Goal: Task Accomplishment & Management: Manage account settings

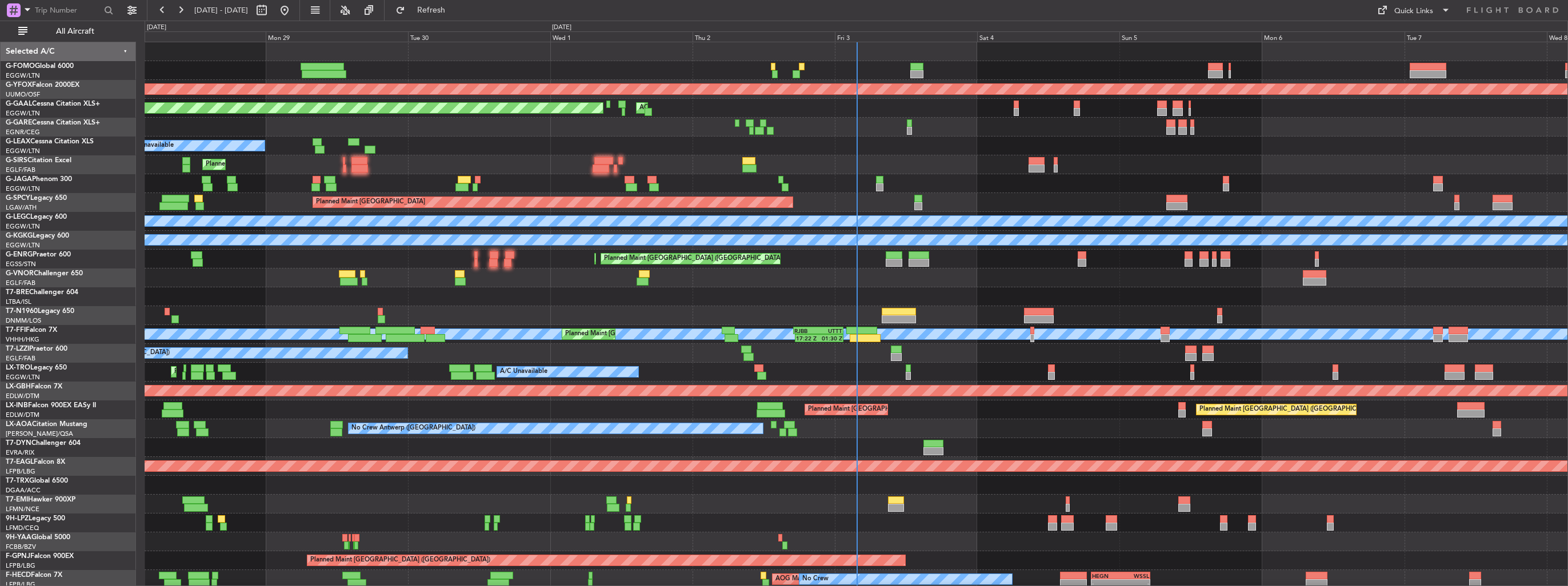
click at [39, 19] on div at bounding box center [62, 12] width 112 height 17
click at [44, 25] on button "All Aircraft" at bounding box center [68, 31] width 112 height 18
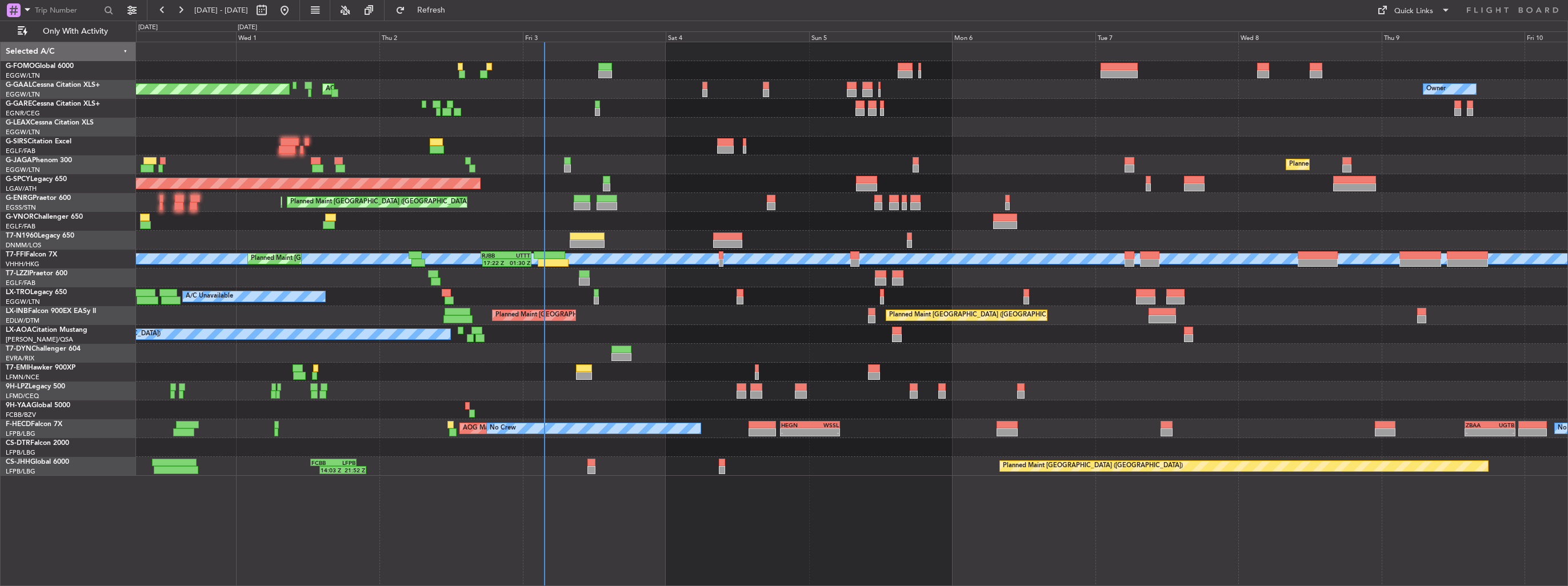
click at [634, 175] on div "Planned Maint Dusseldorf AOG Maint [GEOGRAPHIC_DATA] Owner Owner A/C Unavailabl…" at bounding box center [851, 259] width 1432 height 434
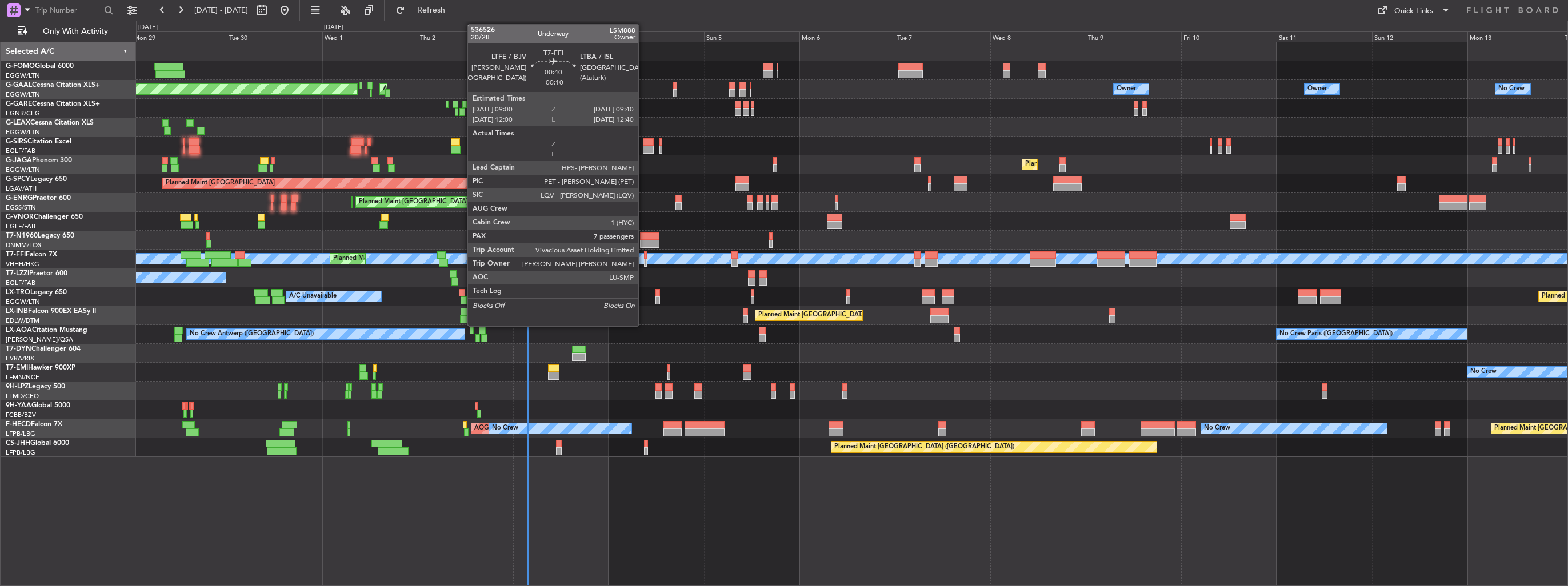
click at [644, 261] on div at bounding box center [645, 263] width 2 height 8
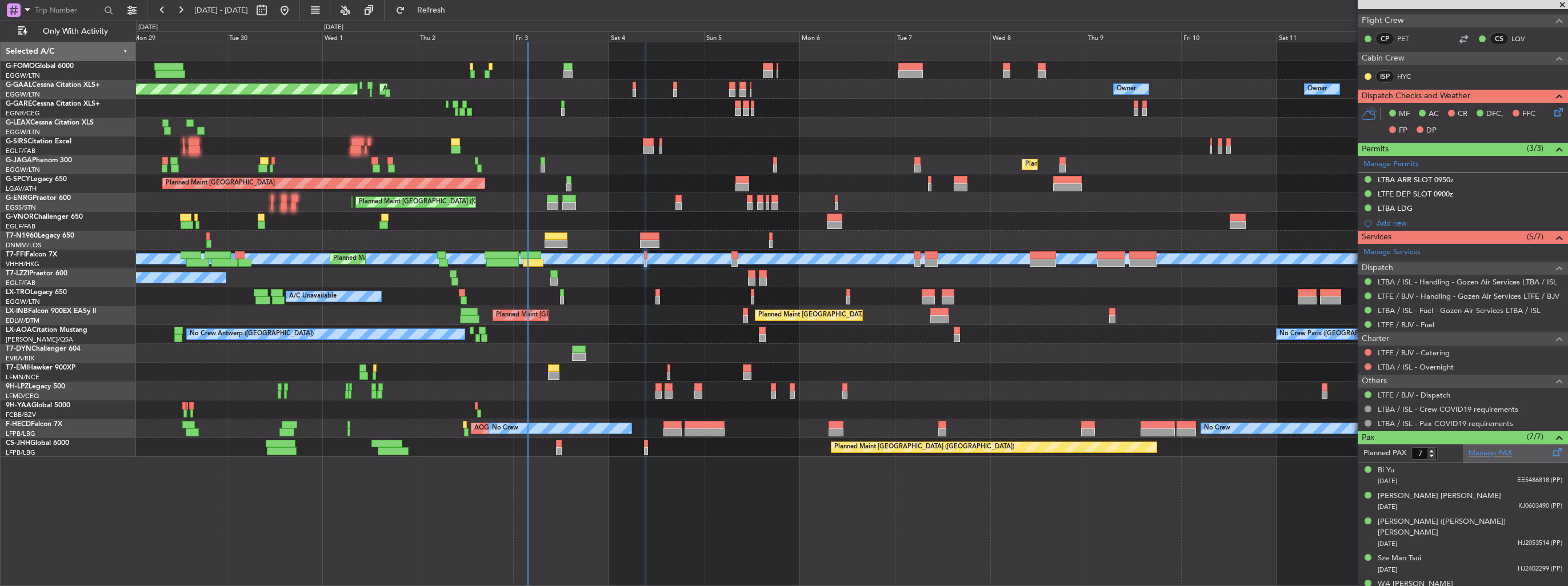
scroll to position [282, 0]
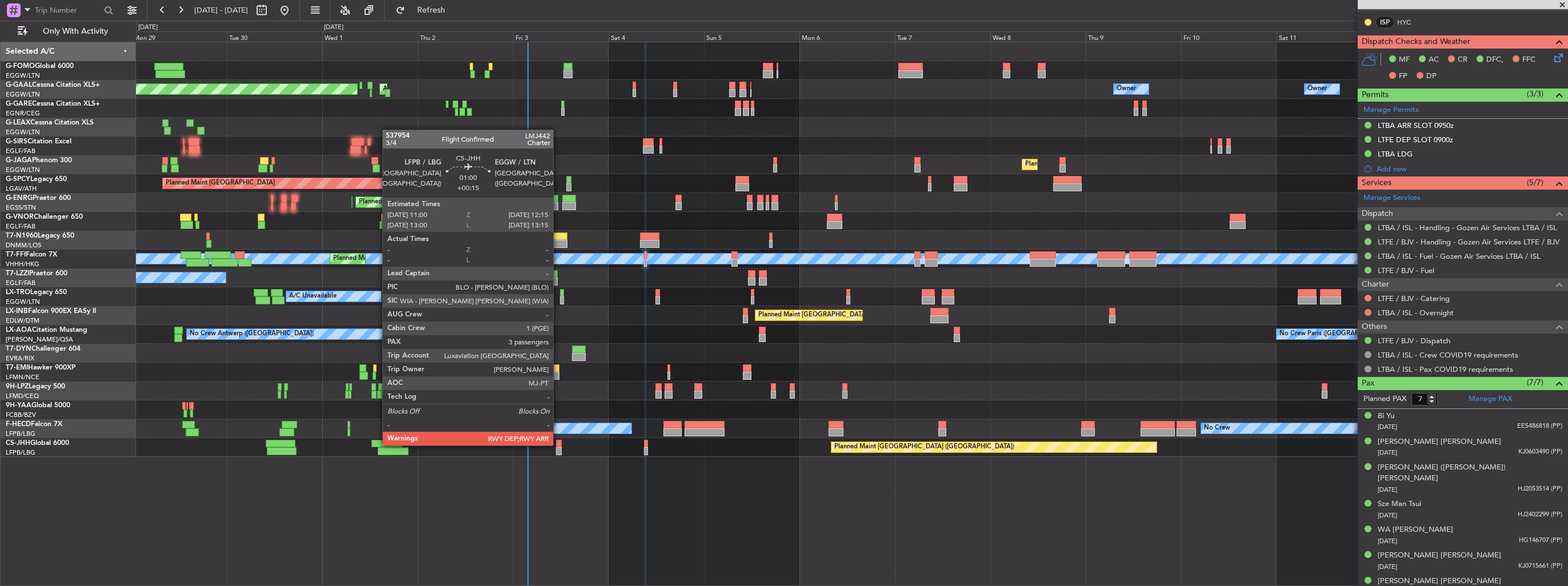
click at [558, 445] on div at bounding box center [558, 444] width 5 height 8
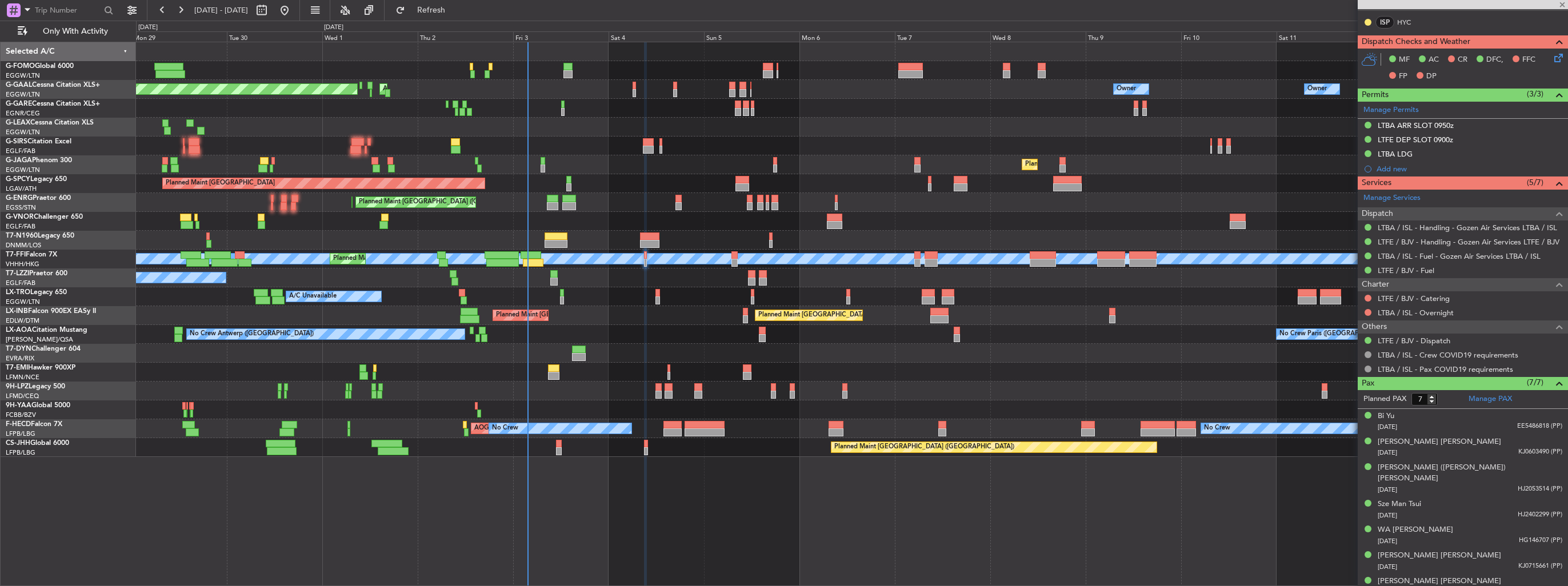
type input "+00:15"
type input "3"
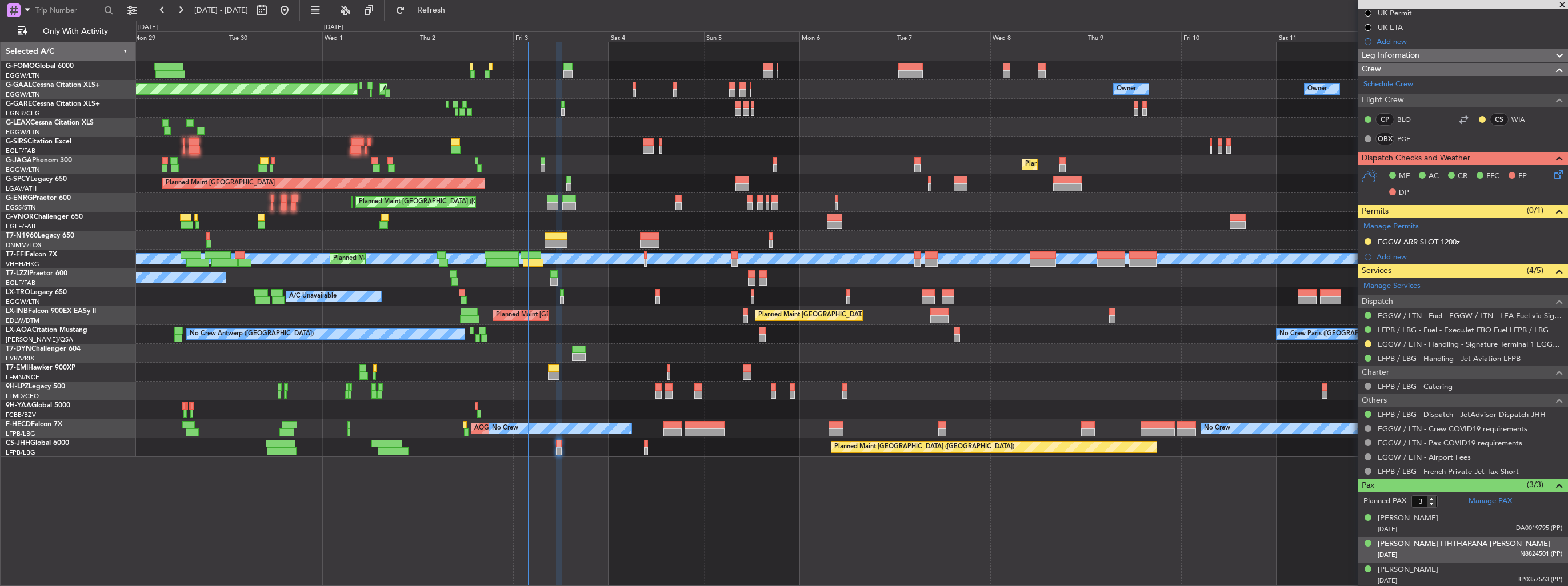
scroll to position [0, 0]
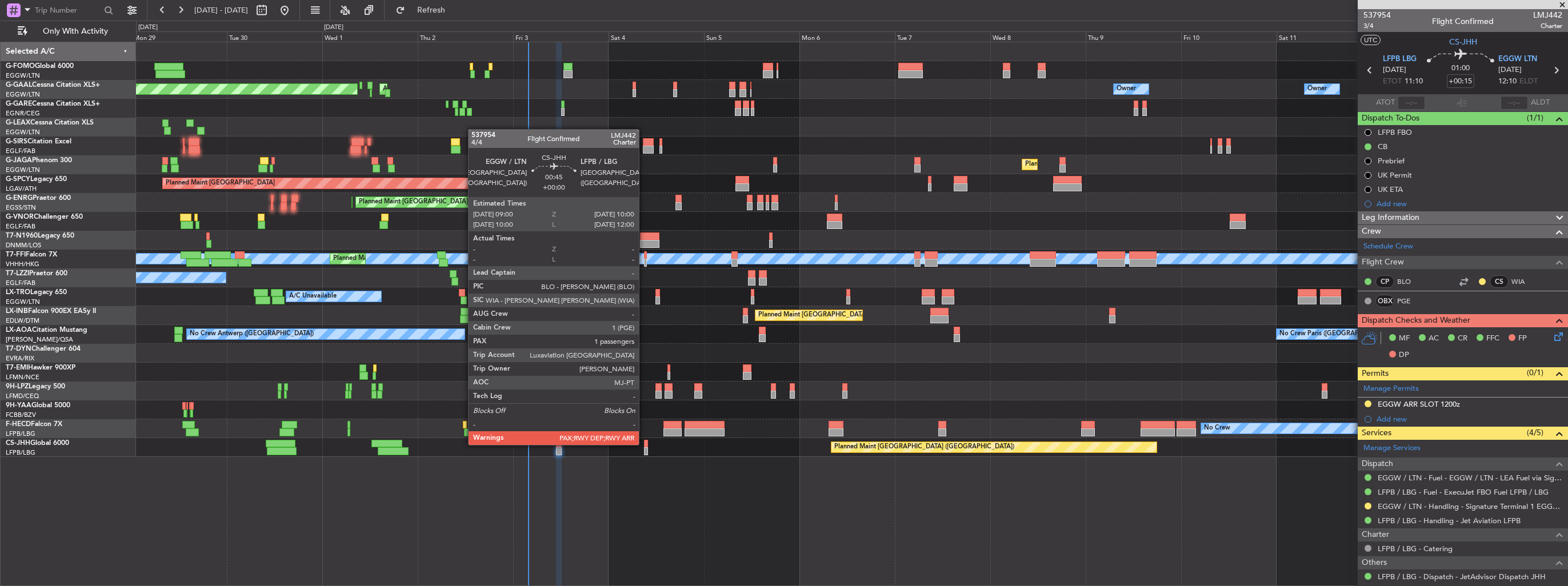
click at [644, 444] on div at bounding box center [646, 444] width 4 height 8
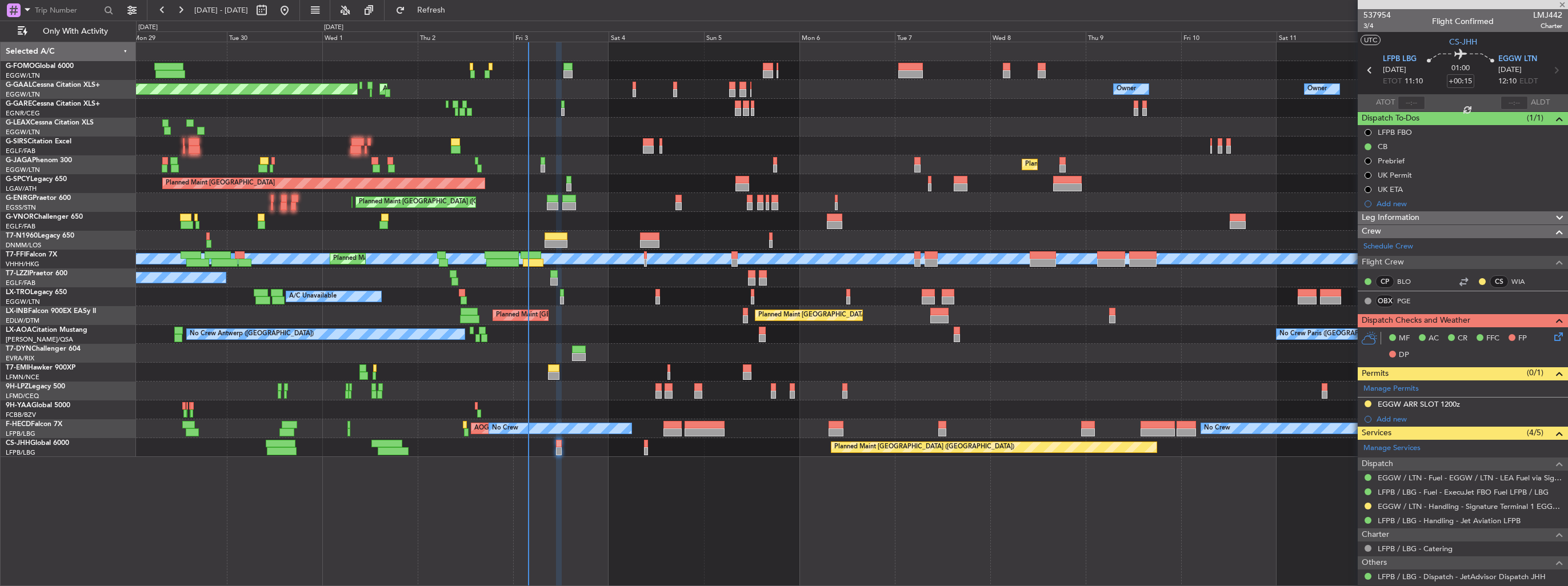
type input "4"
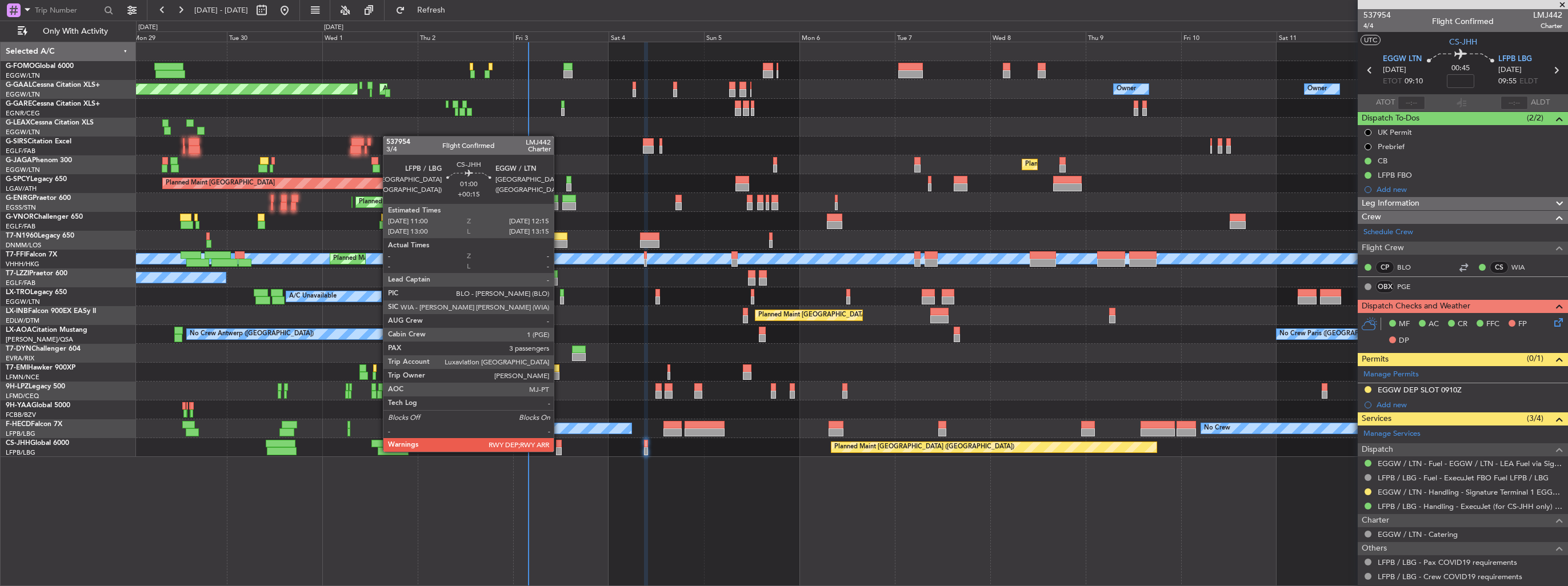
click at [560, 451] on div at bounding box center [558, 451] width 5 height 8
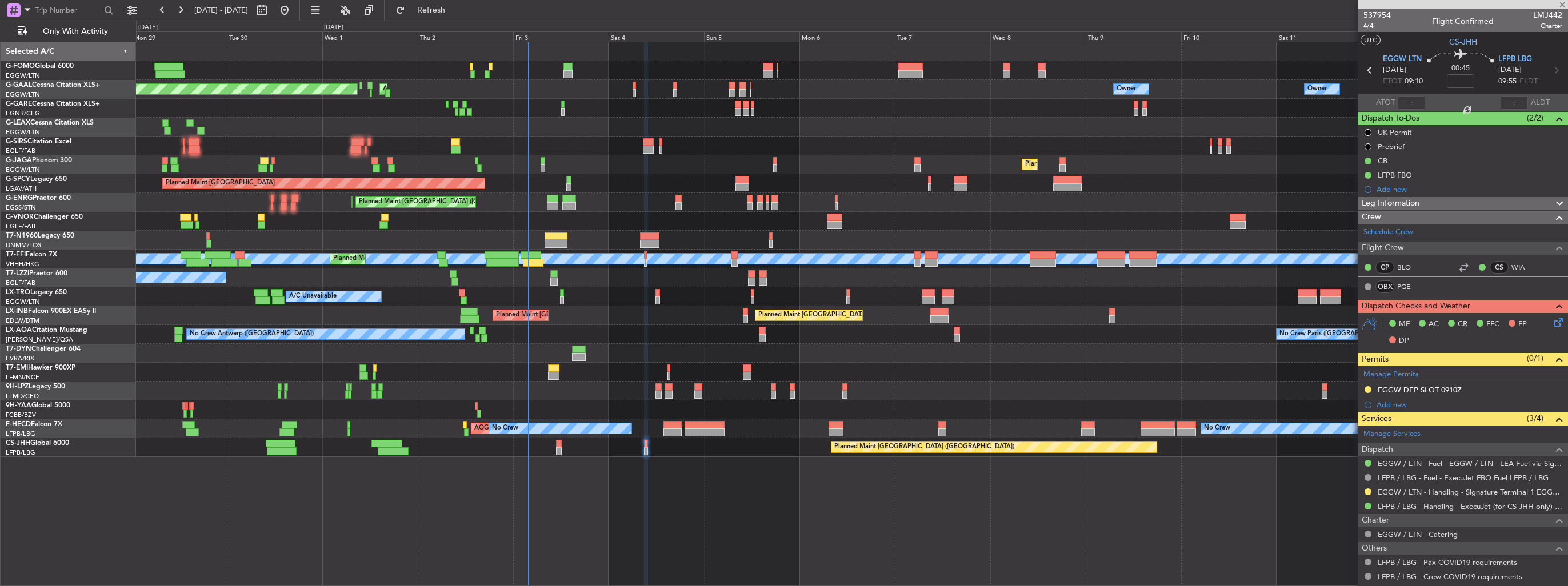
type input "+00:15"
type input "3"
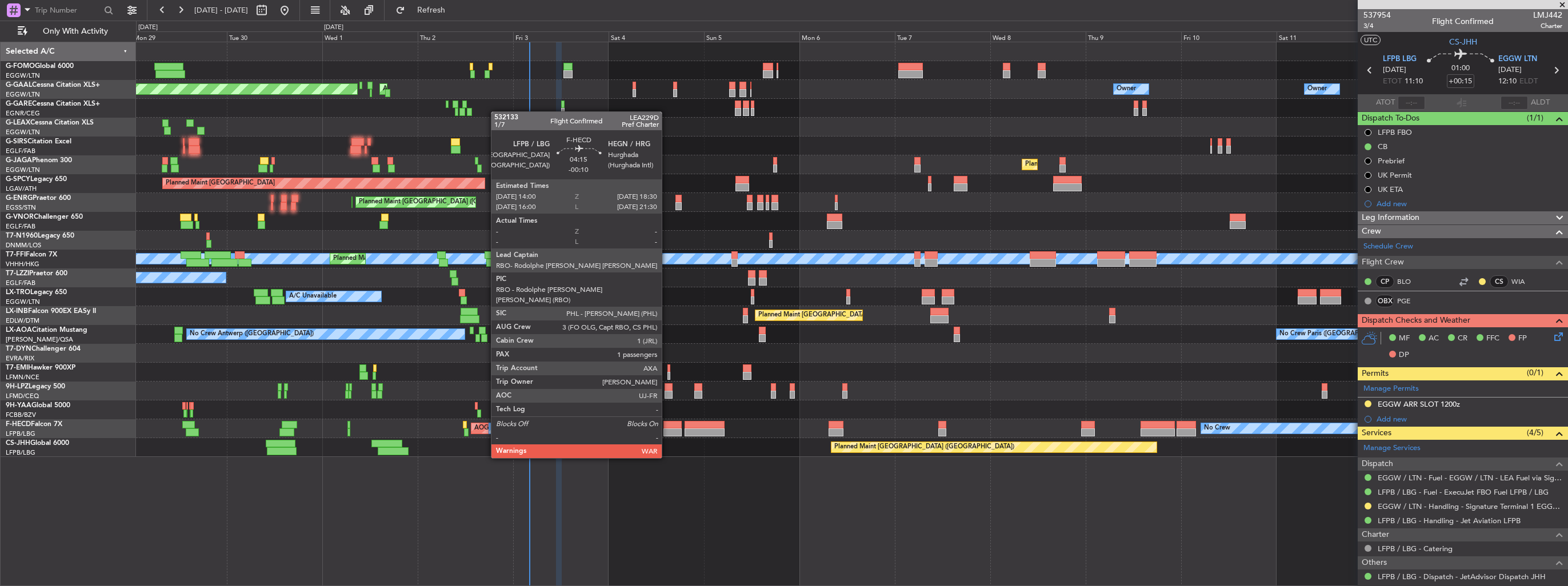
click at [667, 427] on div at bounding box center [672, 425] width 18 height 8
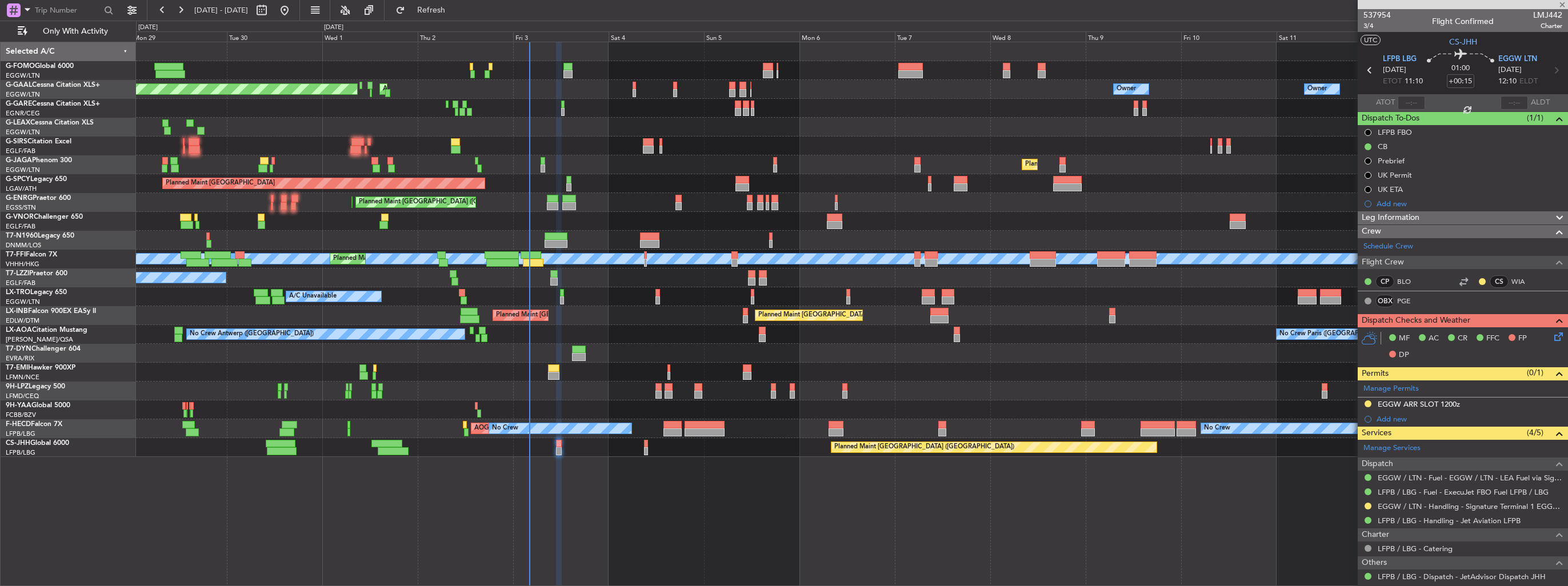
type input "-00:10"
type input "1"
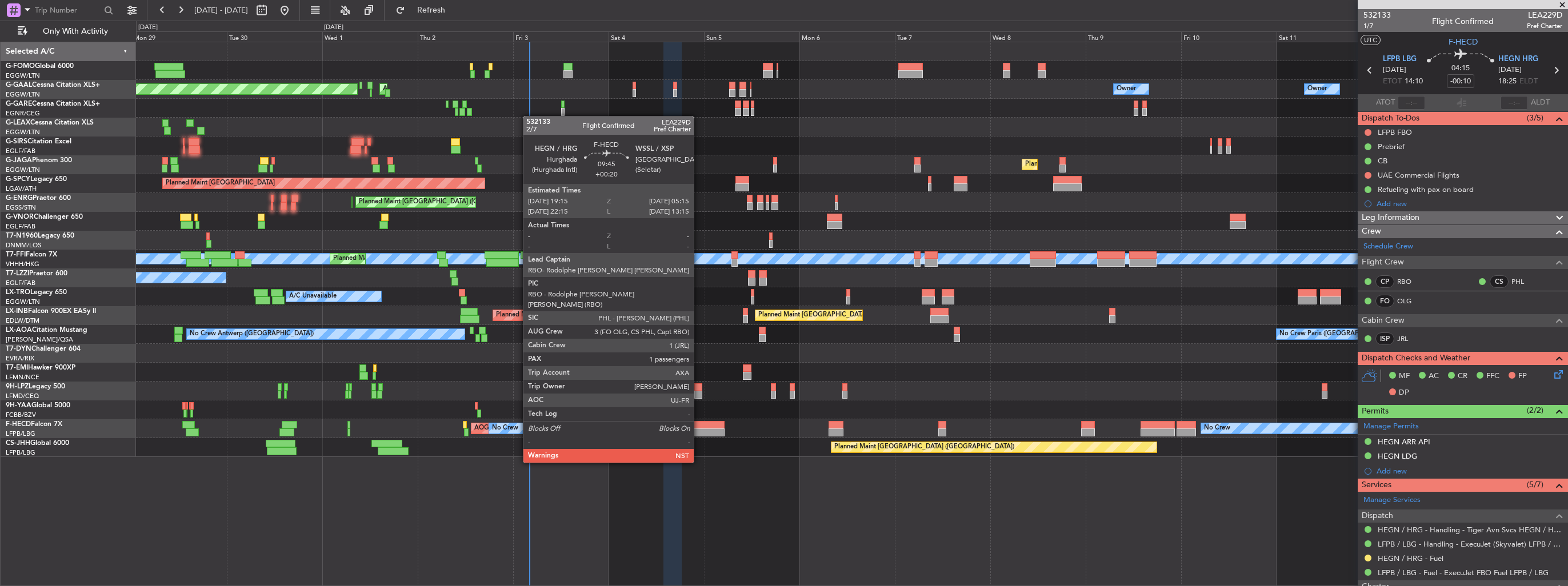
click at [699, 431] on div at bounding box center [704, 432] width 40 height 8
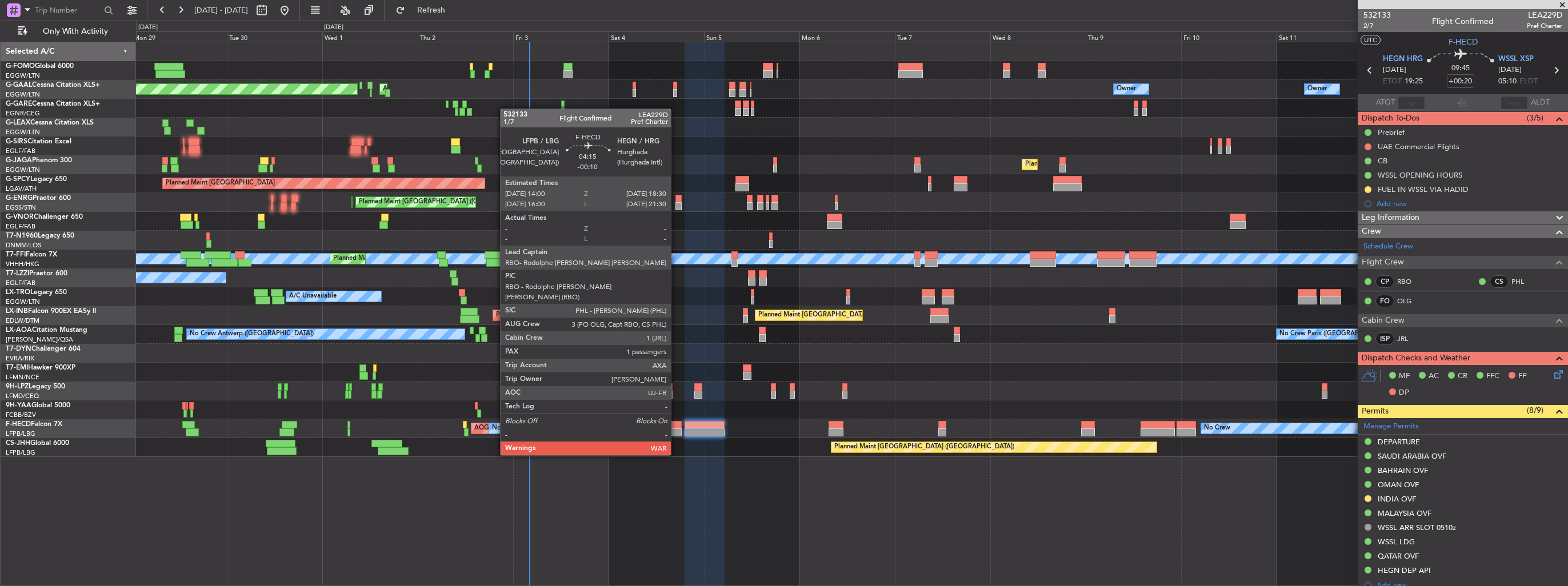
click at [676, 423] on div at bounding box center [672, 425] width 18 height 8
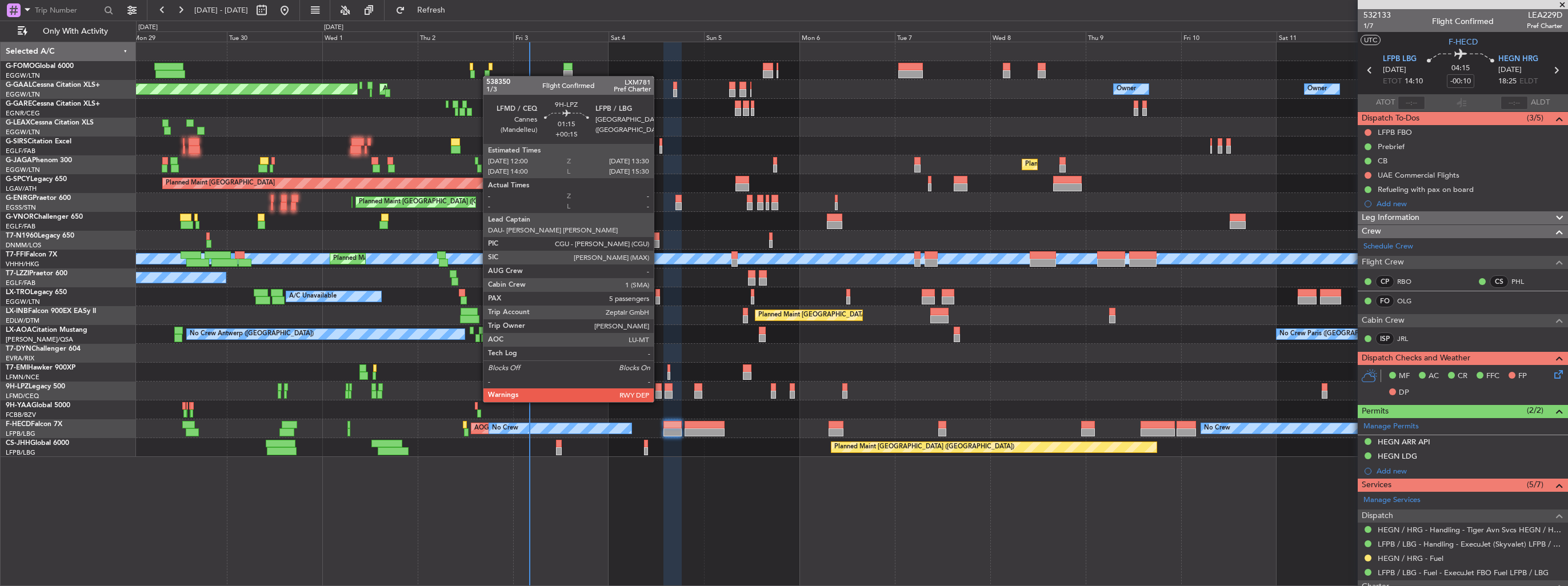
click at [659, 391] on div at bounding box center [658, 395] width 7 height 8
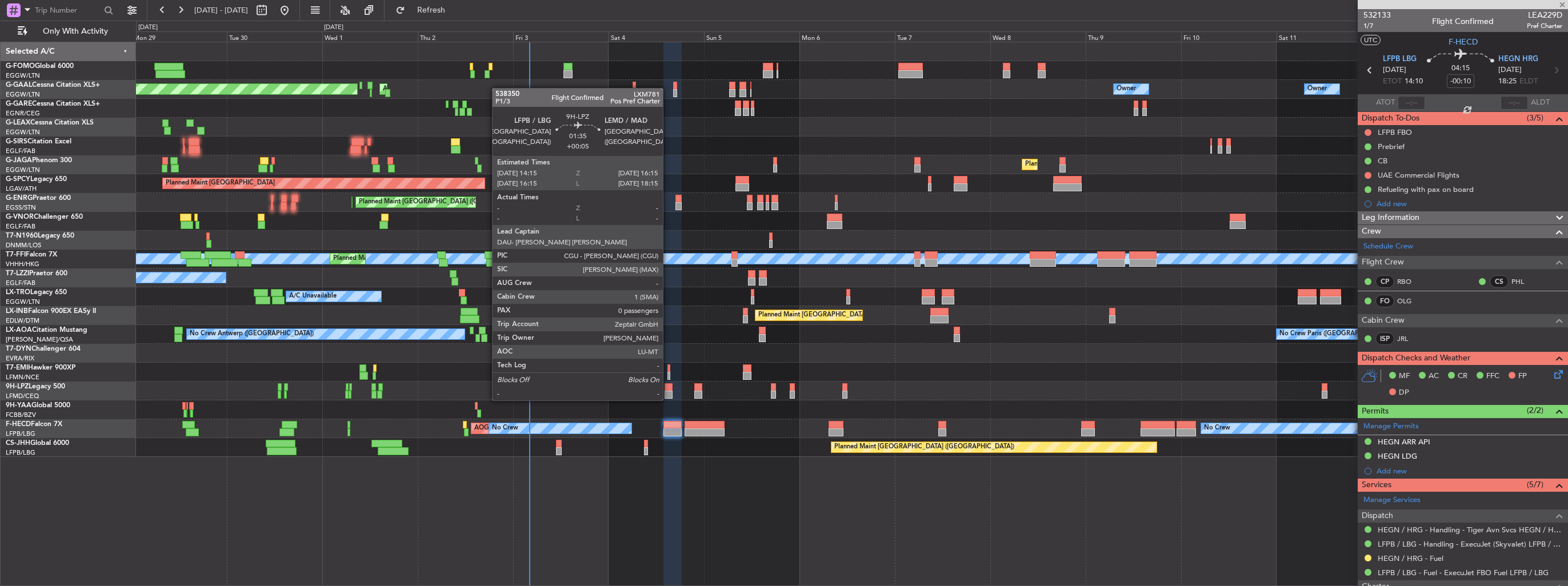
type input "+00:15"
type input "5"
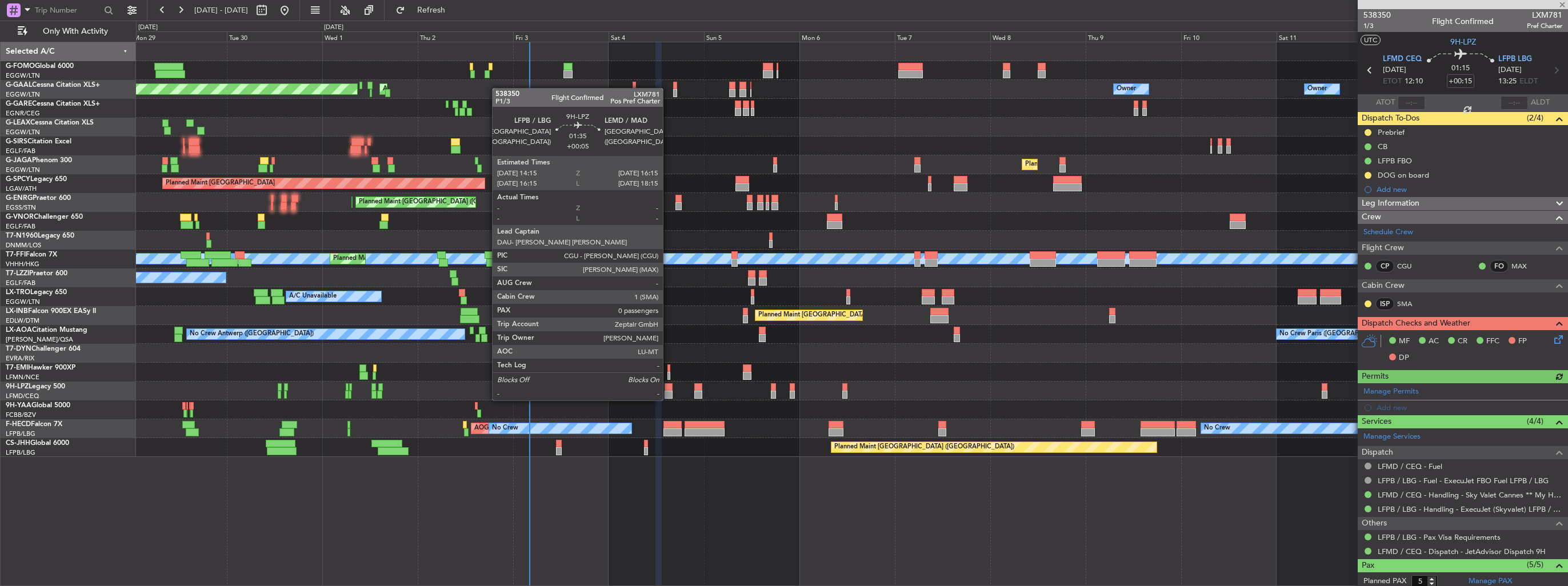
click at [668, 389] on div at bounding box center [669, 388] width 8 height 8
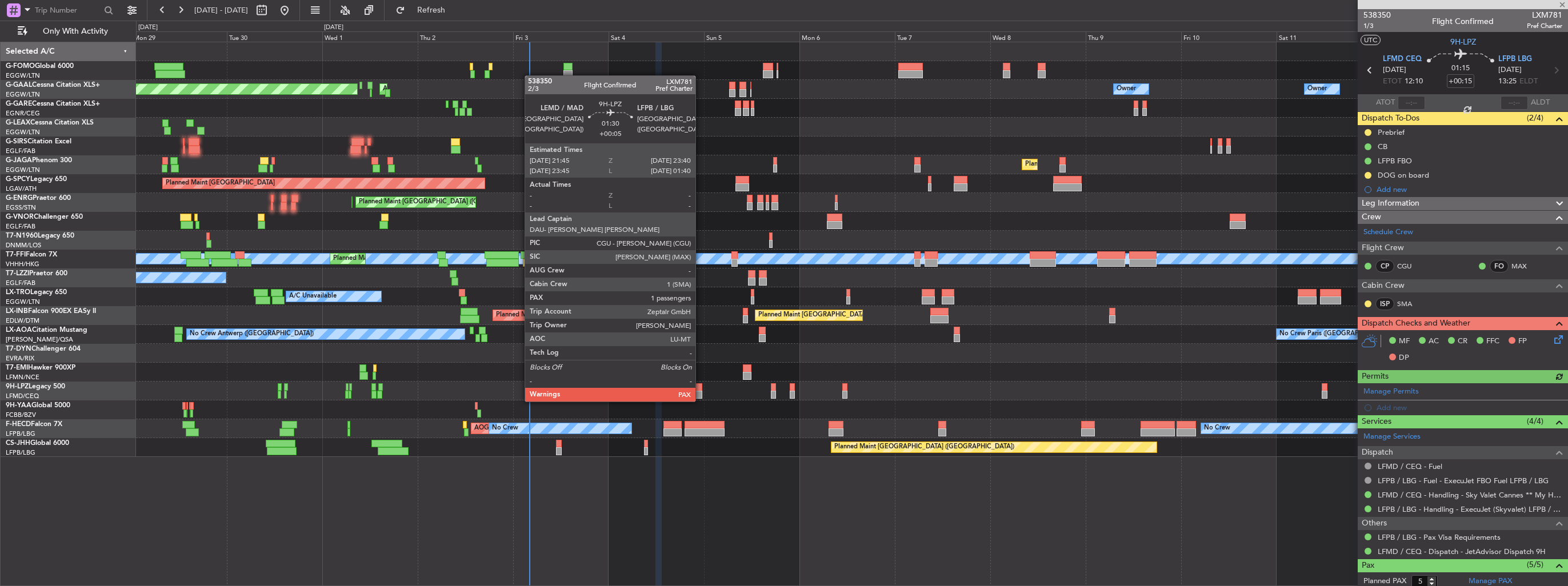
type input "+00:05"
type input "0"
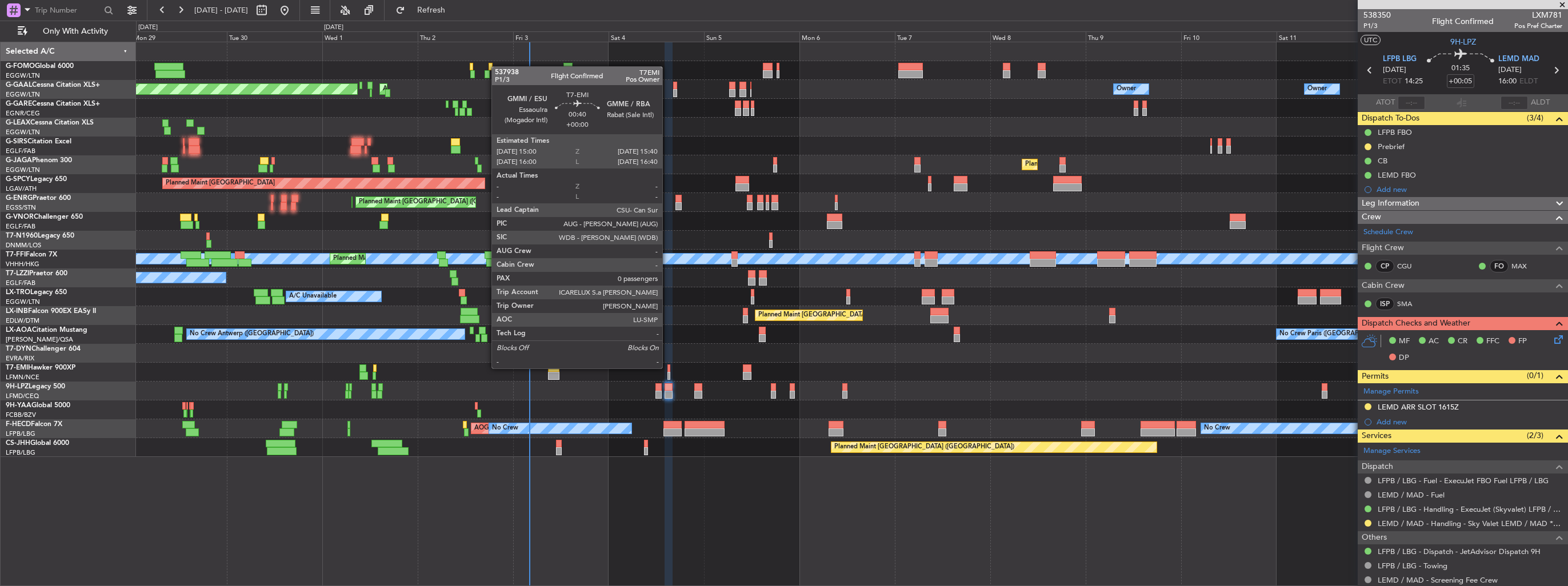
click at [667, 367] on div at bounding box center [668, 369] width 2 height 8
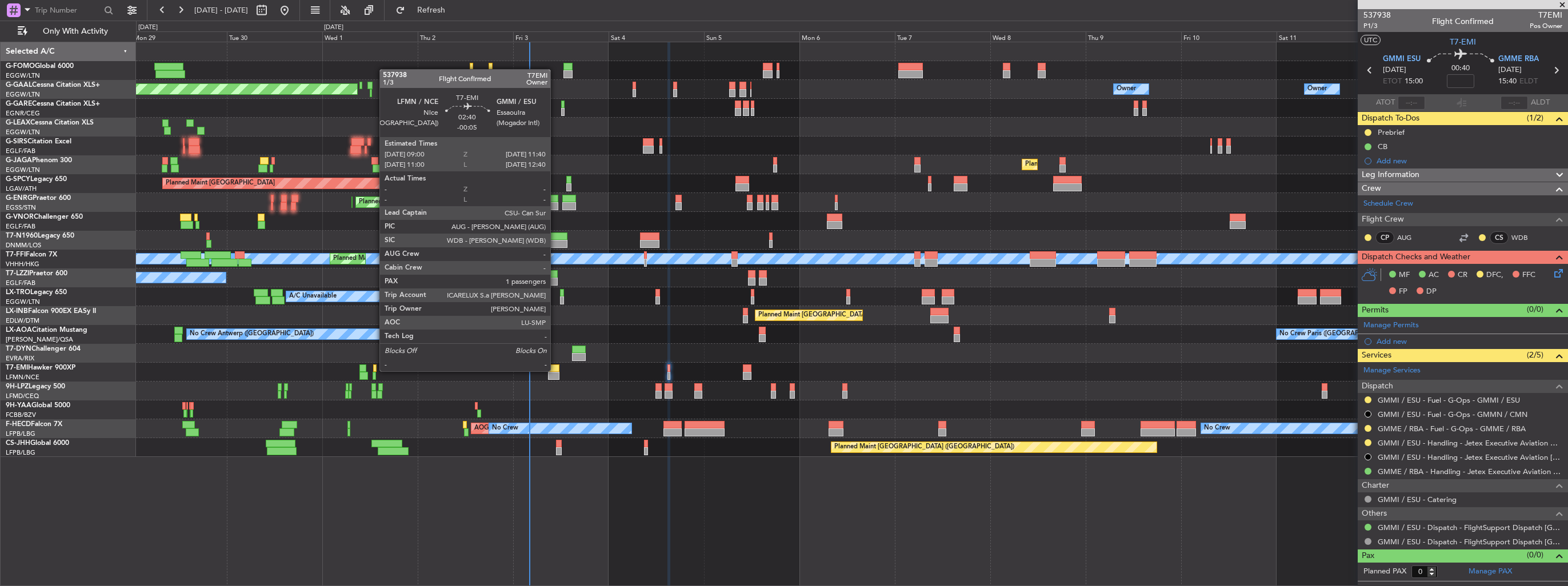
click at [556, 371] on div at bounding box center [553, 369] width 11 height 8
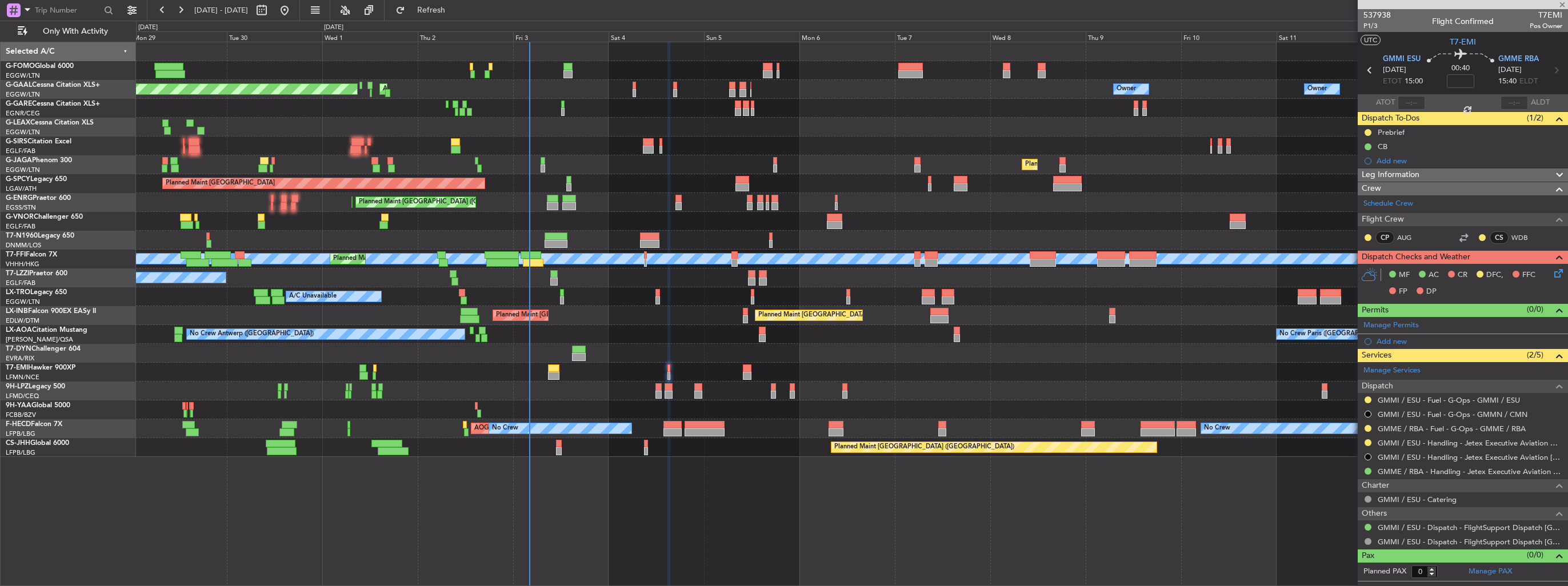
type input "-00:05"
type input "1"
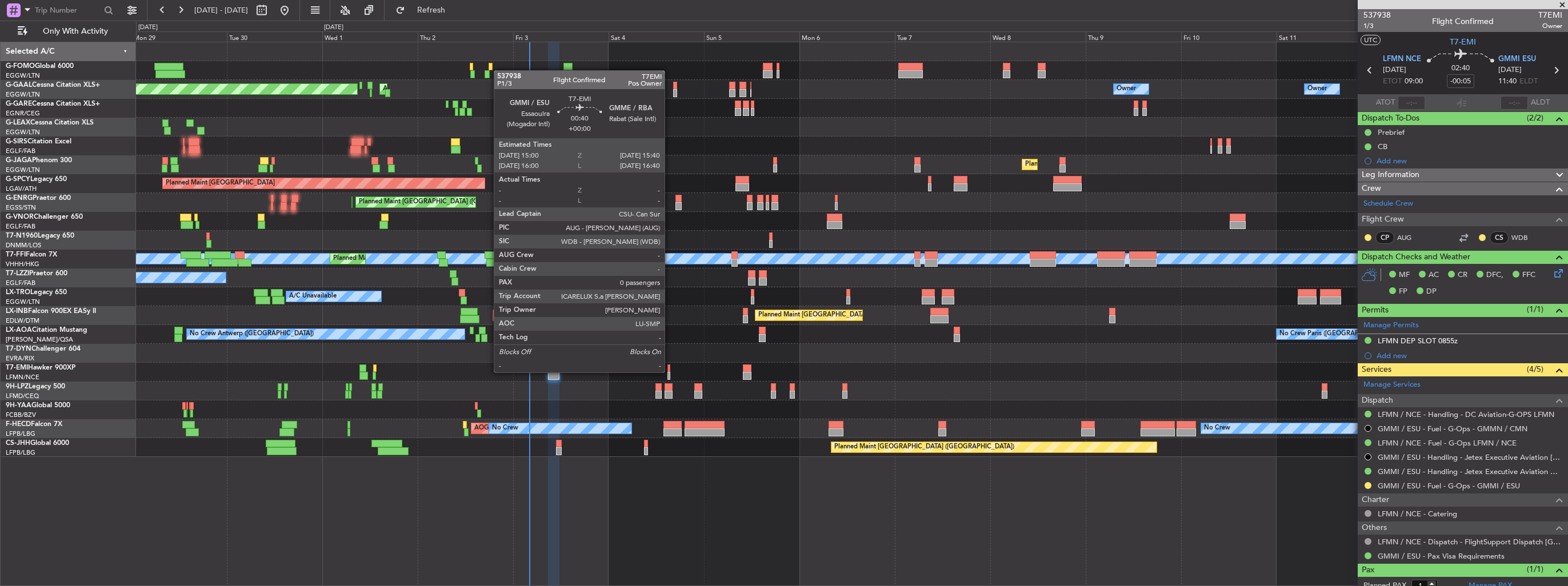
click at [670, 372] on div at bounding box center [668, 376] width 2 height 8
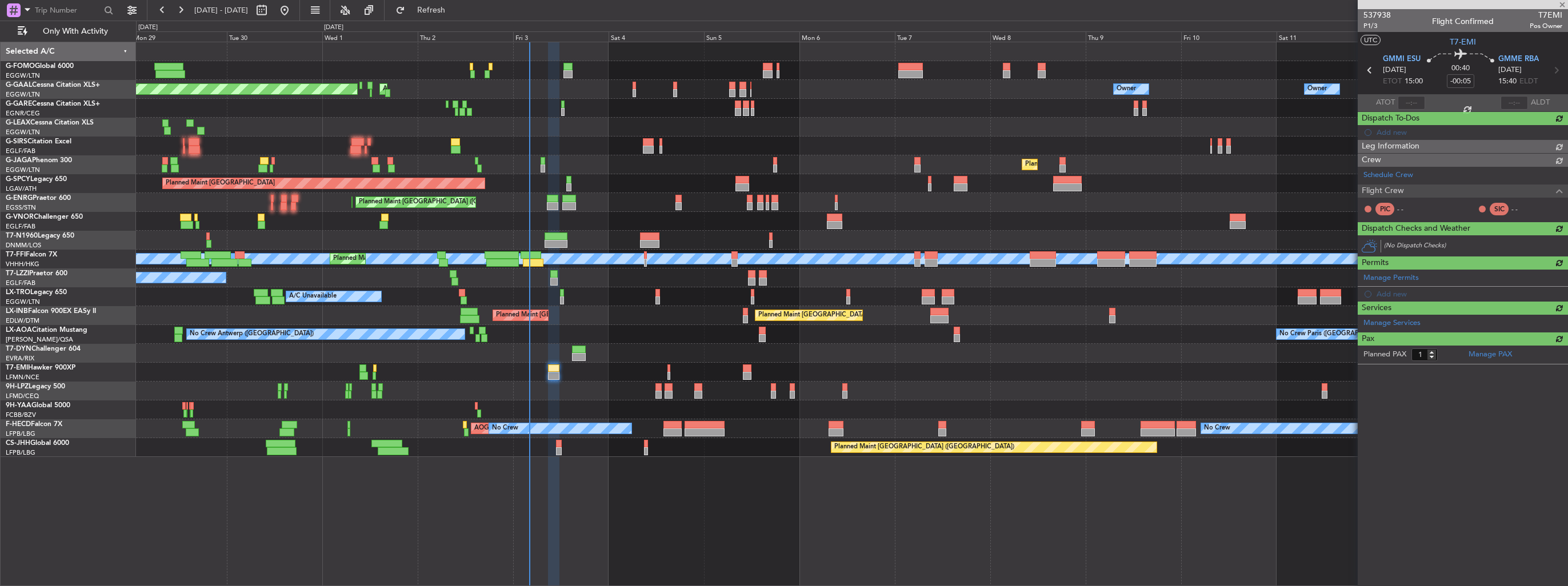
type input "0"
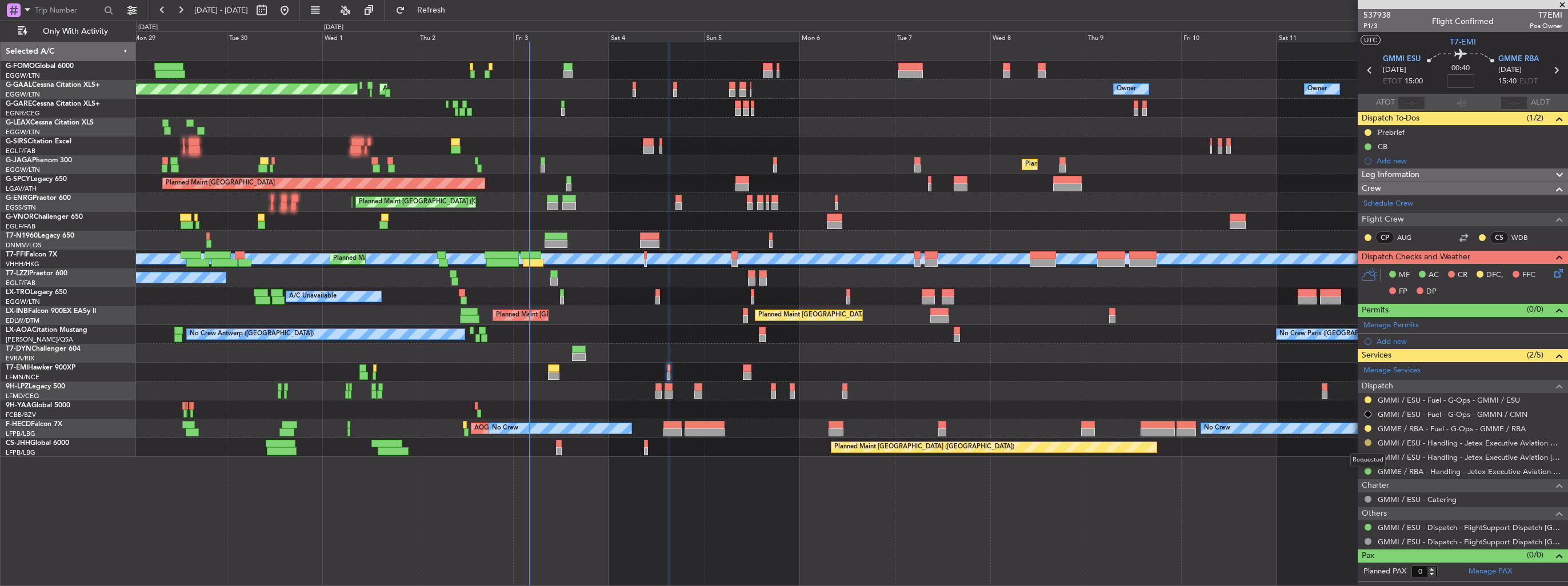
click at [1367, 441] on button at bounding box center [1367, 443] width 7 height 7
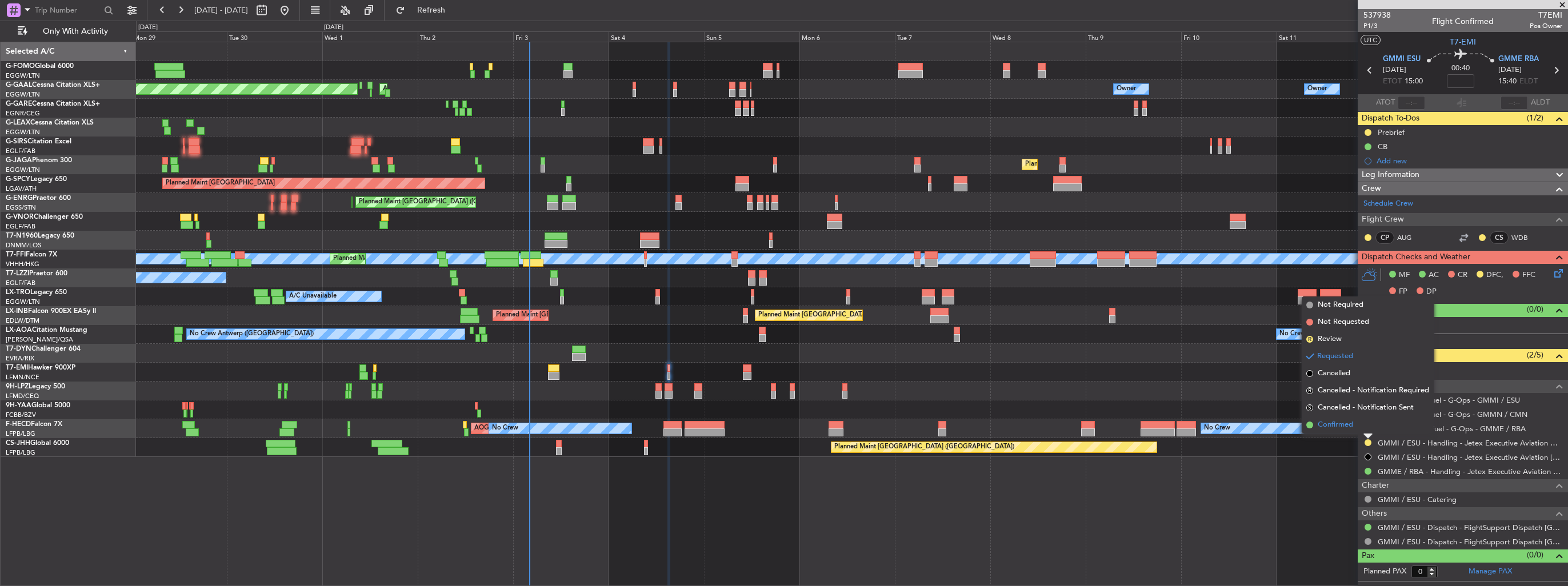
click at [1334, 427] on span "Confirmed" at bounding box center [1335, 425] width 35 height 12
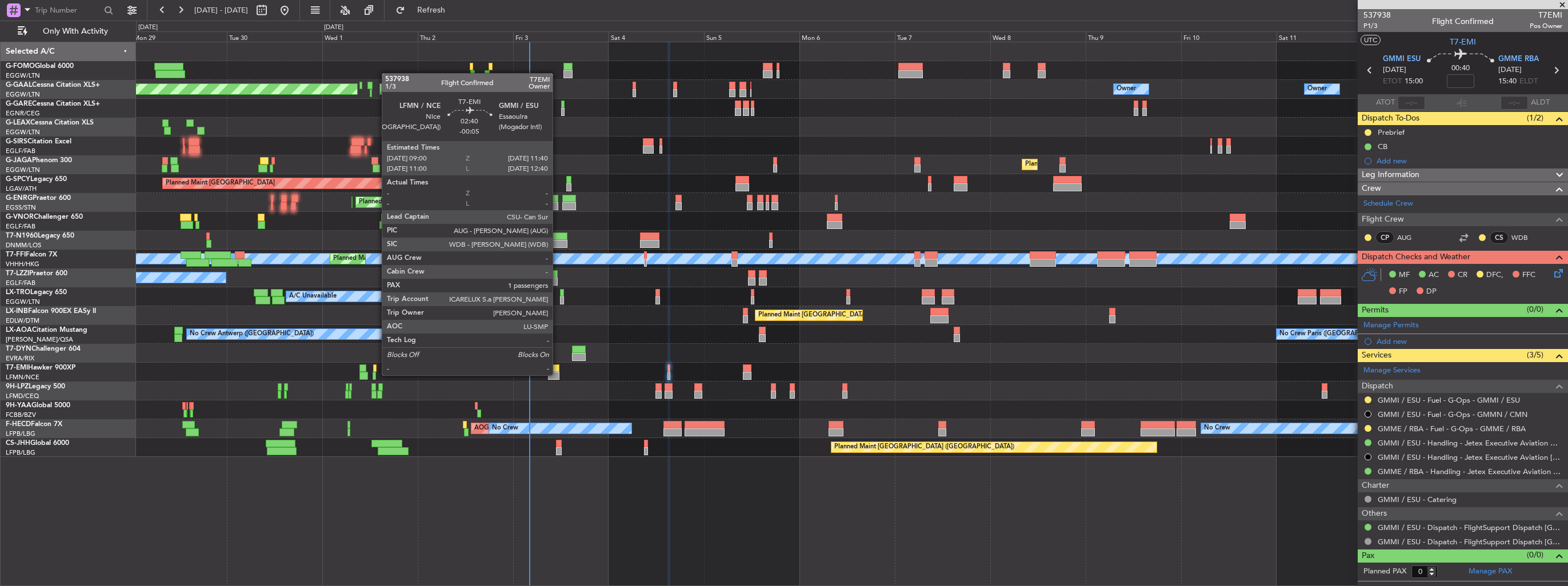
click at [558, 374] on div at bounding box center [553, 376] width 11 height 8
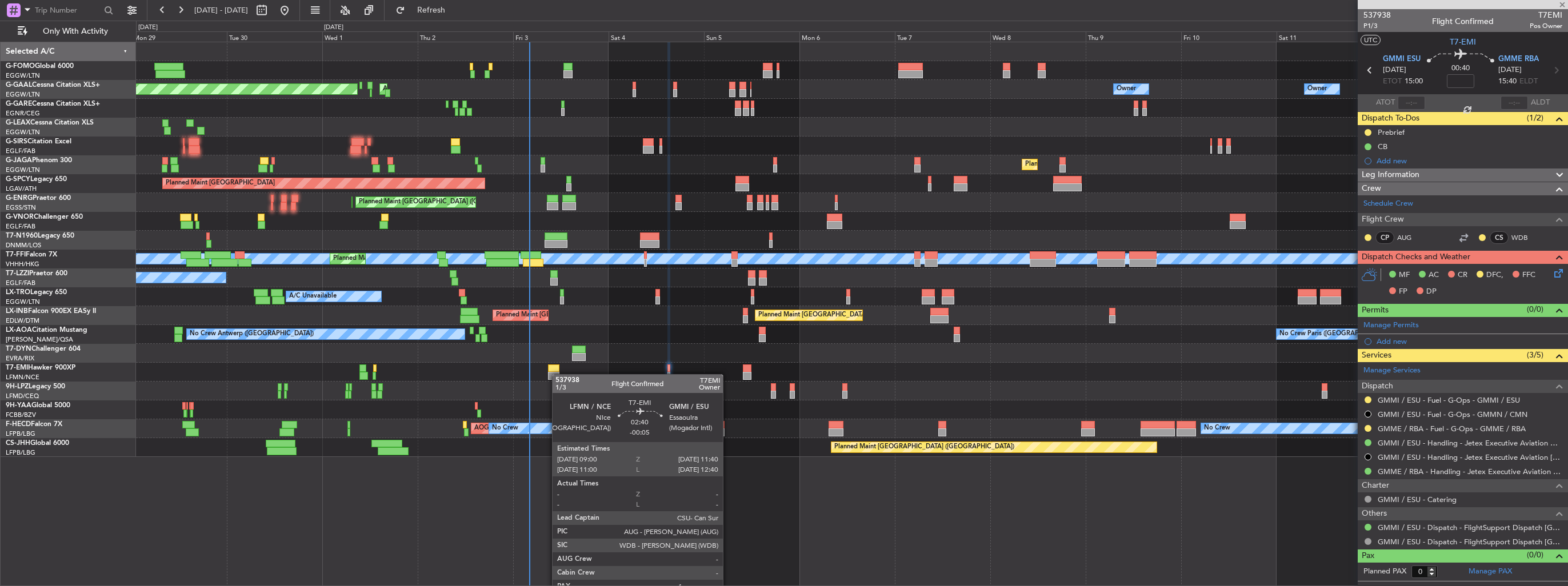
type input "-00:05"
type input "1"
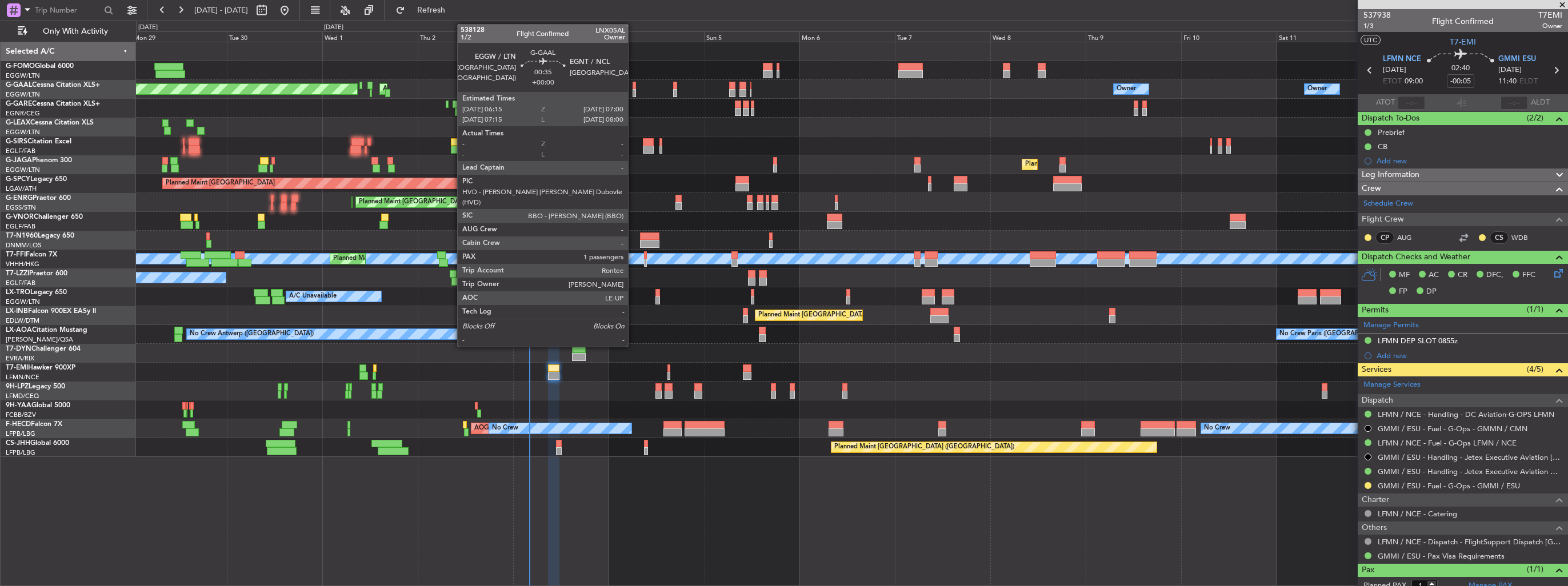
click at [633, 91] on div at bounding box center [634, 93] width 3 height 8
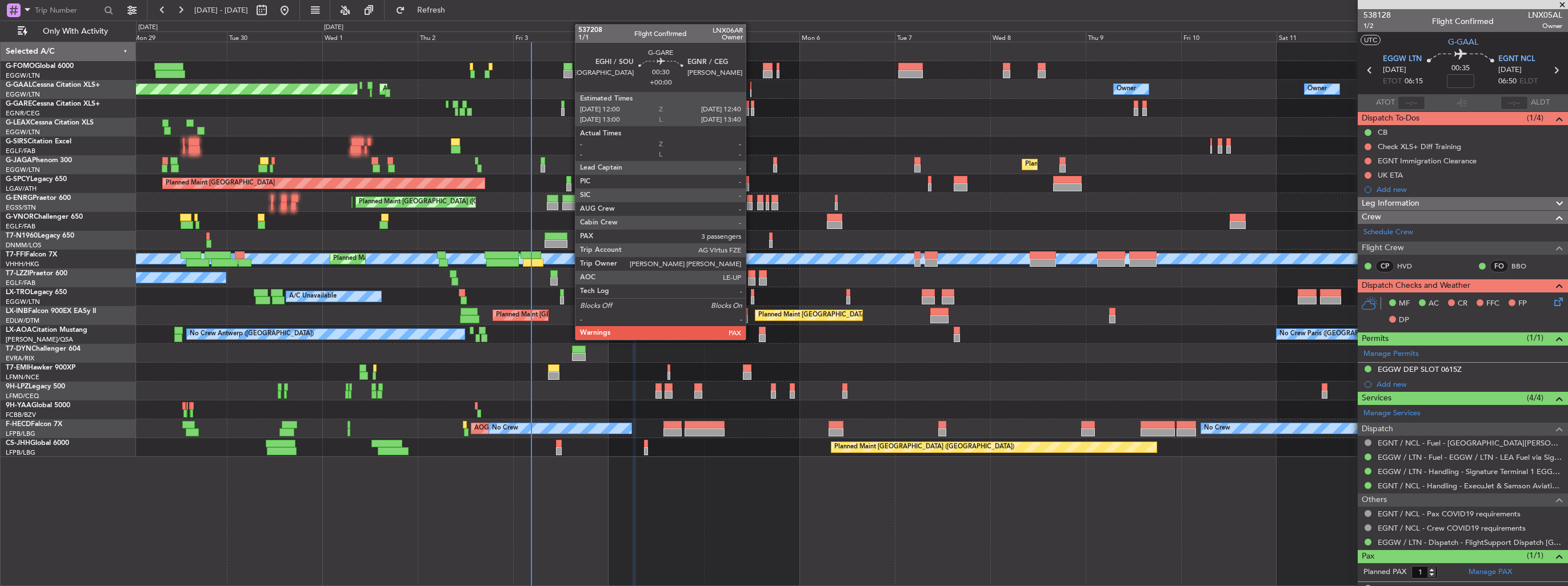
click at [751, 108] on div at bounding box center [752, 112] width 2 height 8
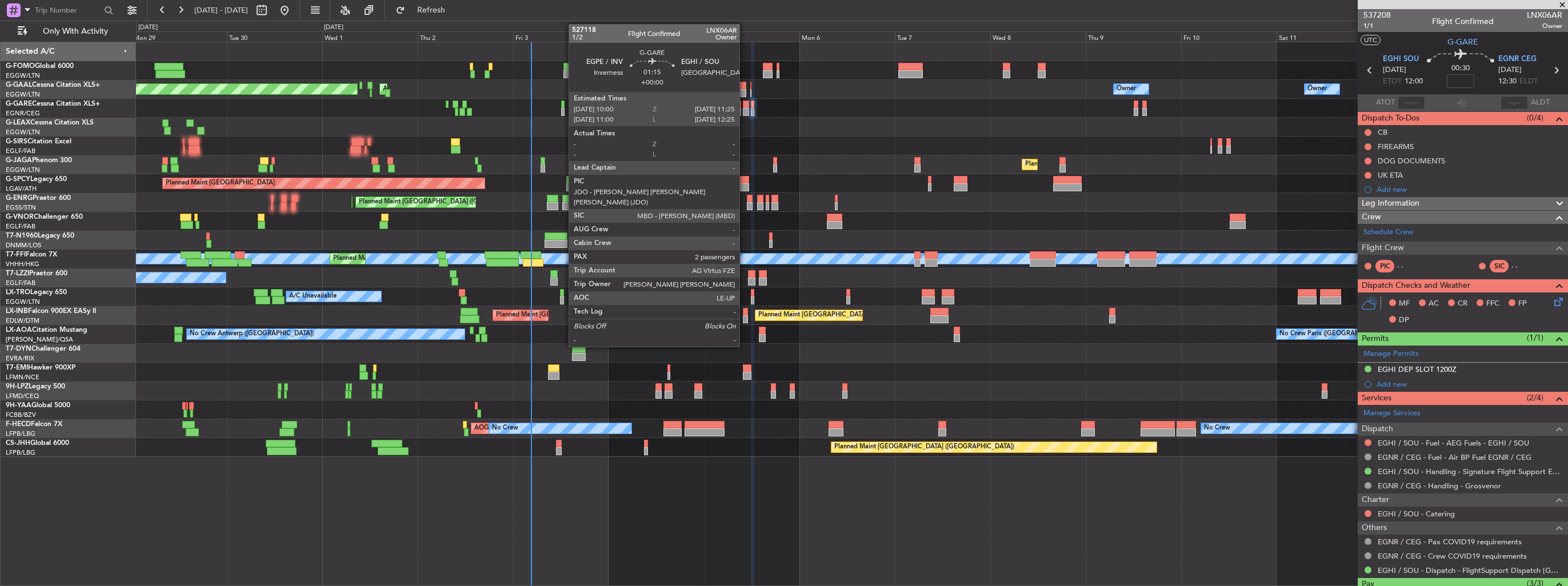
click at [745, 102] on div at bounding box center [745, 104] width 6 height 8
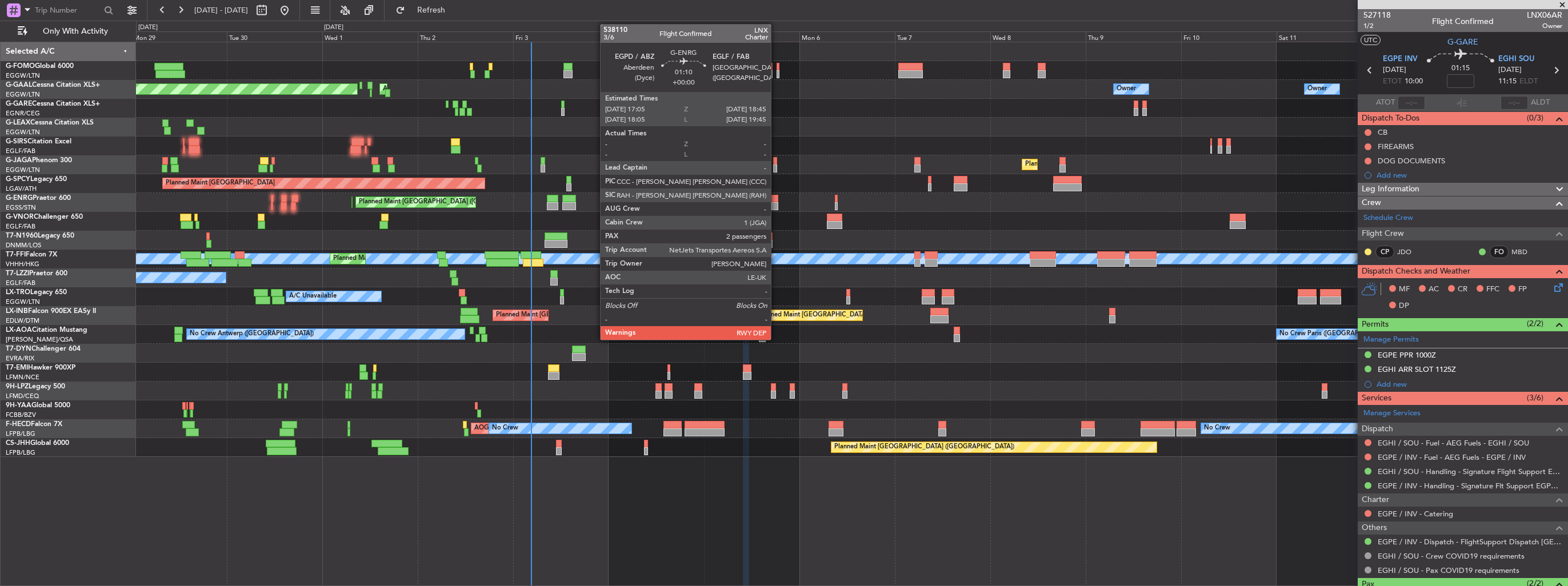
click at [776, 206] on div at bounding box center [775, 206] width 7 height 8
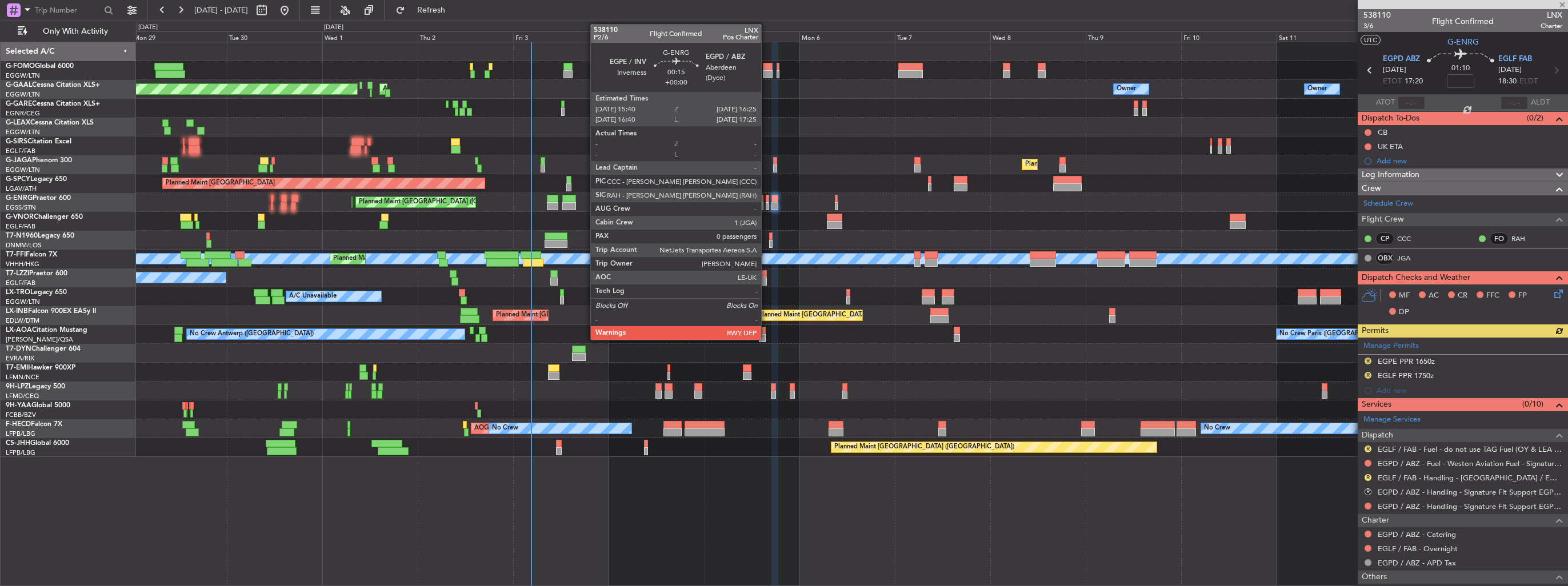
click at [766, 205] on div at bounding box center [768, 206] width 3 height 8
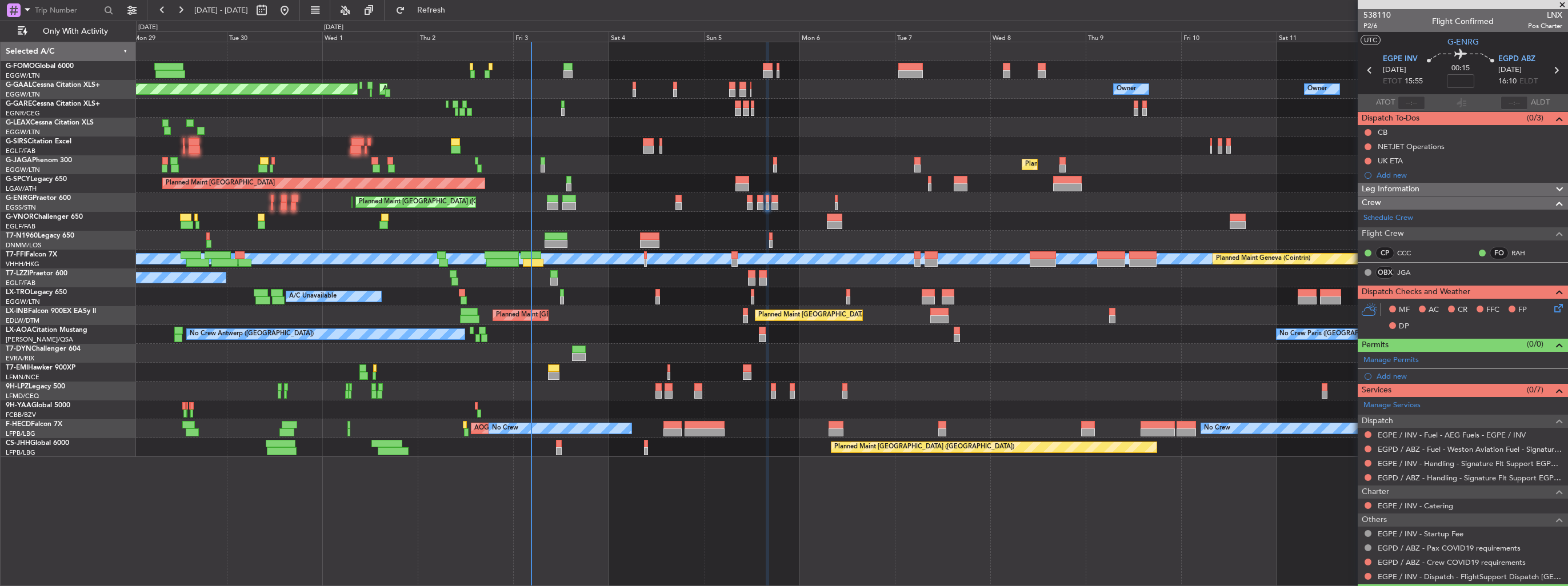
click at [666, 368] on div "No Crew" at bounding box center [851, 371] width 1432 height 19
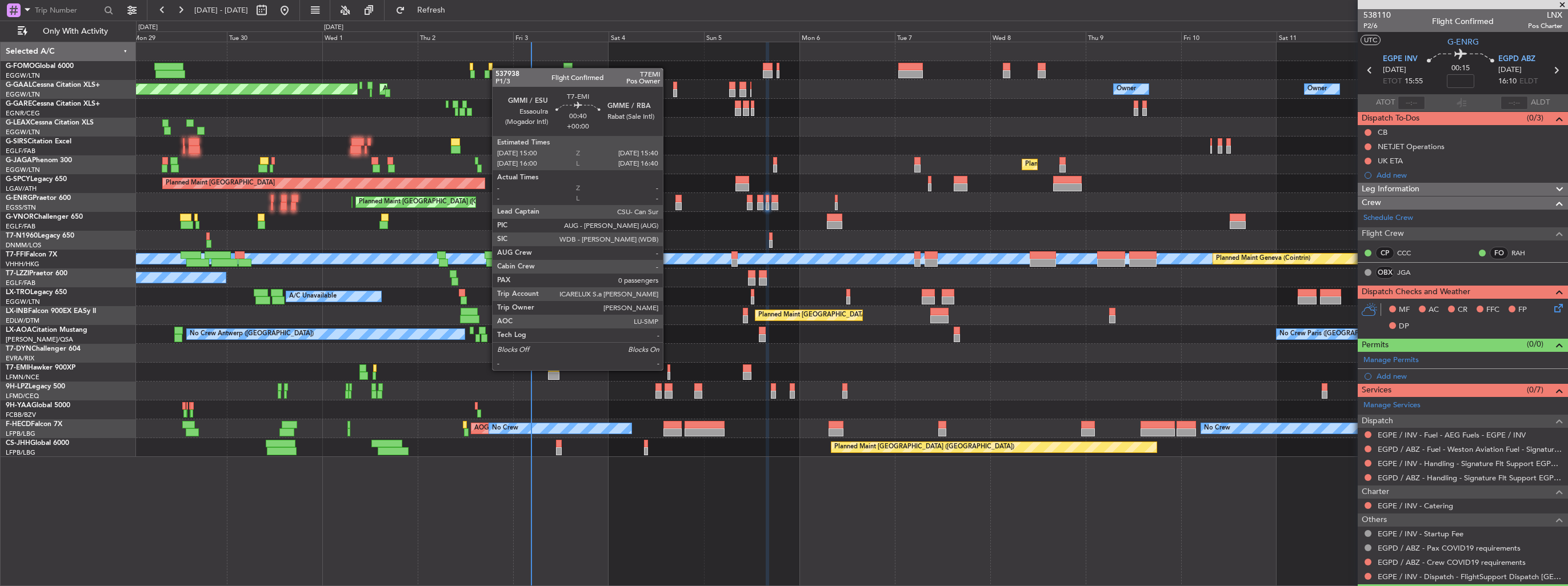
click at [668, 369] on div at bounding box center [668, 369] width 2 height 8
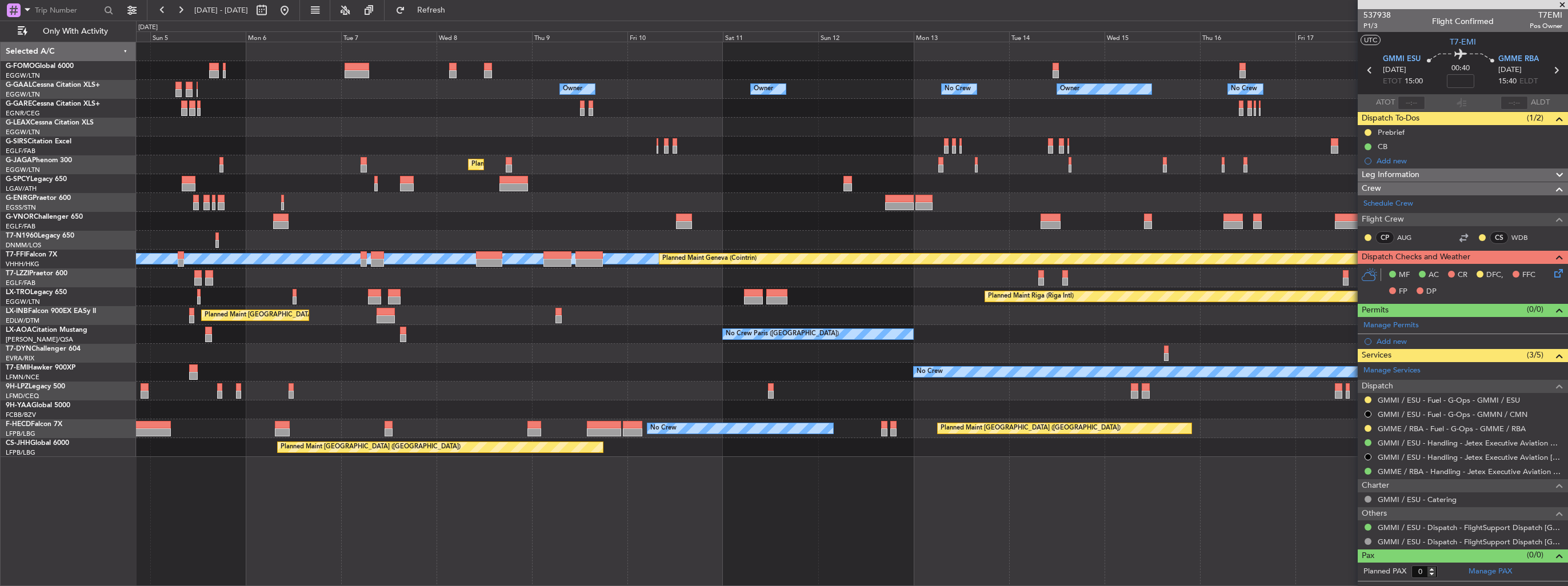
click at [307, 267] on div "Owner No Crew Owner Owner Owner No Crew Owner AOG Maint Dusseldorf Planned Main…" at bounding box center [851, 249] width 1432 height 415
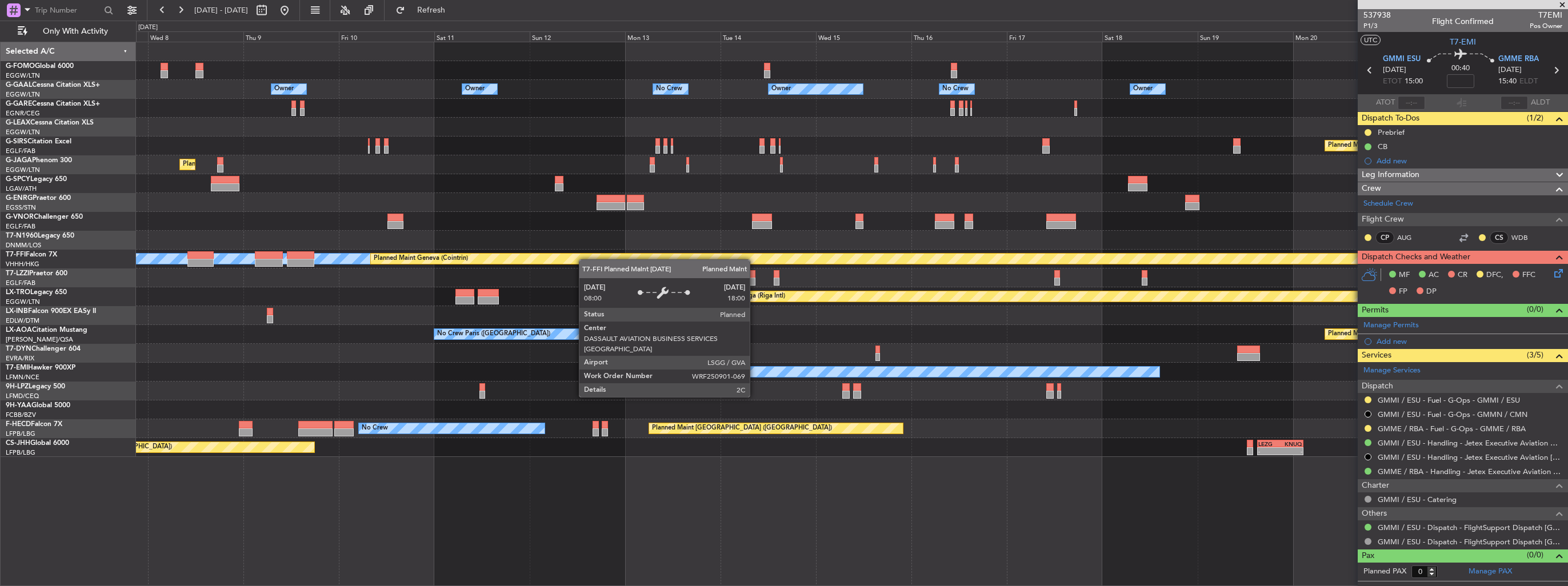
click at [441, 237] on div "Owner No Crew Owner Owner Owner No Crew Owner Planned Maint Oxford (Kidlington)…" at bounding box center [851, 249] width 1432 height 415
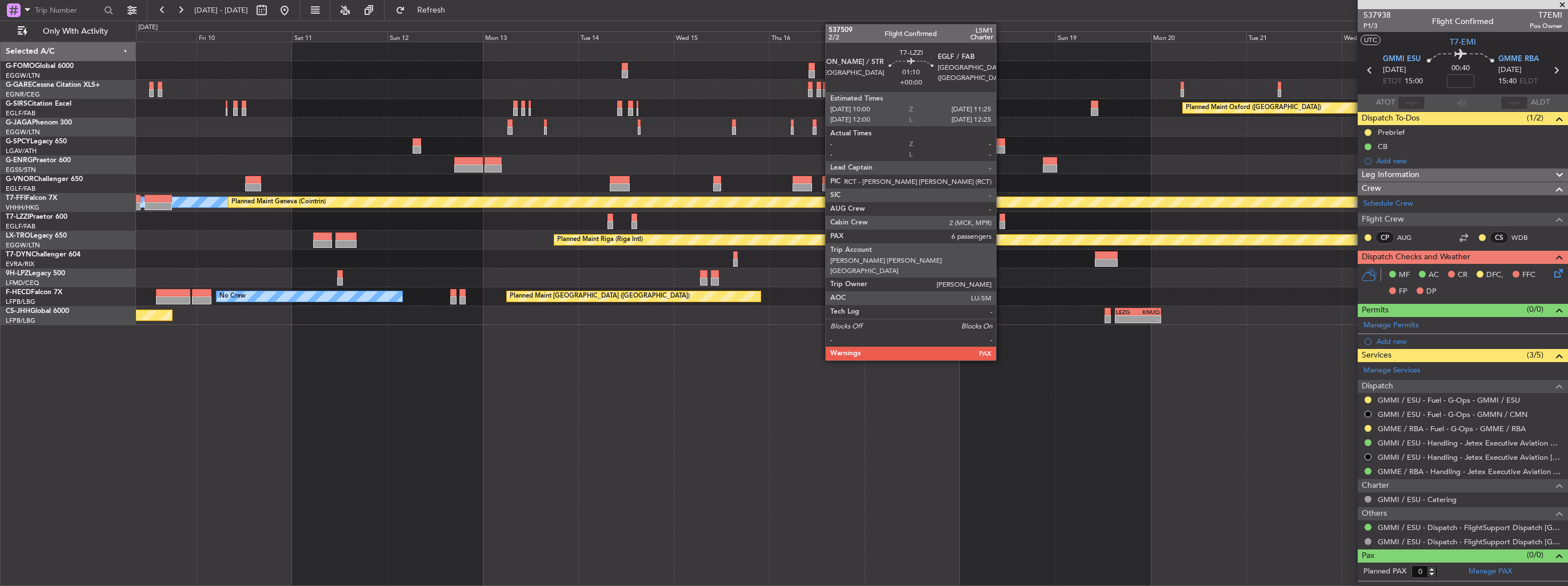
click at [1001, 223] on div at bounding box center [1002, 225] width 6 height 8
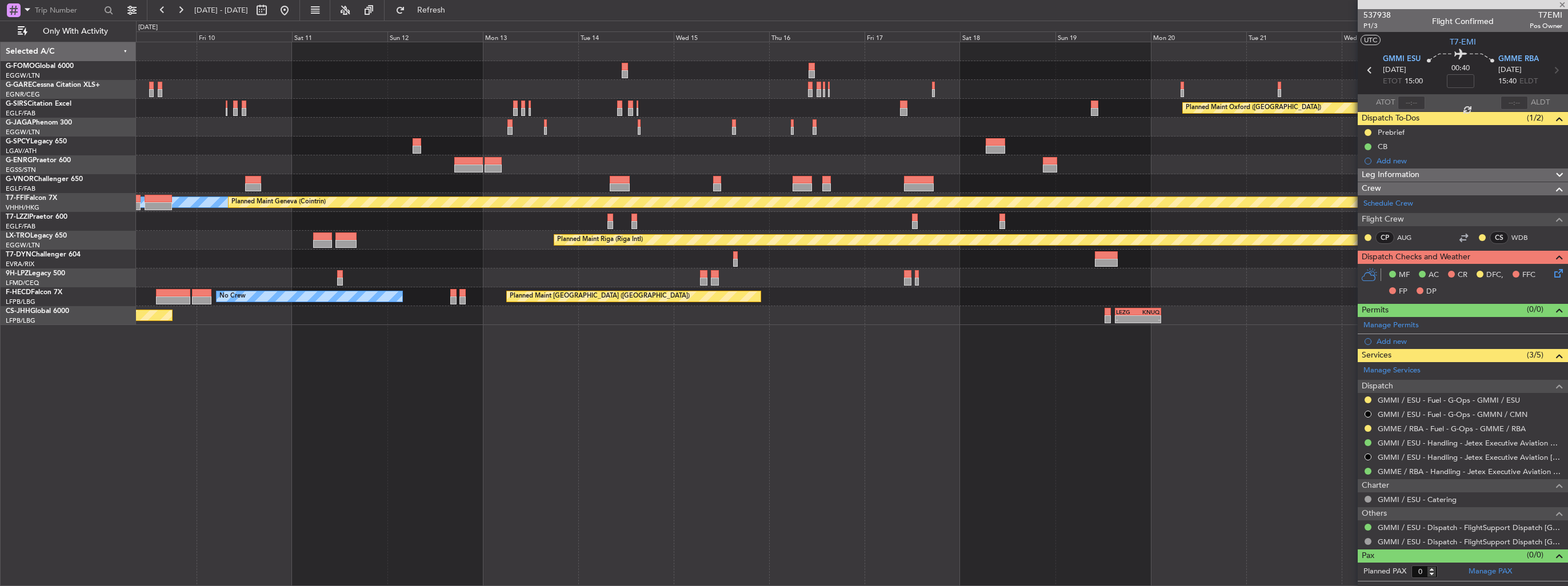
type input "6"
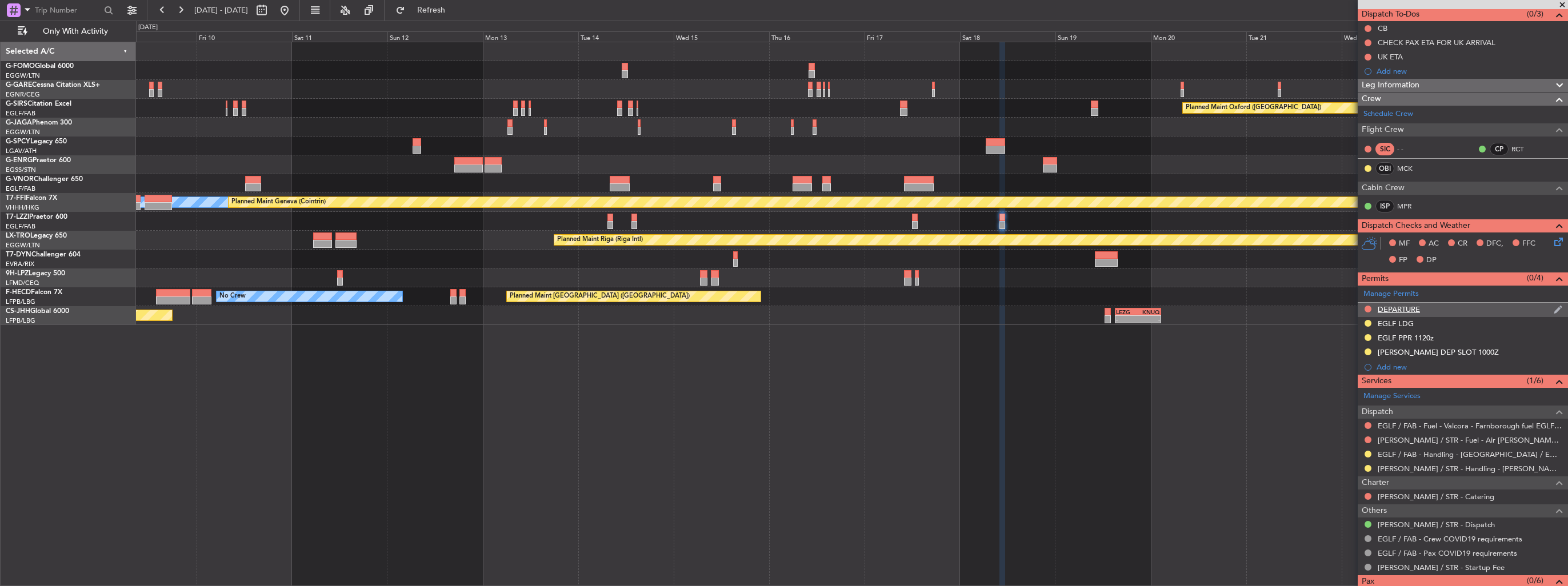
scroll to position [114, 0]
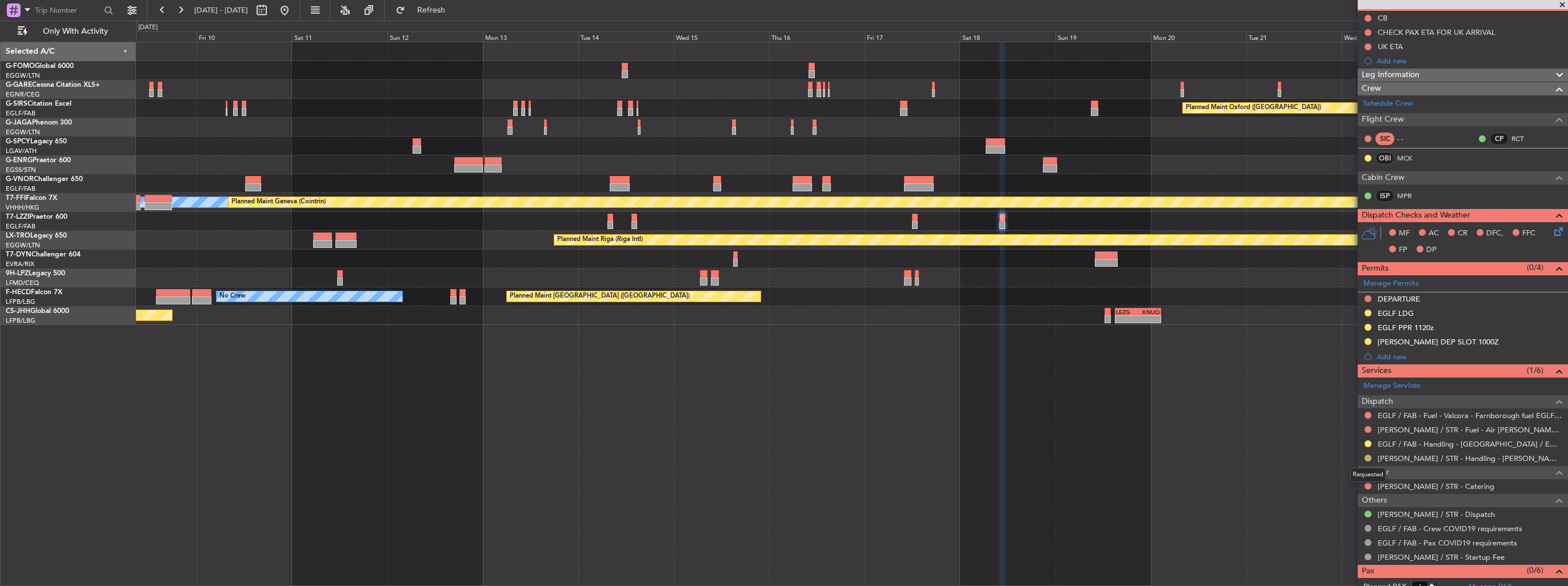
click at [1367, 454] on button at bounding box center [1367, 458] width 7 height 7
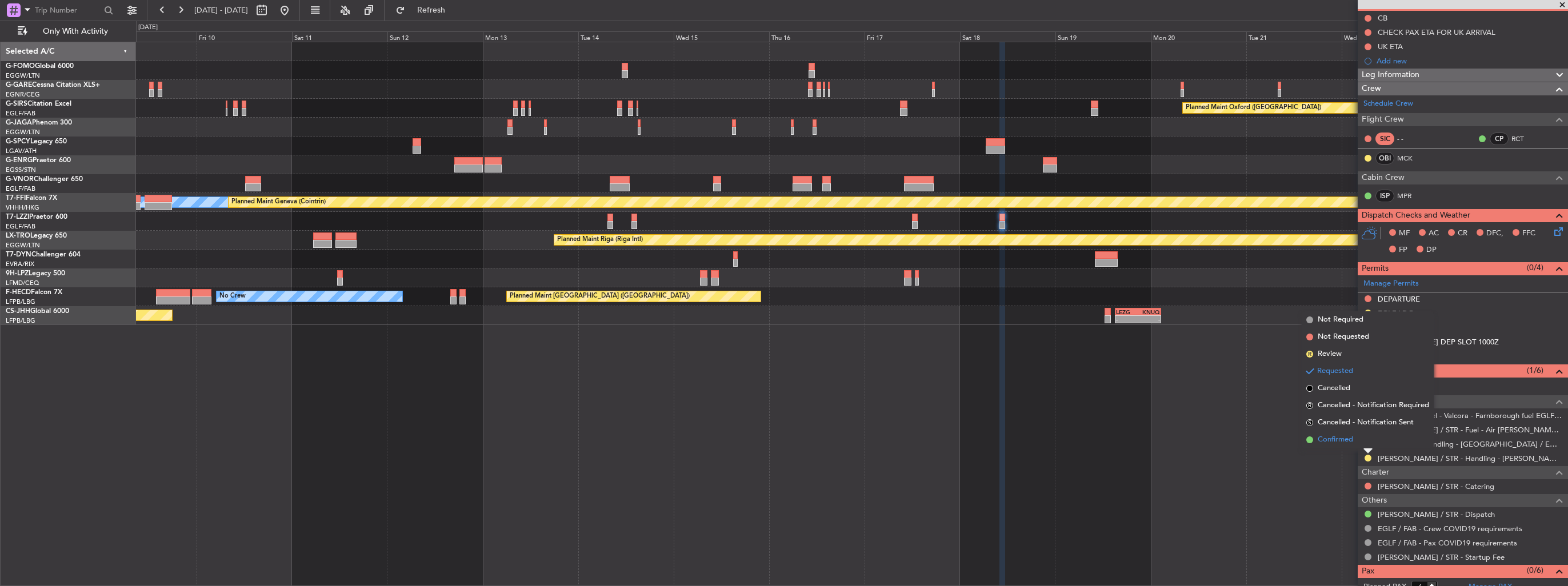
click at [1343, 440] on span "Confirmed" at bounding box center [1335, 440] width 35 height 12
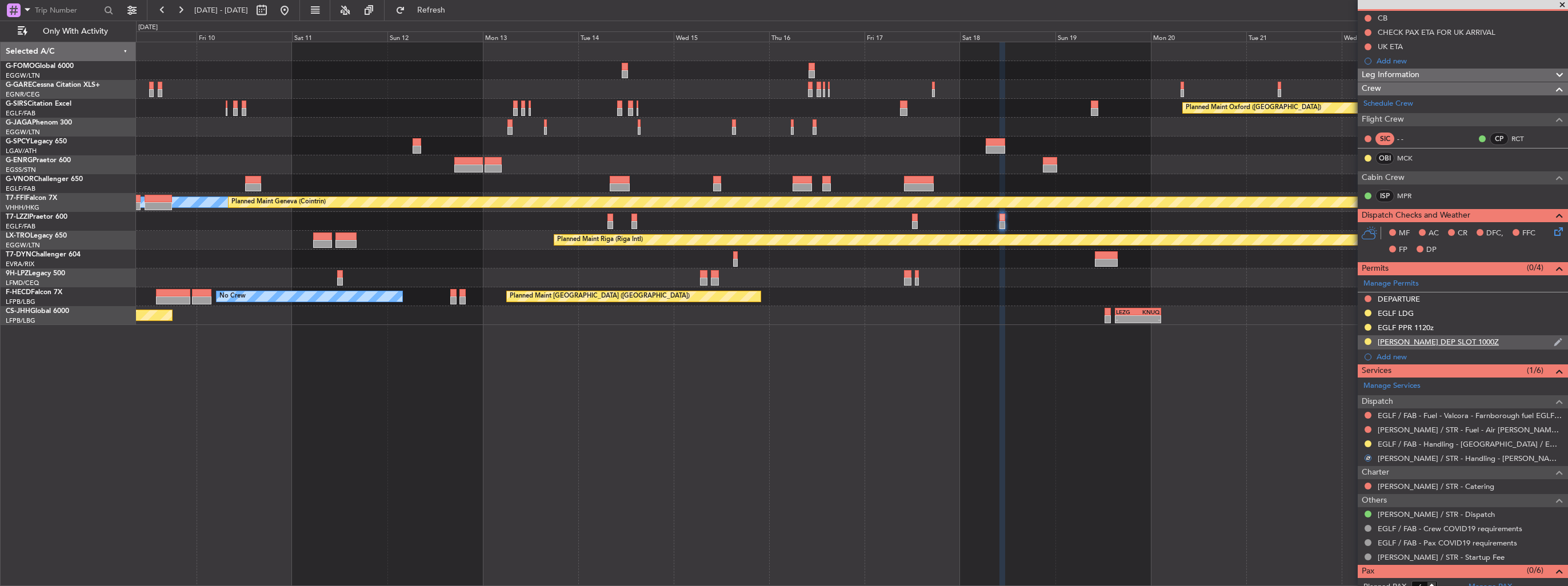
click at [1553, 342] on img at bounding box center [1557, 342] width 8 height 11
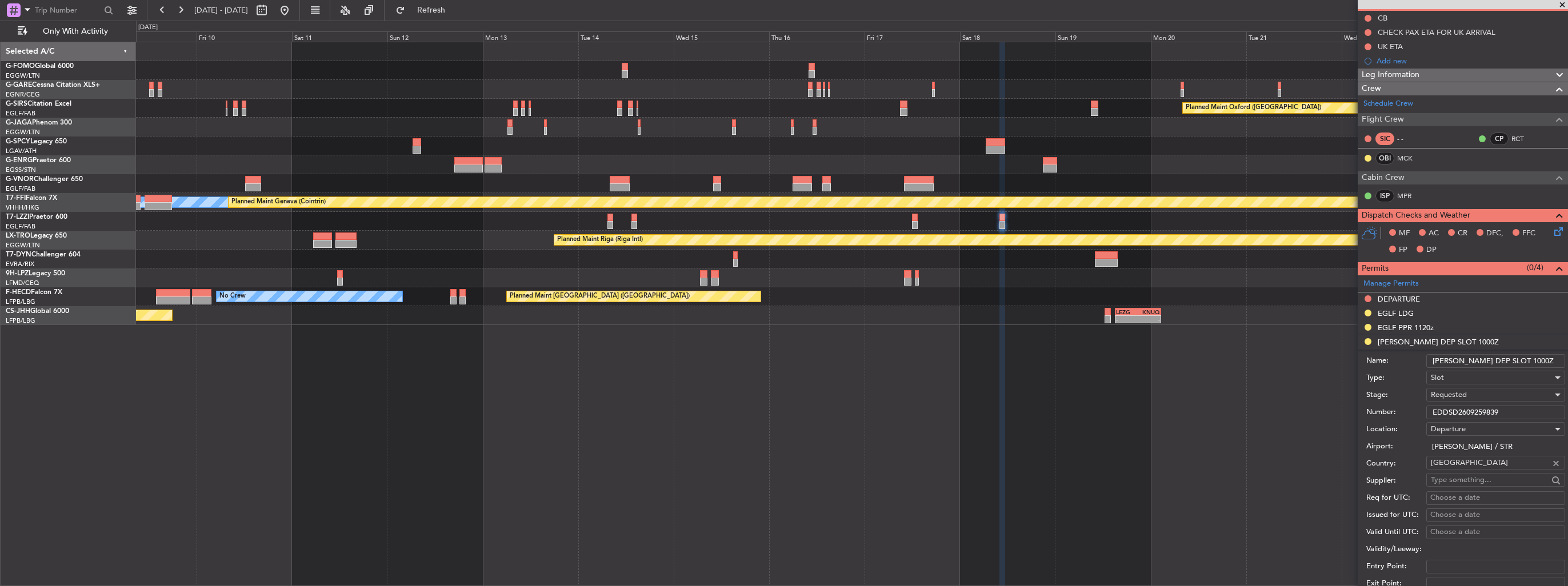
click at [1486, 399] on div "Requested" at bounding box center [1492, 395] width 122 height 17
click at [1468, 474] on span "Received OK" at bounding box center [1492, 481] width 120 height 17
click at [1527, 362] on input "EDDS DEP SLOT 1000Z" at bounding box center [1495, 361] width 139 height 14
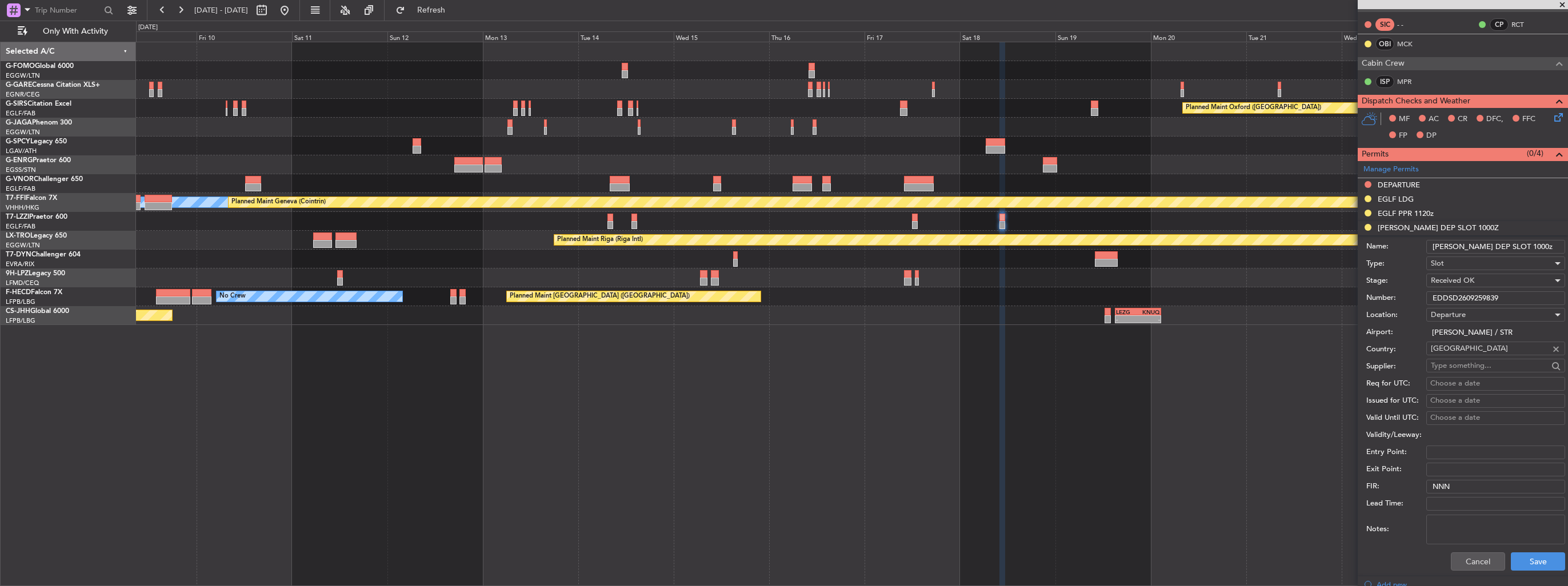
scroll to position [343, 0]
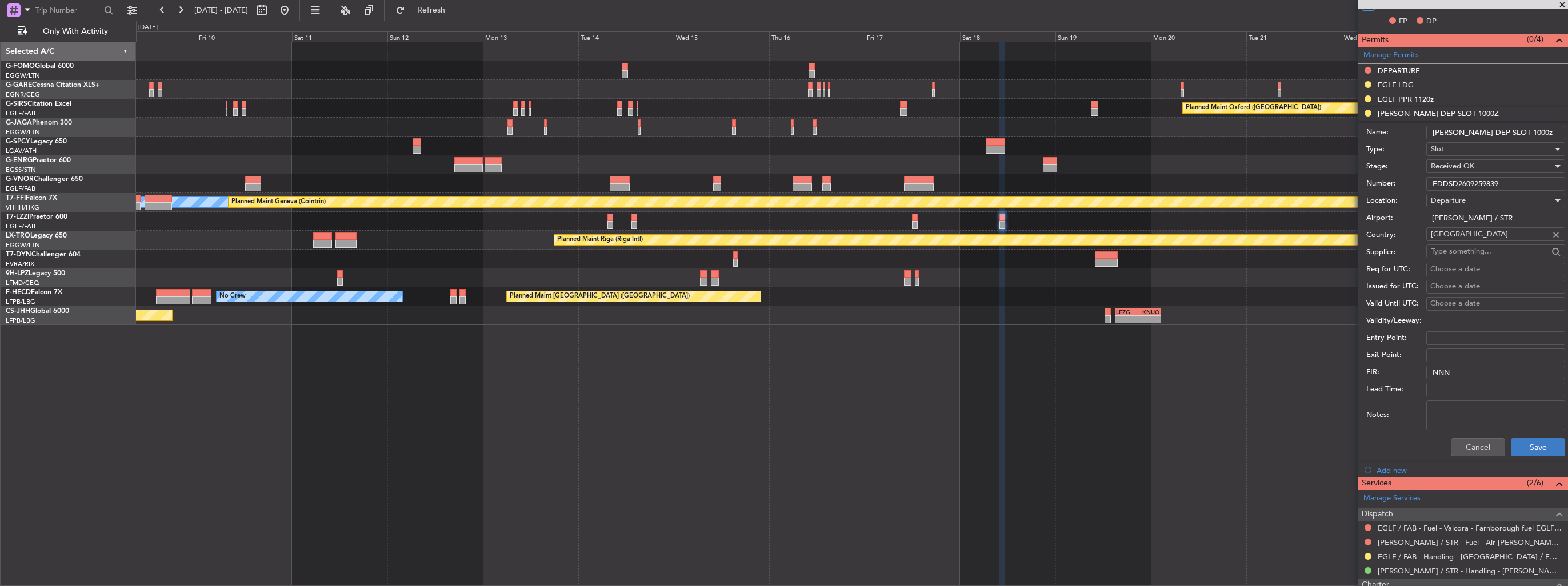
type input "EDDS DEP SLOT 1000z"
click at [1529, 445] on button "Save" at bounding box center [1538, 447] width 54 height 18
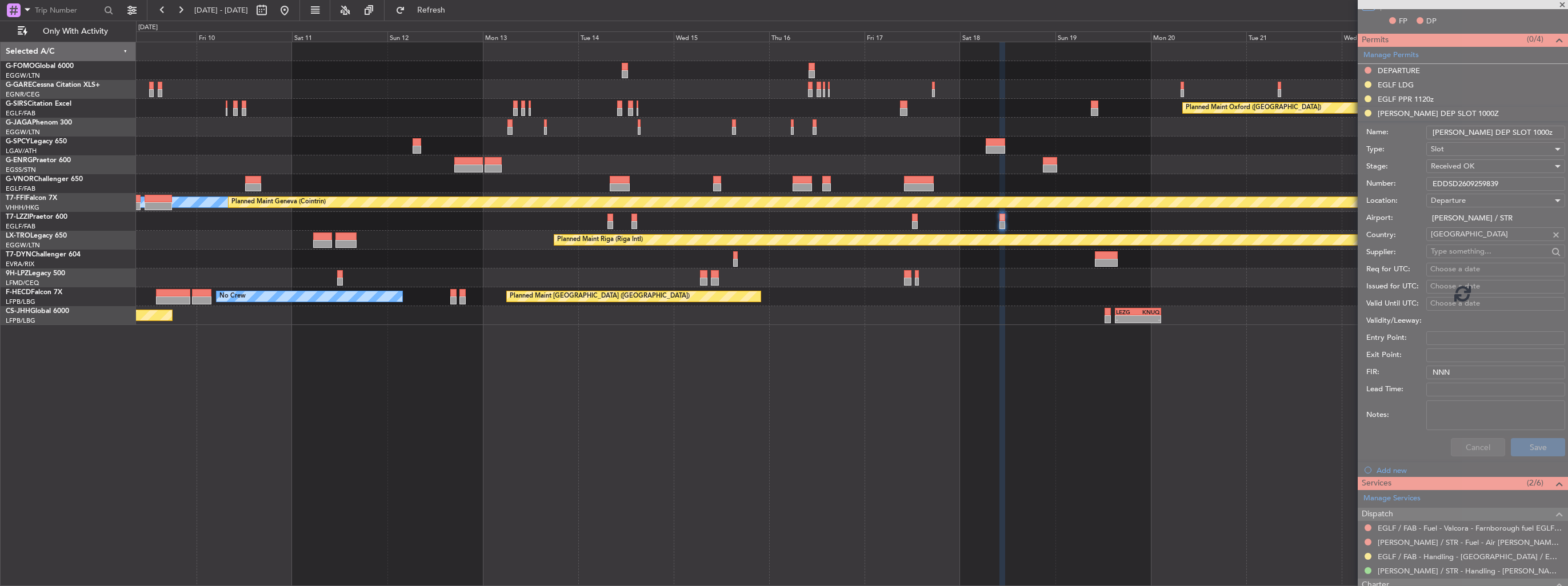
scroll to position [137, 0]
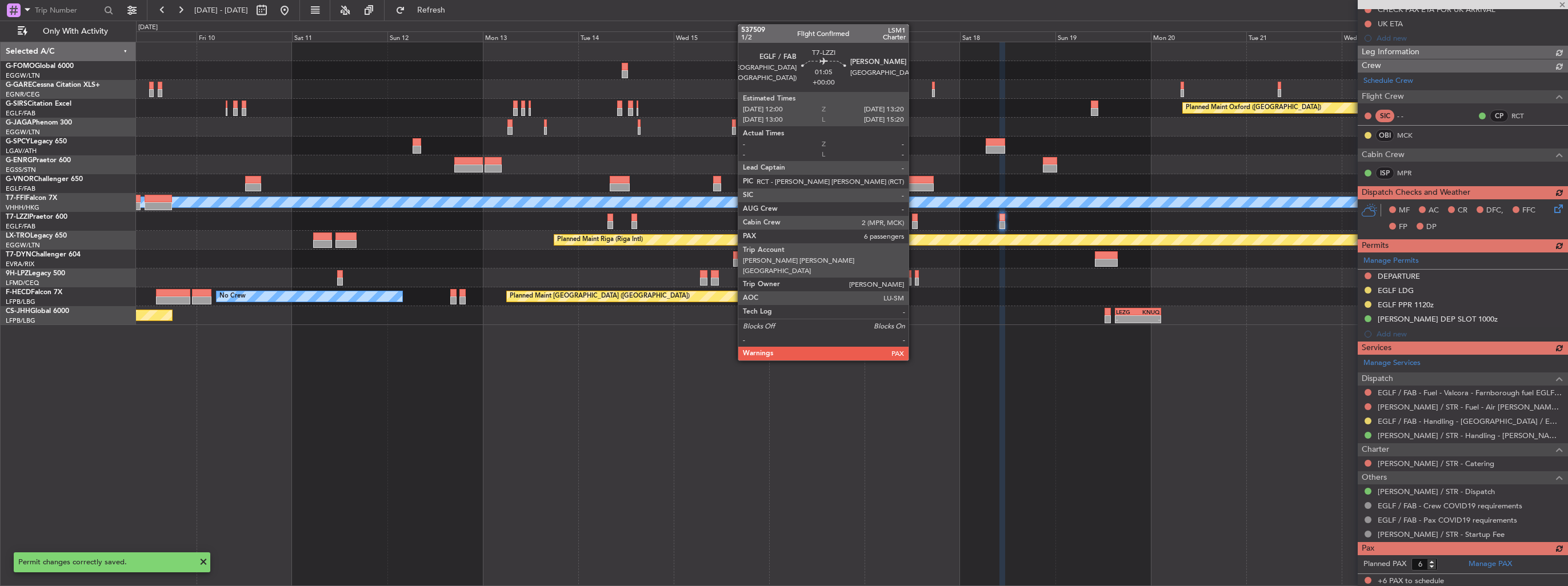
click at [914, 224] on div at bounding box center [915, 225] width 6 height 8
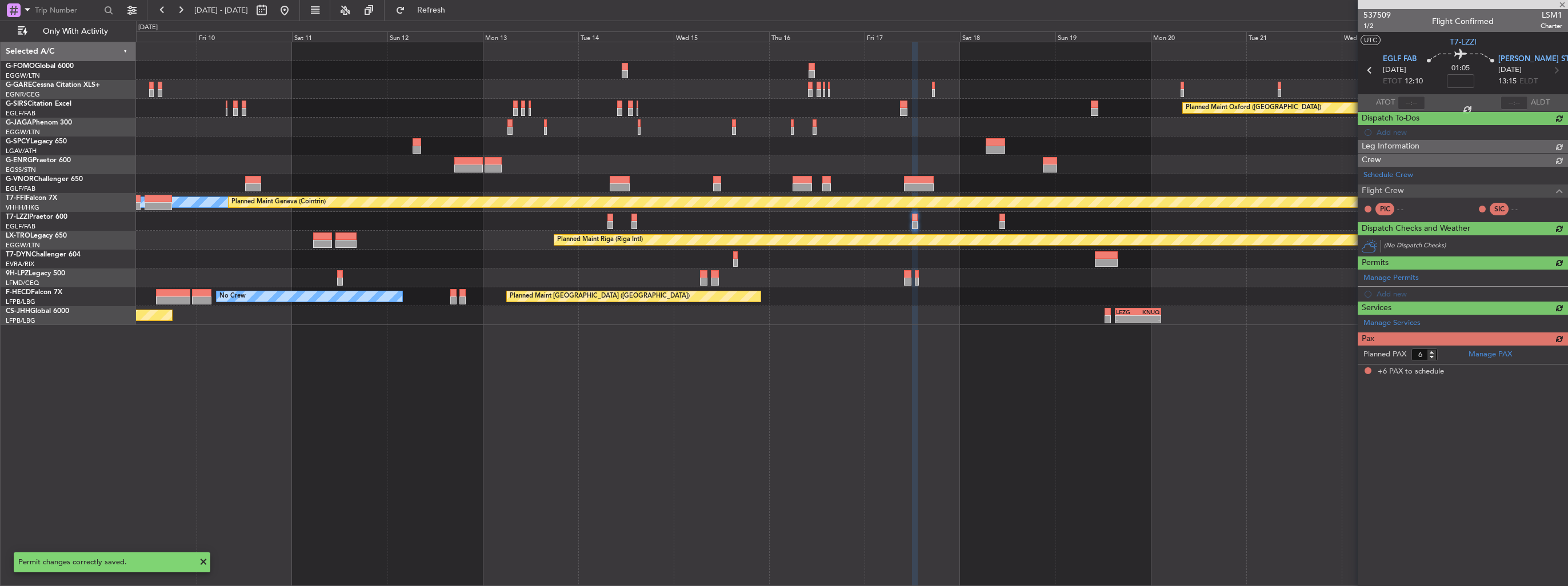
scroll to position [0, 0]
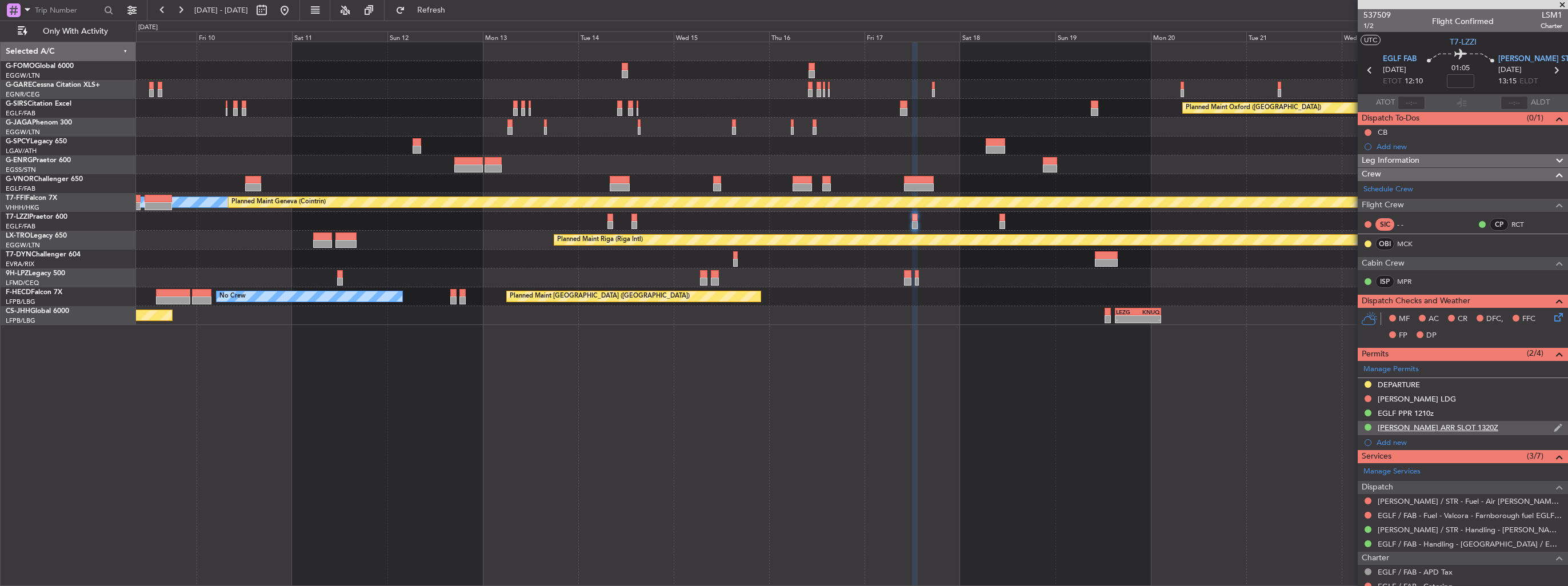
click at [1554, 427] on div "EDDS ARR SLOT 1320Z" at bounding box center [1463, 427] width 210 height 14
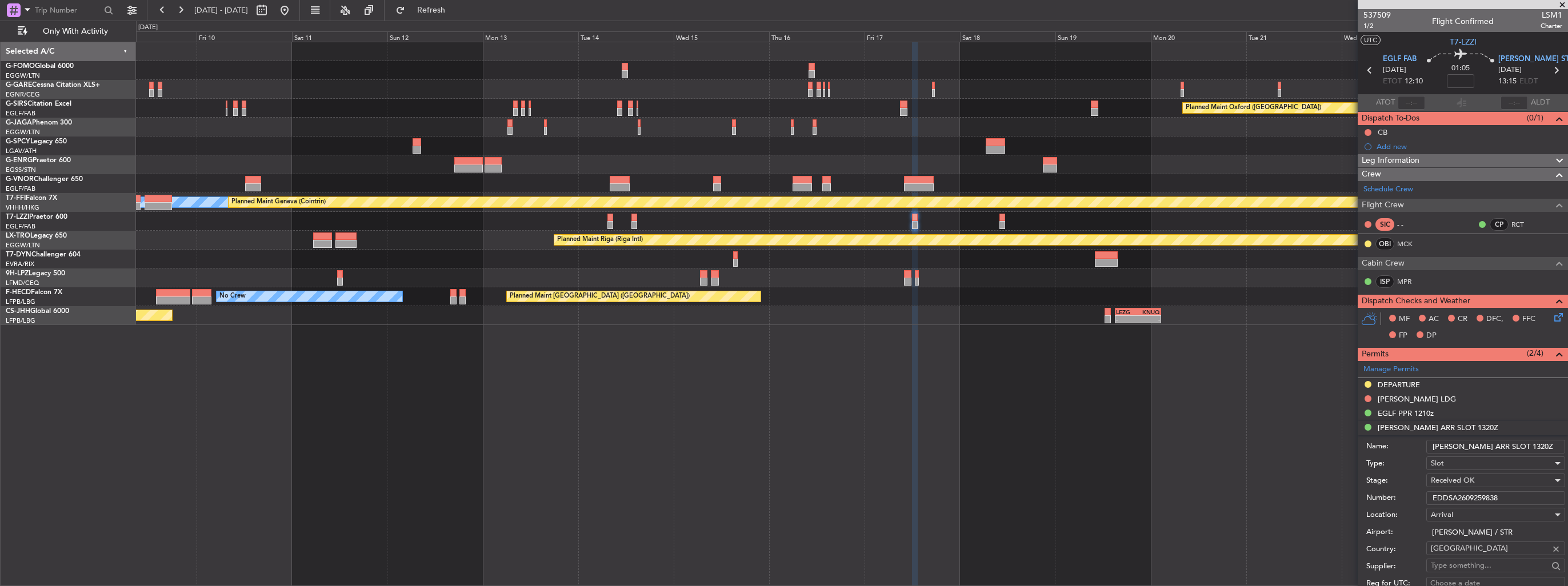
click at [1516, 445] on input "EDDS ARR SLOT 1320Z" at bounding box center [1495, 446] width 139 height 14
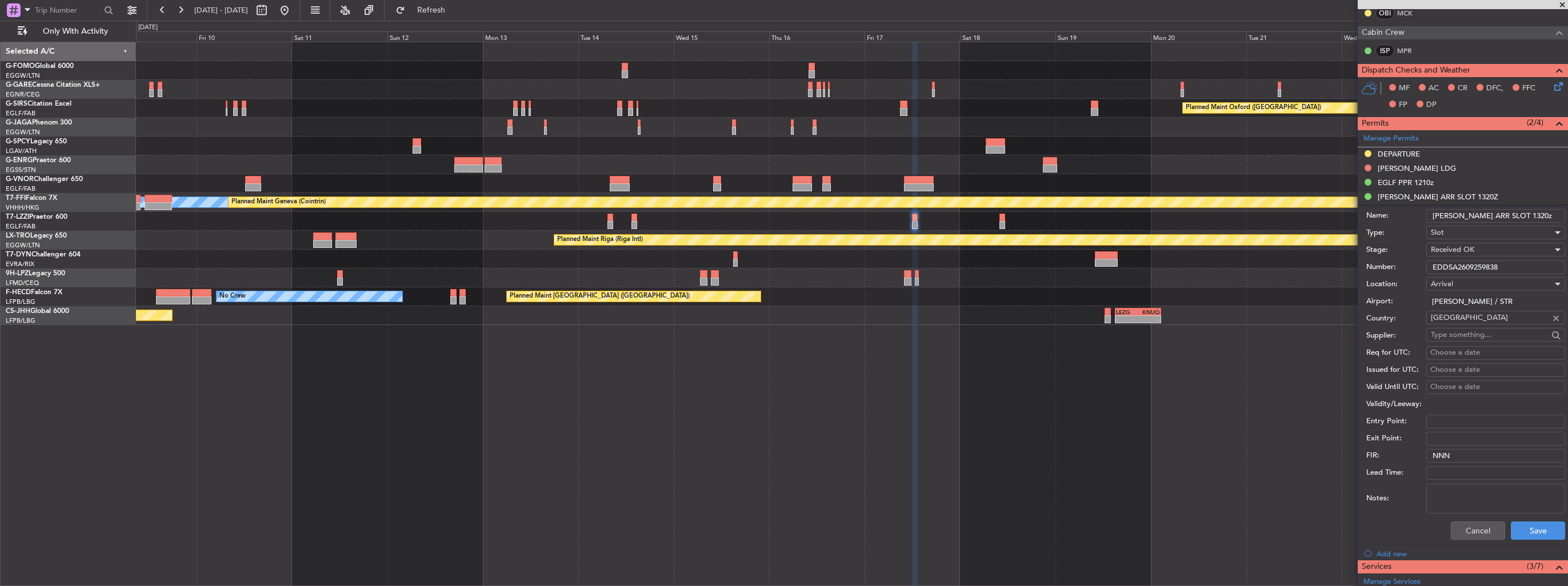
scroll to position [343, 0]
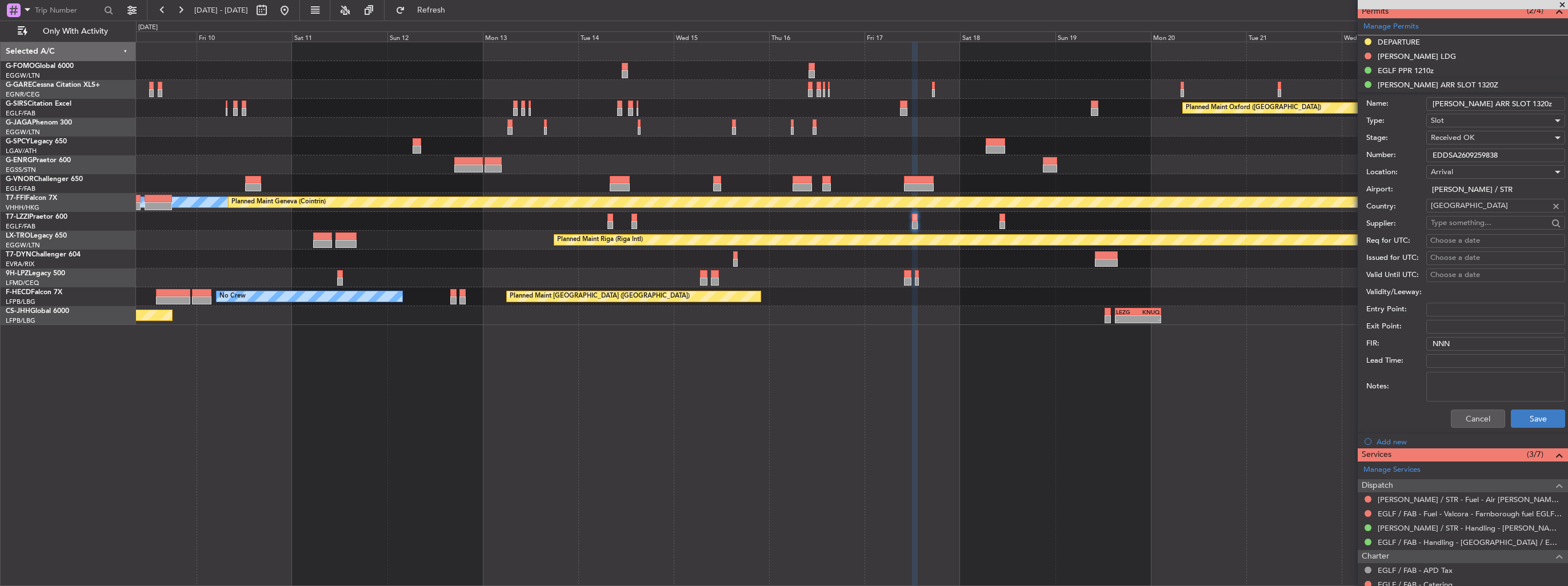
type input "EDDS ARR SLOT 1320z"
click at [1536, 416] on button "Save" at bounding box center [1538, 418] width 54 height 18
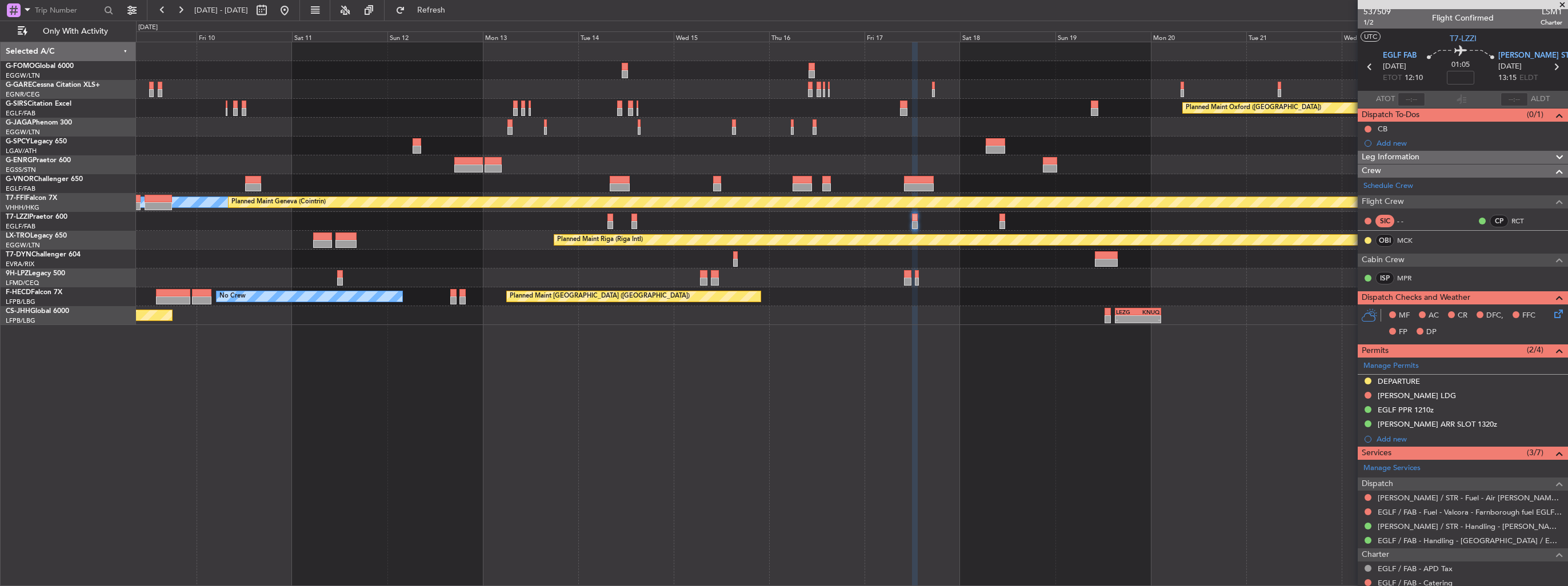
scroll to position [0, 0]
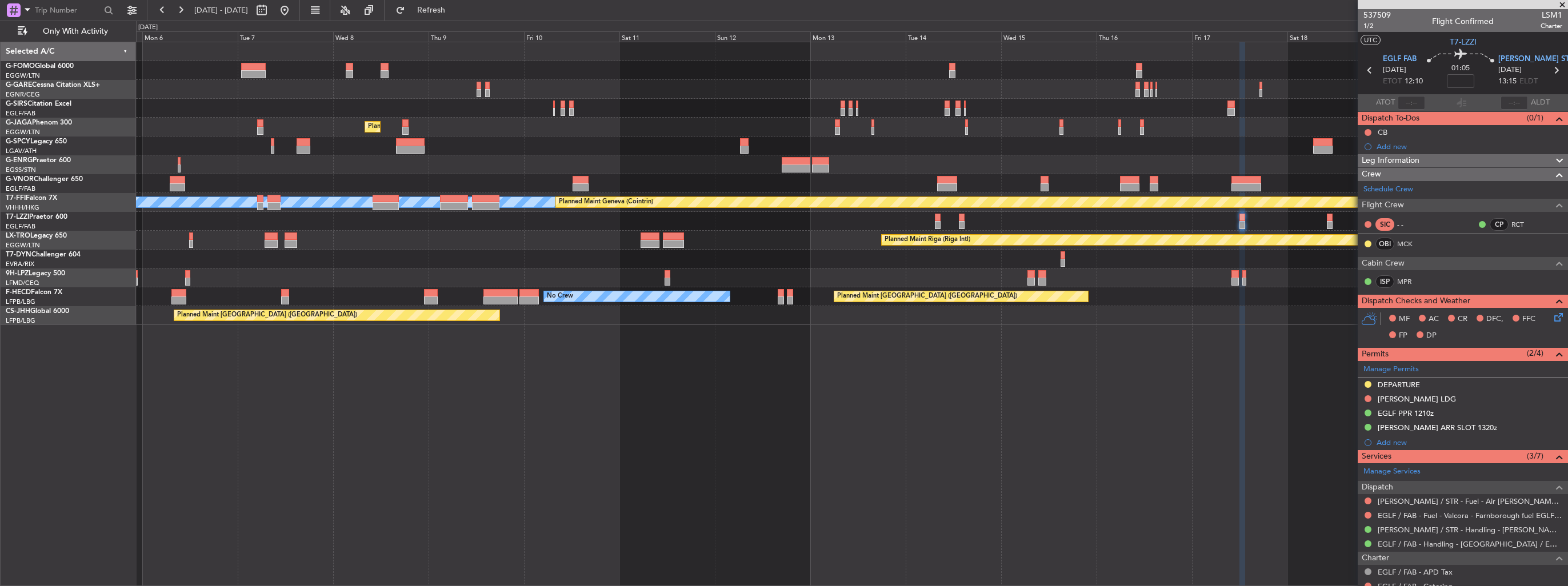
click at [1189, 408] on div "Planned Maint Oxford (Kidlington) Planned Maint London (Luton) Planned Maint Br…" at bounding box center [851, 314] width 1432 height 545
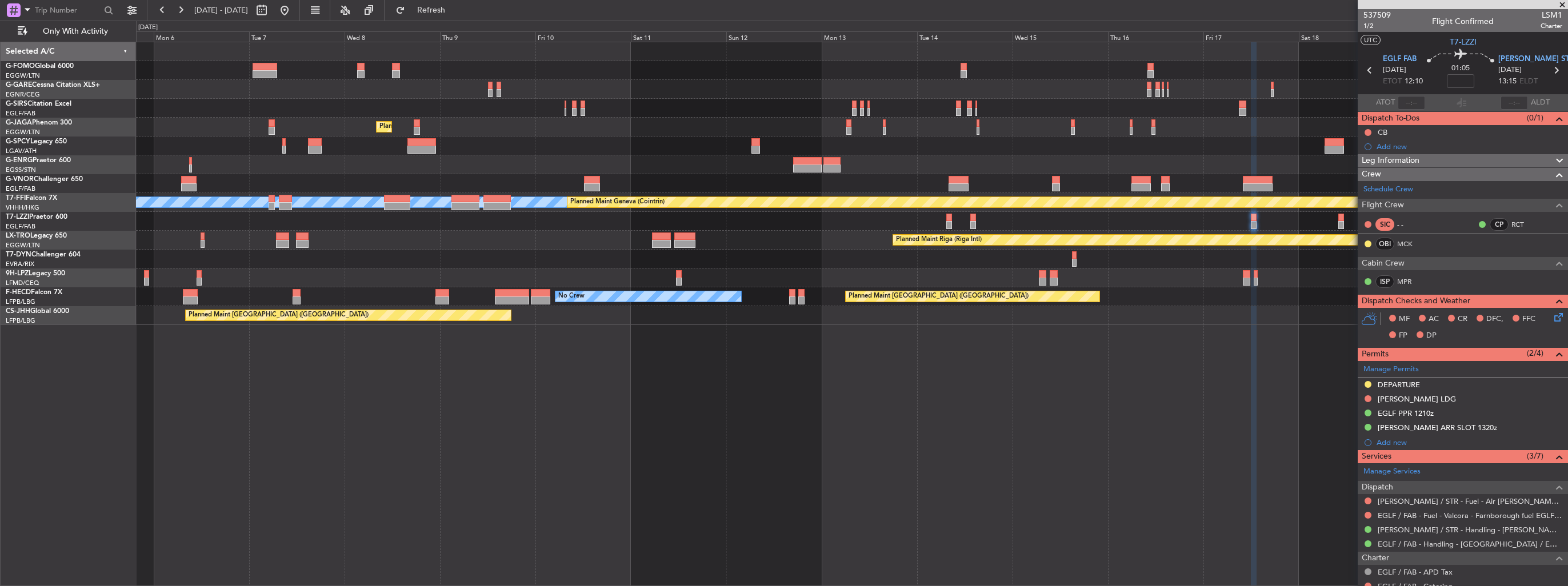
click at [822, 416] on div "Planned Maint Oxford (Kidlington) Planned Maint London (Luton) Planned Maint Br…" at bounding box center [851, 314] width 1432 height 545
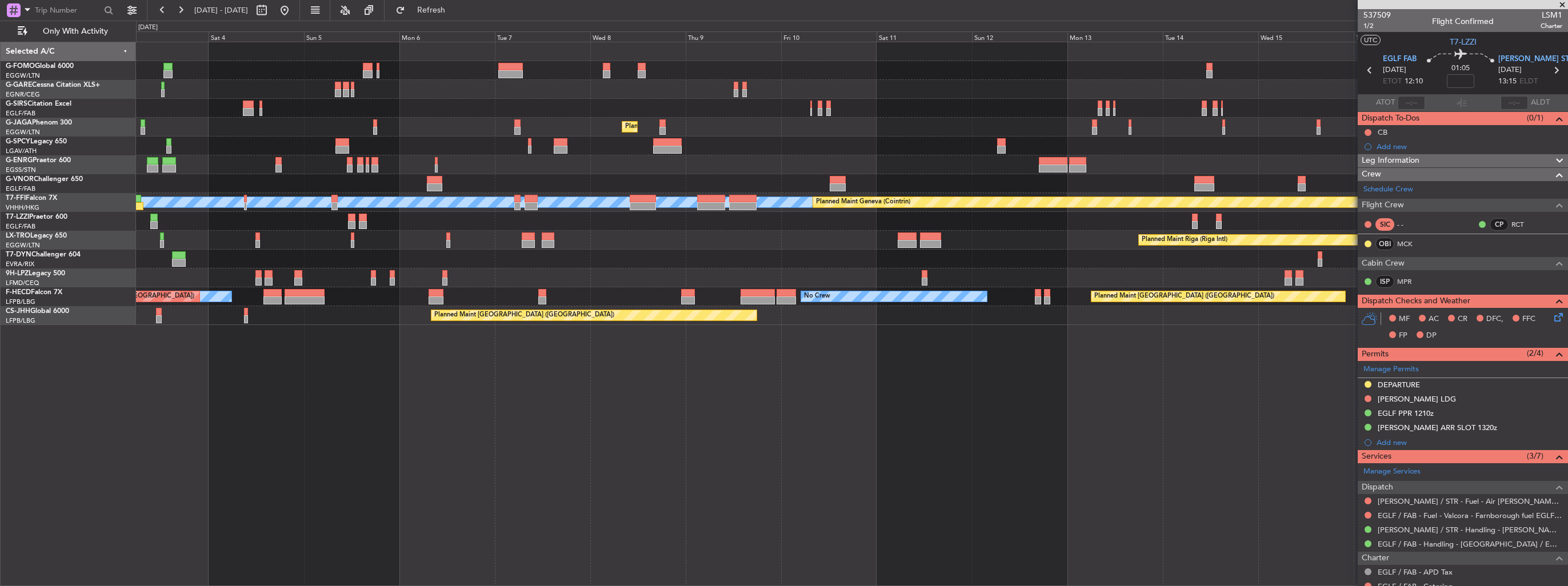
click at [948, 418] on div "Planned Maint Oxford (Kidlington) Planned Maint London (Luton) Planned Maint Br…" at bounding box center [851, 314] width 1432 height 545
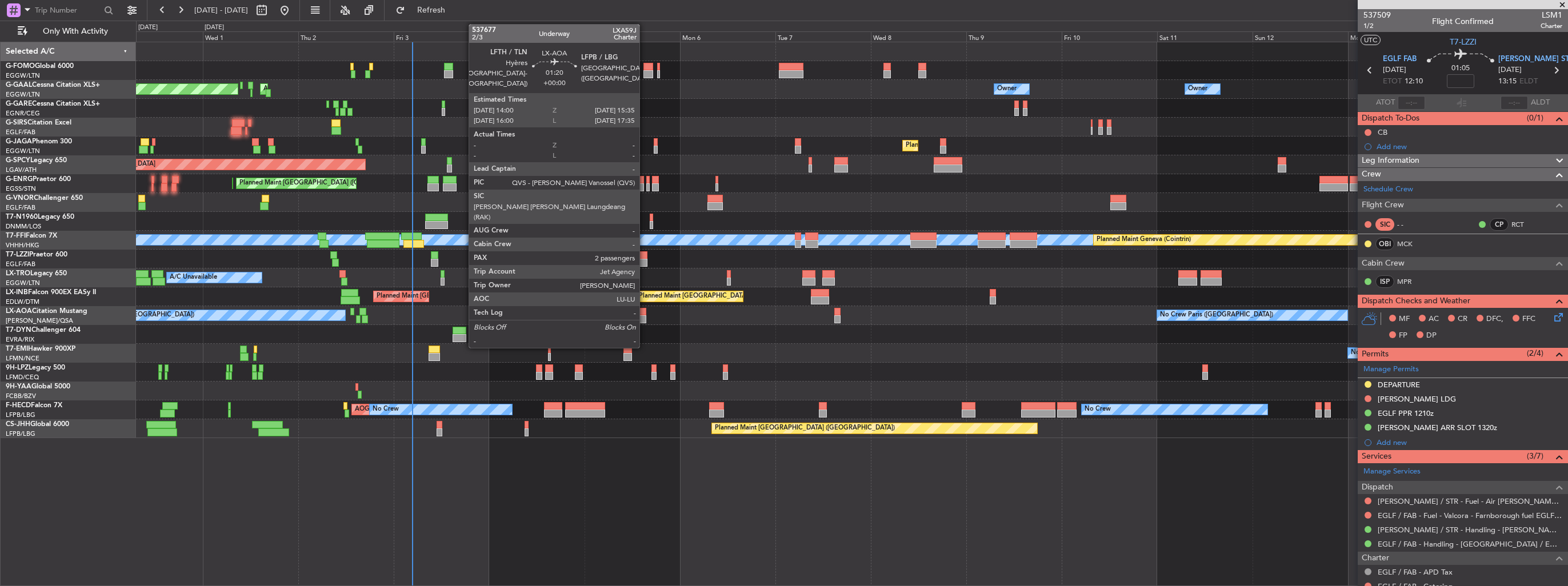
click at [644, 312] on div at bounding box center [643, 312] width 7 height 8
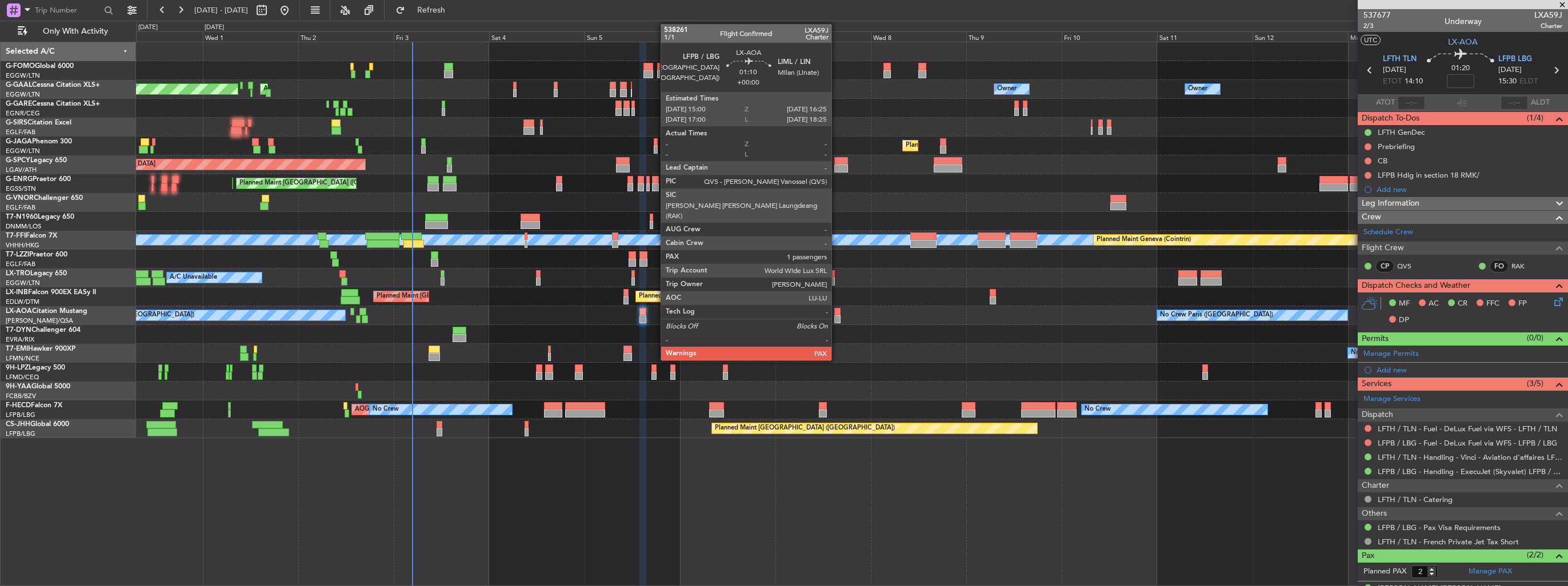
click at [837, 310] on div at bounding box center [837, 312] width 6 height 8
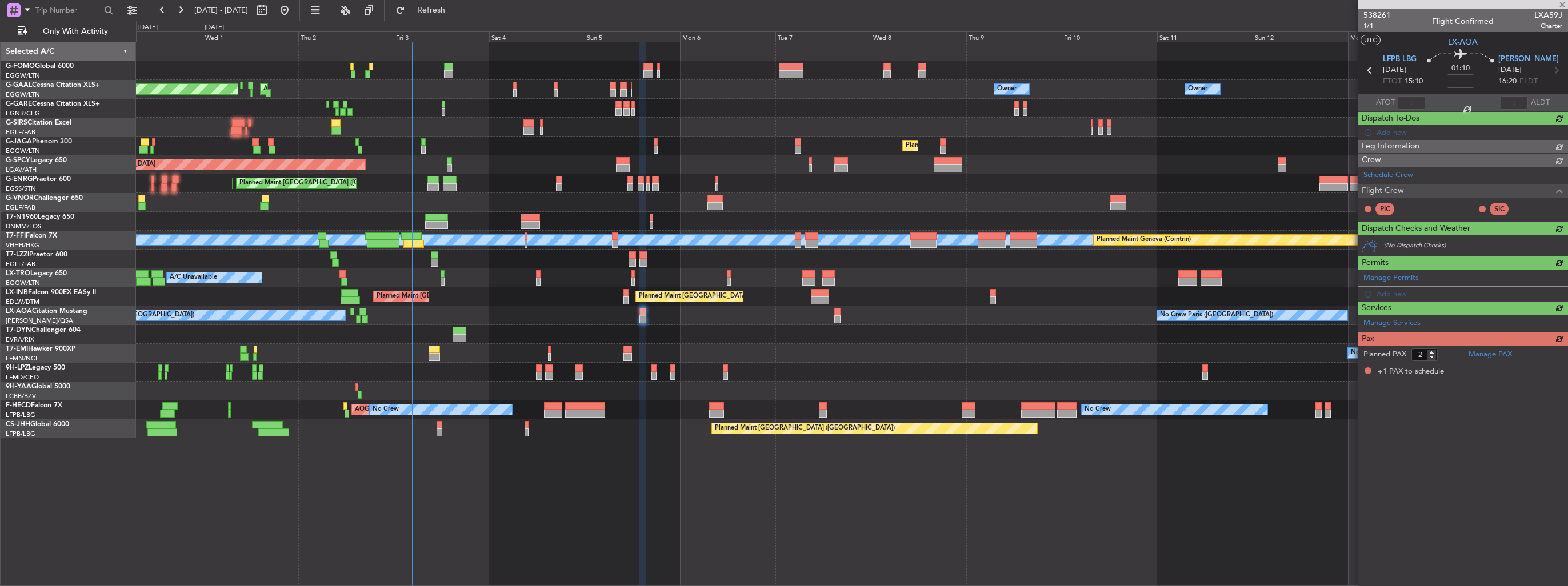
type input "1"
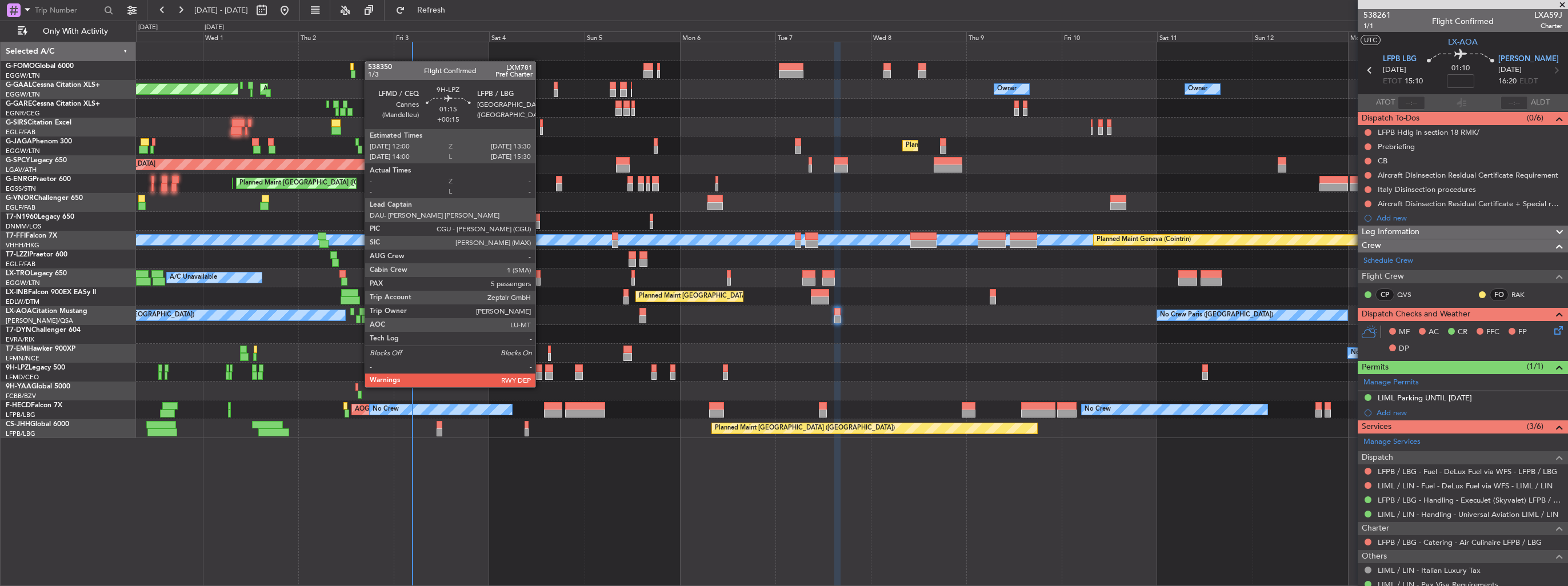
click at [541, 376] on div at bounding box center [539, 376] width 7 height 8
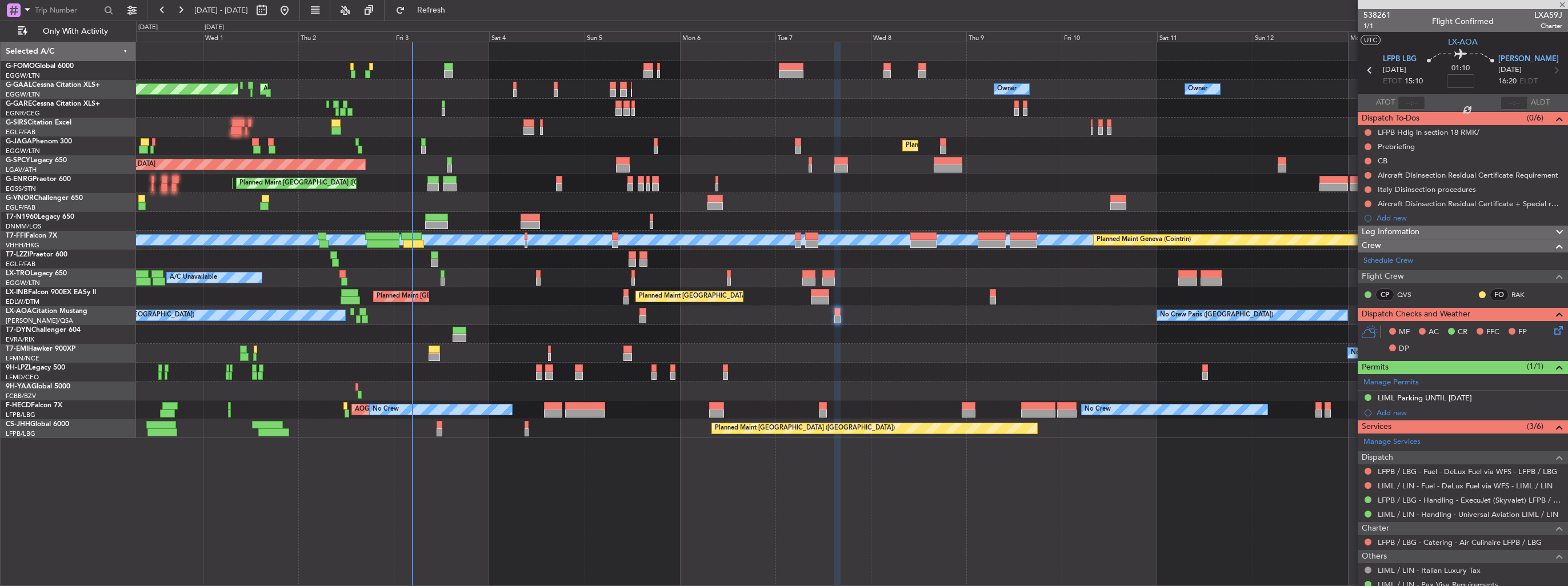
type input "+00:15"
type input "5"
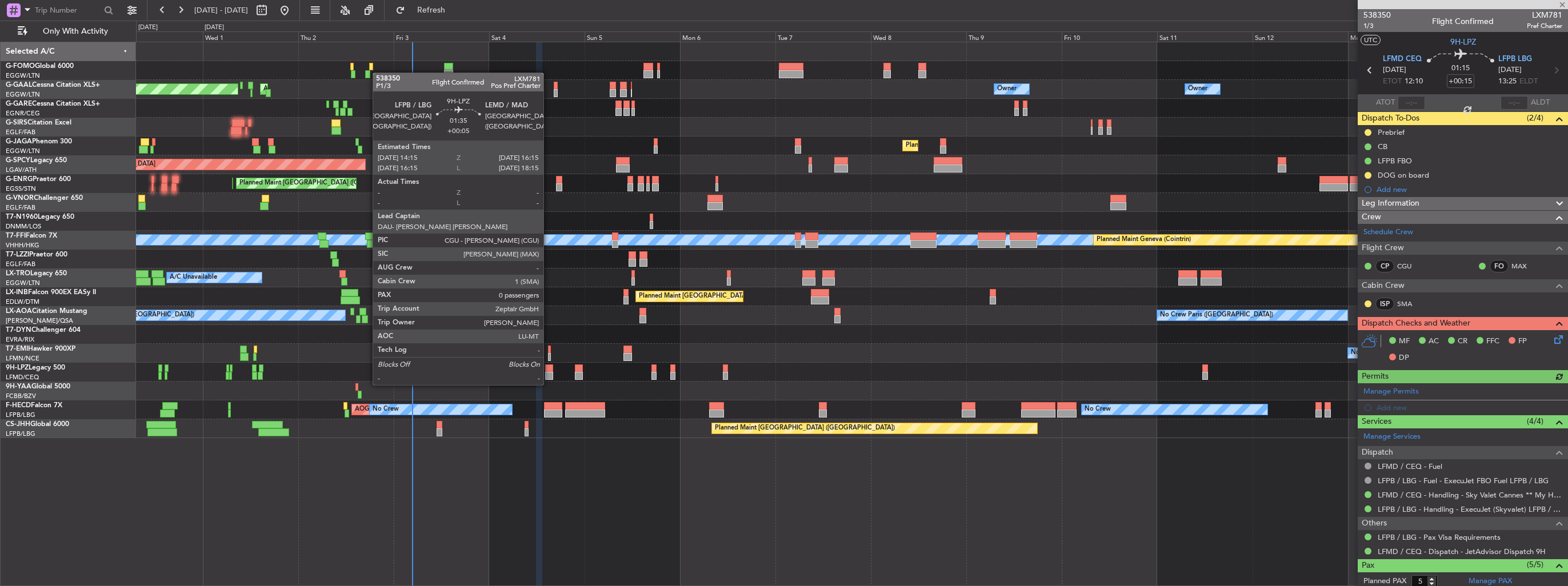
click at [548, 374] on div at bounding box center [549, 376] width 8 height 8
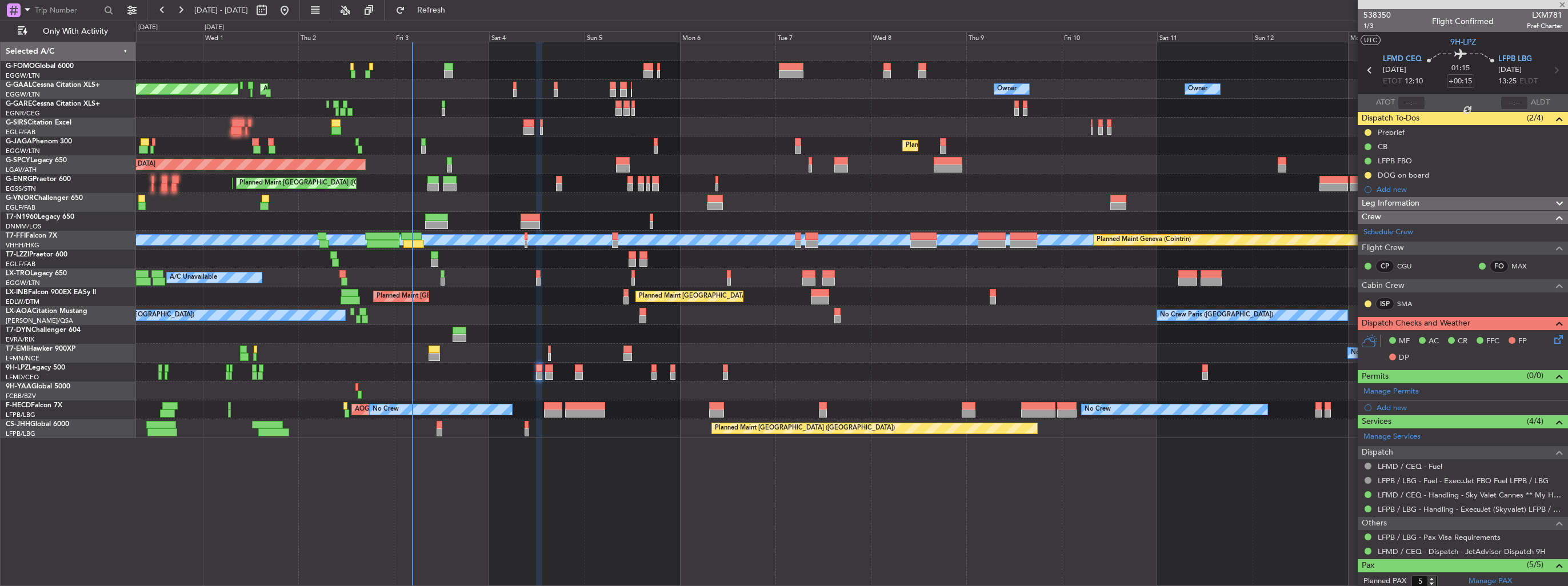
type input "+00:05"
type input "0"
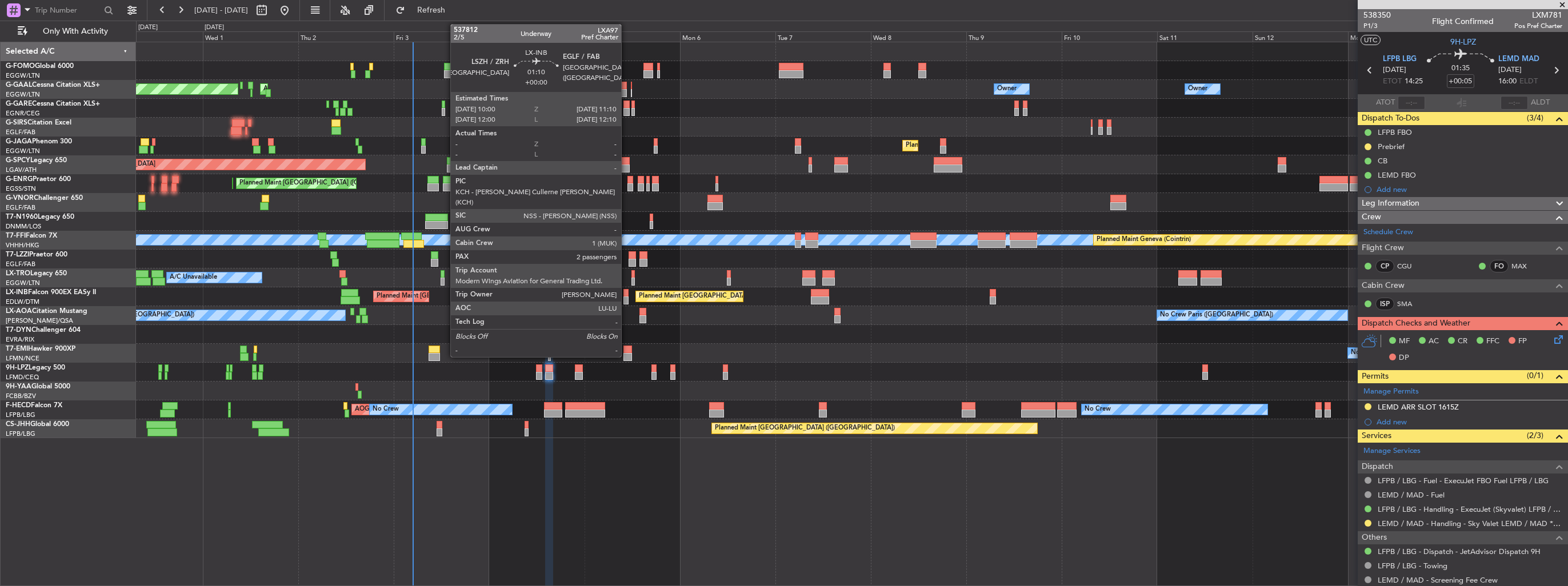
click at [626, 294] on div at bounding box center [626, 293] width 5 height 8
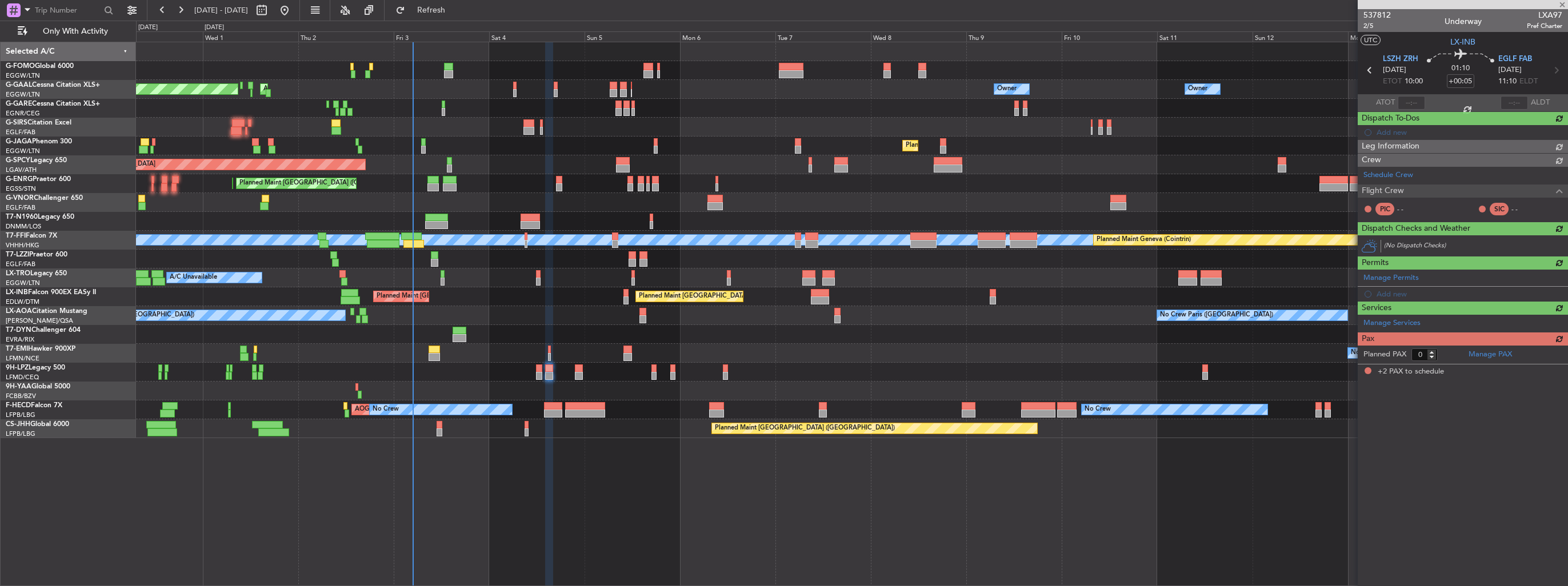
type input "2"
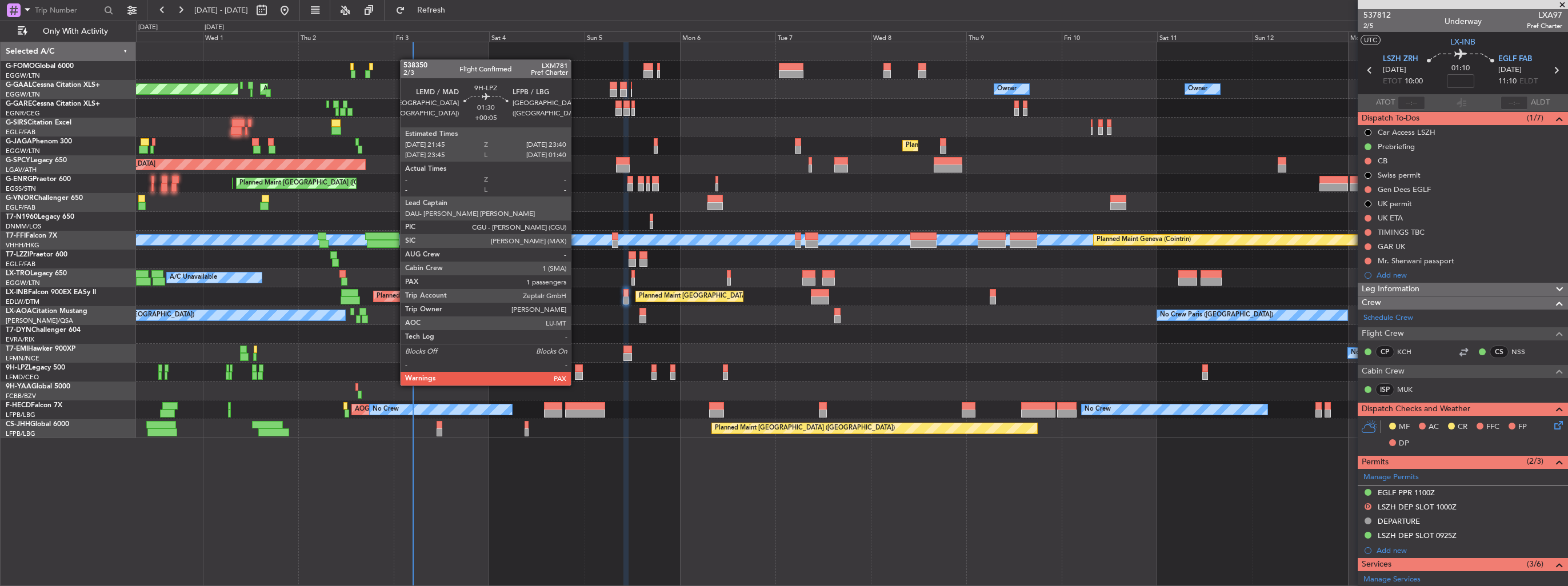
click at [576, 374] on div at bounding box center [579, 376] width 8 height 8
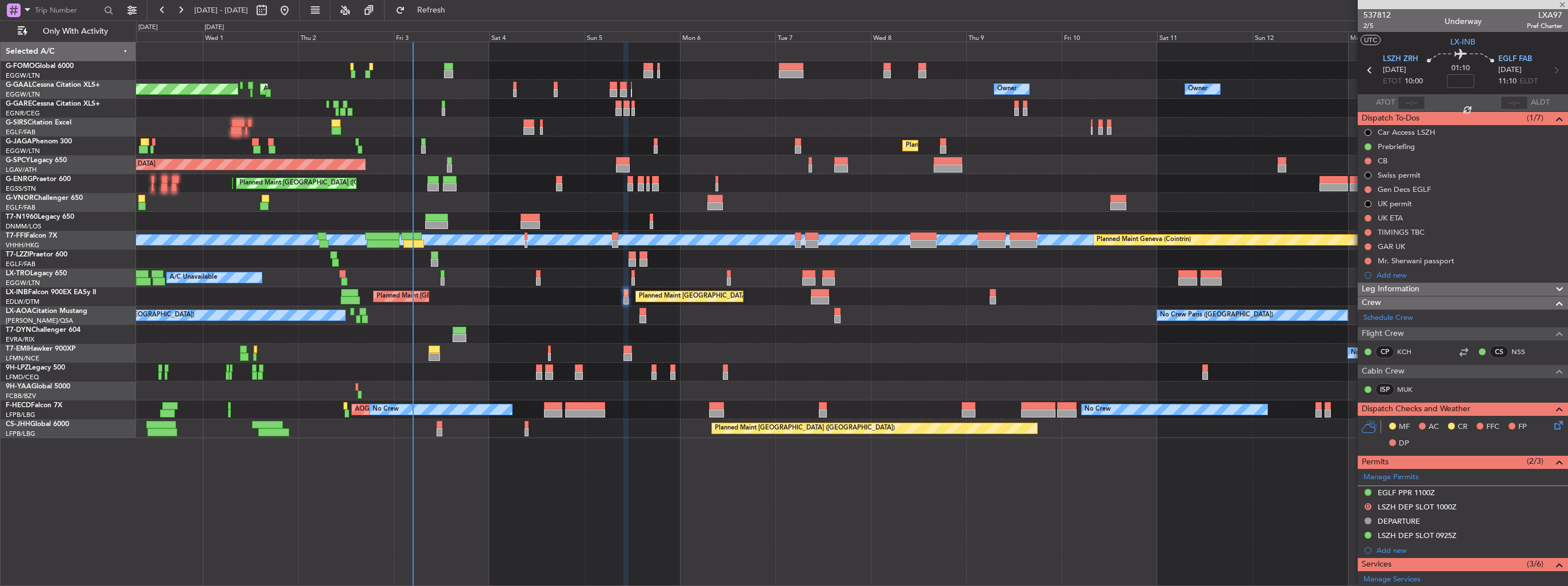
type input "+00:05"
type input "1"
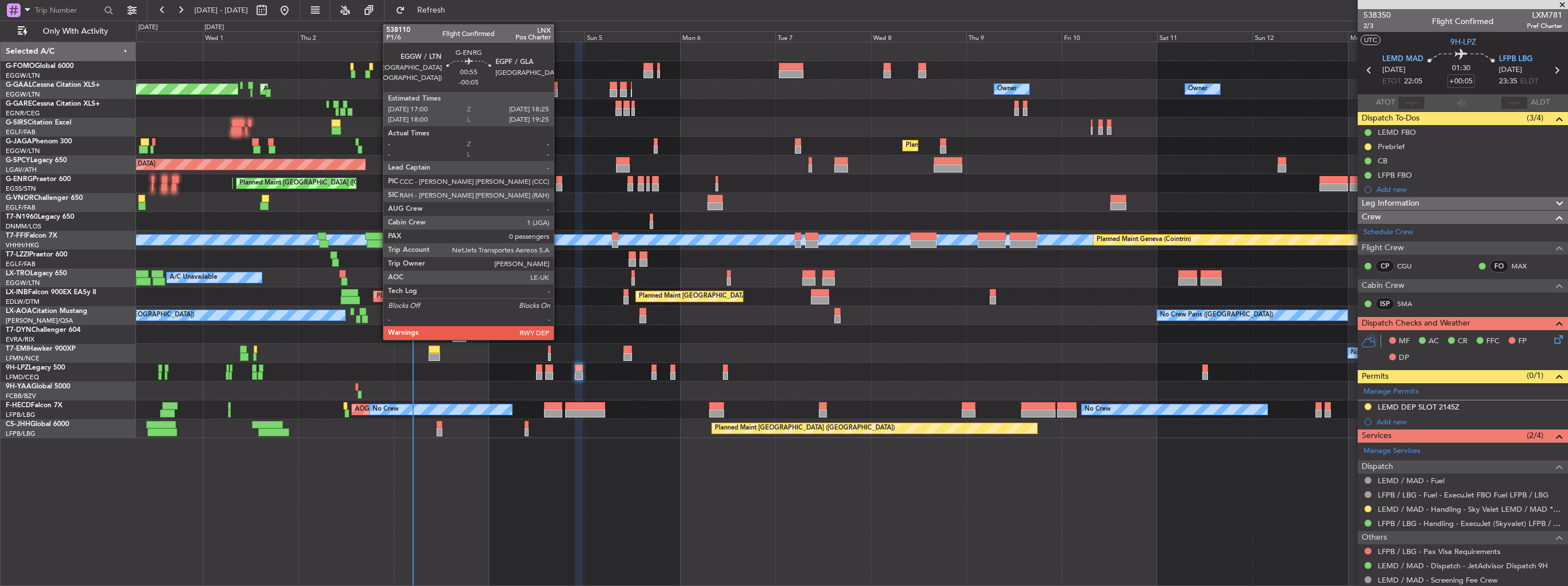
click at [559, 179] on div at bounding box center [558, 180] width 6 height 8
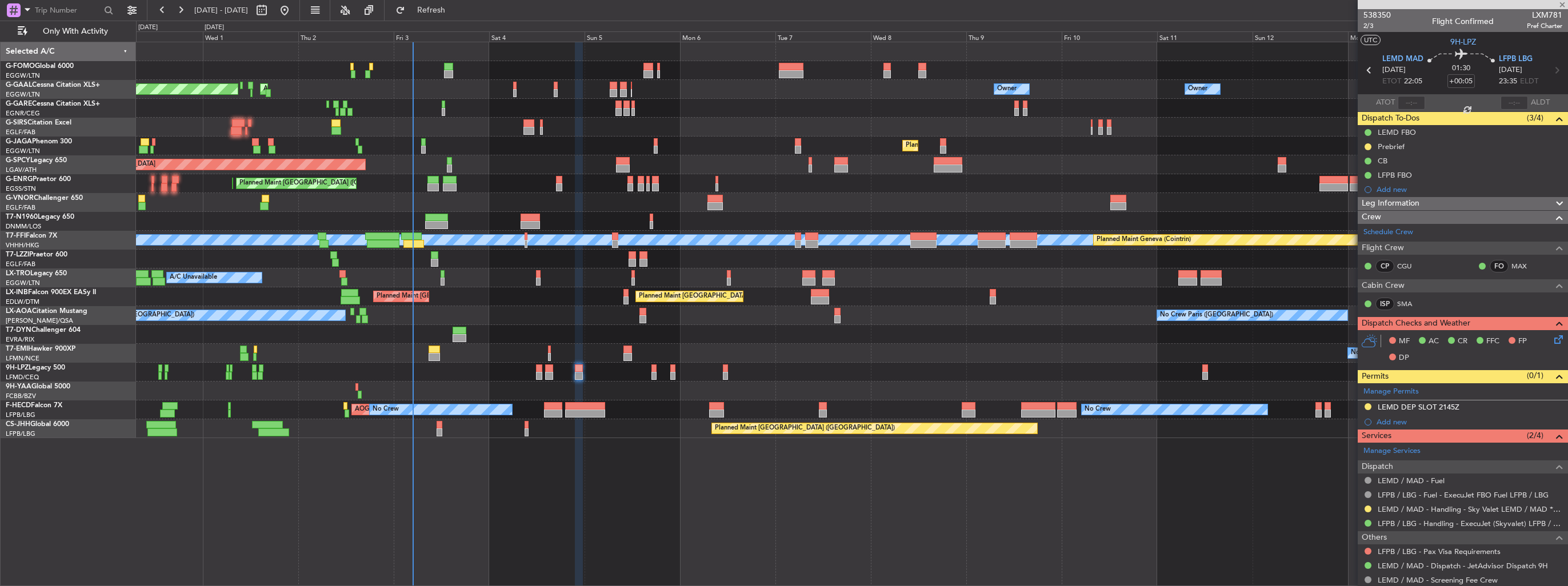
type input "-00:05"
type input "0"
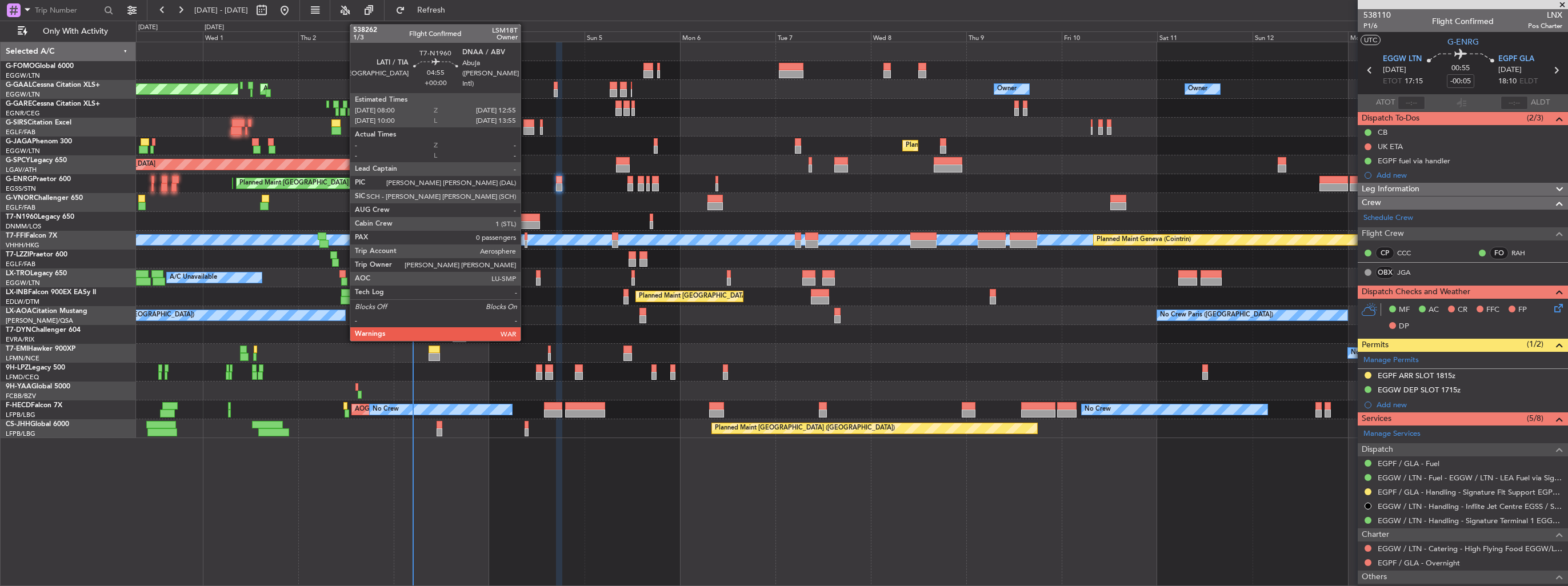
click at [526, 223] on div at bounding box center [530, 225] width 20 height 8
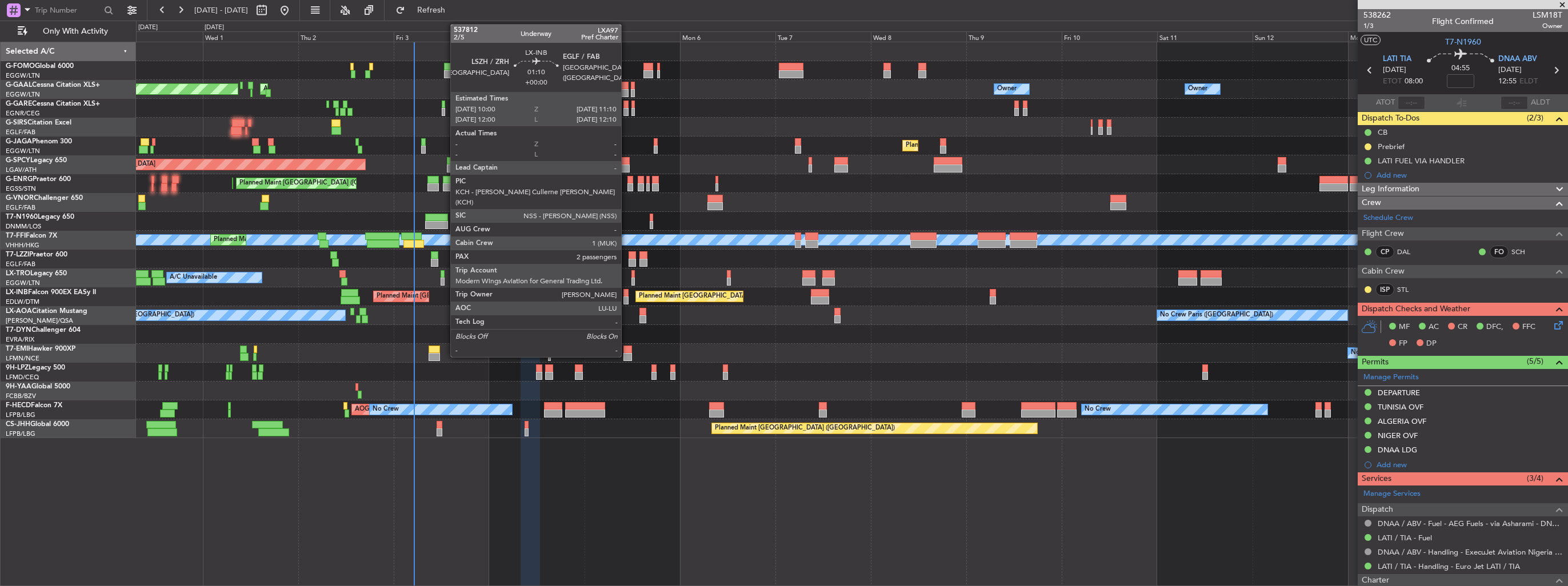
click at [626, 295] on div at bounding box center [626, 293] width 5 height 8
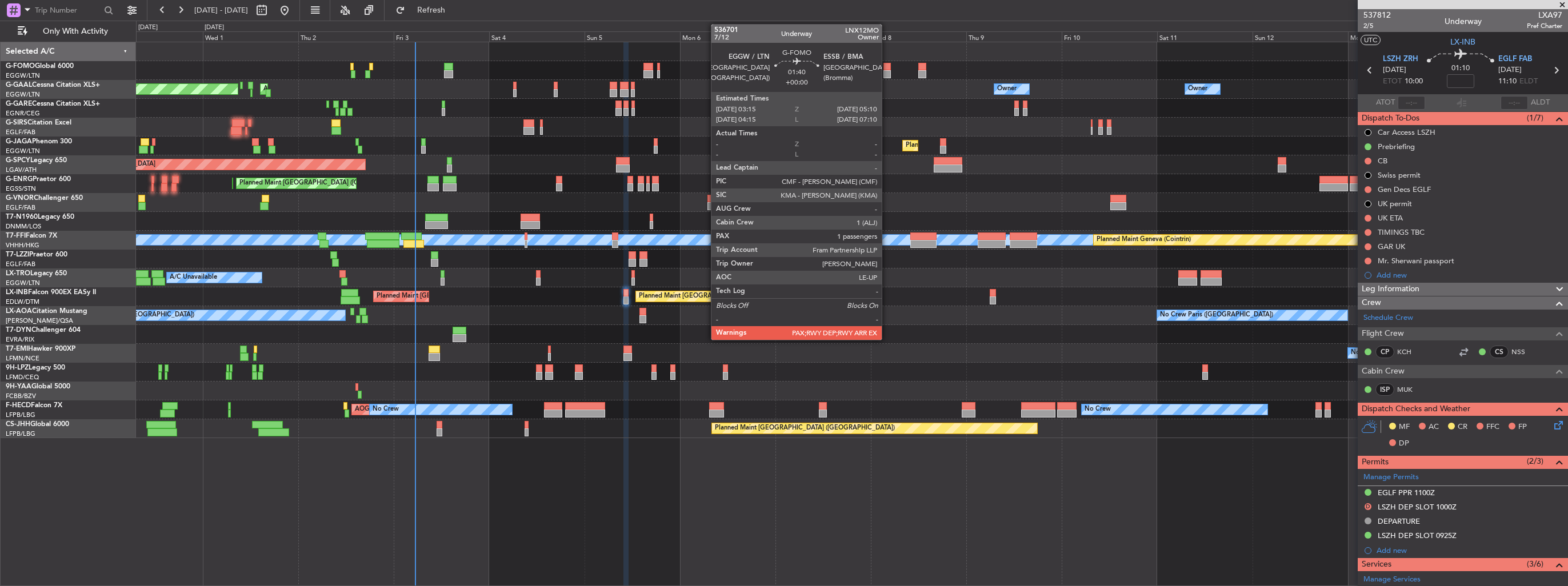
click at [887, 68] on div at bounding box center [888, 67] width 8 height 8
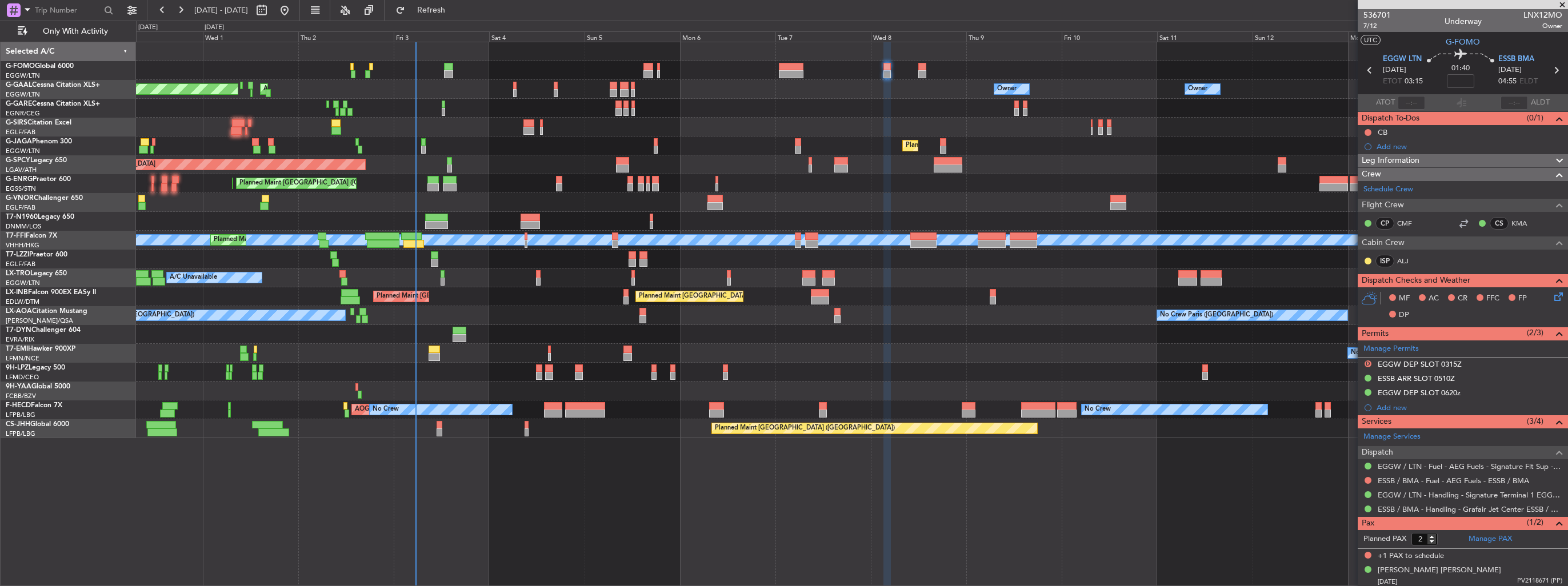
click at [155, 228] on div "Owner Owner Planned Maint Dusseldorf AOG Maint Dusseldorf Owner No Crew Owner N…" at bounding box center [851, 240] width 1432 height 396
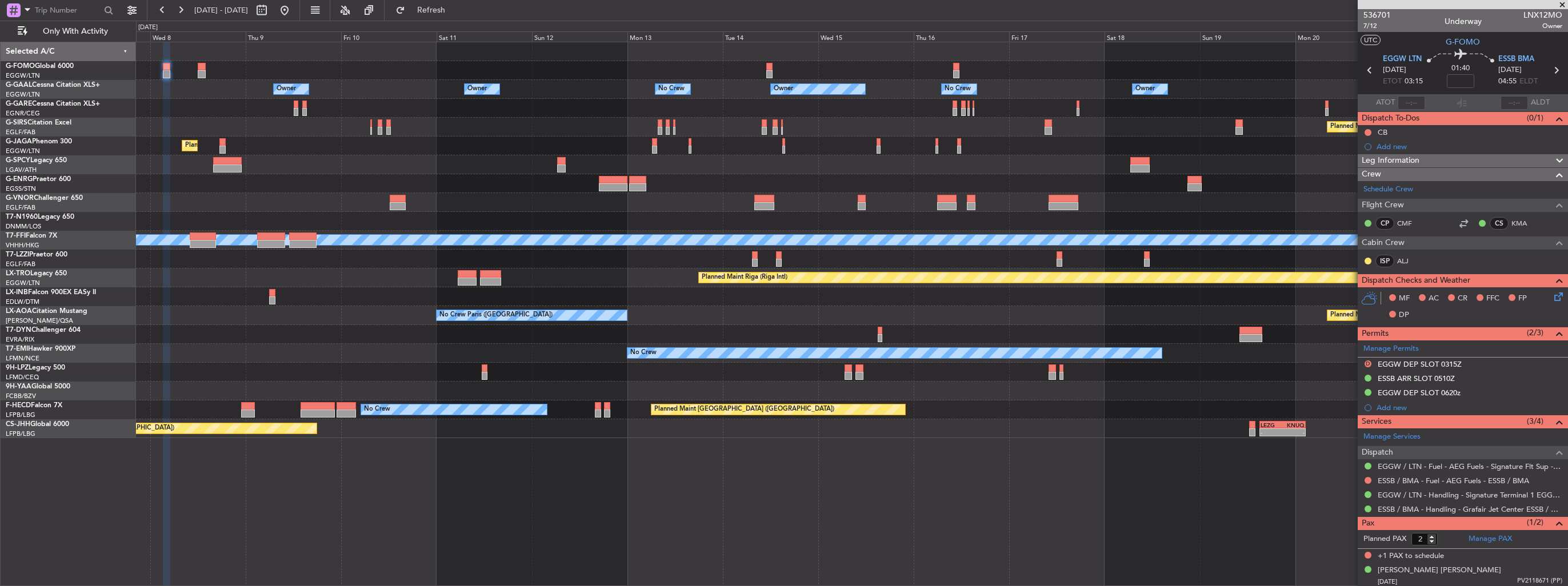
click at [441, 215] on div at bounding box center [851, 221] width 1432 height 19
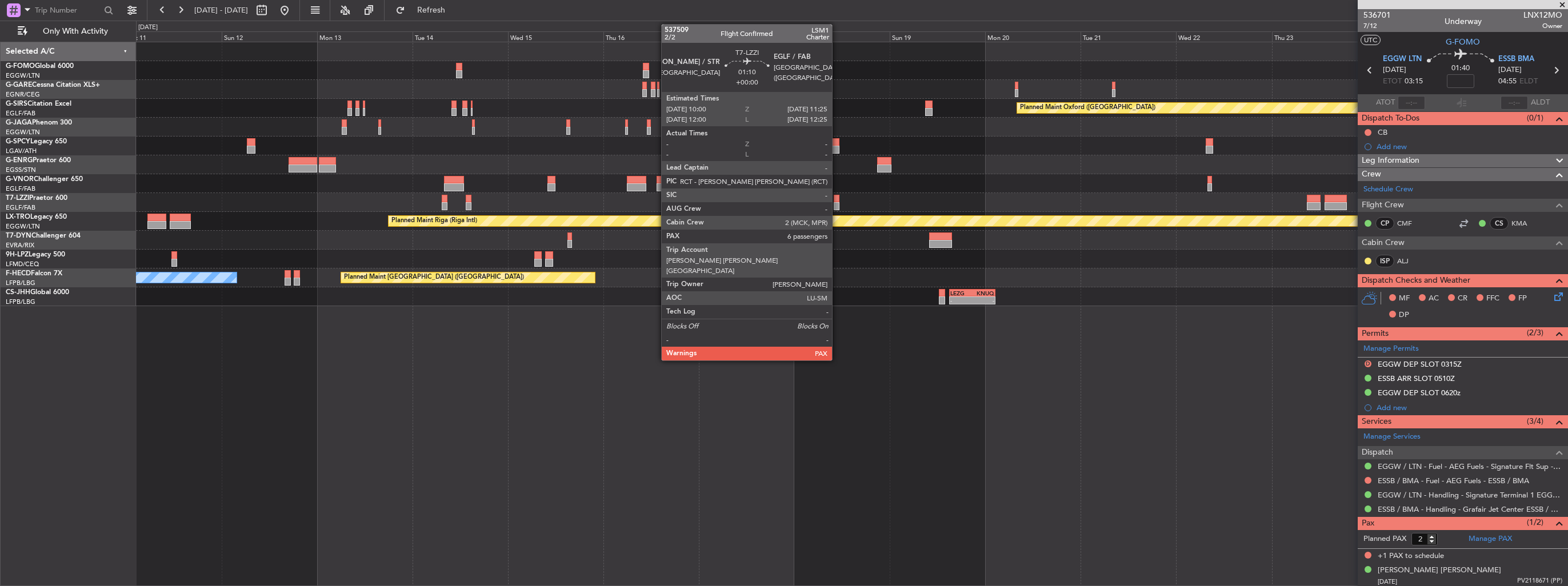
click at [837, 201] on div at bounding box center [836, 199] width 6 height 8
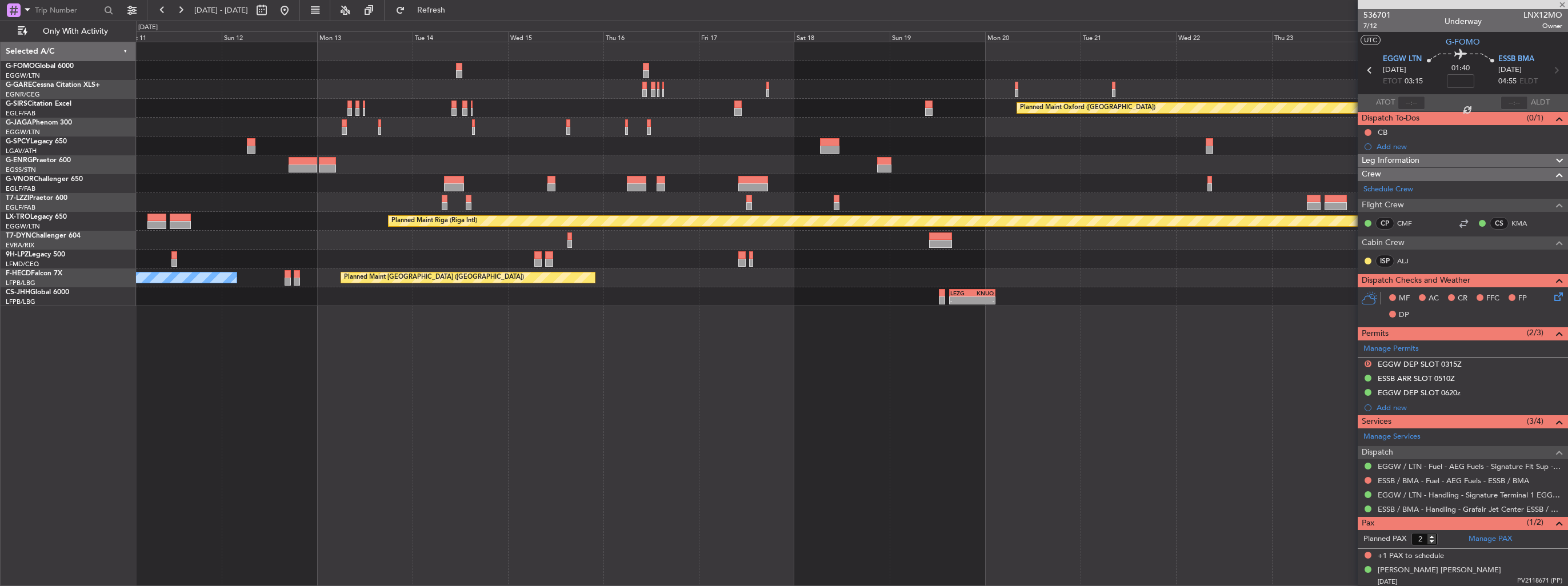
type input "6"
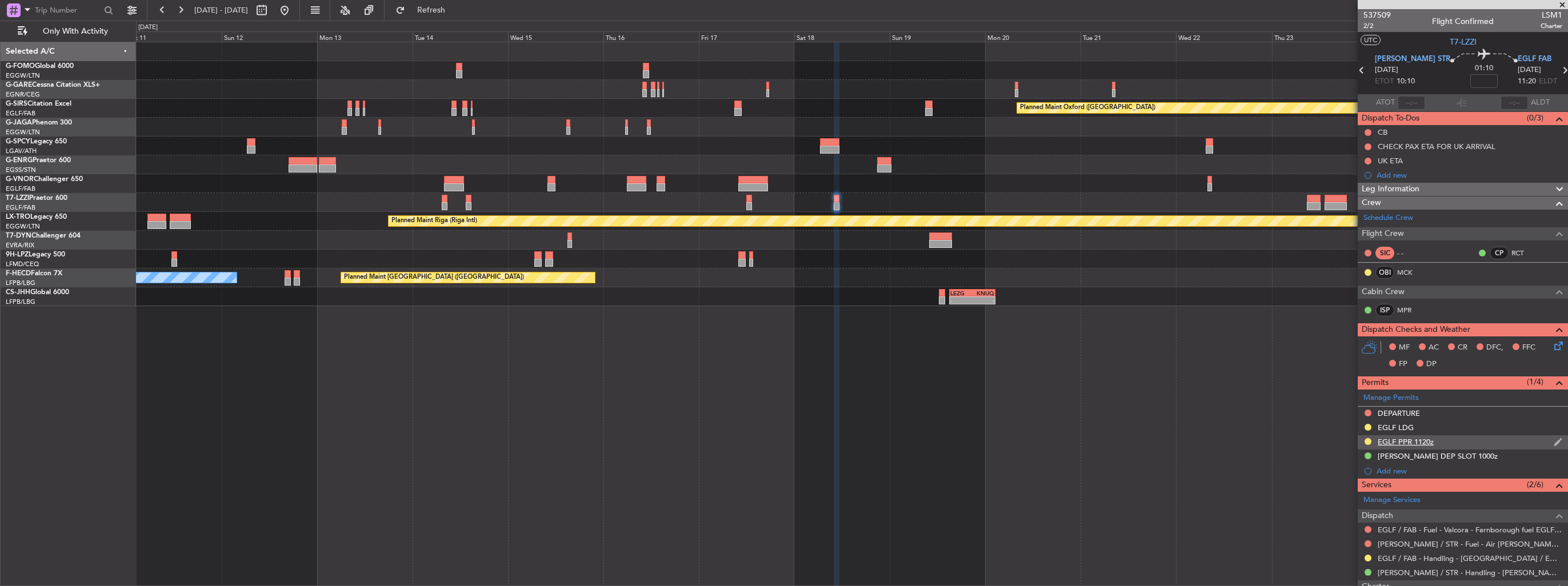
click at [1553, 440] on img at bounding box center [1557, 442] width 8 height 11
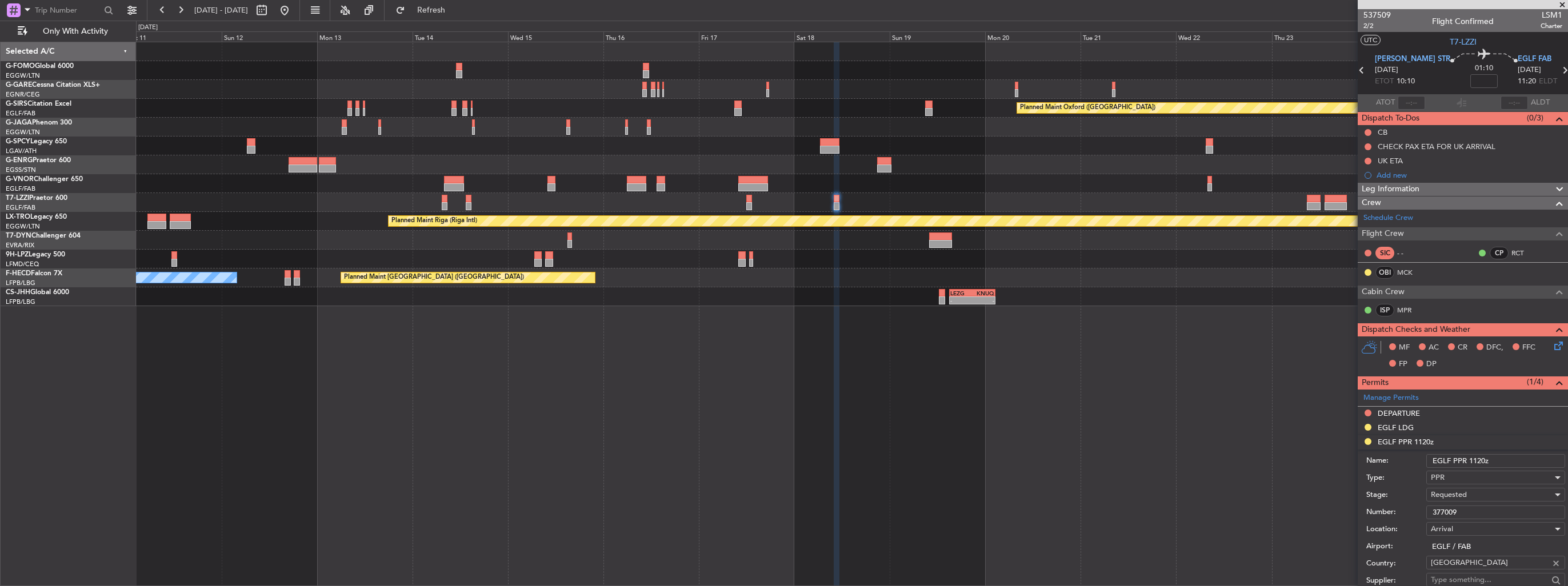
click at [1486, 458] on input "EGLF PPR 1120z" at bounding box center [1495, 461] width 139 height 14
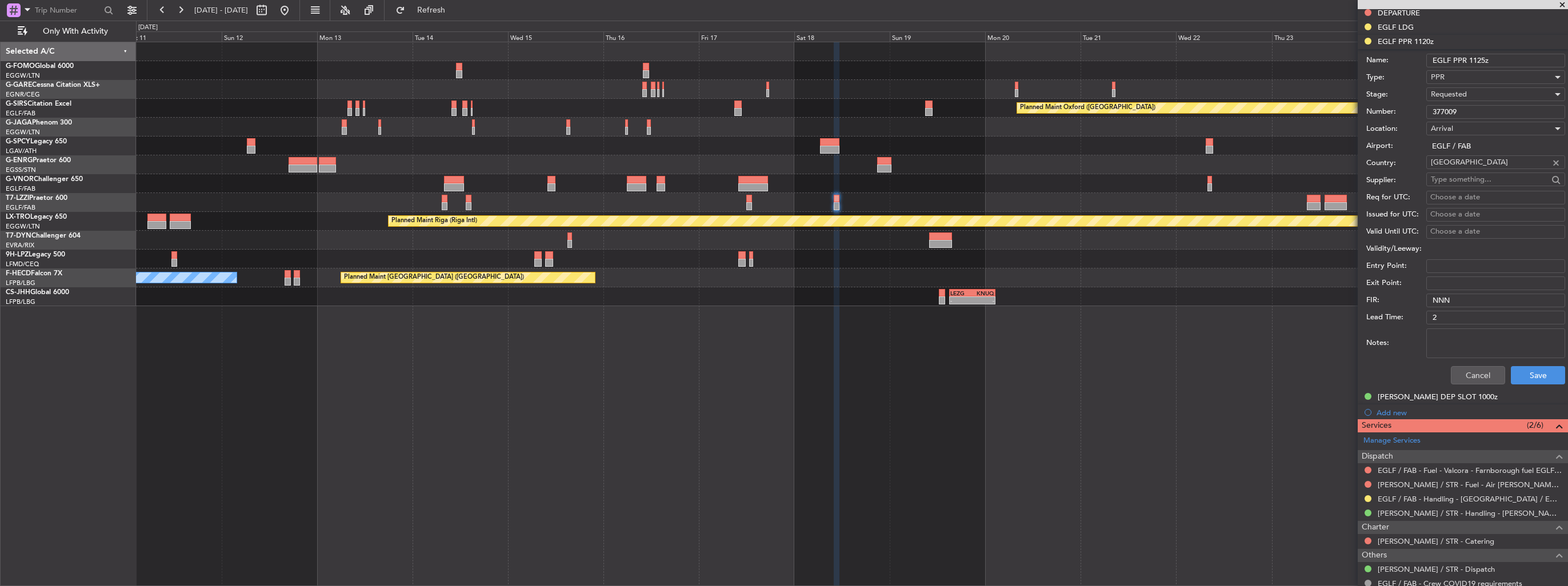
scroll to position [478, 0]
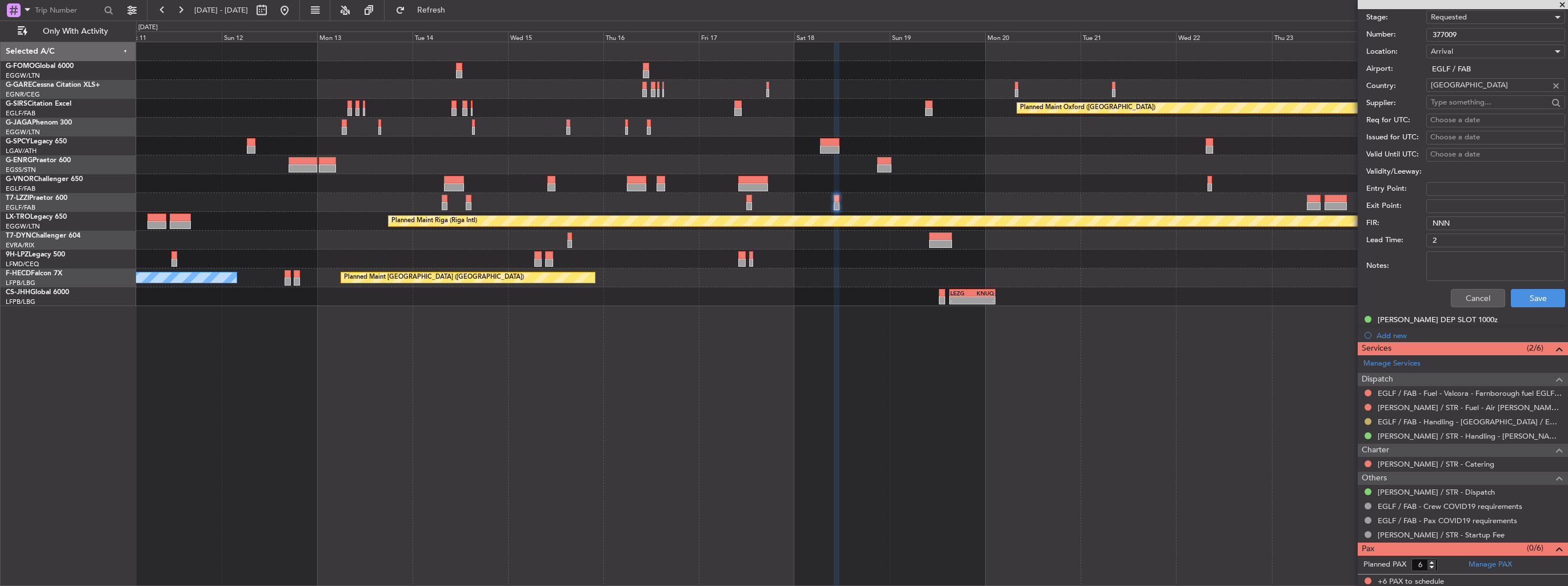
type input "EGLF PPR 1125z"
click at [1370, 421] on button at bounding box center [1367, 422] width 7 height 7
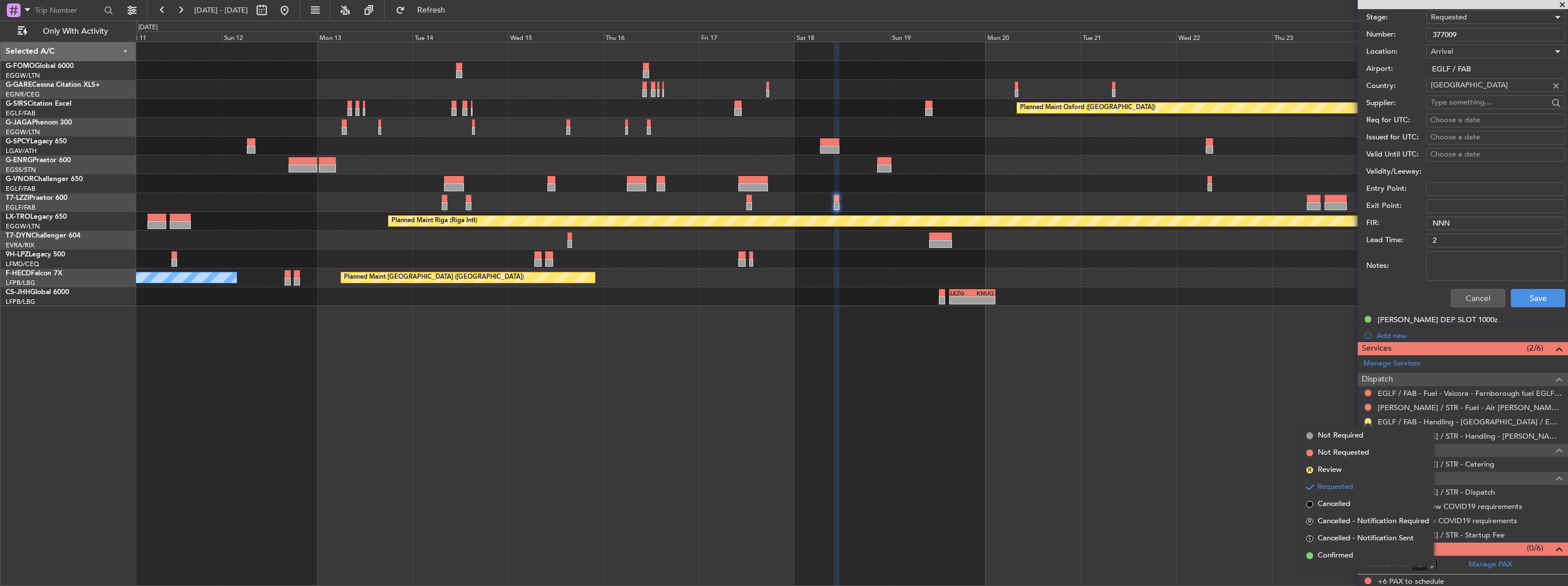
drag, startPoint x: 1339, startPoint y: 558, endPoint x: 1341, endPoint y: 545, distance: 13.2
click at [1340, 556] on span "Confirmed" at bounding box center [1335, 556] width 35 height 12
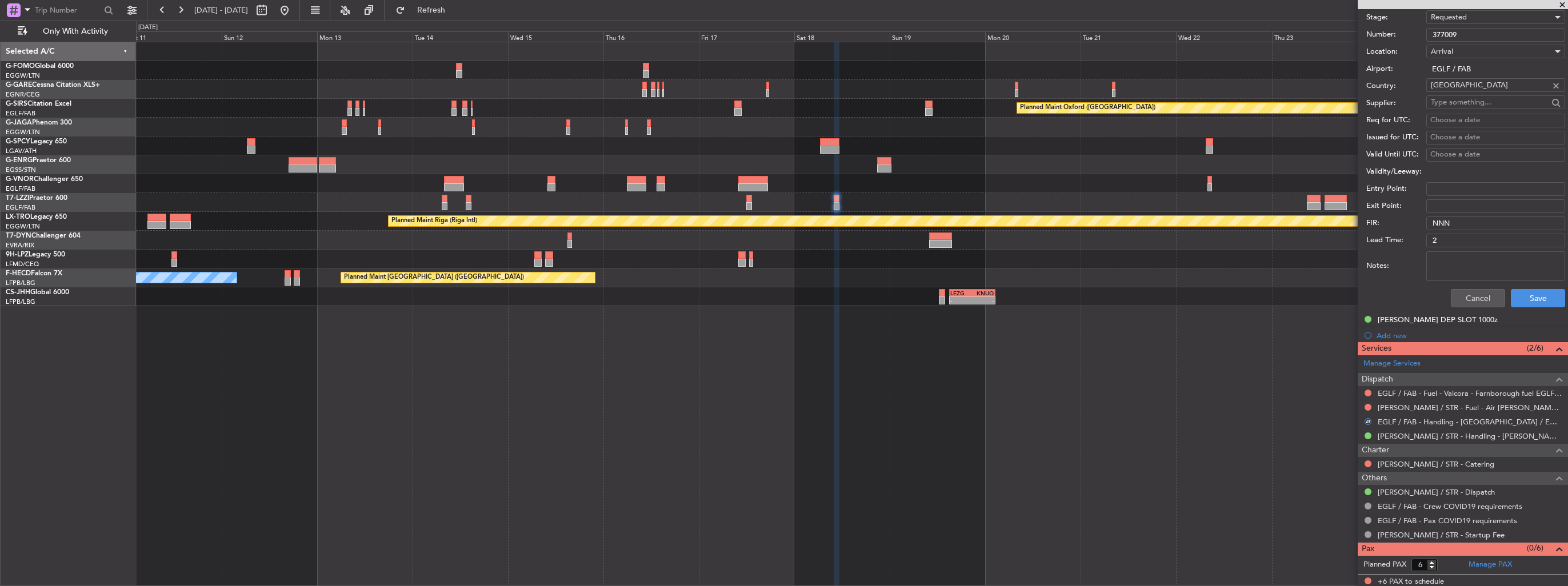
scroll to position [307, 0]
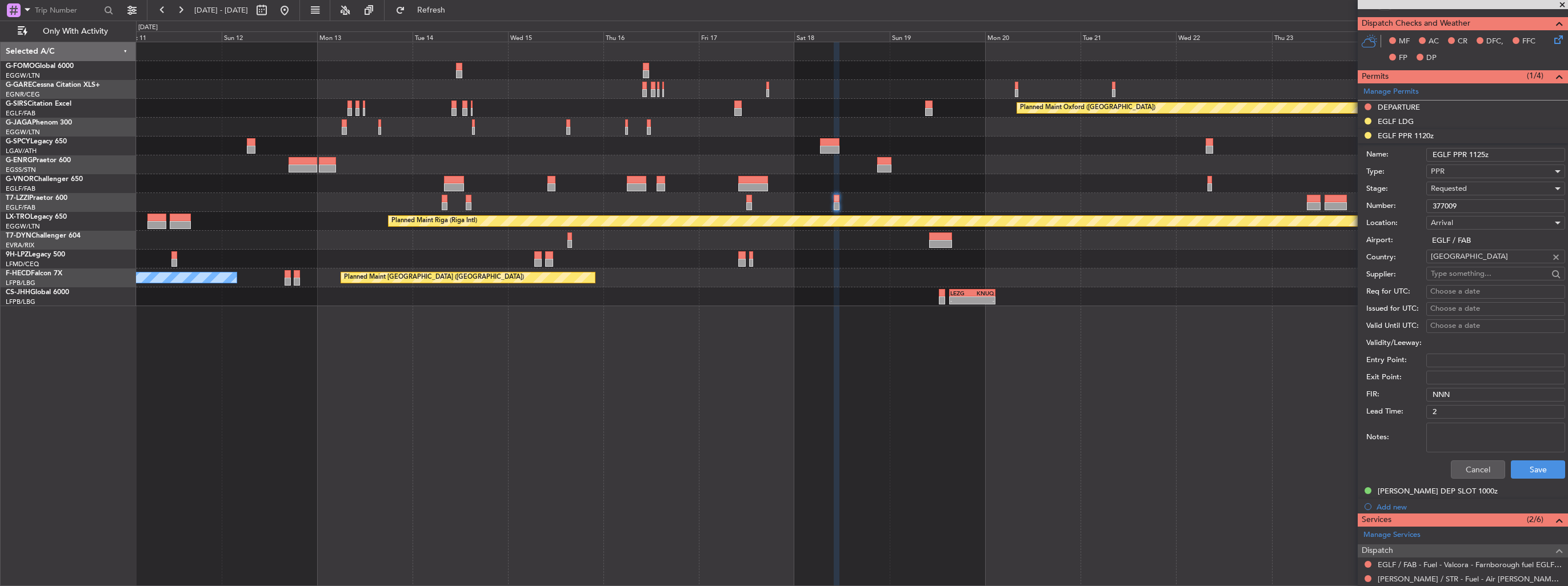
click at [1474, 187] on div "Requested" at bounding box center [1492, 188] width 122 height 17
click at [1493, 266] on span "Received OK" at bounding box center [1492, 274] width 120 height 17
click at [1527, 466] on button "Save" at bounding box center [1538, 469] width 54 height 18
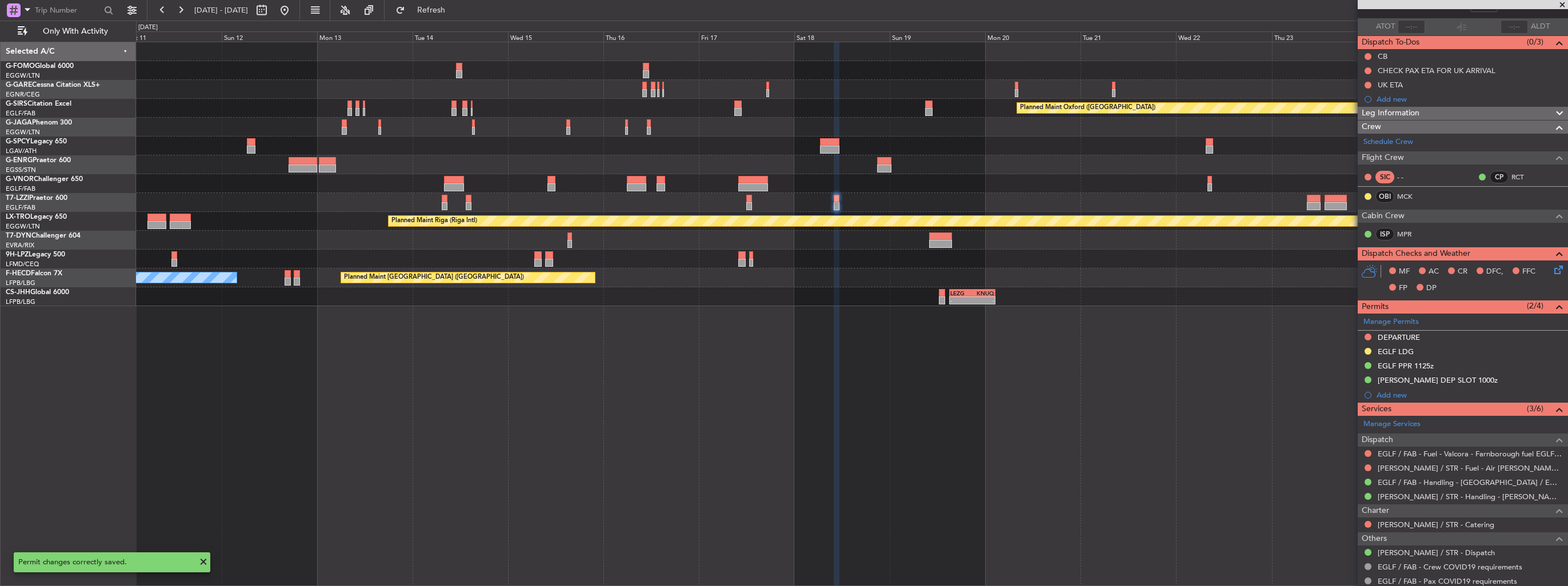
scroll to position [0, 0]
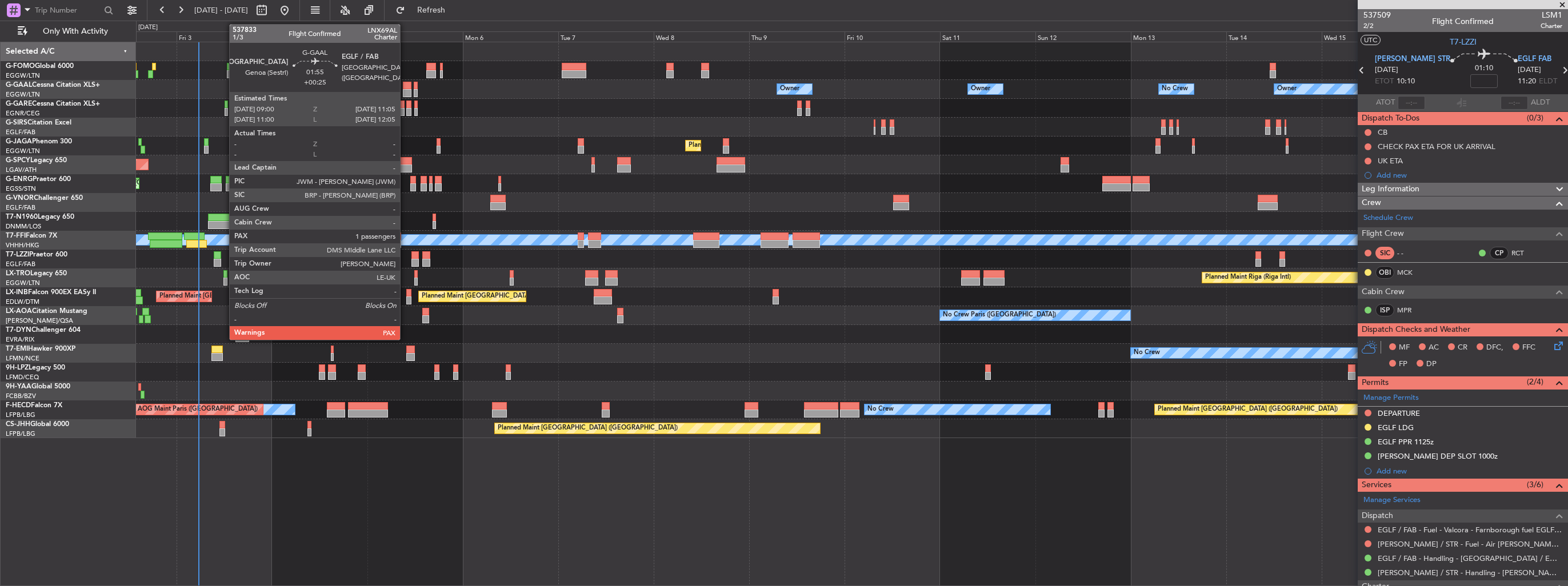
click at [405, 90] on div at bounding box center [407, 93] width 8 height 8
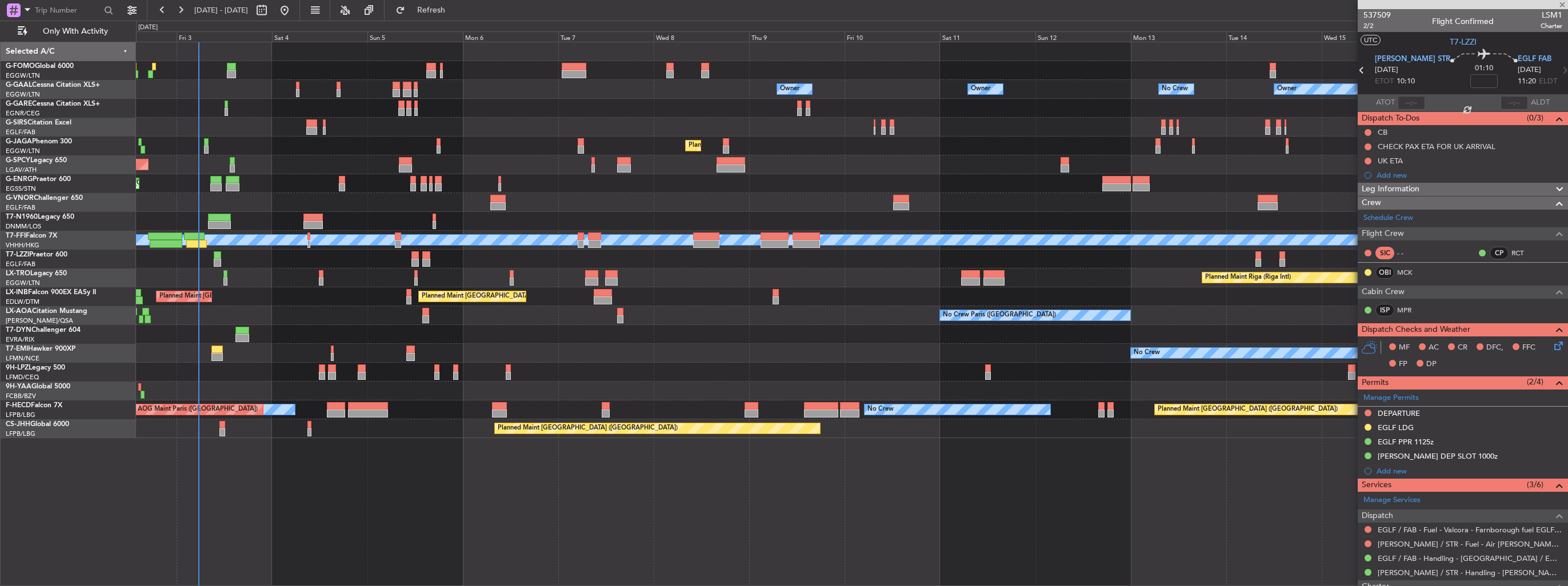
type input "+00:25"
type input "1"
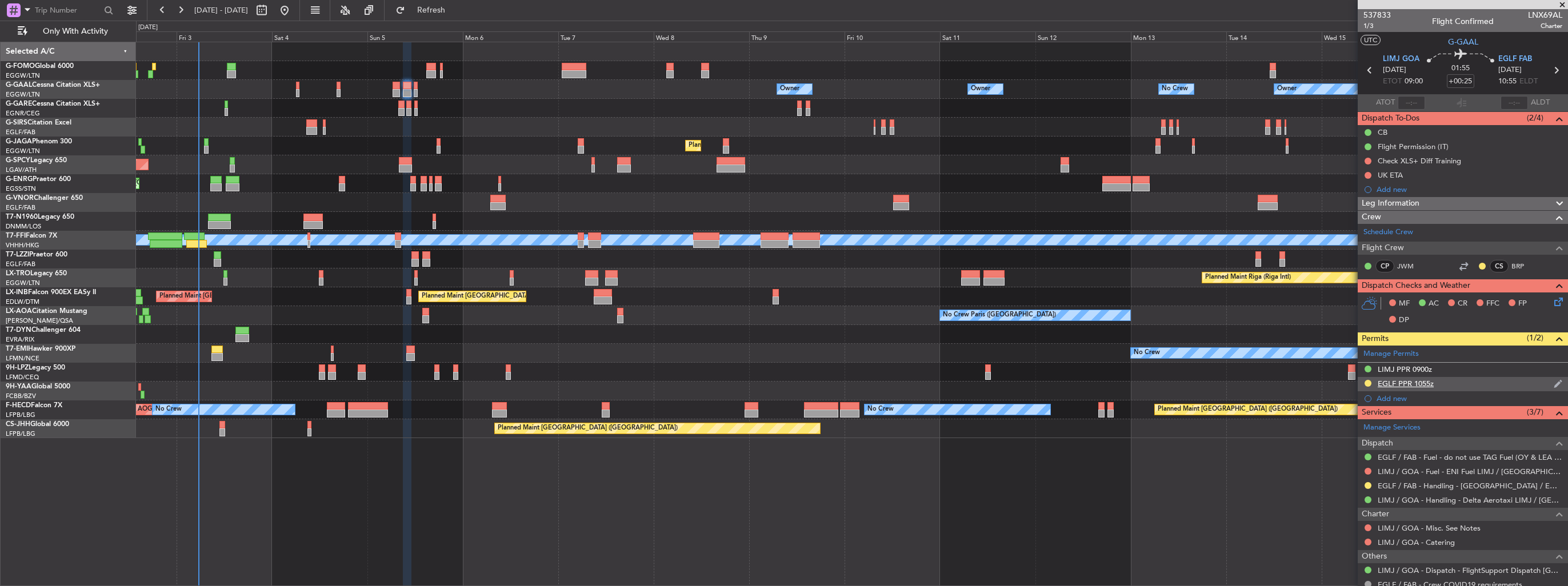
click at [1553, 383] on img at bounding box center [1557, 384] width 8 height 11
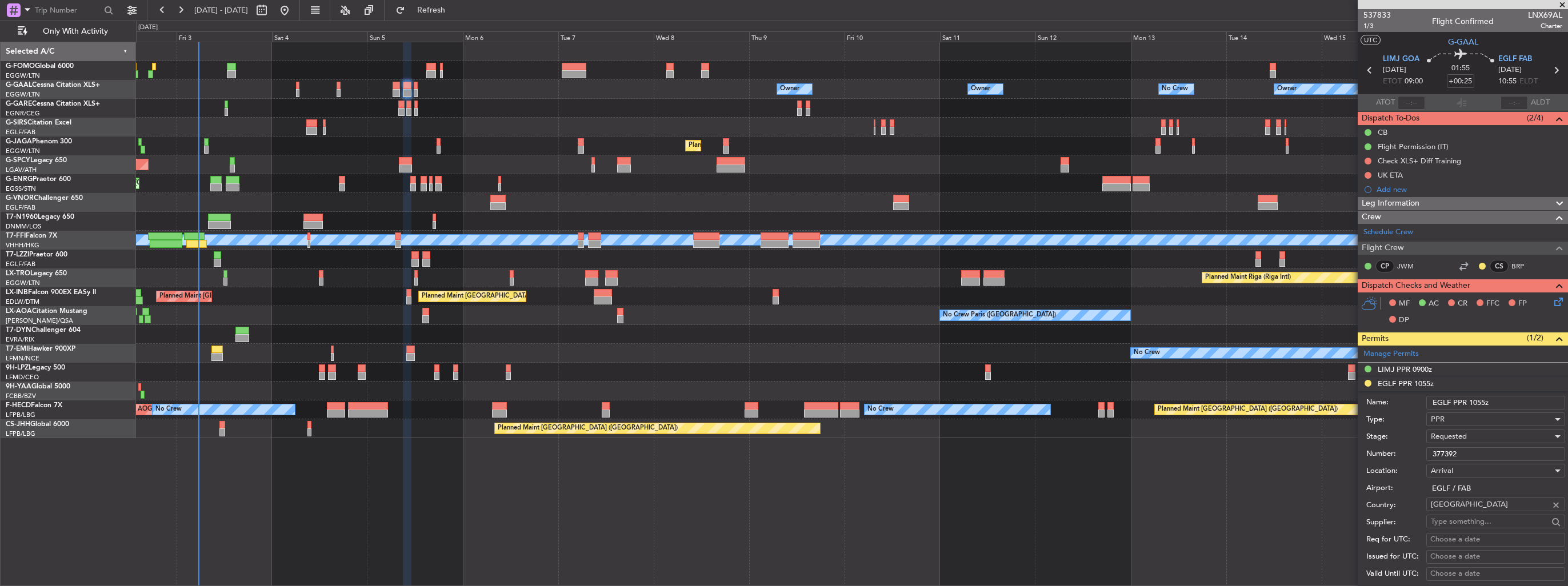
scroll to position [58, 0]
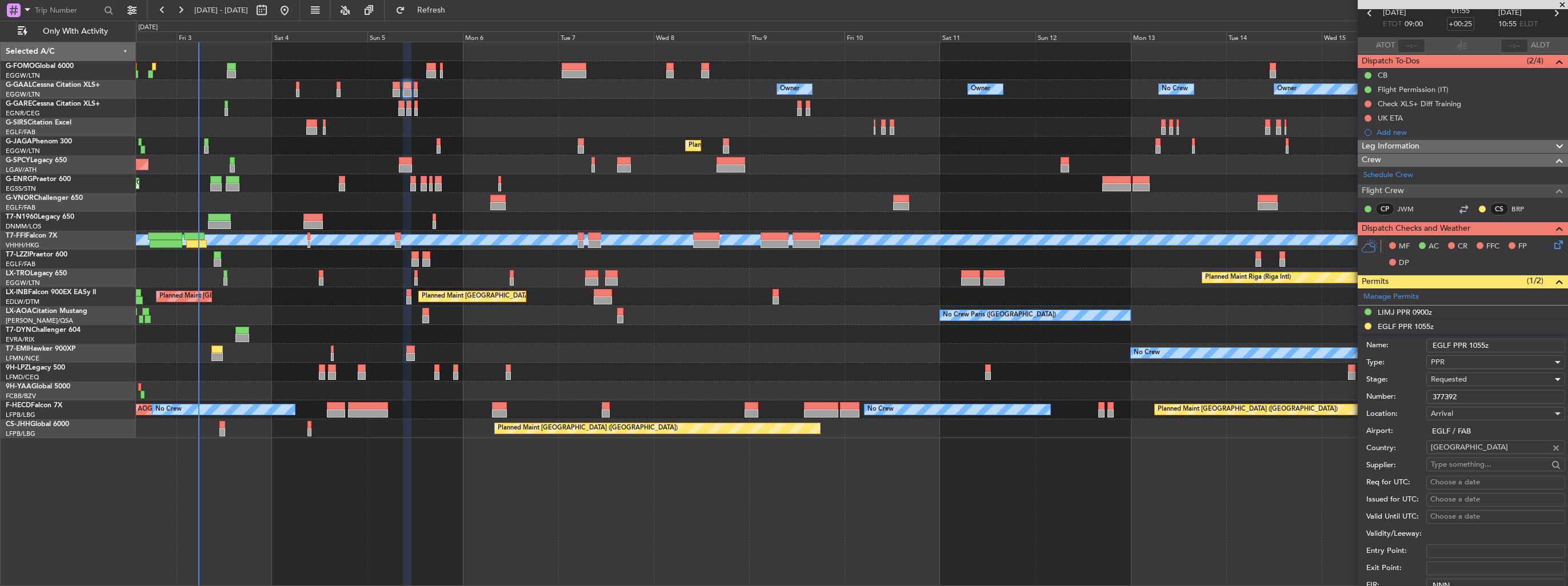
click at [1470, 376] on div "Requested" at bounding box center [1492, 379] width 122 height 17
click at [1469, 462] on span "Received OK" at bounding box center [1492, 465] width 120 height 17
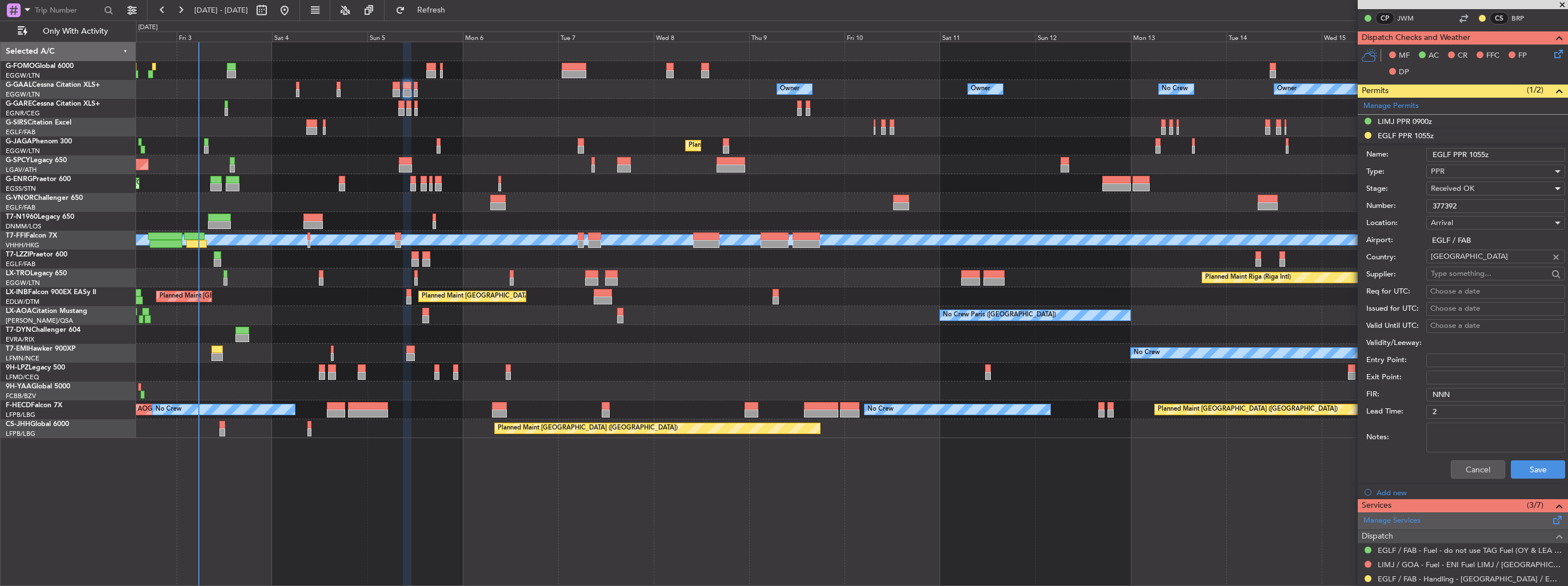
scroll to position [400, 0]
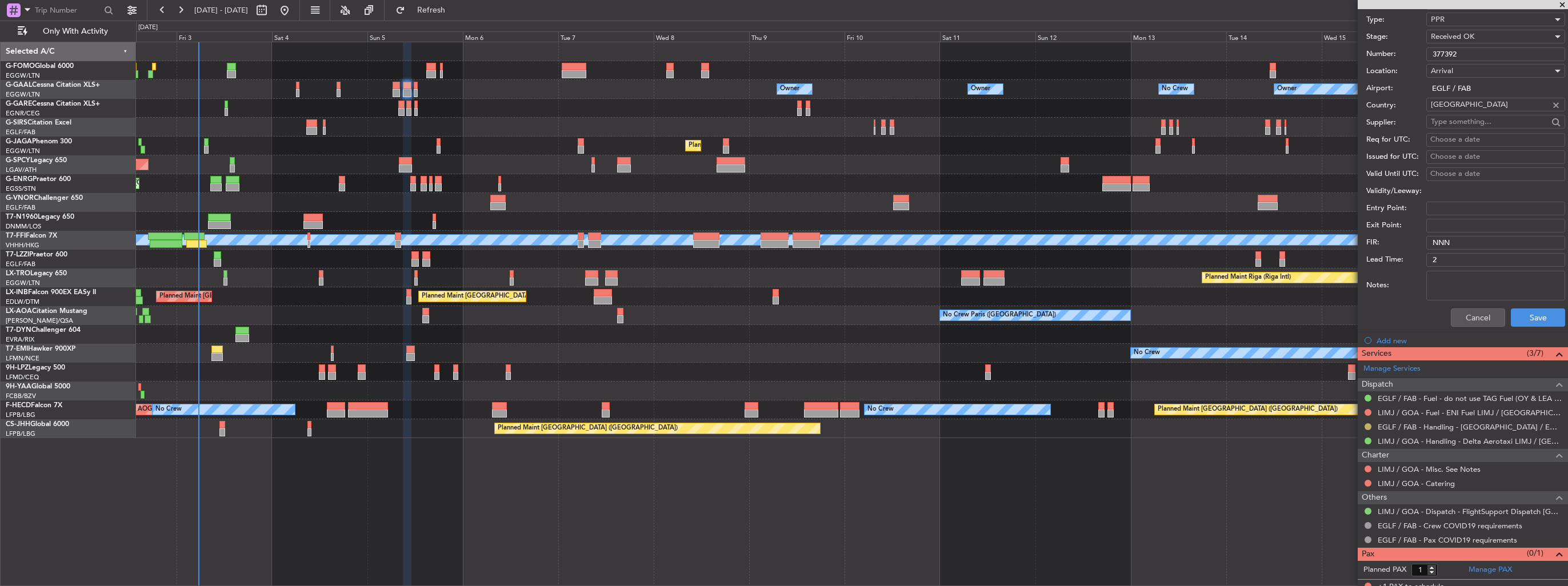
click at [1366, 427] on button at bounding box center [1367, 427] width 7 height 7
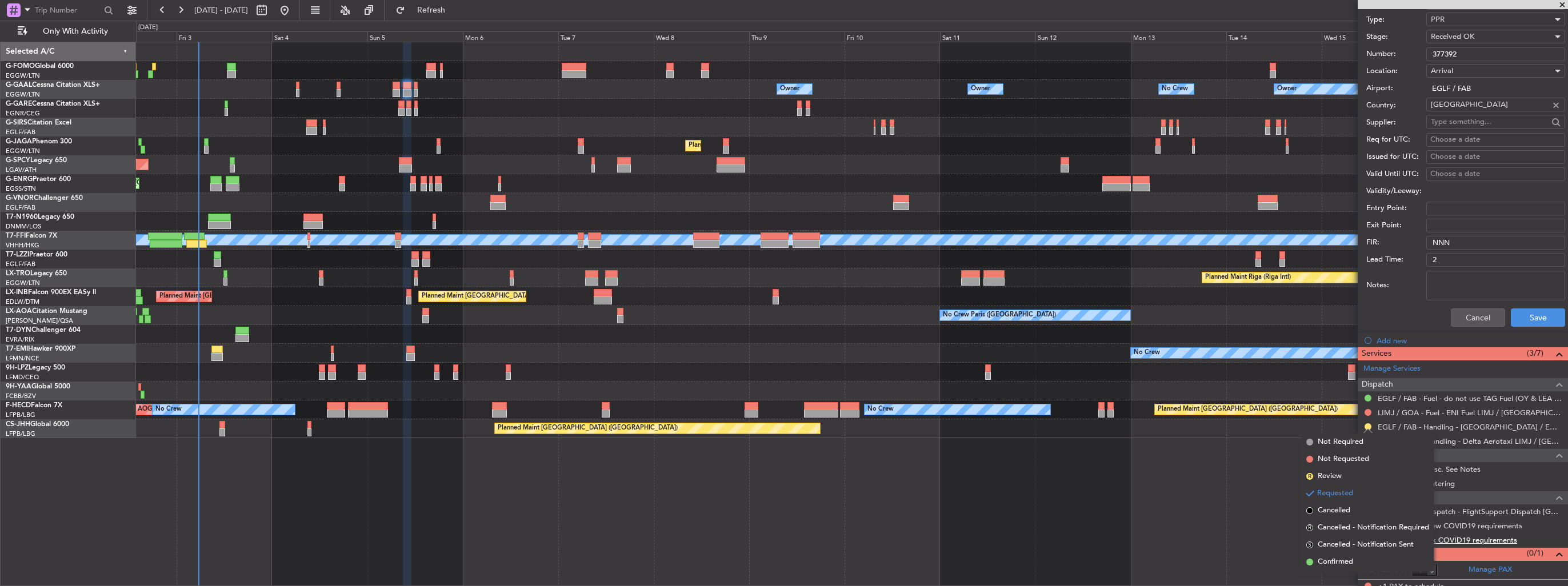
drag, startPoint x: 1337, startPoint y: 565, endPoint x: 1388, endPoint y: 533, distance: 60.2
click at [1338, 565] on span "Confirmed" at bounding box center [1335, 562] width 35 height 12
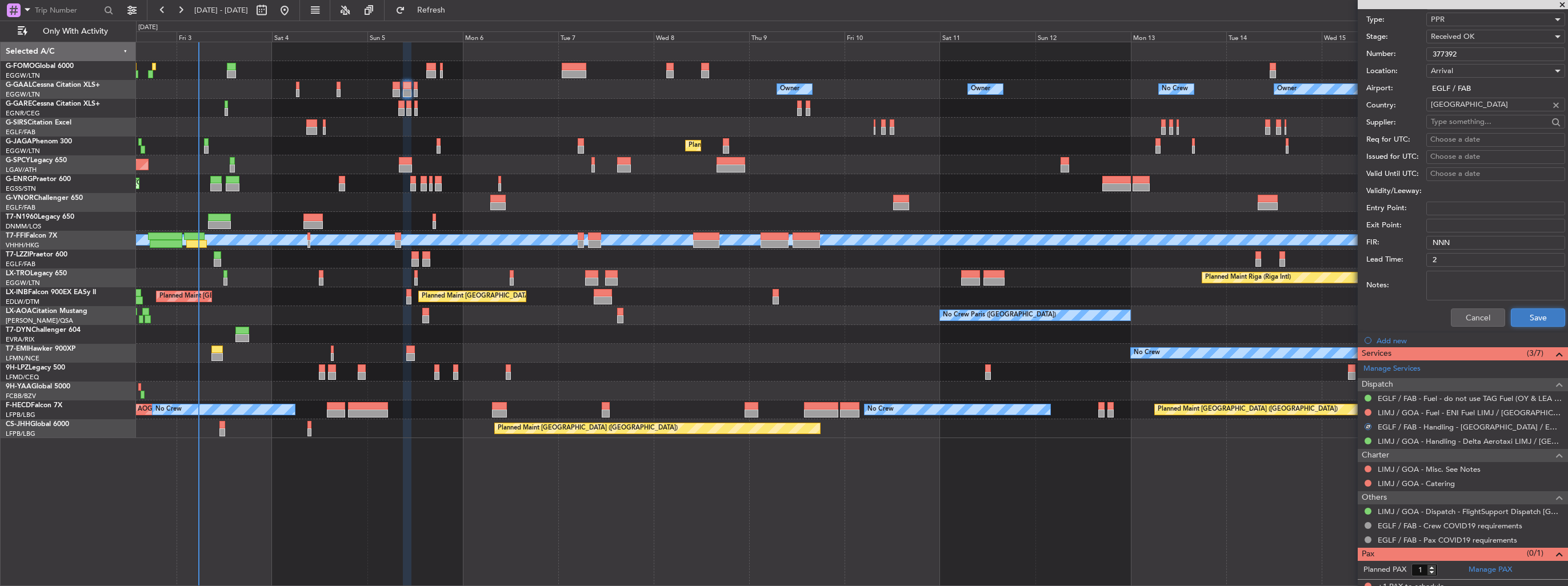
click at [1531, 314] on button "Save" at bounding box center [1538, 317] width 54 height 18
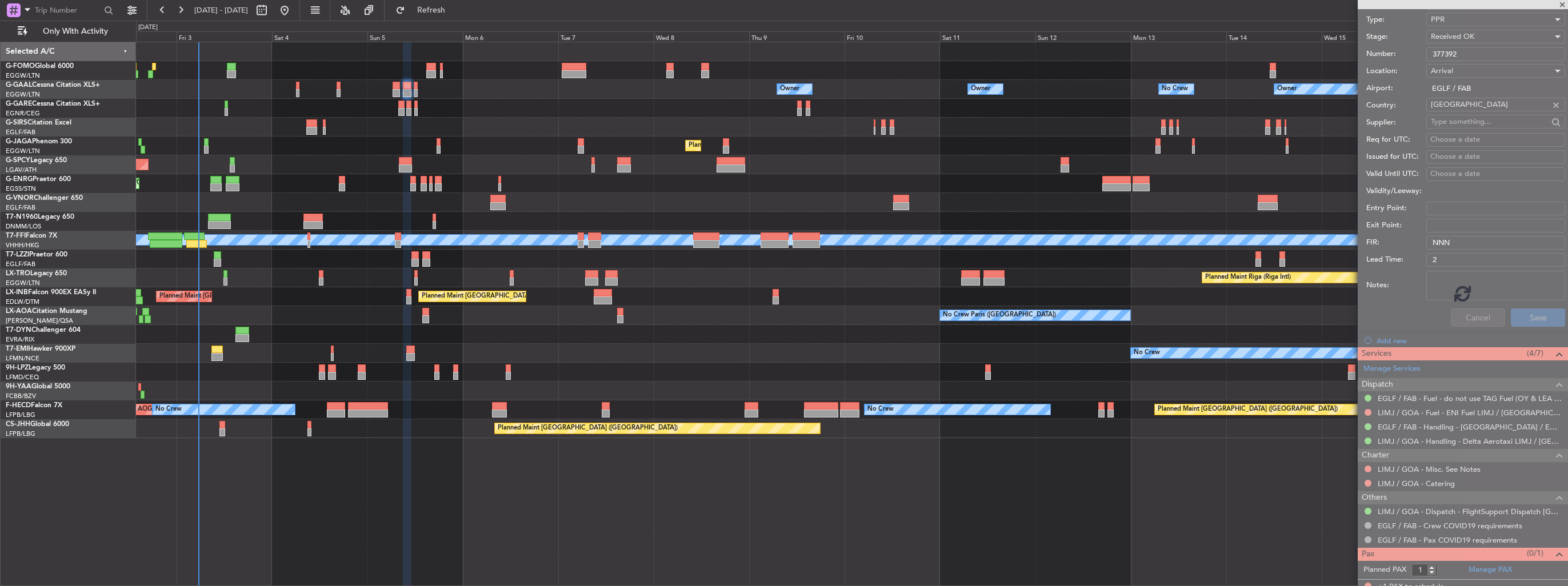
scroll to position [59, 0]
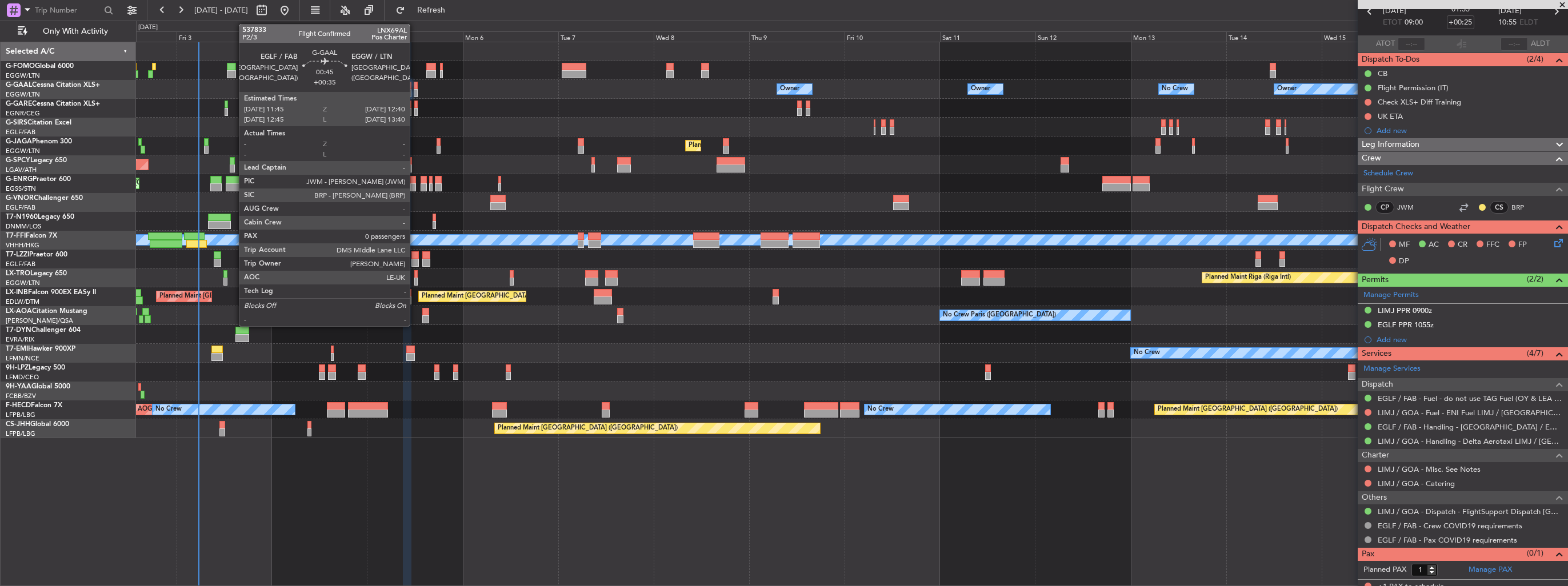
click at [415, 90] on div at bounding box center [415, 93] width 4 height 8
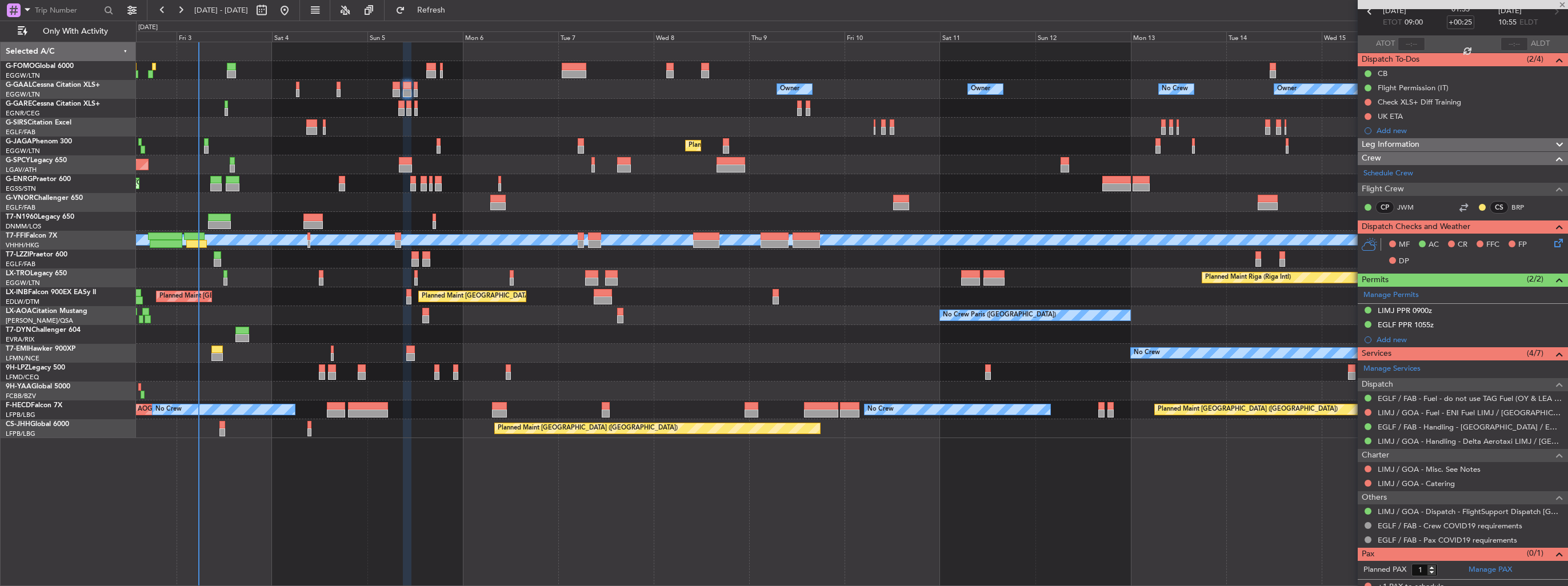
type input "+00:35"
type input "0"
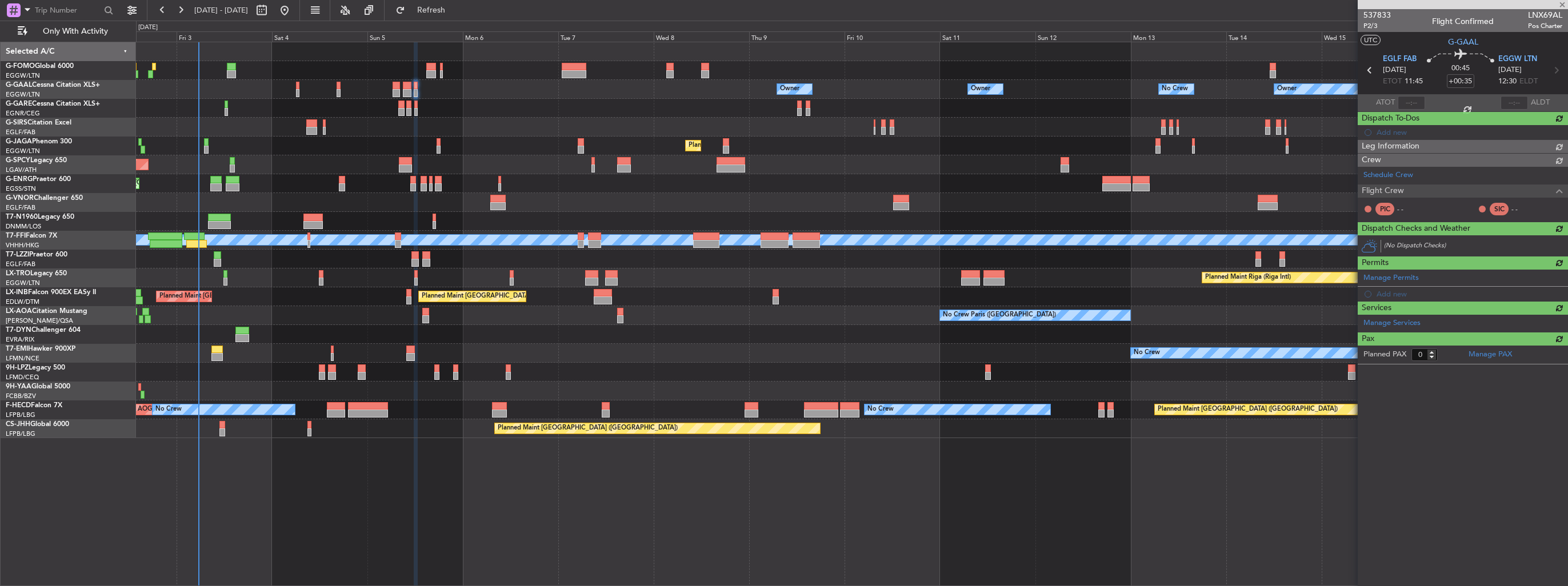
scroll to position [0, 0]
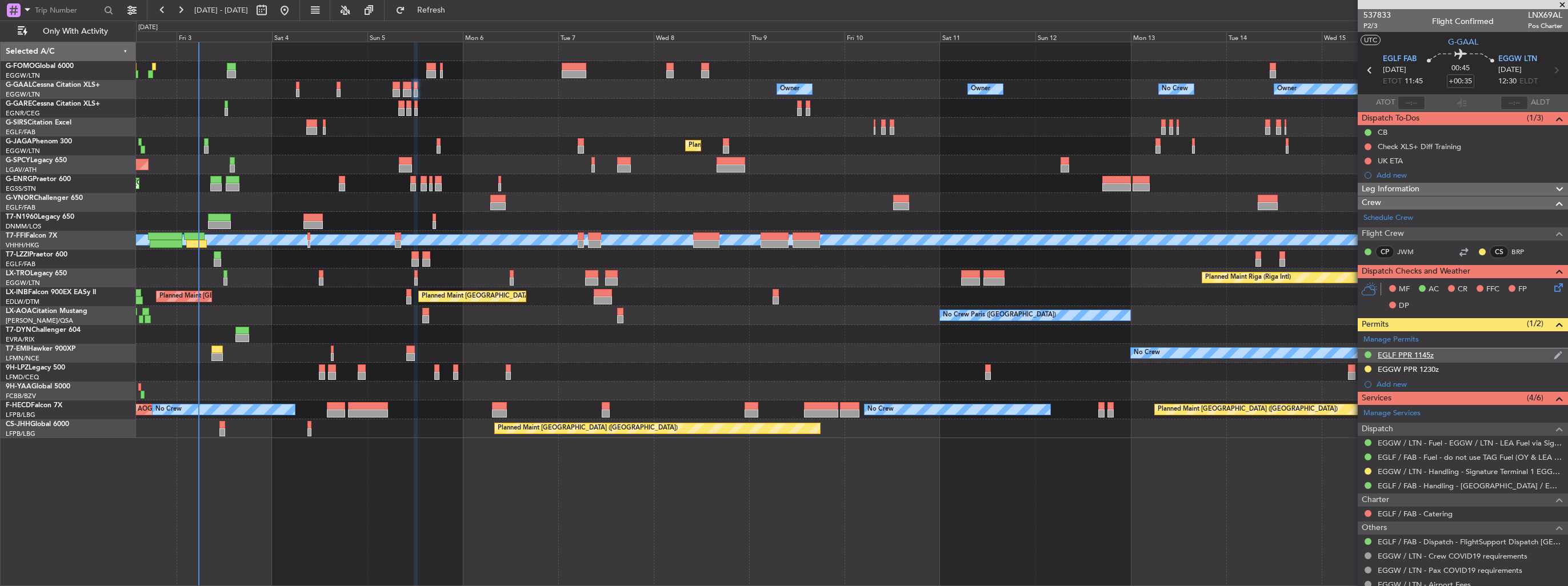
click at [1553, 353] on img at bounding box center [1557, 355] width 8 height 11
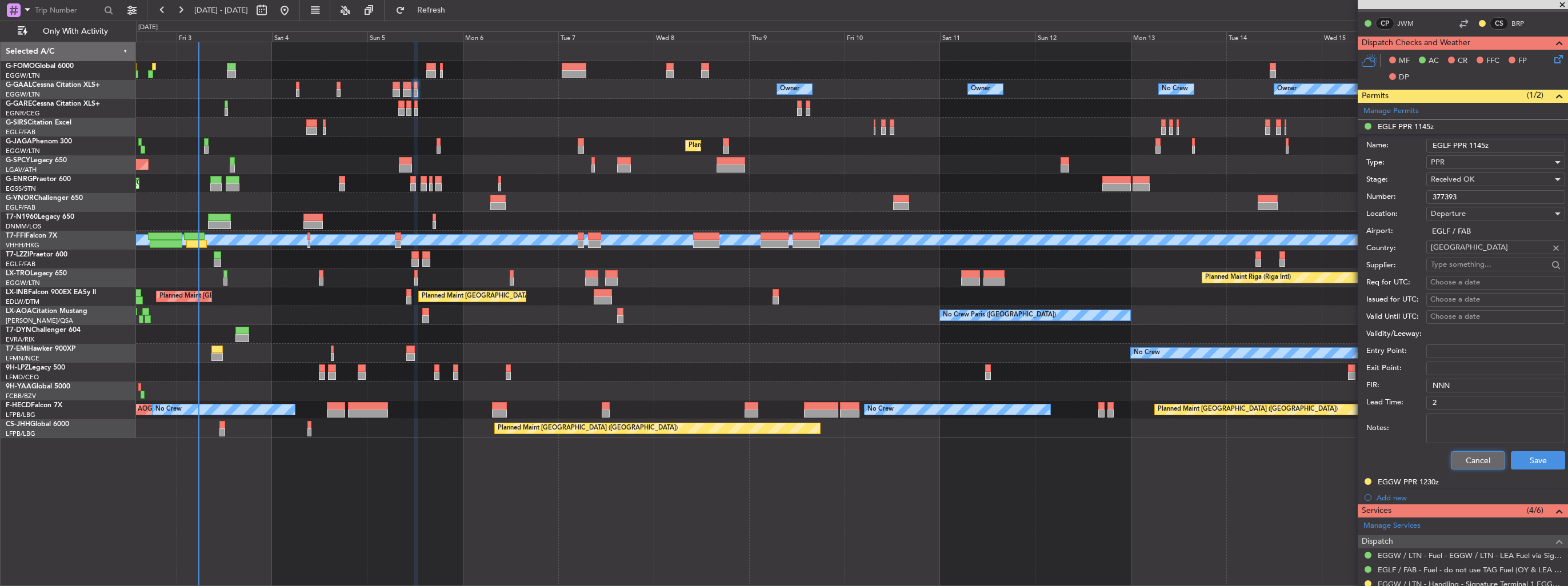
click at [1460, 462] on button "Cancel" at bounding box center [1478, 460] width 54 height 18
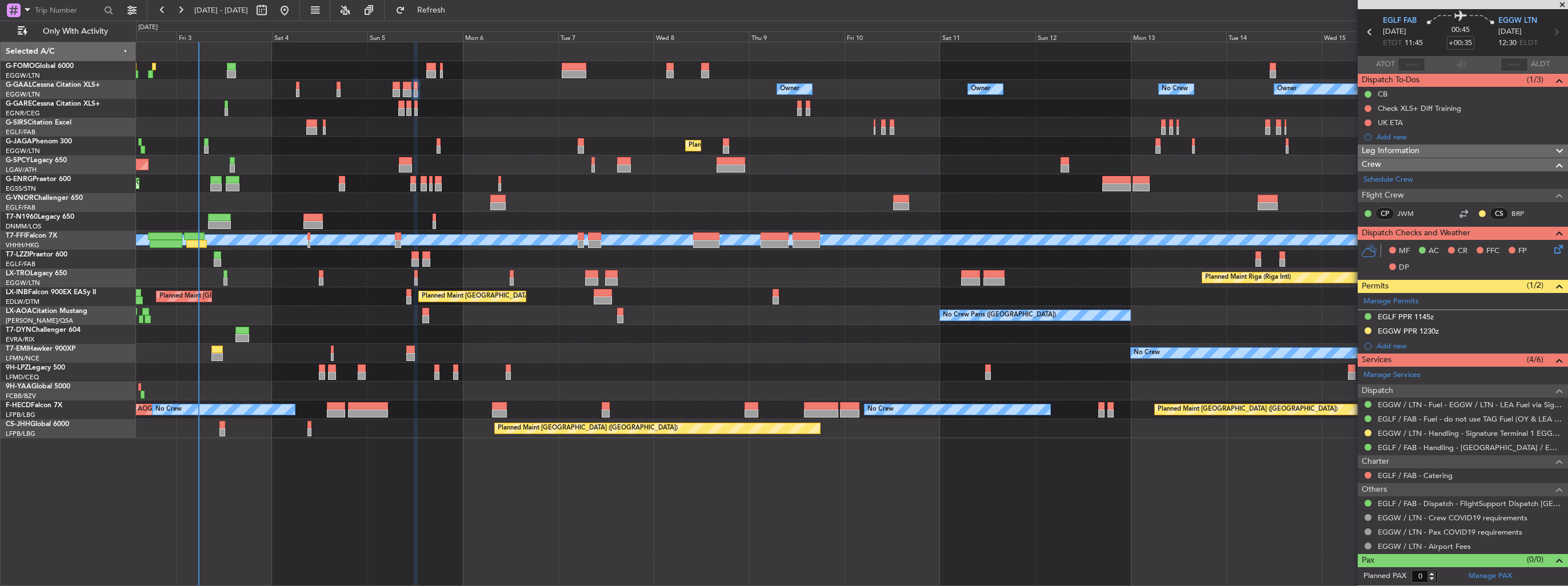
scroll to position [36, 0]
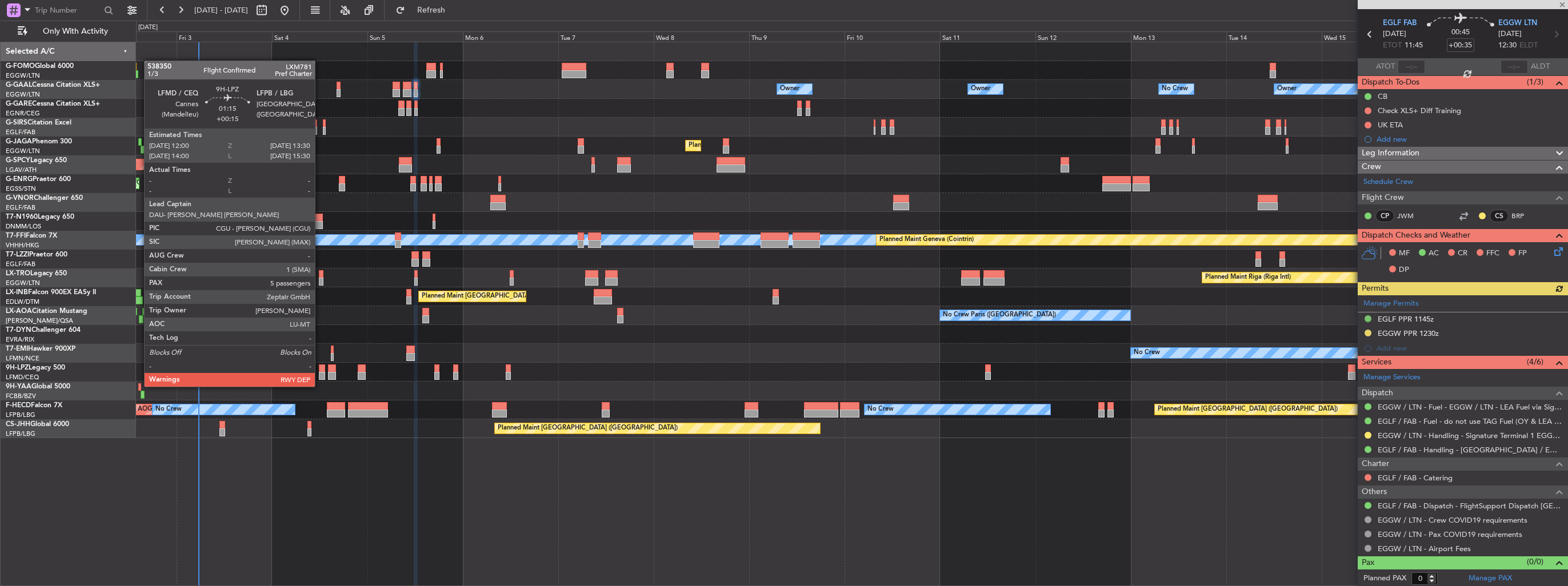
click at [320, 376] on div at bounding box center [322, 376] width 7 height 8
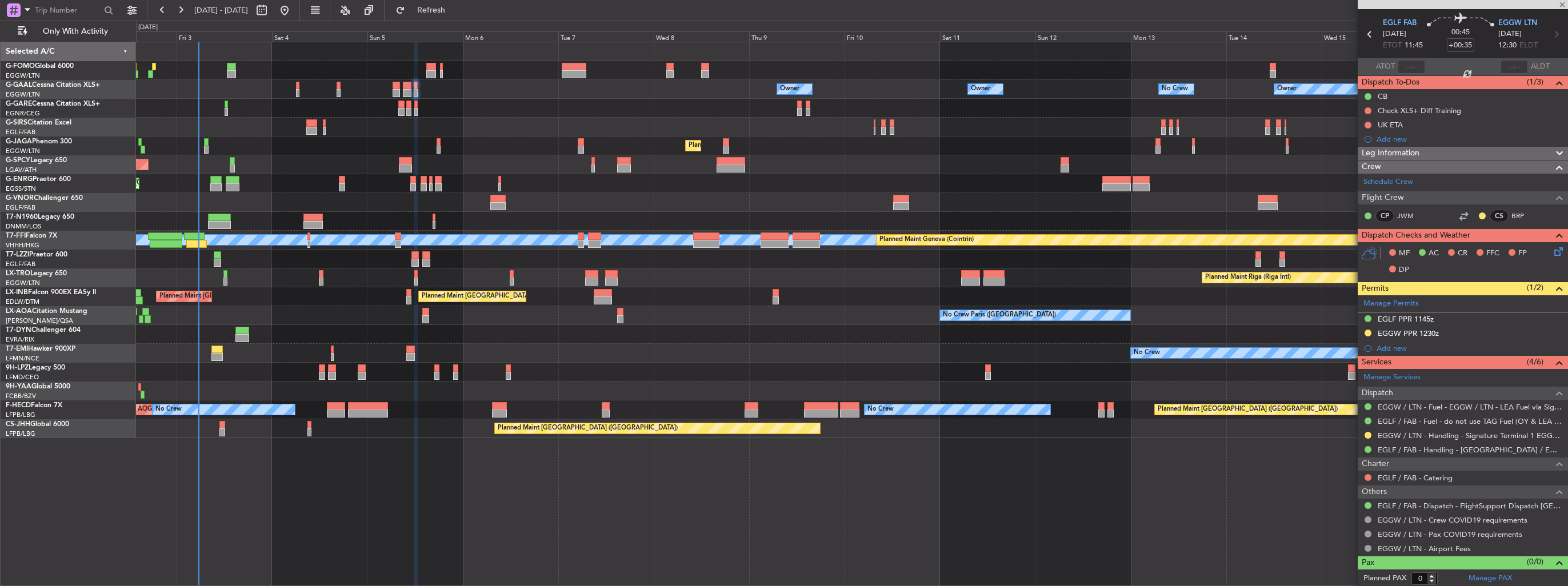
type input "+00:15"
type input "5"
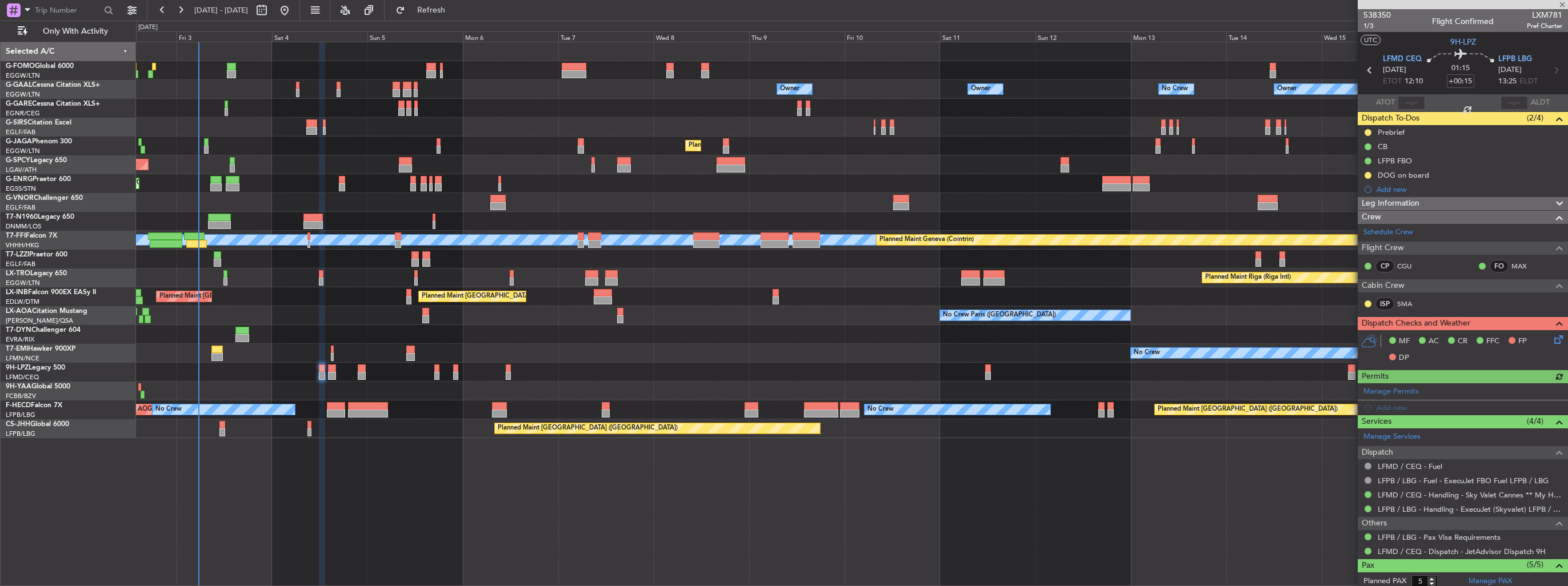
scroll to position [131, 0]
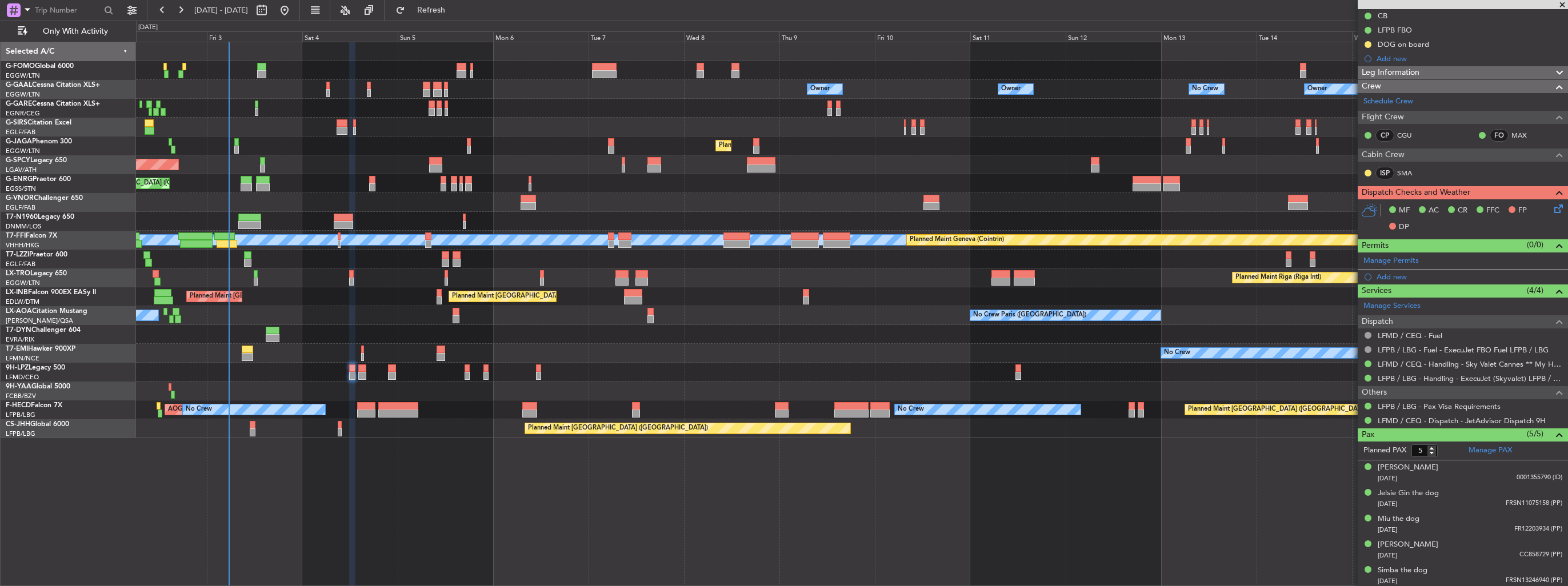
click at [498, 216] on div at bounding box center [851, 221] width 1432 height 19
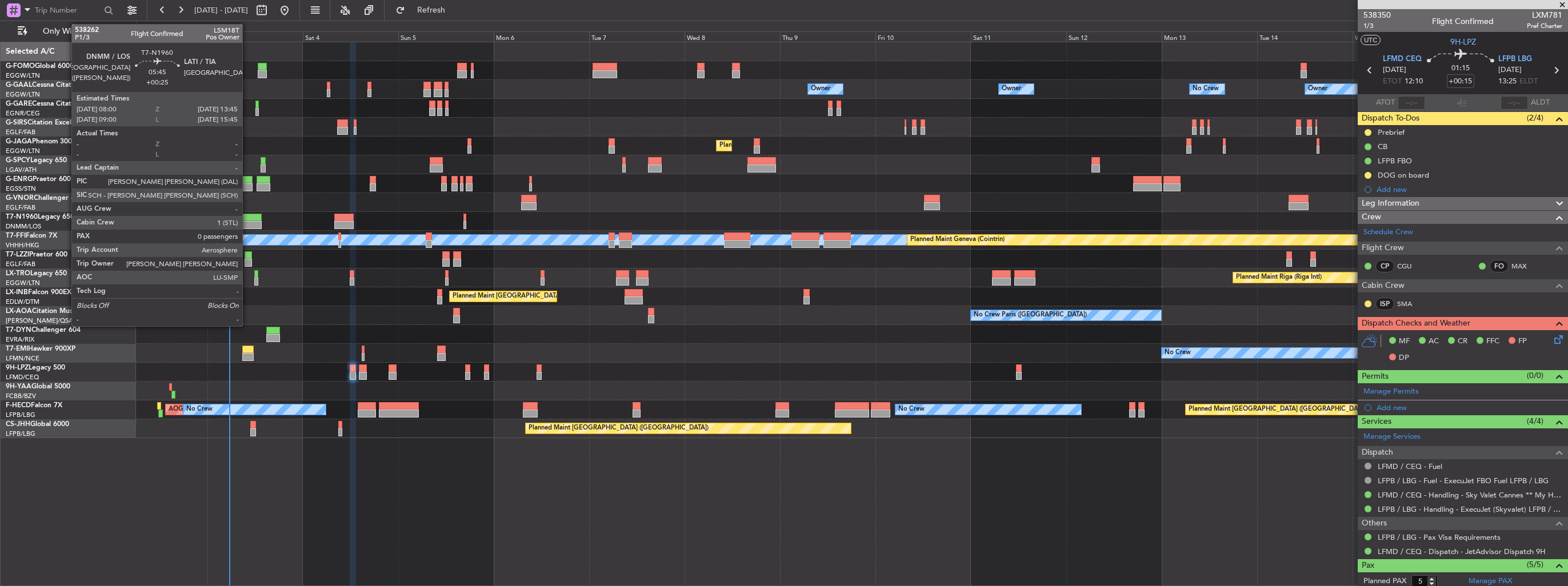
click at [247, 219] on div at bounding box center [251, 218] width 24 height 8
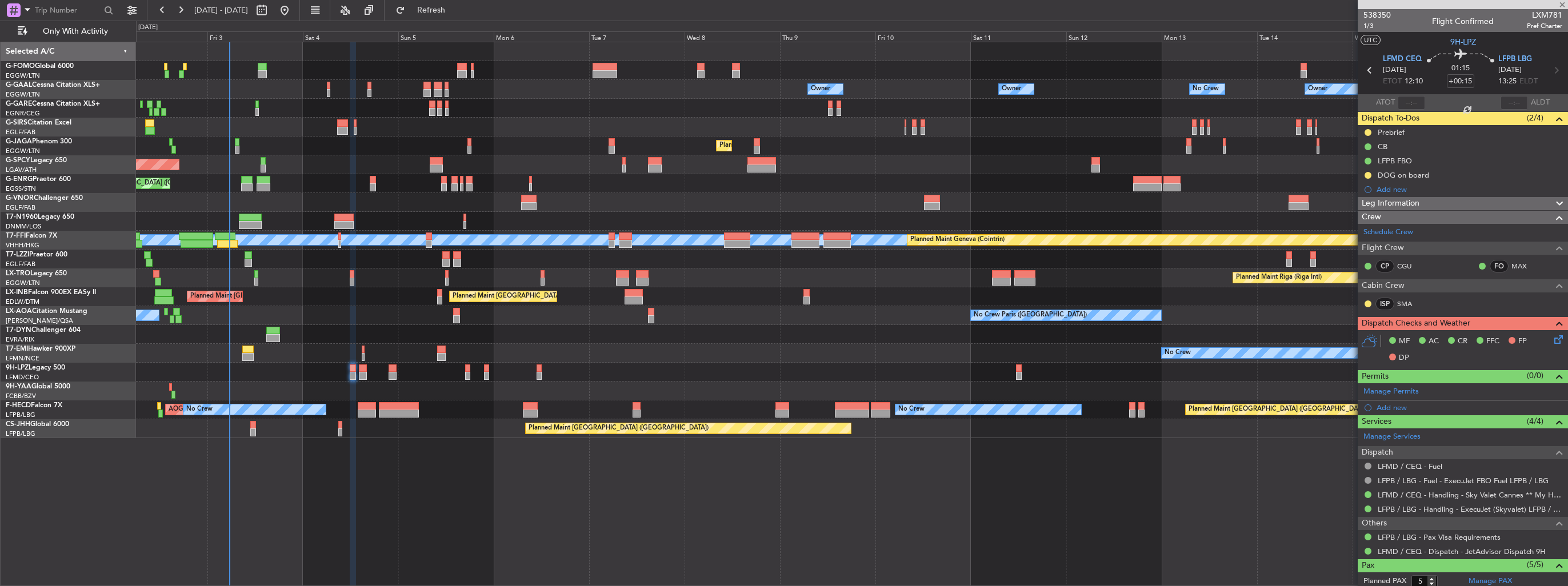
type input "+00:25"
type input "0"
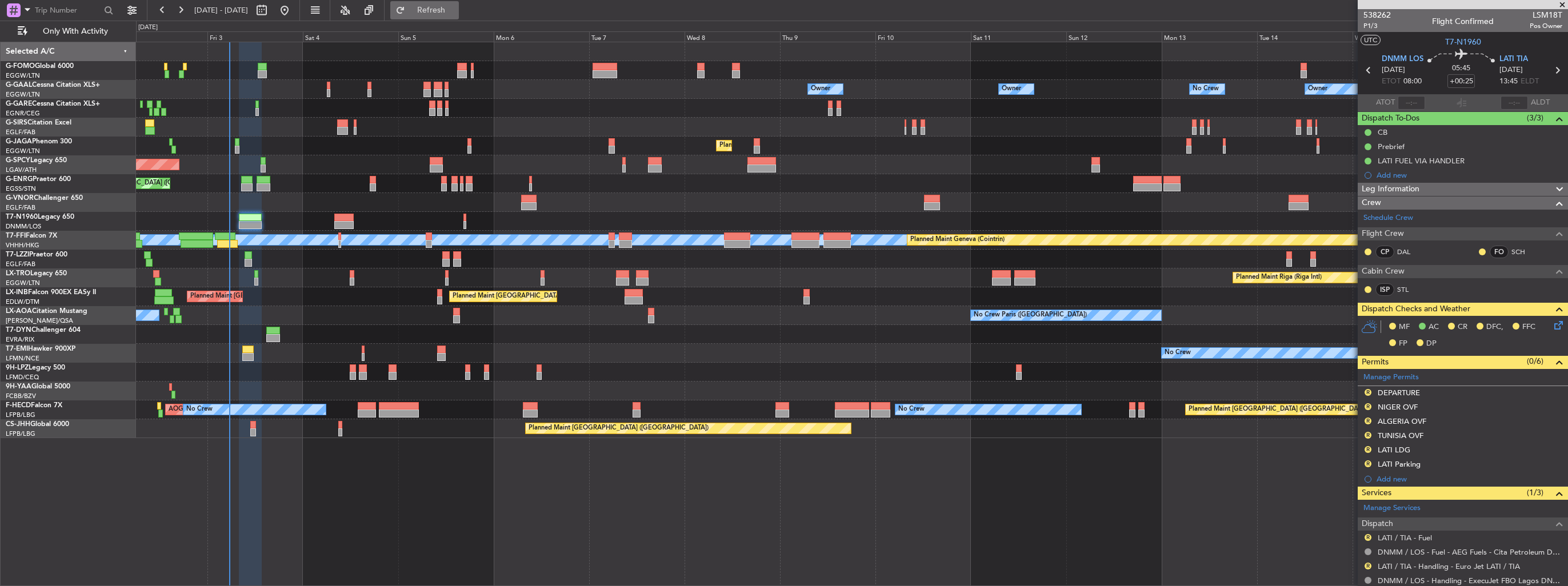
click at [459, 3] on button "Refresh" at bounding box center [424, 10] width 68 height 18
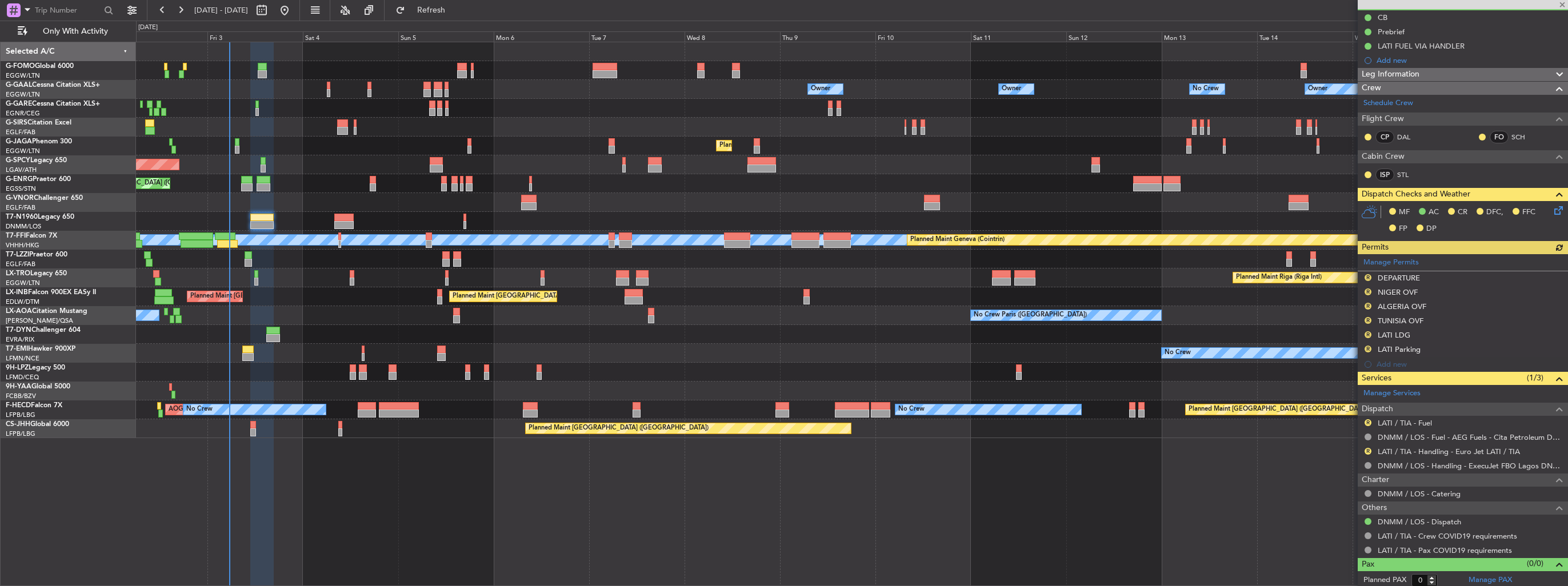
scroll to position [117, 0]
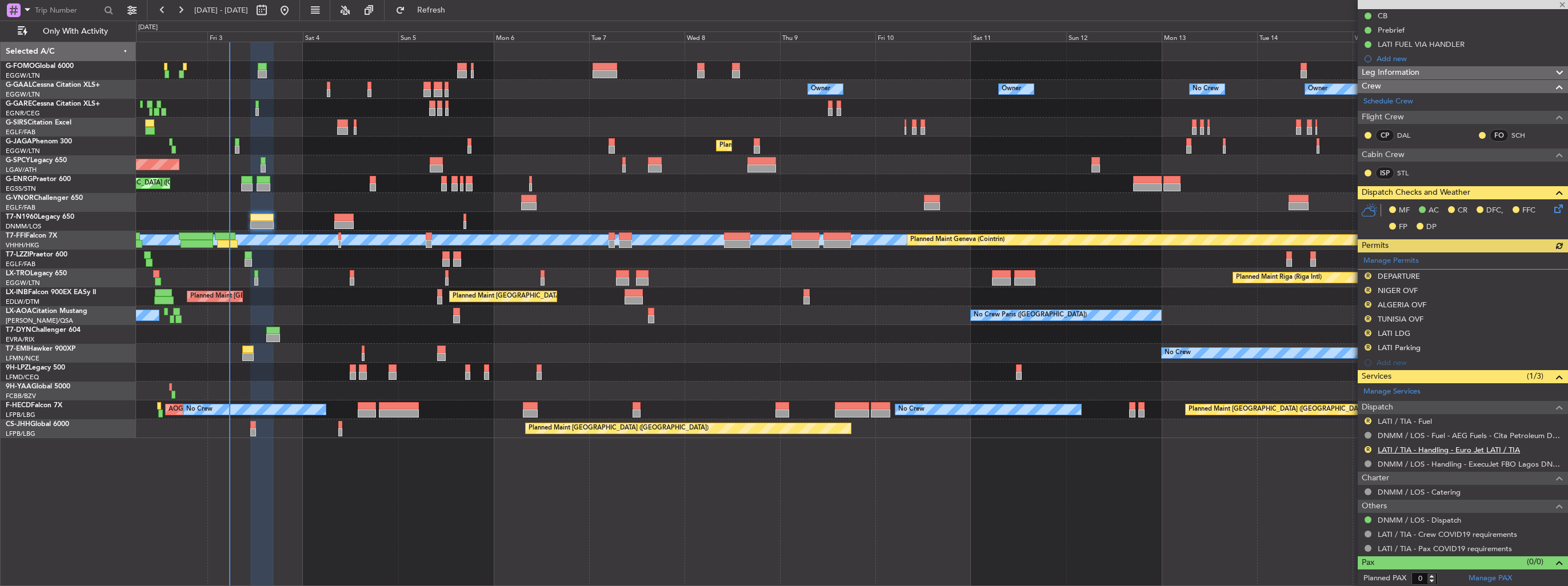
click at [1398, 445] on link "LATI / TIA - Handling - Euro Jet LATI / TIA" at bounding box center [1448, 450] width 142 height 10
click at [440, 11] on button "Refresh" at bounding box center [424, 10] width 68 height 18
click at [432, 2] on button "Refresh" at bounding box center [424, 10] width 68 height 18
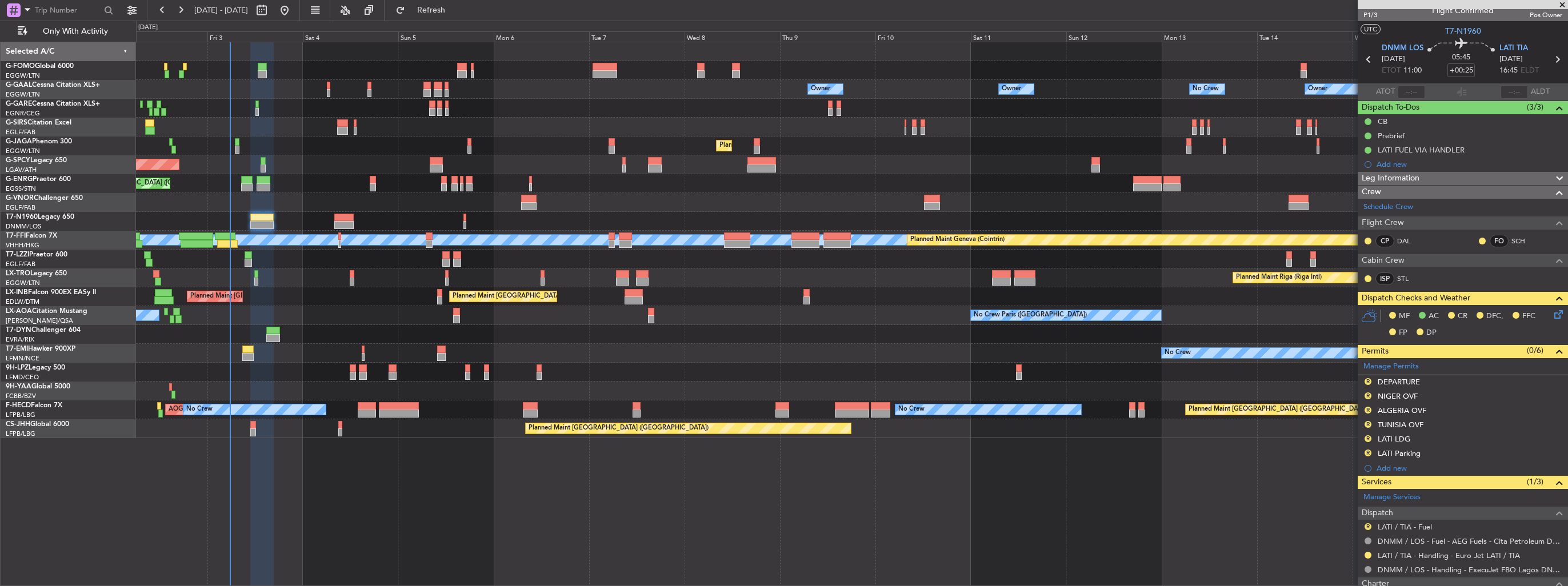
scroll to position [0, 0]
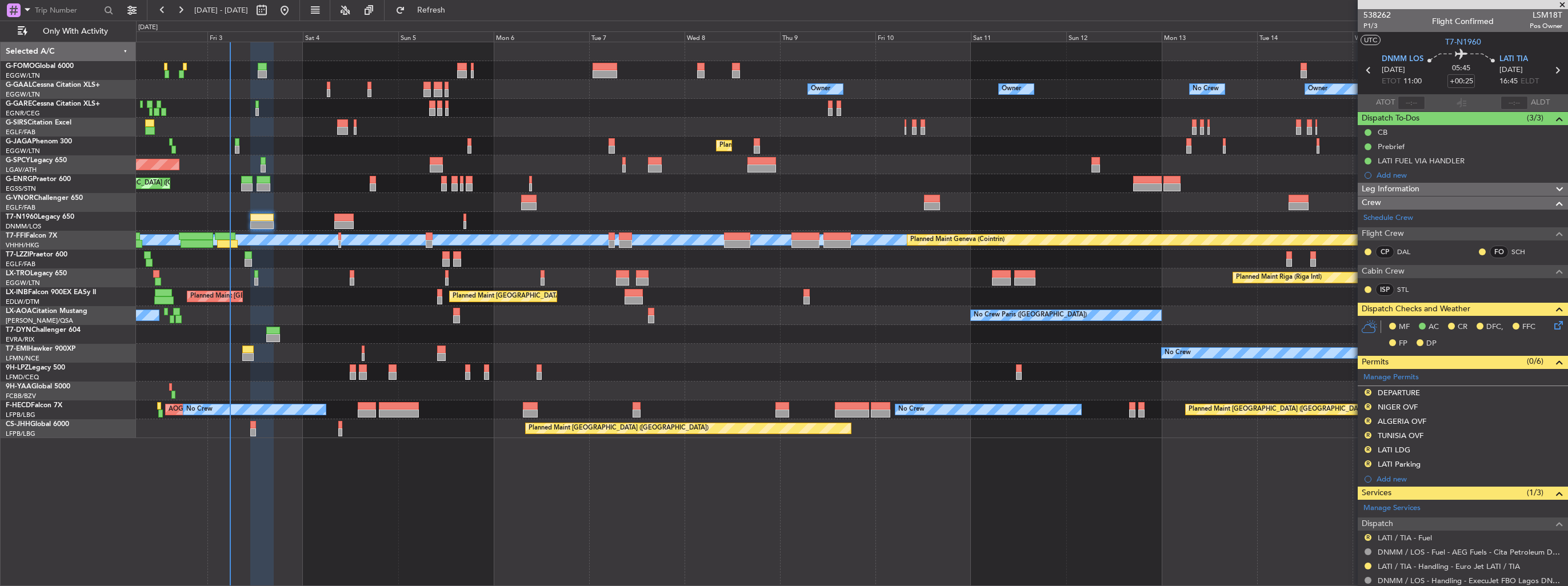
click at [1552, 321] on icon at bounding box center [1556, 323] width 9 height 9
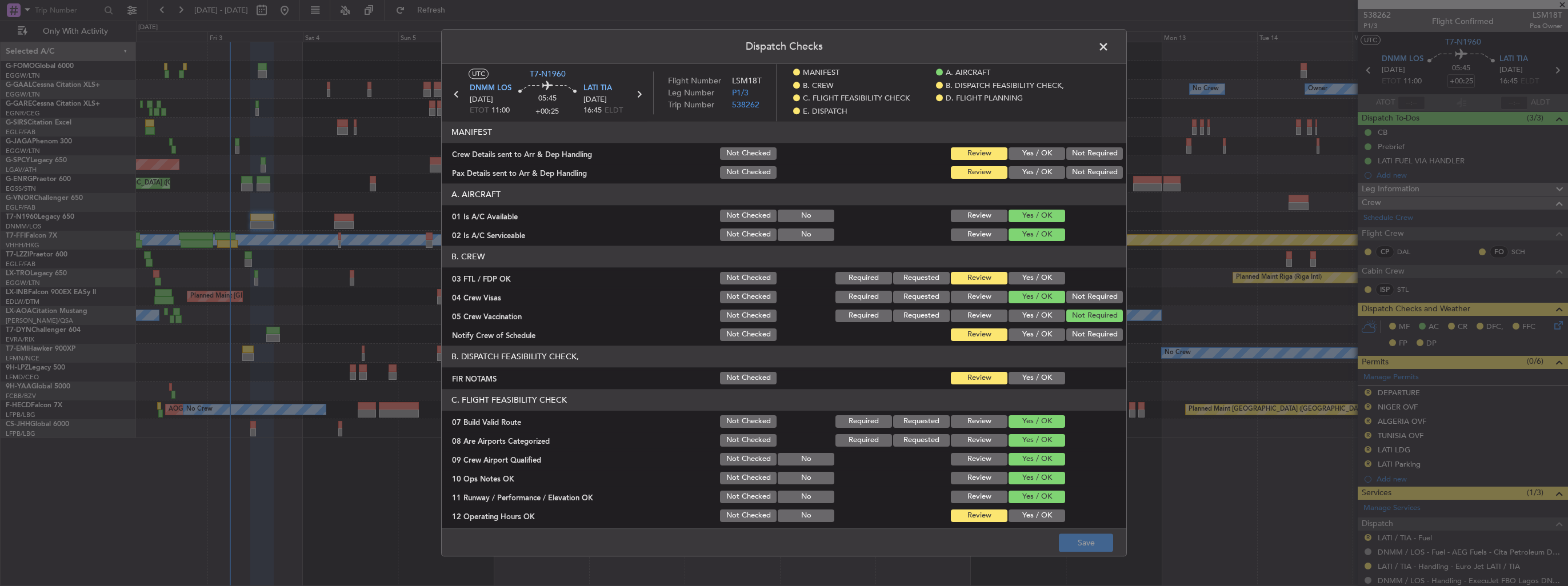
click at [1041, 152] on button "Yes / OK" at bounding box center [1036, 153] width 57 height 12
click at [1032, 178] on button "Yes / OK" at bounding box center [1036, 172] width 57 height 12
click at [1091, 538] on button "Save" at bounding box center [1086, 543] width 54 height 18
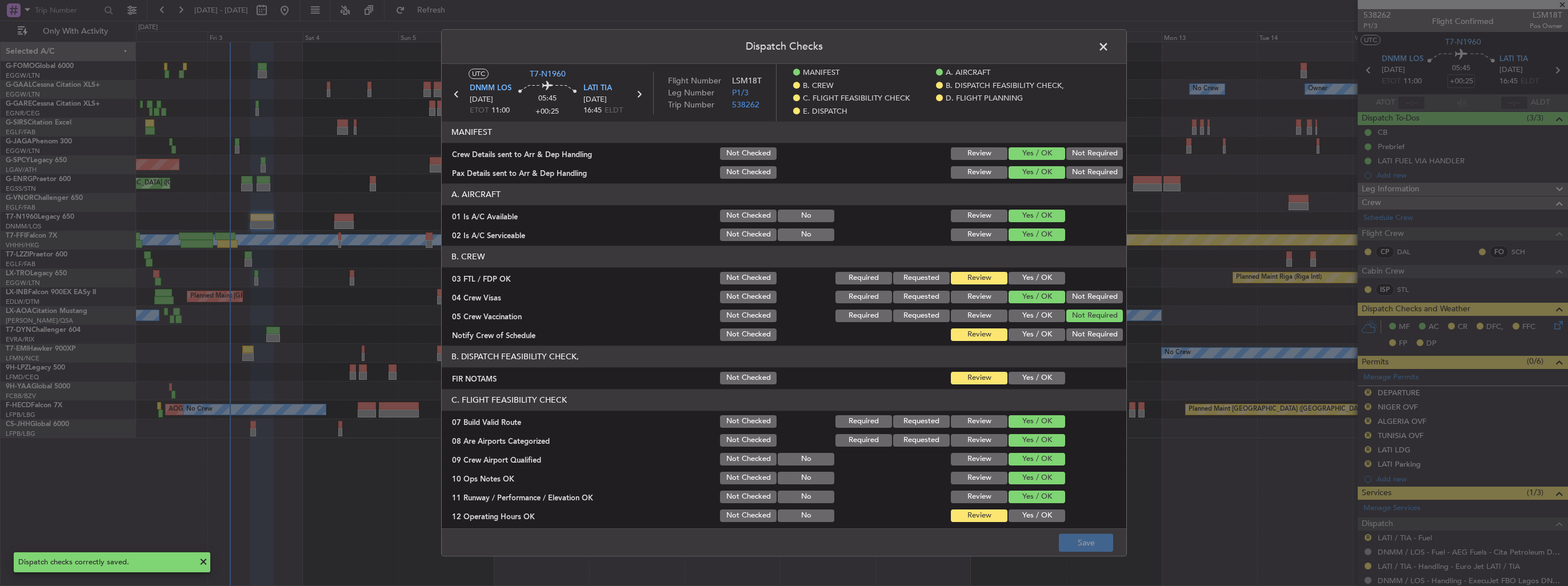
click at [1109, 46] on span at bounding box center [1109, 50] width 0 height 23
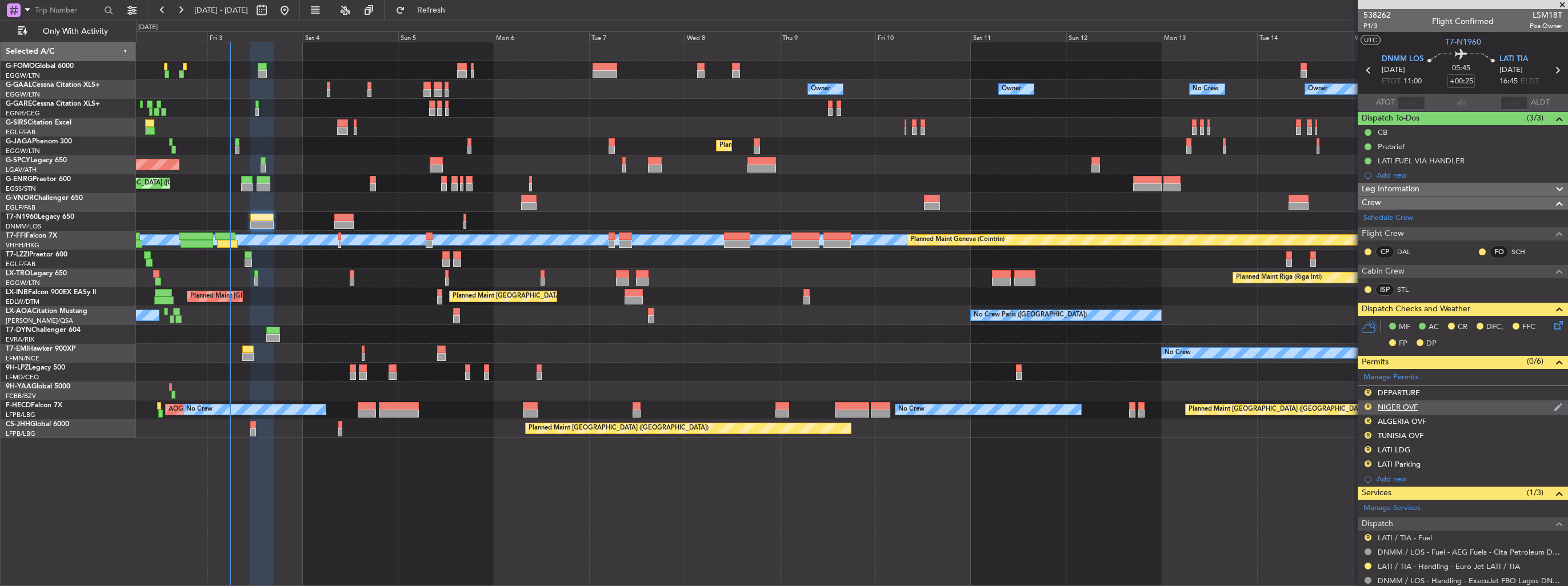
click at [1553, 404] on img at bounding box center [1557, 407] width 8 height 11
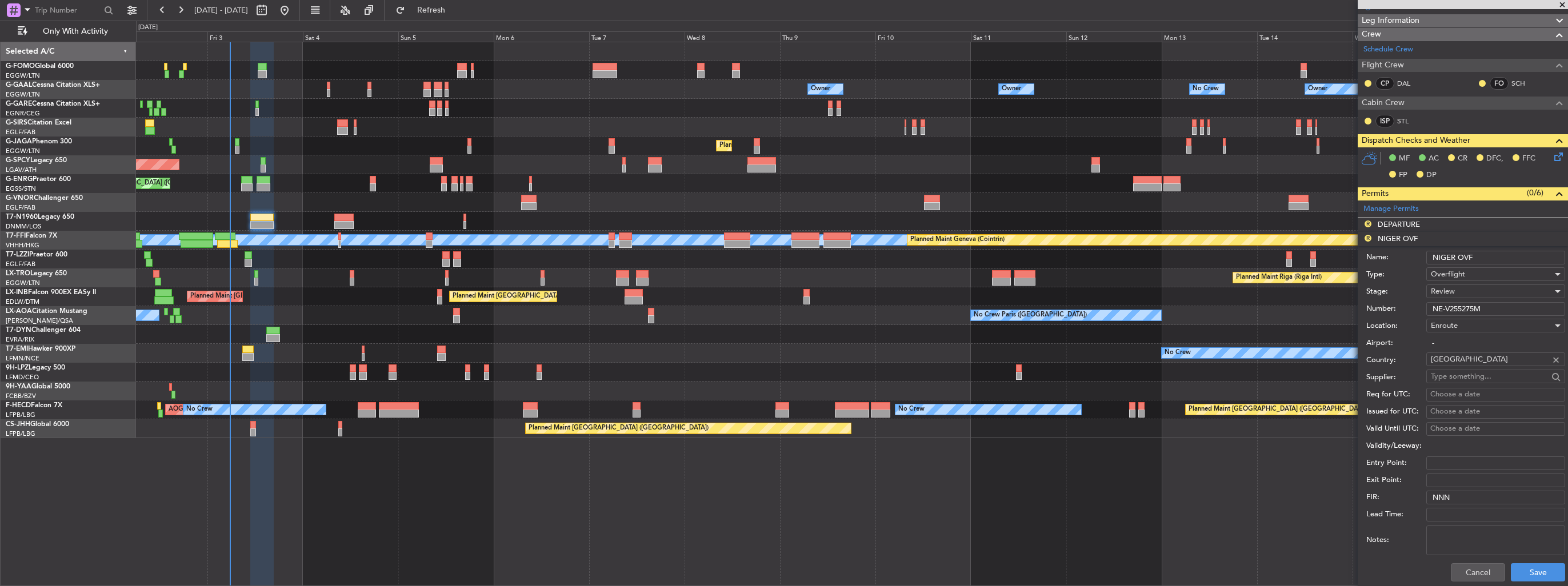
scroll to position [228, 0]
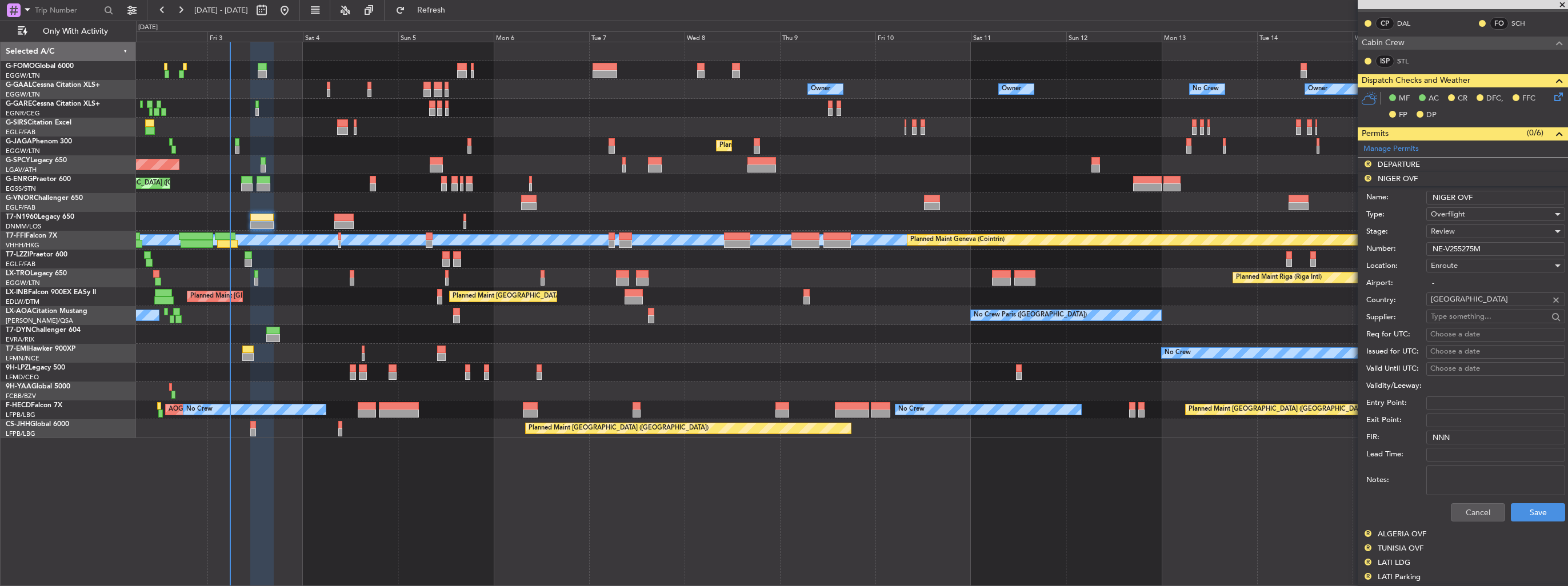
click at [1455, 228] on div "Review" at bounding box center [1492, 231] width 122 height 17
click at [1478, 316] on span "Received OK" at bounding box center [1492, 322] width 120 height 17
click at [1533, 506] on button "Save" at bounding box center [1538, 513] width 54 height 18
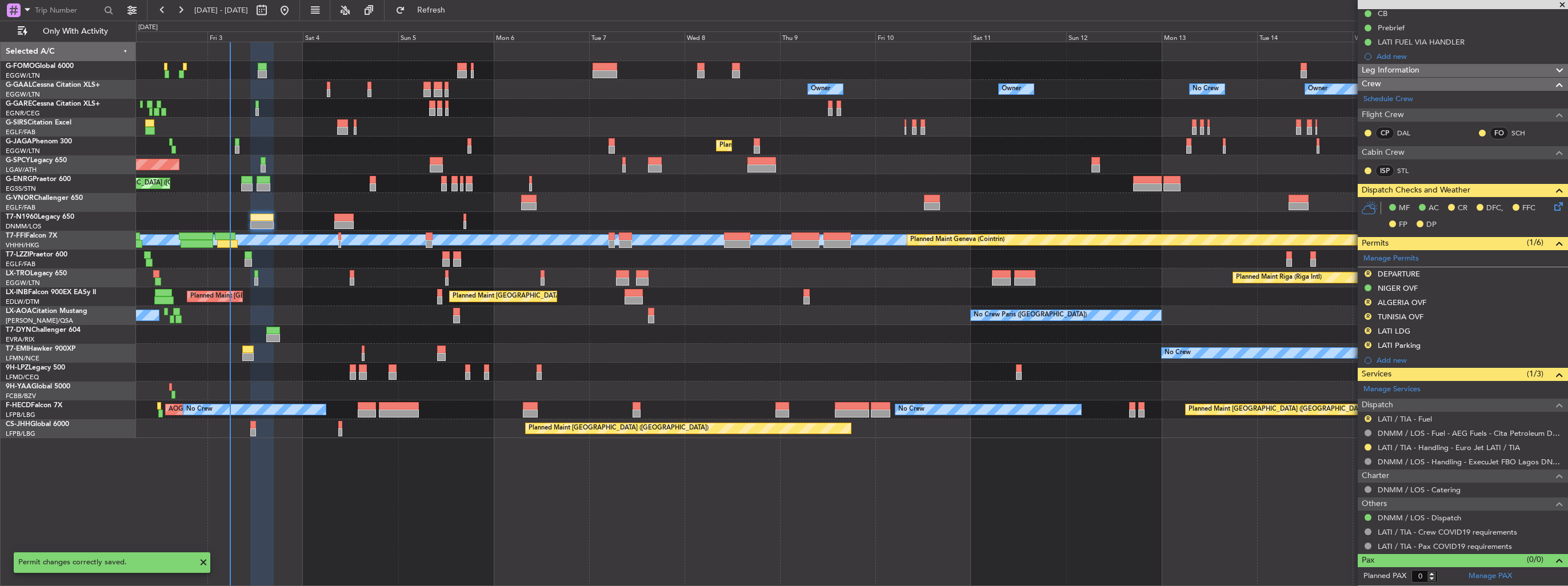
scroll to position [117, 0]
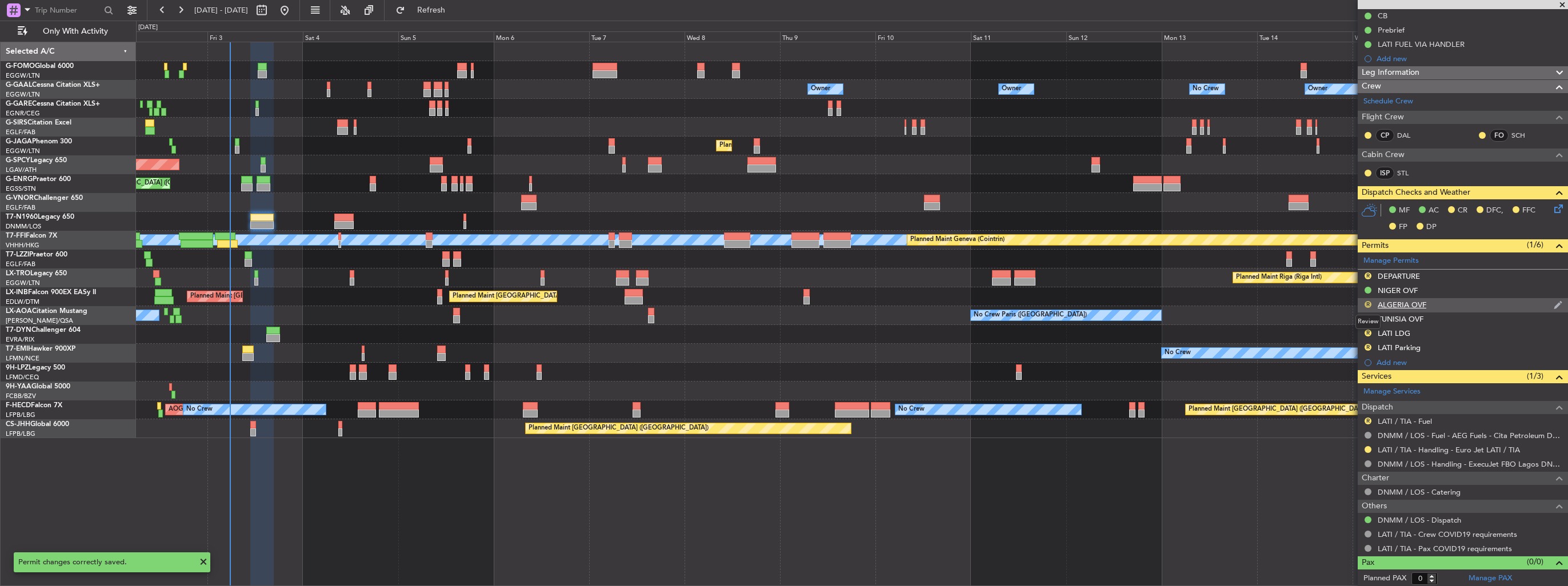
click at [1367, 302] on button "R" at bounding box center [1367, 304] width 7 height 7
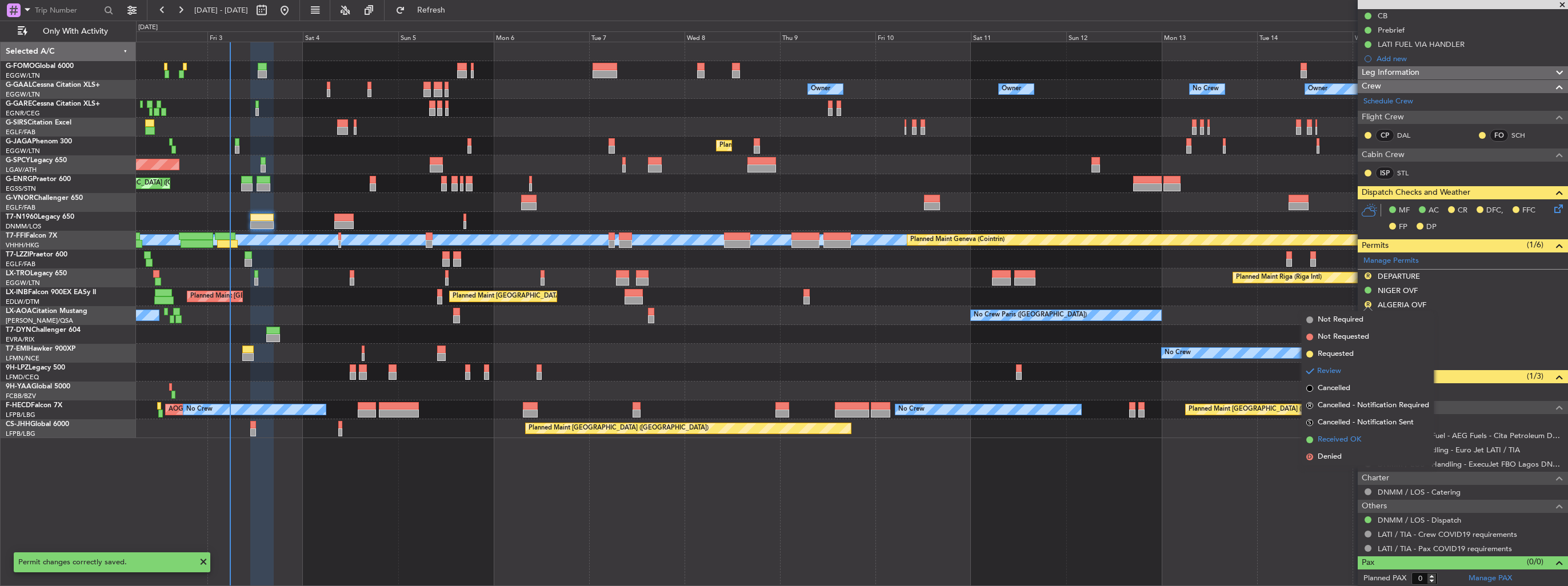
click at [1347, 445] on span "Received OK" at bounding box center [1339, 440] width 44 height 12
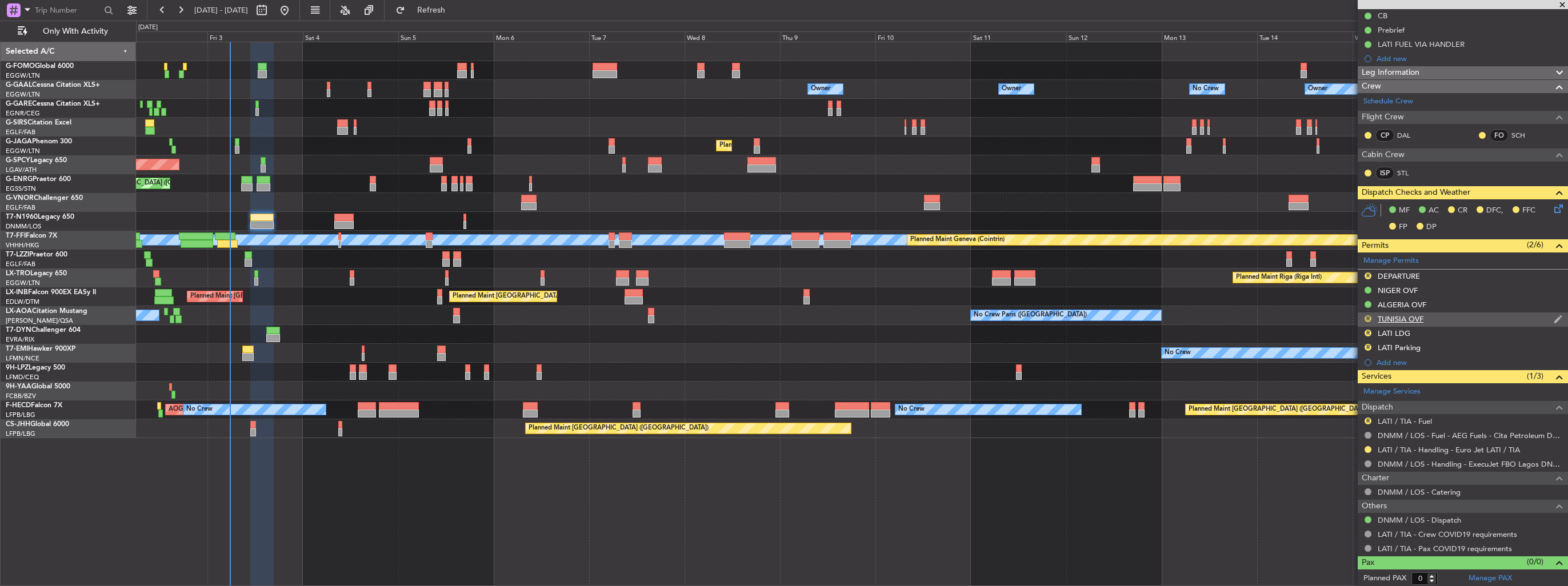
click at [1367, 317] on button "R" at bounding box center [1367, 319] width 7 height 7
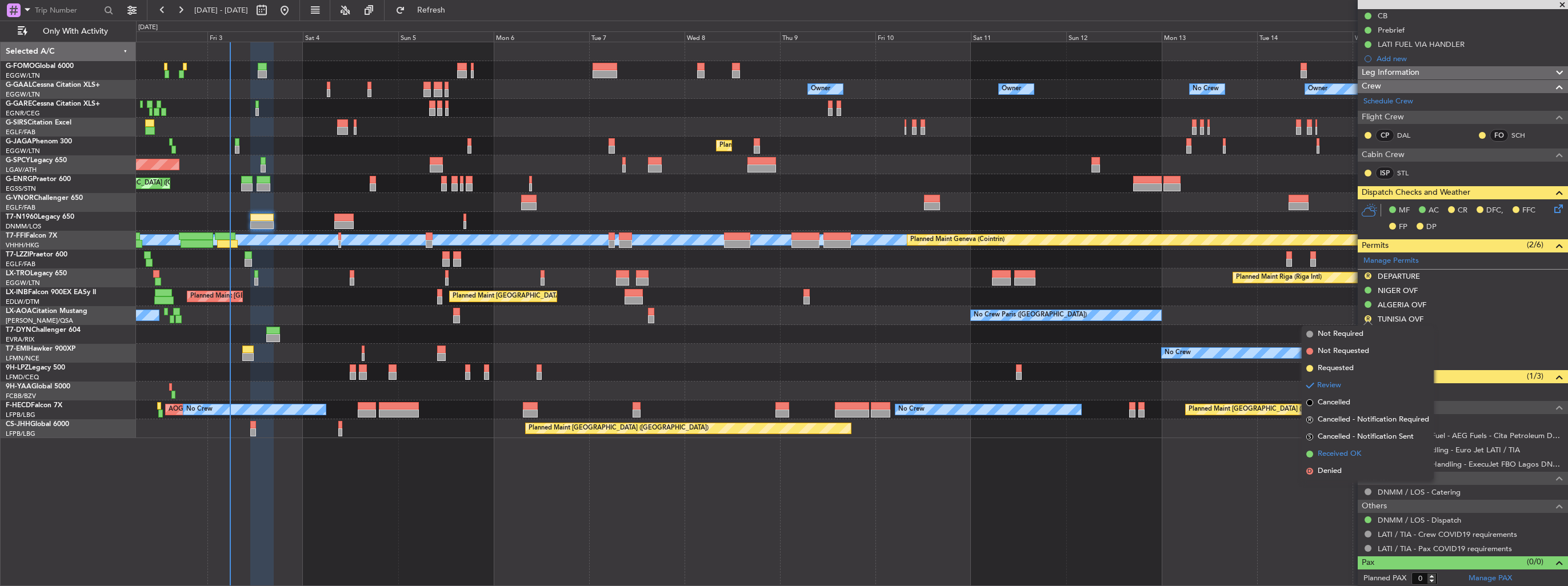
click at [1340, 449] on span "Received OK" at bounding box center [1339, 454] width 44 height 12
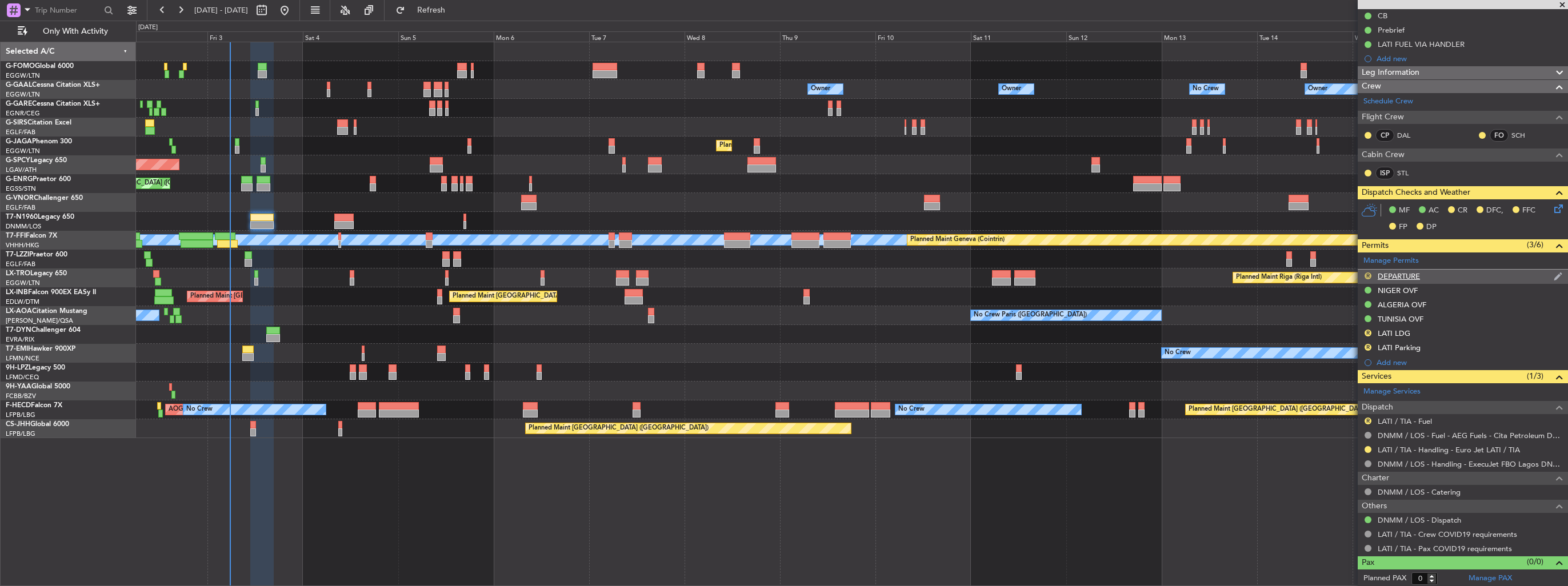
click at [1367, 275] on button "R" at bounding box center [1367, 276] width 7 height 7
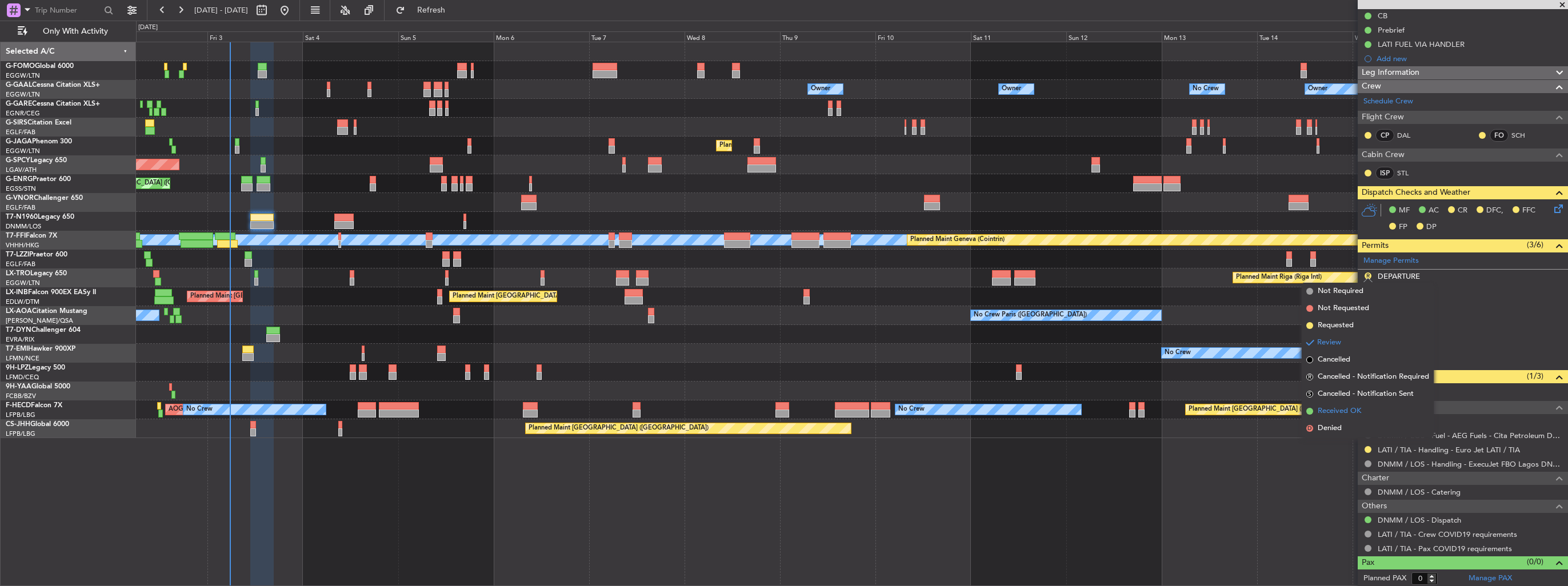
click at [1335, 408] on span "Received OK" at bounding box center [1339, 412] width 44 height 12
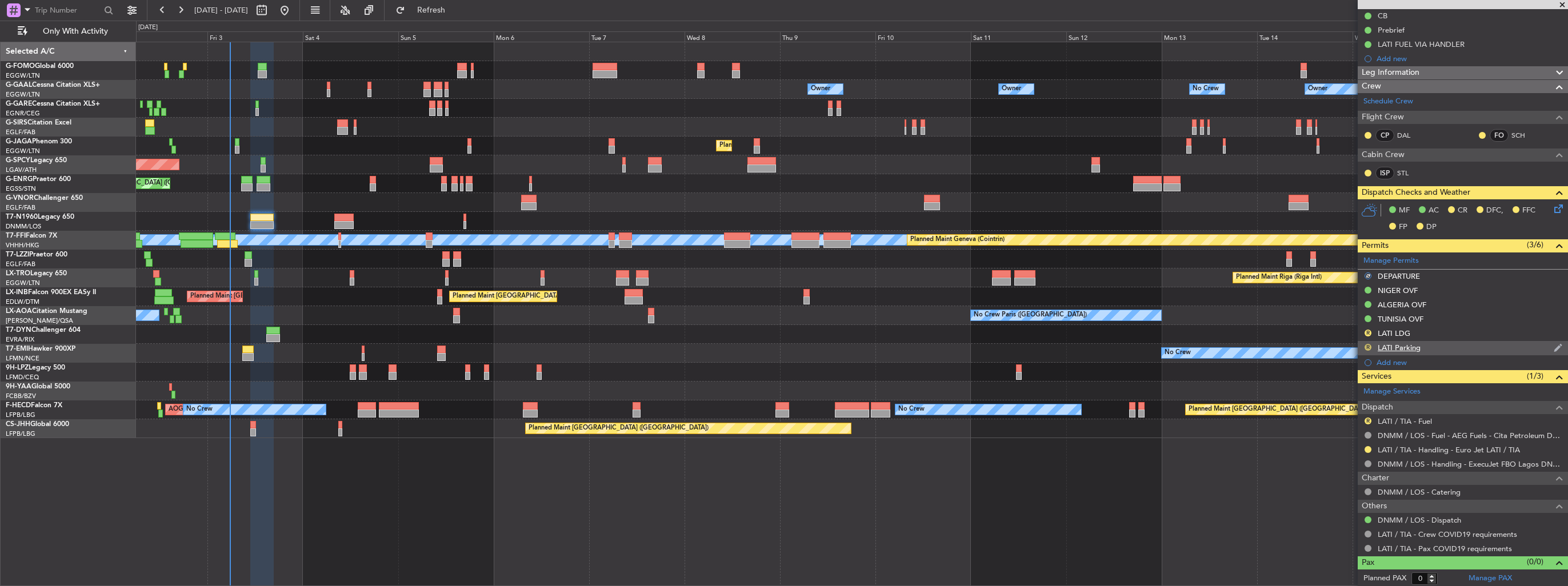
click at [1366, 345] on button "R" at bounding box center [1367, 348] width 7 height 7
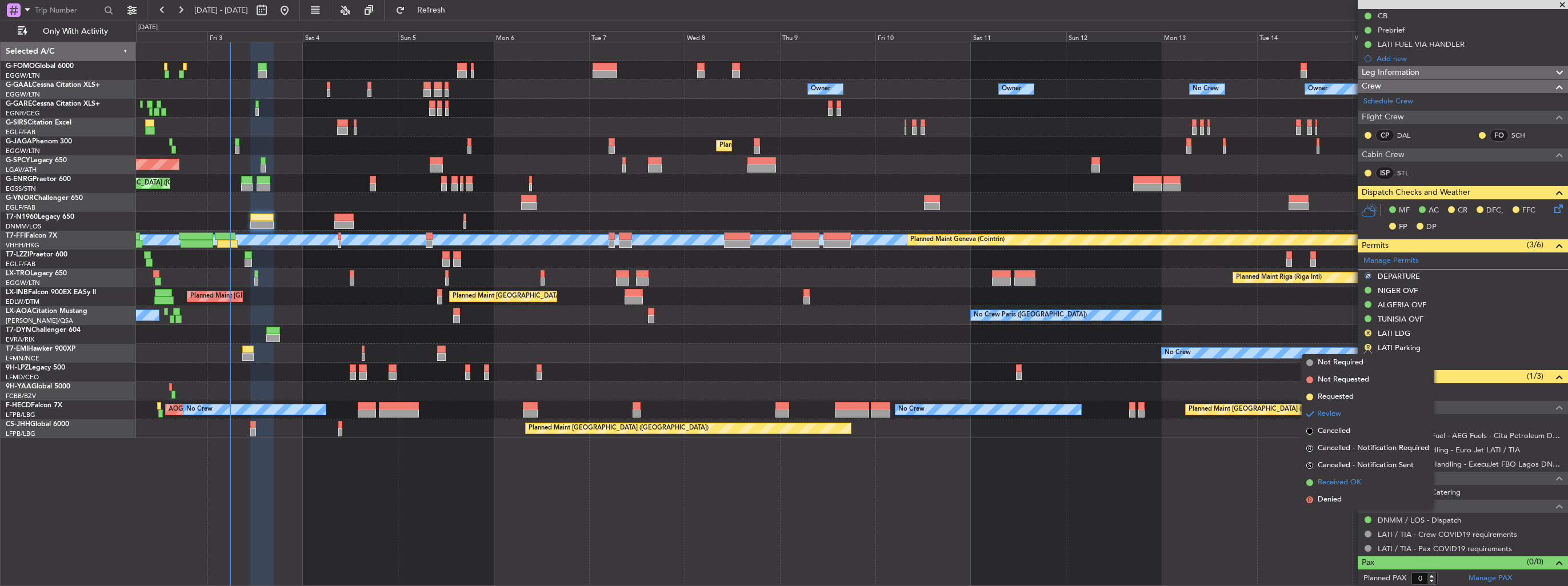
click at [1334, 479] on span "Received OK" at bounding box center [1339, 483] width 44 height 12
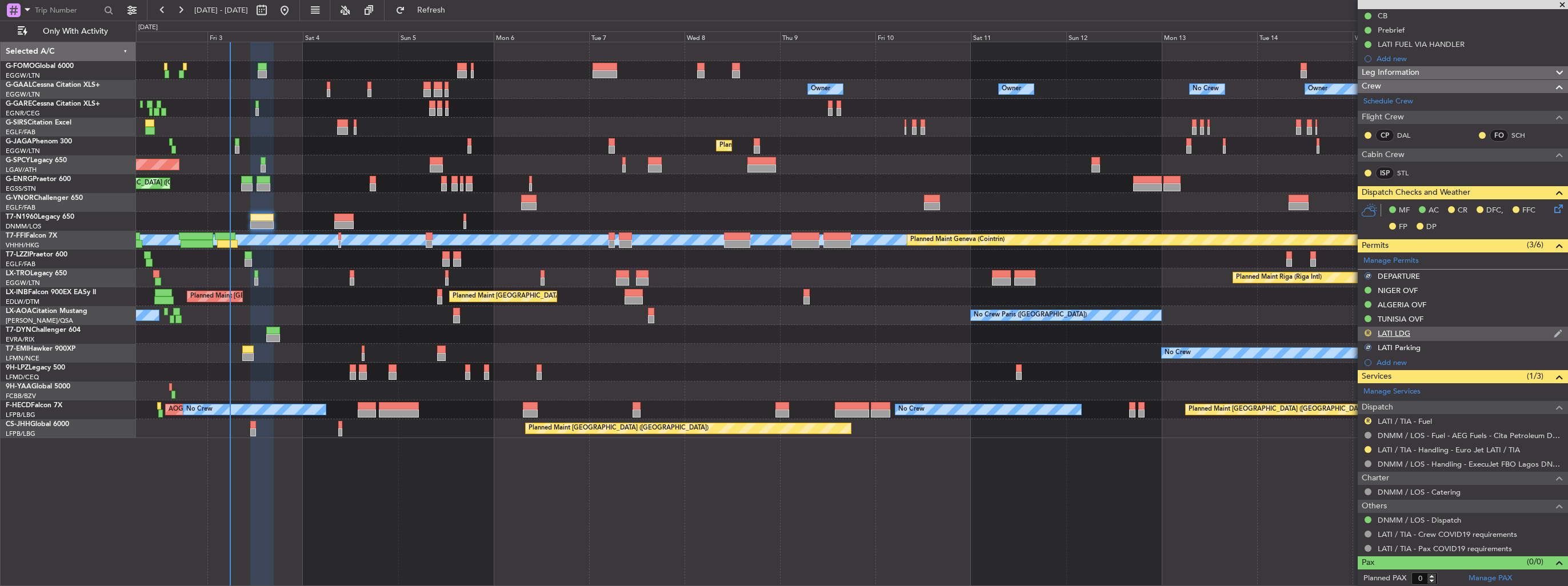
click at [1367, 333] on button "R" at bounding box center [1367, 333] width 7 height 7
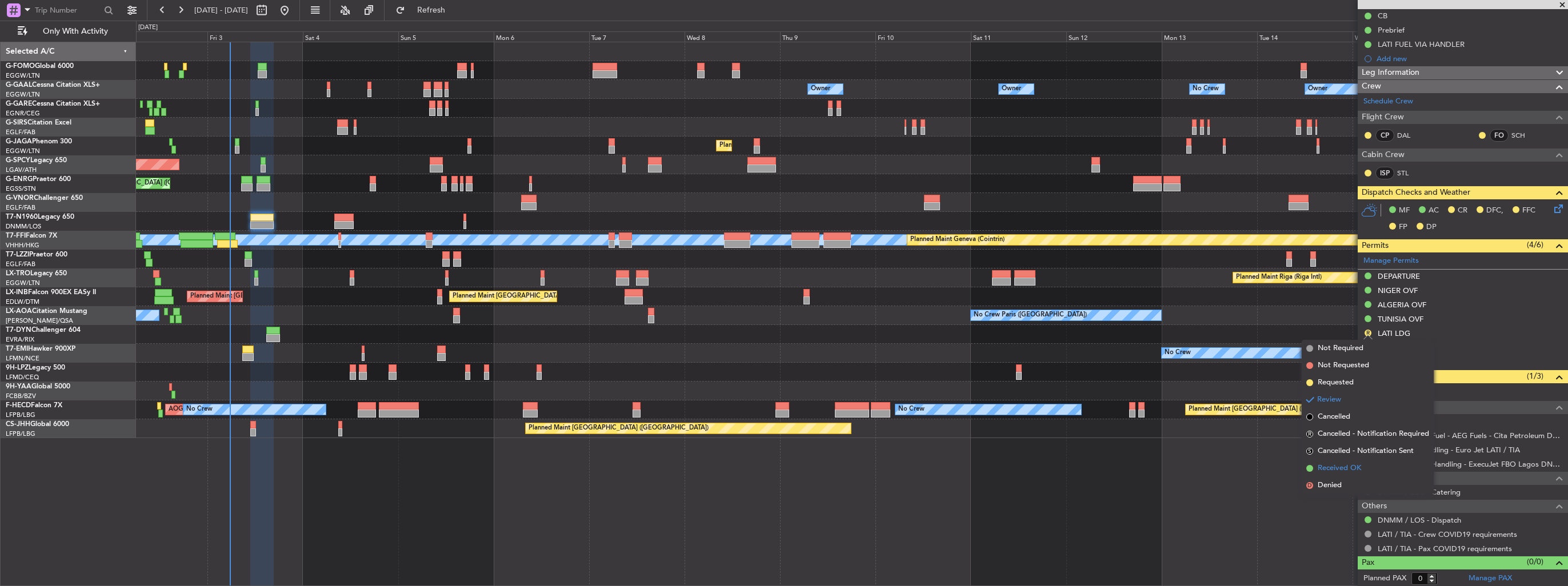
click at [1334, 465] on span "Received OK" at bounding box center [1339, 468] width 44 height 12
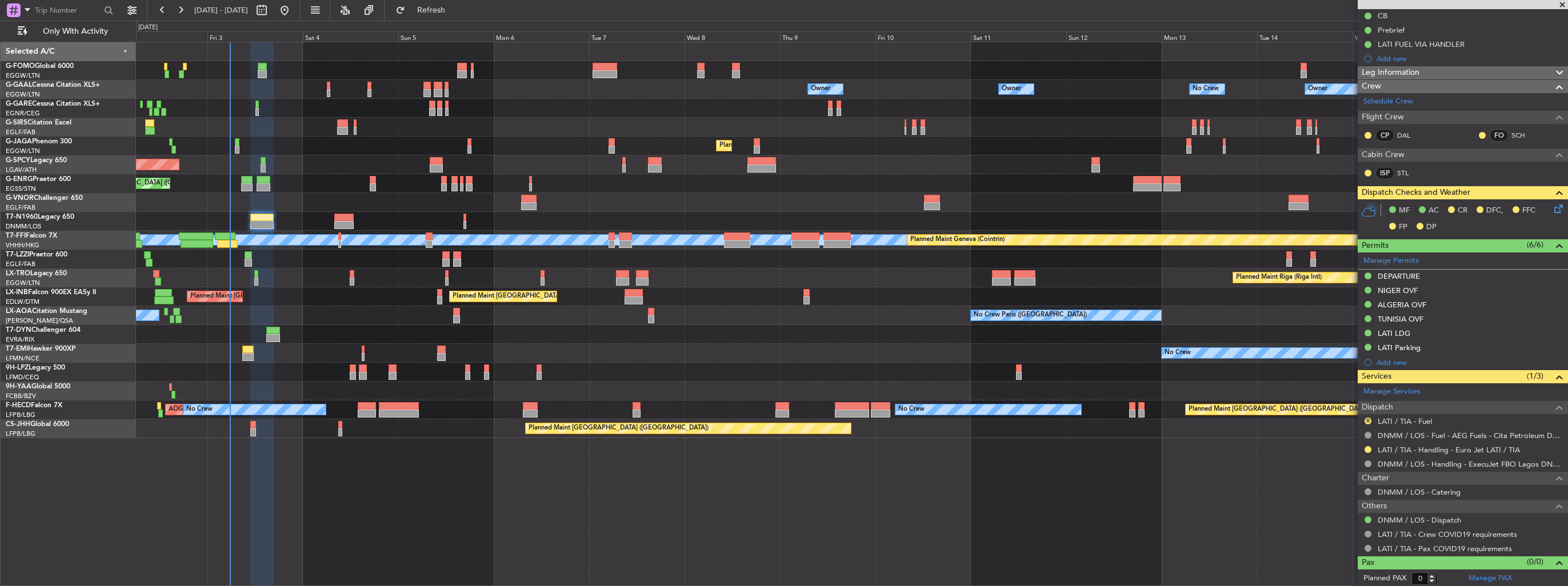
scroll to position [0, 0]
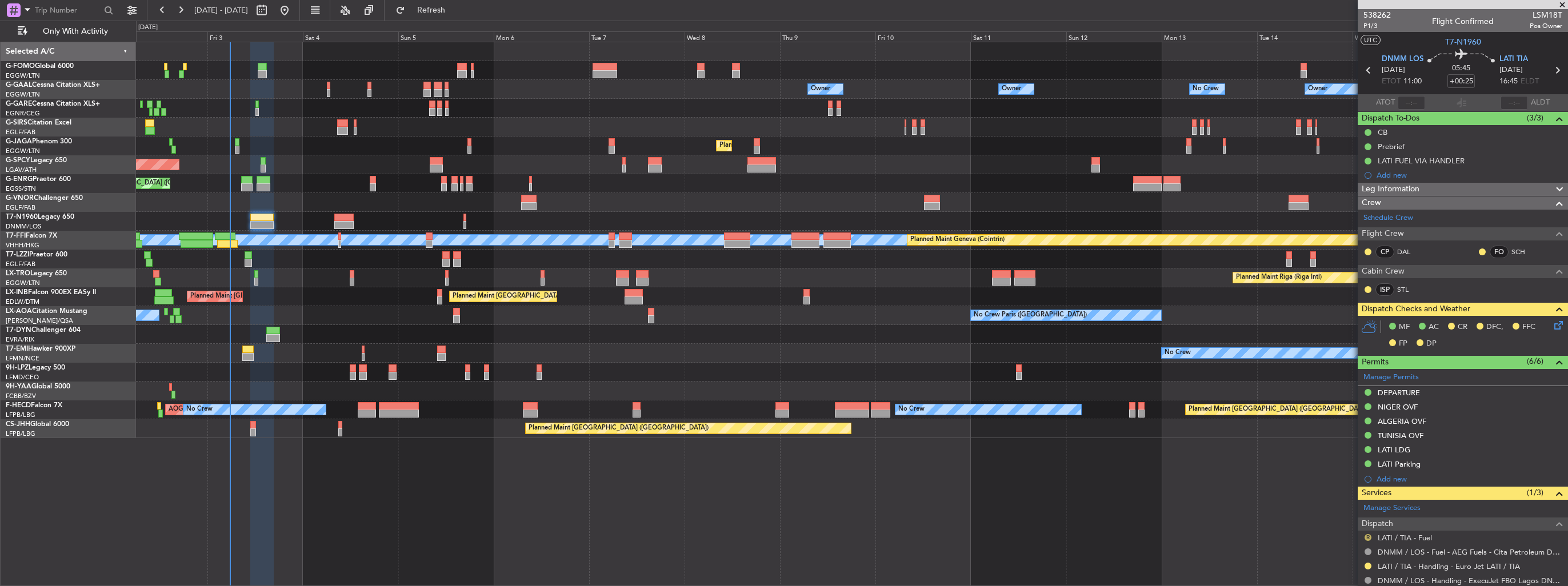
click at [1369, 535] on button "R" at bounding box center [1367, 538] width 7 height 7
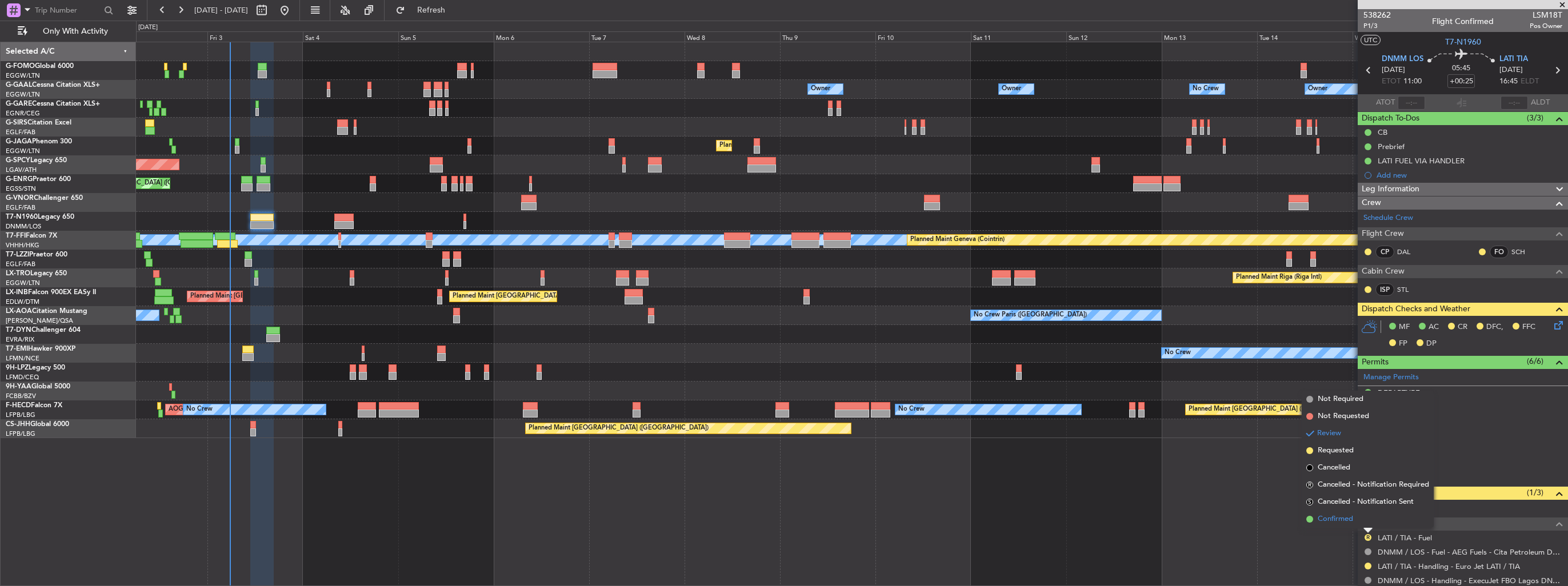
click at [1348, 520] on span "Confirmed" at bounding box center [1335, 519] width 35 height 12
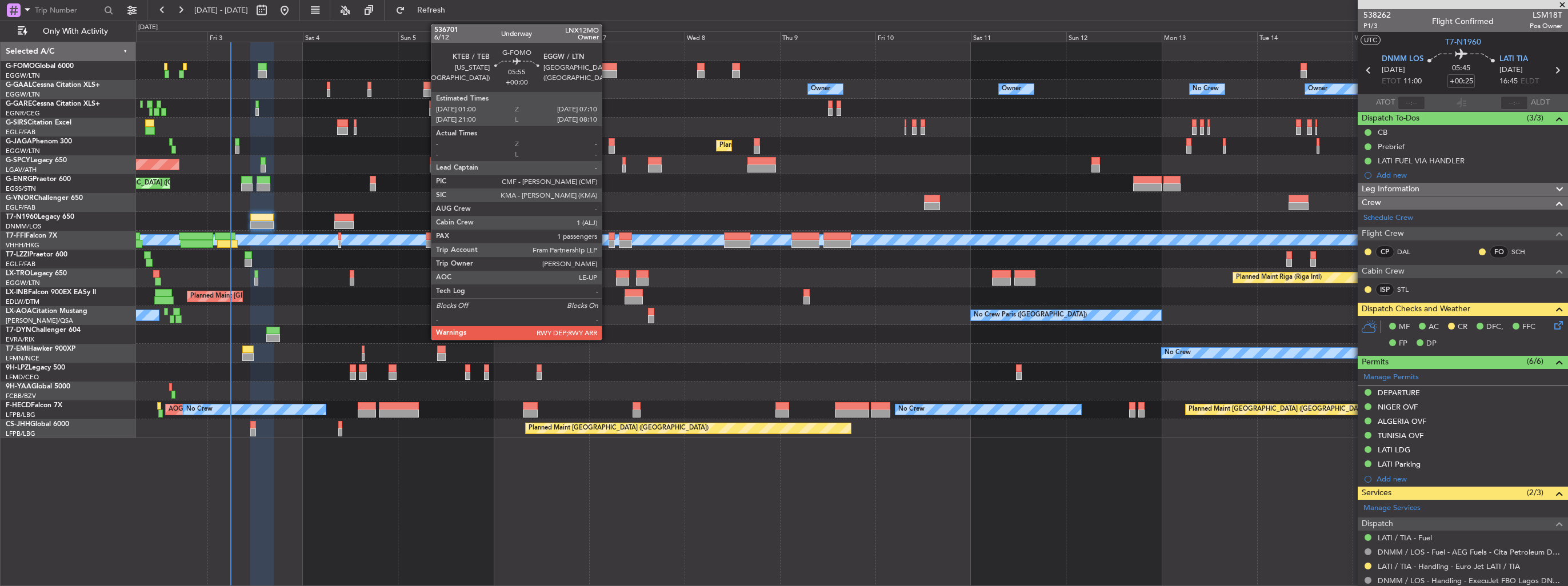
click at [606, 74] on div at bounding box center [605, 75] width 25 height 8
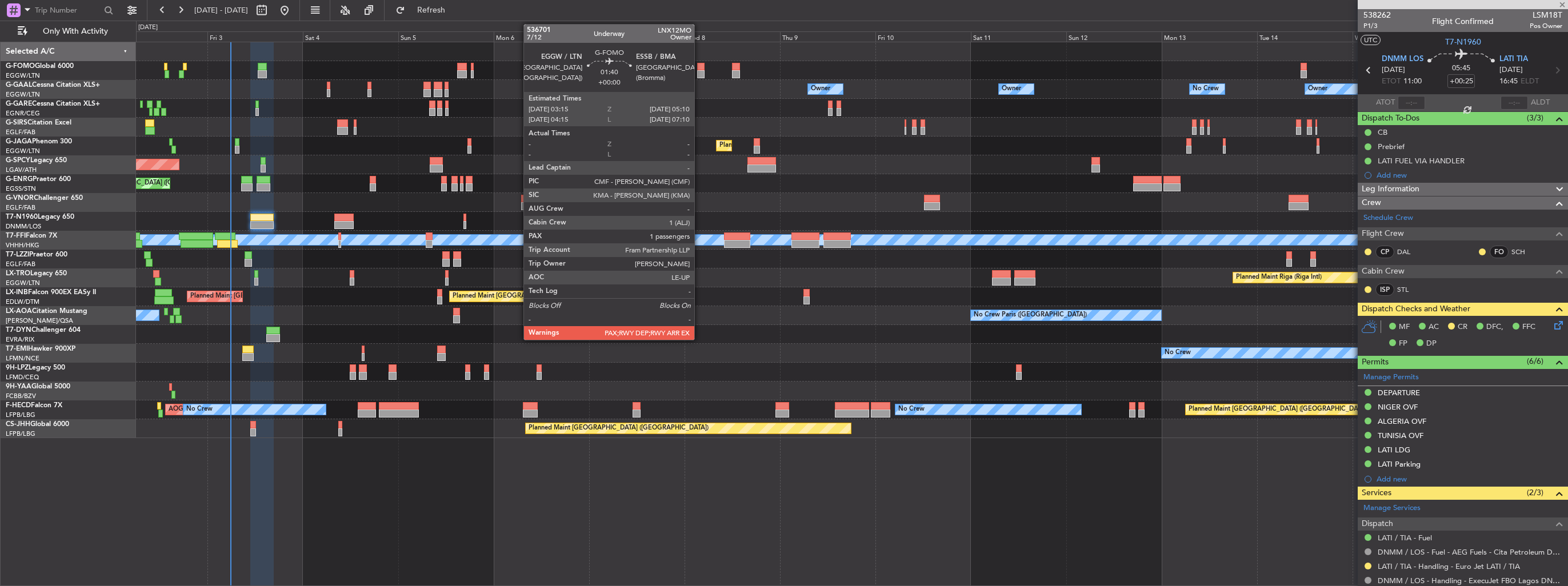
type input "1"
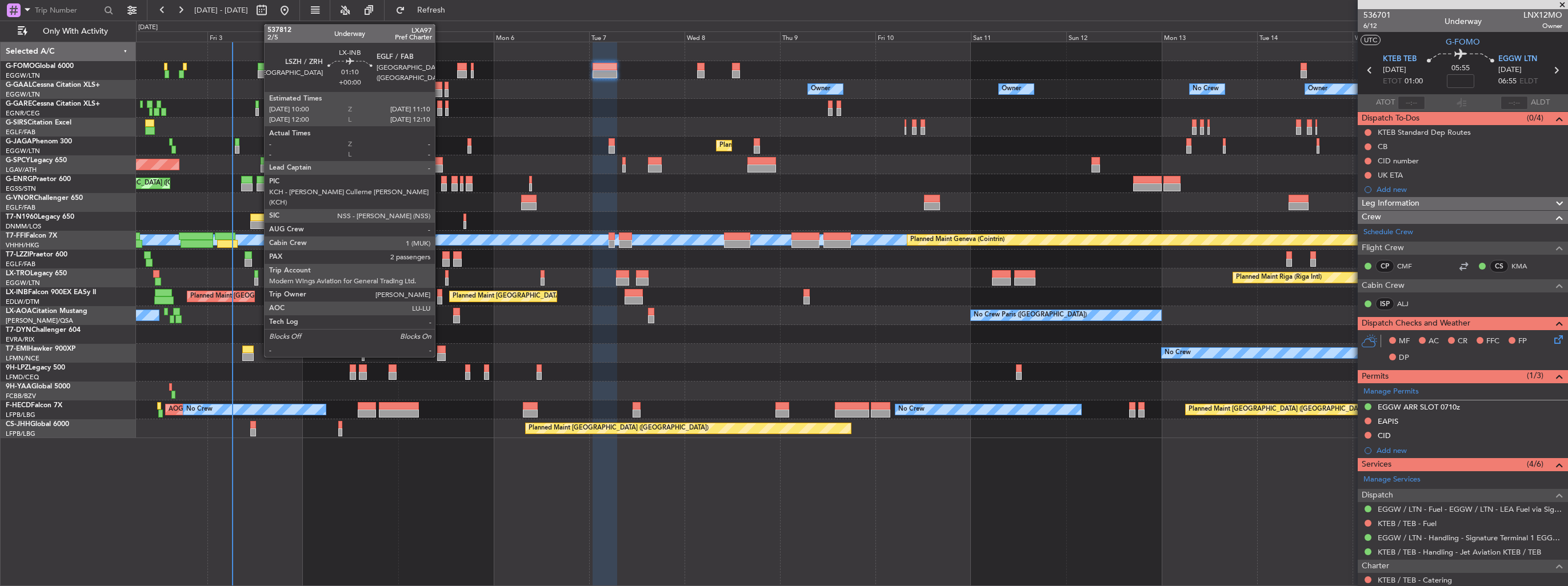
click at [440, 293] on div at bounding box center [440, 293] width 5 height 8
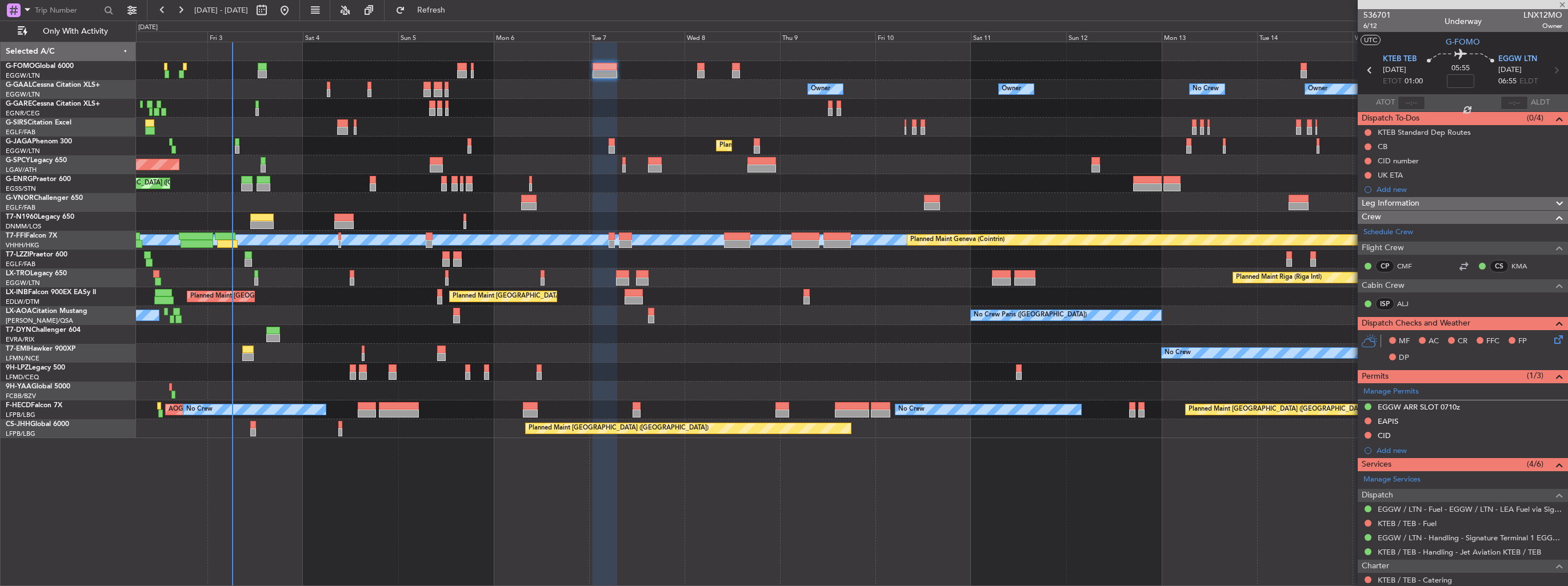
type input "2"
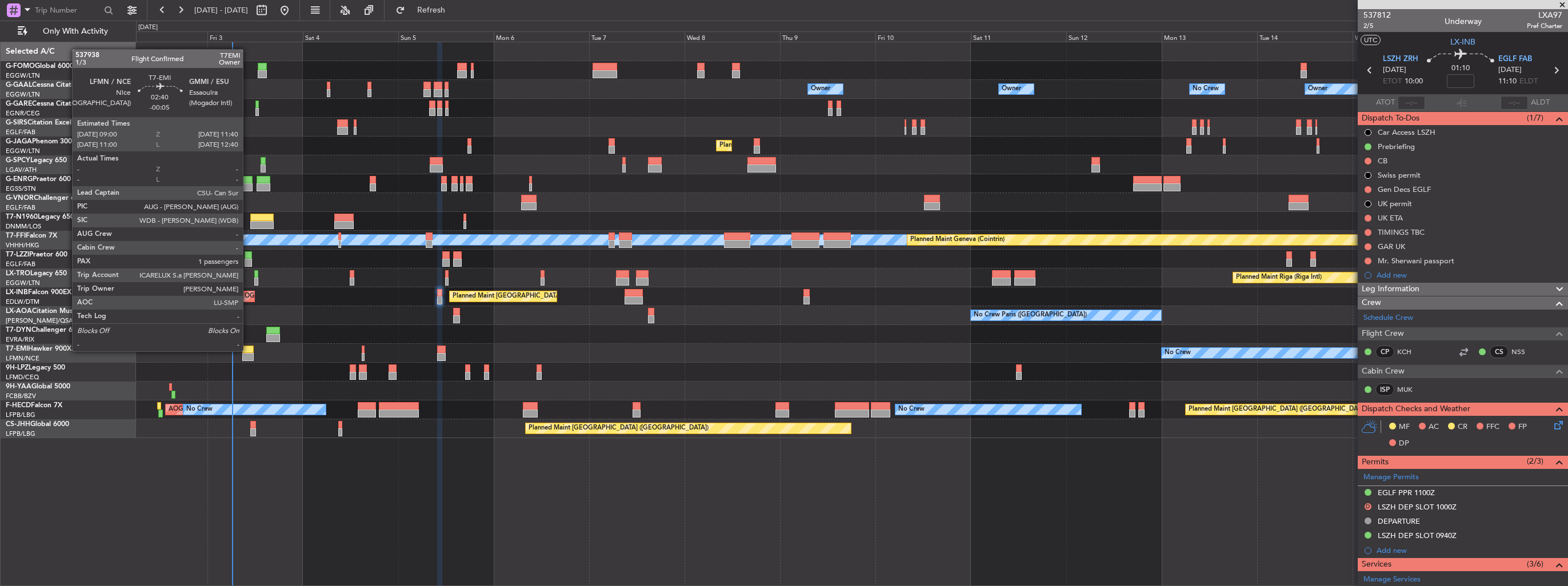
click at [248, 350] on div at bounding box center [247, 350] width 11 height 8
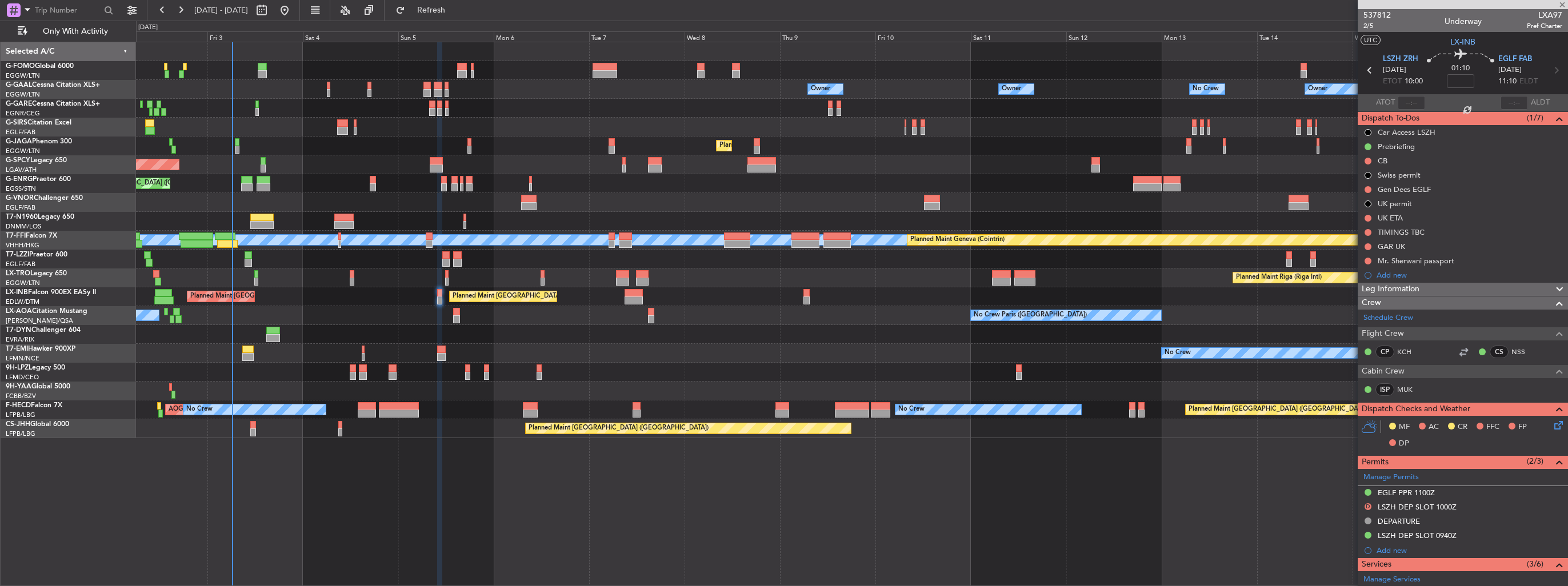
type input "-00:05"
type input "1"
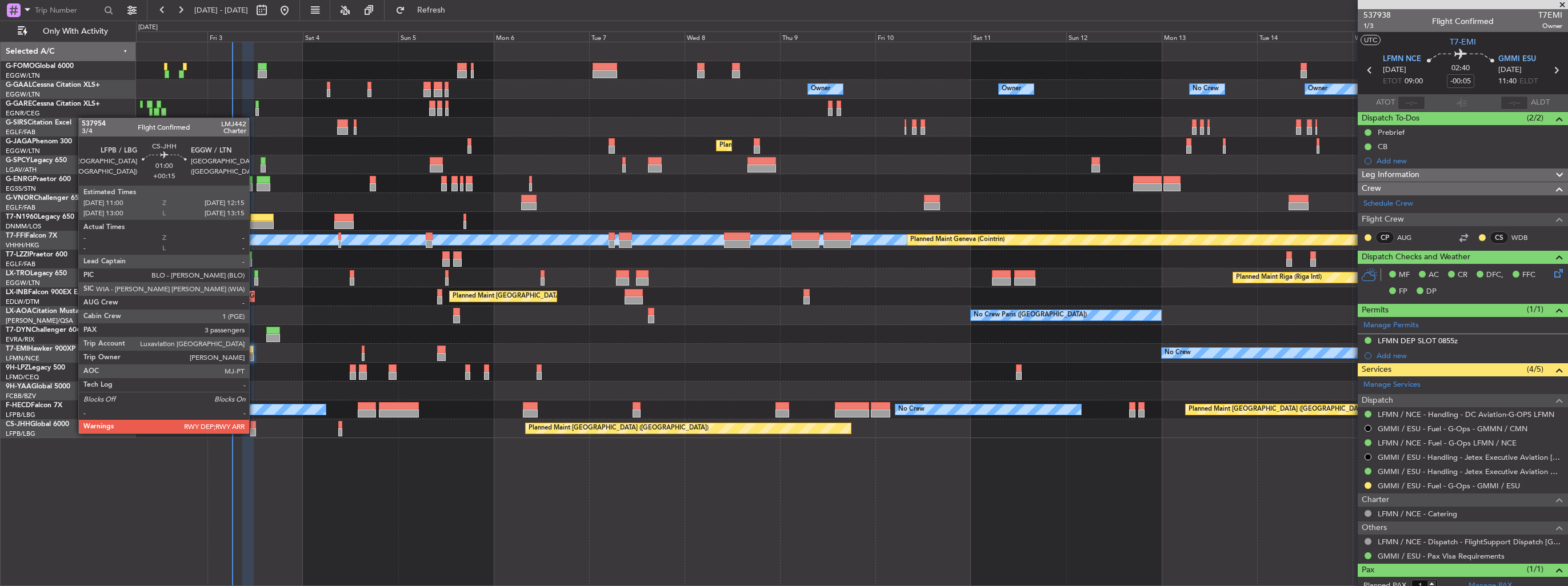
click at [254, 432] on div at bounding box center [253, 432] width 5 height 8
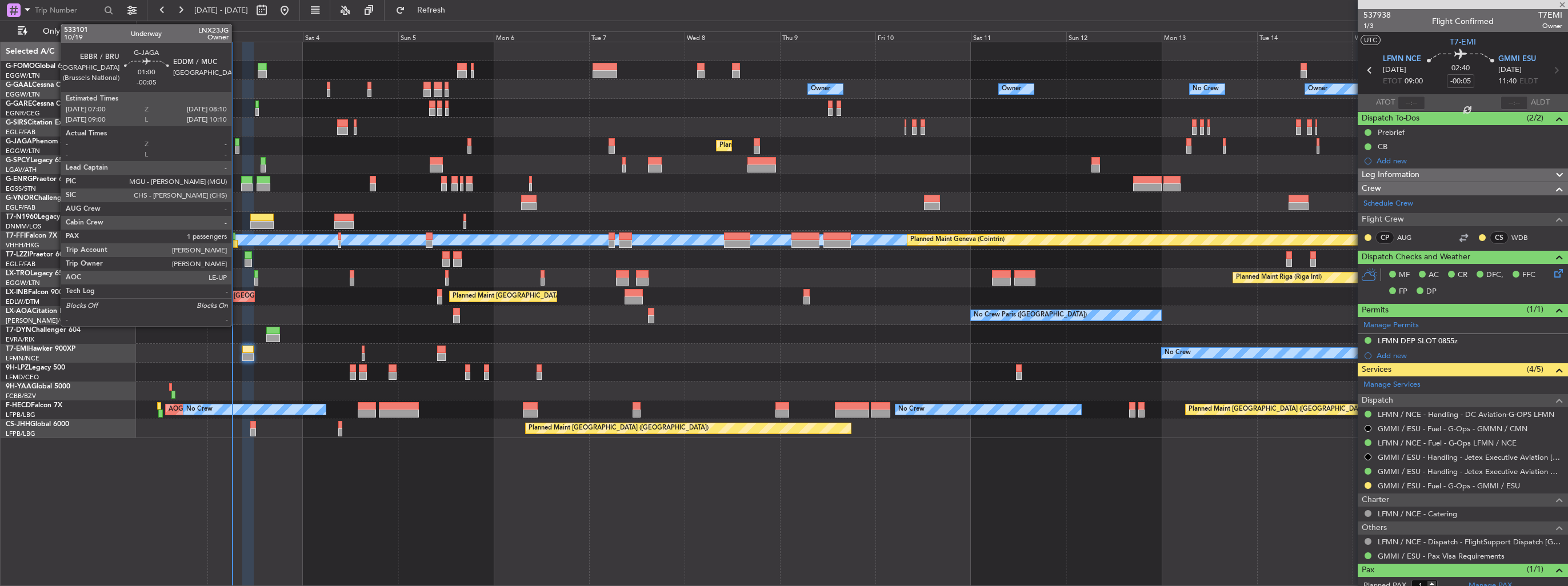
type input "+00:15"
type input "3"
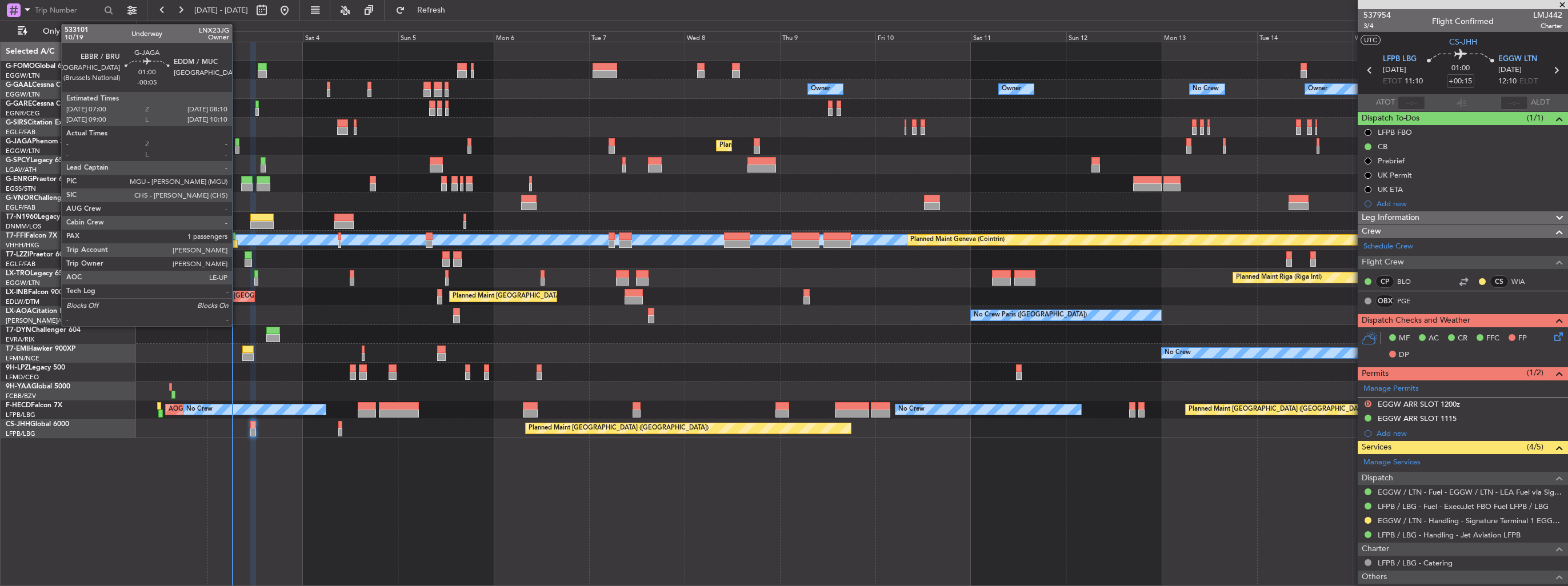
click at [238, 147] on div at bounding box center [238, 150] width 5 height 8
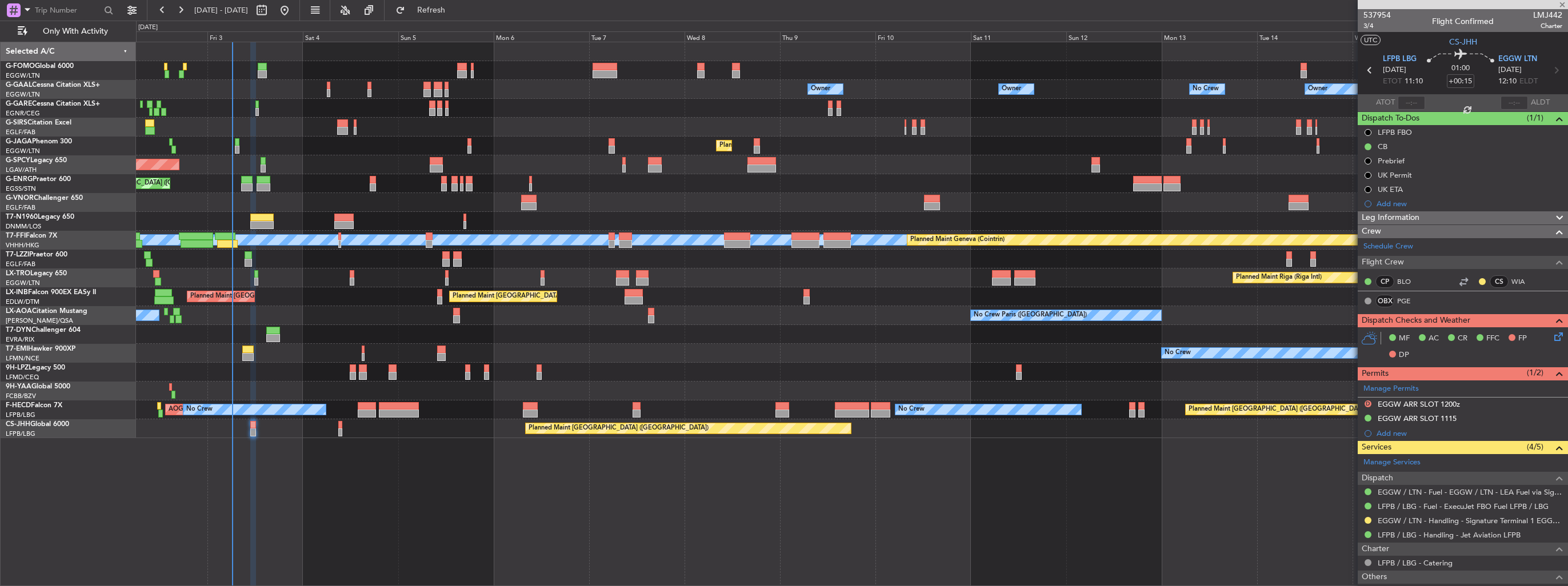
type input "-00:05"
type input "1"
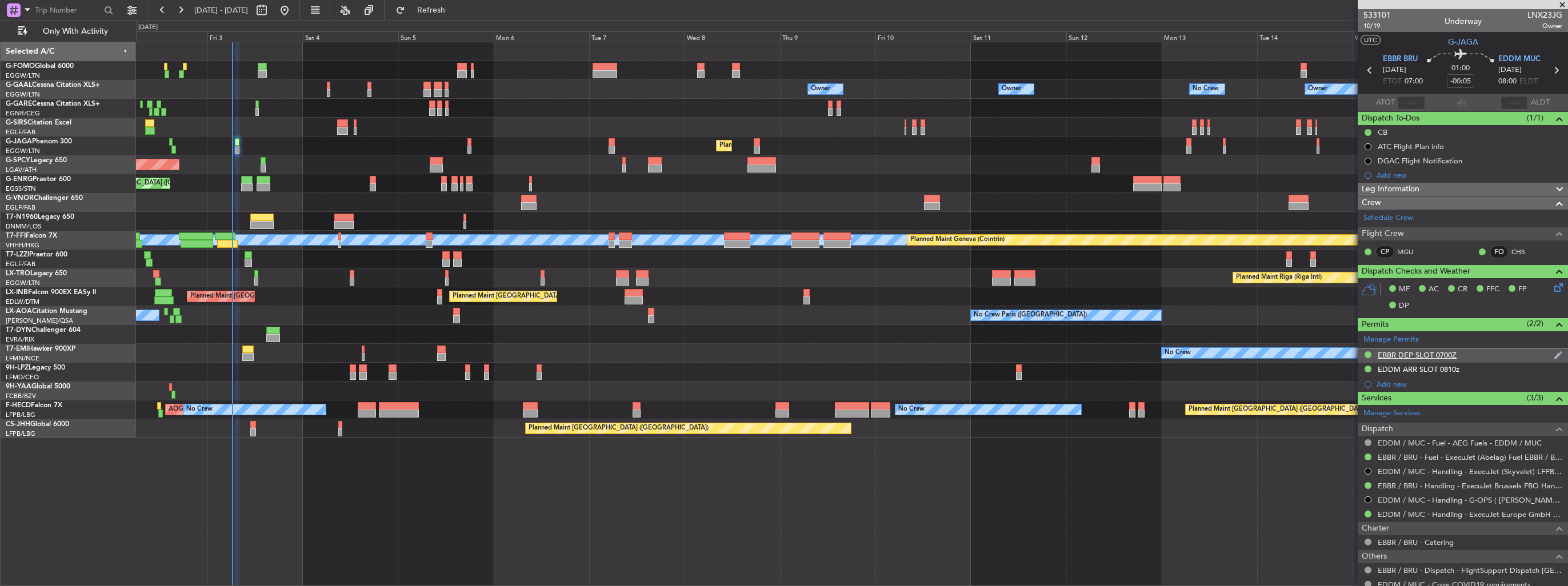
click at [1553, 353] on img at bounding box center [1557, 355] width 8 height 11
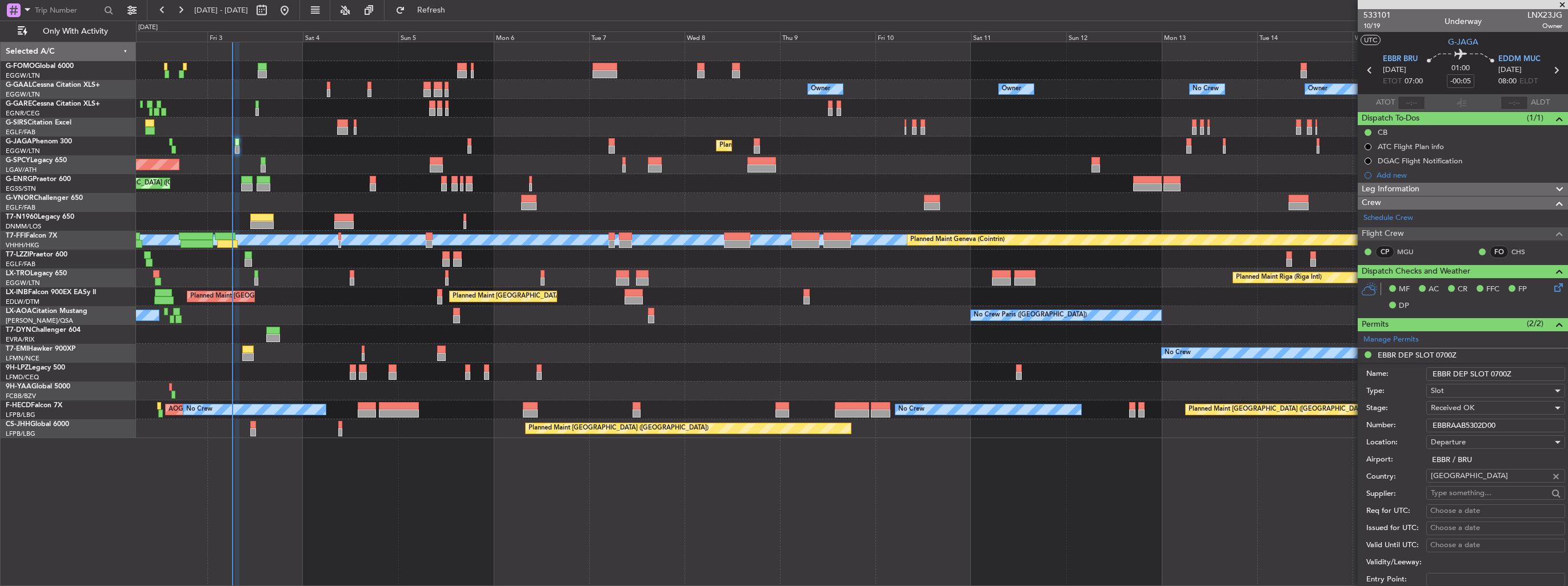
click at [1496, 374] on input "EBBR DEP SLOT 0700Z" at bounding box center [1495, 374] width 139 height 14
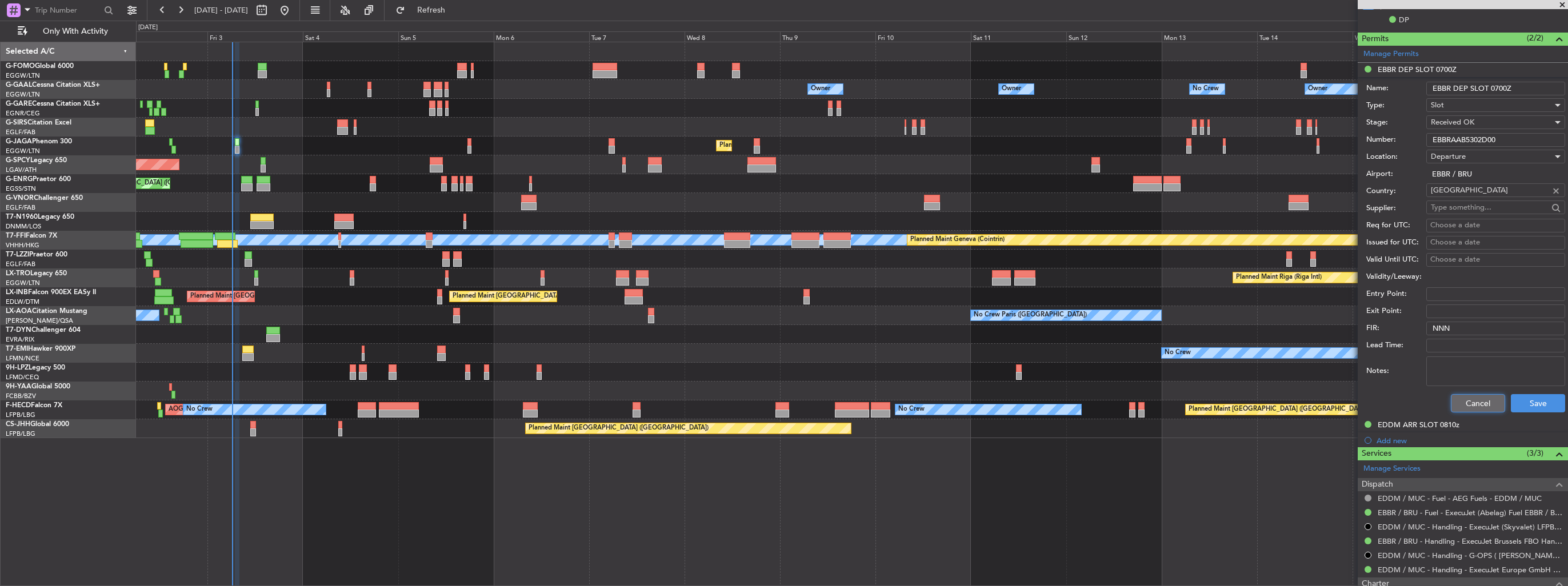
click at [1472, 405] on button "Cancel" at bounding box center [1478, 404] width 54 height 18
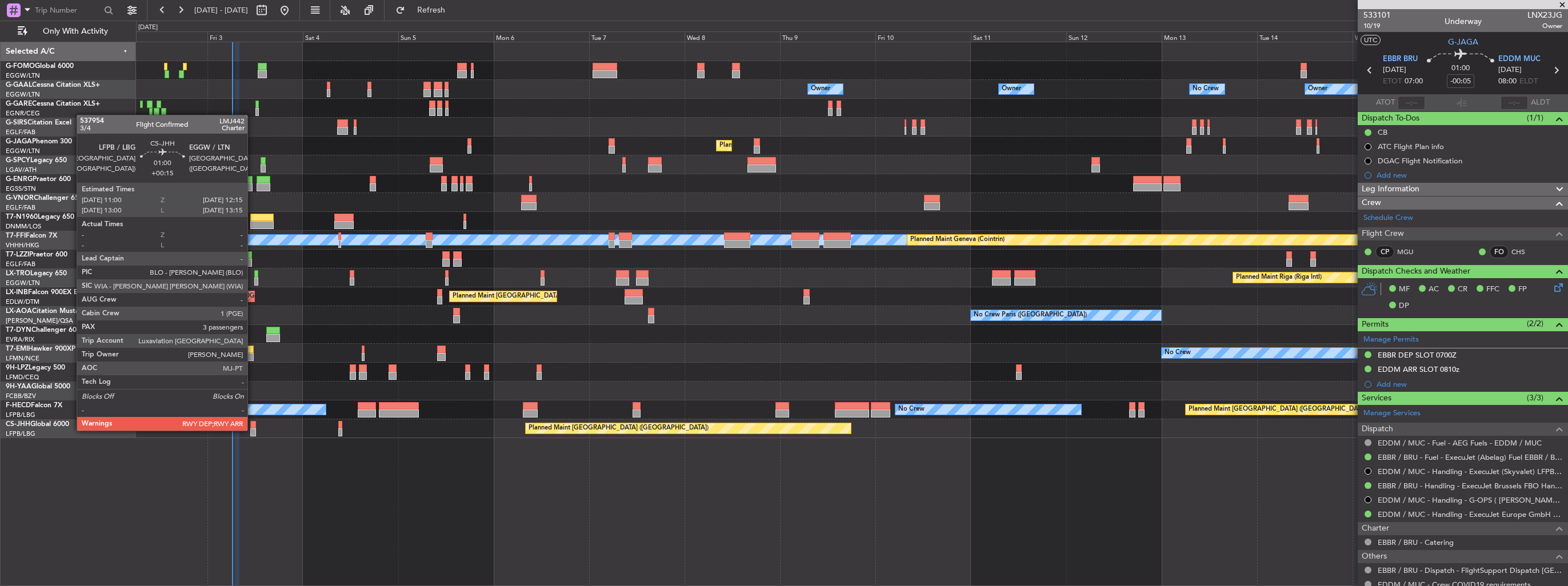
click at [252, 430] on div at bounding box center [253, 432] width 5 height 8
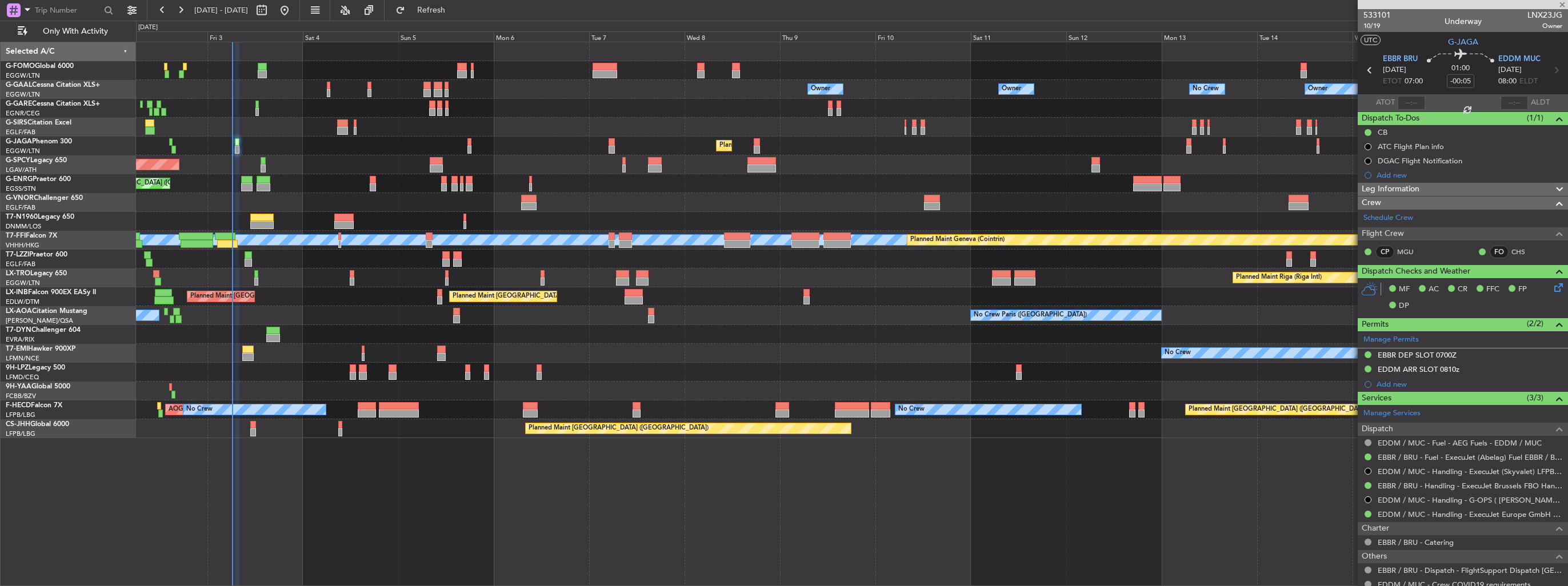
type input "+00:15"
type input "3"
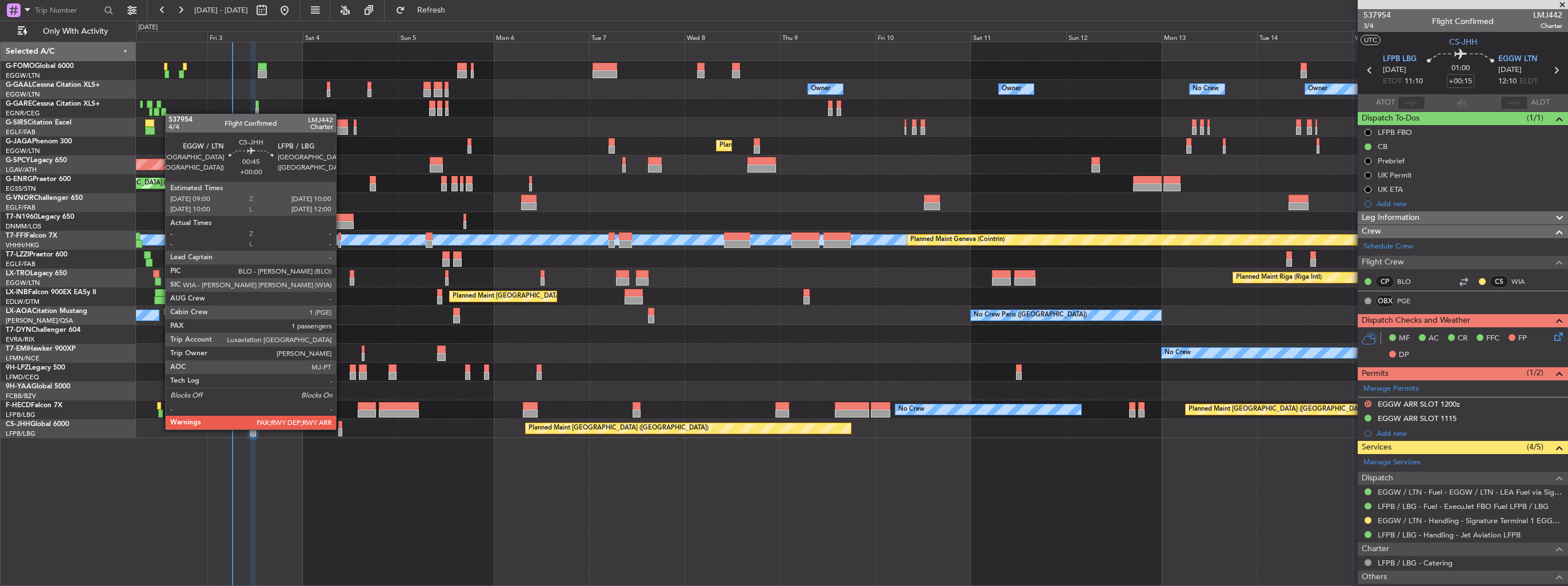
click at [341, 428] on div at bounding box center [340, 432] width 4 height 8
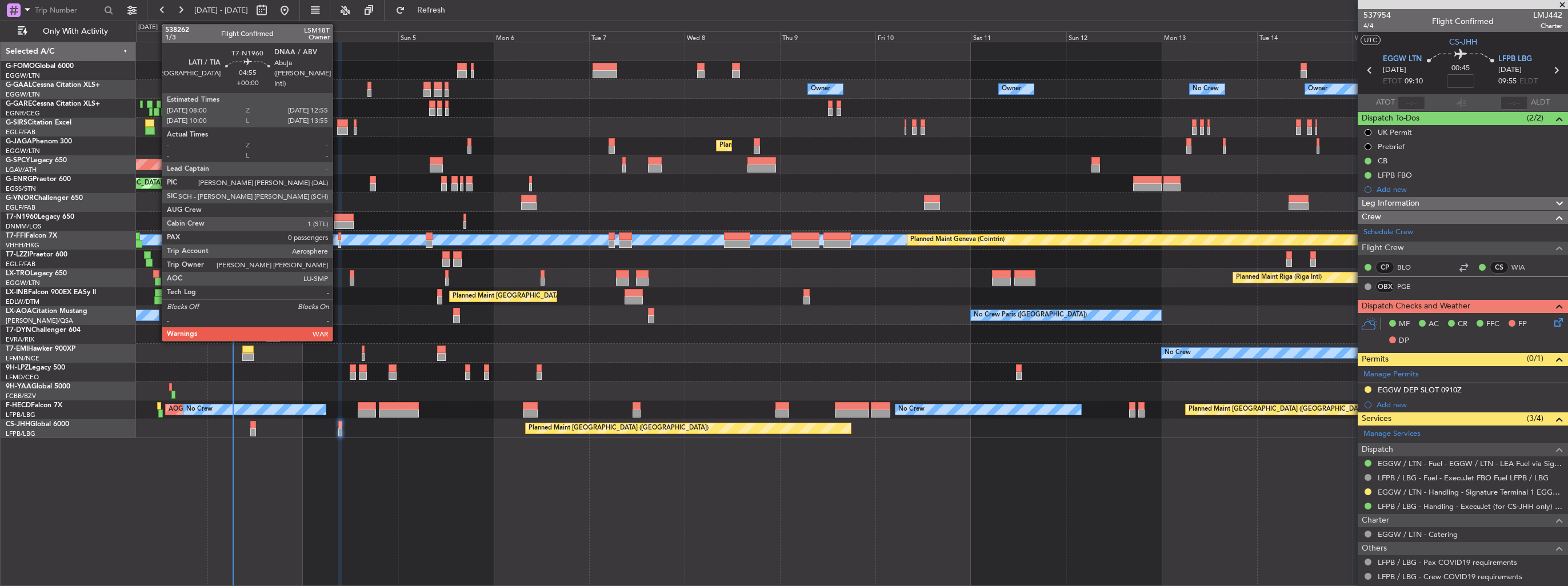
click at [338, 223] on div at bounding box center [344, 225] width 20 height 8
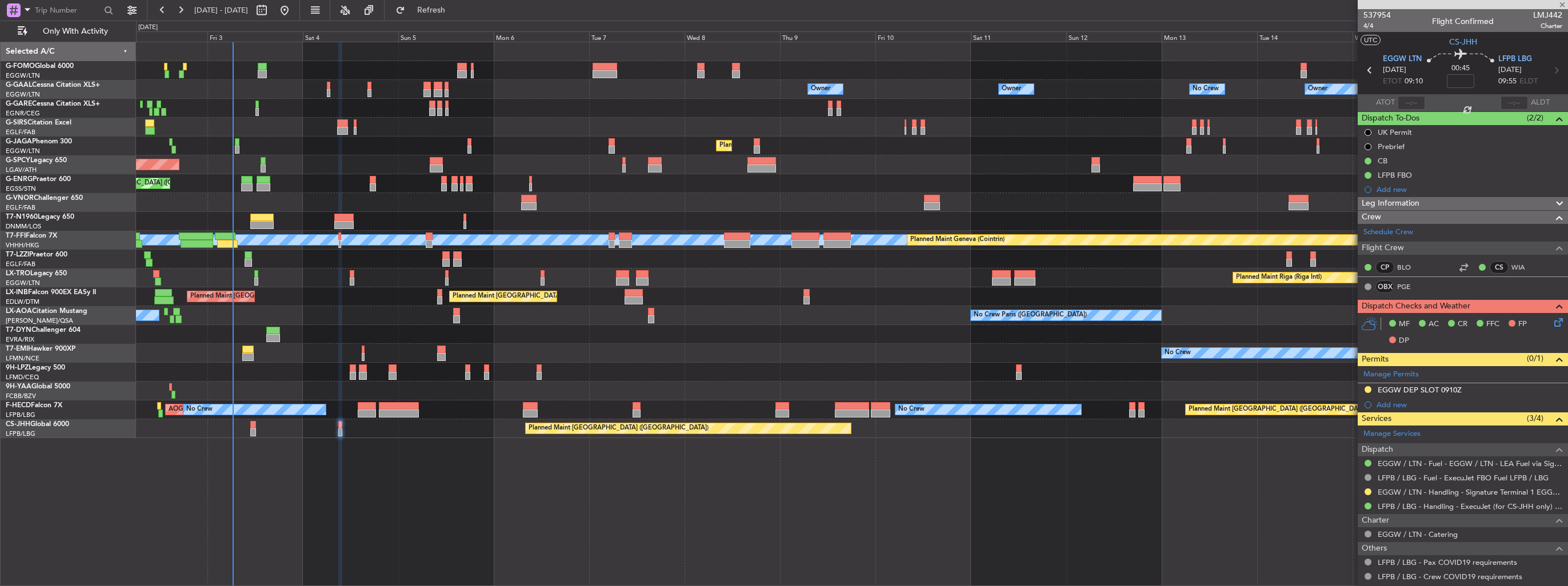
type input "0"
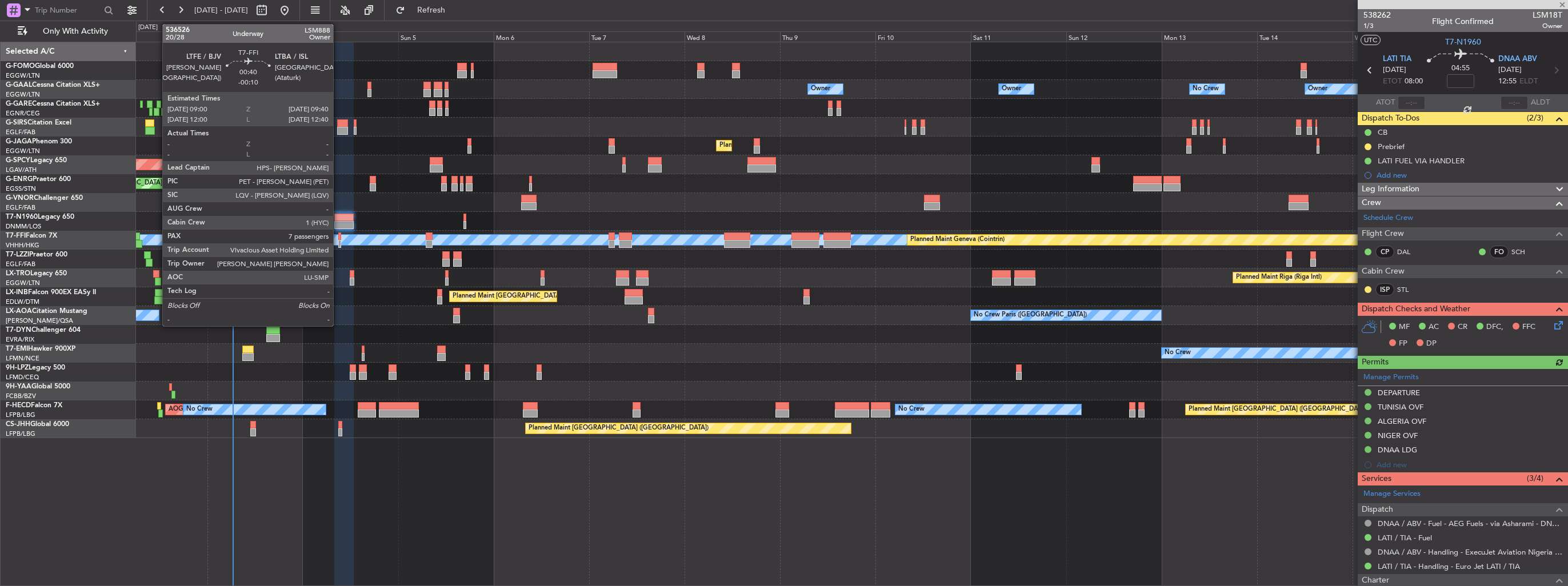
click at [339, 245] on div at bounding box center [339, 244] width 2 height 8
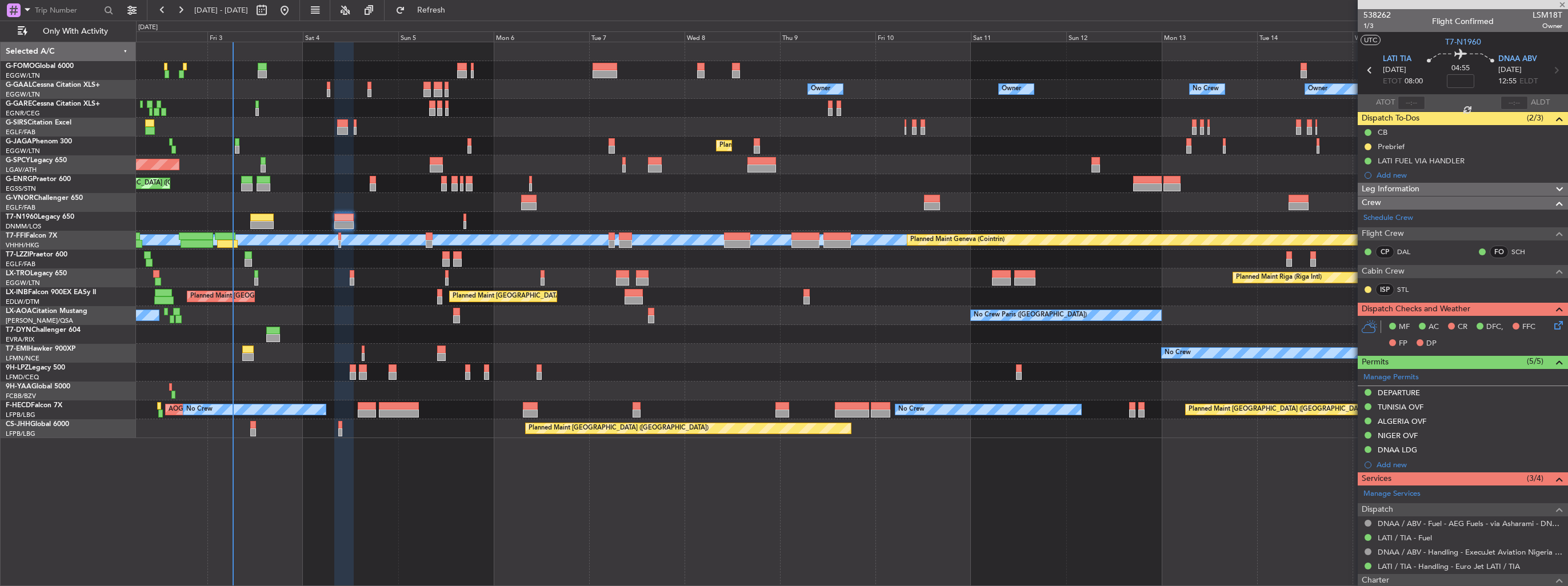
type input "-00:10"
type input "7"
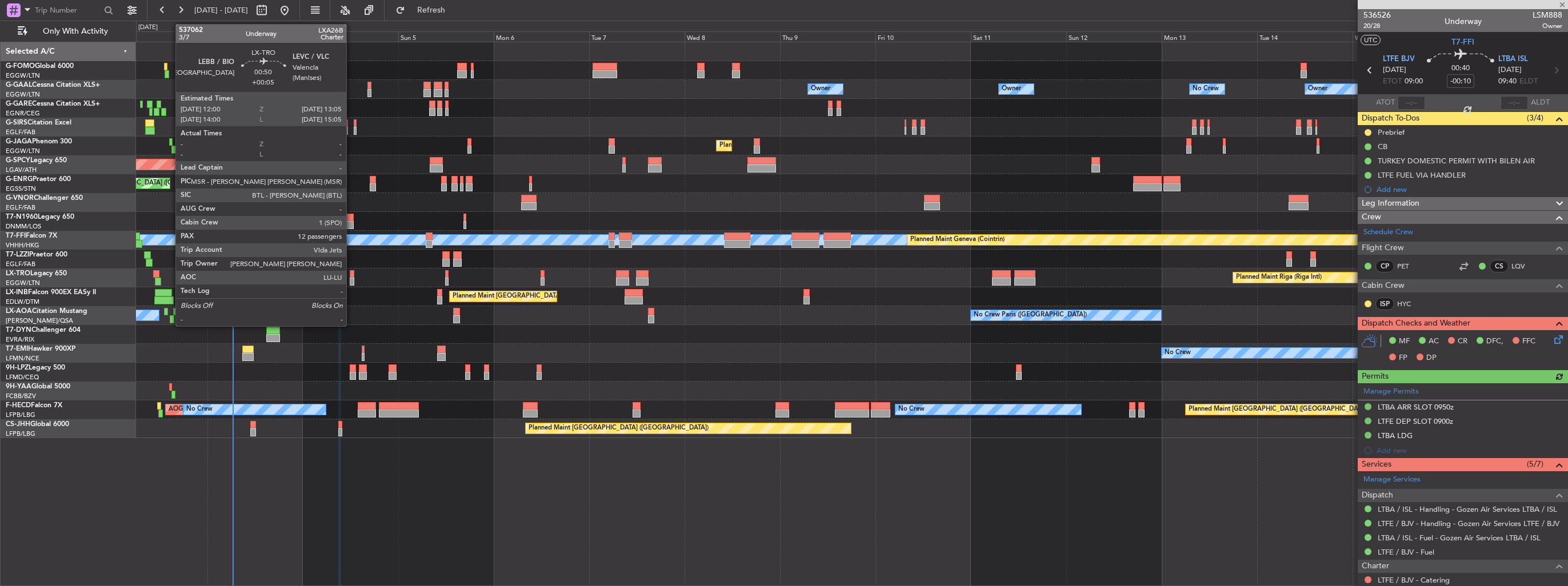
click at [352, 272] on div at bounding box center [352, 275] width 5 height 8
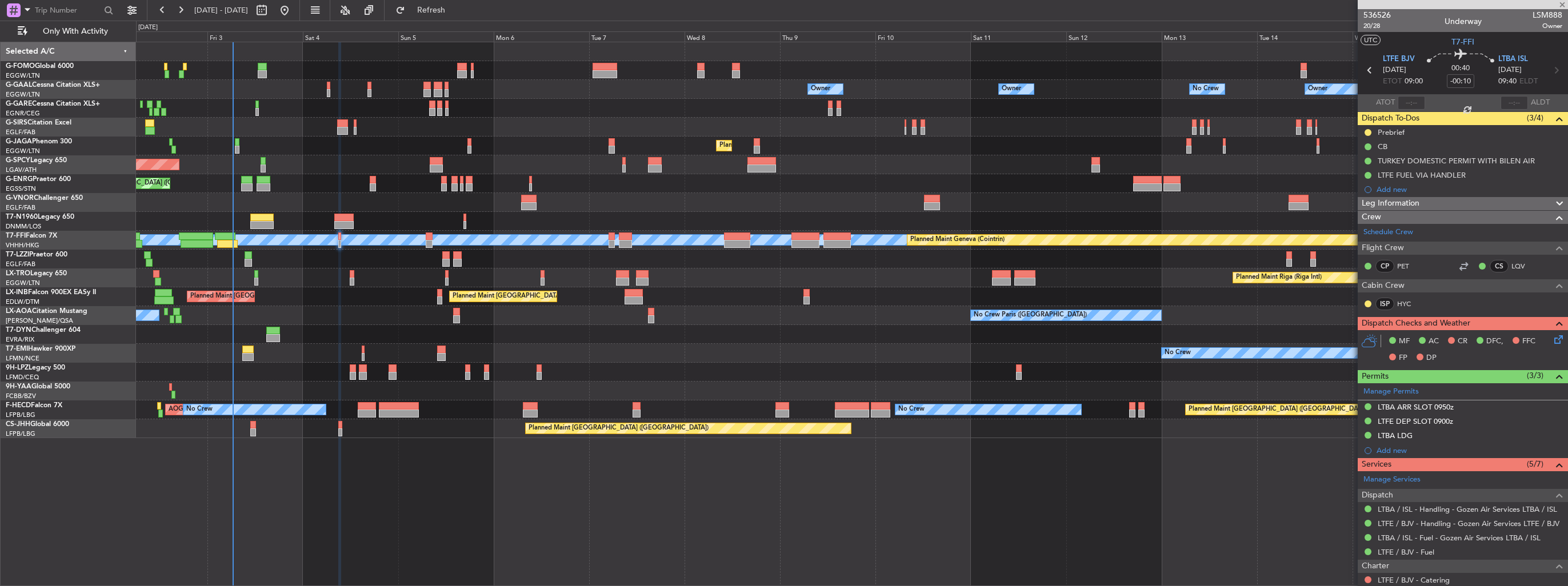
type input "+00:05"
type input "12"
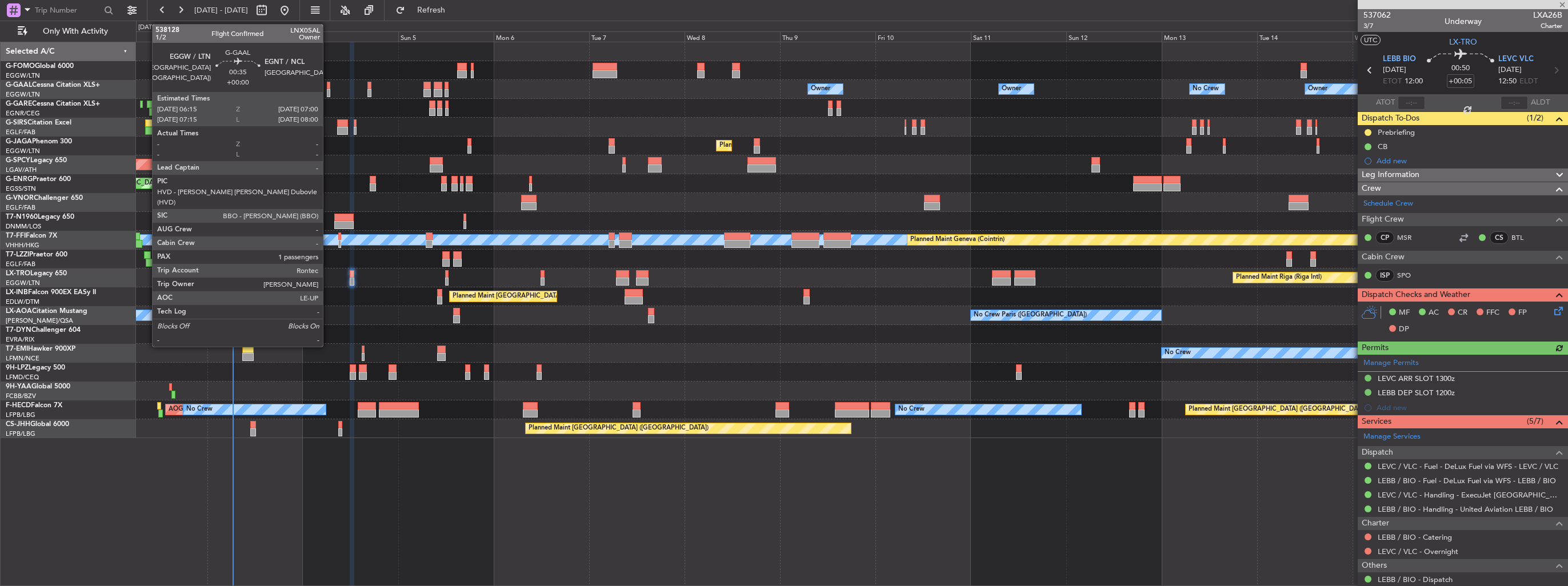
click at [328, 85] on div at bounding box center [329, 85] width 3 height 8
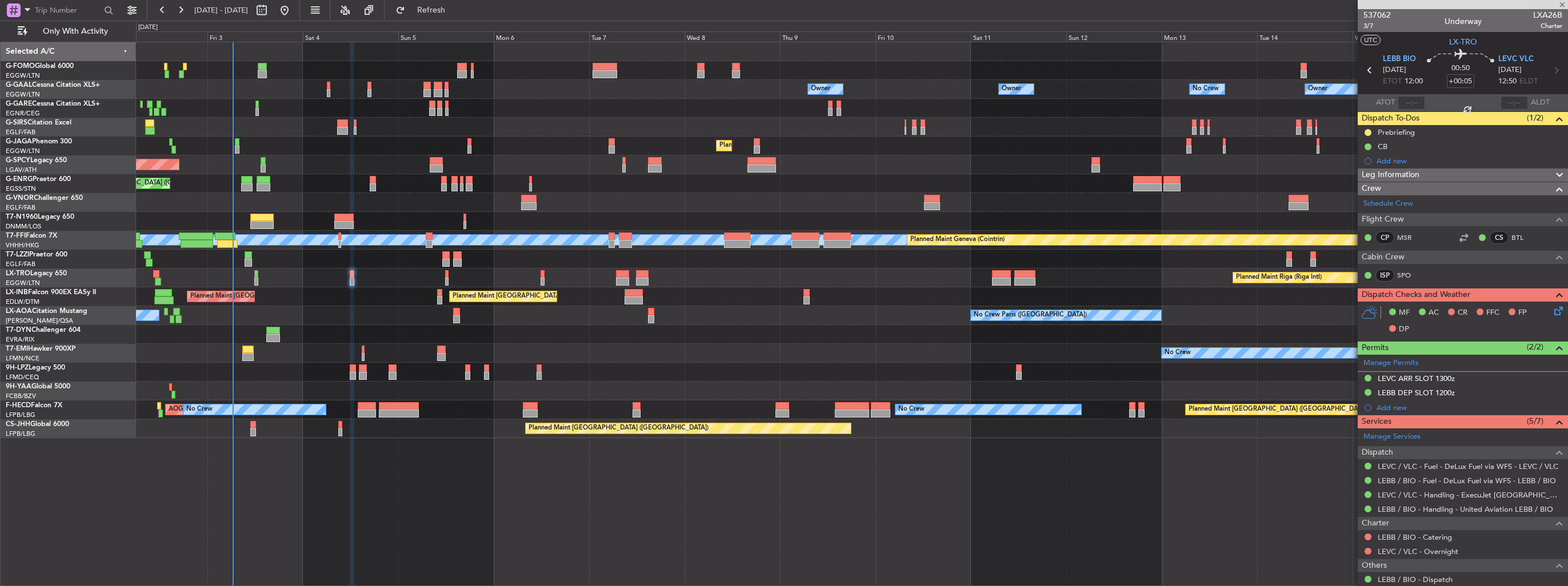
type input "1"
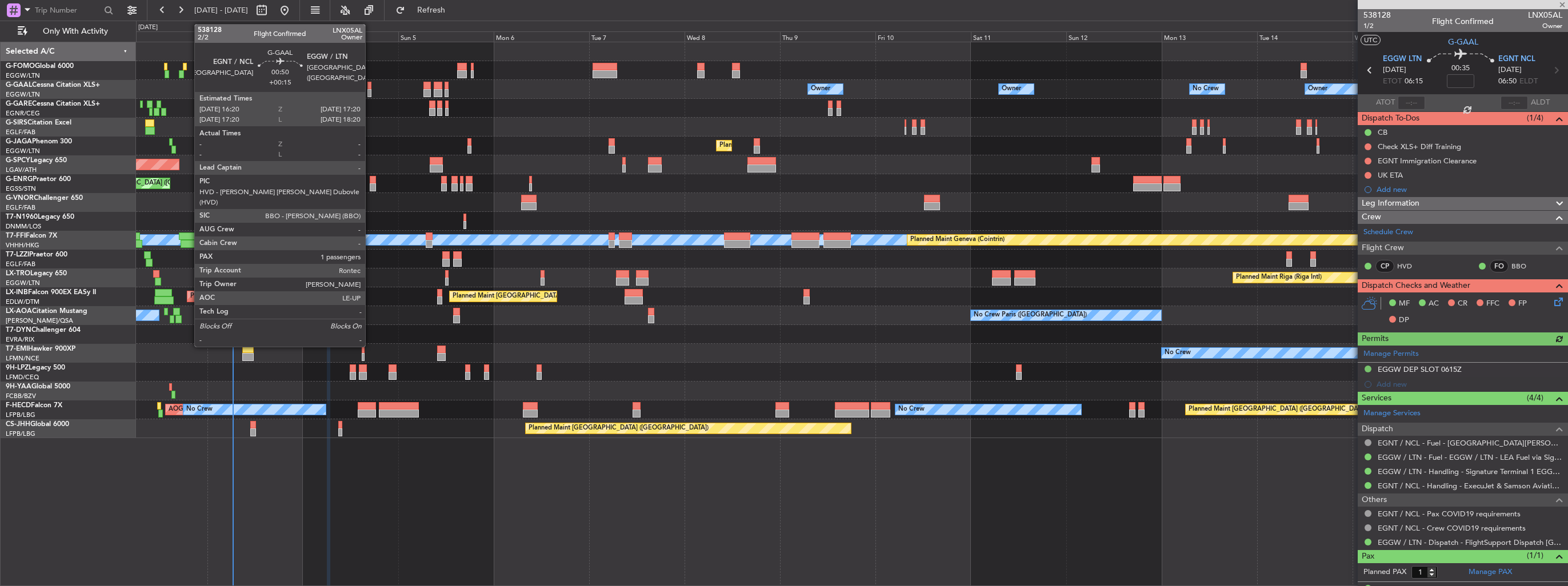
click at [371, 94] on div at bounding box center [369, 93] width 4 height 8
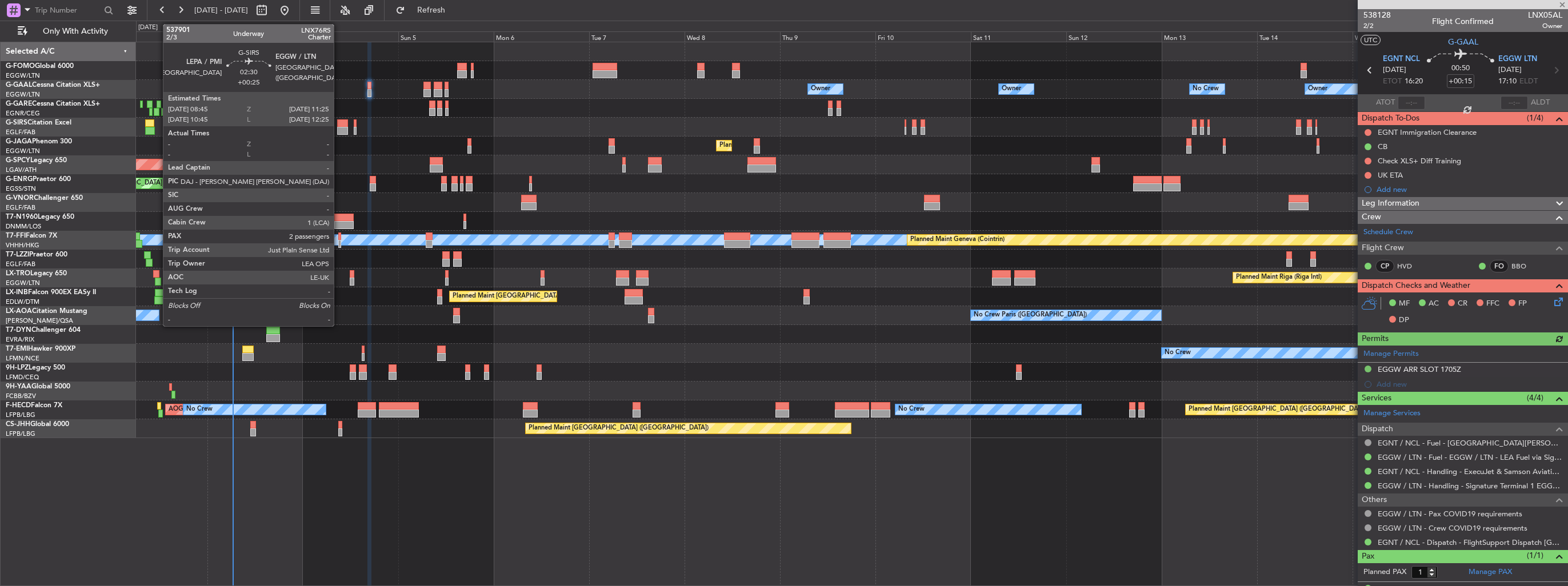
click at [339, 125] on div at bounding box center [342, 123] width 11 height 8
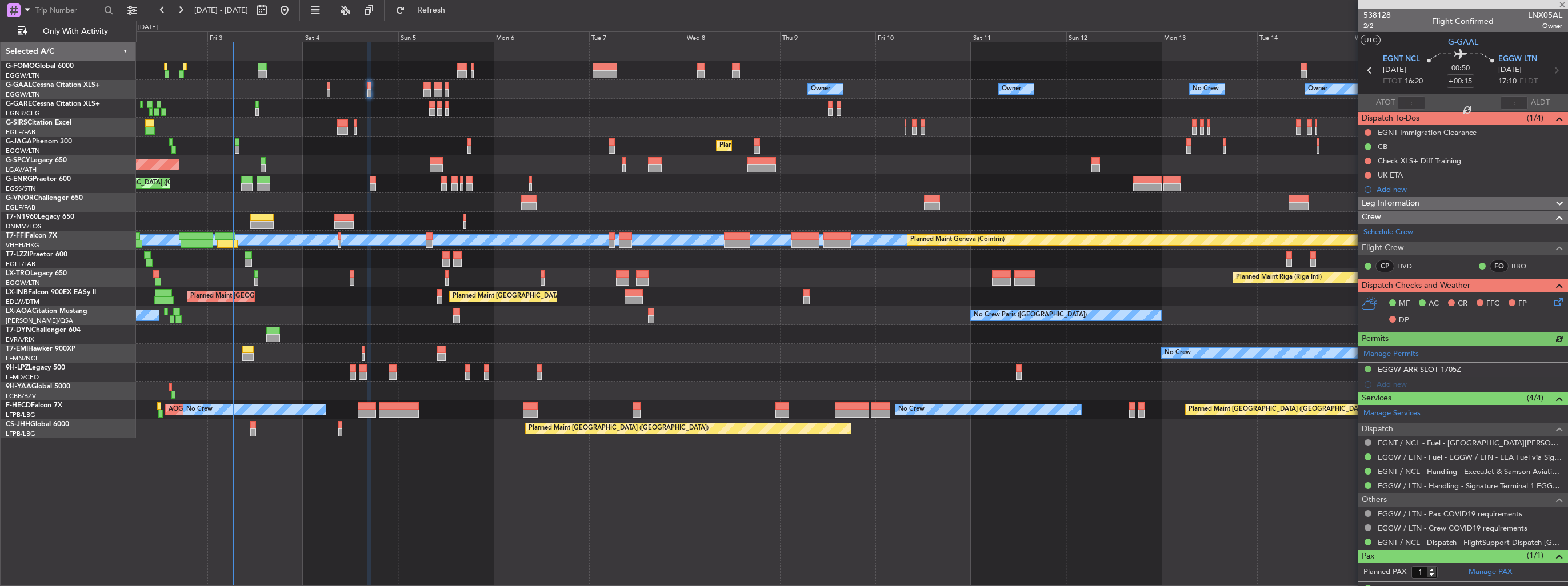
type input "+00:25"
type input "2"
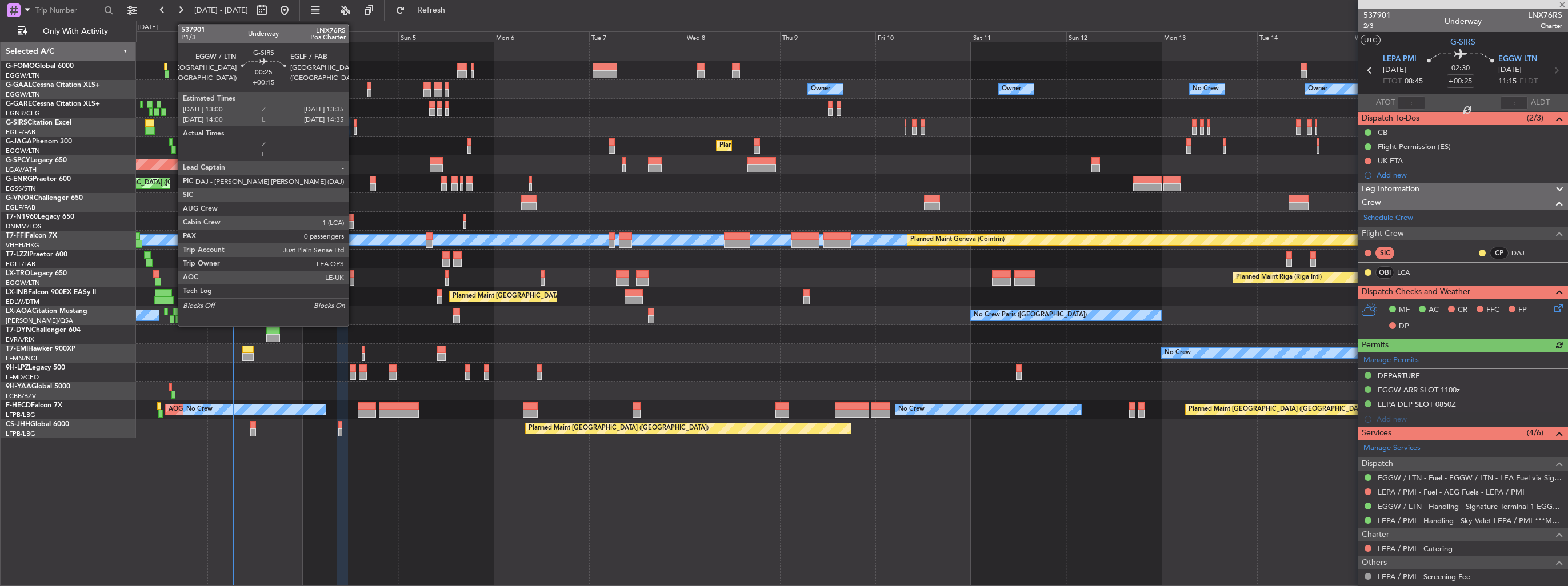
click at [353, 130] on div at bounding box center [354, 131] width 2 height 8
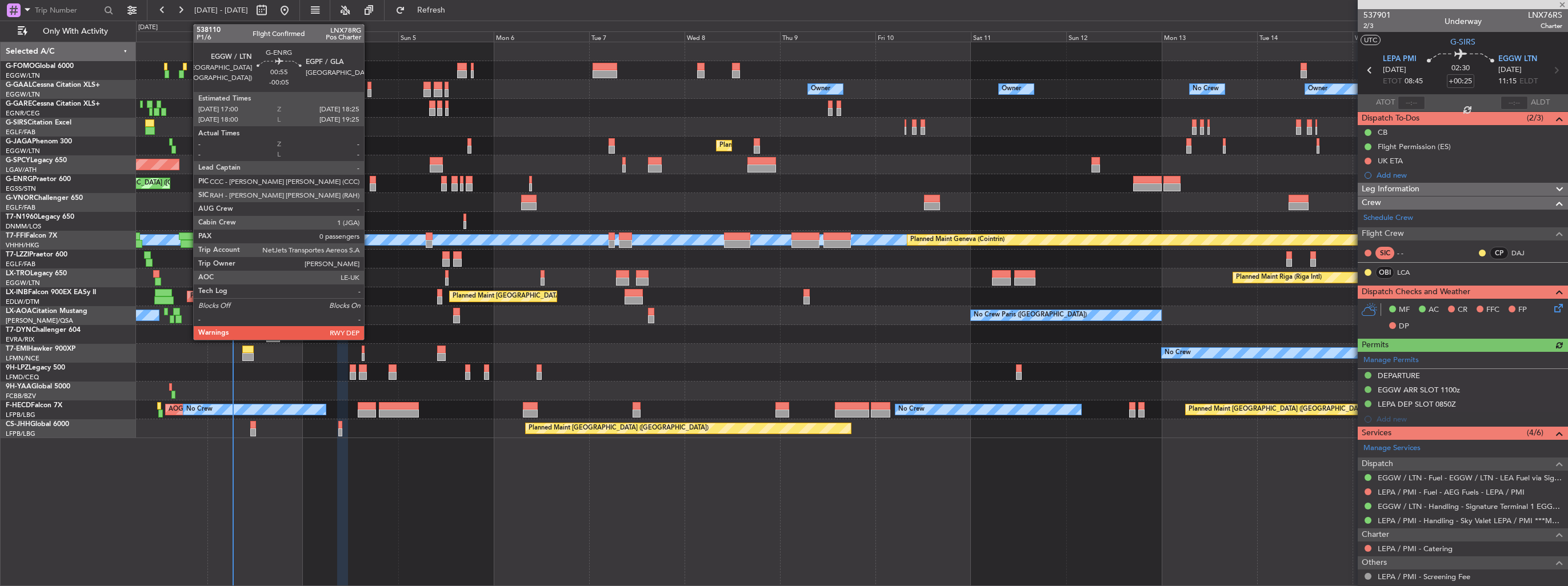
type input "+00:15"
type input "0"
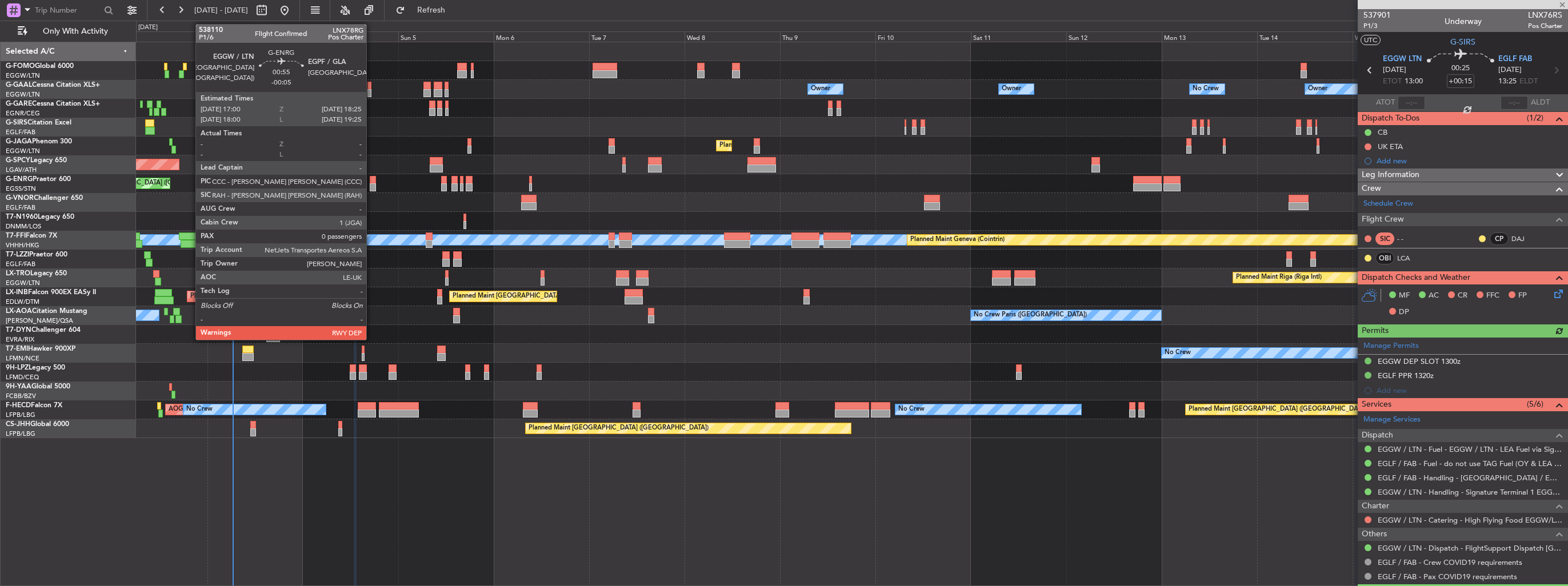
click at [371, 184] on div at bounding box center [372, 187] width 6 height 8
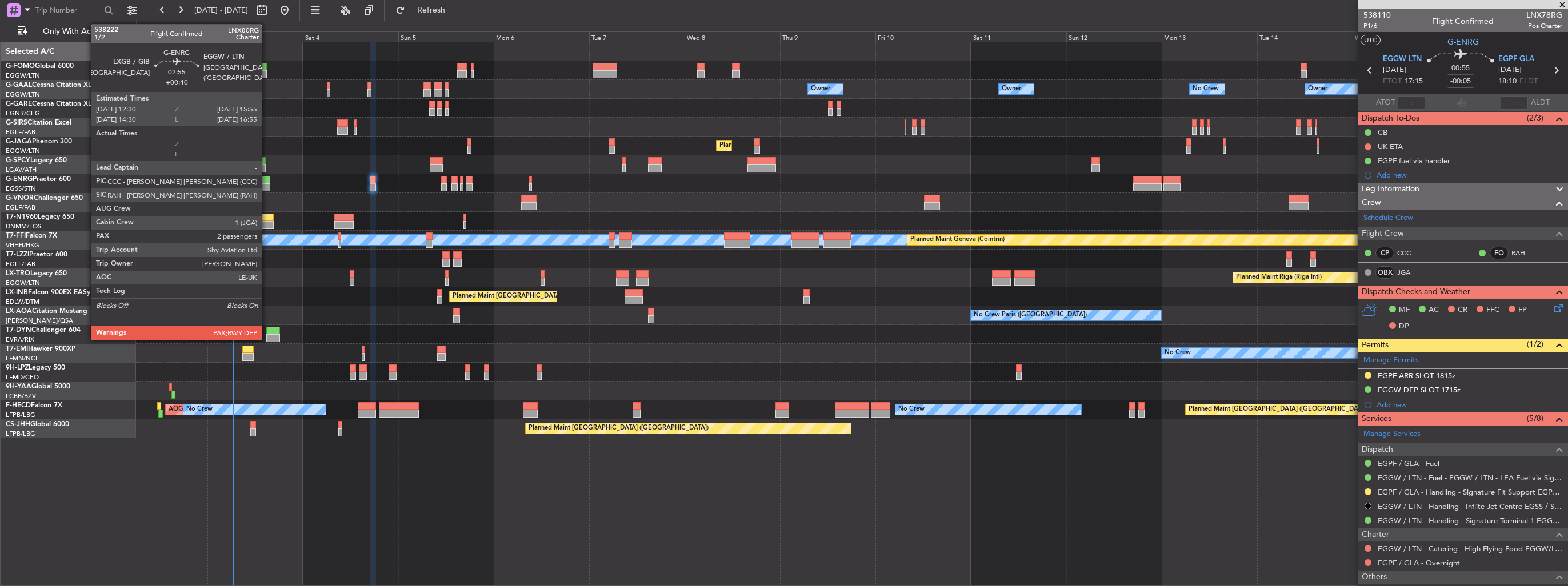
click at [267, 186] on div at bounding box center [263, 187] width 14 height 8
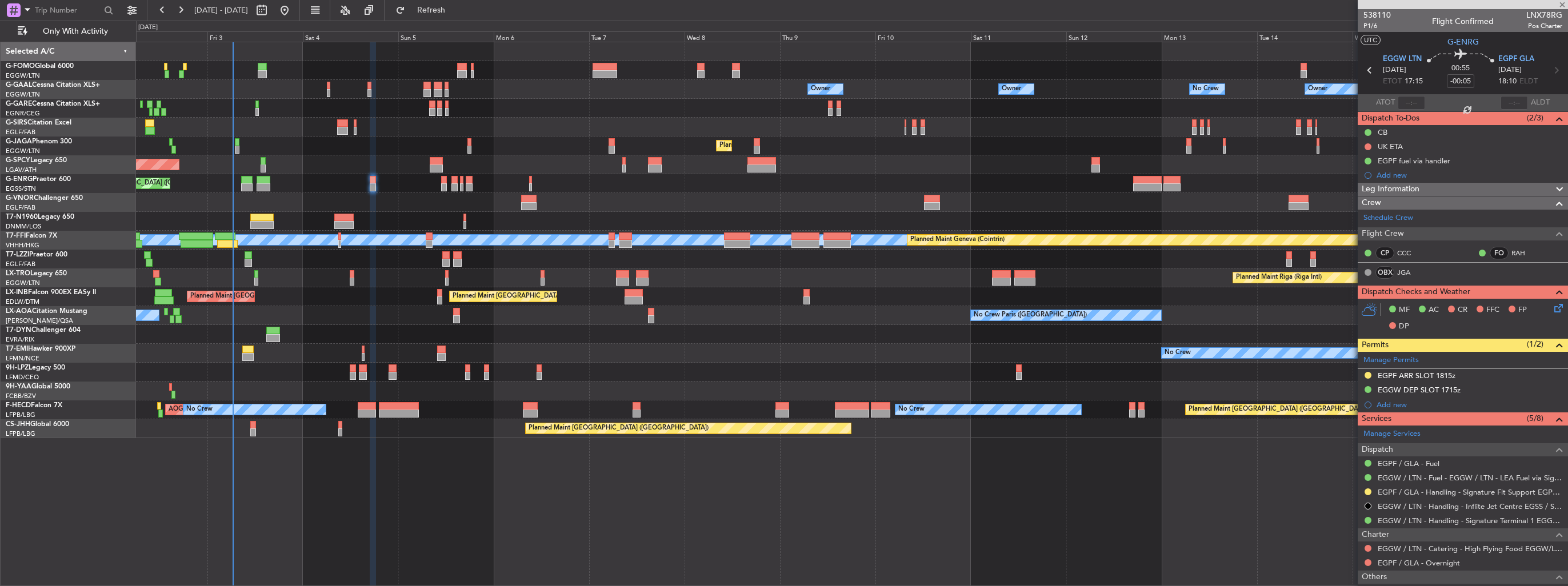
type input "+00:40"
type input "2"
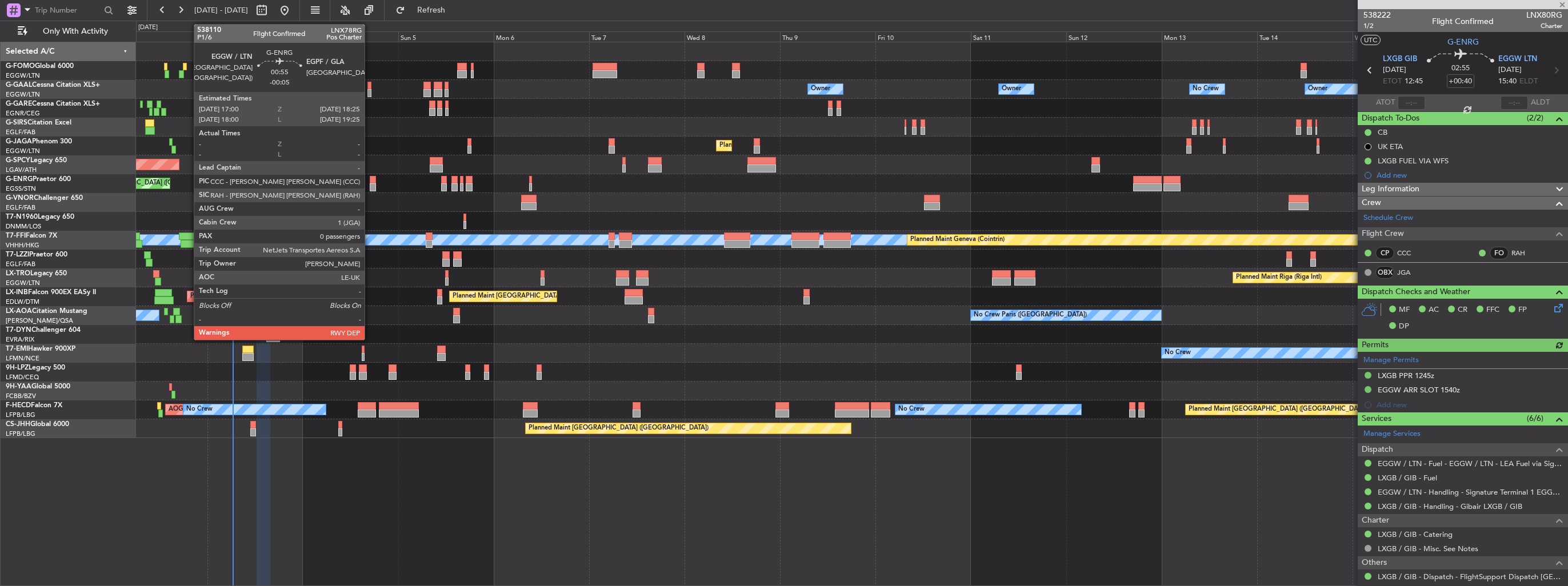
click at [370, 187] on div at bounding box center [372, 187] width 6 height 8
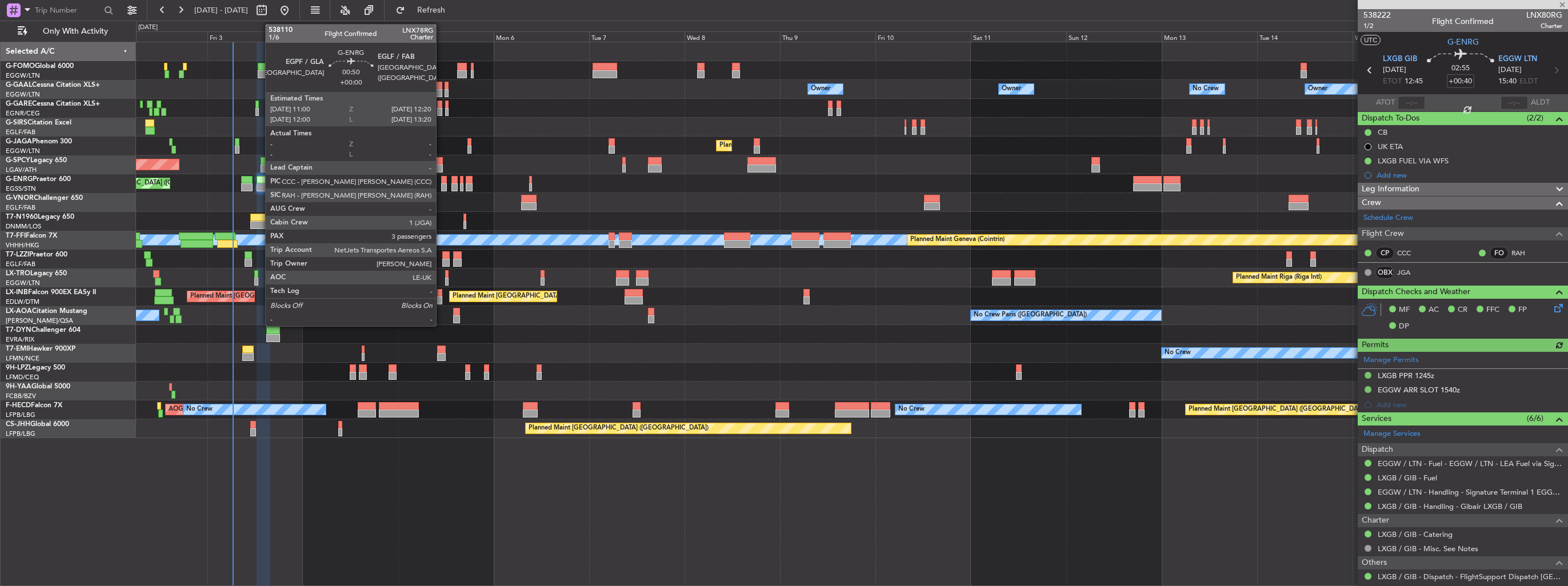
type input "-00:05"
type input "0"
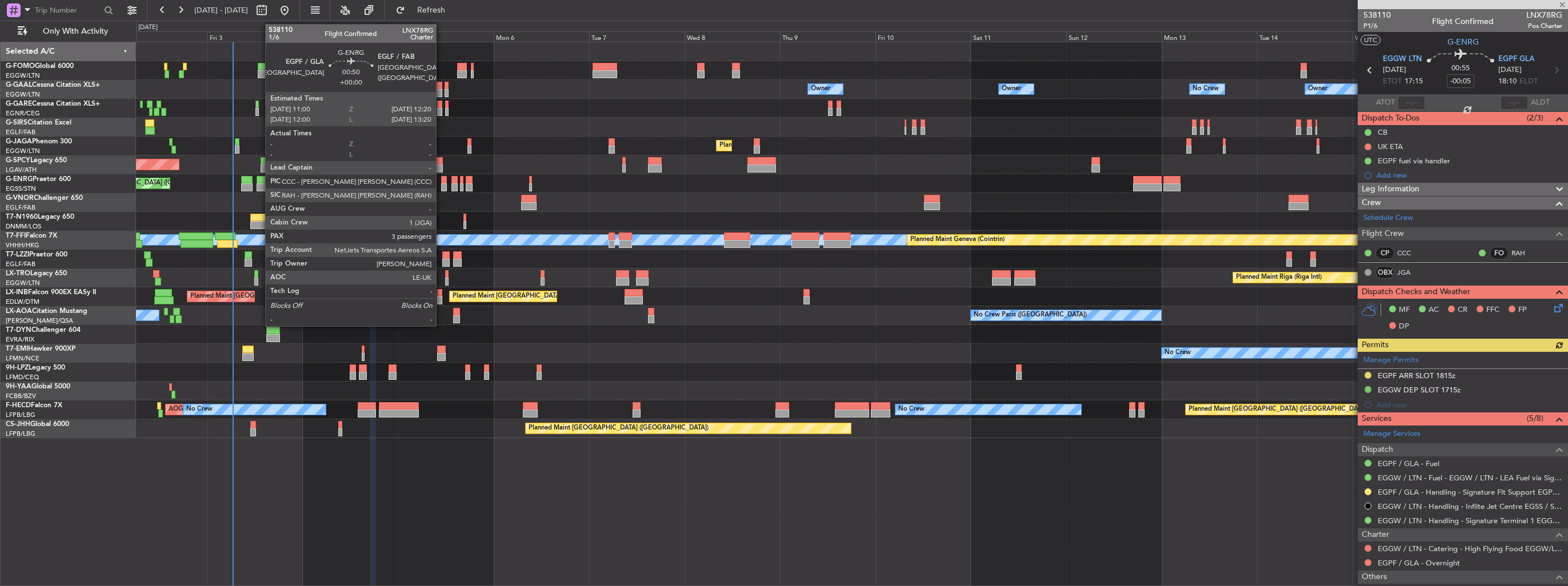
click at [441, 186] on div at bounding box center [444, 187] width 6 height 8
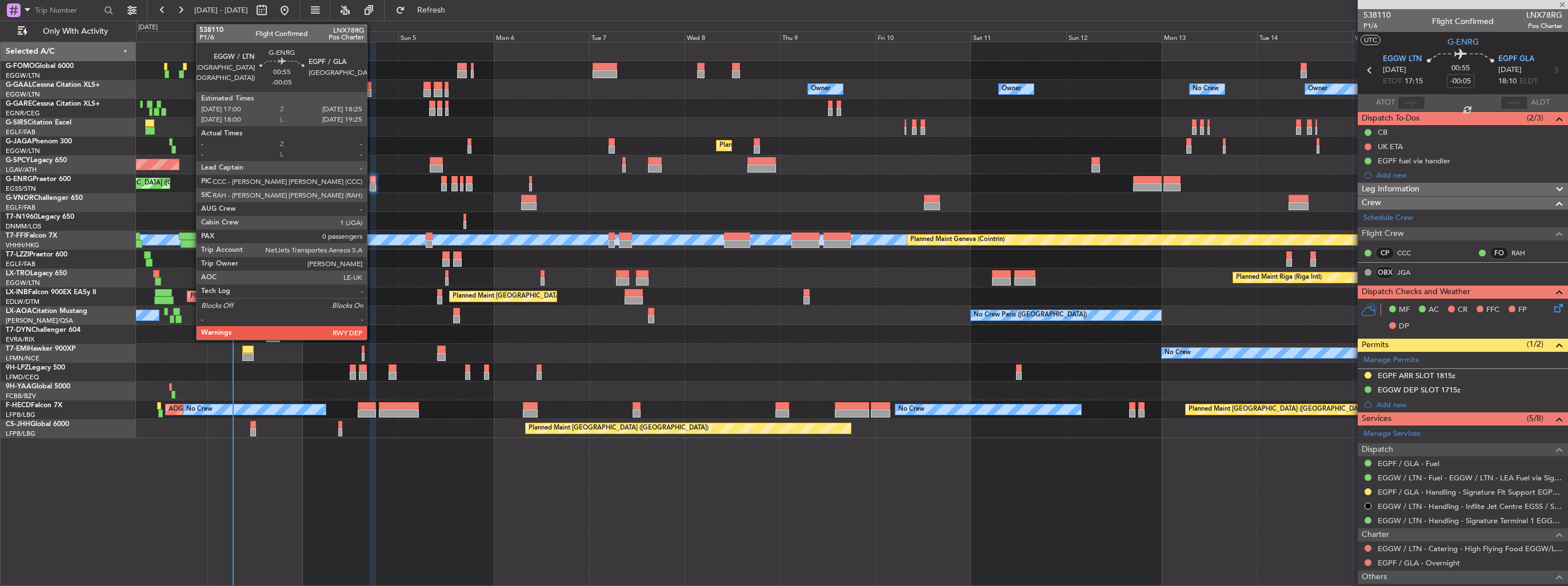
type input "3"
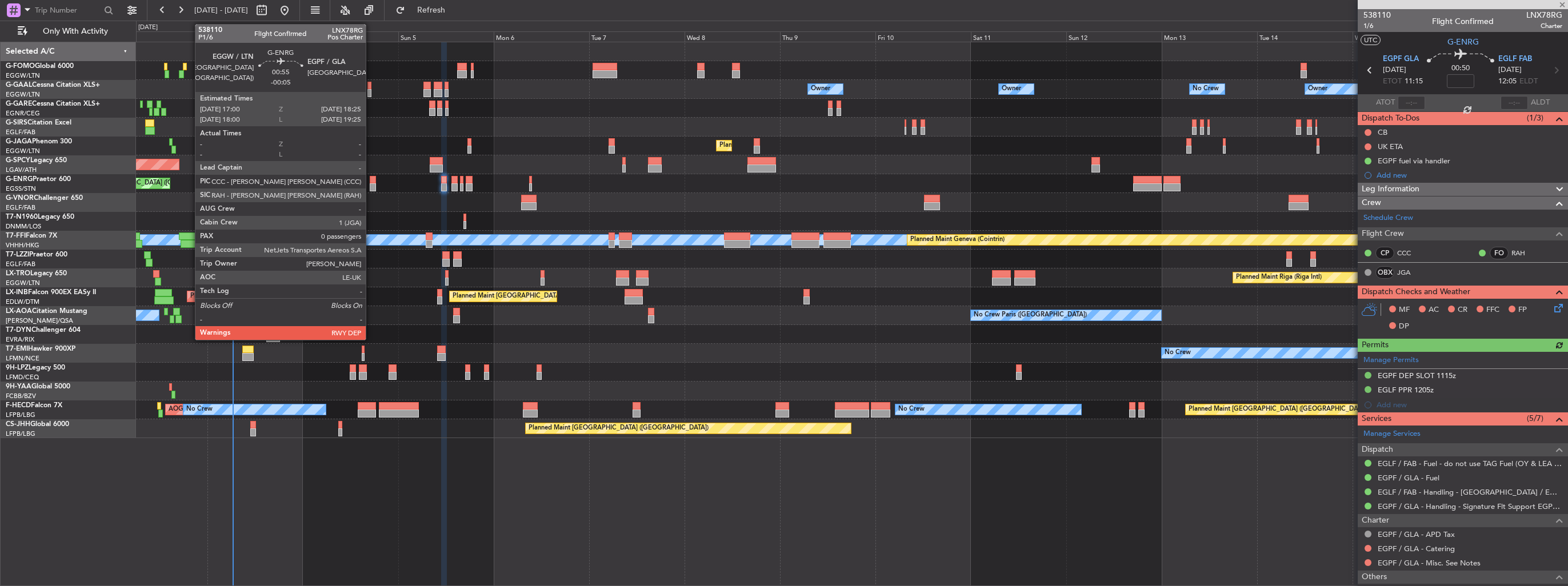
click at [371, 183] on div at bounding box center [372, 187] width 6 height 8
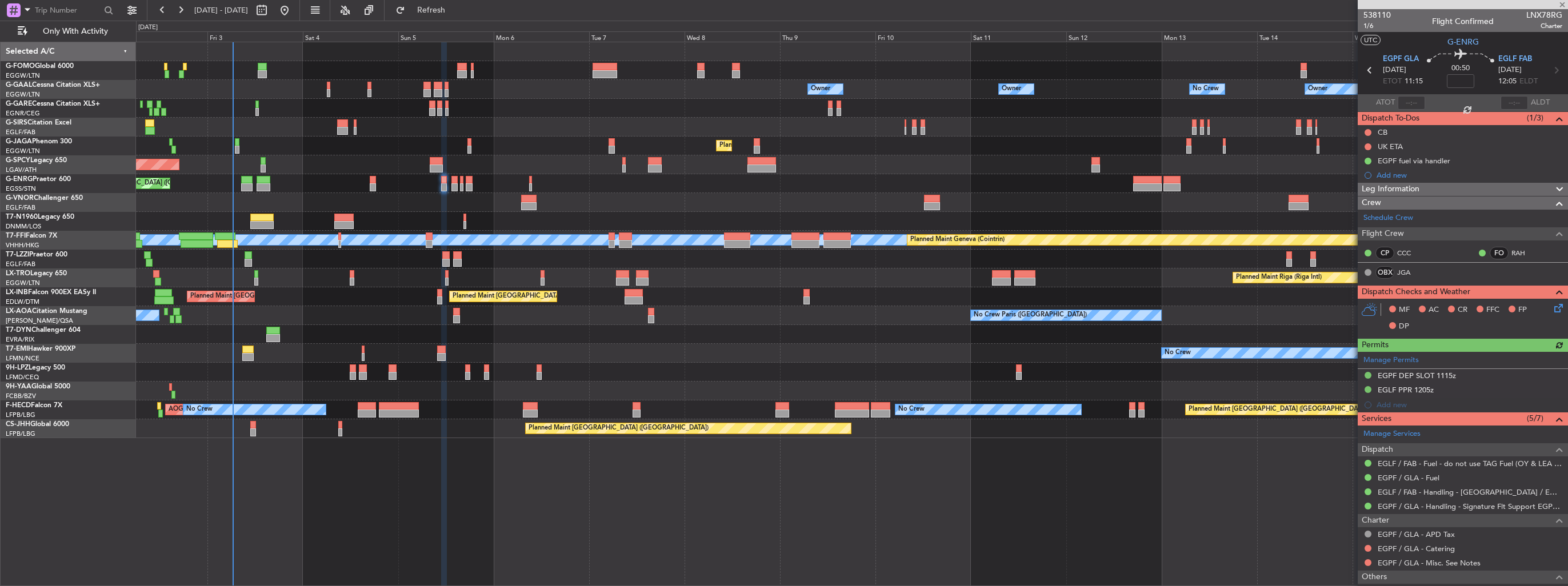
type input "-00:05"
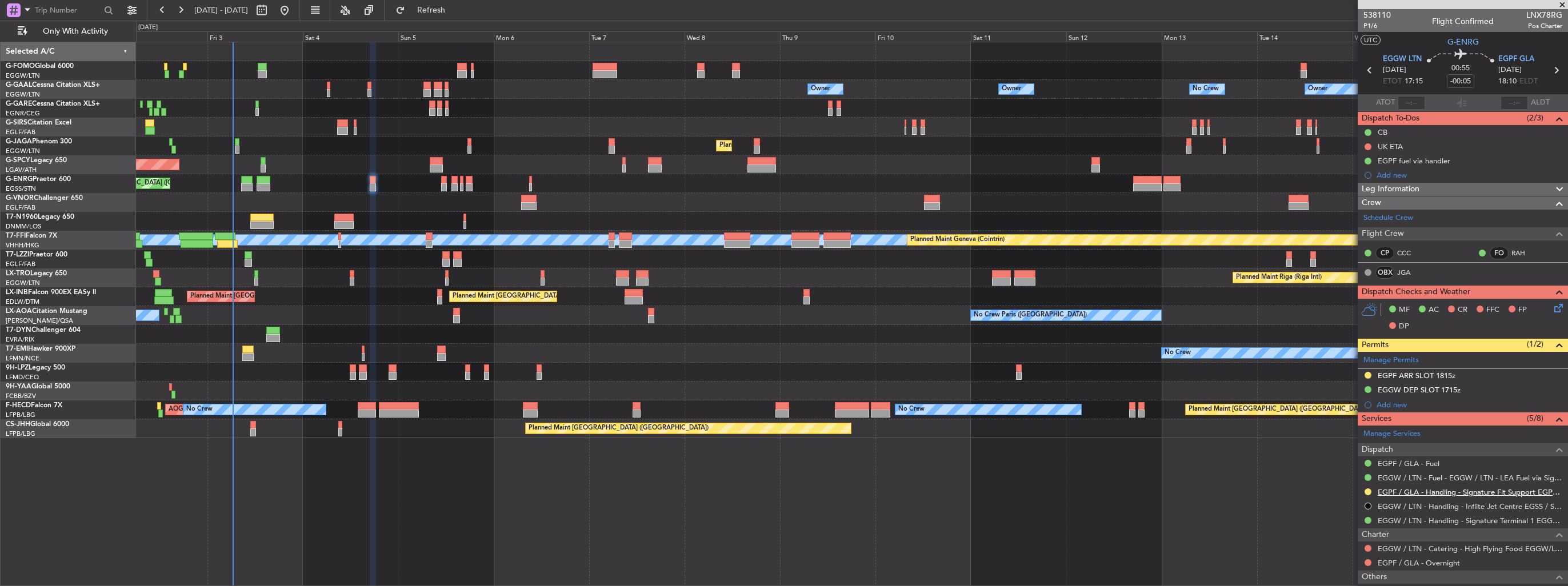
click at [1430, 492] on link "EGPF / GLA - Handling - Signature Flt Support EGPF / GLA" at bounding box center [1469, 492] width 185 height 10
click at [1367, 491] on button at bounding box center [1367, 491] width 7 height 7
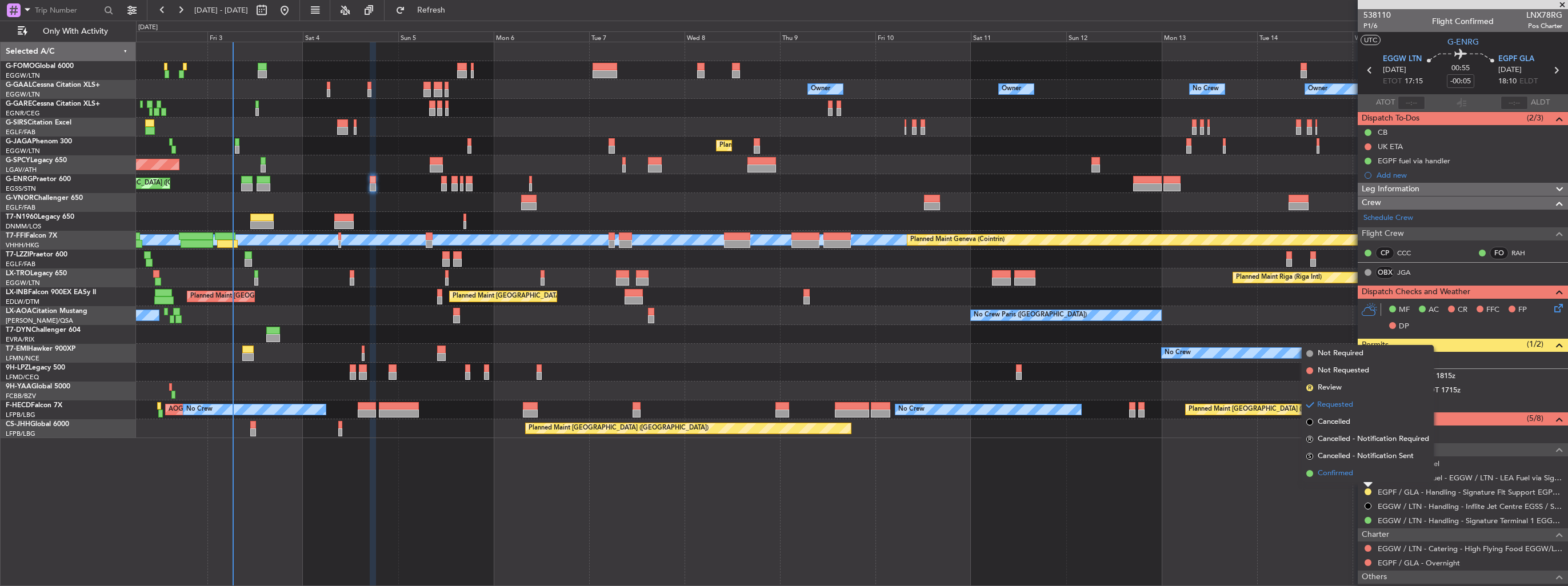
click at [1342, 471] on span "Confirmed" at bounding box center [1335, 473] width 35 height 12
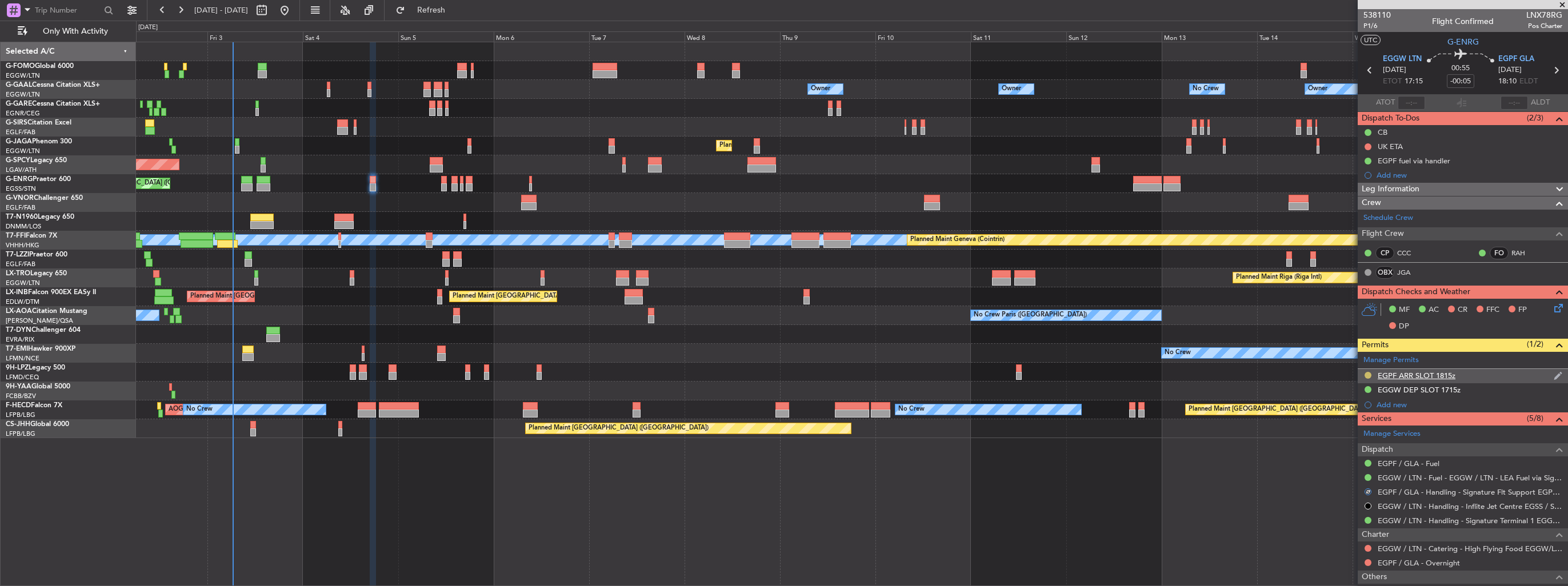
click at [1367, 374] on button at bounding box center [1367, 376] width 7 height 7
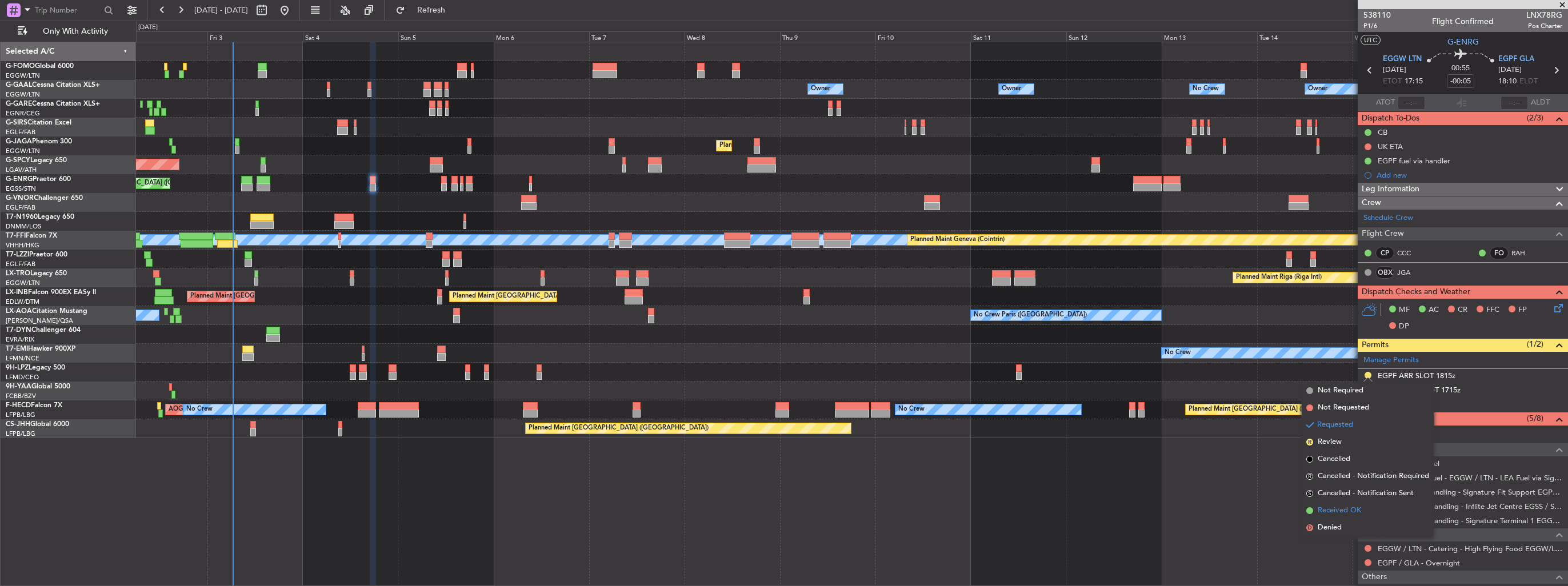
click at [1328, 509] on span "Received OK" at bounding box center [1339, 511] width 44 height 12
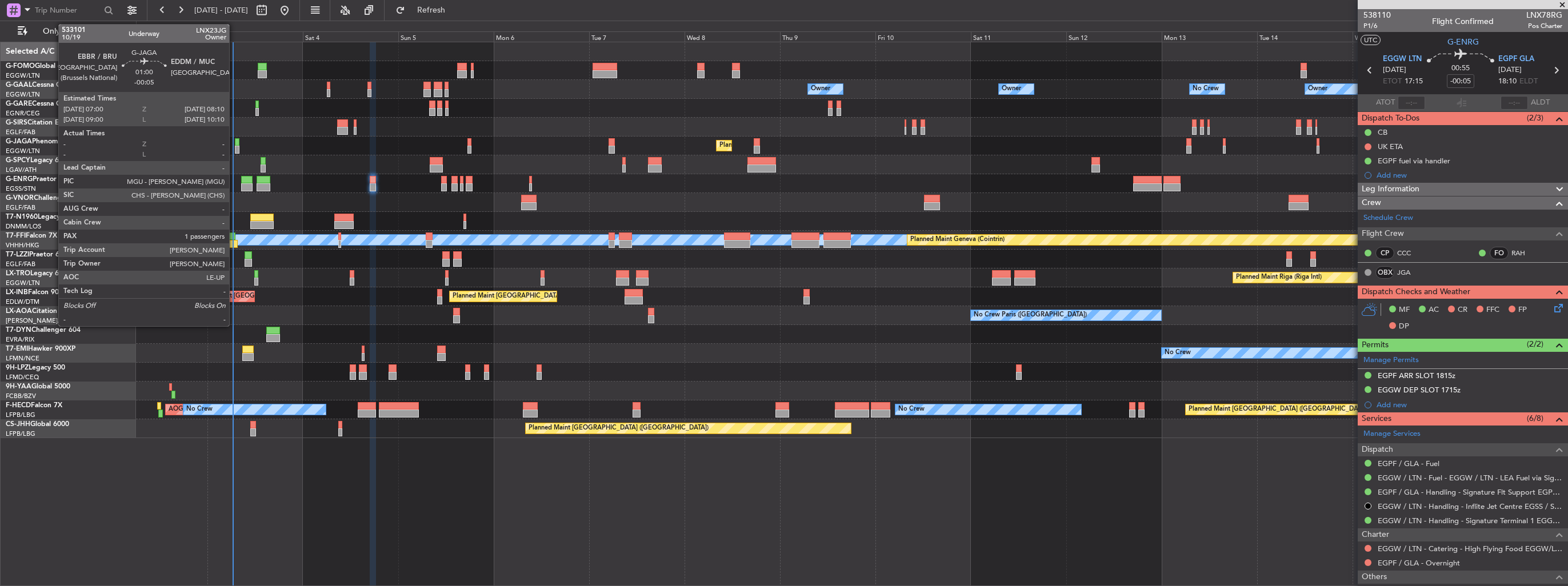
click at [235, 146] on div at bounding box center [238, 150] width 5 height 8
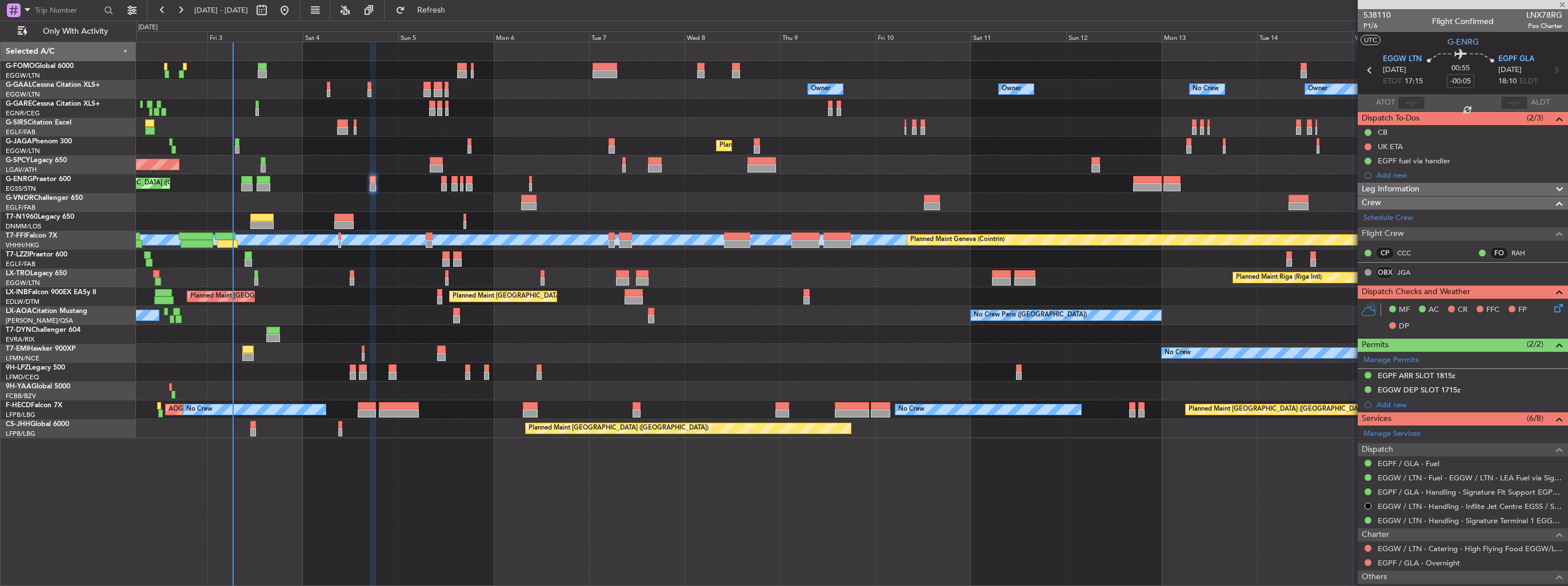
type input "1"
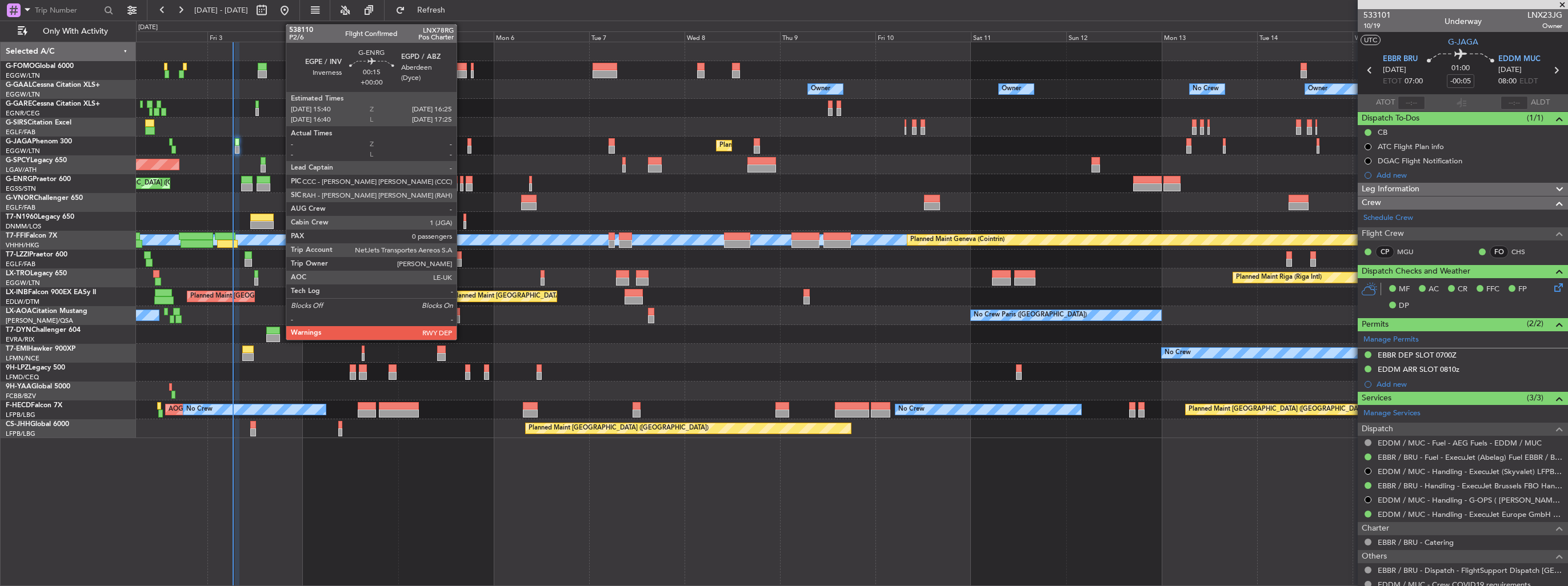
click at [462, 182] on div at bounding box center [462, 180] width 3 height 8
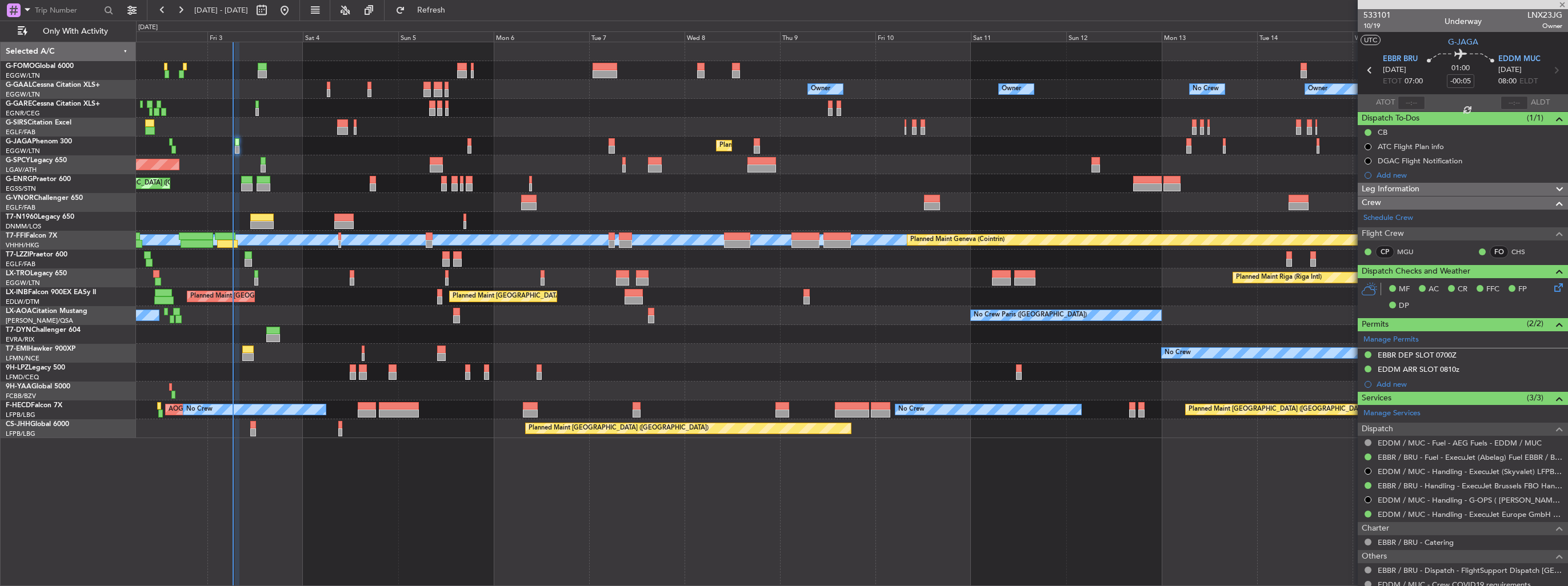
type input "0"
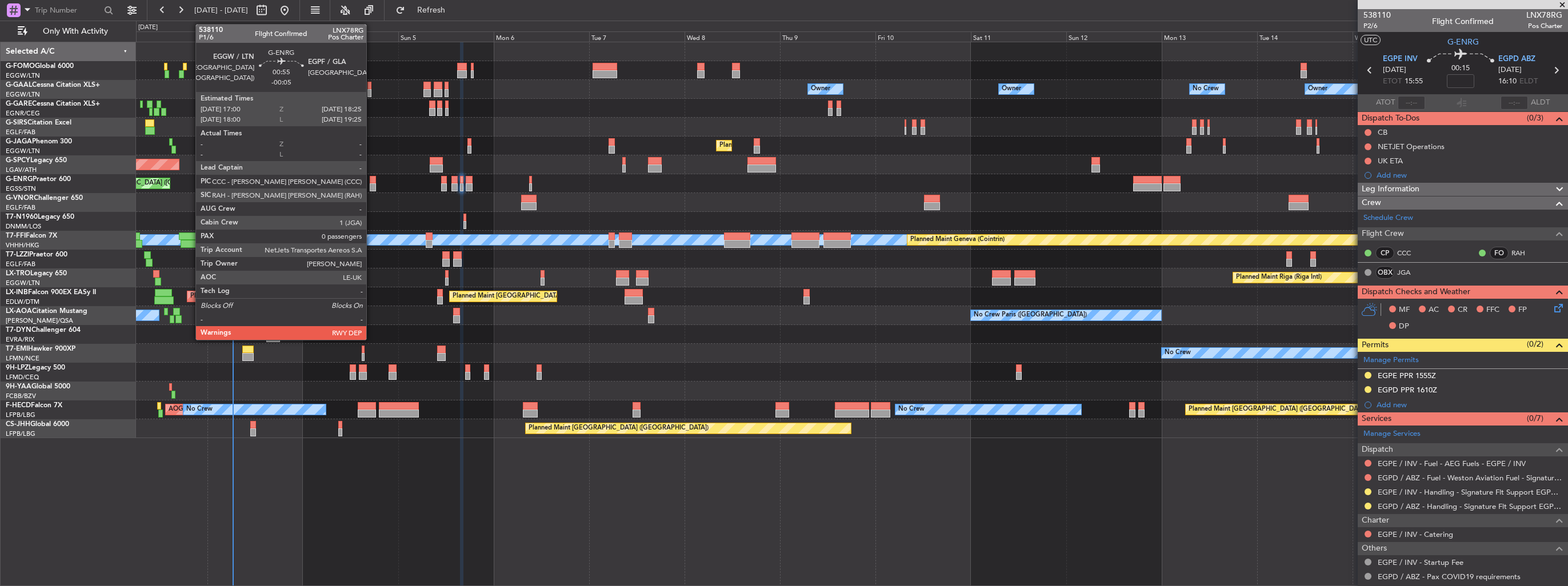
click at [371, 183] on div at bounding box center [372, 187] width 6 height 8
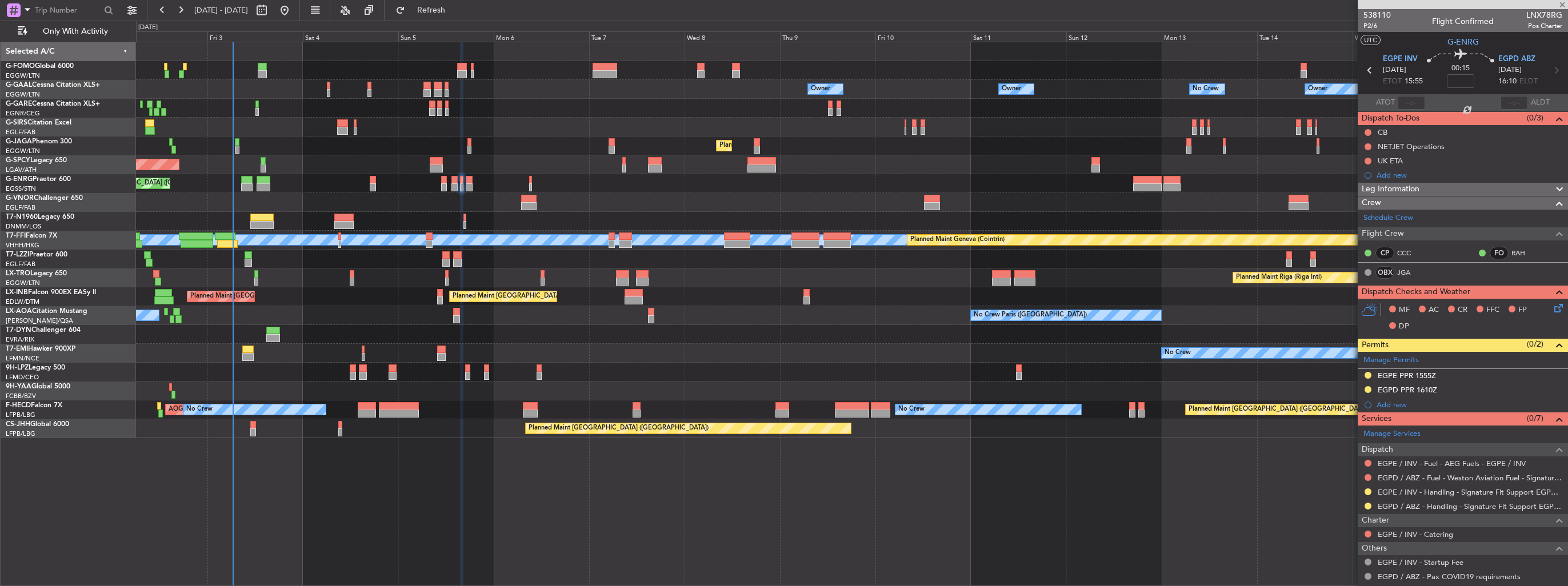
type input "-00:05"
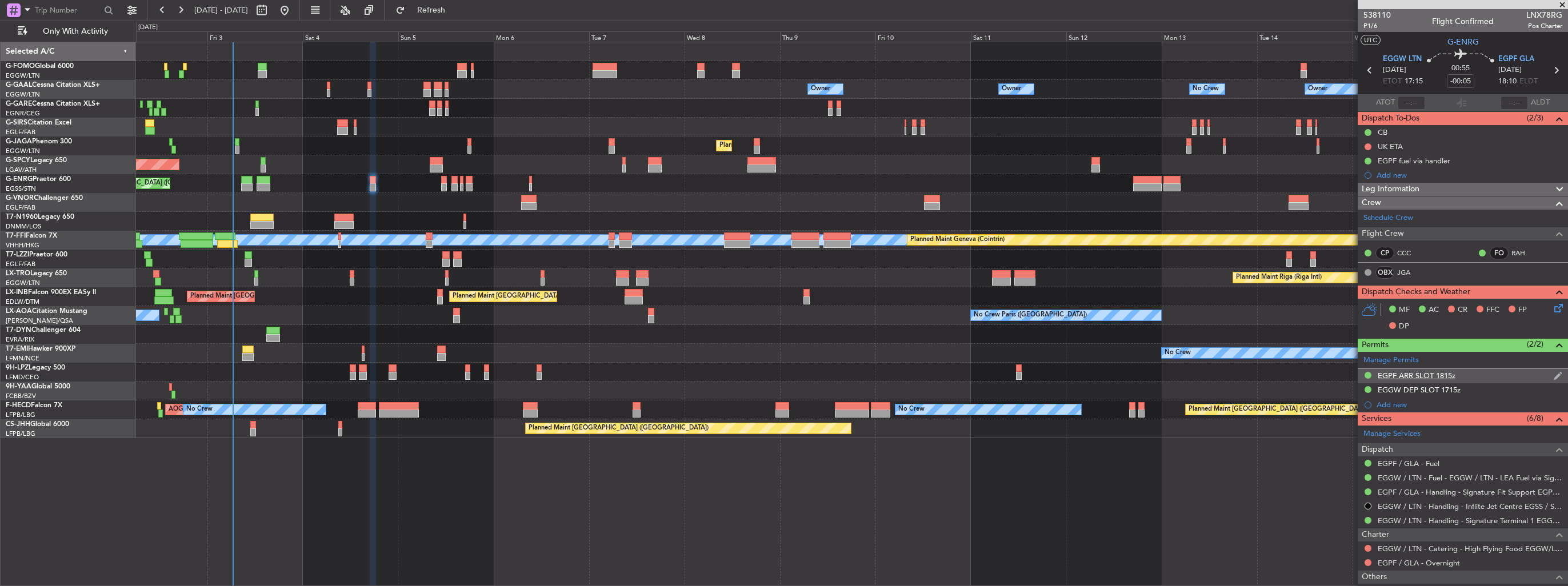
click at [1553, 372] on img at bounding box center [1557, 376] width 8 height 11
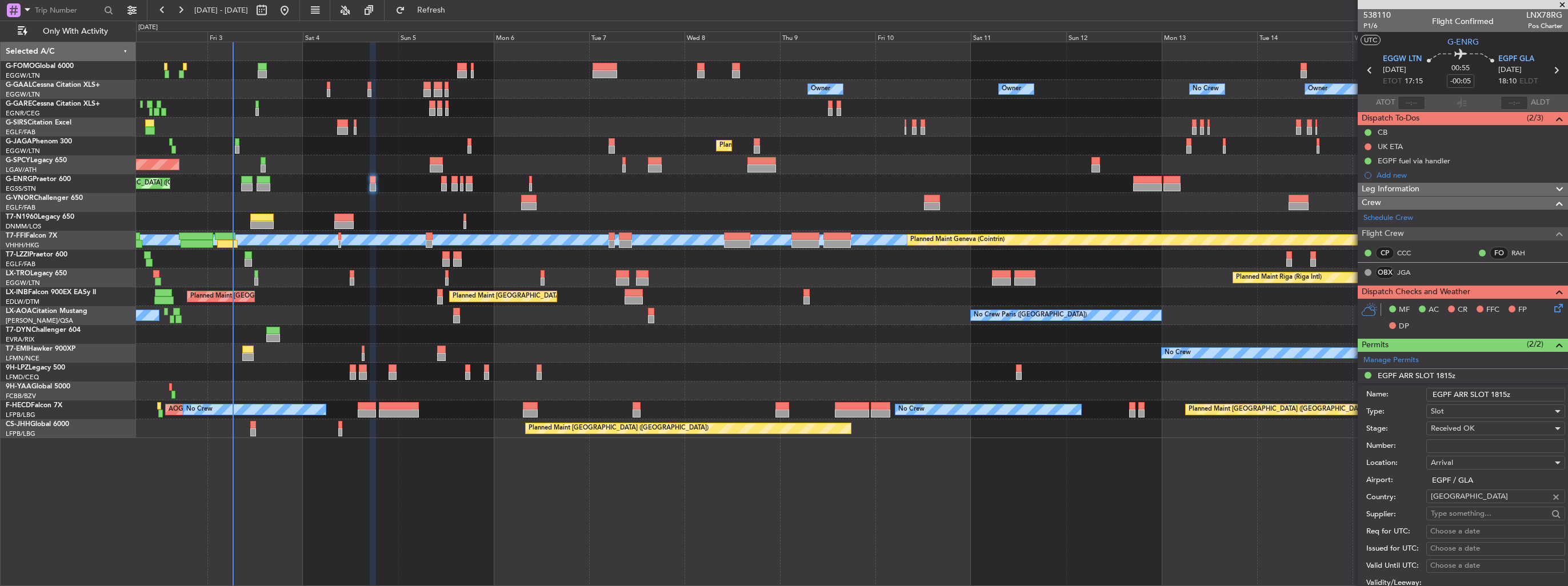
click at [1506, 394] on input "EGPF ARR SLOT 1815z" at bounding box center [1495, 395] width 139 height 14
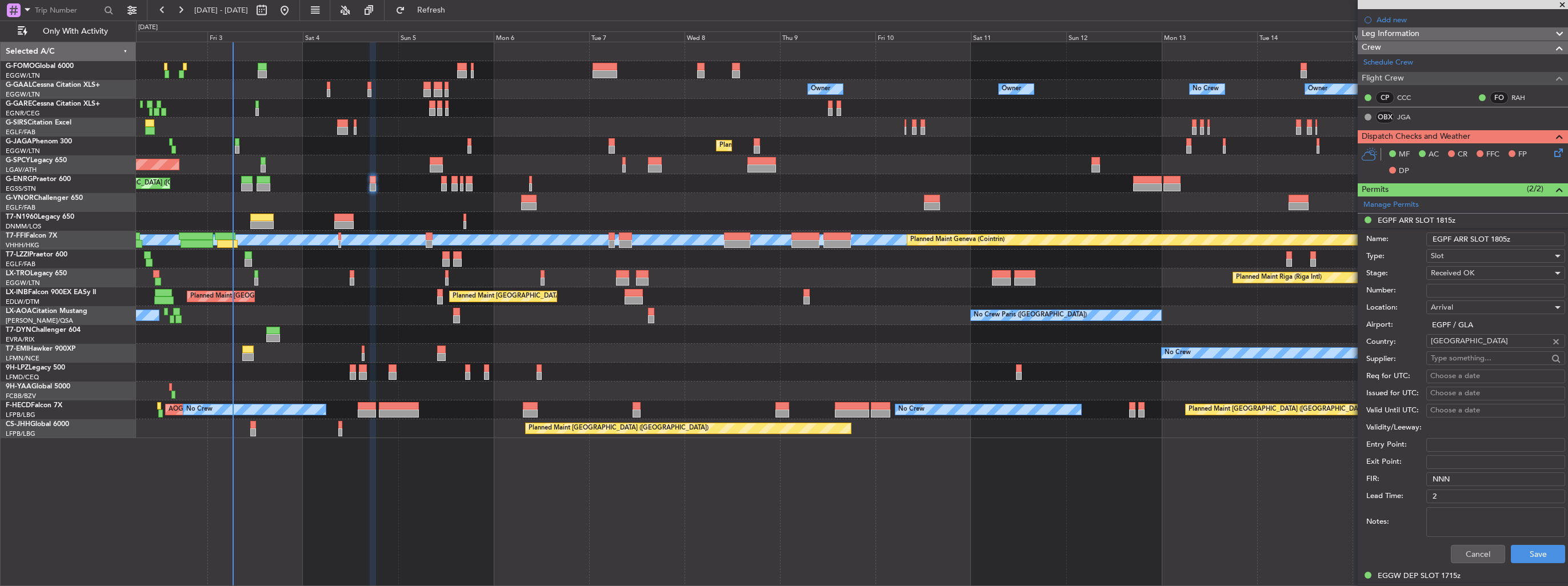
scroll to position [172, 0]
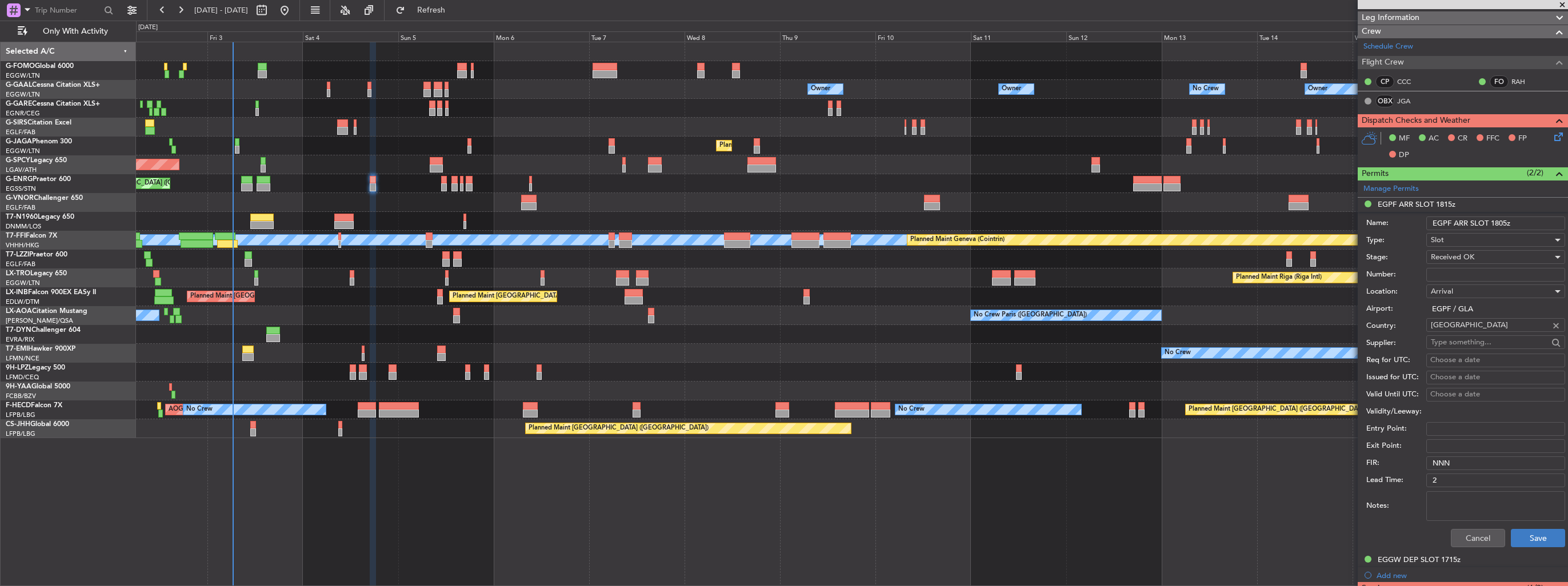
type input "EGPF ARR SLOT 1805z"
click at [1519, 536] on button "Save" at bounding box center [1538, 538] width 54 height 18
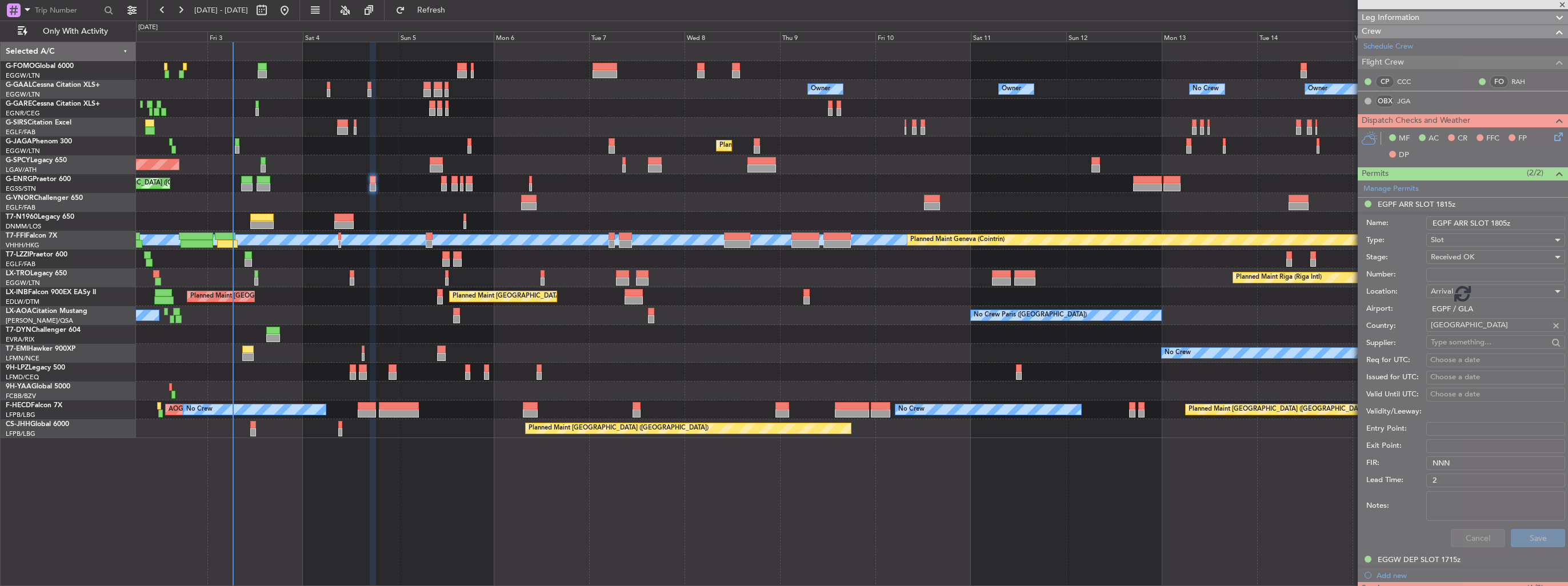
scroll to position [85, 0]
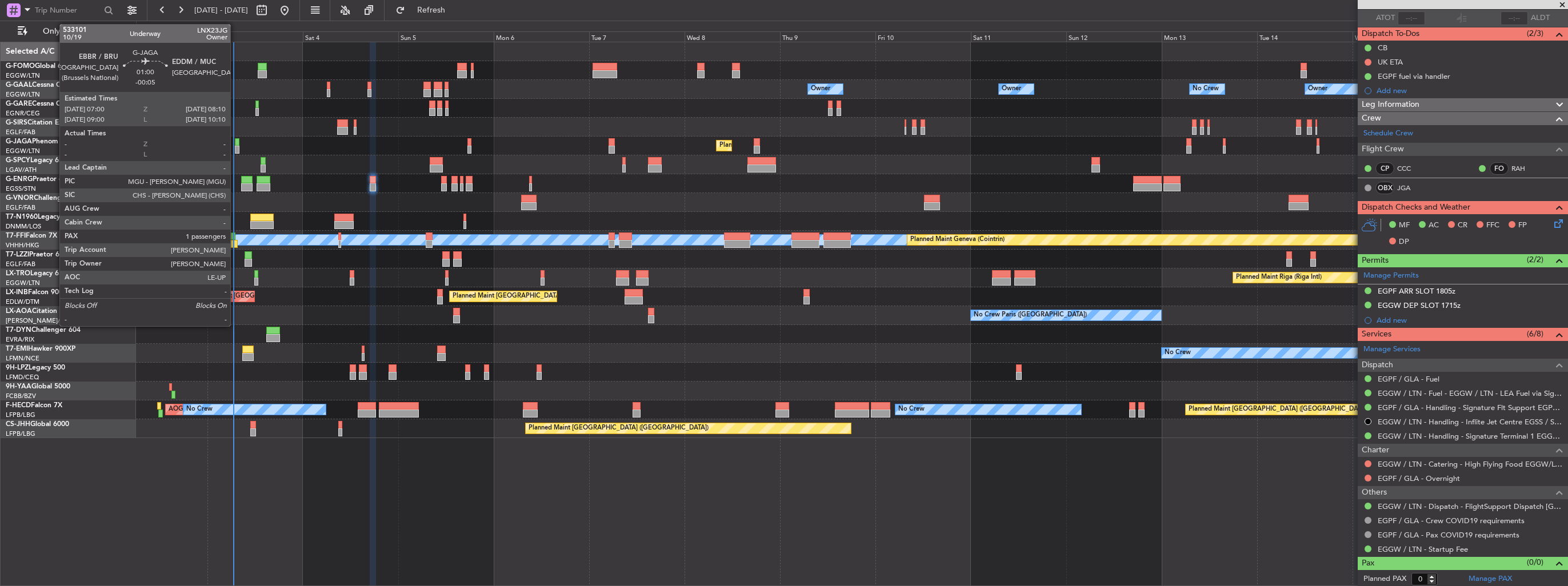
click at [235, 147] on div at bounding box center [238, 150] width 5 height 8
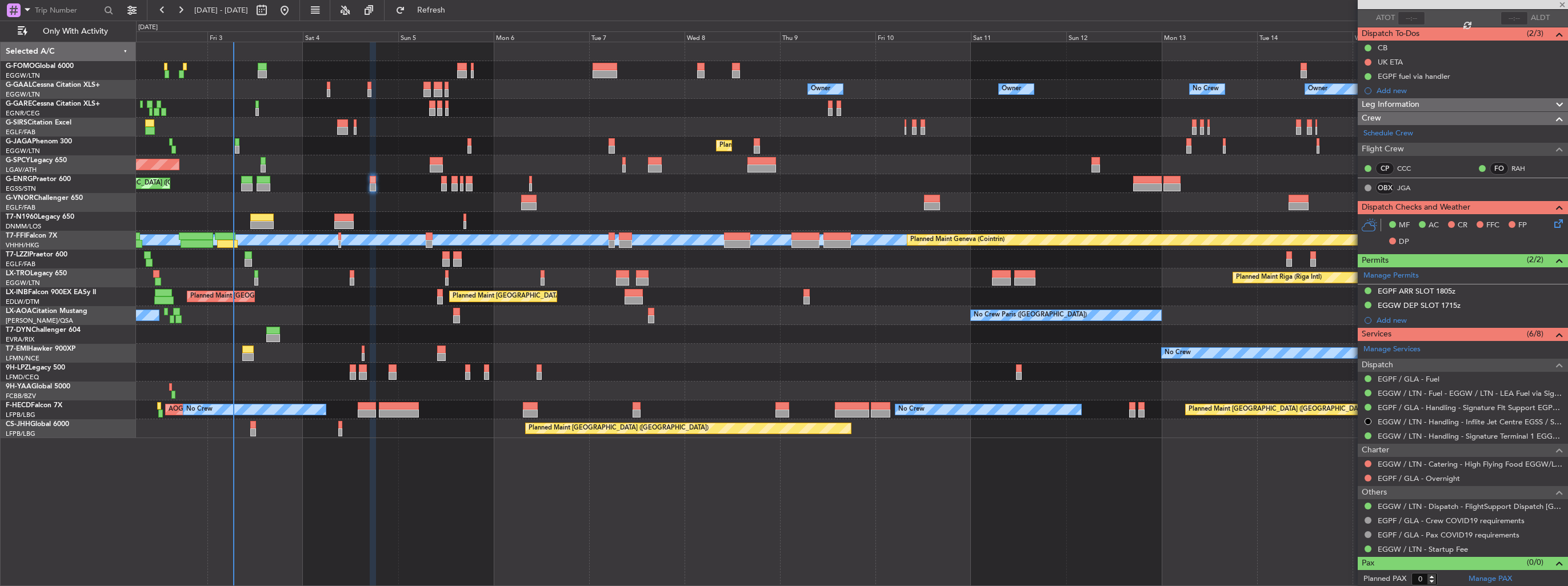
type input "1"
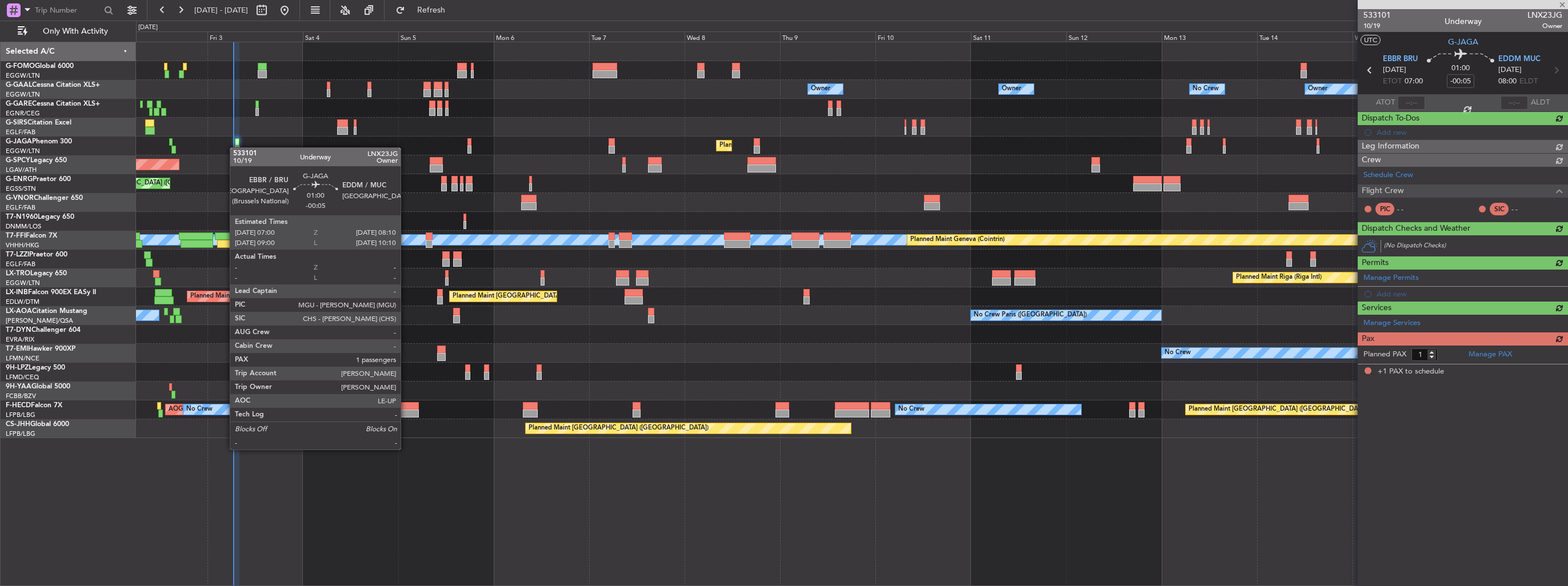
scroll to position [0, 0]
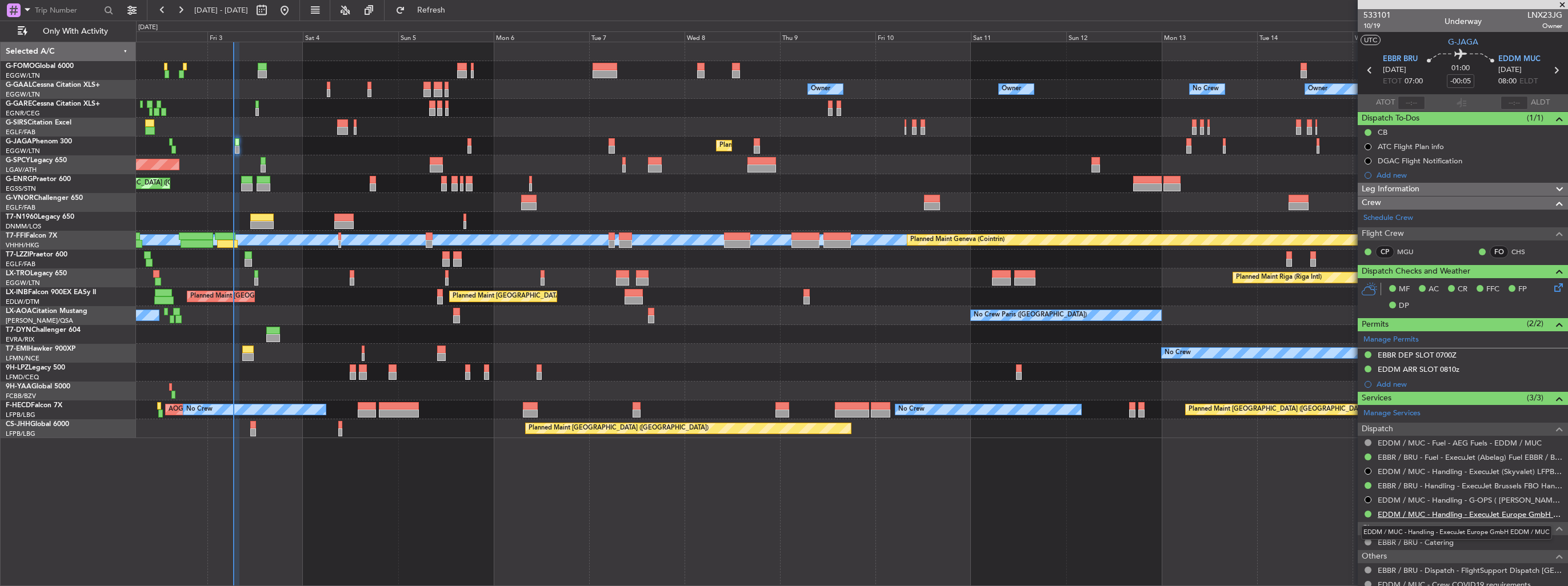
click at [1423, 513] on link "EDDM / MUC - Handling - ExecuJet Europe GmbH EDDM / MUC" at bounding box center [1469, 514] width 185 height 10
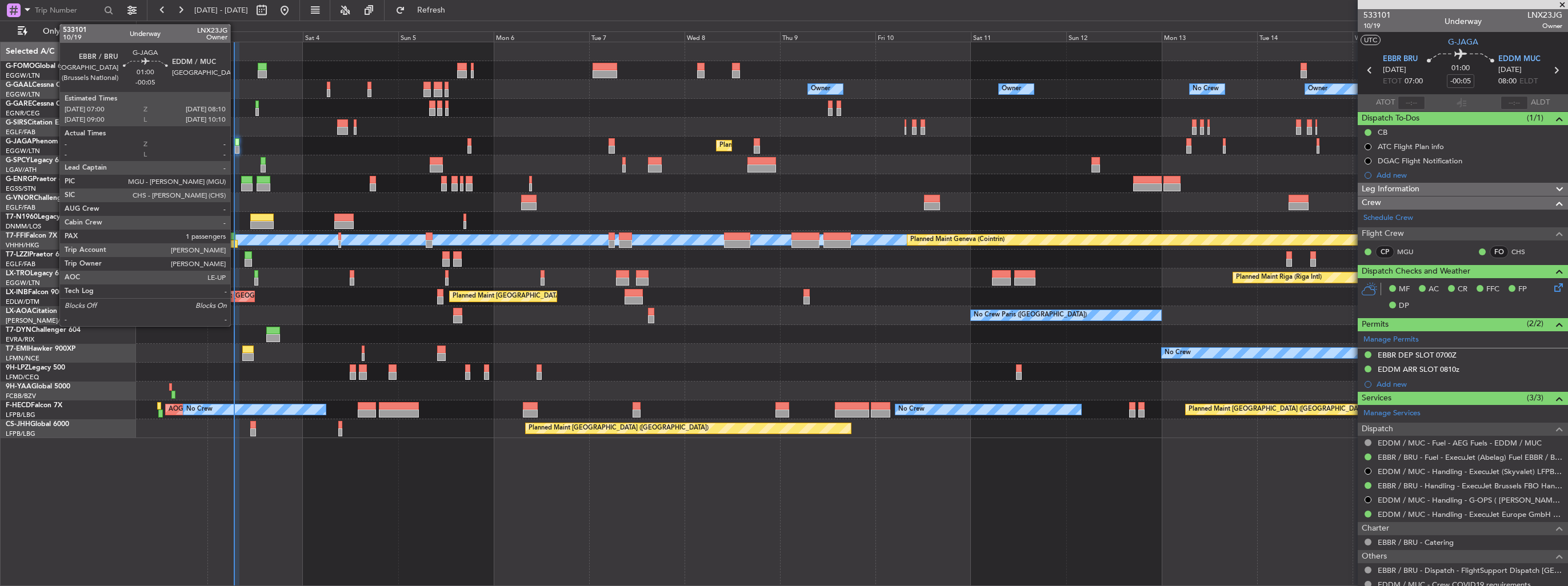
click at [235, 147] on div at bounding box center [238, 150] width 5 height 8
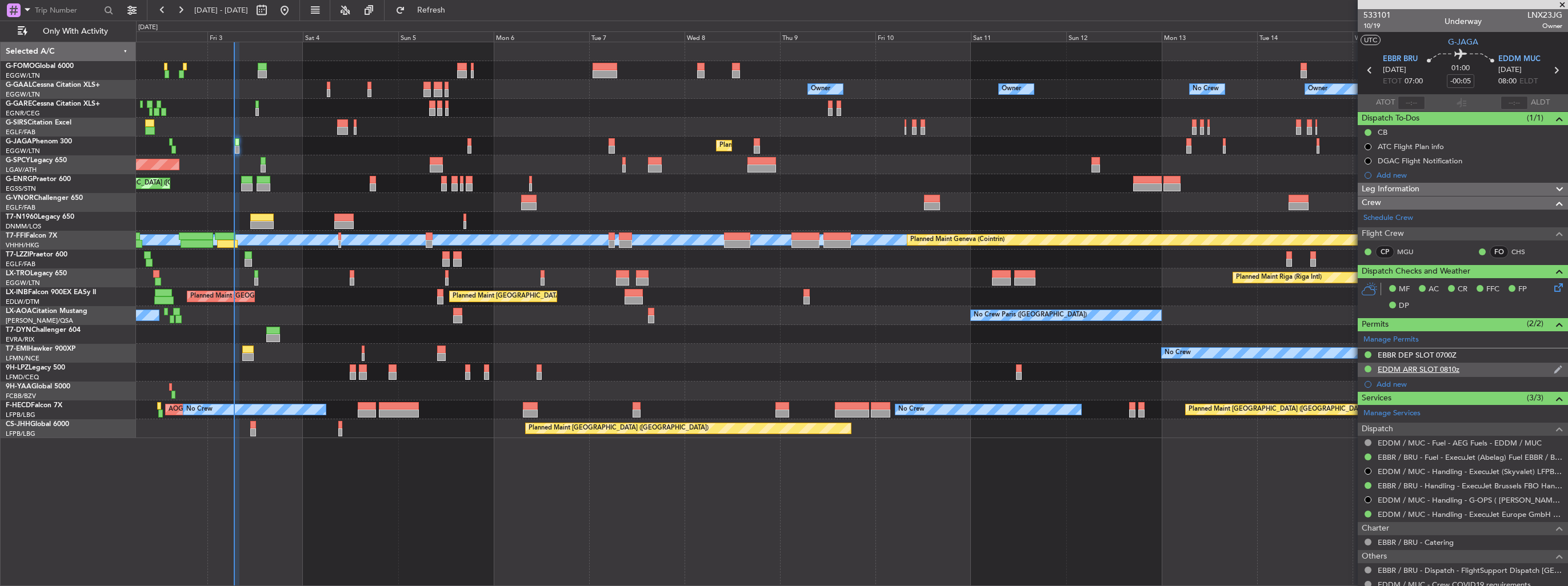
click at [1553, 371] on img at bounding box center [1557, 370] width 8 height 11
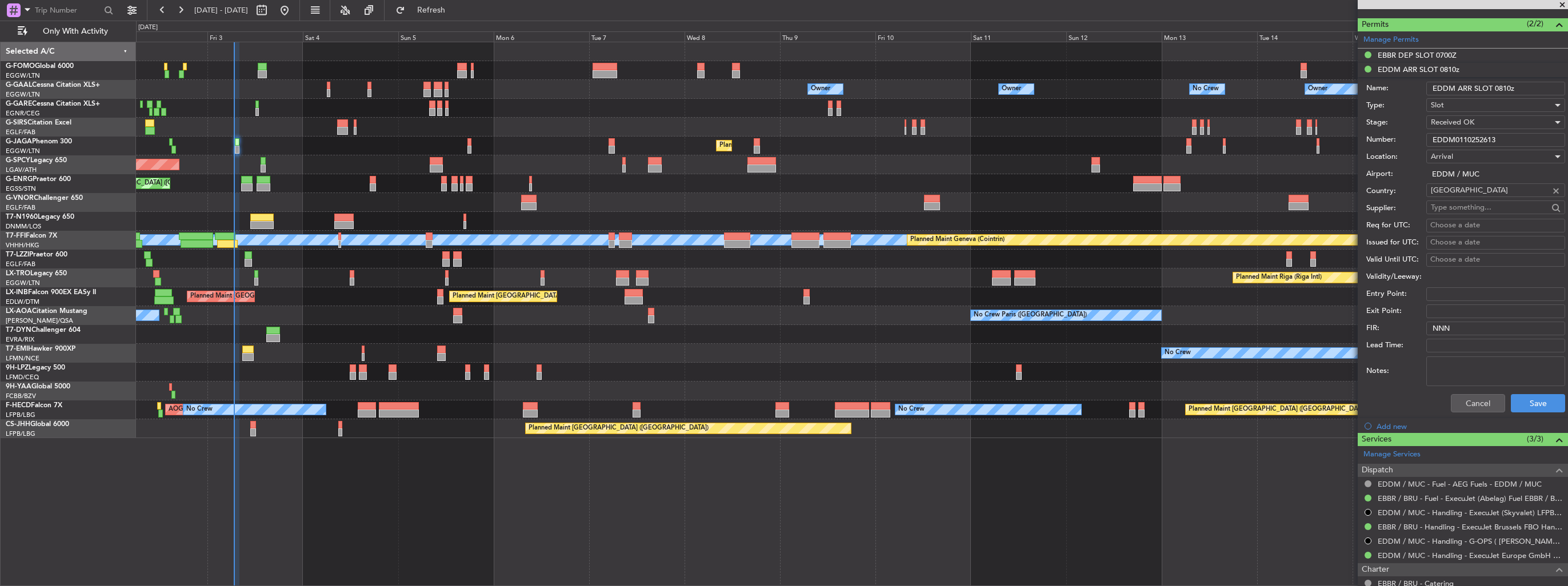
scroll to position [431, 0]
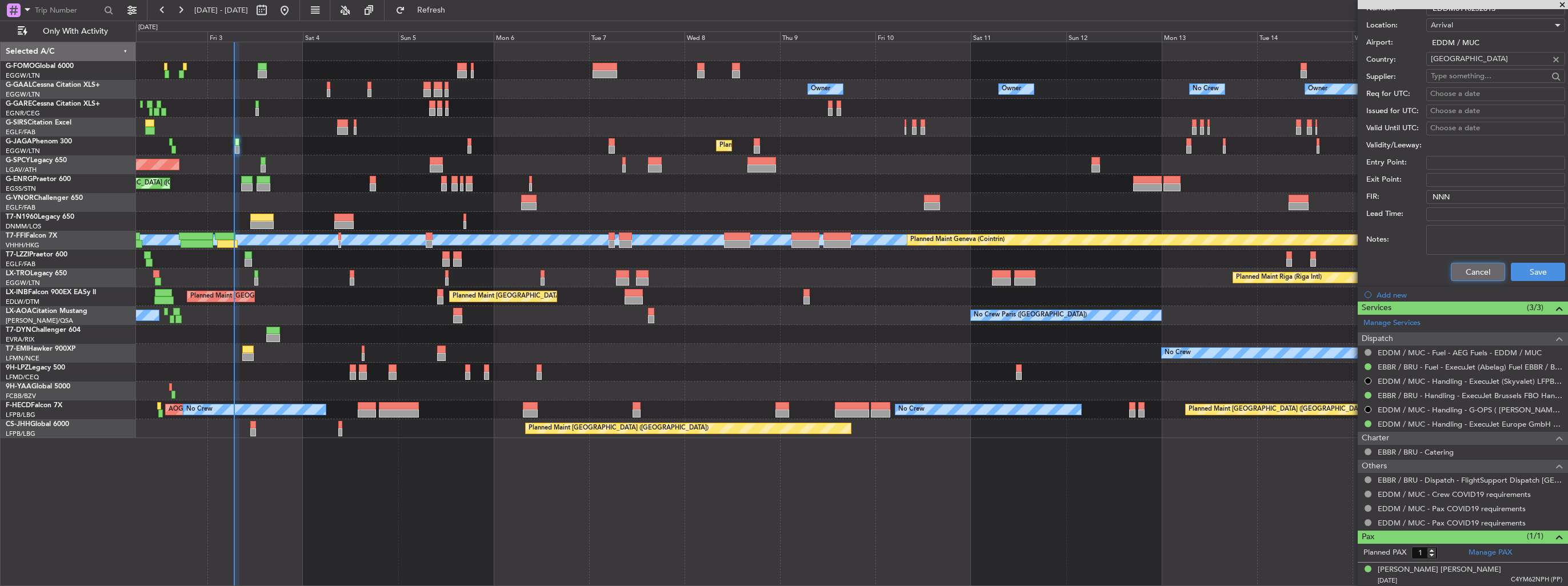
click at [1462, 270] on button "Cancel" at bounding box center [1478, 272] width 54 height 18
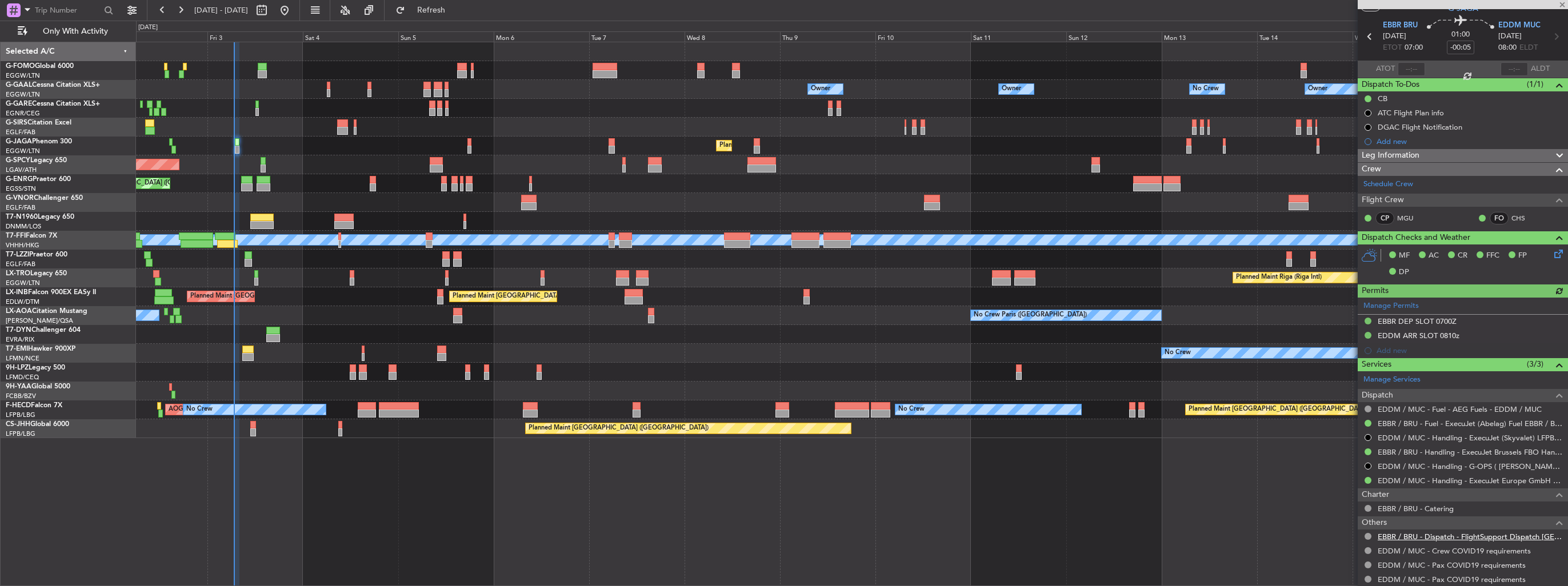
scroll to position [0, 0]
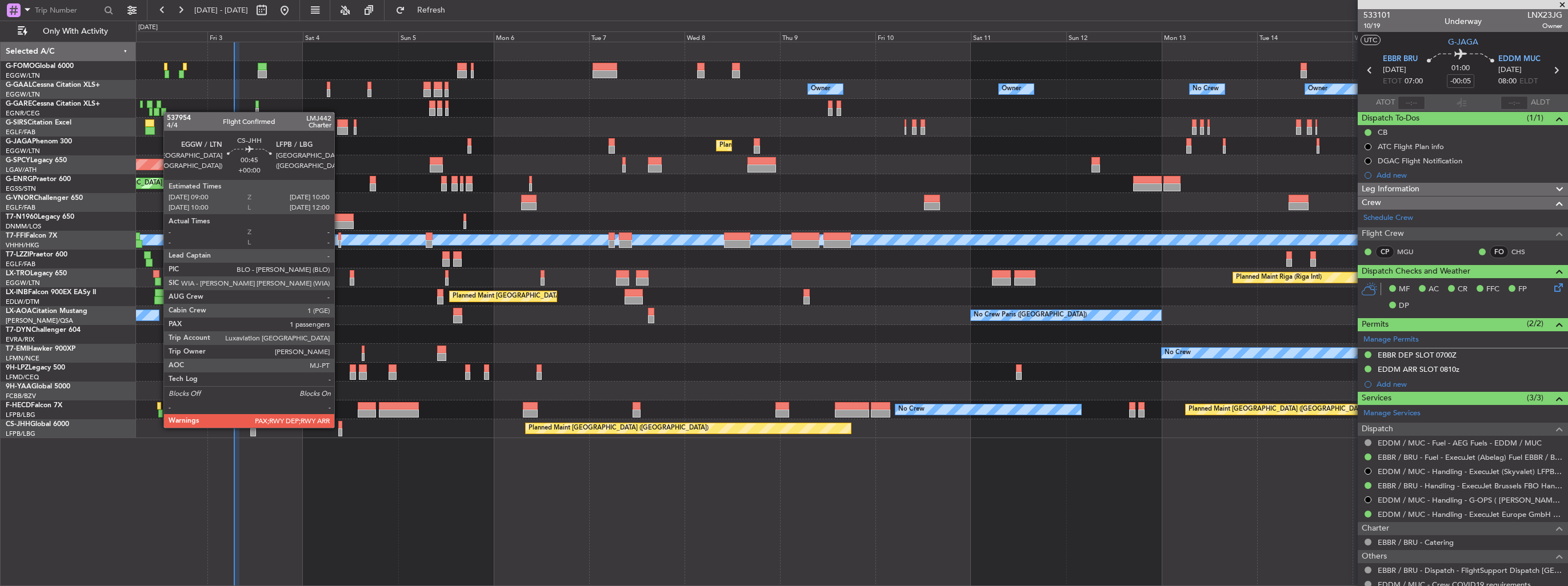
click at [339, 427] on div at bounding box center [340, 425] width 4 height 8
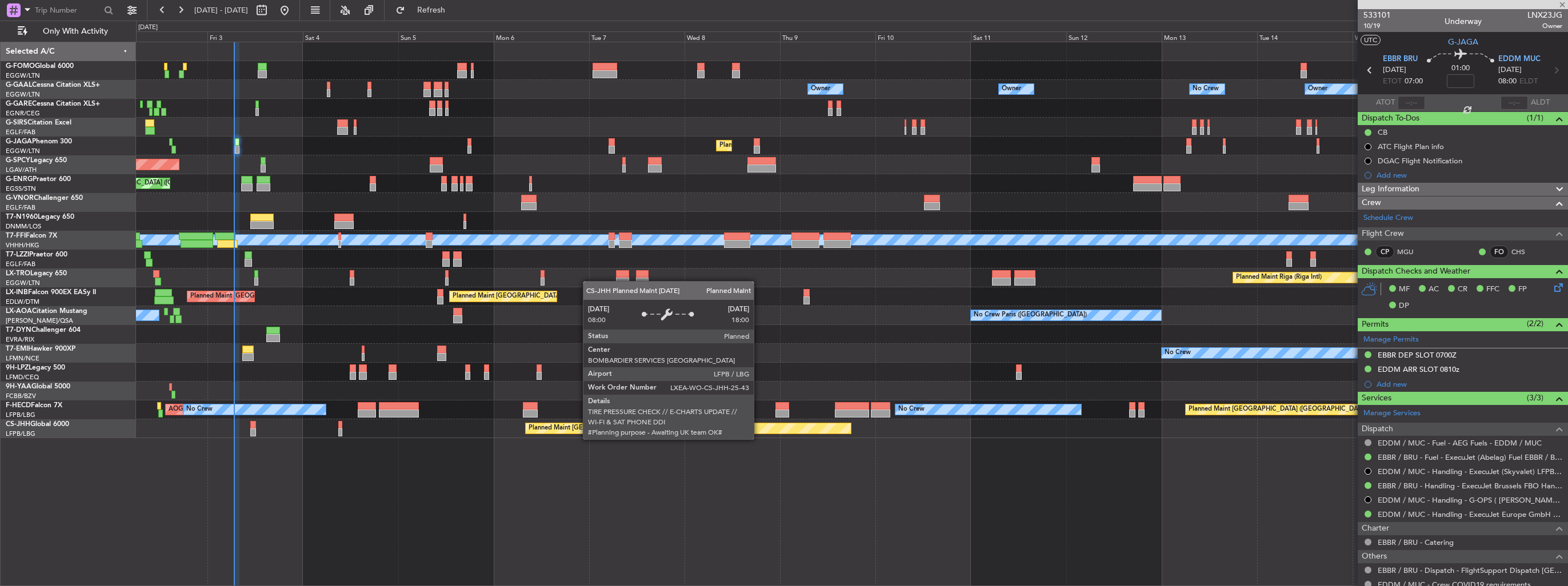
type input "4"
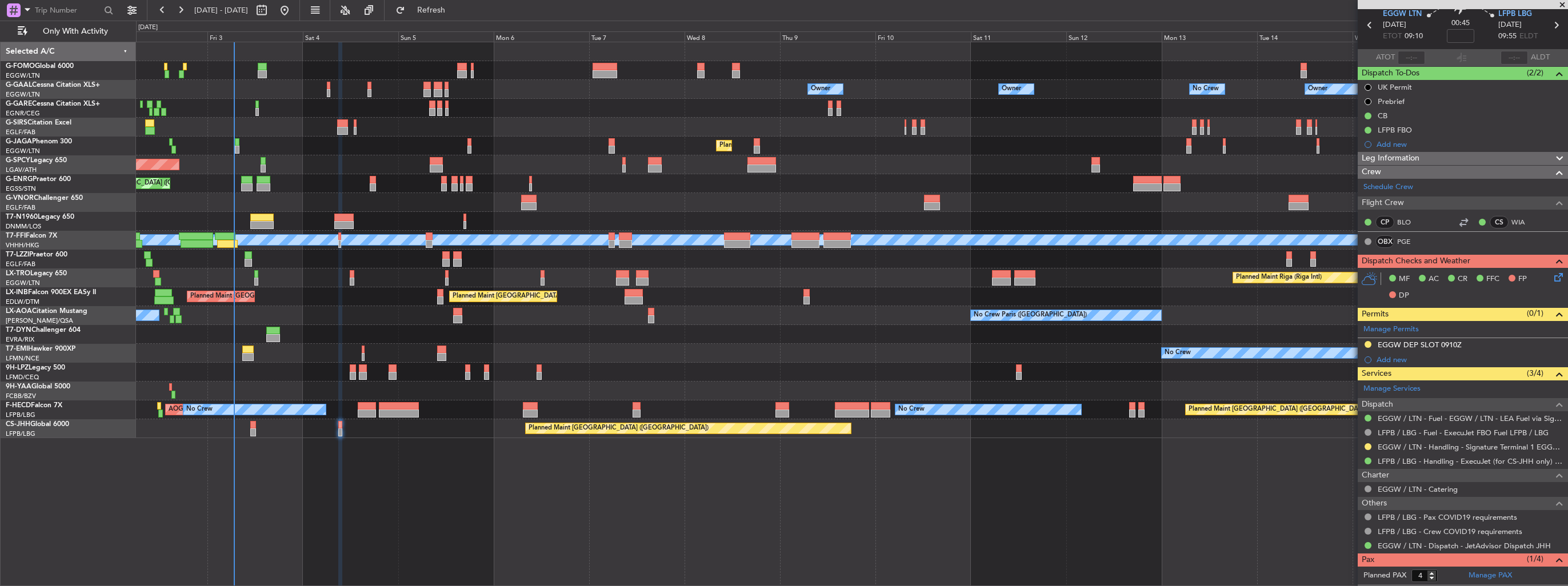
scroll to position [82, 0]
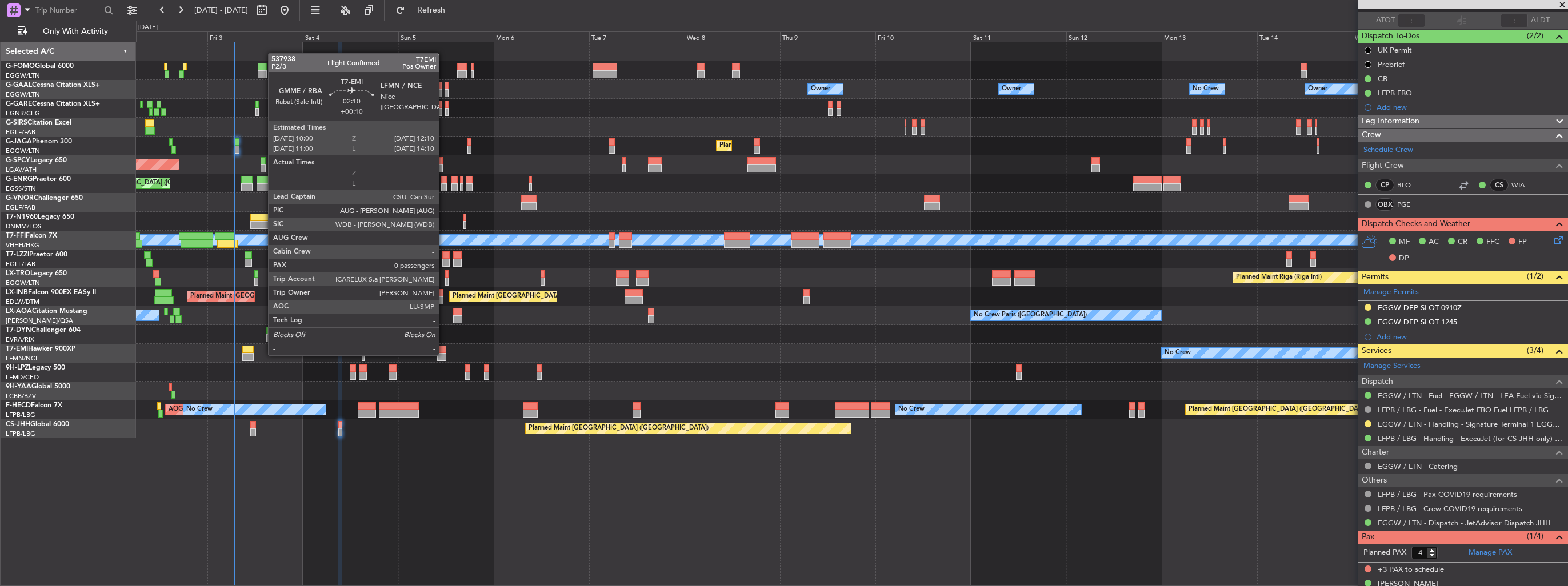
click at [444, 354] on div at bounding box center [441, 358] width 9 height 8
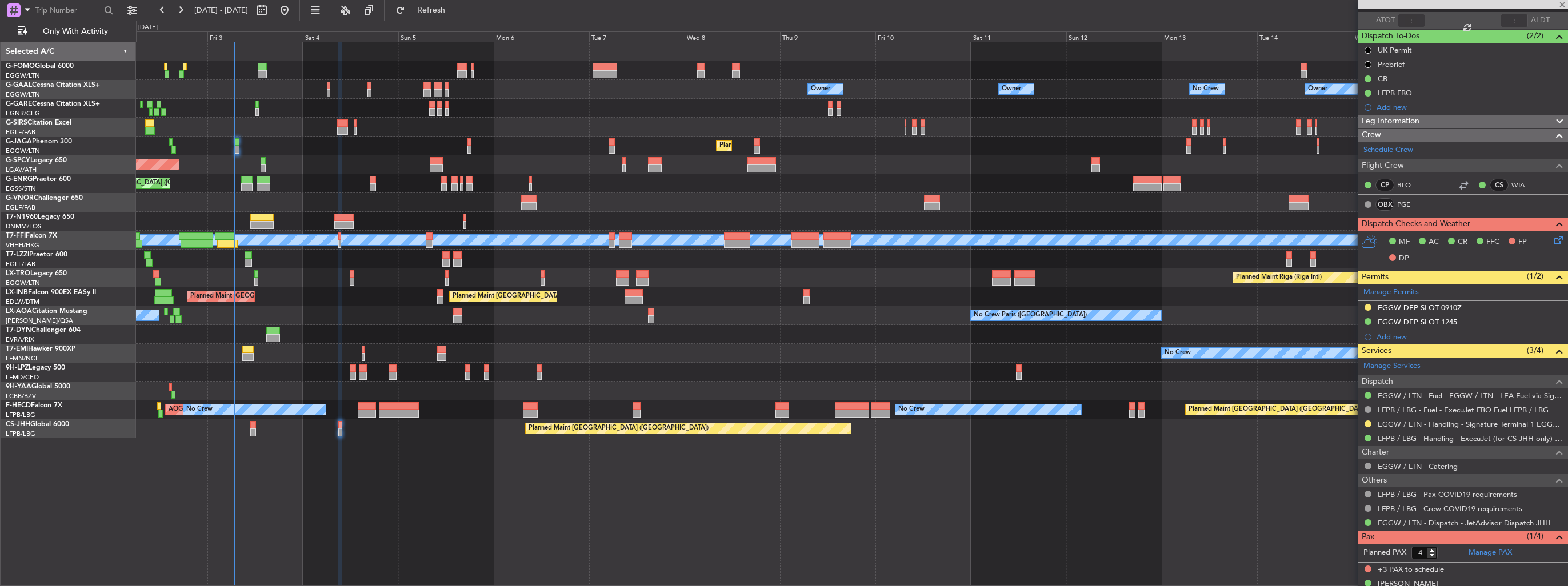
type input "+00:10"
type input "0"
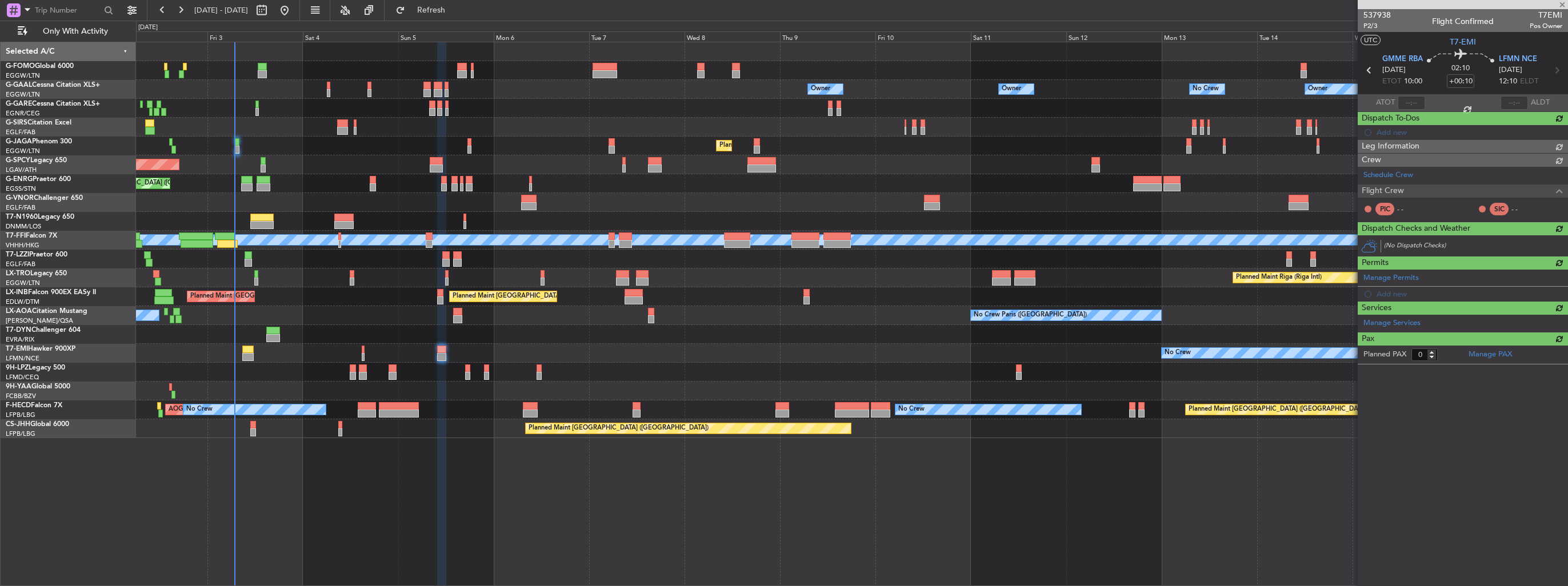
scroll to position [0, 0]
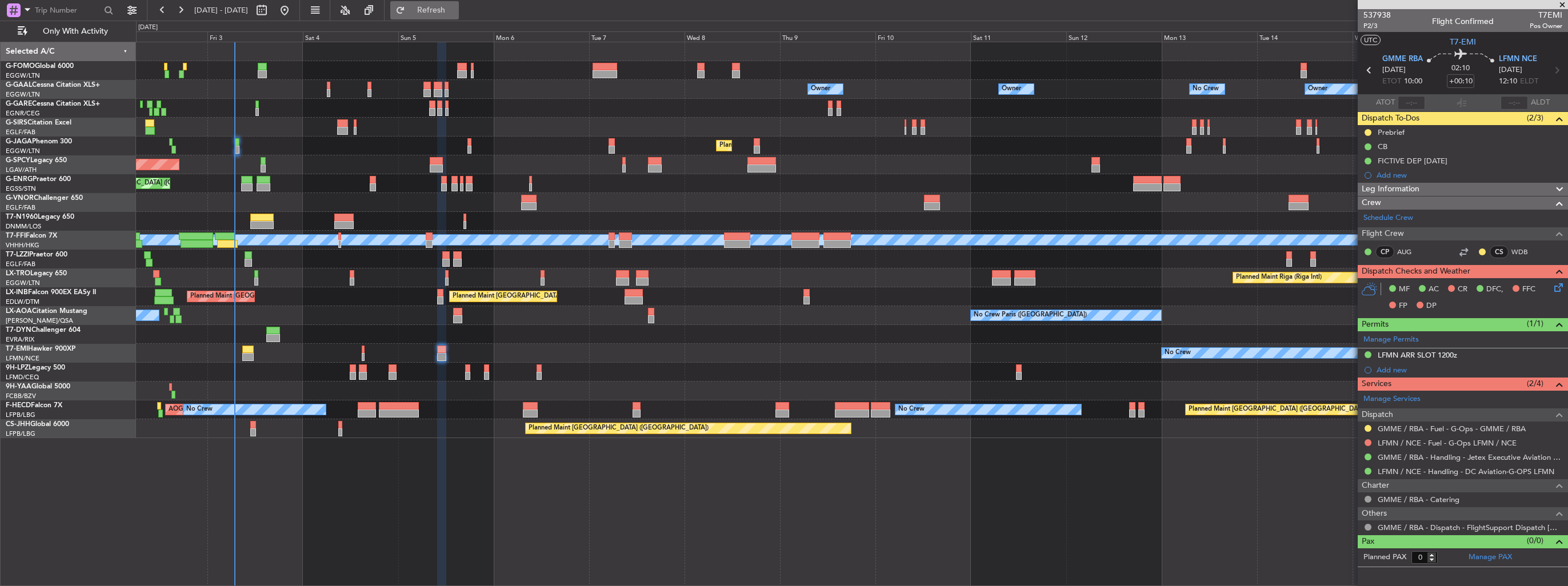
click at [454, 13] on span "Refresh" at bounding box center [431, 11] width 48 height 8
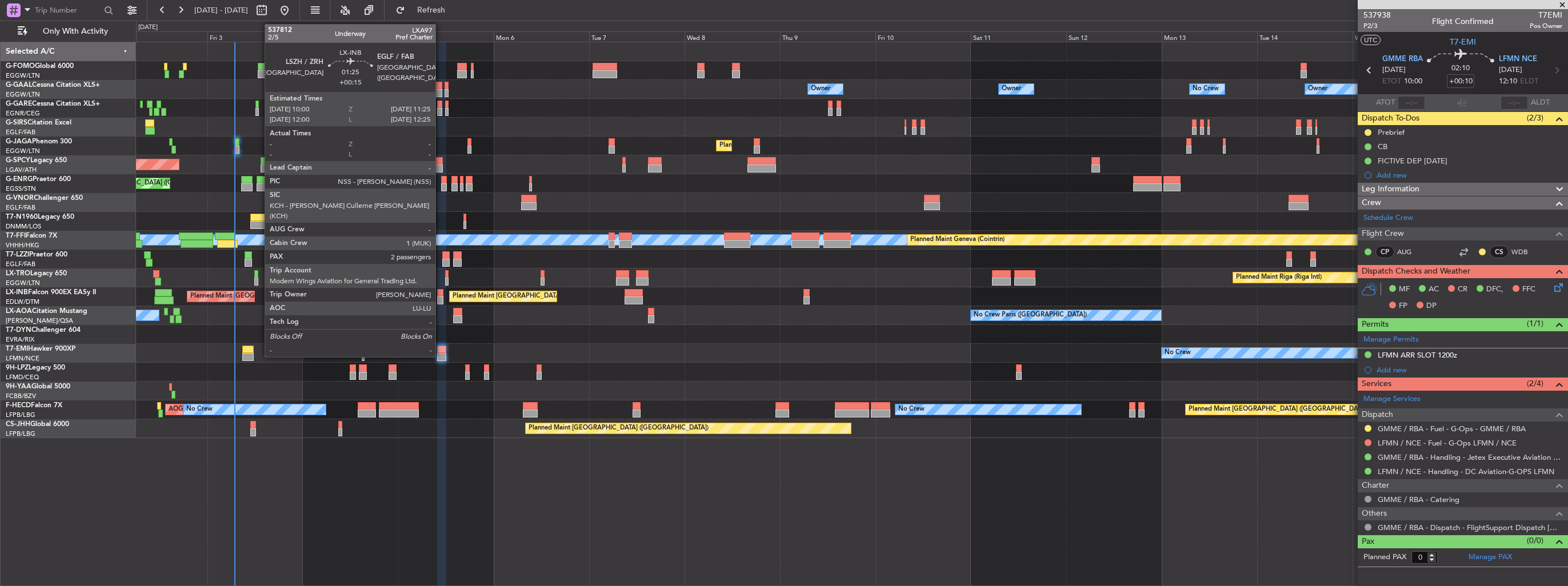
click at [440, 297] on div at bounding box center [440, 301] width 6 height 8
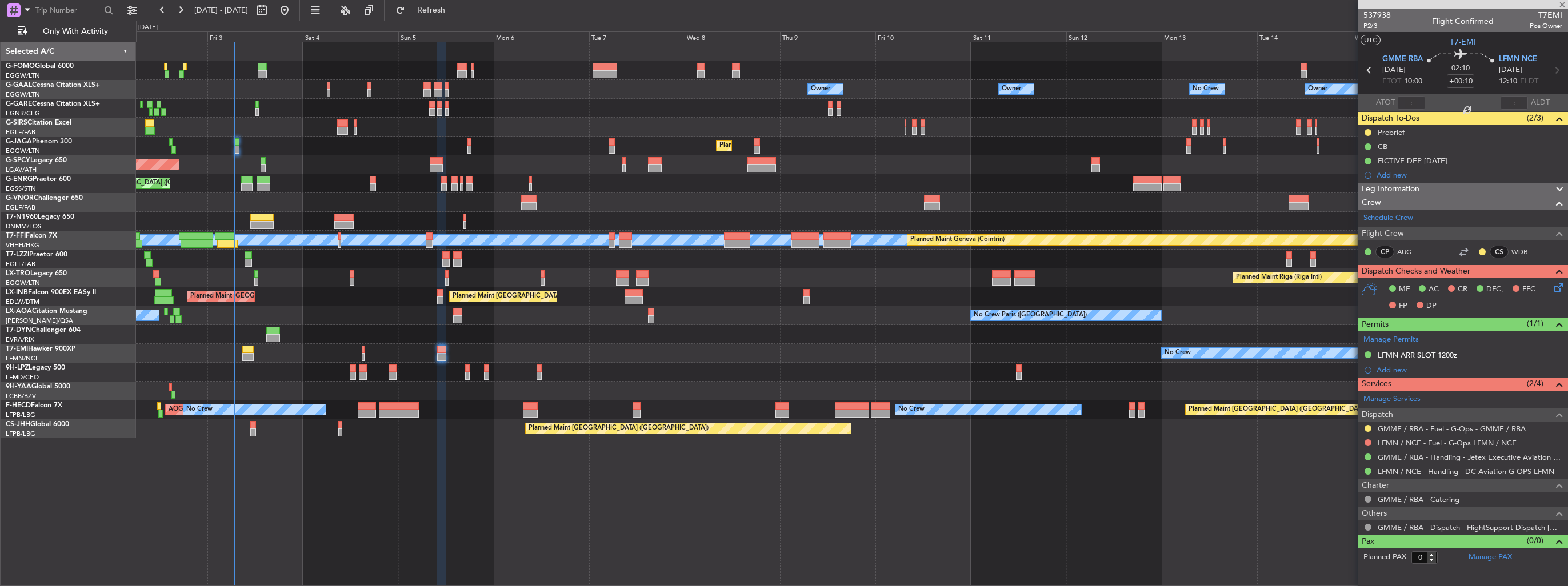
type input "+00:15"
type input "2"
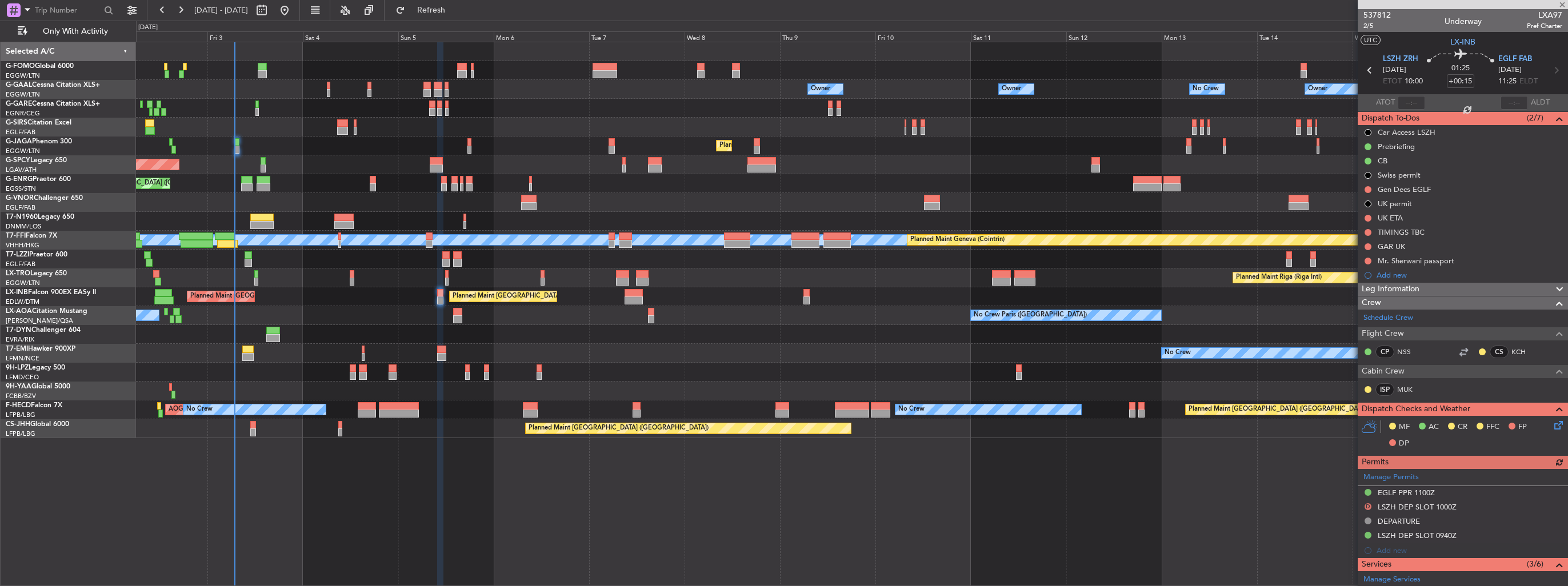
scroll to position [172, 0]
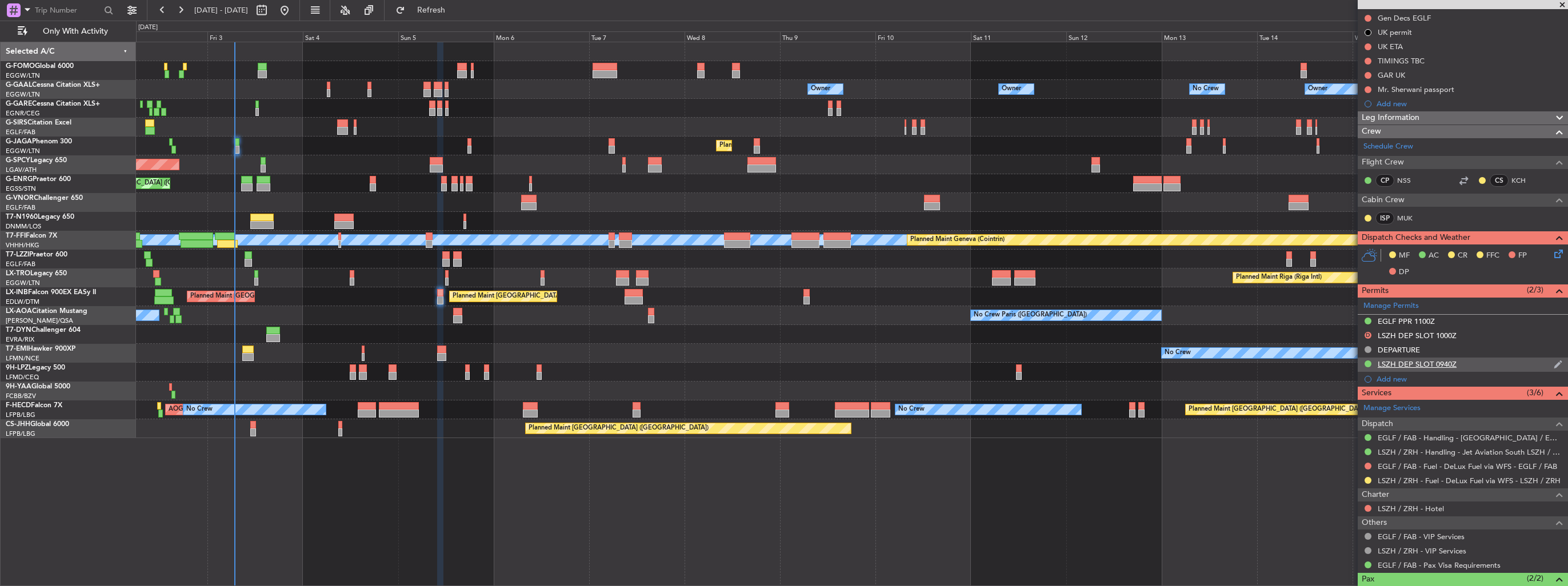
click at [1553, 360] on img at bounding box center [1557, 364] width 8 height 11
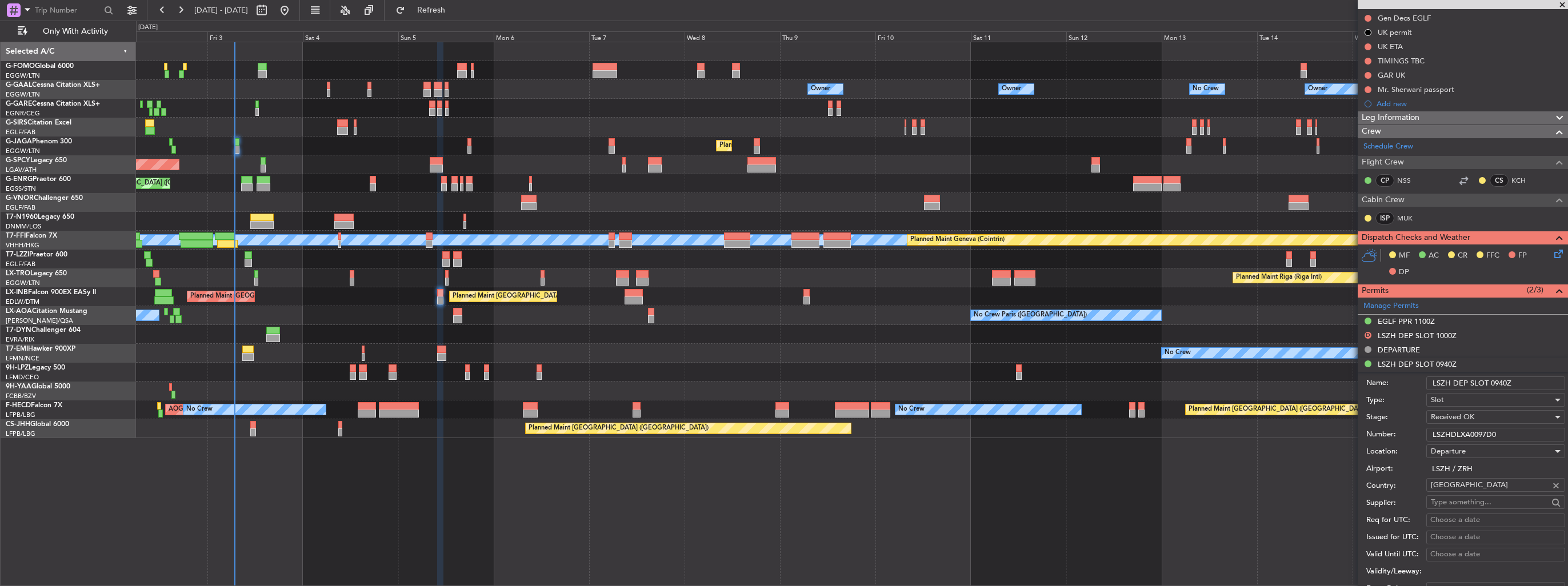
click at [1525, 380] on input "LSZH DEP SLOT 0940Z" at bounding box center [1495, 383] width 139 height 14
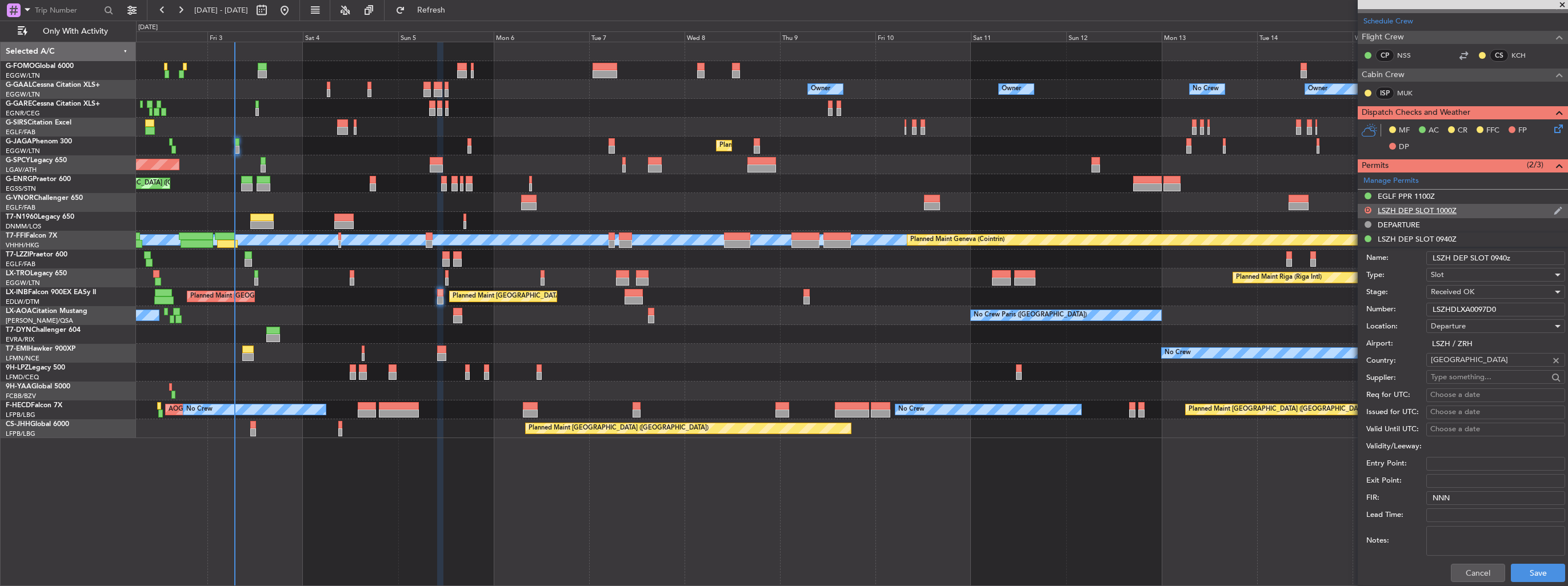
scroll to position [343, 0]
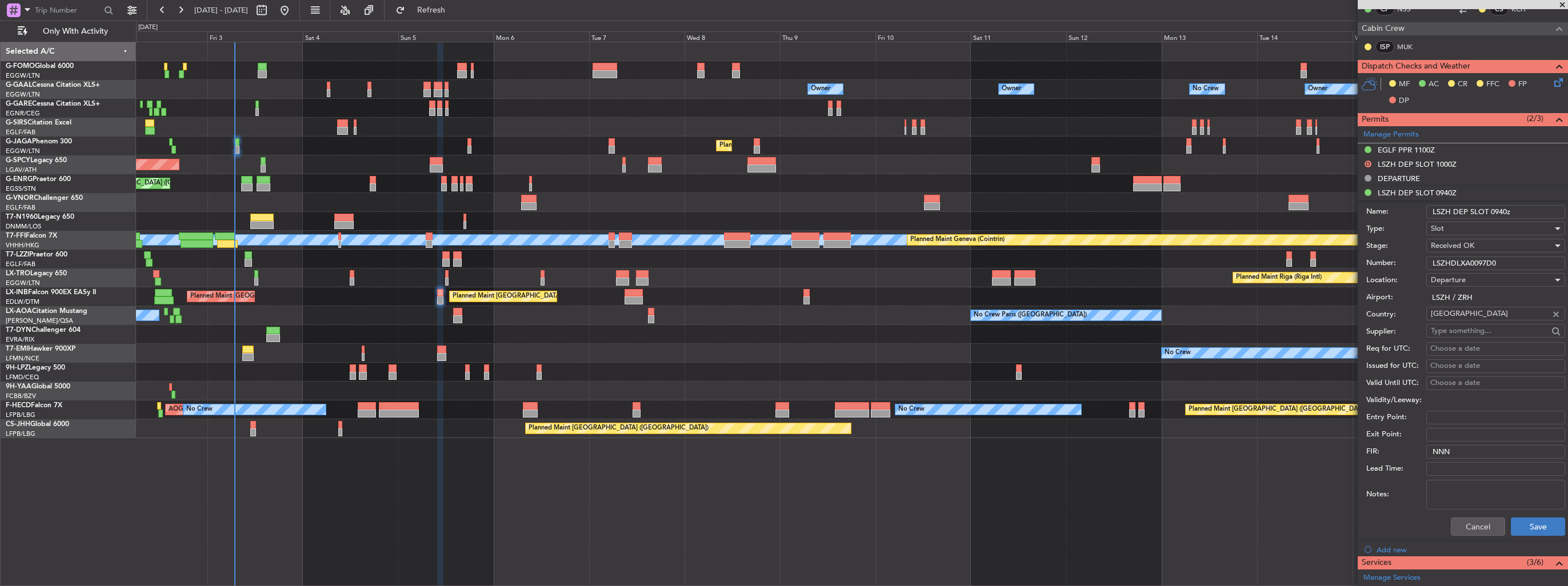
type input "LSZH DEP SLOT 0940z"
click at [1536, 526] on button "Save" at bounding box center [1538, 527] width 54 height 18
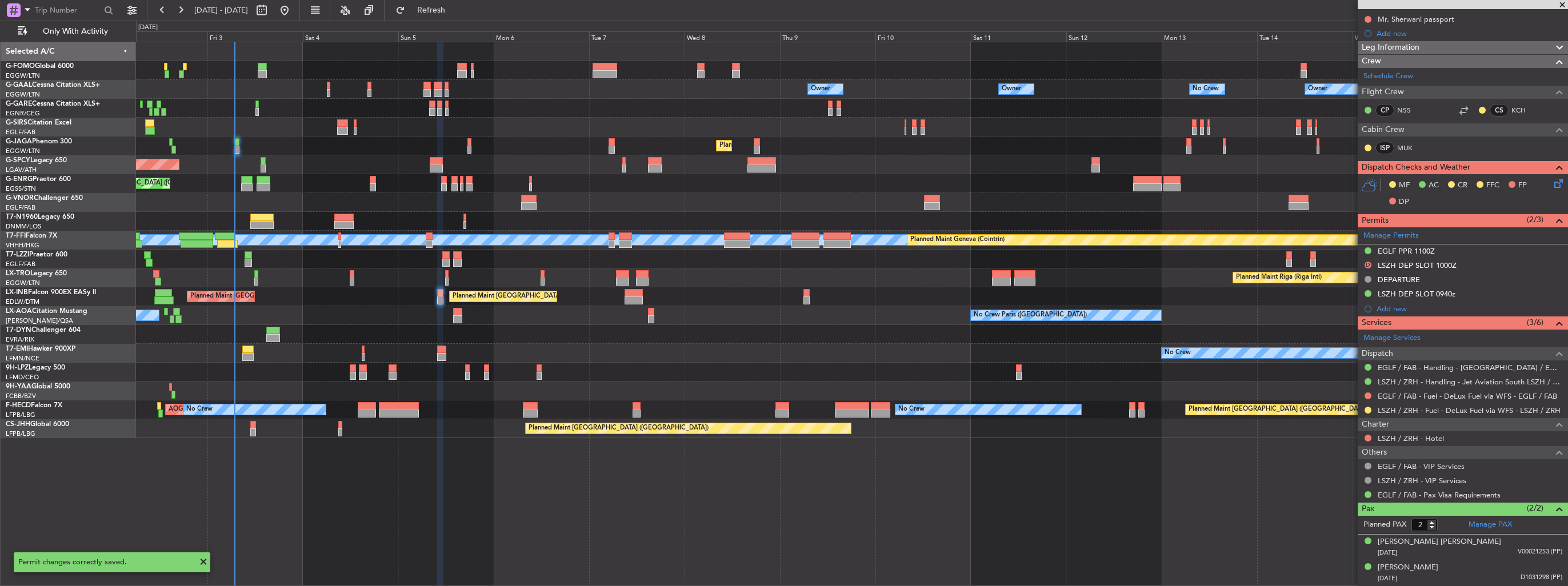
scroll to position [239, 0]
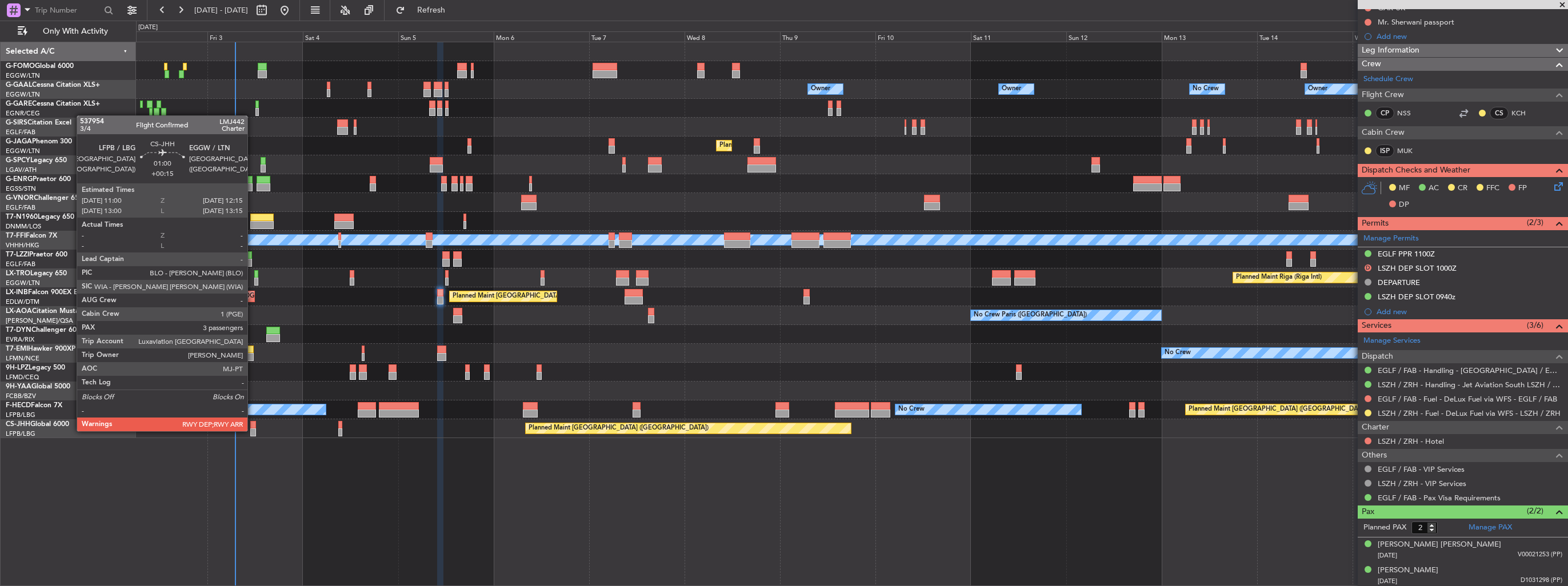
click at [252, 431] on div at bounding box center [253, 432] width 5 height 8
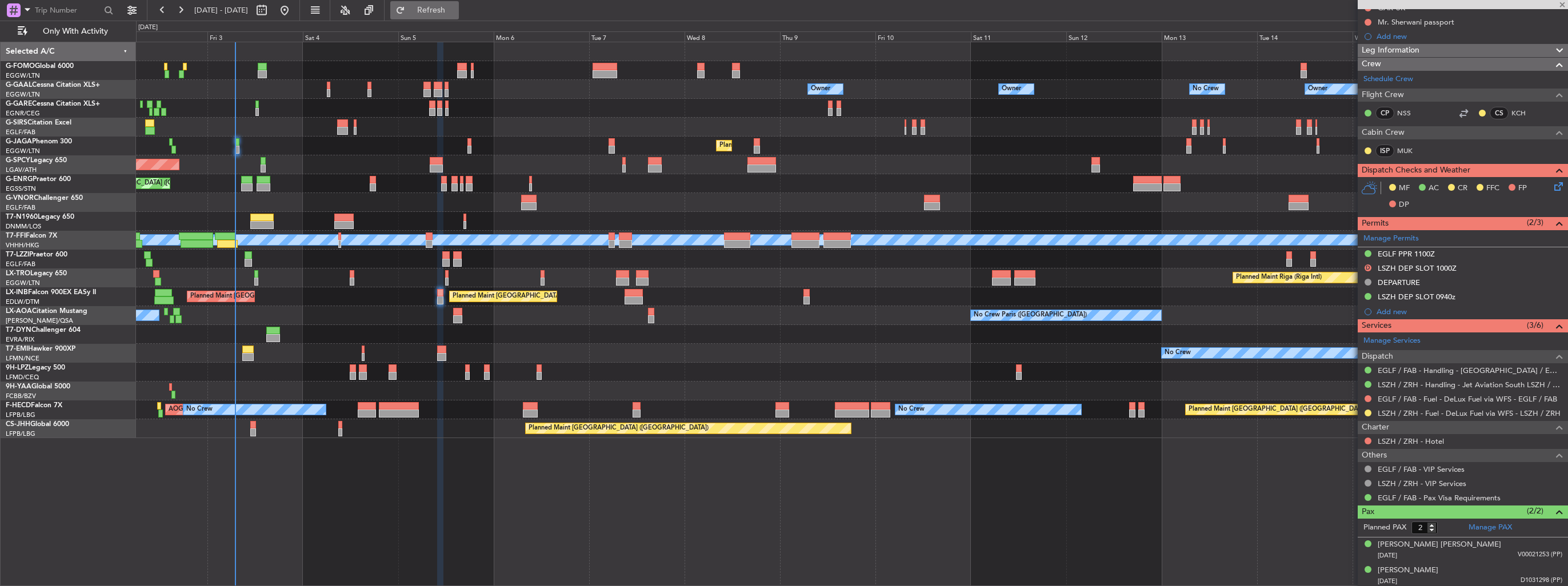
type input "3"
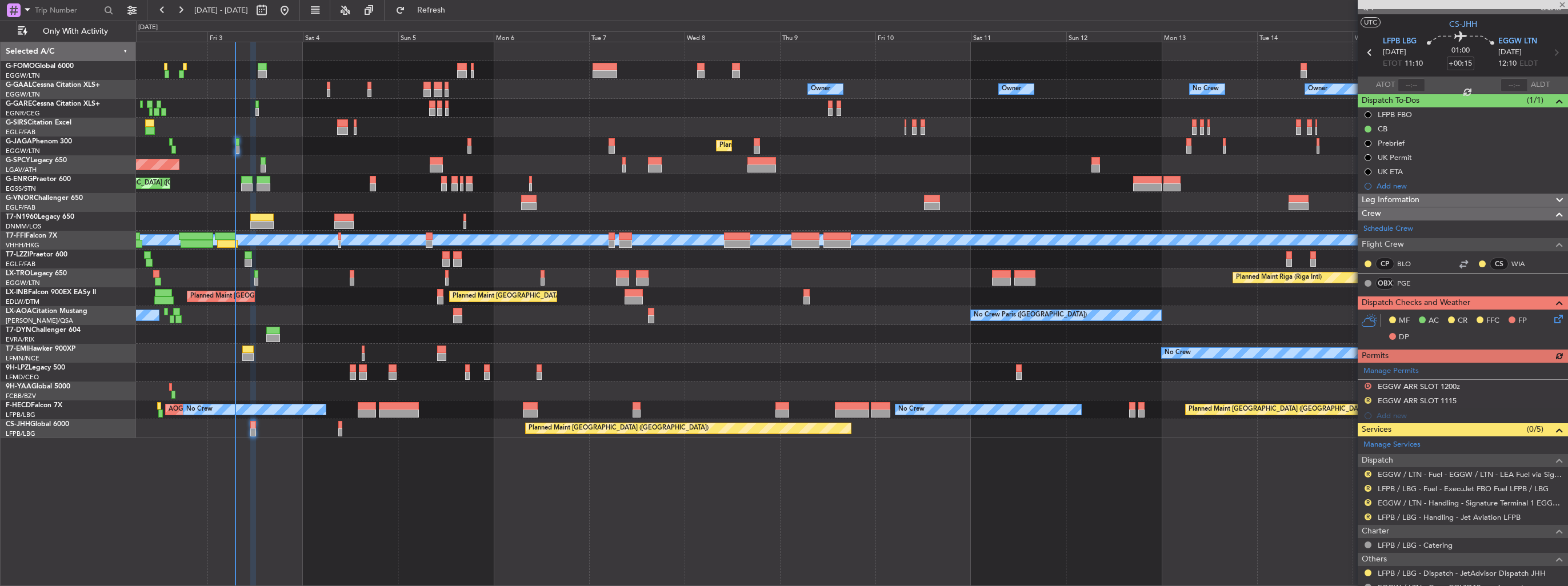
scroll to position [0, 0]
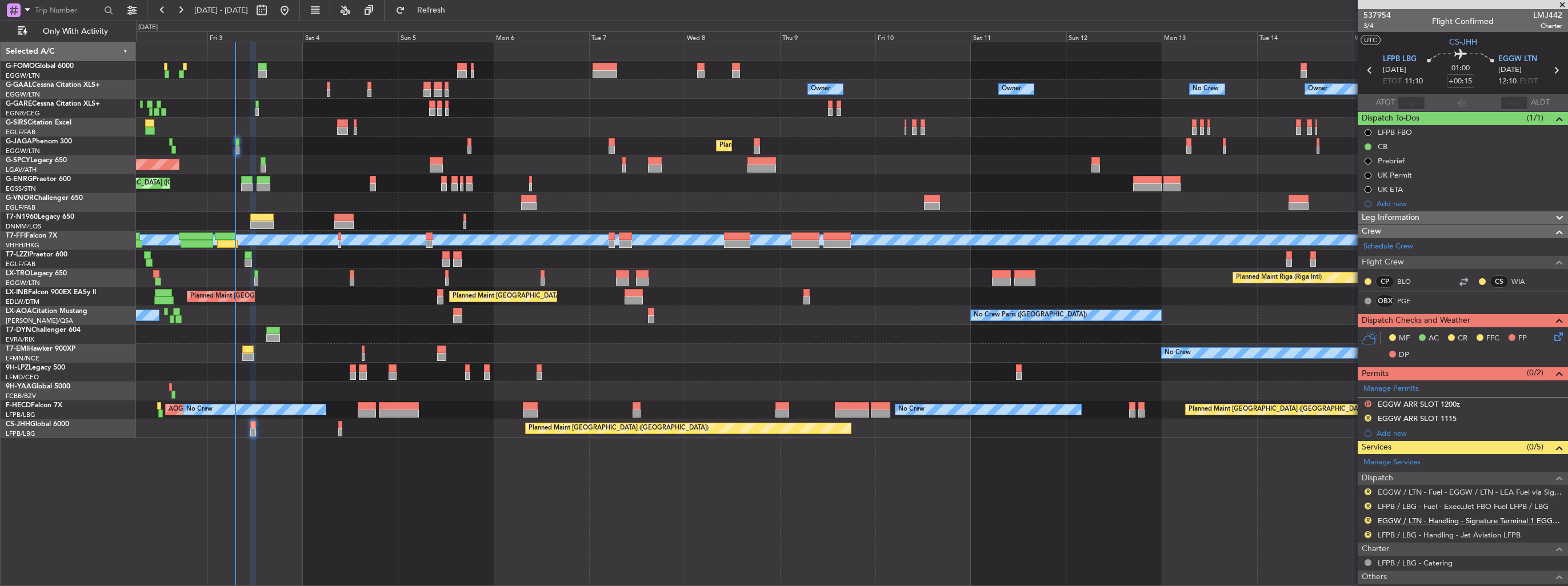
click at [1437, 521] on link "EGGW / LTN - Handling - Signature Terminal 1 EGGW / LTN" at bounding box center [1469, 521] width 185 height 10
click at [1455, 533] on link "LFPB / LBG - Handling - Jet Aviation LFPB" at bounding box center [1449, 535] width 143 height 10
click at [455, 12] on span "Refresh" at bounding box center [431, 11] width 48 height 8
click at [1390, 384] on link "Manage Permits" at bounding box center [1390, 390] width 55 height 12
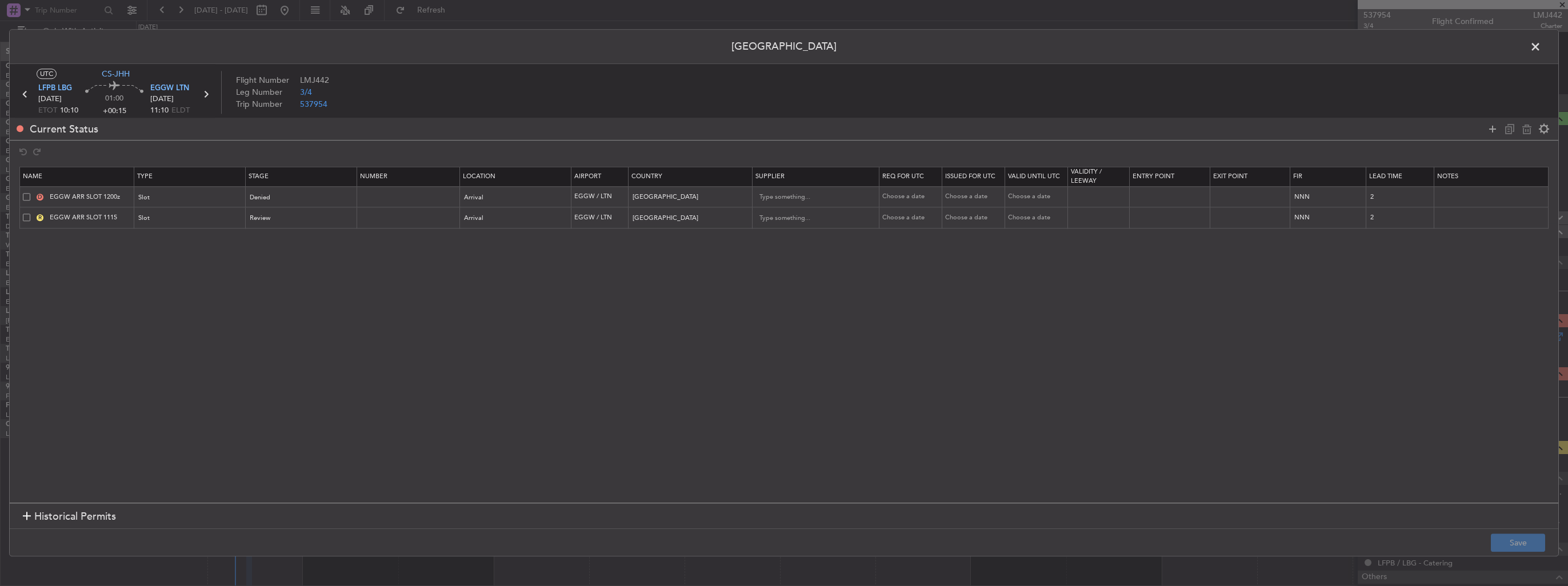
click at [29, 198] on span at bounding box center [26, 196] width 7 height 7
click at [31, 193] on input "checkbox" at bounding box center [31, 193] width 0 height 0
click at [1529, 133] on icon at bounding box center [1526, 129] width 14 height 14
type input "EGGW ARR SLOT 1115"
click at [1520, 541] on button "Save" at bounding box center [1518, 543] width 54 height 18
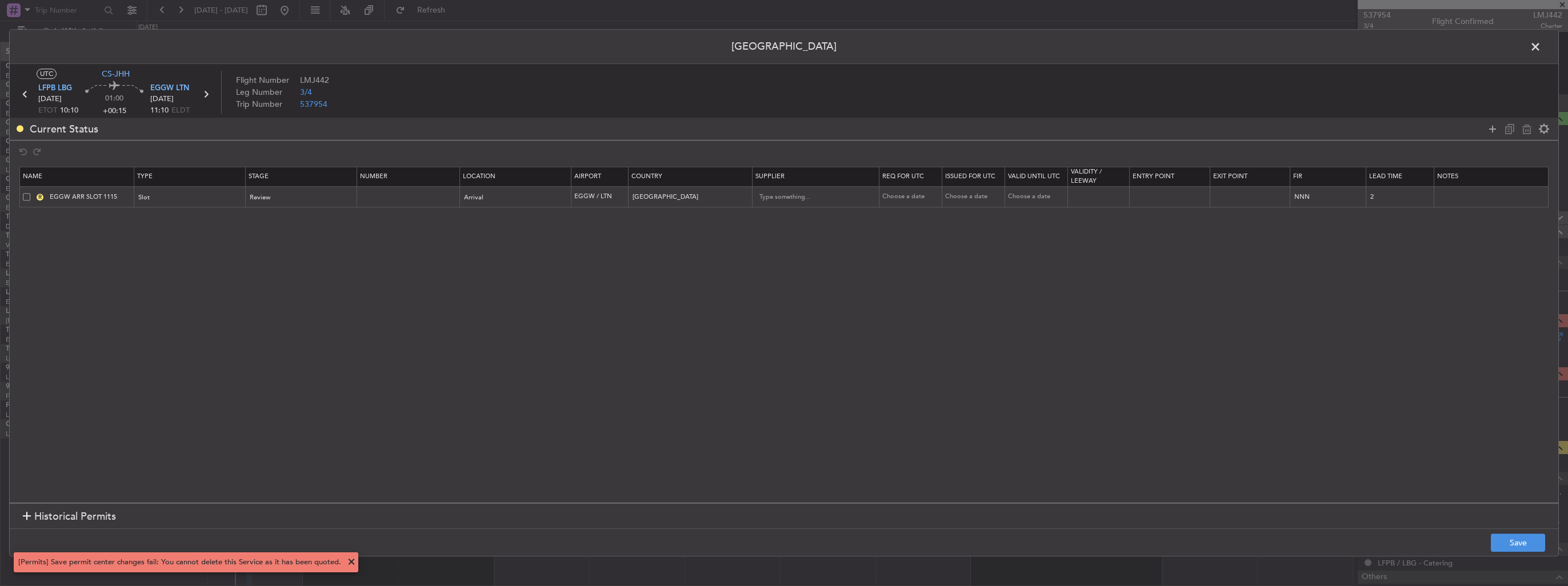
click at [1541, 49] on span at bounding box center [1541, 50] width 0 height 23
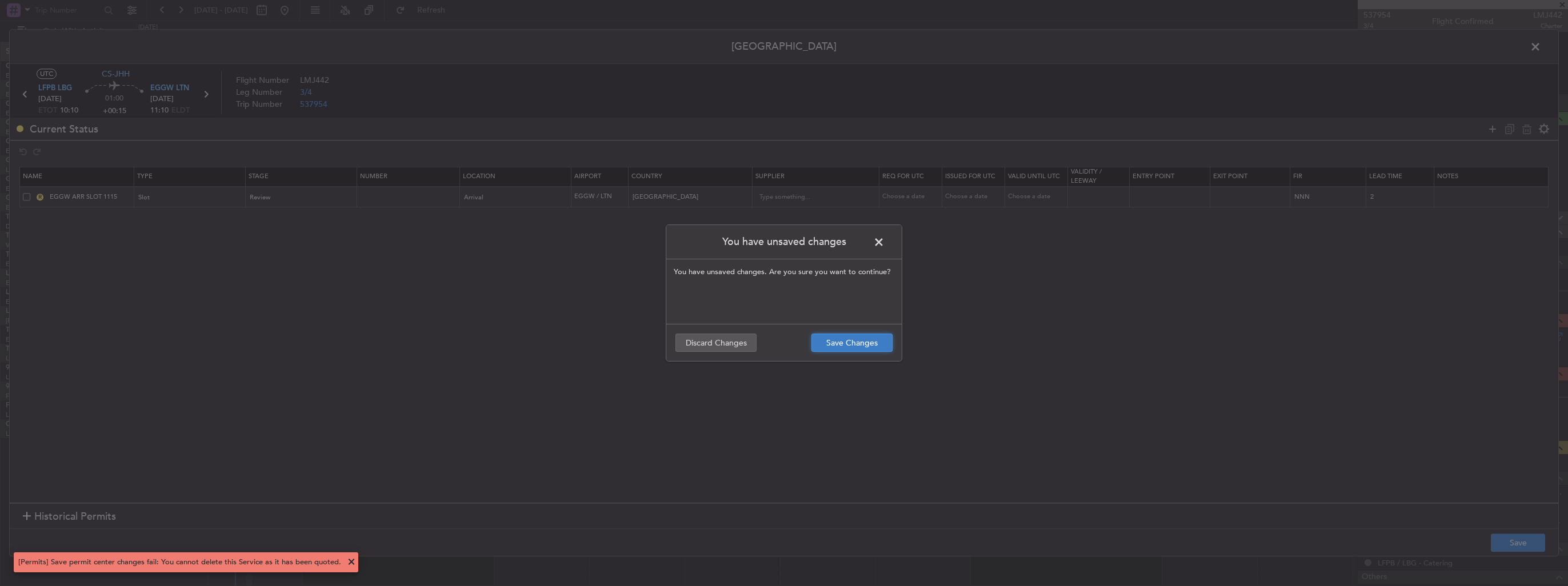
click at [853, 343] on button "Save Changes" at bounding box center [851, 343] width 81 height 18
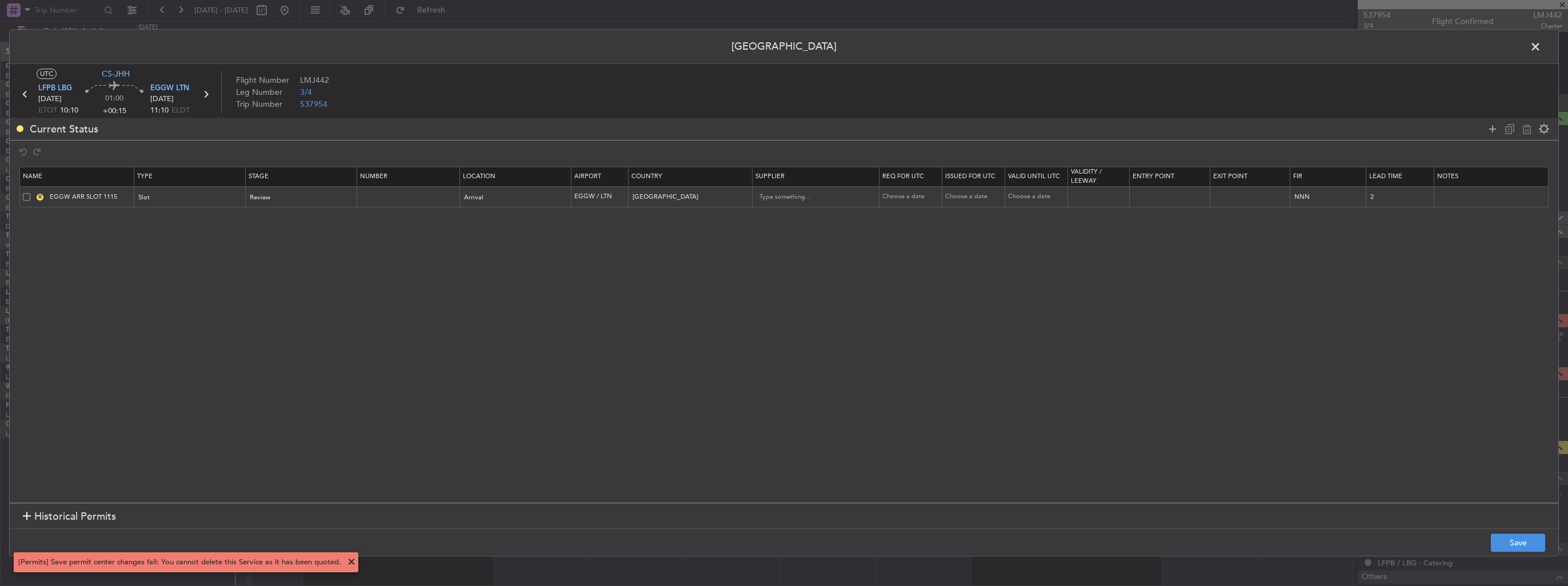
click at [1541, 49] on span at bounding box center [1541, 50] width 0 height 23
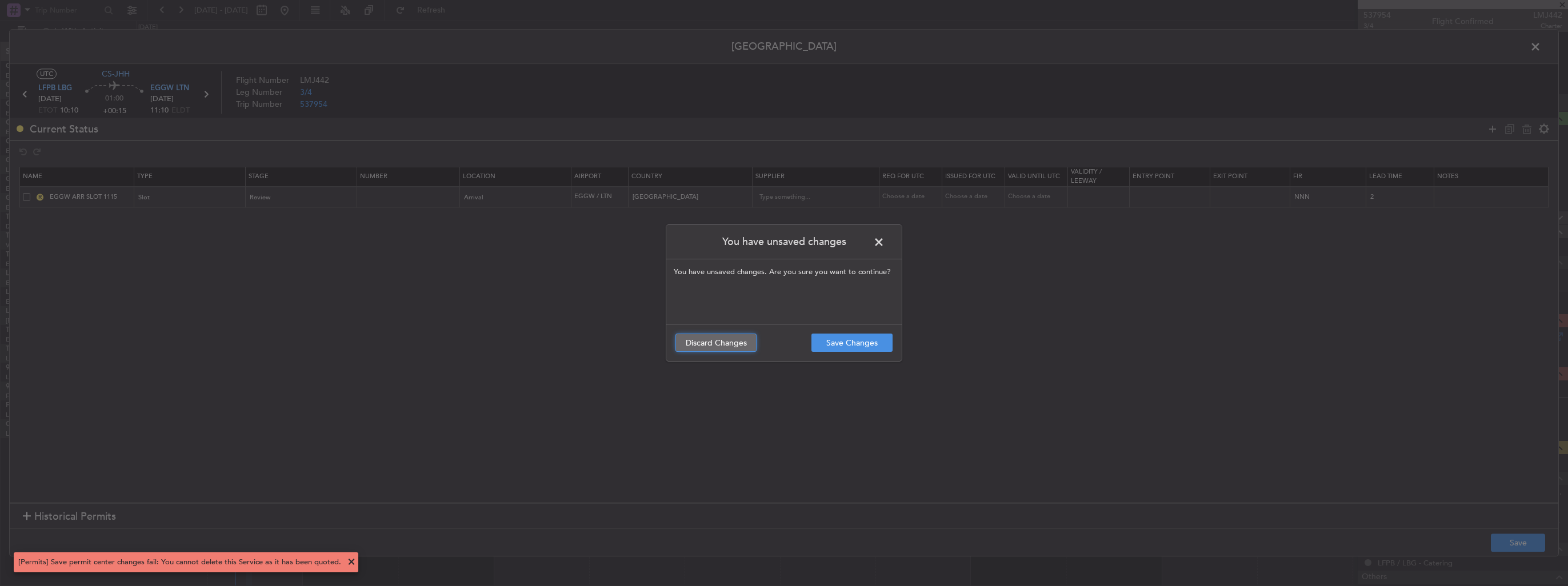
click at [713, 344] on button "Discard Changes" at bounding box center [716, 343] width 81 height 18
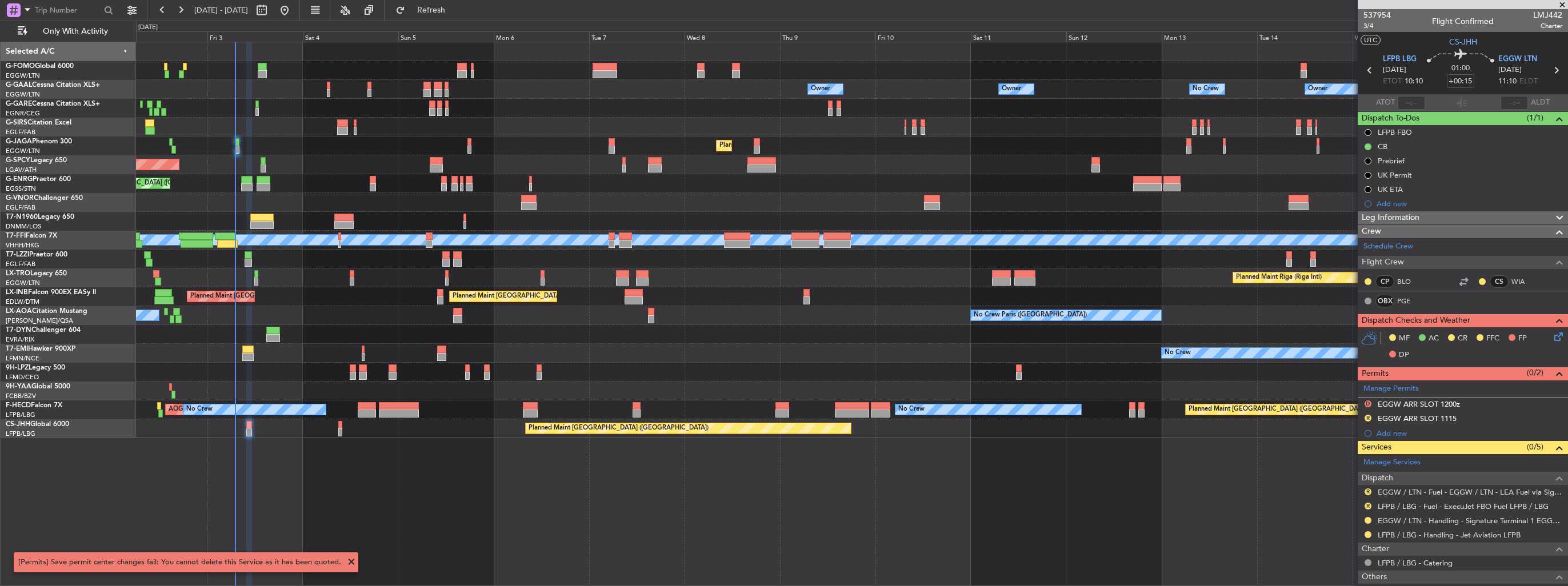
click at [1552, 332] on icon at bounding box center [1556, 335] width 9 height 9
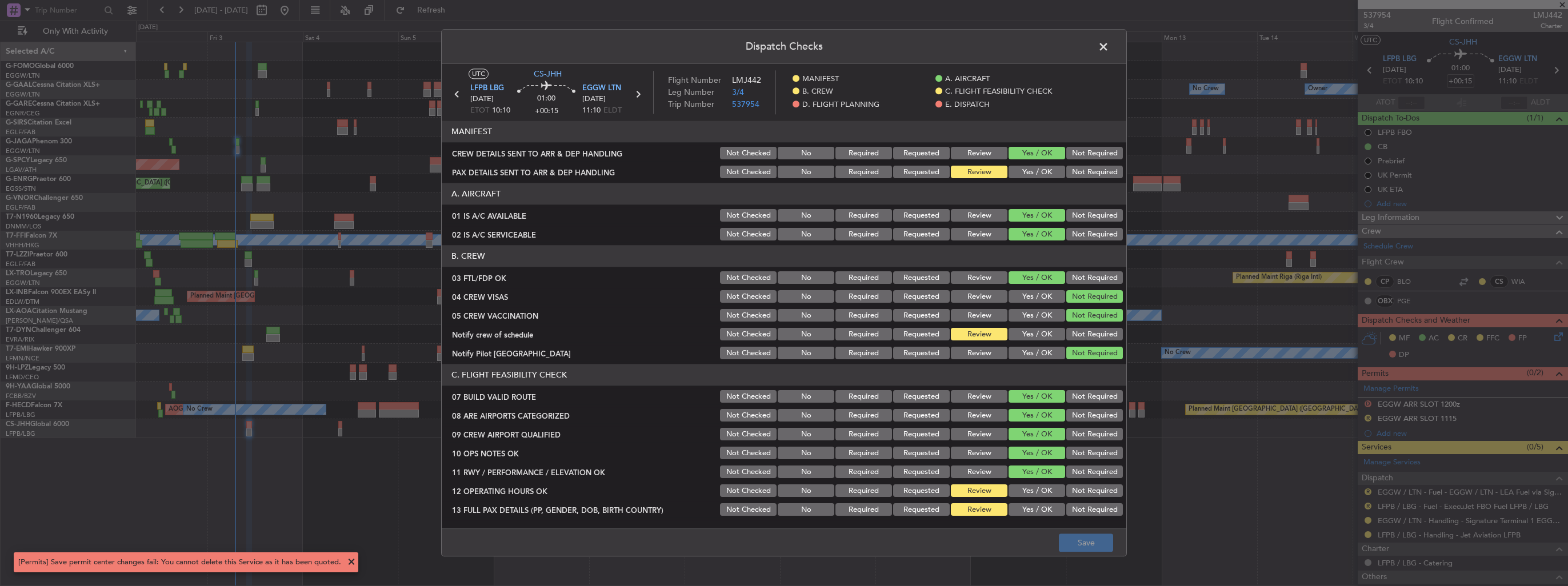
click at [1025, 172] on button "Yes / OK" at bounding box center [1036, 172] width 57 height 12
click at [1104, 544] on button "Save" at bounding box center [1086, 543] width 54 height 18
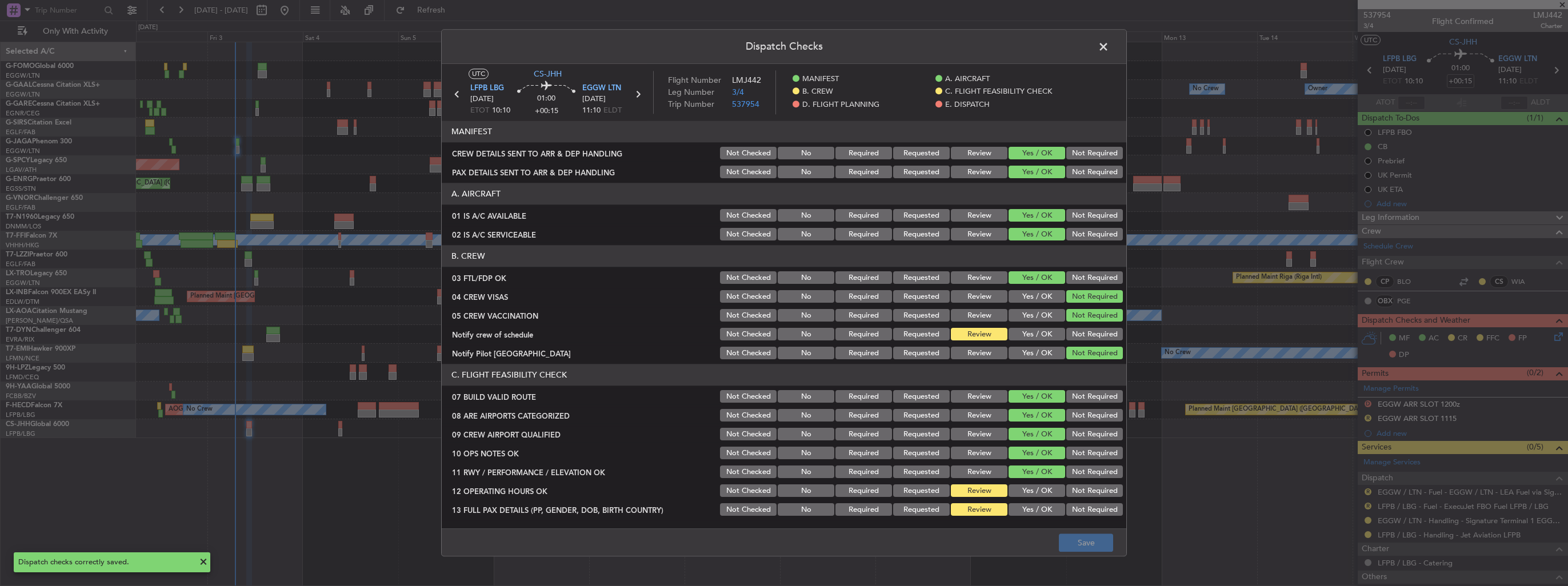
click at [1109, 48] on span at bounding box center [1109, 50] width 0 height 23
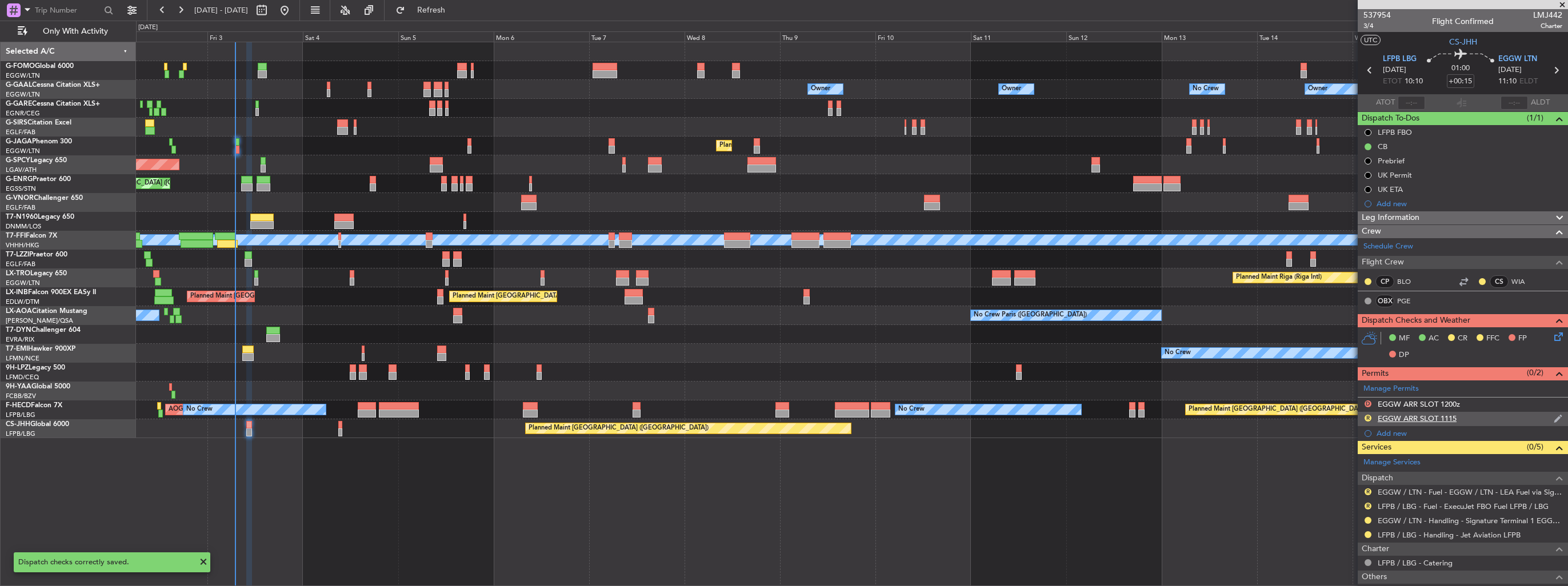
click at [1553, 415] on img at bounding box center [1557, 418] width 8 height 11
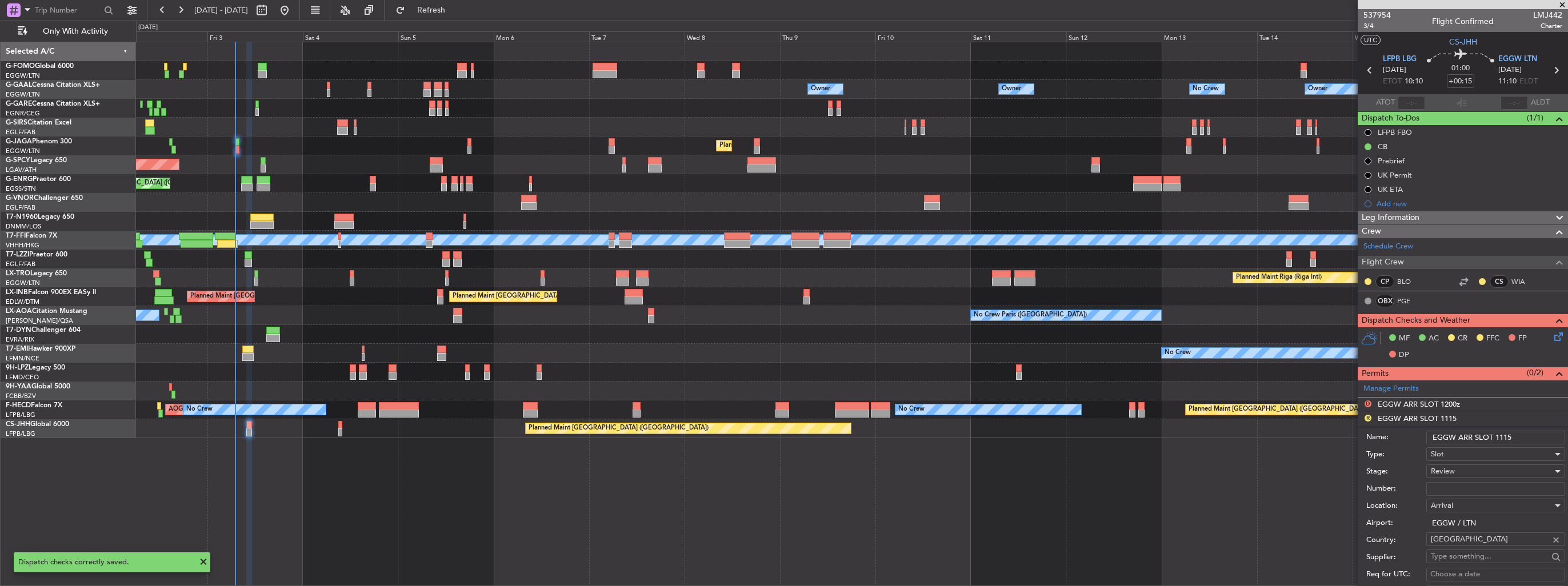
click at [1524, 435] on input "EGGW ARR SLOT 1115" at bounding box center [1495, 437] width 139 height 14
type input "EGGW ARR SLOT 1115z"
click at [1482, 469] on div "Review" at bounding box center [1492, 471] width 122 height 17
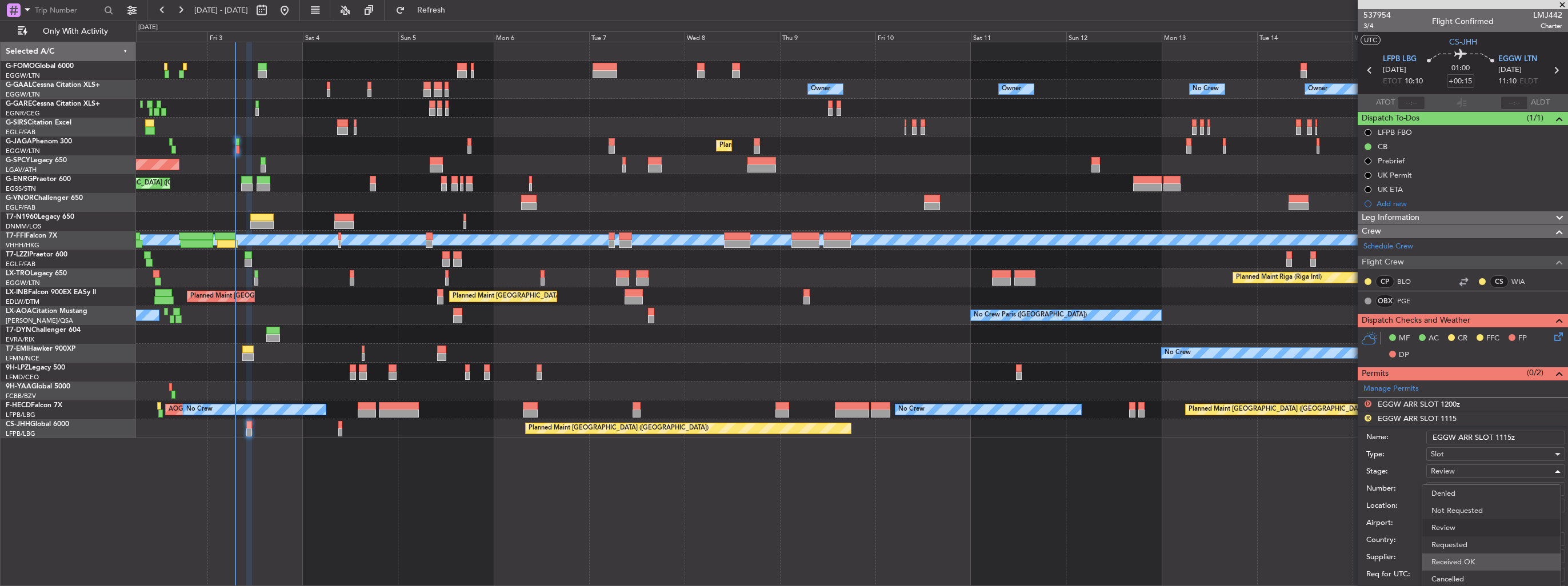
click at [1474, 556] on span "Received OK" at bounding box center [1492, 562] width 120 height 17
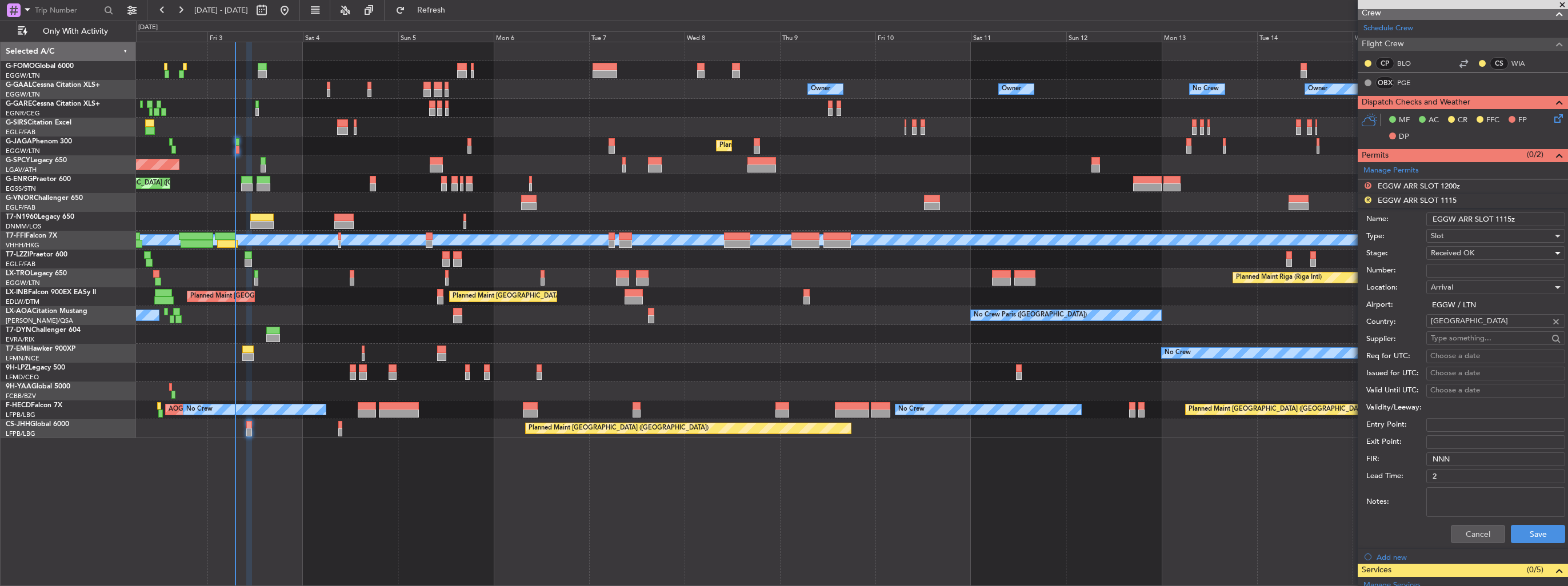
scroll to position [228, 0]
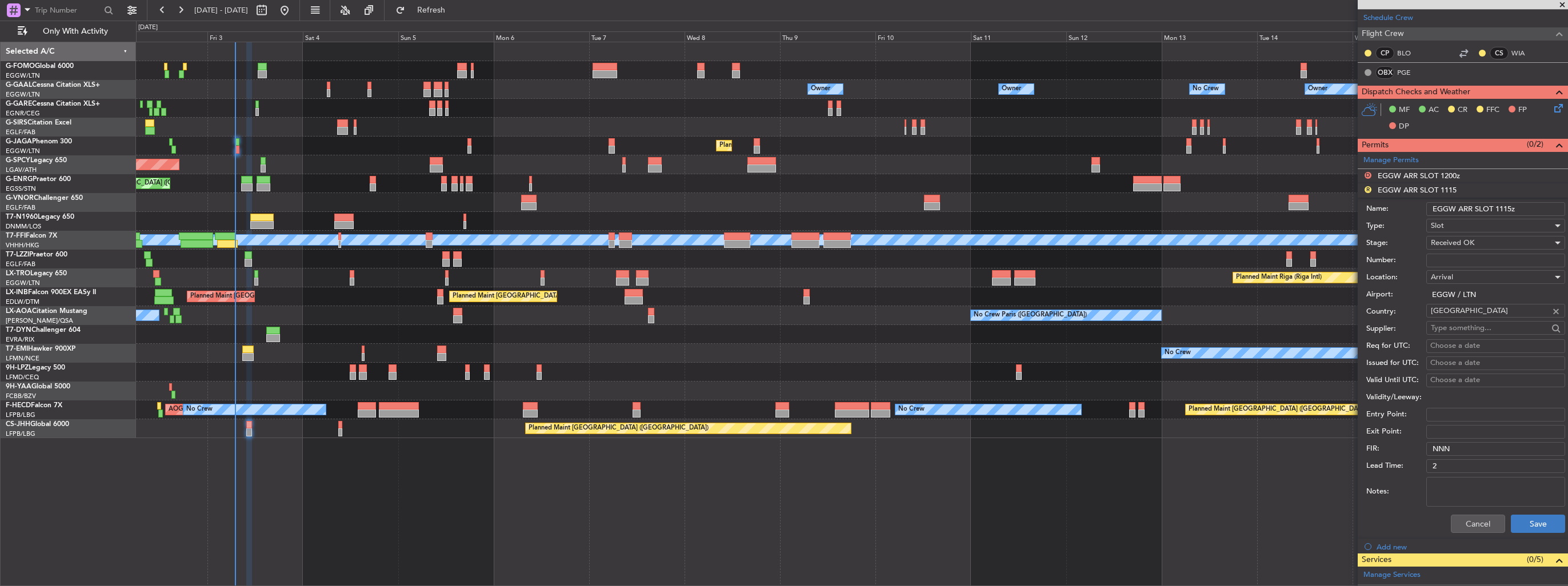
click at [1526, 532] on div "Cancel Save" at bounding box center [1465, 524] width 199 height 30
click at [1527, 529] on button "Save" at bounding box center [1538, 524] width 54 height 18
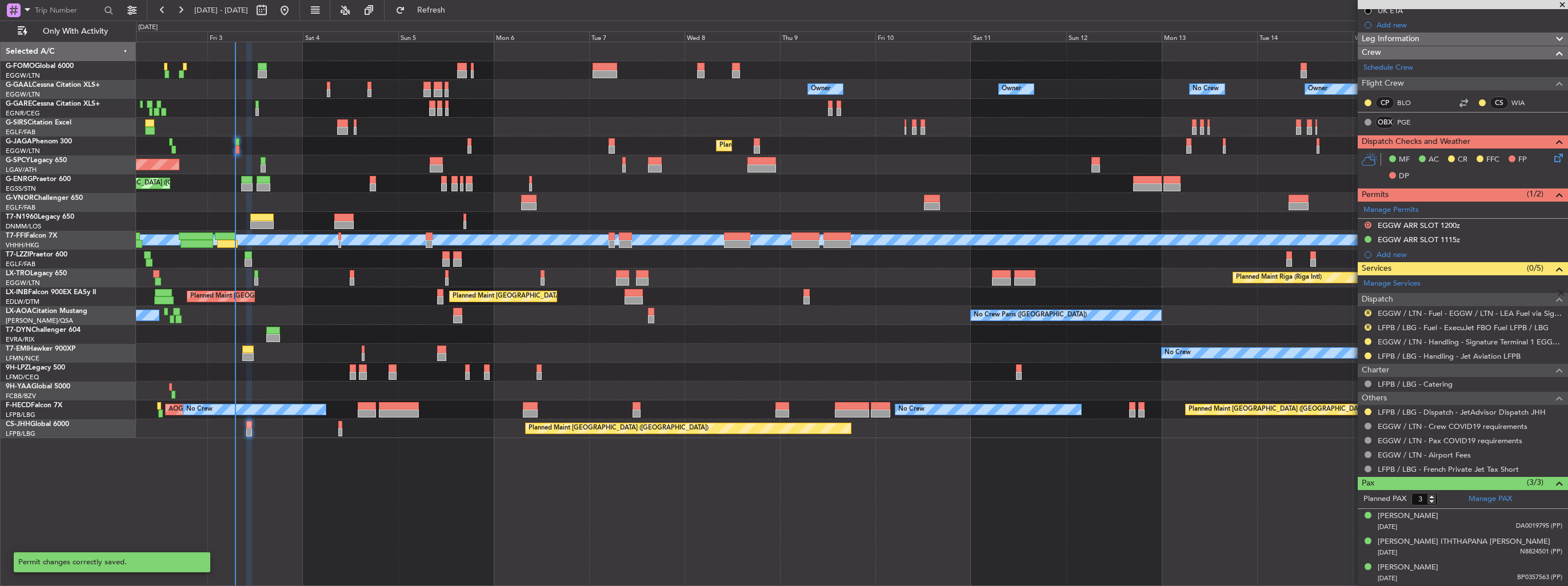
scroll to position [176, 0]
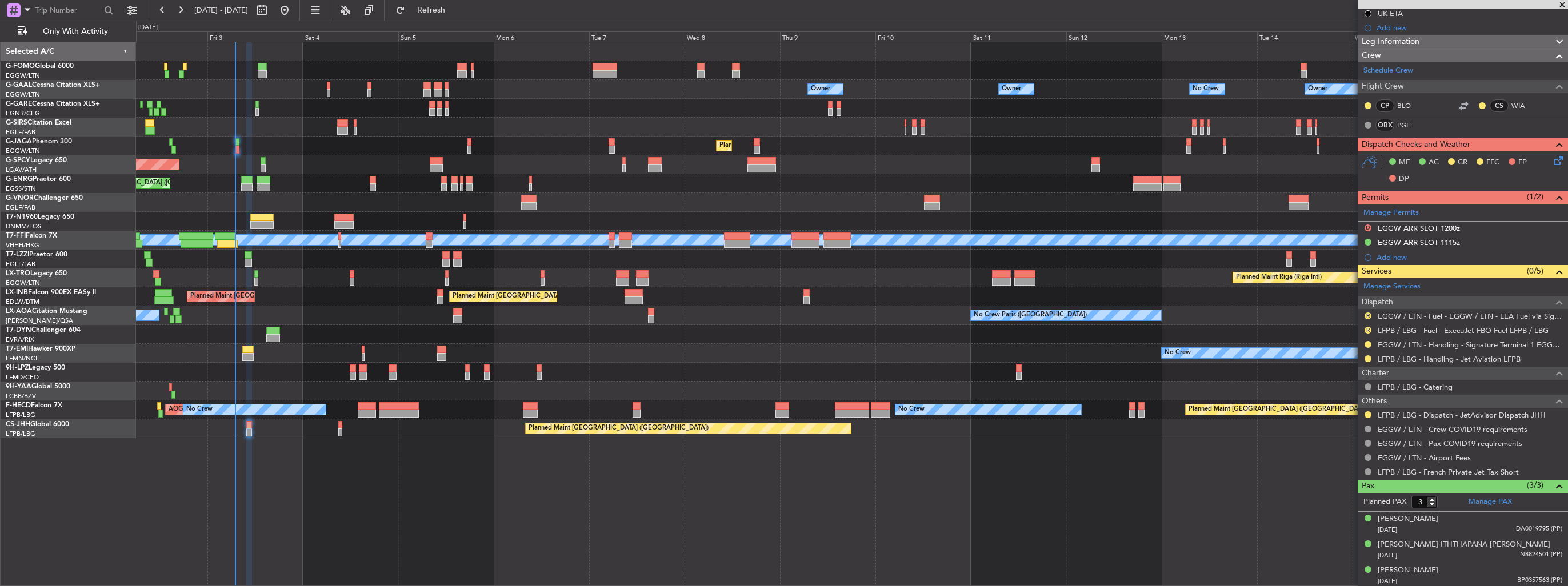
click at [1298, 329] on div at bounding box center [851, 335] width 1432 height 19
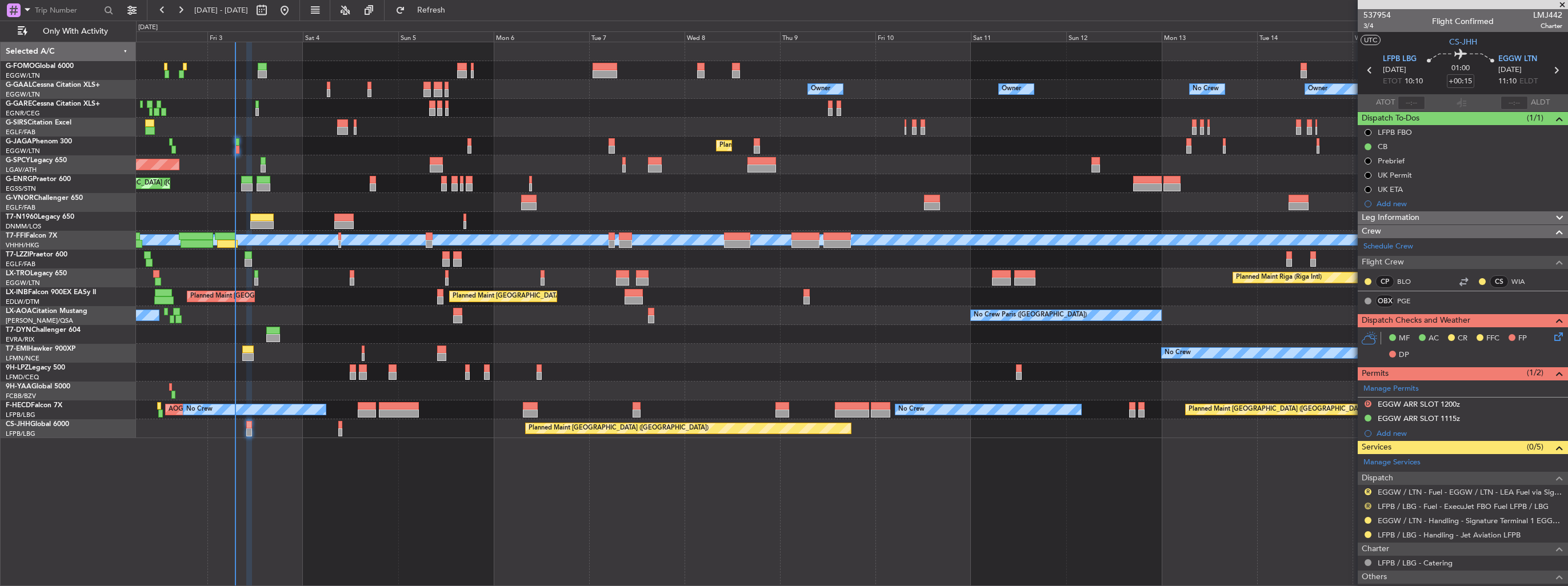
click at [1367, 505] on button "R" at bounding box center [1367, 506] width 7 height 7
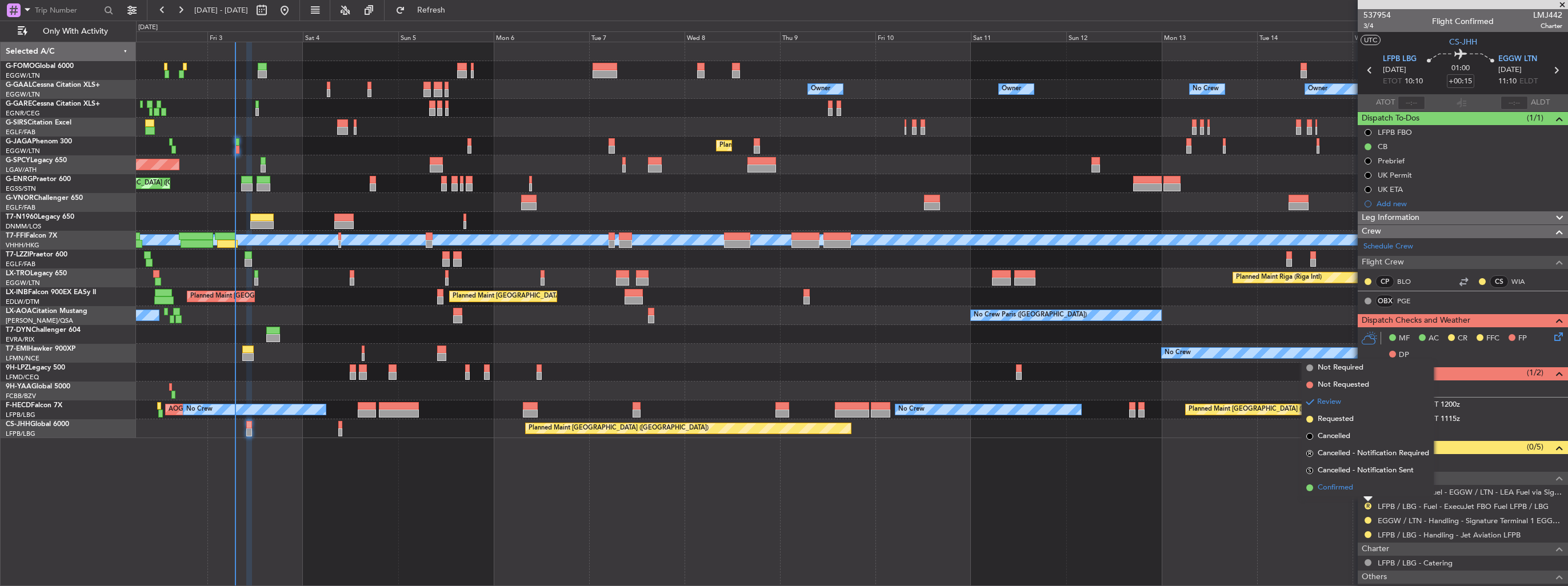
click at [1340, 491] on span "Confirmed" at bounding box center [1335, 488] width 35 height 12
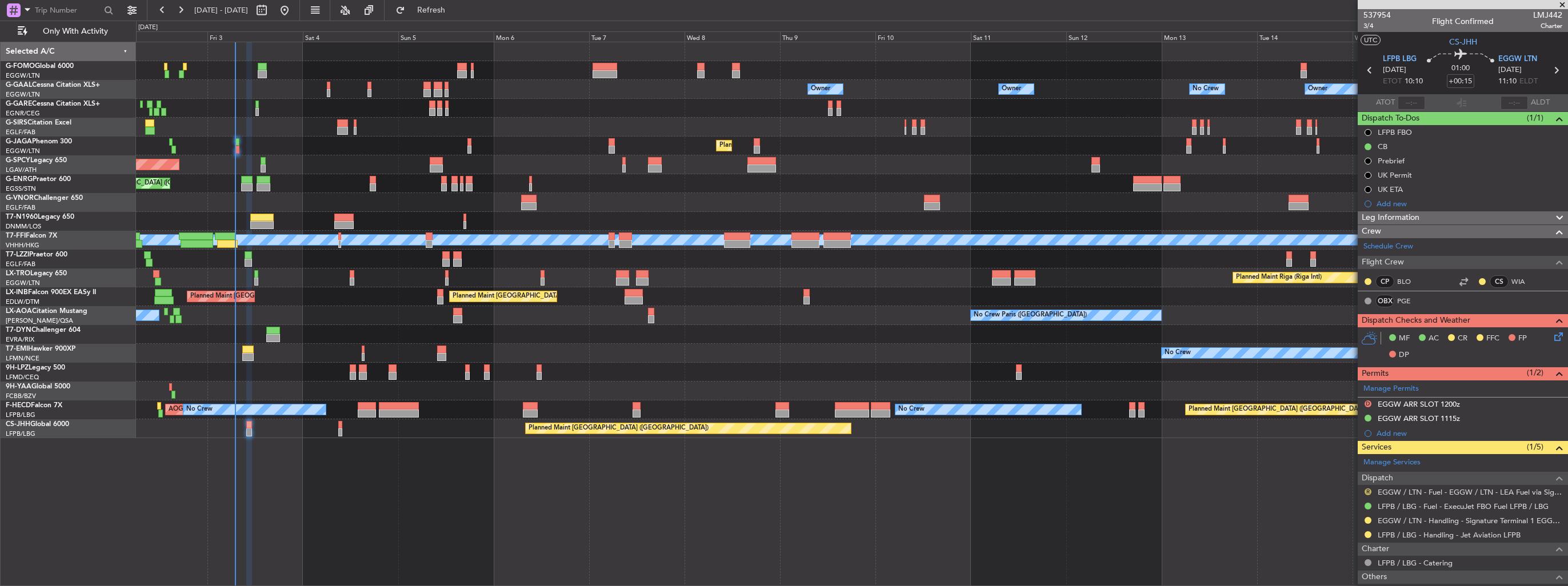
click at [1367, 491] on button "R" at bounding box center [1367, 491] width 7 height 7
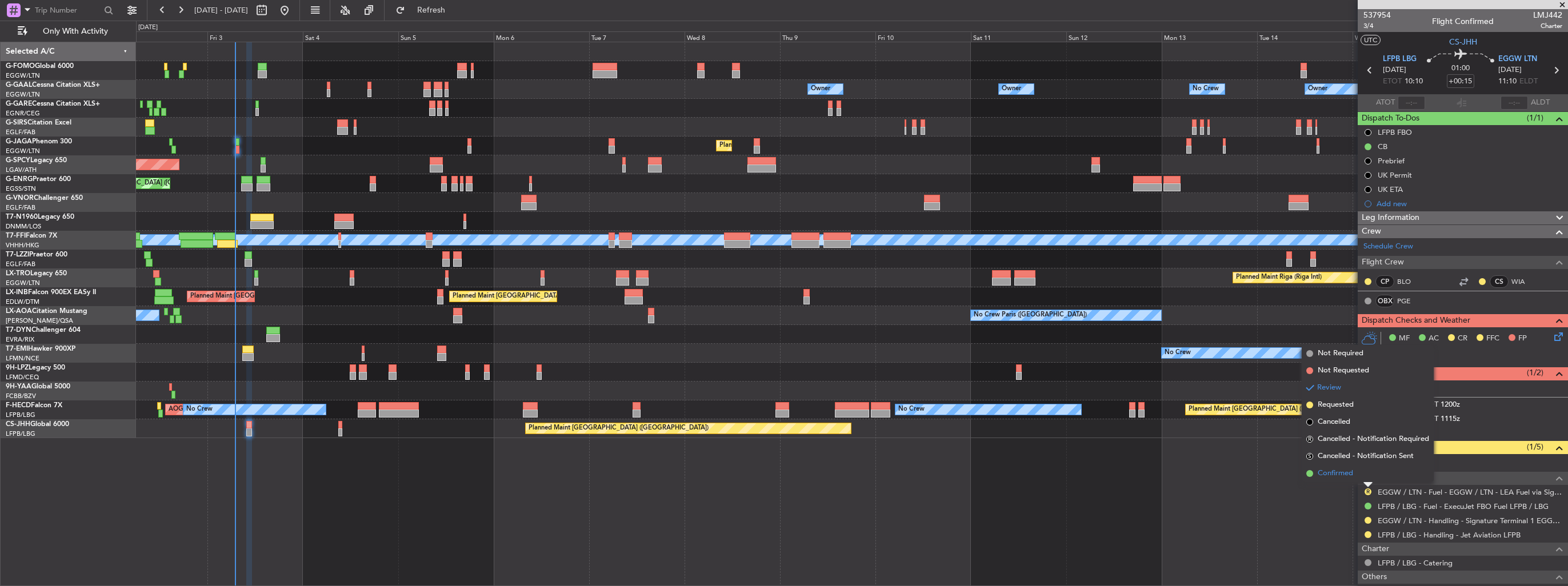
click at [1333, 475] on span "Confirmed" at bounding box center [1335, 473] width 35 height 12
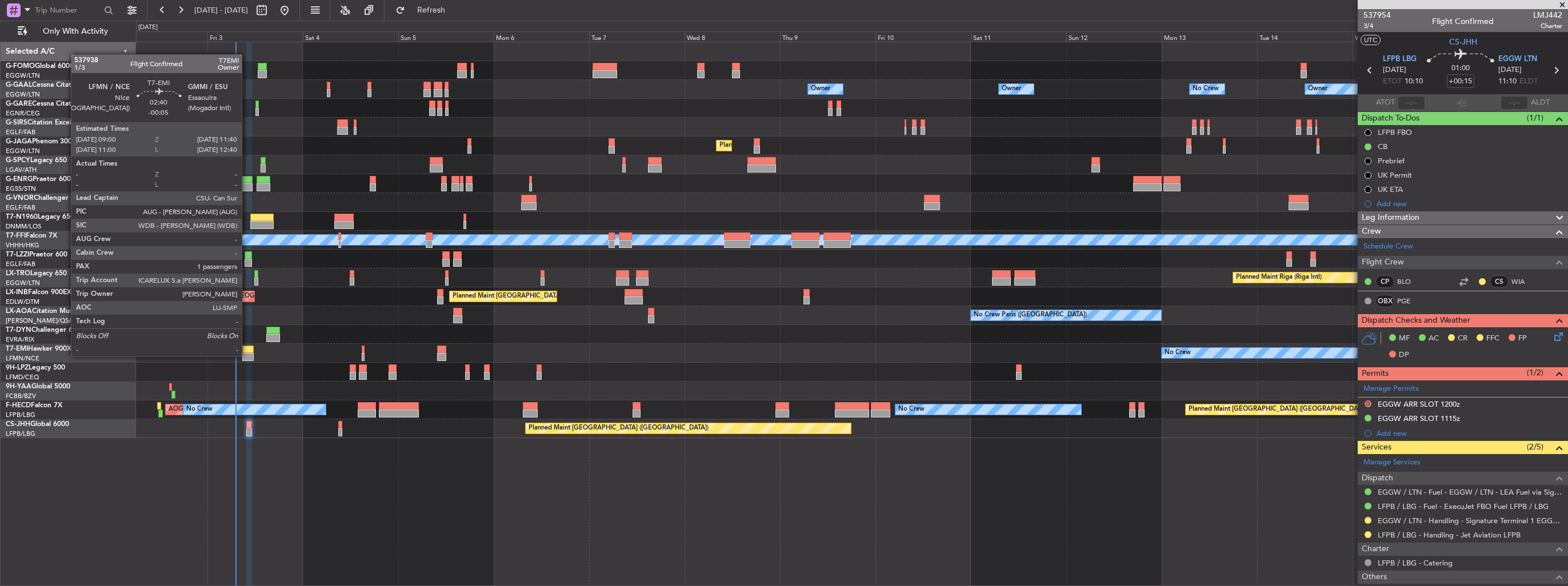
click at [247, 355] on div at bounding box center [247, 358] width 11 height 8
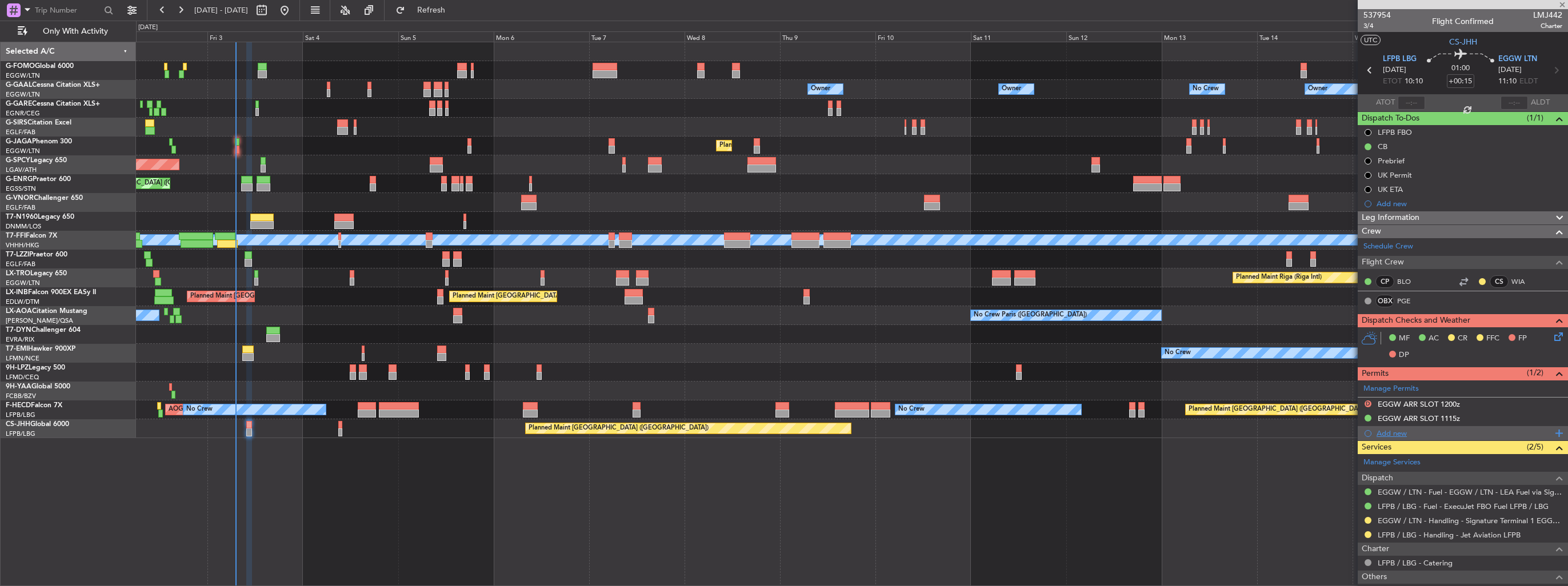
type input "-00:05"
type input "1"
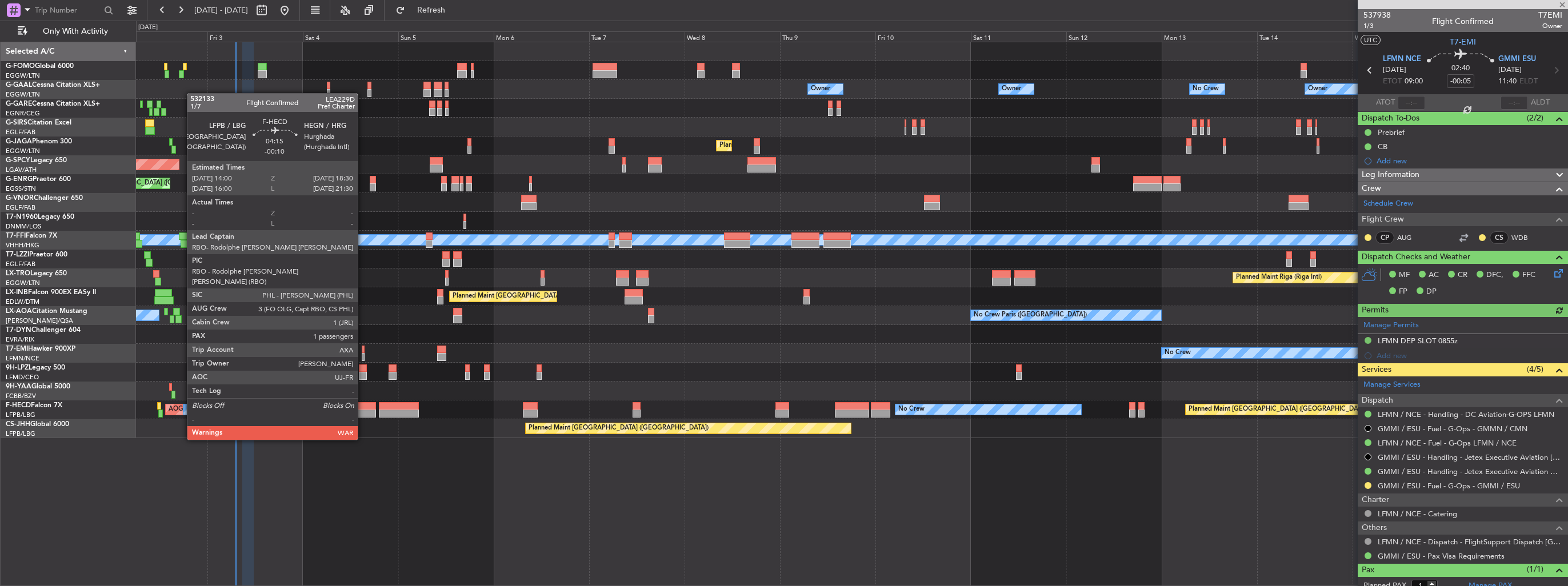
click at [362, 408] on div at bounding box center [367, 406] width 18 height 8
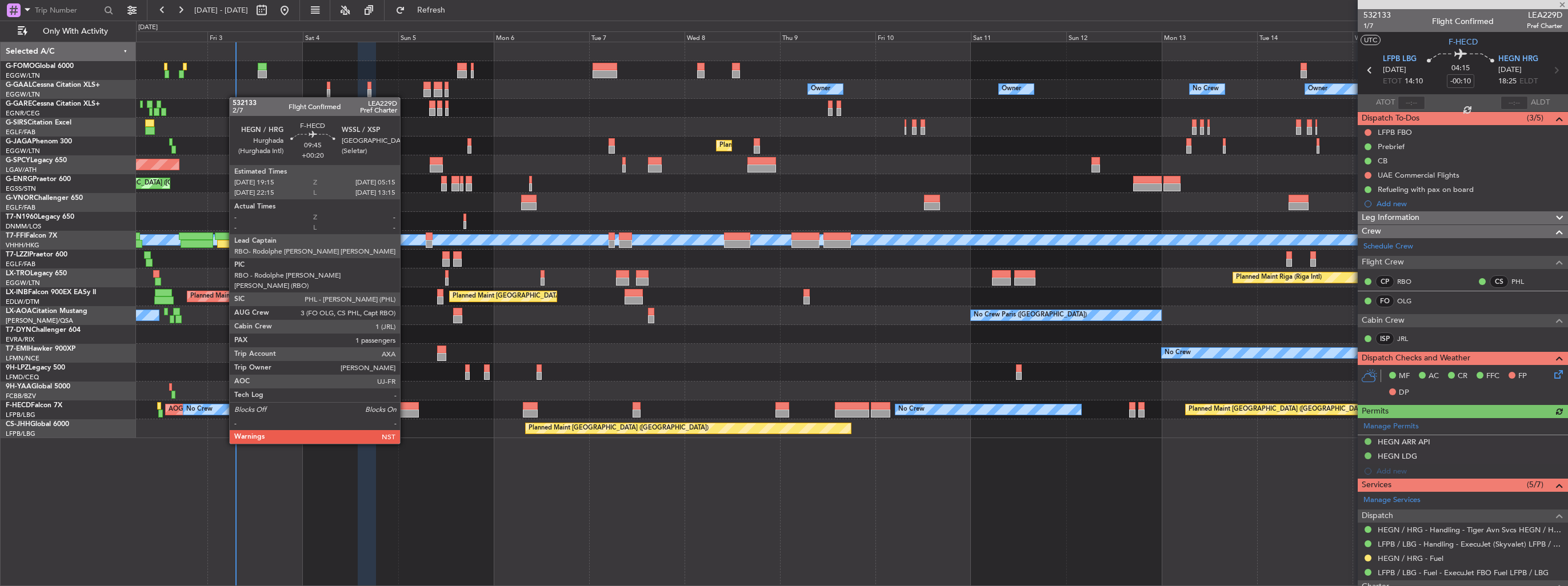
click at [405, 412] on div at bounding box center [399, 413] width 40 height 8
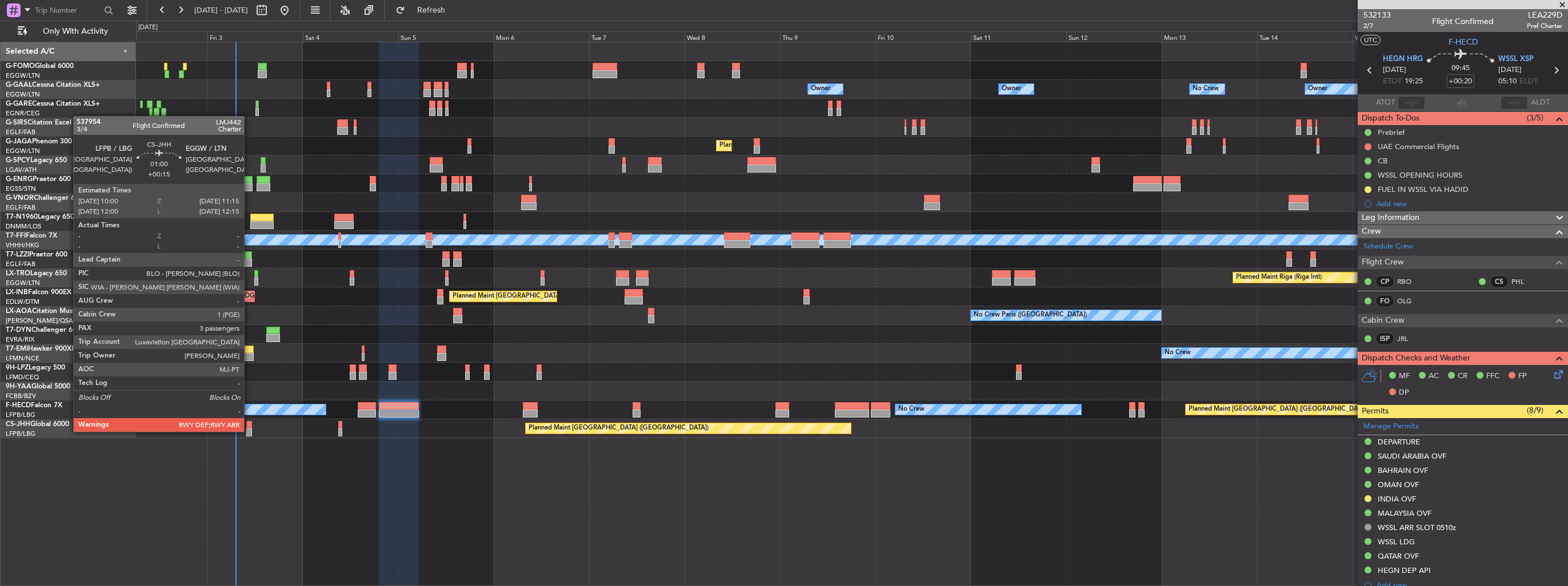
click at [249, 431] on div at bounding box center [249, 432] width 5 height 8
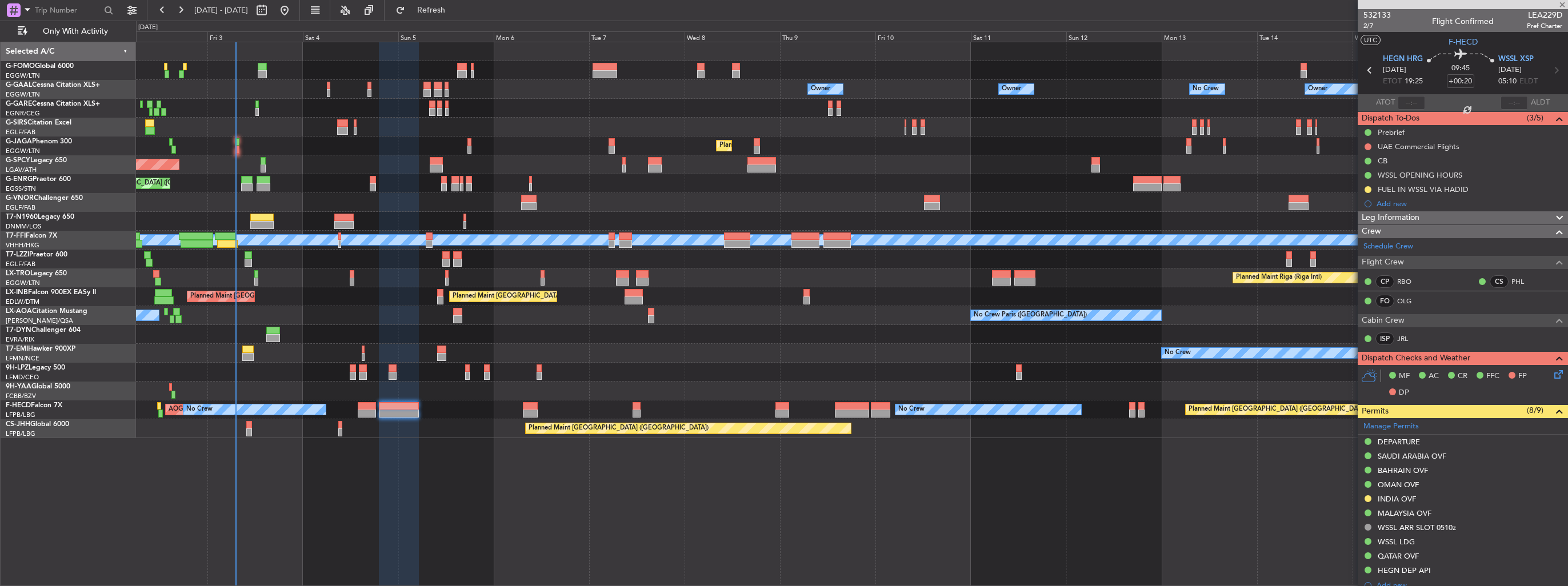
type input "+00:15"
type input "3"
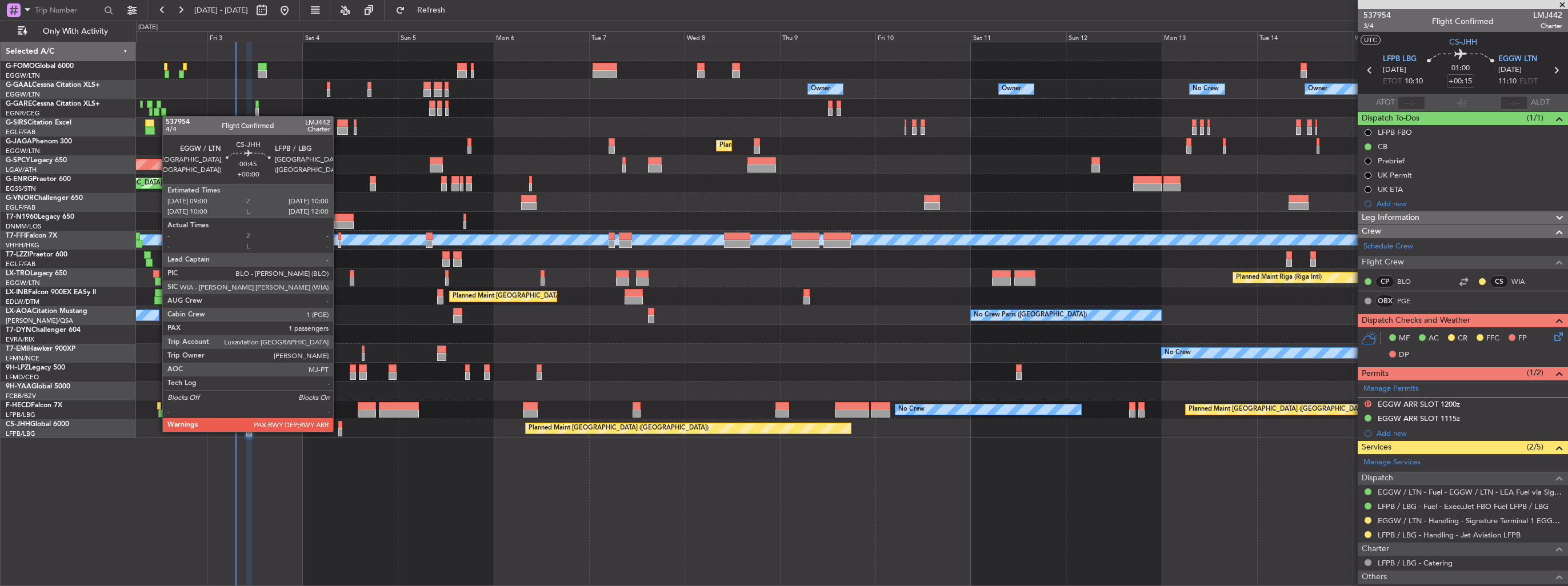
click at [339, 431] on div at bounding box center [340, 432] width 4 height 8
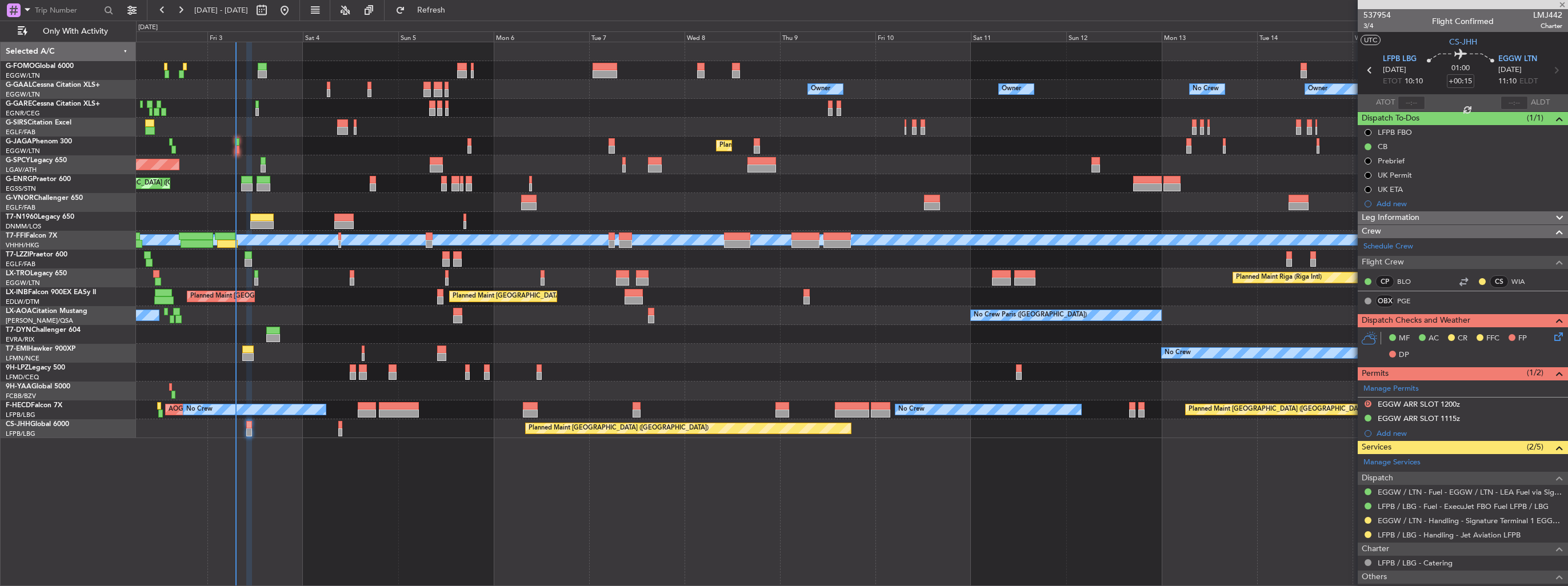
type input "4"
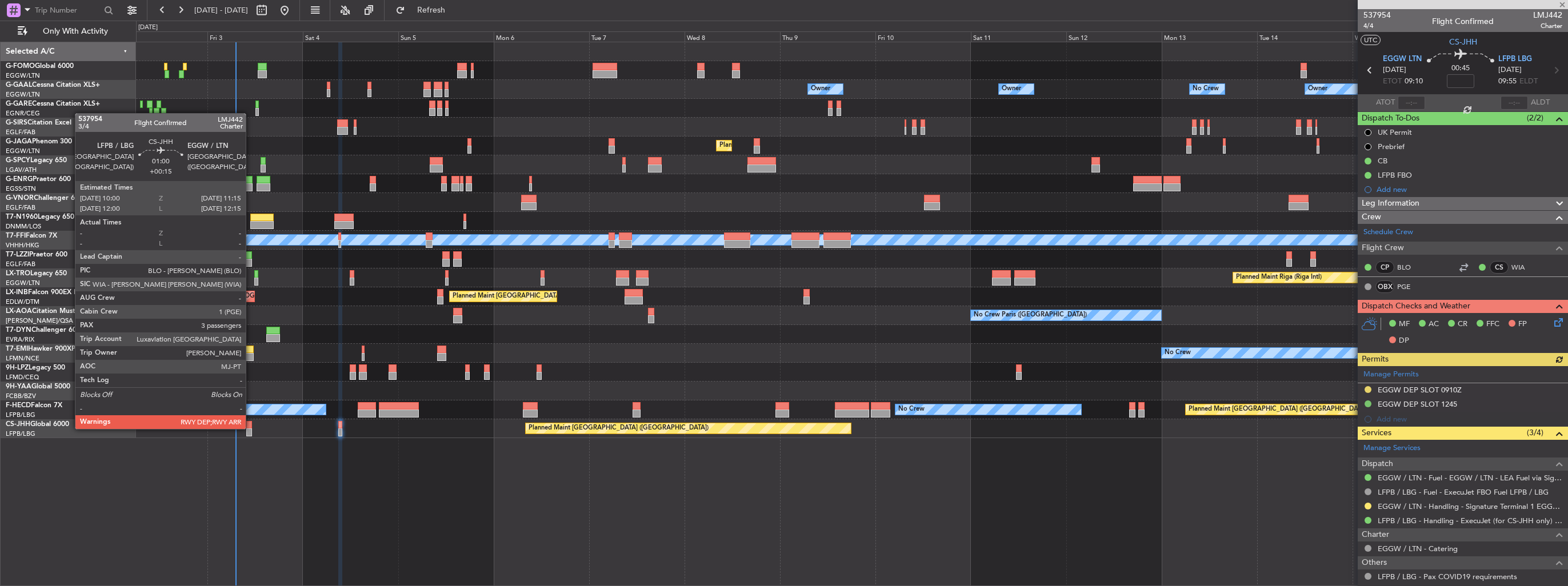
click at [251, 428] on div at bounding box center [249, 432] width 5 height 8
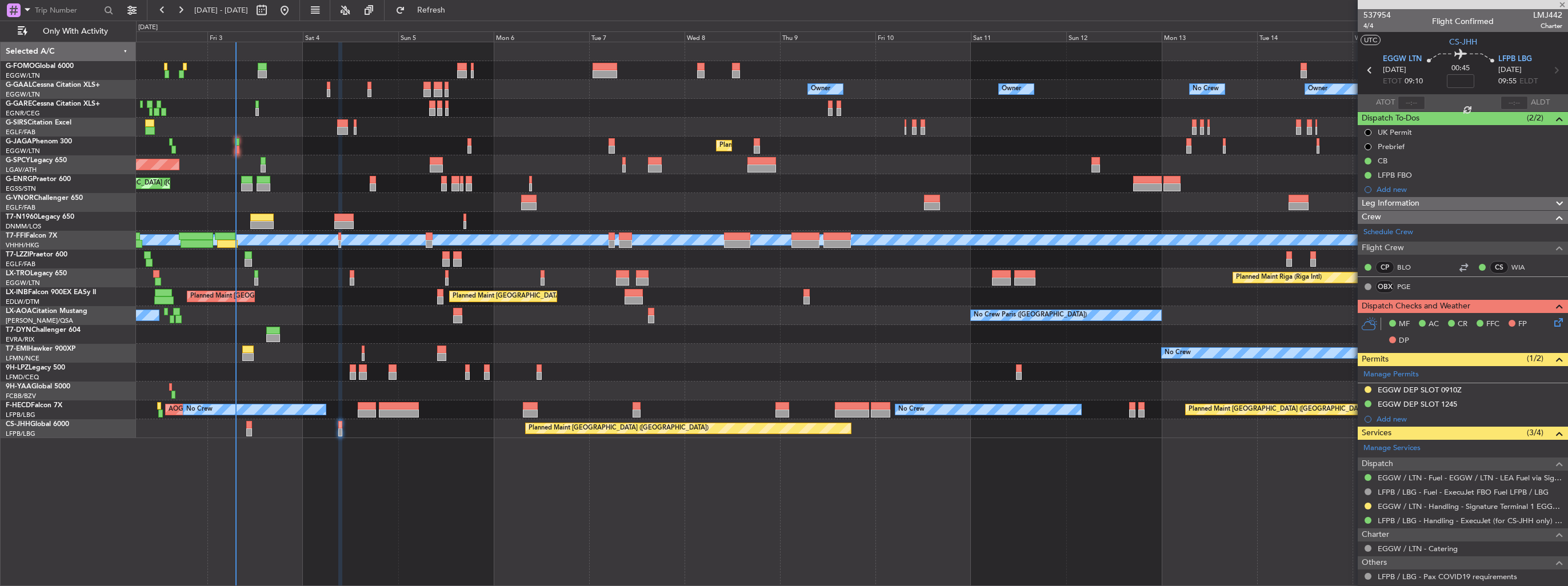
type input "+00:15"
type input "3"
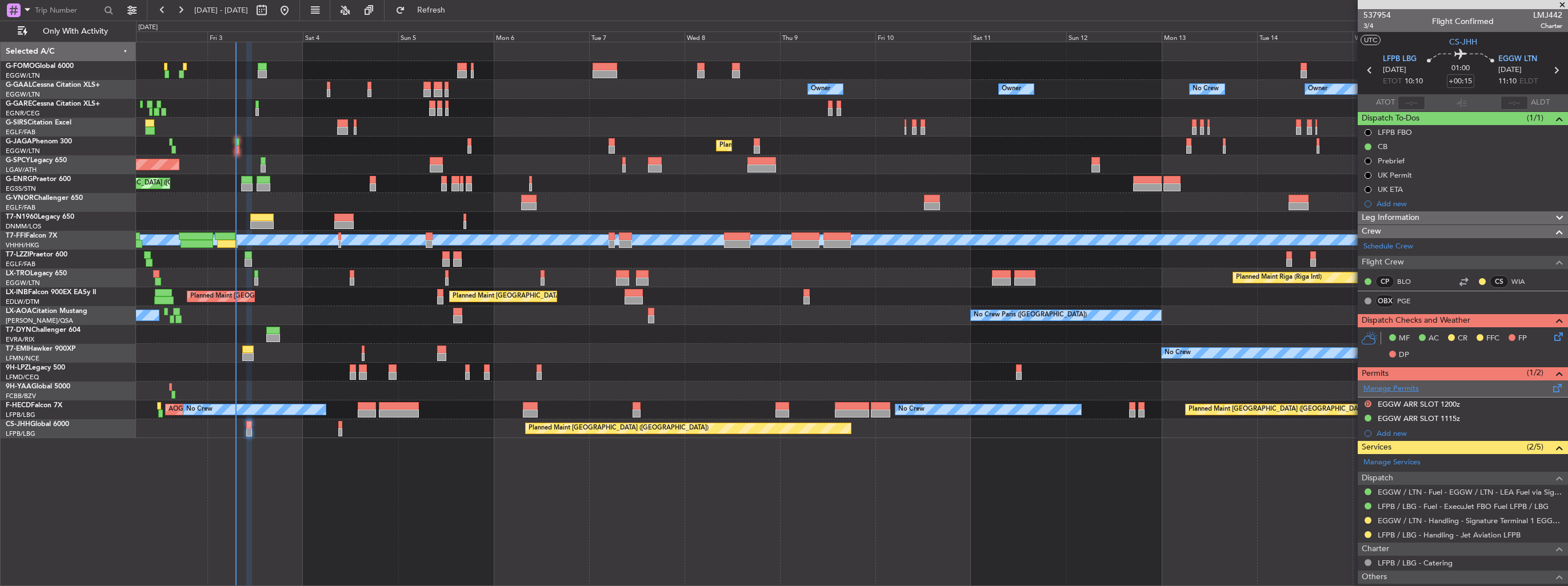
click at [1392, 387] on link "Manage Permits" at bounding box center [1390, 390] width 55 height 12
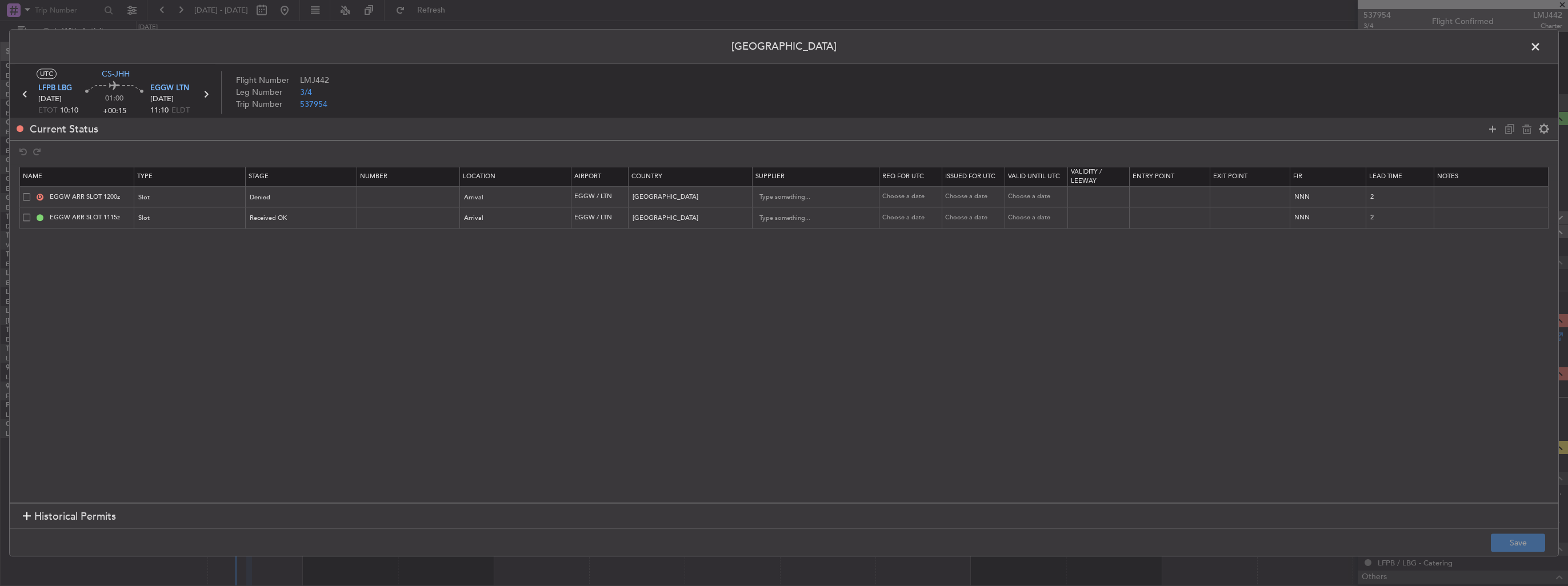
click at [27, 200] on span at bounding box center [26, 196] width 7 height 7
click at [31, 193] on input "checkbox" at bounding box center [31, 193] width 0 height 0
click at [1533, 131] on icon at bounding box center [1526, 129] width 14 height 14
type input "EGGW ARR SLOT 1115z"
click at [1505, 538] on button "Save" at bounding box center [1518, 543] width 54 height 18
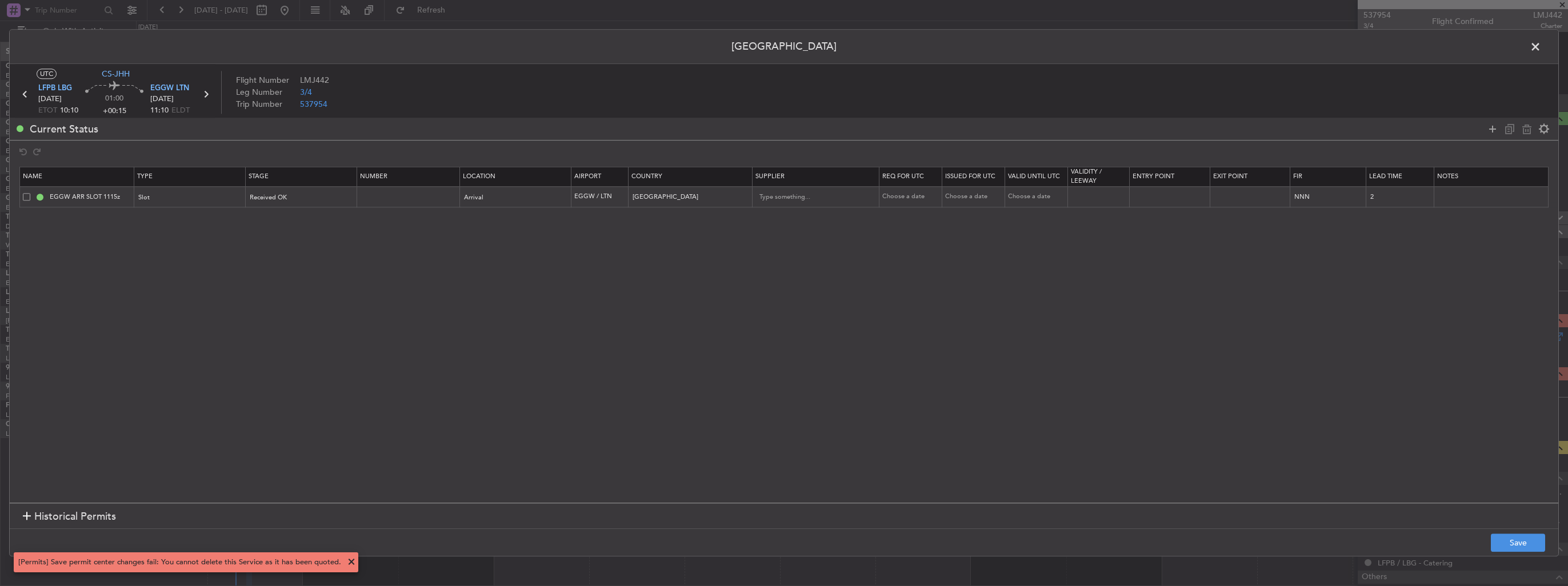
click at [1541, 49] on span at bounding box center [1541, 50] width 0 height 23
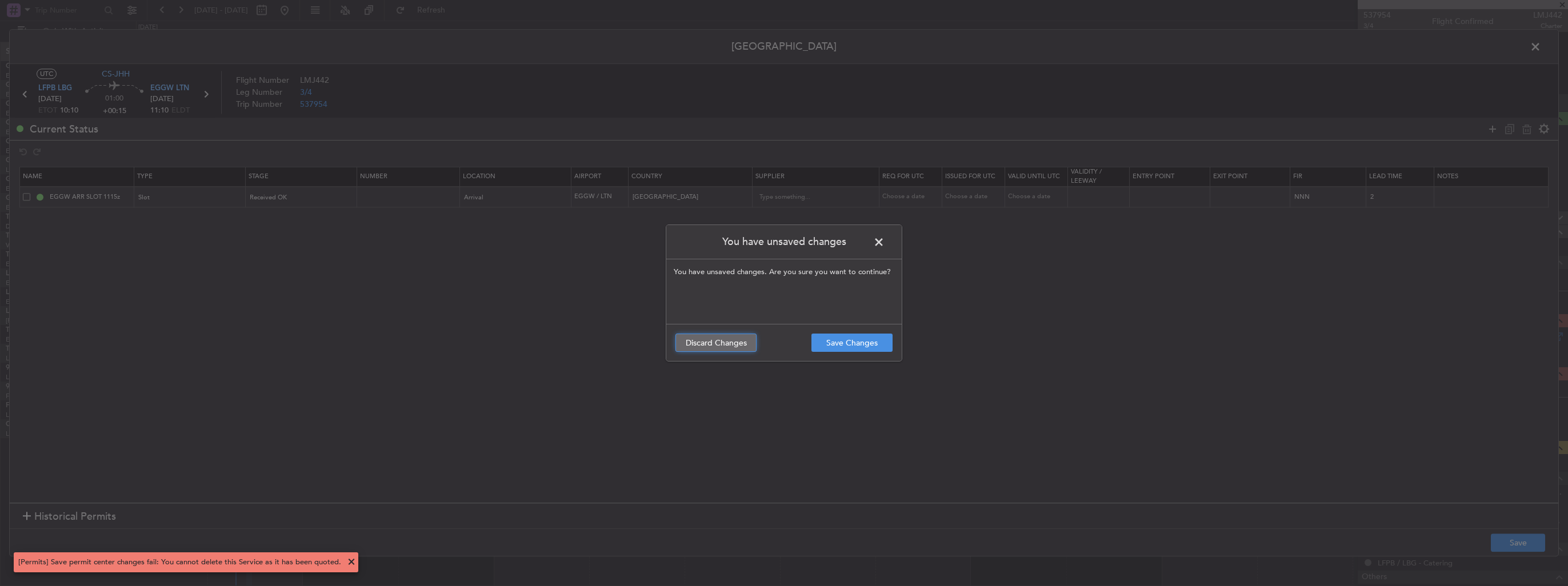
click at [732, 345] on button "Discard Changes" at bounding box center [716, 343] width 81 height 18
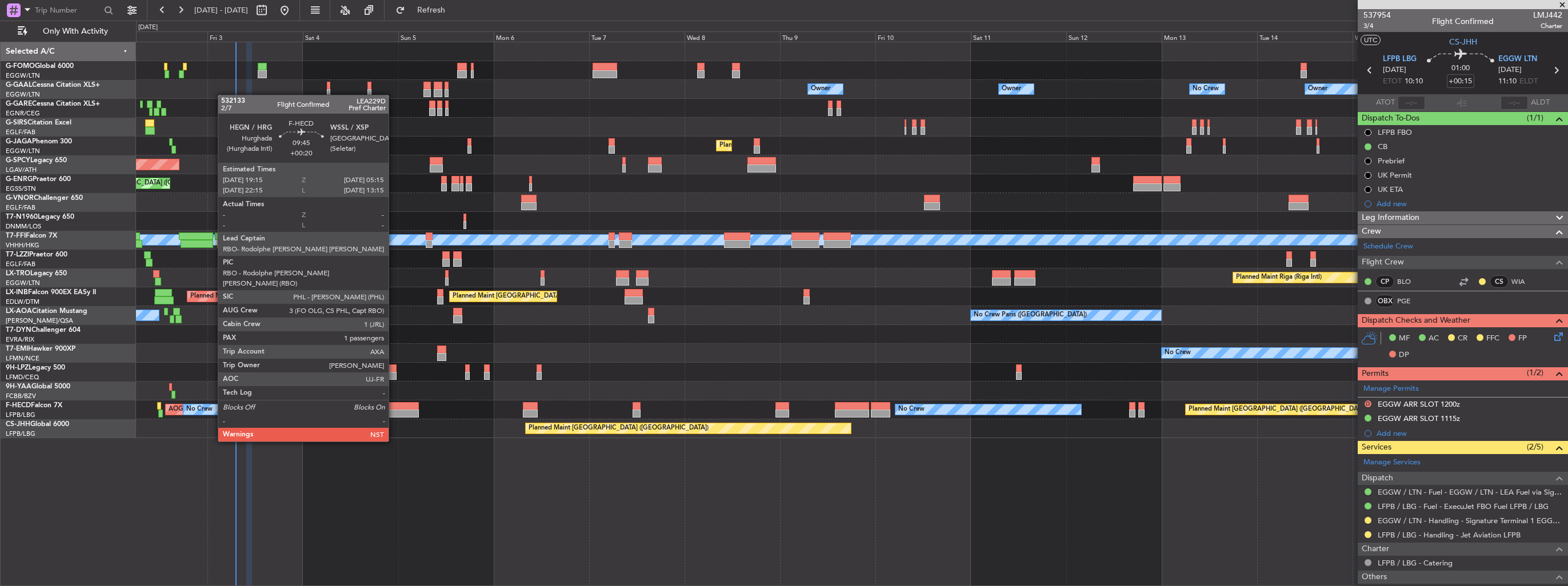
click at [394, 409] on div at bounding box center [399, 413] width 40 height 8
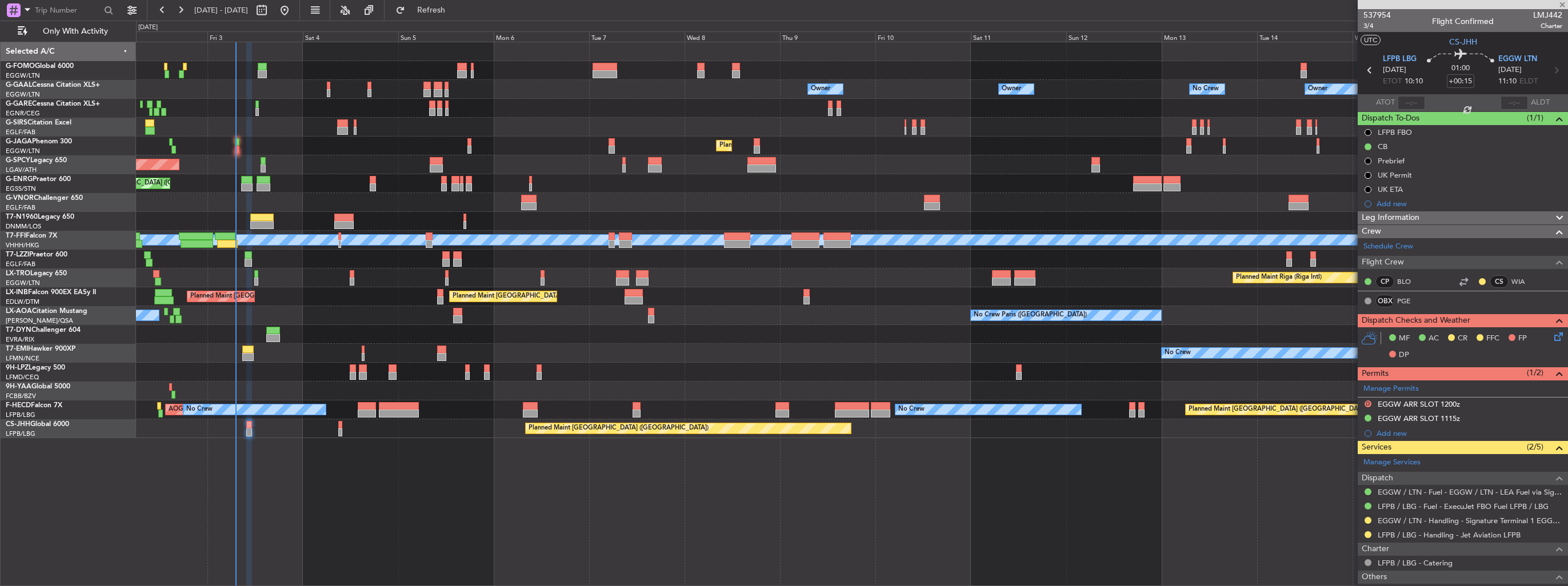
type input "+00:20"
type input "1"
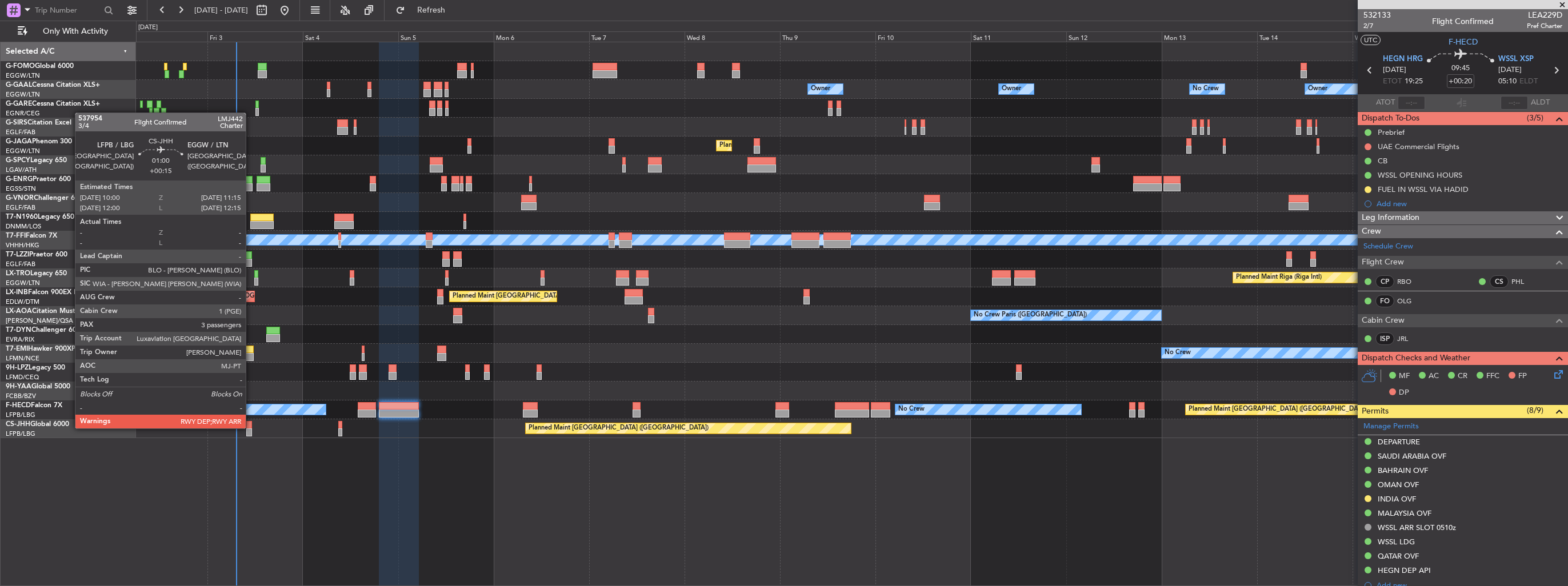
click at [251, 427] on div at bounding box center [249, 425] width 5 height 8
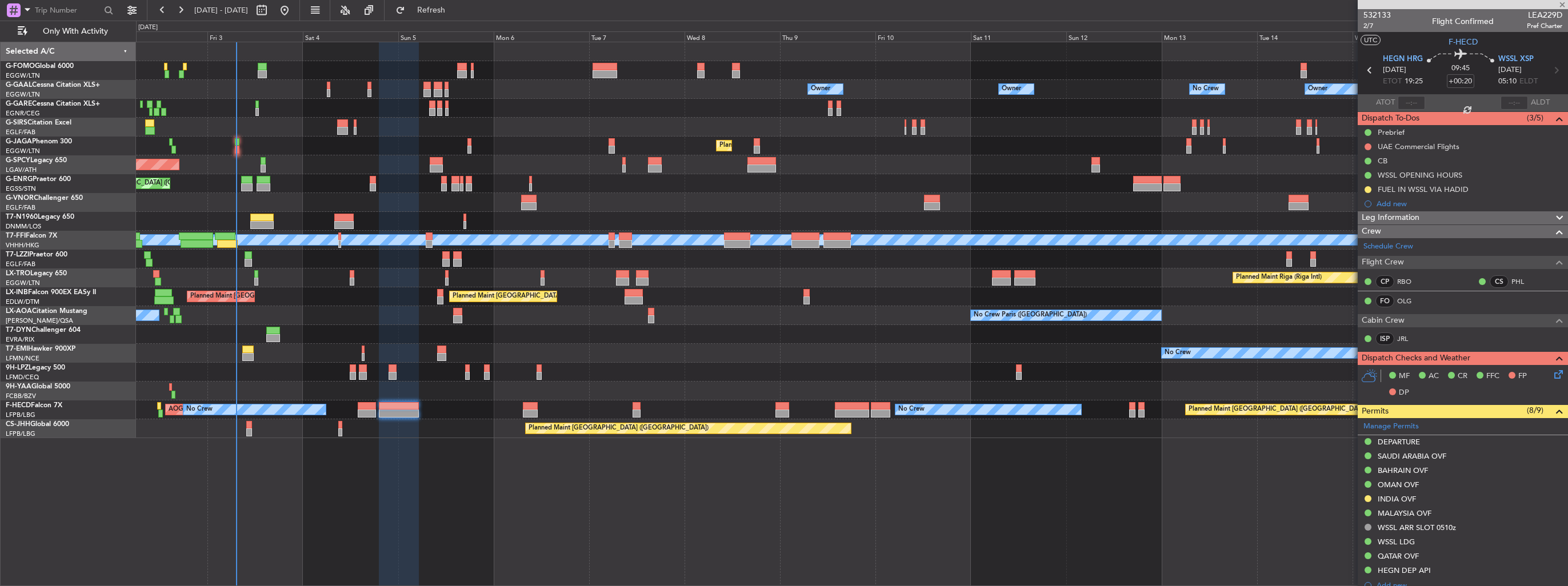
type input "+00:15"
type input "3"
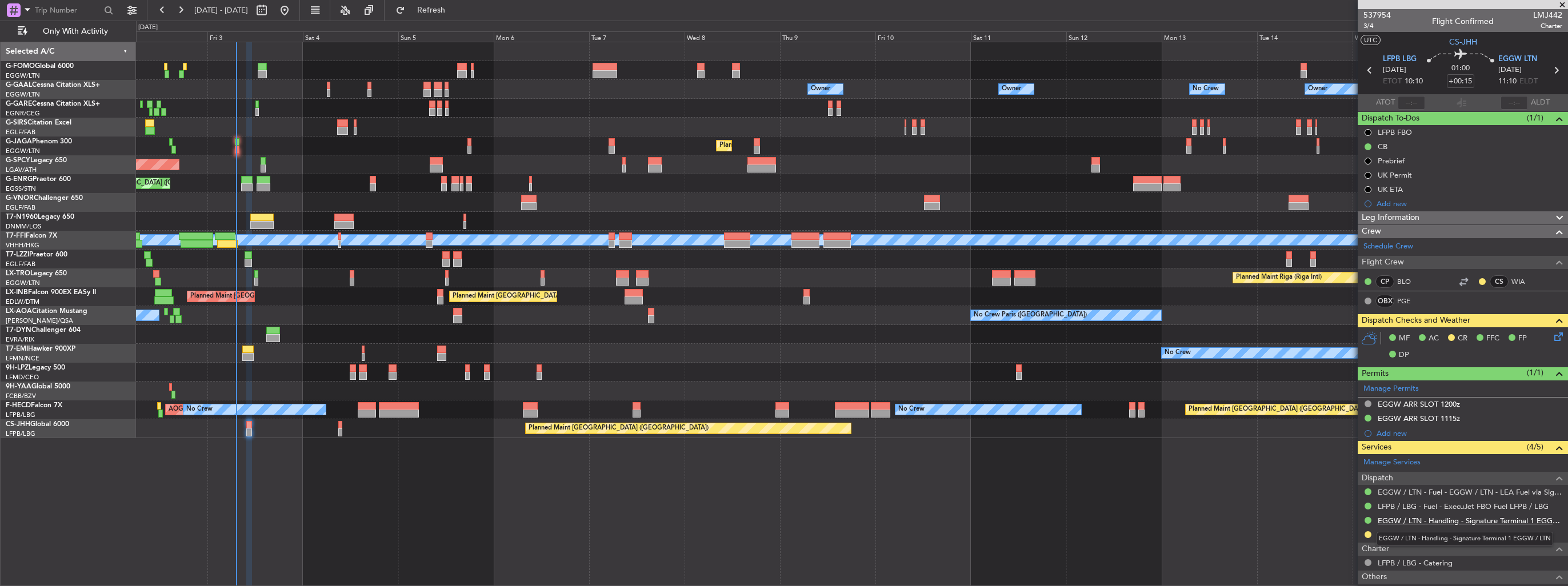
click at [1437, 523] on link "EGGW / LTN - Handling - Signature Terminal 1 EGGW / LTN" at bounding box center [1469, 521] width 185 height 10
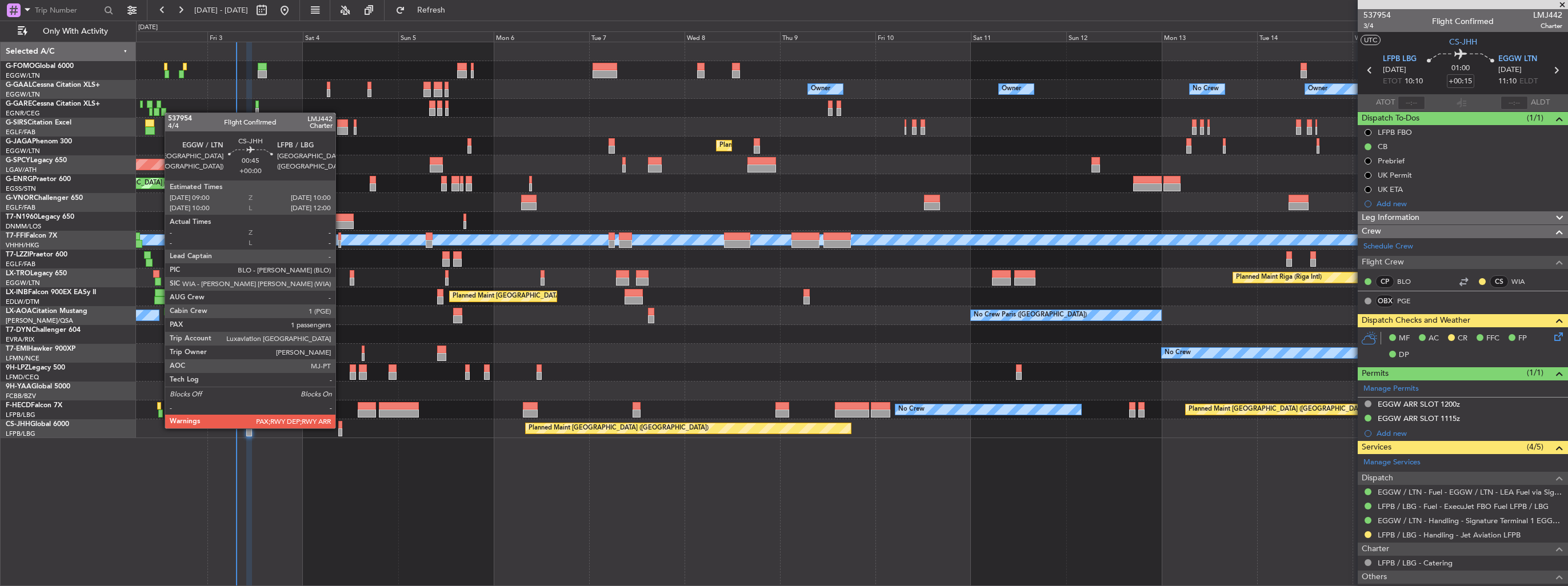
click at [340, 427] on div at bounding box center [340, 425] width 4 height 8
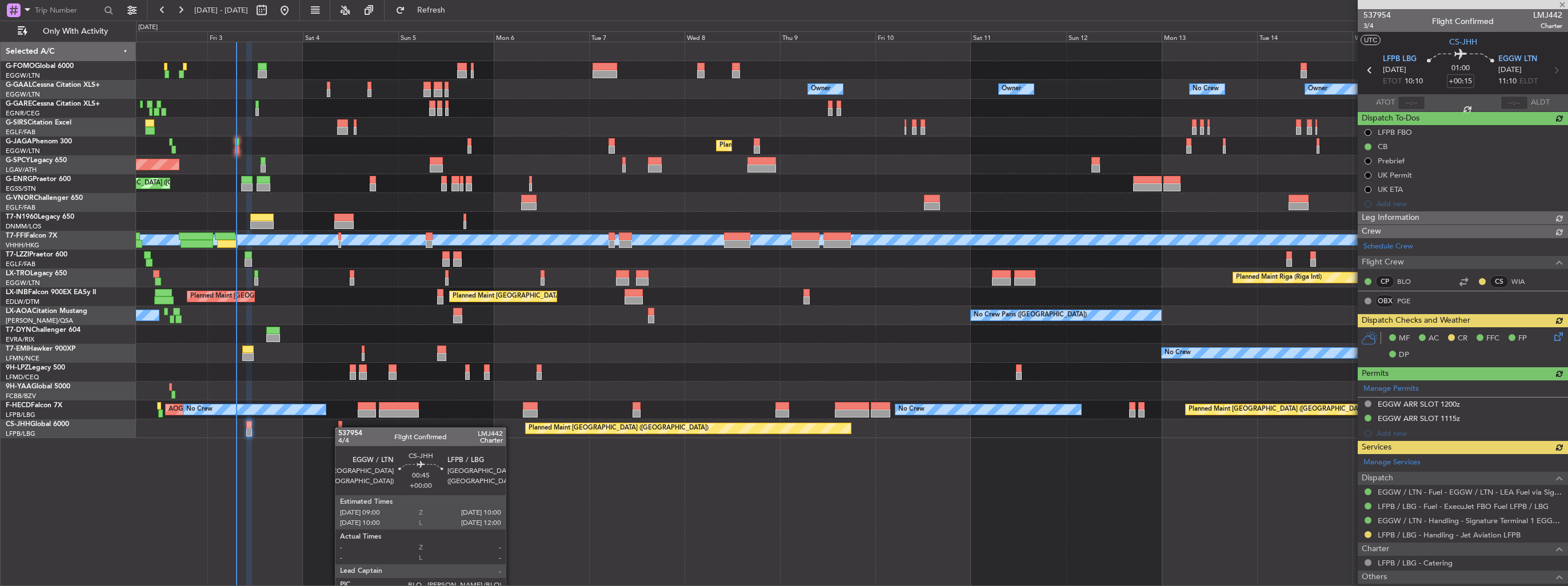
type input "4"
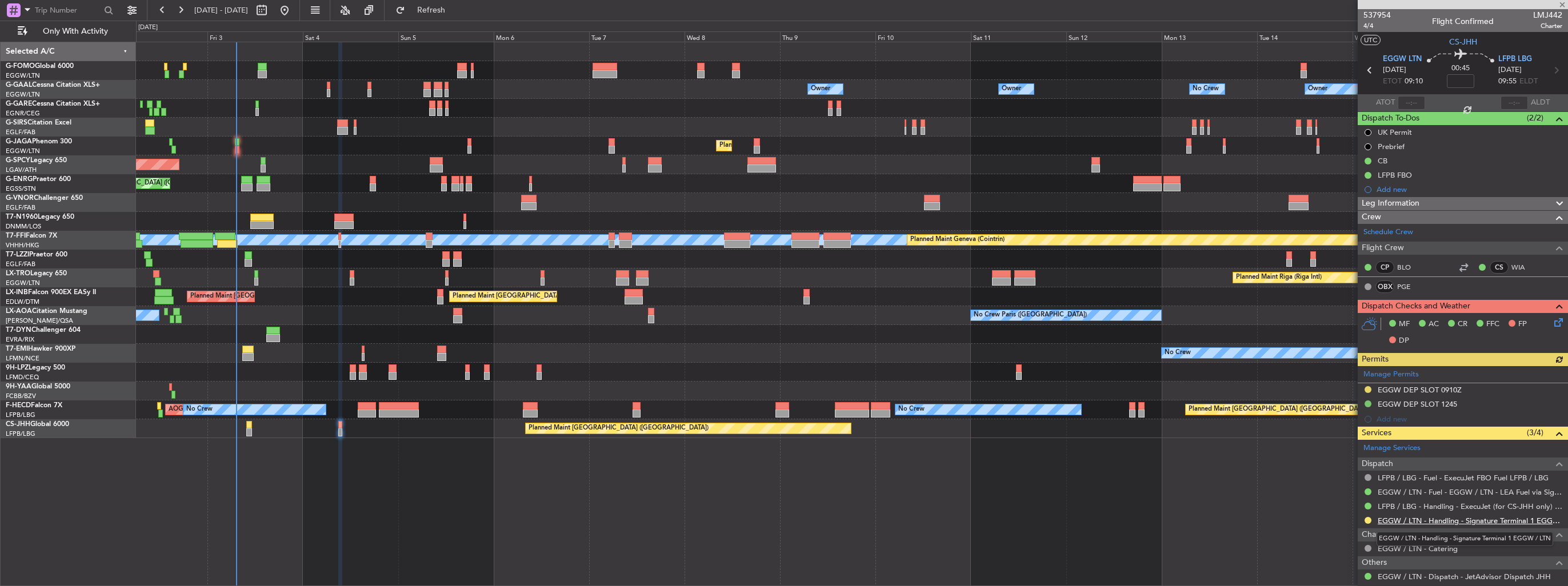
click at [1422, 516] on link "EGGW / LTN - Handling - Signature Terminal 1 EGGW / LTN" at bounding box center [1469, 521] width 185 height 10
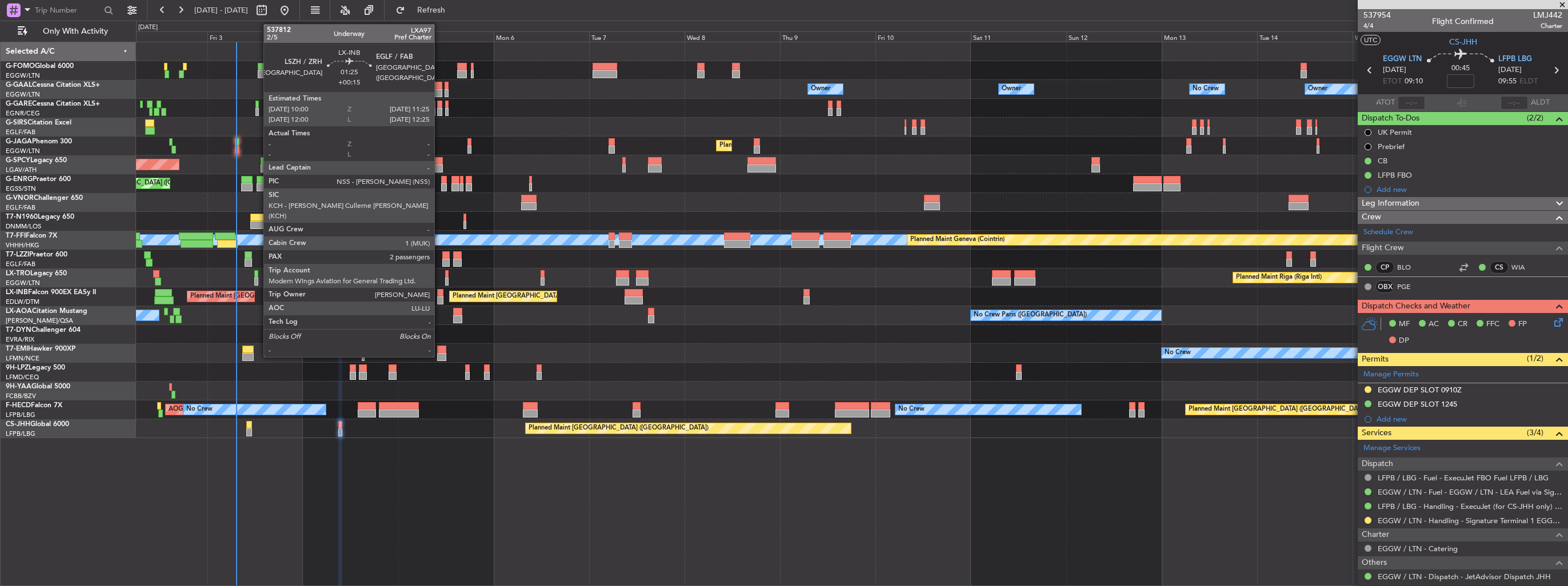
click at [440, 295] on div at bounding box center [440, 293] width 6 height 8
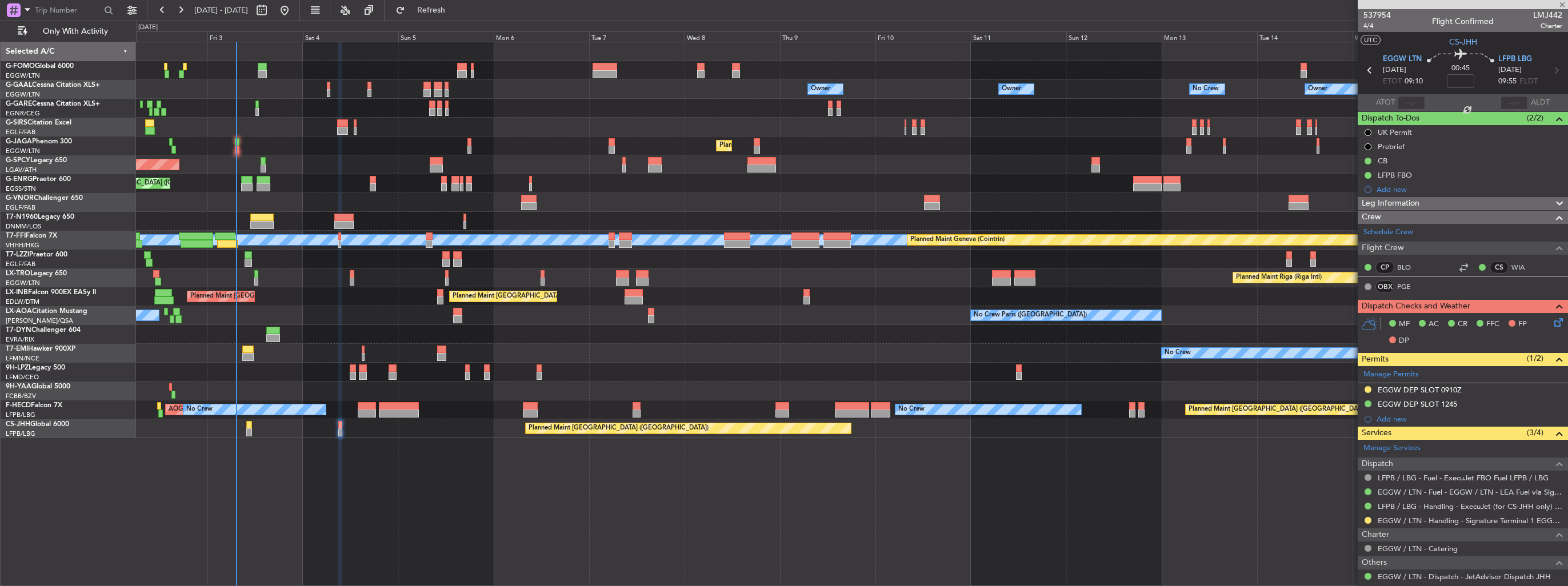
type input "+00:15"
type input "2"
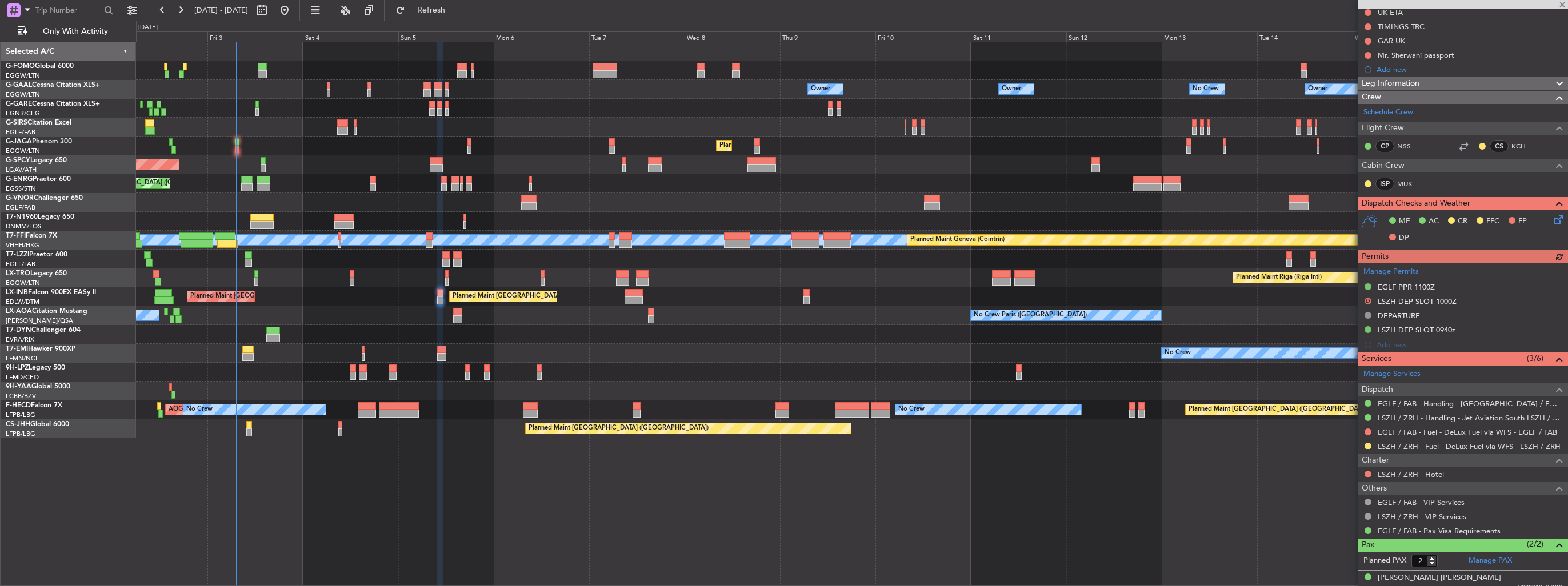
scroll to position [228, 0]
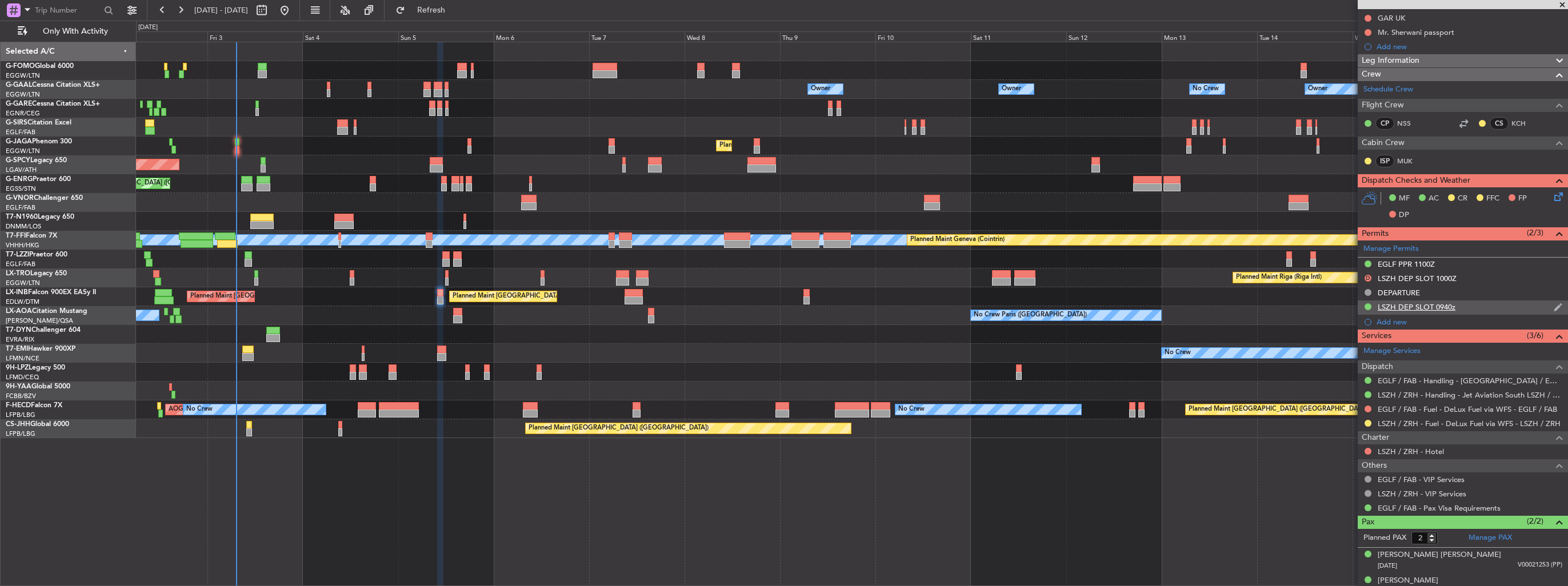
click at [1553, 310] on img at bounding box center [1557, 307] width 8 height 11
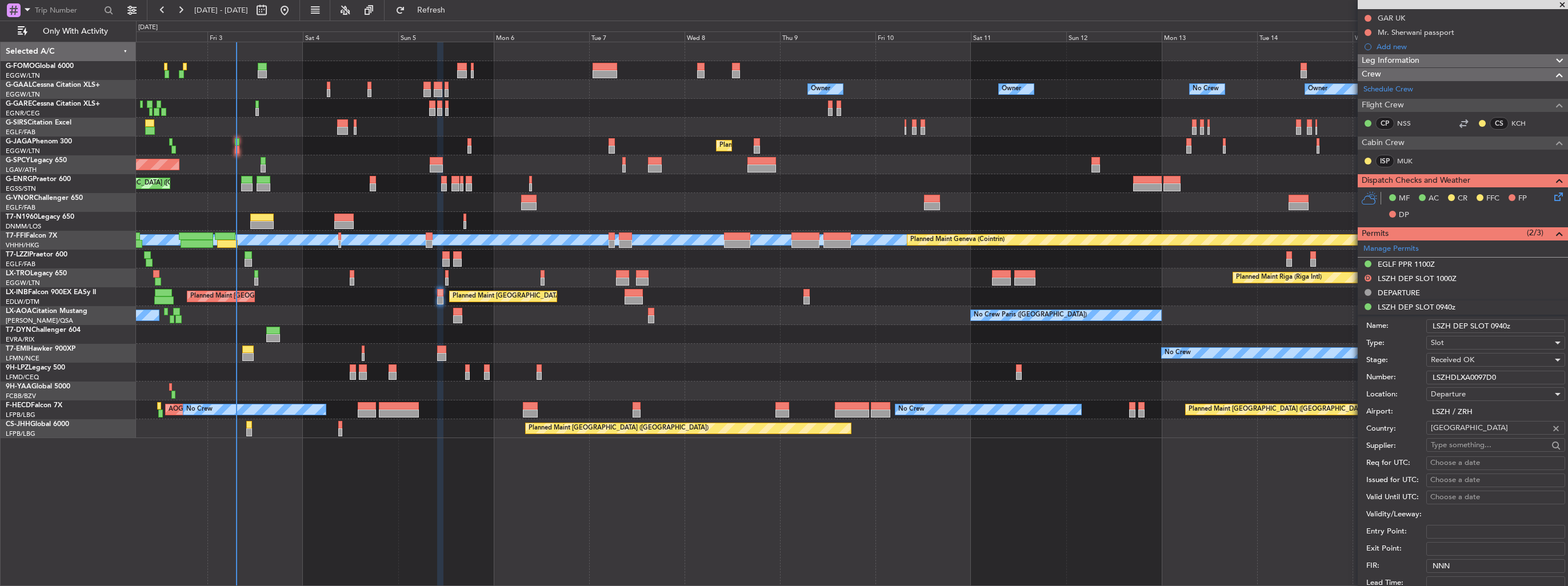
drag, startPoint x: 1498, startPoint y: 376, endPoint x: 1407, endPoint y: 389, distance: 91.9
click at [1407, 389] on form "Name: LSZH DEP SLOT 0940z Type: Slot Stage: Received OK Number: LSZHDLXA0097D0 …" at bounding box center [1463, 485] width 210 height 341
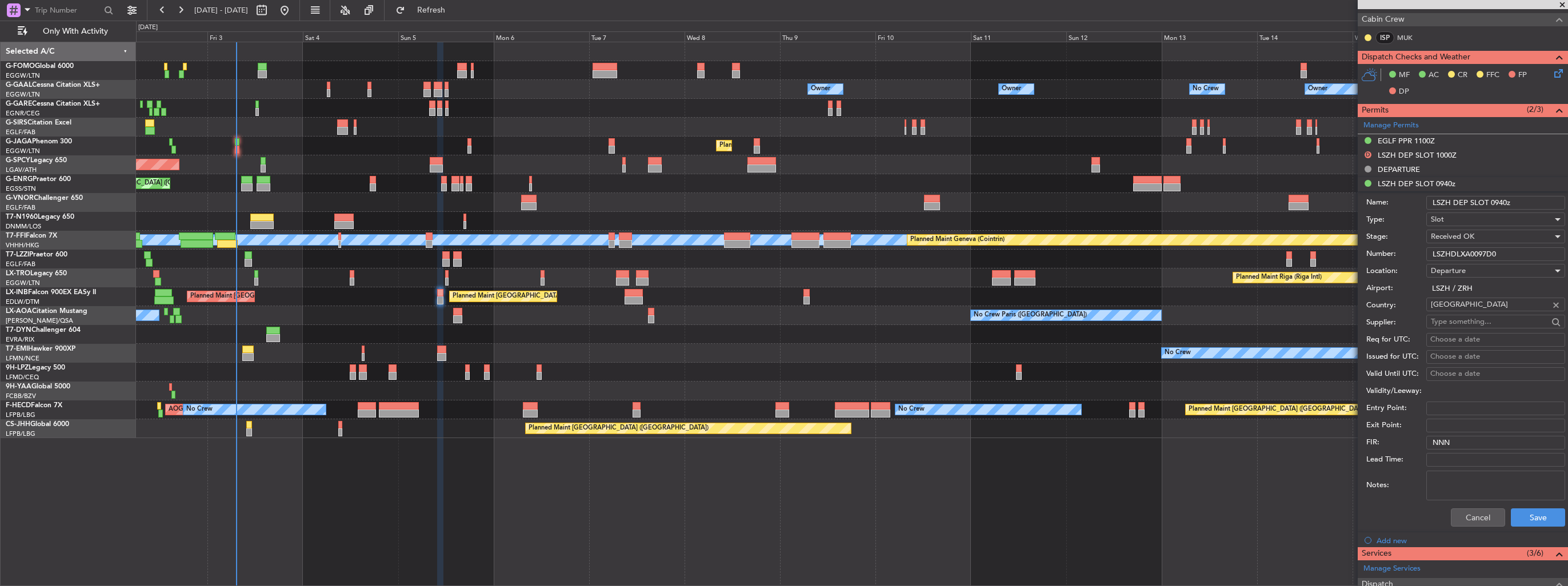
scroll to position [457, 0]
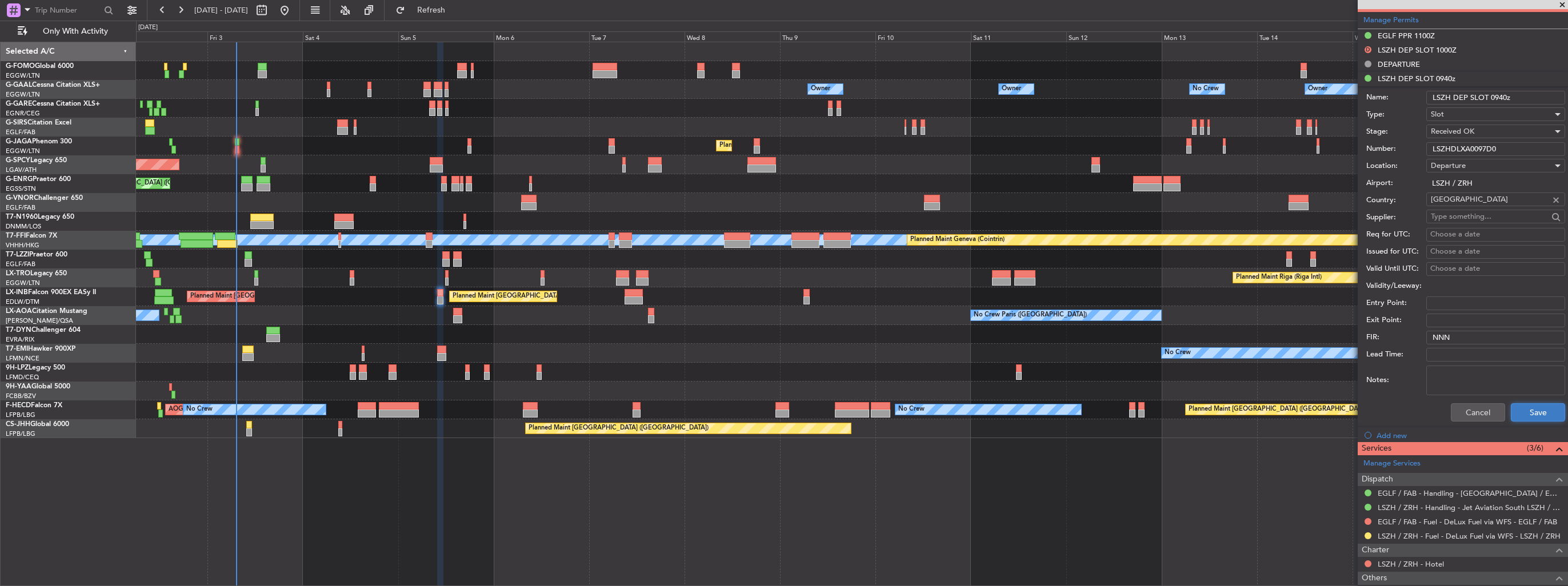
click at [1527, 410] on button "Save" at bounding box center [1538, 413] width 54 height 18
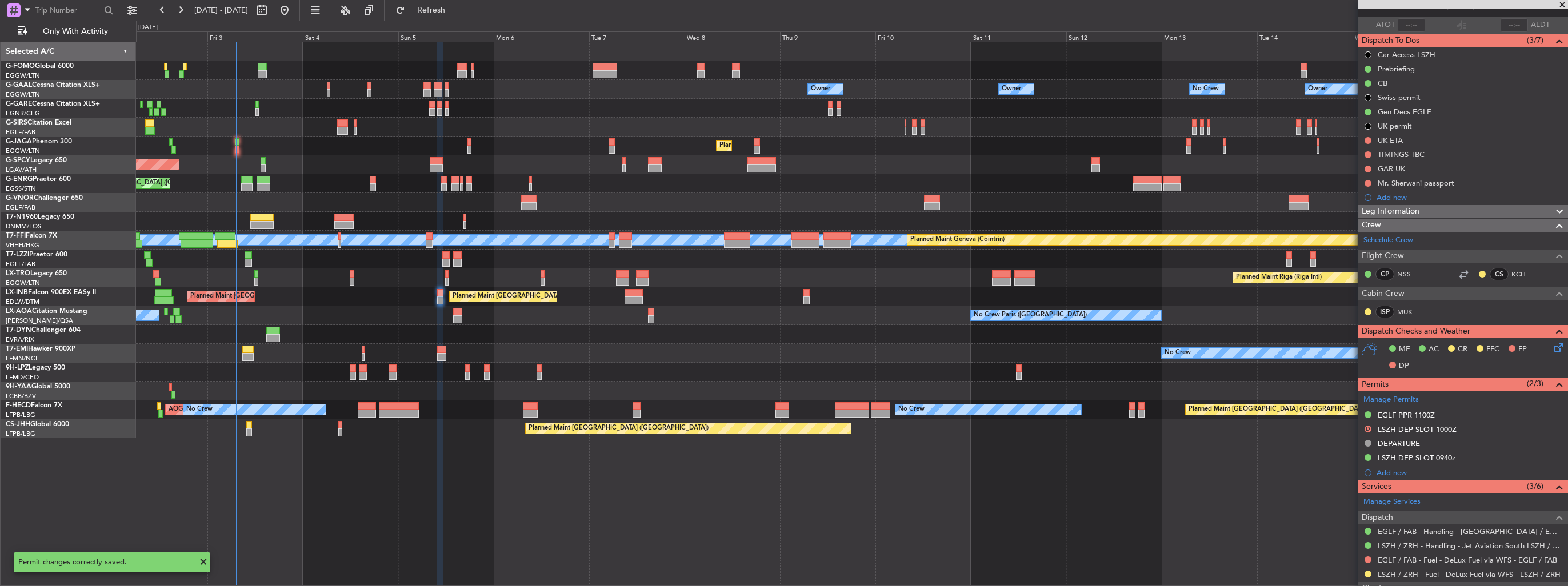
scroll to position [0, 0]
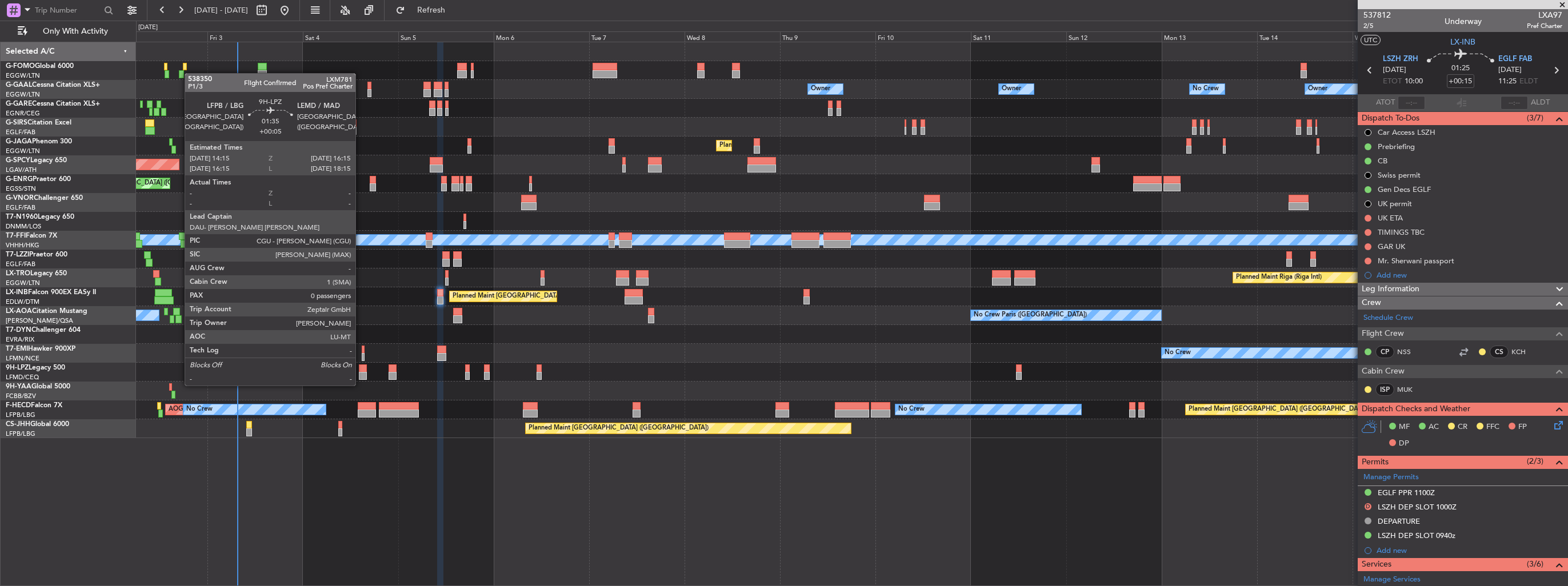
click at [361, 374] on div at bounding box center [363, 376] width 8 height 8
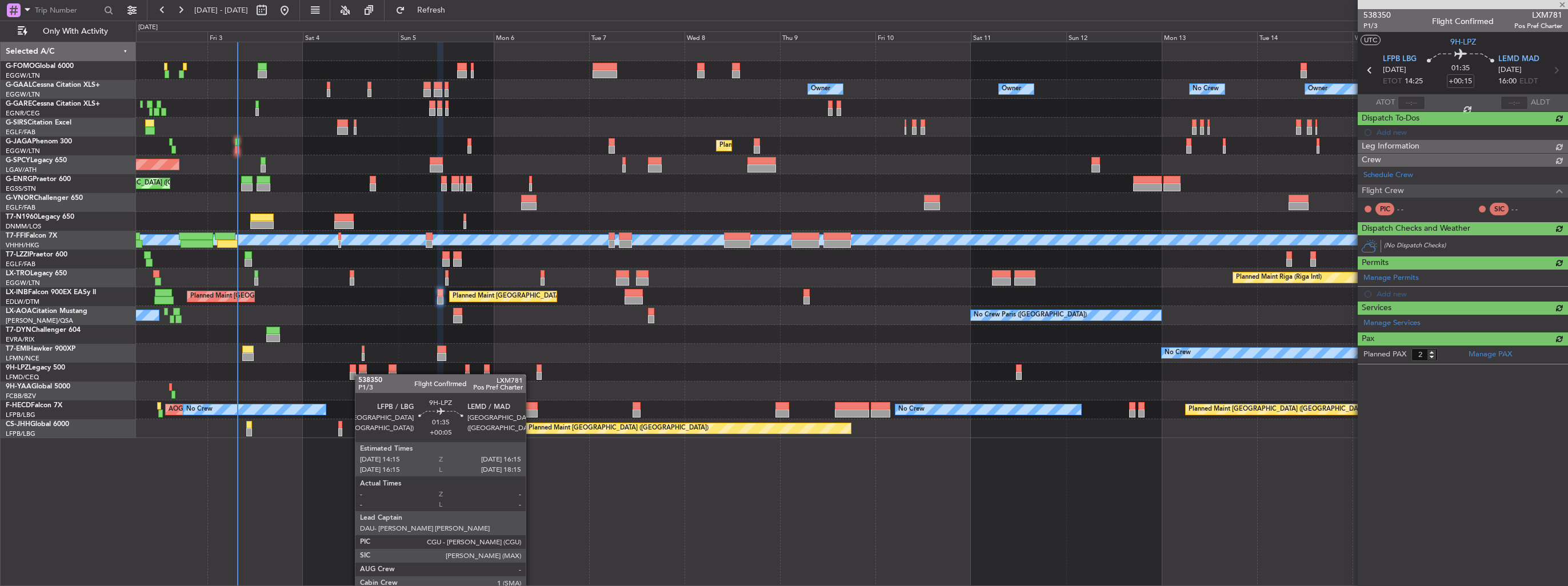
type input "+00:05"
type input "0"
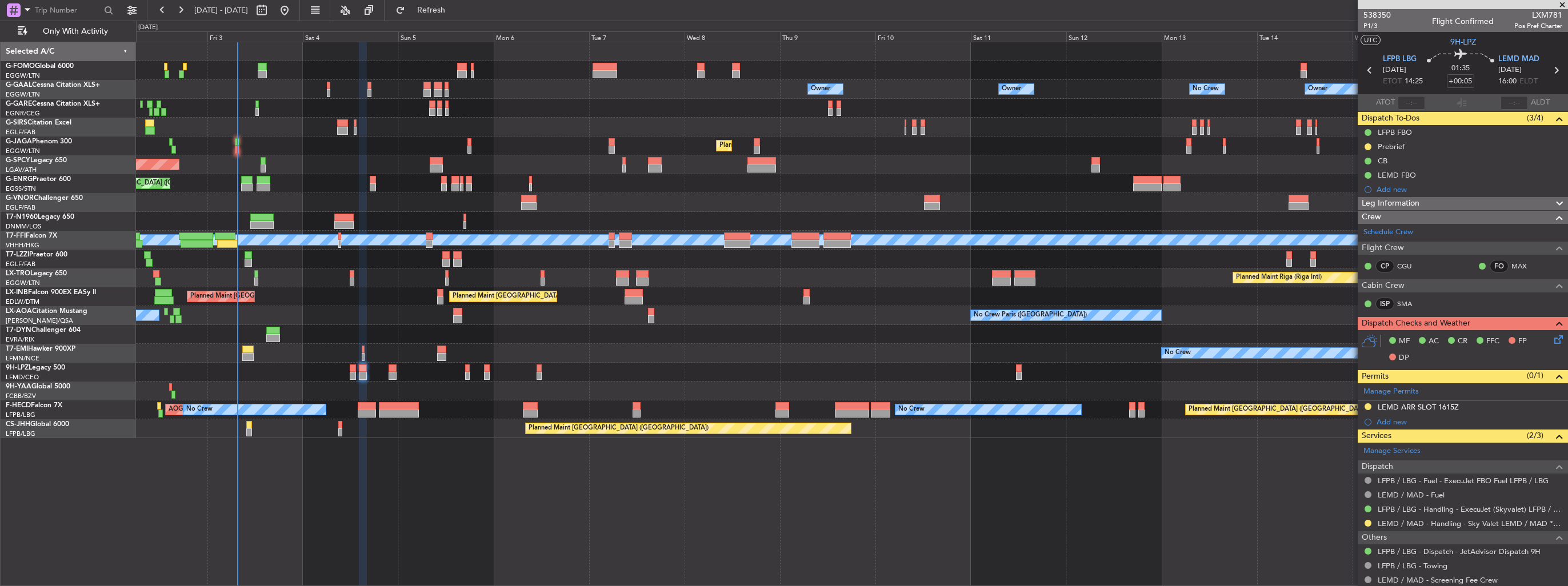
click at [0, 0] on img at bounding box center [0, 0] width 0 height 0
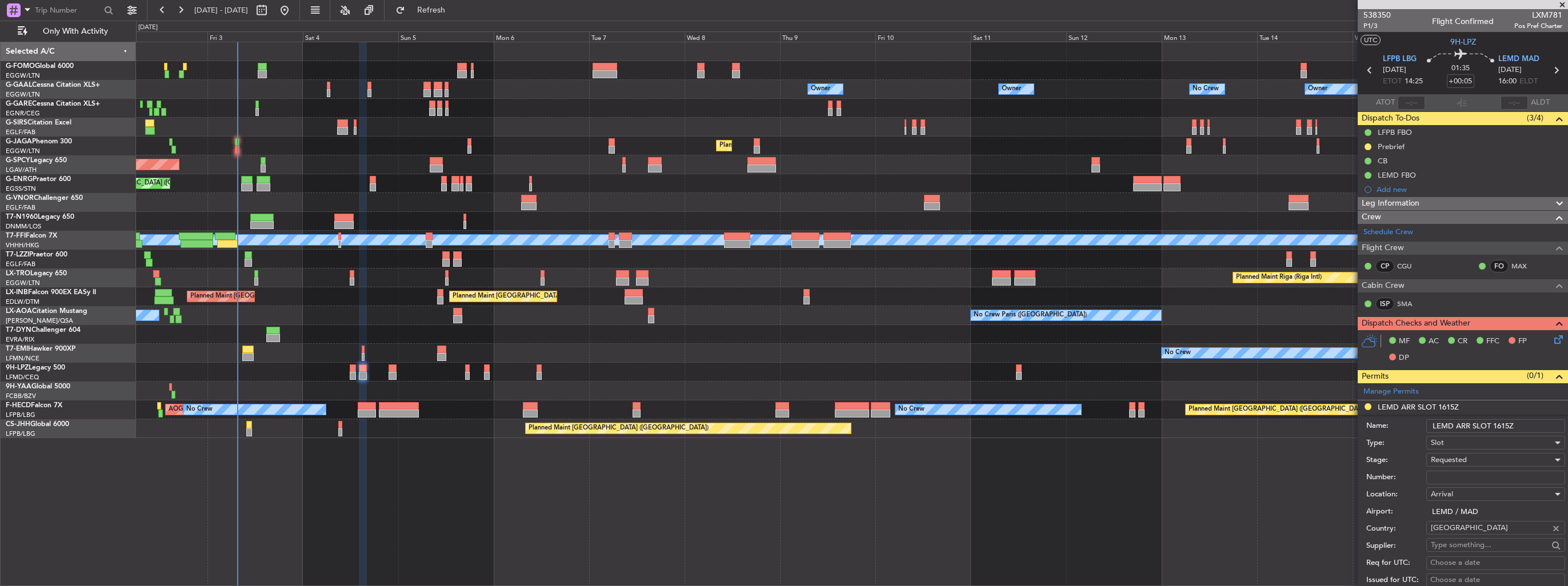
click at [1521, 427] on input "LEMD ARR SLOT 1615Z" at bounding box center [1495, 426] width 139 height 14
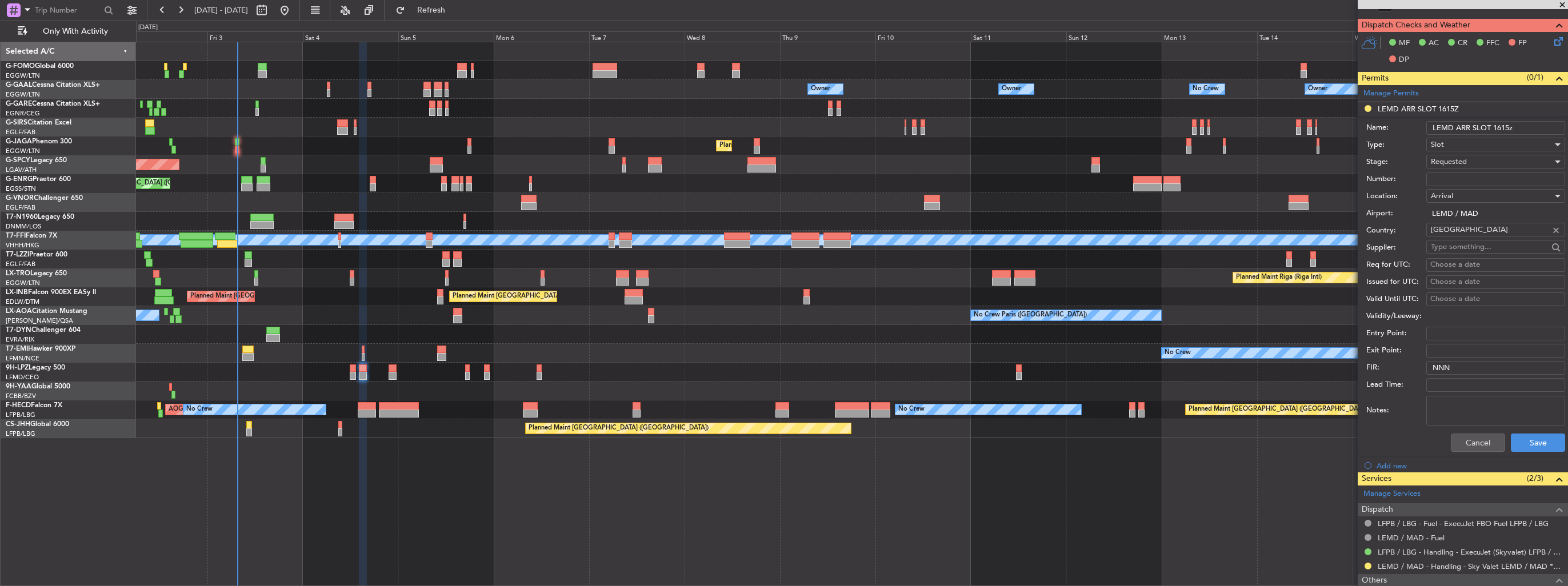
scroll to position [372, 0]
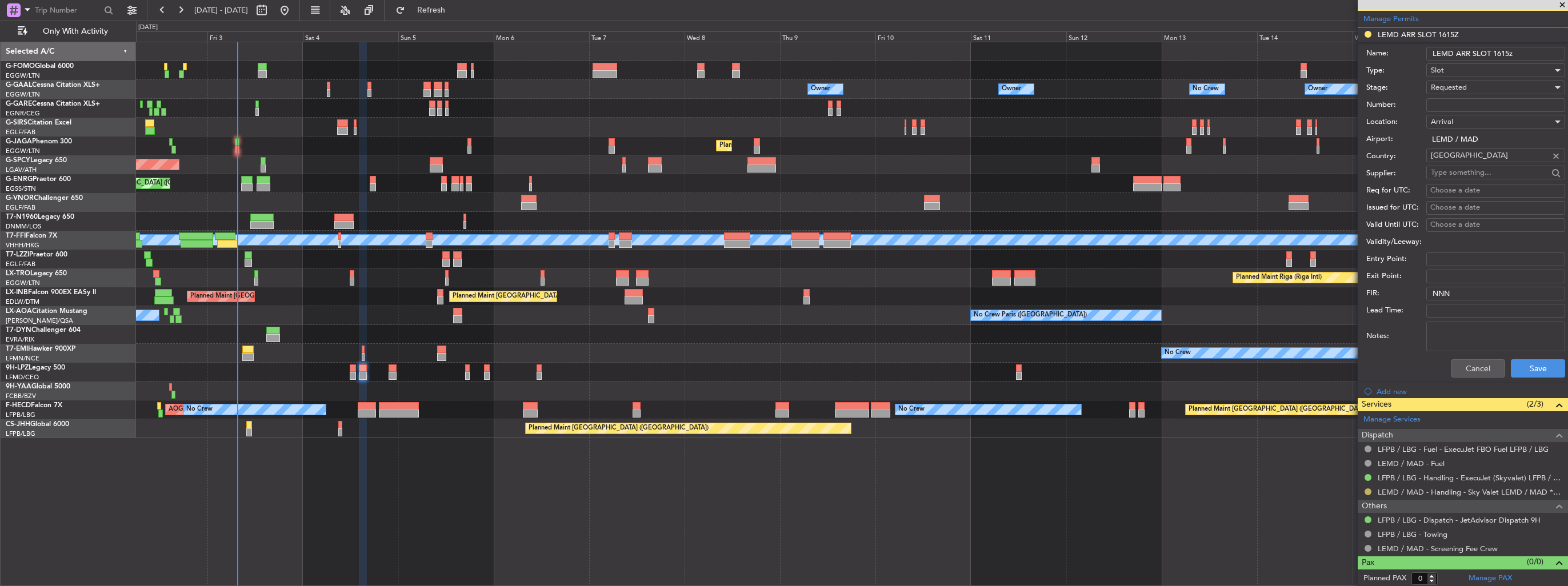
type input "LEMD ARR SLOT 1615z"
click at [1369, 491] on button at bounding box center [1367, 491] width 7 height 7
drag, startPoint x: 1353, startPoint y: 477, endPoint x: 1409, endPoint y: 271, distance: 213.5
click at [1353, 475] on span "Confirmed" at bounding box center [1335, 473] width 35 height 12
click at [1469, 84] on div "Requested" at bounding box center [1492, 87] width 122 height 17
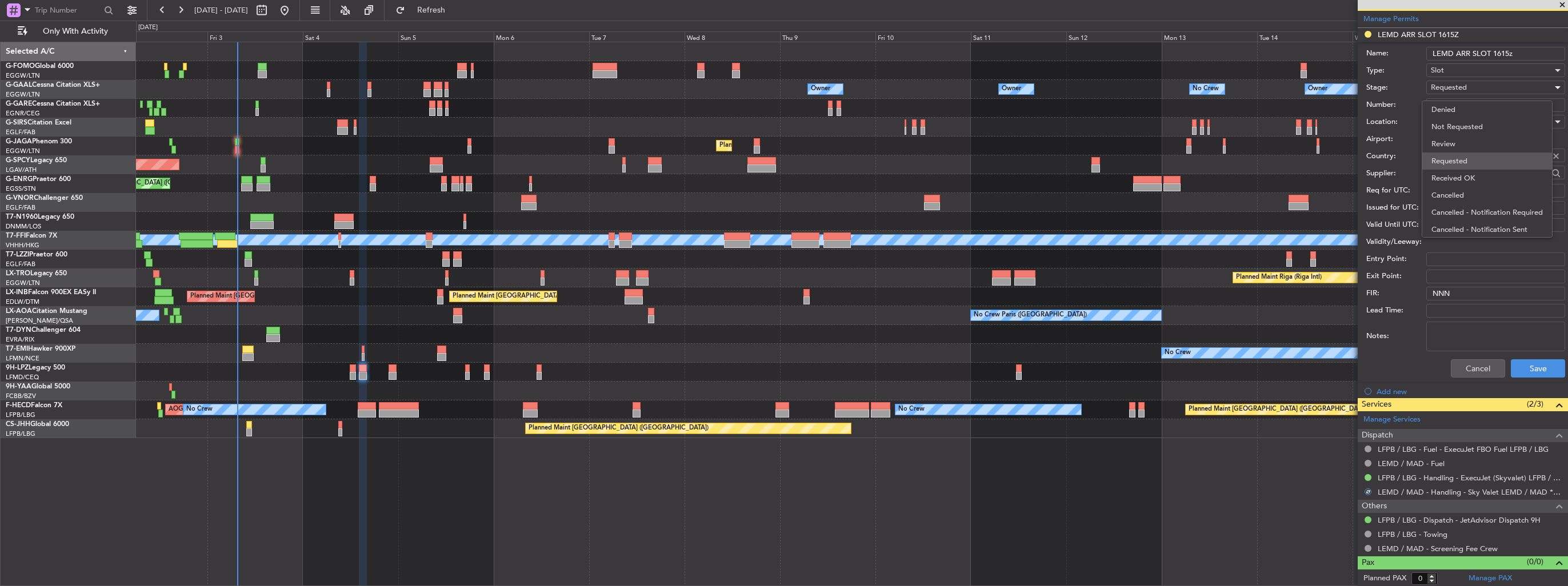
scroll to position [5, 0]
click at [1476, 178] on span "Received OK" at bounding box center [1492, 173] width 120 height 17
click at [1525, 367] on button "Save" at bounding box center [1538, 368] width 54 height 18
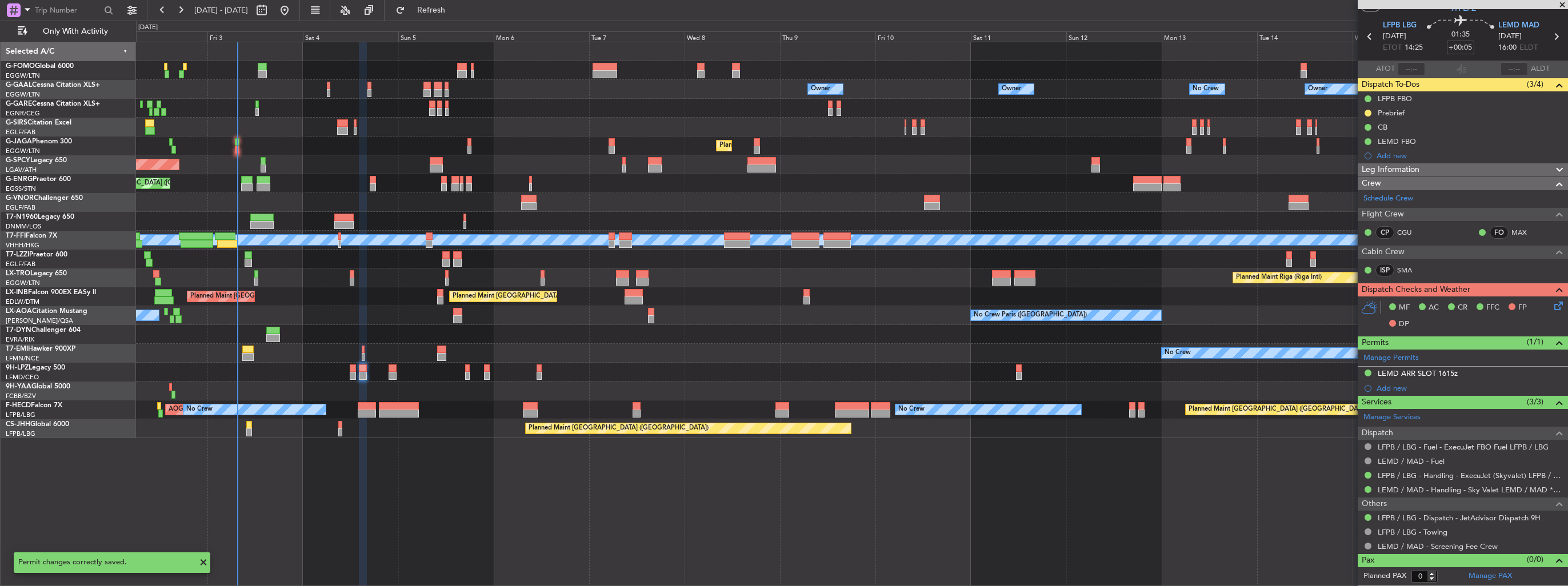
scroll to position [31, 0]
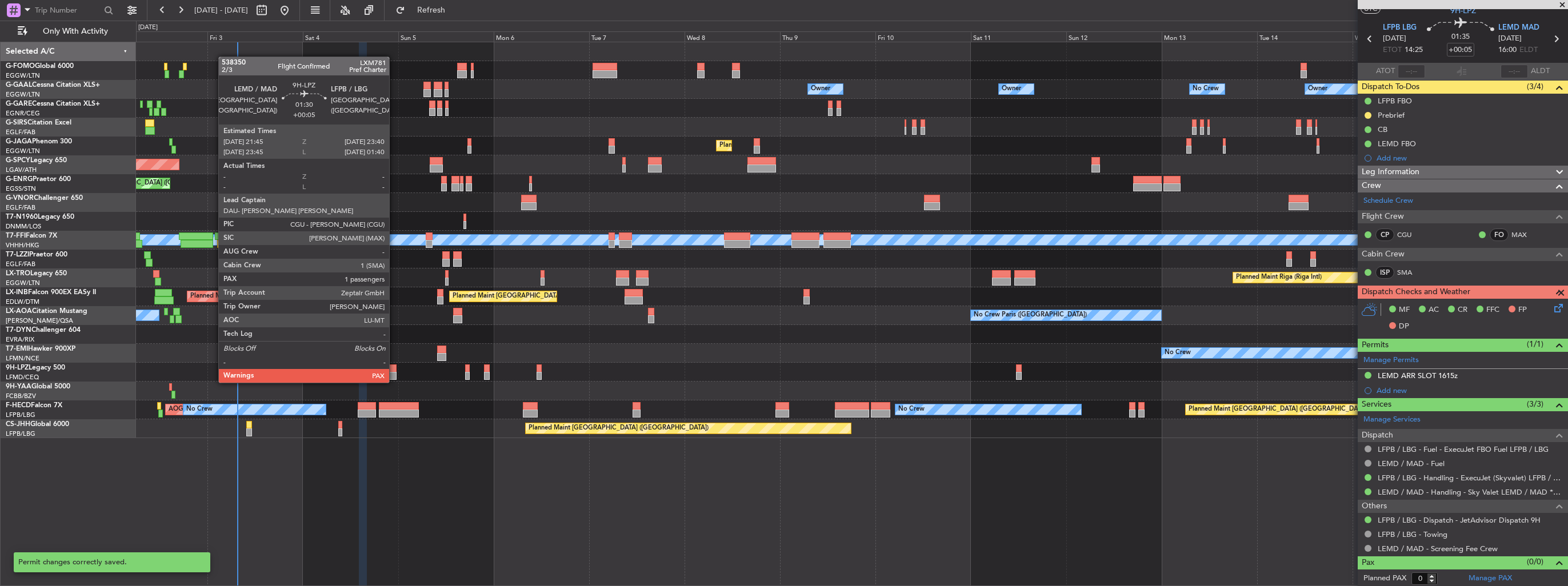
click at [394, 372] on div at bounding box center [393, 376] width 8 height 8
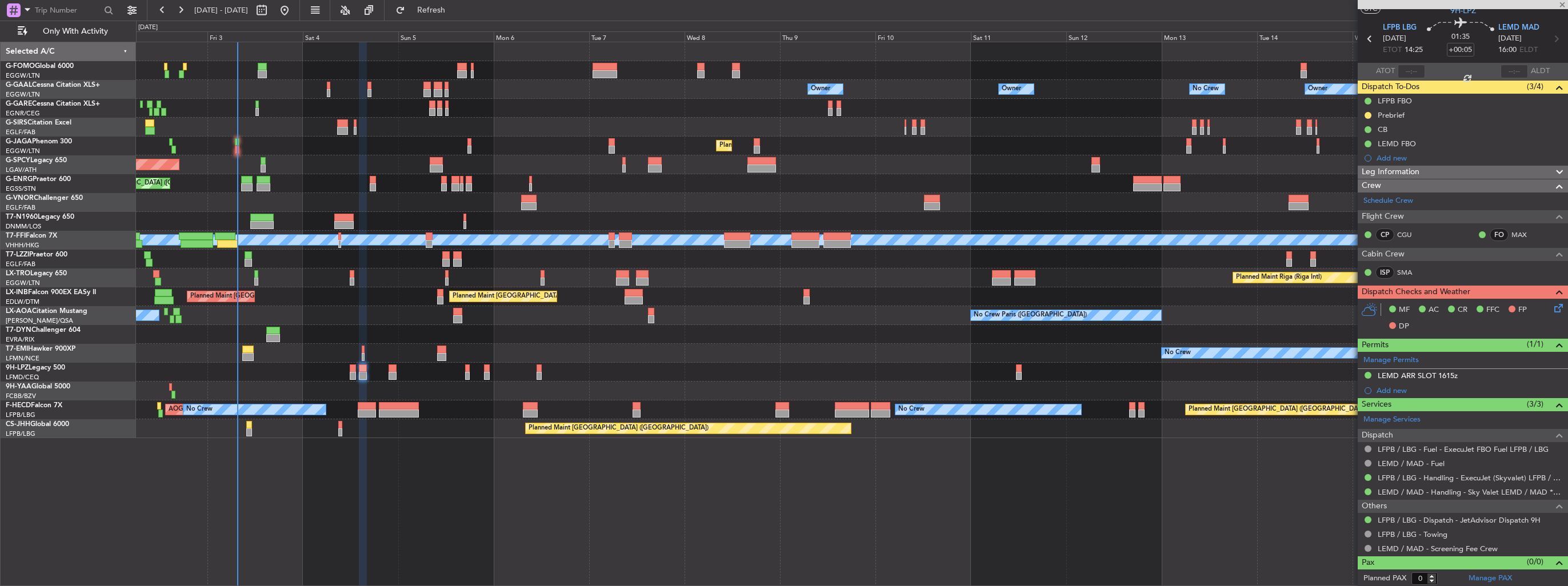
type input "1"
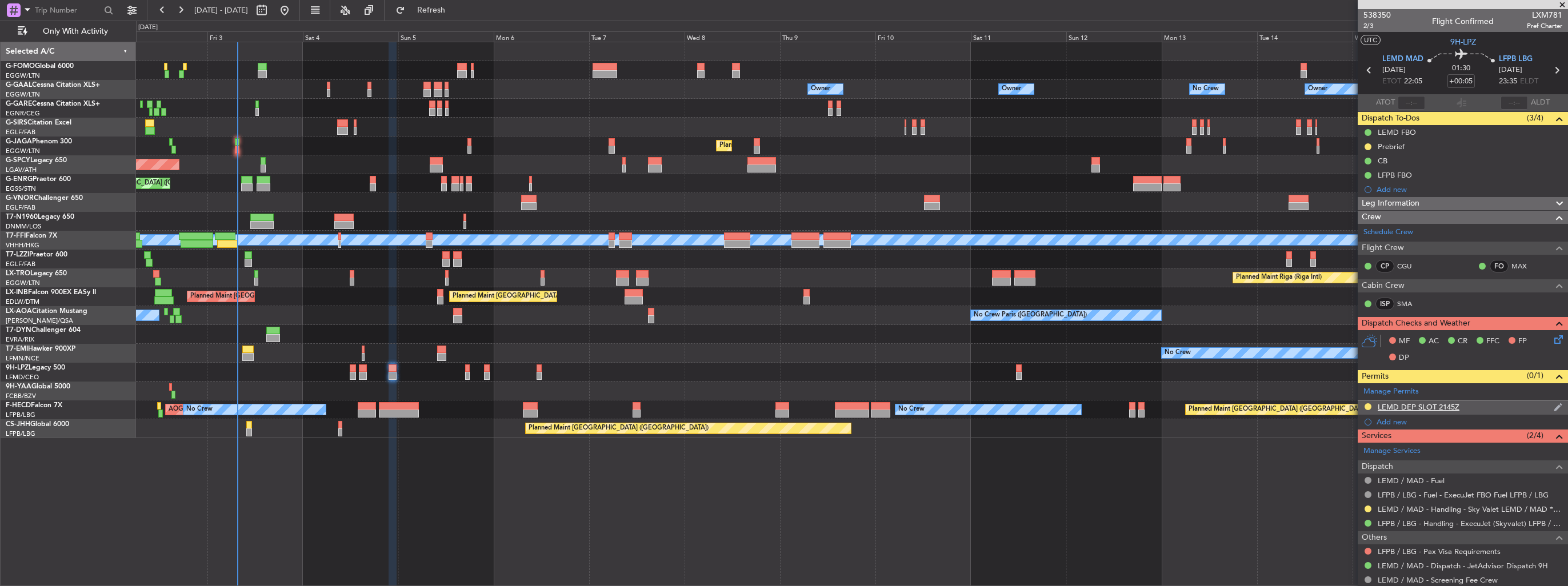
click at [1553, 402] on img at bounding box center [1557, 407] width 8 height 11
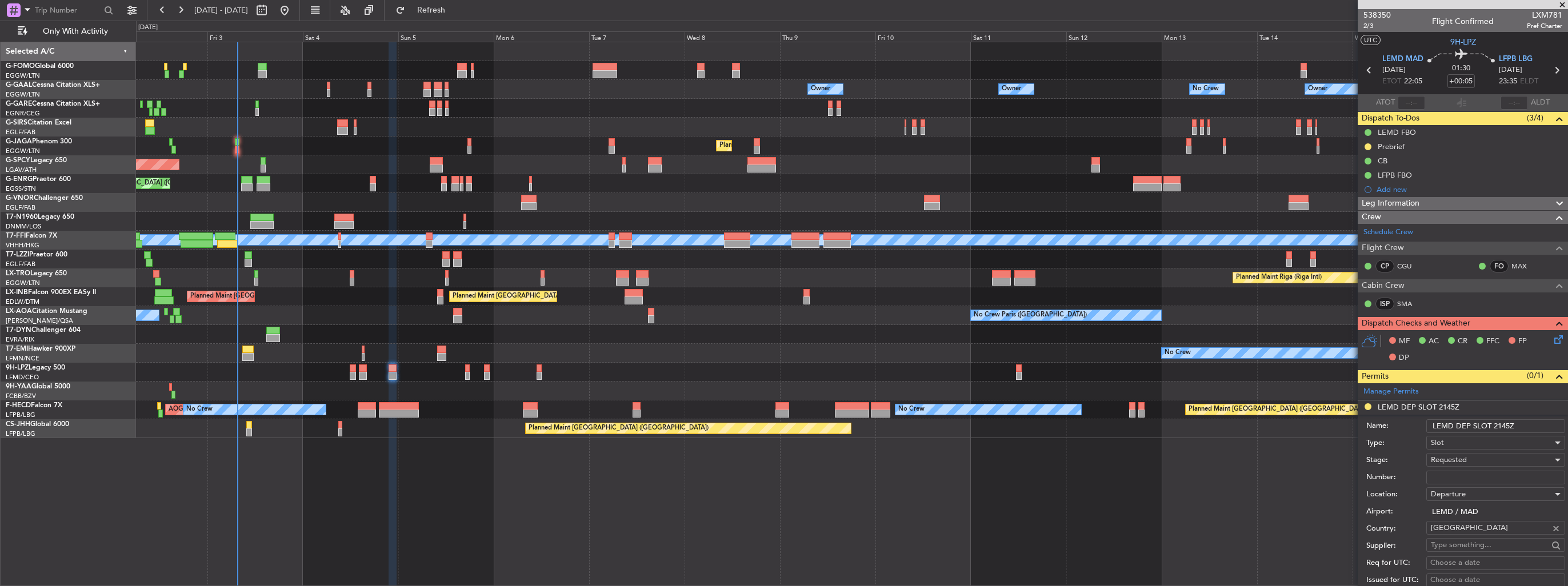
click at [1505, 425] on input "LEMD DEP SLOT 2145Z" at bounding box center [1495, 426] width 139 height 14
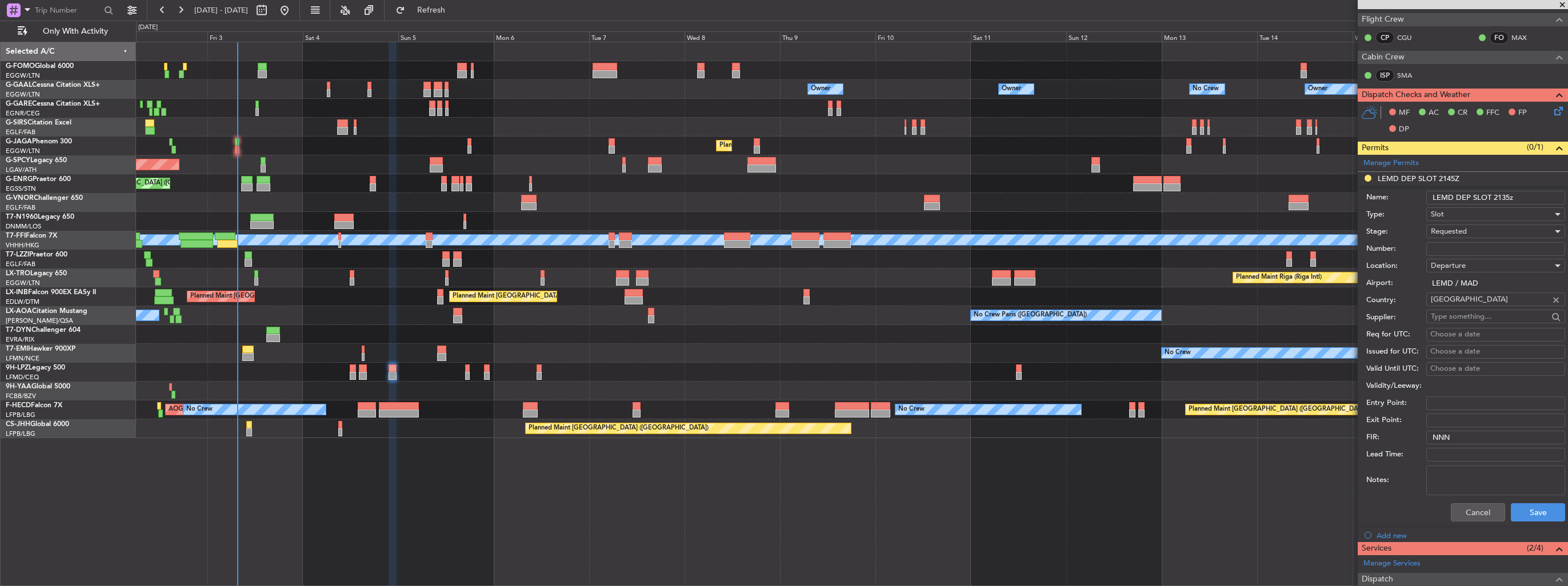
type input "LEMD DEP SLOT 2135z"
click at [1484, 232] on div "Requested" at bounding box center [1492, 231] width 122 height 17
click at [1470, 316] on span "Received OK" at bounding box center [1492, 317] width 120 height 17
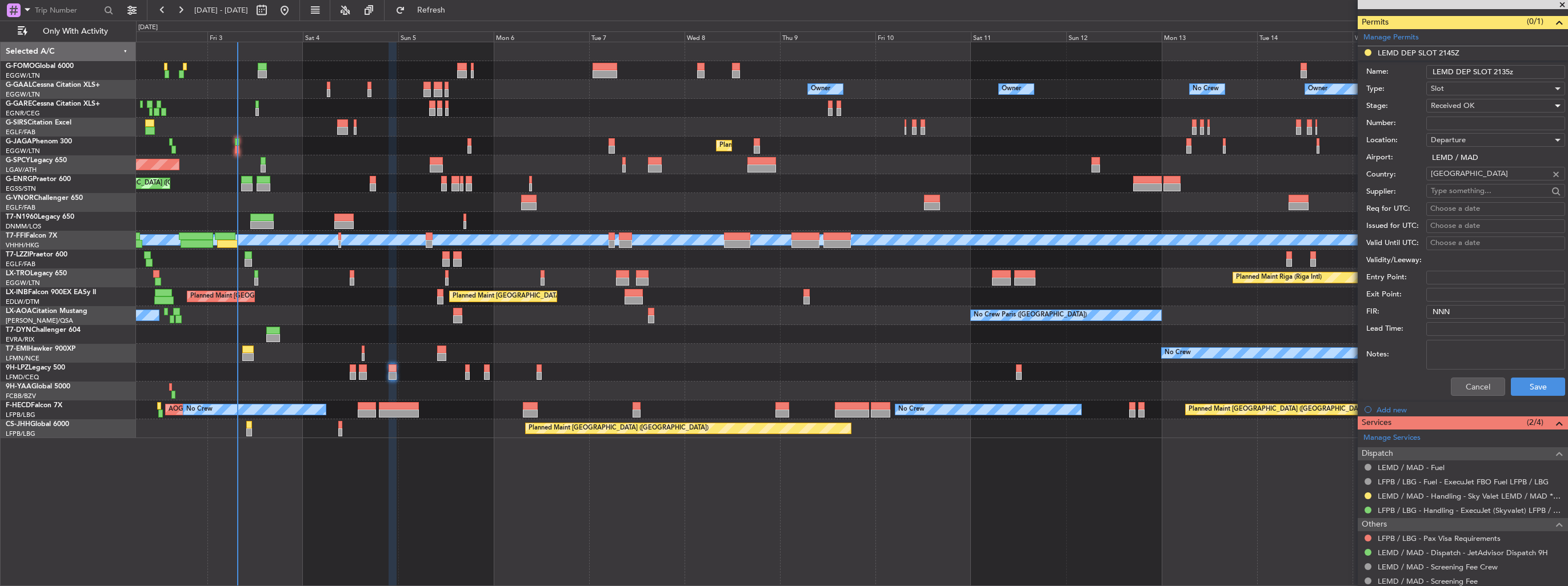
scroll to position [401, 0]
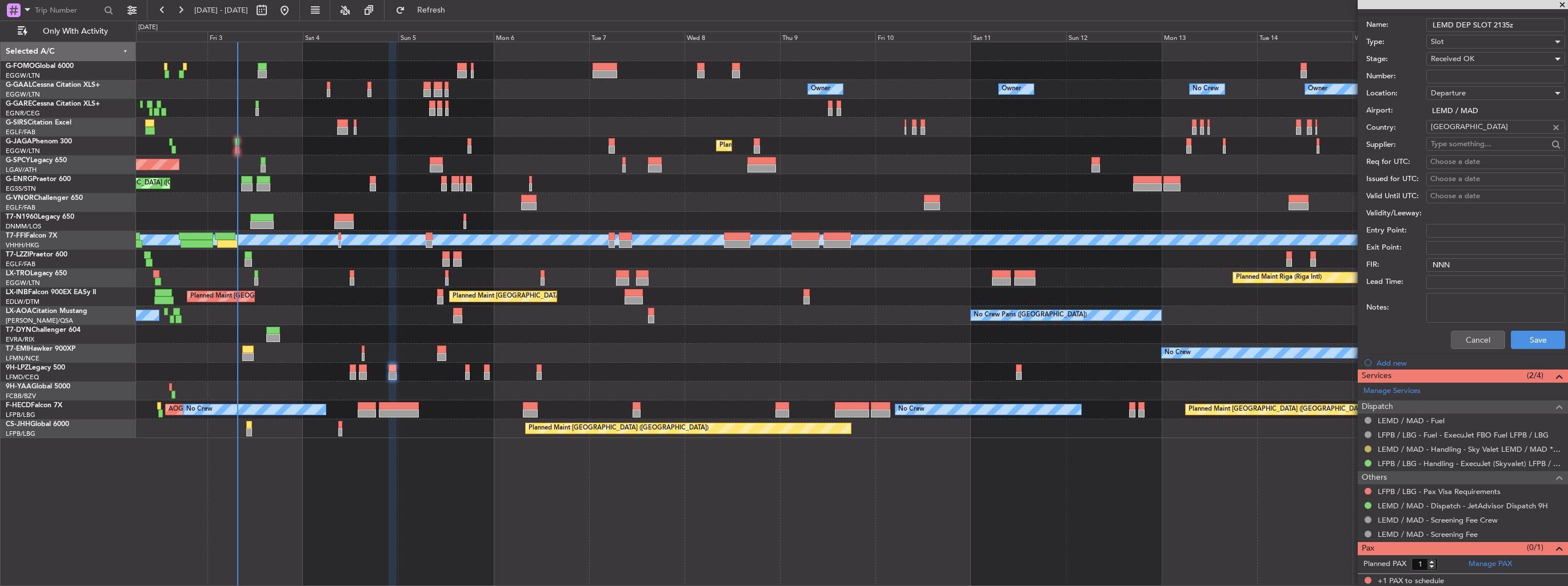
click at [1367, 448] on button at bounding box center [1367, 449] width 7 height 7
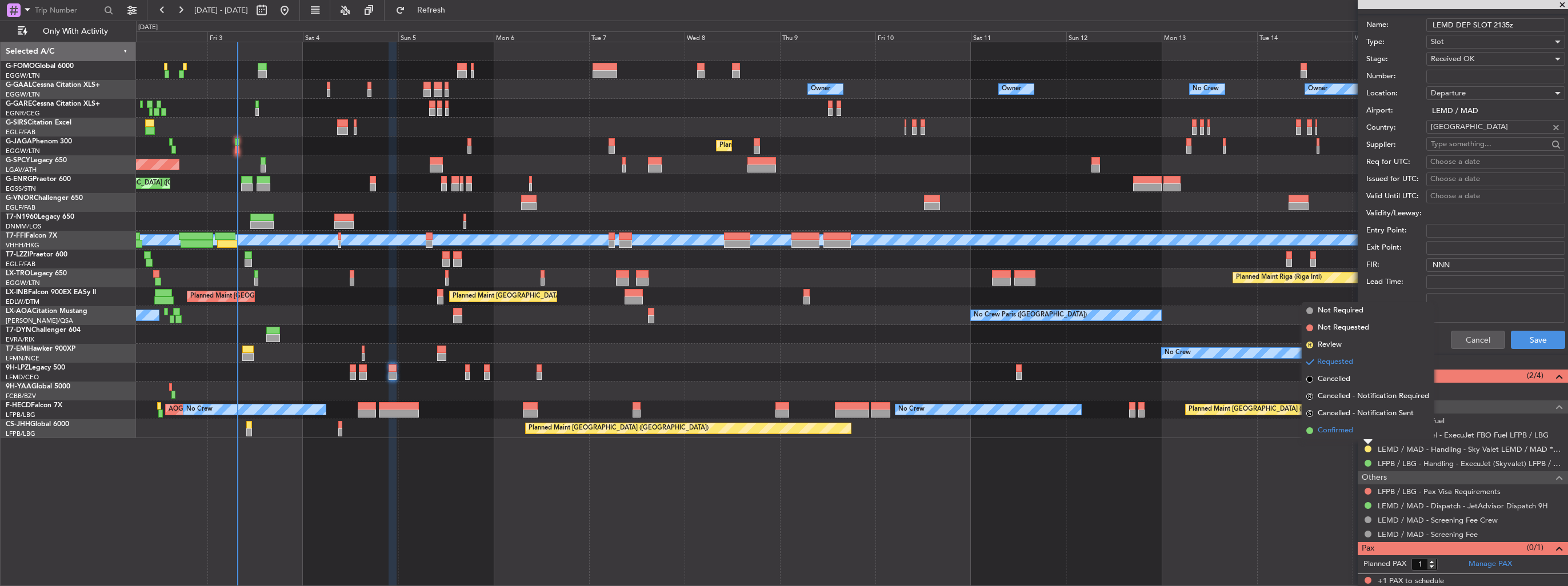
click at [1344, 431] on span "Confirmed" at bounding box center [1335, 431] width 35 height 12
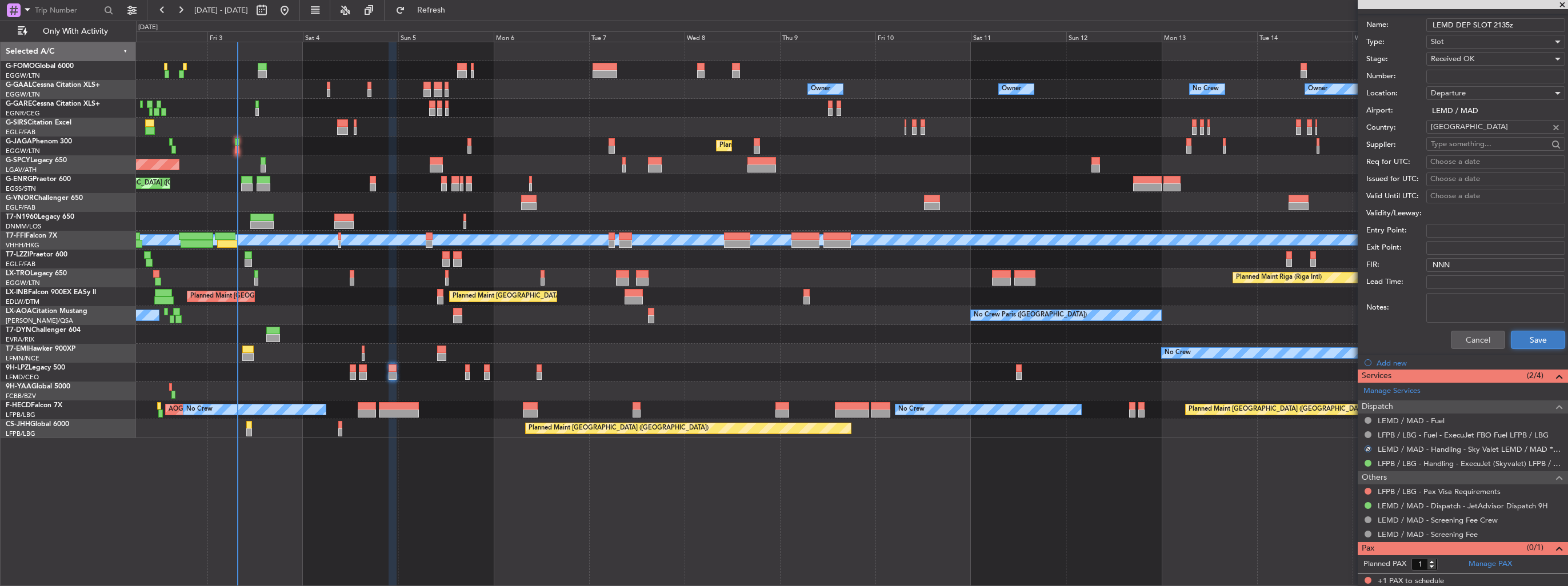
click at [1529, 342] on button "Save" at bounding box center [1538, 340] width 54 height 18
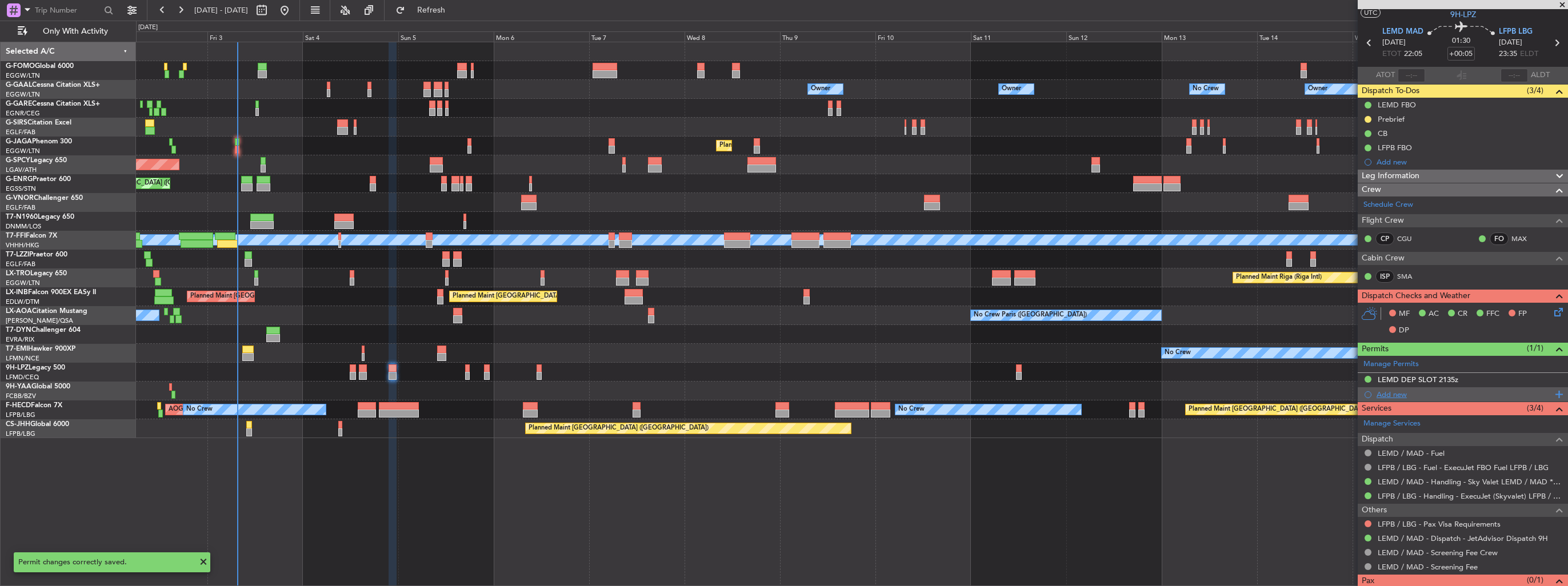
scroll to position [0, 0]
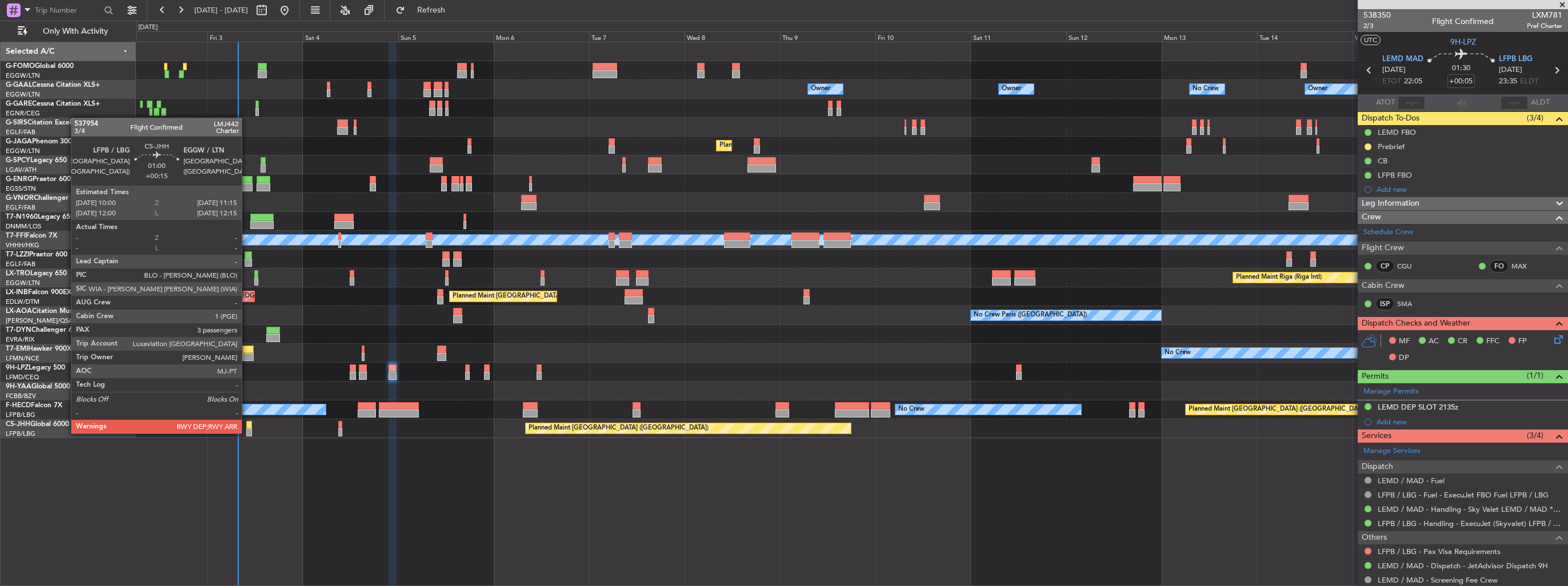
click at [247, 432] on div at bounding box center [249, 432] width 5 height 8
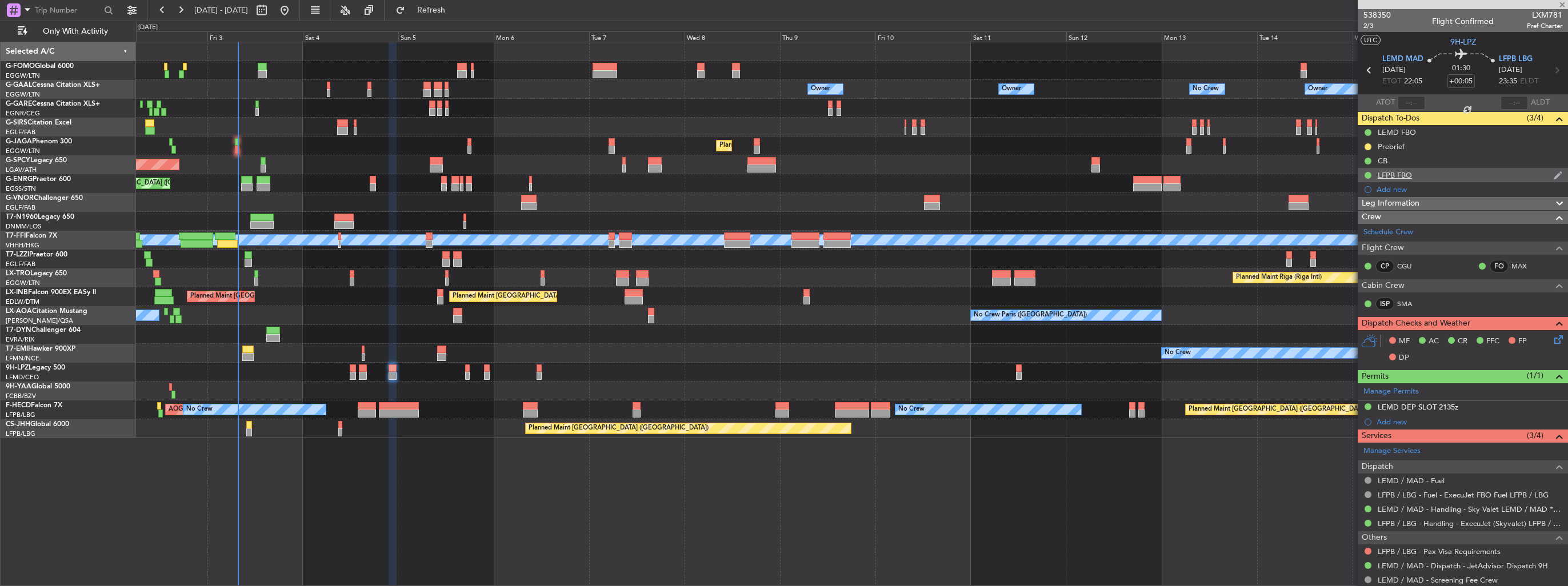
type input "+00:15"
type input "3"
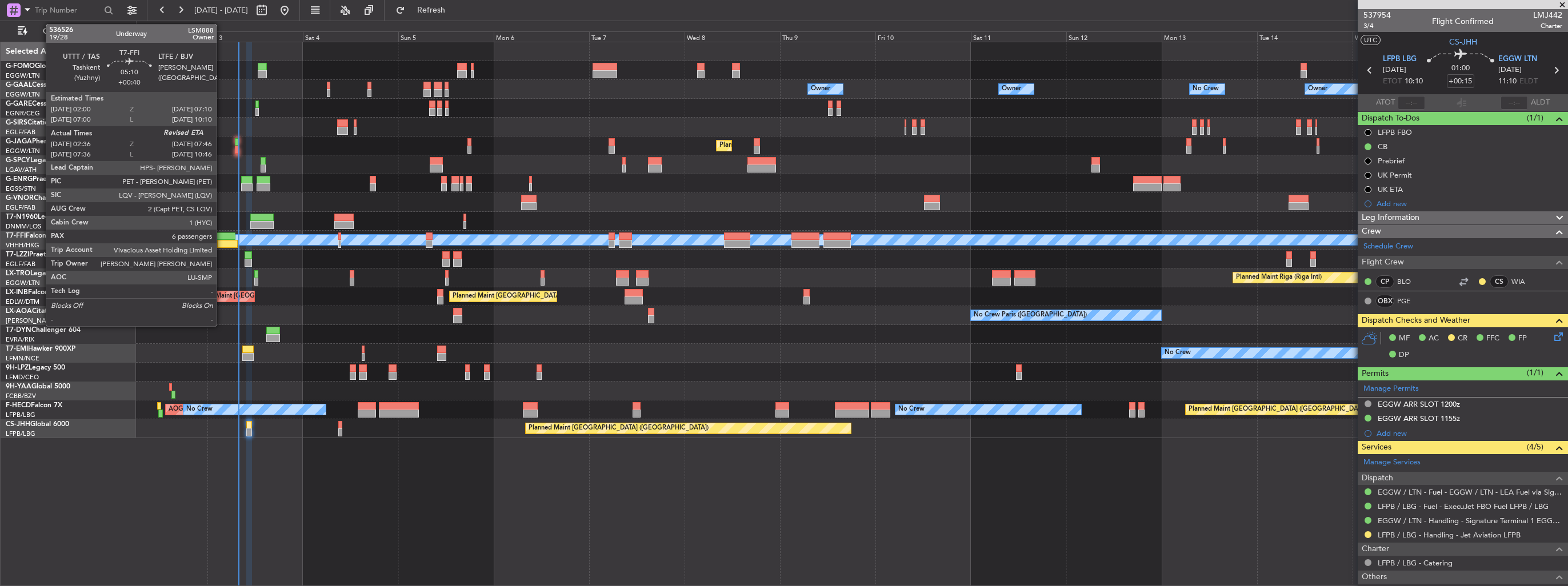
click at [222, 242] on div at bounding box center [227, 244] width 21 height 8
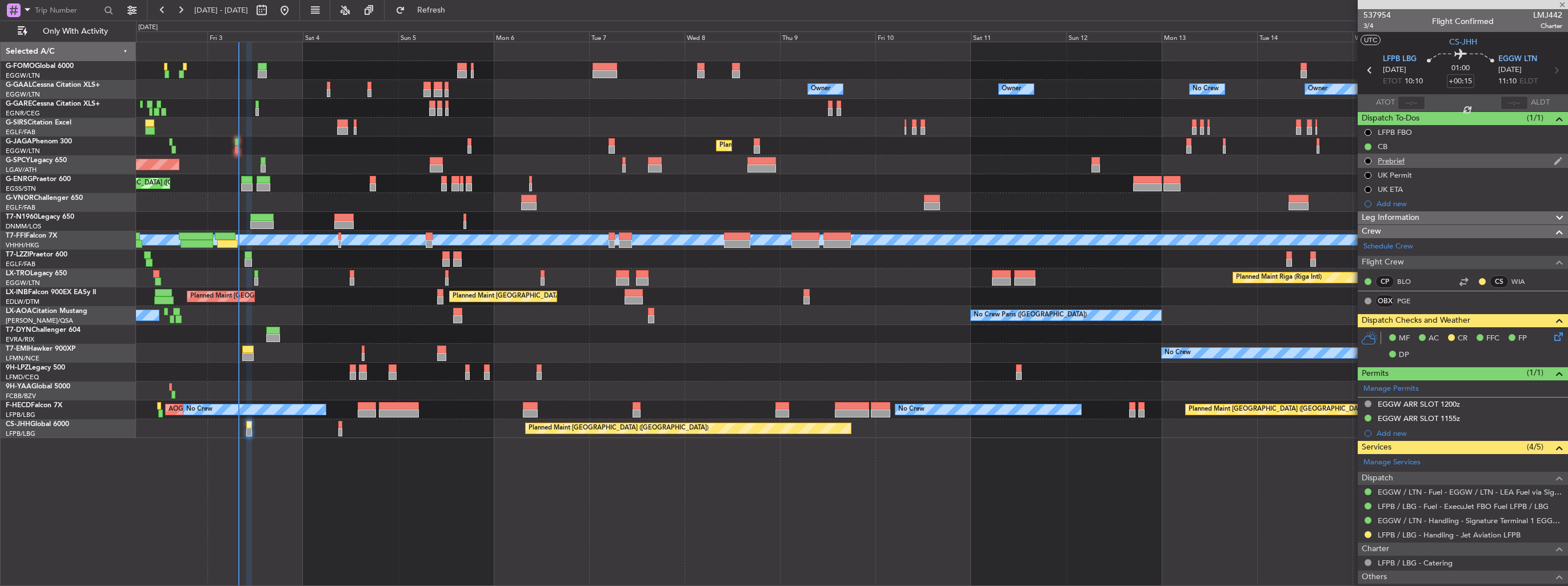
type input "+00:40"
type input "02:36"
type input "6"
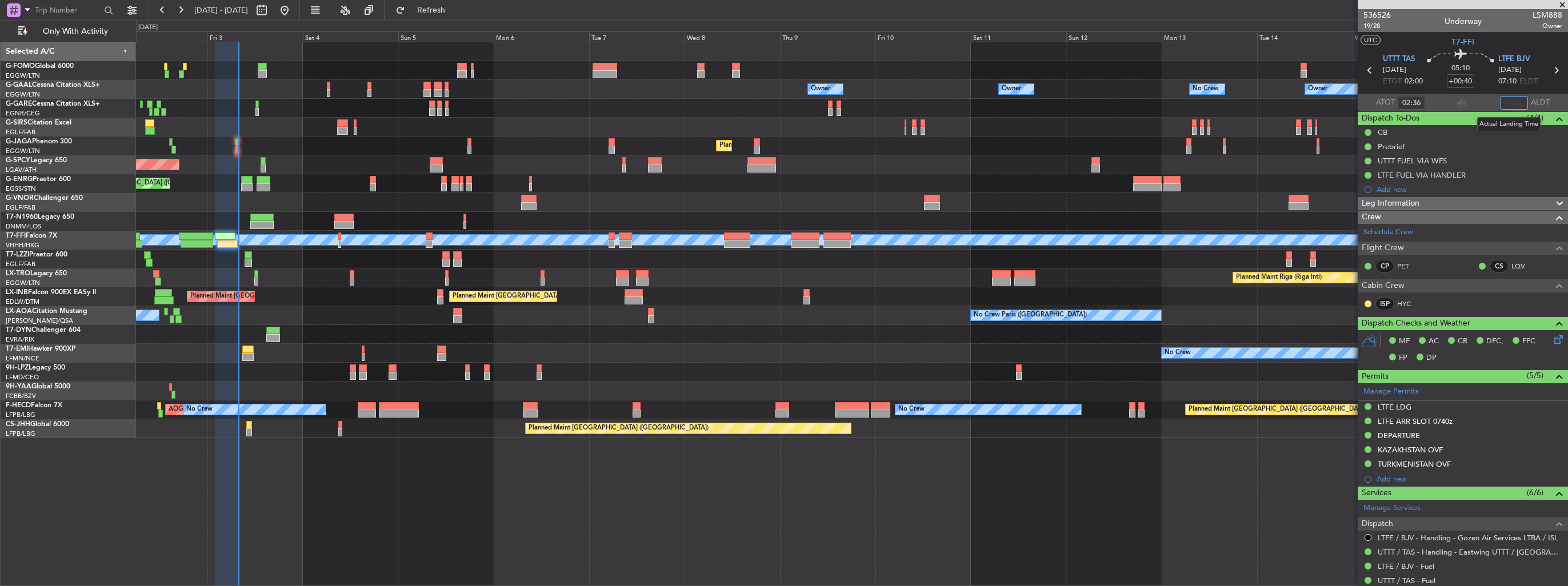
click at [1501, 102] on input "text" at bounding box center [1514, 103] width 27 height 14
type input "07:49"
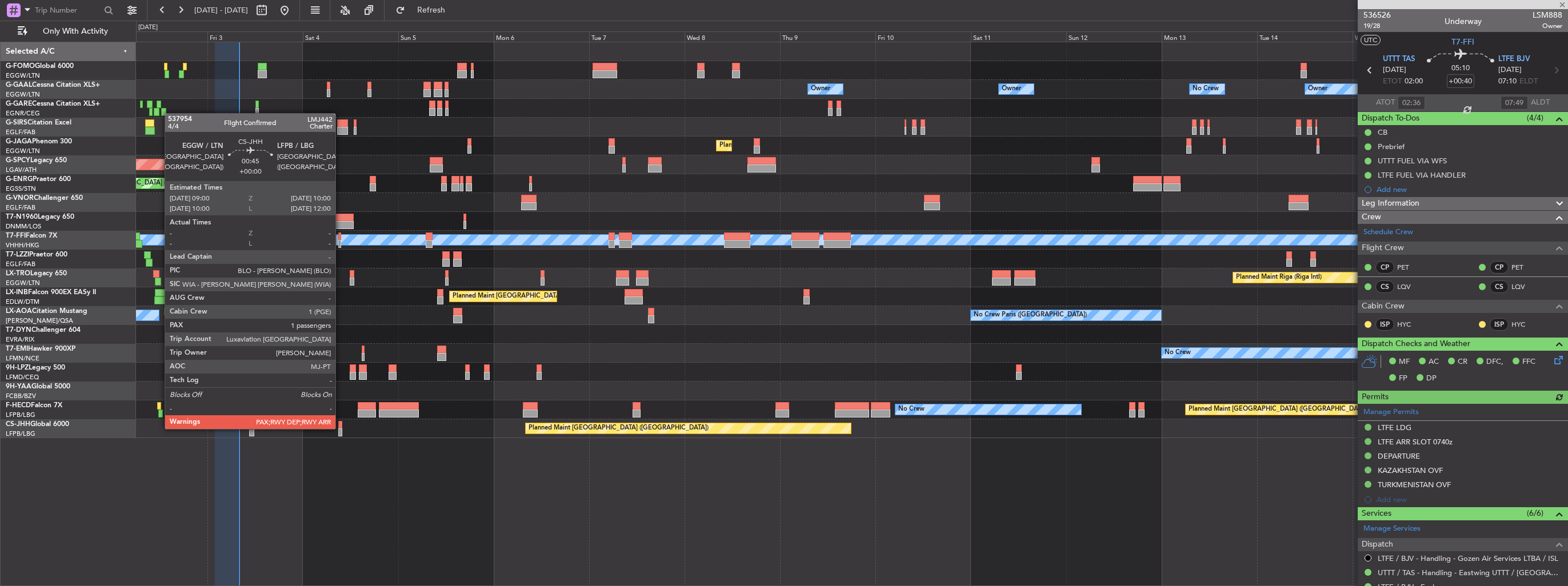
click at [340, 428] on div at bounding box center [340, 432] width 4 height 8
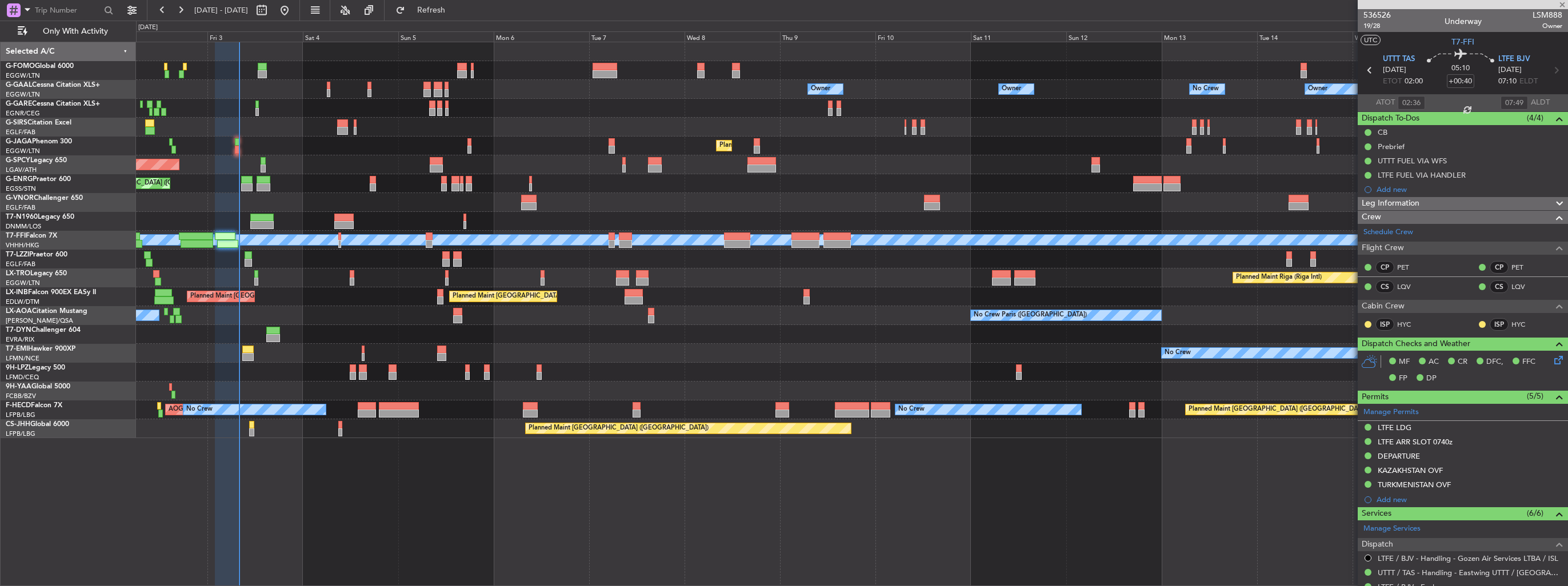
type input "4"
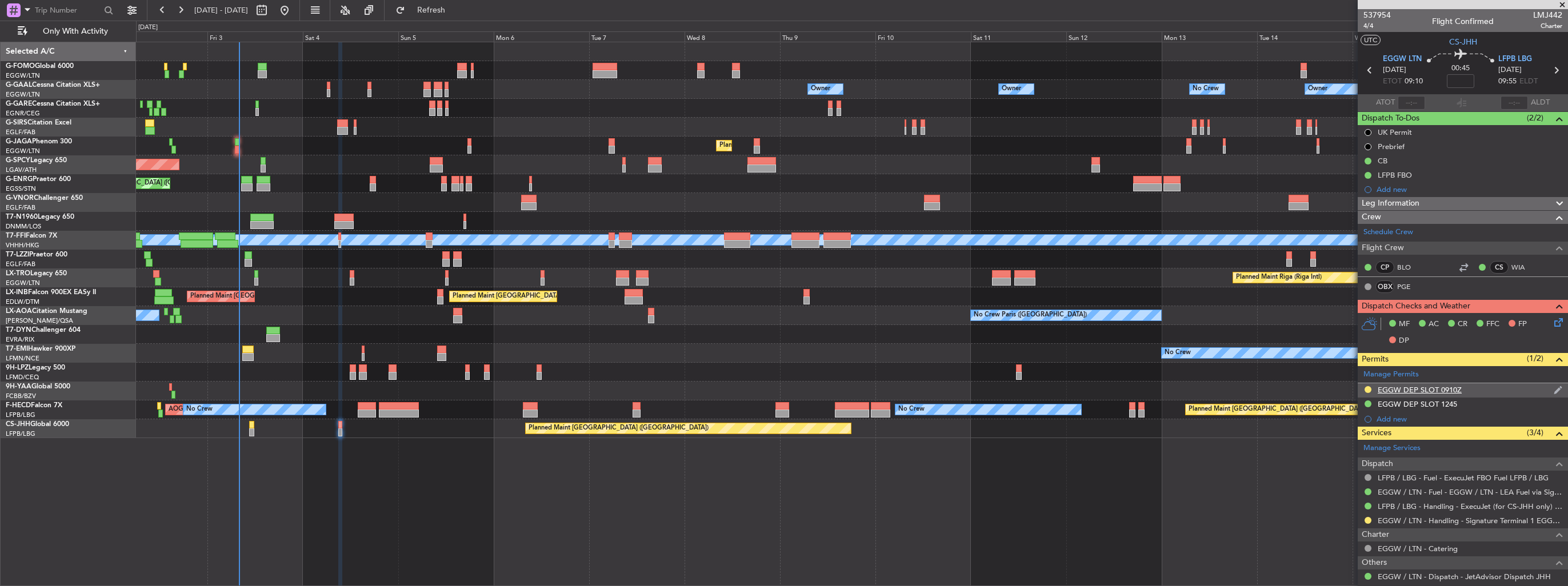
click at [1553, 389] on img at bounding box center [1557, 390] width 8 height 11
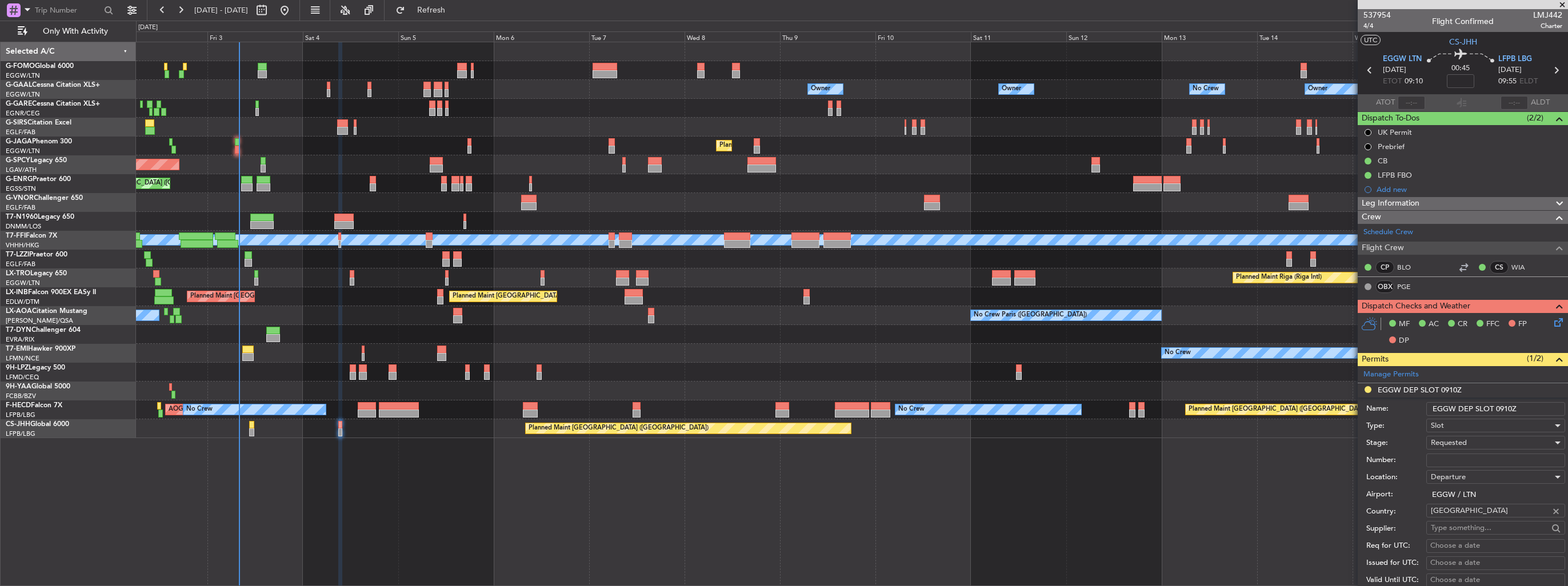
click at [1508, 406] on input "EGGW DEP SLOT 0910Z" at bounding box center [1495, 408] width 139 height 14
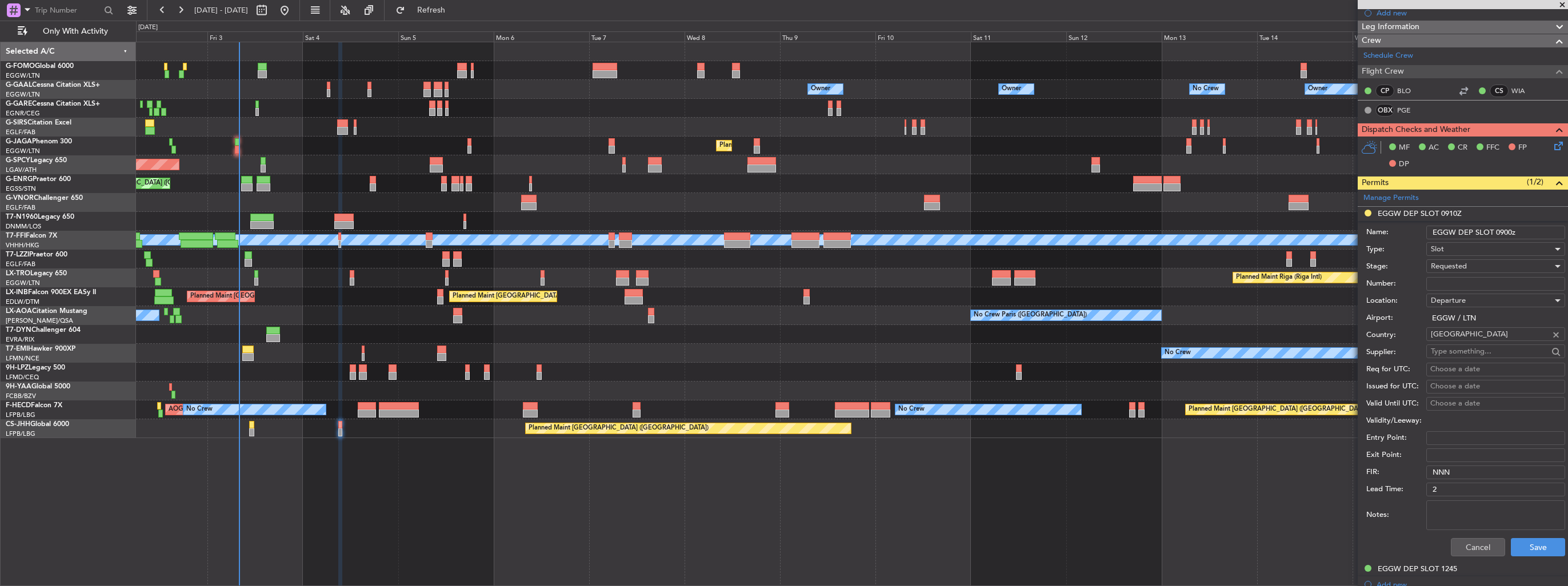
scroll to position [286, 0]
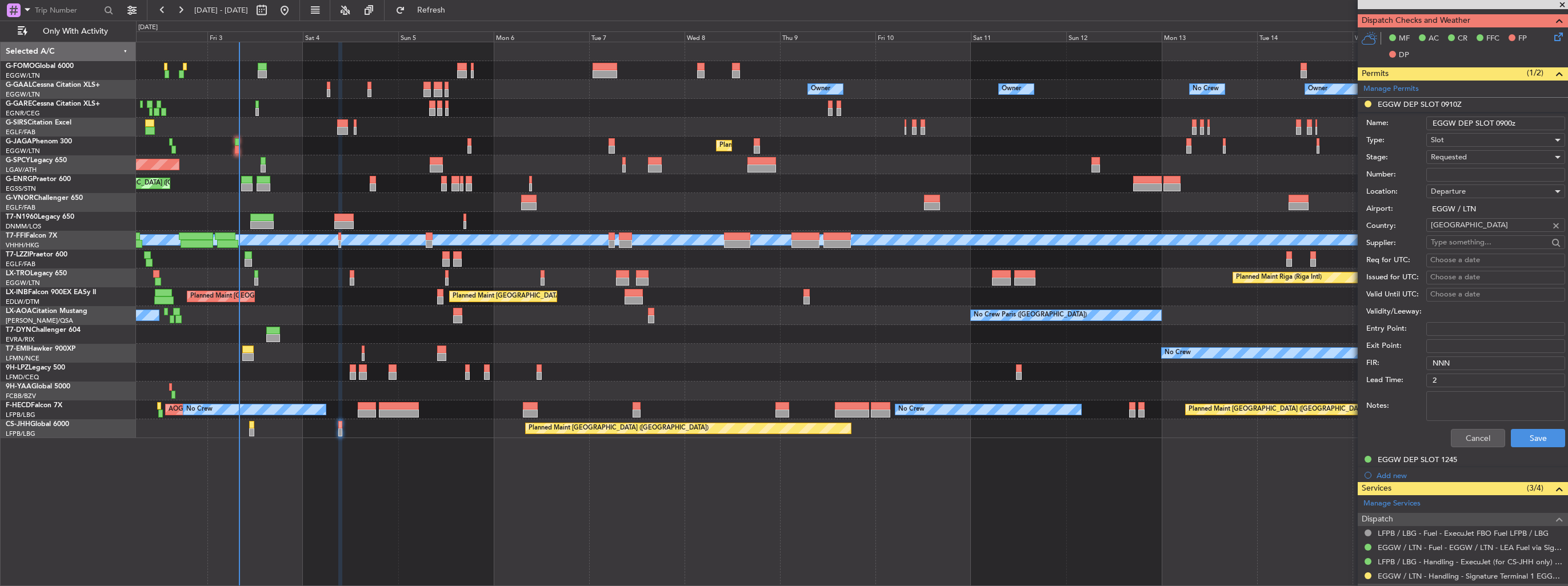
type input "EGGW DEP SLOT 0900z"
click at [1464, 152] on span "Requested" at bounding box center [1449, 157] width 36 height 11
click at [1460, 242] on span "Received OK" at bounding box center [1492, 243] width 120 height 17
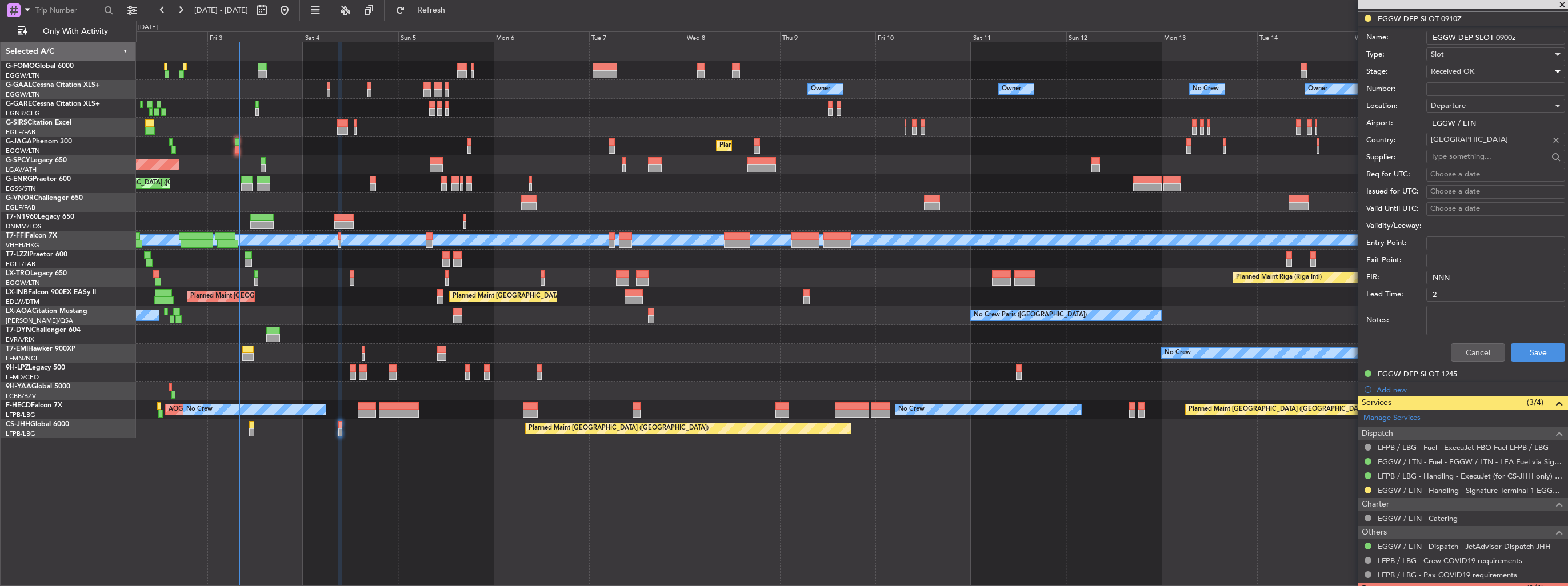
scroll to position [438, 0]
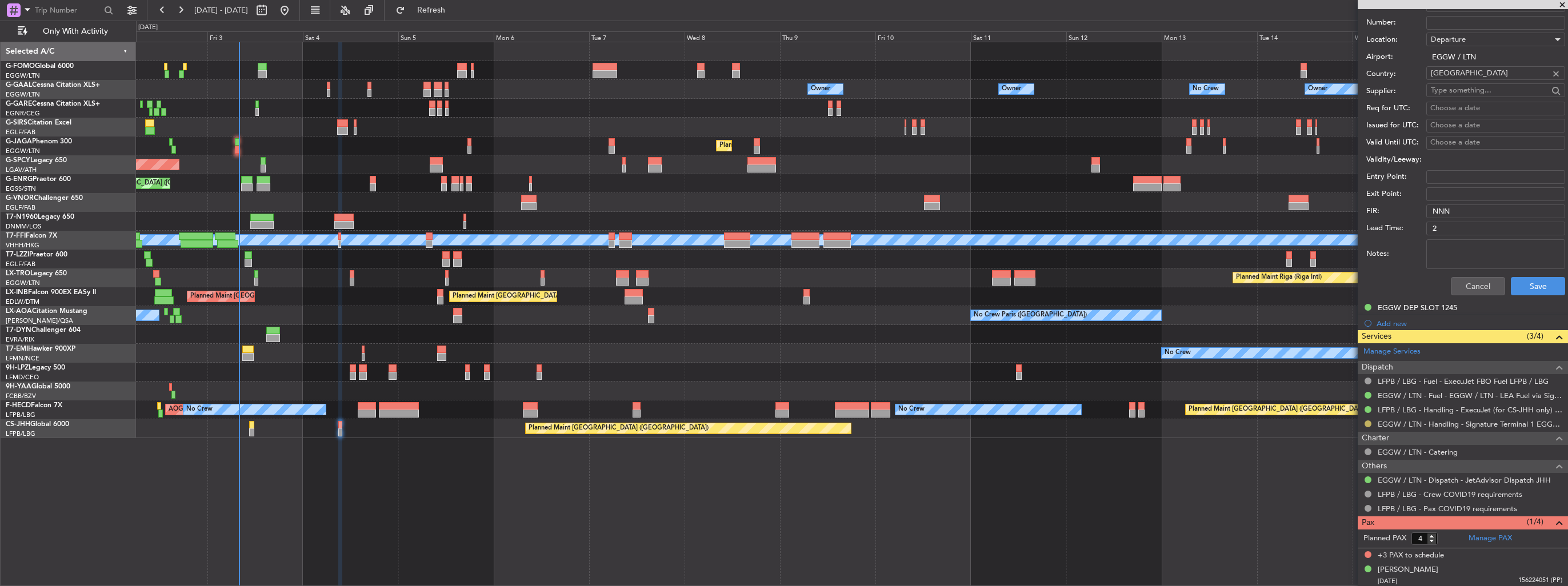
click at [1368, 423] on button at bounding box center [1367, 424] width 7 height 7
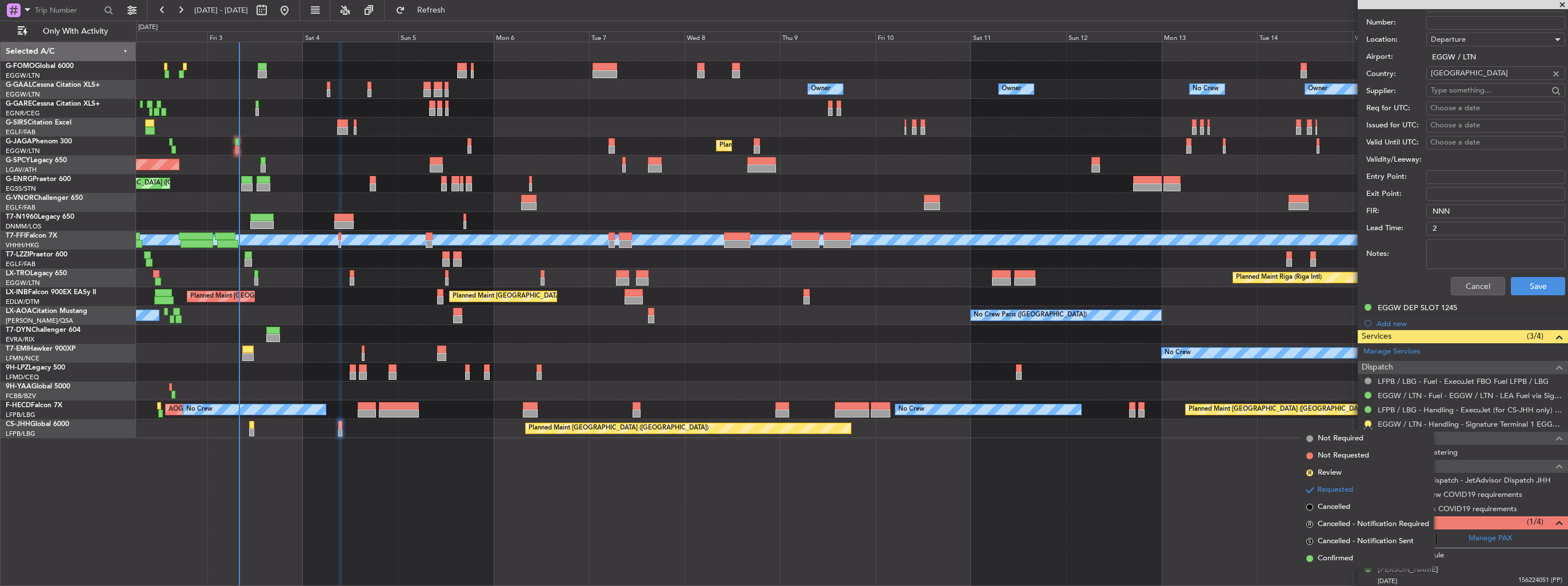
click at [1344, 564] on li "Confirmed" at bounding box center [1367, 559] width 132 height 17
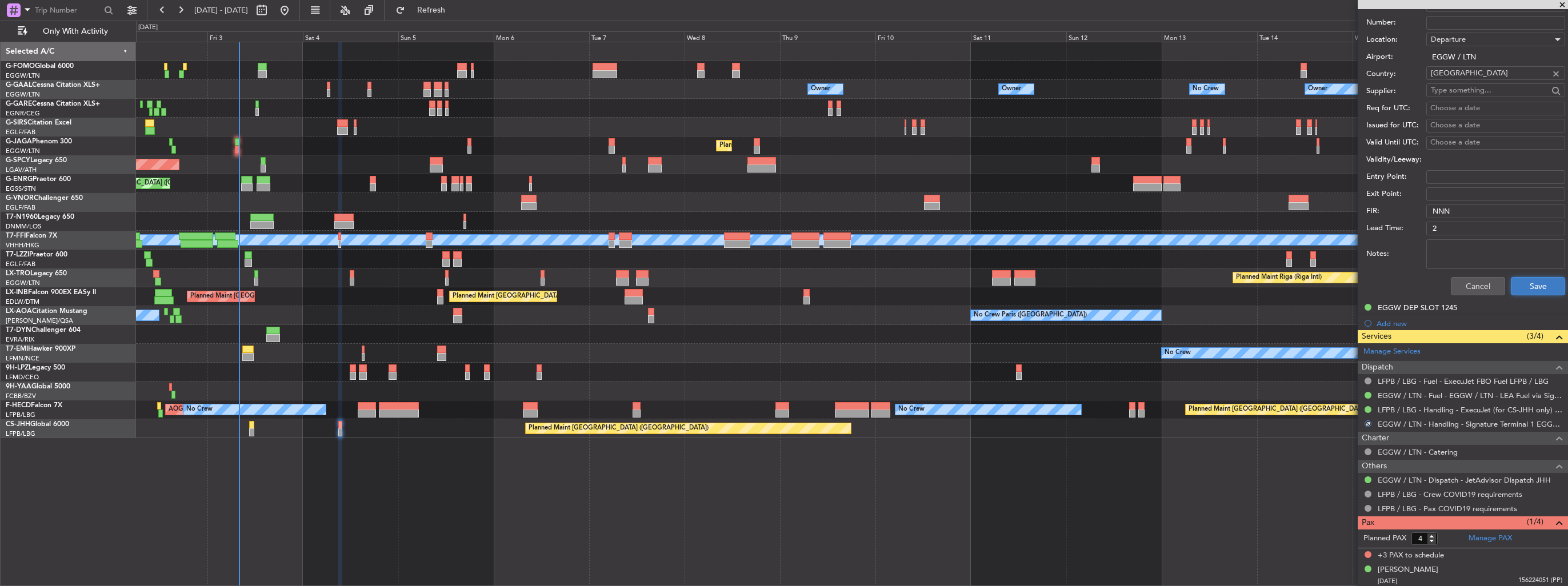
click at [1510, 284] on button "Save" at bounding box center [1538, 286] width 54 height 18
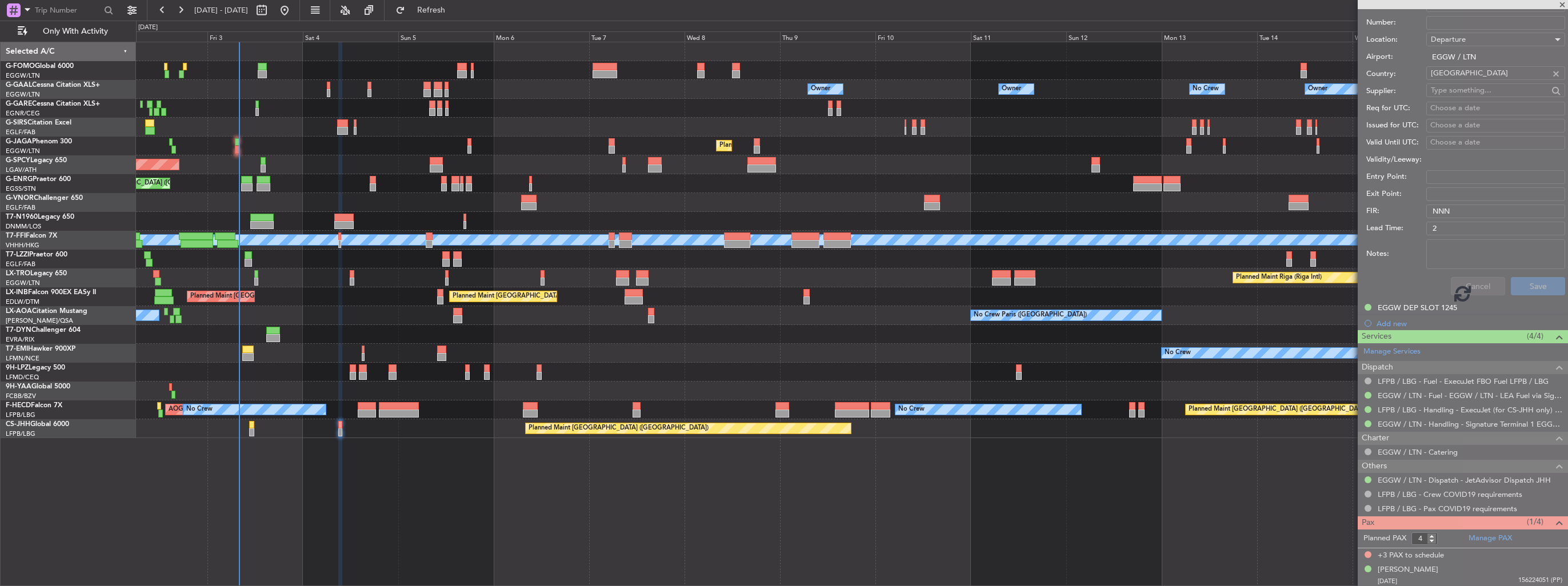
scroll to position [96, 0]
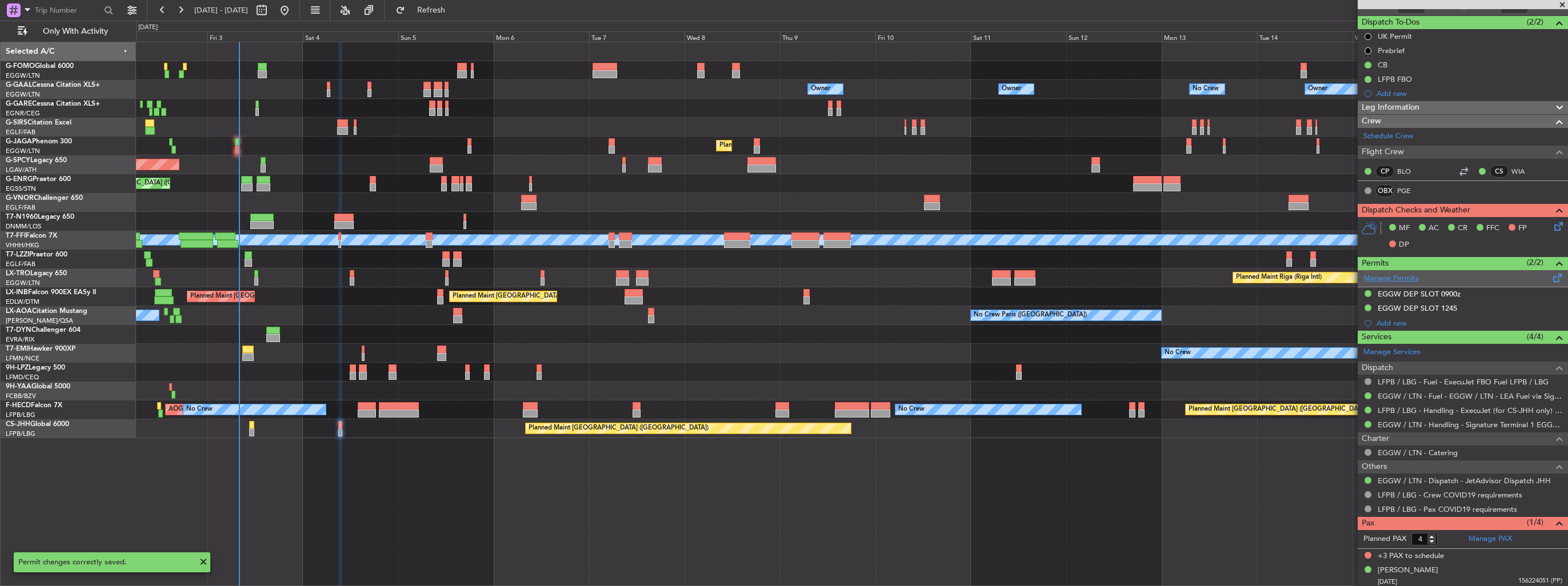
click at [1378, 279] on link "Manage Permits" at bounding box center [1390, 279] width 55 height 12
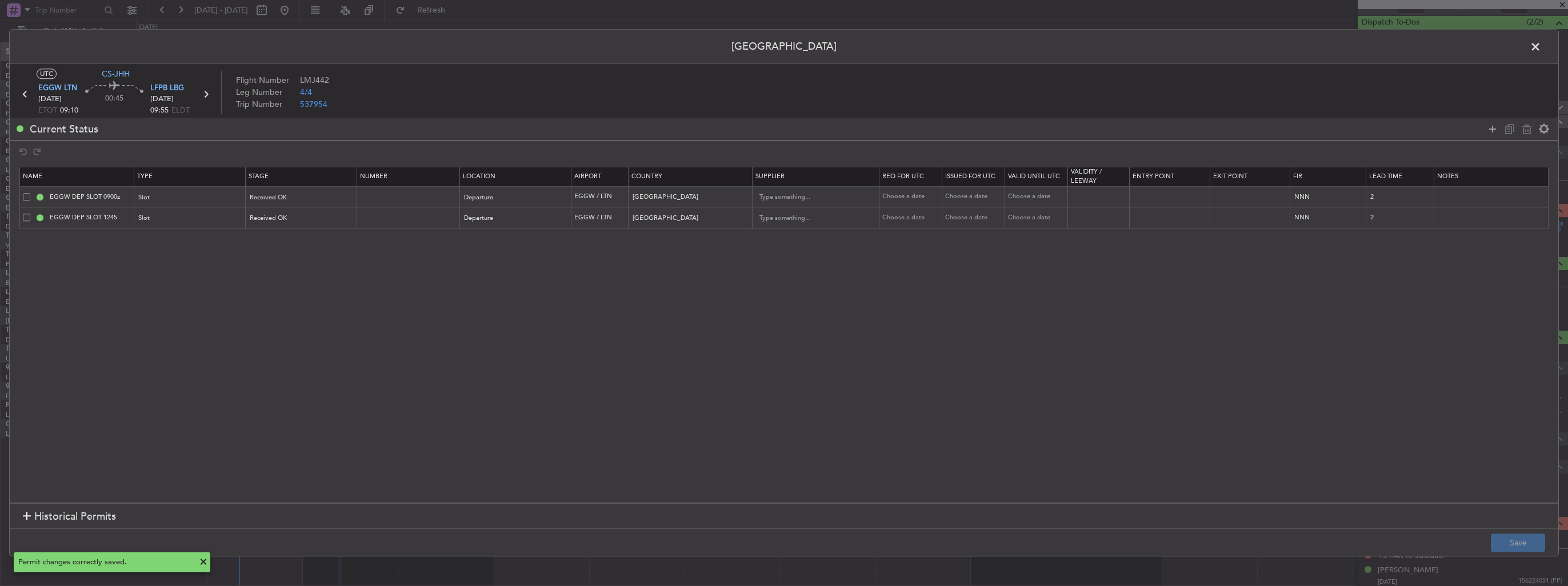
click at [27, 216] on span at bounding box center [26, 217] width 7 height 7
click at [31, 214] on input "checkbox" at bounding box center [31, 214] width 0 height 0
click at [1526, 130] on icon at bounding box center [1526, 129] width 14 height 14
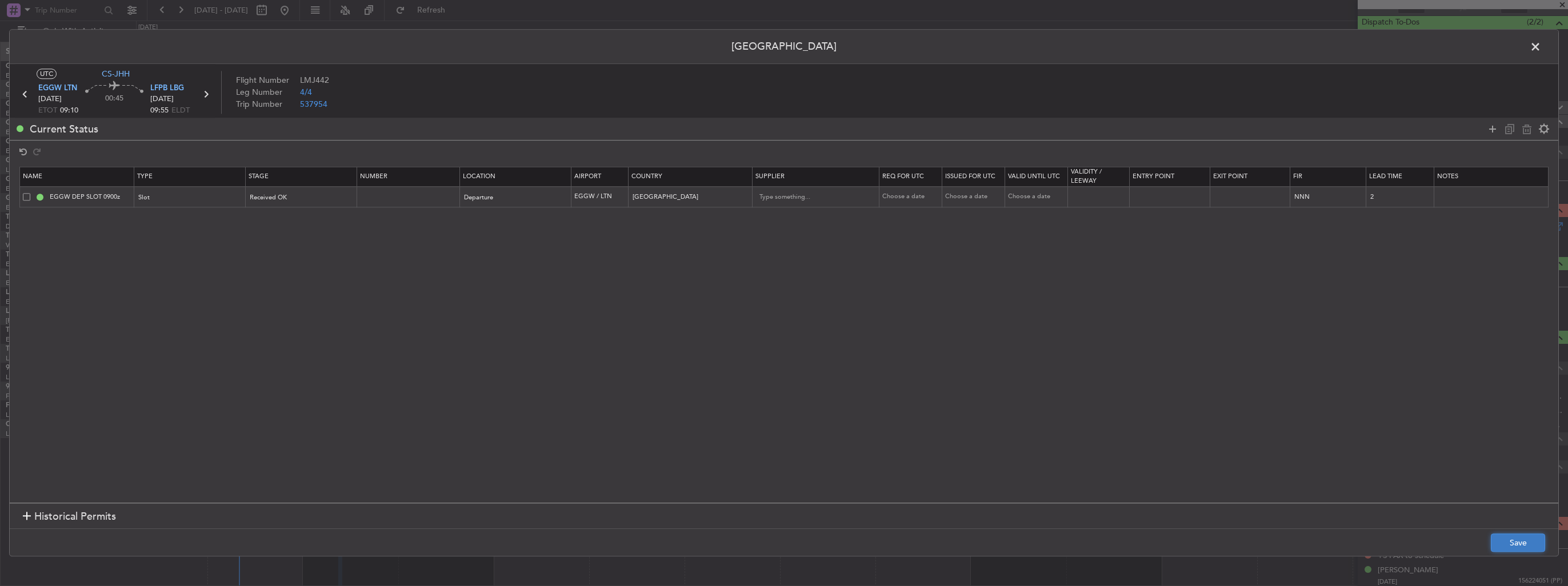
click at [1501, 536] on button "Save" at bounding box center [1518, 543] width 54 height 18
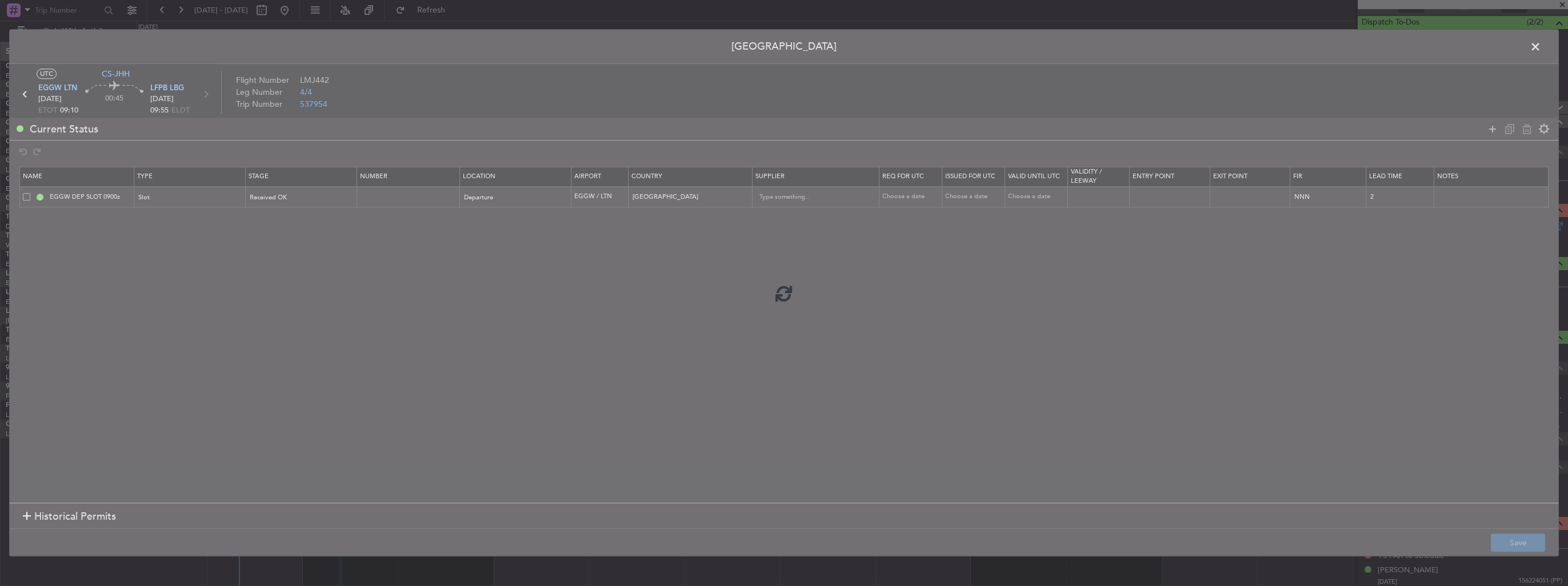
scroll to position [82, 0]
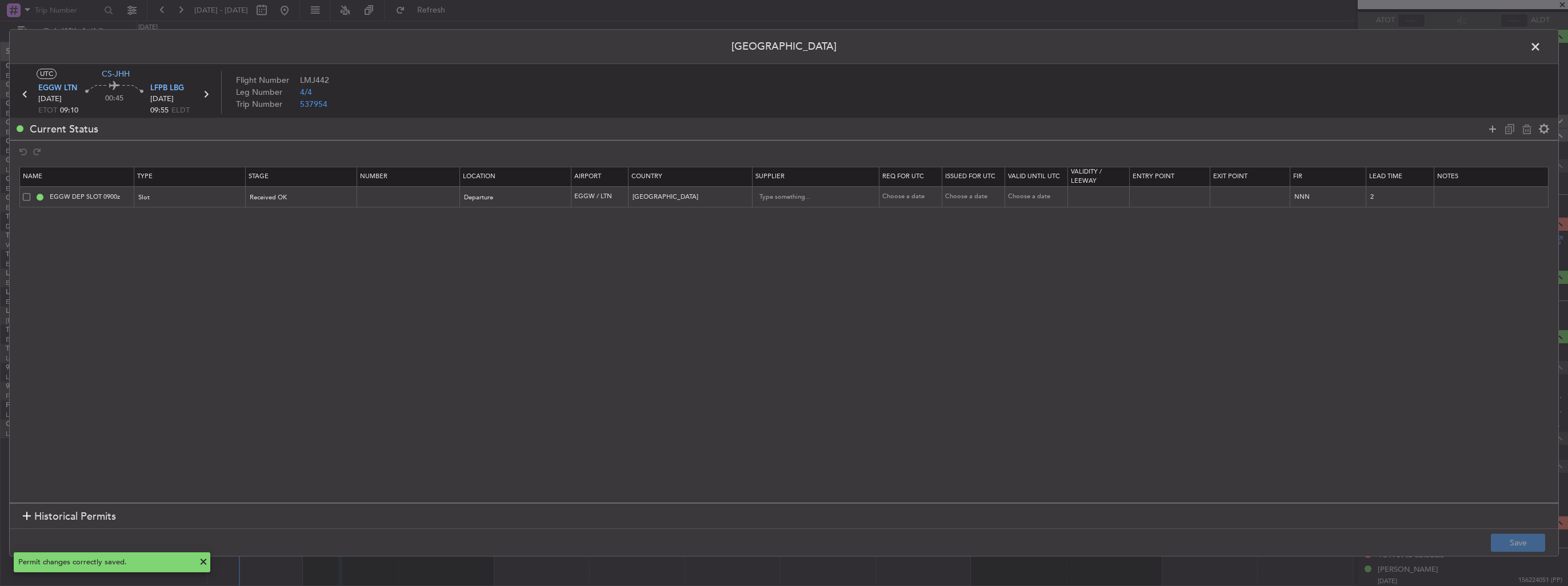
click at [1541, 46] on span at bounding box center [1541, 50] width 0 height 23
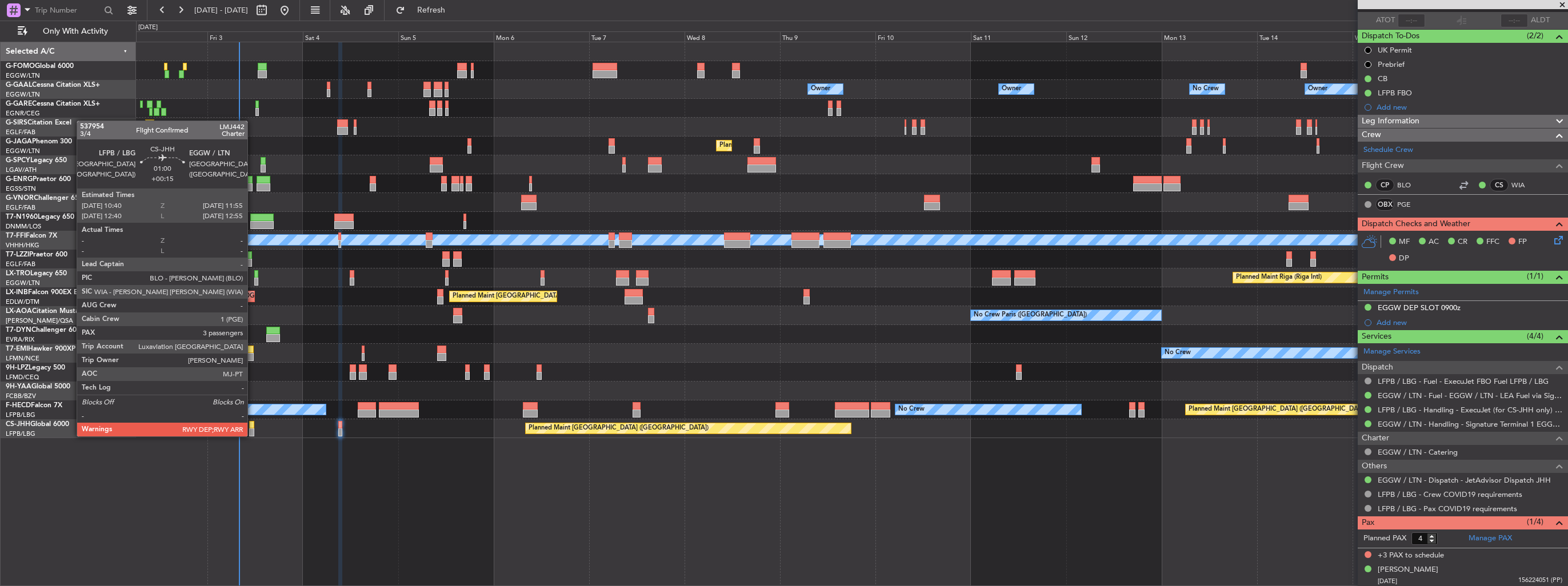
click at [252, 436] on div at bounding box center [251, 432] width 5 height 8
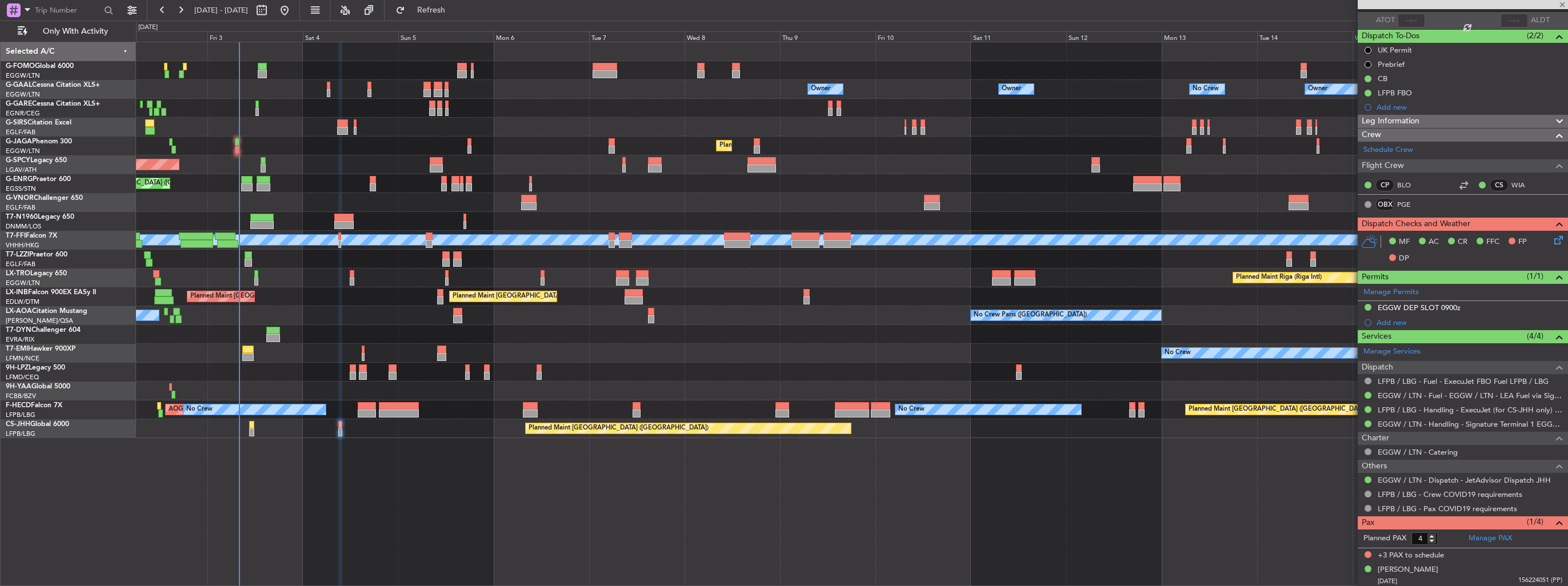
type input "+00:15"
type input "3"
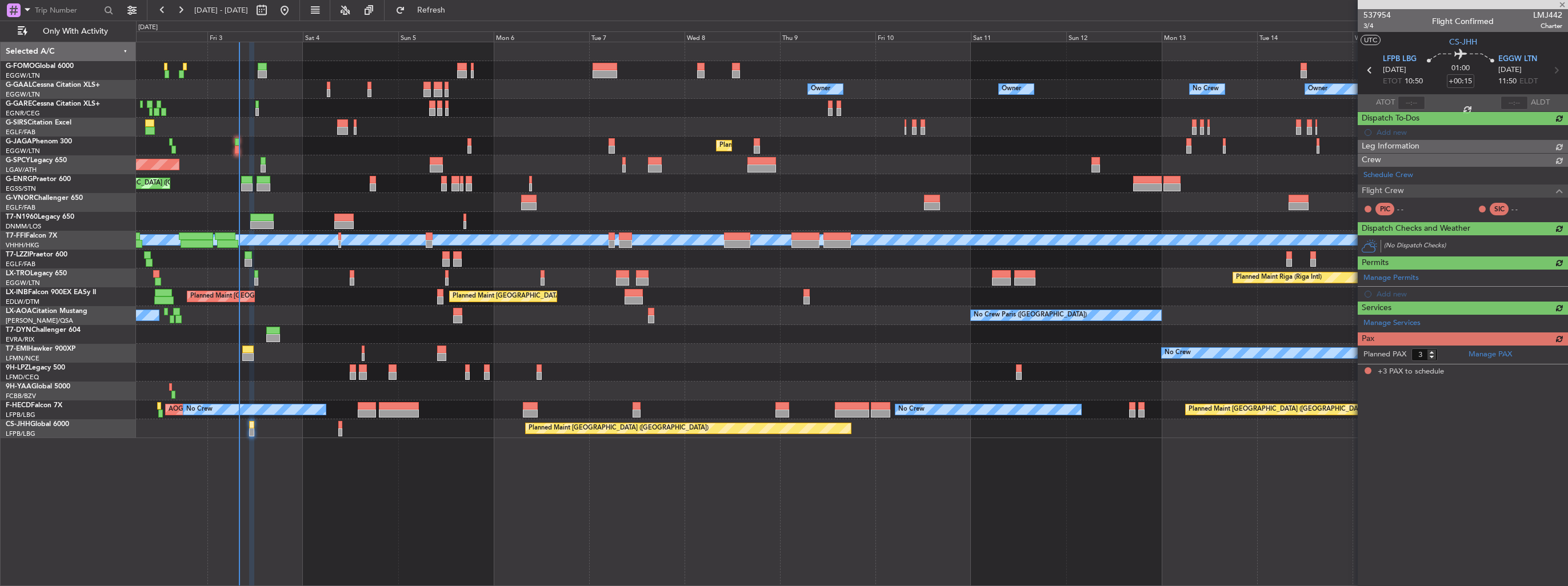
scroll to position [0, 0]
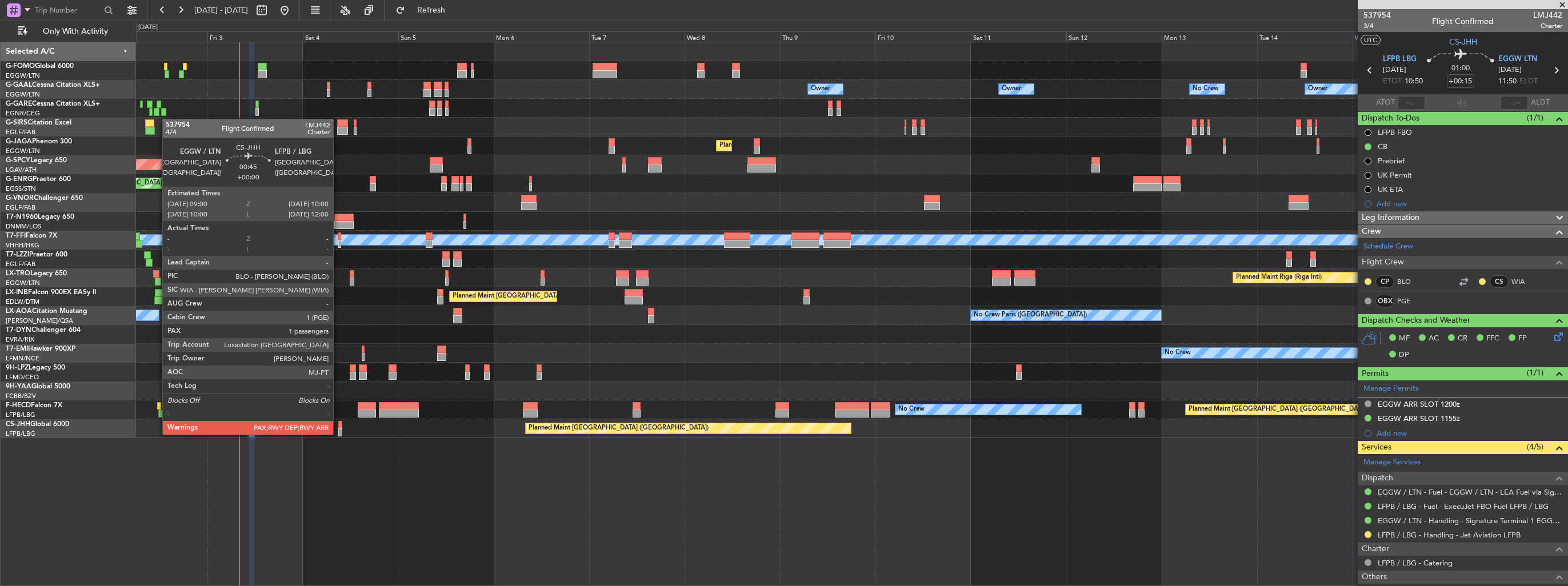
click at [339, 434] on div at bounding box center [340, 432] width 4 height 8
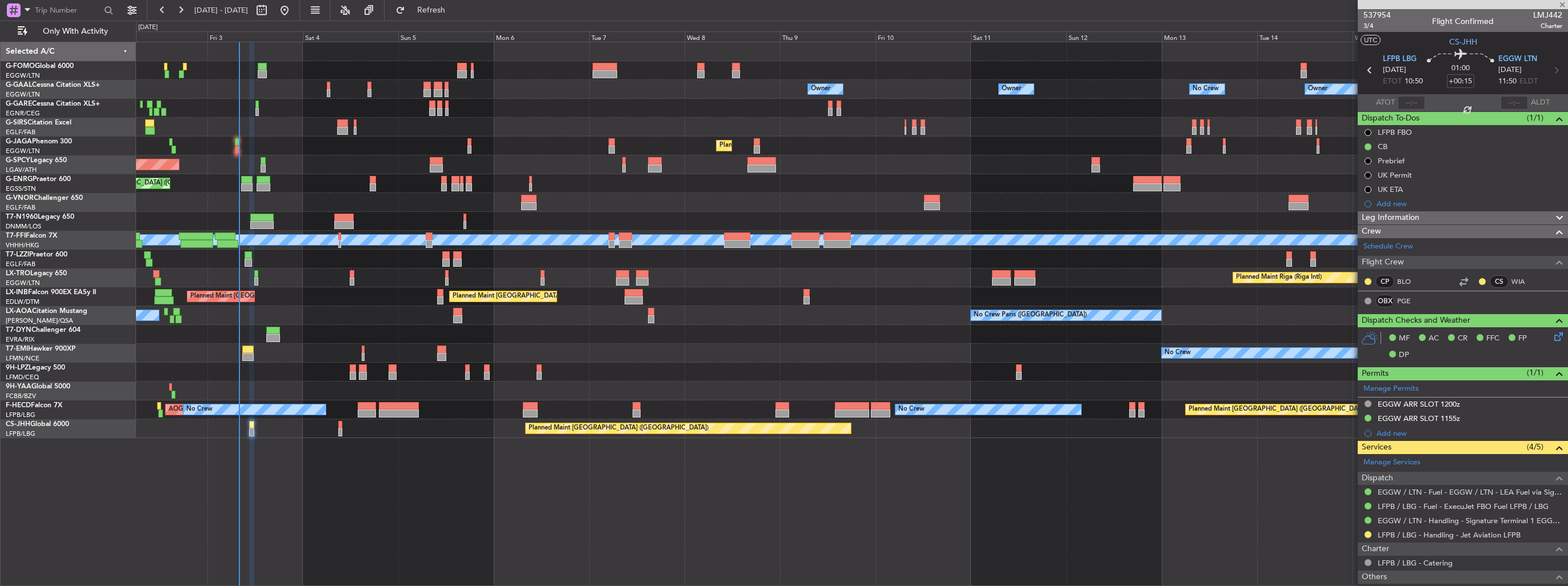
type input "4"
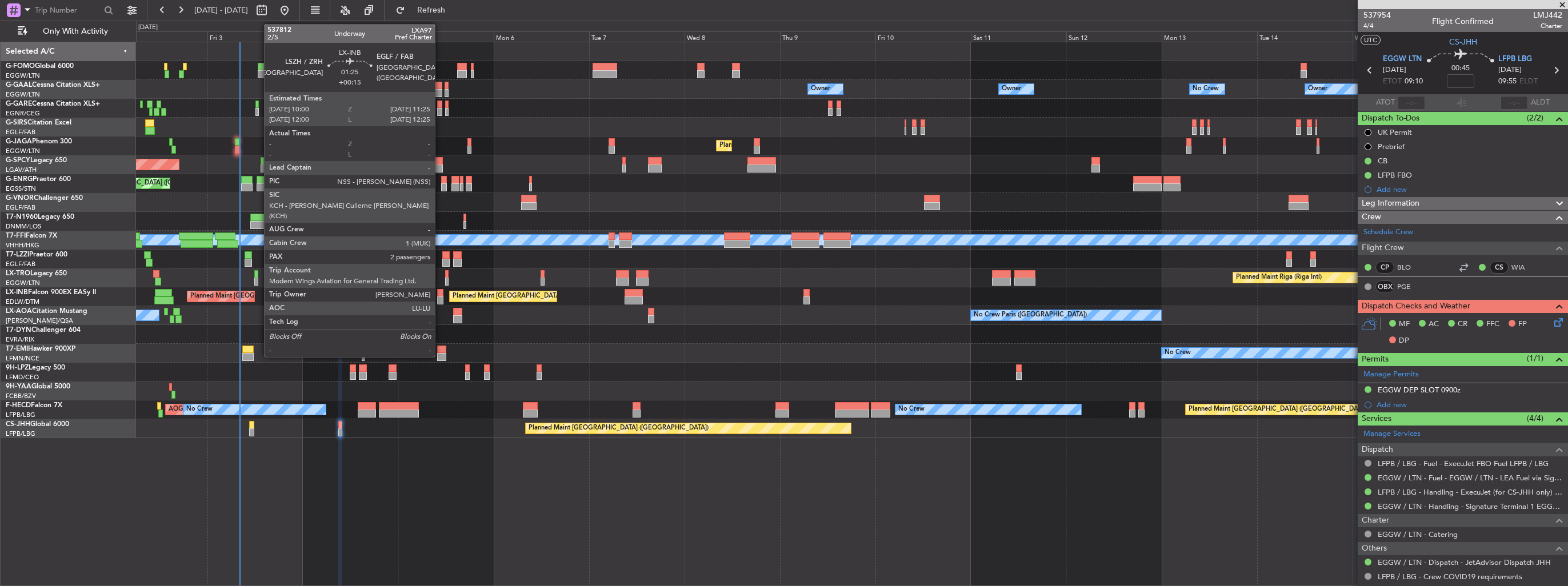
click at [440, 298] on div at bounding box center [440, 301] width 6 height 8
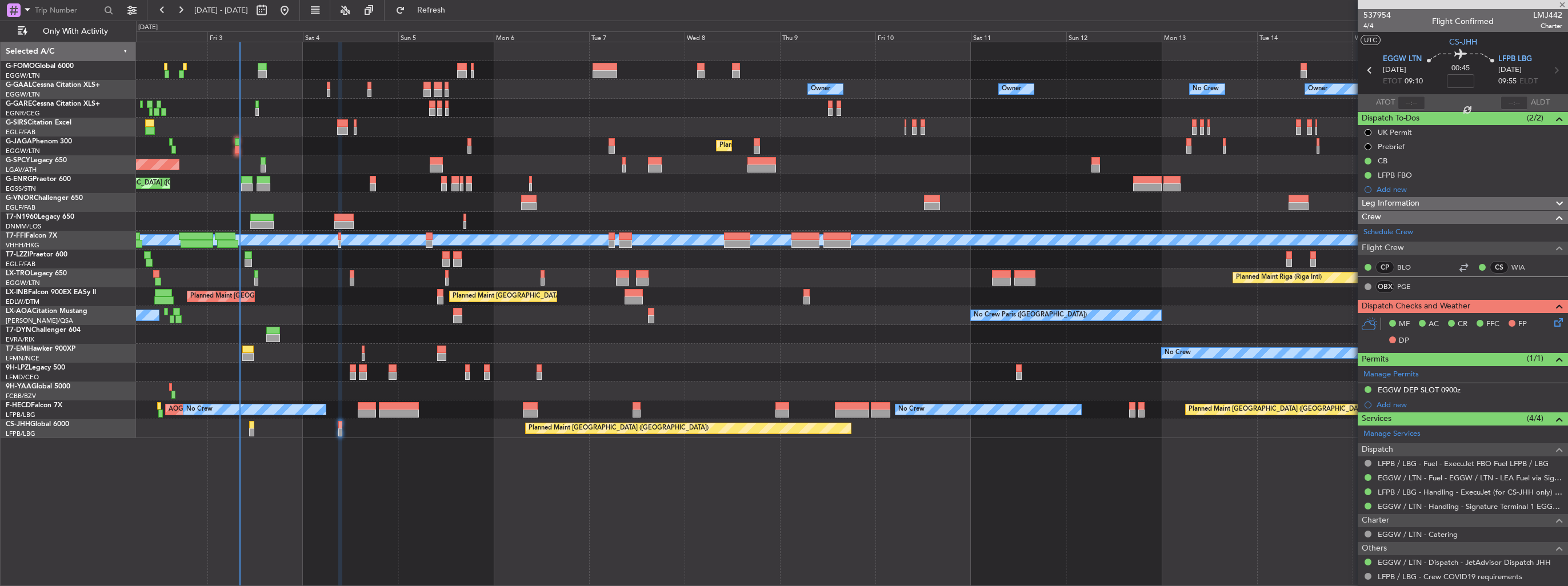
type input "+00:15"
type input "2"
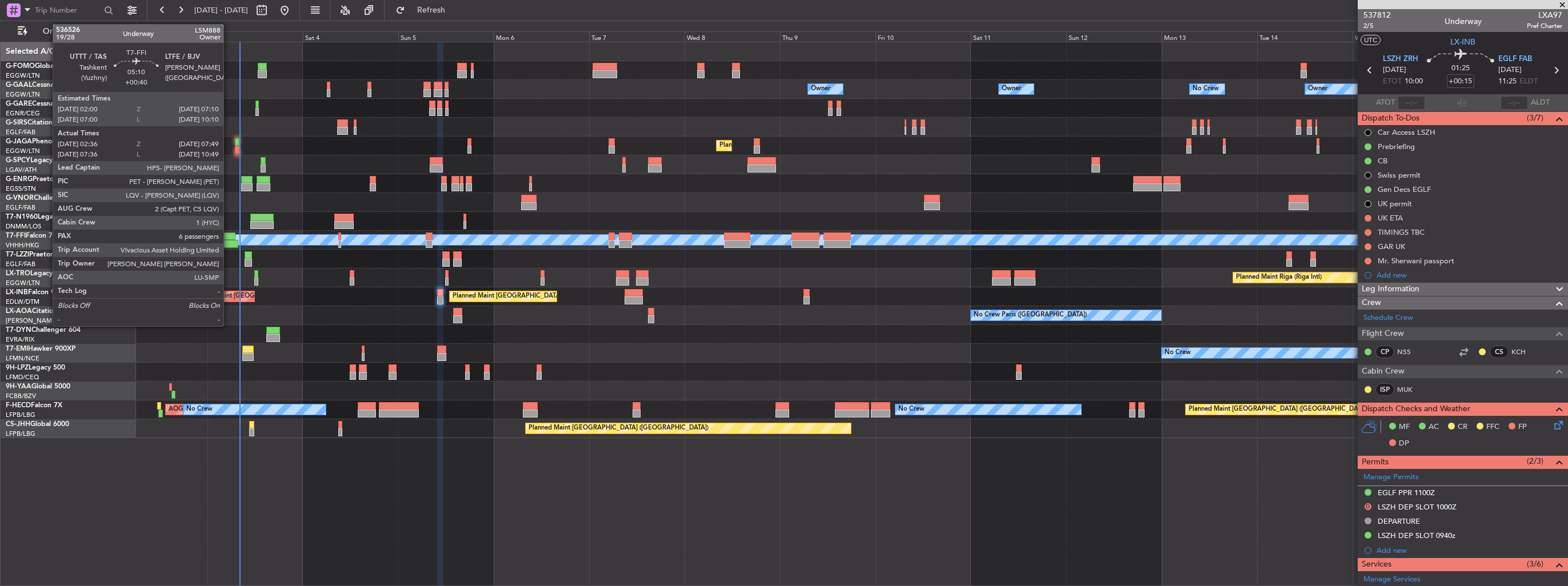
click at [228, 244] on div at bounding box center [228, 244] width 21 height 8
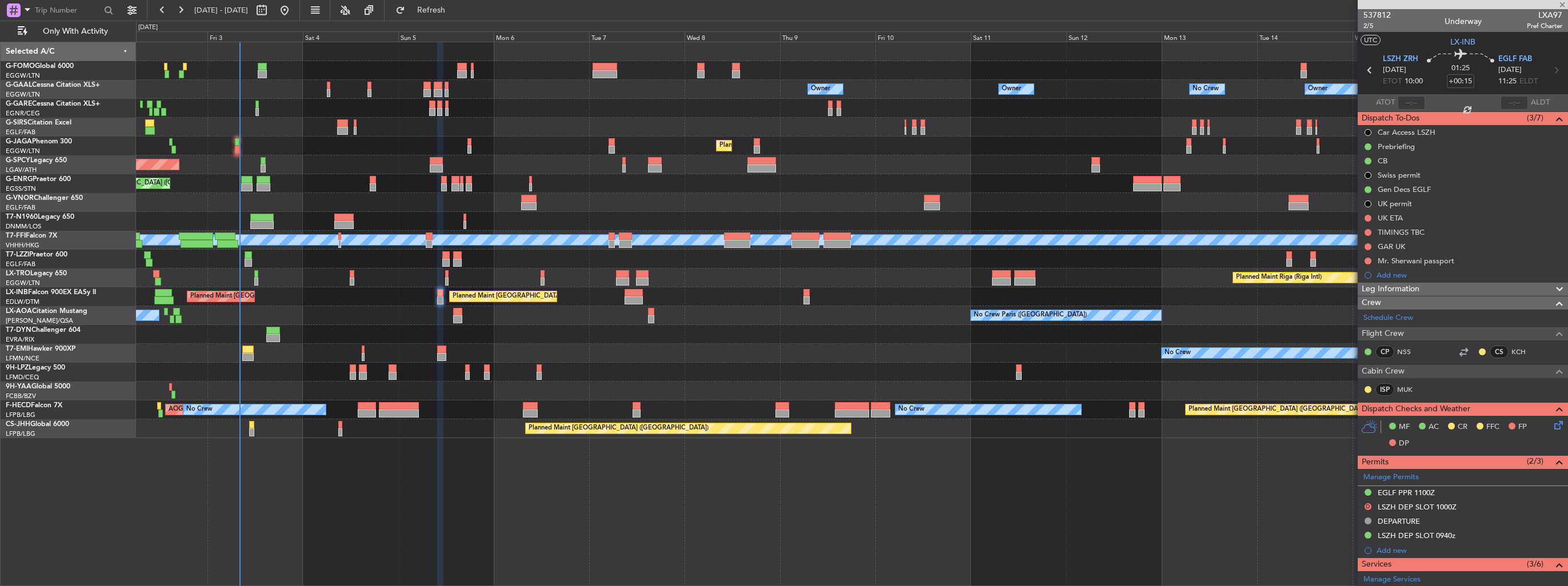
type input "+00:40"
type input "02:36"
type input "07:49"
type input "6"
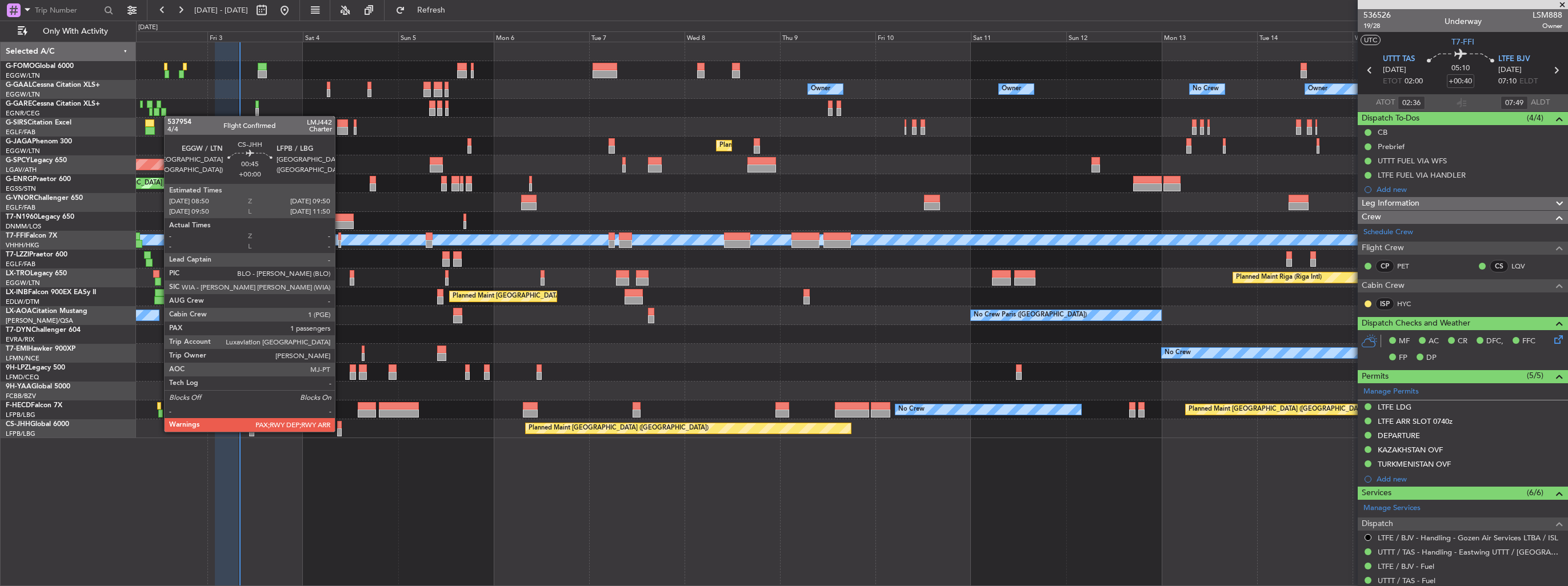
click at [340, 431] on div at bounding box center [339, 432] width 4 height 8
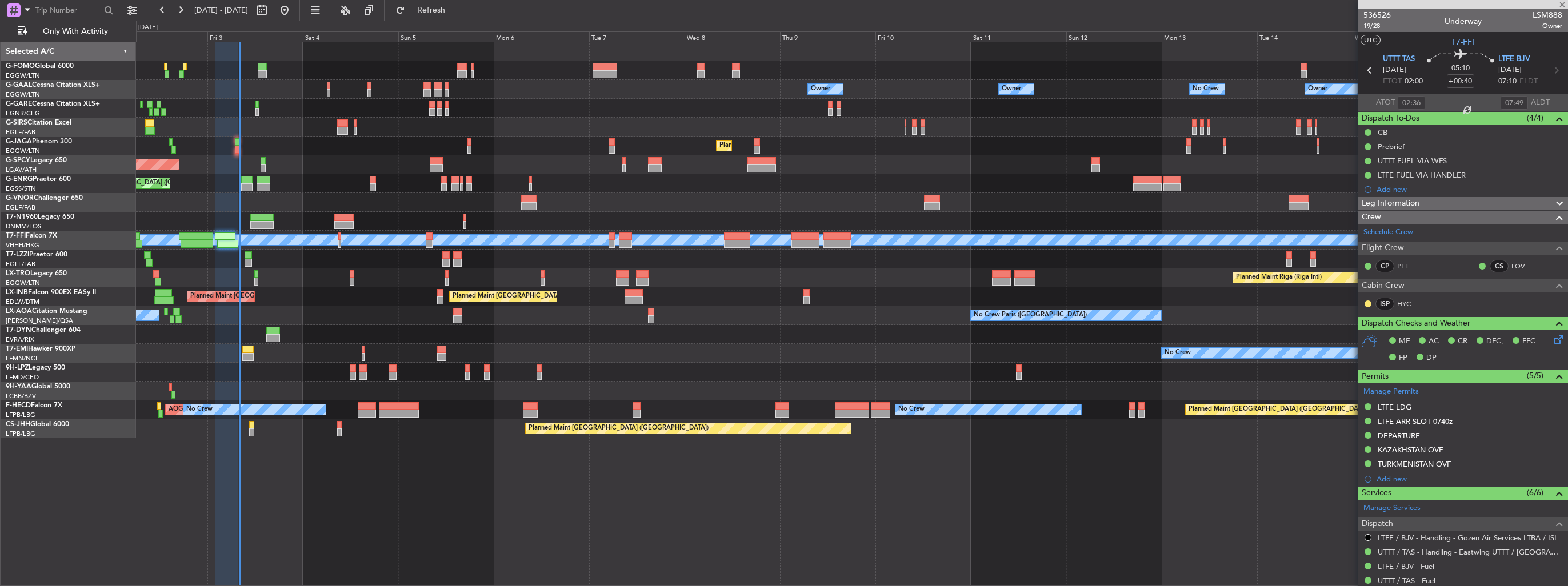
type input "4"
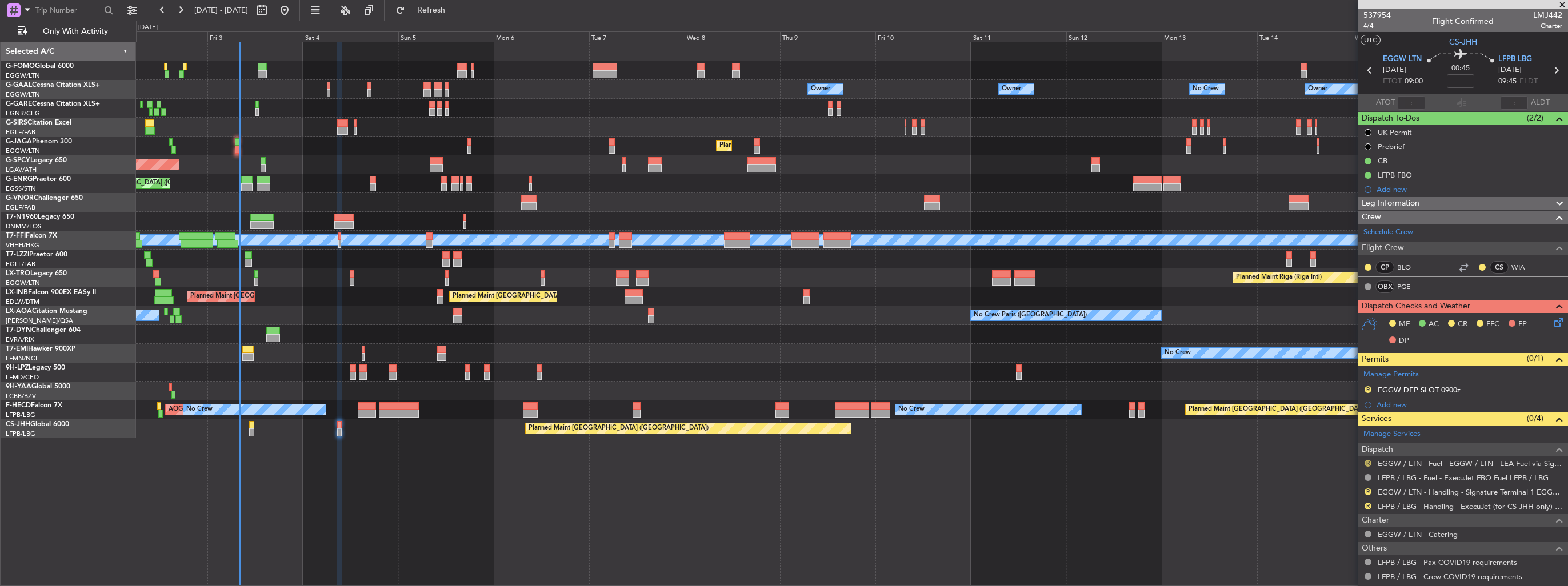
click at [1369, 460] on button "R" at bounding box center [1367, 464] width 7 height 7
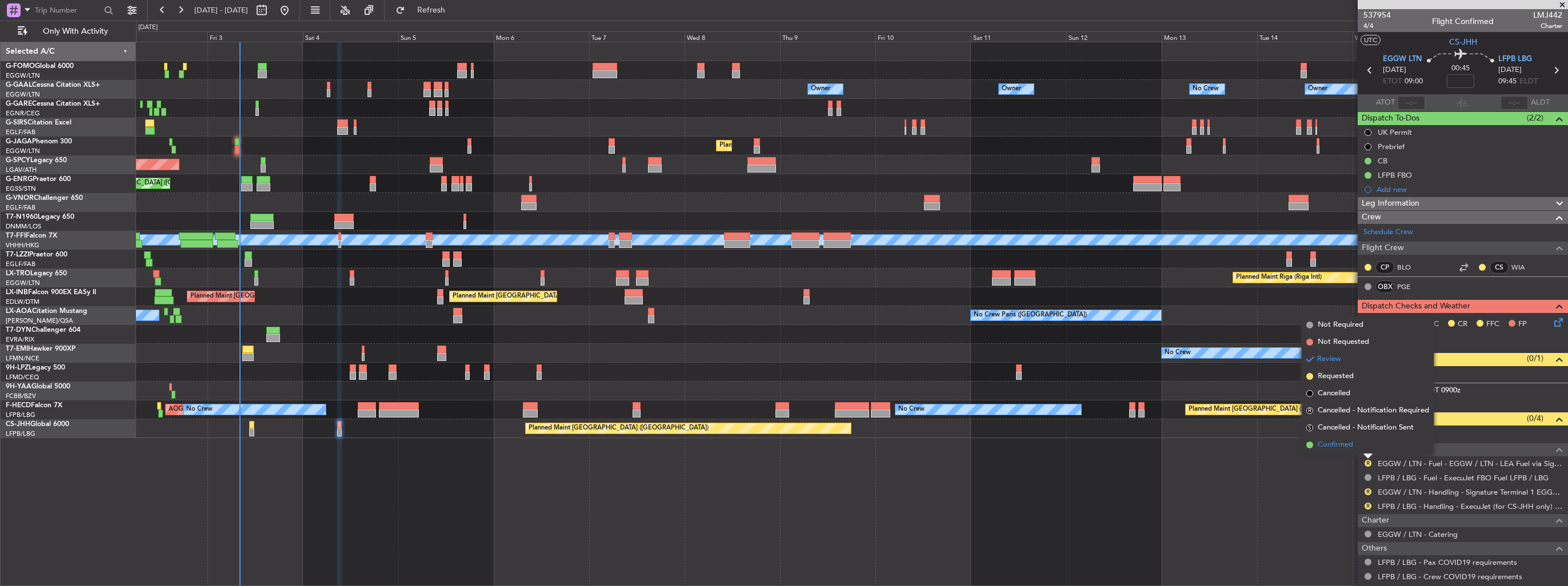
click at [1338, 441] on span "Confirmed" at bounding box center [1335, 445] width 35 height 12
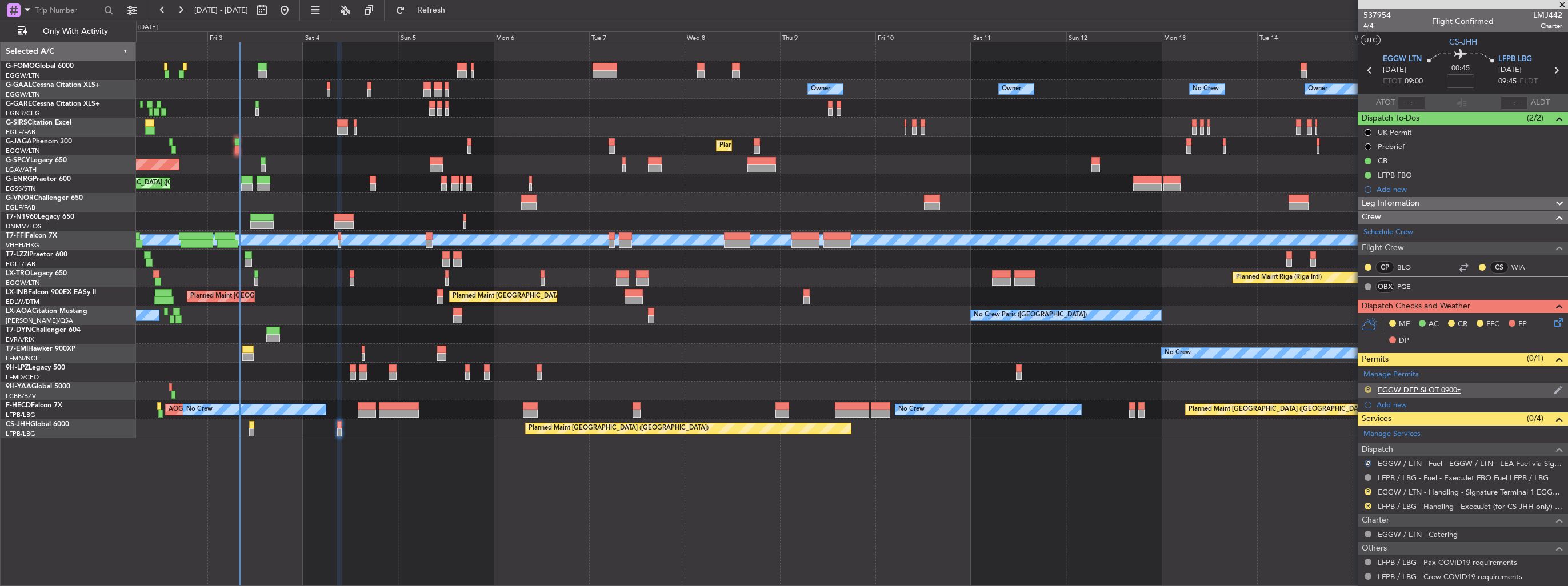
click at [1368, 387] on button "R" at bounding box center [1367, 390] width 7 height 7
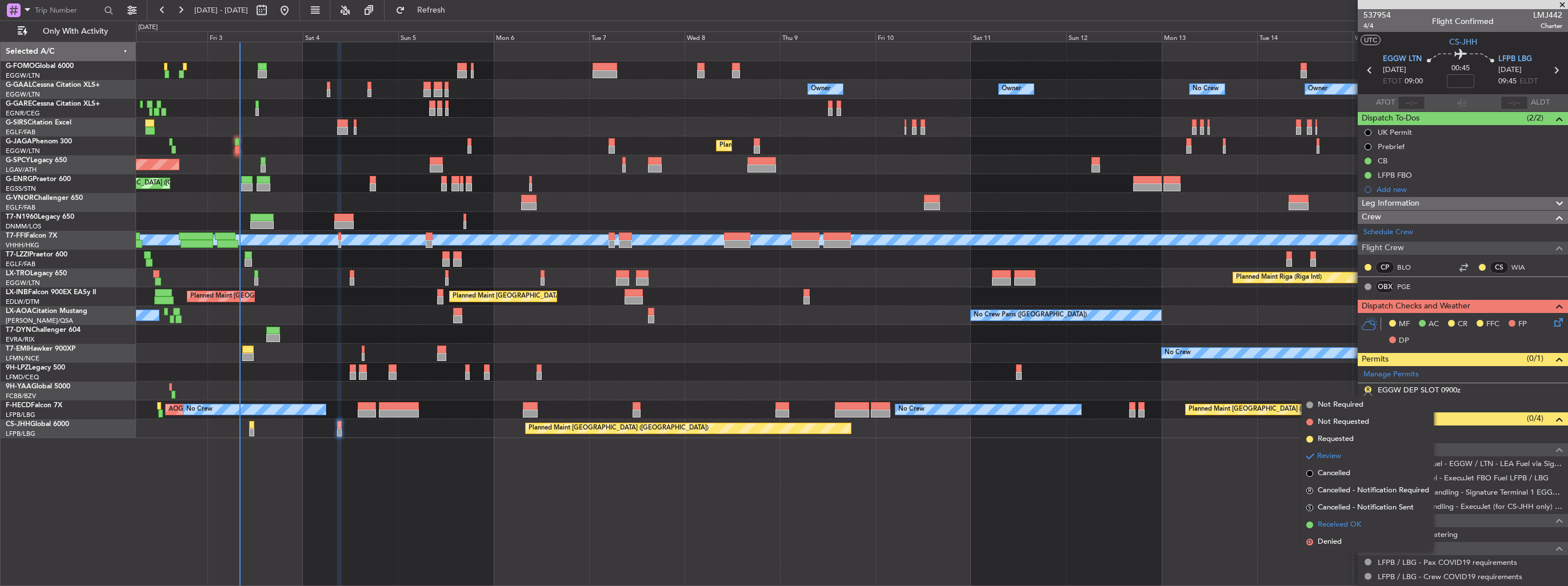
click at [1323, 524] on span "Received OK" at bounding box center [1339, 525] width 44 height 12
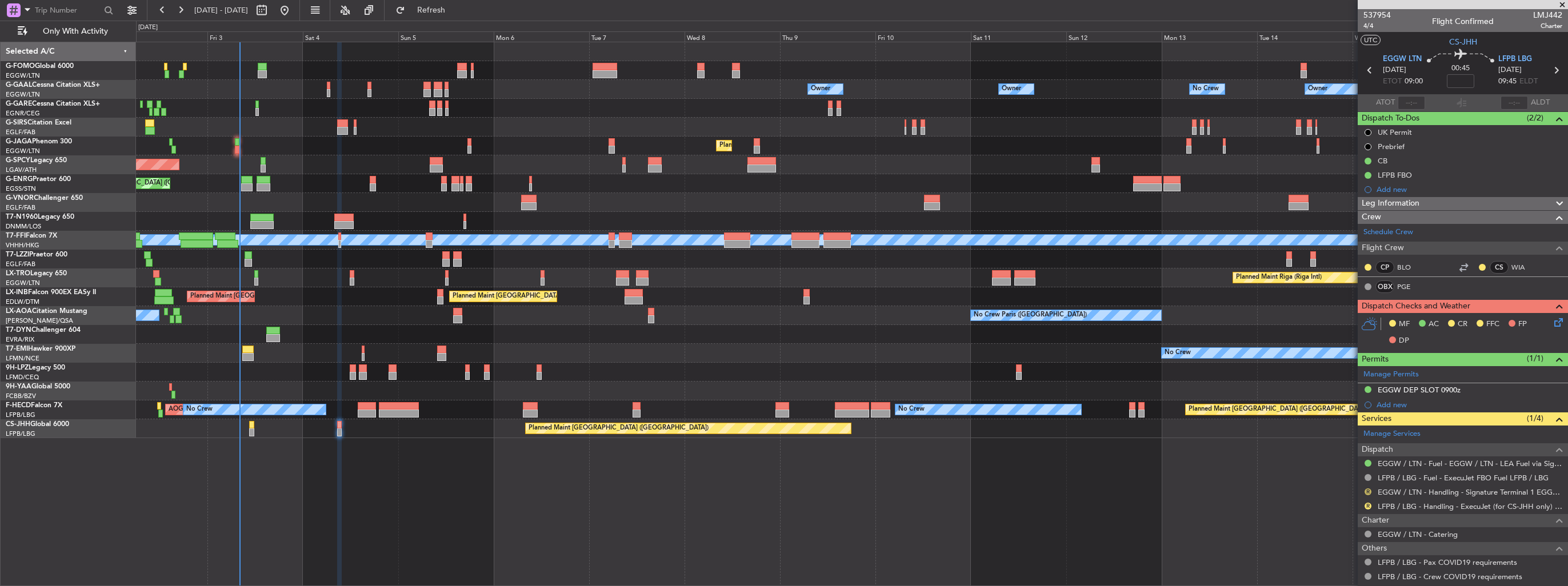
click at [1369, 491] on button "R" at bounding box center [1367, 491] width 7 height 7
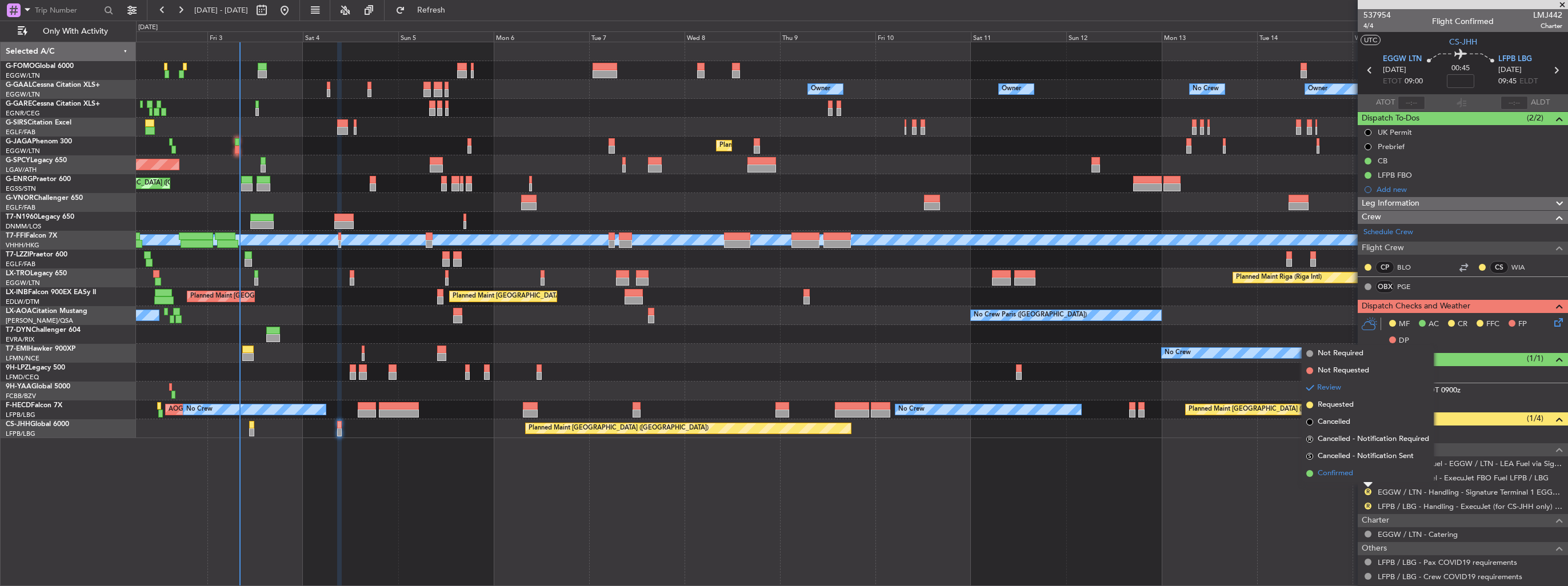
click at [1344, 472] on span "Confirmed" at bounding box center [1335, 473] width 35 height 12
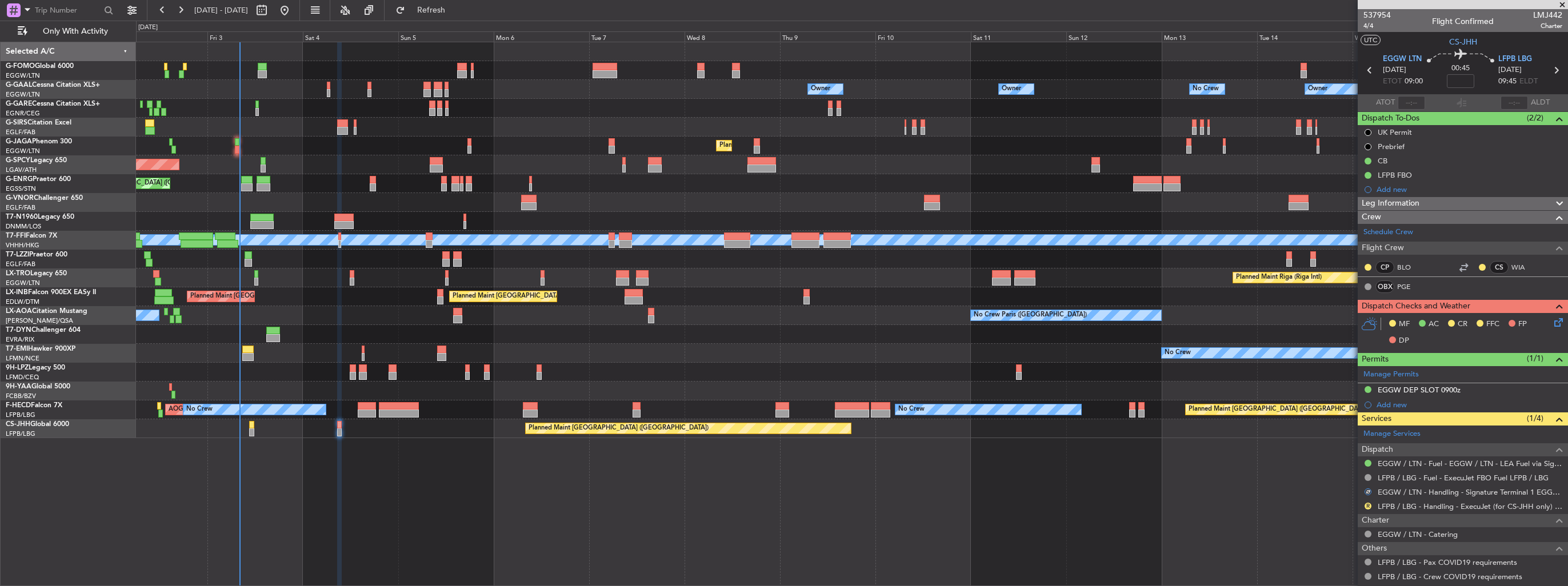
click at [1552, 324] on icon at bounding box center [1556, 320] width 9 height 9
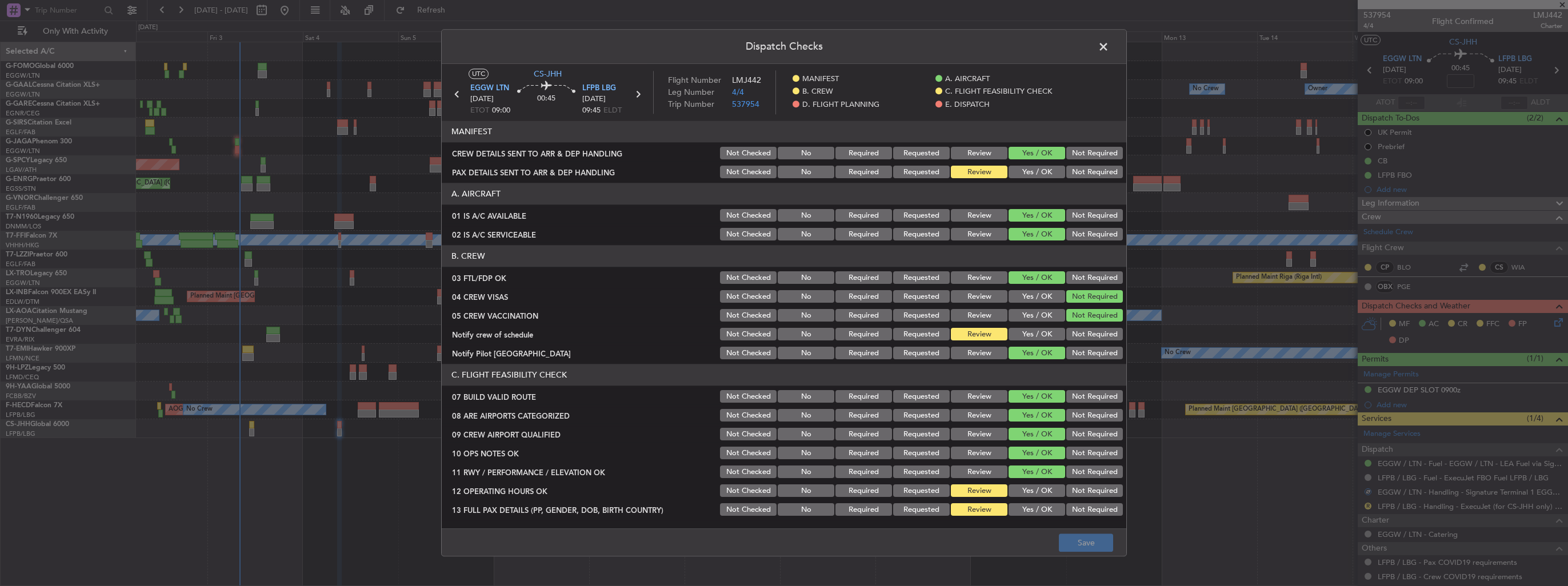
click at [1035, 170] on button "Yes / OK" at bounding box center [1036, 172] width 57 height 12
click at [1097, 538] on button "Save" at bounding box center [1086, 543] width 54 height 18
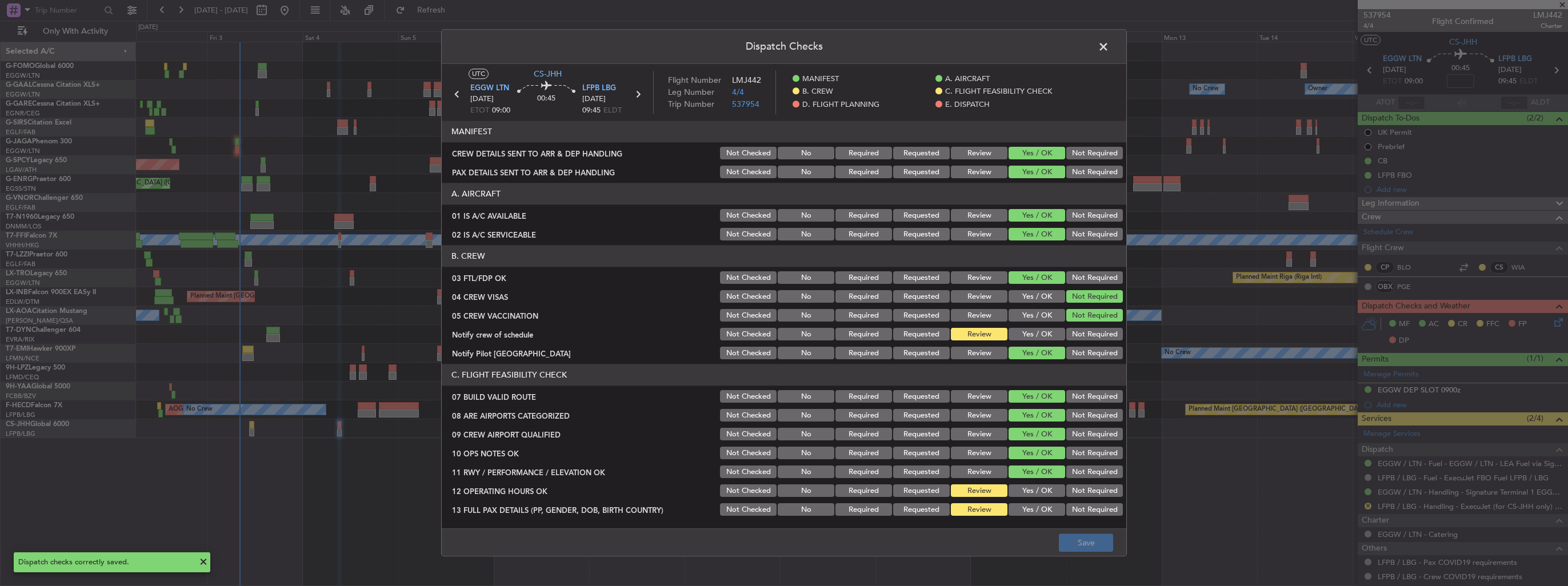
click at [1109, 49] on span at bounding box center [1109, 50] width 0 height 23
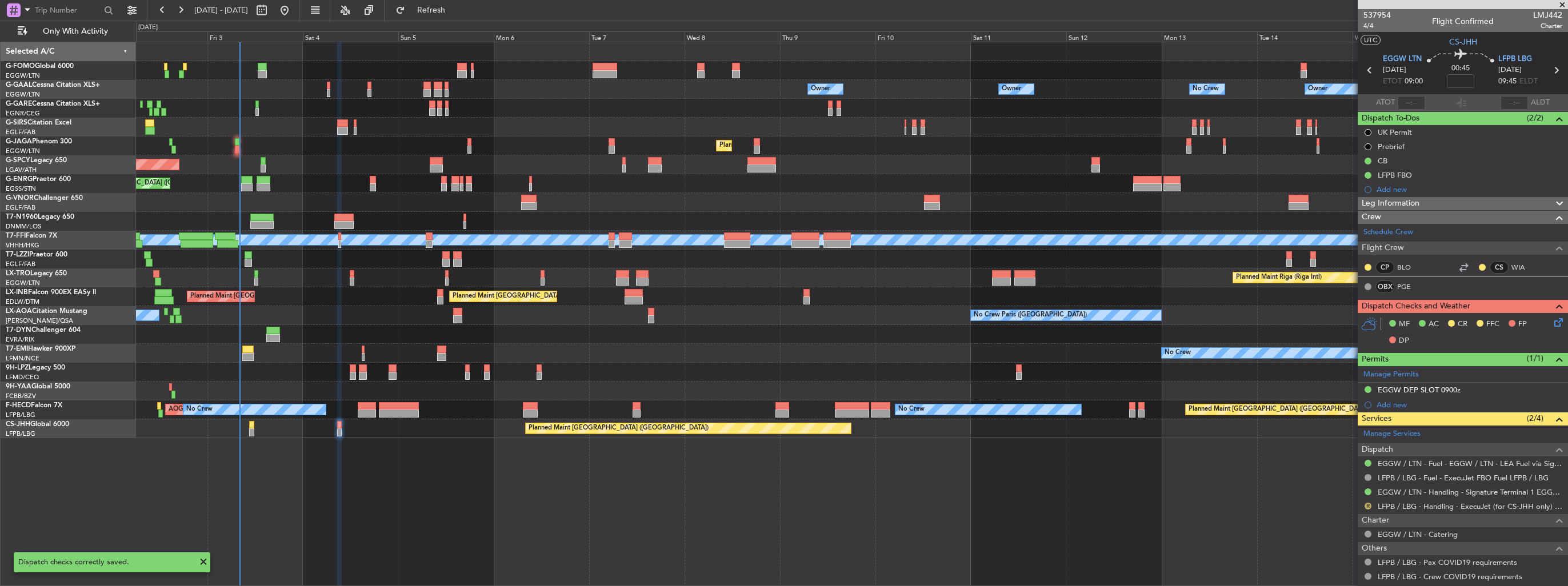
click at [1366, 507] on button "R" at bounding box center [1367, 506] width 7 height 7
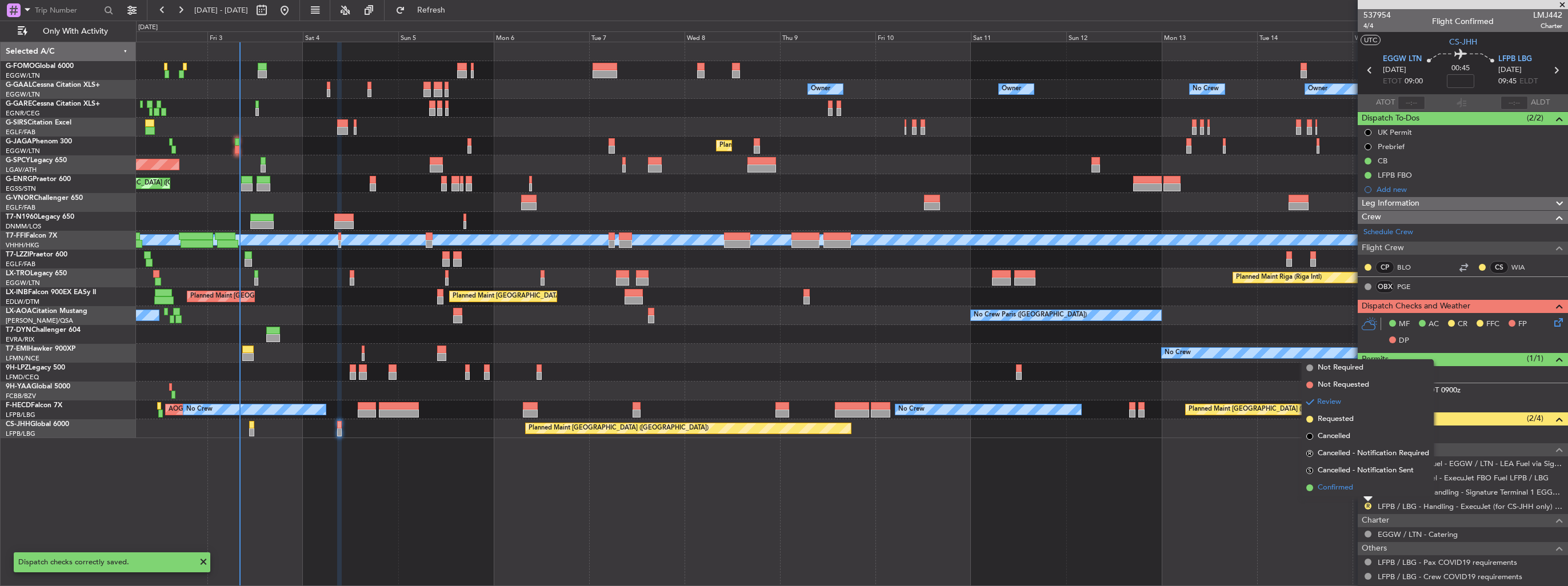
click at [1351, 491] on span "Confirmed" at bounding box center [1335, 488] width 35 height 12
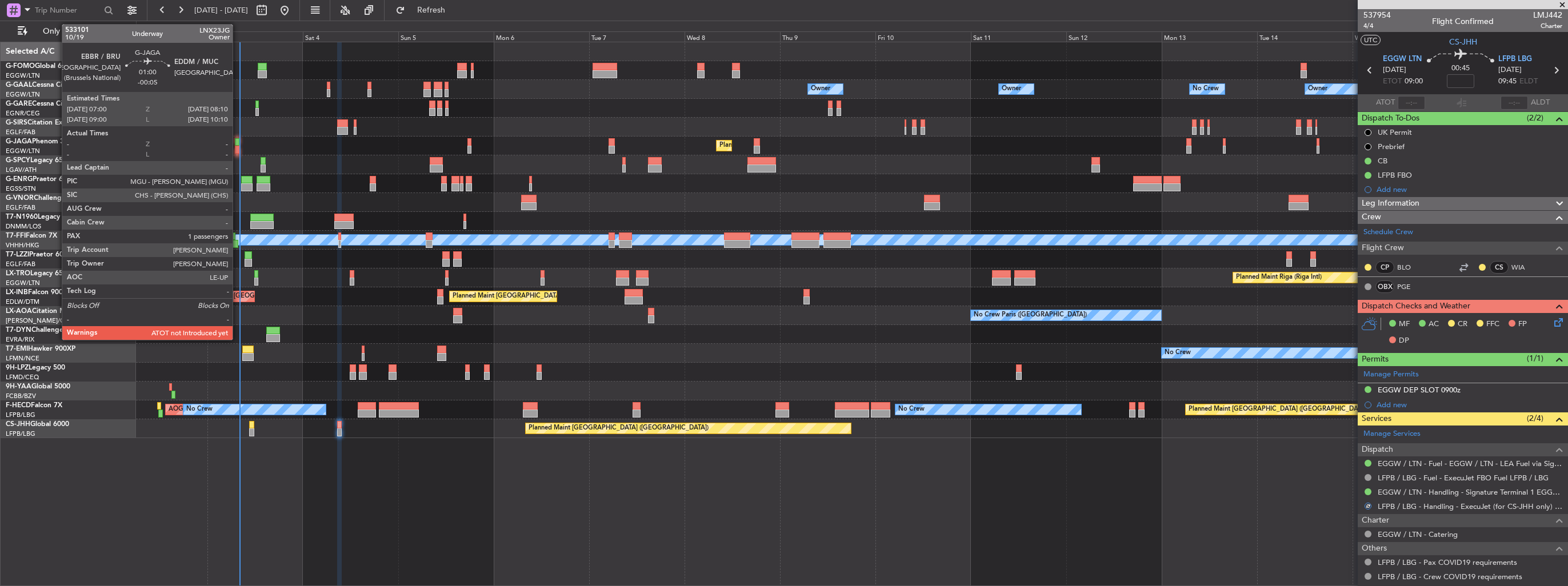
click at [238, 144] on div at bounding box center [238, 142] width 5 height 8
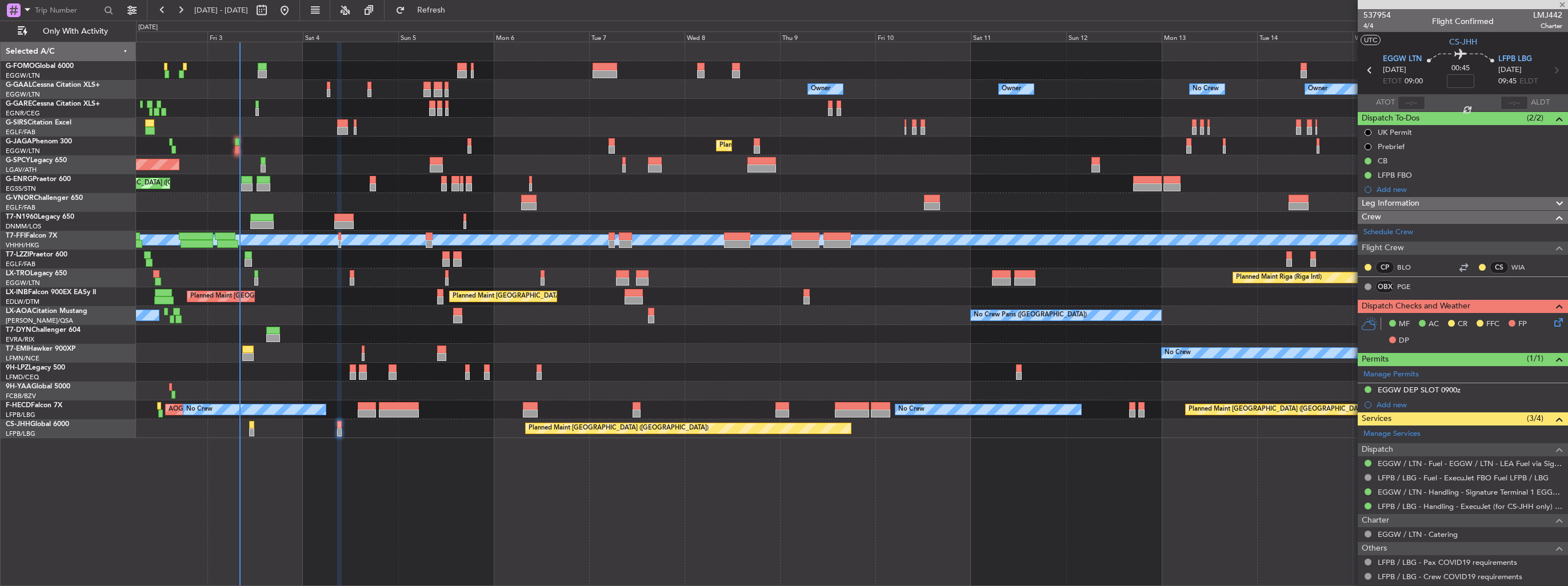
type input "-00:05"
type input "1"
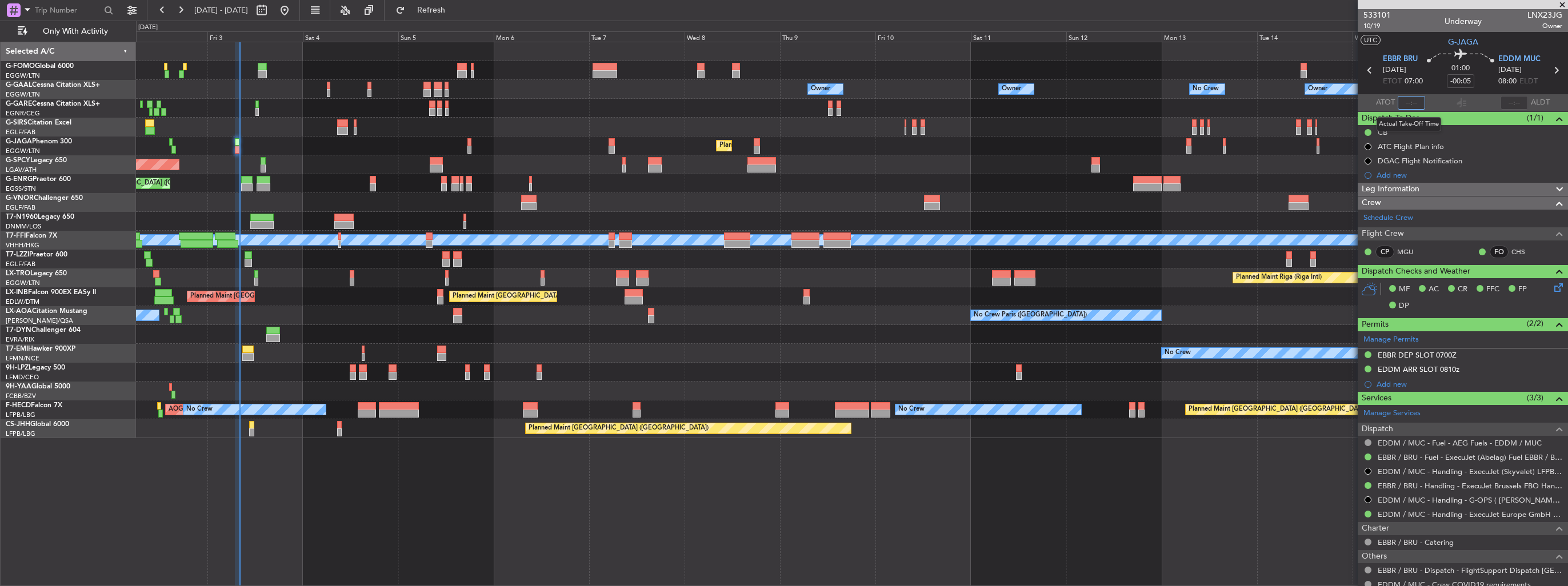
click at [1412, 103] on input "text" at bounding box center [1411, 103] width 27 height 14
click at [1394, 41] on section "UTC G-JAGA" at bounding box center [1463, 40] width 210 height 17
type input "08:08"
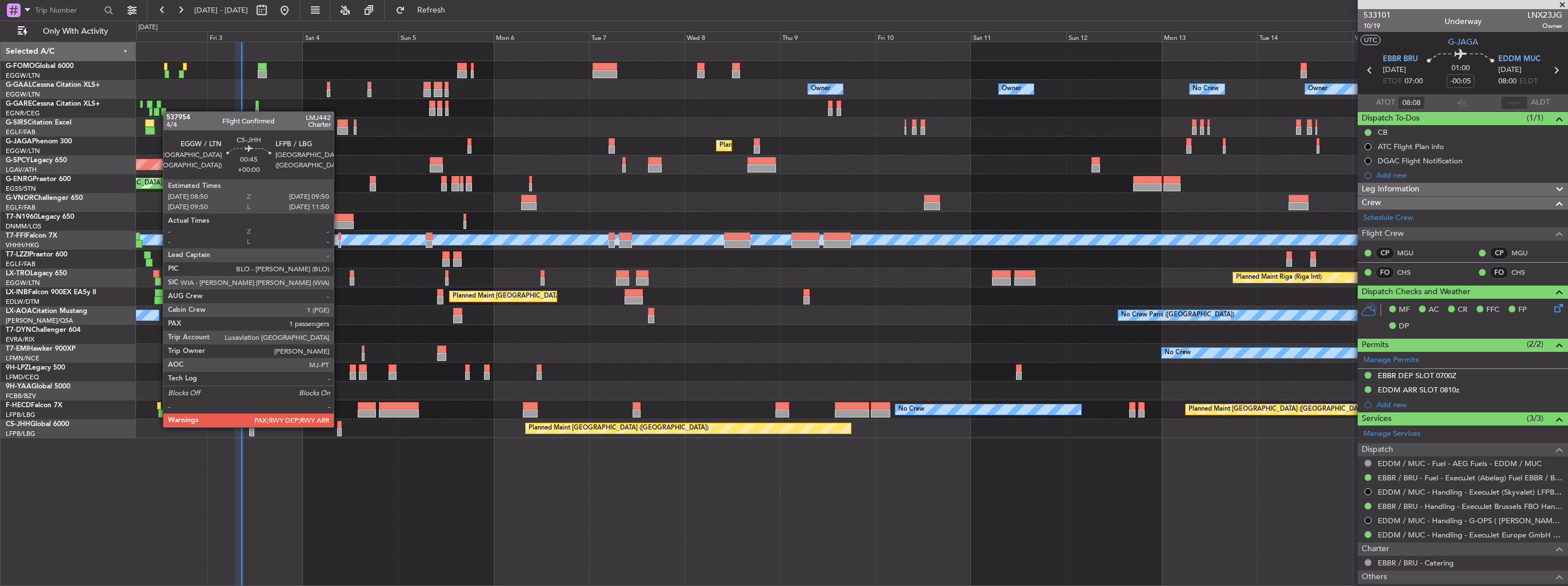
click at [339, 427] on div at bounding box center [339, 425] width 4 height 8
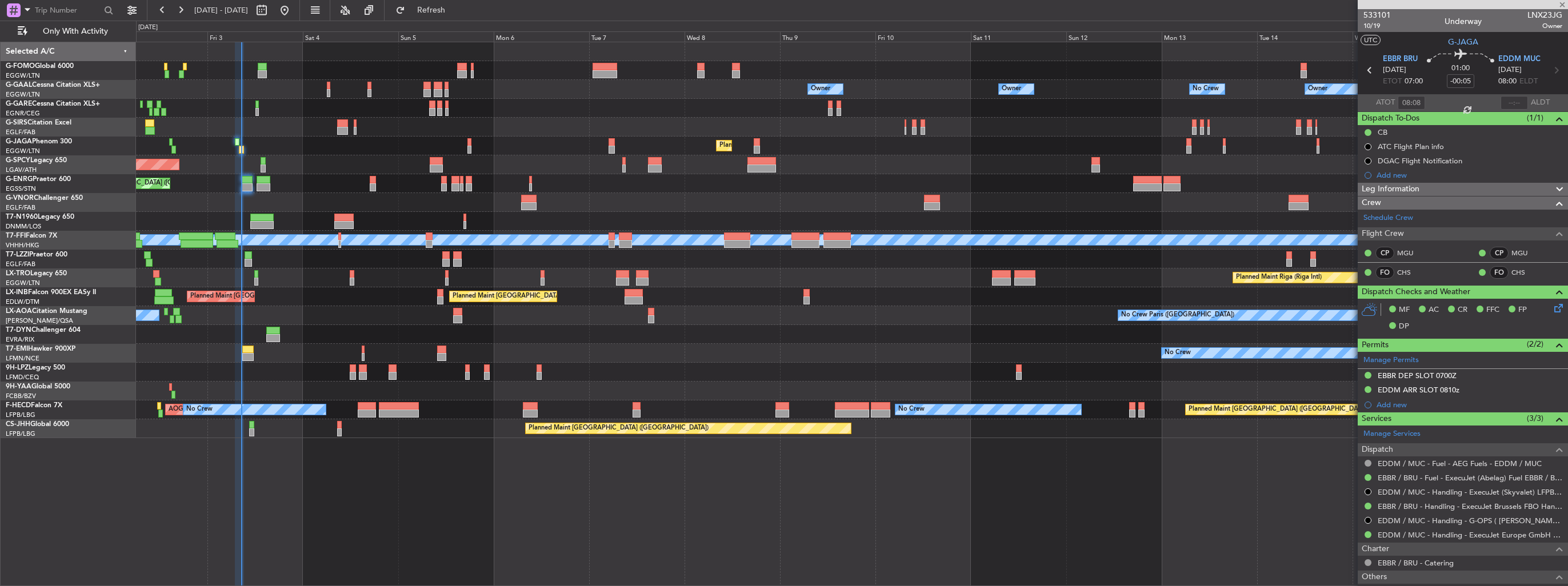
type input "4"
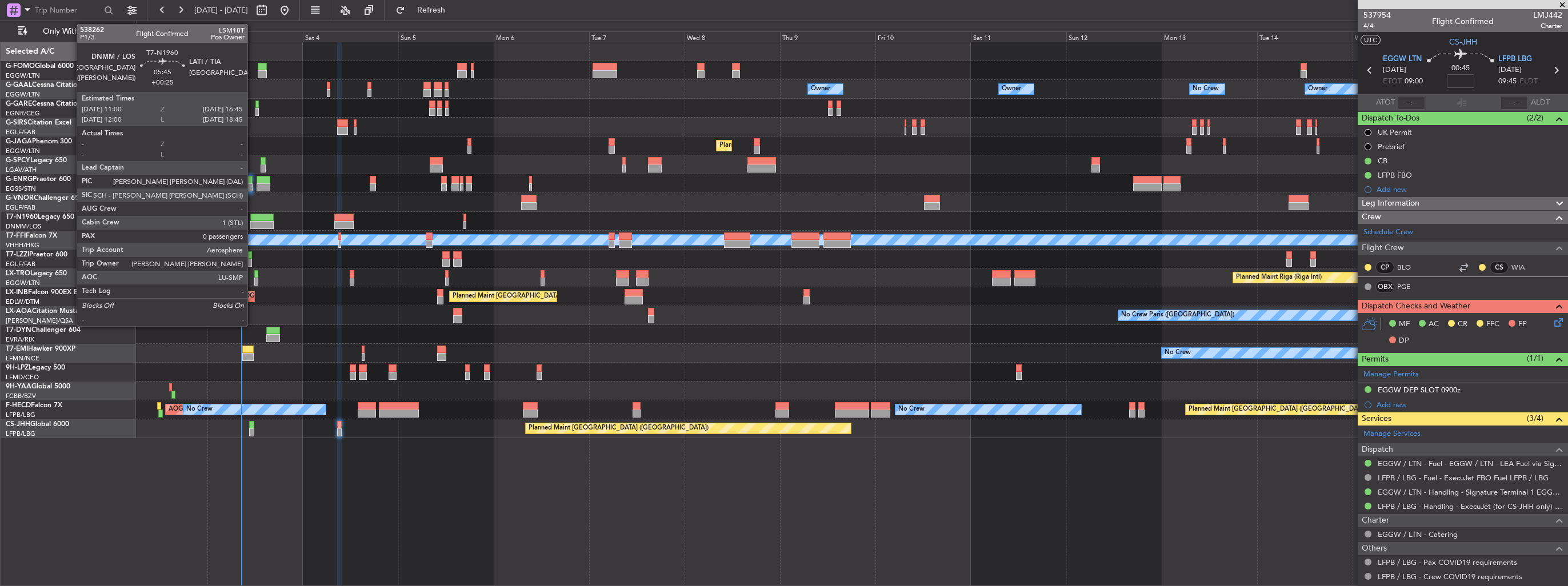
click at [252, 223] on div at bounding box center [262, 225] width 24 height 8
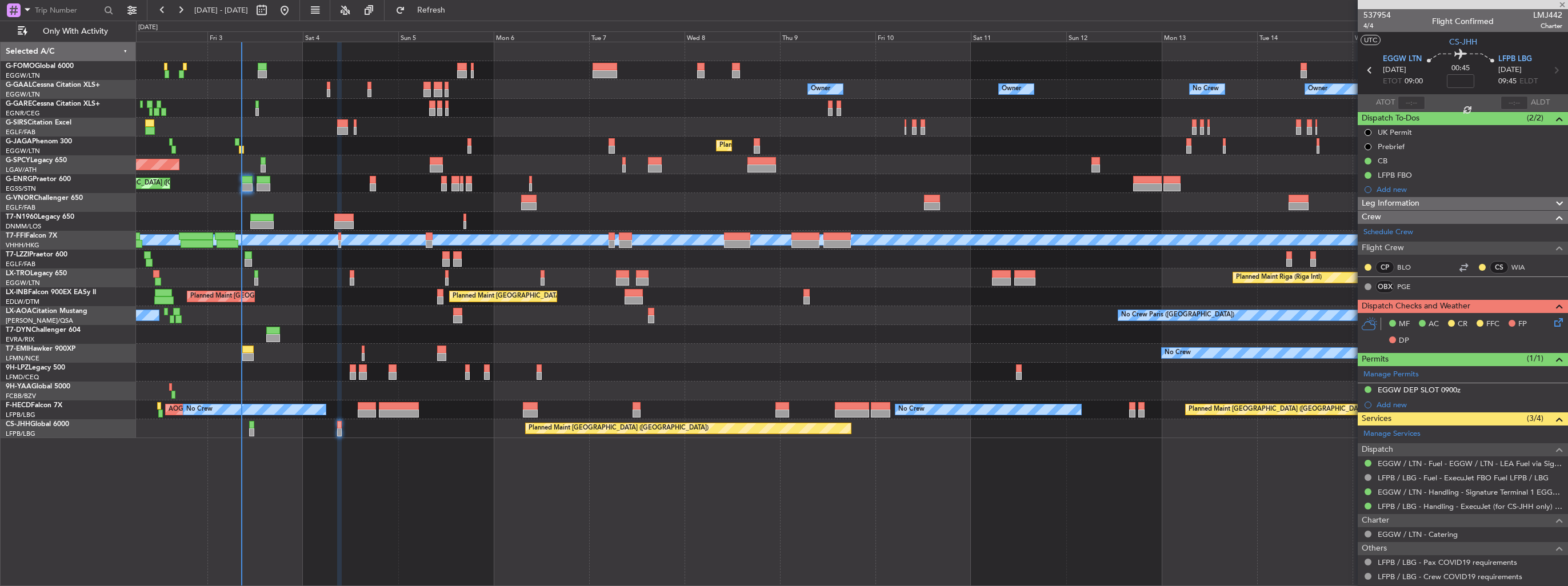
type input "+00:25"
type input "0"
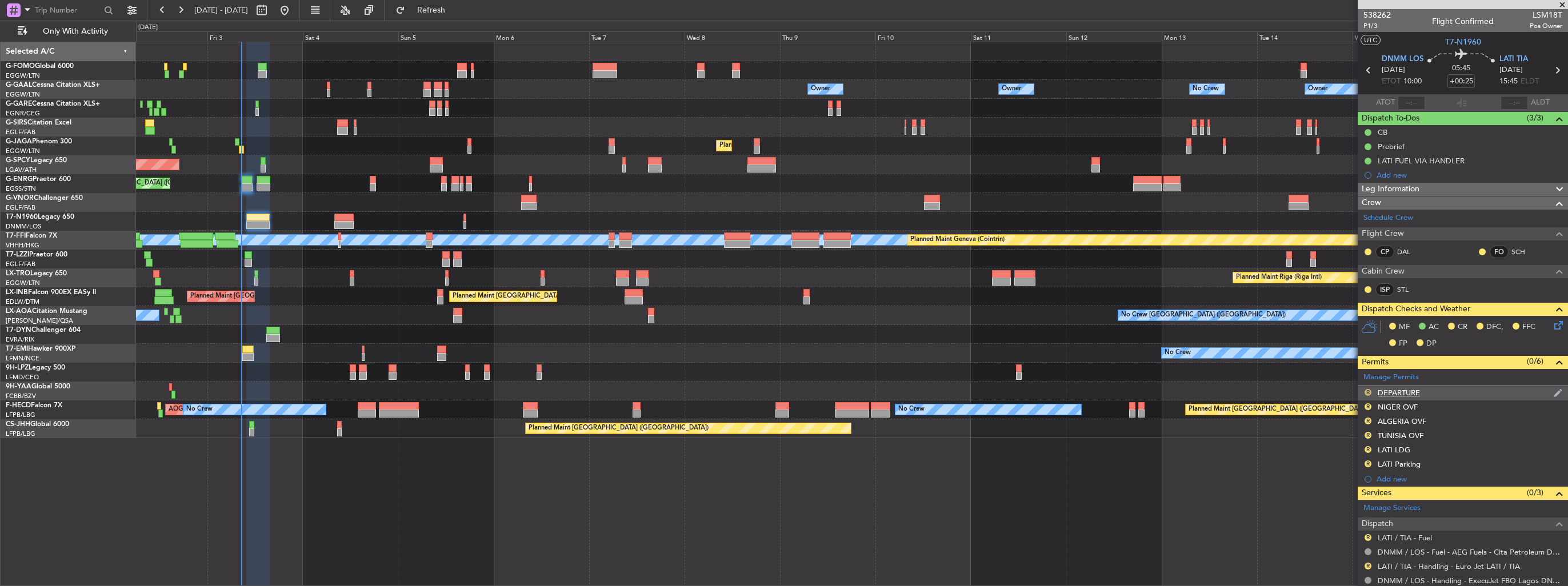
click at [1367, 391] on button "R" at bounding box center [1367, 392] width 7 height 7
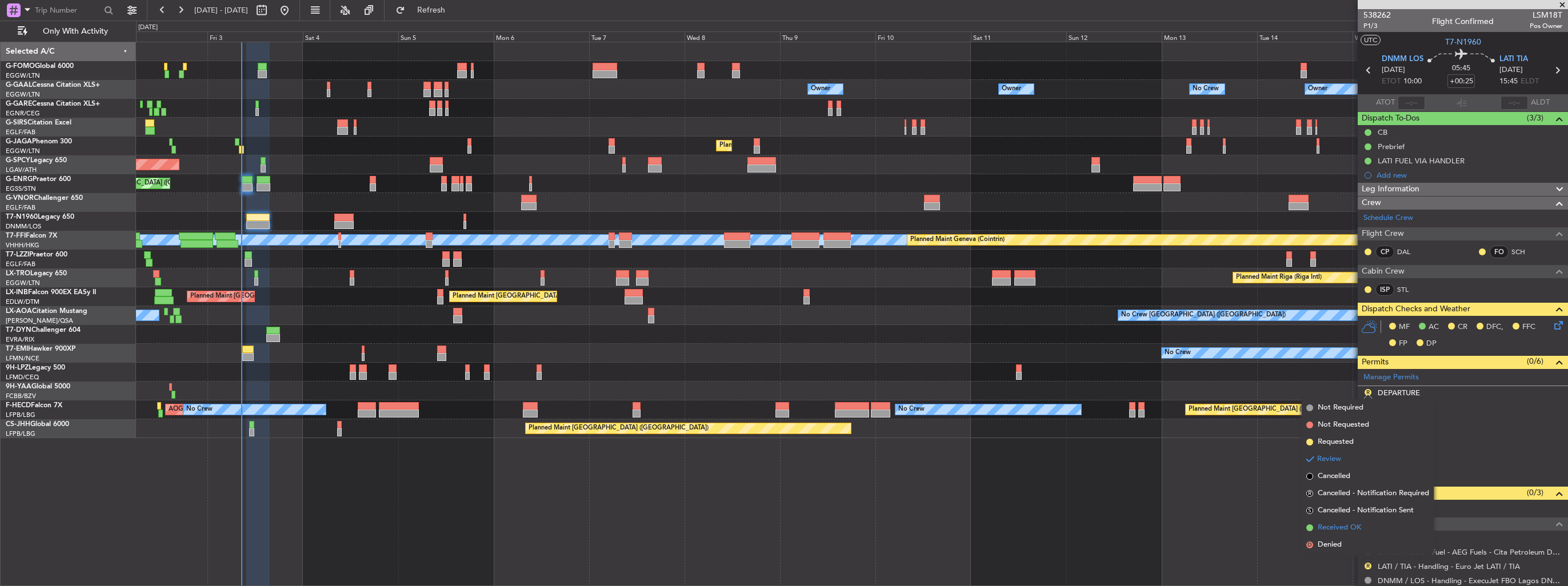
click at [1338, 524] on span "Received OK" at bounding box center [1339, 528] width 44 height 12
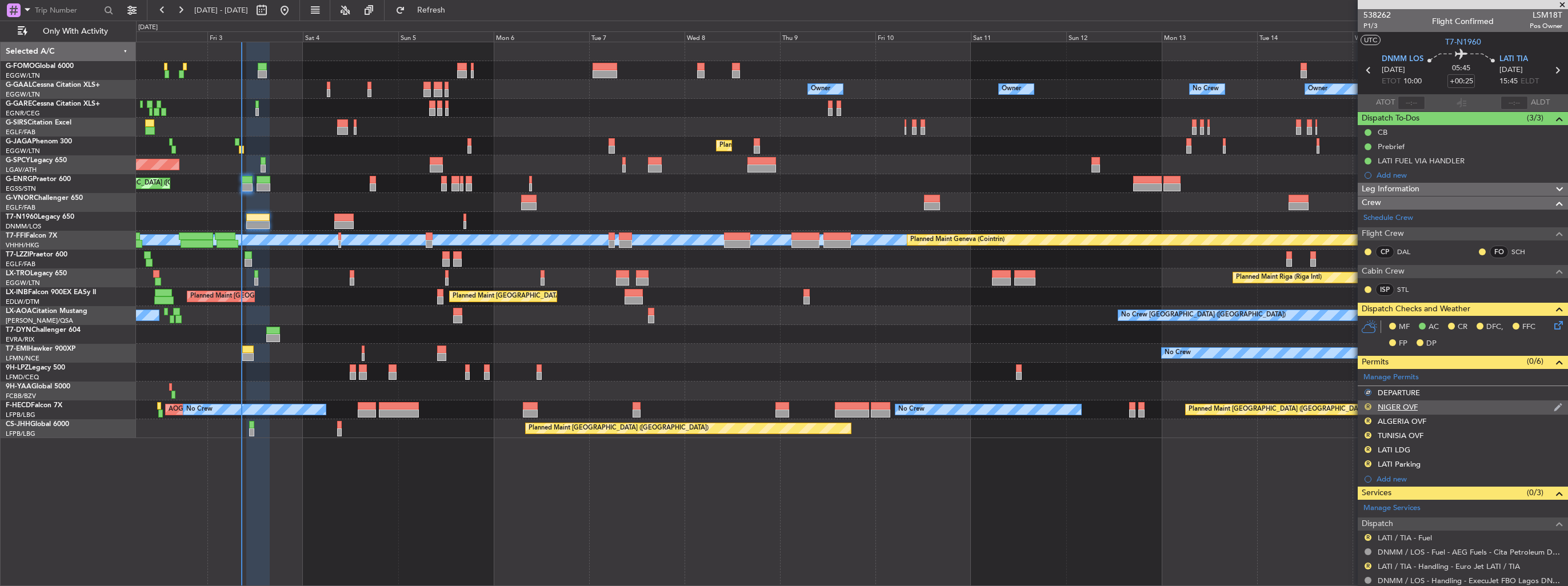
click at [1369, 407] on button "R" at bounding box center [1367, 407] width 7 height 7
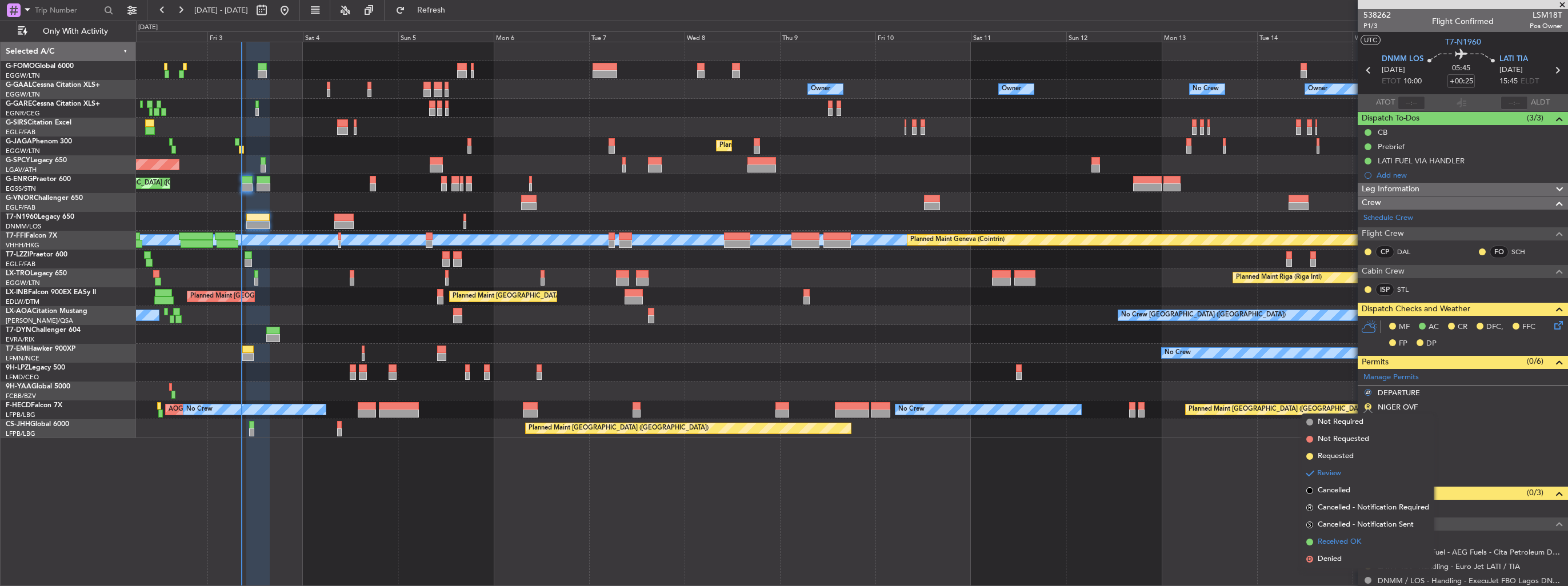
click at [1332, 542] on span "Received OK" at bounding box center [1339, 542] width 44 height 12
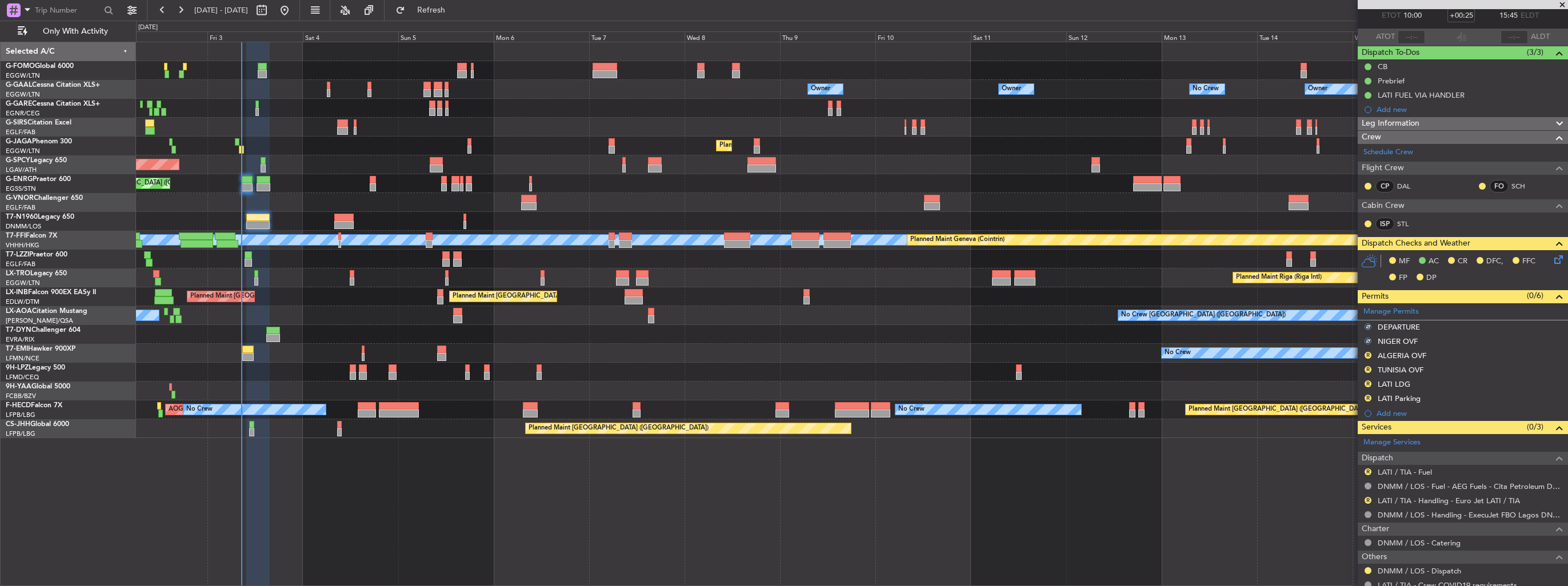
scroll to position [117, 0]
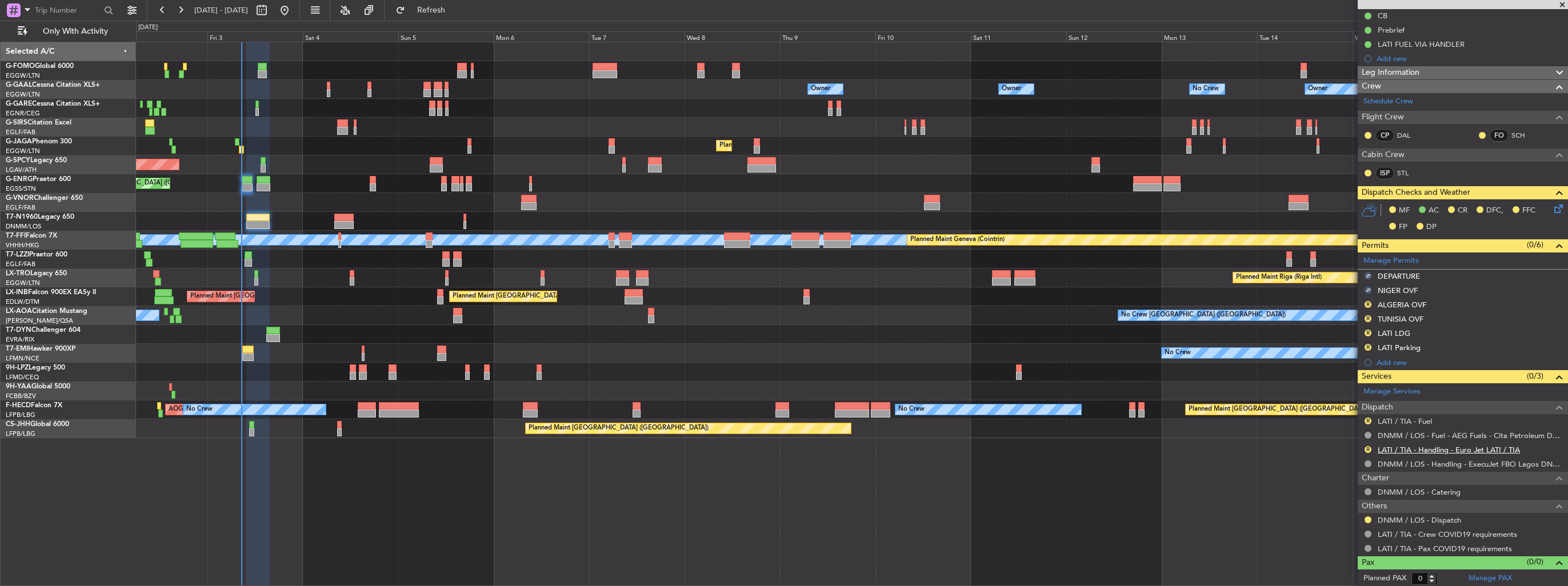
click at [1390, 449] on link "LATI / TIA - Handling - Euro Jet LATI / TIA" at bounding box center [1448, 450] width 142 height 10
click at [1368, 422] on button "R" at bounding box center [1367, 421] width 7 height 7
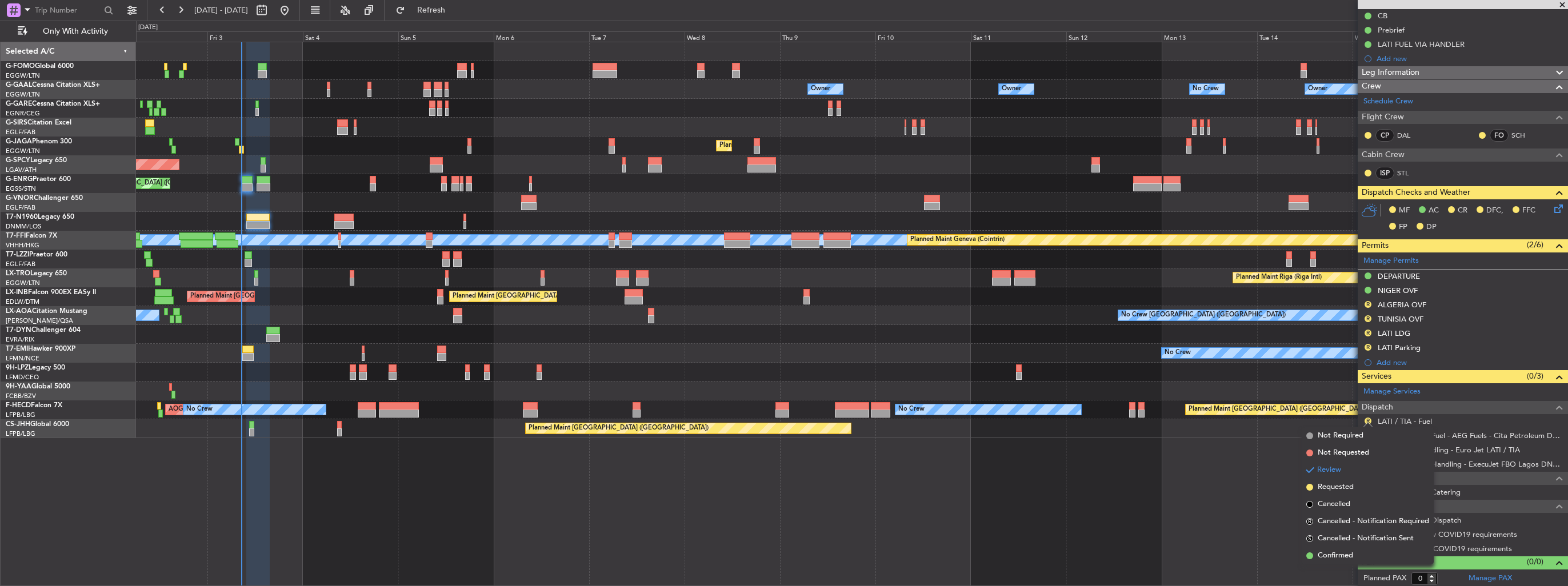
click at [1323, 556] on span "Confirmed" at bounding box center [1335, 556] width 35 height 12
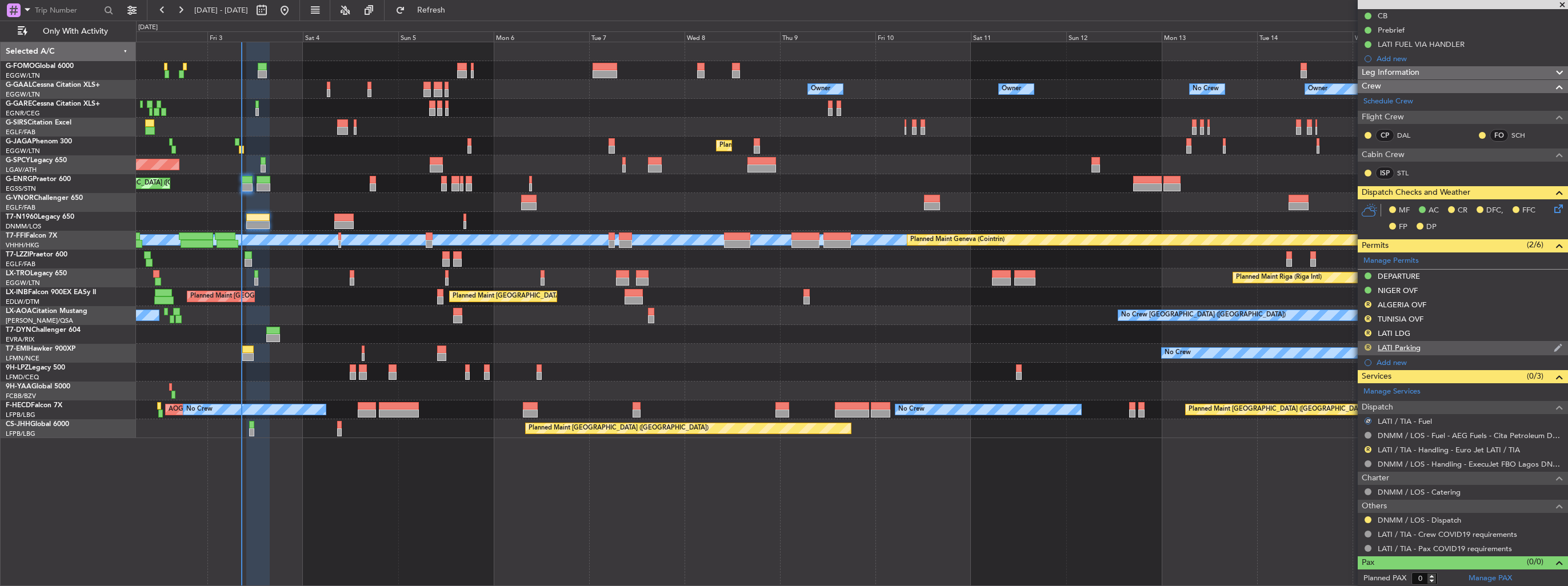
click at [1367, 346] on button "R" at bounding box center [1367, 348] width 7 height 7
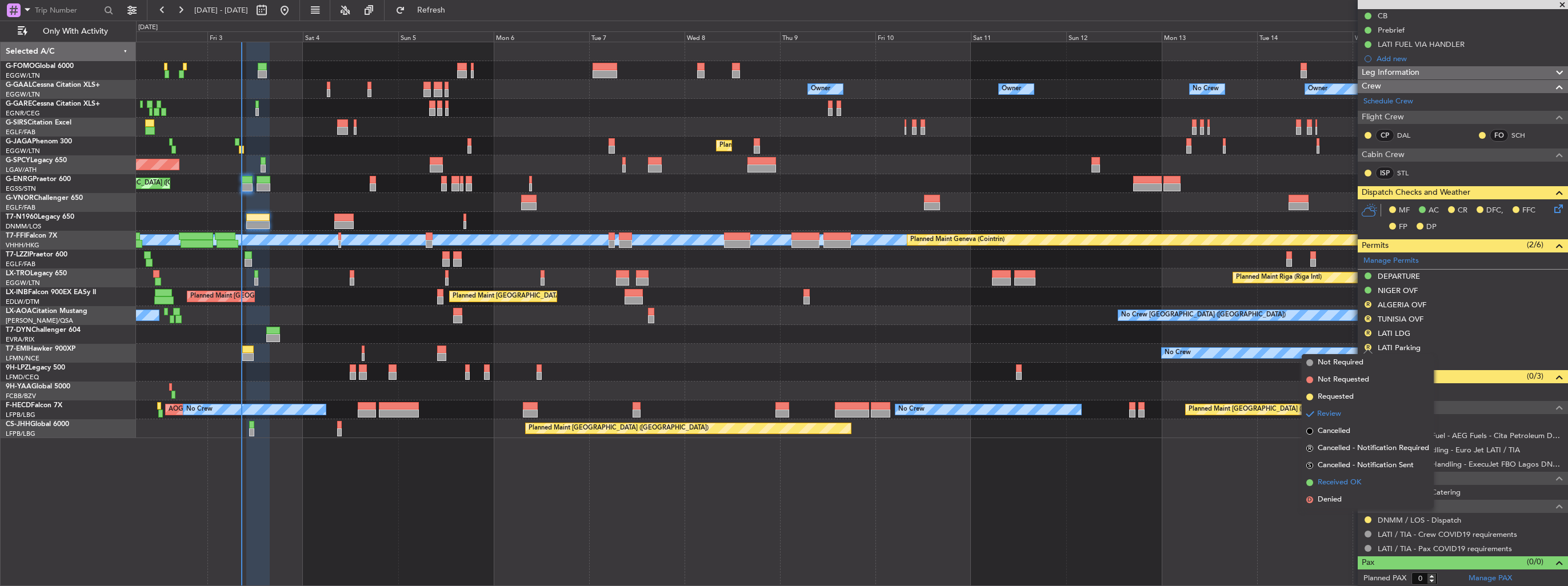
click at [1340, 479] on span "Received OK" at bounding box center [1339, 483] width 44 height 12
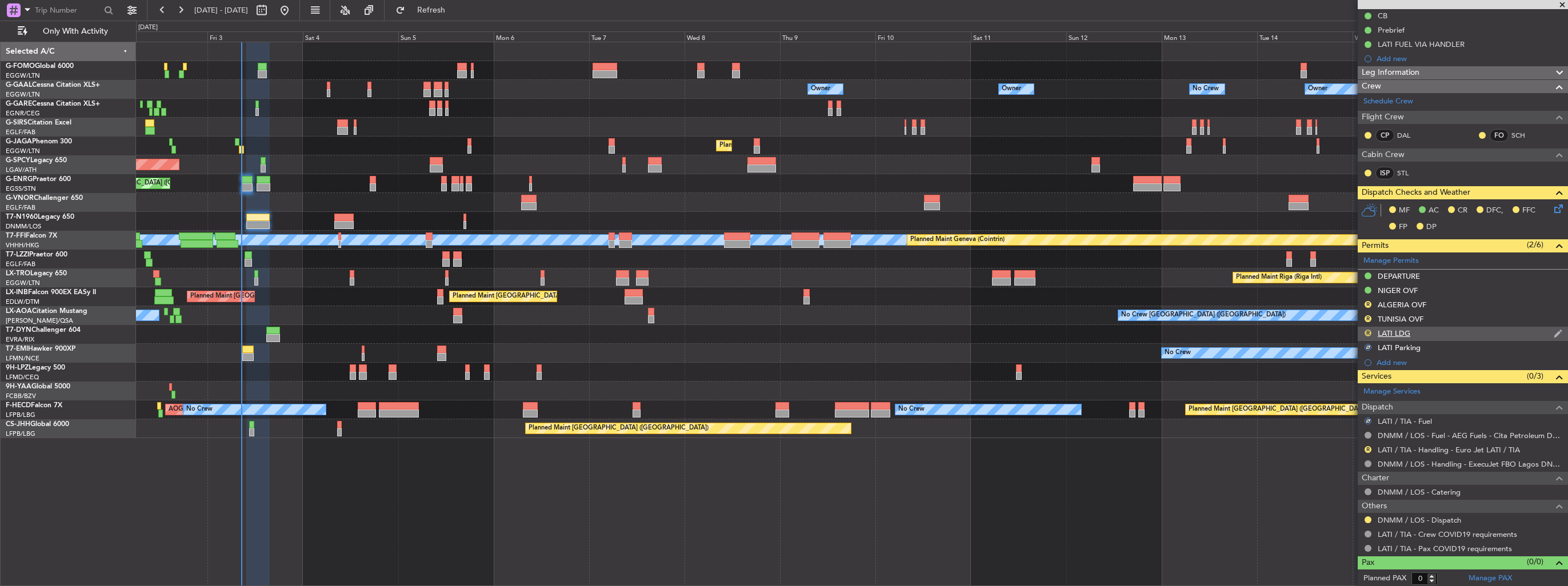
click at [1367, 330] on button "R" at bounding box center [1367, 333] width 7 height 7
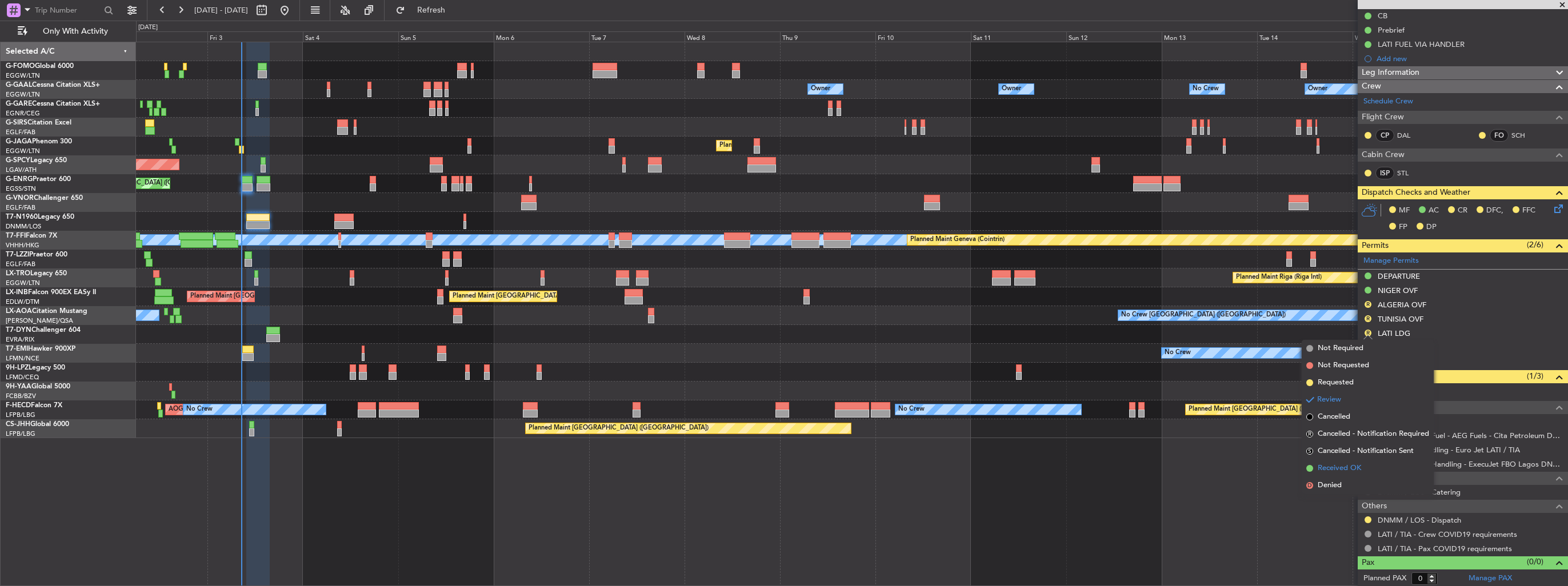
click at [1347, 465] on span "Received OK" at bounding box center [1339, 468] width 44 height 12
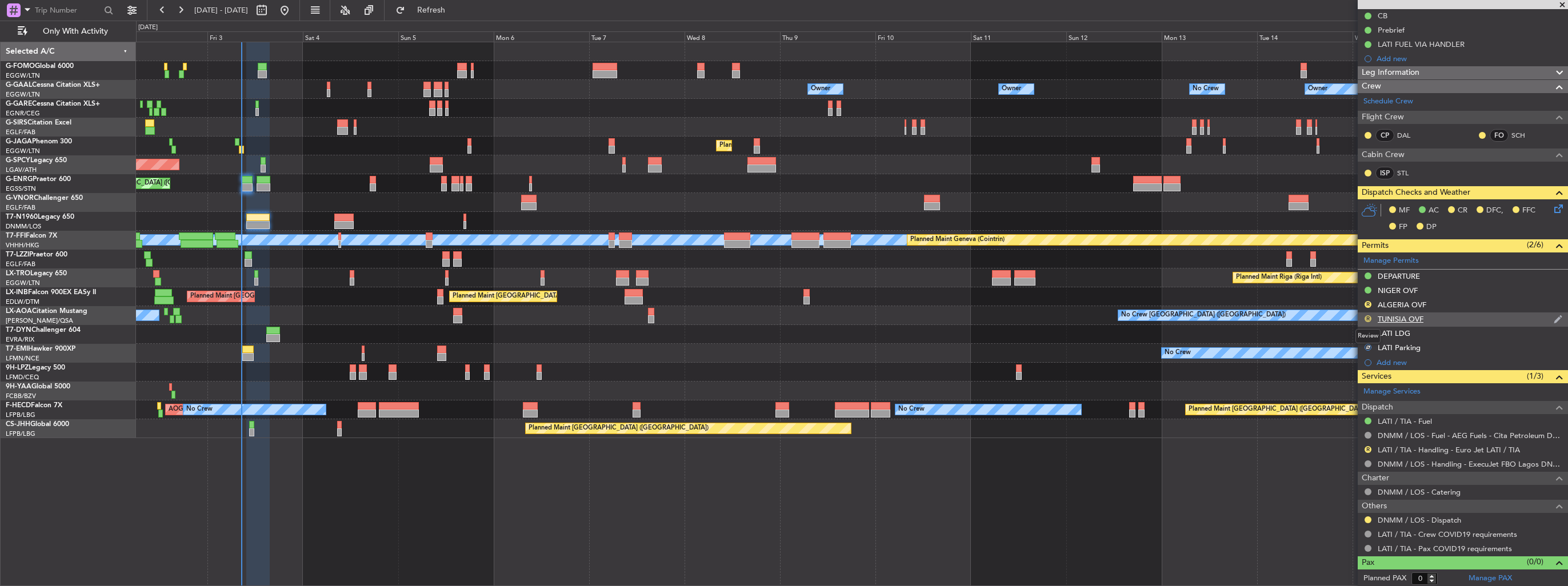
click at [1367, 317] on button "R" at bounding box center [1367, 319] width 7 height 7
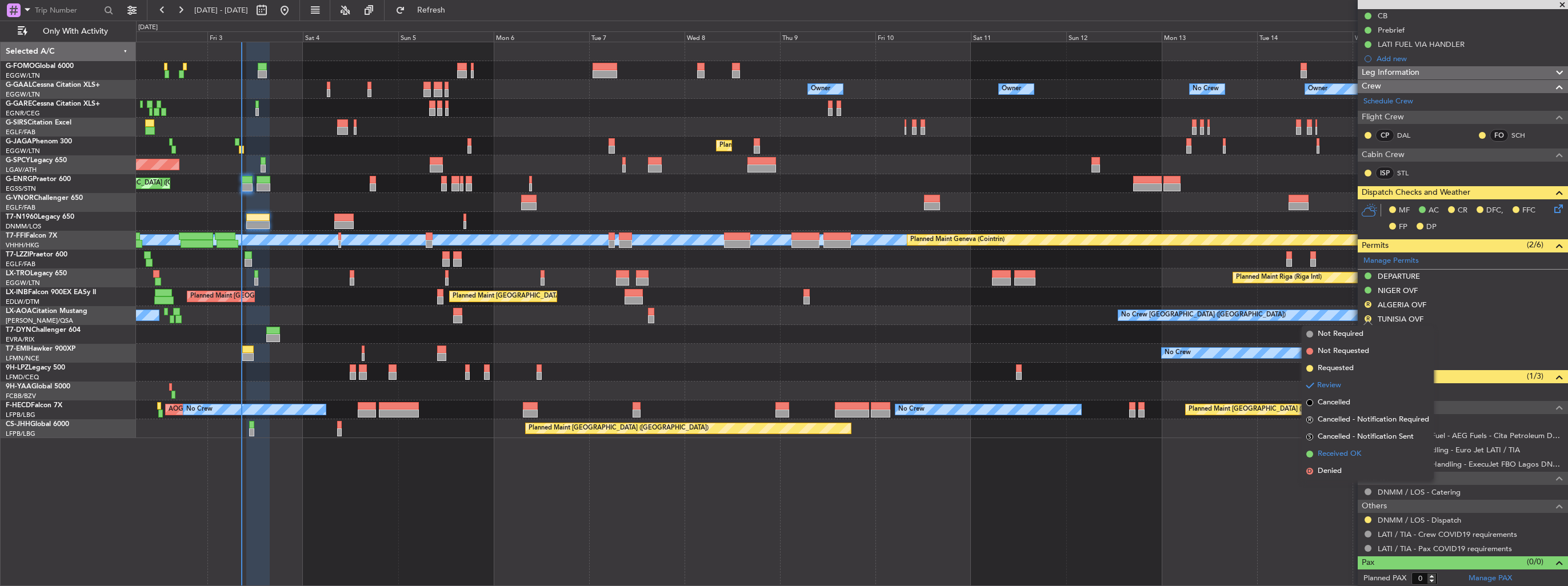
click at [1349, 454] on span "Received OK" at bounding box center [1339, 454] width 44 height 12
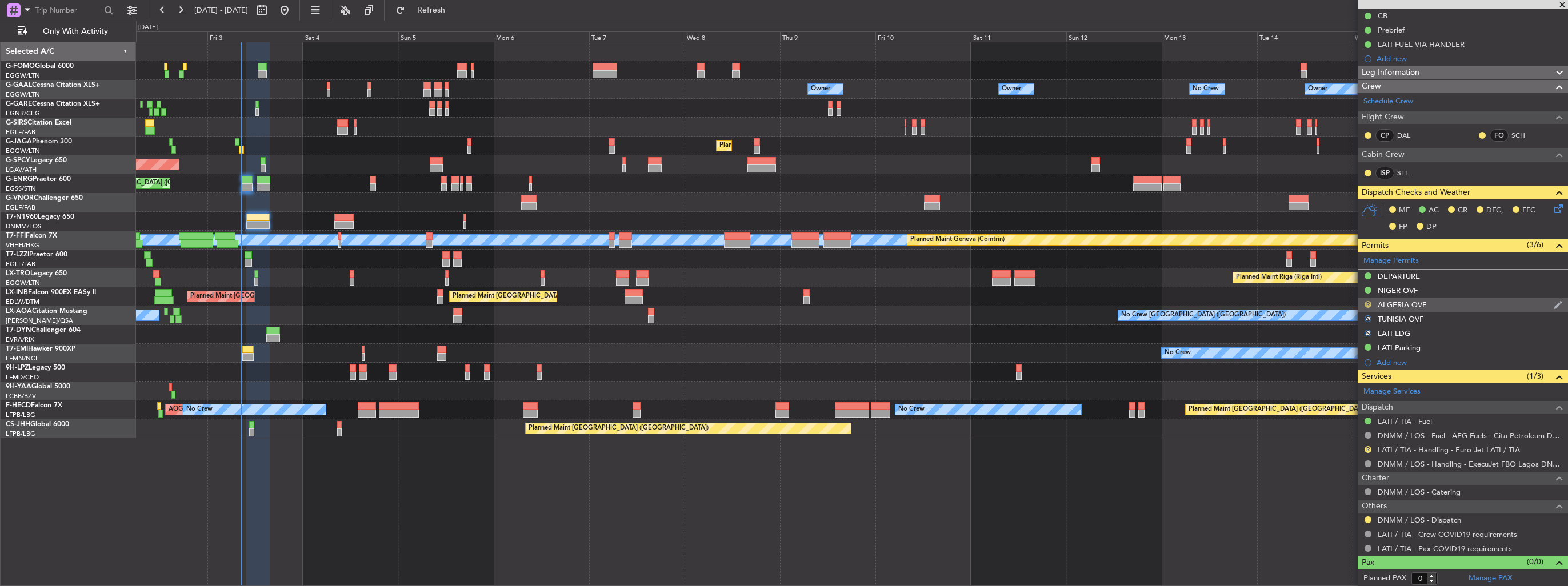
click at [1368, 305] on button "R" at bounding box center [1367, 304] width 7 height 7
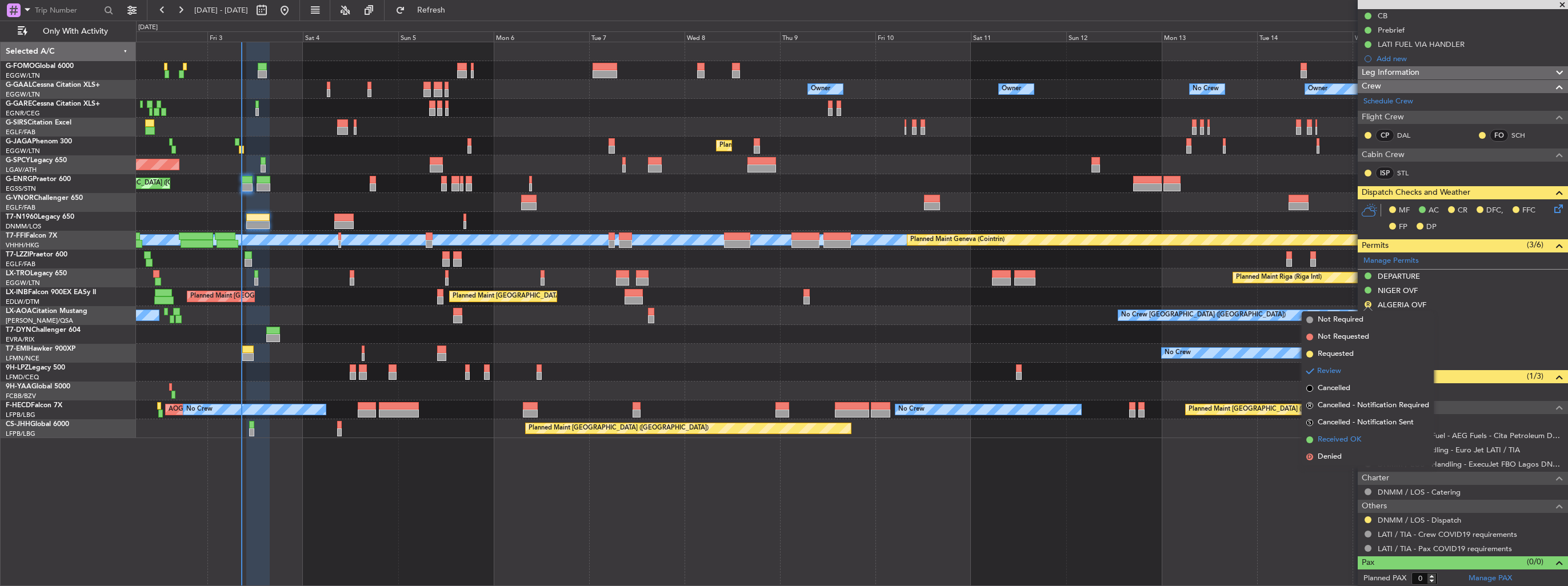
click at [1358, 434] on span "Received OK" at bounding box center [1339, 440] width 44 height 12
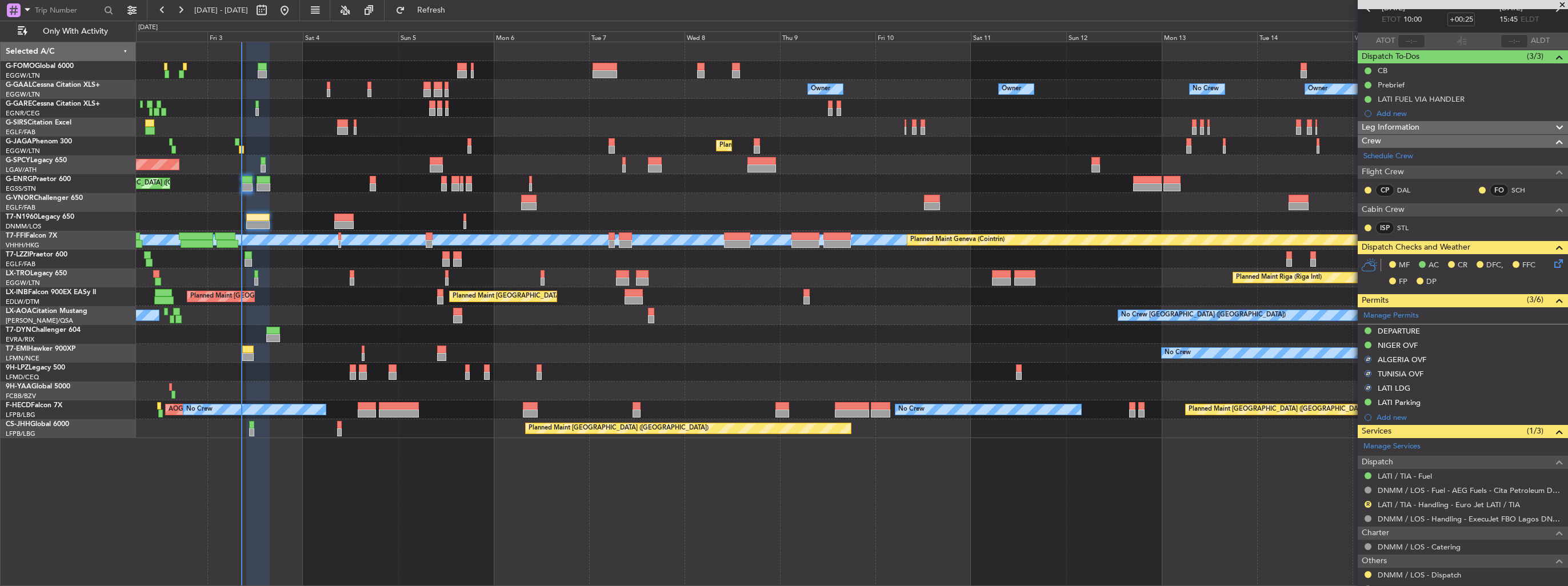
scroll to position [0, 0]
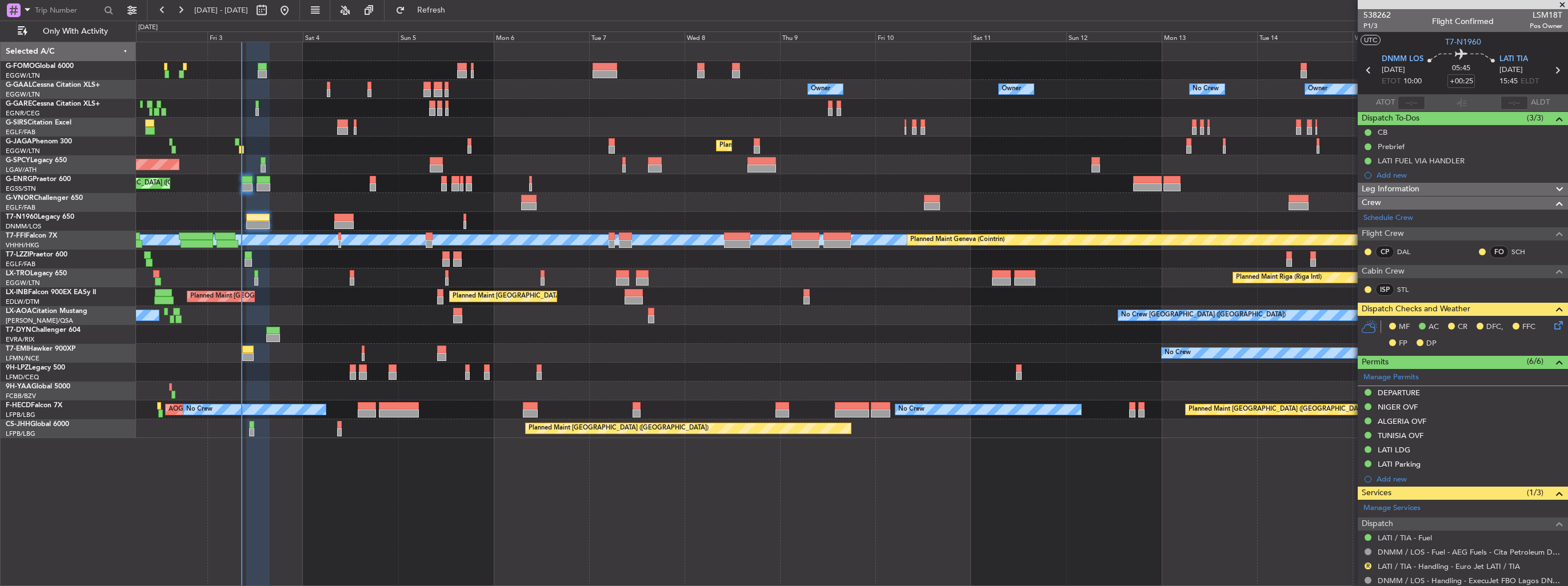
click at [1552, 327] on icon at bounding box center [1556, 323] width 9 height 9
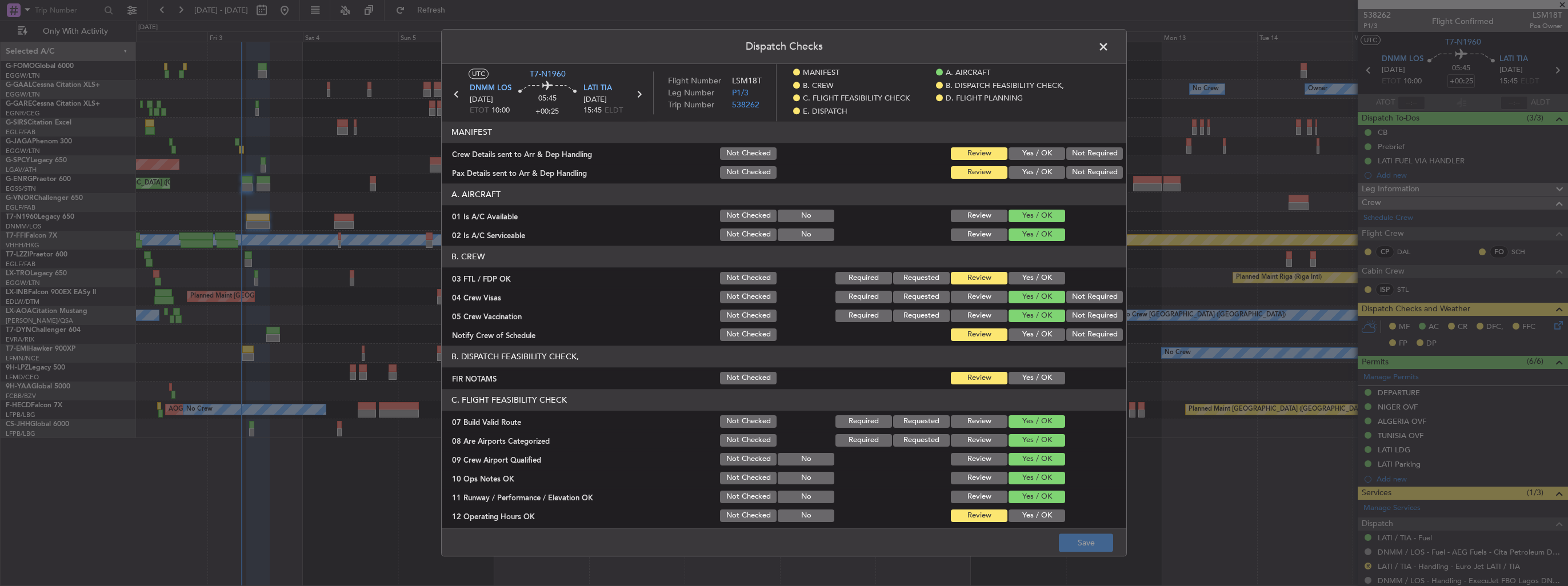
click at [1030, 150] on button "Yes / OK" at bounding box center [1036, 153] width 57 height 12
click at [1031, 170] on button "Yes / OK" at bounding box center [1036, 172] width 57 height 12
click at [1081, 547] on button "Save" at bounding box center [1086, 543] width 54 height 18
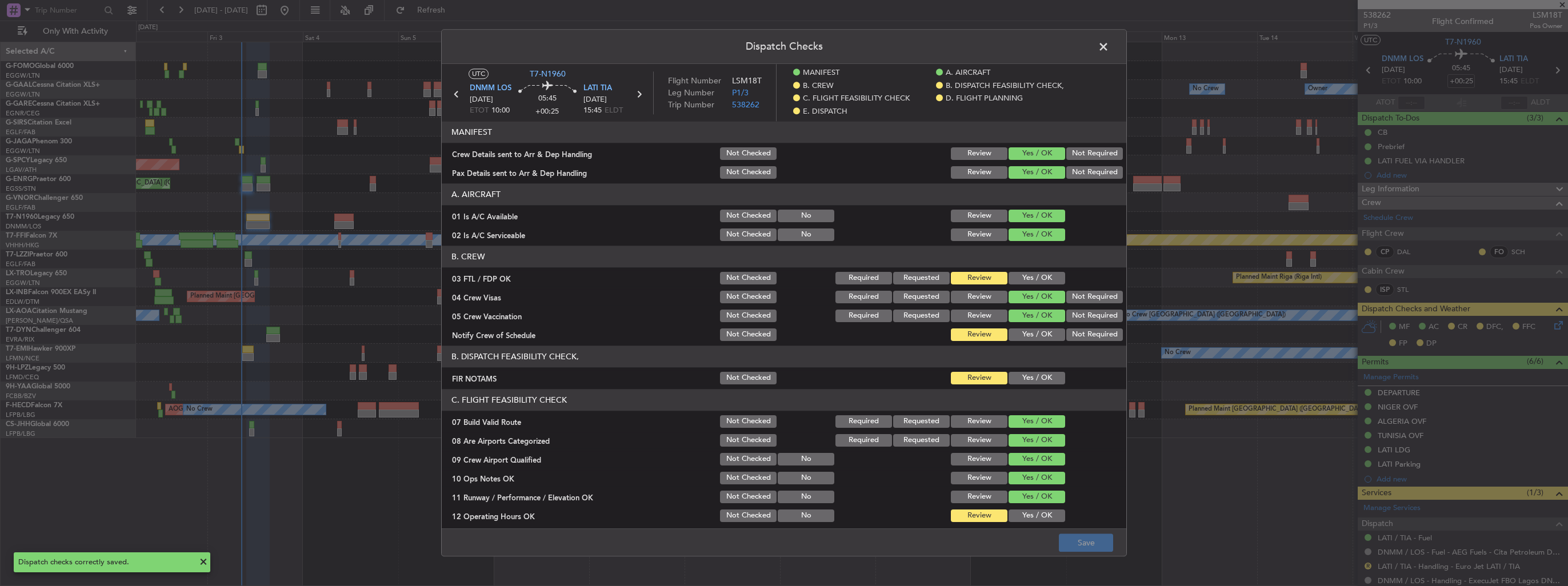
click at [1109, 48] on span at bounding box center [1109, 50] width 0 height 23
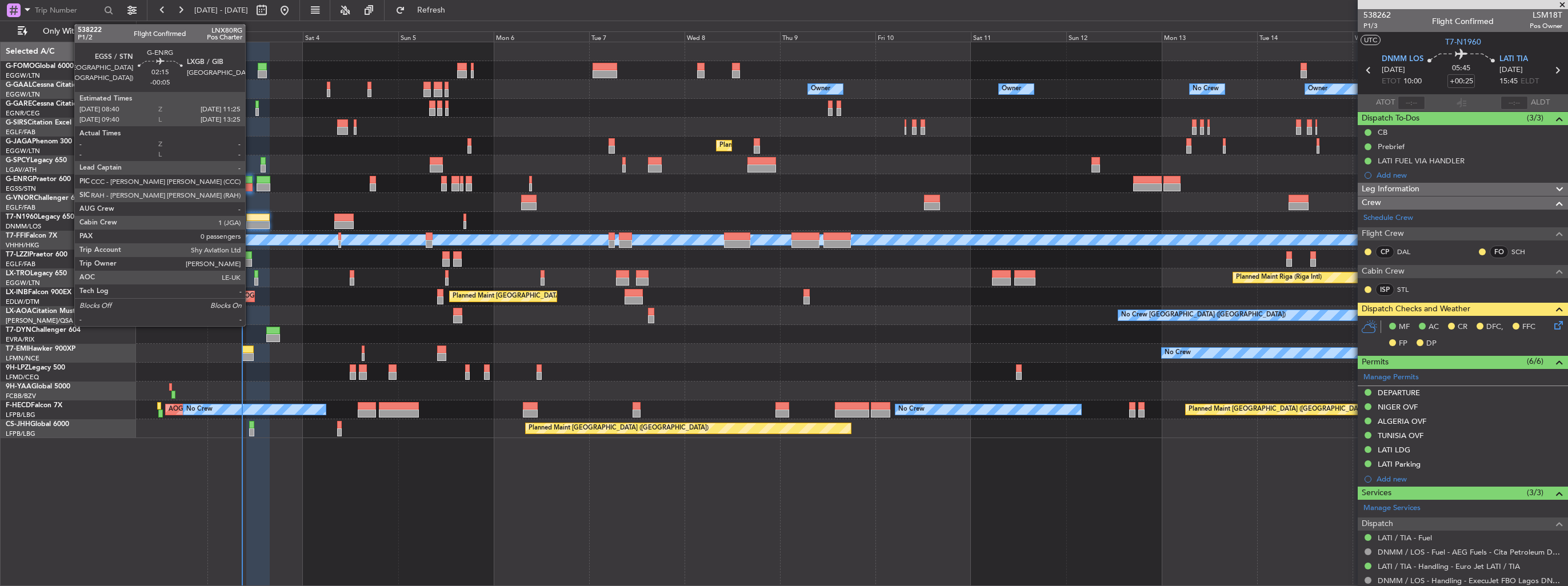
click at [251, 187] on div at bounding box center [247, 187] width 12 height 8
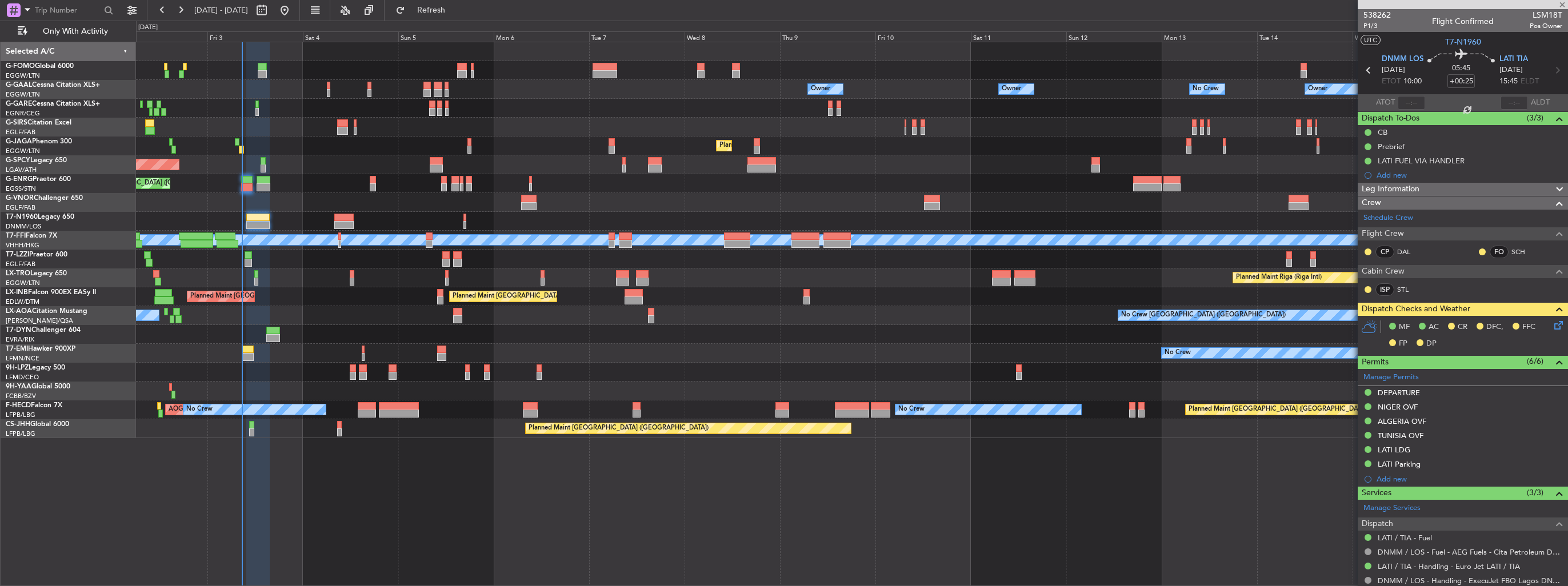
type input "-00:05"
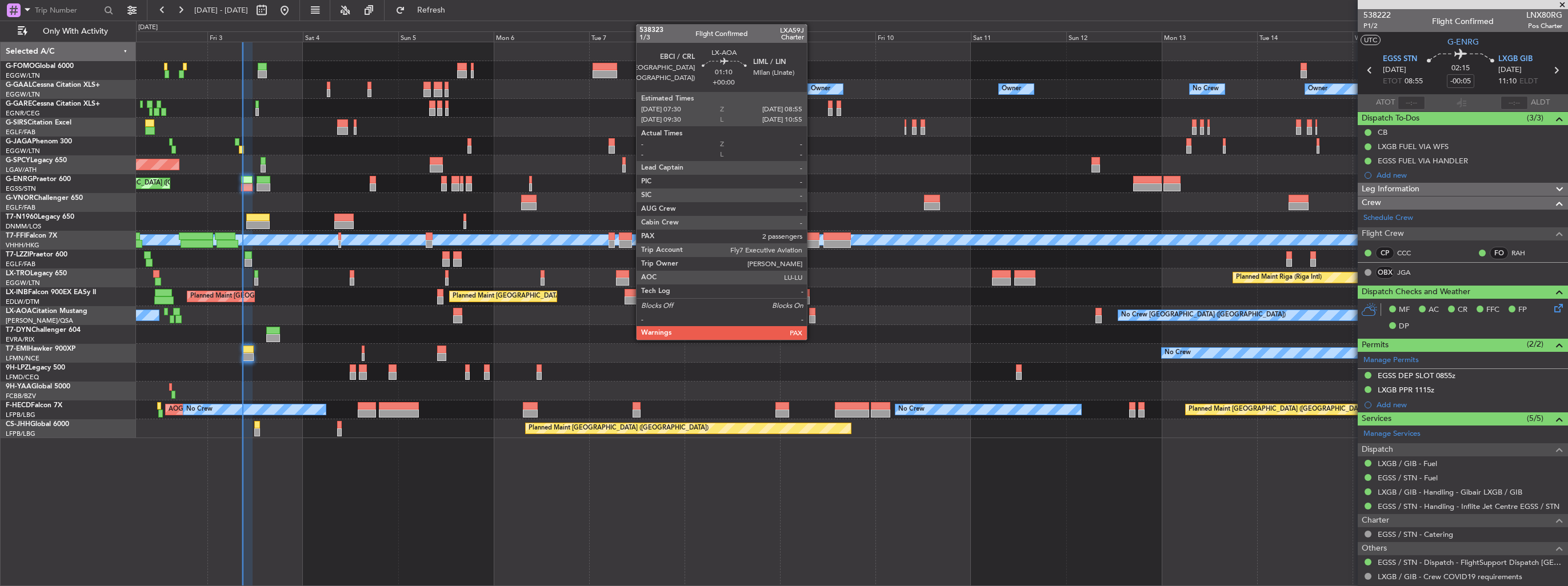
click at [812, 311] on div at bounding box center [811, 312] width 6 height 8
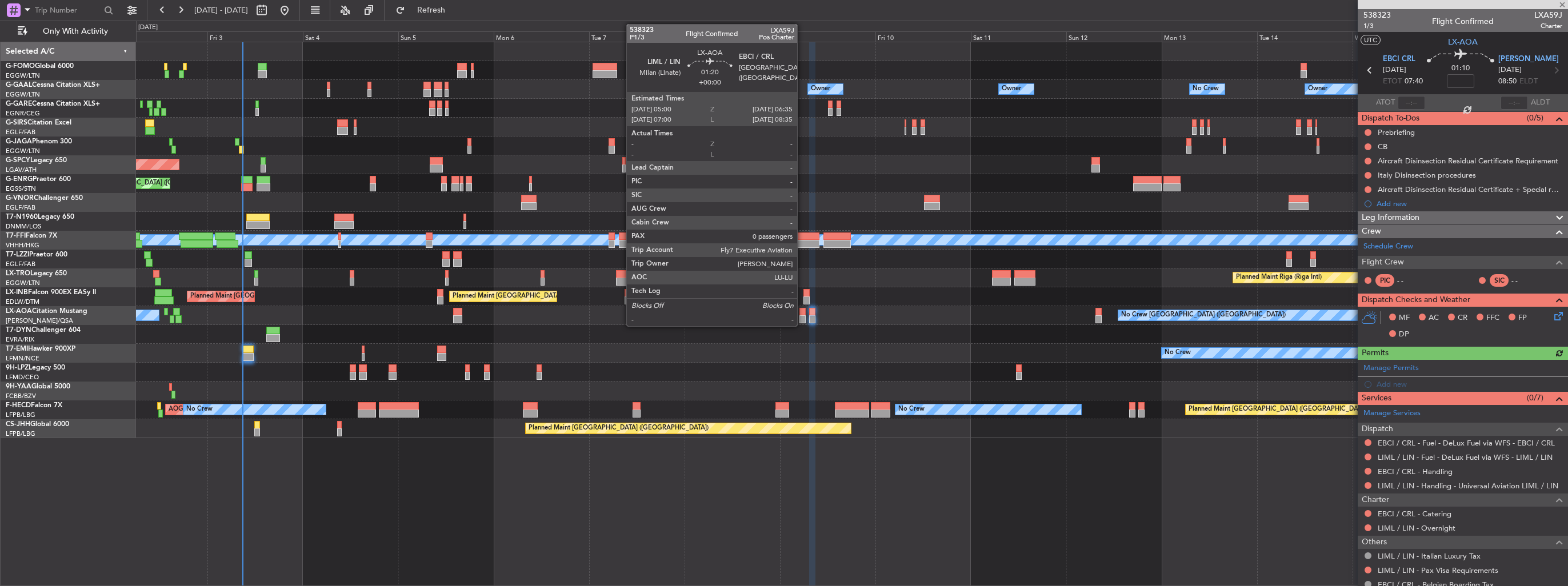
click at [802, 316] on div at bounding box center [803, 320] width 7 height 8
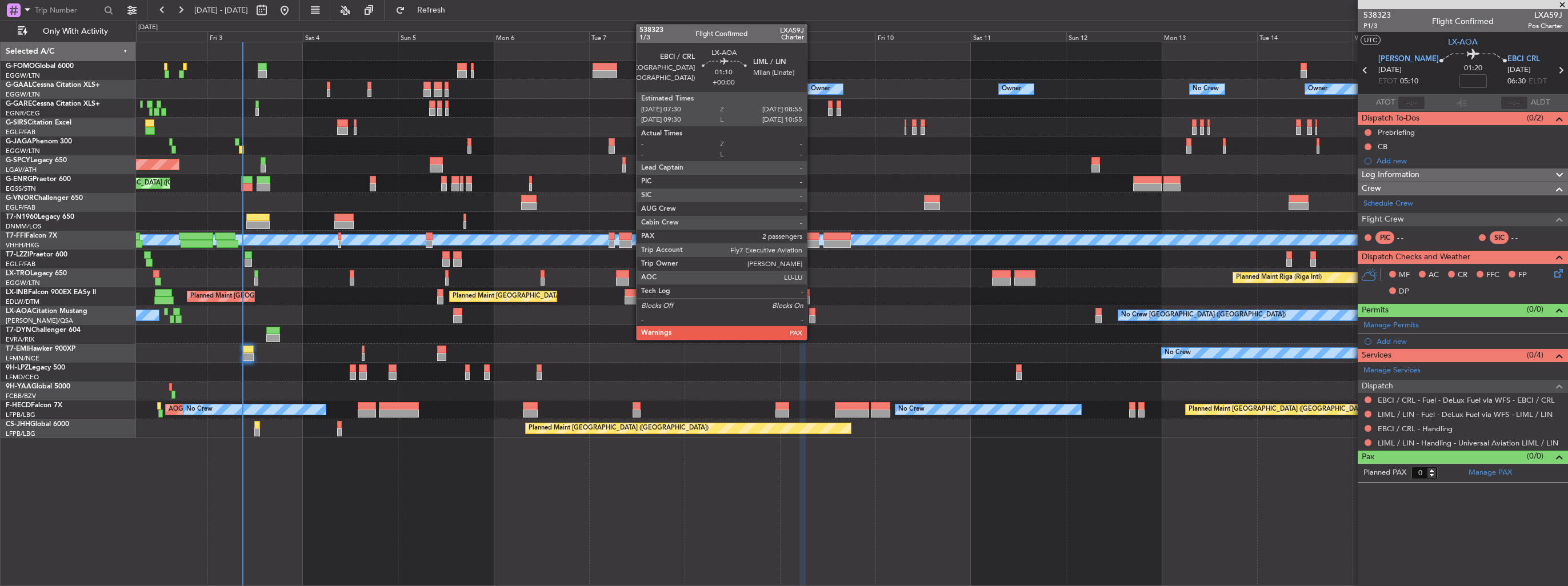
click at [812, 317] on div at bounding box center [811, 320] width 6 height 8
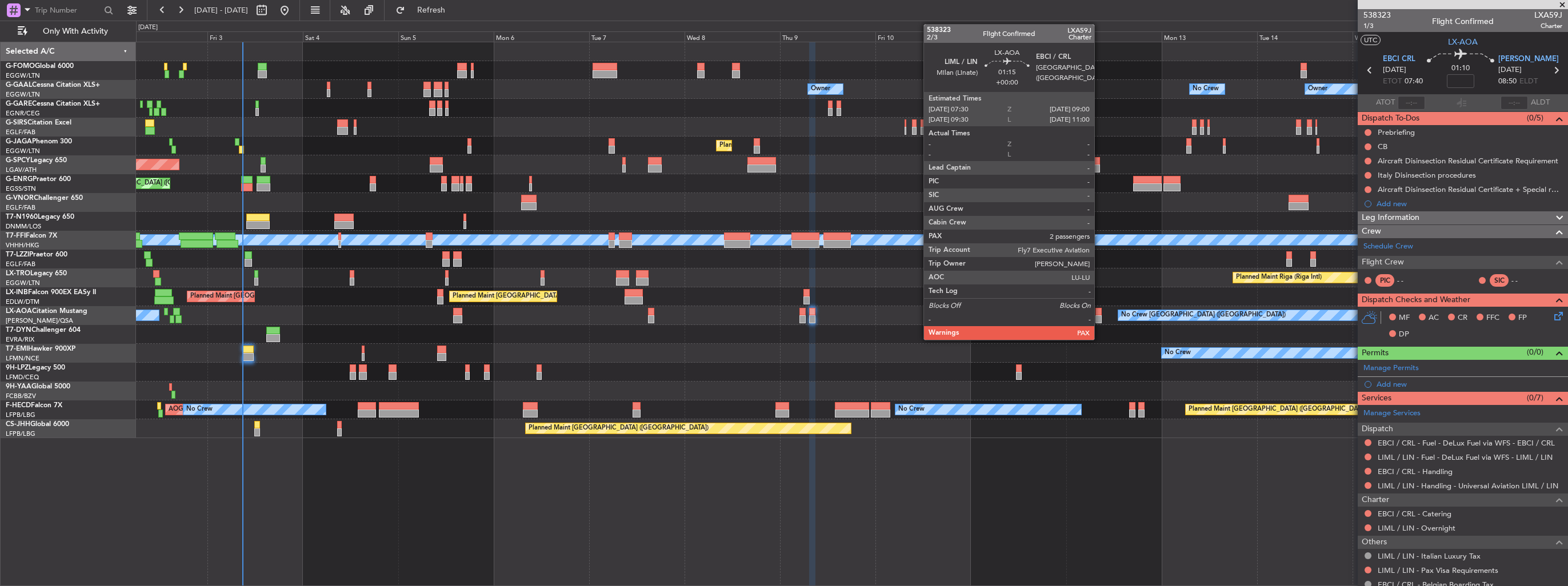
click at [1100, 316] on div at bounding box center [1099, 320] width 7 height 8
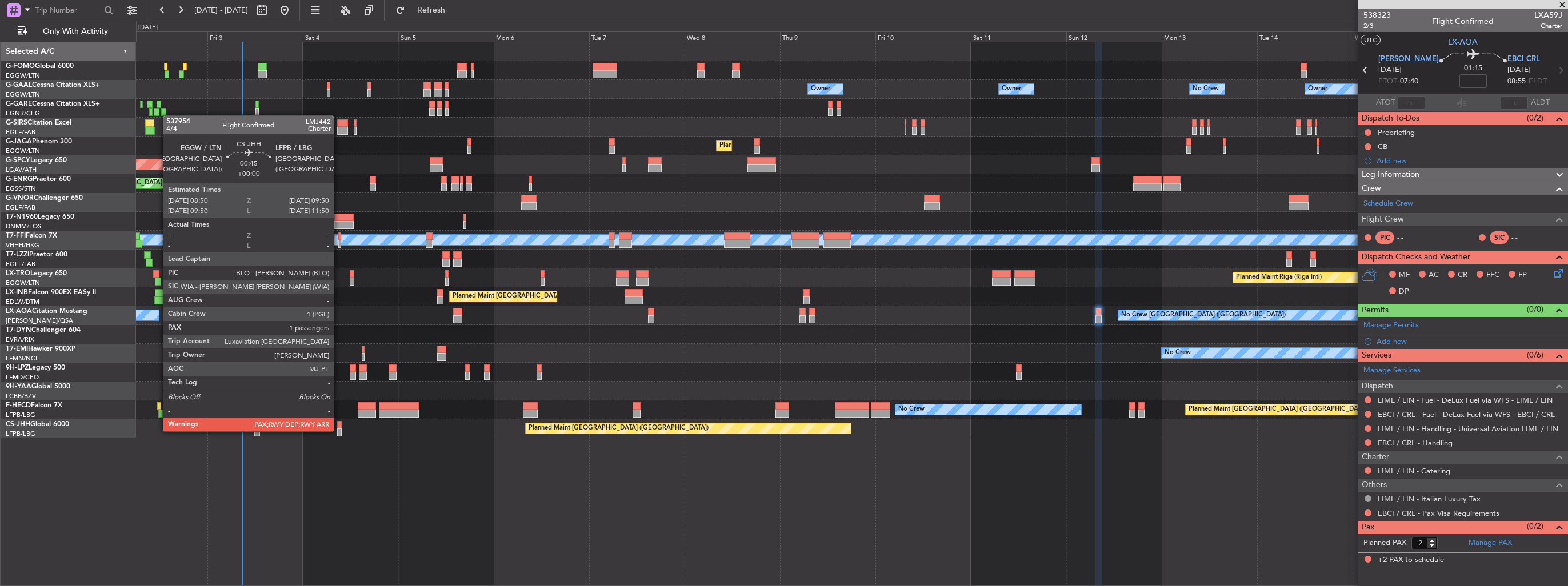
click at [339, 431] on div at bounding box center [339, 432] width 4 height 8
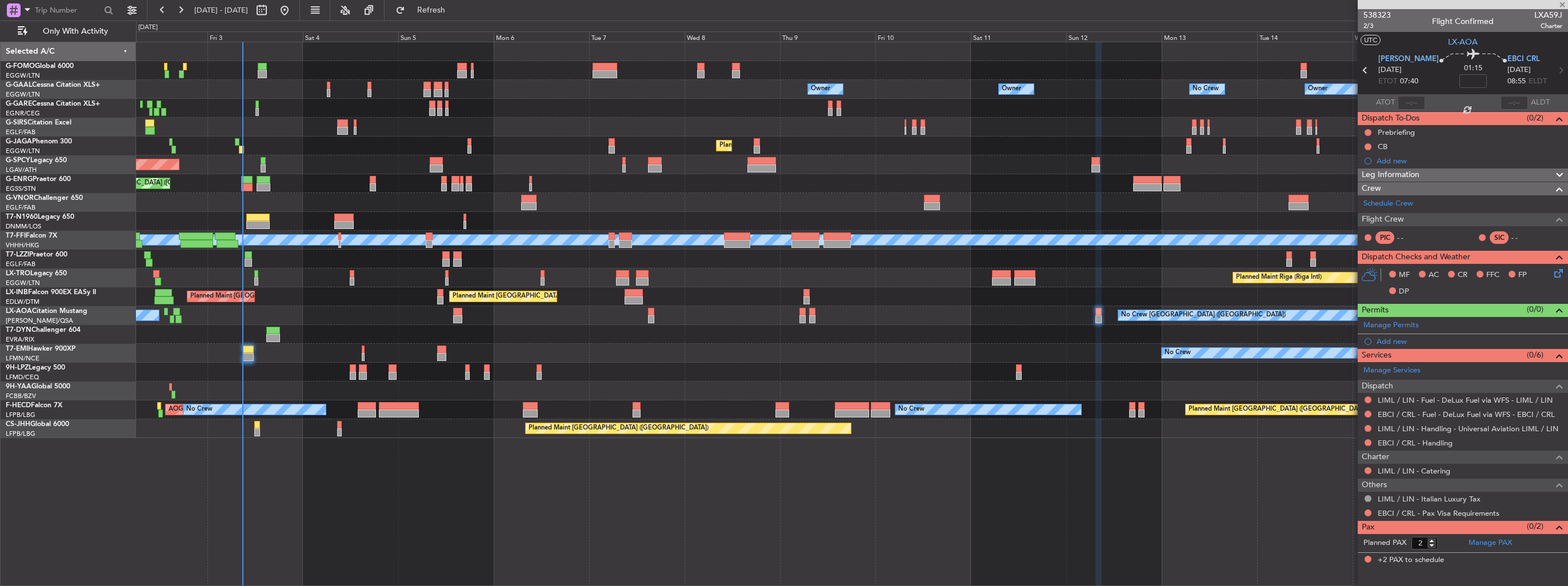
type input "4"
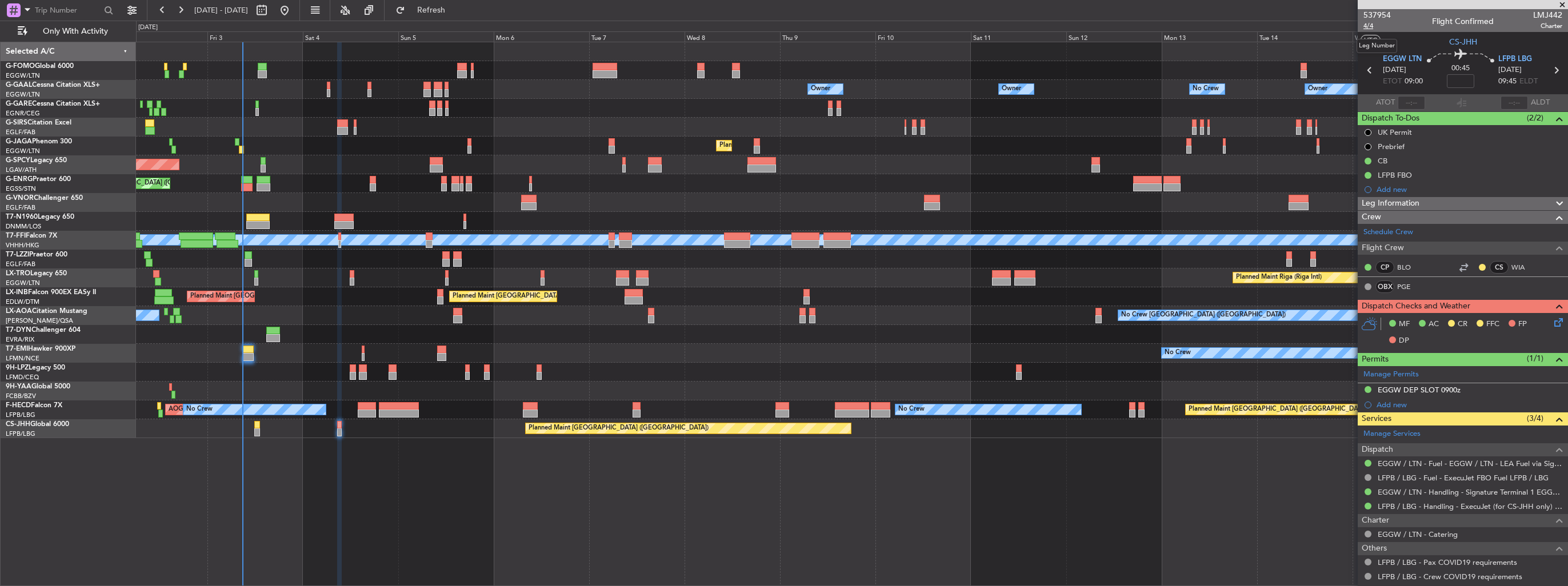
click at [1369, 25] on span "4/4" at bounding box center [1377, 26] width 27 height 10
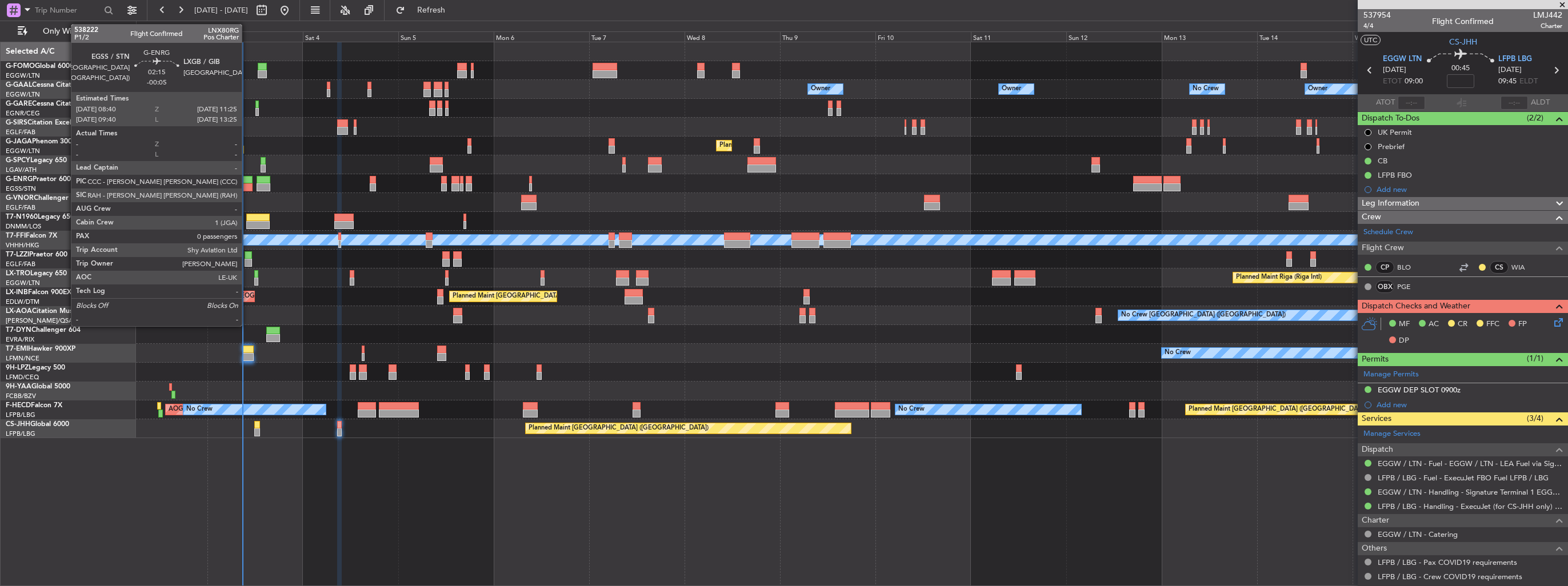
click at [247, 183] on div at bounding box center [247, 187] width 12 height 8
type input "-00:05"
type input "0"
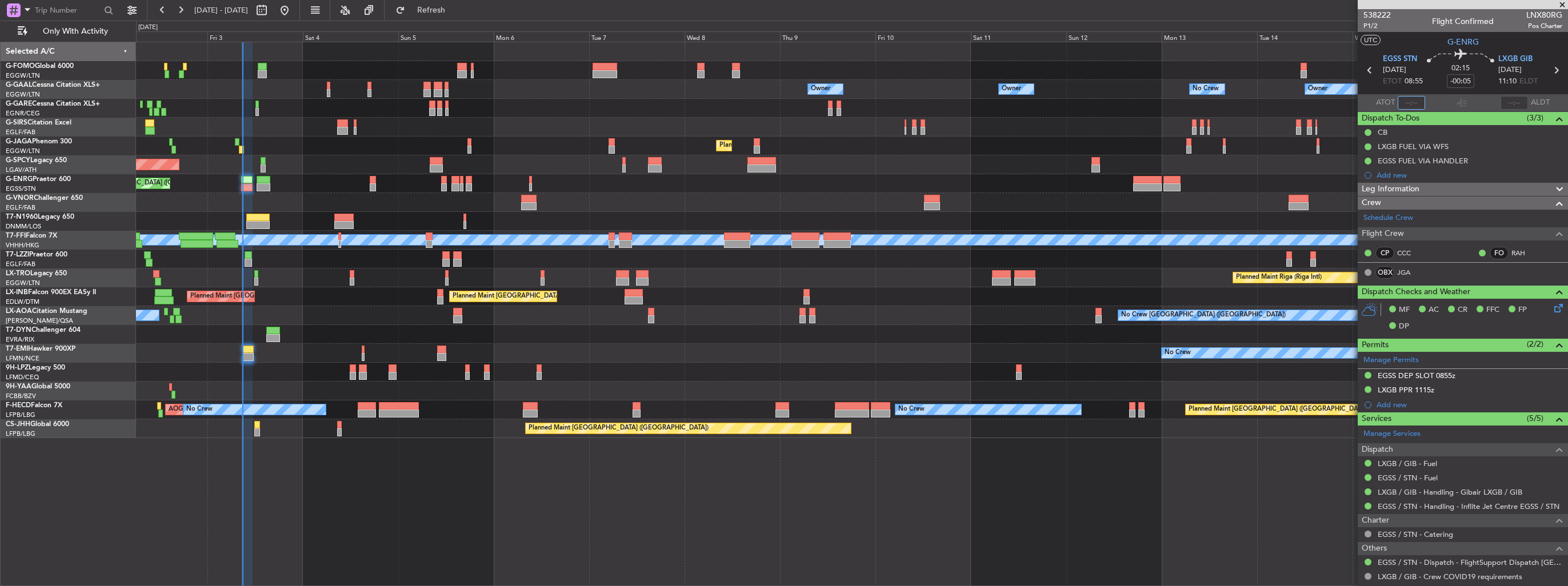
click at [1409, 104] on input "text" at bounding box center [1411, 103] width 27 height 14
type input "08:52"
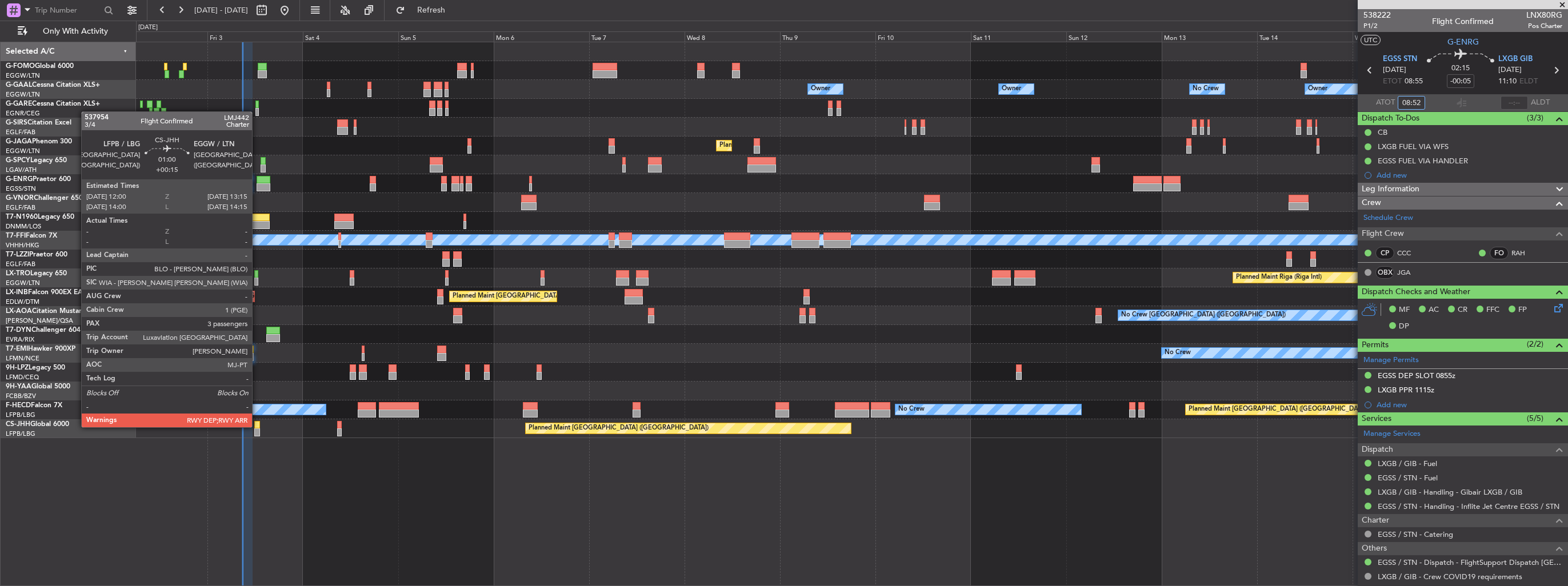
click at [257, 427] on div at bounding box center [256, 425] width 5 height 8
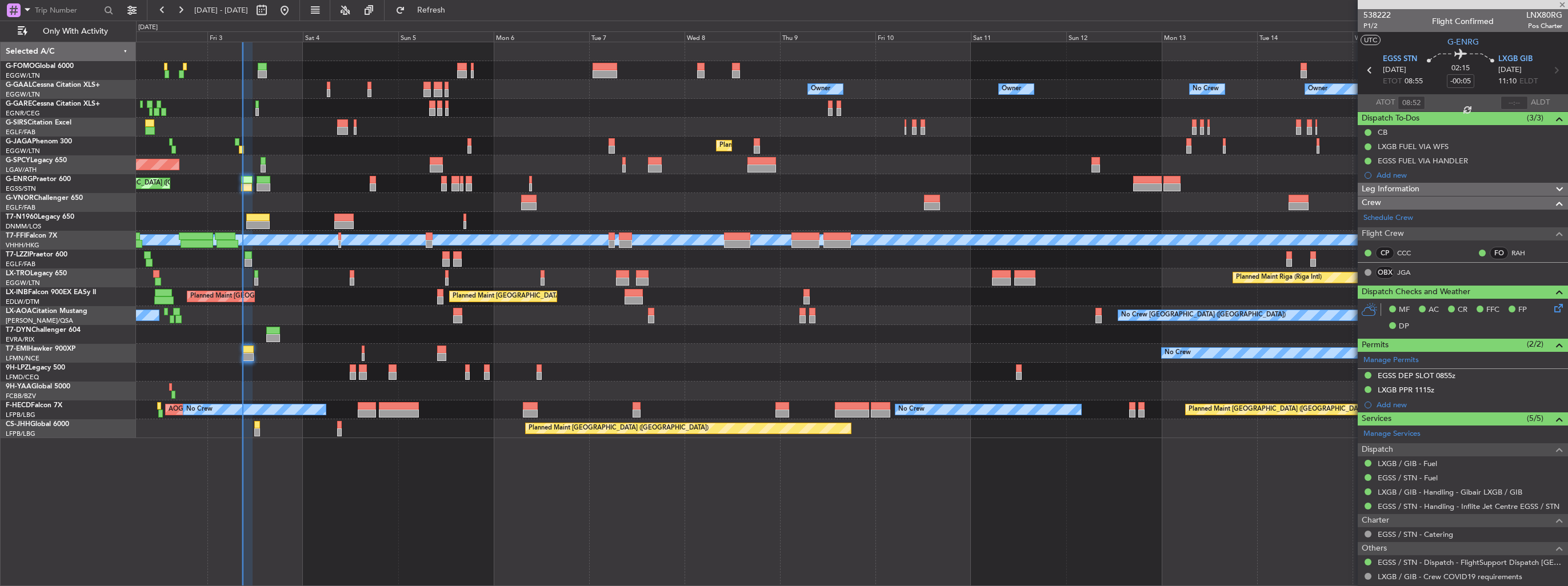
type input "+00:15"
type input "3"
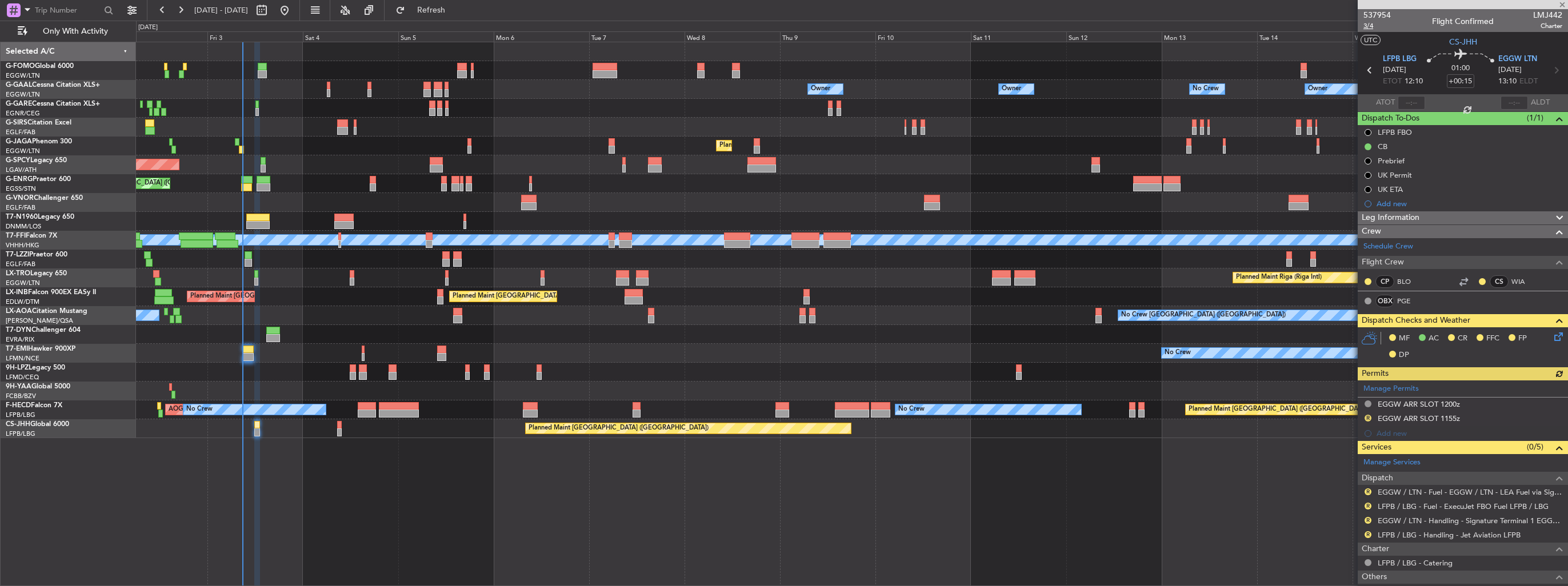
click at [1368, 25] on span "3/4" at bounding box center [1377, 26] width 27 height 10
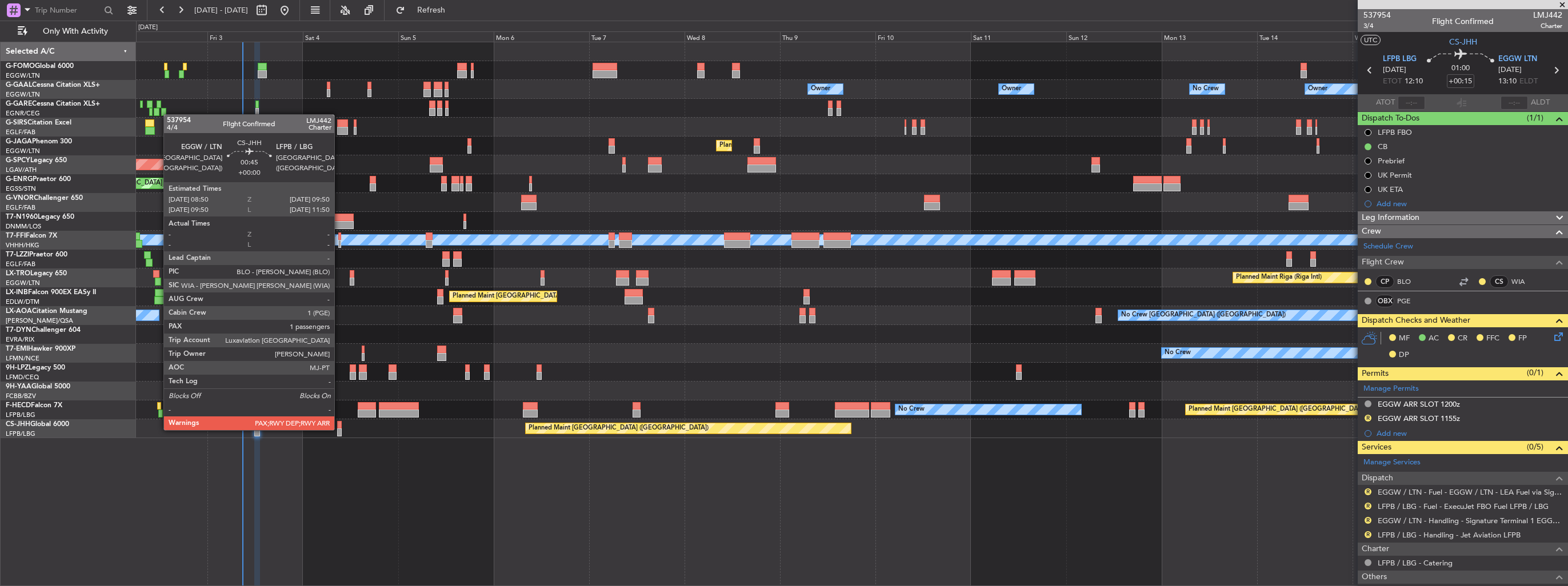
click at [339, 429] on div at bounding box center [339, 432] width 4 height 8
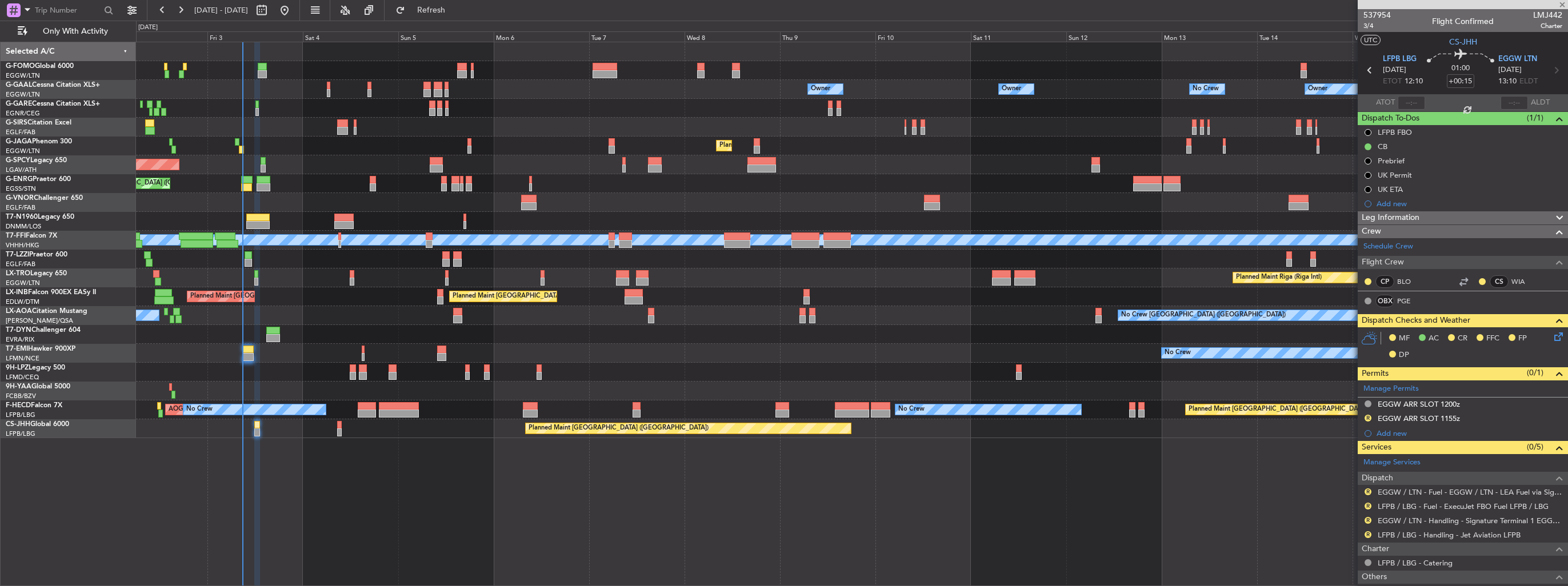
type input "4"
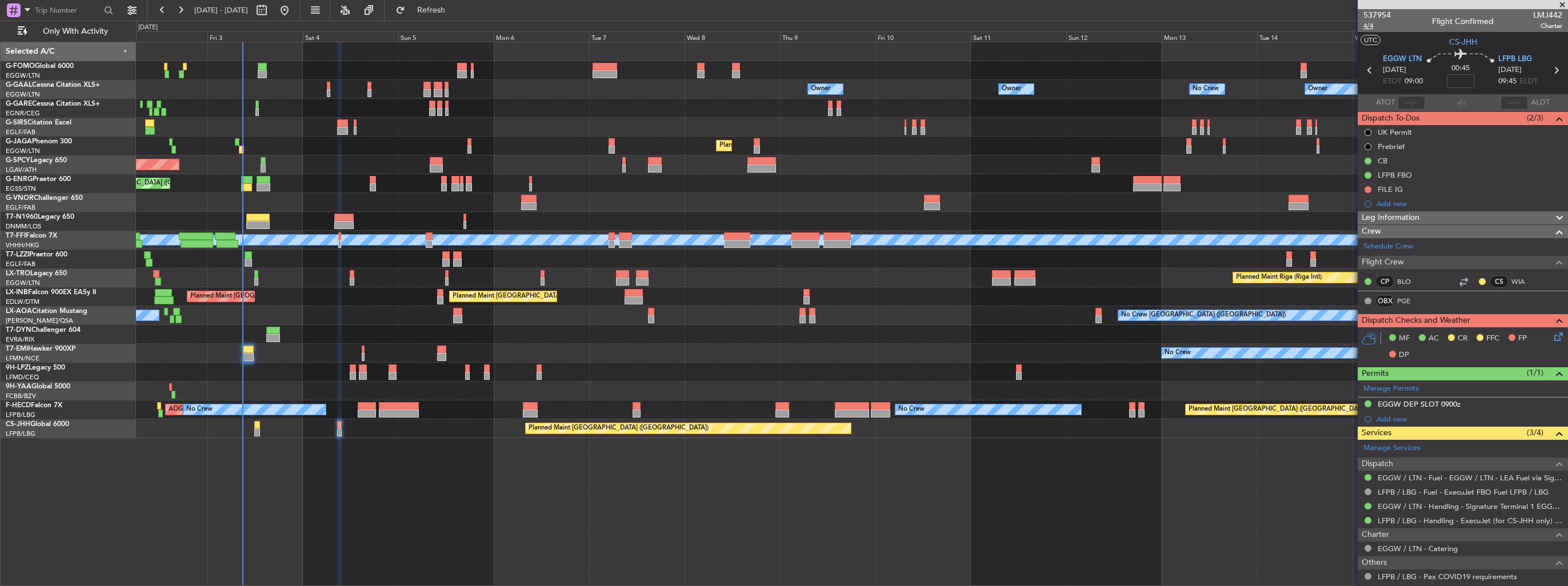
click at [1367, 26] on span "4/4" at bounding box center [1377, 26] width 27 height 10
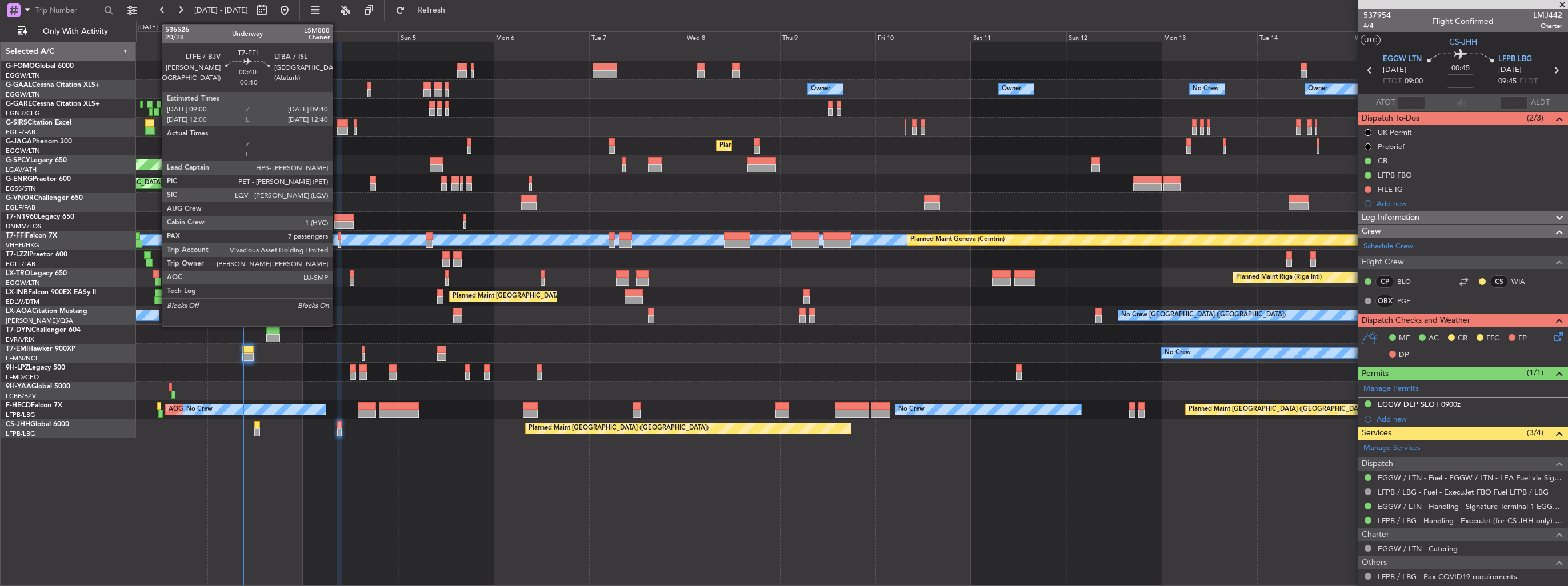
click at [339, 235] on div at bounding box center [339, 237] width 2 height 8
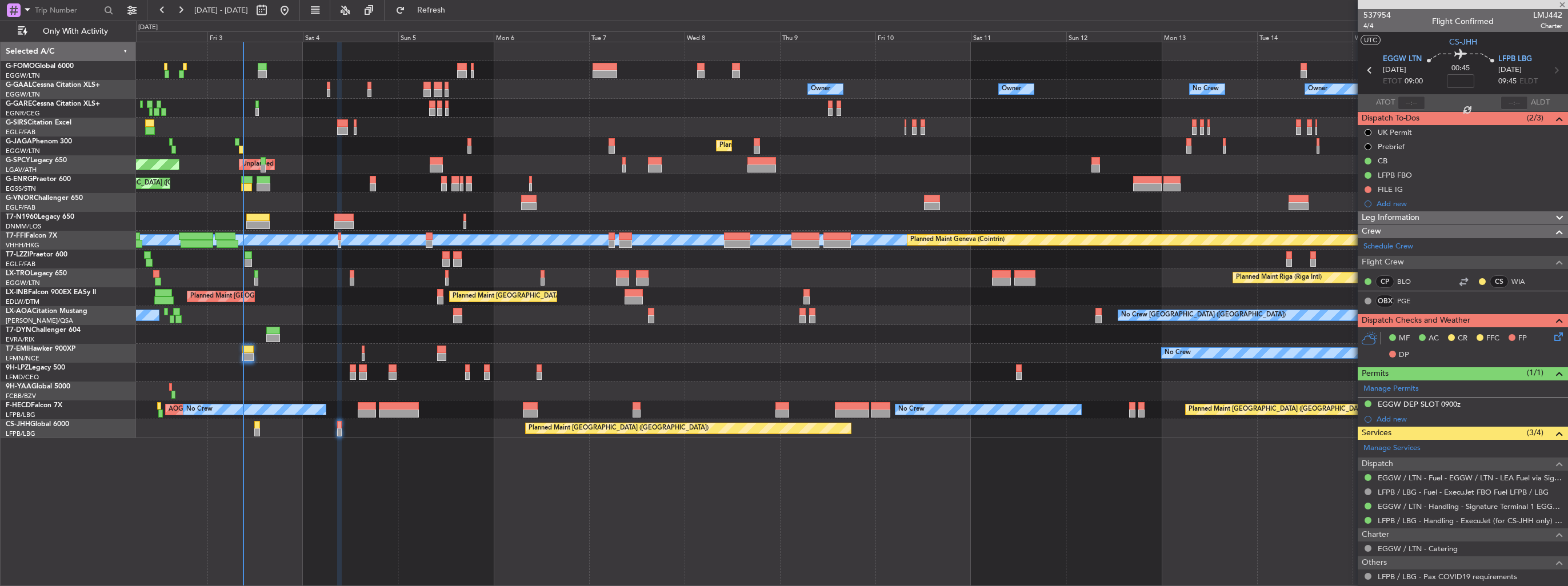
type input "-00:10"
type input "7"
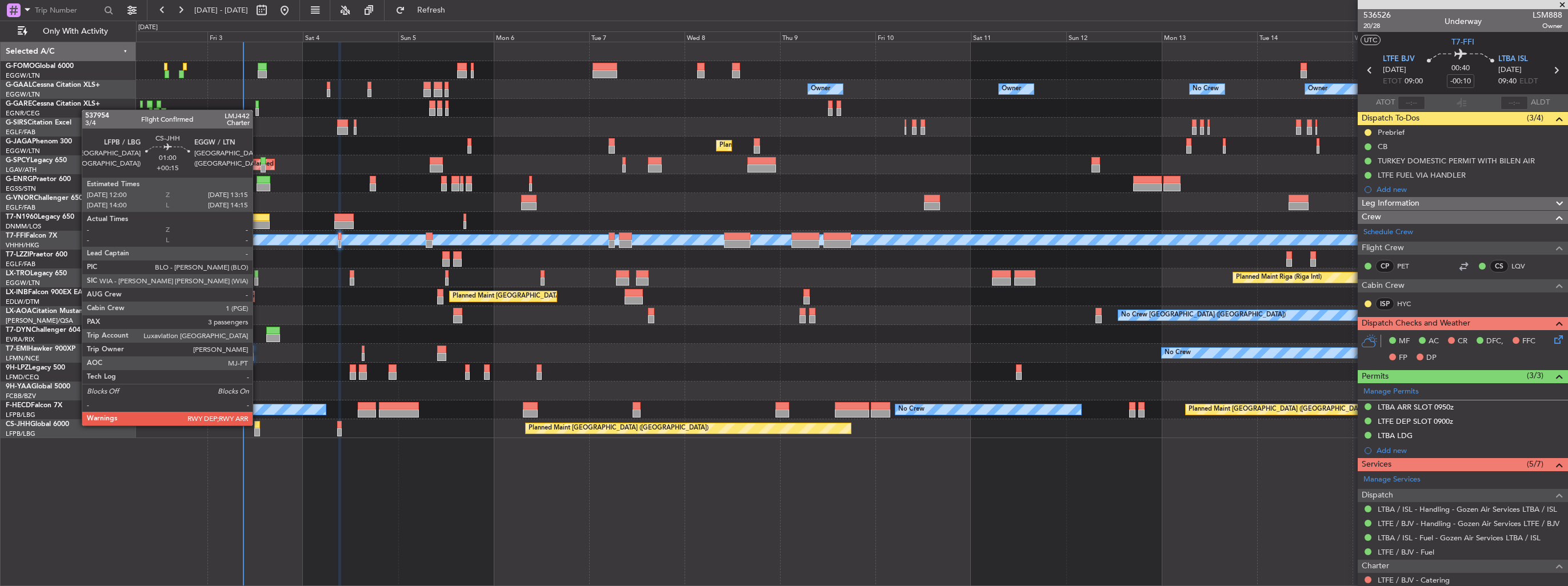
click at [258, 425] on div at bounding box center [256, 425] width 5 height 8
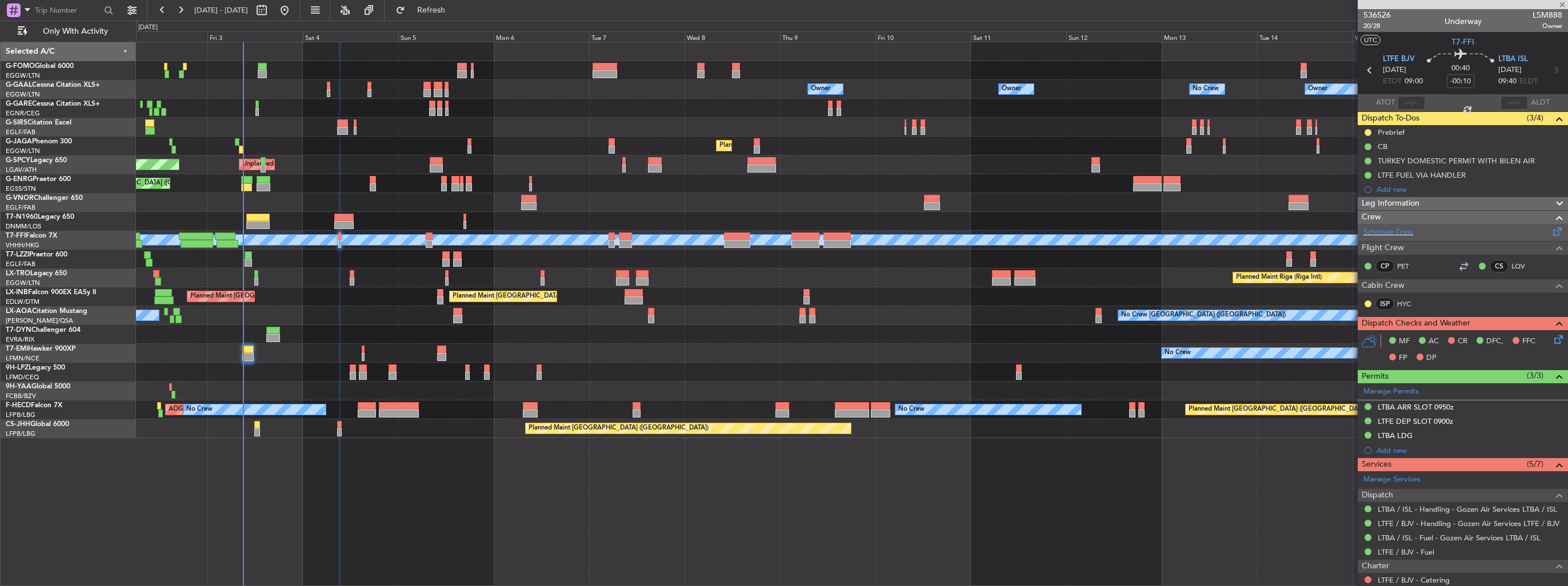
type input "+00:15"
type input "3"
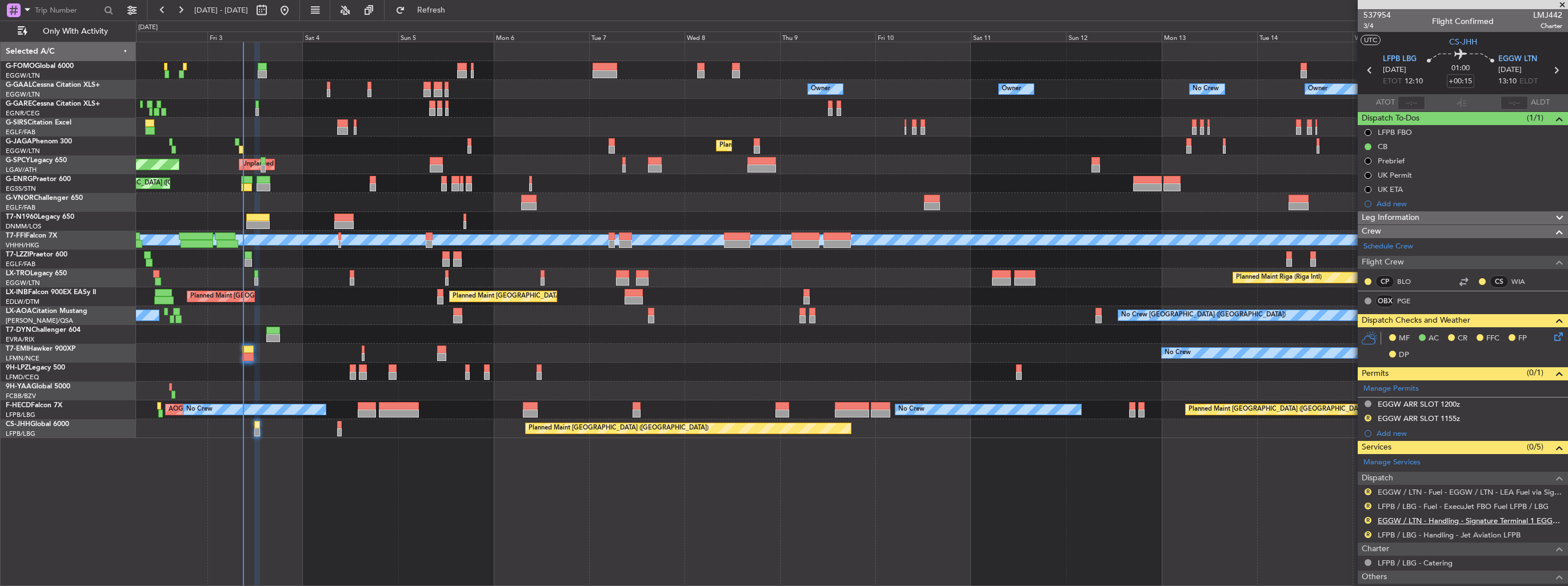
click at [1416, 520] on link "EGGW / LTN - Handling - Signature Terminal 1 EGGW / LTN" at bounding box center [1469, 521] width 185 height 10
click at [1408, 535] on link "LFPB / LBG - Handling - Jet Aviation LFPB" at bounding box center [1449, 535] width 143 height 10
click at [1396, 387] on link "Manage Permits" at bounding box center [1390, 390] width 55 height 12
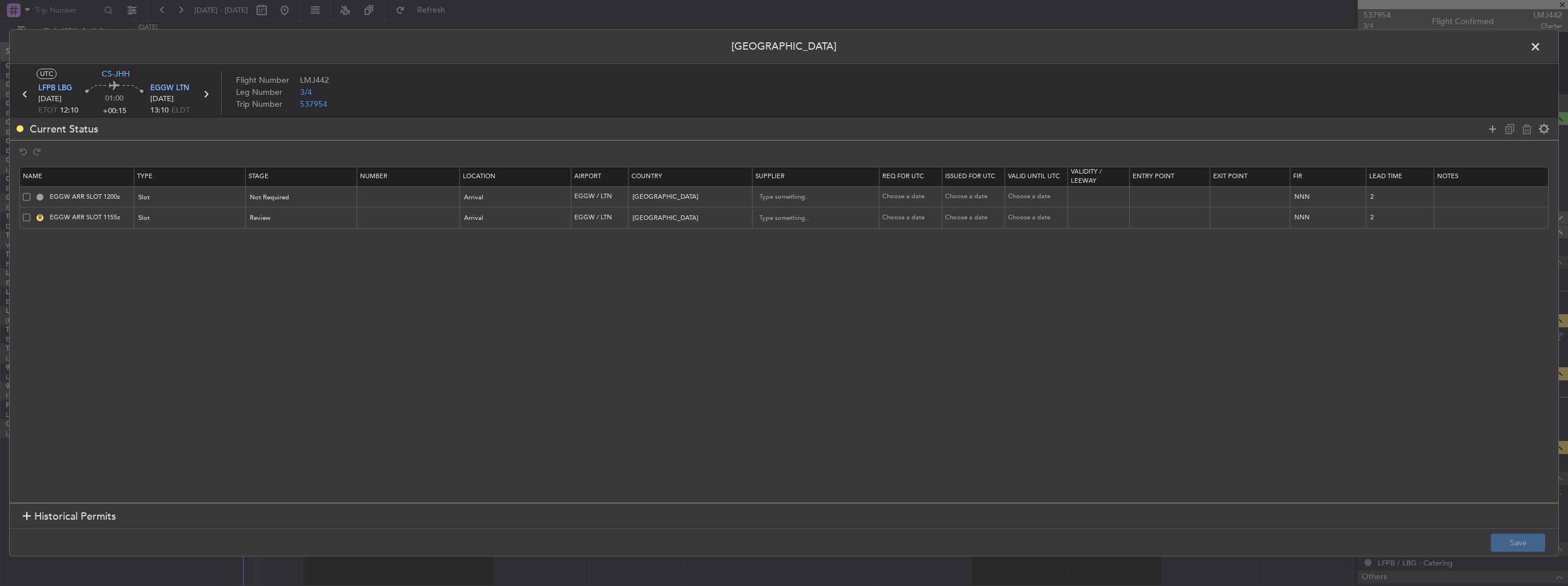
click at [21, 218] on td "R EGGW ARR SLOT 1155z" at bounding box center [76, 218] width 114 height 21
click at [26, 219] on span at bounding box center [26, 217] width 7 height 7
click at [31, 214] on input "checkbox" at bounding box center [31, 214] width 0 height 0
click at [1525, 129] on icon at bounding box center [1526, 129] width 14 height 14
click at [1514, 544] on button "Save" at bounding box center [1518, 543] width 54 height 18
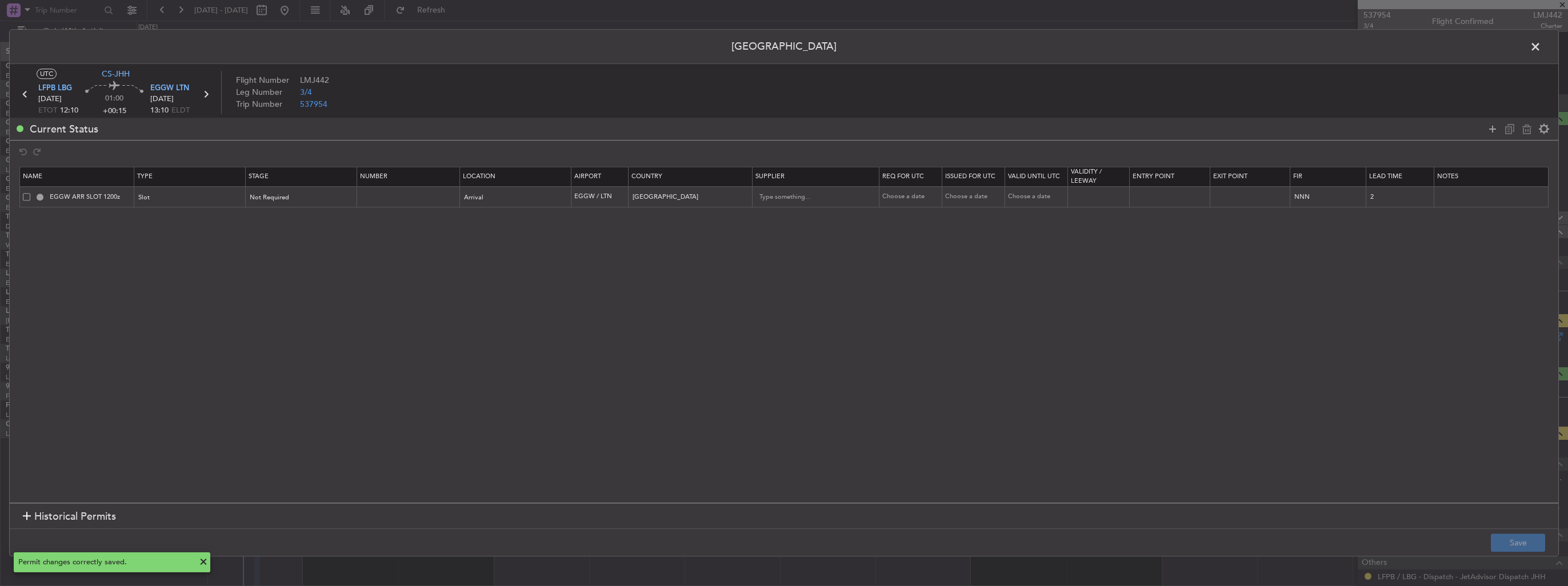
click at [1541, 45] on span at bounding box center [1541, 50] width 0 height 23
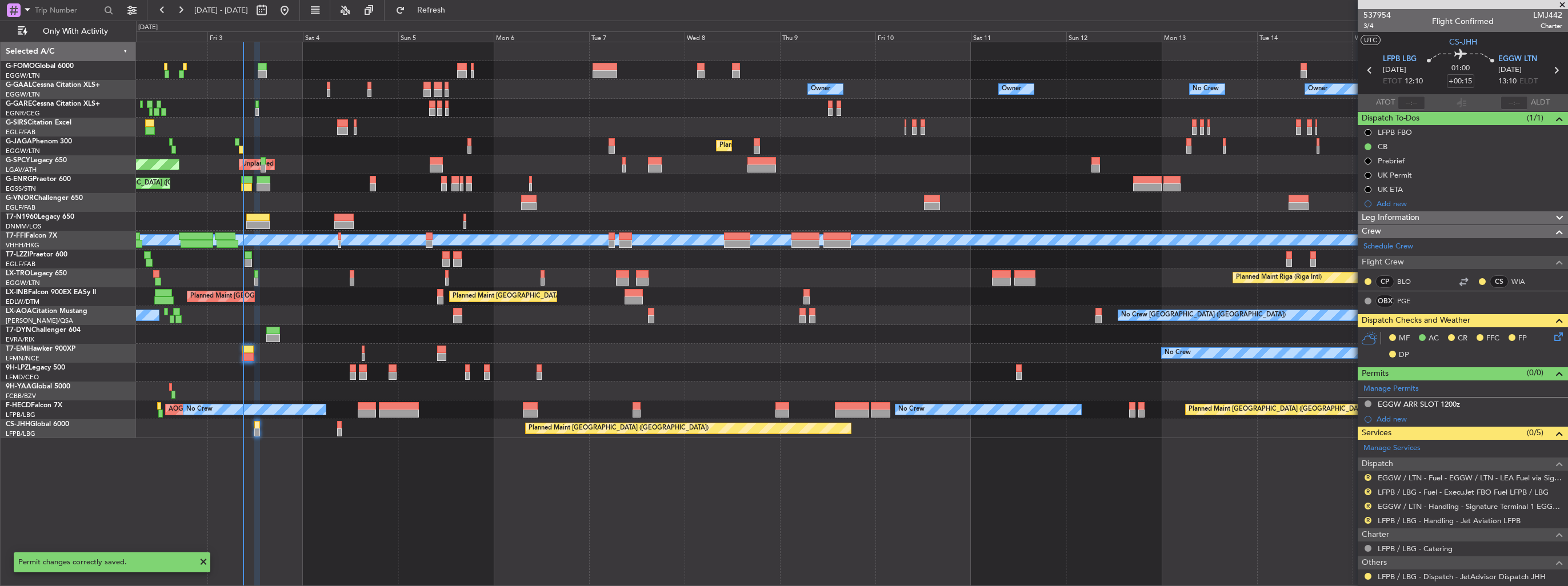
click at [1552, 336] on icon at bounding box center [1556, 335] width 9 height 9
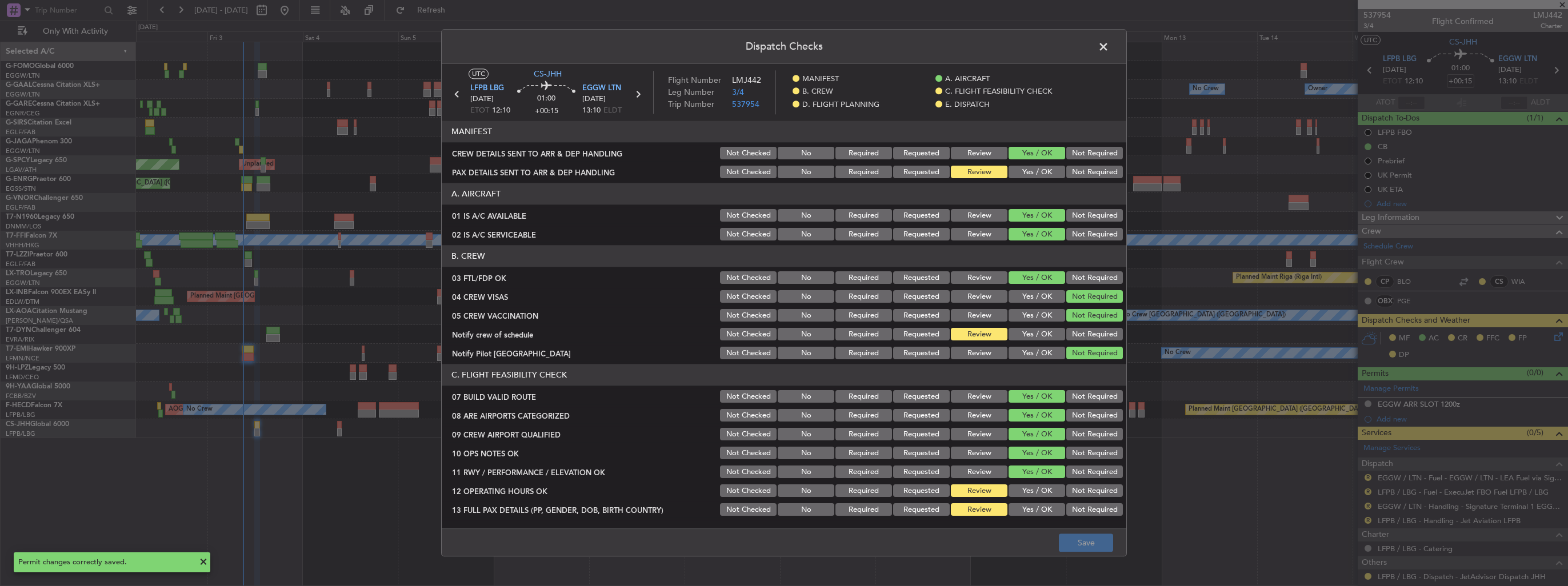
click at [1028, 170] on button "Yes / OK" at bounding box center [1036, 172] width 57 height 12
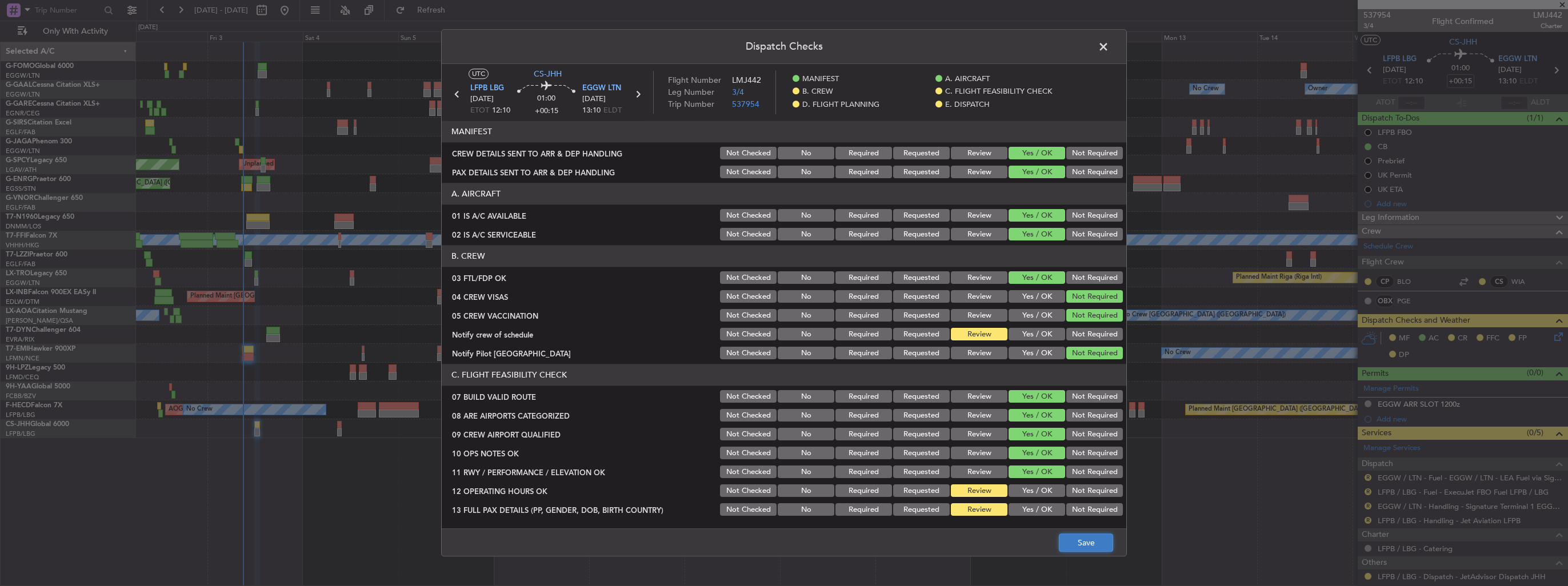
click at [1092, 545] on button "Save" at bounding box center [1086, 543] width 54 height 18
click at [1109, 45] on span at bounding box center [1109, 50] width 0 height 23
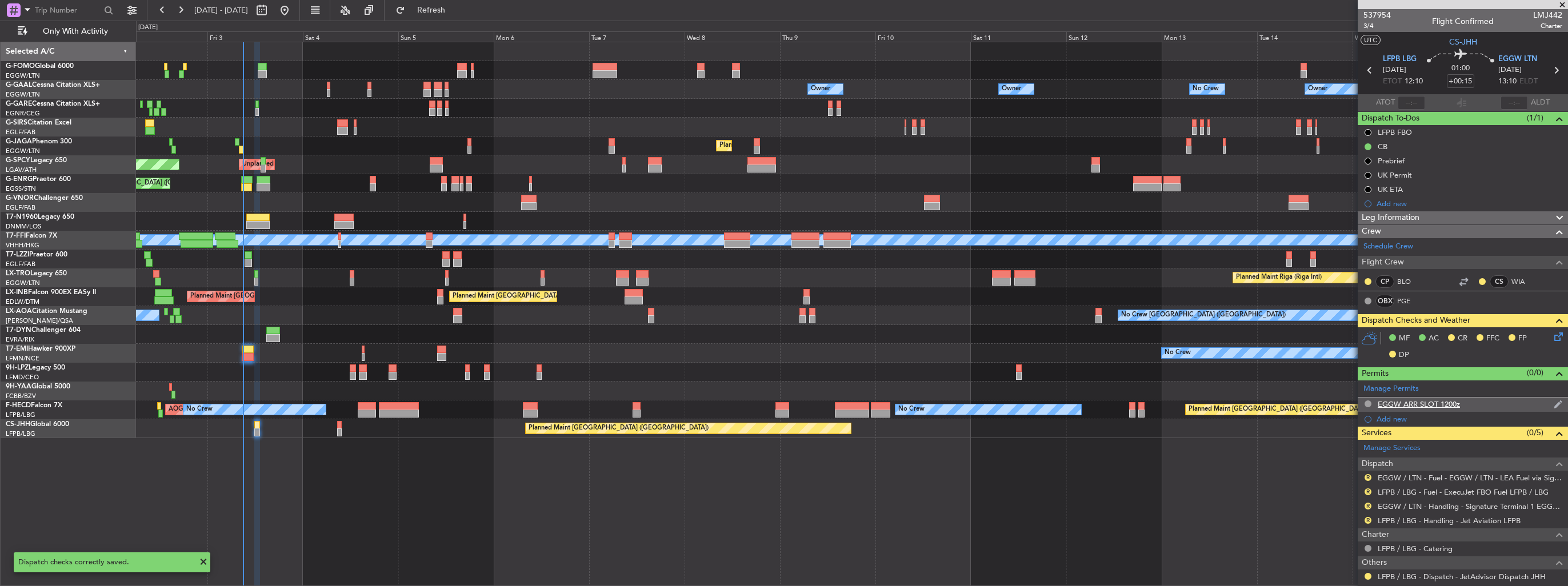
click at [1553, 401] on img at bounding box center [1557, 404] width 8 height 11
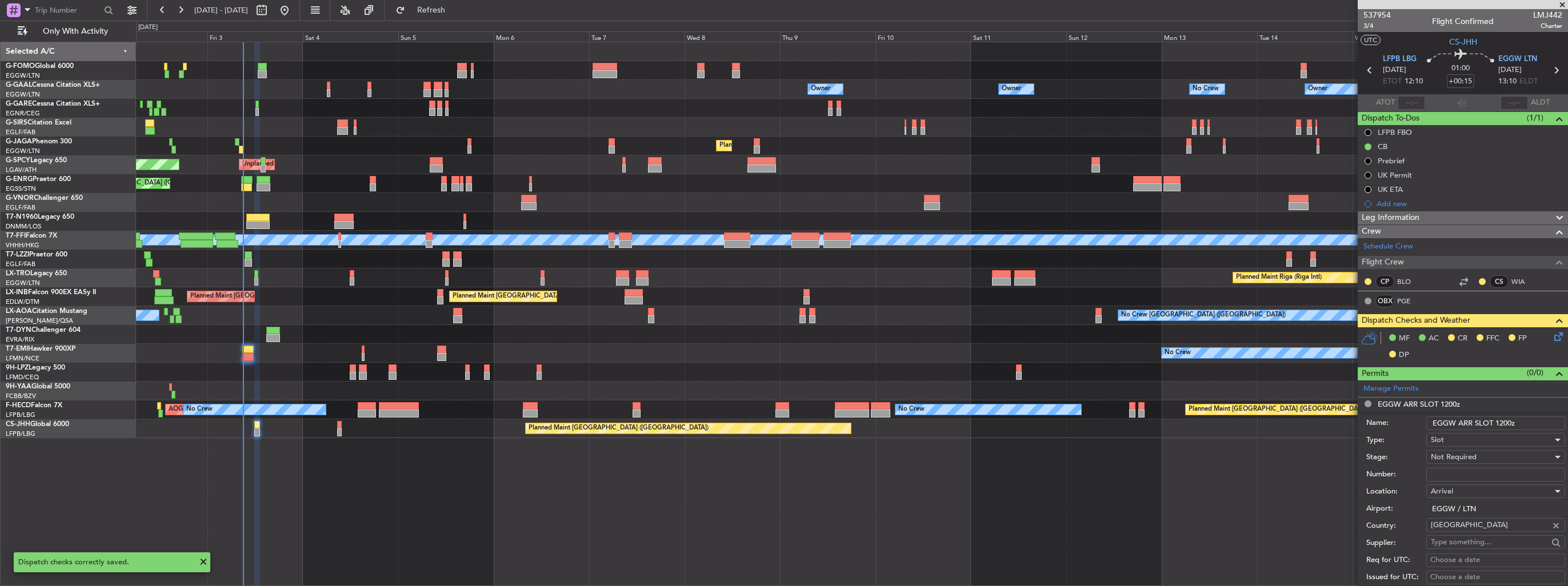
click at [1473, 453] on span "Not Required" at bounding box center [1454, 457] width 46 height 11
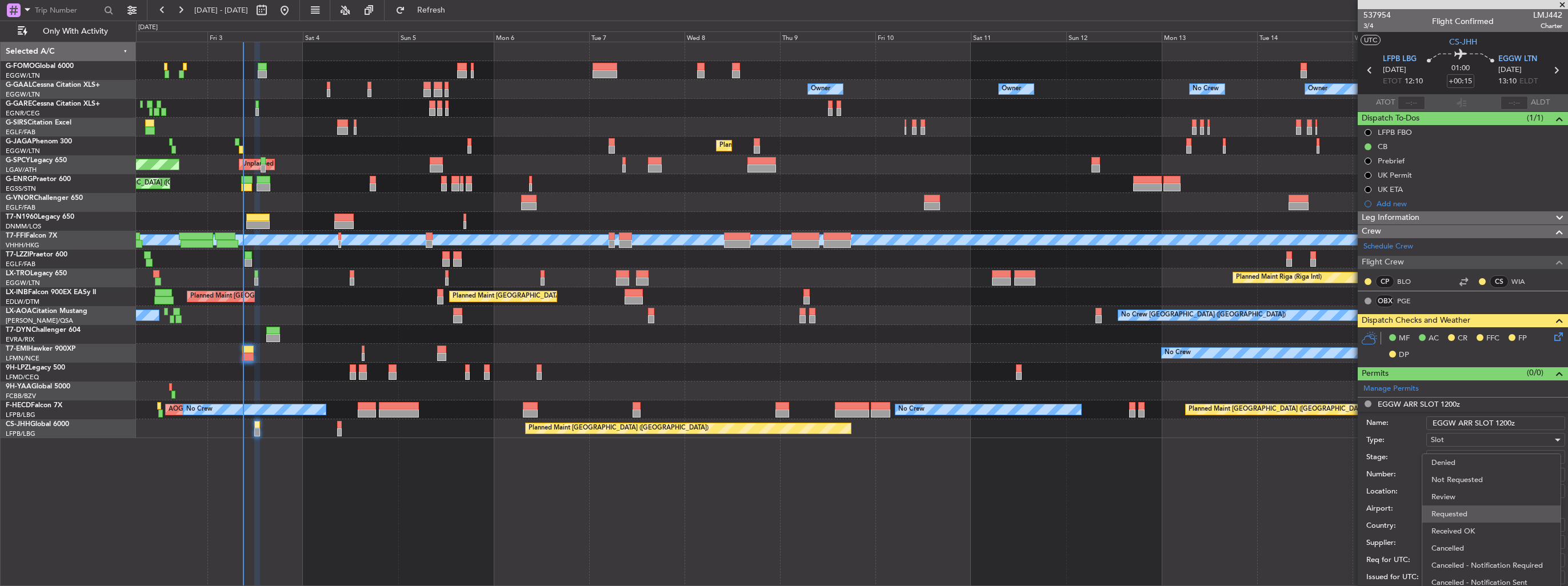
click at [1473, 516] on span "Requested" at bounding box center [1492, 514] width 120 height 17
drag, startPoint x: 1510, startPoint y: 422, endPoint x: 1501, endPoint y: 422, distance: 9.0
click at [1501, 422] on input "EGGW ARR SLOT 1200z" at bounding box center [1495, 423] width 139 height 14
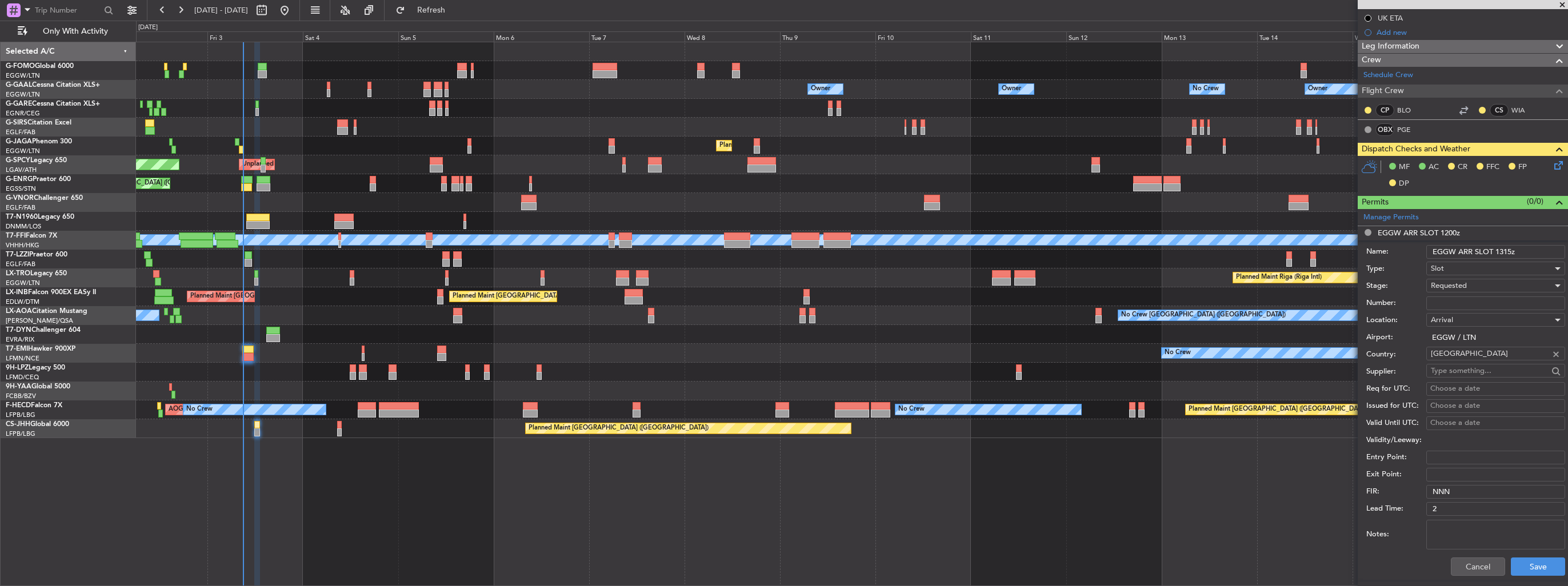
scroll to position [400, 0]
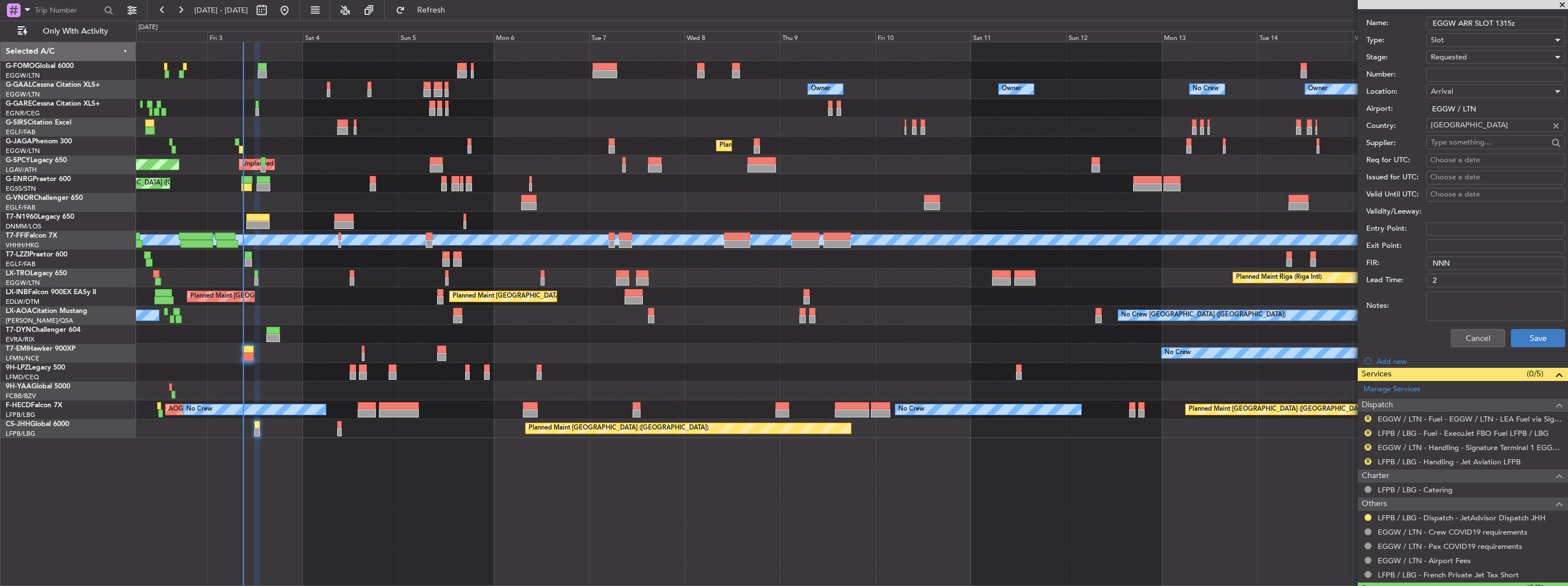
type input "EGGW ARR SLOT 1315z"
click at [1521, 338] on button "Save" at bounding box center [1538, 338] width 54 height 18
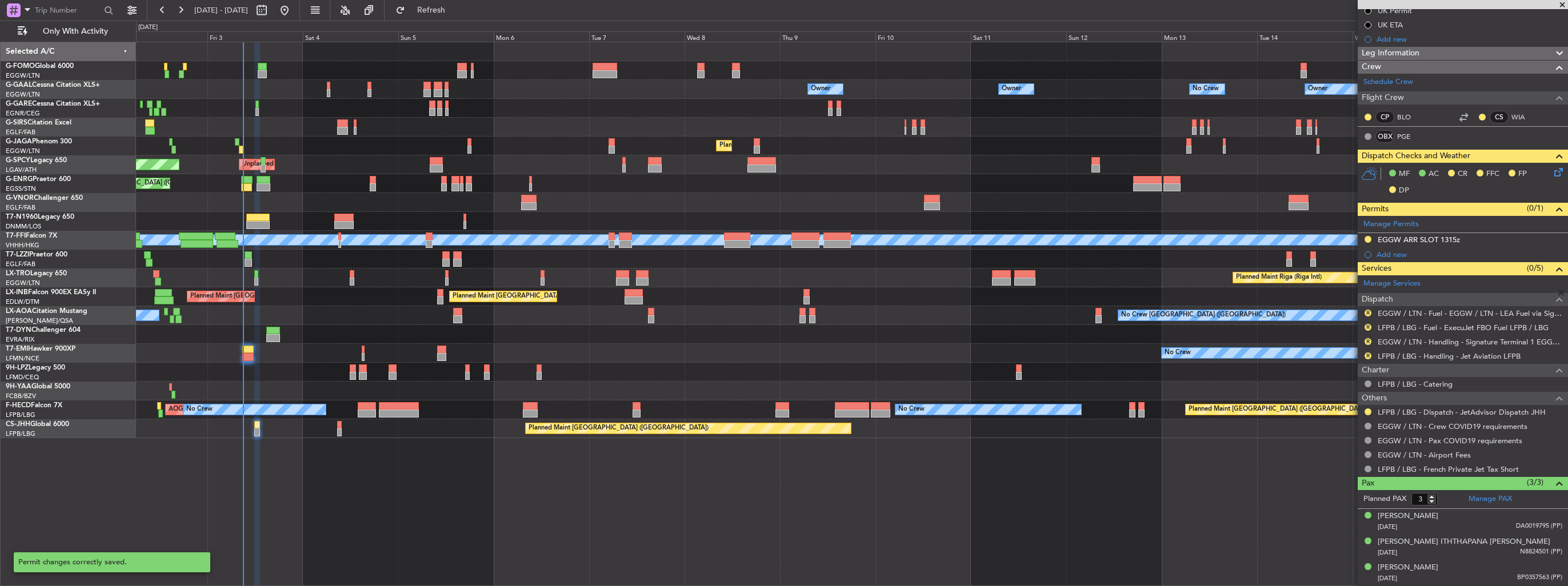
scroll to position [59, 0]
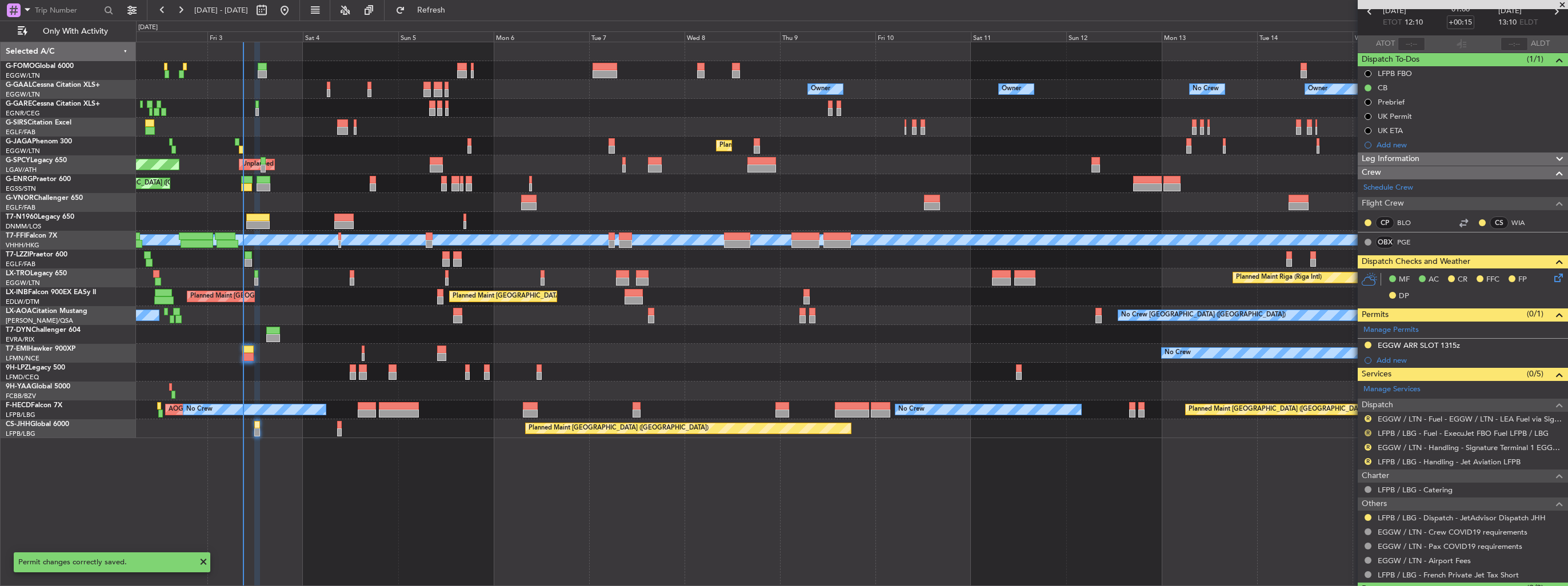
click at [1365, 430] on button "R" at bounding box center [1367, 433] width 7 height 7
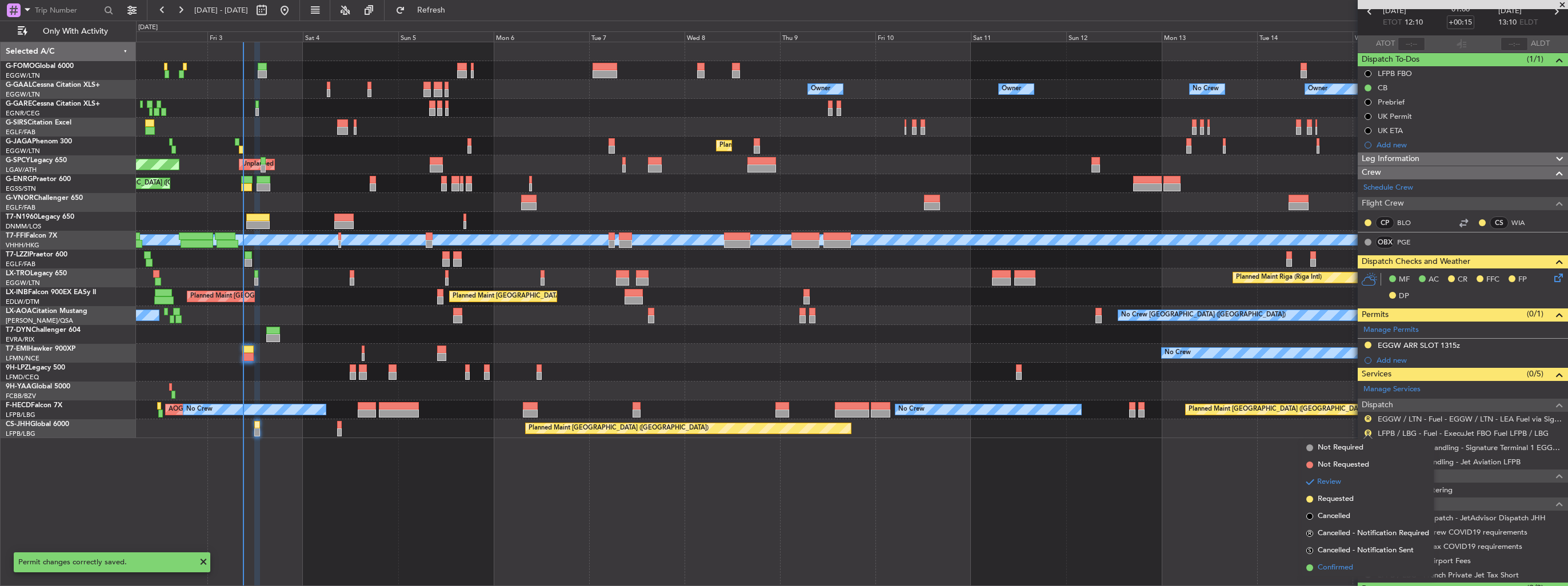
click at [1338, 568] on span "Confirmed" at bounding box center [1335, 568] width 35 height 12
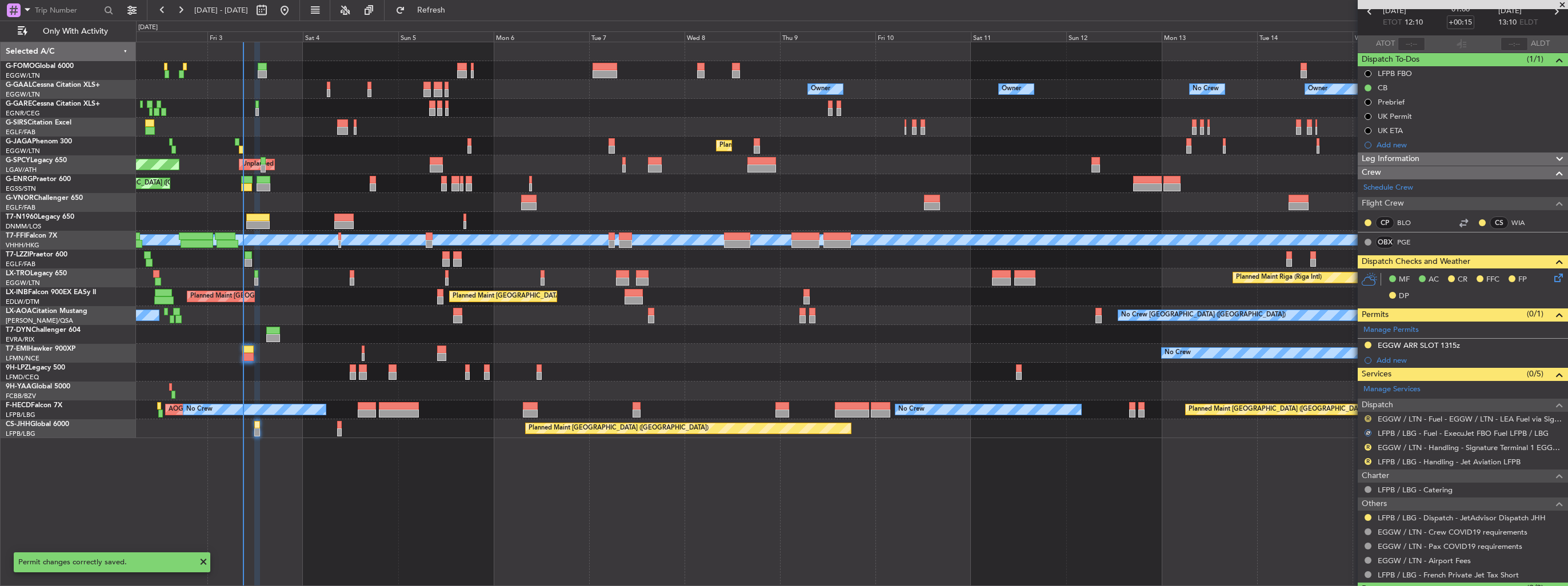
click at [1367, 415] on button "R" at bounding box center [1367, 418] width 7 height 7
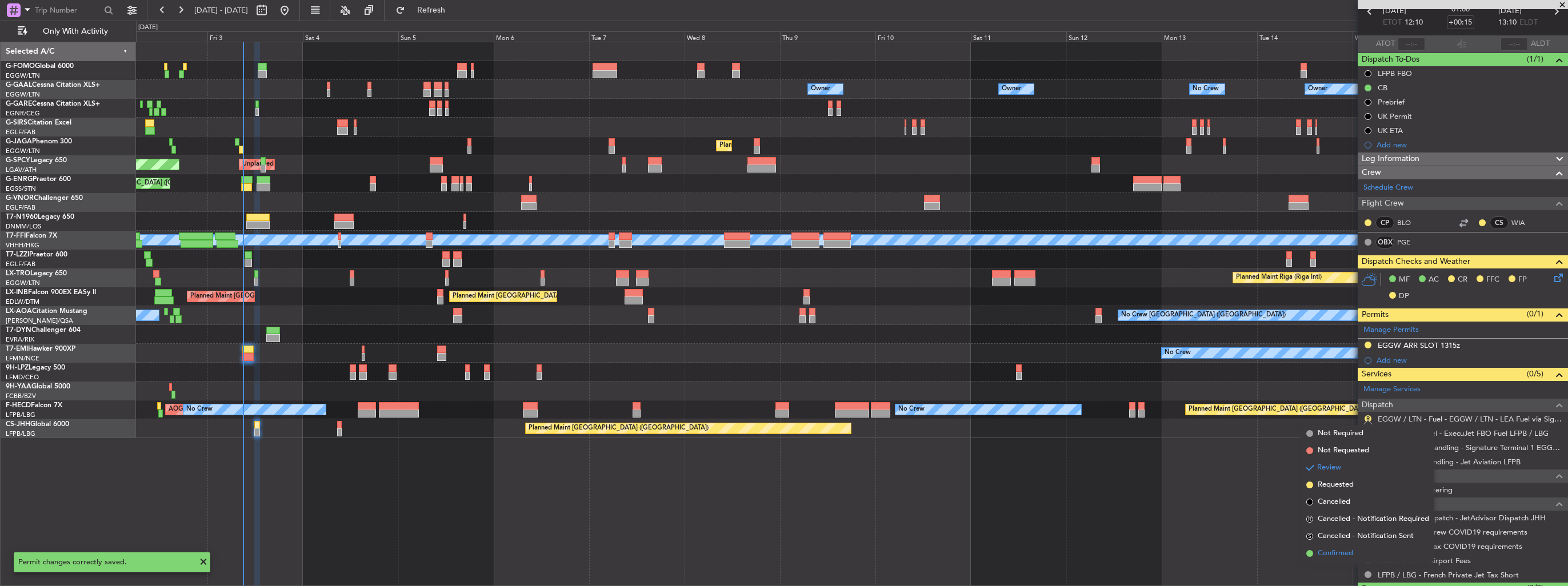
click at [1335, 551] on span "Confirmed" at bounding box center [1335, 554] width 35 height 12
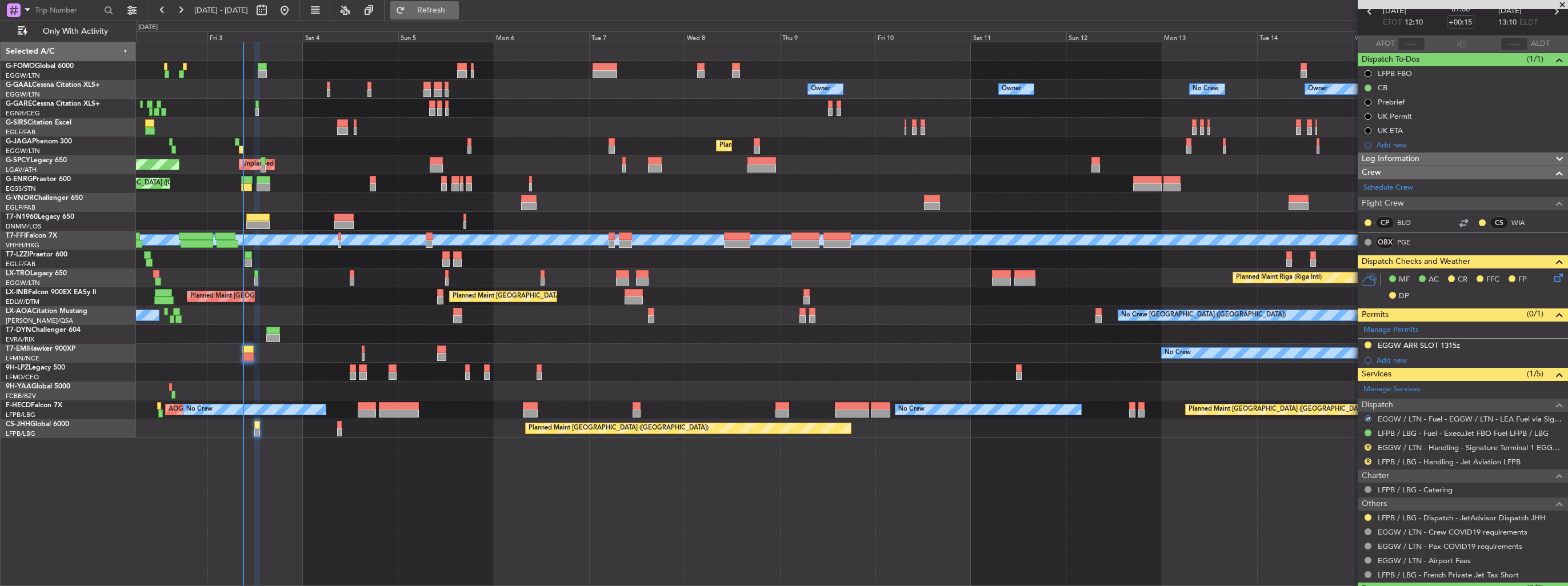
click at [453, 12] on span "Refresh" at bounding box center [431, 11] width 48 height 8
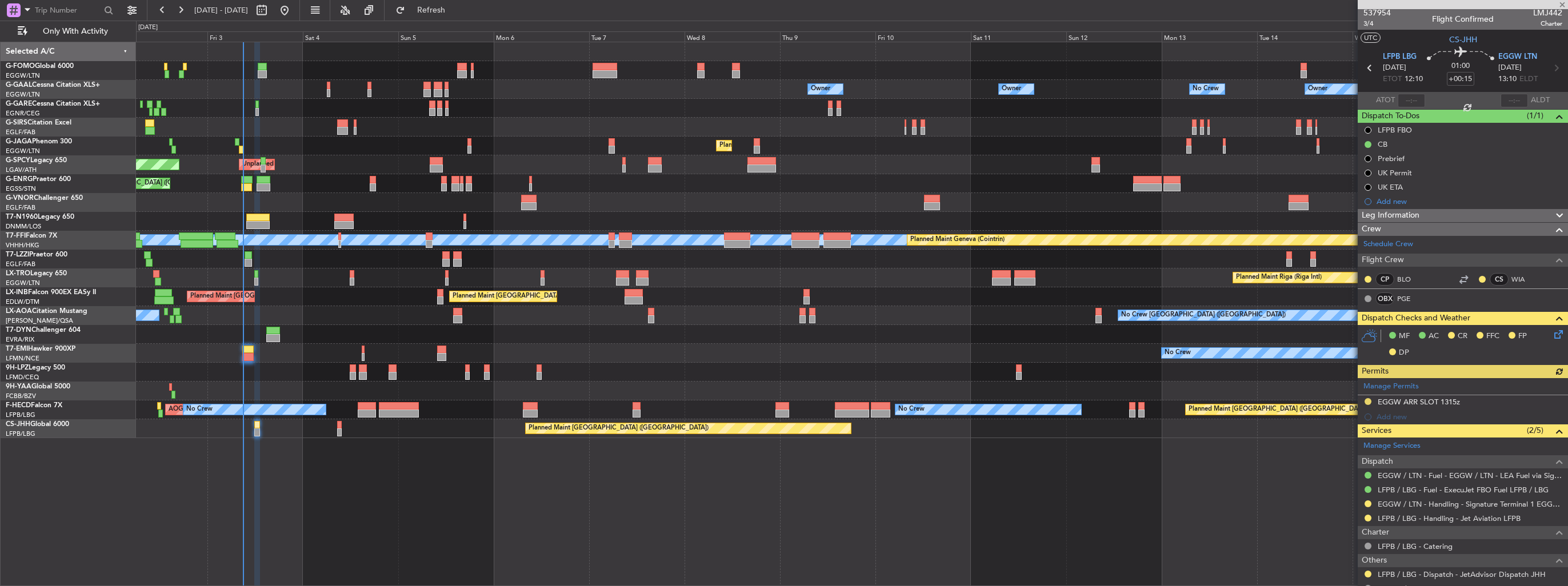
scroll to position [0, 0]
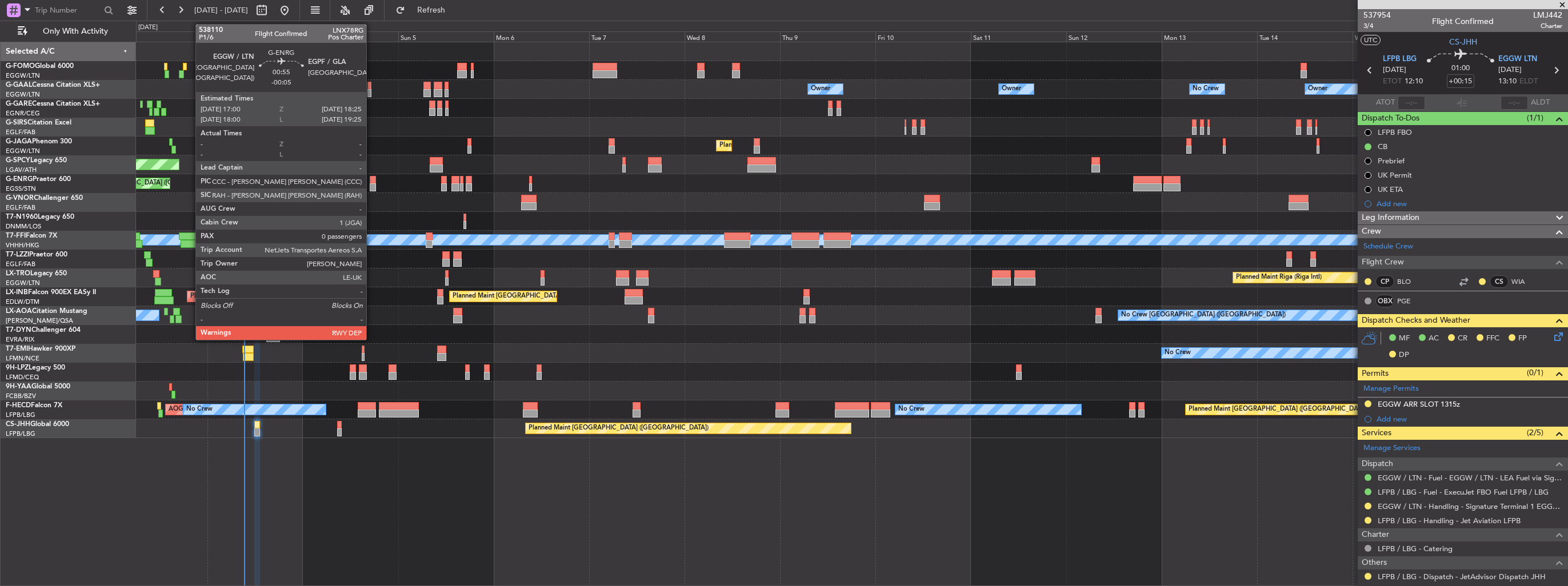
click at [371, 183] on div at bounding box center [372, 187] width 6 height 8
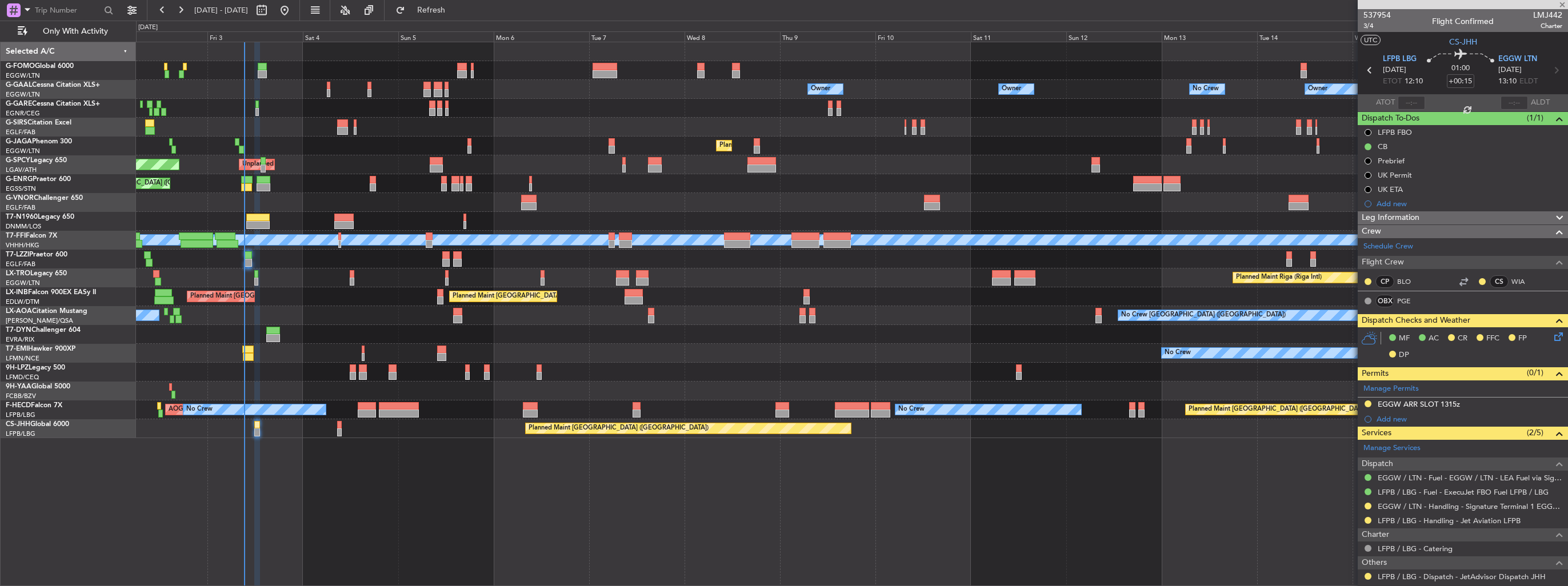
type input "-00:05"
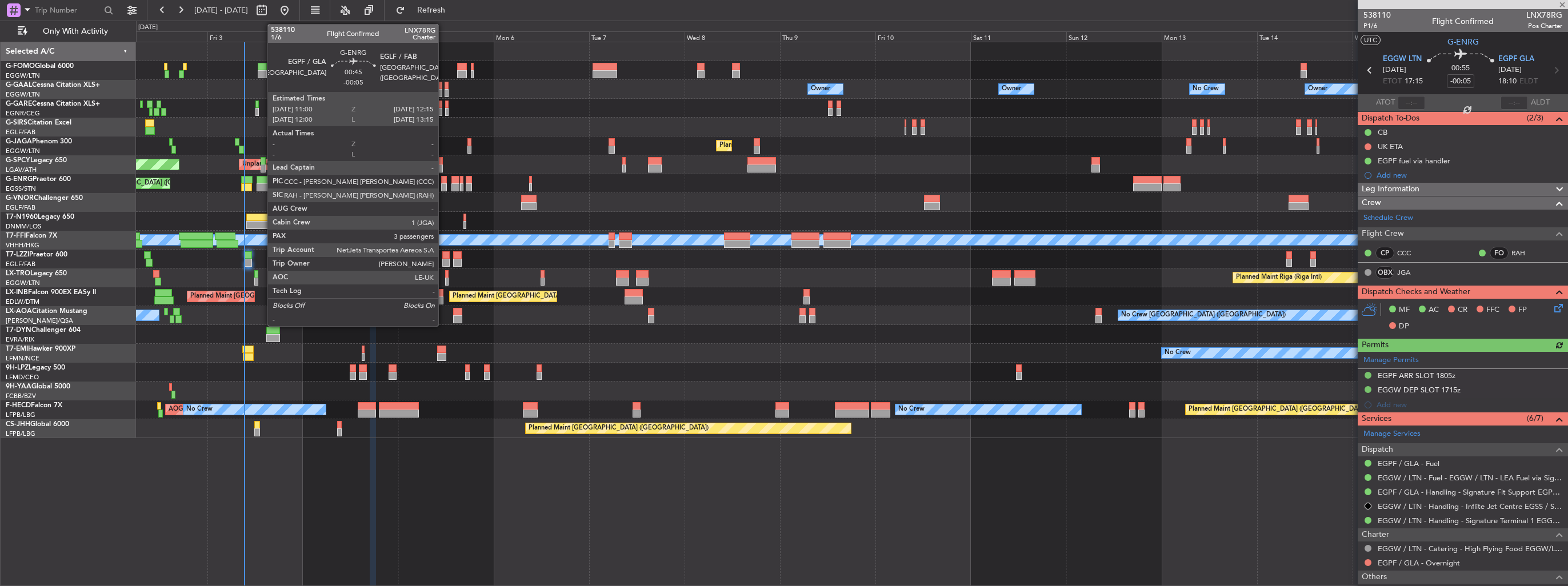
click at [444, 188] on div at bounding box center [444, 187] width 5 height 8
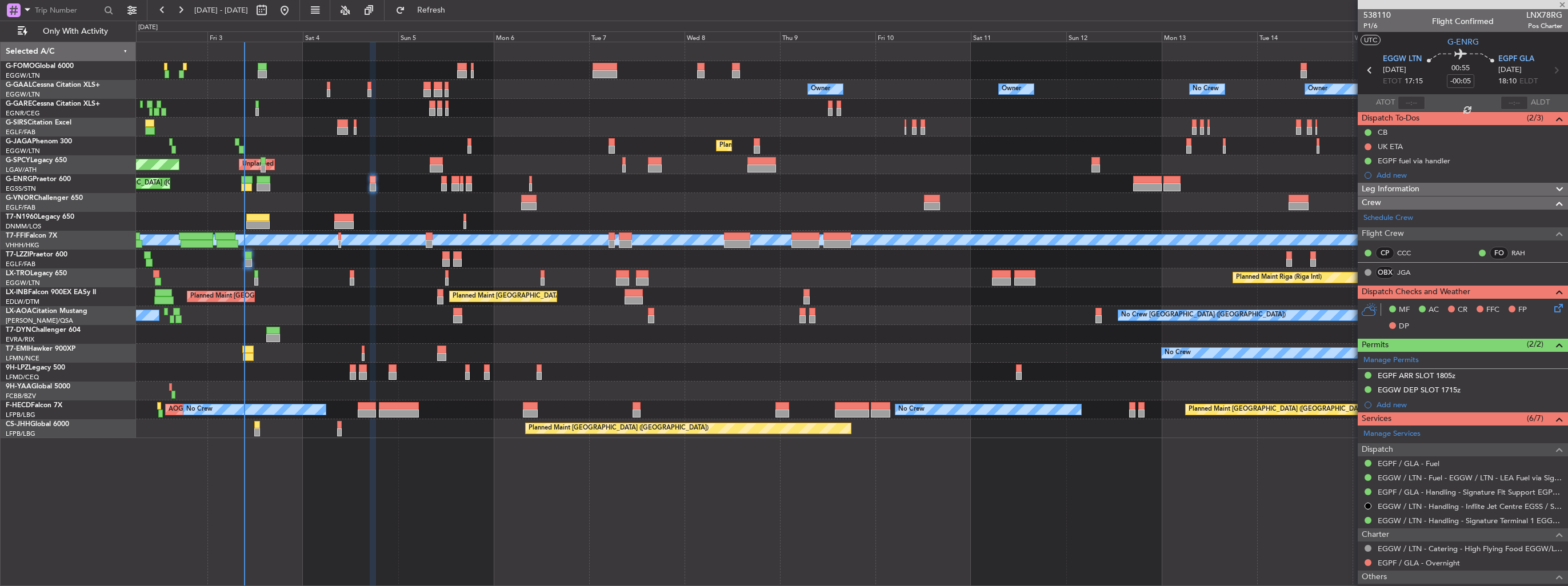
type input "3"
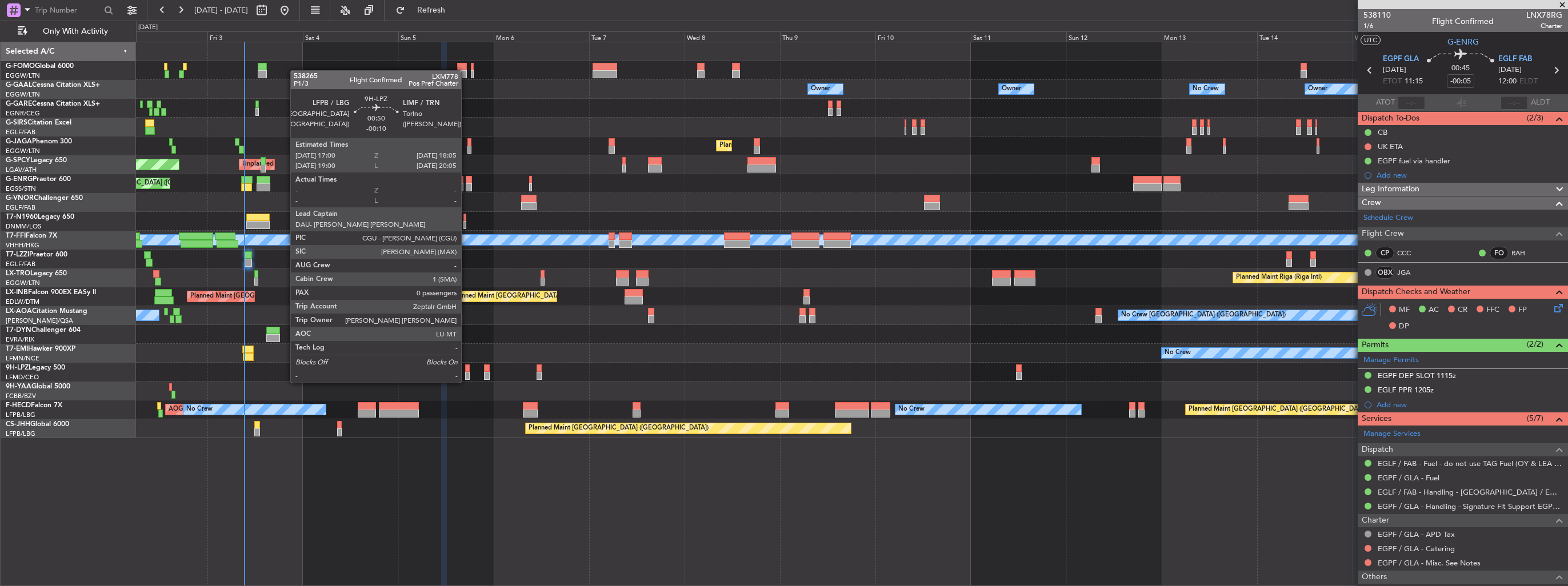
click at [466, 372] on div at bounding box center [468, 376] width 5 height 8
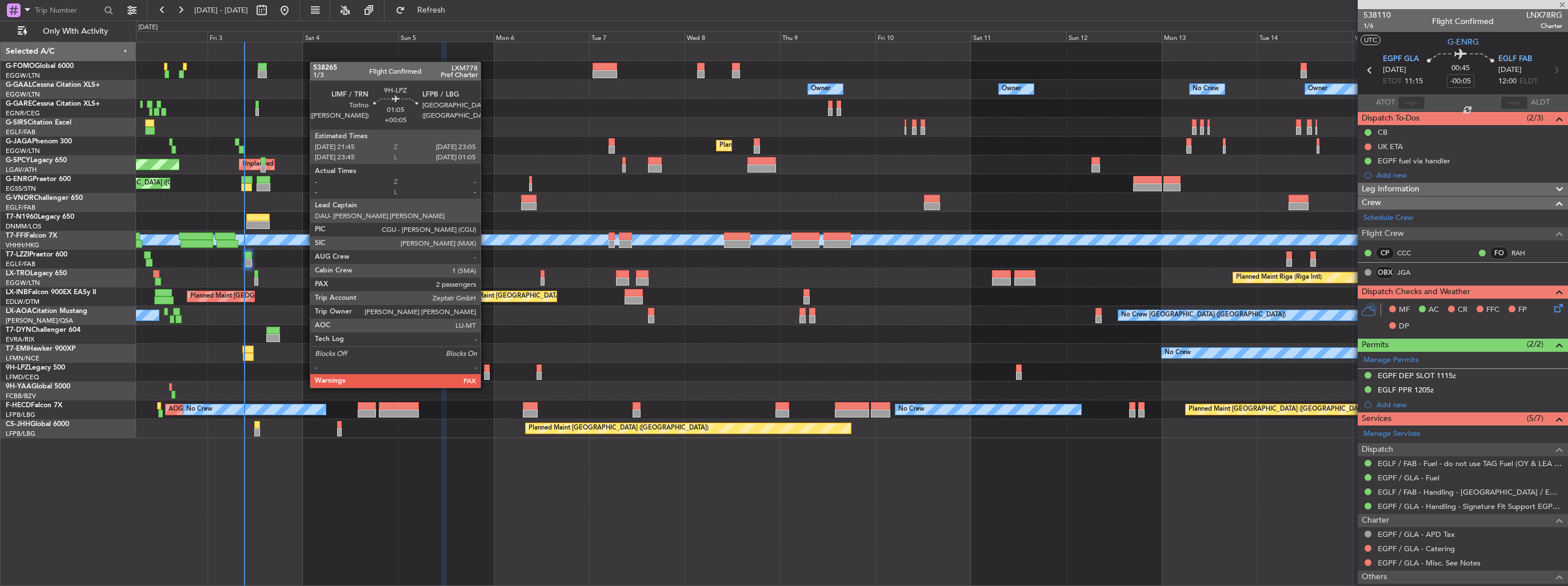
type input "-00:10"
type input "0"
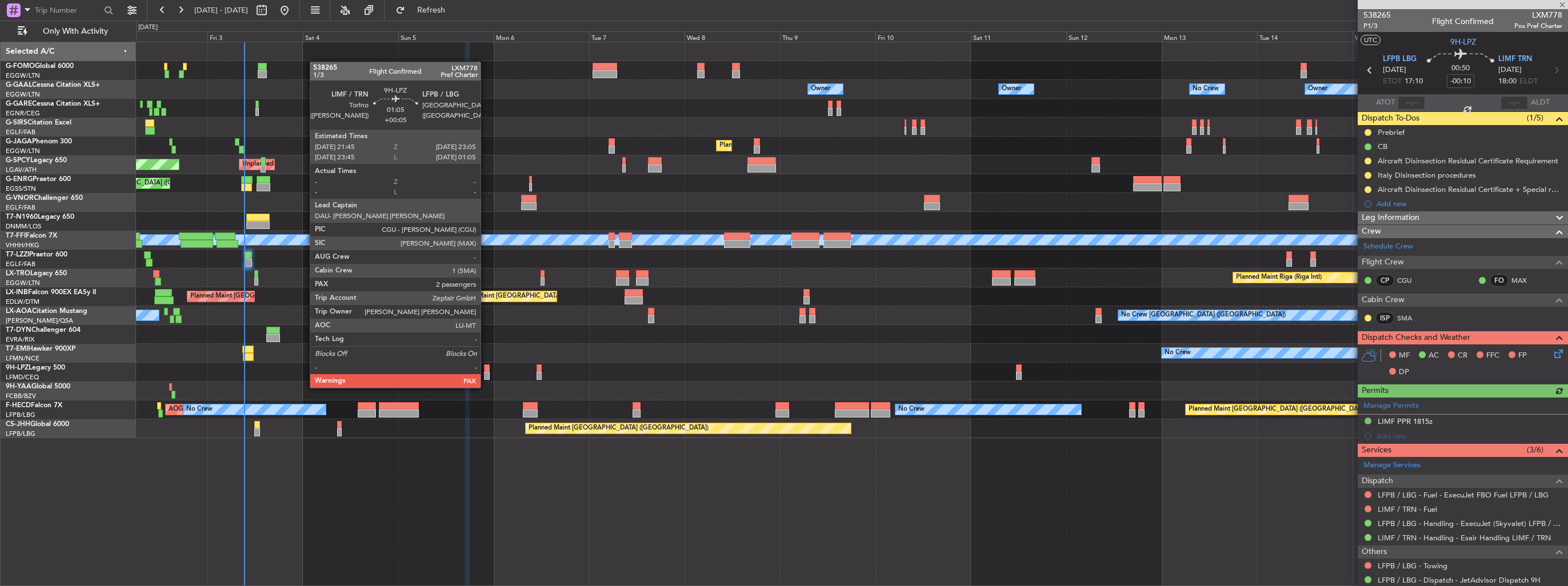
click at [486, 376] on div at bounding box center [487, 376] width 6 height 8
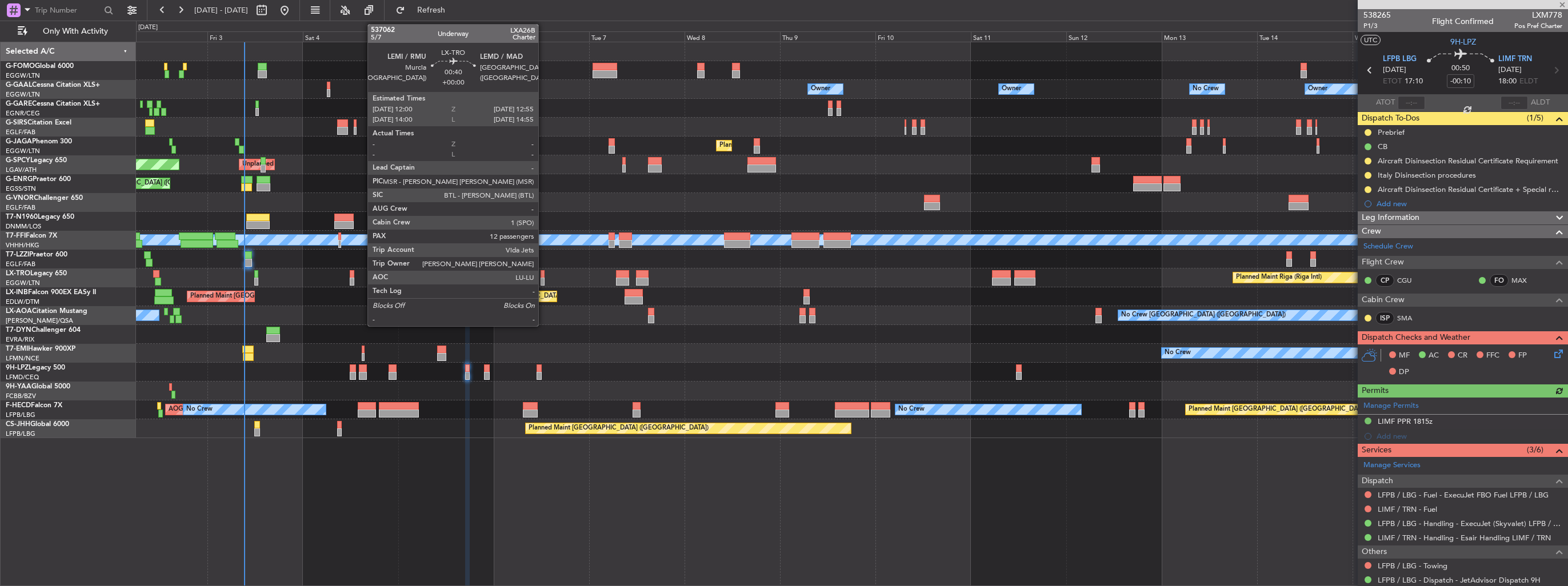
type input "+00:05"
type input "2"
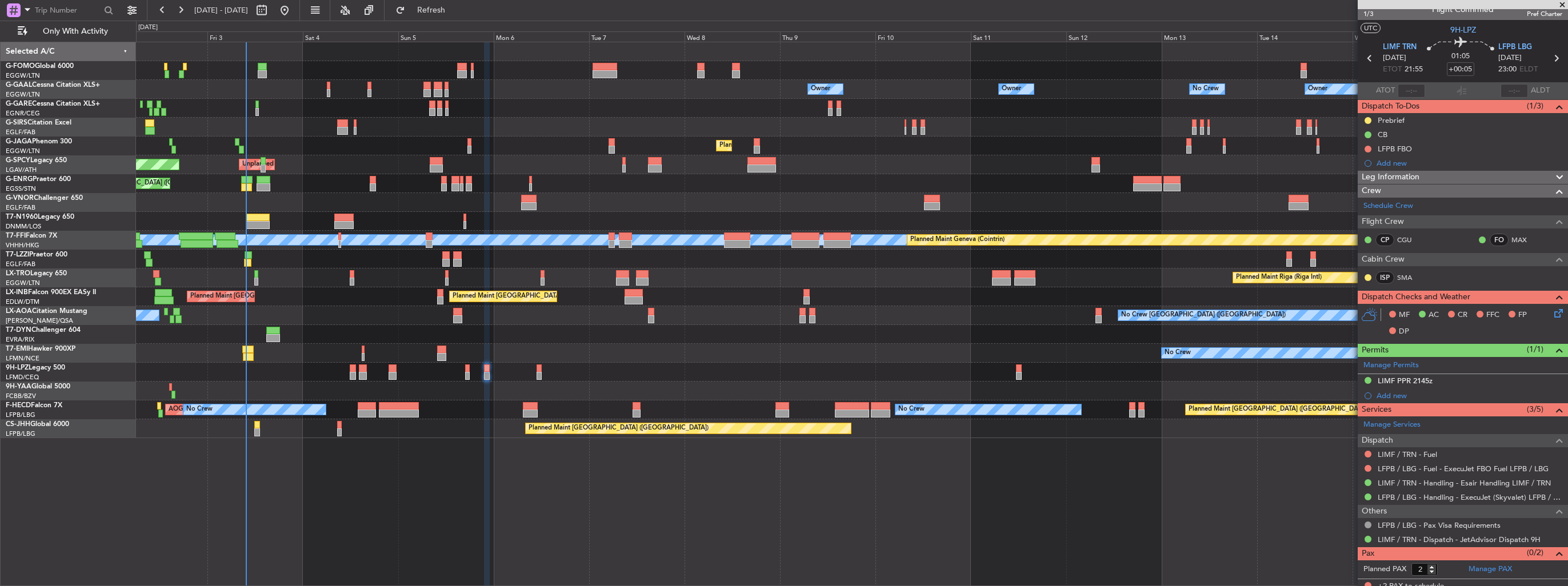
scroll to position [17, 0]
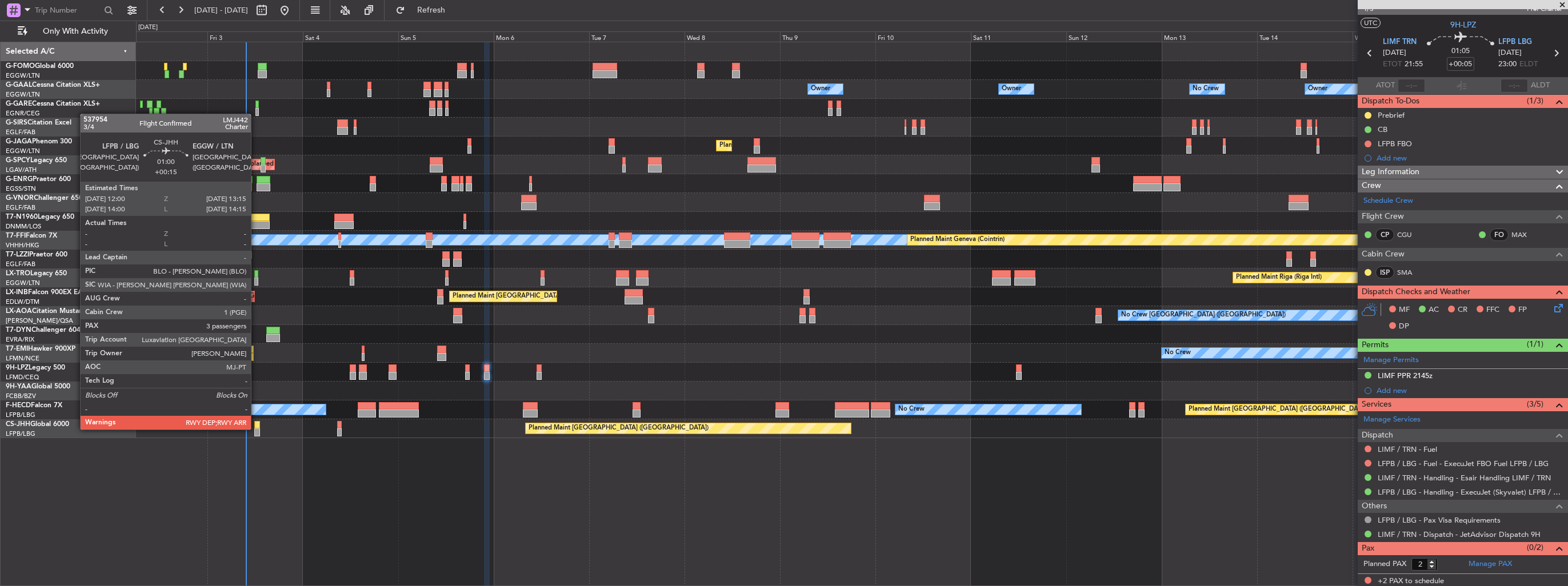
click at [256, 428] on div at bounding box center [256, 432] width 5 height 8
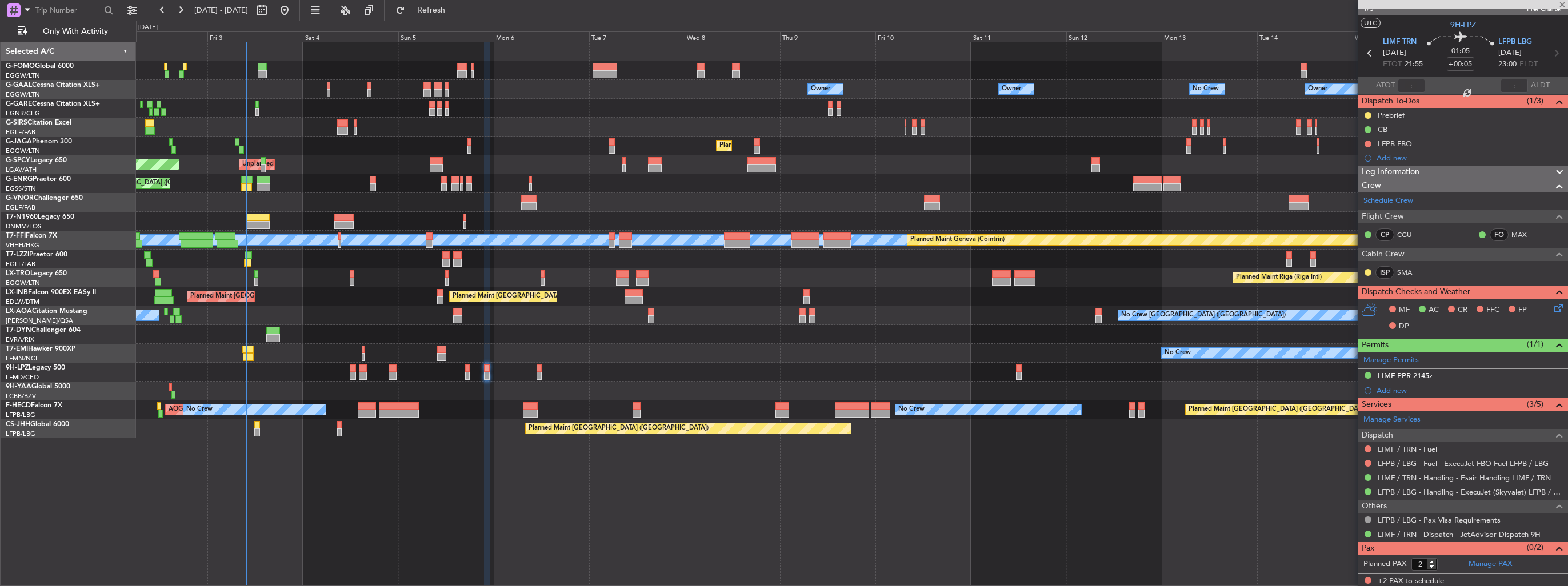
type input "+00:15"
type input "3"
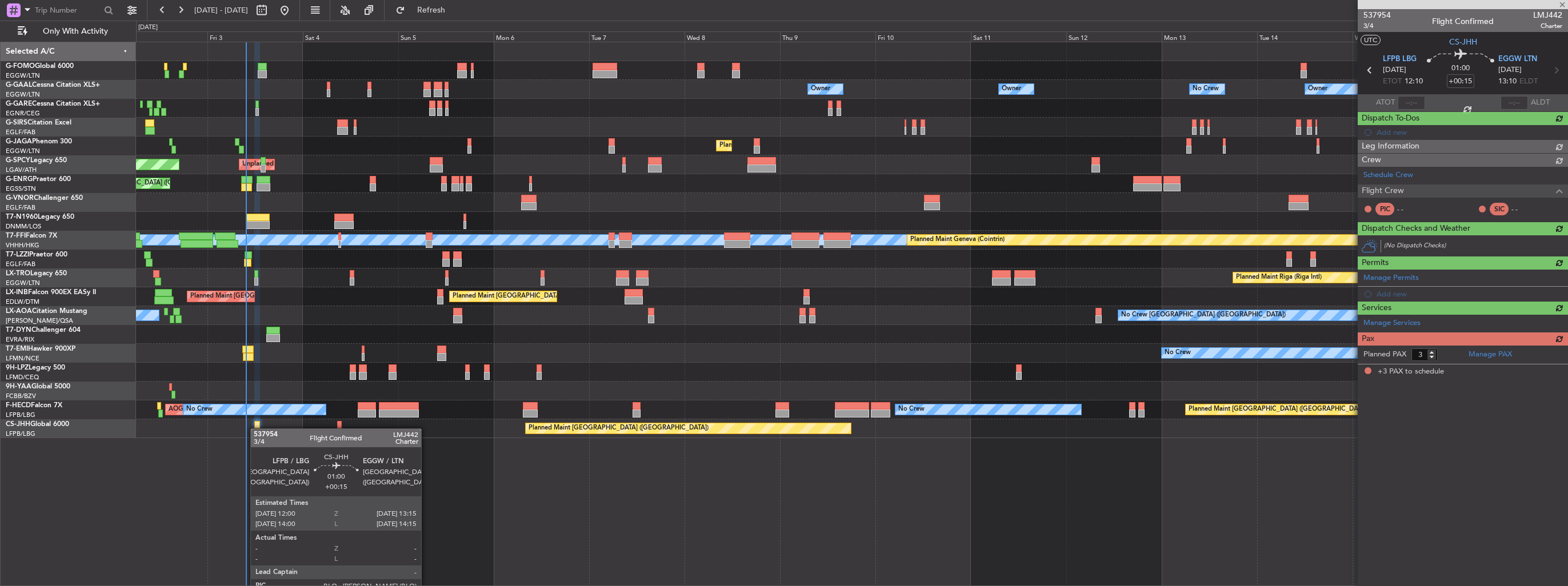
scroll to position [0, 0]
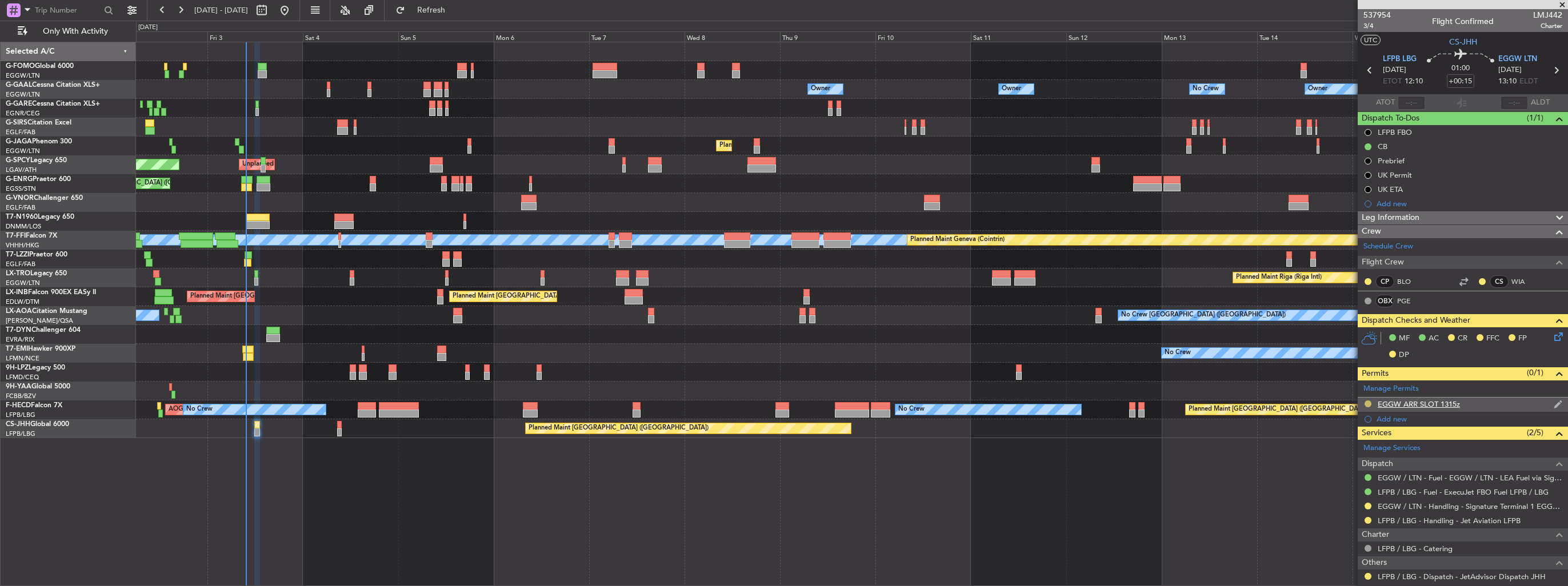
click at [1367, 406] on button at bounding box center [1367, 404] width 7 height 7
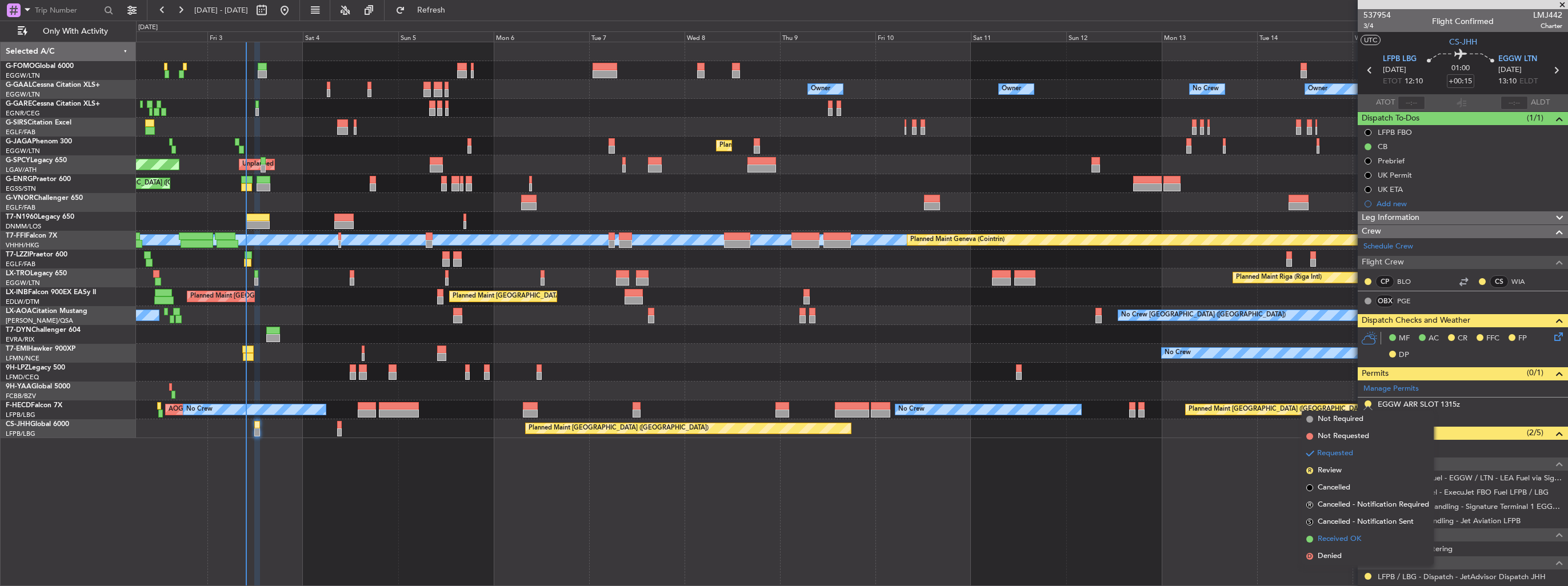
click at [1325, 533] on li "Received OK" at bounding box center [1367, 539] width 132 height 17
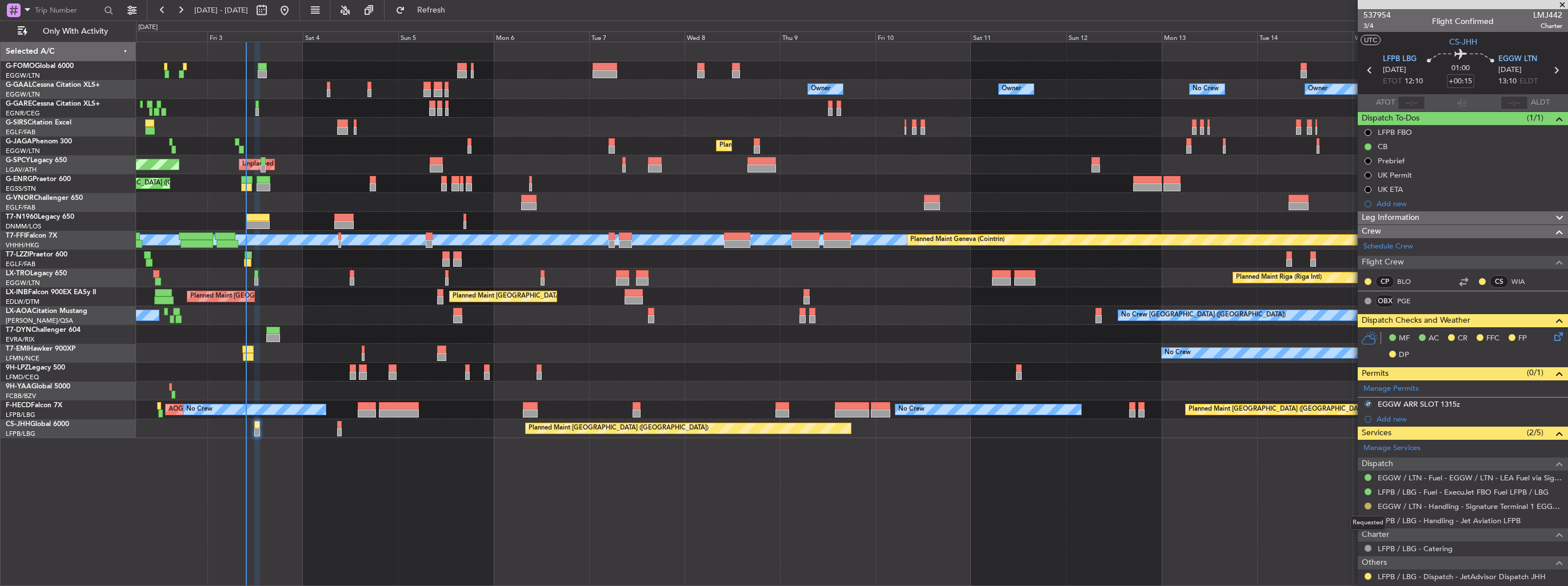
click at [1369, 505] on button at bounding box center [1367, 506] width 7 height 7
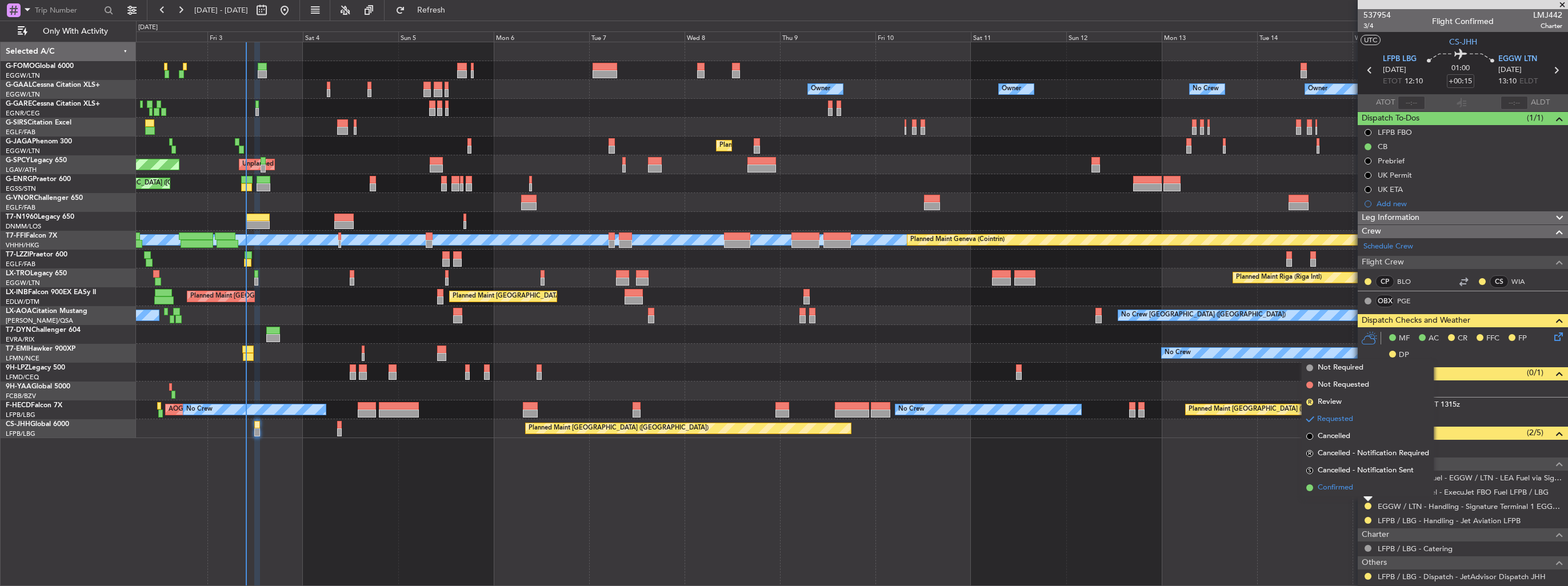
click at [1330, 488] on span "Confirmed" at bounding box center [1335, 488] width 35 height 12
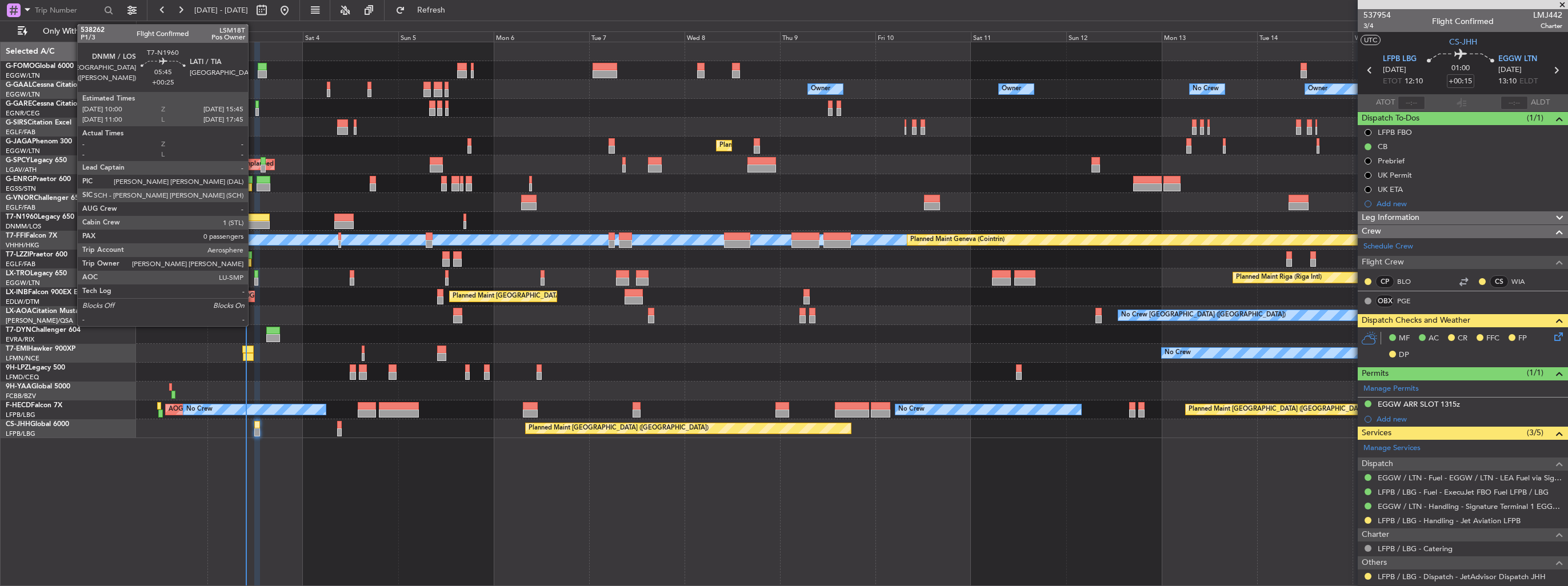
click at [254, 221] on div at bounding box center [258, 225] width 24 height 8
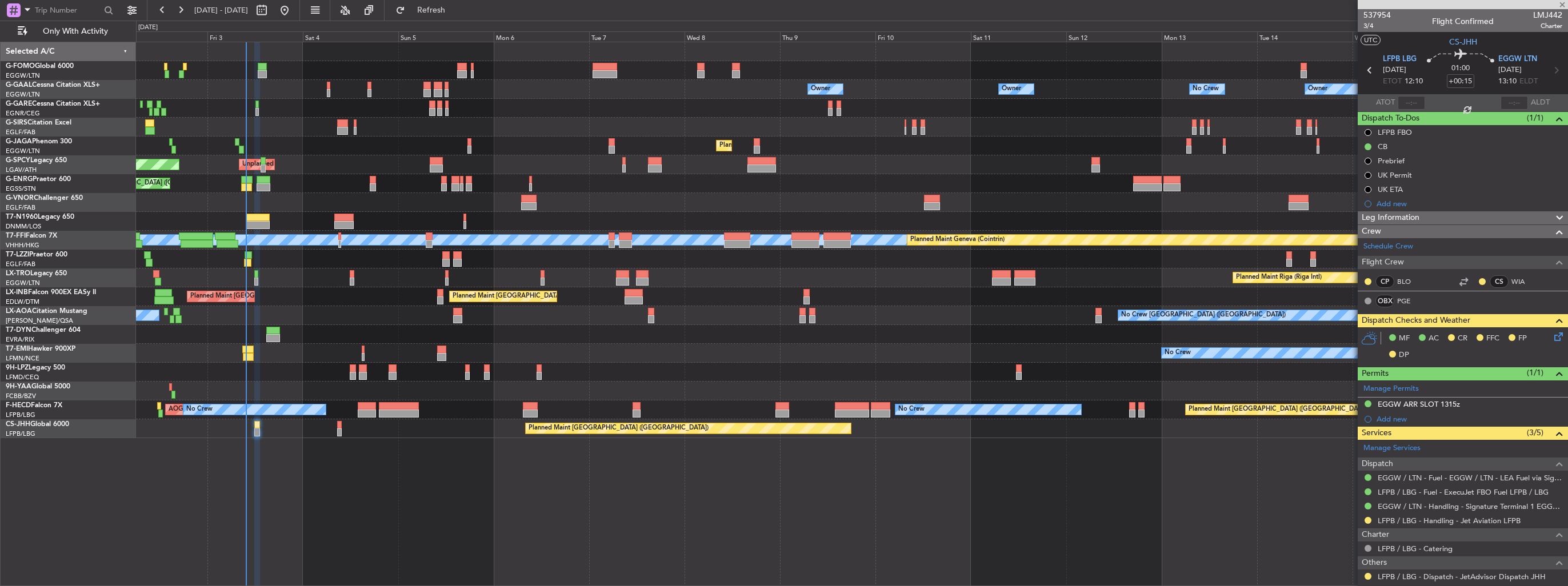
type input "+00:25"
type input "0"
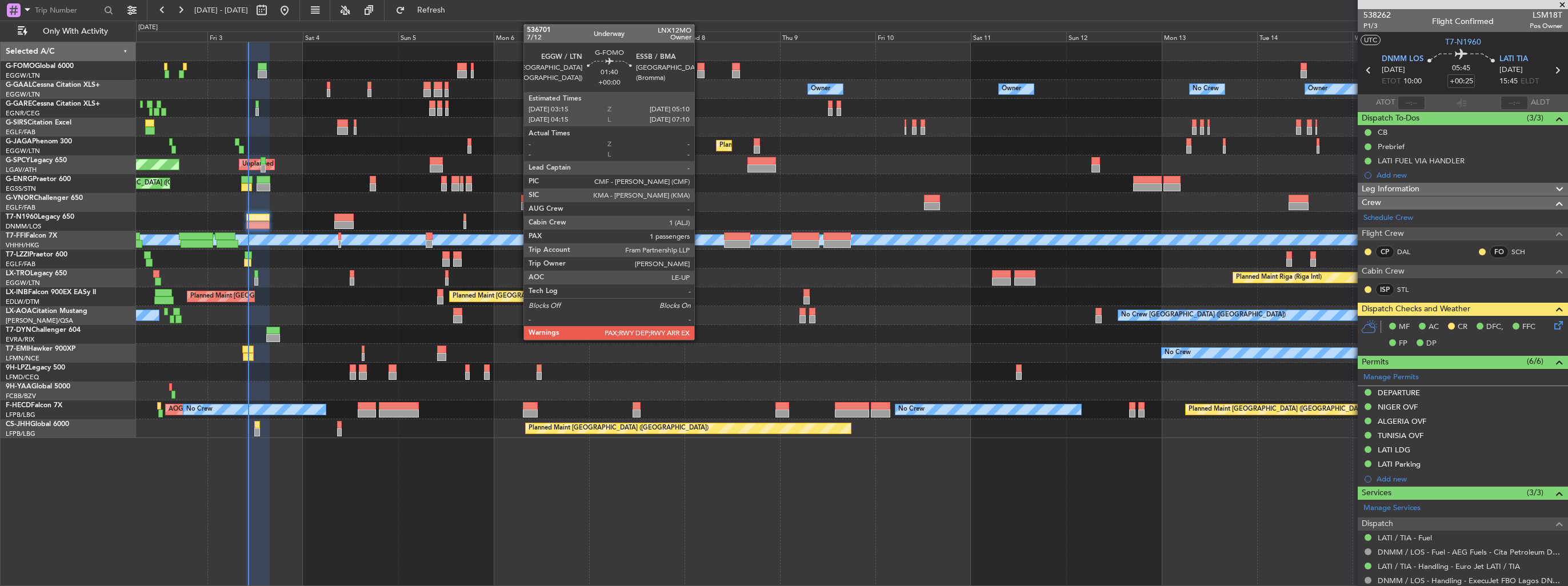
click at [699, 73] on div at bounding box center [701, 75] width 8 height 8
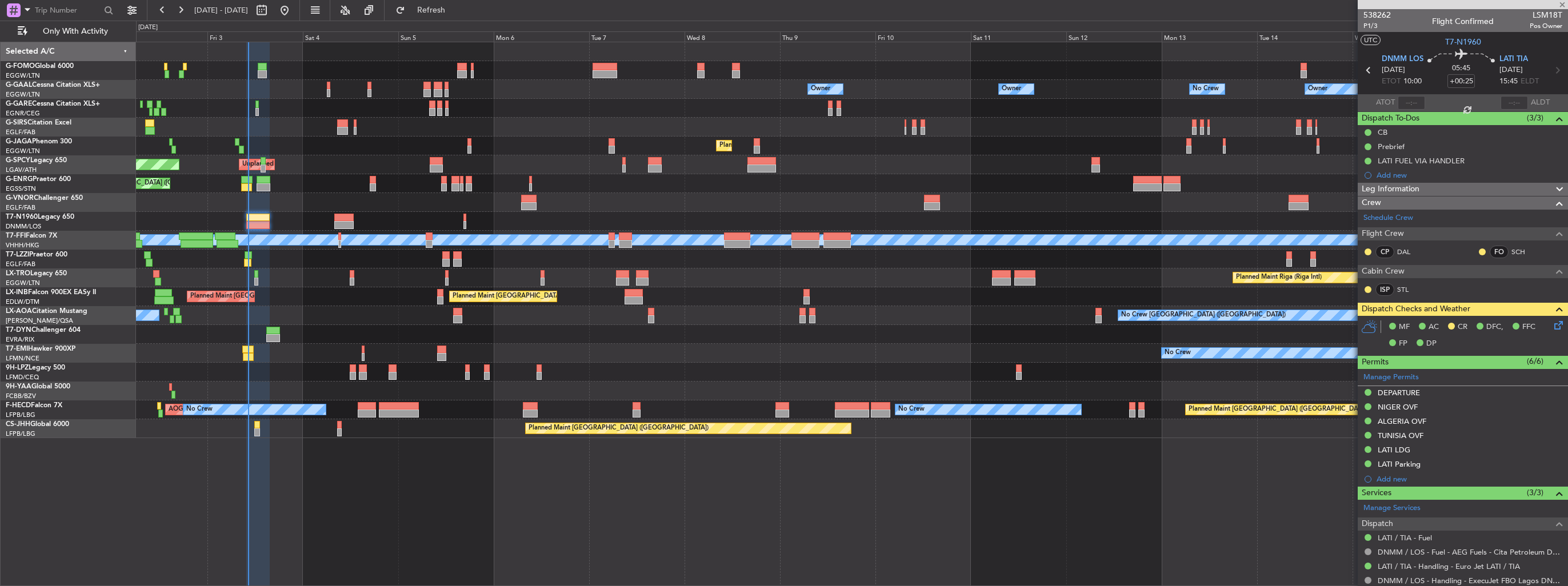
type input "2"
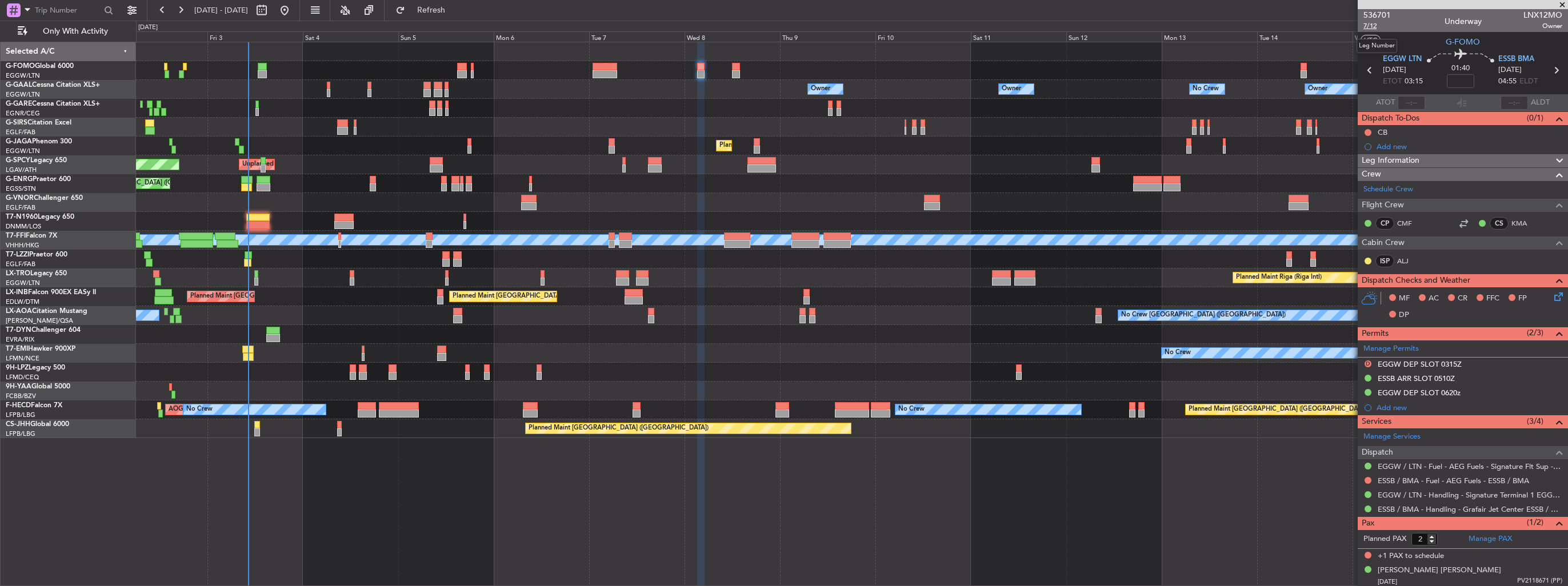
click at [1372, 30] on span "7/12" at bounding box center [1377, 26] width 27 height 10
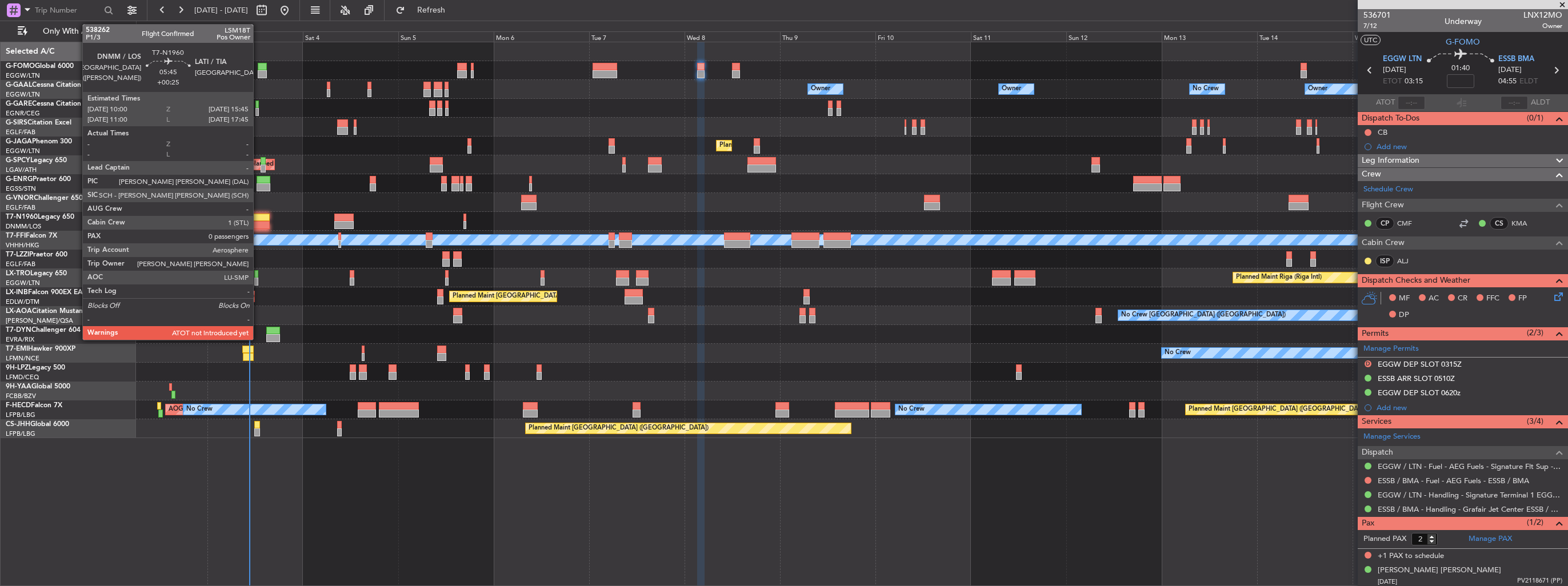
click at [258, 222] on div at bounding box center [258, 225] width 24 height 8
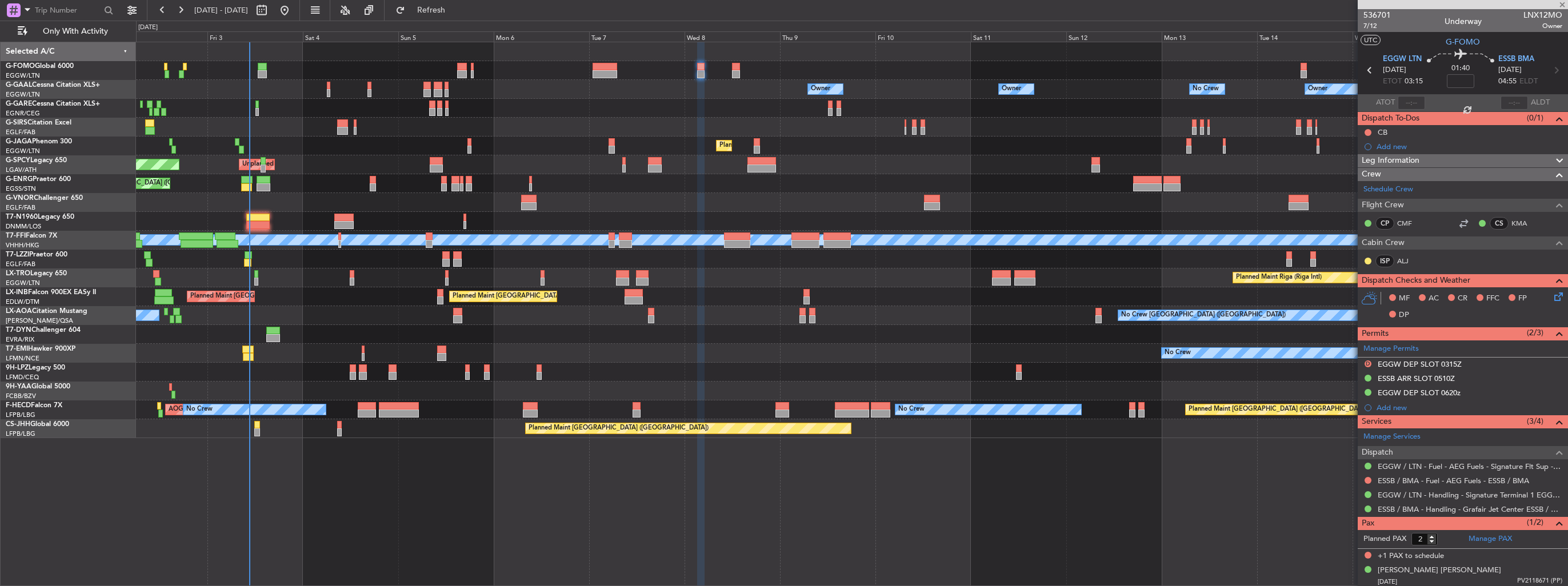
type input "+00:25"
type input "0"
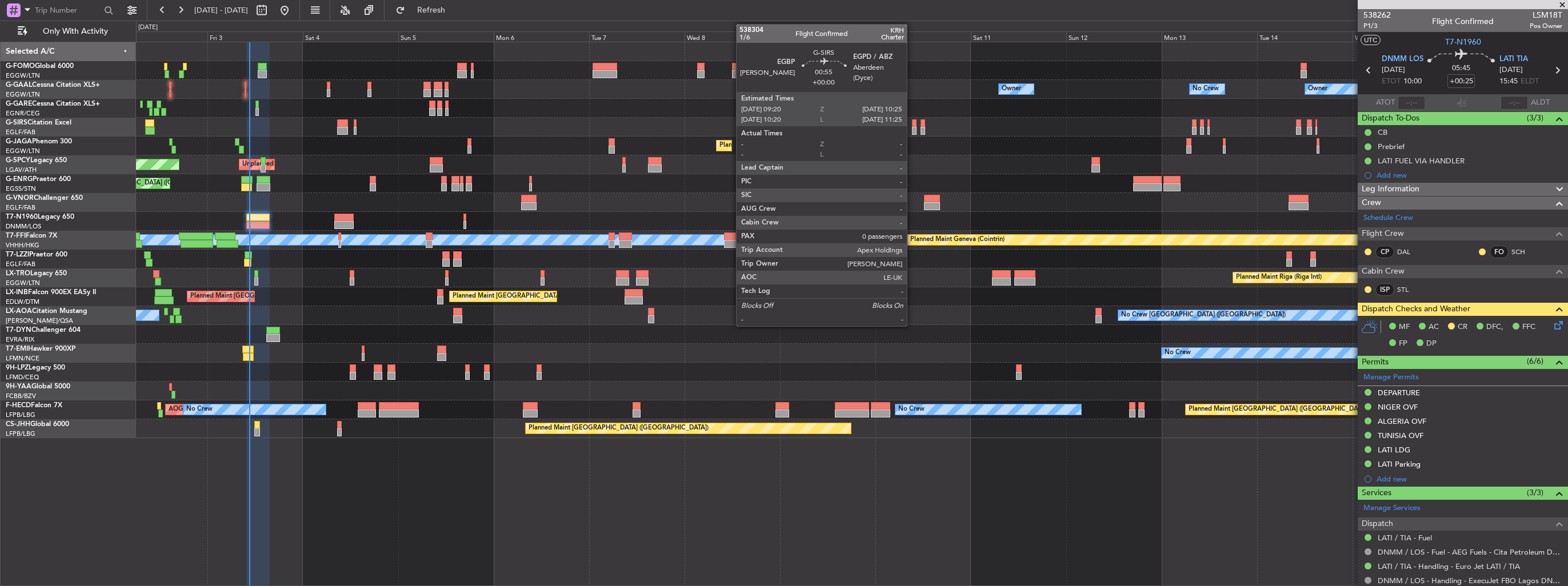
click at [912, 130] on div at bounding box center [915, 131] width 5 height 8
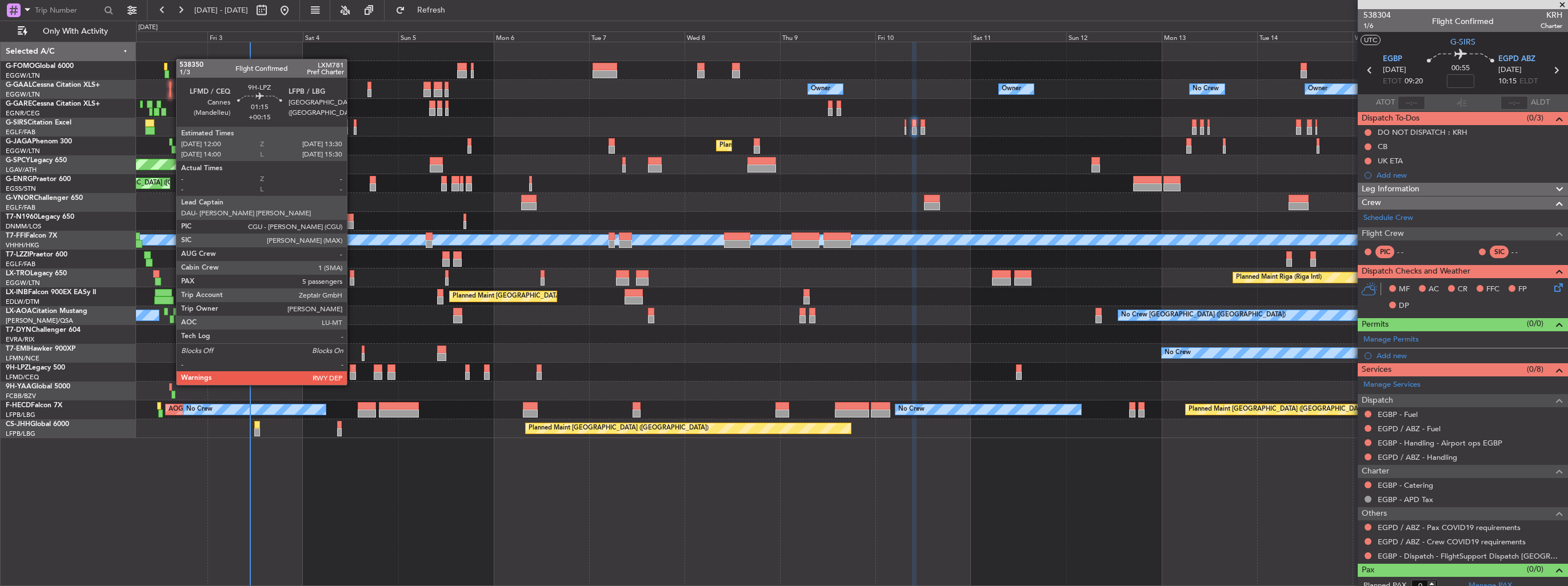
click at [352, 374] on div at bounding box center [353, 376] width 7 height 8
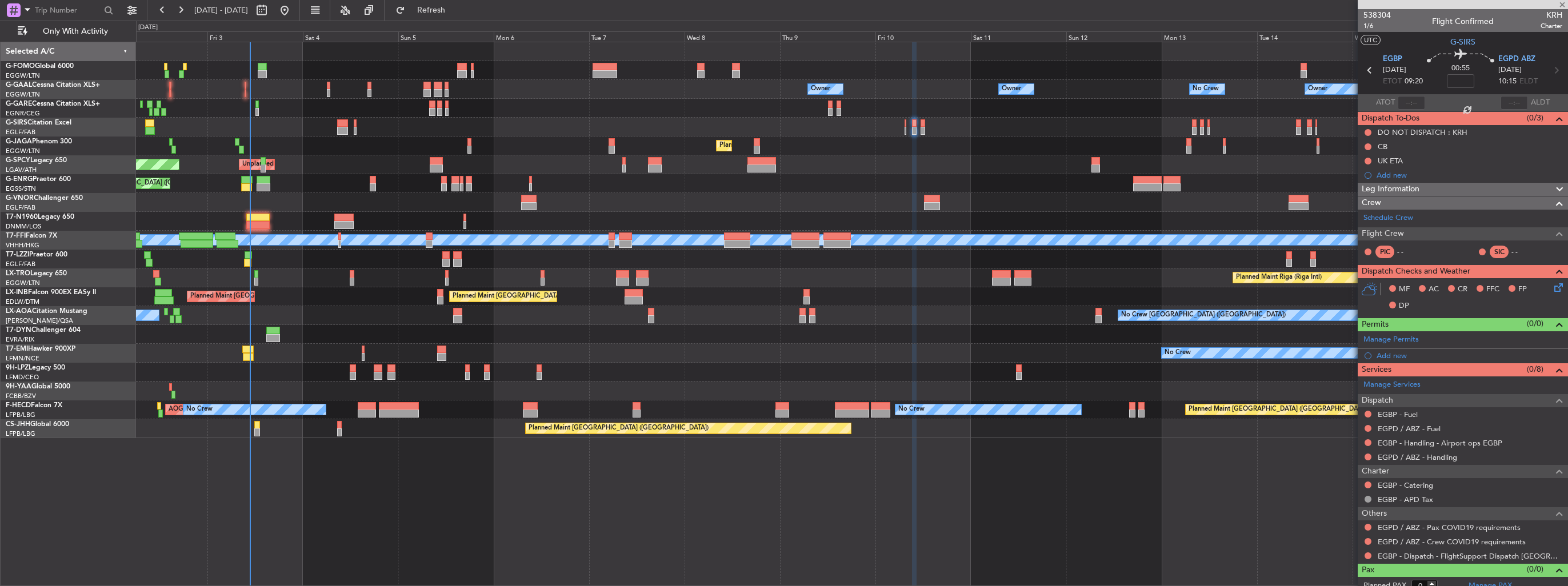
type input "+00:15"
type input "5"
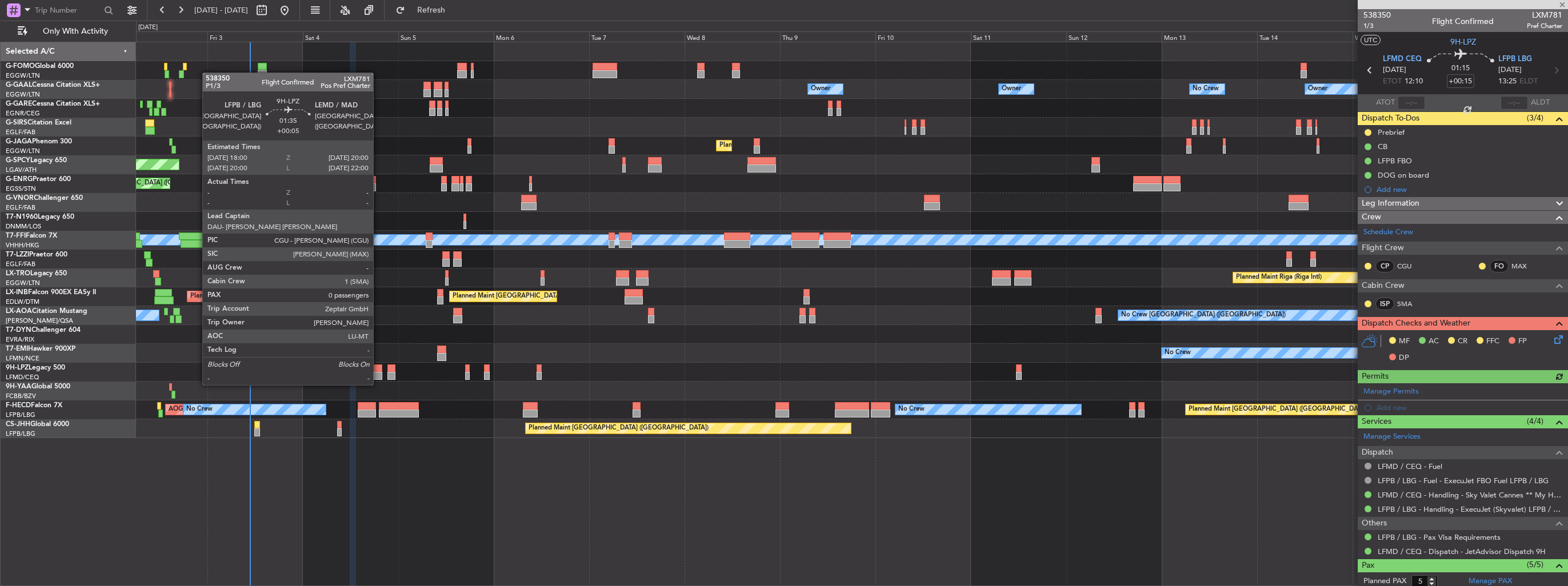
click at [378, 374] on div at bounding box center [378, 376] width 8 height 8
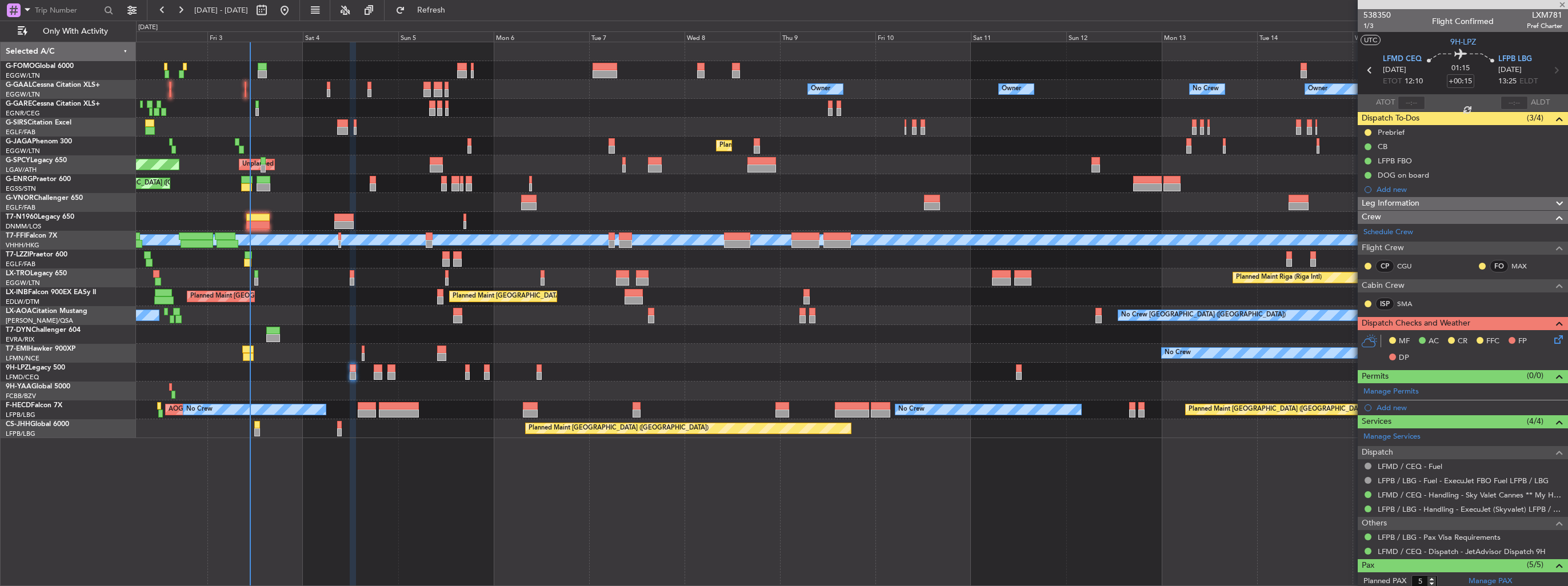
type input "+00:05"
type input "0"
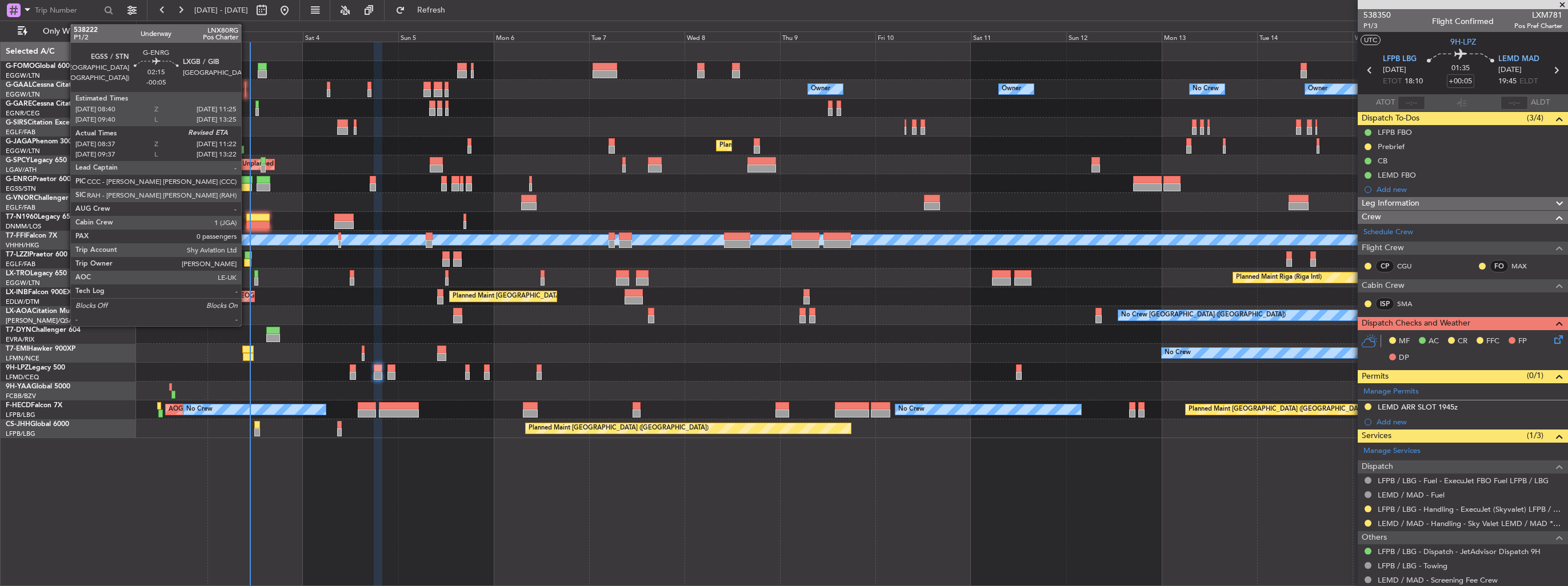
click at [247, 178] on div at bounding box center [247, 180] width 12 height 8
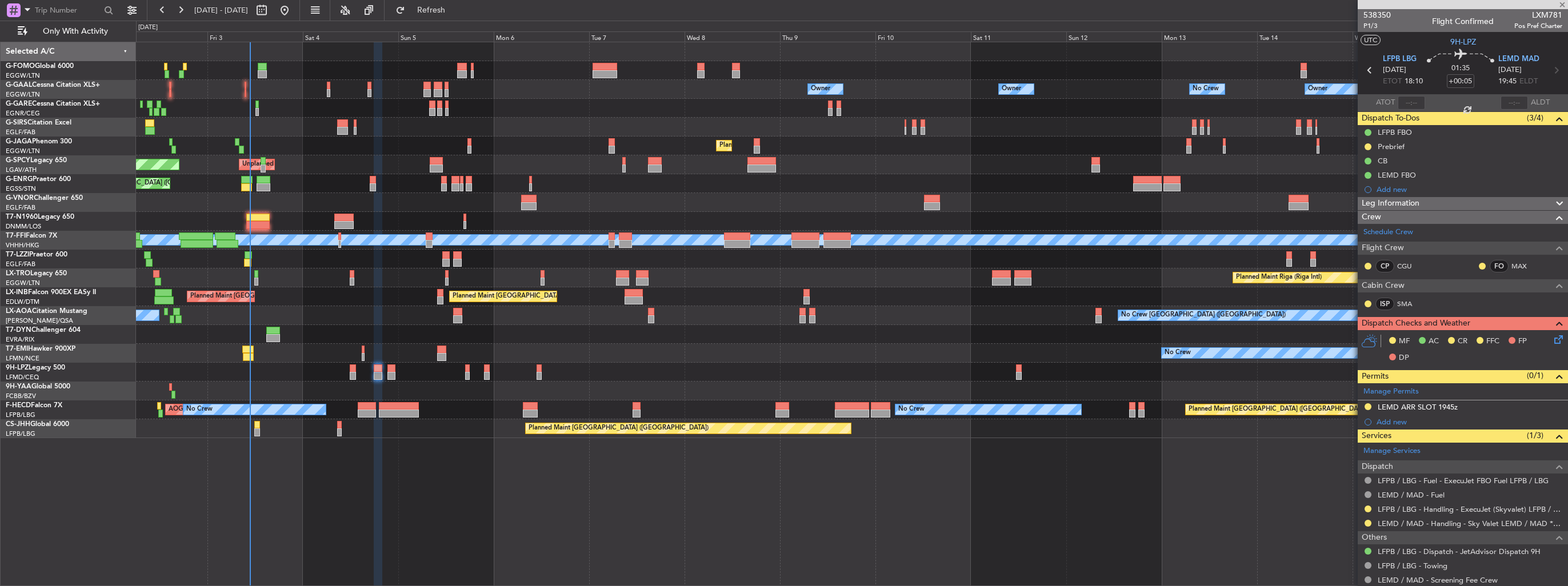
type input "-00:05"
type input "08:52"
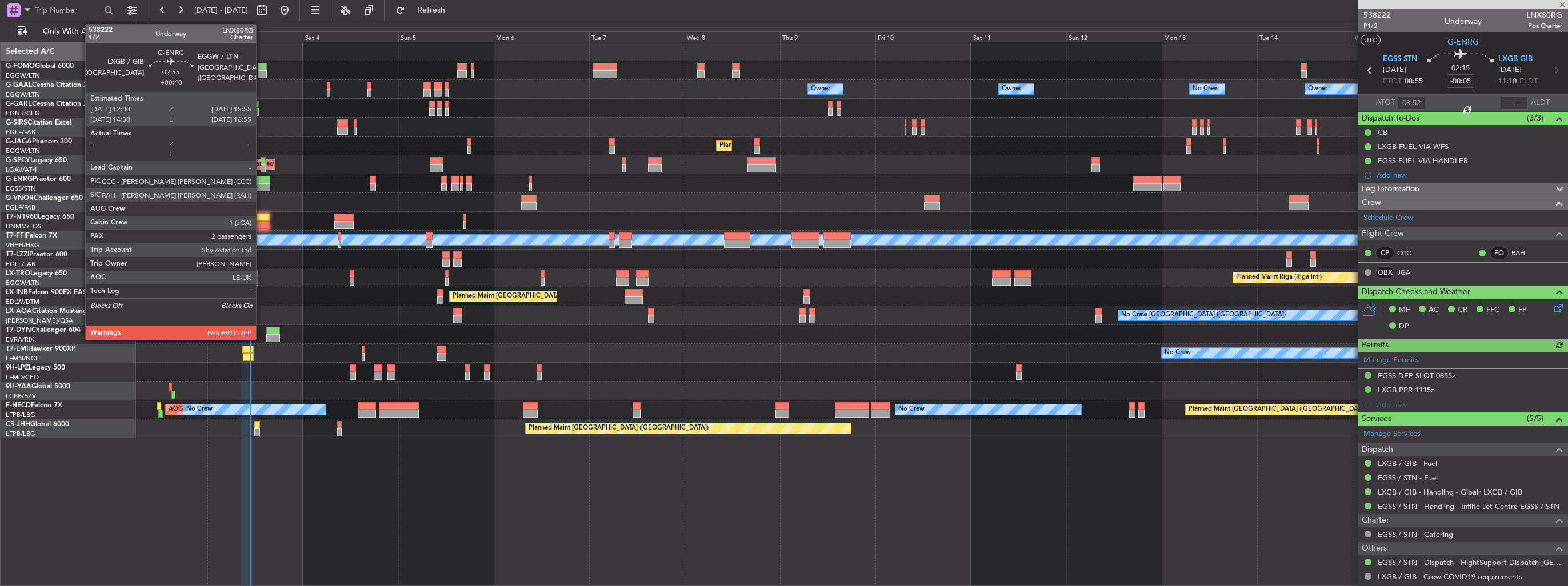
click at [261, 182] on div at bounding box center [263, 180] width 14 height 8
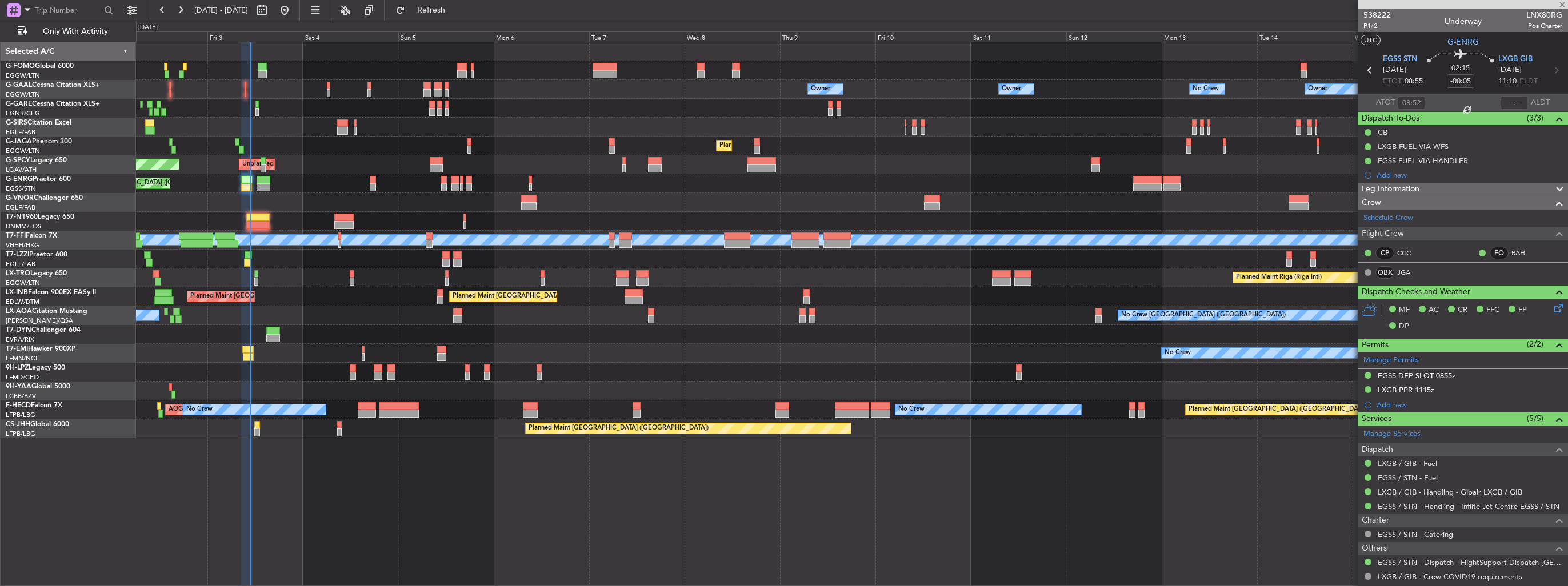
type input "+00:40"
type input "2"
click at [261, 212] on div at bounding box center [851, 221] width 1432 height 19
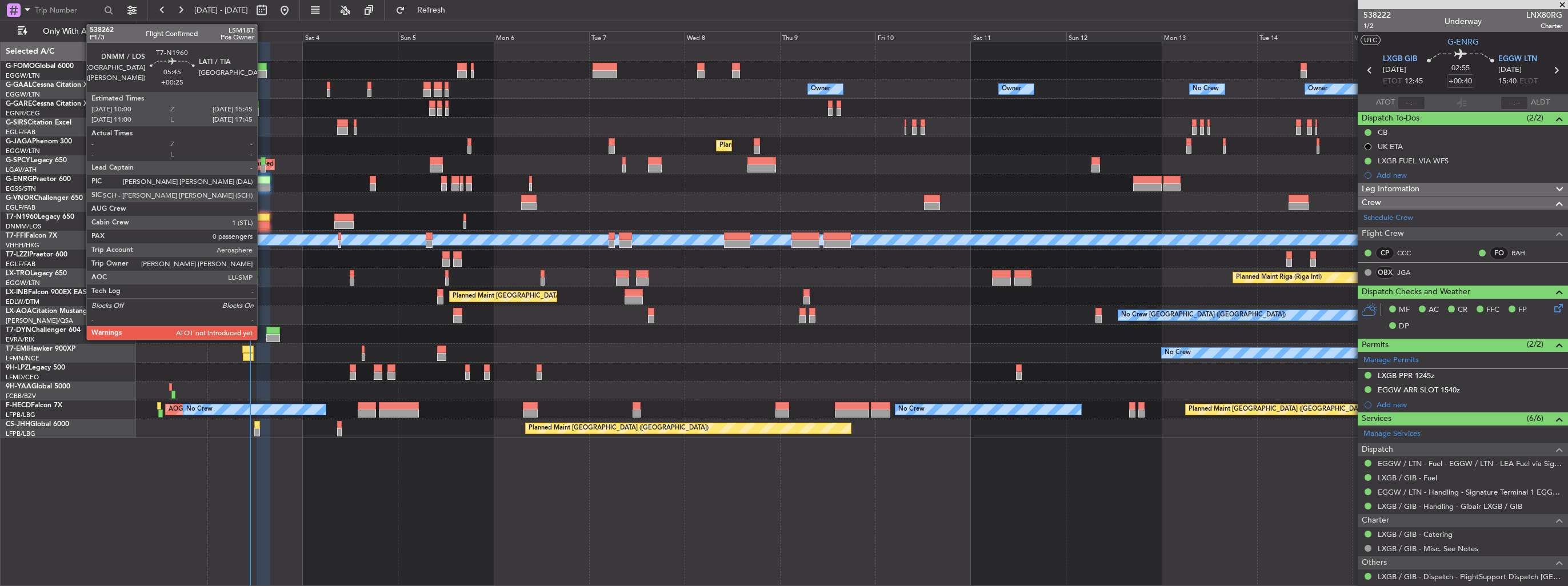
click at [262, 220] on div at bounding box center [258, 218] width 24 height 8
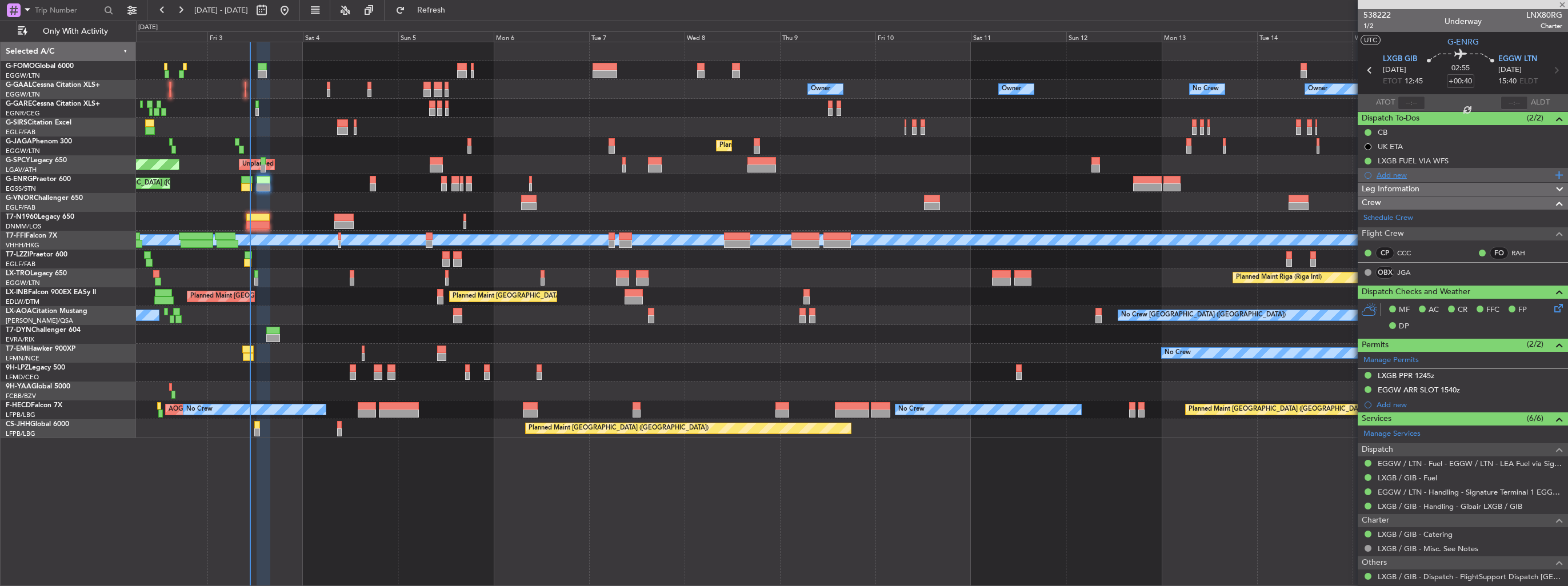
type input "+00:25"
type input "0"
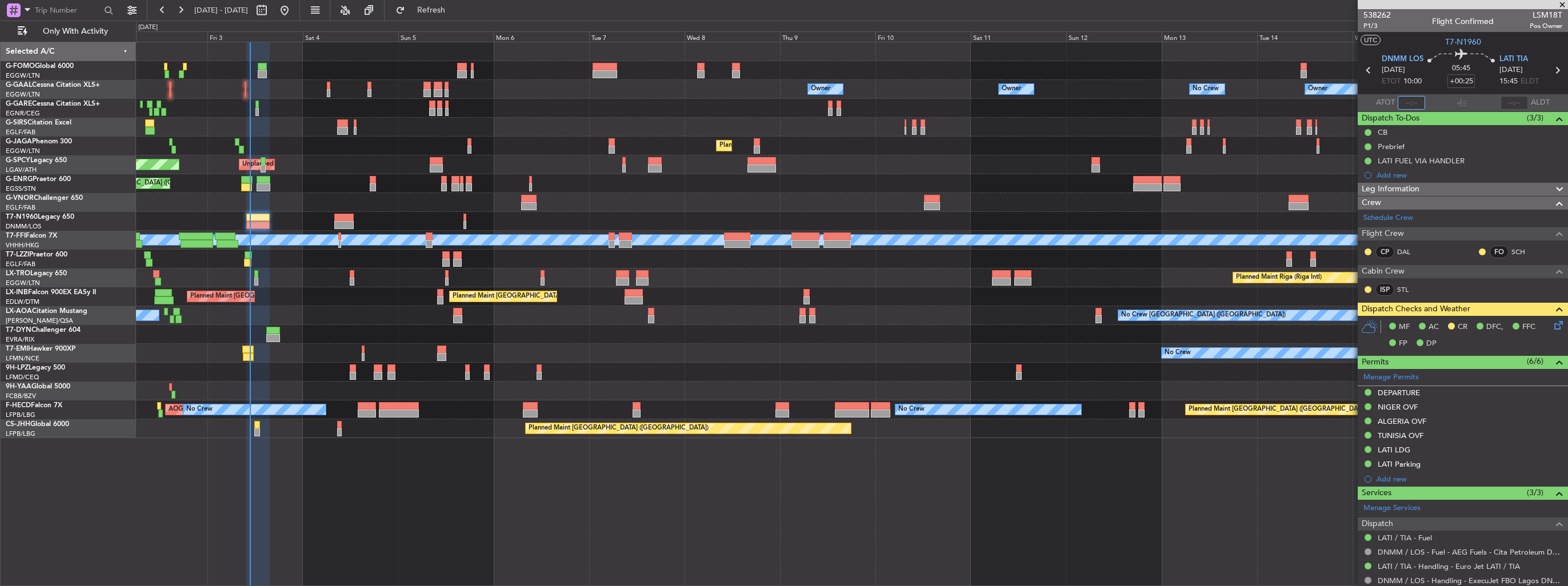
click at [1404, 106] on input "text" at bounding box center [1411, 103] width 27 height 14
type input "10:46"
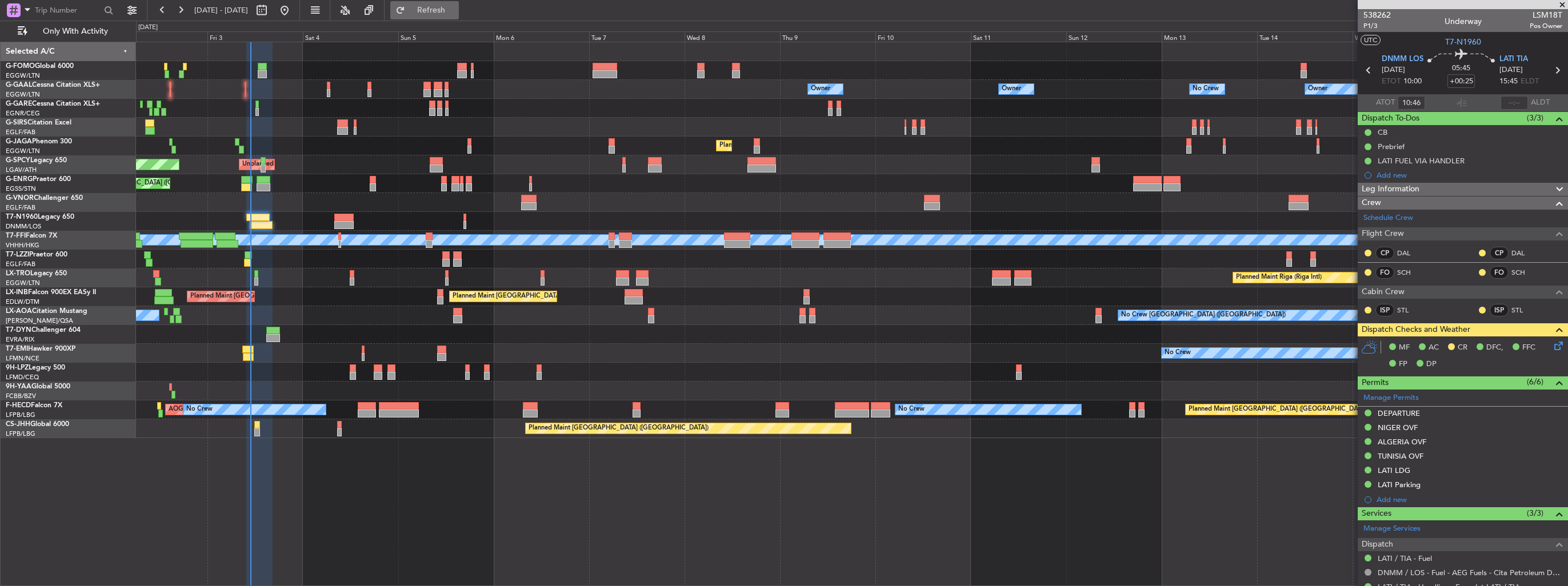
click at [436, 12] on button "Refresh" at bounding box center [424, 10] width 68 height 18
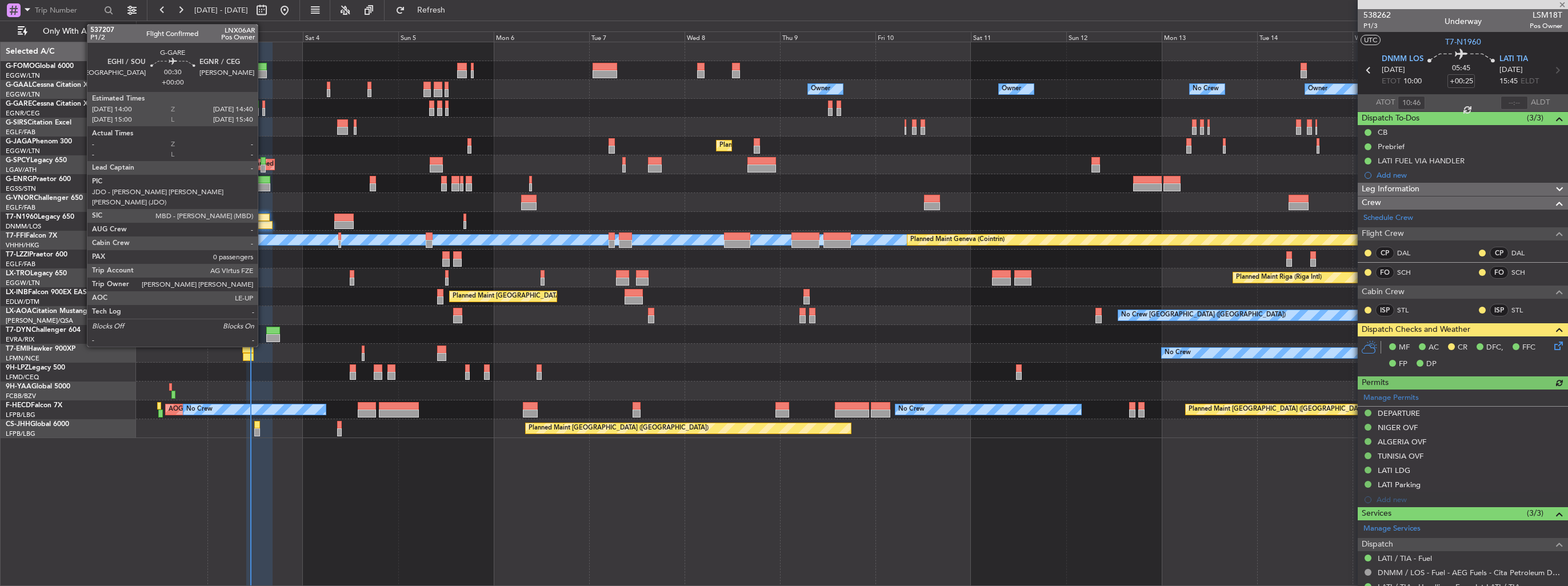
click at [263, 114] on div at bounding box center [263, 112] width 2 height 8
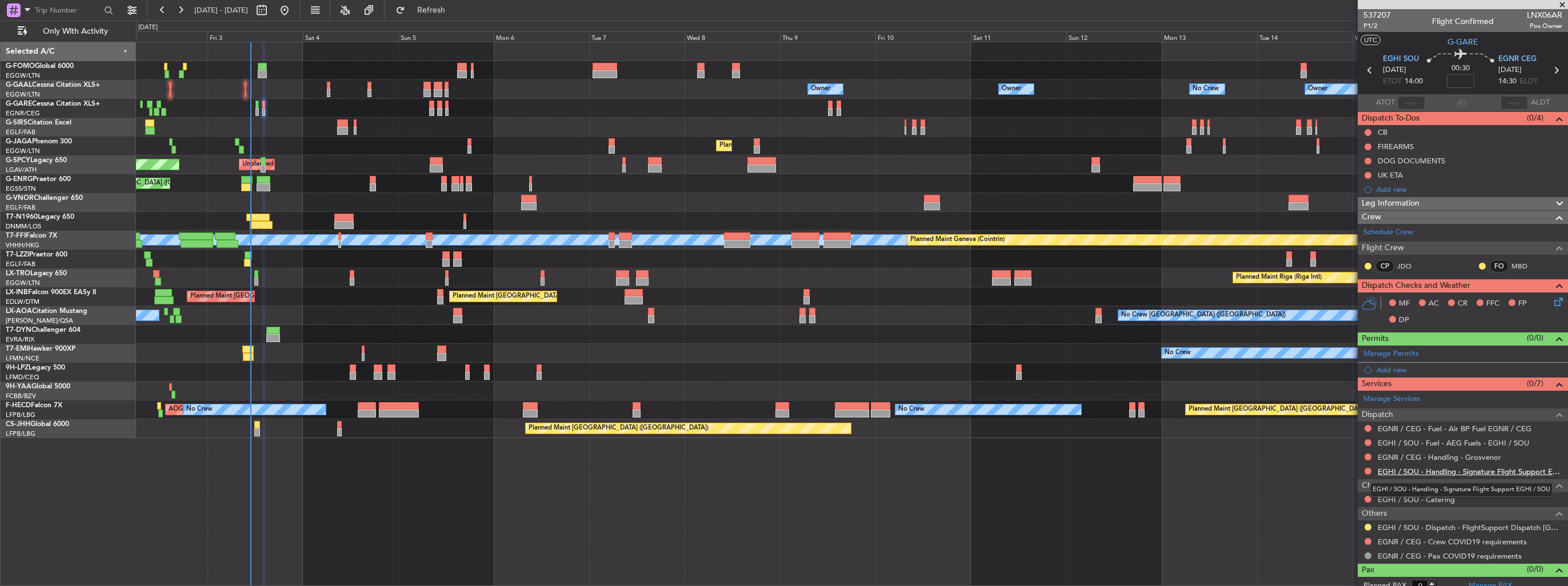
click at [1445, 469] on link "EGHI / SOU - Handling - Signature Flight Support EGHI / SOU" at bounding box center [1469, 472] width 185 height 10
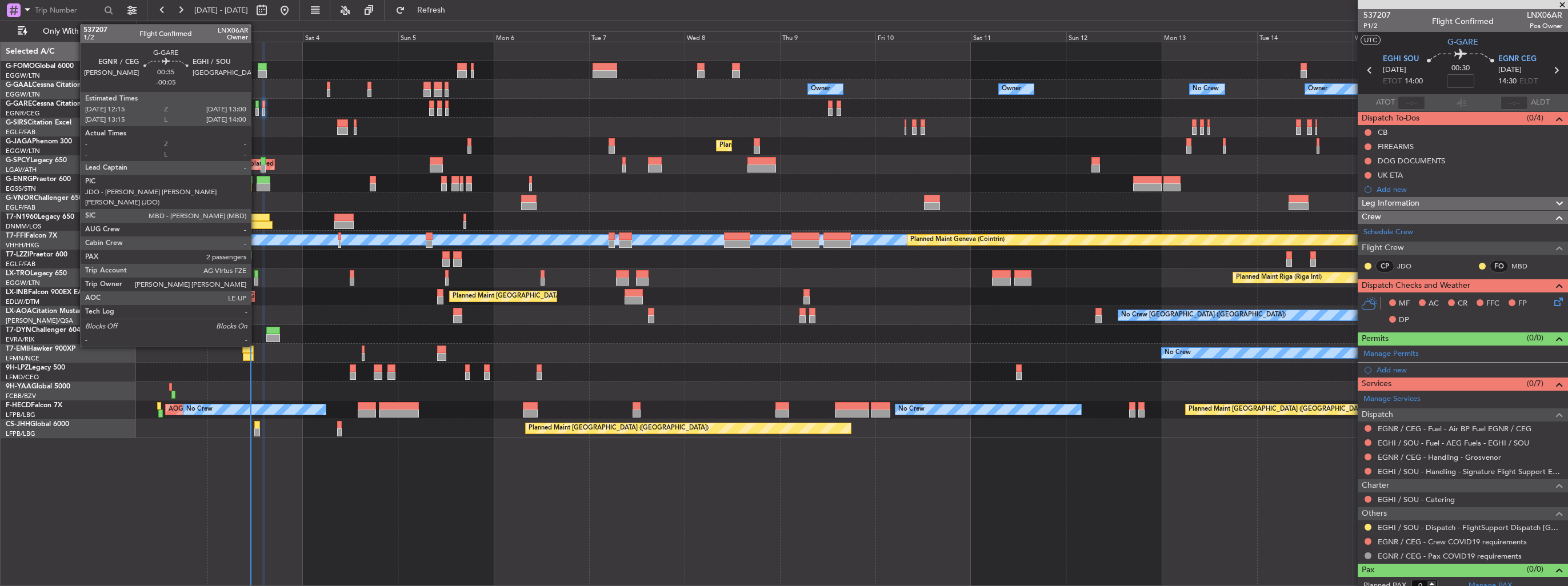
click at [256, 111] on div at bounding box center [257, 112] width 3 height 8
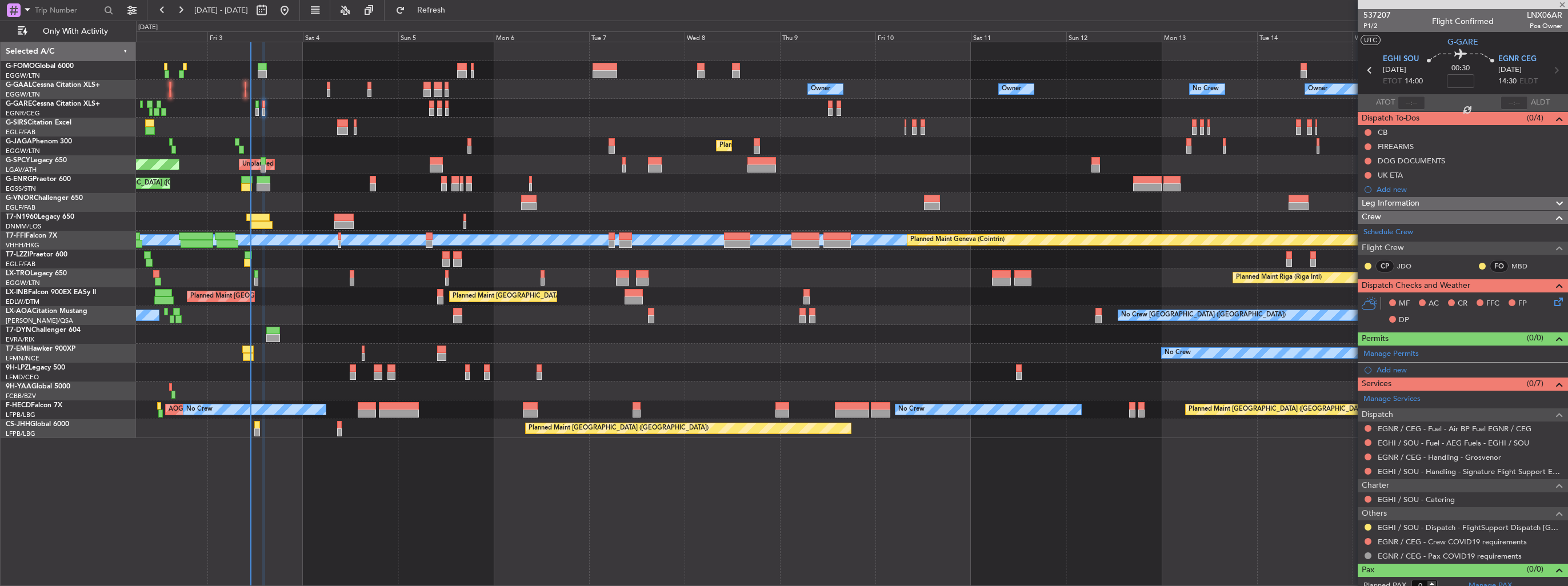
type input "-00:05"
type input "2"
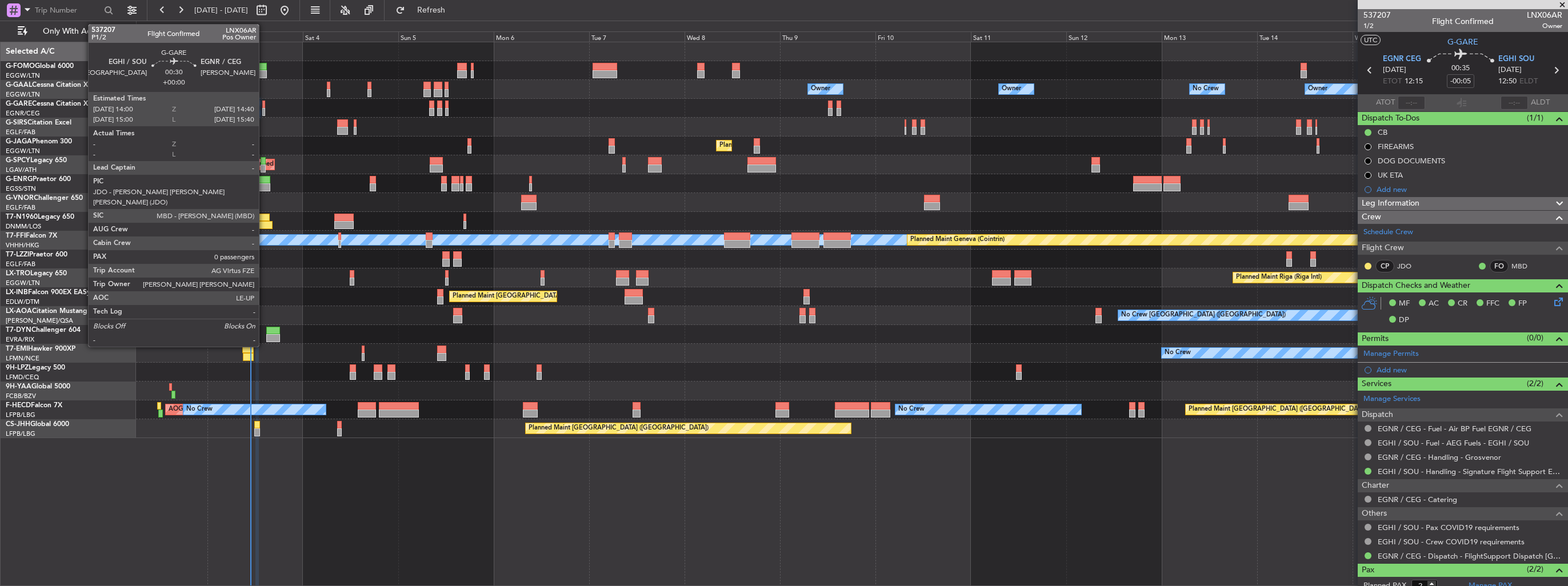
click at [264, 109] on div at bounding box center [263, 112] width 2 height 8
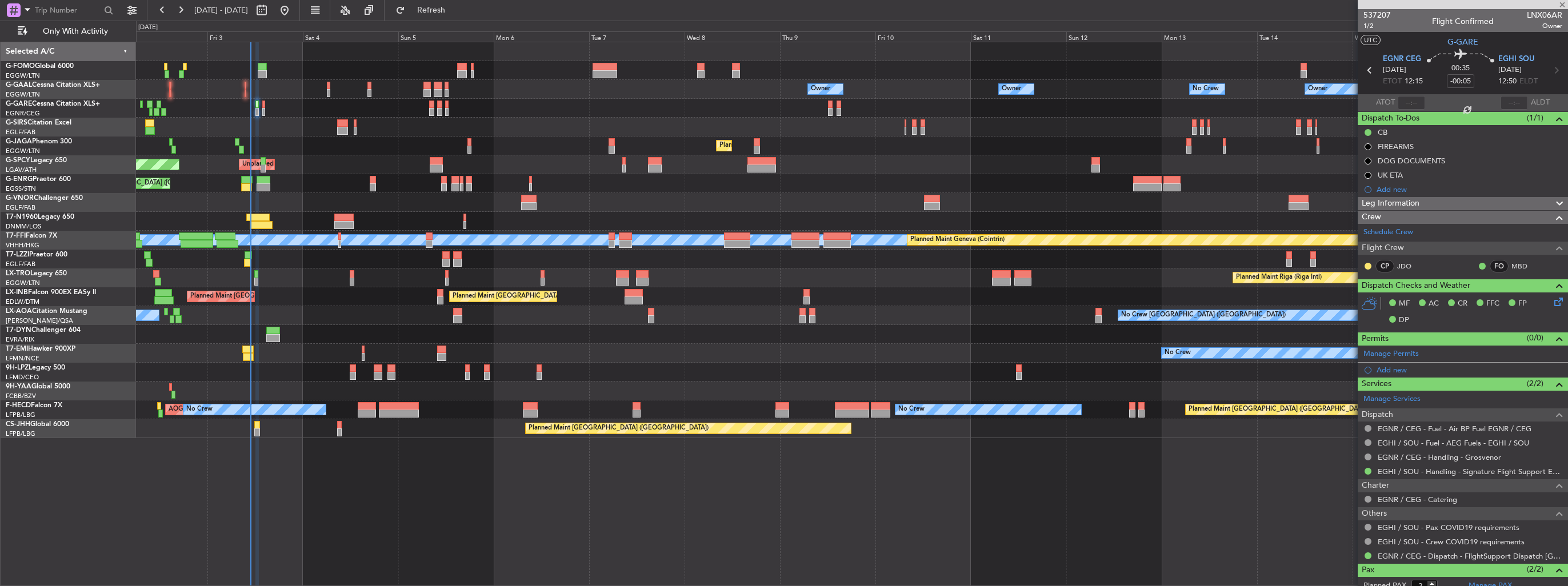
type input "0"
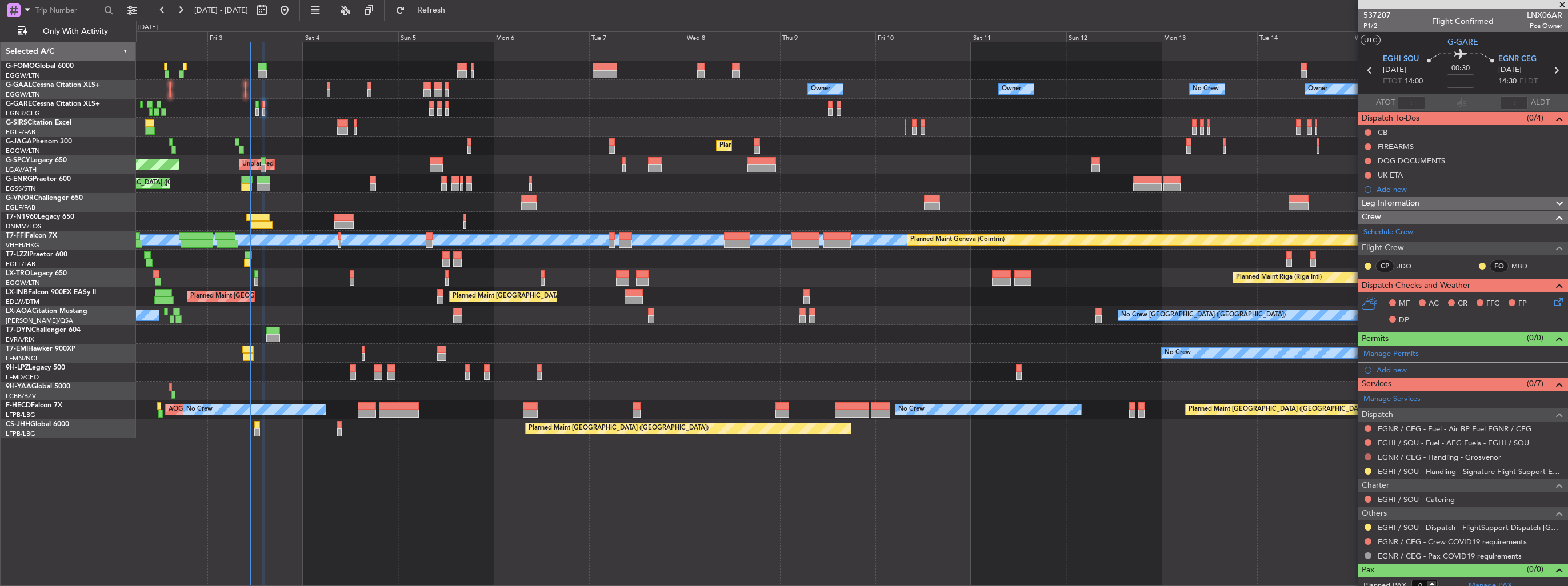
click at [1369, 457] on button at bounding box center [1367, 457] width 7 height 7
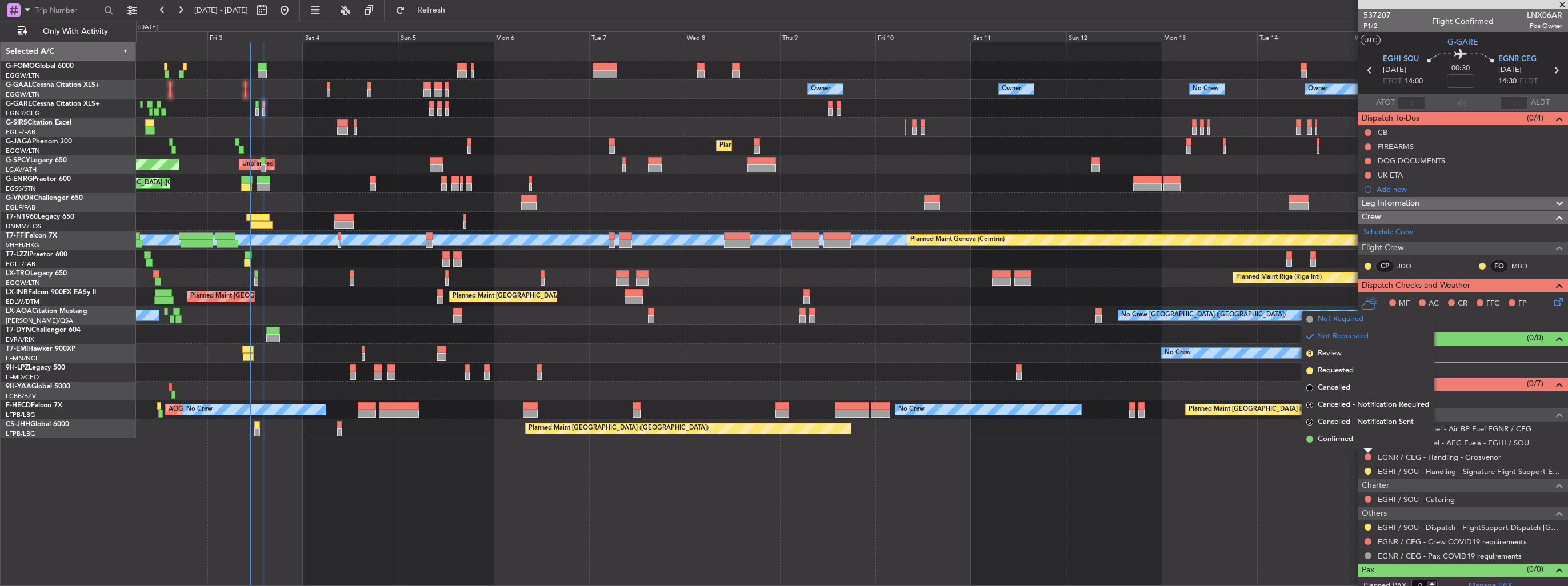
click at [1340, 316] on span "Not Required" at bounding box center [1340, 320] width 46 height 12
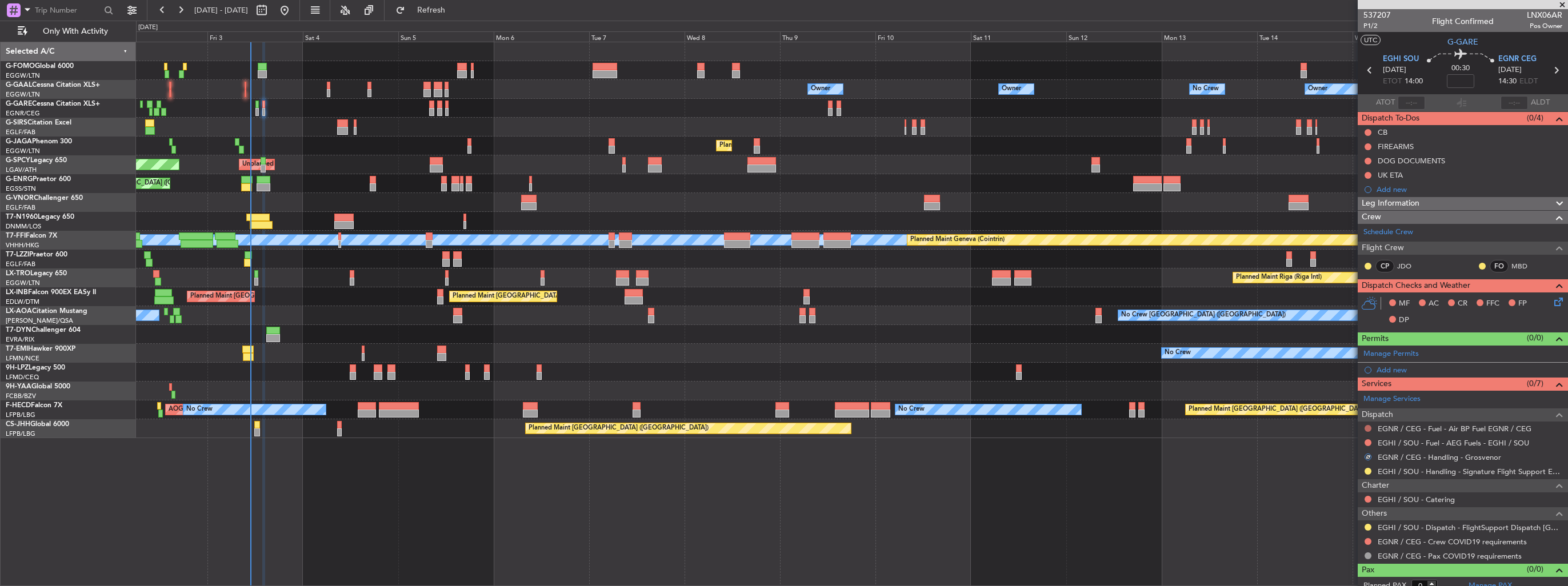
click at [1369, 430] on button at bounding box center [1367, 428] width 7 height 7
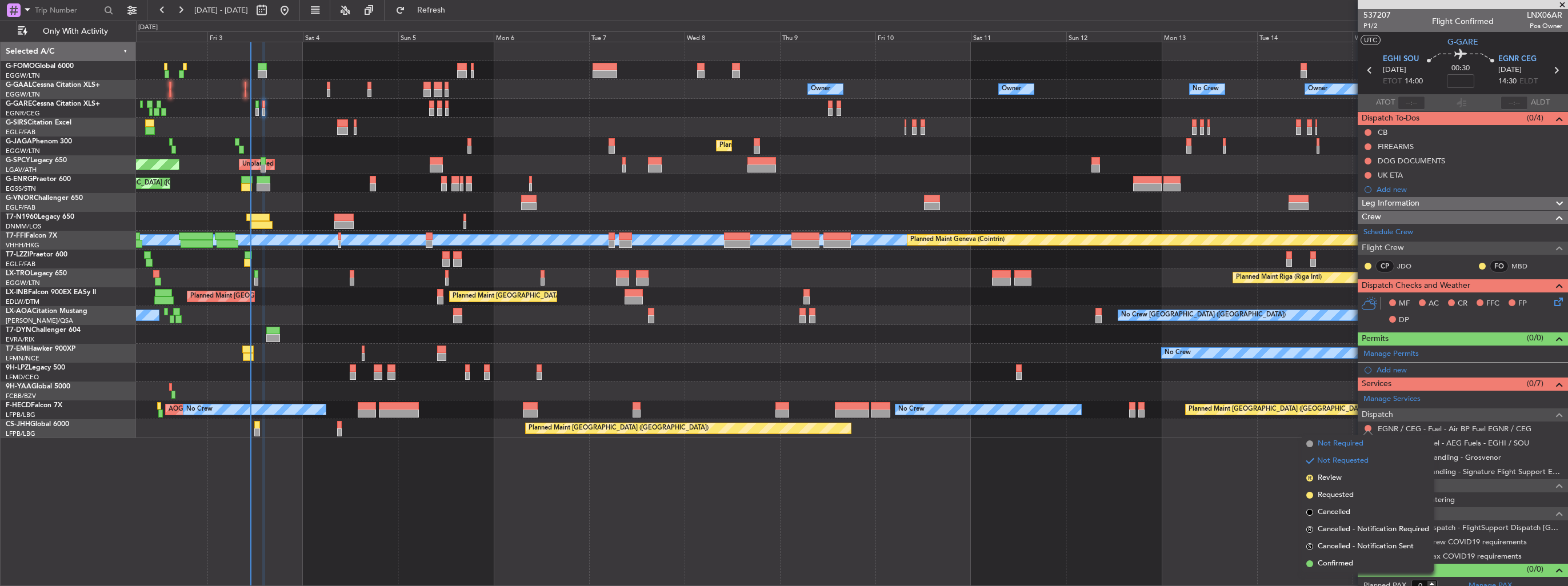
click at [1345, 447] on span "Not Required" at bounding box center [1340, 444] width 46 height 12
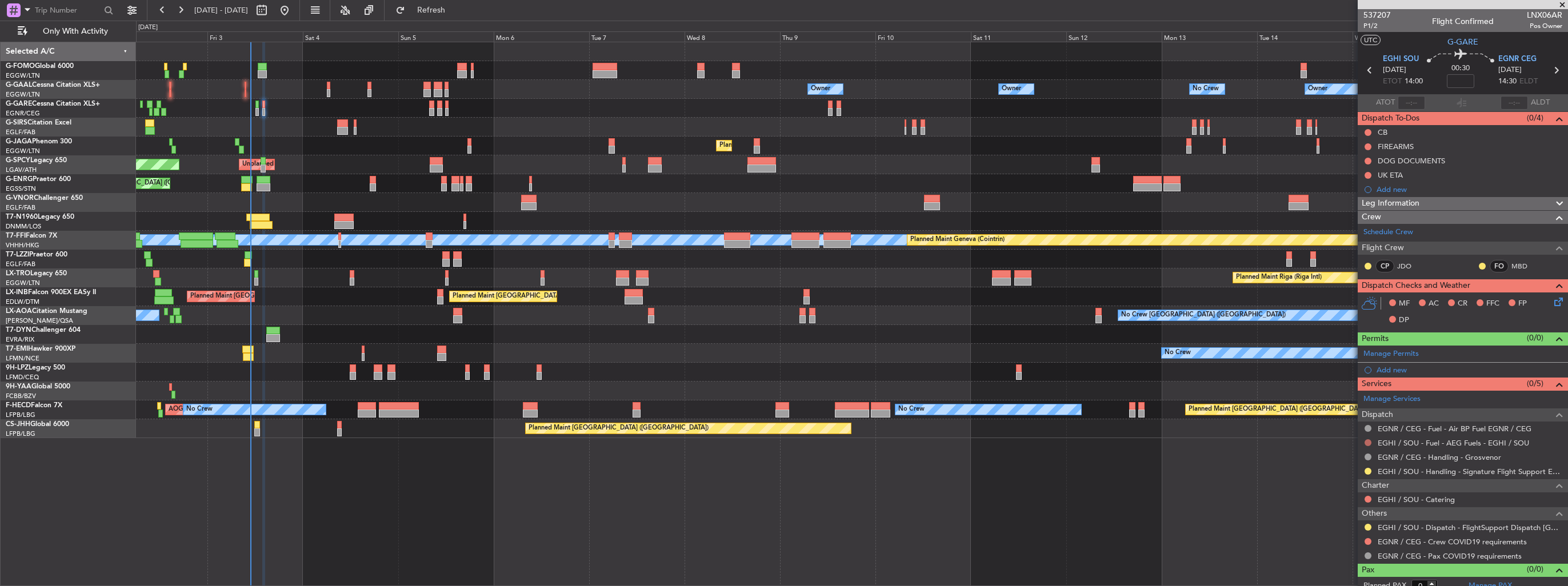
click at [1372, 439] on nimbus-traffic-light at bounding box center [1367, 442] width 9 height 9
click at [1369, 441] on button at bounding box center [1367, 443] width 7 height 7
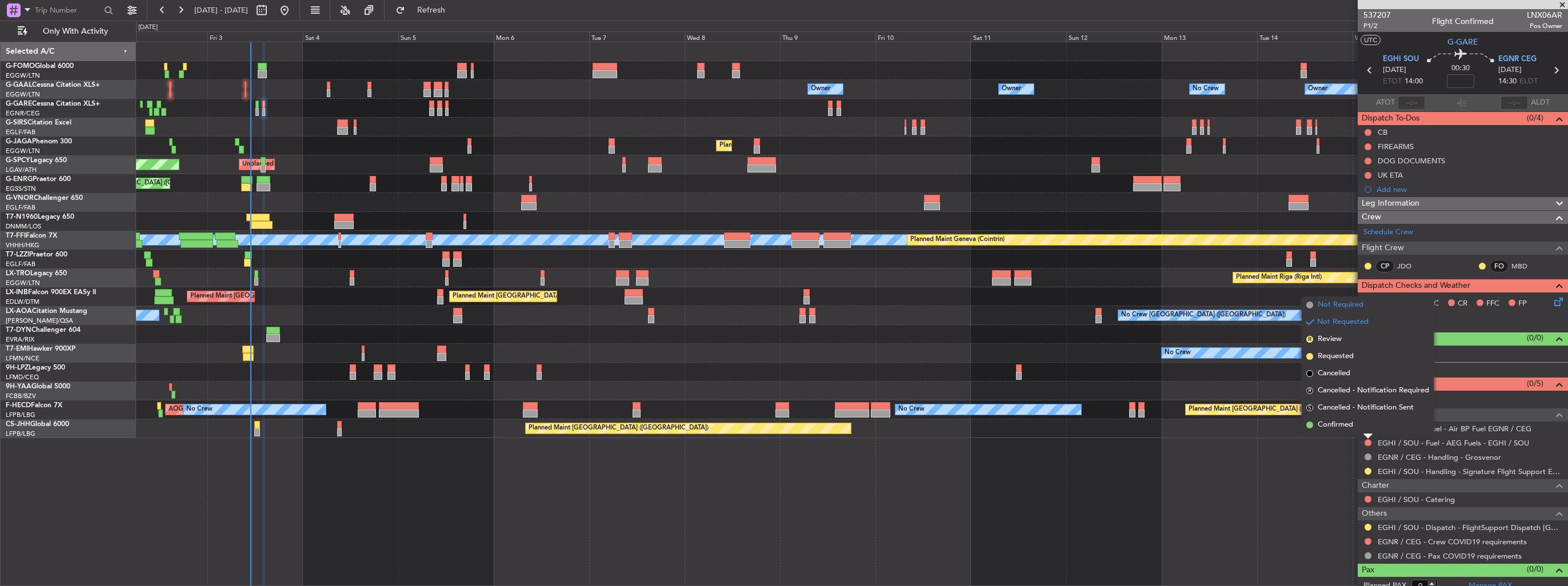
click at [1337, 302] on span "Not Required" at bounding box center [1340, 305] width 46 height 12
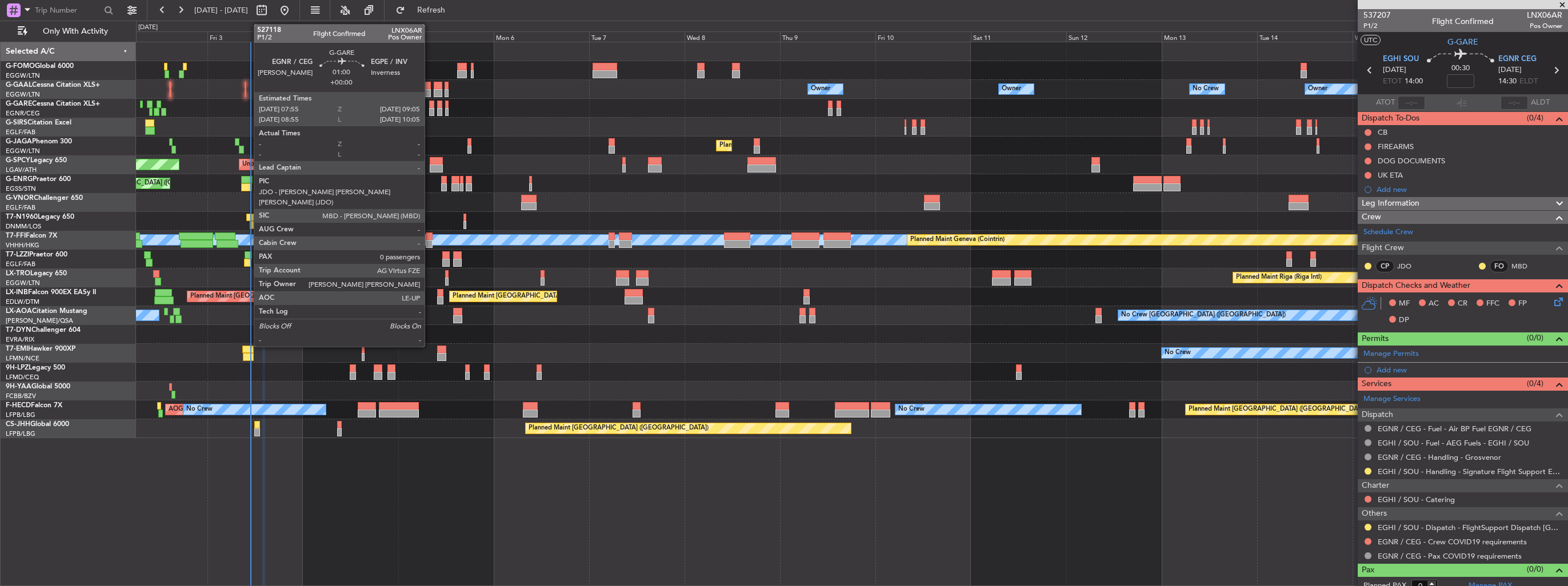
click at [430, 111] on div at bounding box center [431, 112] width 5 height 8
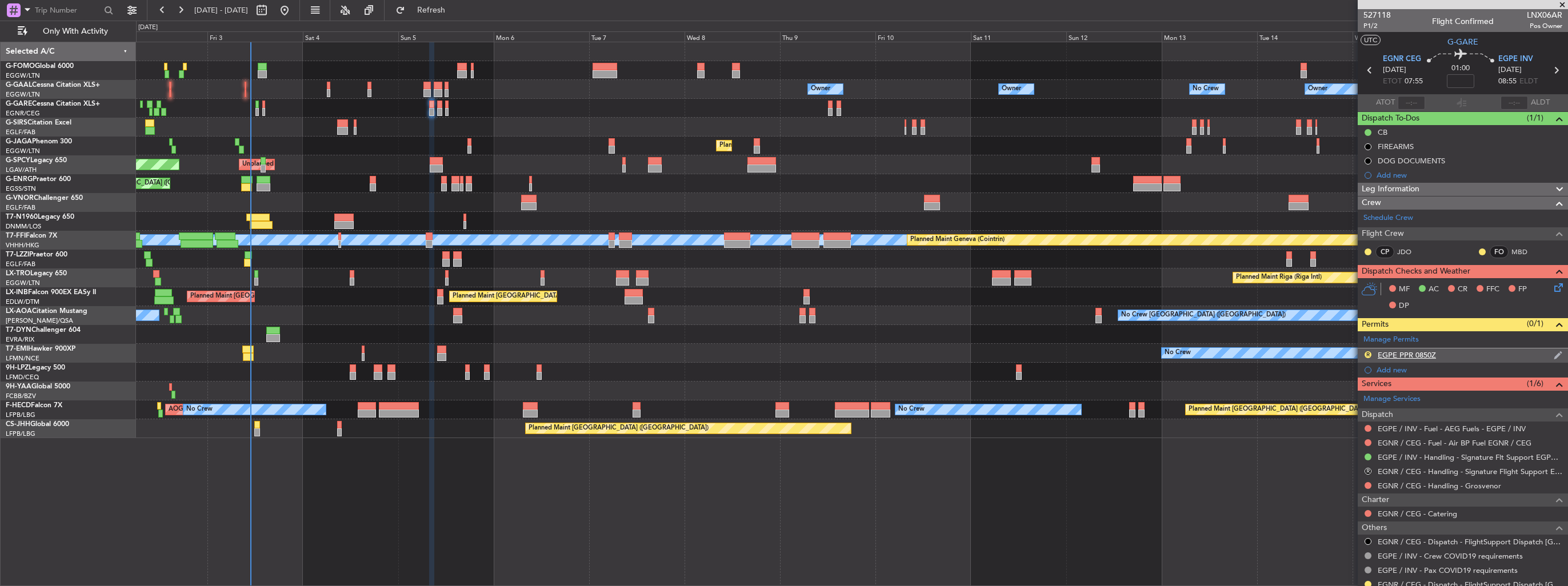
click at [1553, 355] on img at bounding box center [1557, 355] width 8 height 11
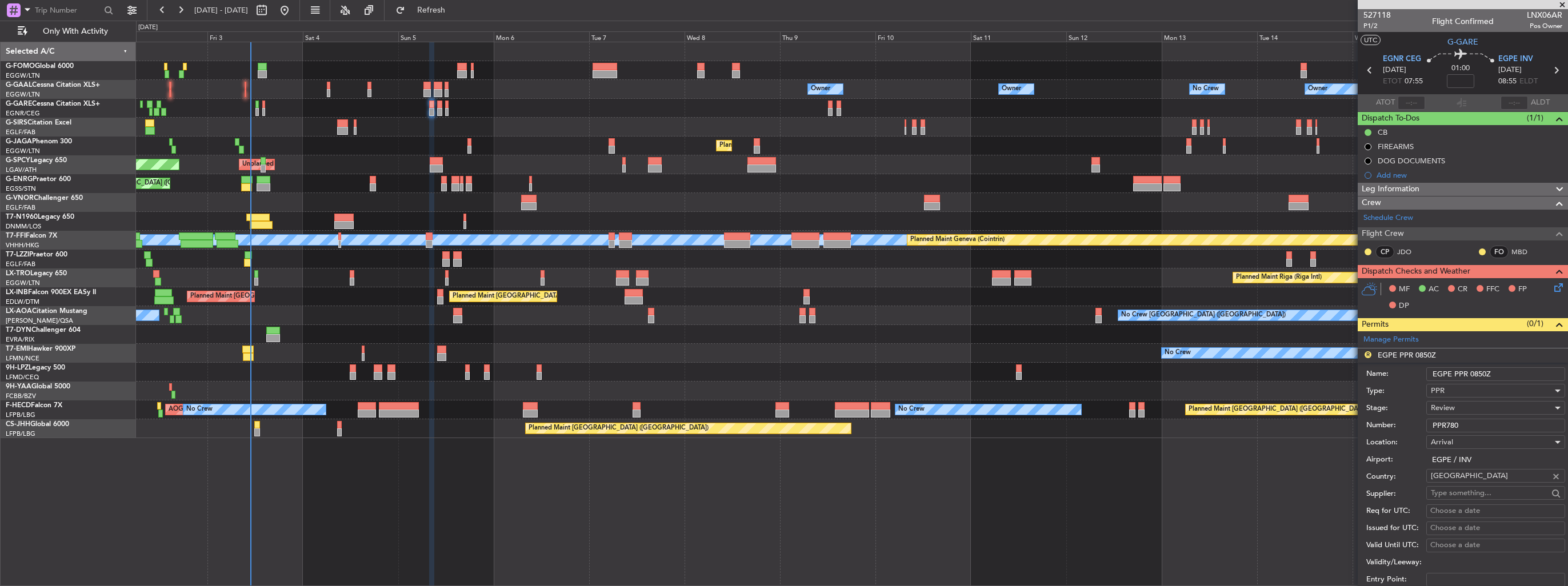
scroll to position [172, 0]
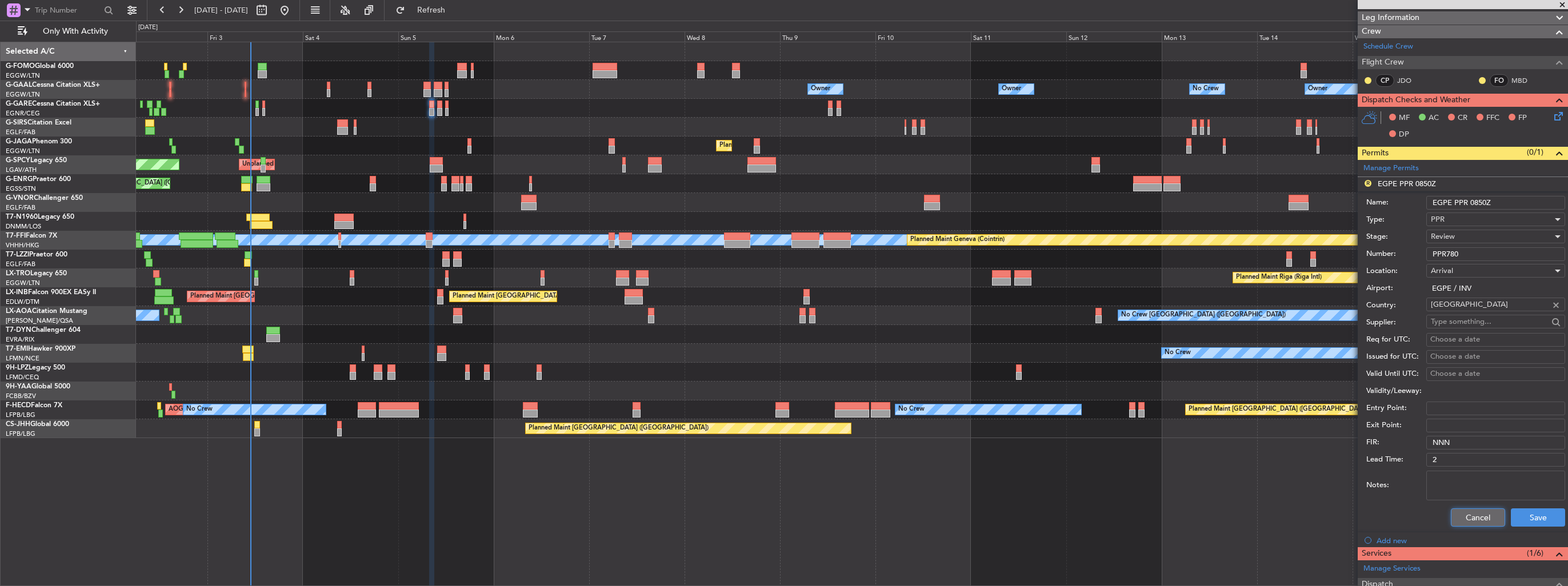
click at [1482, 514] on button "Cancel" at bounding box center [1478, 518] width 54 height 18
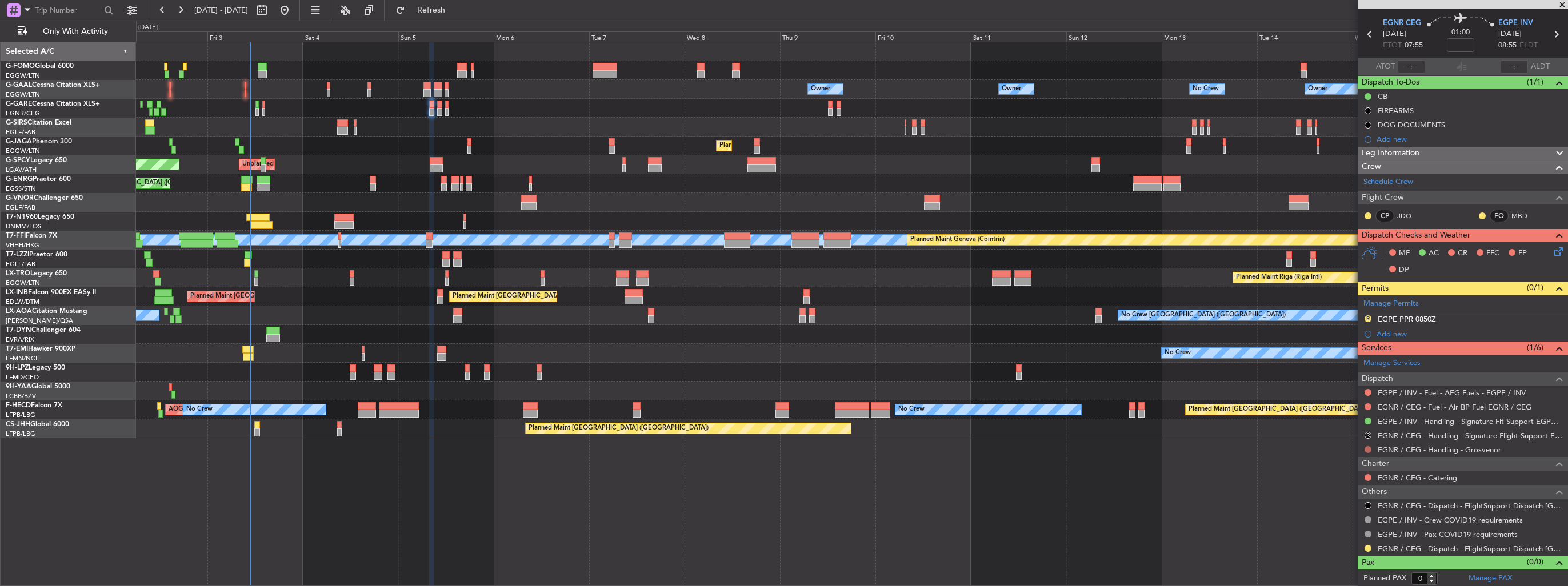
click at [1366, 449] on button at bounding box center [1367, 450] width 7 height 7
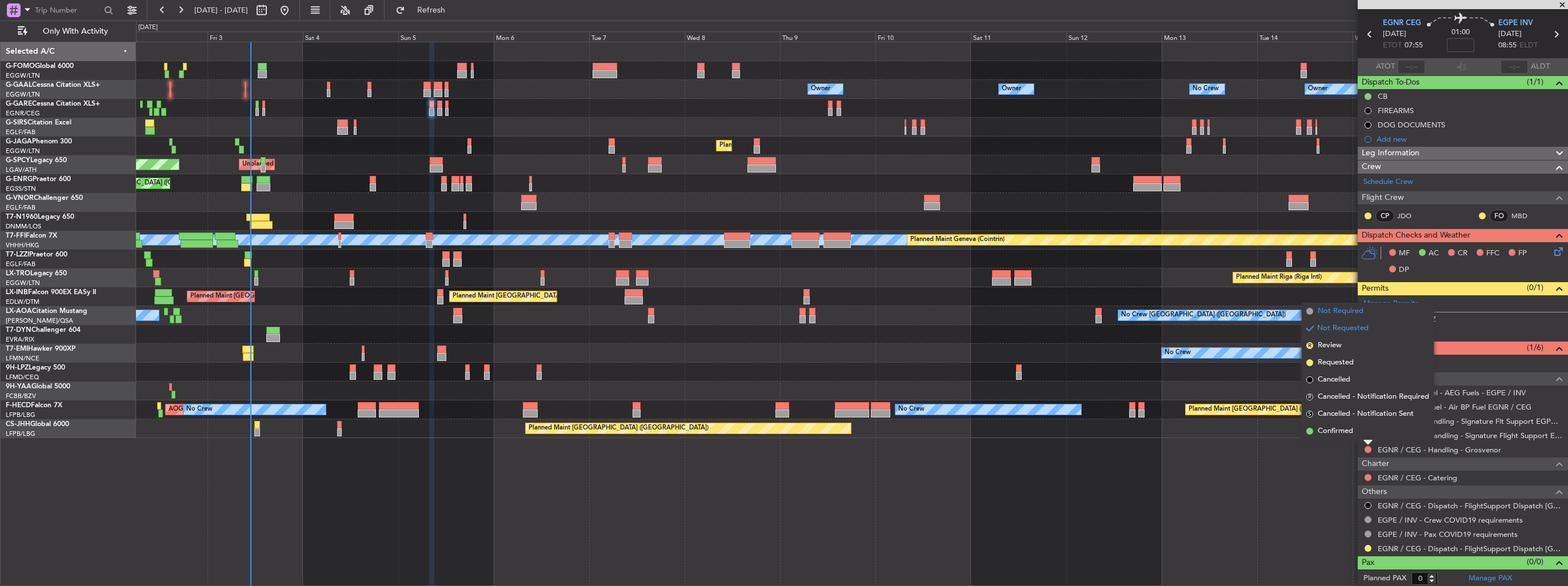
click at [1332, 316] on span "Not Required" at bounding box center [1340, 311] width 46 height 12
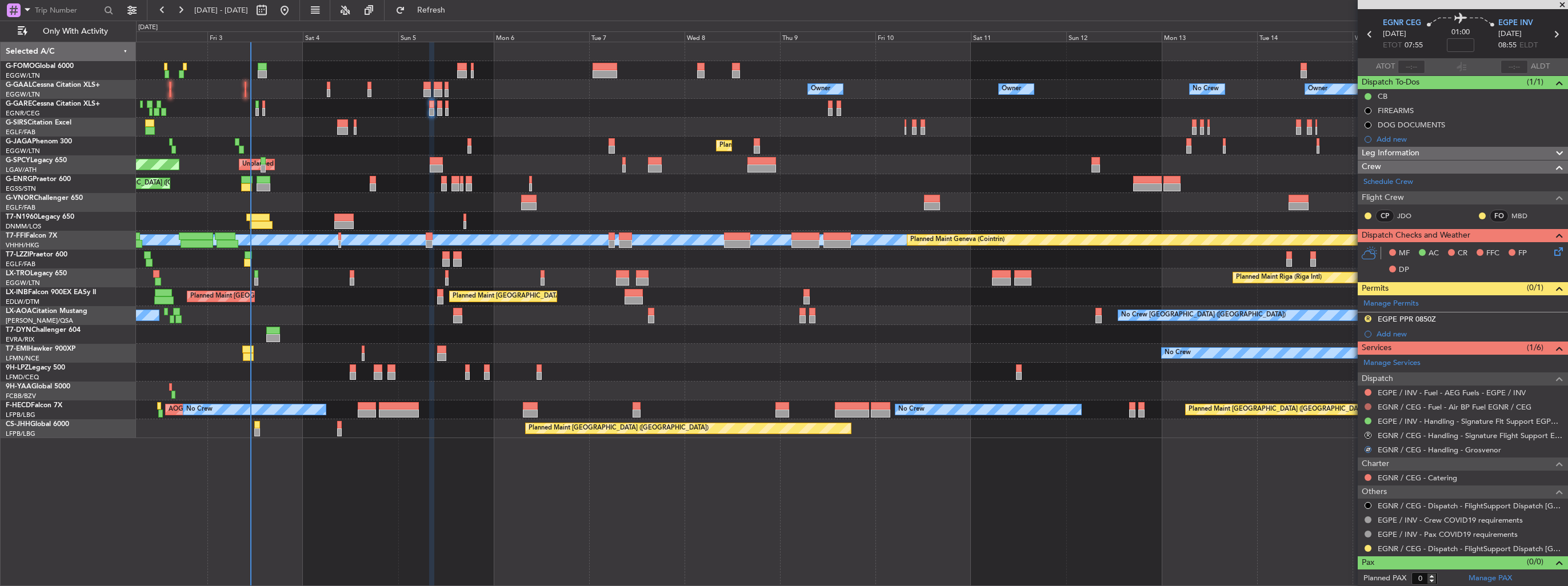
click at [1367, 407] on button at bounding box center [1367, 407] width 7 height 7
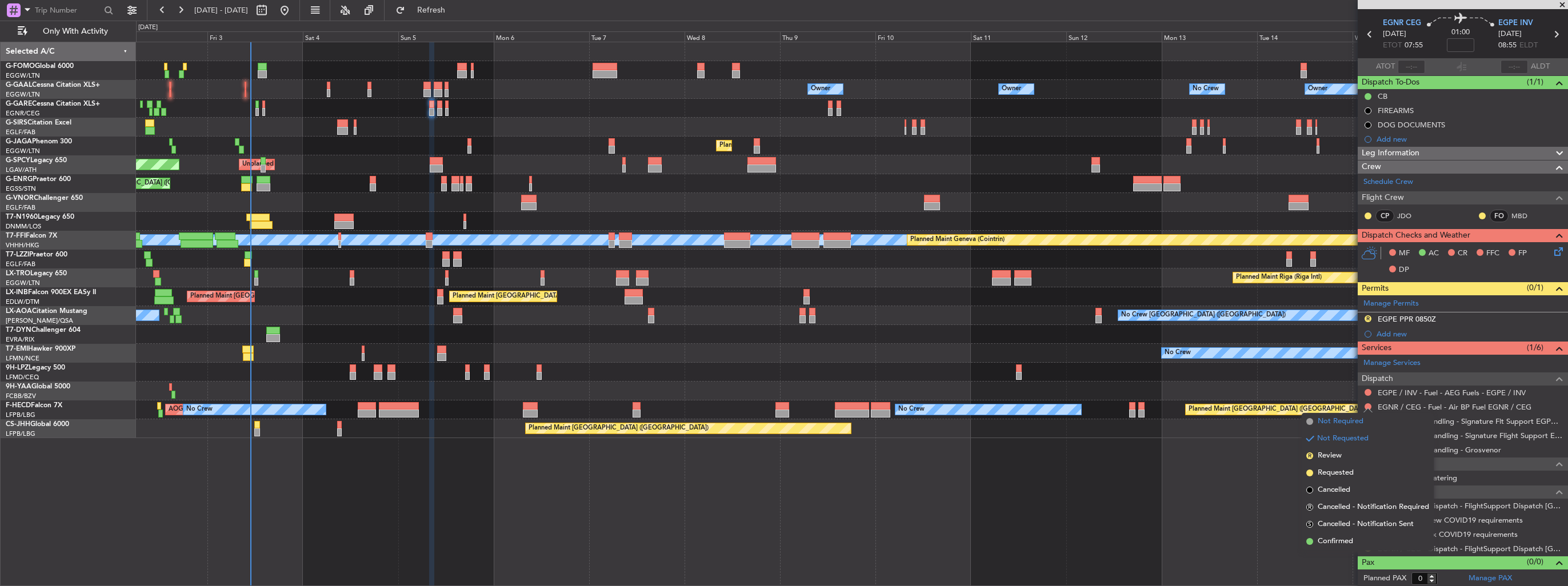
click at [1347, 418] on span "Not Required" at bounding box center [1340, 422] width 46 height 12
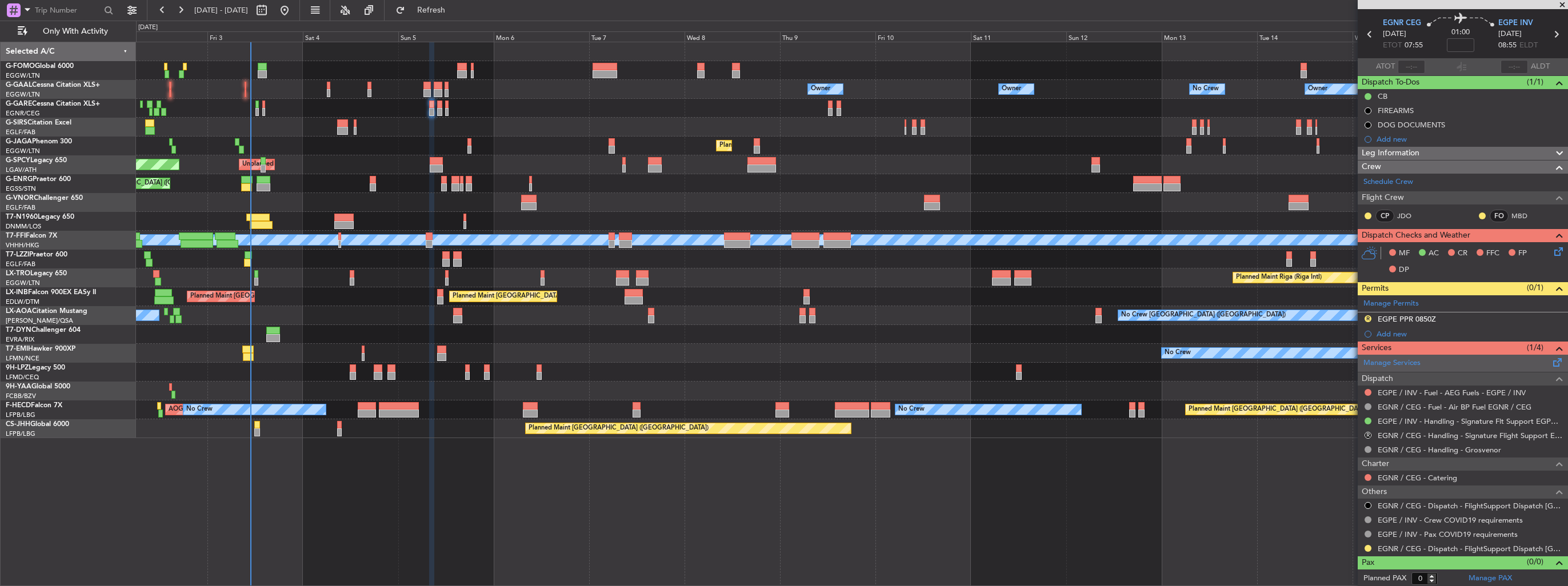
scroll to position [0, 0]
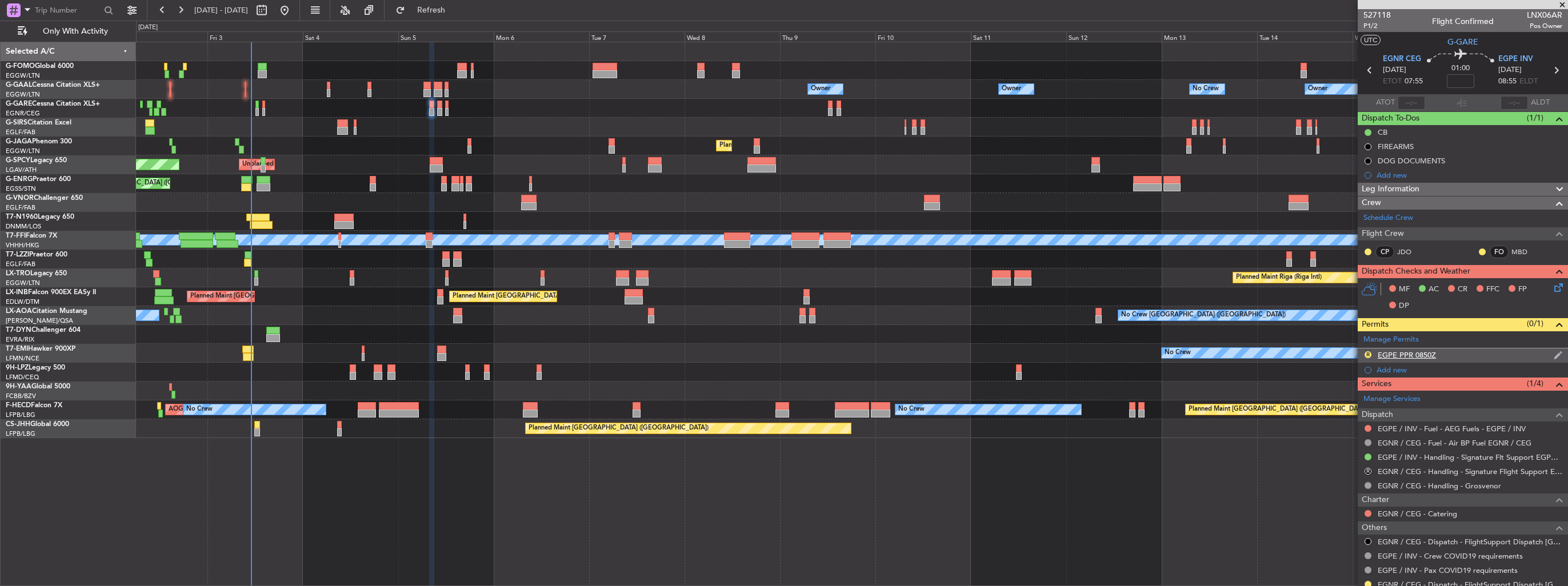
click at [1553, 357] on img at bounding box center [1557, 355] width 8 height 11
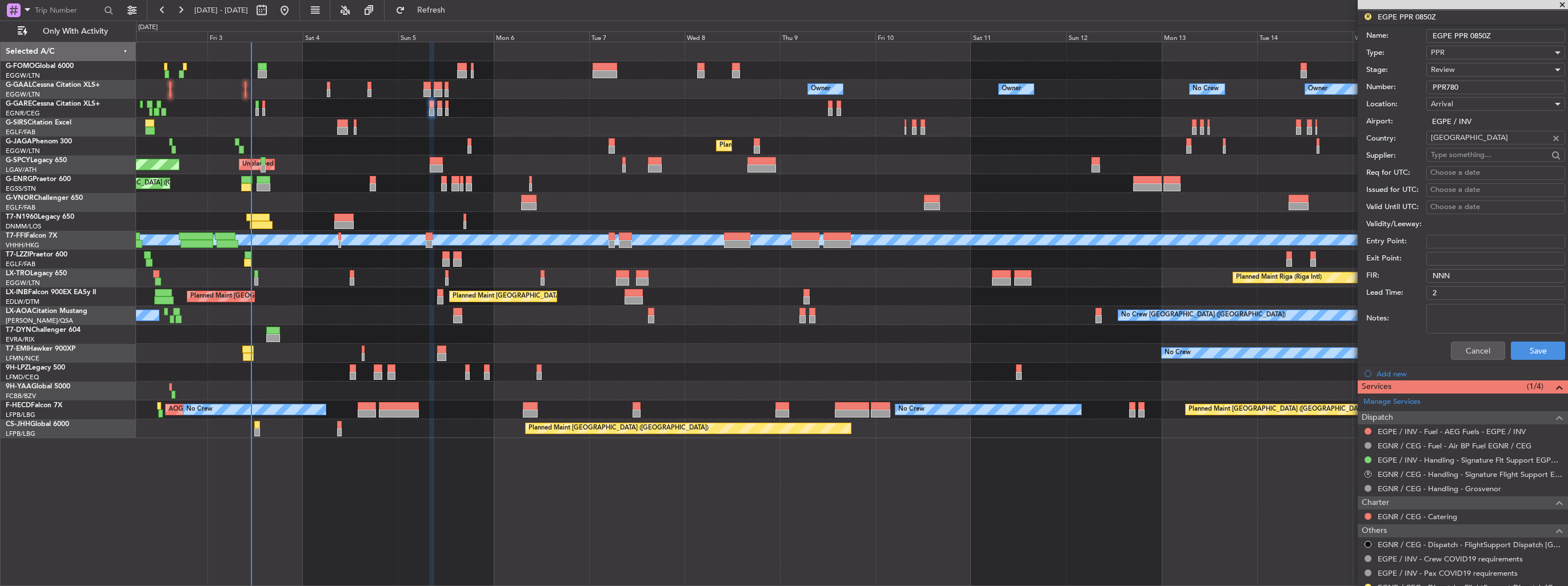
scroll to position [343, 0]
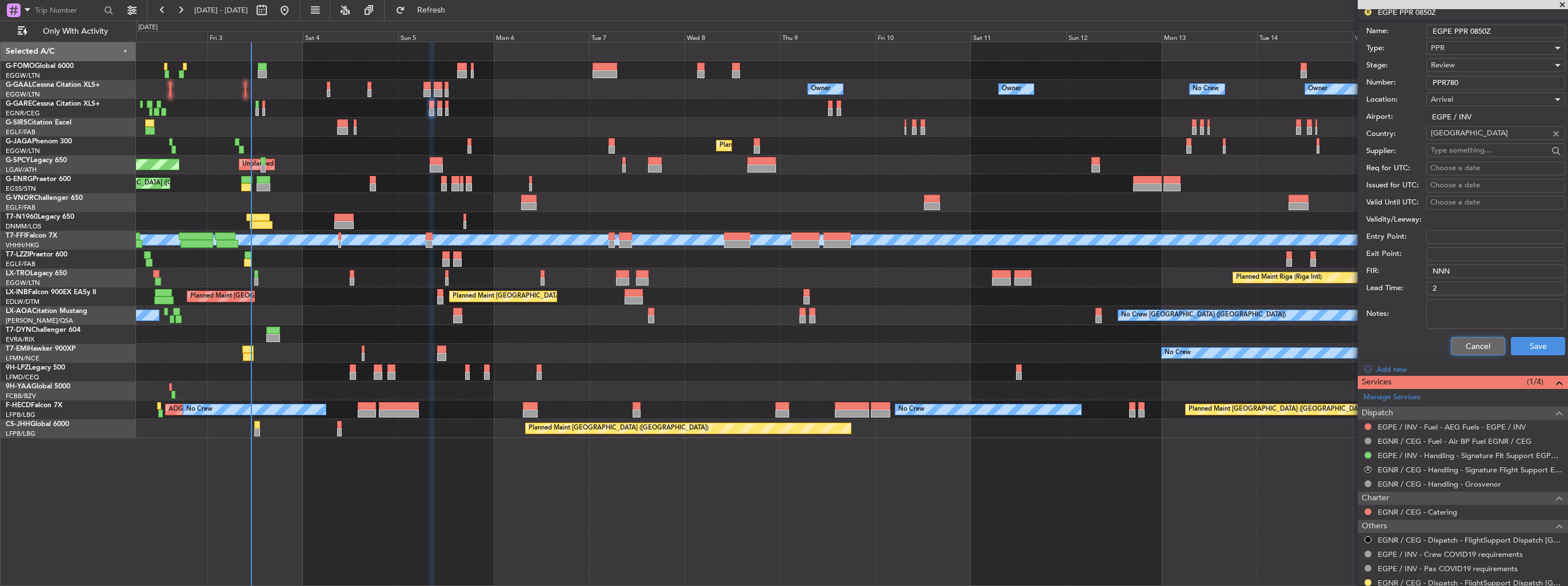
click at [1461, 346] on button "Cancel" at bounding box center [1478, 346] width 54 height 18
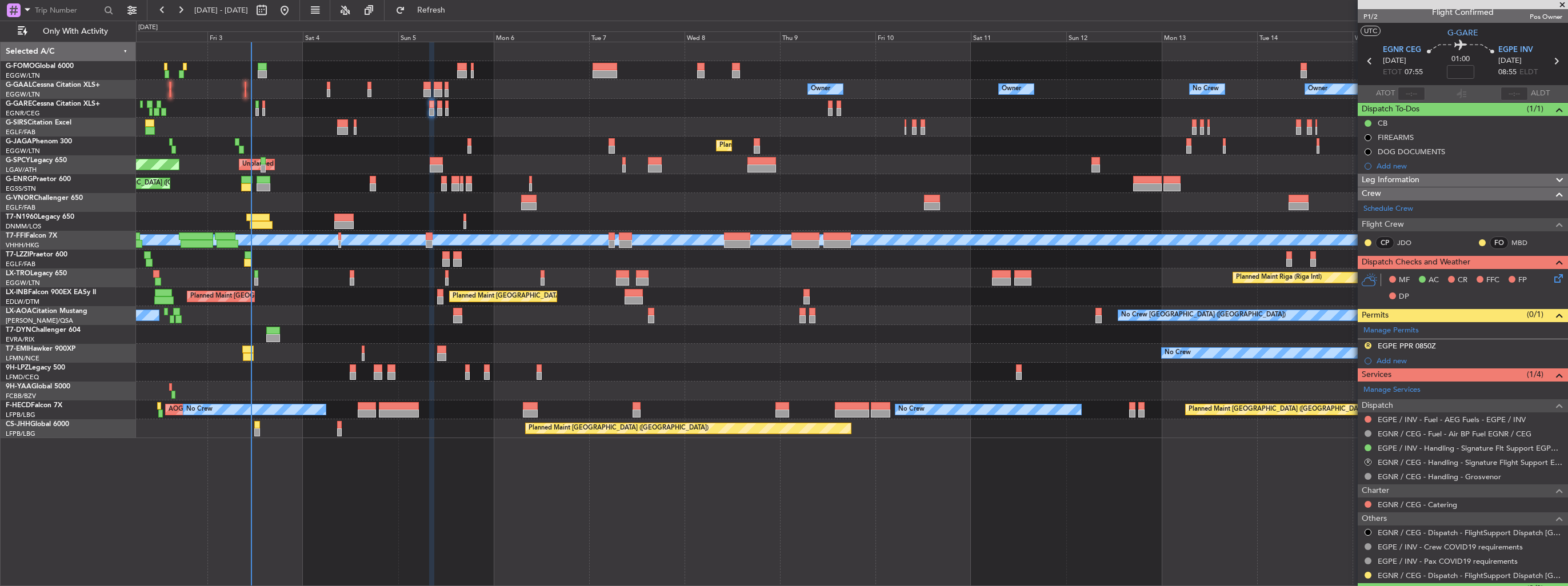
scroll to position [0, 0]
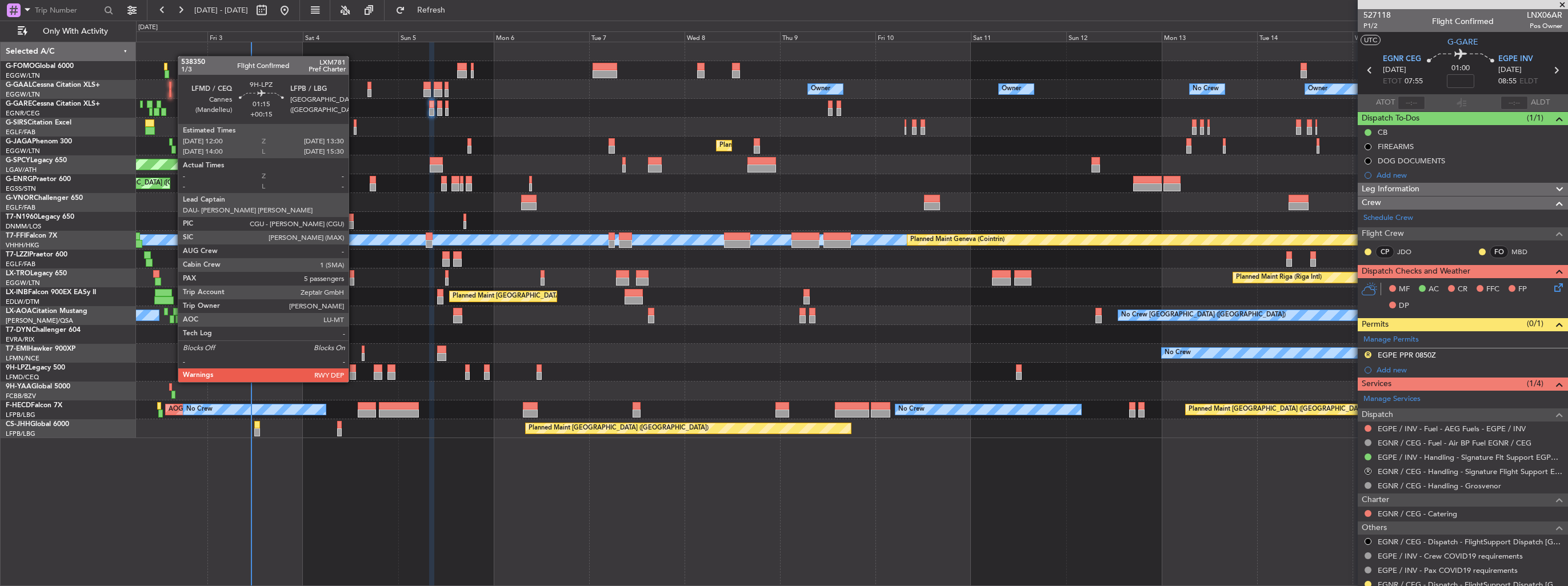
click at [353, 371] on div at bounding box center [353, 369] width 7 height 8
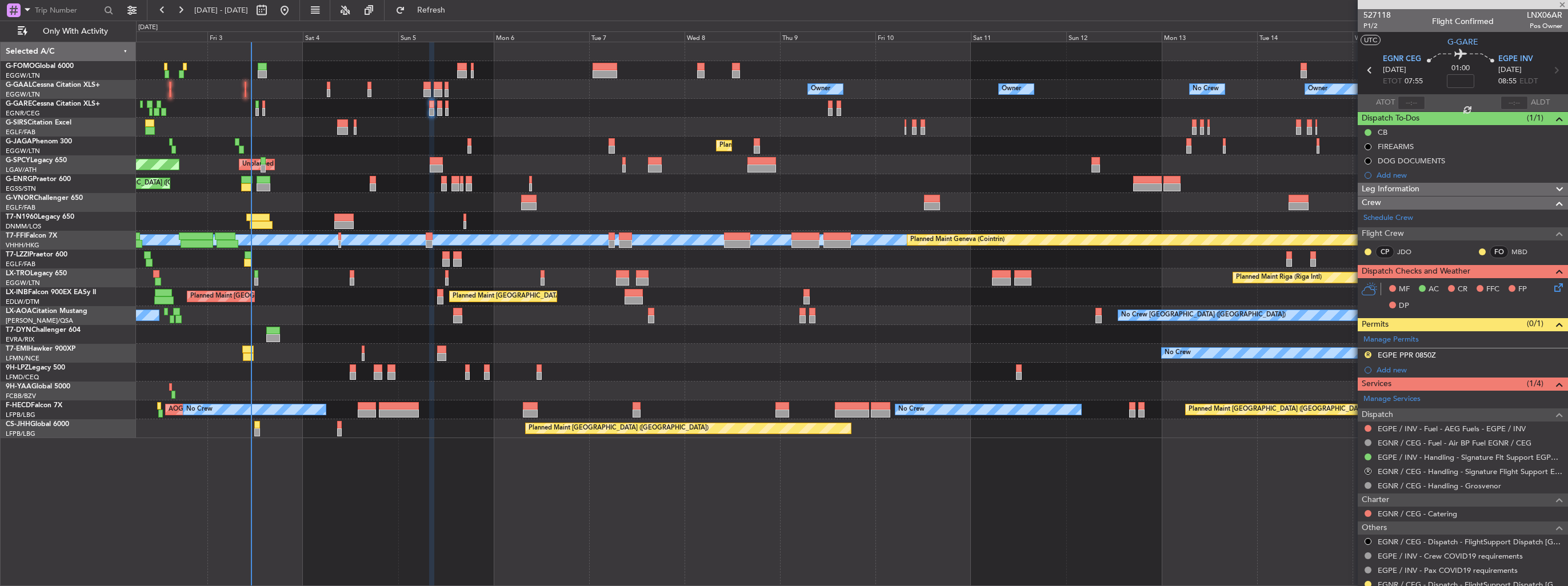
type input "+00:15"
type input "5"
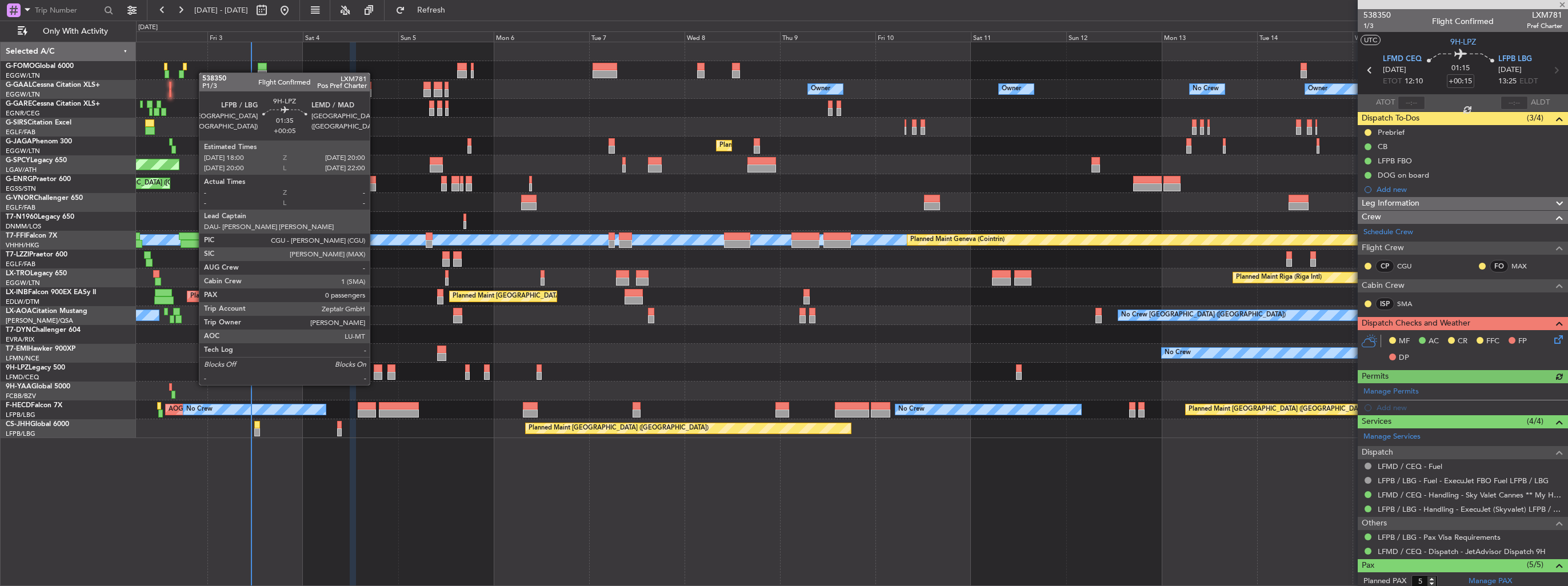
click at [375, 374] on div at bounding box center [378, 376] width 8 height 8
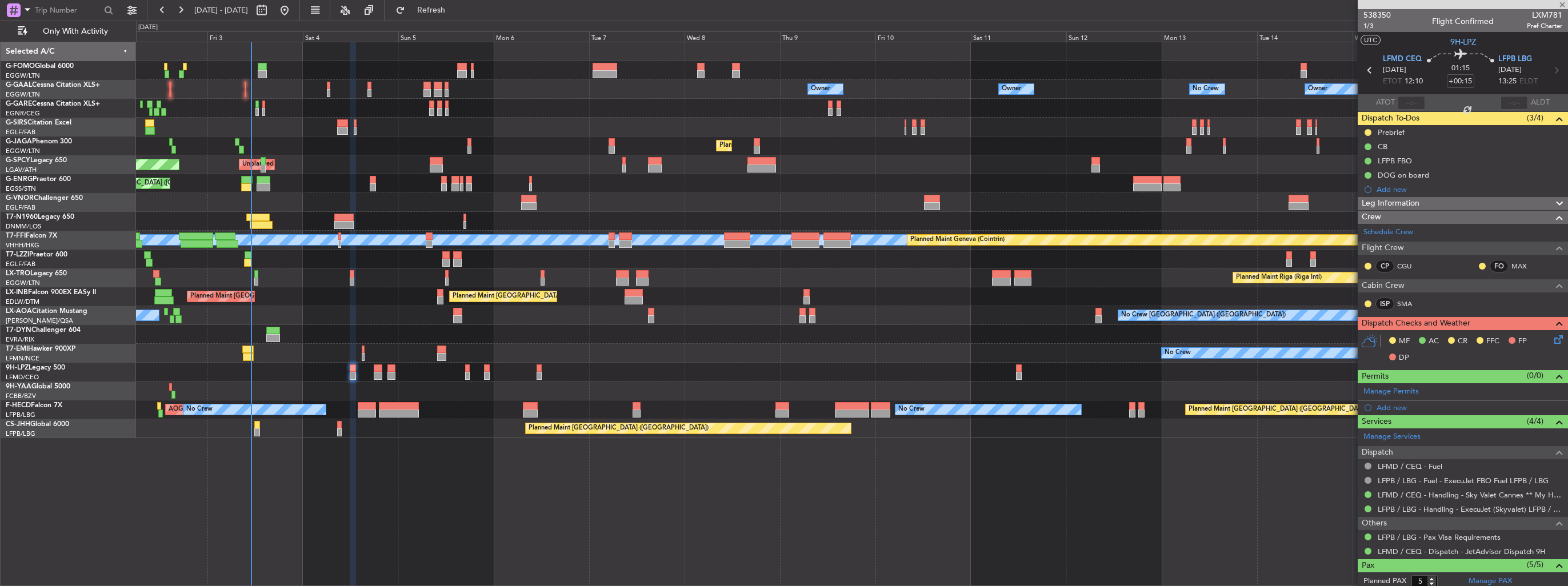
type input "+00:05"
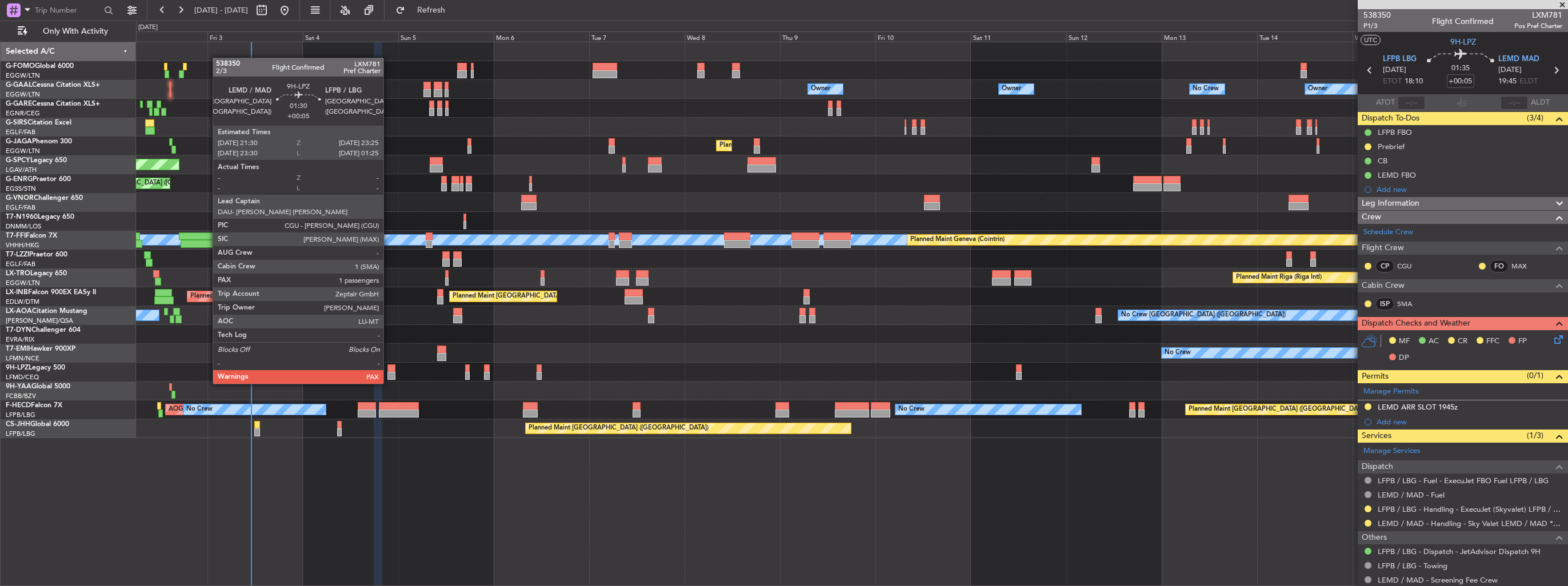
click at [389, 372] on div at bounding box center [391, 376] width 8 height 8
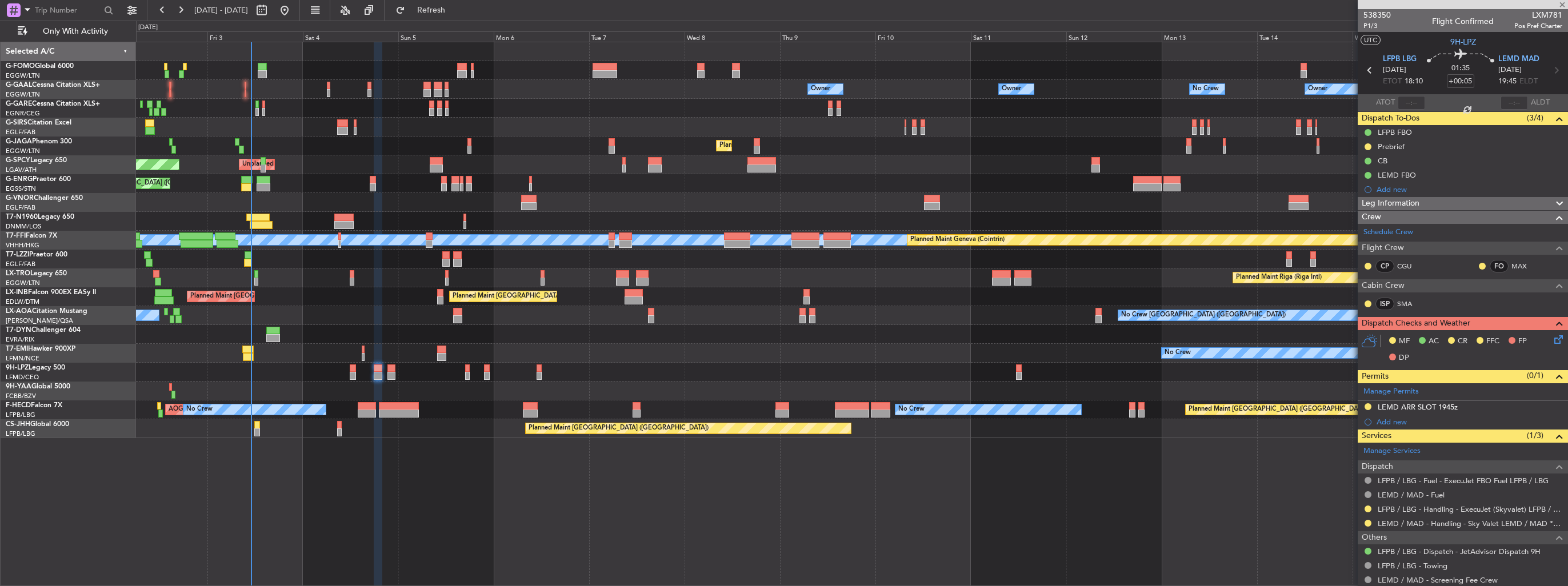
type input "1"
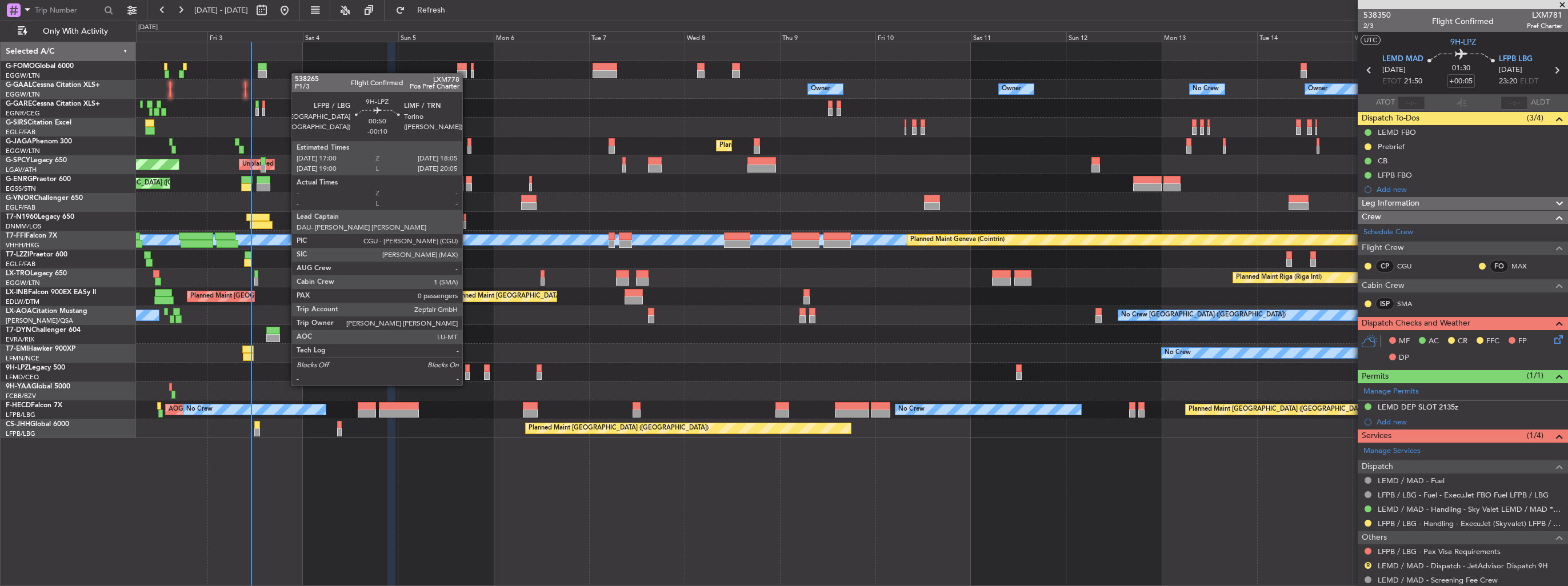
click at [468, 374] on div at bounding box center [468, 376] width 5 height 8
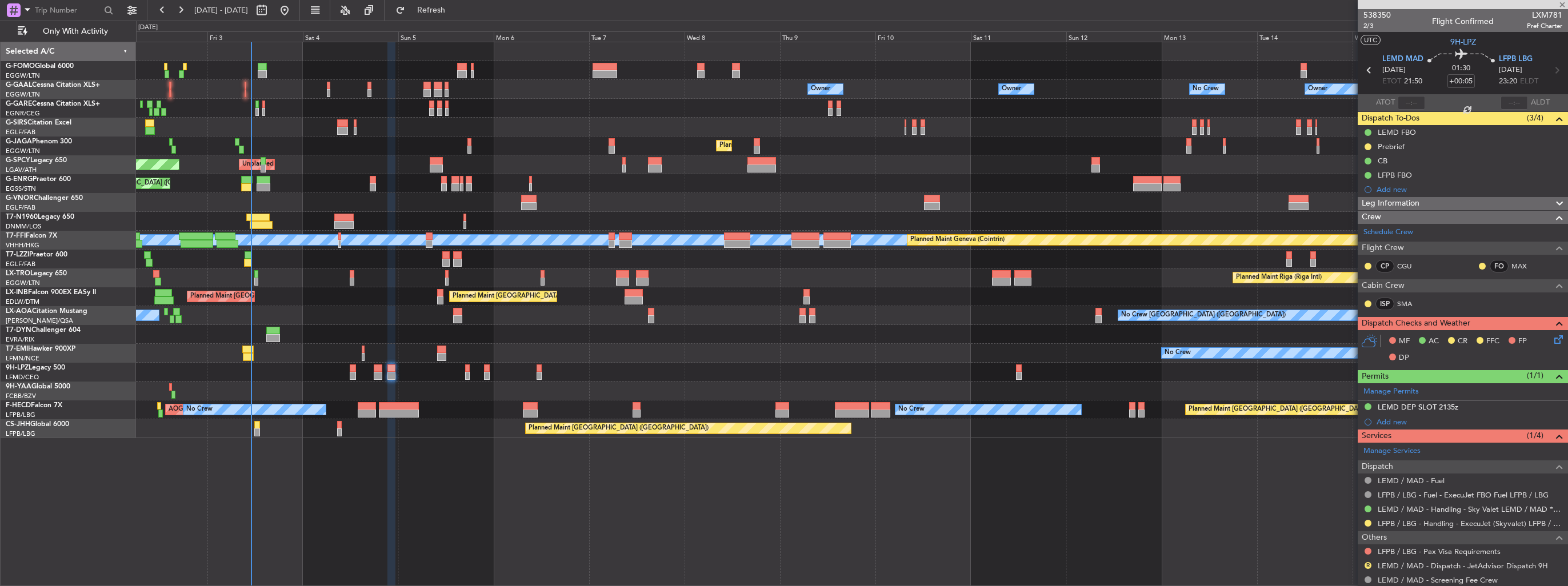
type input "-00:10"
type input "0"
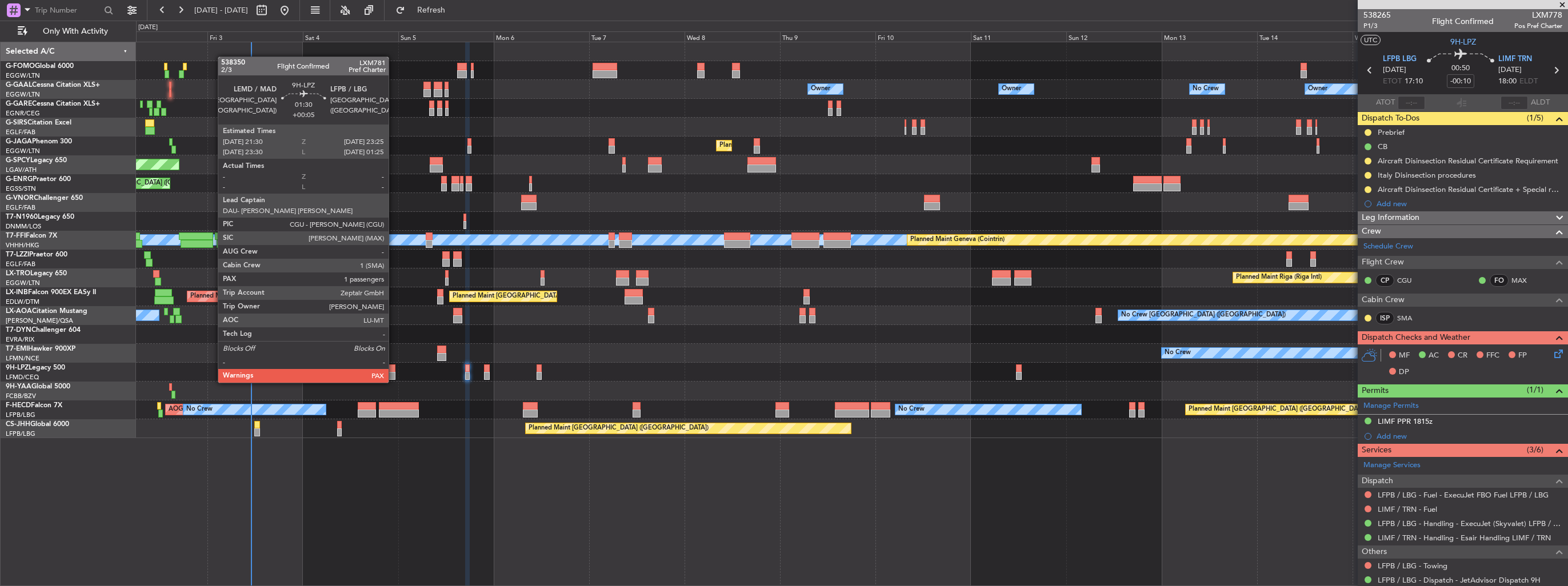
click at [393, 372] on div at bounding box center [391, 376] width 8 height 8
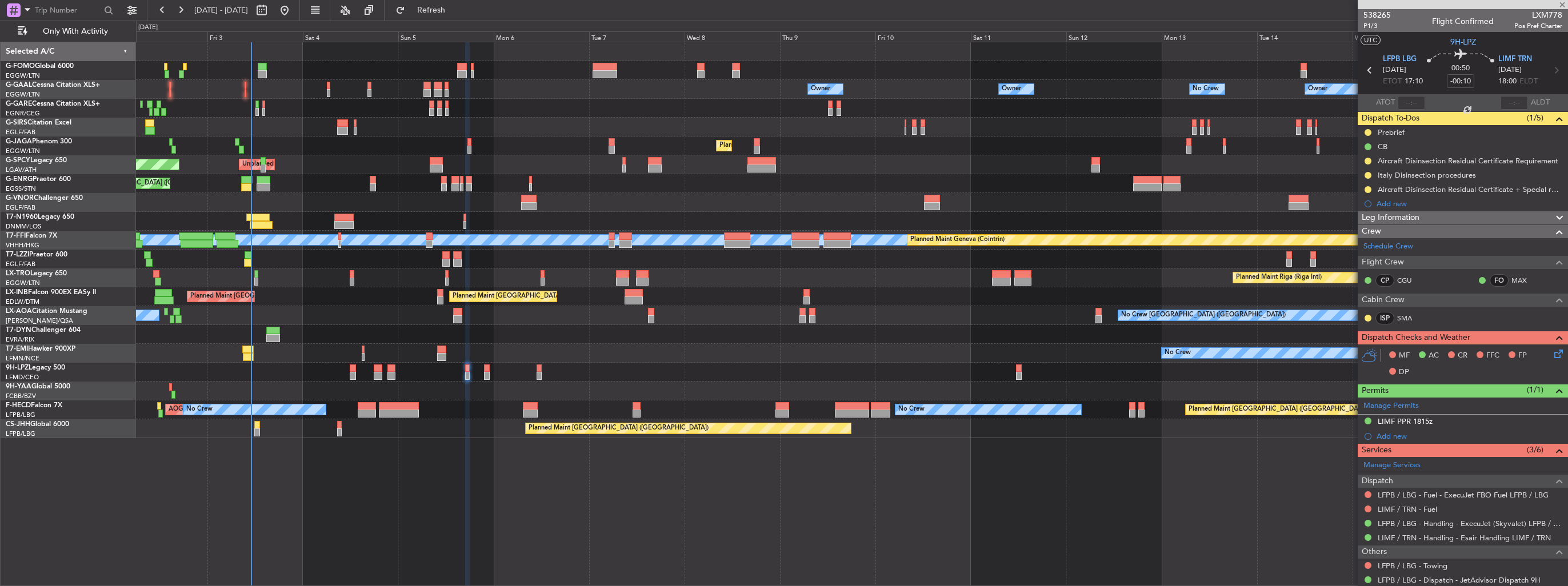
type input "+00:05"
type input "1"
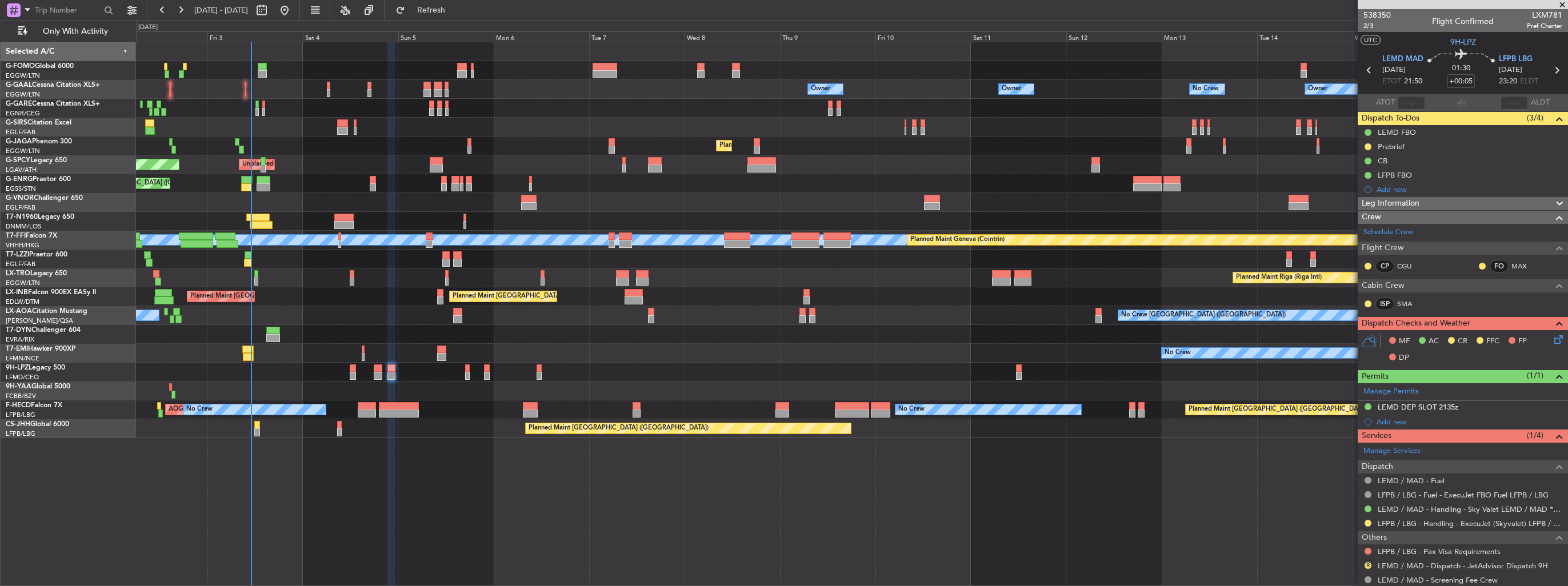
drag, startPoint x: 1365, startPoint y: 522, endPoint x: 1355, endPoint y: 522, distance: 10.0
click at [1365, 522] on button at bounding box center [1367, 524] width 7 height 7
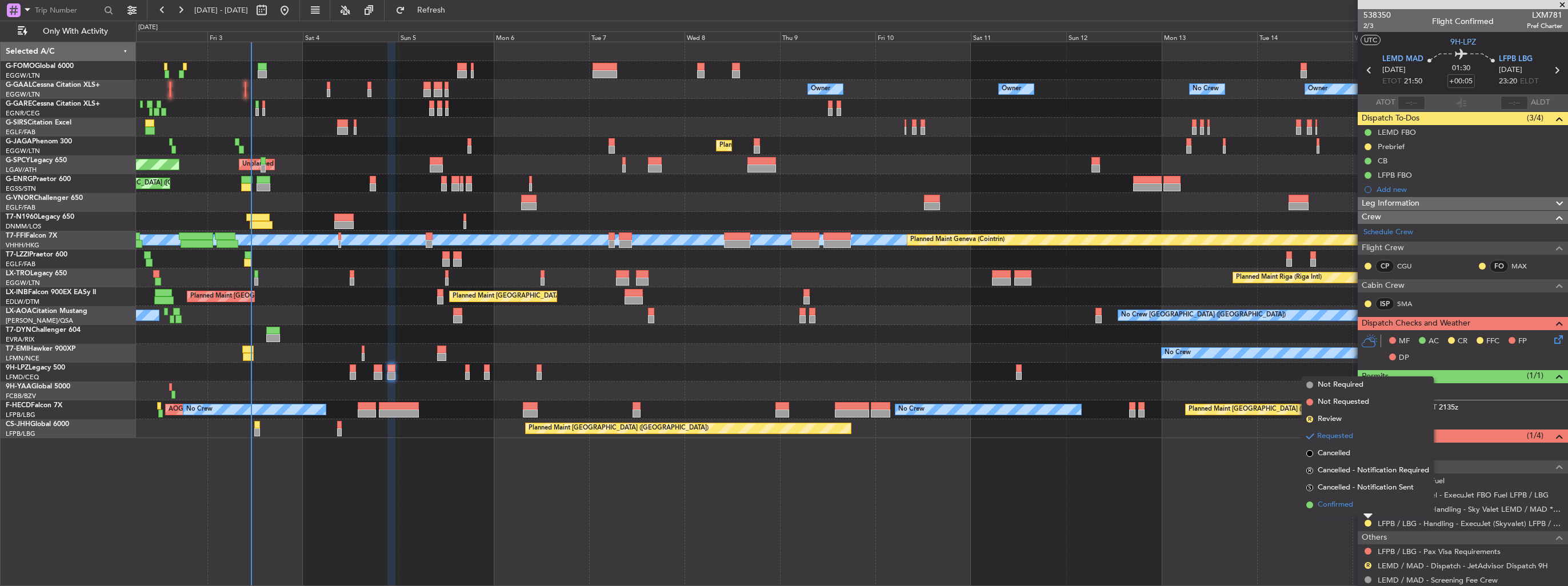
click at [1338, 511] on li "Confirmed" at bounding box center [1367, 505] width 132 height 17
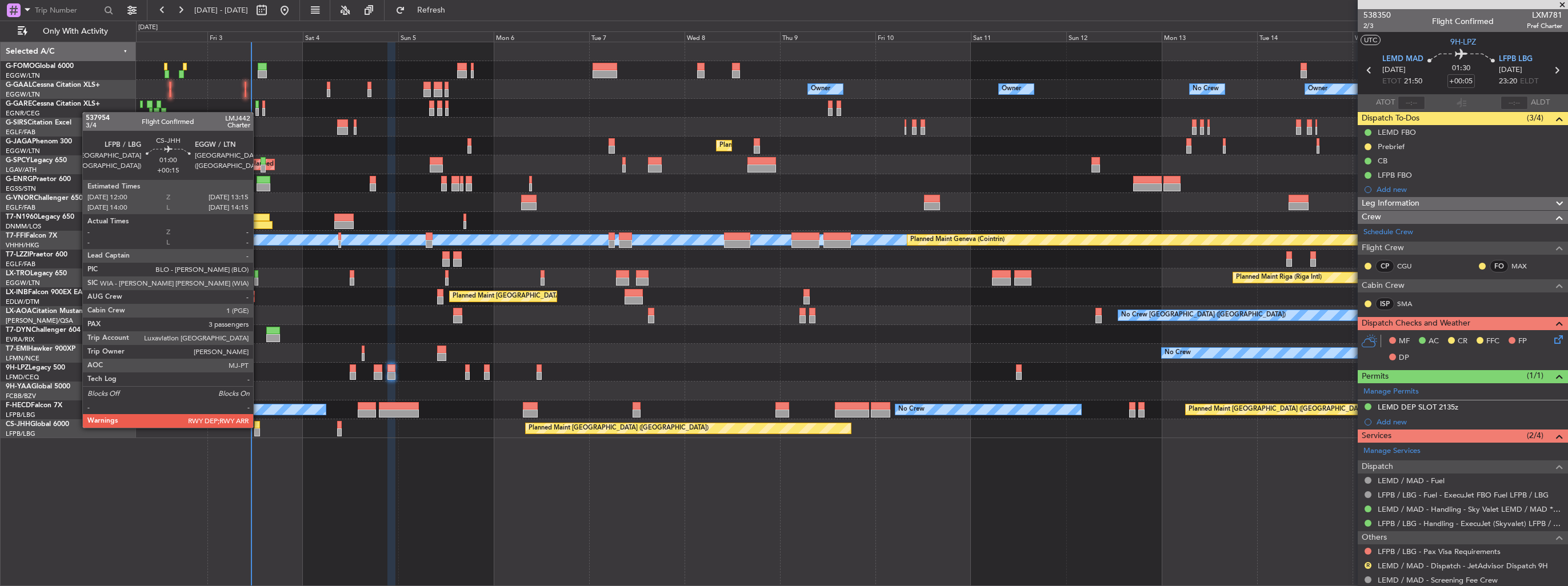
click at [258, 427] on div at bounding box center [256, 425] width 5 height 8
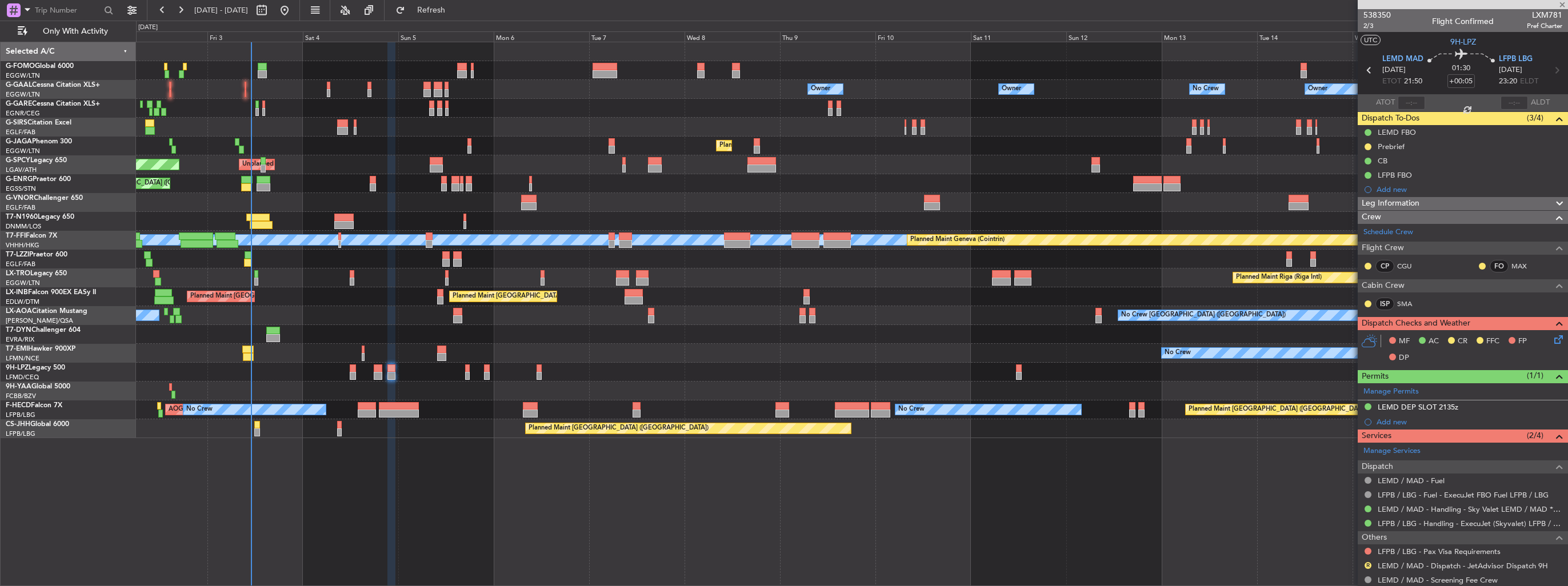
type input "+00:15"
type input "3"
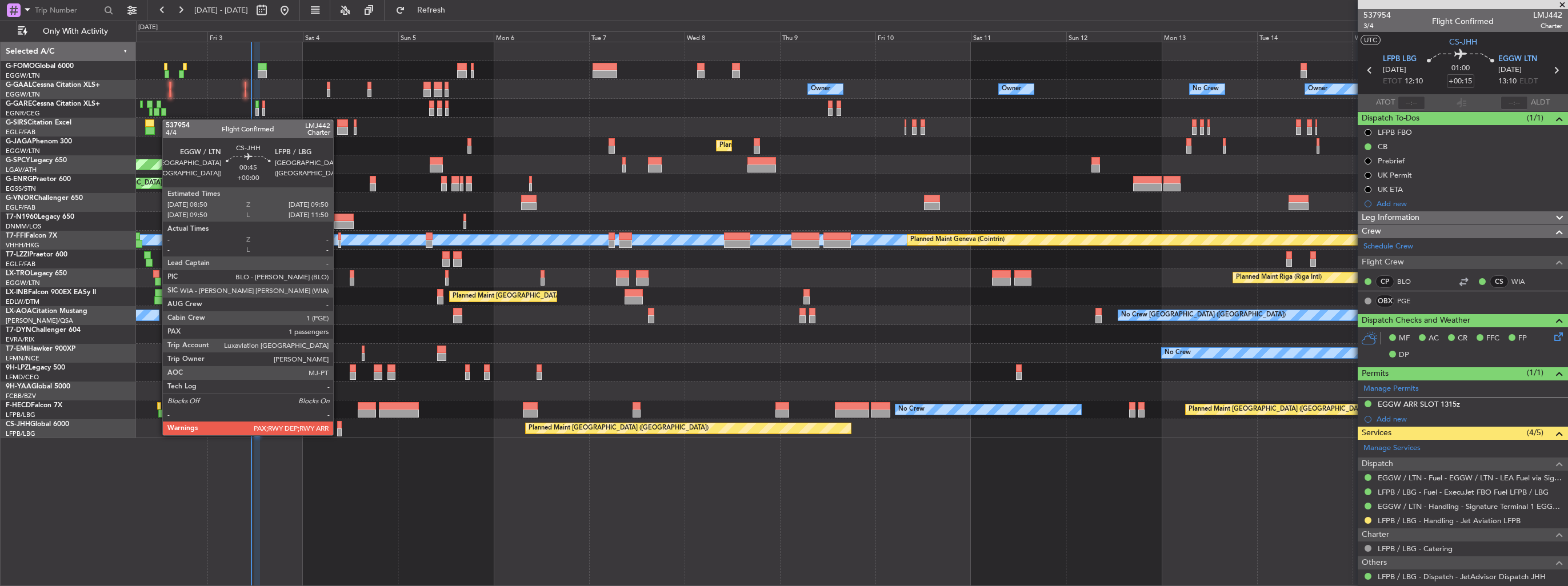
click at [339, 434] on div at bounding box center [339, 432] width 4 height 8
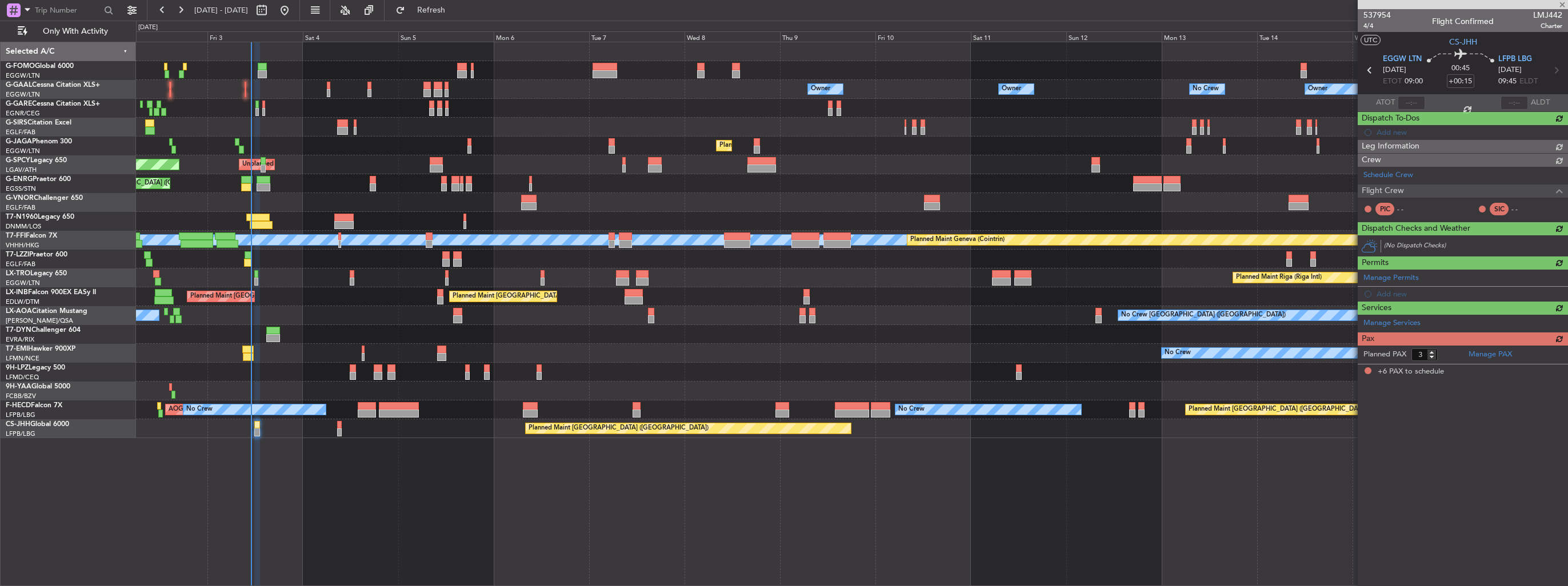
type input "6"
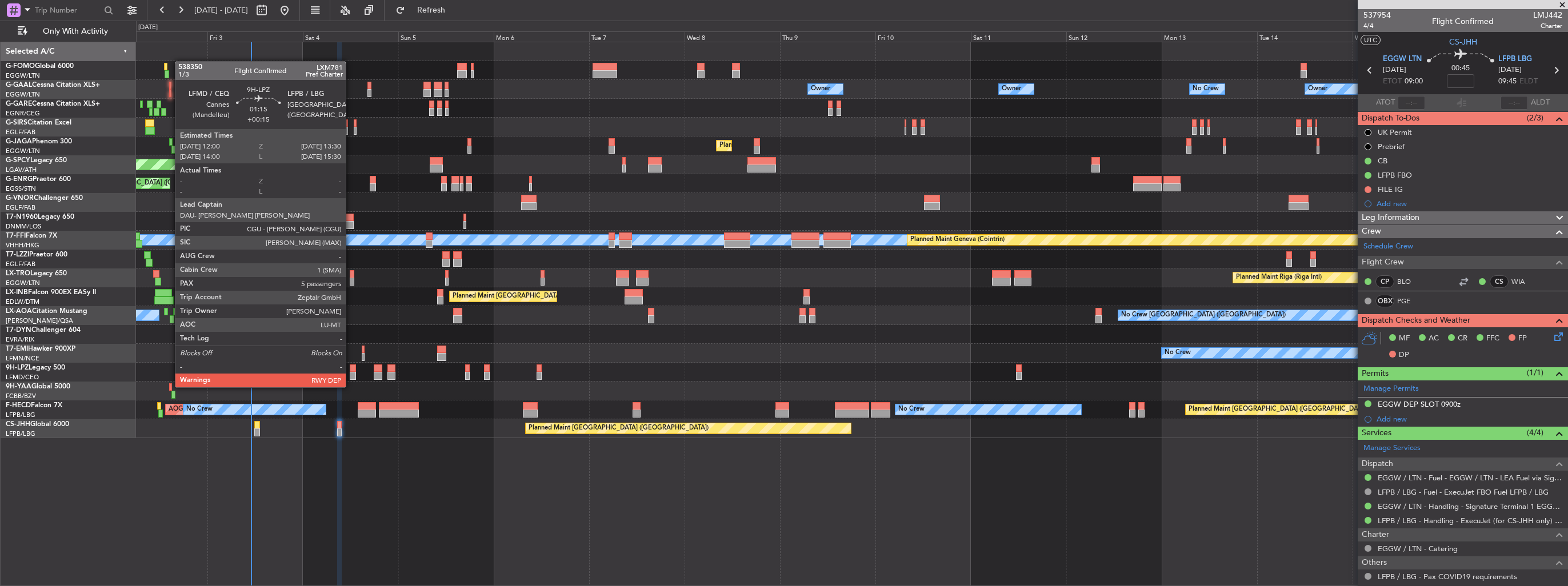
click at [351, 376] on div at bounding box center [353, 376] width 7 height 8
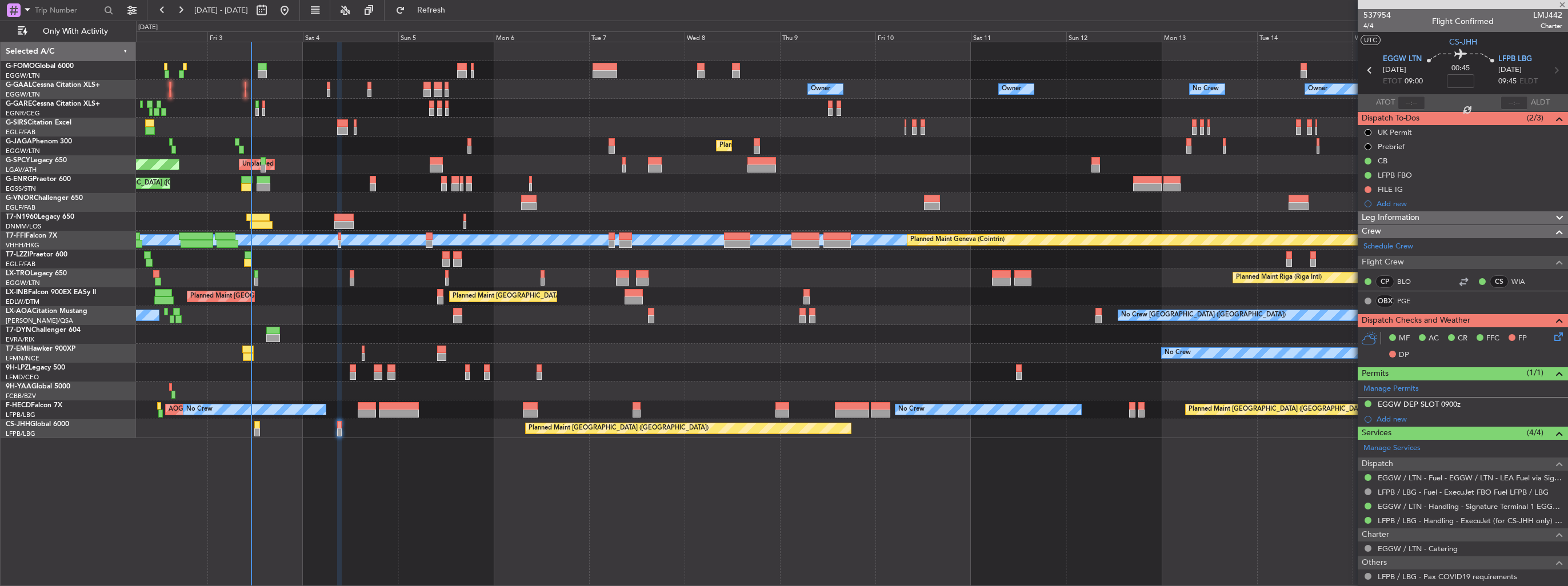
type input "+00:15"
type input "5"
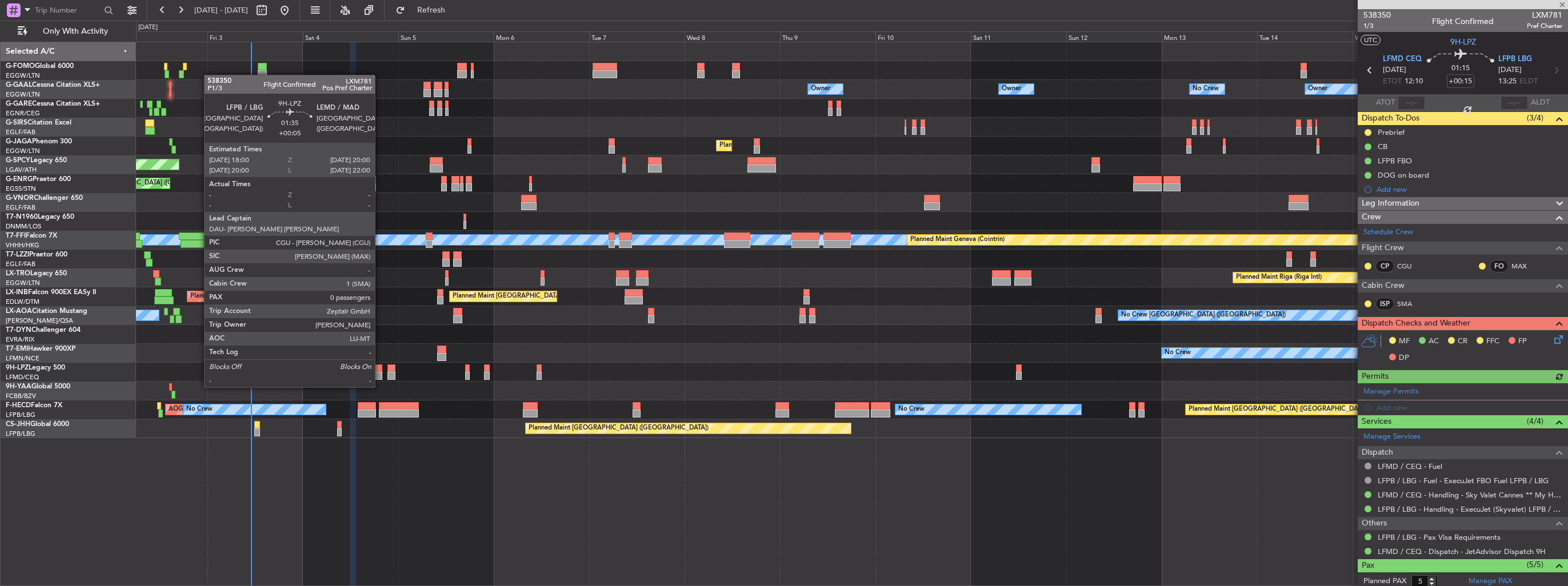
click at [380, 376] on div at bounding box center [378, 376] width 8 height 8
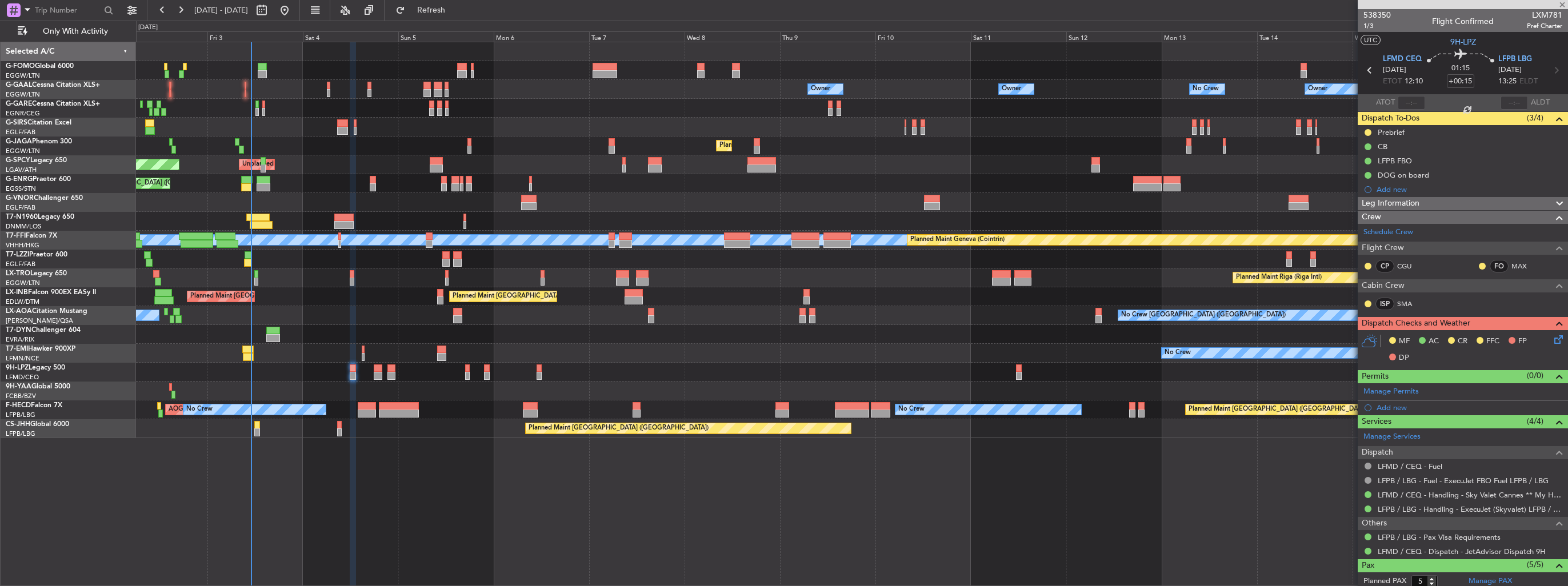
type input "+00:05"
type input "0"
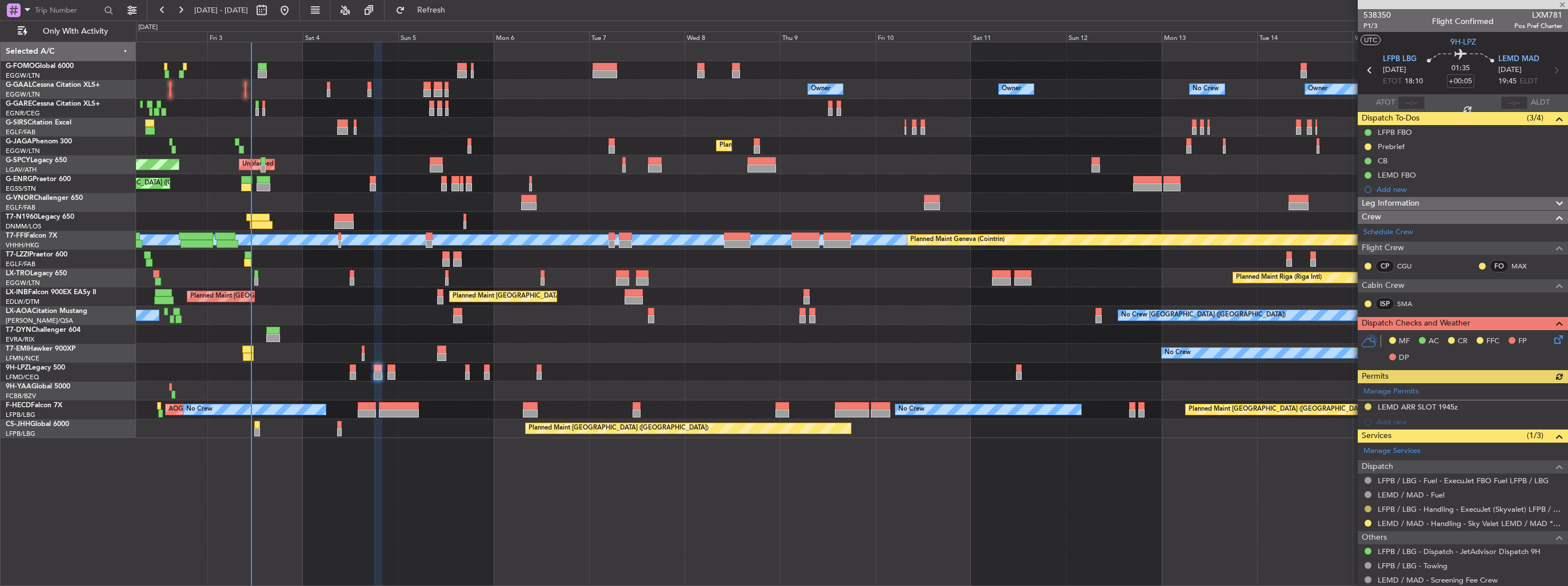
click at [1367, 509] on button at bounding box center [1367, 509] width 7 height 7
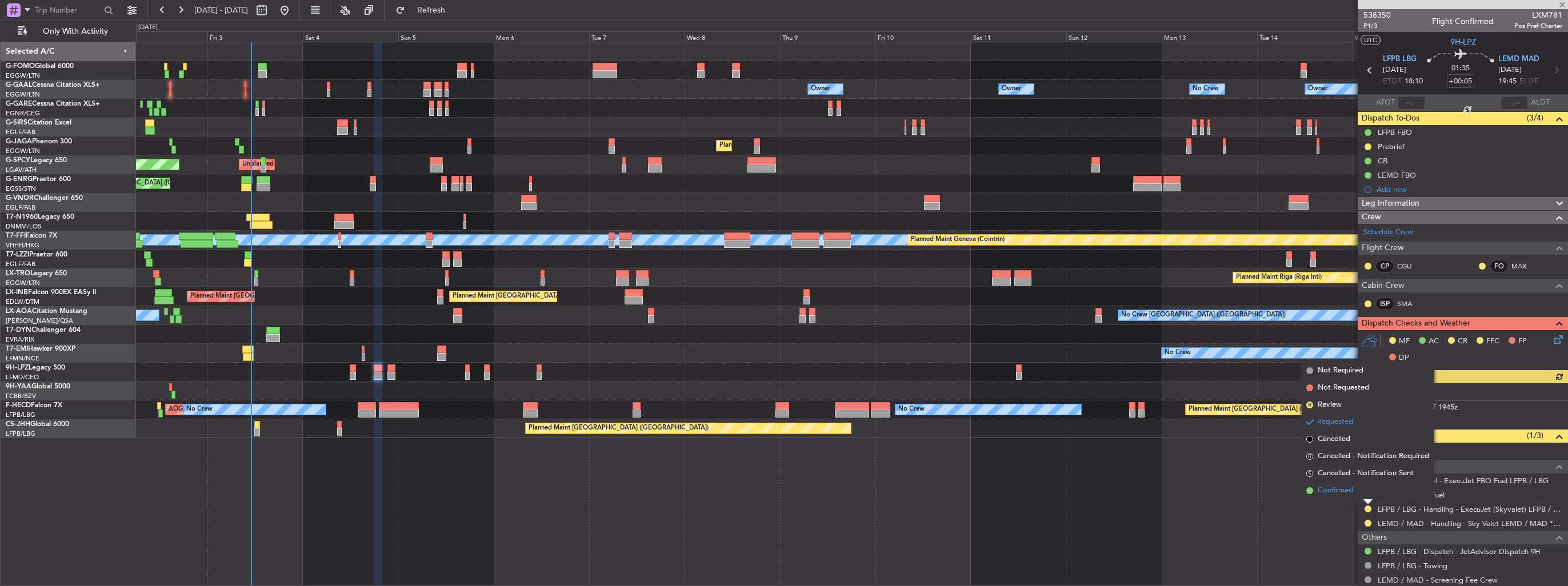
click at [1343, 495] on span "Confirmed" at bounding box center [1335, 491] width 35 height 12
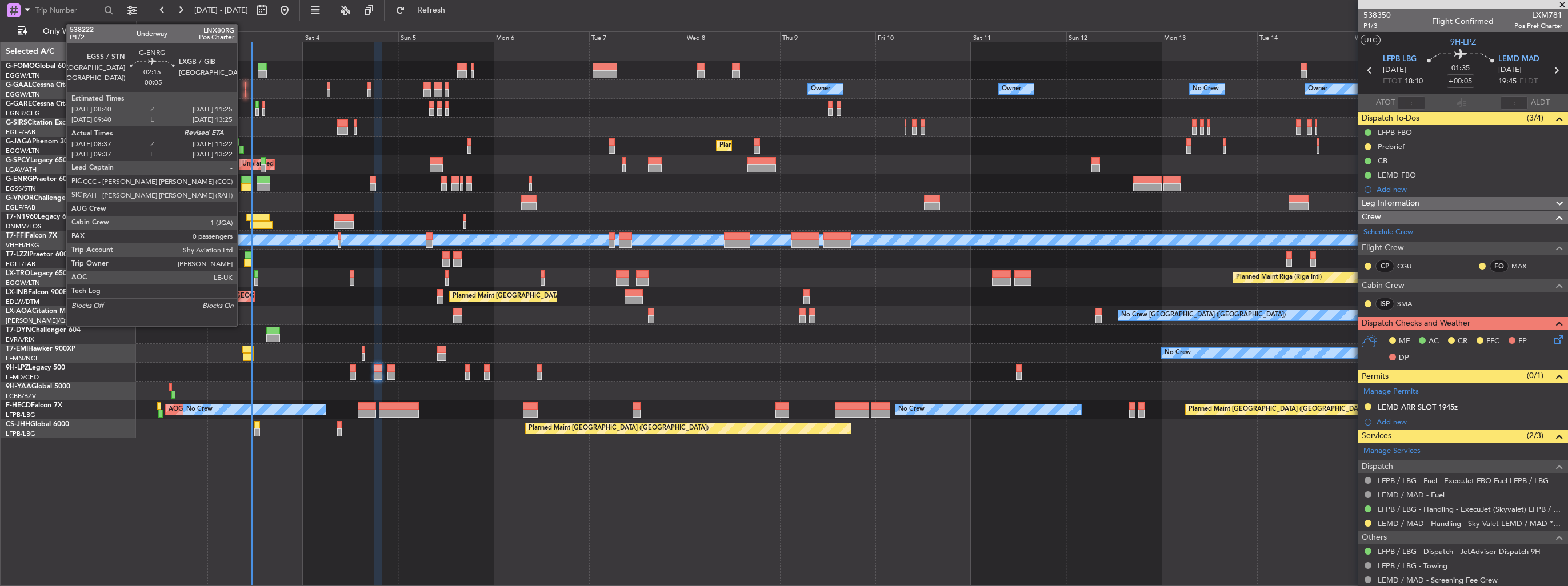
click at [242, 181] on div at bounding box center [247, 180] width 12 height 8
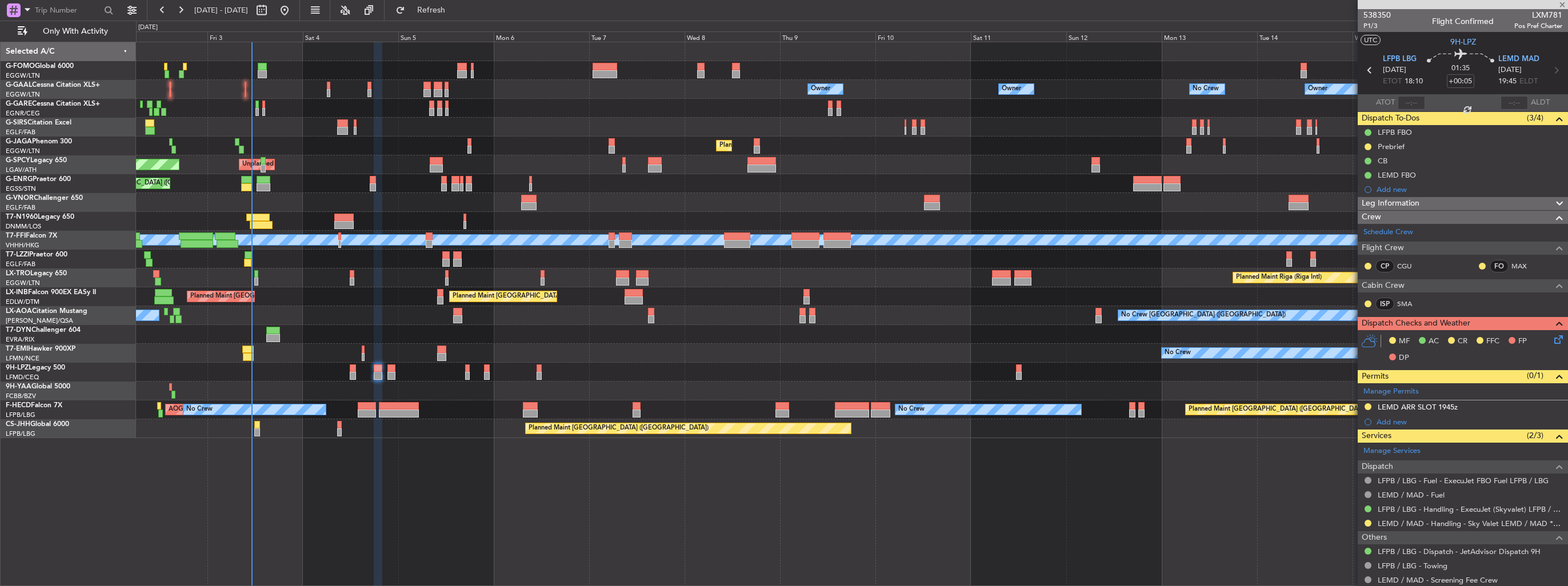
type input "-00:05"
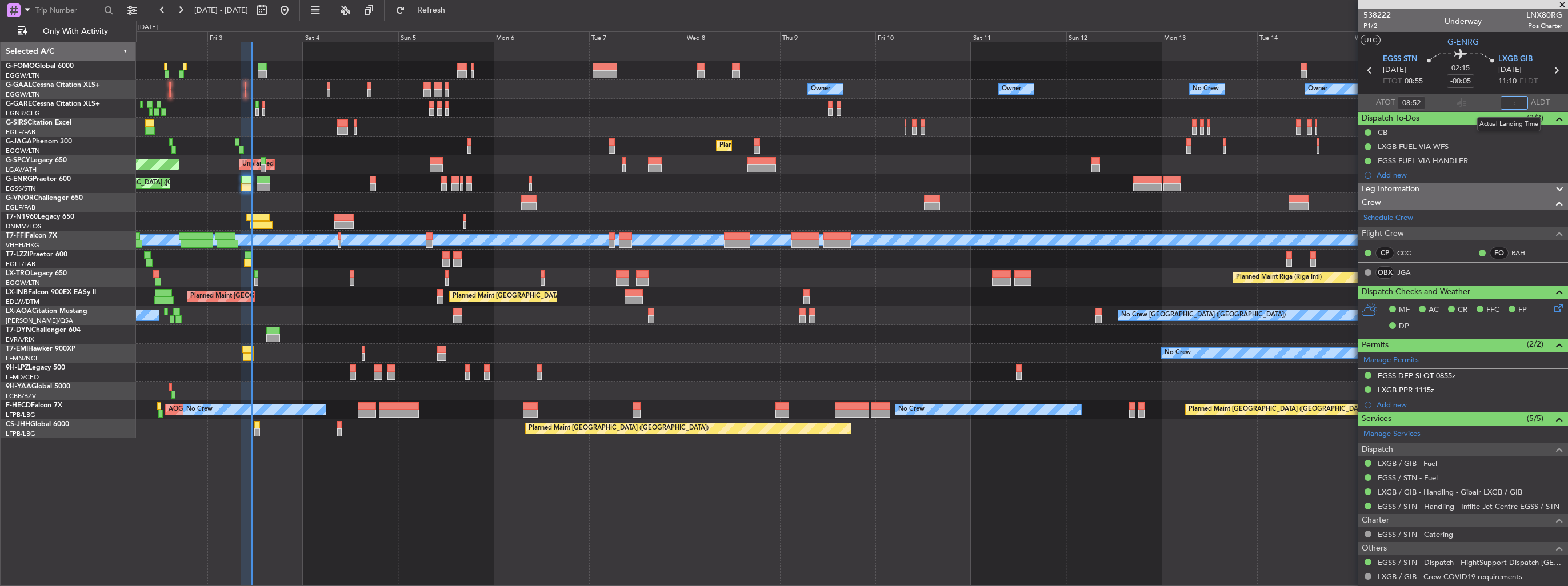
click at [1514, 104] on input "text" at bounding box center [1514, 103] width 27 height 14
type input "08:52"
click at [1506, 99] on mat-tooltip-component "Estimated Landing Time" at bounding box center [1514, 90] width 90 height 30
click at [1509, 102] on mat-tooltip-component "Estimated Landing Time" at bounding box center [1514, 90] width 90 height 30
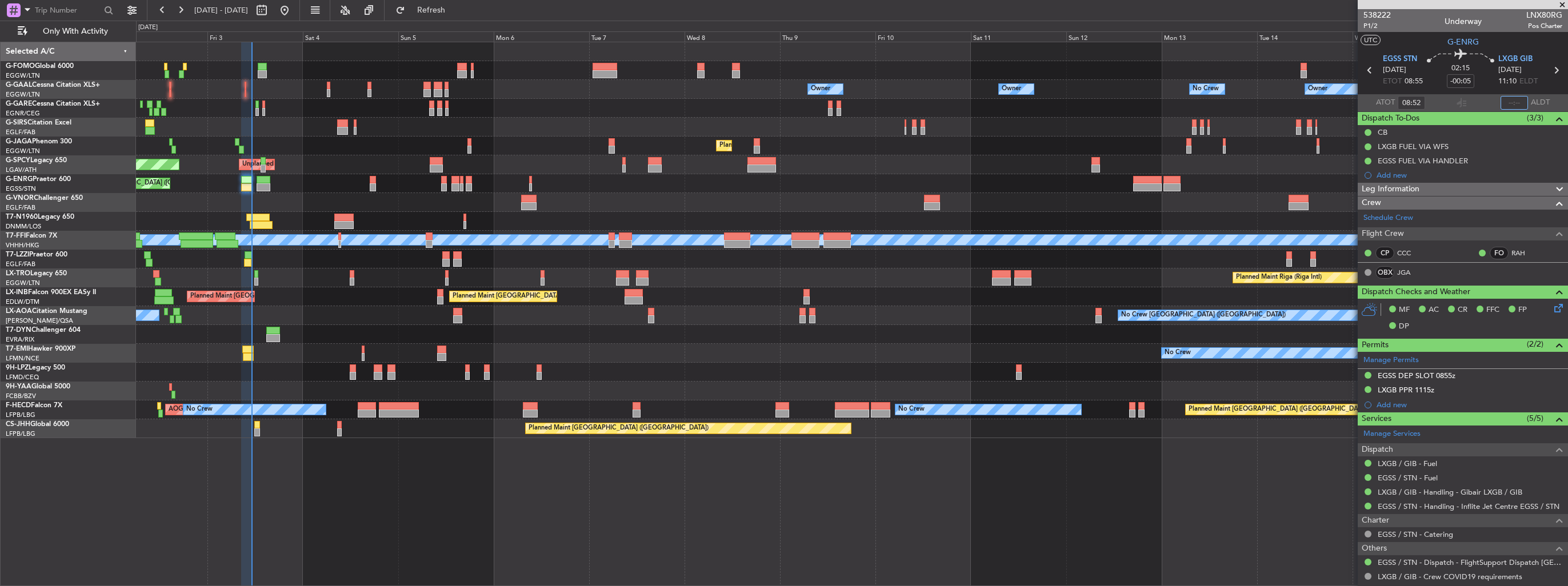
click at [1510, 100] on input "text" at bounding box center [1514, 103] width 27 height 14
type input "11:07"
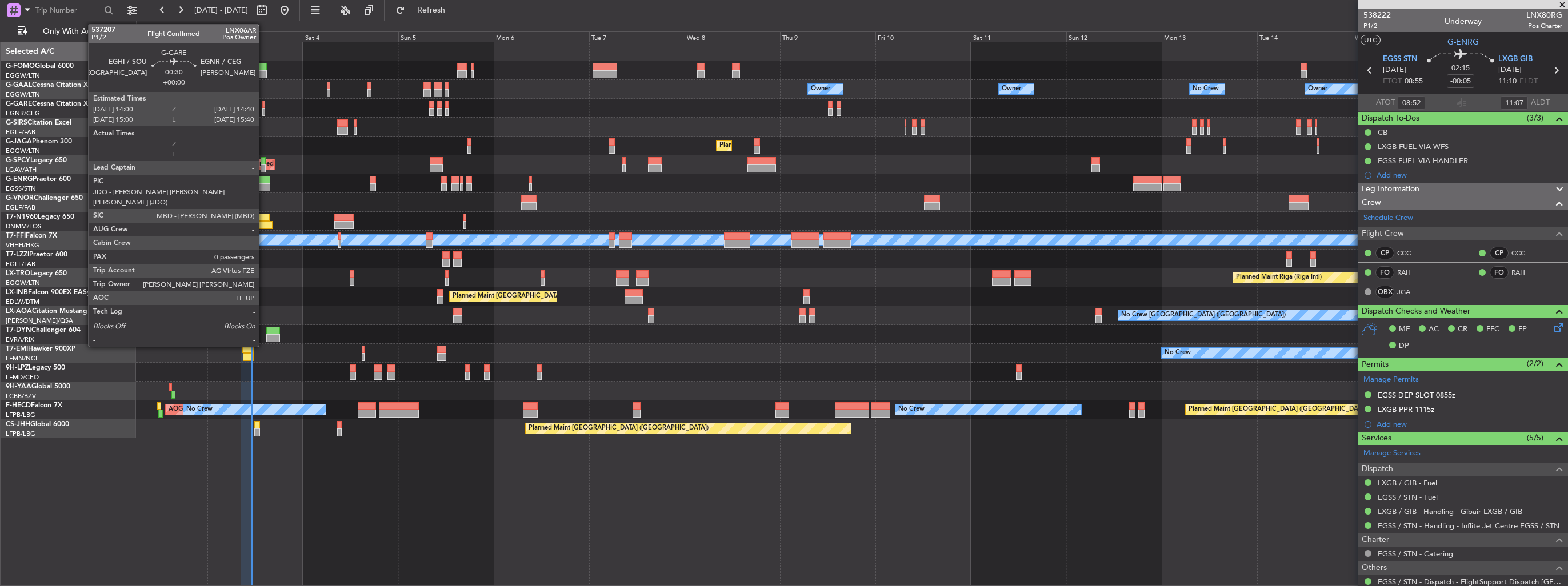
click at [264, 107] on div at bounding box center [263, 104] width 2 height 8
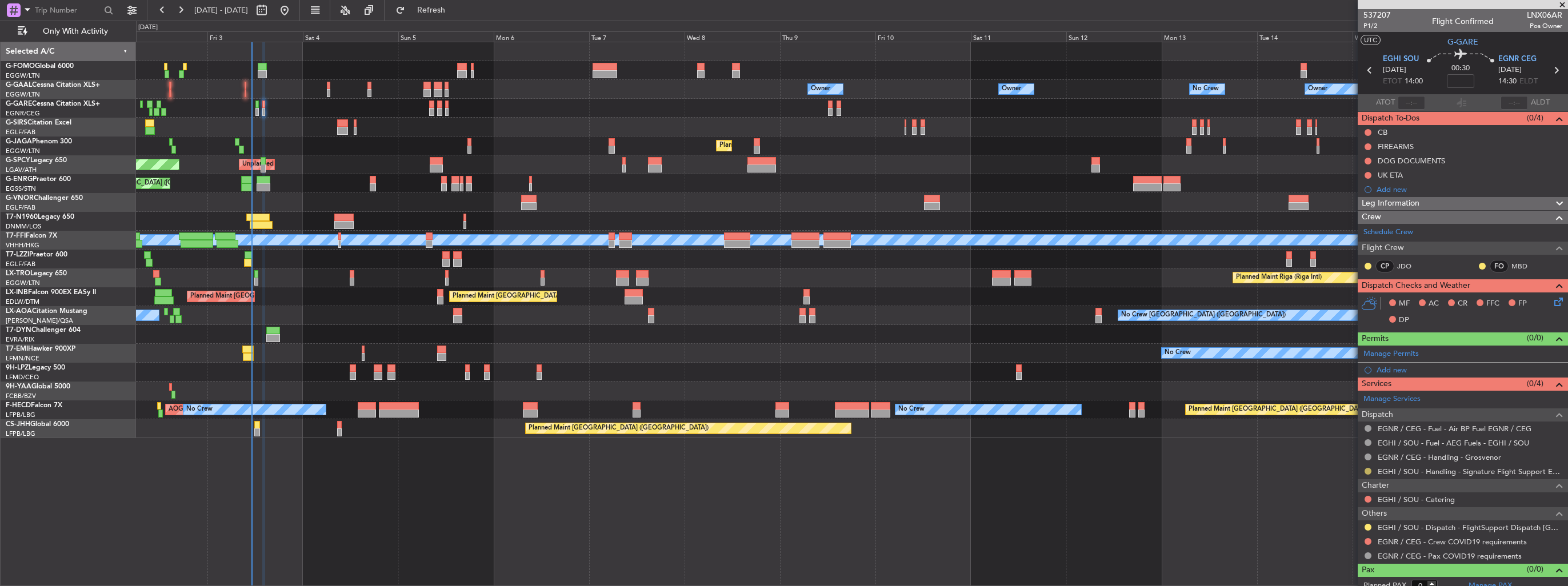
click at [1366, 471] on button at bounding box center [1367, 471] width 7 height 7
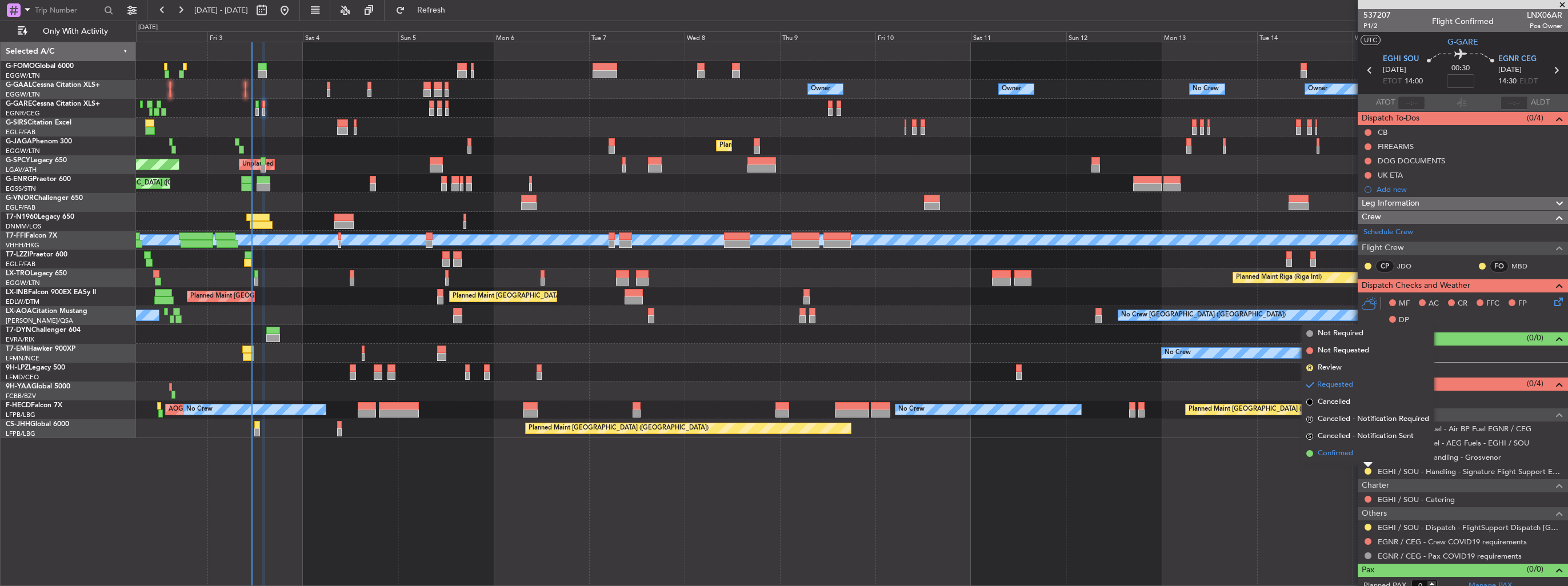
click at [1332, 450] on span "Confirmed" at bounding box center [1335, 454] width 35 height 12
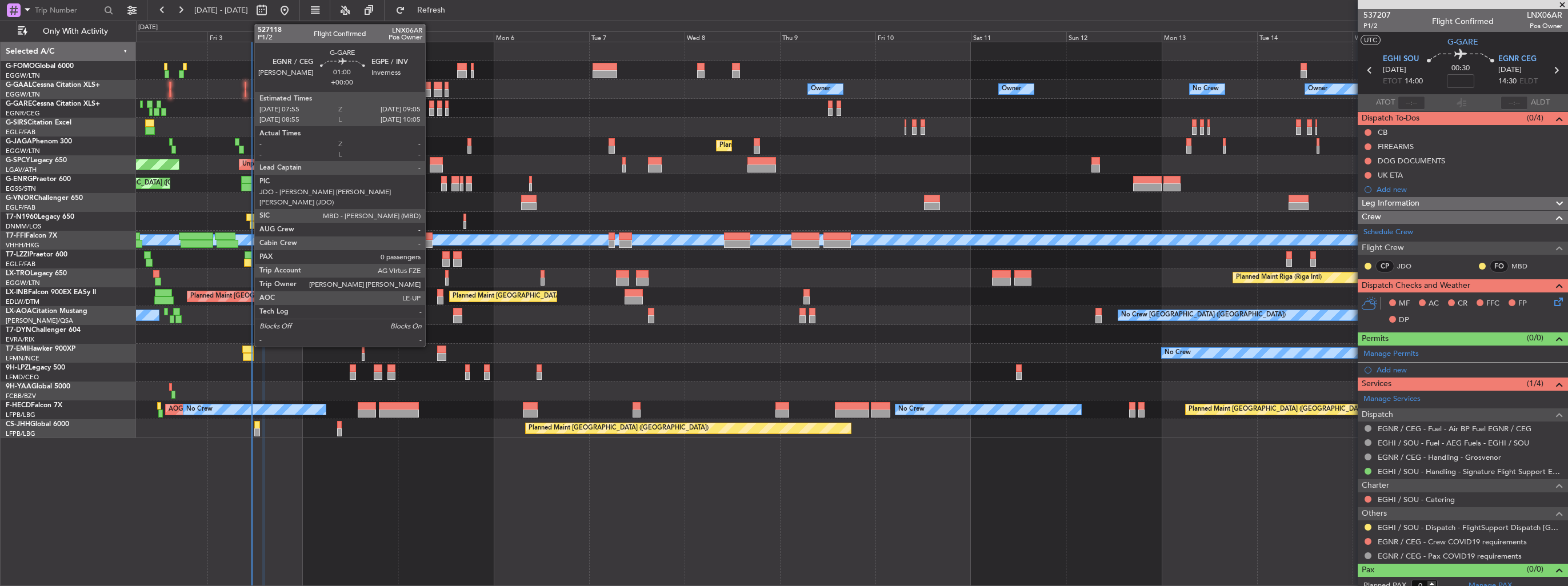
click at [431, 111] on div at bounding box center [431, 112] width 5 height 8
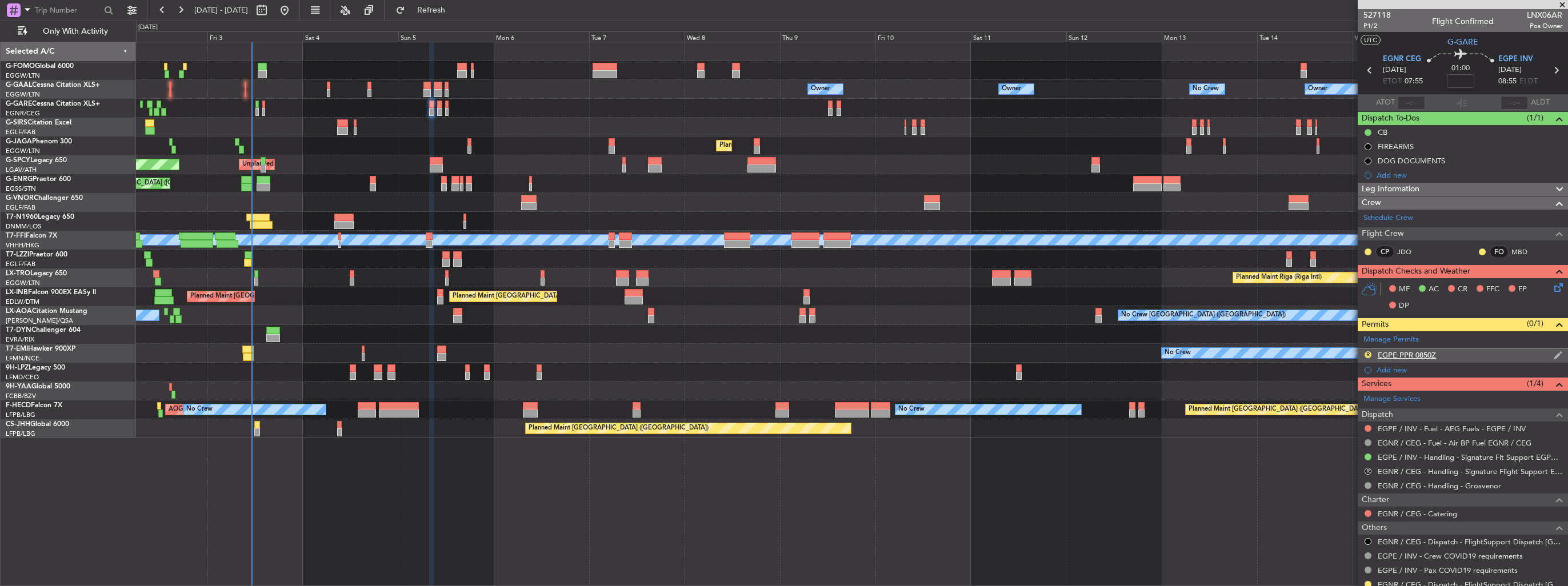
click at [1553, 354] on img at bounding box center [1557, 355] width 8 height 11
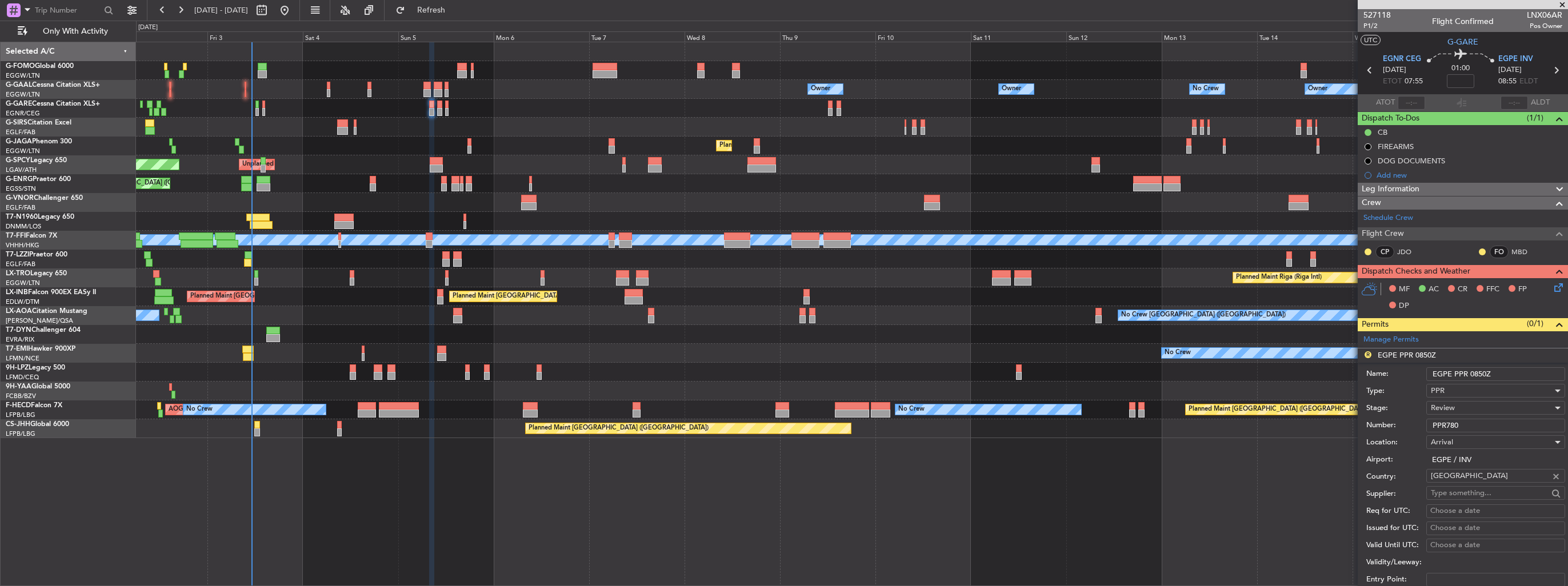
drag, startPoint x: 1497, startPoint y: 369, endPoint x: 1470, endPoint y: 374, distance: 27.5
click at [1470, 374] on input "EGPE PPR 0850Z" at bounding box center [1495, 374] width 139 height 14
type input "EGPE PPR 0905z"
click at [1481, 408] on div "Review" at bounding box center [1492, 408] width 122 height 17
click at [1478, 498] on span "Received OK" at bounding box center [1492, 499] width 120 height 17
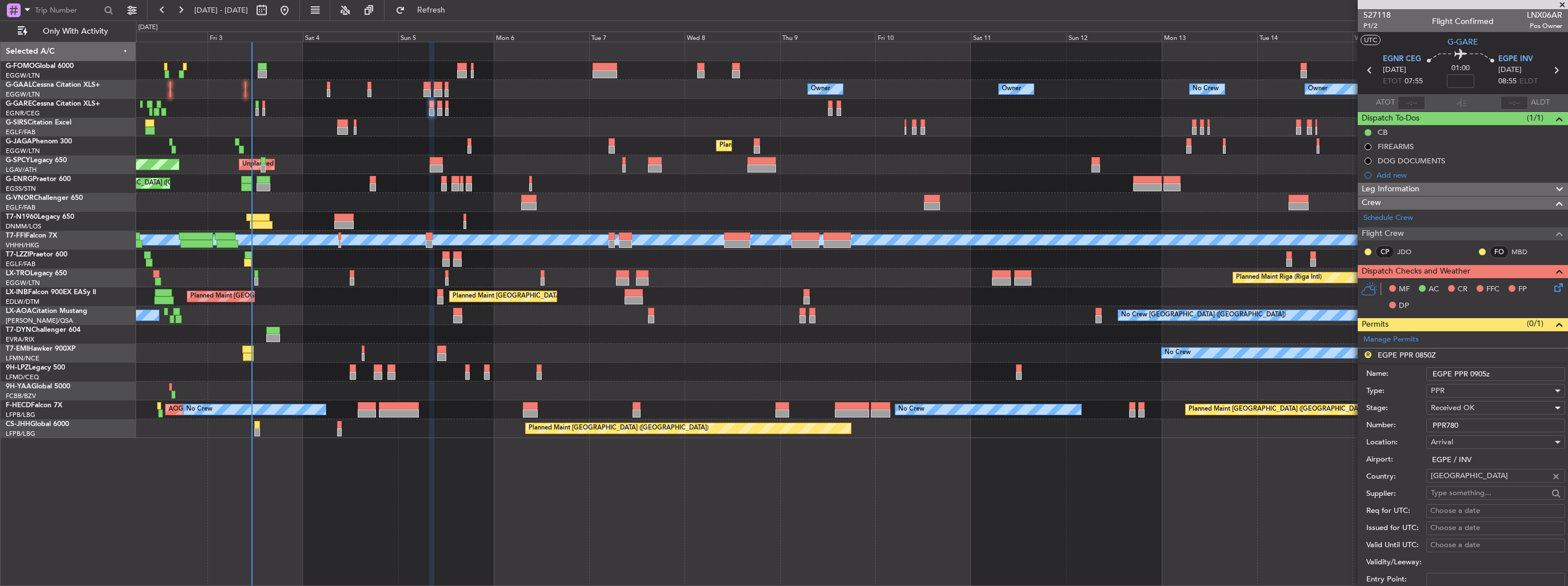
scroll to position [343, 0]
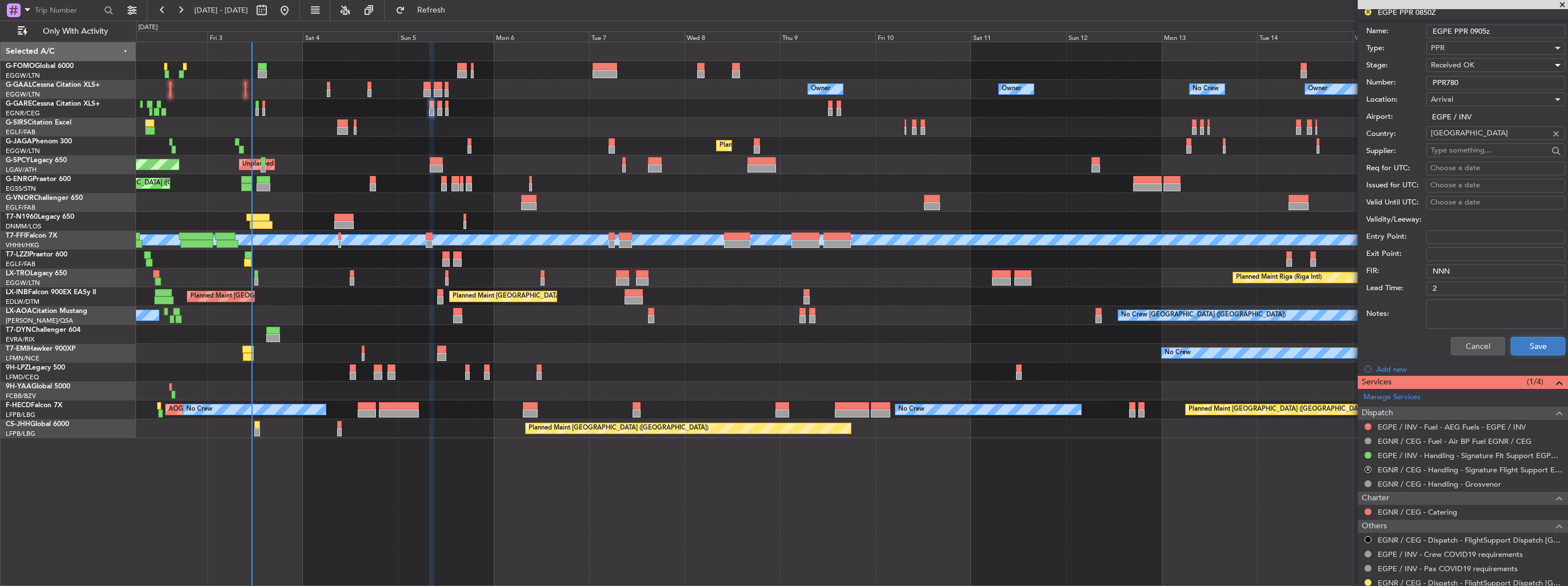
click at [1521, 345] on button "Save" at bounding box center [1538, 346] width 54 height 18
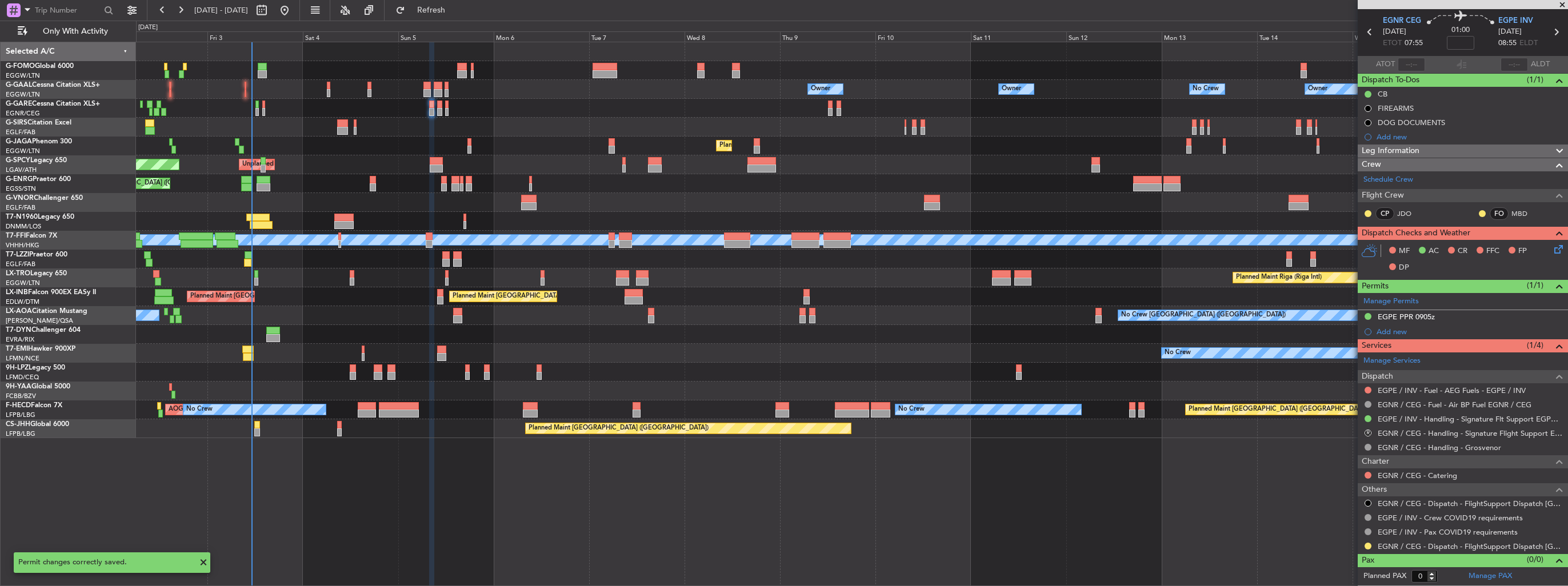
scroll to position [1, 0]
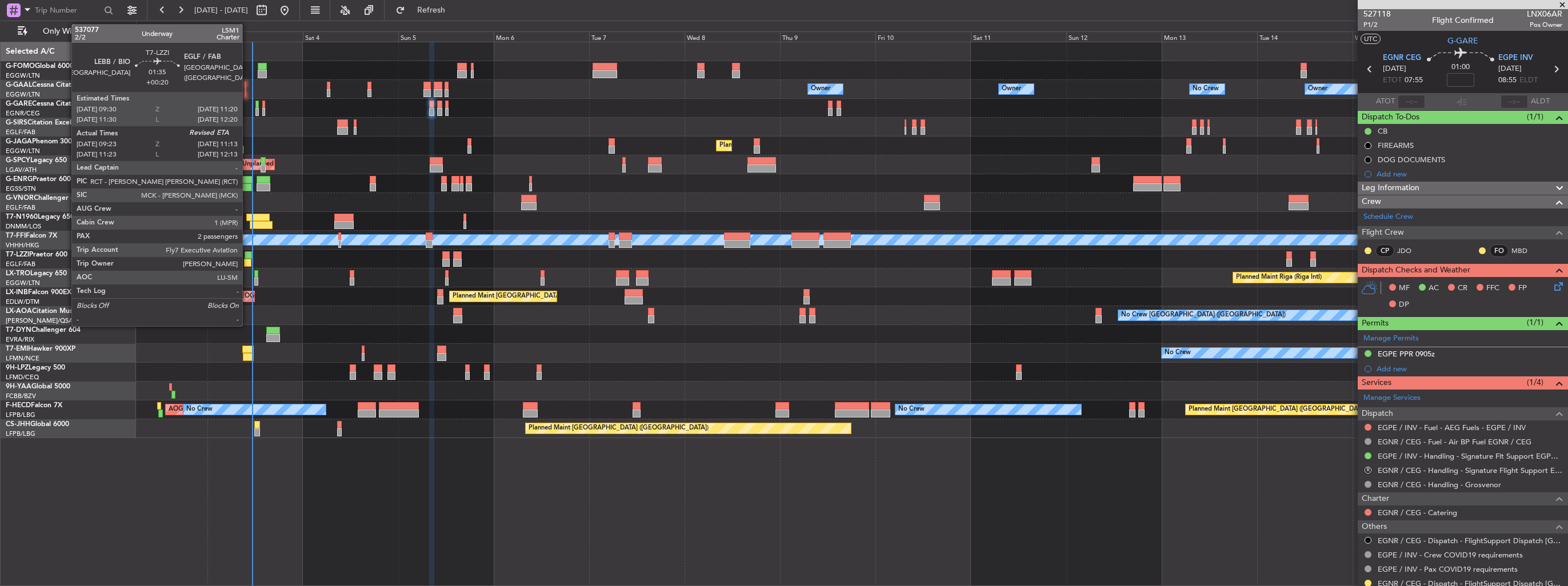
click at [247, 264] on div at bounding box center [247, 263] width 7 height 8
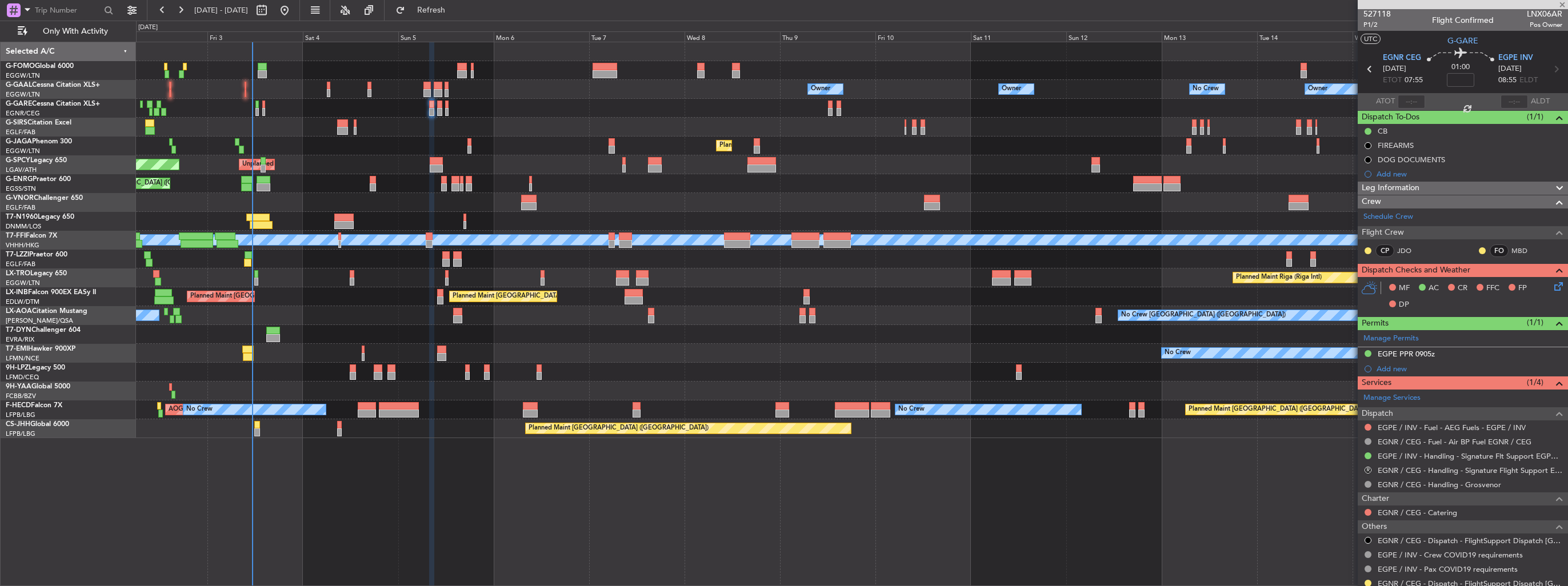
type input "+00:20"
type input "09:33"
type input "2"
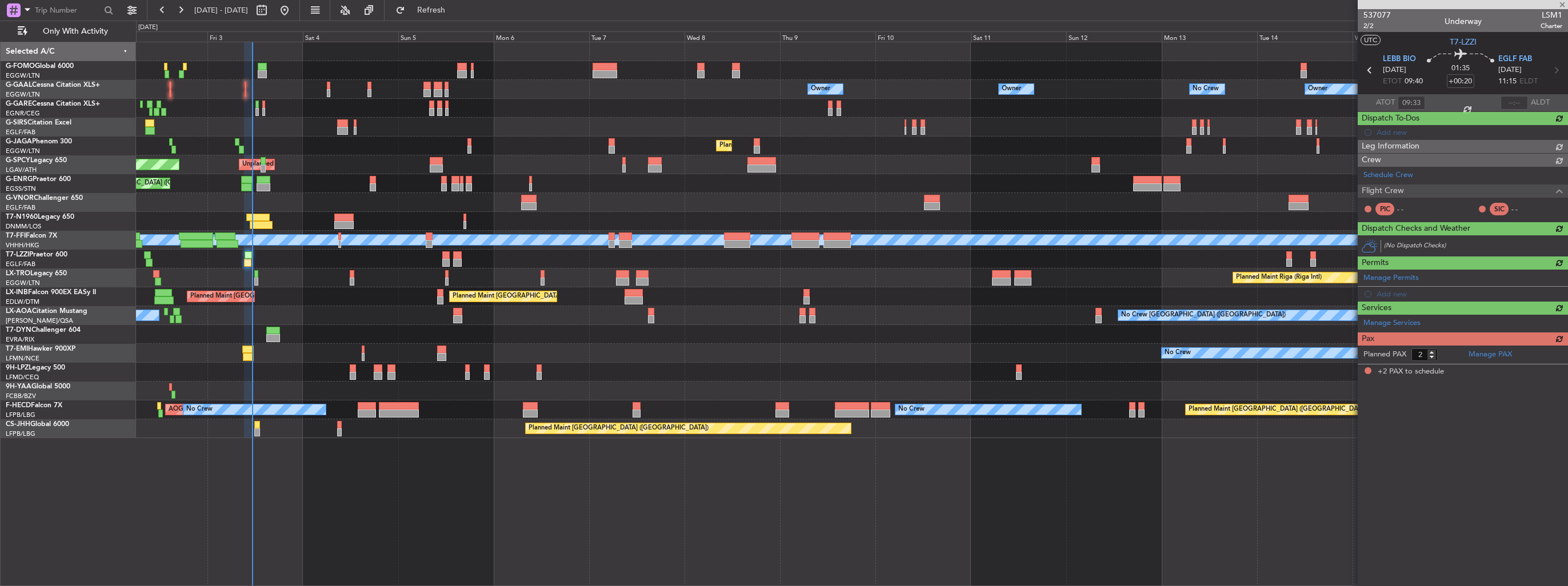
scroll to position [0, 0]
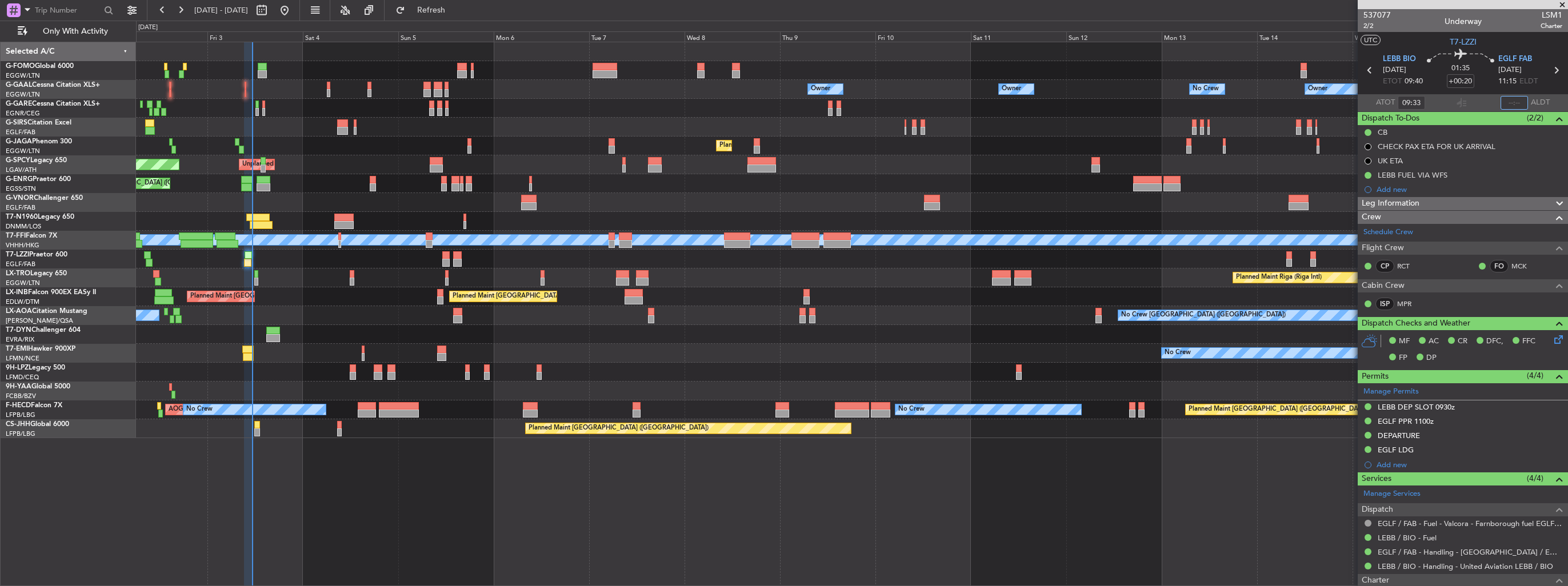
click at [1513, 107] on input "text" at bounding box center [1514, 103] width 27 height 14
type input "11:15"
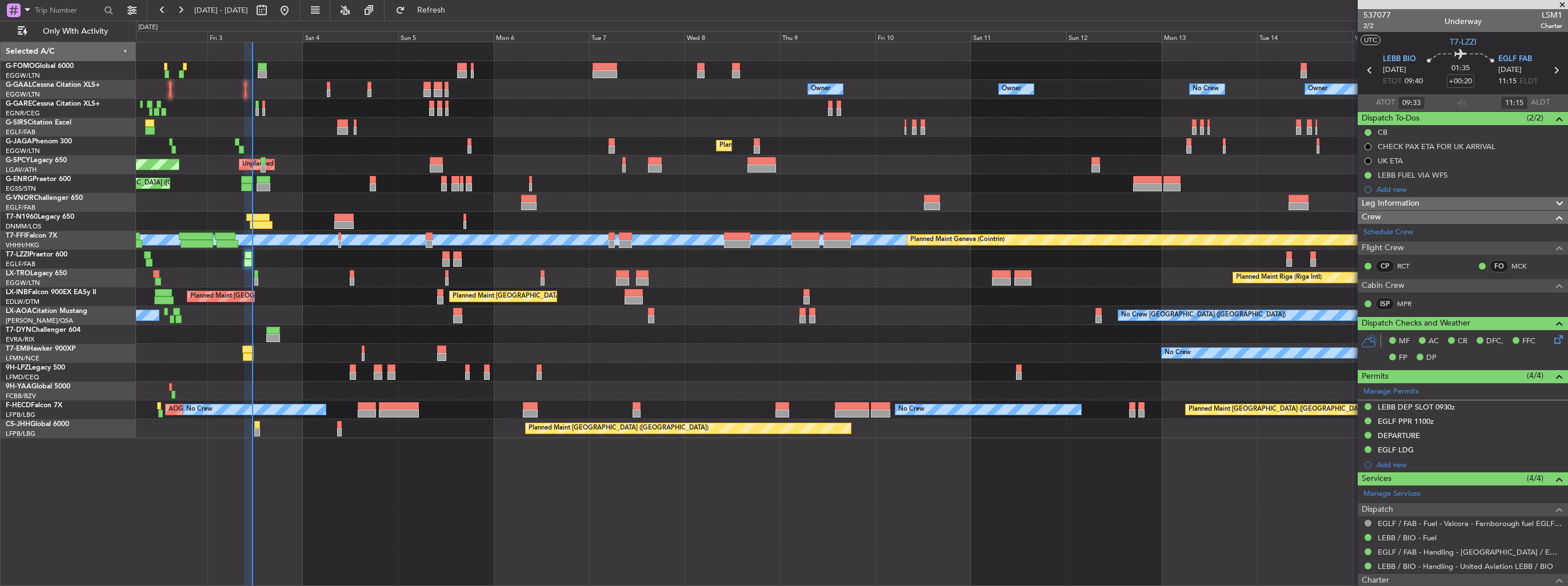
click at [1399, 44] on section "UTC T7-LZZI" at bounding box center [1463, 40] width 210 height 17
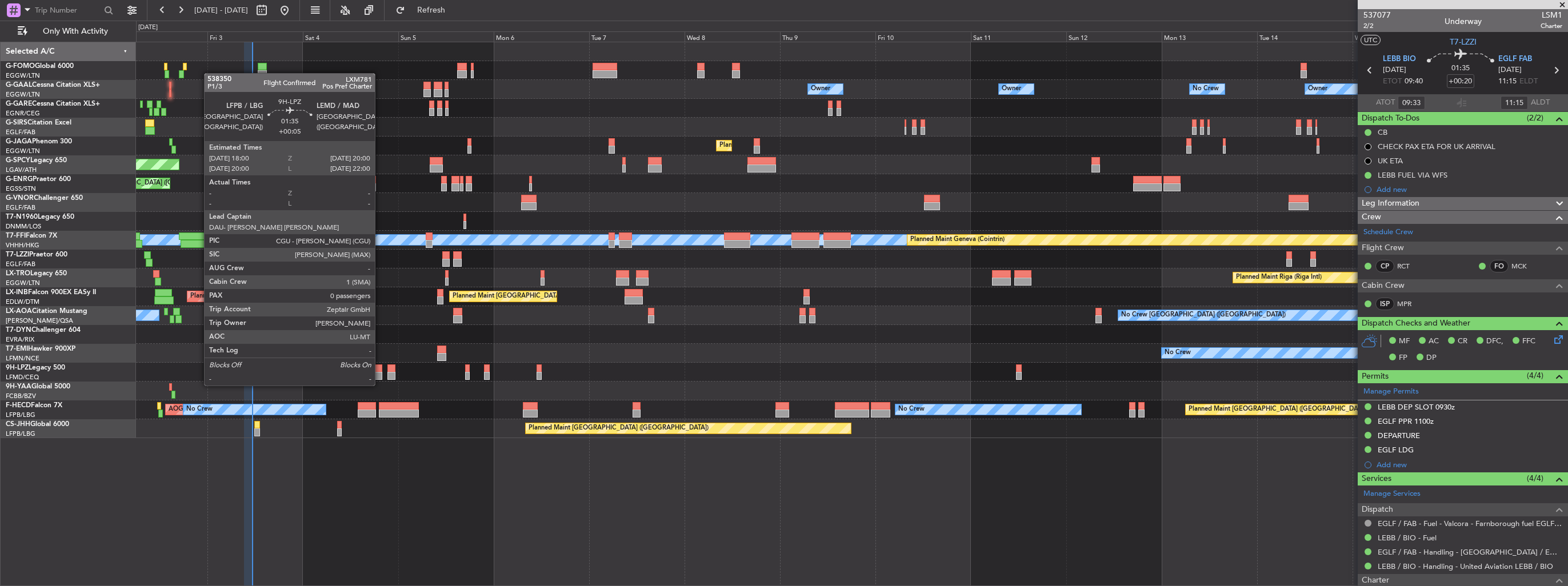
click at [380, 374] on div at bounding box center [378, 376] width 8 height 8
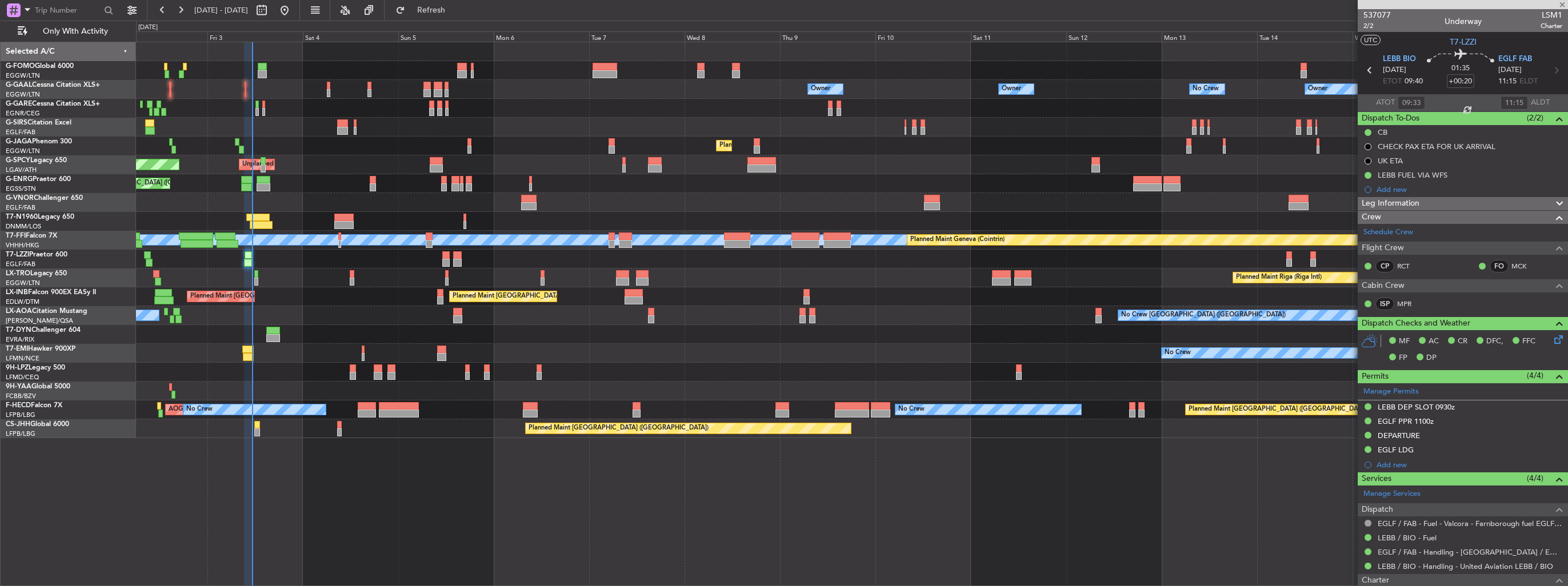
type input "+00:05"
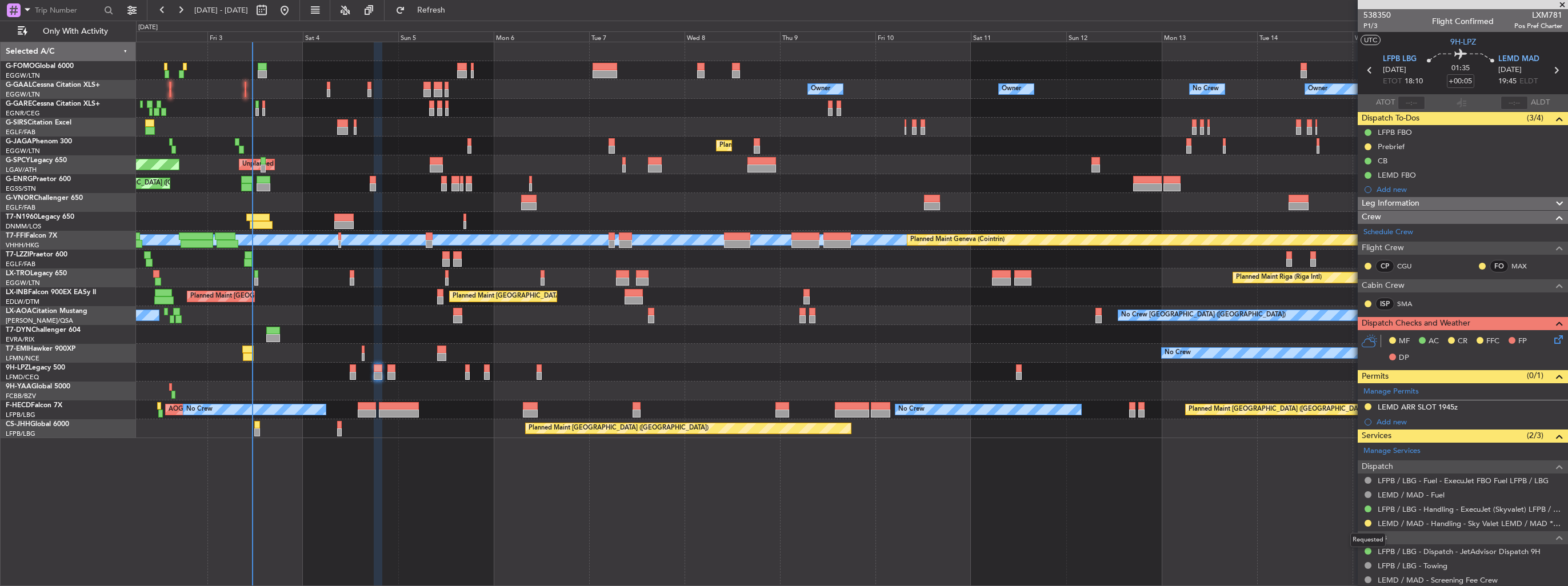
drag, startPoint x: 1369, startPoint y: 522, endPoint x: 1360, endPoint y: 519, distance: 9.5
click at [1369, 522] on button at bounding box center [1367, 524] width 7 height 7
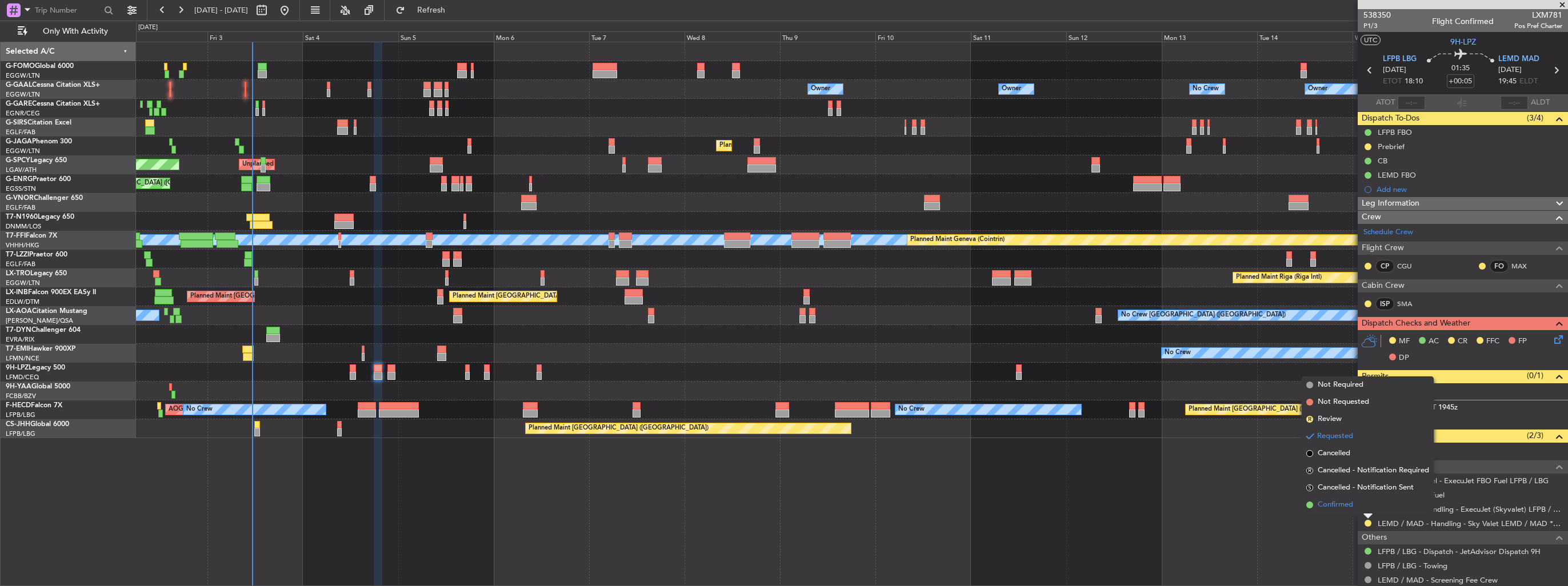
click at [1343, 510] on span "Confirmed" at bounding box center [1335, 505] width 35 height 12
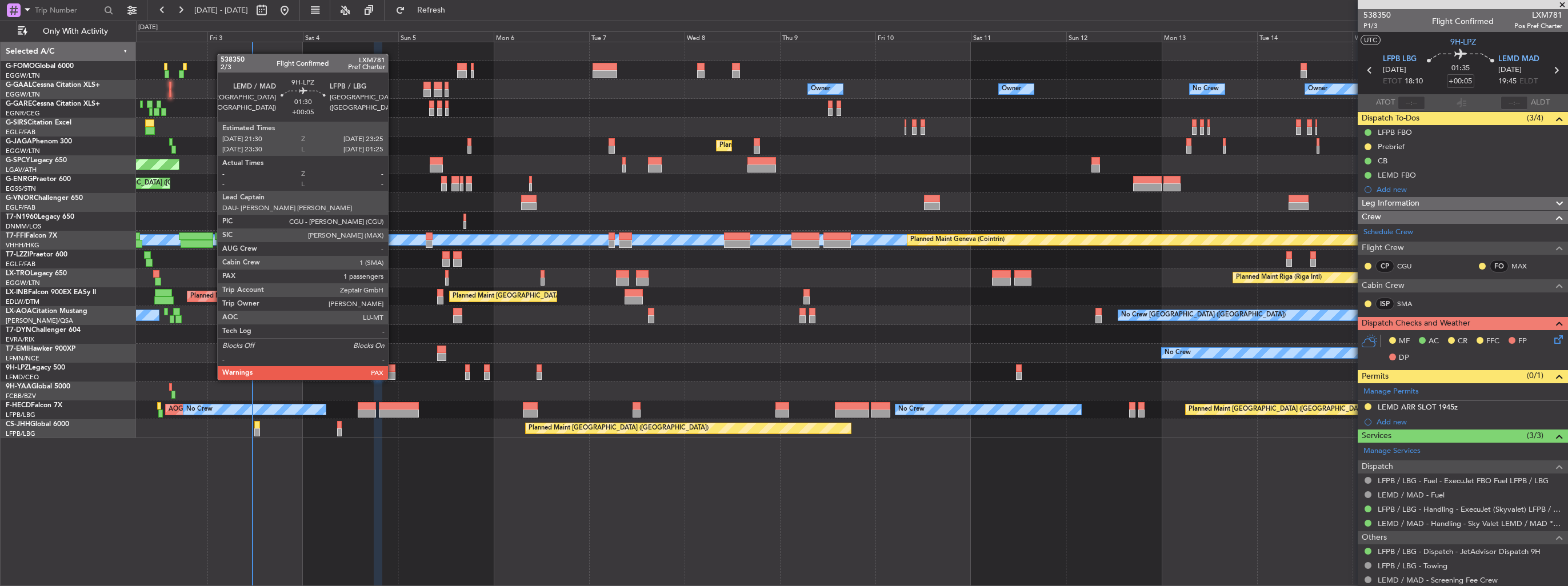
click at [393, 368] on div at bounding box center [391, 369] width 8 height 8
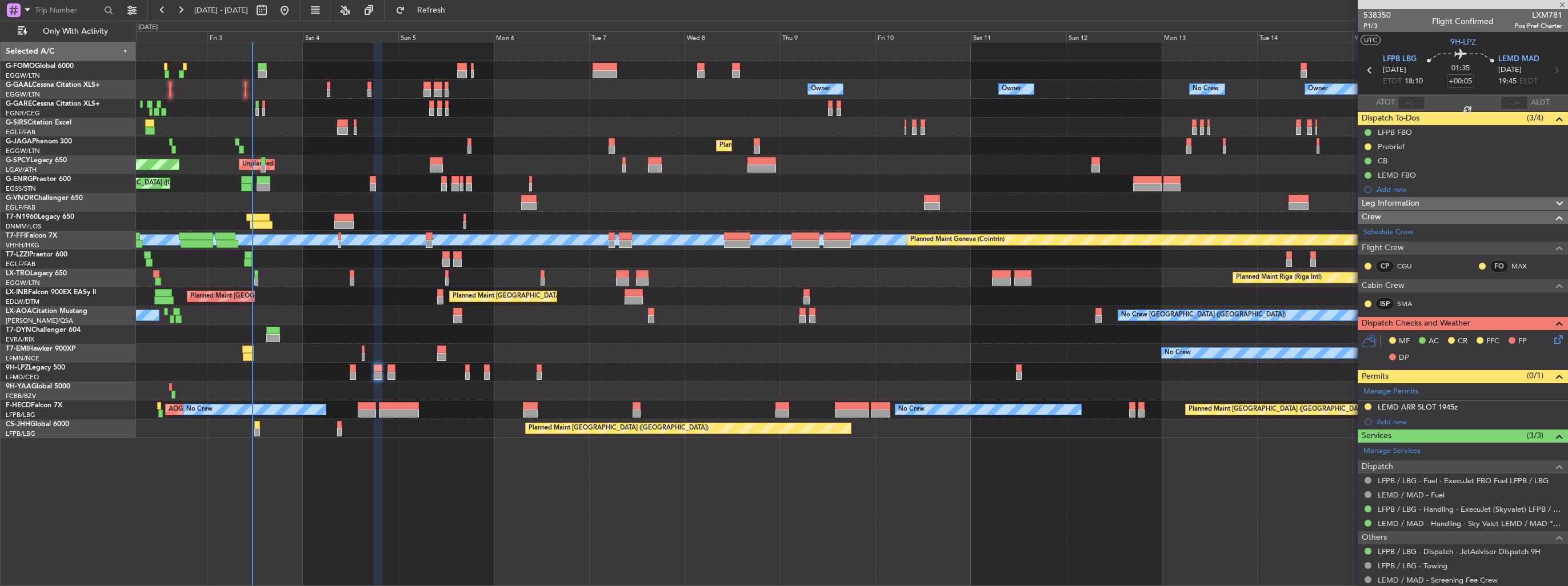
type input "1"
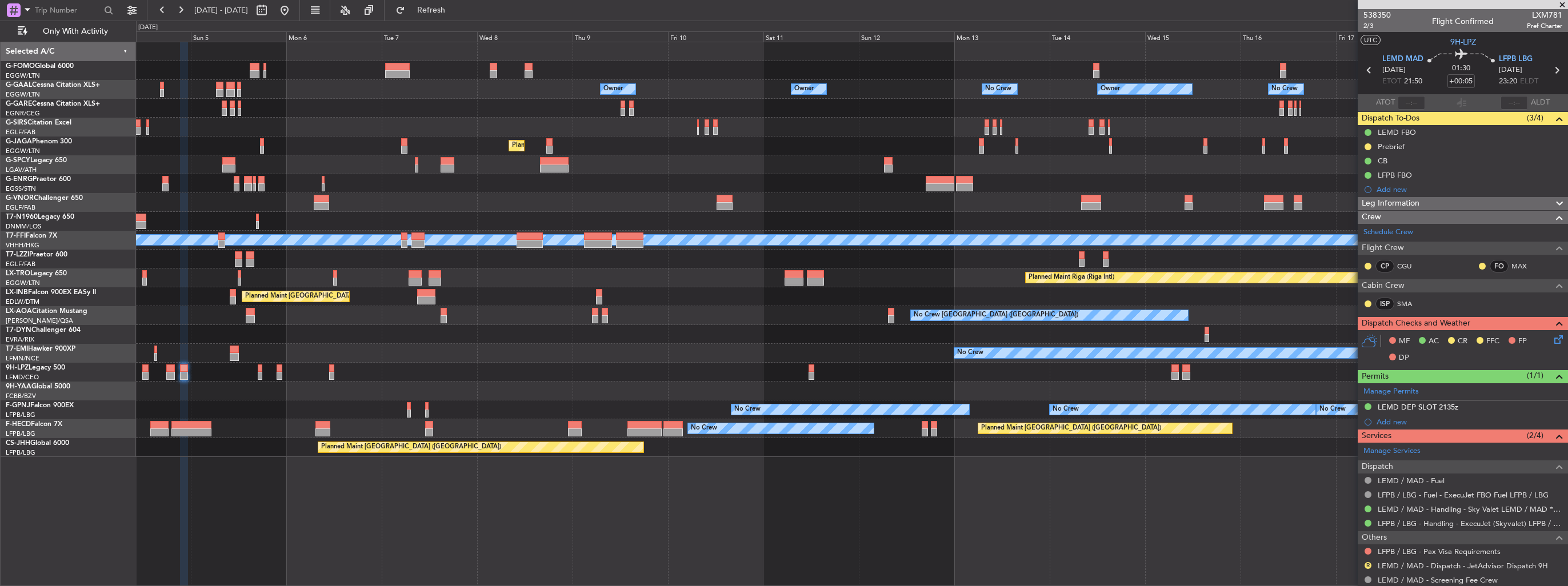
click at [503, 266] on div "Owner Owner No Crew Owner No Crew Owner Owner AOG Maint [GEOGRAPHIC_DATA] Plann…" at bounding box center [851, 249] width 1432 height 415
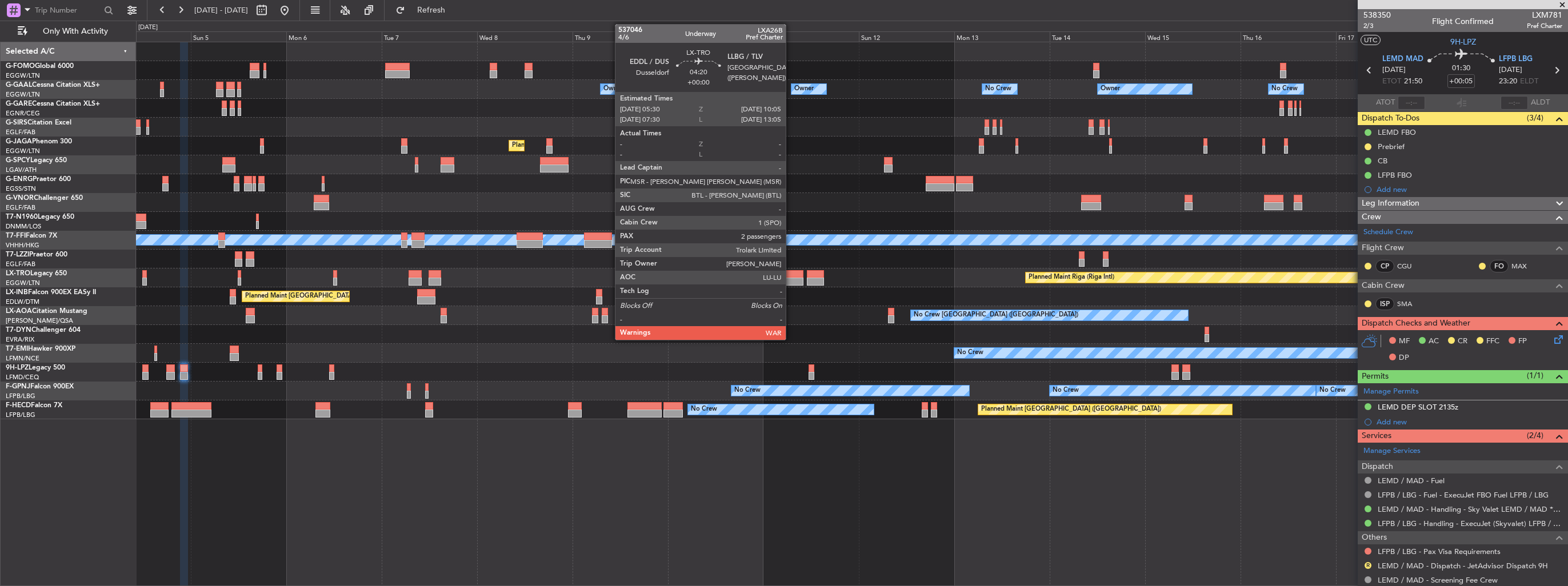
click at [791, 278] on div at bounding box center [794, 282] width 18 height 8
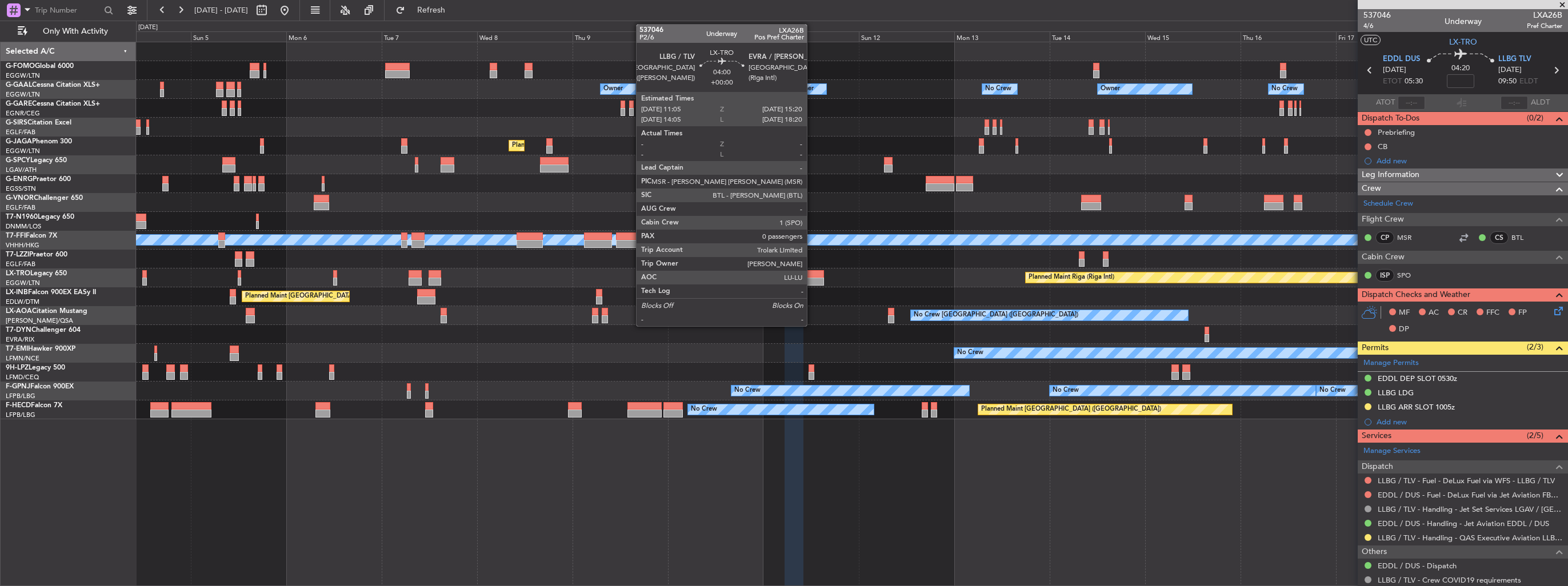
click at [812, 275] on div at bounding box center [815, 275] width 17 height 8
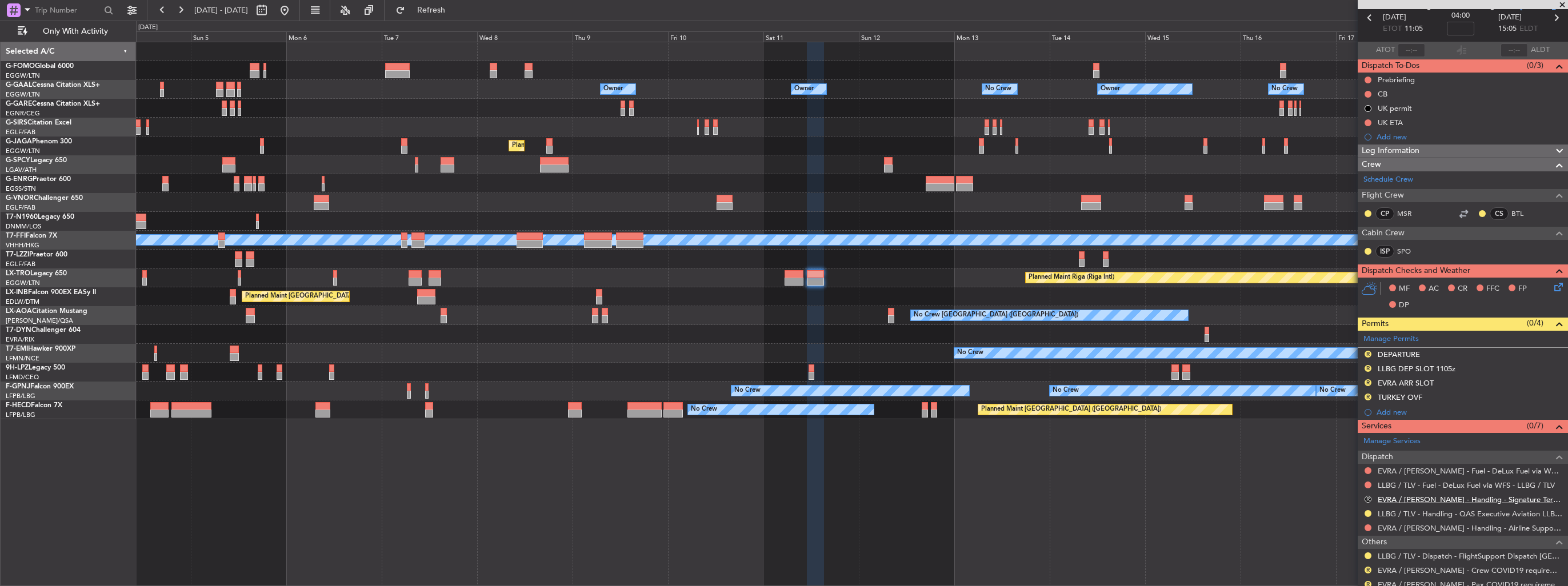
scroll to position [89, 0]
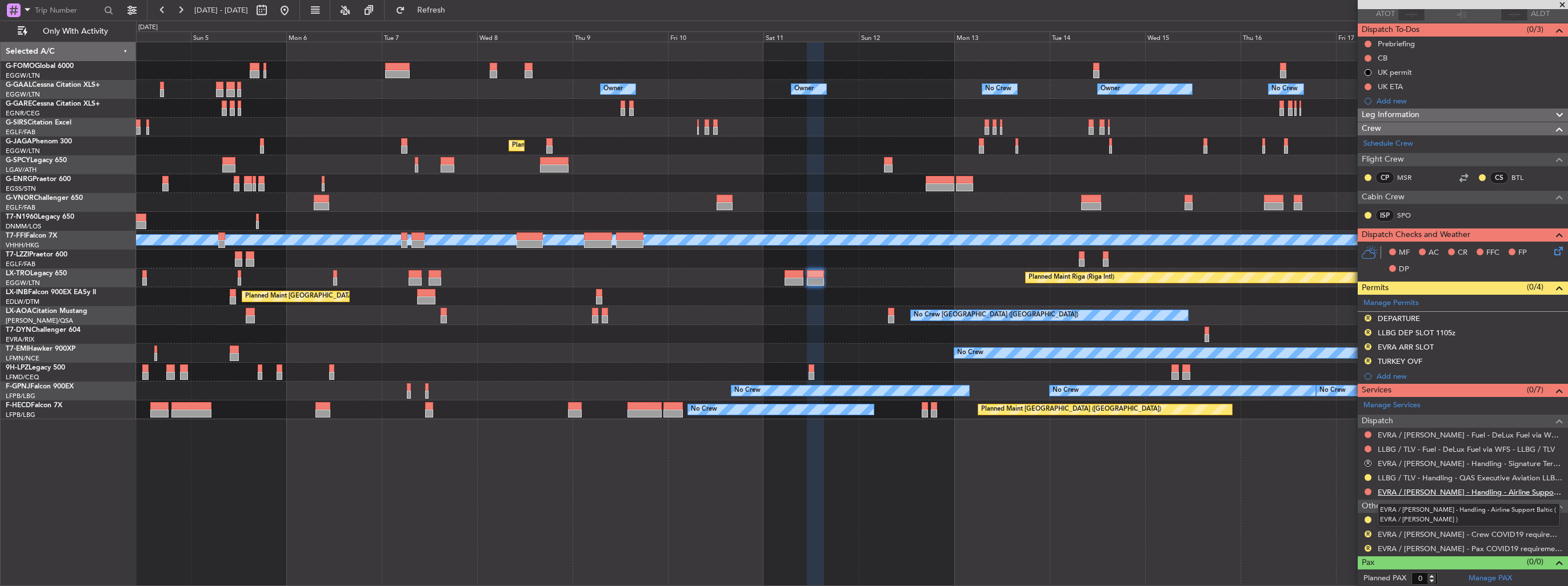
click at [1455, 493] on link "EVRA / [PERSON_NAME] - Handling - Airline Support Baltic ( EVRA / [PERSON_NAME]…" at bounding box center [1469, 492] width 185 height 10
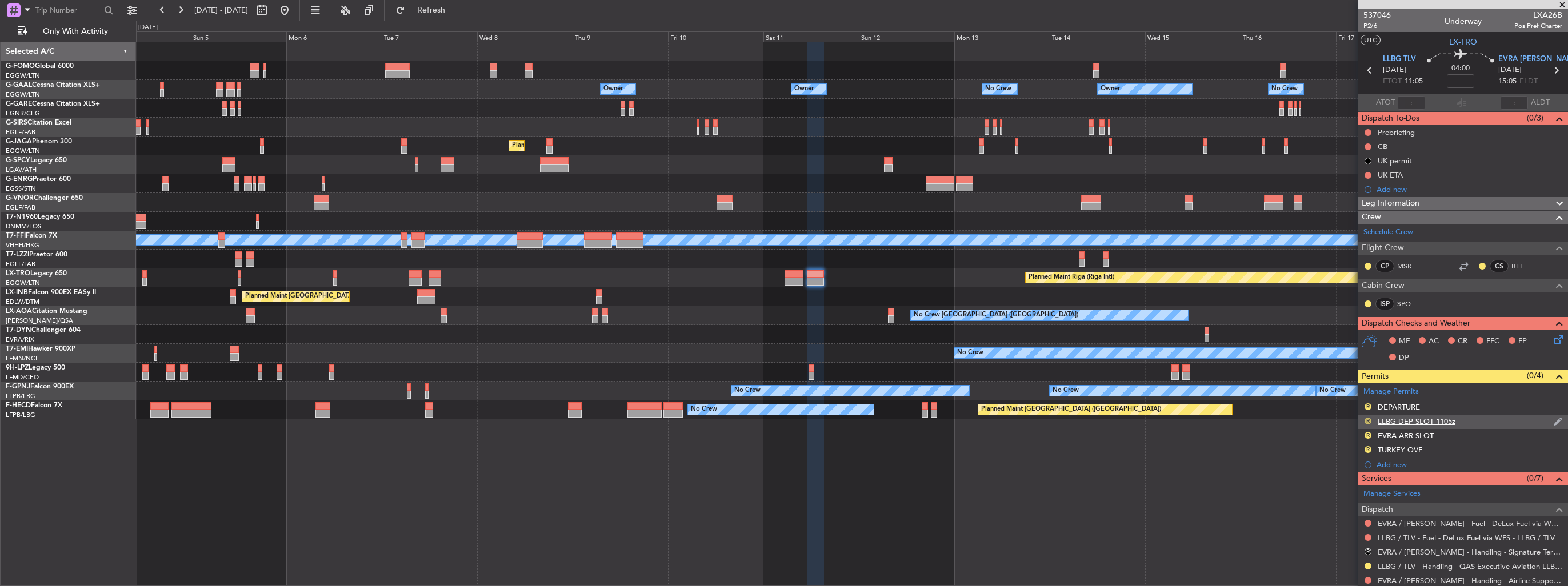
click at [1367, 418] on button "R" at bounding box center [1367, 421] width 7 height 7
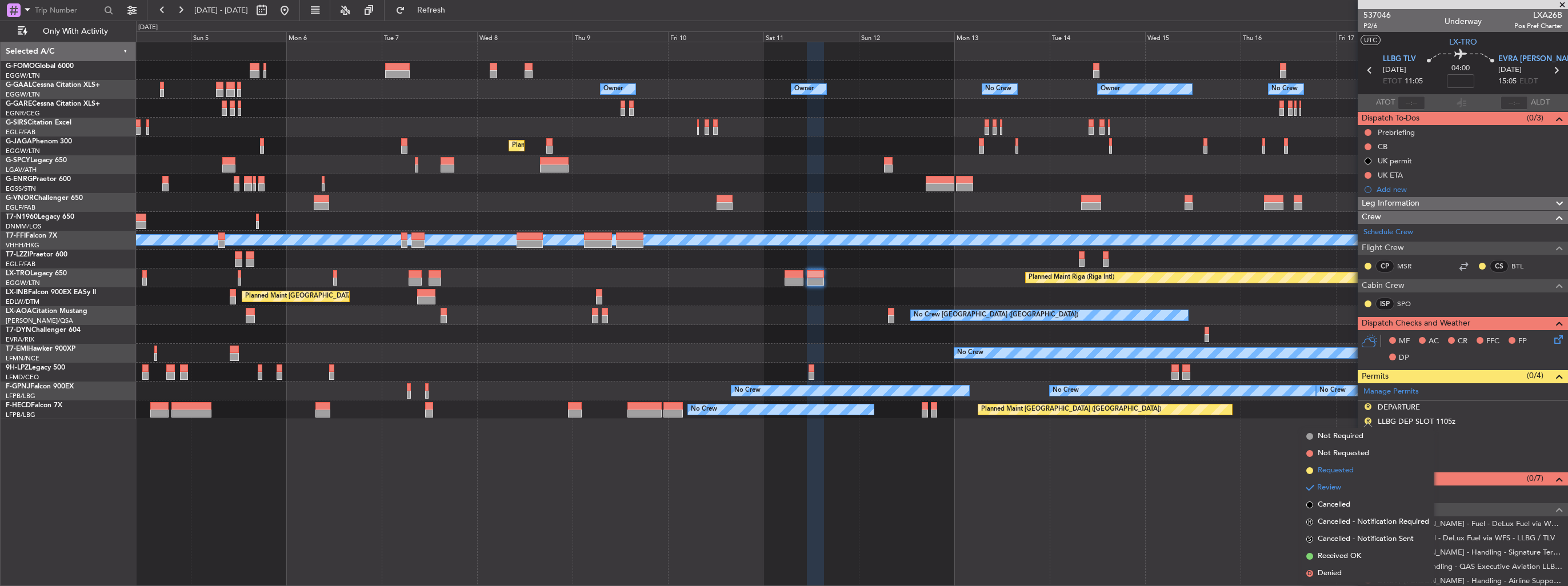
click at [1349, 469] on span "Requested" at bounding box center [1335, 471] width 36 height 12
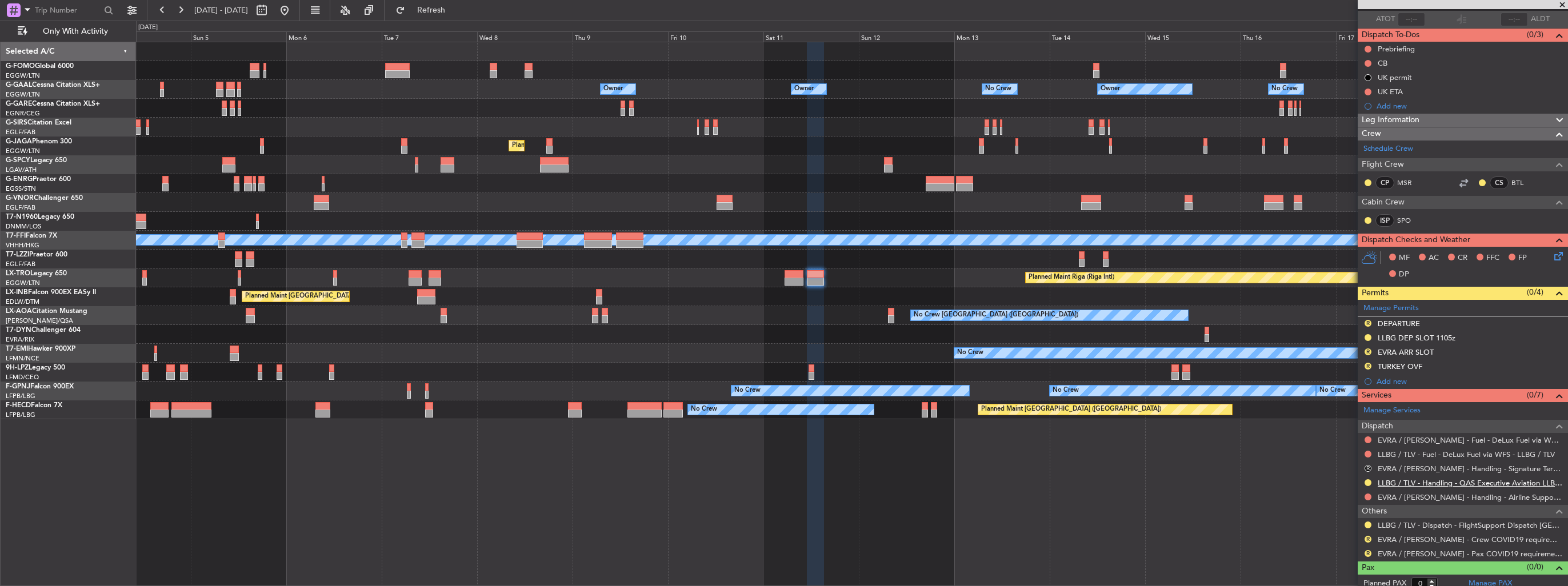
scroll to position [89, 0]
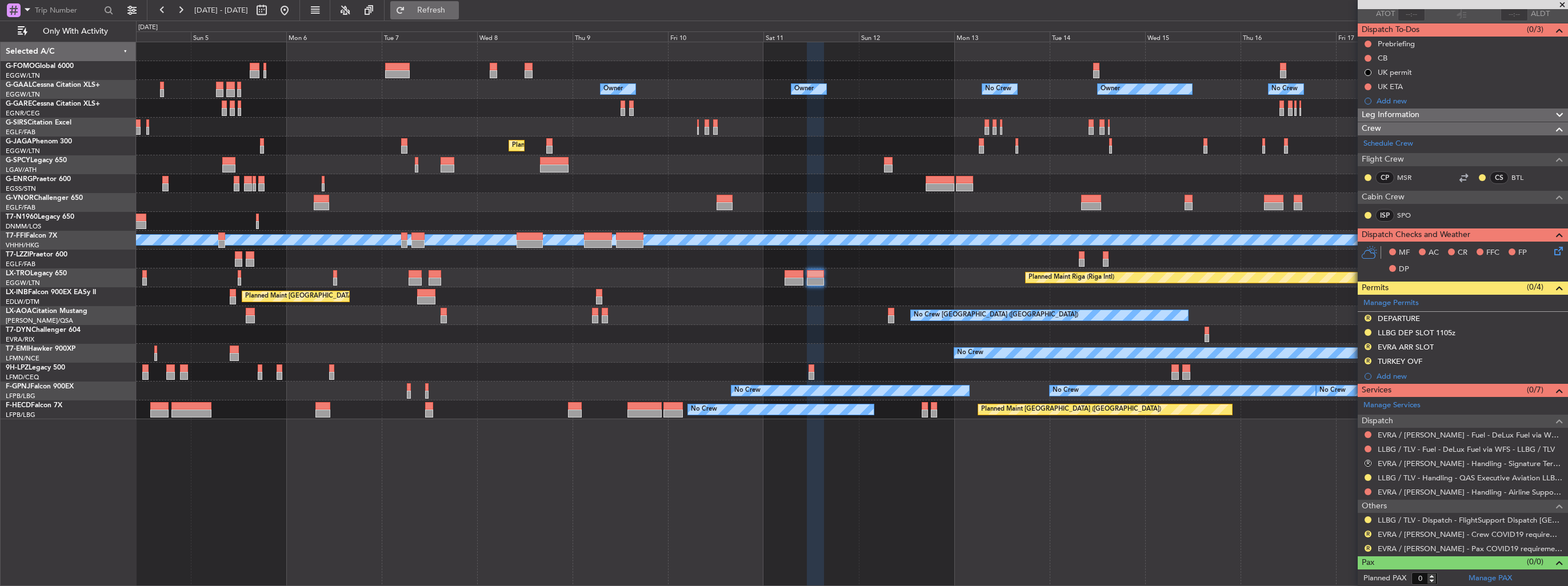
click at [455, 14] on span "Refresh" at bounding box center [431, 11] width 48 height 8
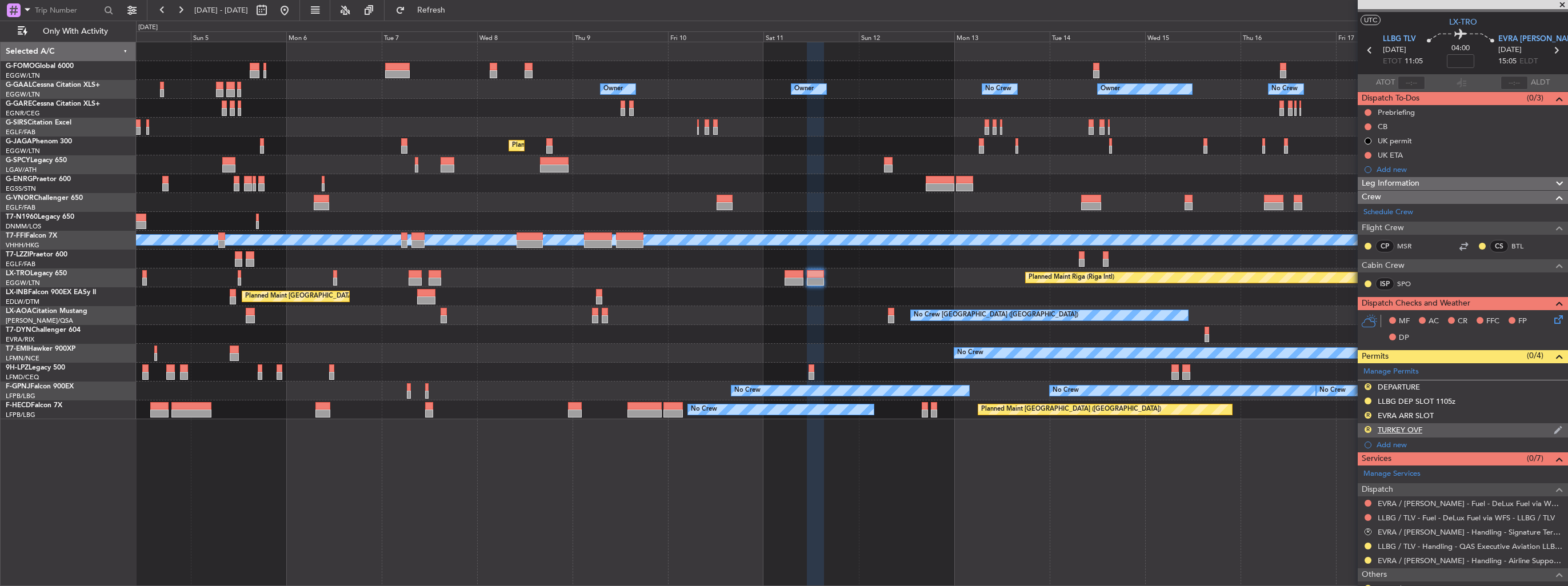
scroll to position [0, 0]
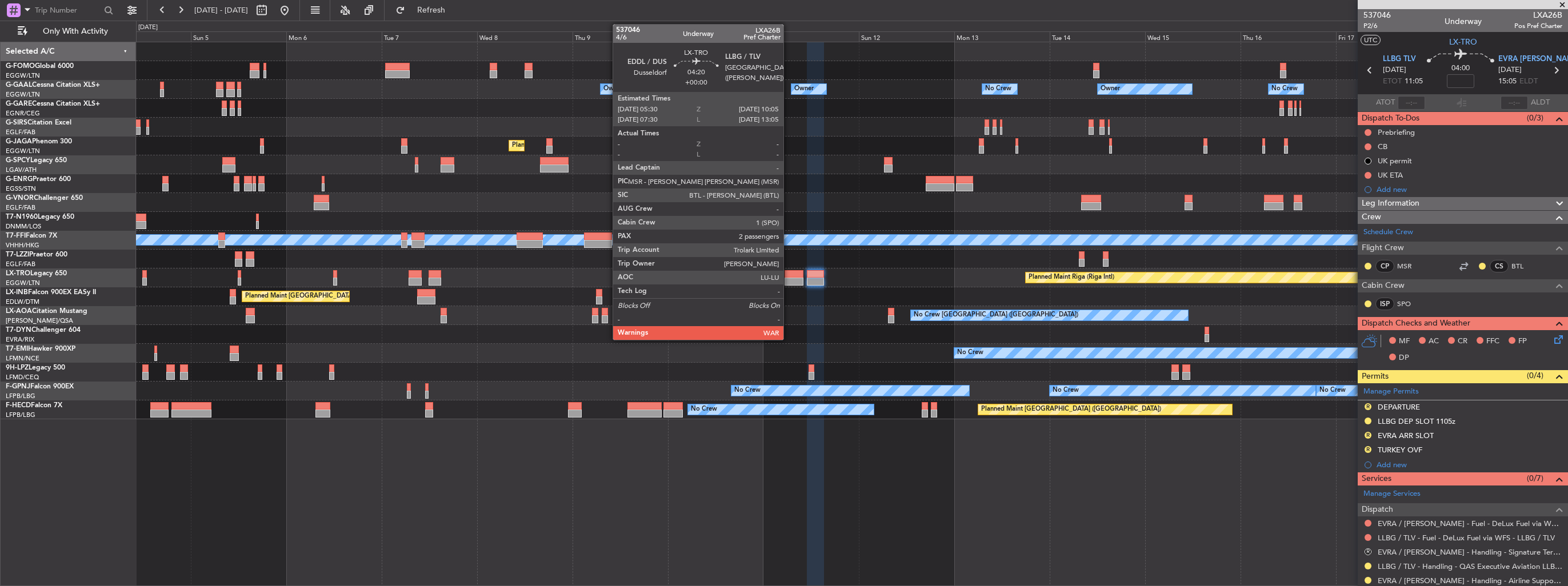
click at [788, 275] on div at bounding box center [794, 275] width 18 height 8
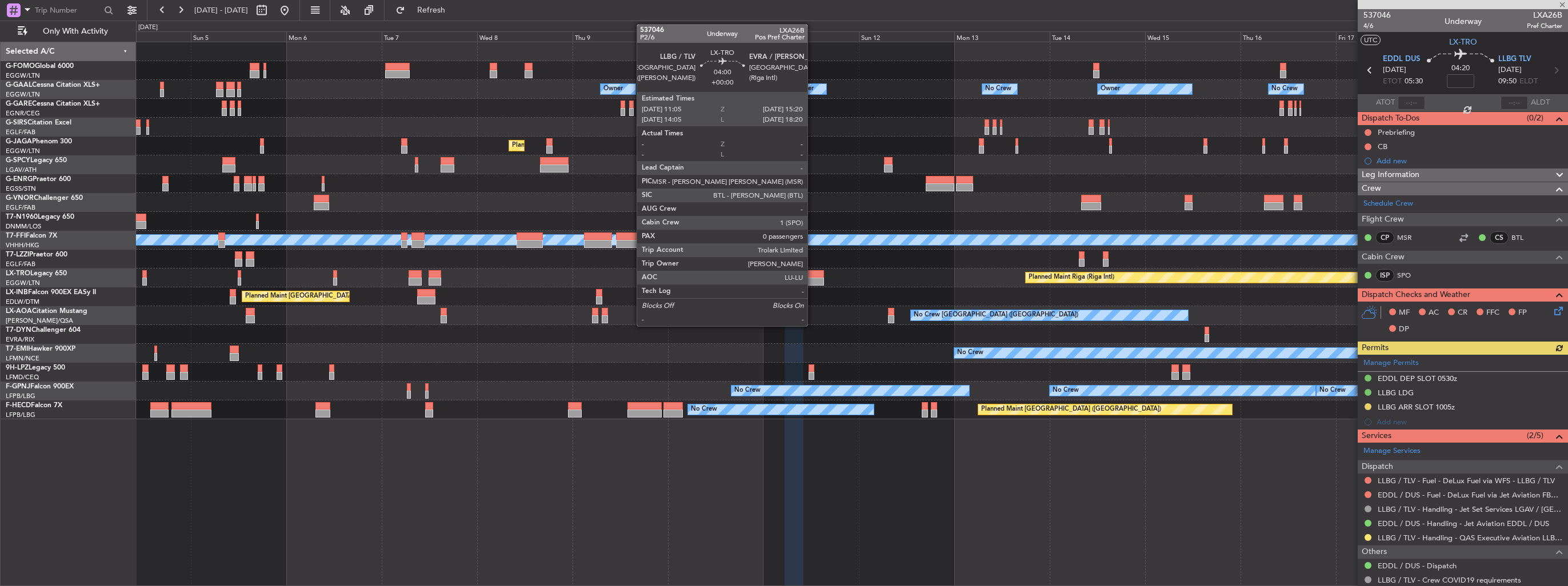
click at [813, 275] on div at bounding box center [815, 275] width 17 height 8
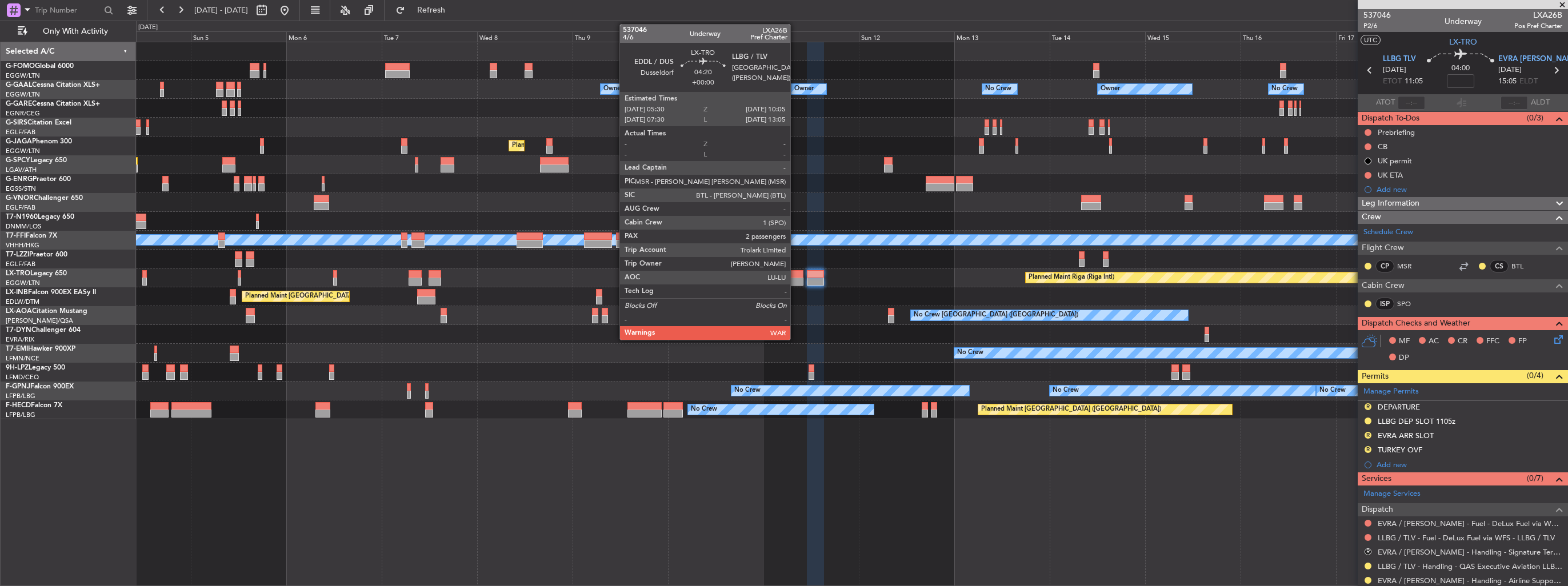
click at [796, 280] on div at bounding box center [794, 282] width 18 height 8
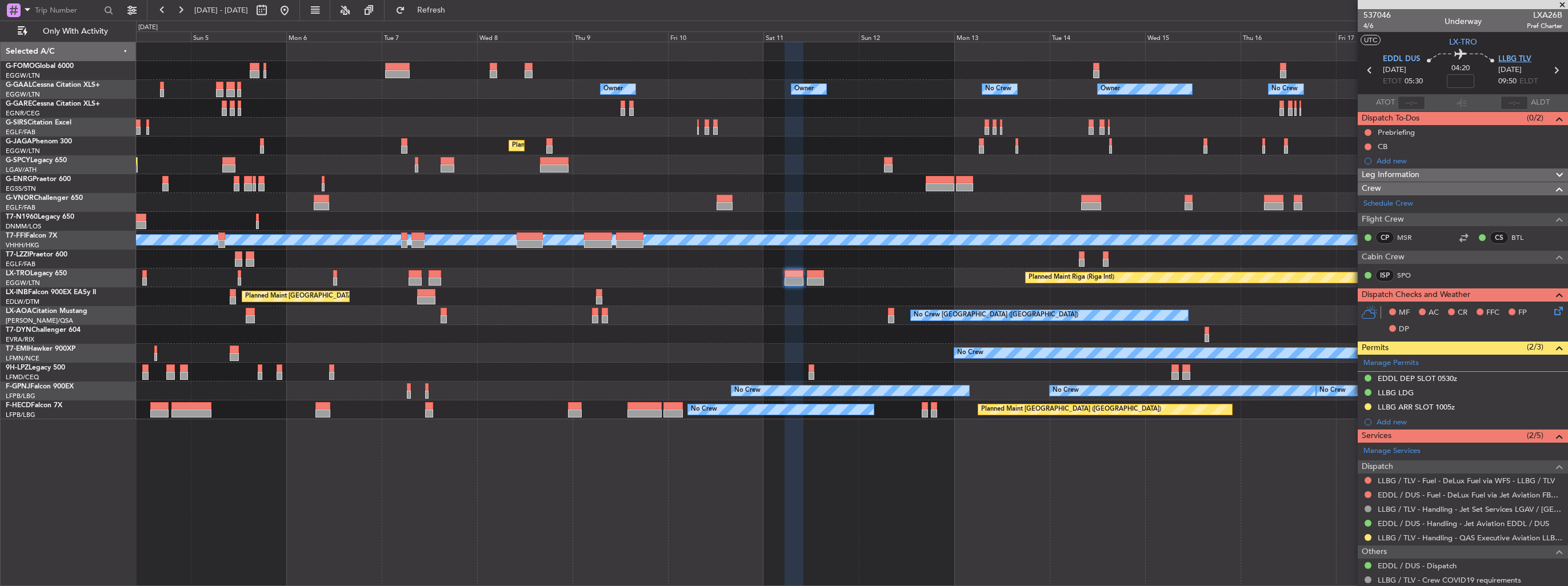
click at [1519, 63] on span "LLBG TLV" at bounding box center [1515, 59] width 33 height 12
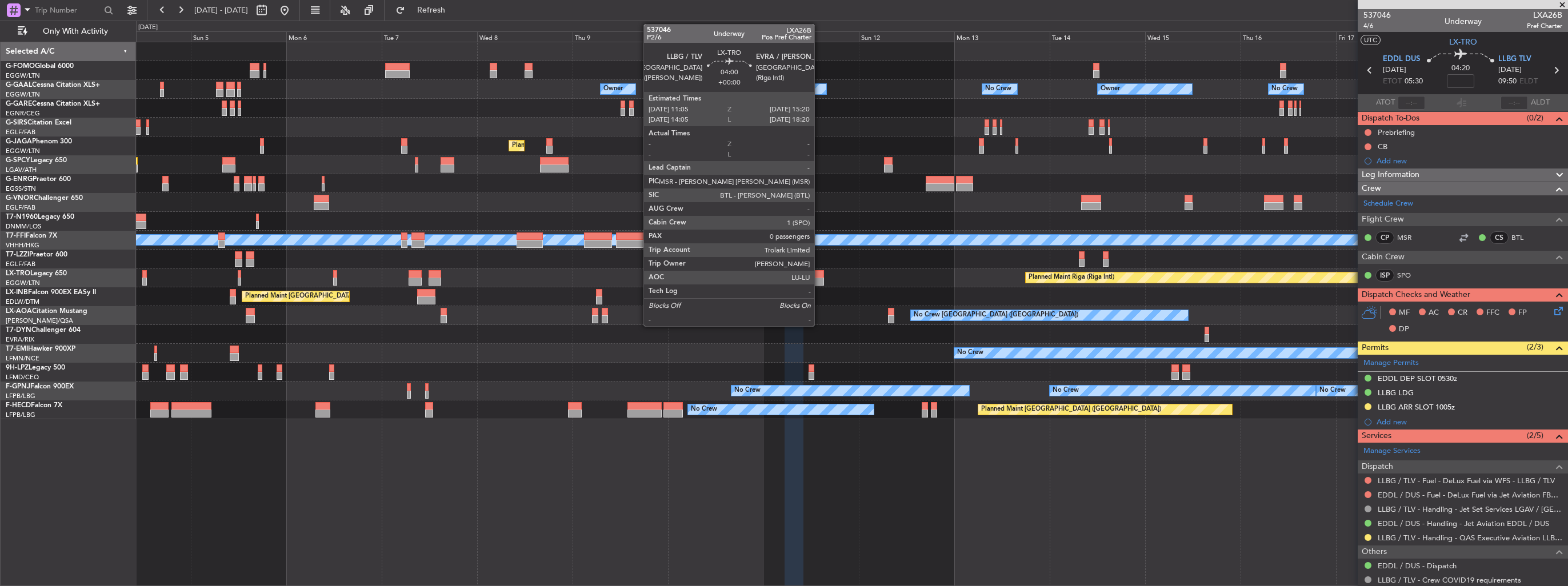
click at [819, 276] on div at bounding box center [815, 275] width 17 height 8
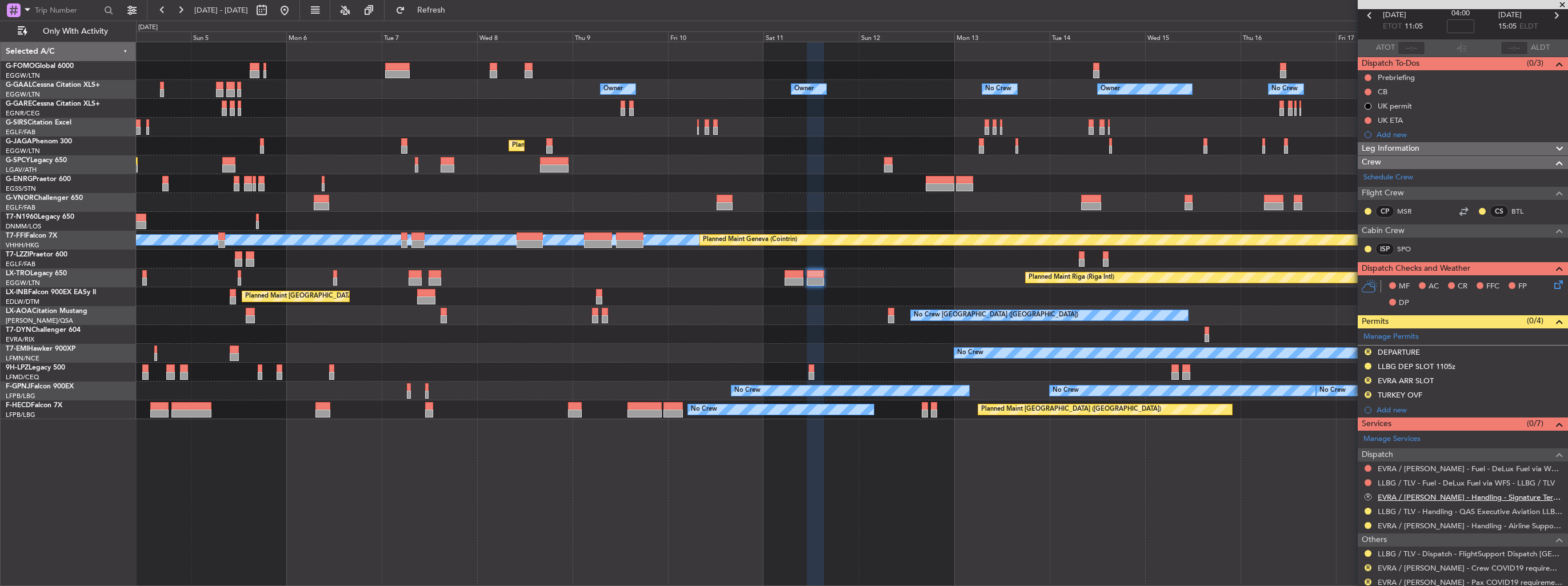
scroll to position [89, 0]
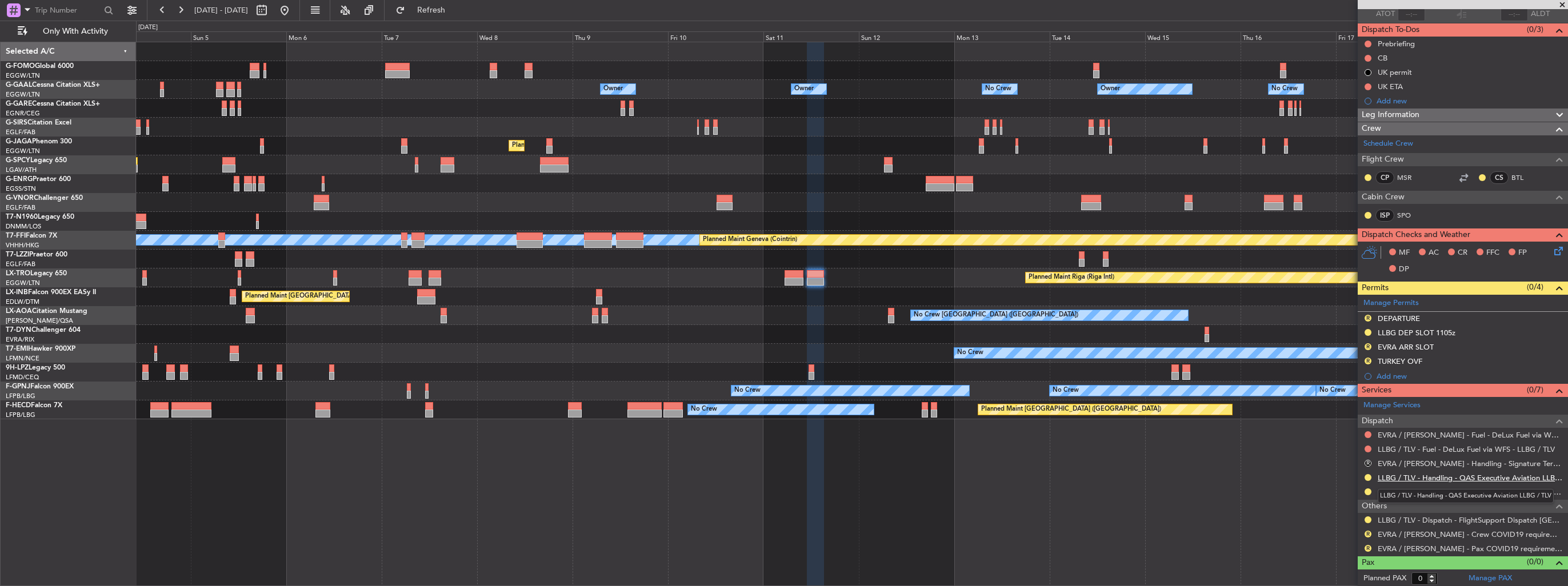
click at [1389, 479] on link "LLBG / TLV - Handling - QAS Executive Aviation LLBG / TLV" at bounding box center [1469, 478] width 185 height 10
click at [1369, 319] on button "R" at bounding box center [1367, 318] width 7 height 7
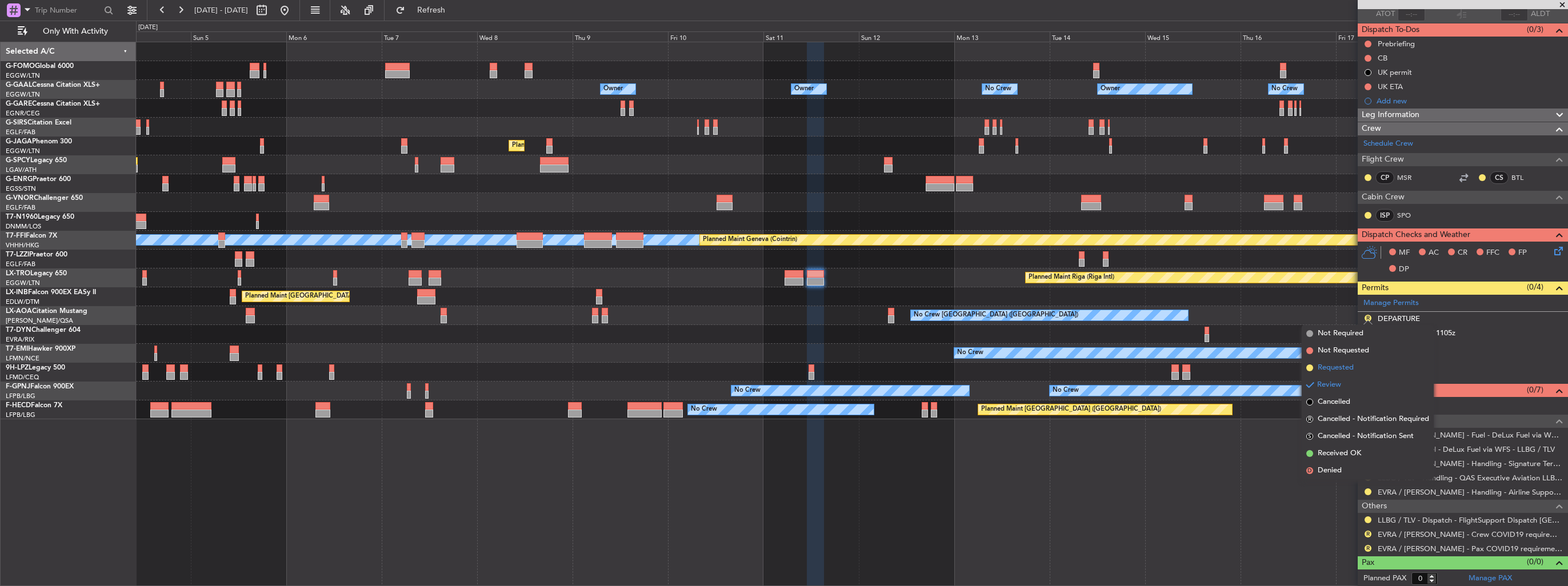
click at [1332, 365] on span "Requested" at bounding box center [1335, 368] width 36 height 12
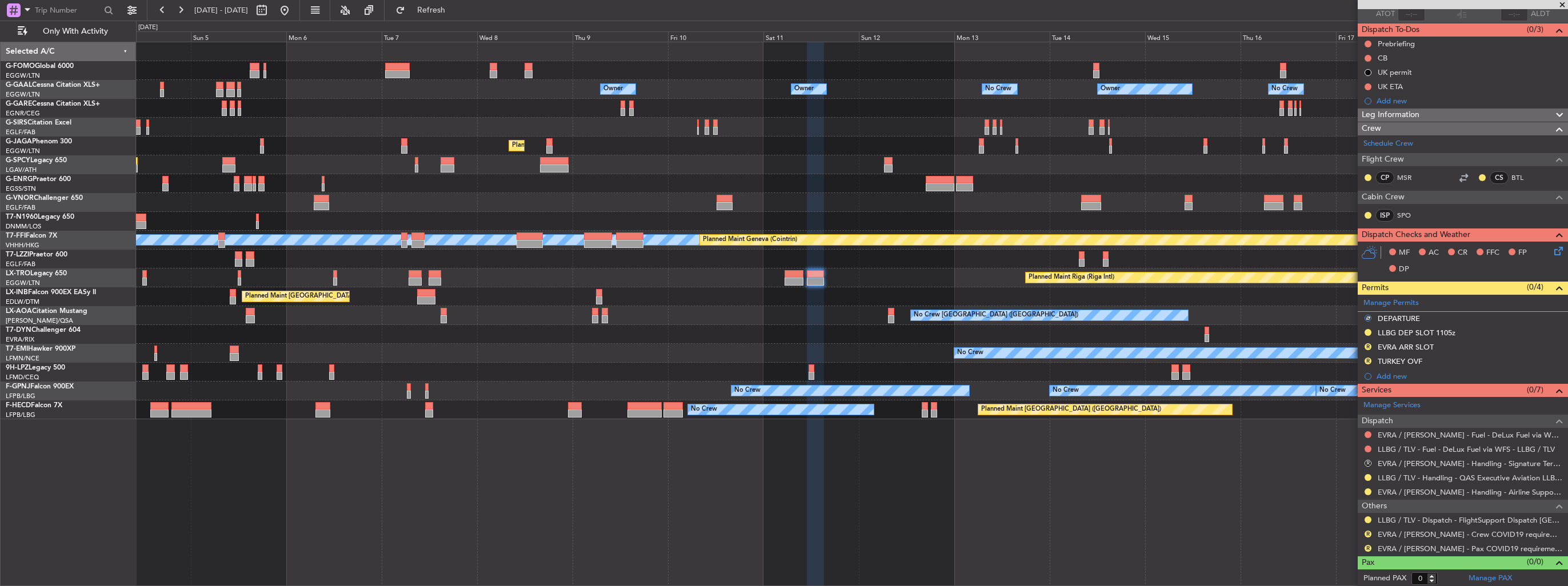
scroll to position [0, 0]
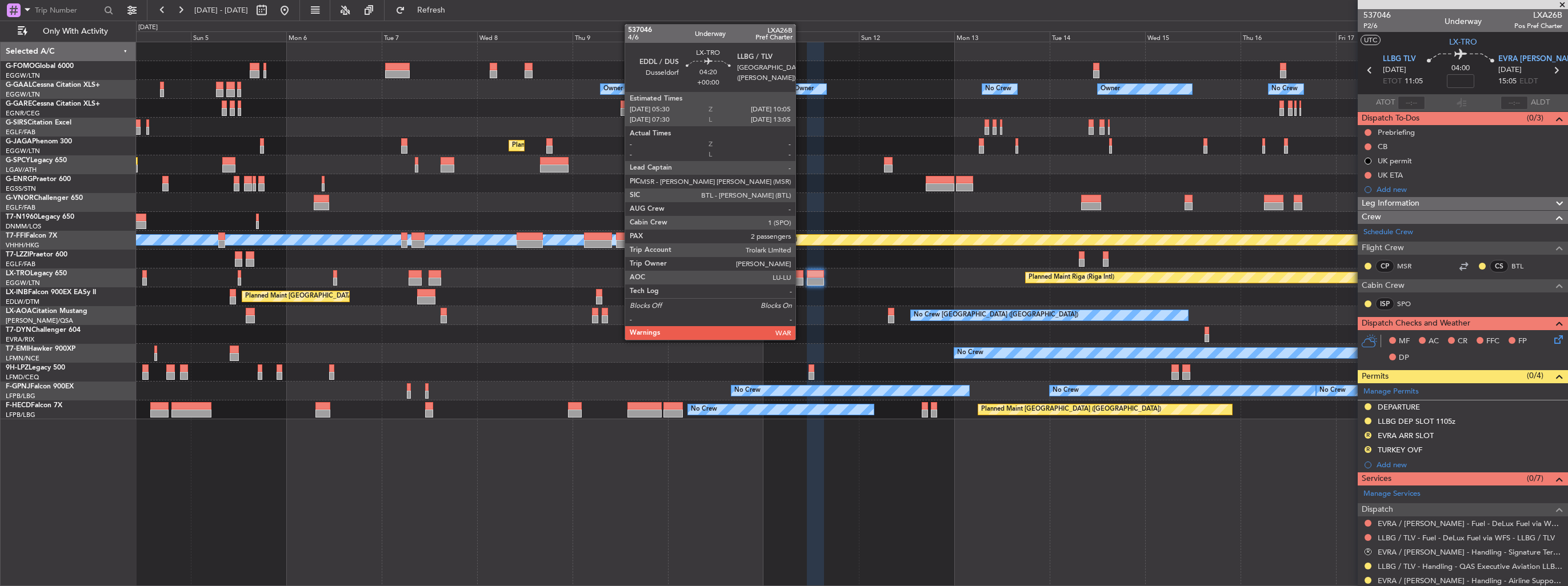
click at [800, 278] on div at bounding box center [794, 282] width 18 height 8
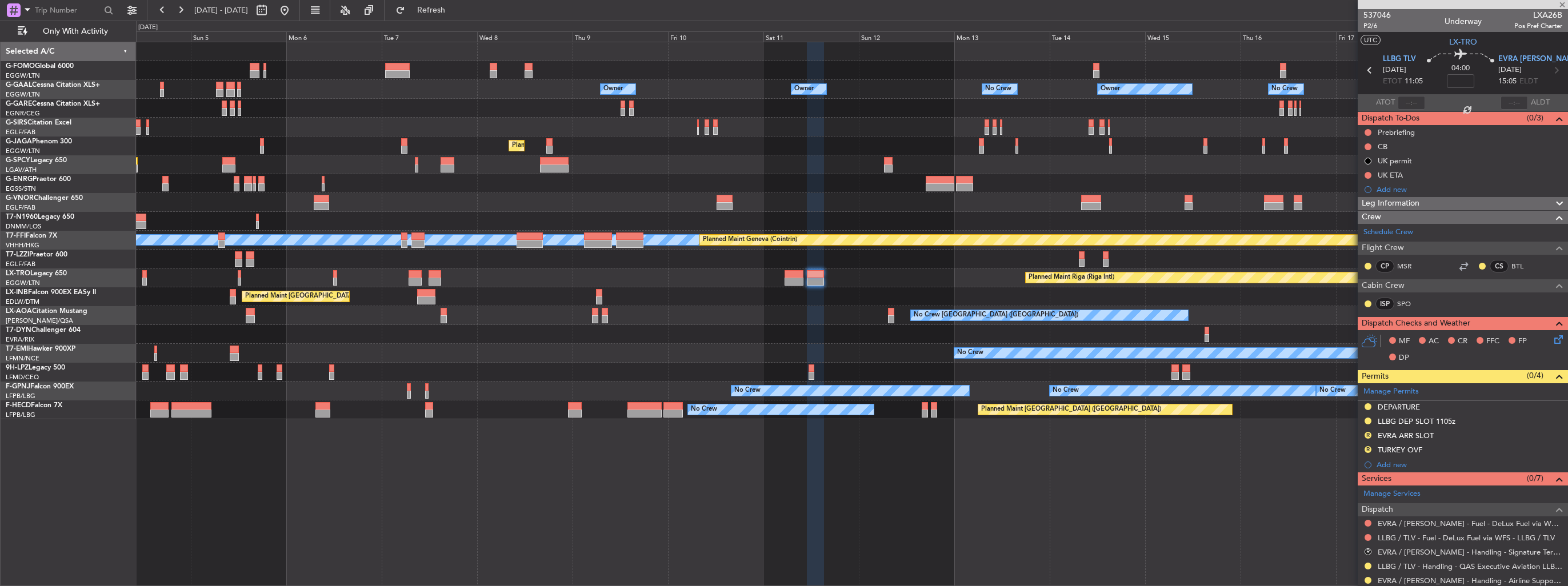
type input "2"
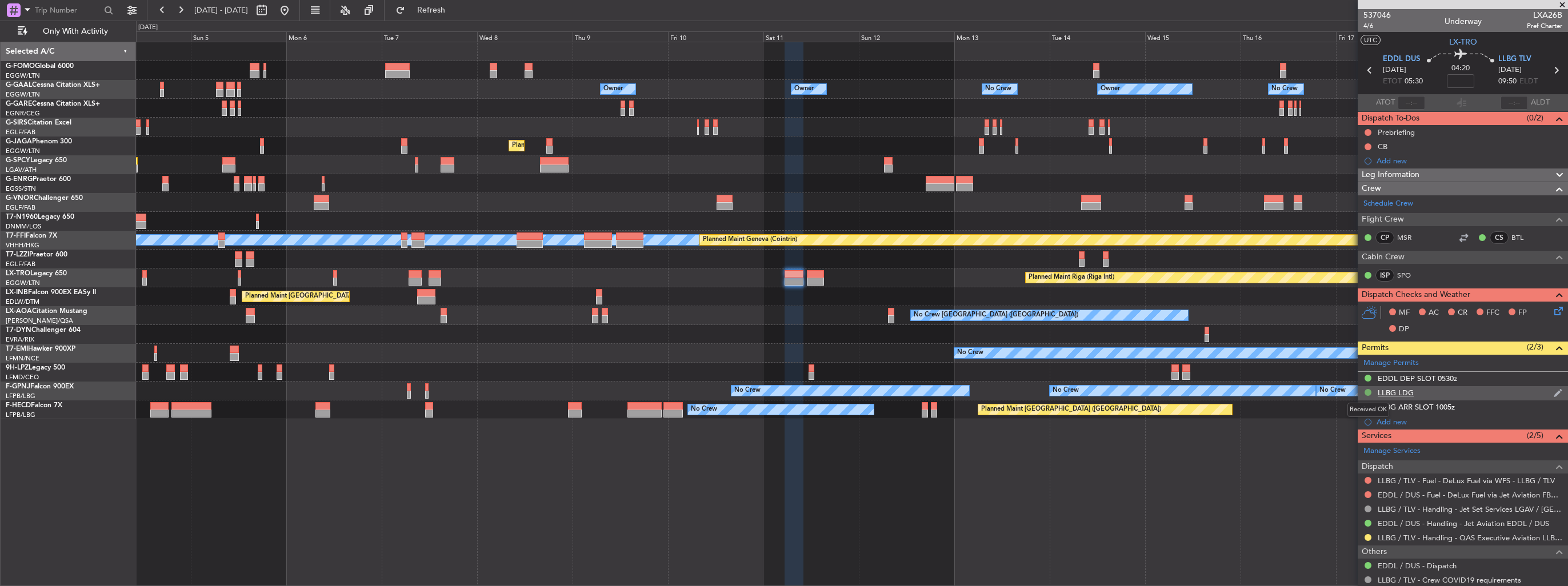
click at [1368, 392] on button at bounding box center [1367, 392] width 7 height 7
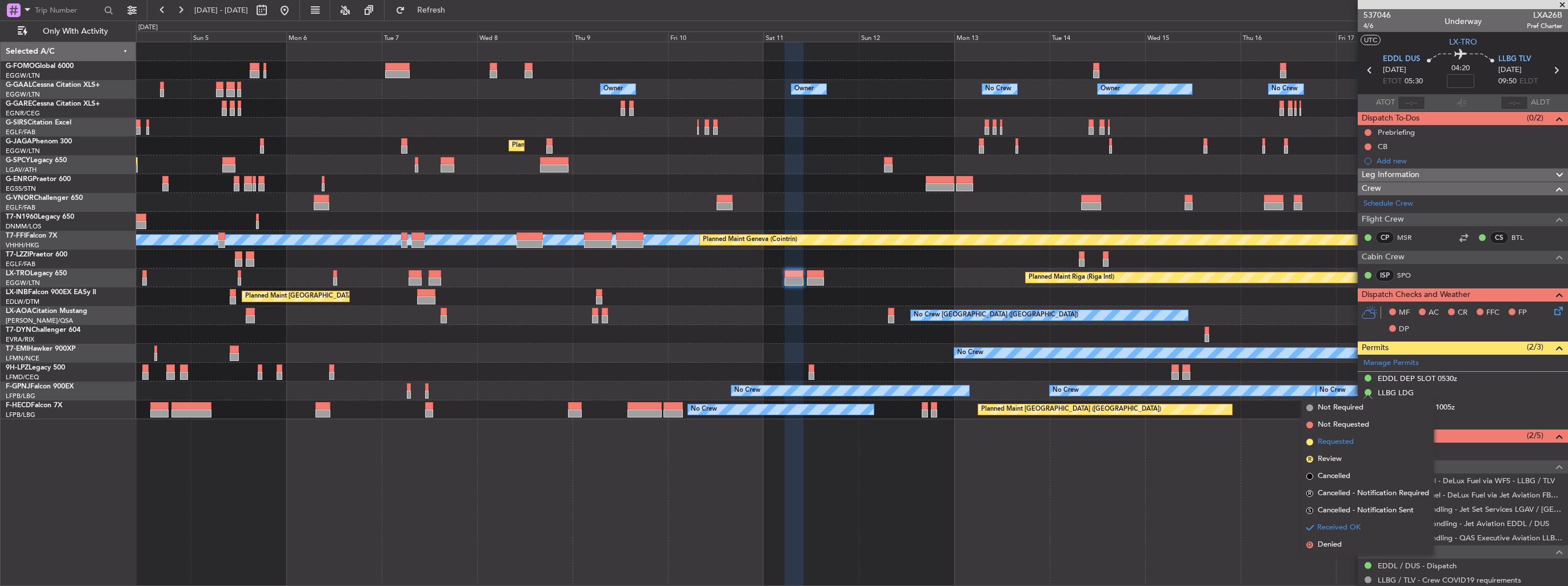
click at [1330, 441] on span "Requested" at bounding box center [1335, 442] width 36 height 12
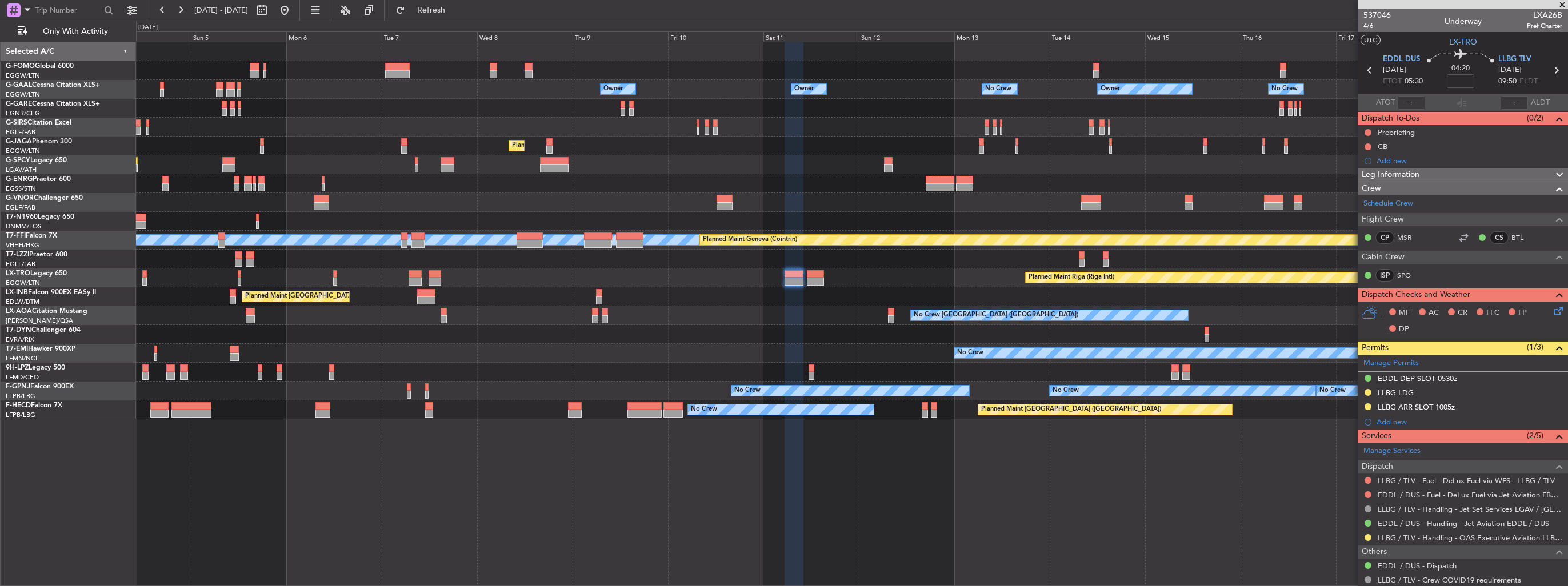
click at [574, 189] on div "Owner Owner No Crew Owner Owner No Crew Owner AOG Maint [GEOGRAPHIC_DATA] Plann…" at bounding box center [851, 230] width 1432 height 377
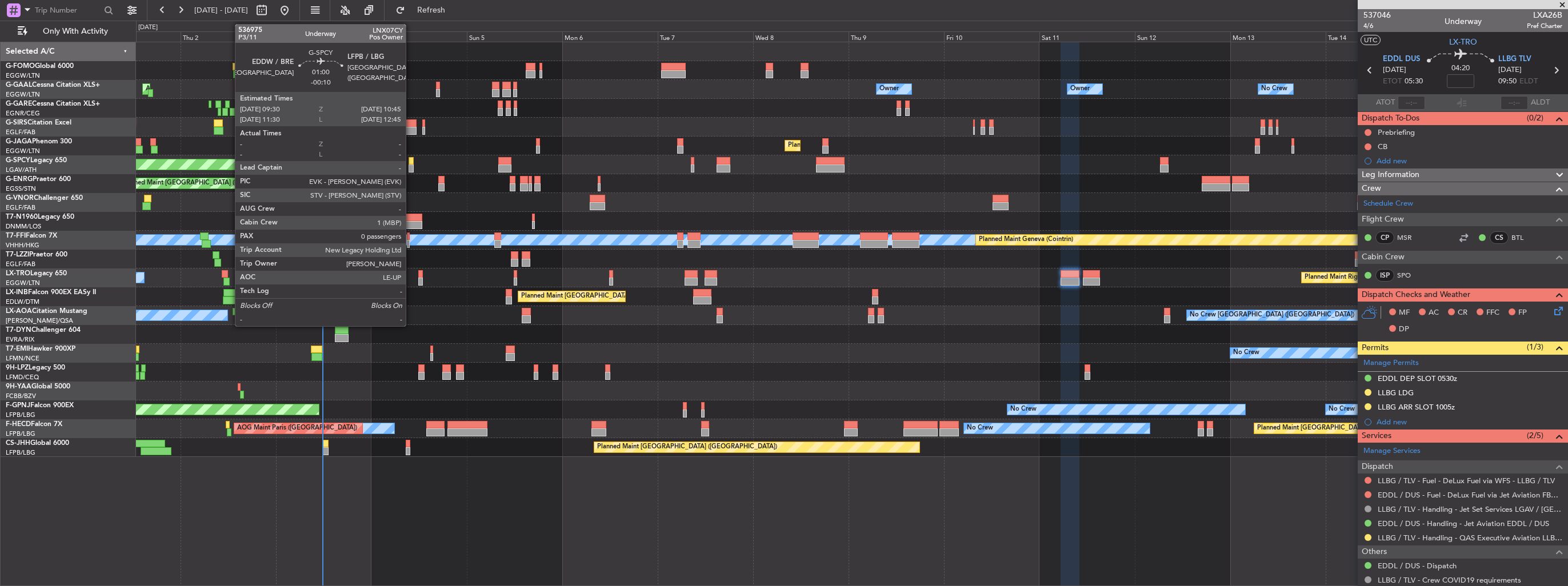
click at [411, 164] on div at bounding box center [411, 161] width 5 height 8
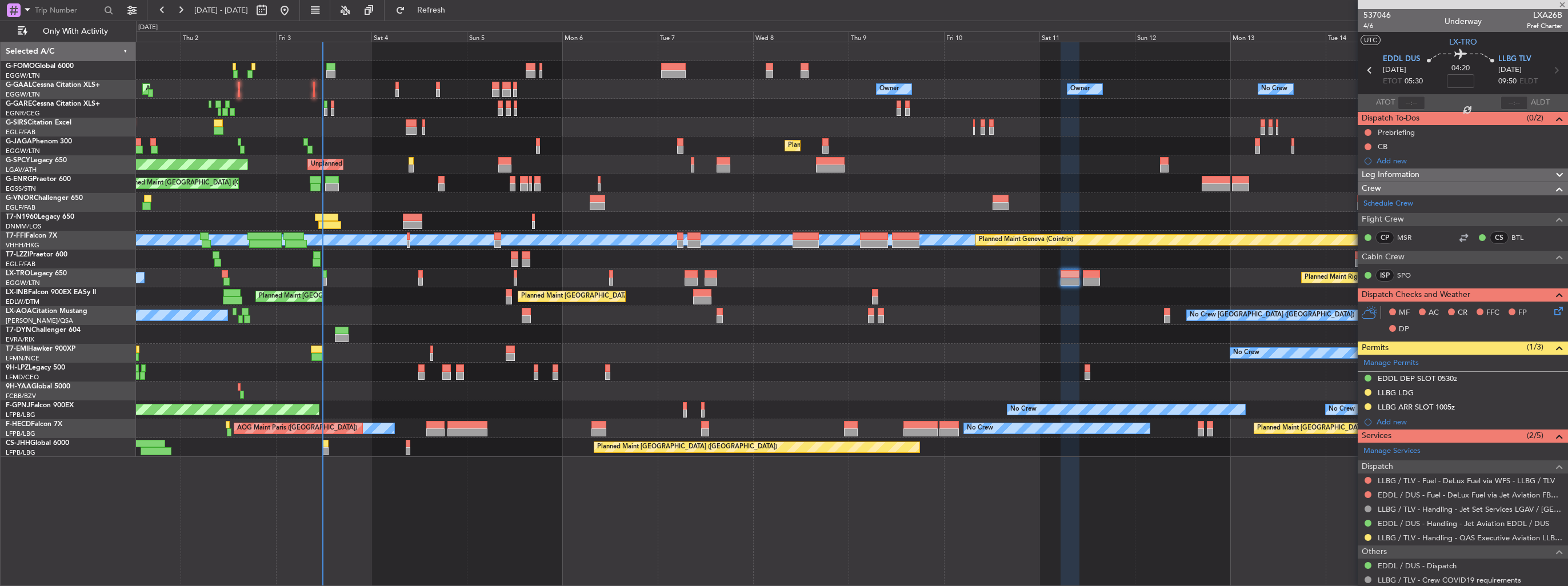
type input "-00:10"
type input "0"
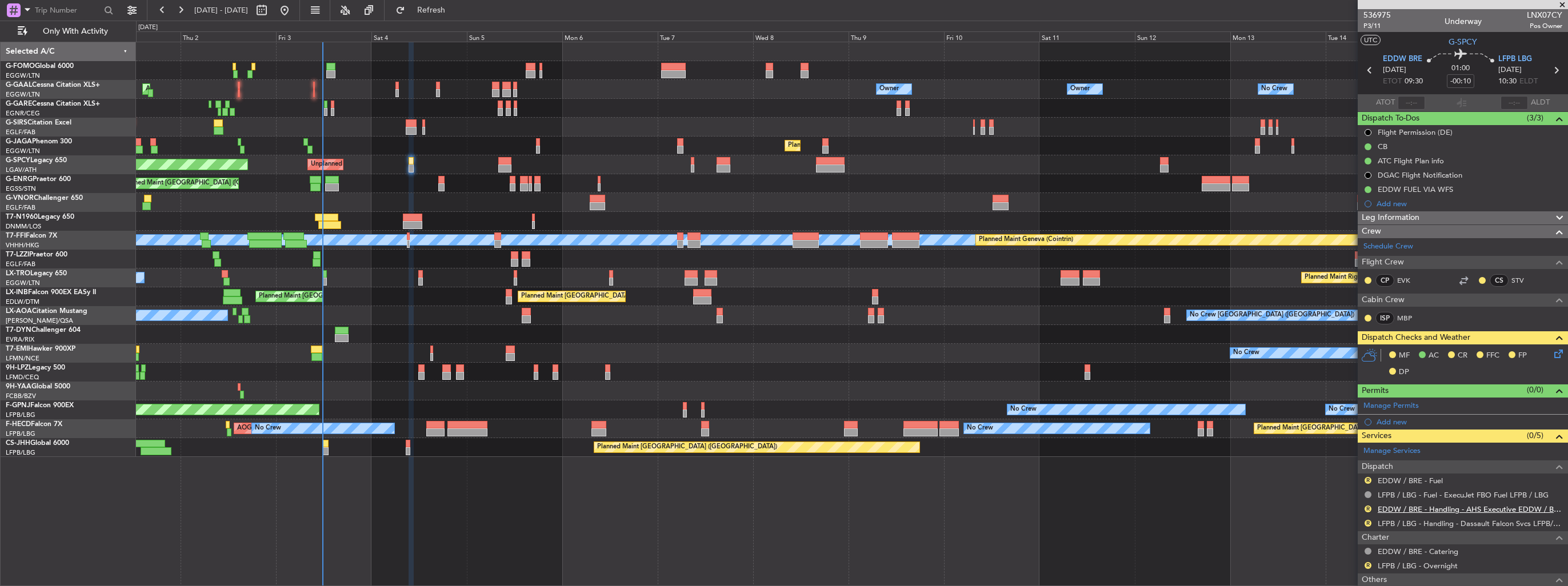
click at [1470, 508] on link "EDDW / BRE - Handling - AHS Executive EDDW / BRE" at bounding box center [1469, 510] width 185 height 10
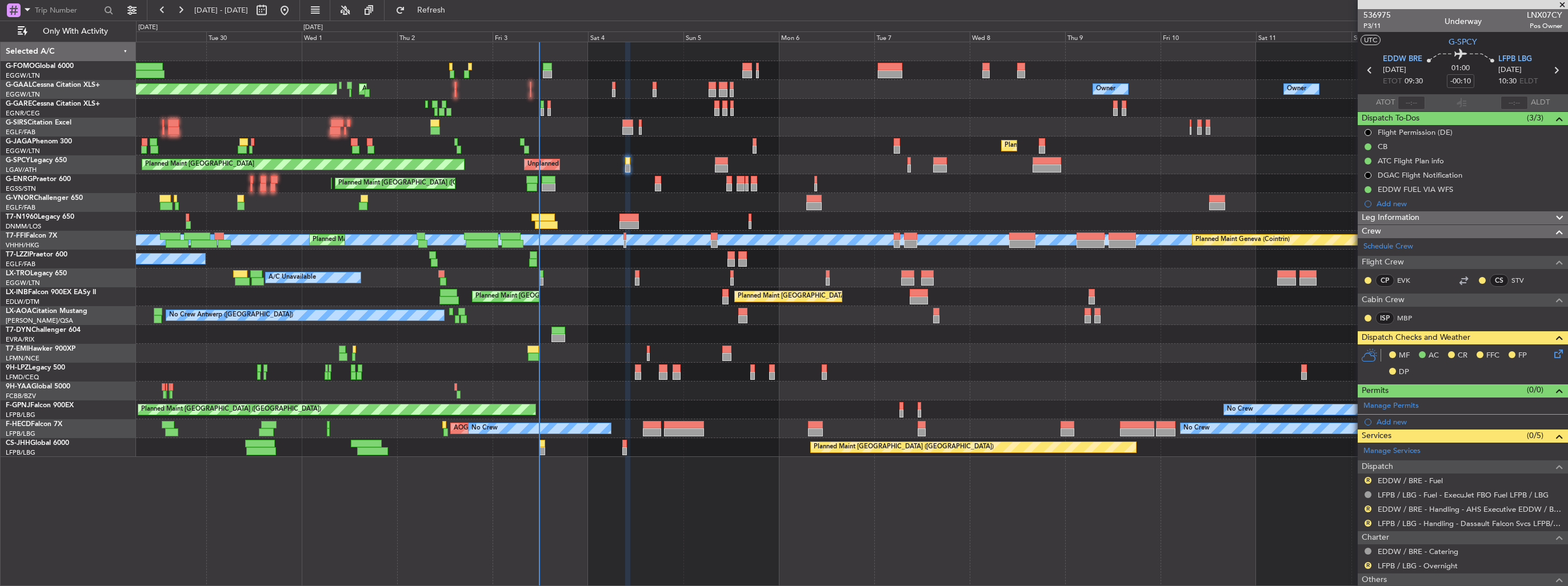
click at [492, 219] on div "AOG Maint Dusseldorf Owner No Crew Owner Planned Maint Dusseldorf Owner Owner N…" at bounding box center [851, 249] width 1432 height 415
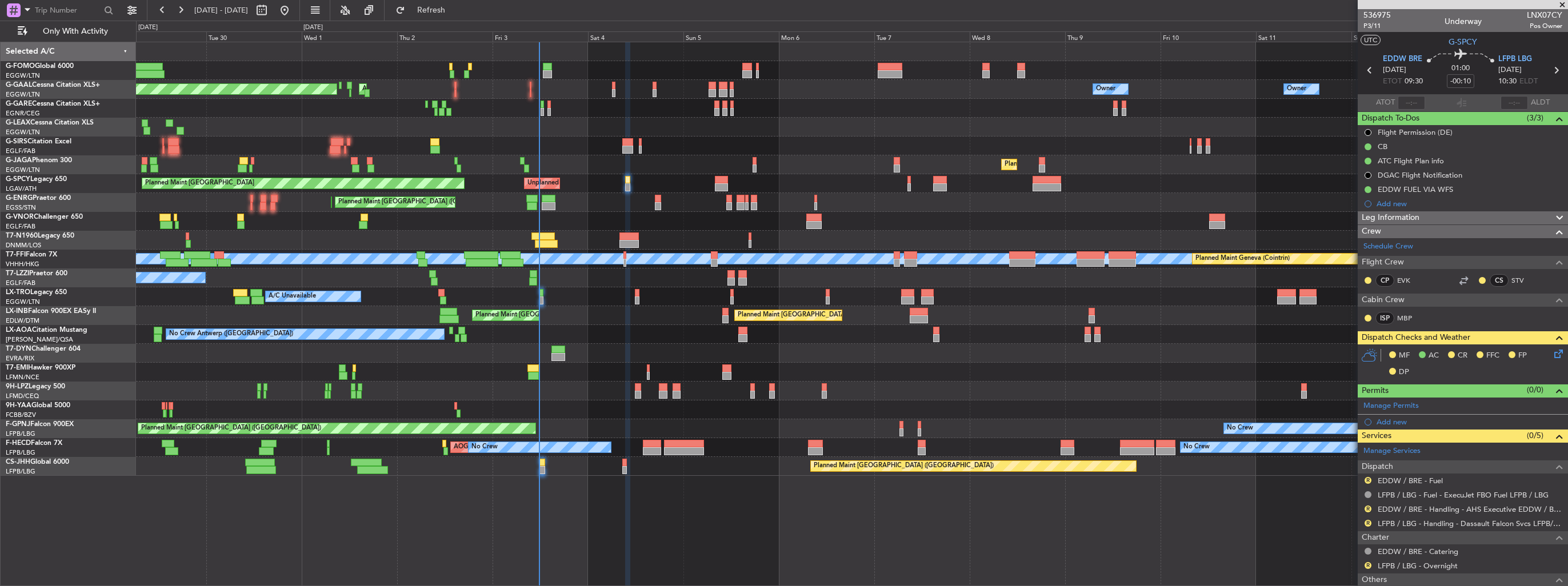
click at [454, 179] on div "Planned Maint Dusseldorf AOG Maint Dusseldorf Owner No Crew Owner Owner Owner N…" at bounding box center [851, 259] width 1432 height 434
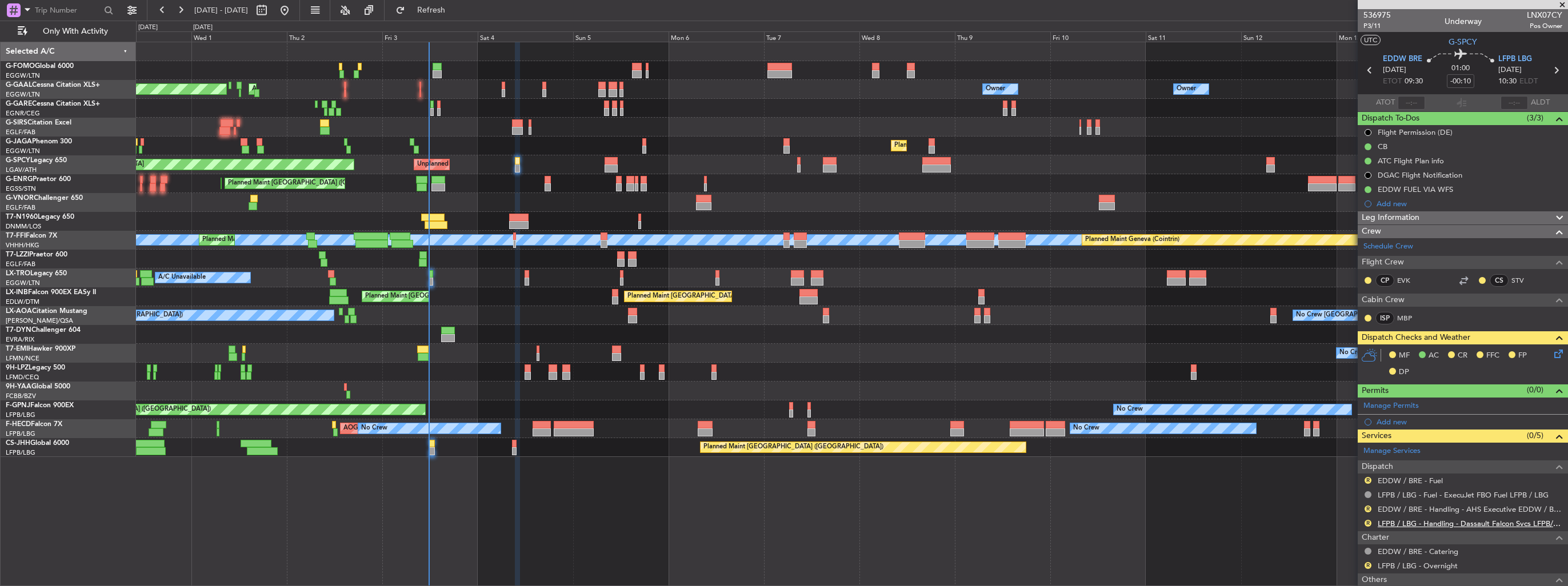
click at [1426, 524] on link "LFPB / LBG - Handling - Dassault Falcon Svcs LFPB/LBG" at bounding box center [1469, 524] width 185 height 10
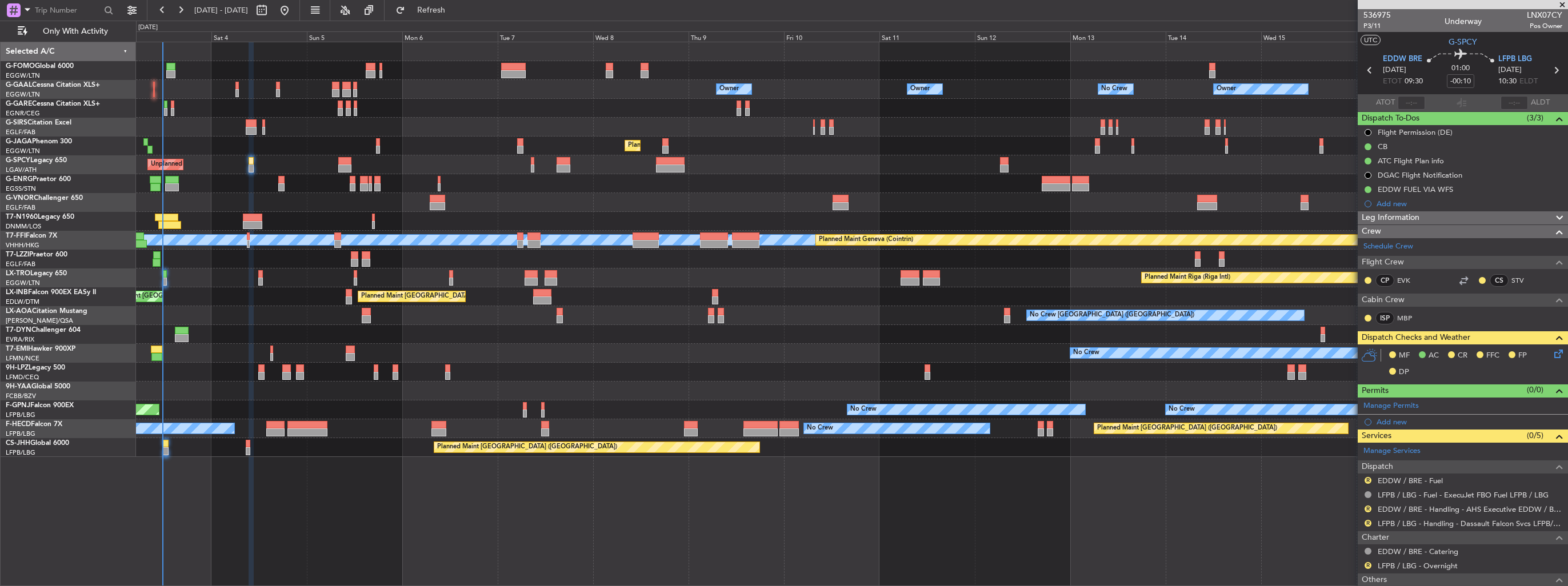
click at [734, 248] on div "Owner Owner Owner No Crew Owner No Crew AOG Maint Dusseldorf Owner Planned Main…" at bounding box center [851, 249] width 1432 height 415
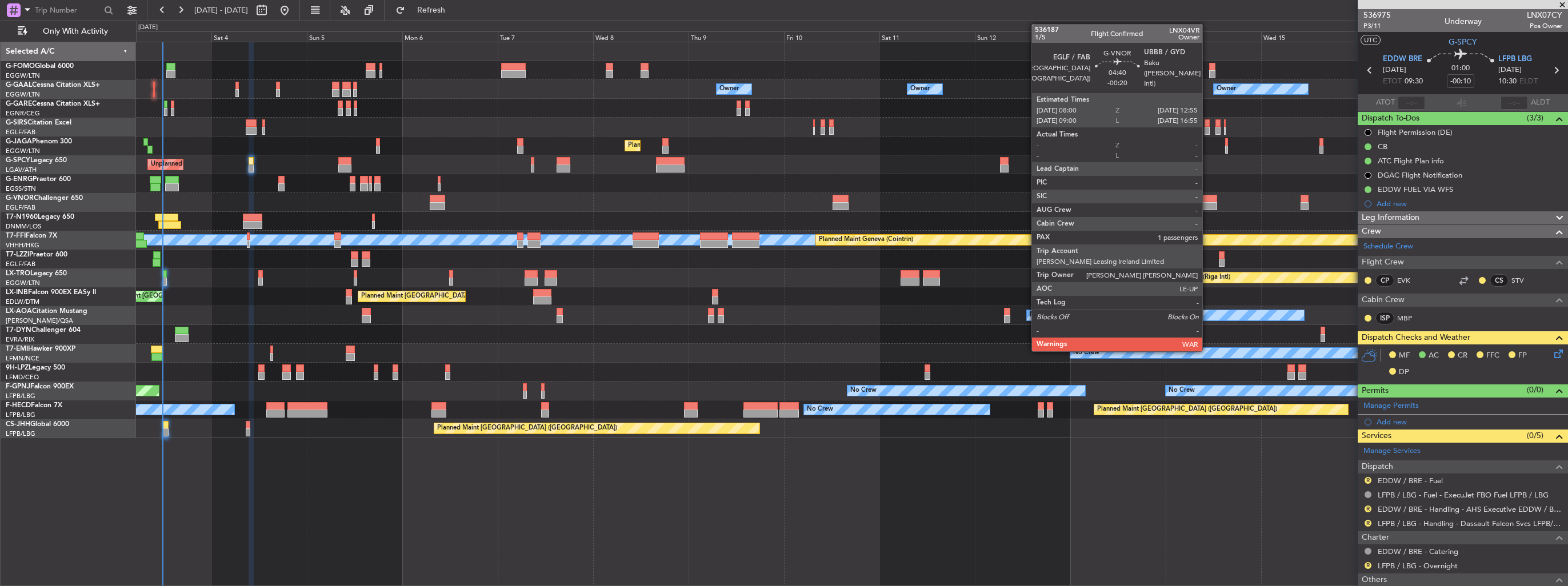
click at [1207, 203] on div at bounding box center [1207, 206] width 20 height 8
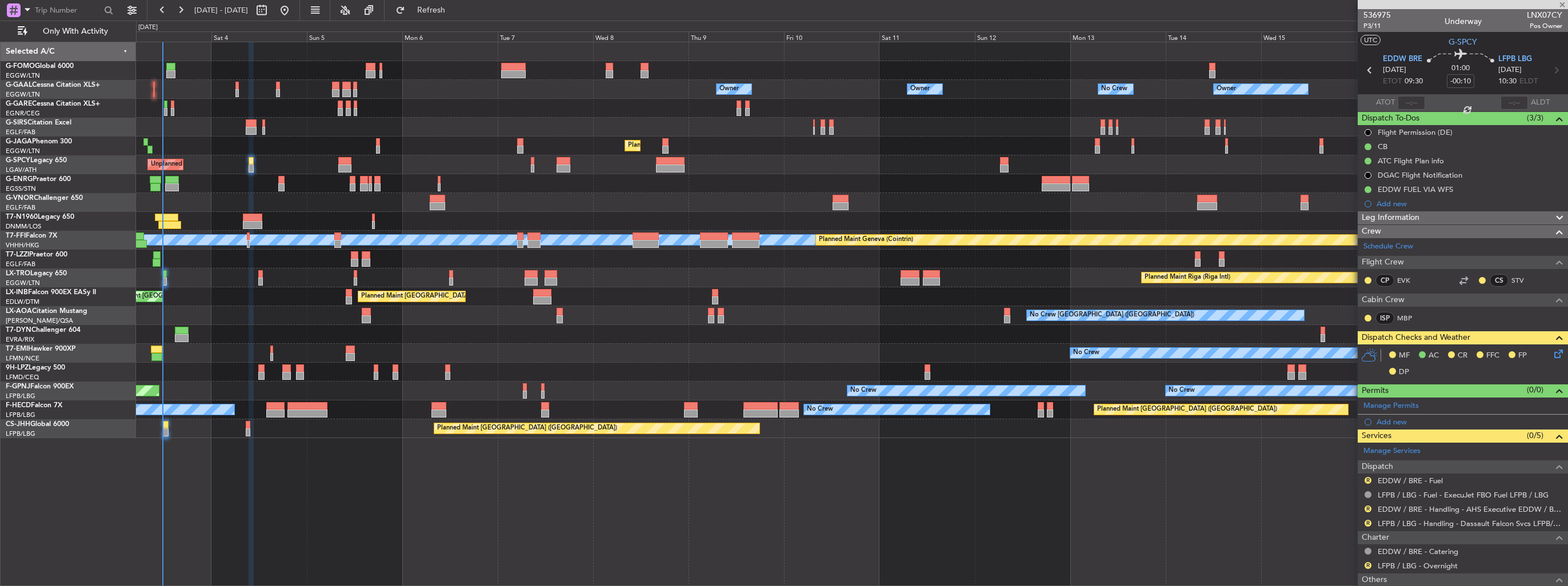
type input "-00:20"
type input "1"
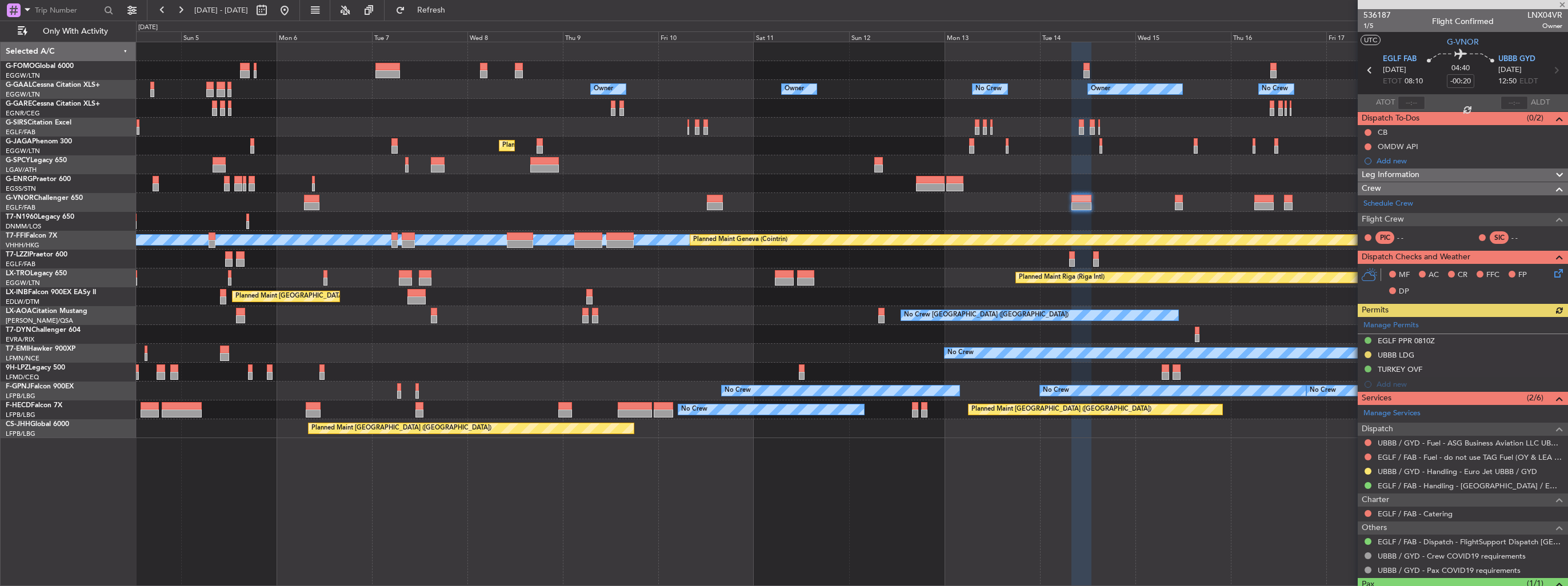
click at [704, 220] on div at bounding box center [851, 221] width 1432 height 19
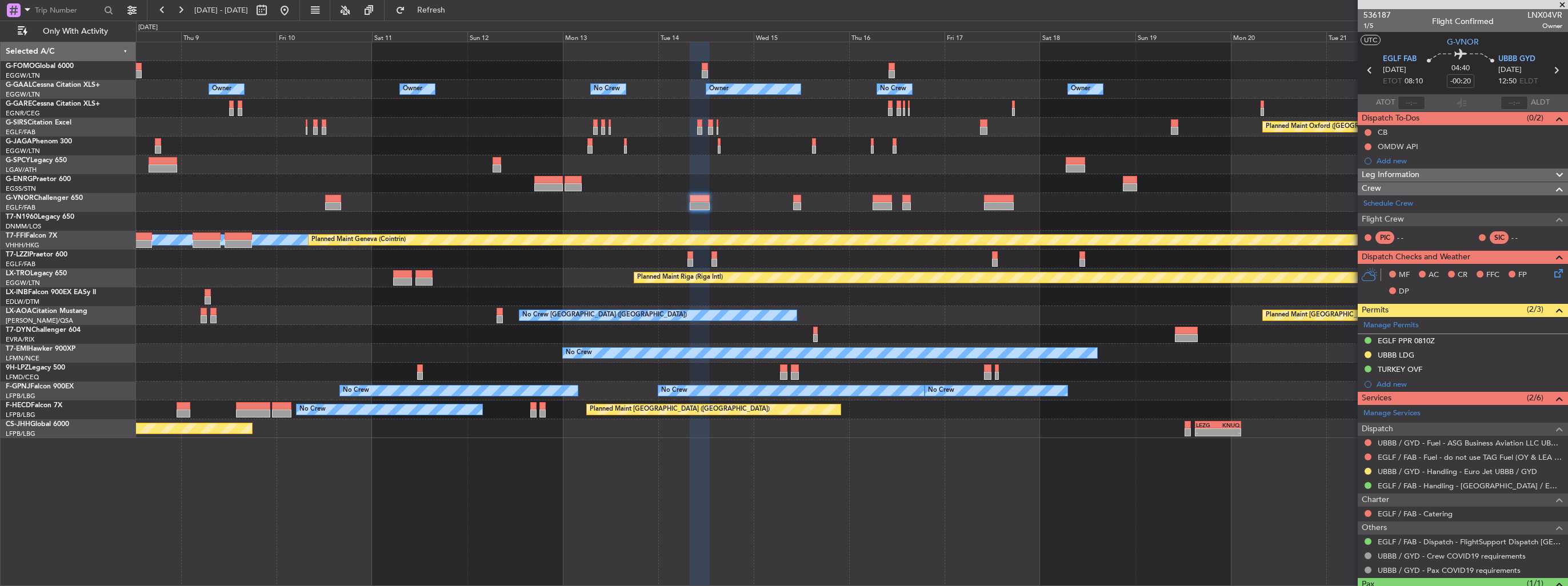
click at [464, 216] on div "Owner Owner Owner No Crew Owner No Crew Owner Owner Planned Maint Oxford (Kidli…" at bounding box center [851, 240] width 1432 height 396
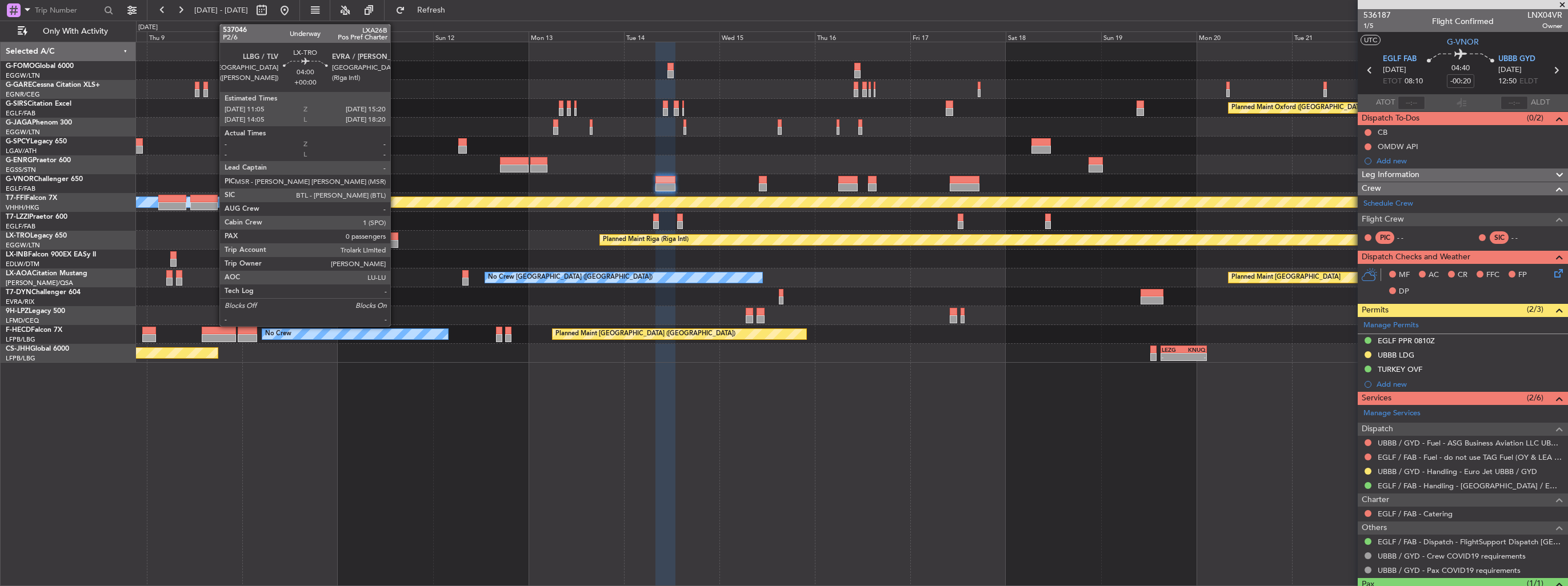
click at [395, 239] on div at bounding box center [390, 237] width 17 height 8
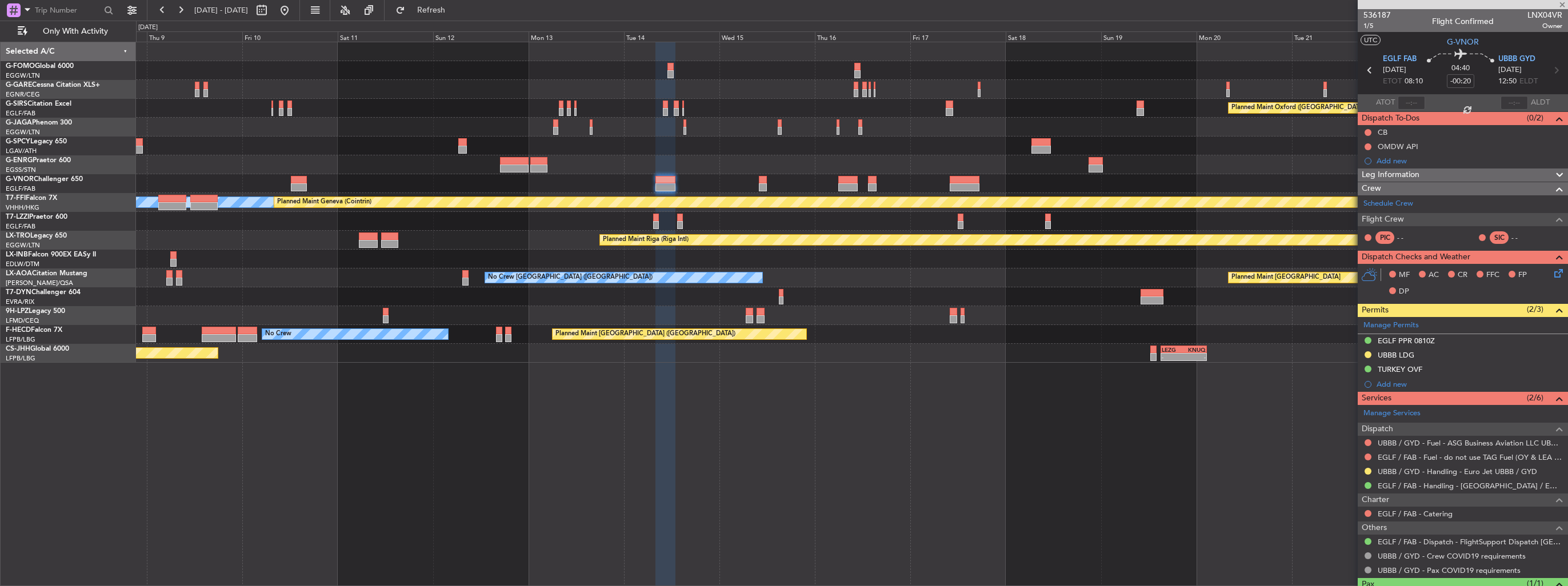
type input "0"
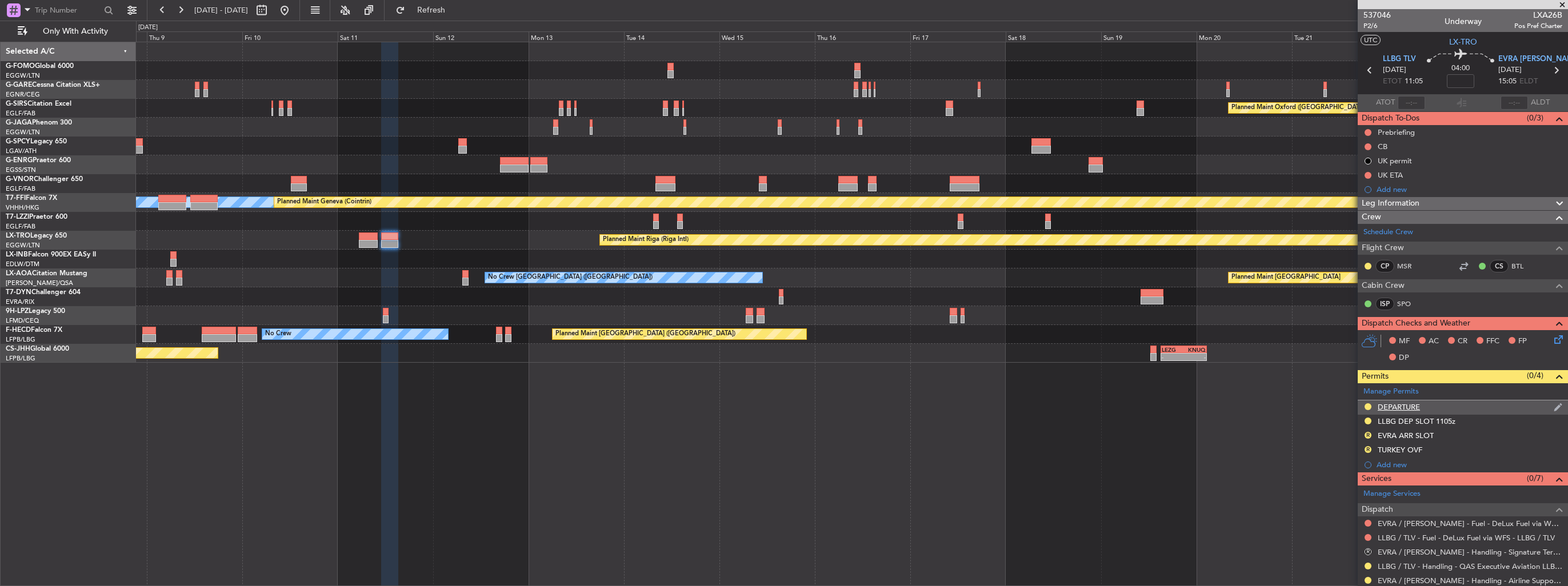
click at [1553, 406] on img at bounding box center [1557, 407] width 8 height 11
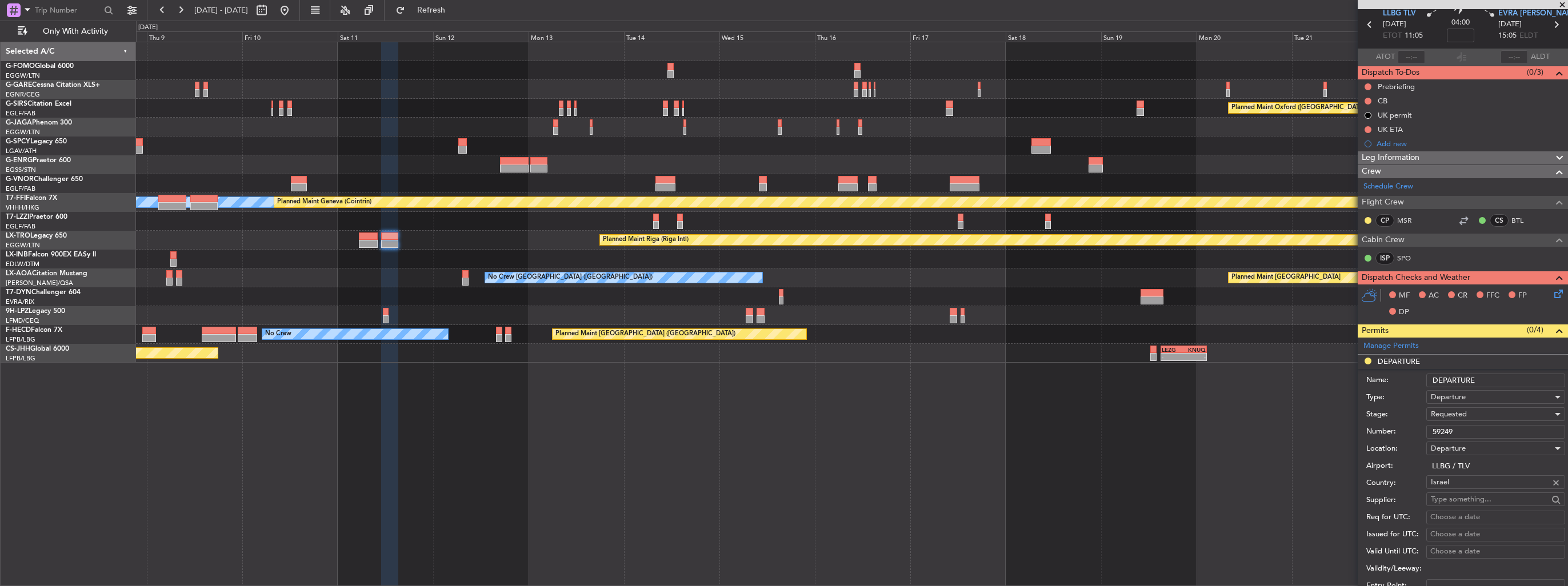
scroll to position [114, 0]
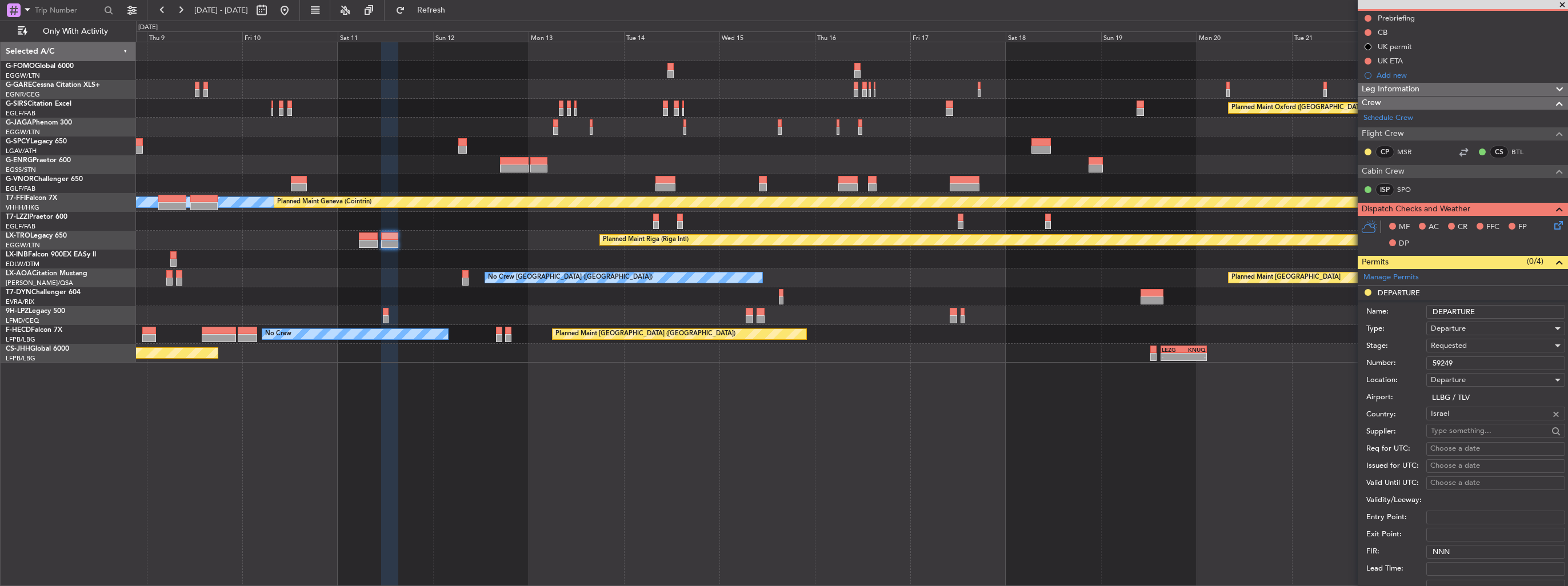
click at [1457, 348] on span "Requested" at bounding box center [1449, 345] width 36 height 11
click at [1469, 432] on span "Received OK" at bounding box center [1492, 431] width 120 height 17
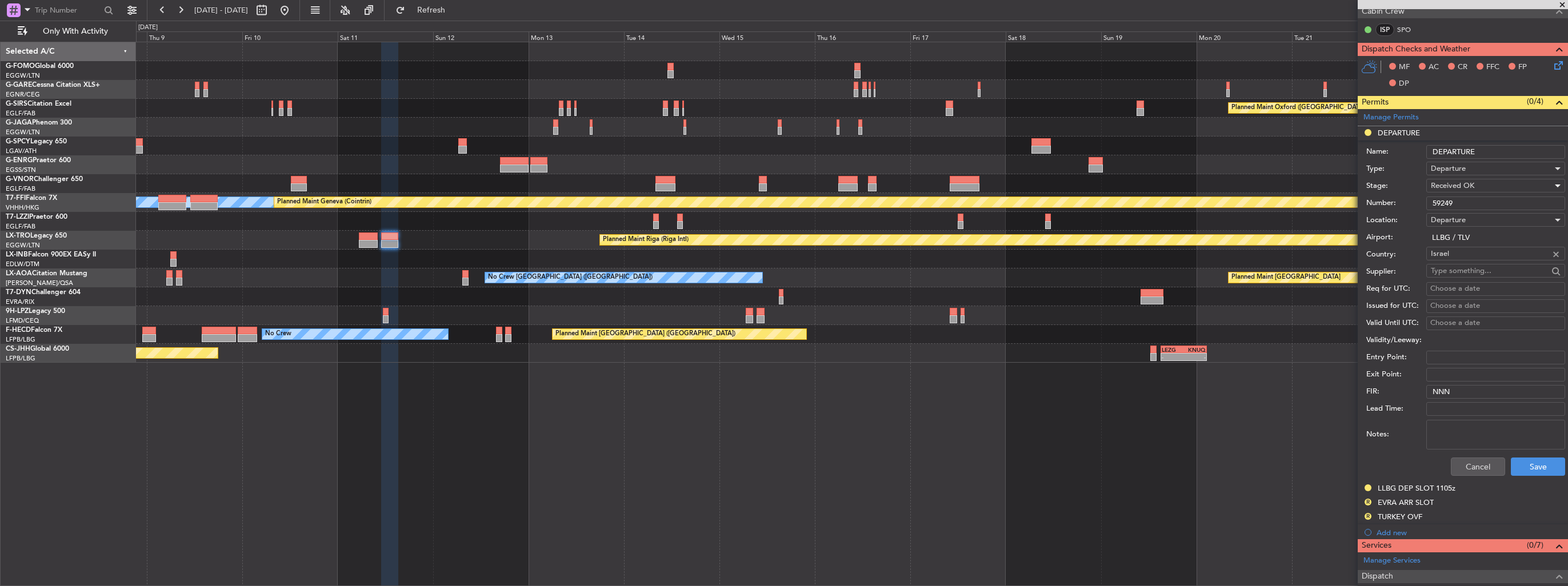
scroll to position [343, 0]
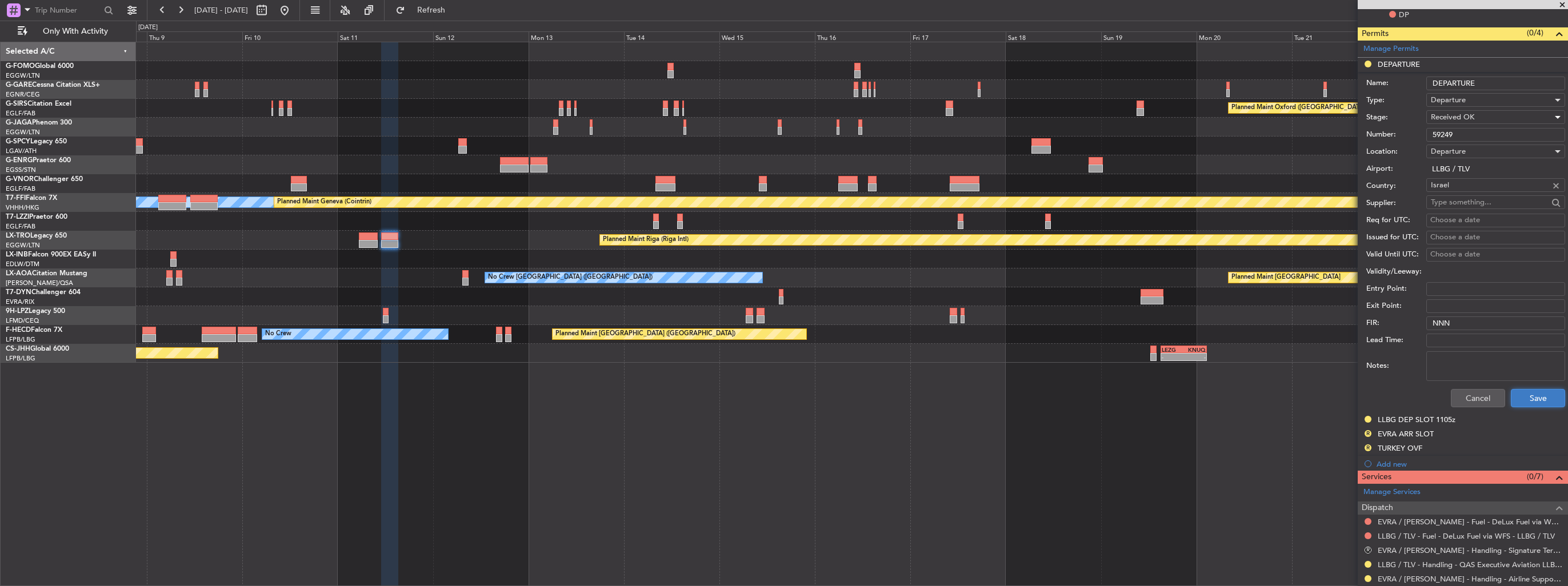
click at [1517, 399] on button "Save" at bounding box center [1538, 398] width 54 height 18
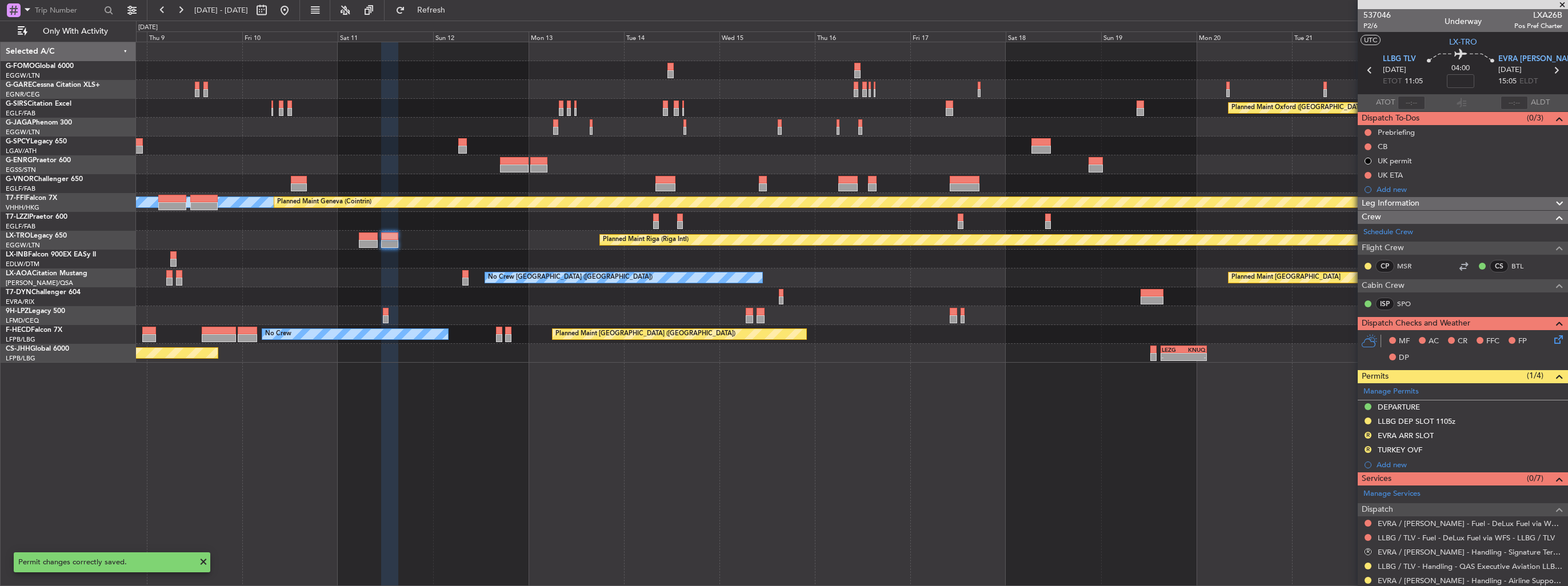
scroll to position [89, 0]
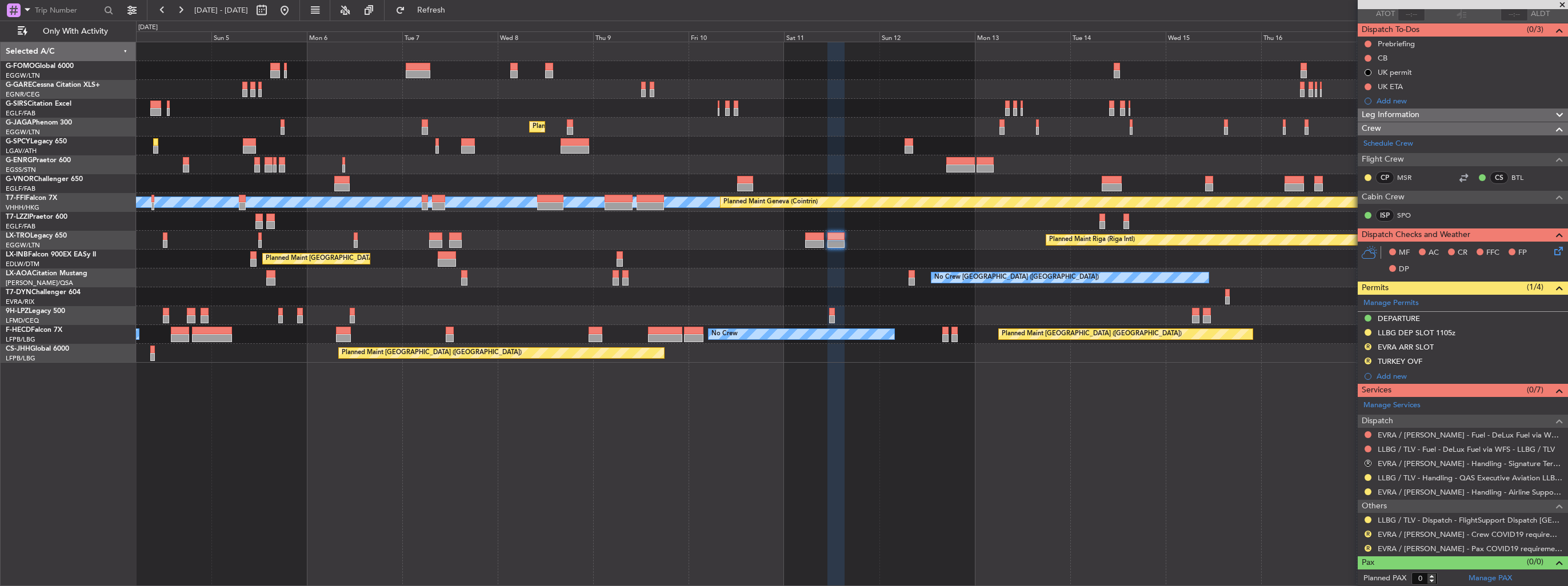
click at [927, 239] on div "Planned Maint Riga (Riga Intl) A/C Unavailable" at bounding box center [851, 240] width 1432 height 19
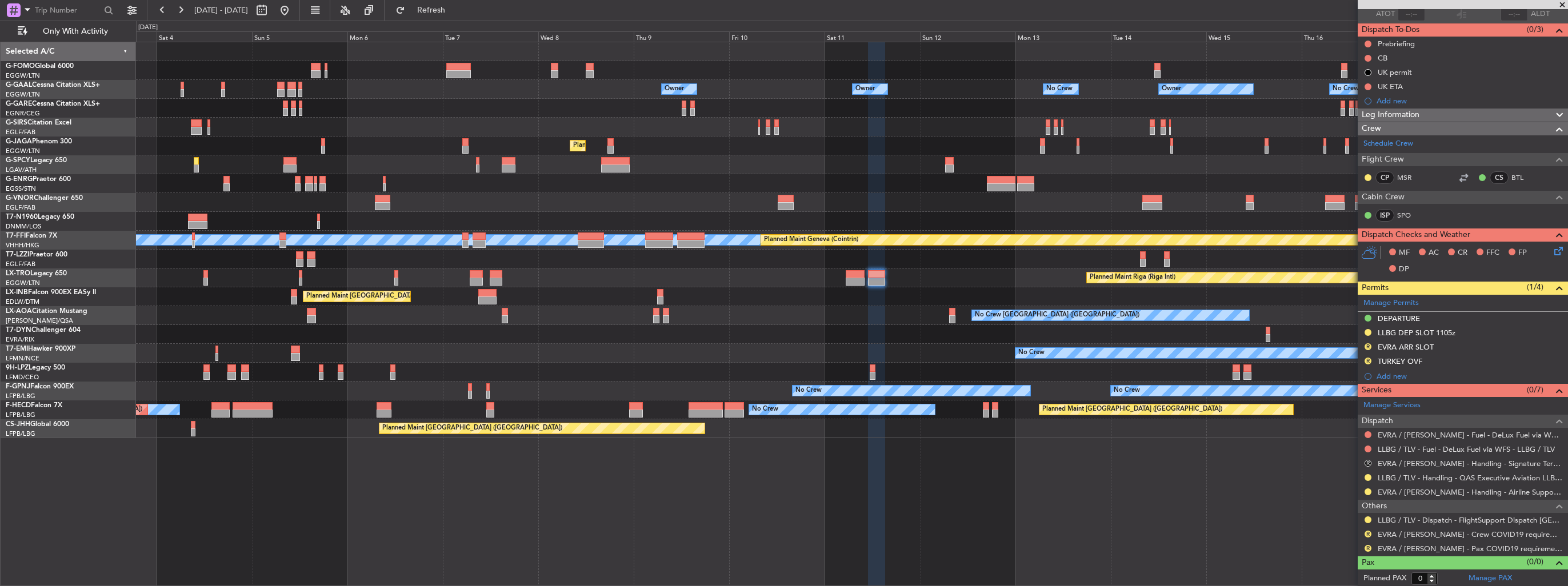
click at [822, 198] on div at bounding box center [851, 202] width 1432 height 19
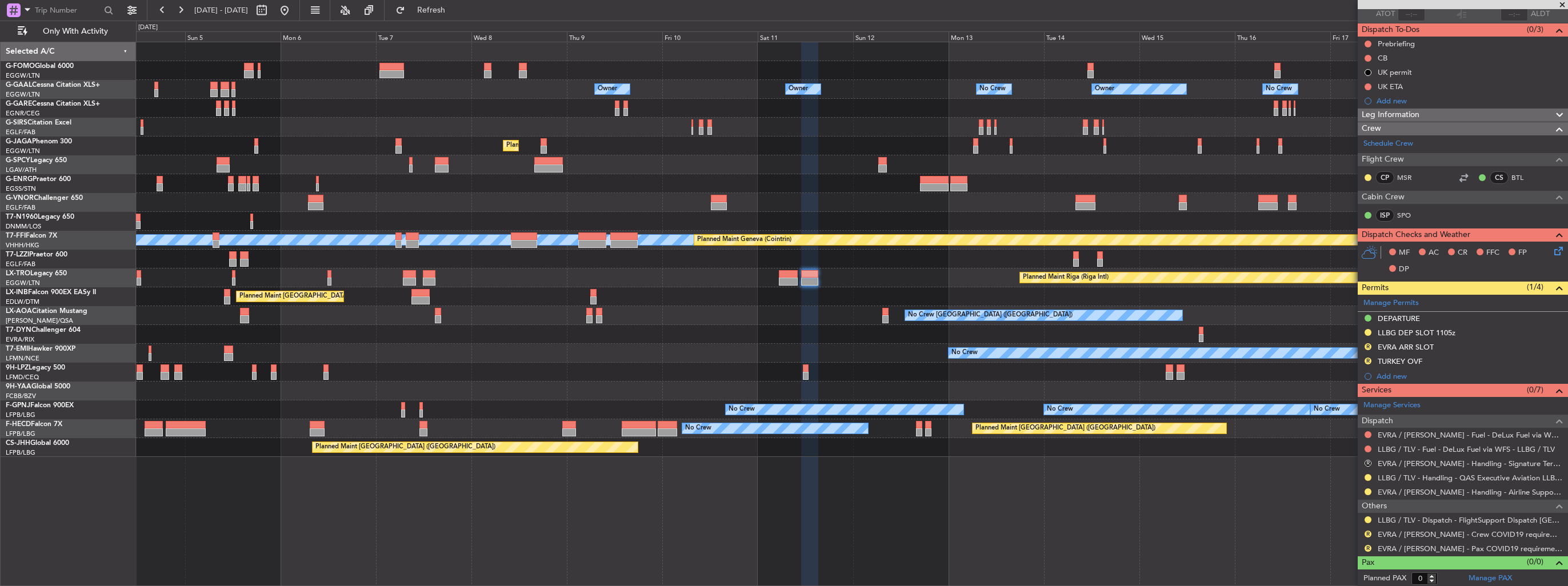
click at [463, 160] on div "Owner Owner Owner No Crew Owner No Crew Owner AOG Maint Dusseldorf Planned Main…" at bounding box center [851, 249] width 1432 height 415
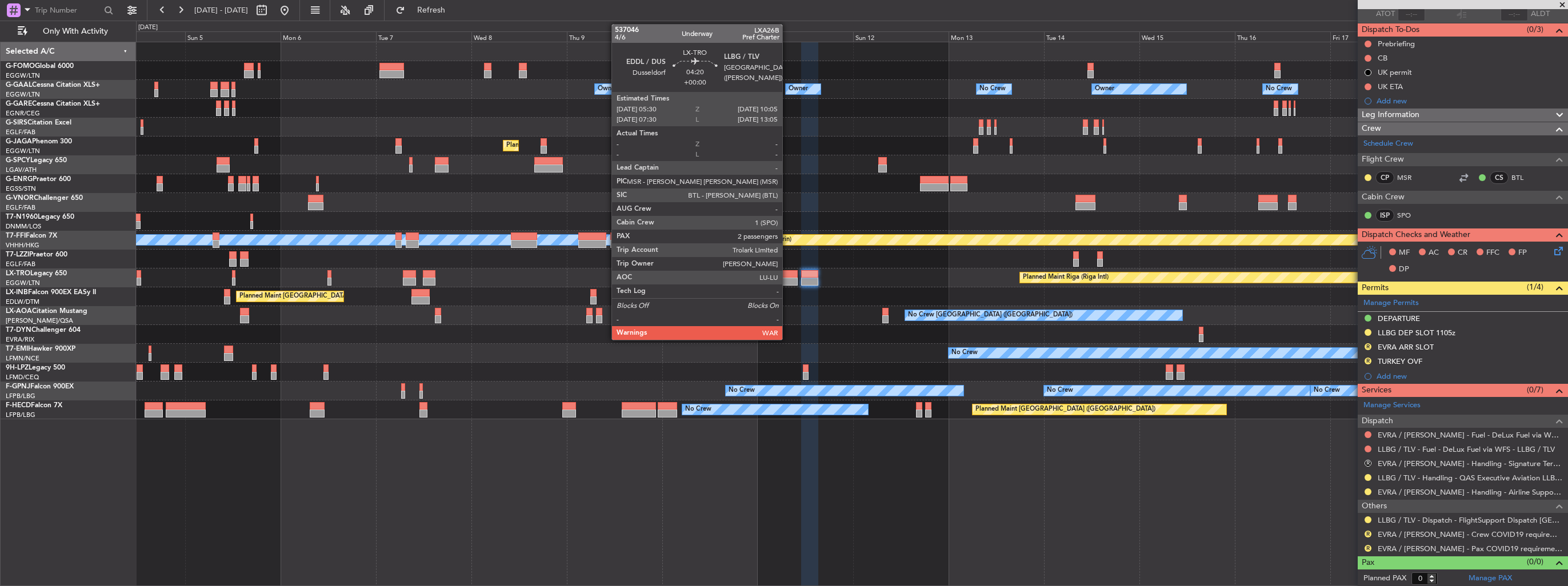
click at [787, 279] on div at bounding box center [788, 282] width 18 height 8
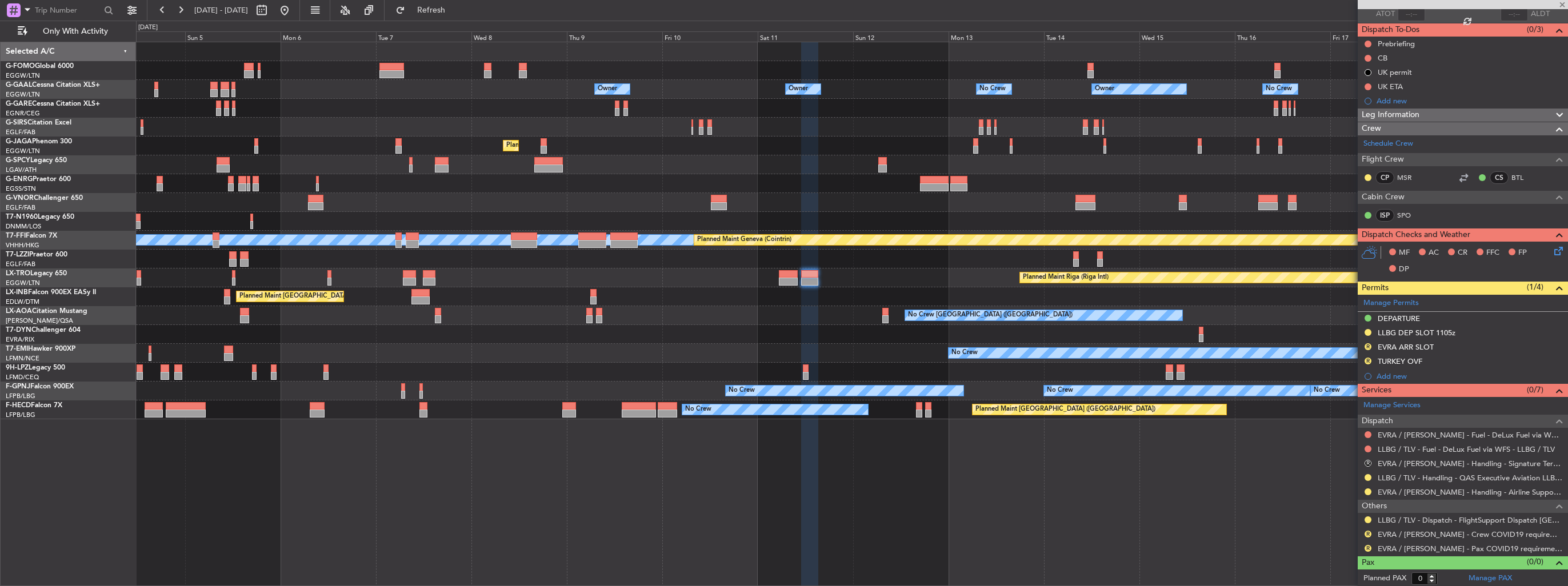
type input "2"
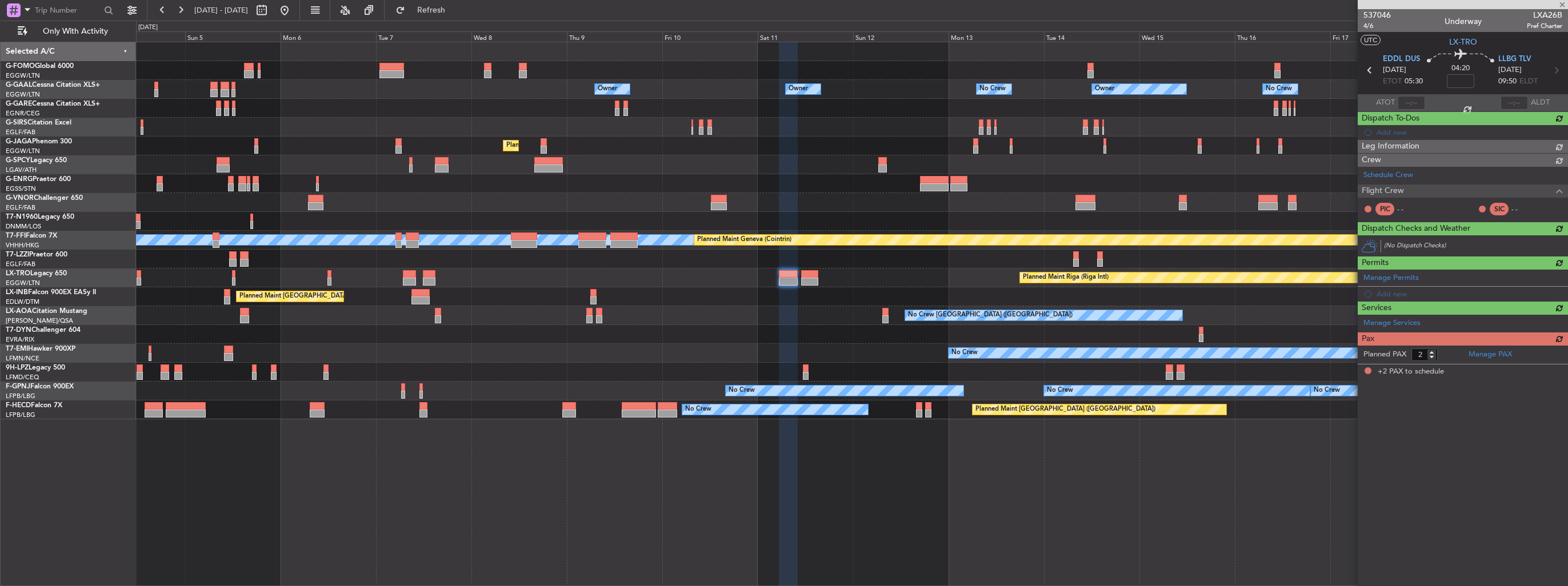
scroll to position [0, 0]
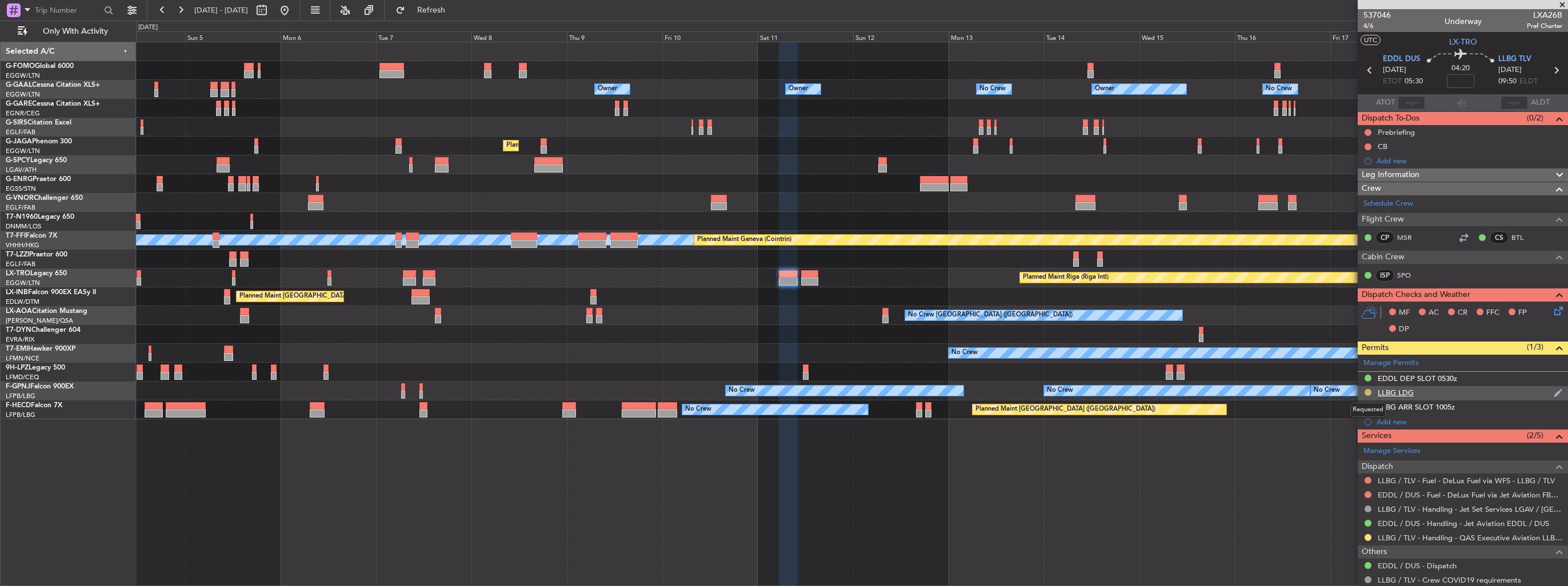
click at [1367, 392] on button at bounding box center [1367, 392] width 7 height 7
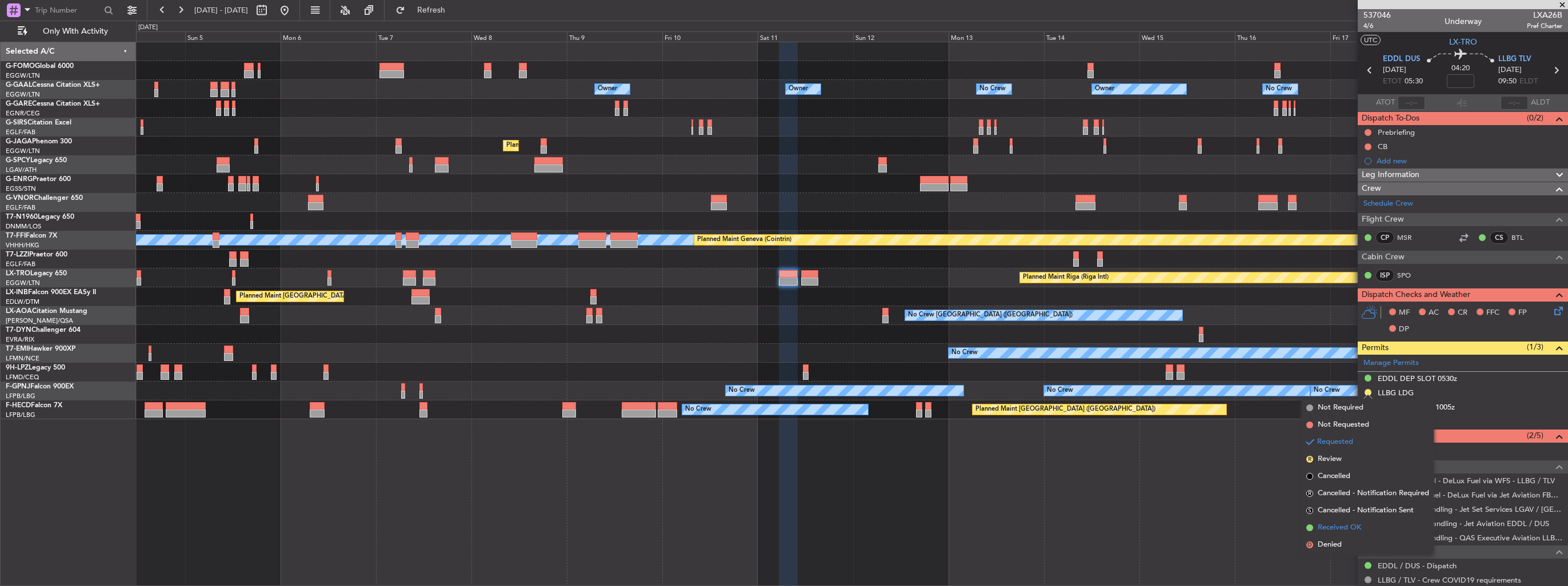
click at [1336, 533] on span "Received OK" at bounding box center [1339, 528] width 44 height 12
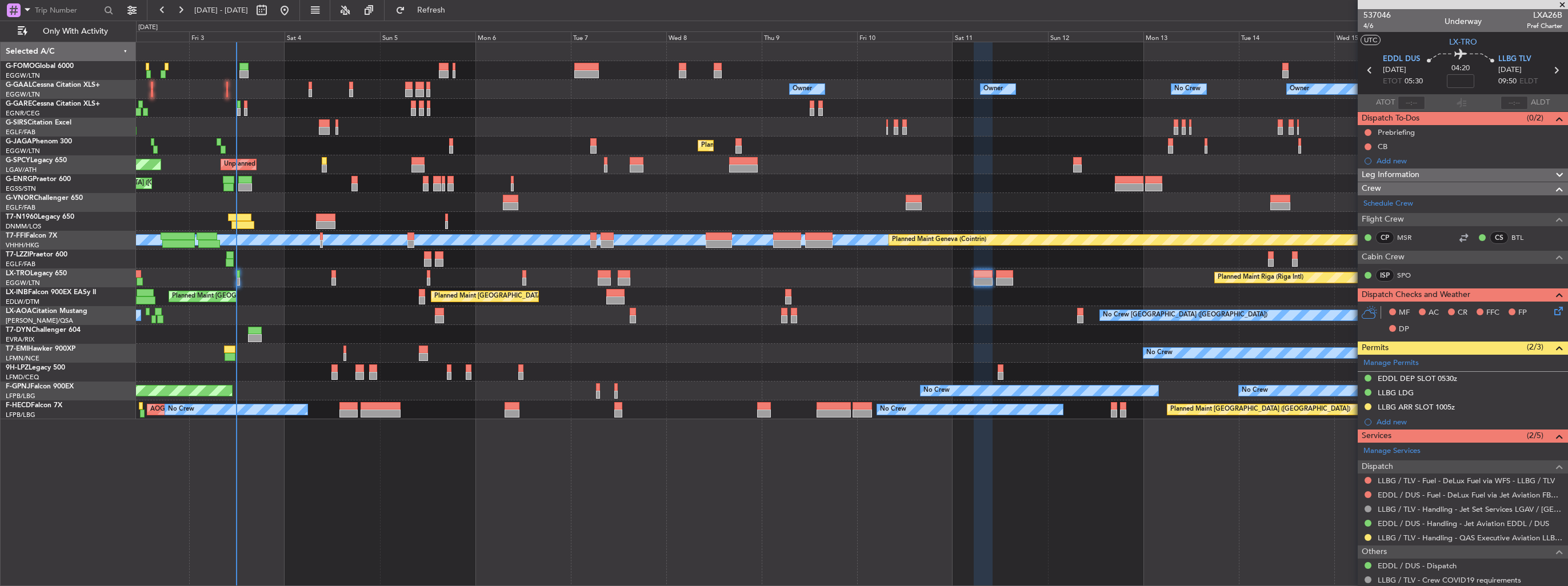
click at [721, 180] on div "Owner Owner Owner No Crew Owner No Crew AOG Maint Dusseldorf Owner Planned Main…" at bounding box center [851, 230] width 1432 height 377
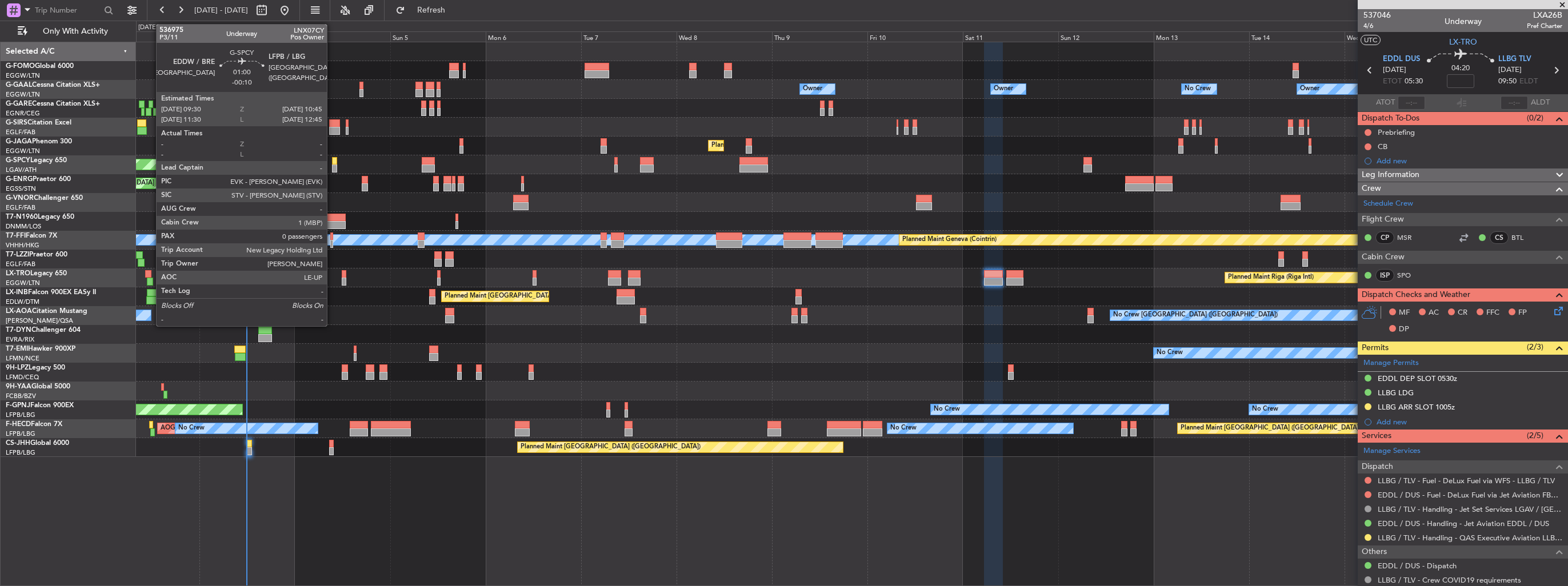
click at [332, 167] on div at bounding box center [334, 168] width 5 height 8
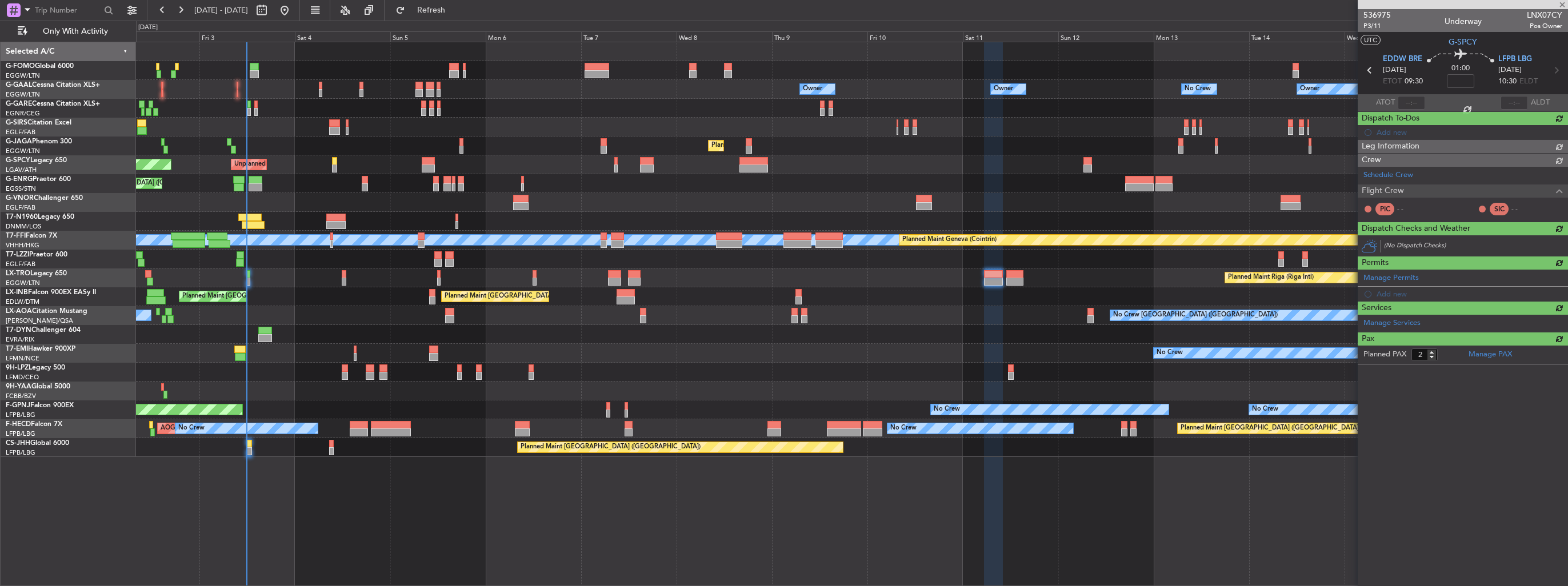
type input "-00:10"
type input "0"
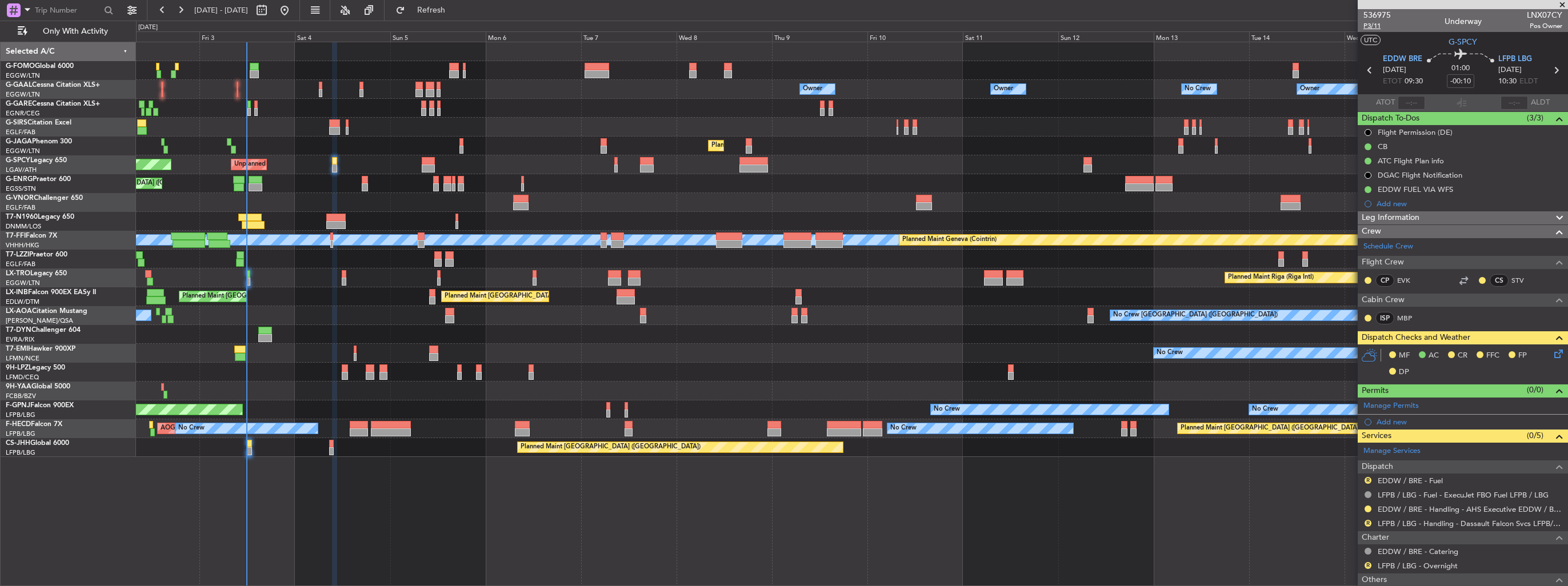
click at [1377, 24] on span "P3/11" at bounding box center [1377, 26] width 27 height 10
click at [1552, 353] on icon at bounding box center [1556, 352] width 9 height 9
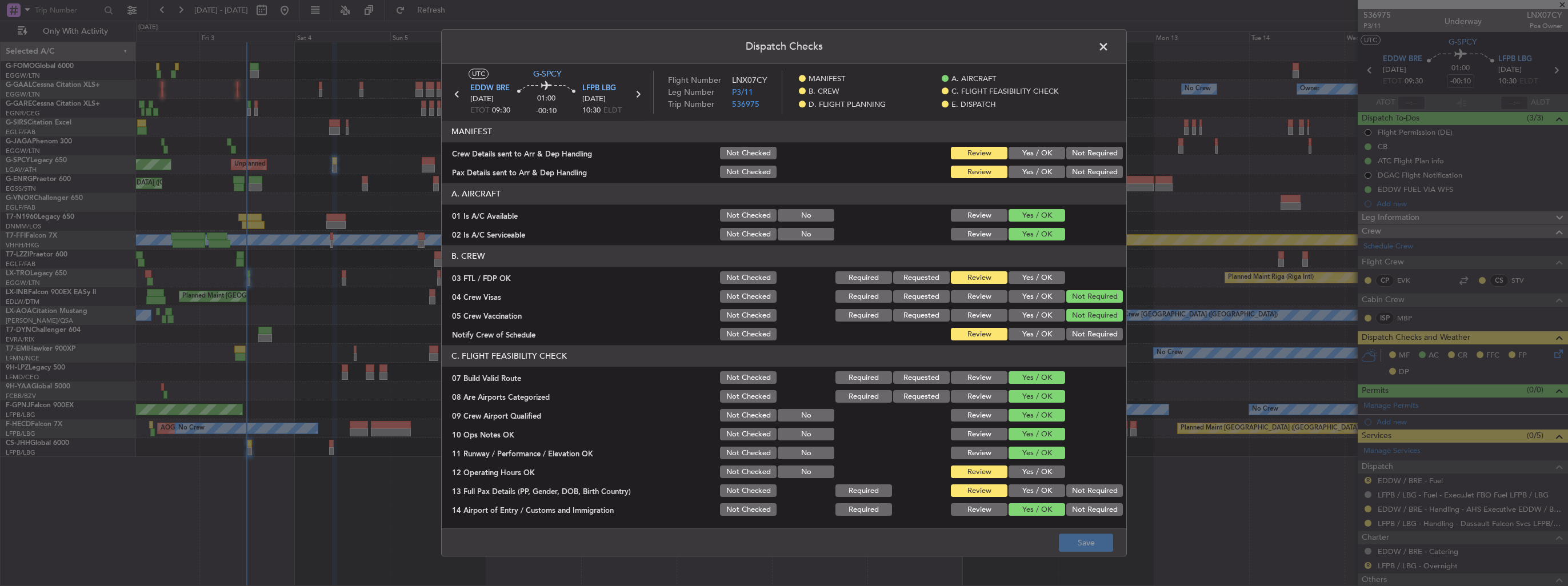
click at [1017, 152] on button "Yes / OK" at bounding box center [1036, 153] width 57 height 12
click at [1022, 173] on button "Yes / OK" at bounding box center [1036, 172] width 57 height 12
click at [1091, 548] on button "Save" at bounding box center [1086, 543] width 54 height 18
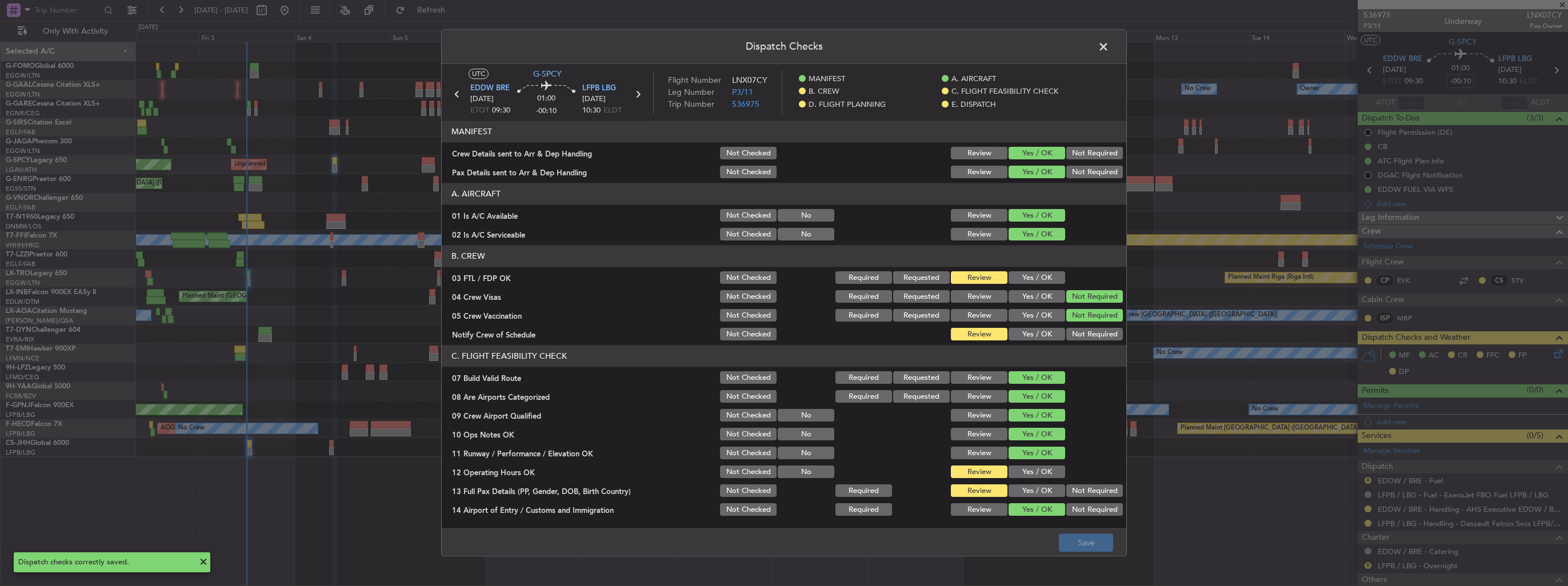
click at [1109, 49] on span at bounding box center [1109, 50] width 0 height 23
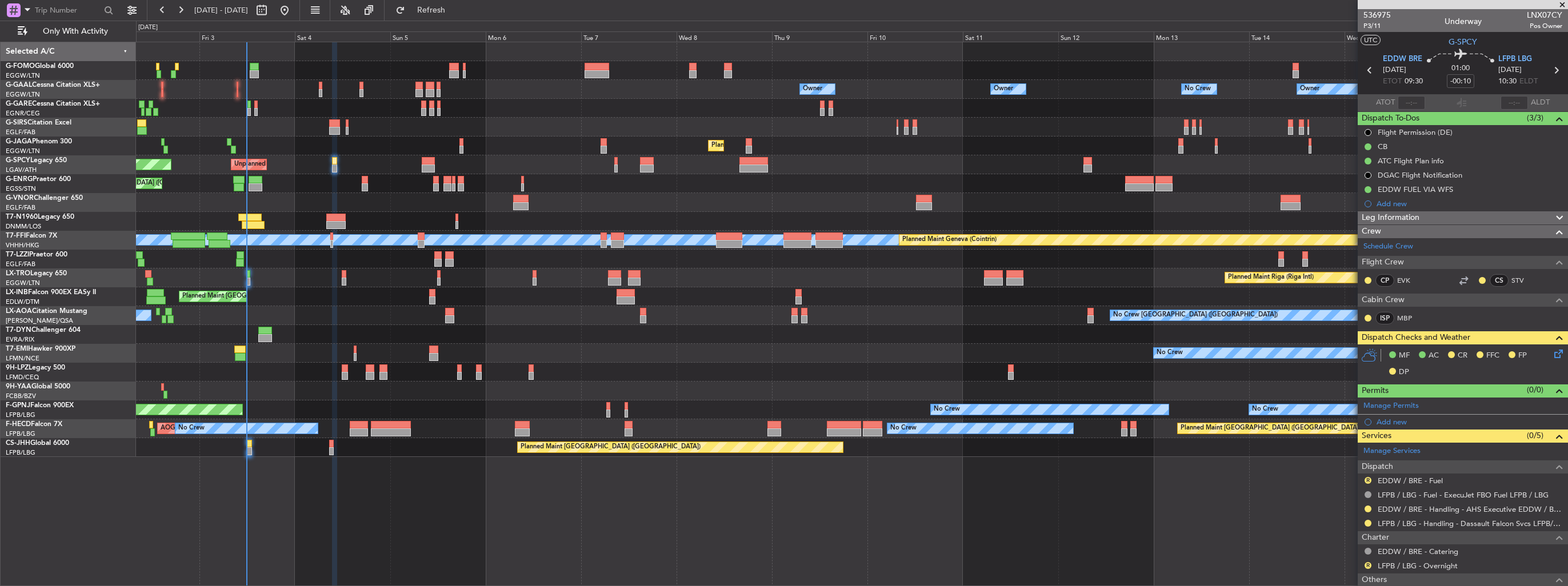
drag, startPoint x: 1369, startPoint y: 479, endPoint x: 1349, endPoint y: 473, distance: 20.9
click at [1369, 479] on button "R" at bounding box center [1367, 481] width 7 height 7
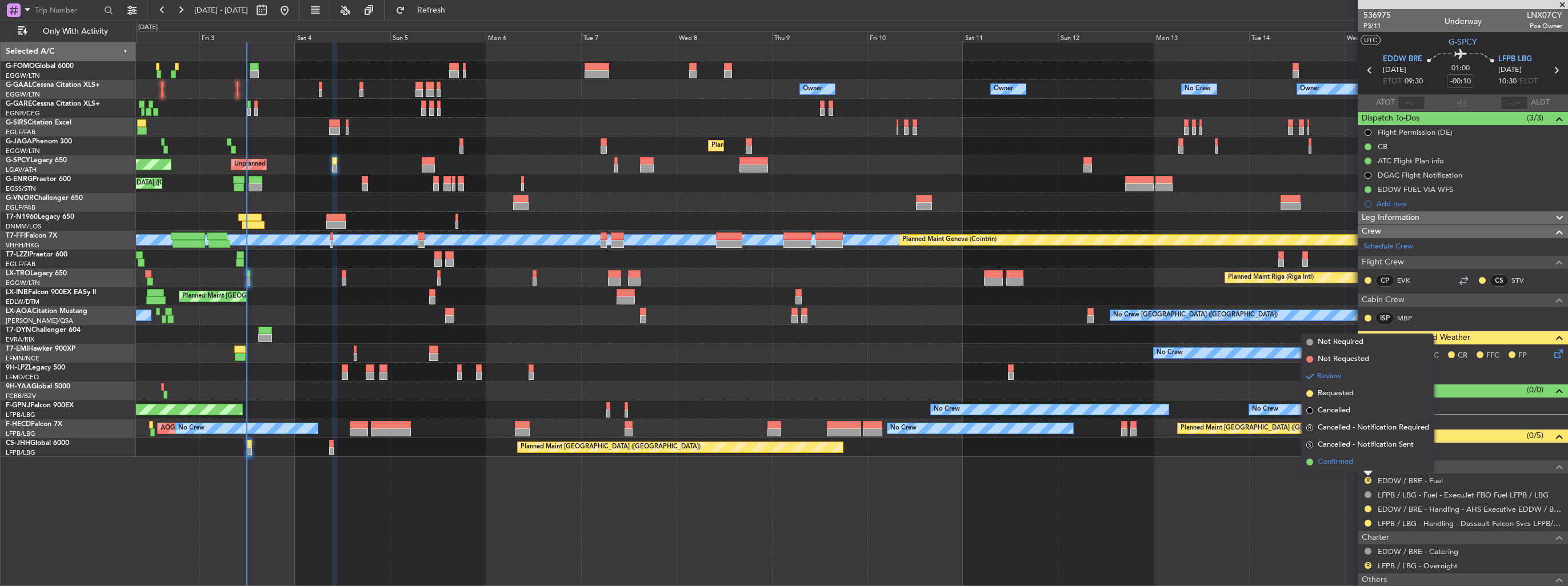
click at [1325, 462] on span "Confirmed" at bounding box center [1335, 462] width 35 height 12
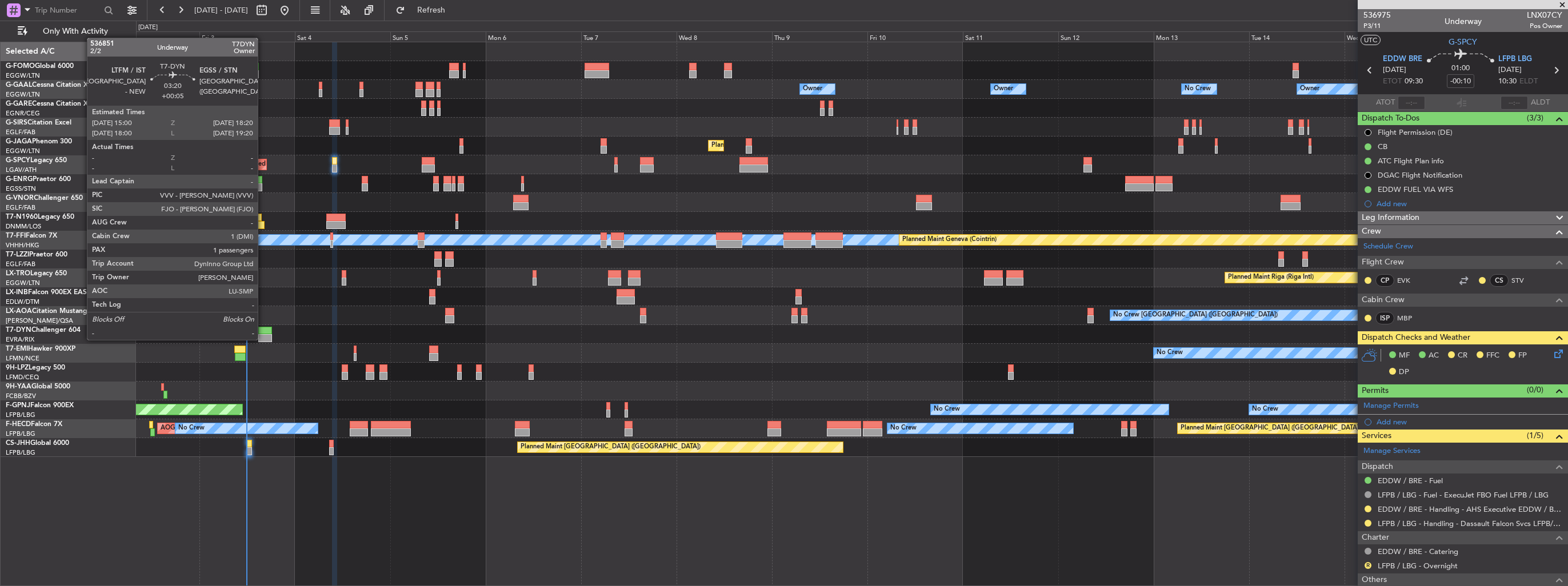
click at [263, 339] on div at bounding box center [265, 339] width 14 height 8
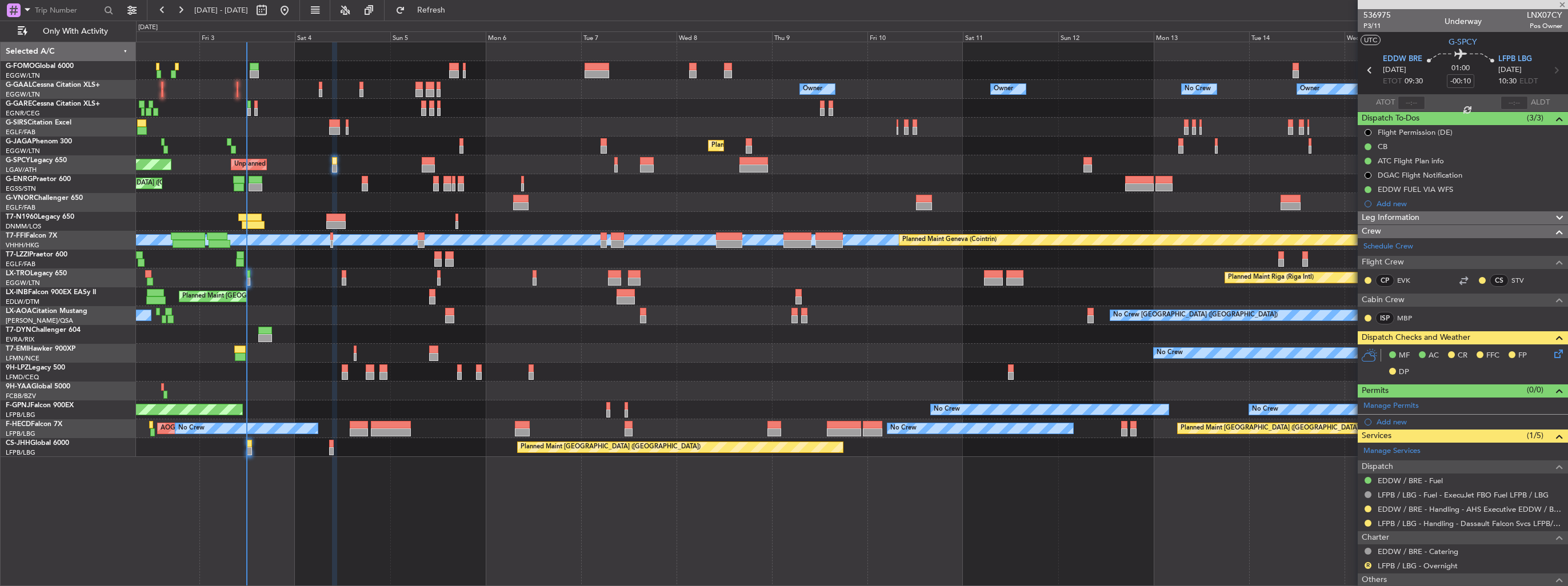
type input "+00:05"
type input "1"
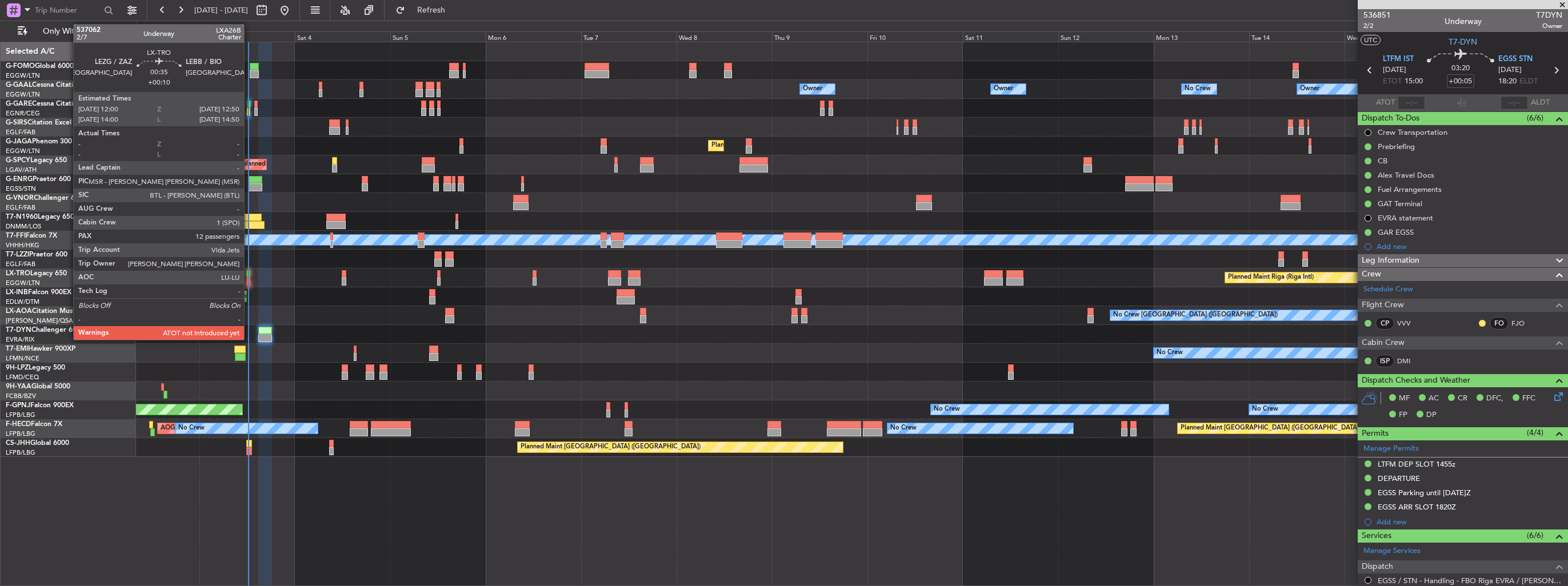
click at [249, 279] on div at bounding box center [248, 282] width 3 height 8
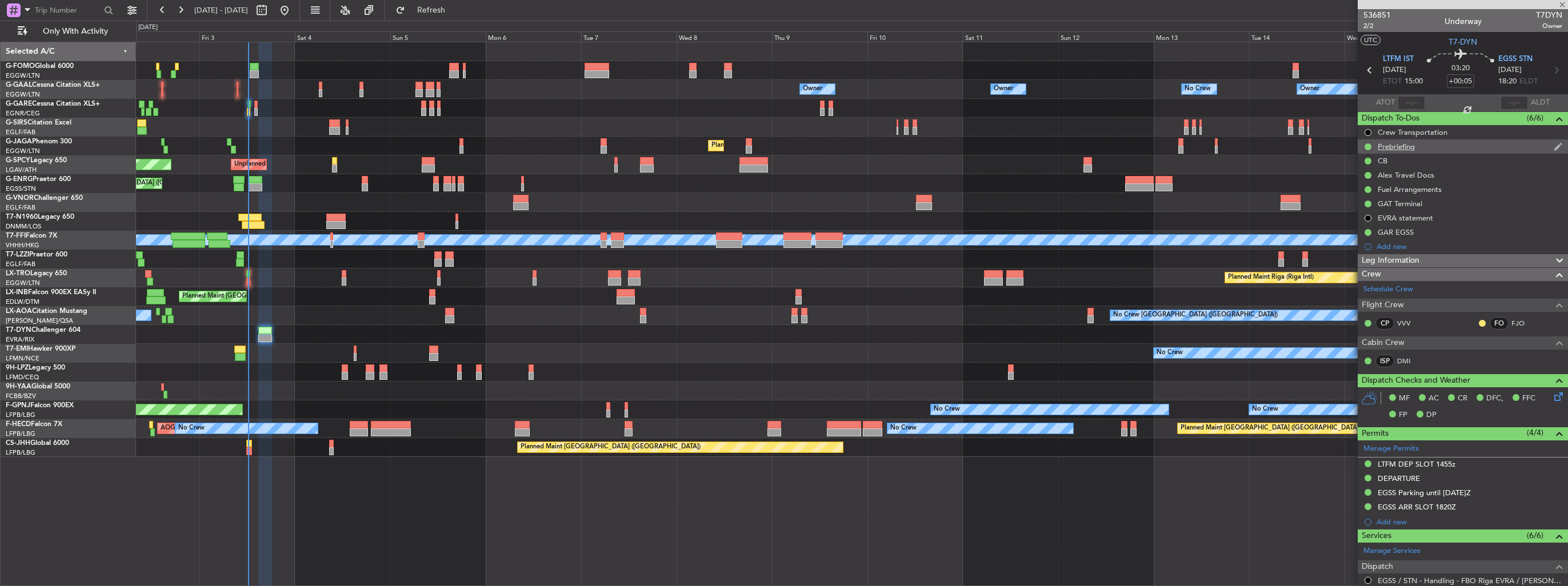
type input "+00:10"
type input "12"
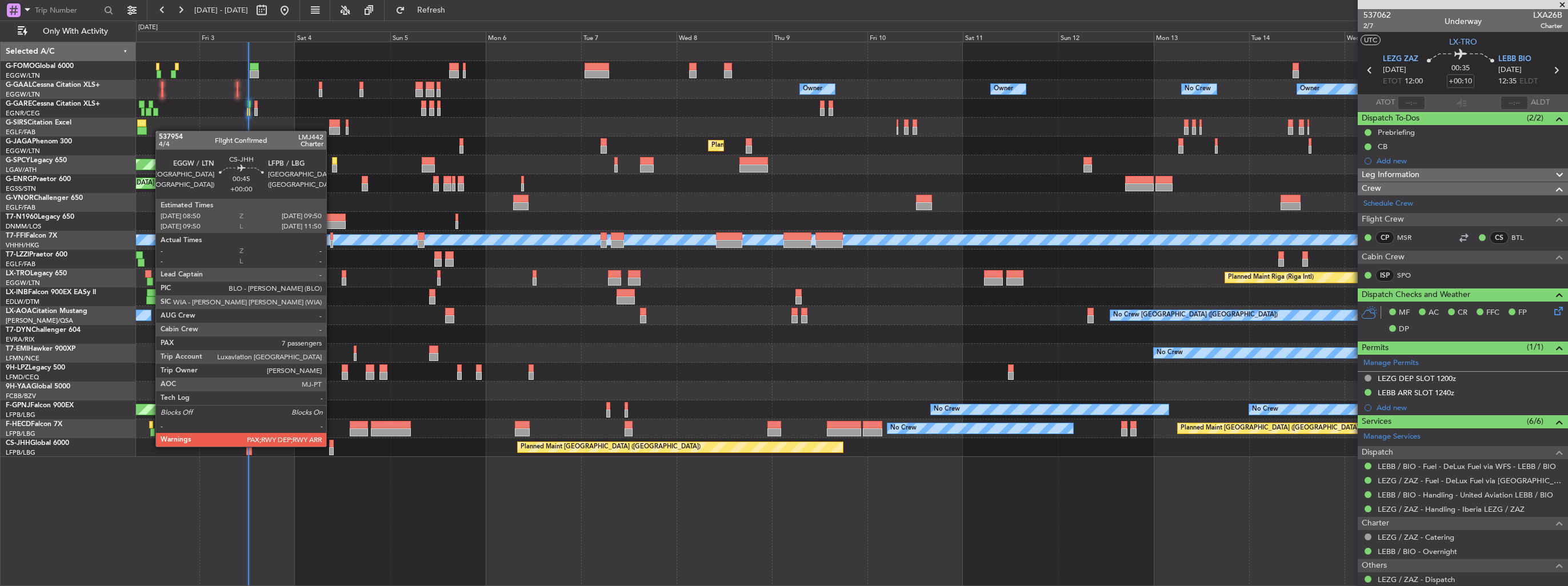
click at [331, 445] on div at bounding box center [330, 444] width 4 height 8
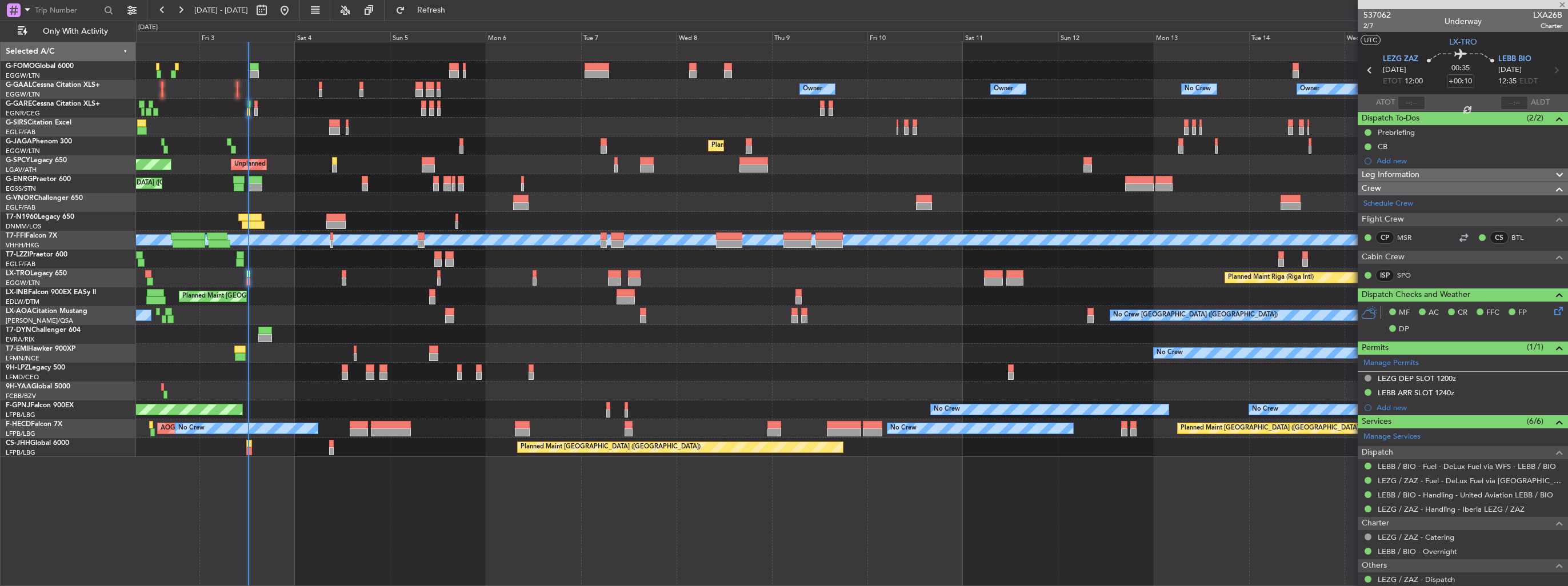
type input "8"
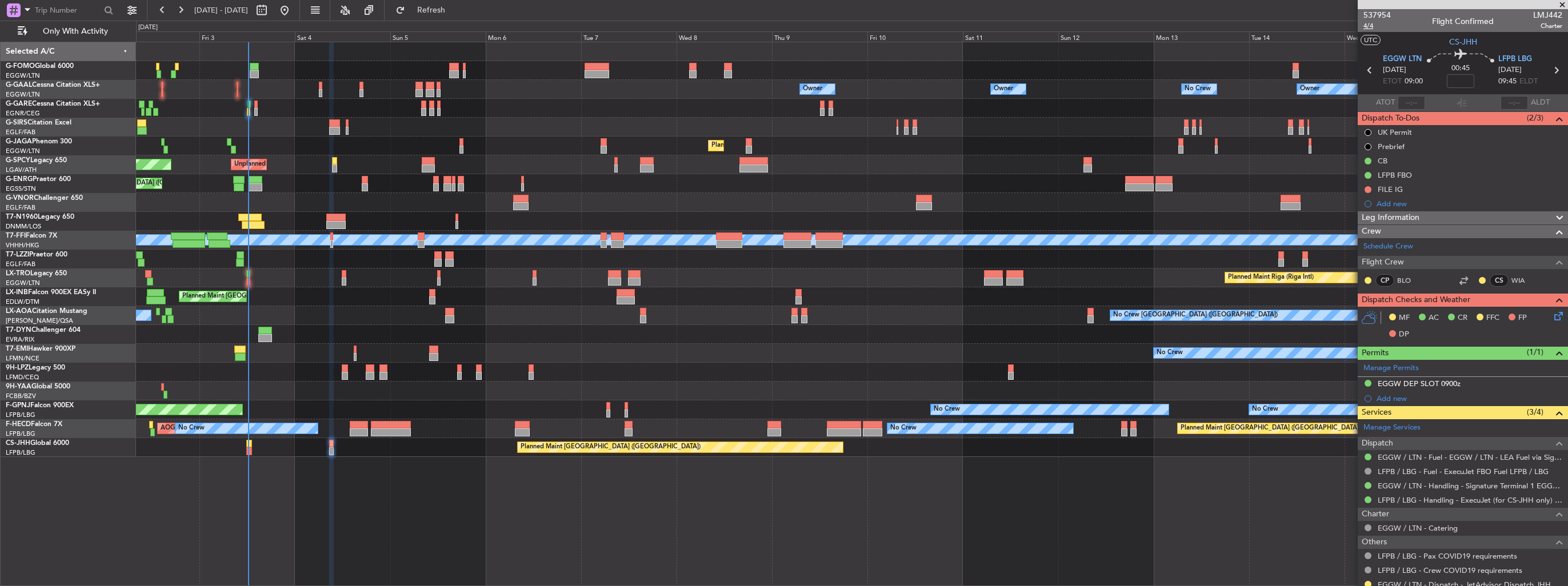
click at [1367, 30] on span "4/4" at bounding box center [1377, 26] width 27 height 10
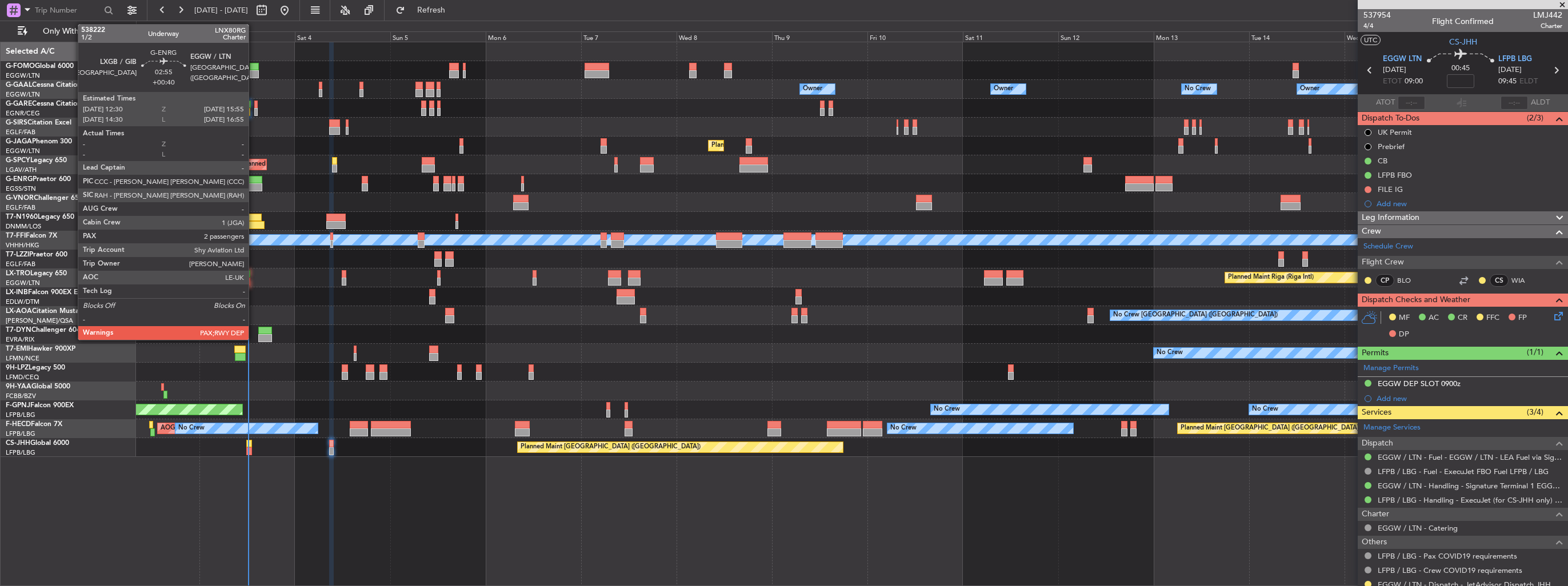
click at [254, 185] on div at bounding box center [255, 187] width 14 height 8
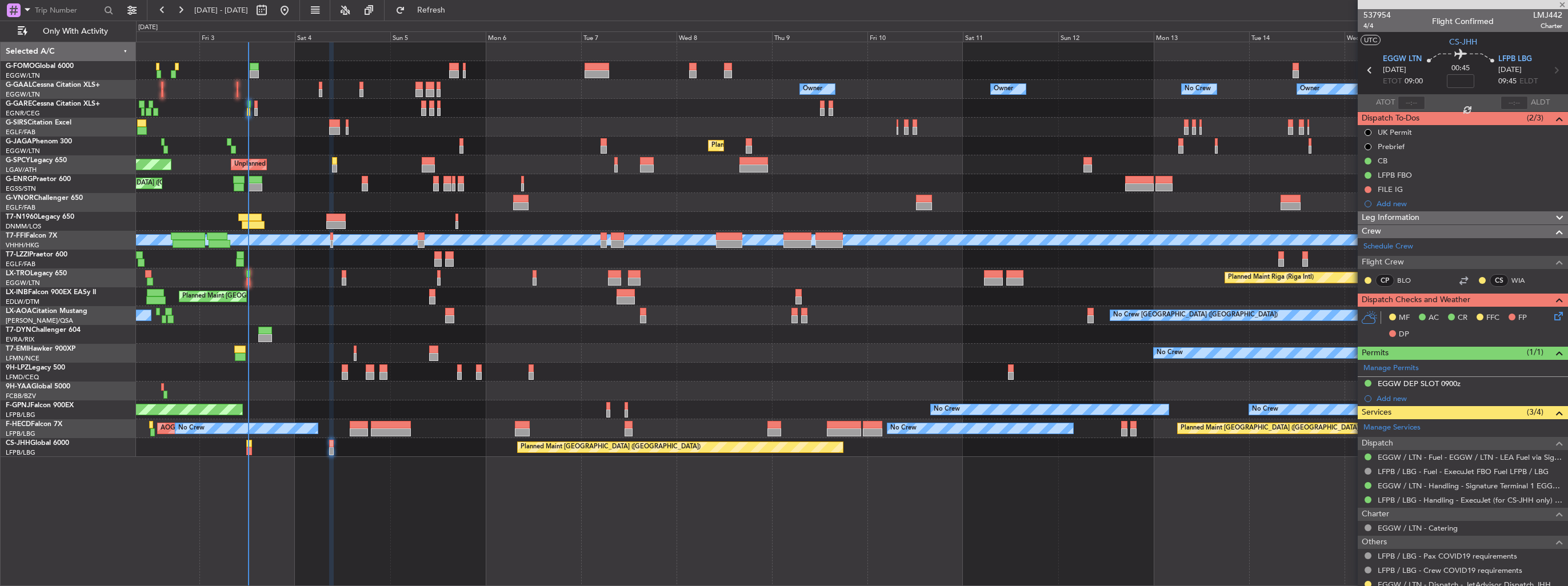
type input "+00:40"
type input "2"
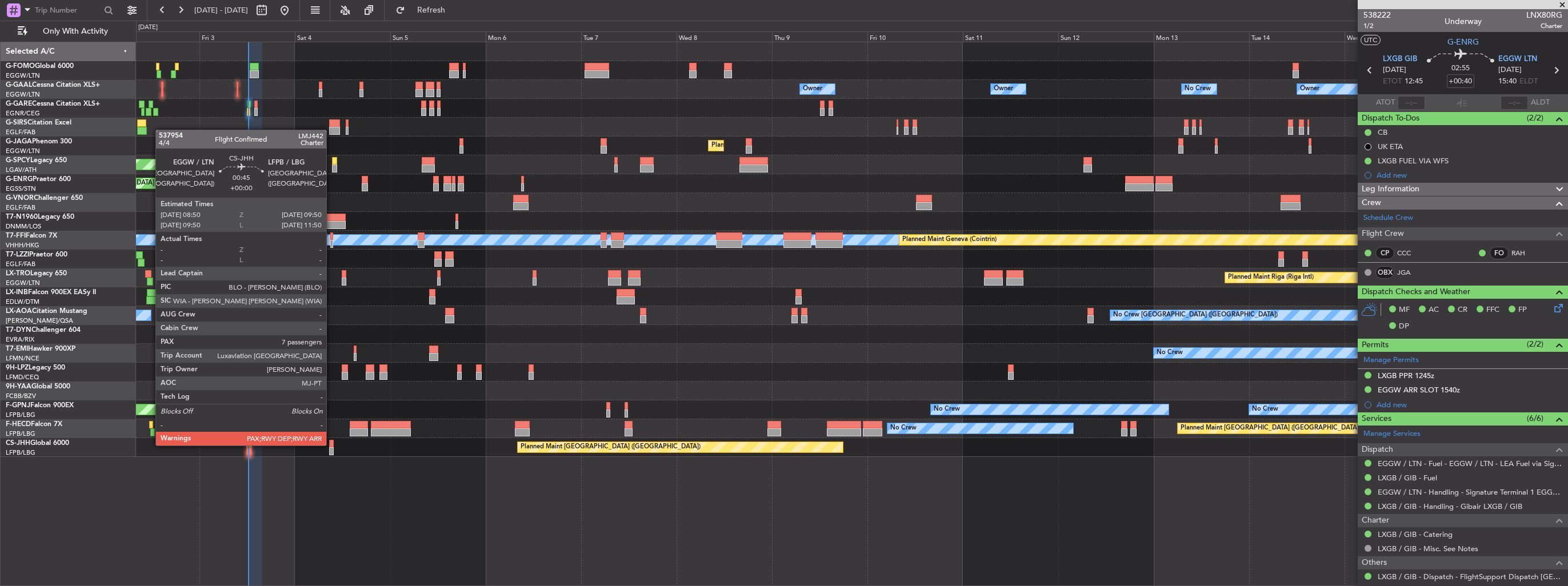
click at [331, 445] on div at bounding box center [330, 444] width 4 height 8
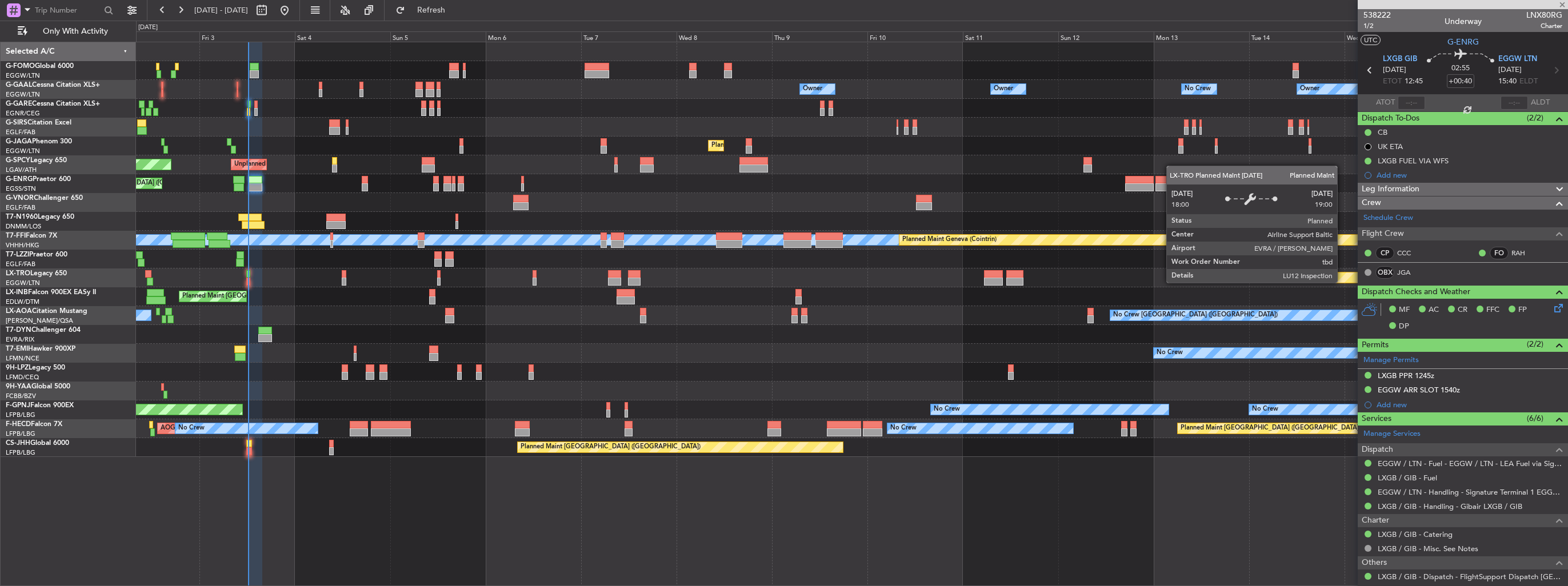
type input "8"
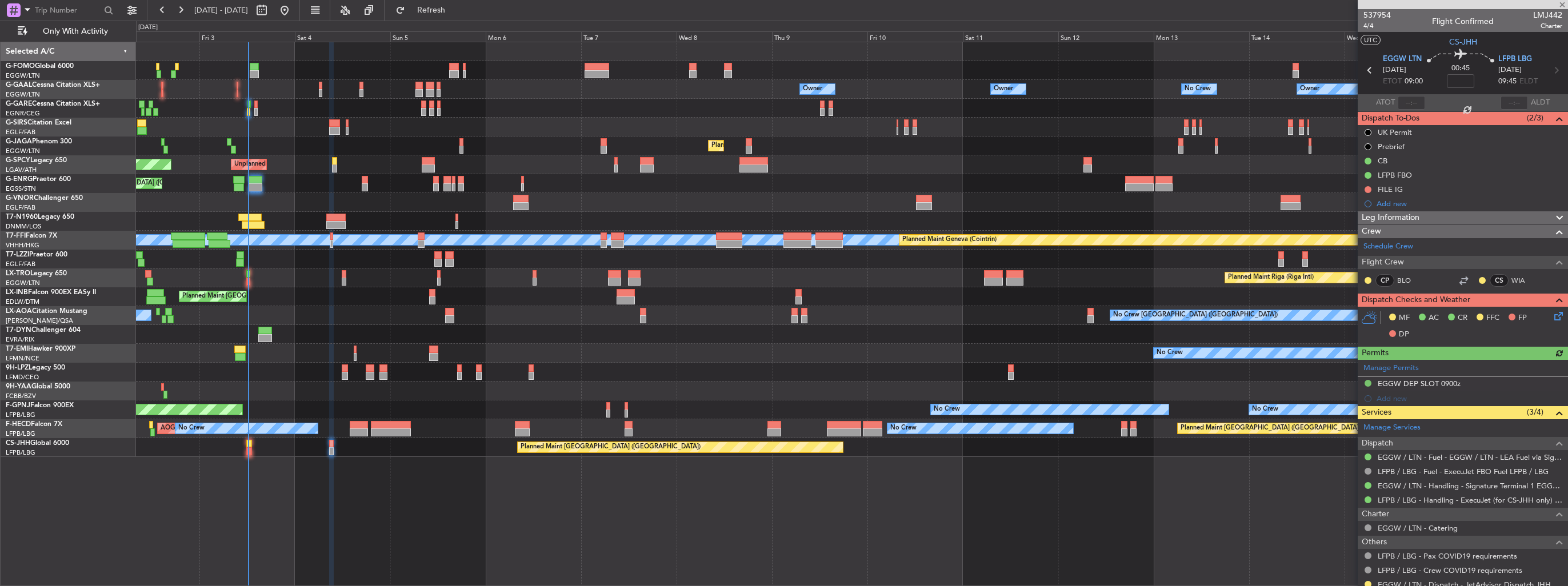
click at [1553, 316] on icon at bounding box center [1556, 314] width 9 height 9
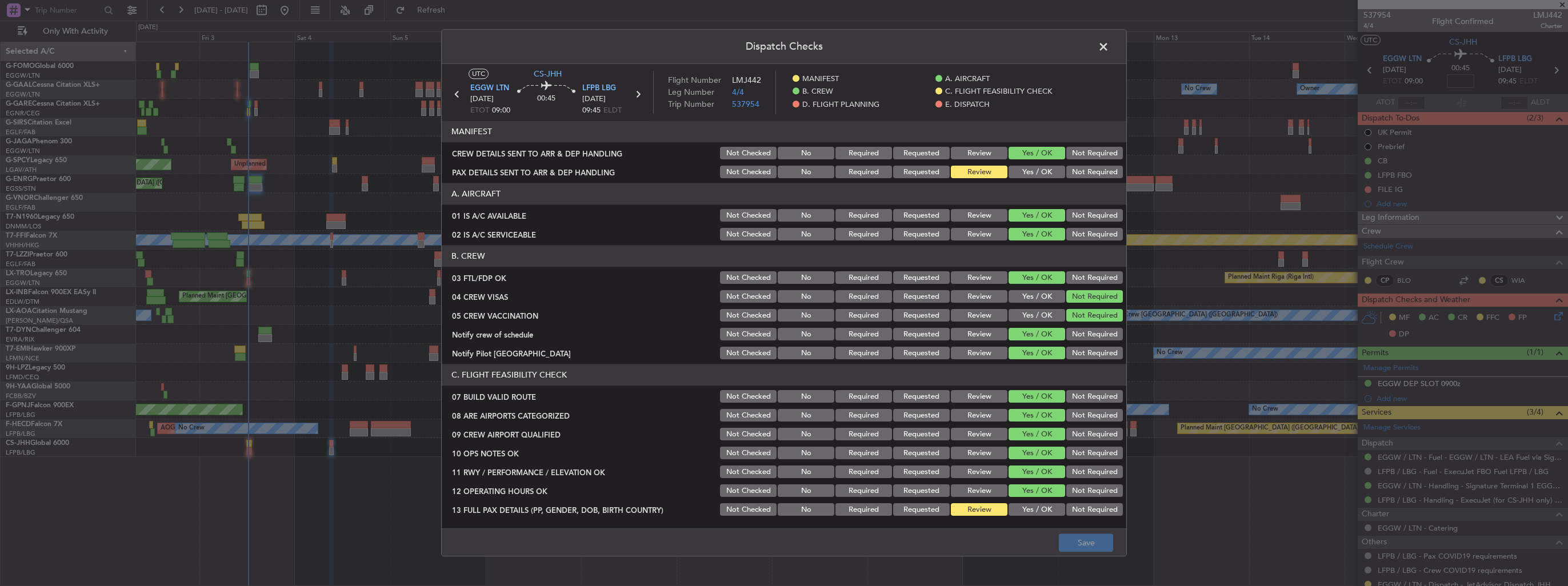
click at [1027, 173] on button "Yes / OK" at bounding box center [1036, 172] width 57 height 12
click at [1098, 542] on button "Save" at bounding box center [1086, 543] width 54 height 18
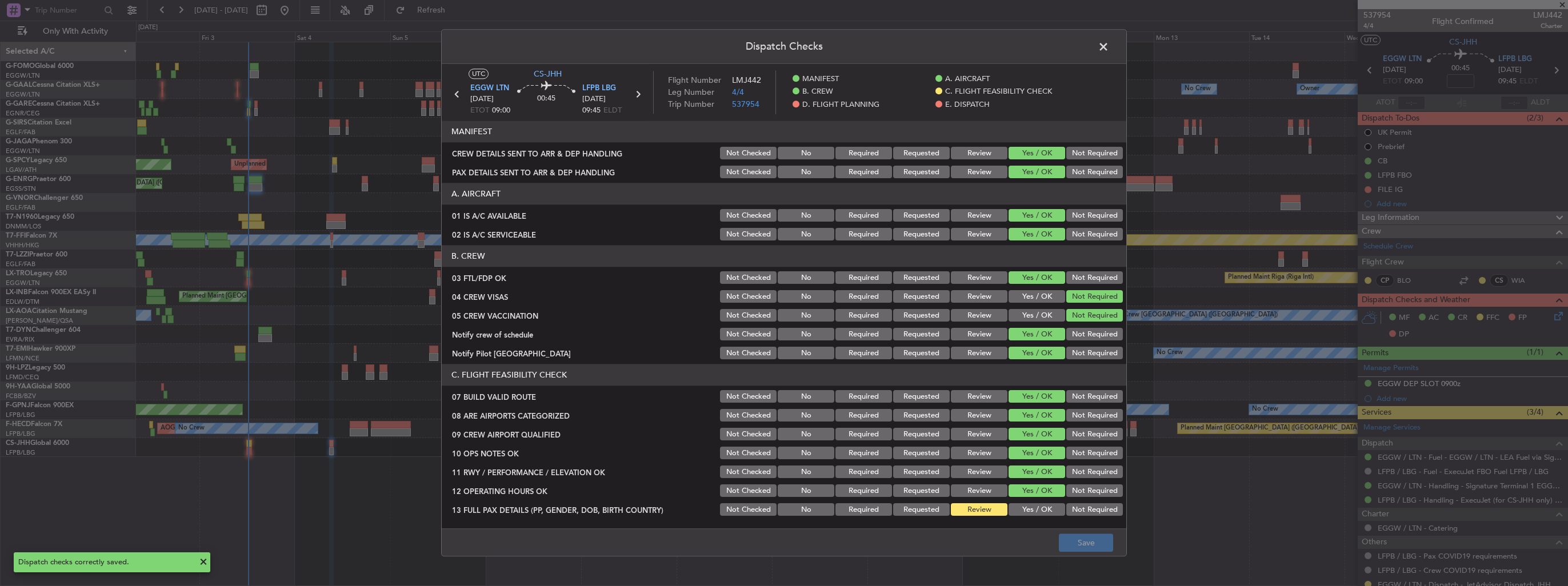
click at [1109, 52] on span at bounding box center [1109, 50] width 0 height 23
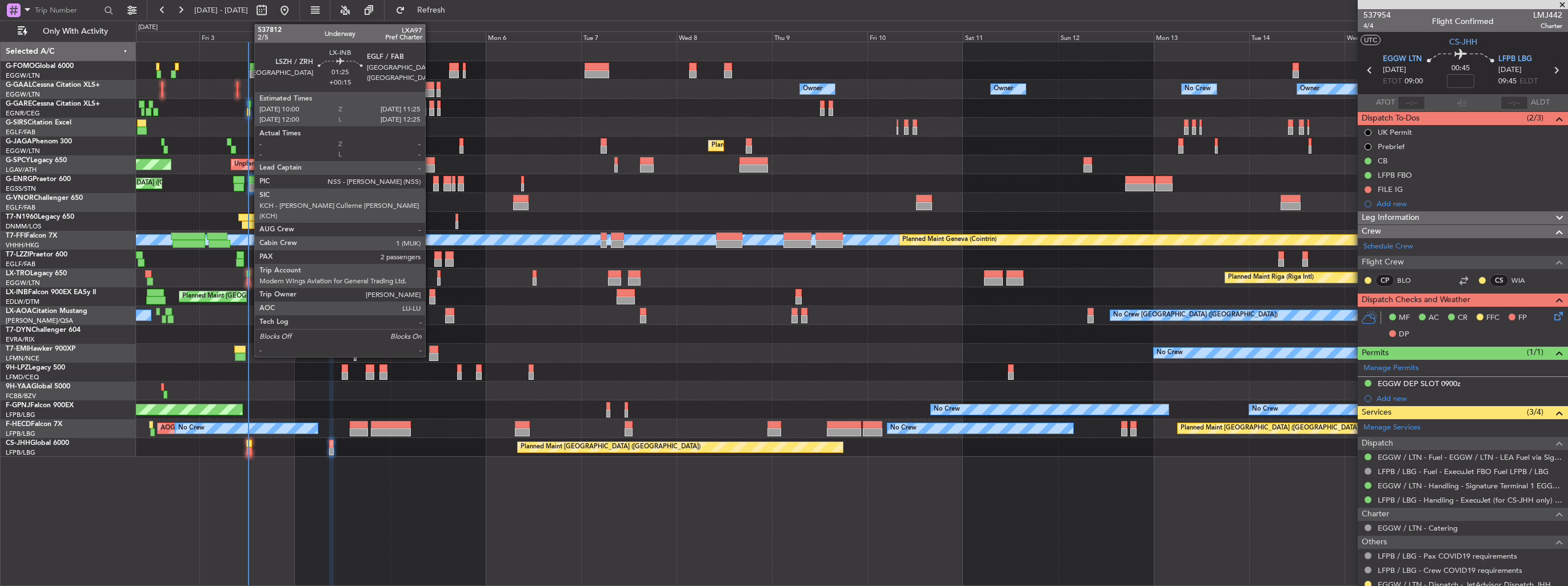
click at [431, 301] on div at bounding box center [431, 301] width 6 height 8
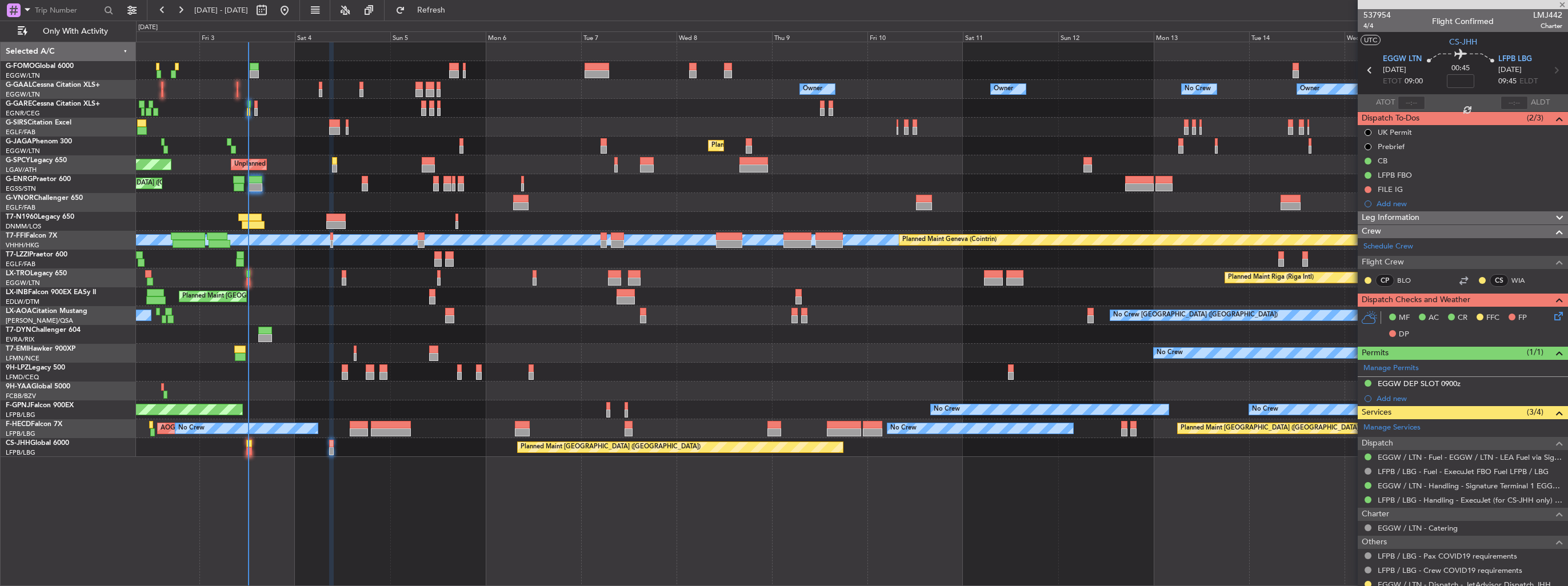
type input "+00:15"
type input "2"
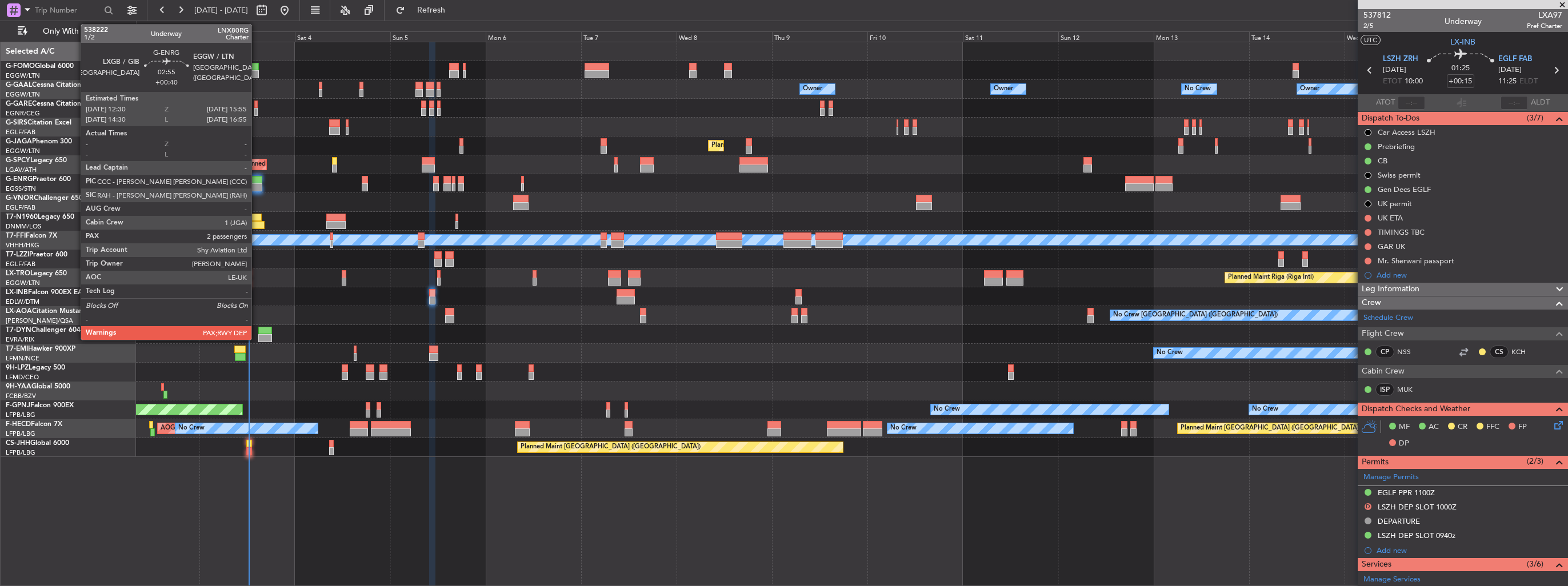
click at [256, 183] on div at bounding box center [255, 187] width 14 height 8
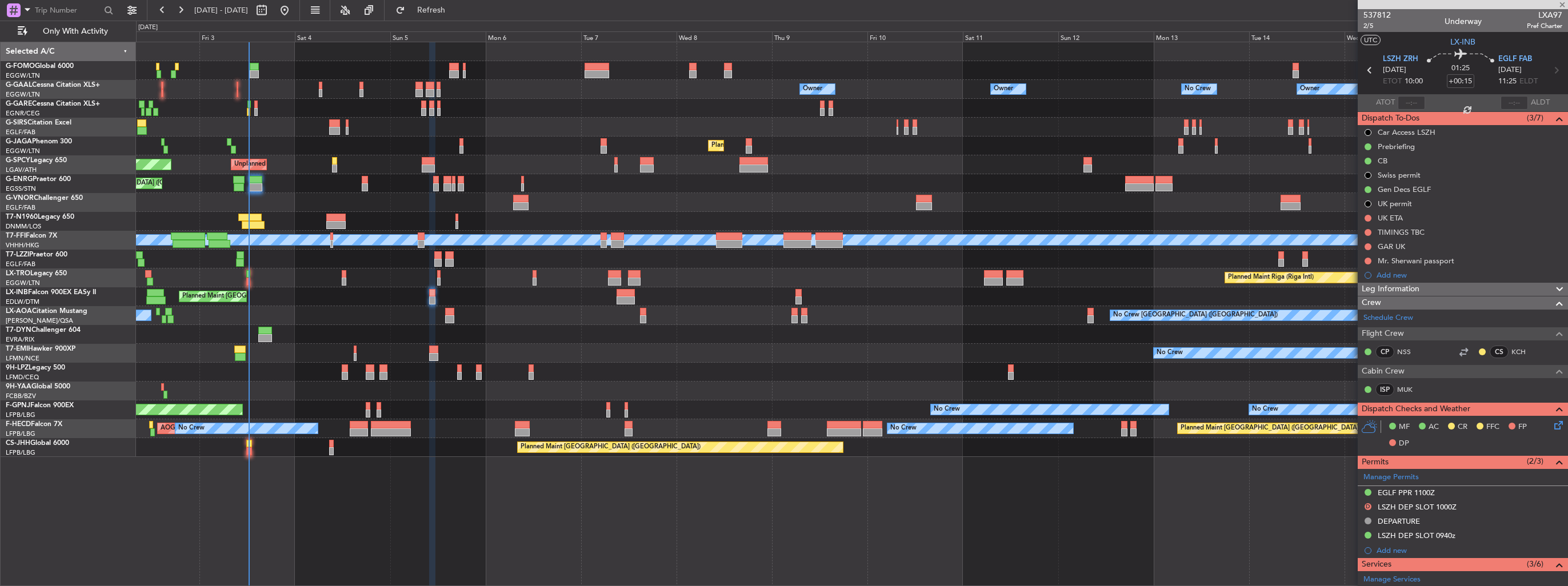
type input "+00:40"
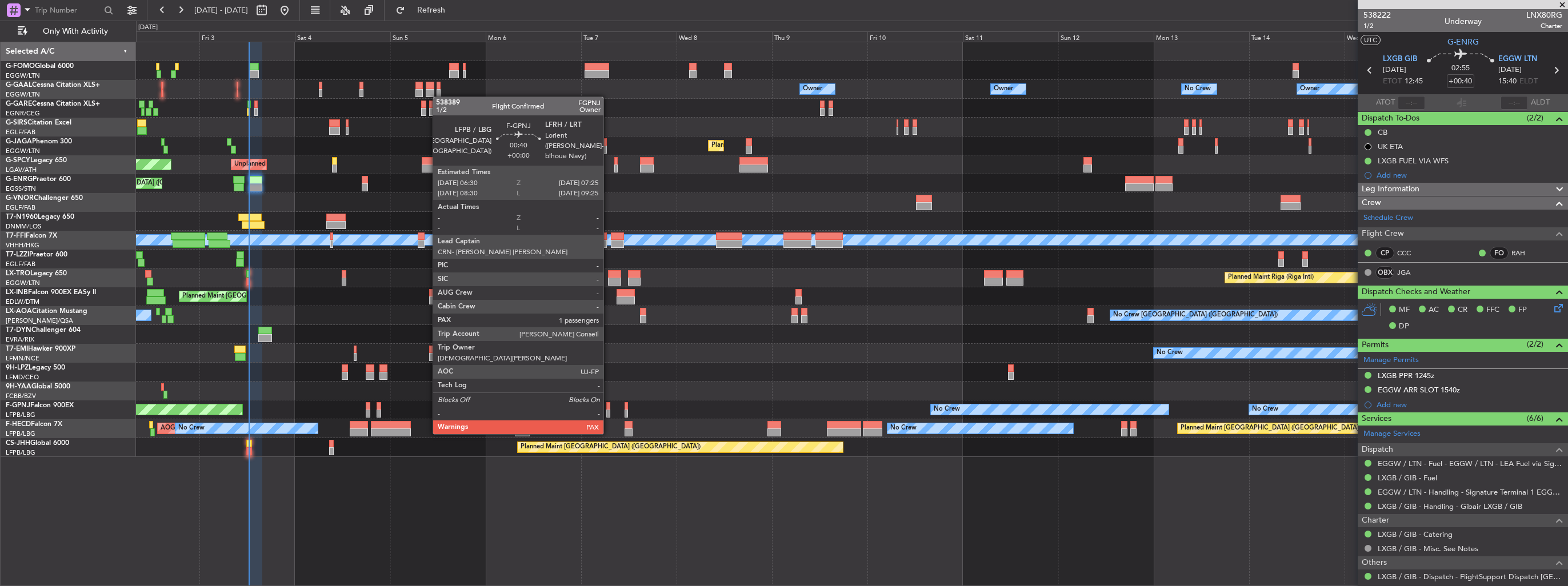
click at [608, 412] on div at bounding box center [608, 413] width 4 height 8
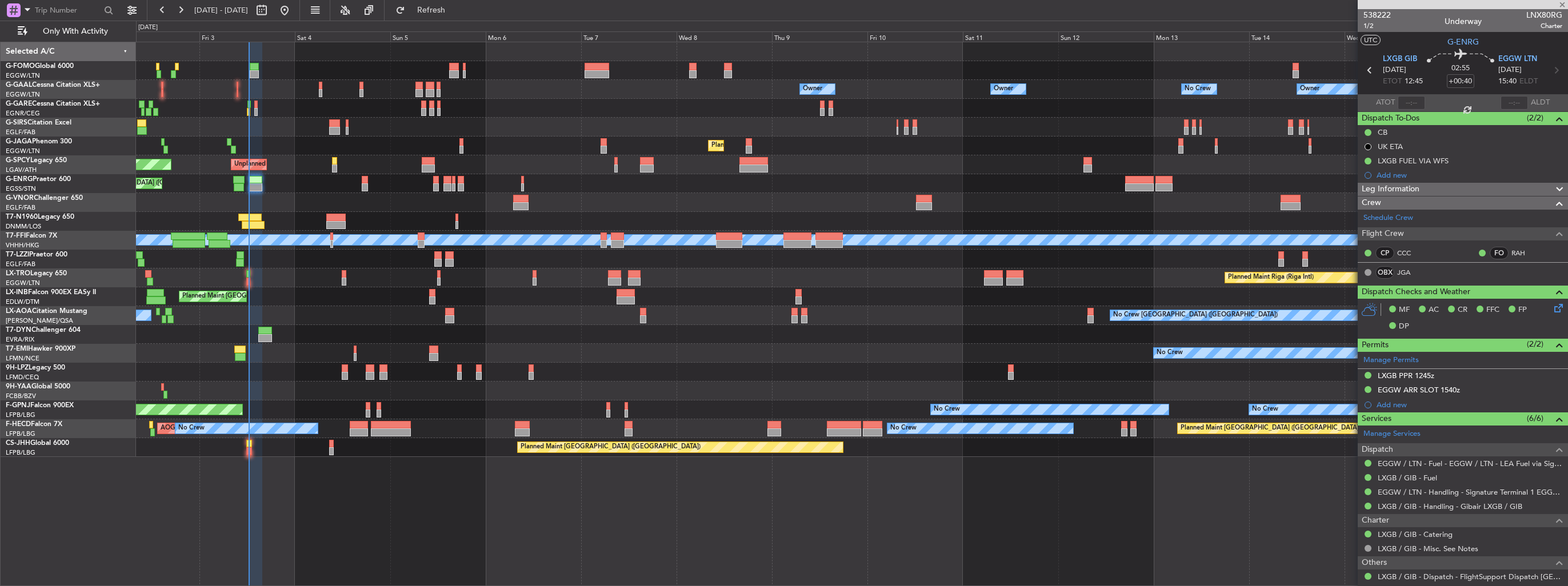
type input "4"
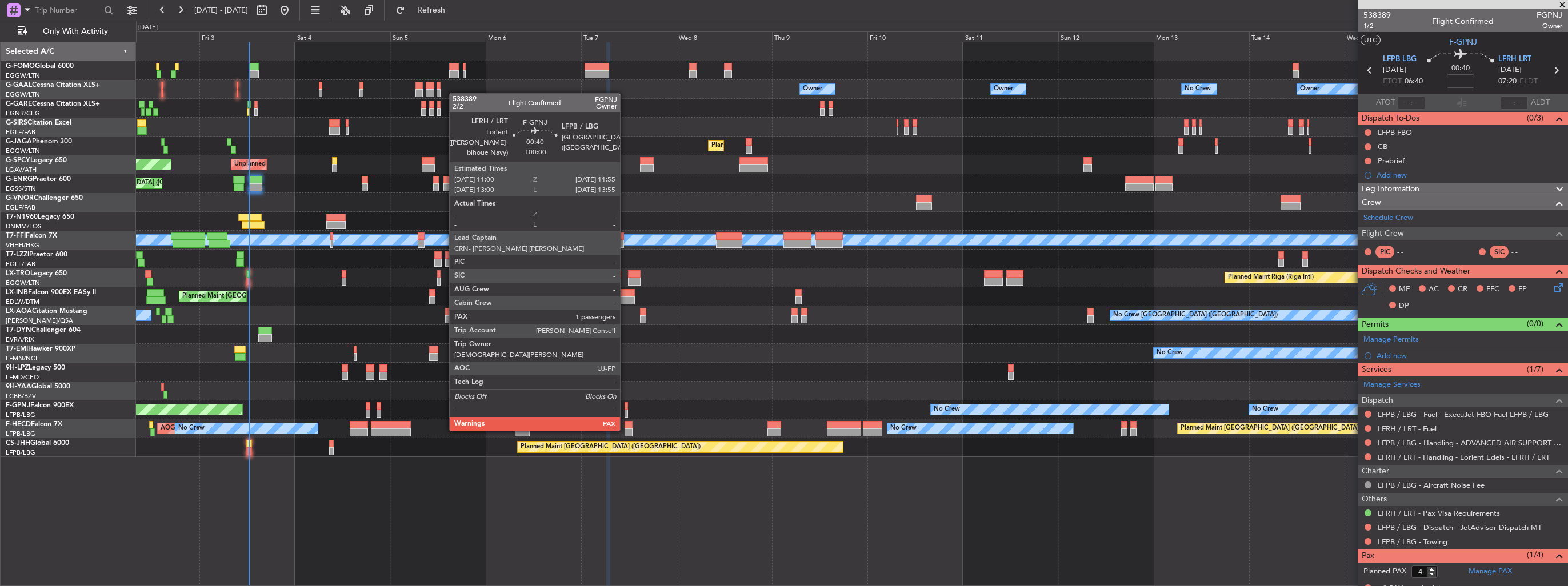
click at [625, 408] on div at bounding box center [626, 406] width 4 height 8
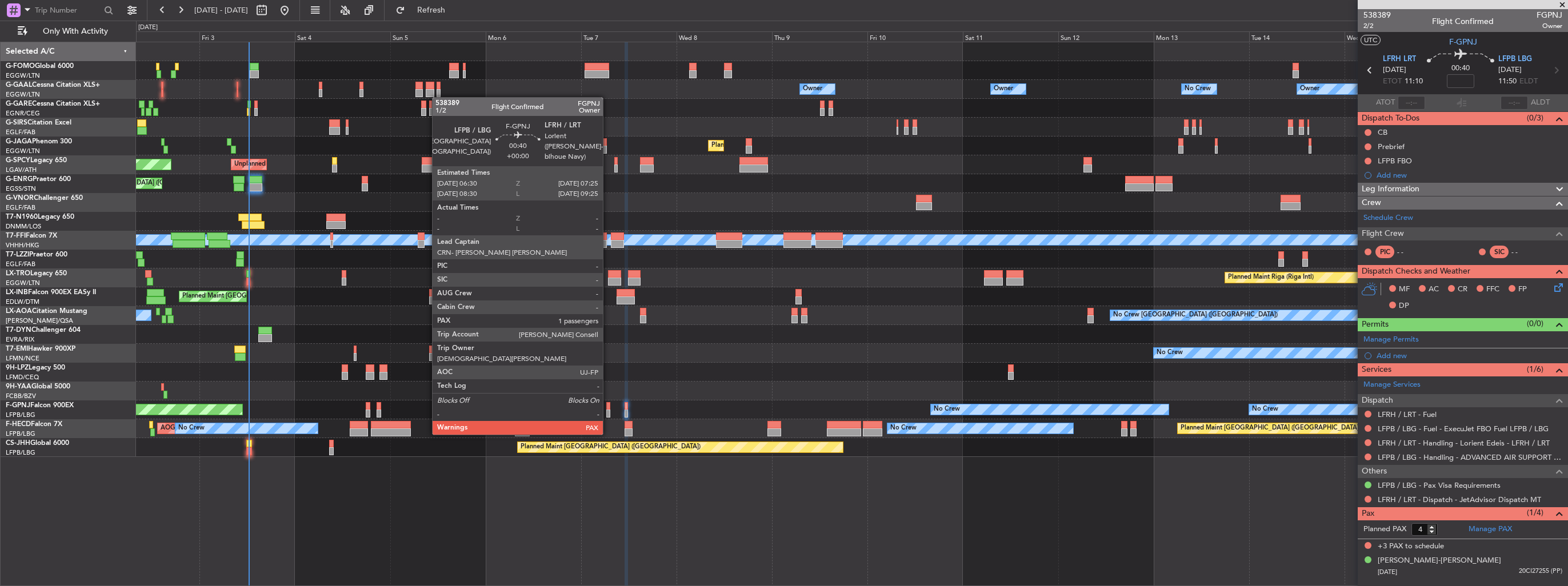
click at [608, 412] on div at bounding box center [608, 413] width 4 height 8
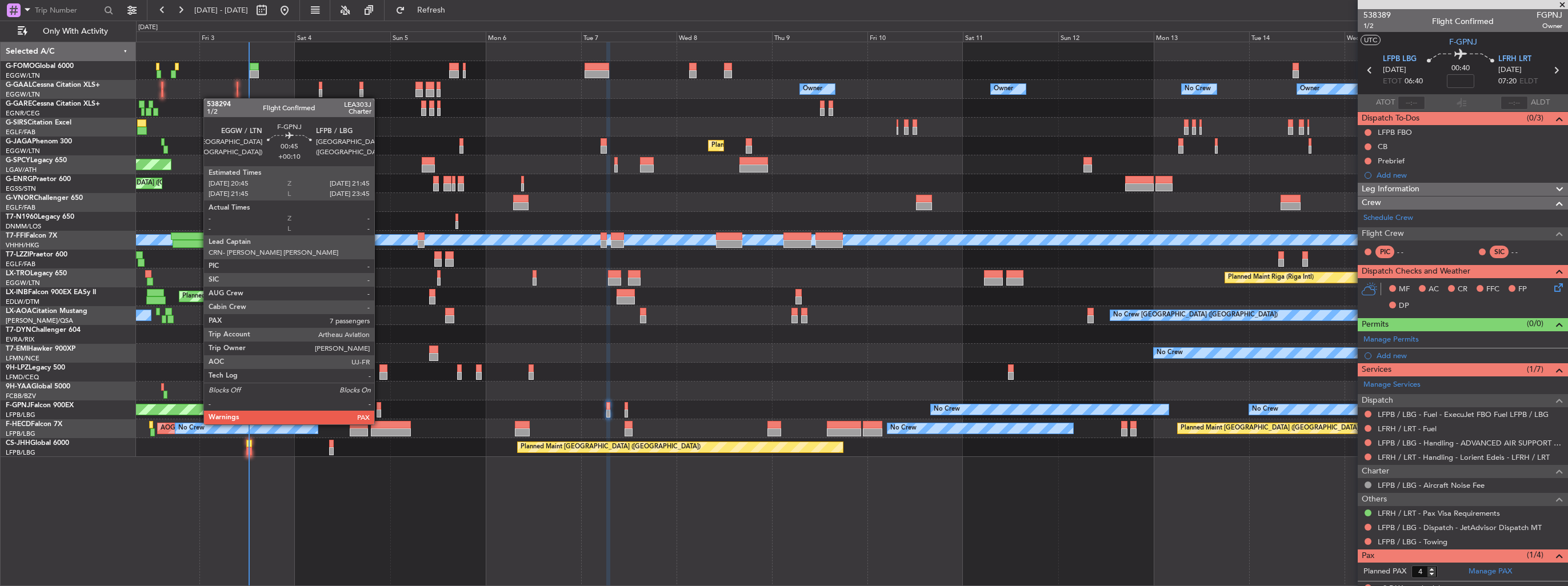
click at [380, 413] on div at bounding box center [378, 413] width 4 height 8
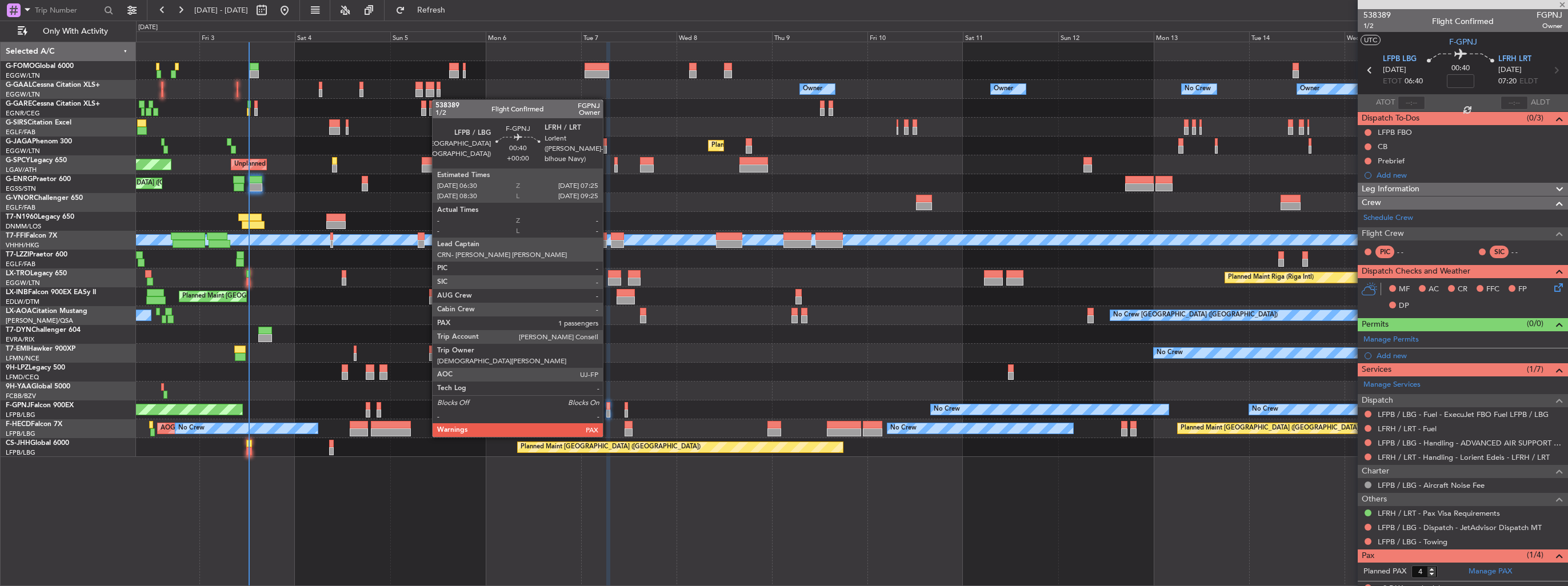
type input "+00:10"
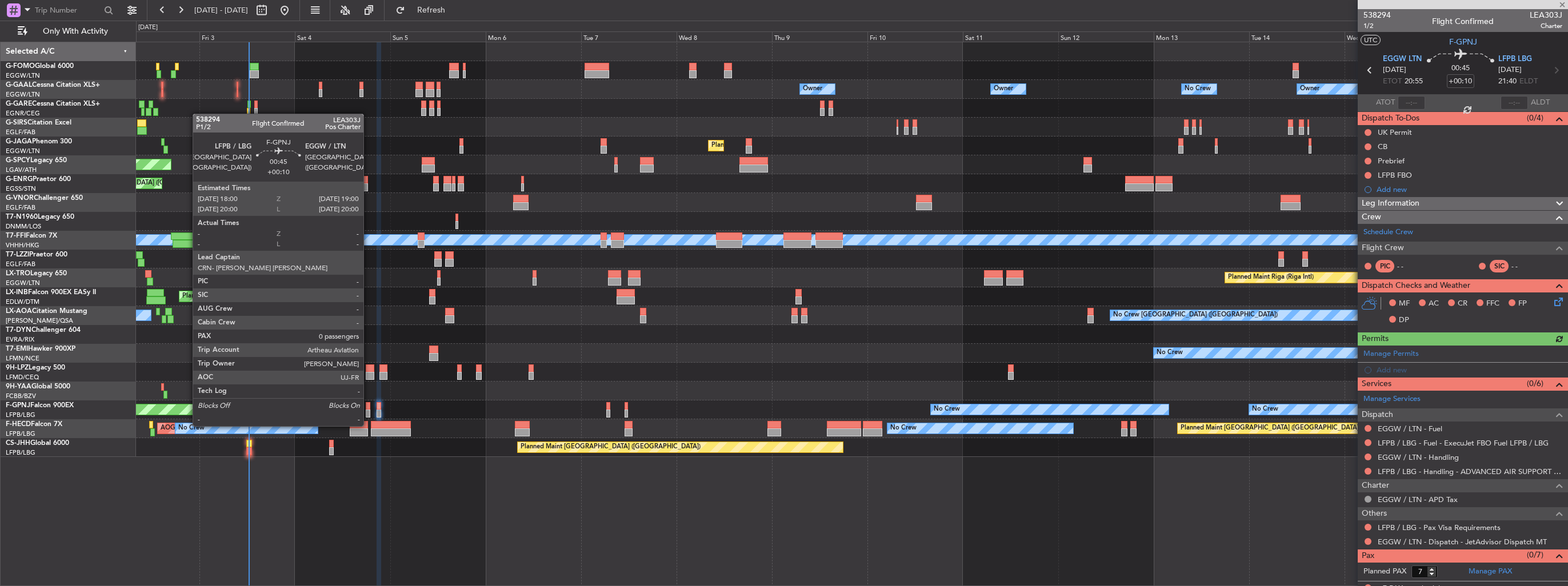
click at [368, 415] on div at bounding box center [367, 413] width 4 height 8
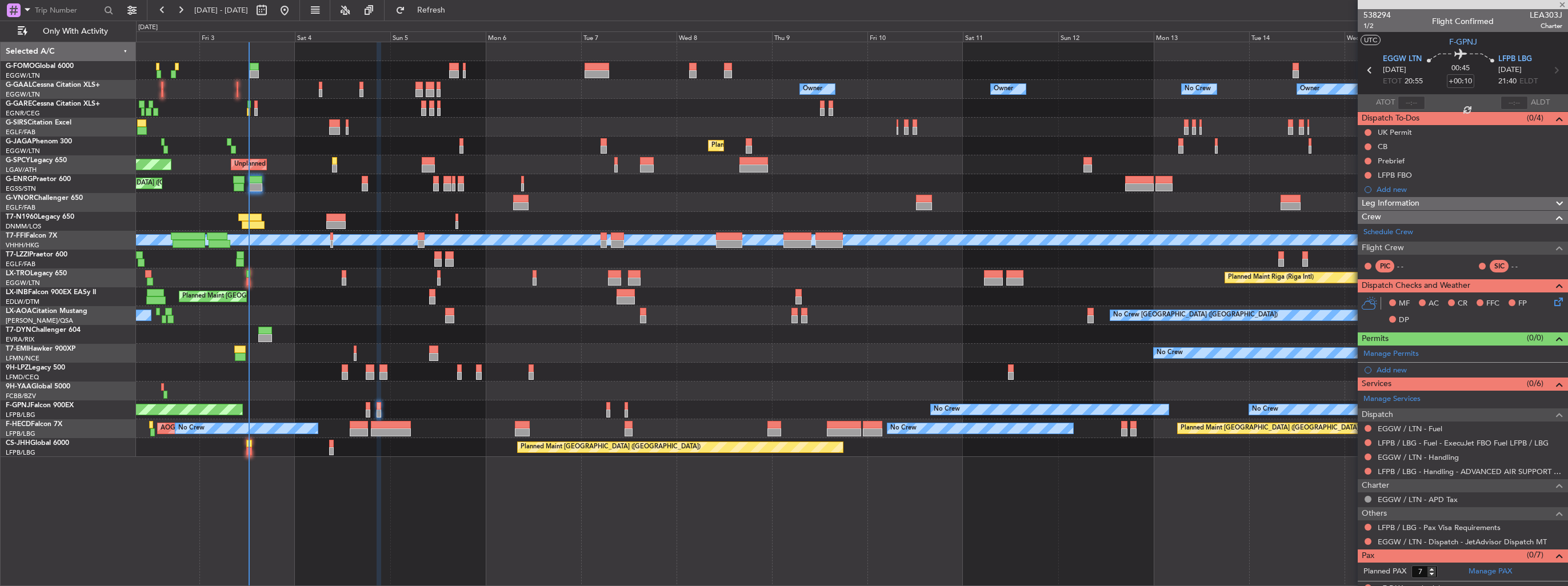
type input "0"
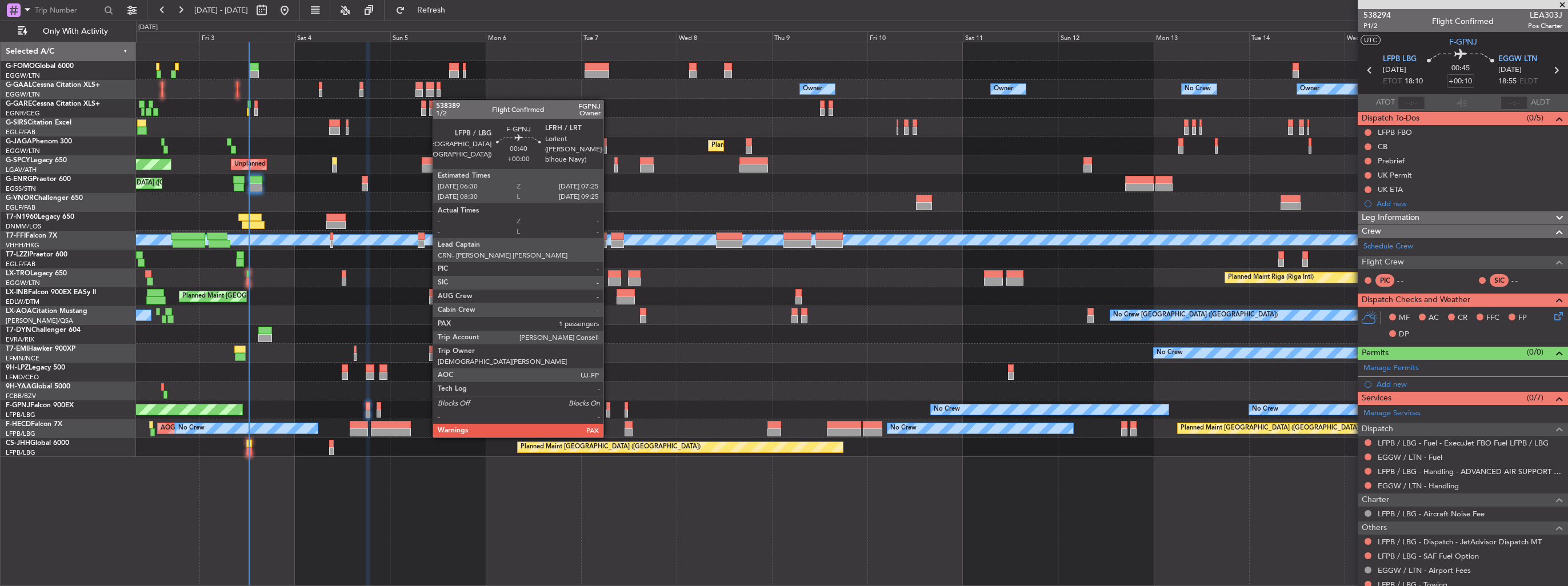
click at [608, 415] on div at bounding box center [608, 413] width 4 height 8
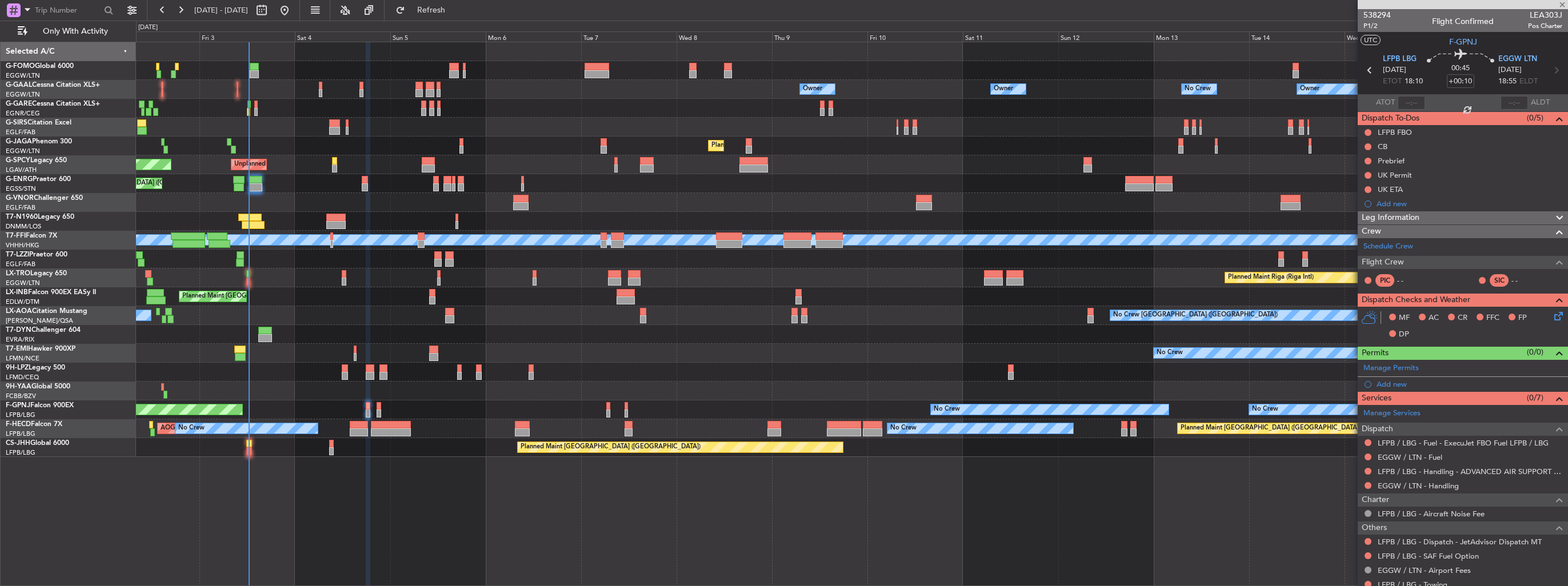
type input "4"
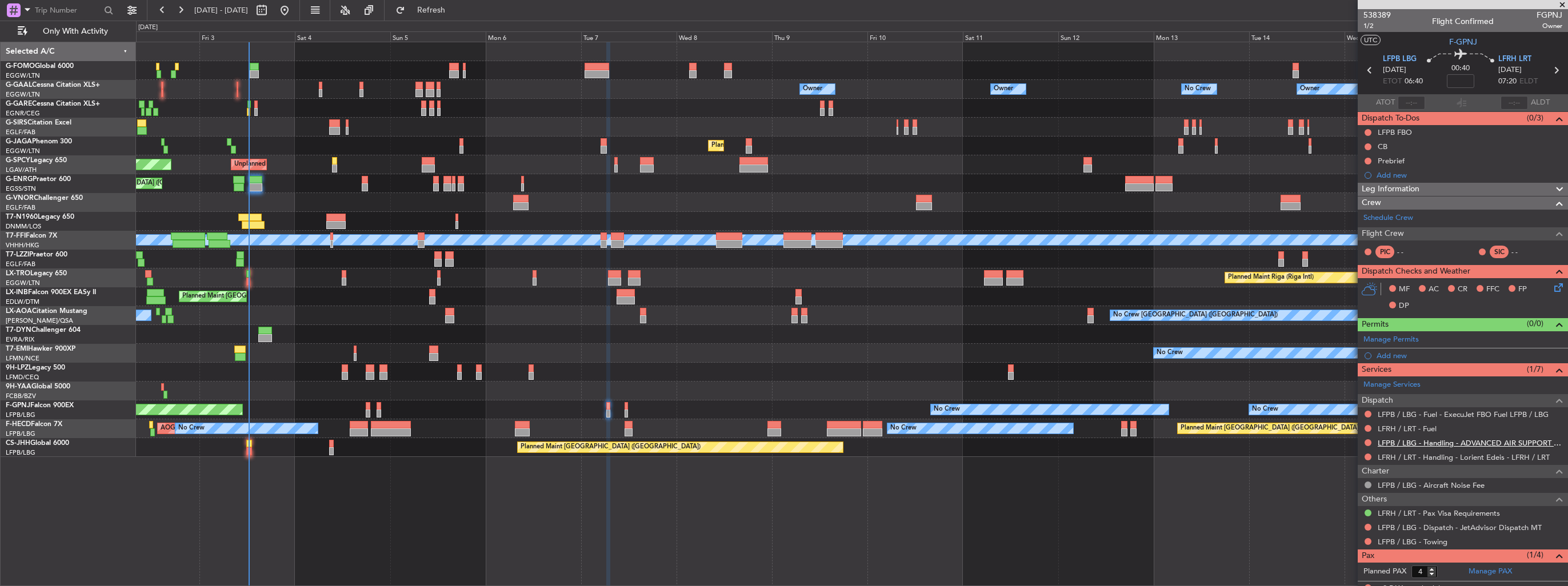
click at [1423, 442] on link "LFPB / LBG - Handling - ADVANCED AIR SUPPORT LFPB" at bounding box center [1469, 443] width 185 height 10
click at [1399, 459] on link "LFRH / LRT - Handling - Lorient Edeis - LFRH / LRT" at bounding box center [1463, 458] width 172 height 10
click at [455, 9] on span "Refresh" at bounding box center [431, 11] width 48 height 8
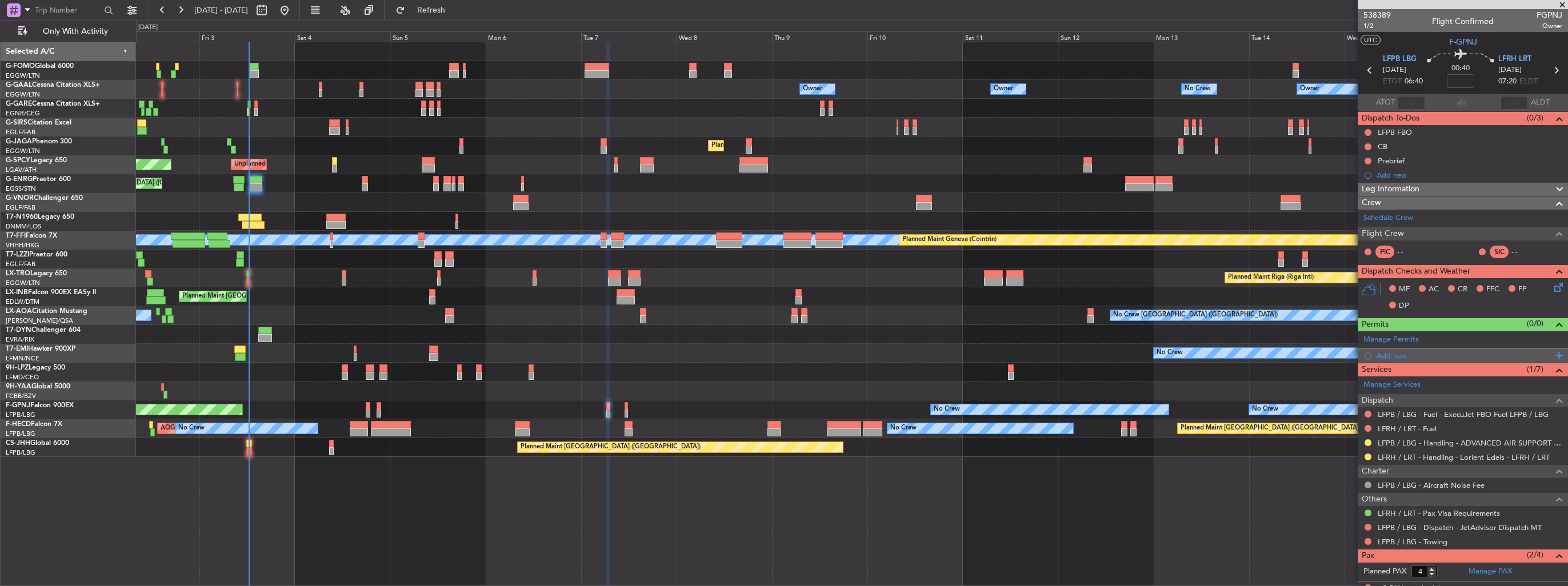
click at [1381, 358] on div "Add new" at bounding box center [1464, 356] width 175 height 10
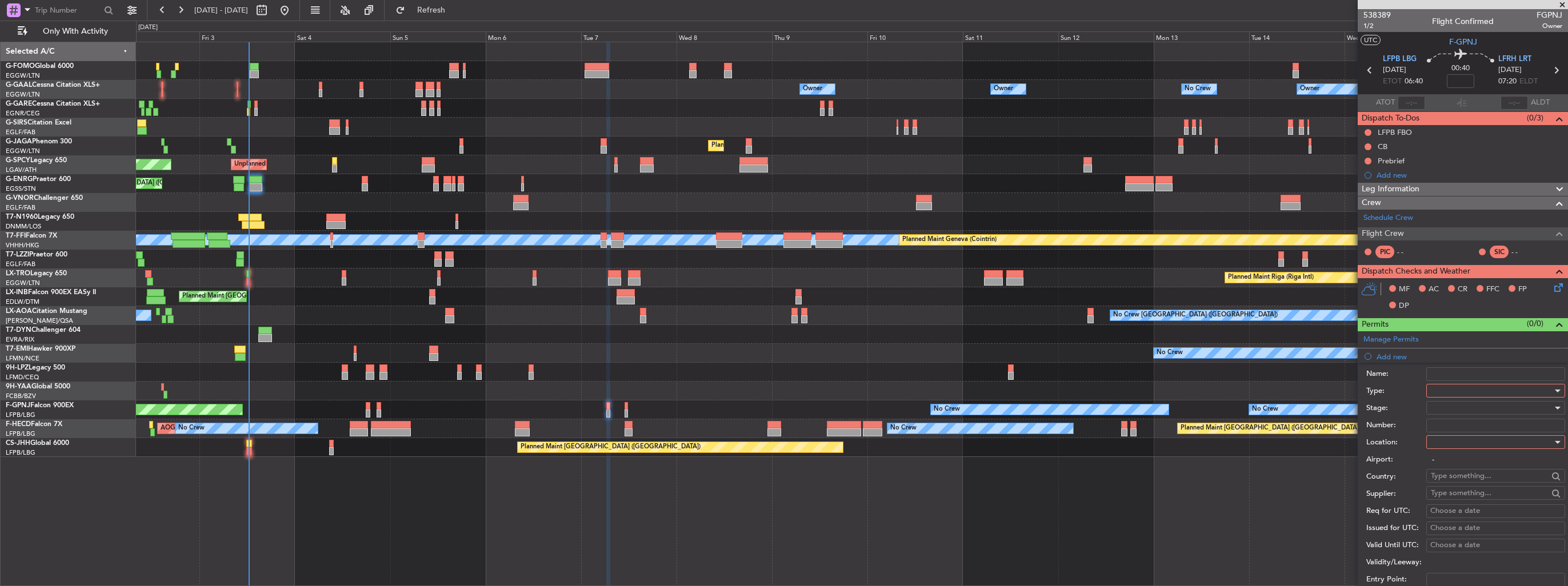
click at [1455, 389] on div at bounding box center [1492, 390] width 122 height 17
click at [1462, 447] on span "PPR" at bounding box center [1492, 446] width 120 height 17
click at [1469, 437] on div at bounding box center [1492, 442] width 122 height 17
click at [1465, 496] on span "Arrival" at bounding box center [1492, 499] width 120 height 17
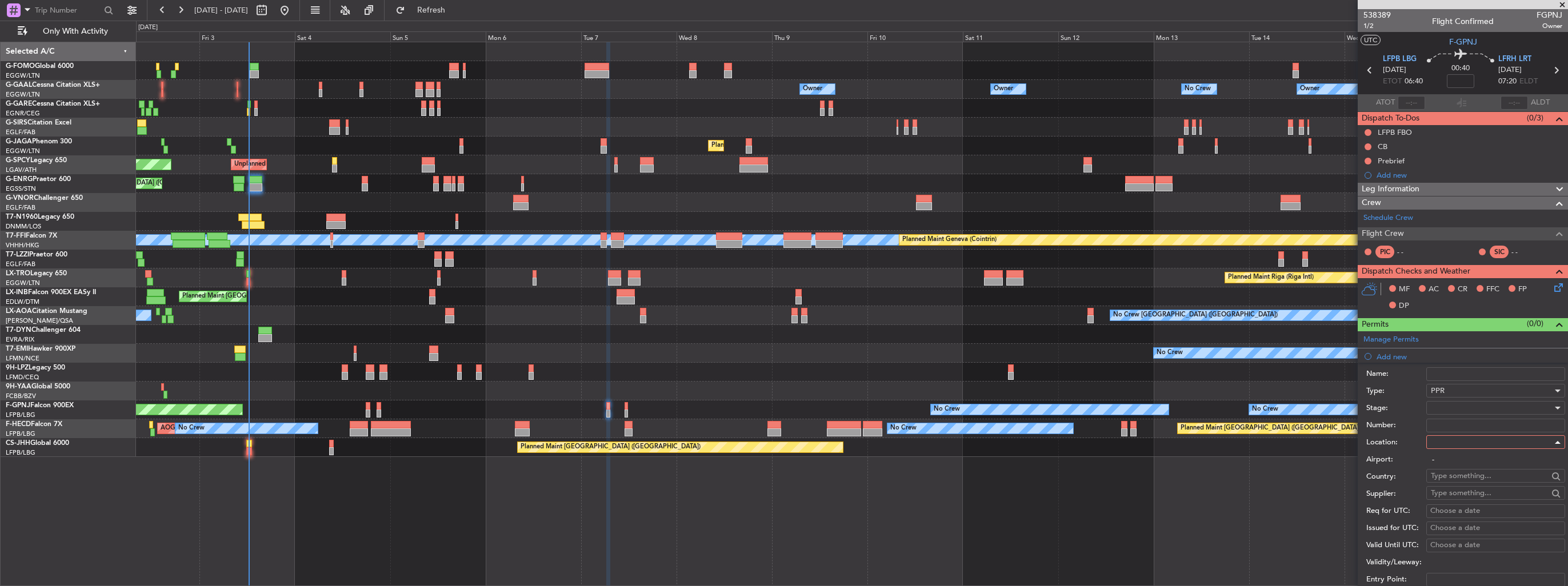
type input "LFRH / LRT"
click at [1477, 406] on div at bounding box center [1492, 408] width 122 height 17
click at [1468, 484] on span "Requested" at bounding box center [1492, 482] width 120 height 17
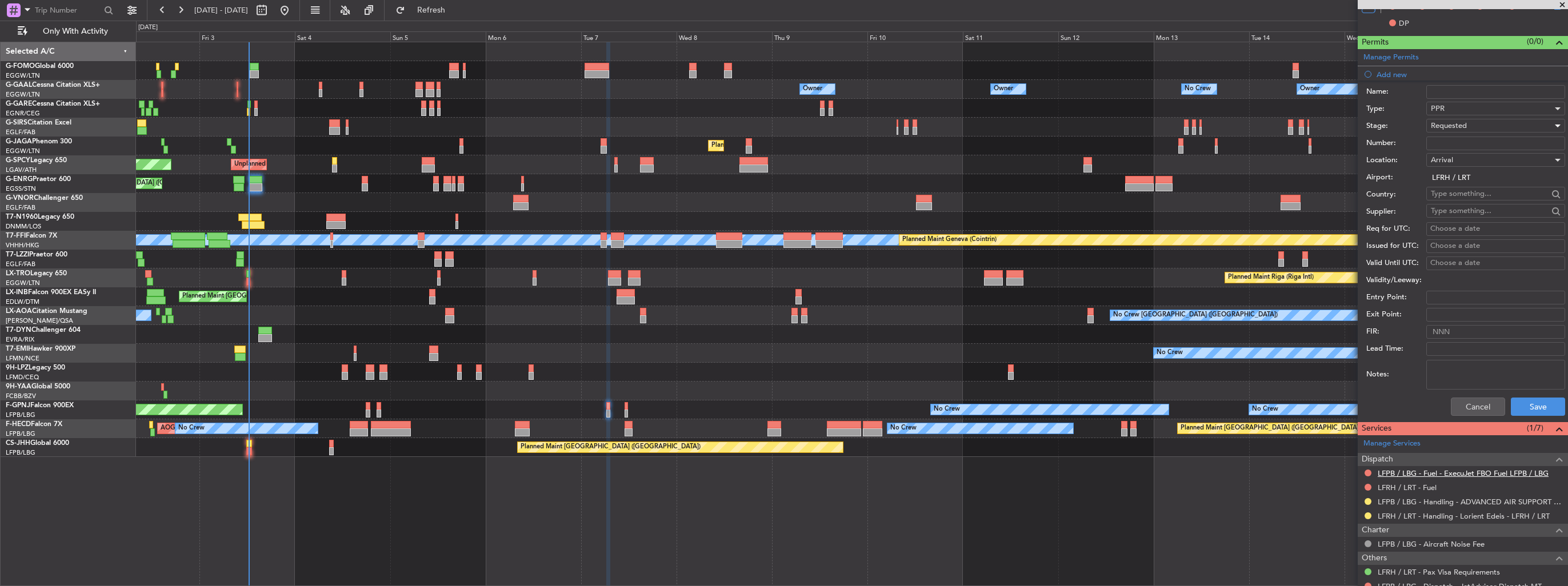
scroll to position [343, 0]
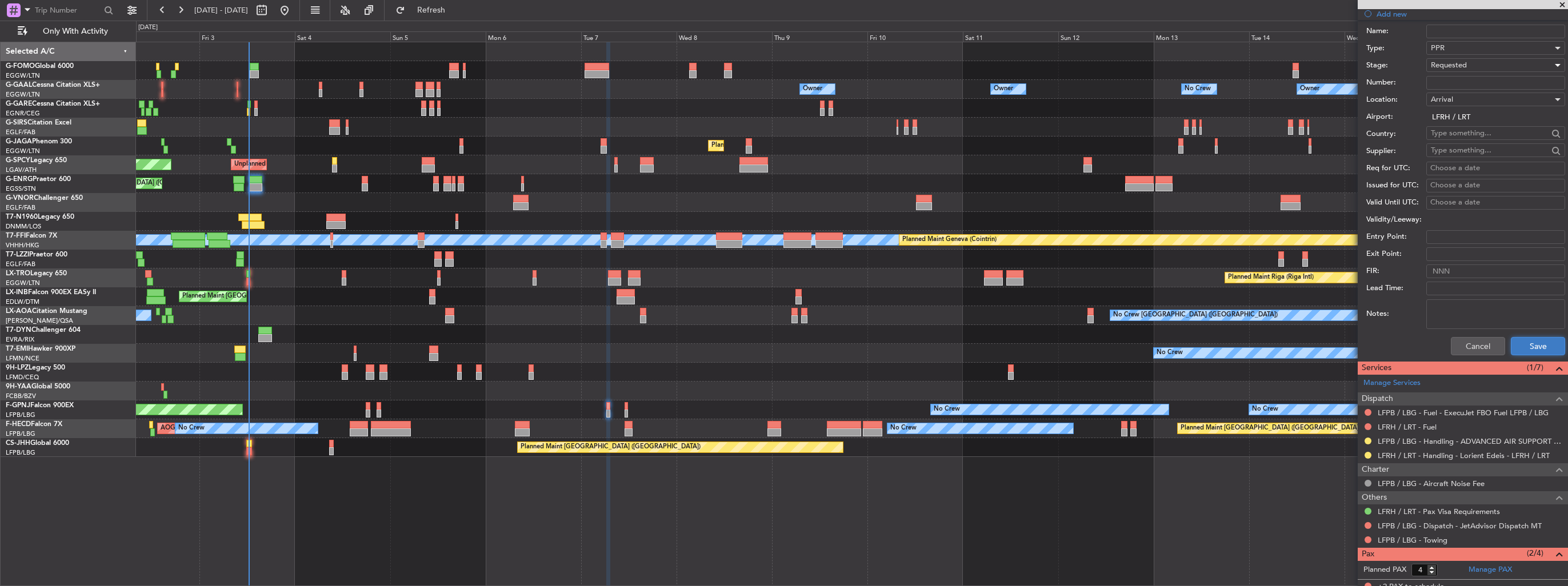
click at [1529, 342] on button "Save" at bounding box center [1538, 346] width 54 height 18
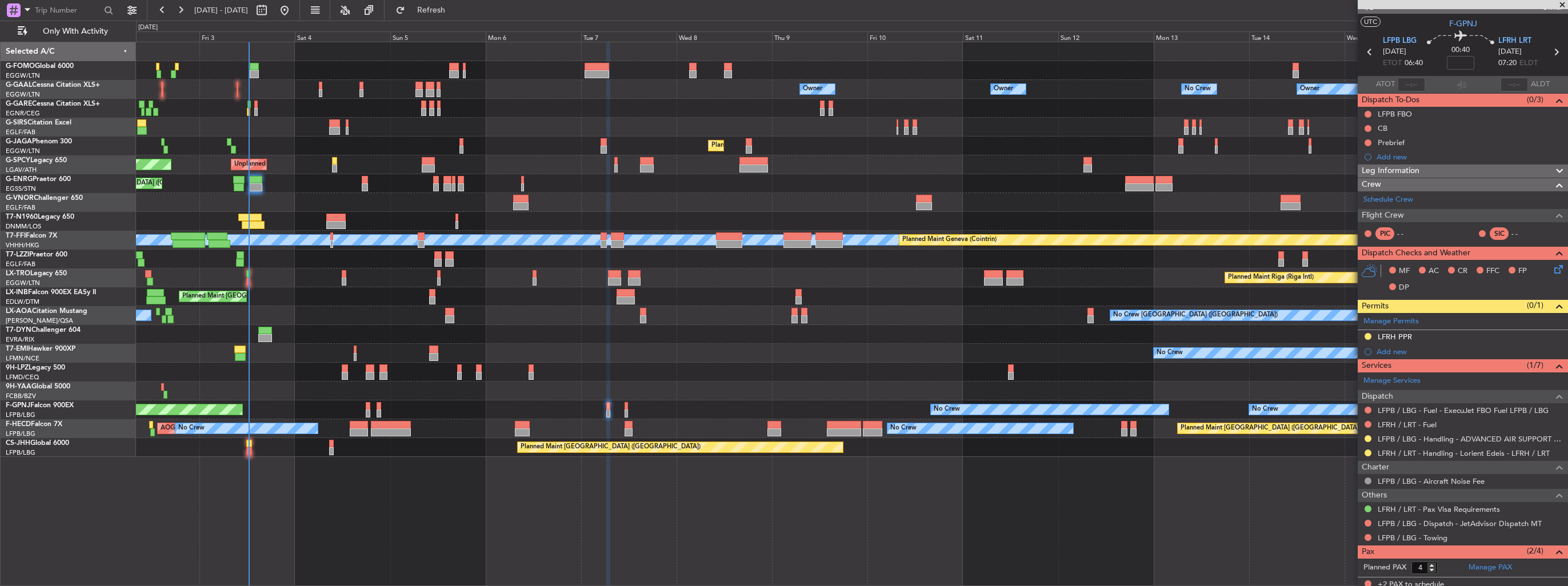
scroll to position [0, 0]
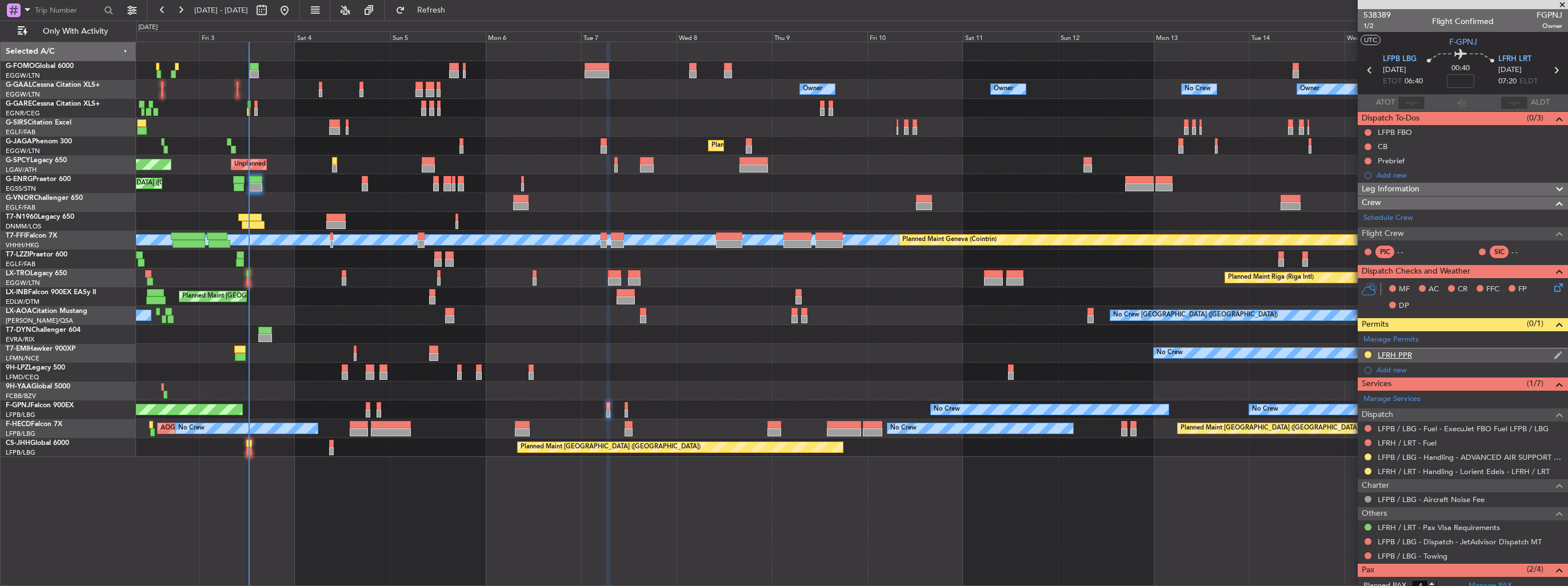
click at [1553, 353] on img at bounding box center [1557, 355] width 8 height 11
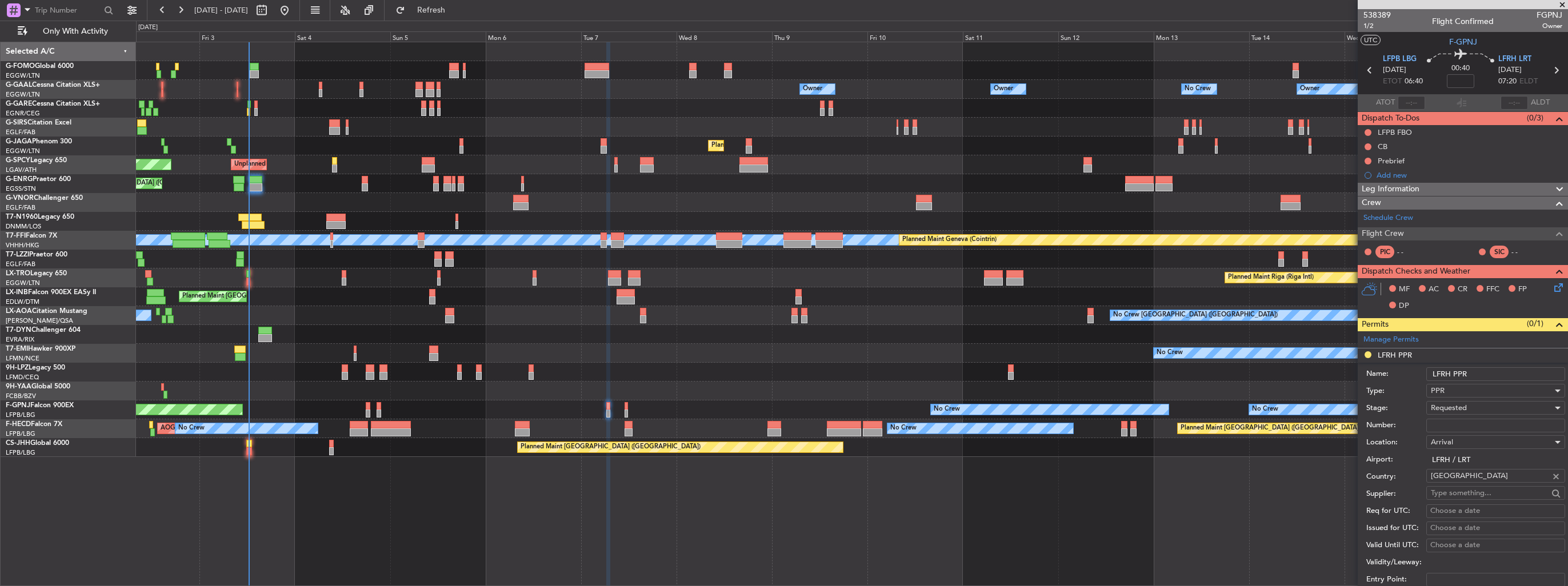
click at [1506, 370] on input "LFRH PPR" at bounding box center [1495, 374] width 139 height 14
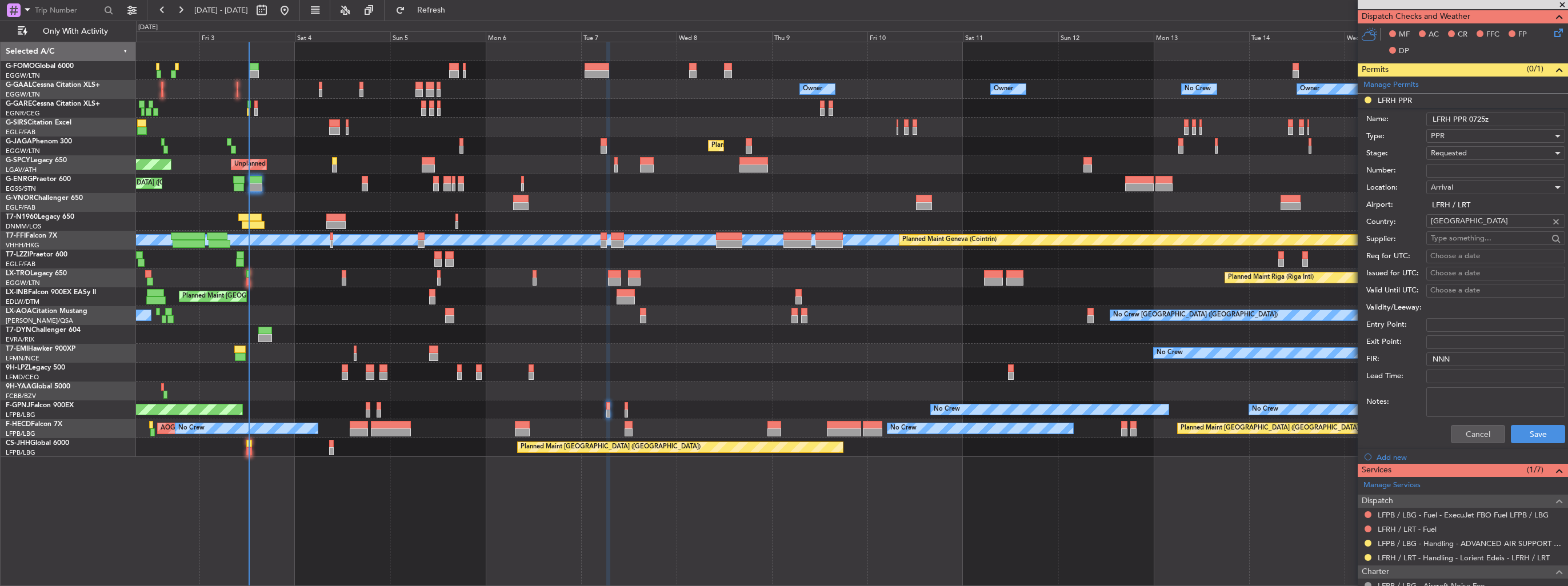
scroll to position [343, 0]
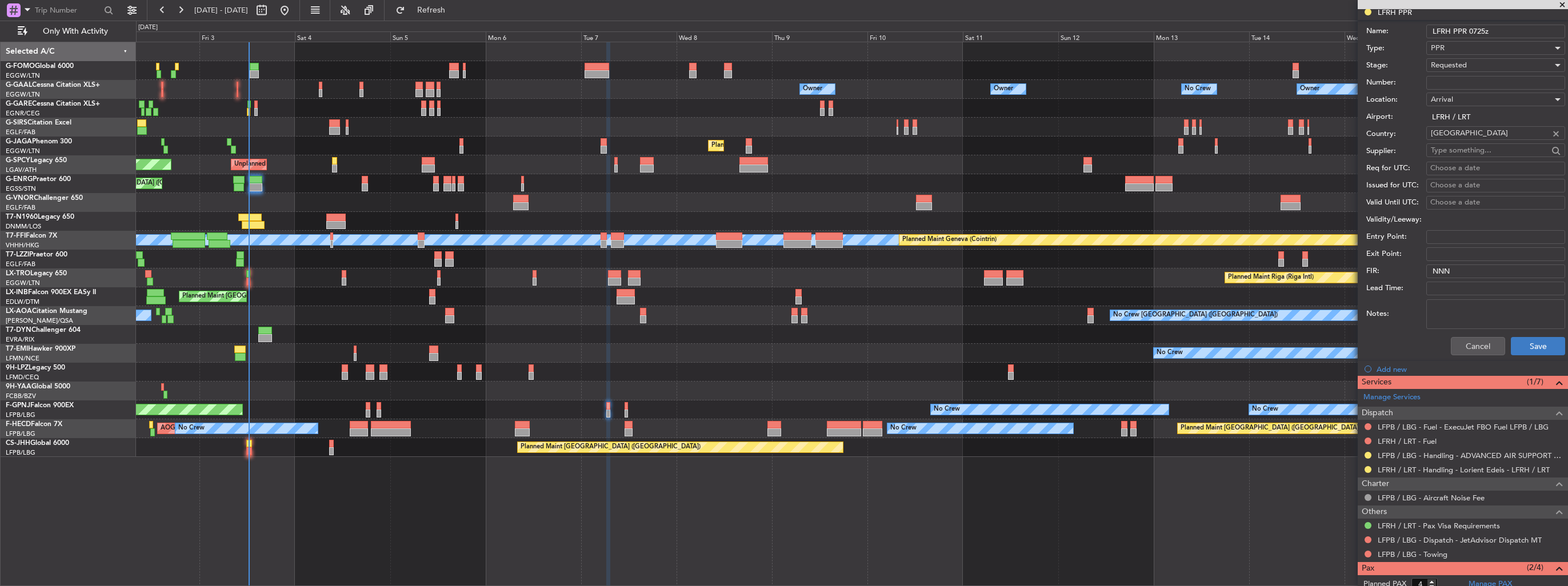
type input "LFRH PPR 0725z"
click at [1520, 339] on button "Save" at bounding box center [1538, 346] width 54 height 18
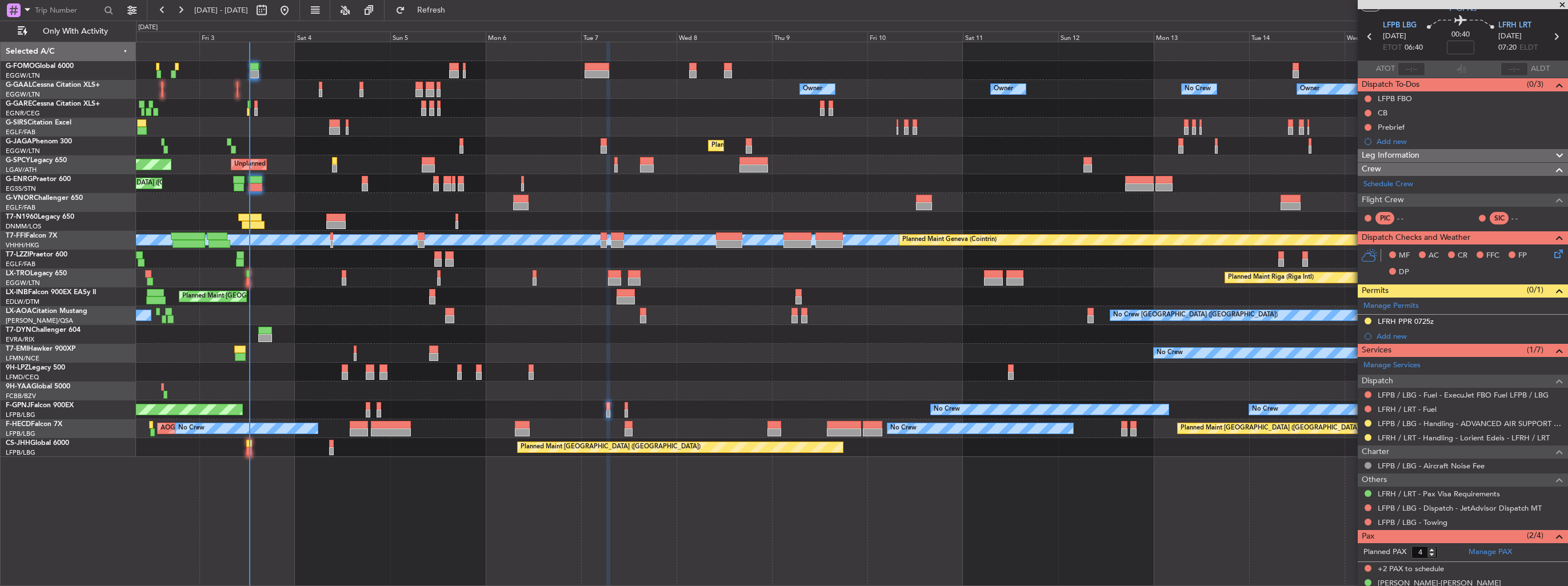
scroll to position [16, 0]
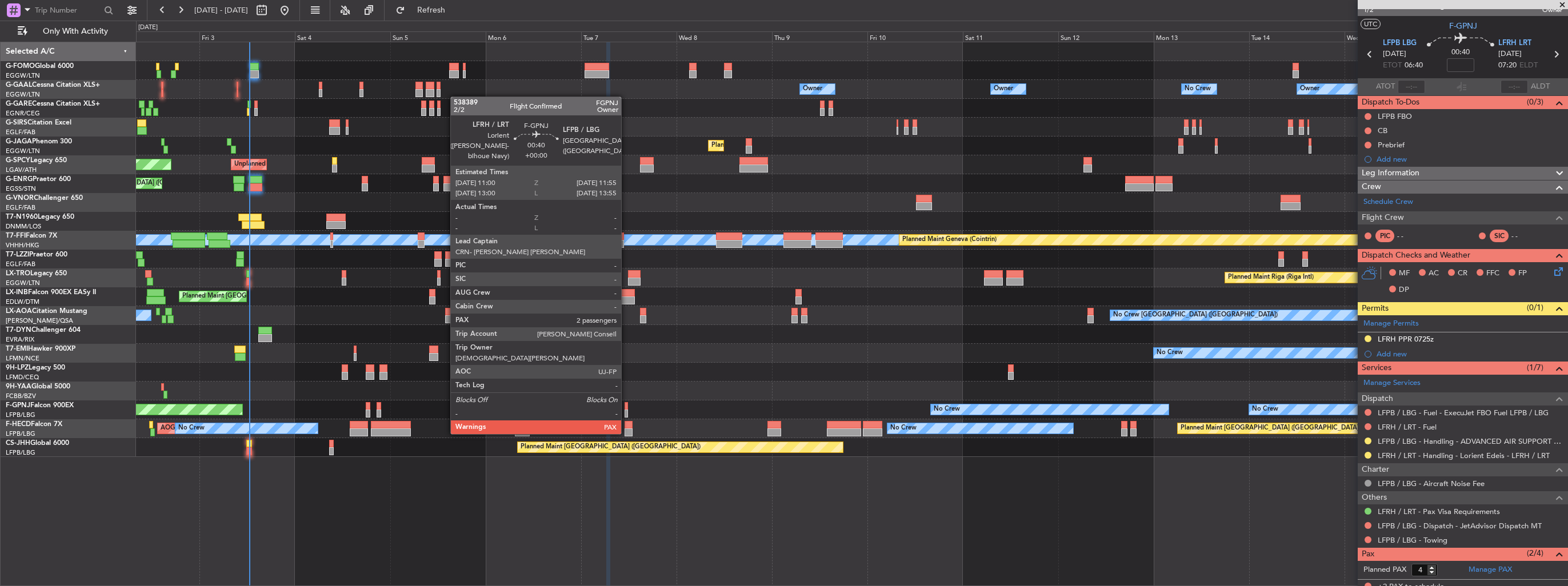
click at [626, 412] on div at bounding box center [626, 413] width 4 height 8
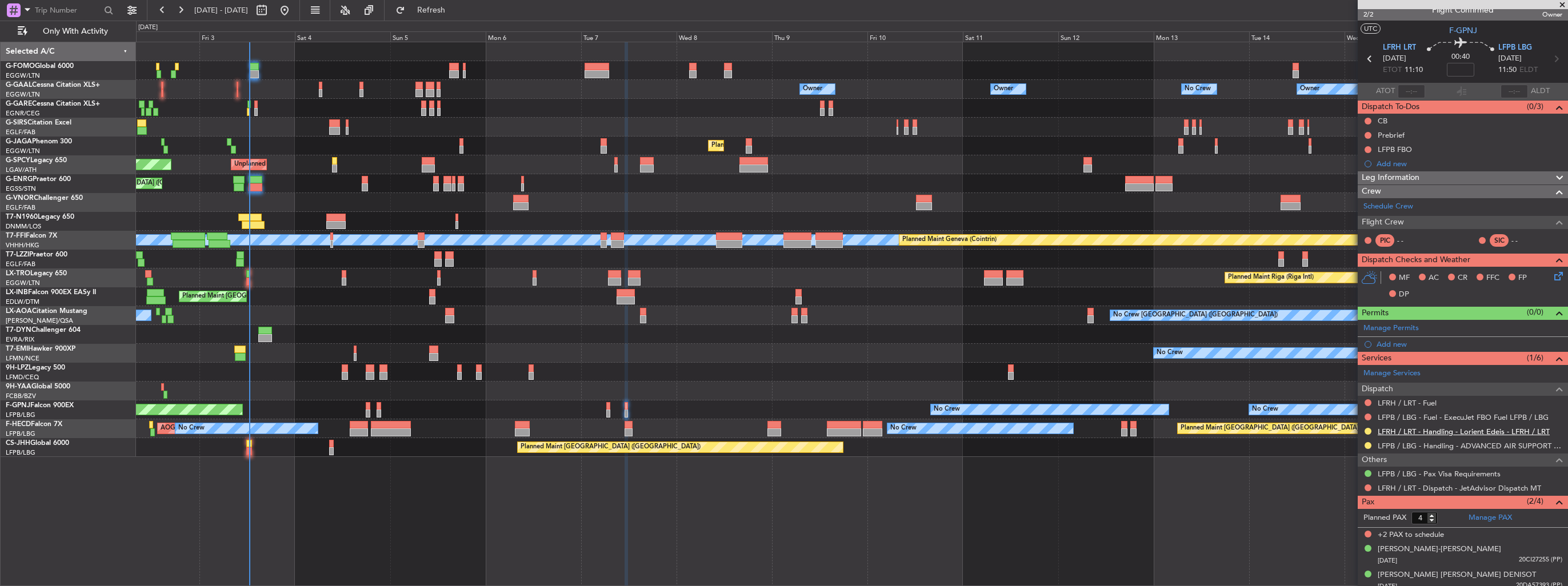
scroll to position [16, 0]
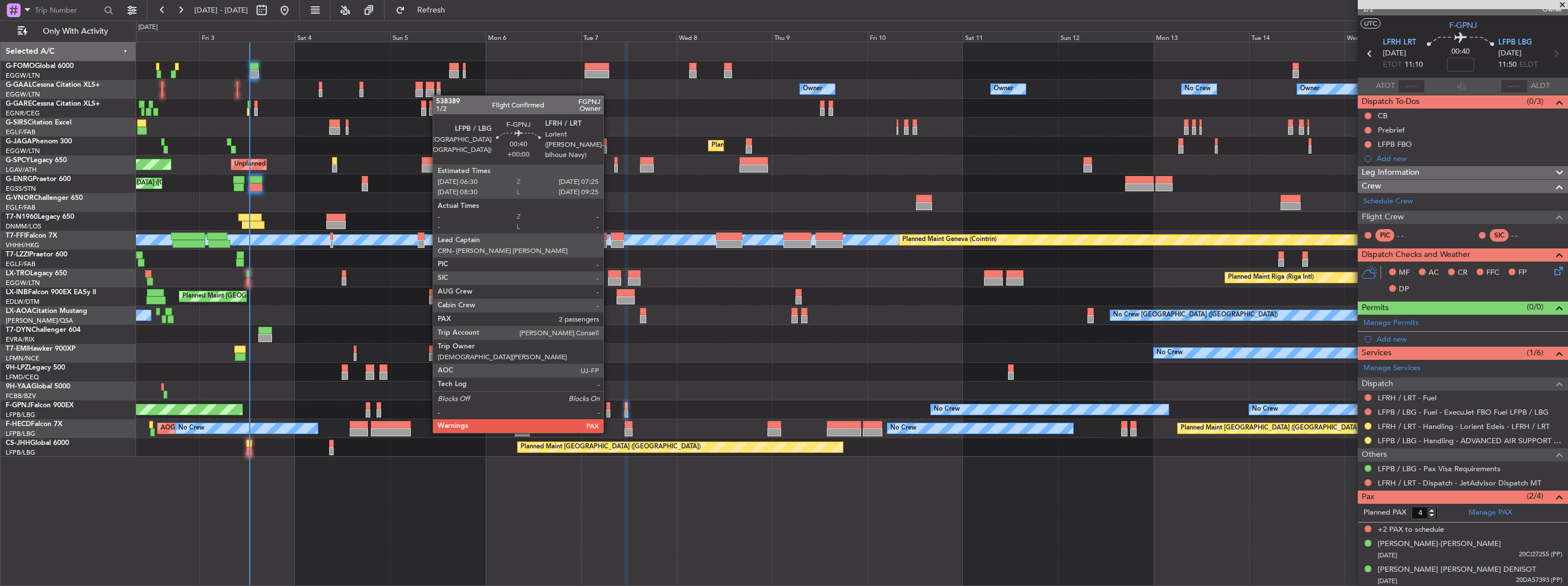
click at [608, 410] on div at bounding box center [608, 413] width 4 height 8
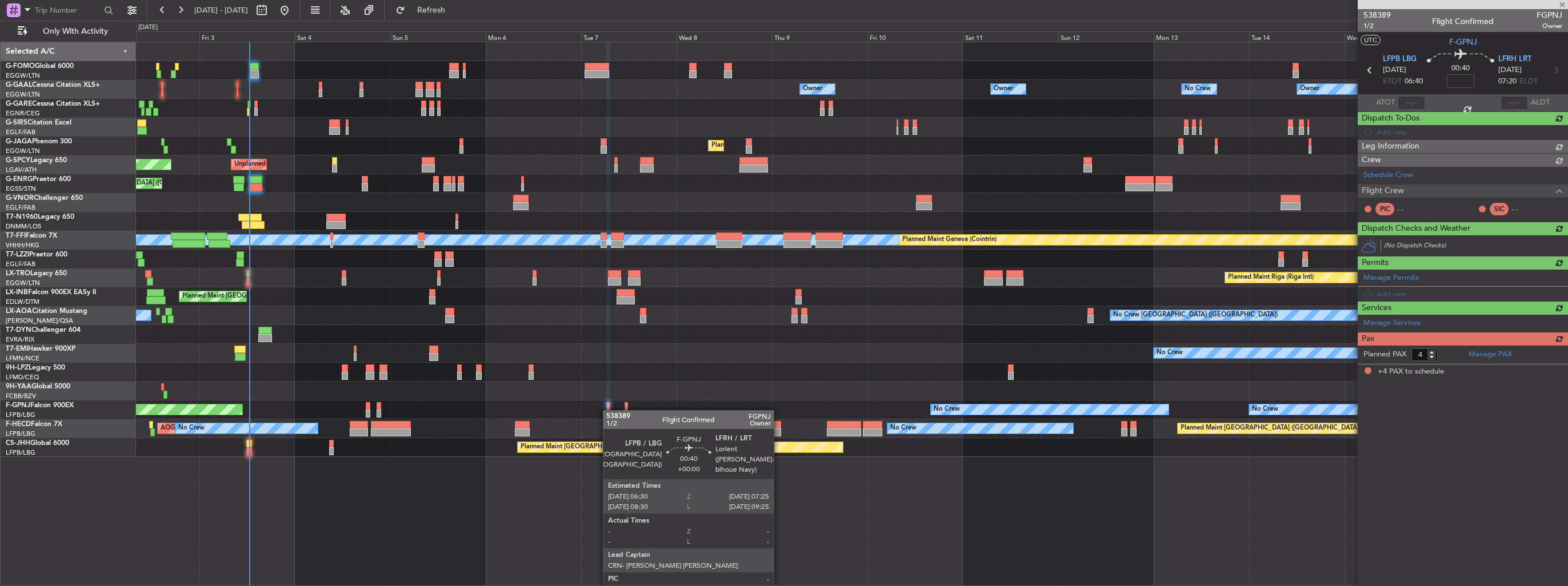
scroll to position [0, 0]
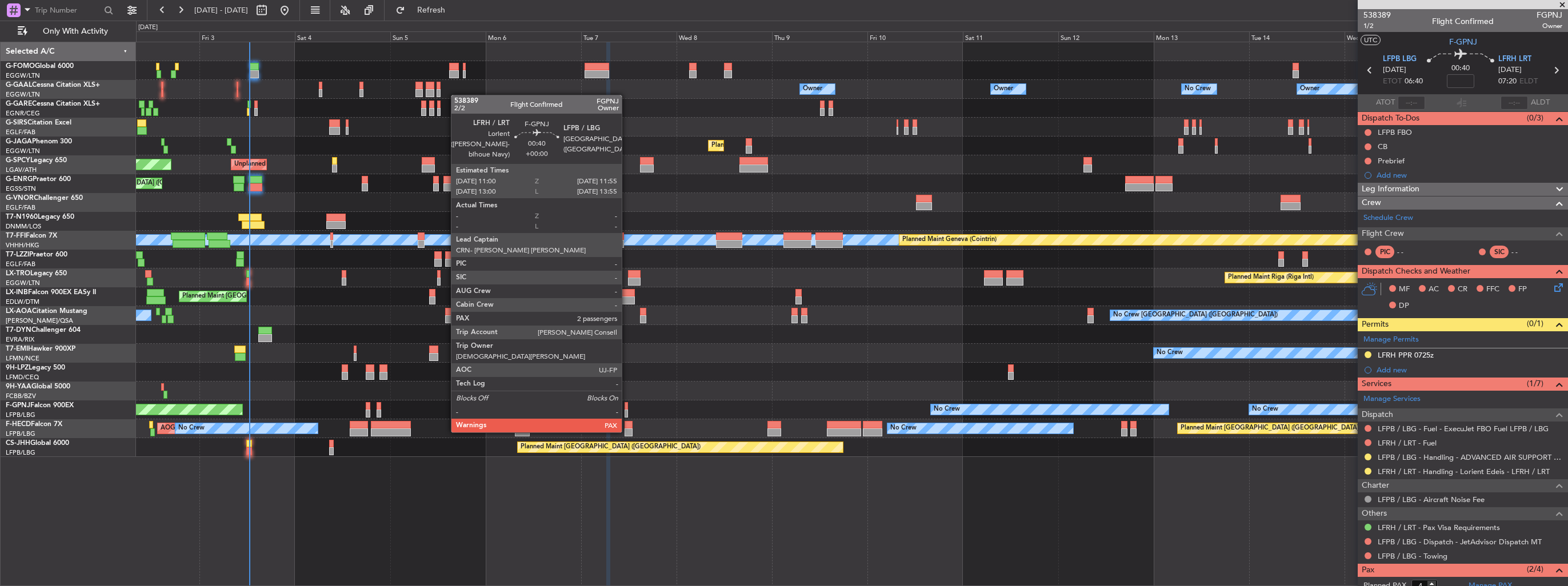
click at [627, 409] on div at bounding box center [626, 413] width 4 height 8
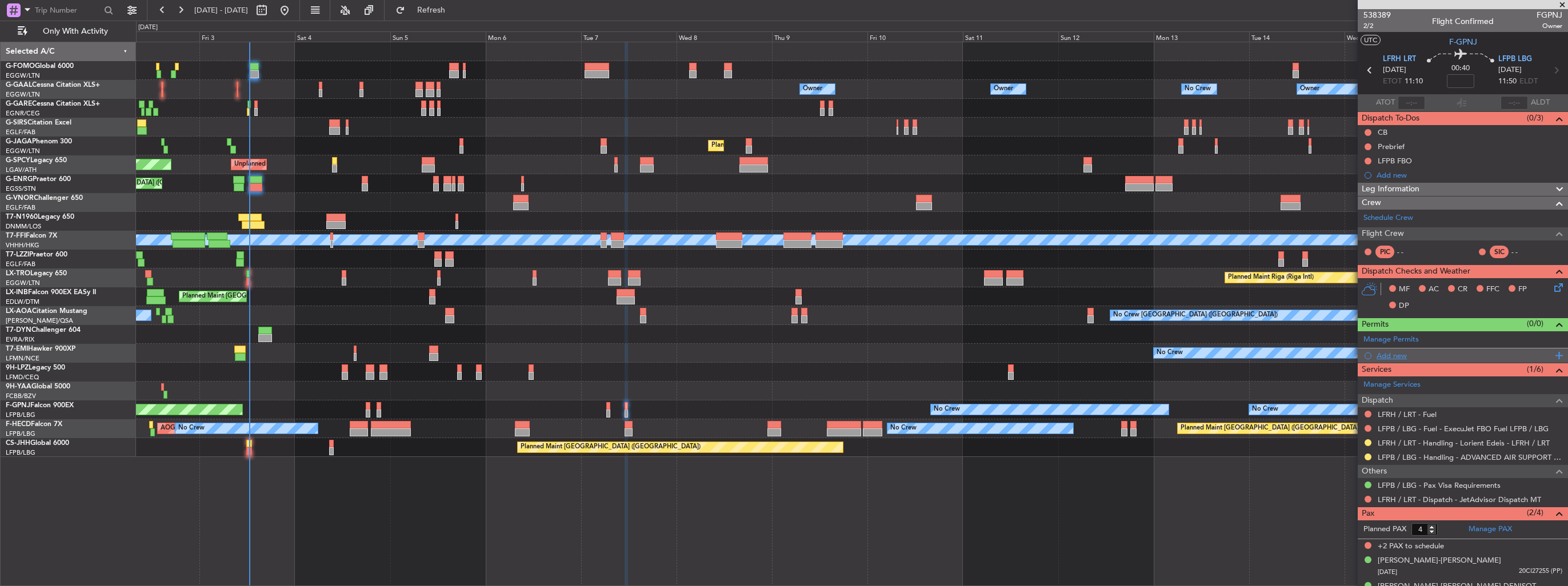
click at [1393, 355] on div "Add new" at bounding box center [1464, 356] width 175 height 10
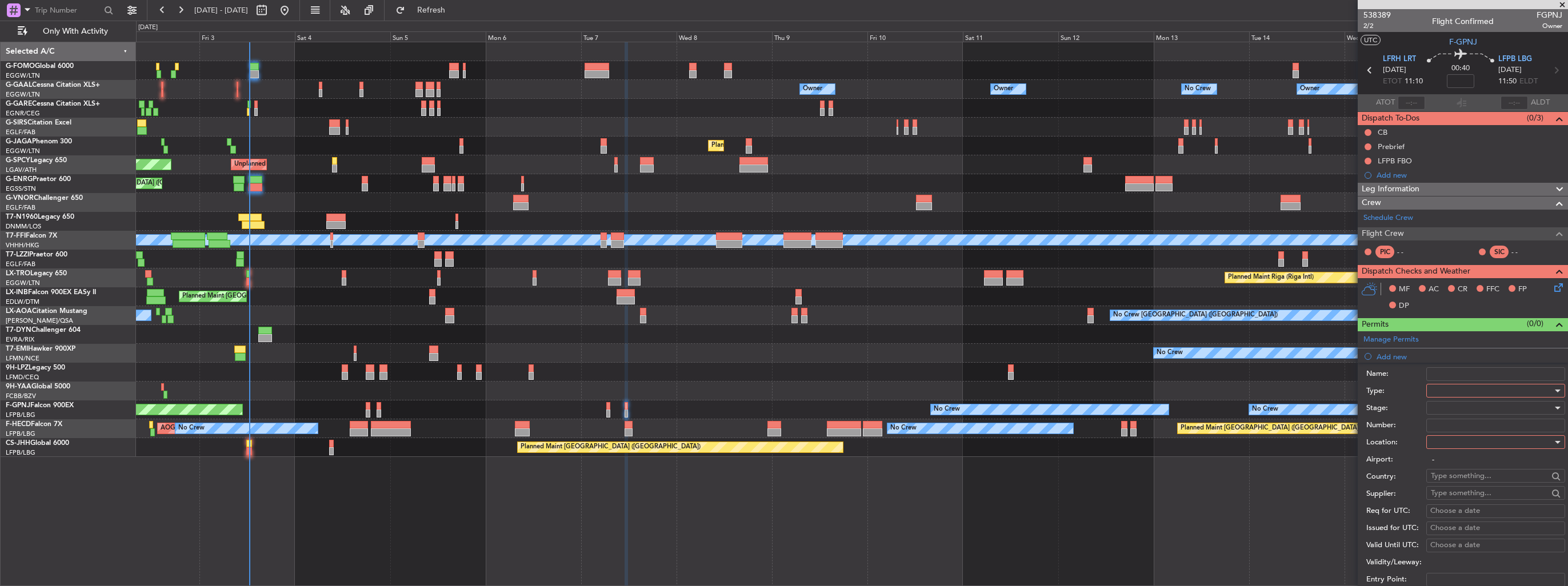
click at [1479, 390] on div at bounding box center [1492, 390] width 122 height 17
click at [1478, 454] on span "PPR" at bounding box center [1492, 446] width 120 height 17
click at [1483, 442] on div at bounding box center [1492, 442] width 122 height 17
click at [1474, 461] on span "Departure" at bounding box center [1492, 464] width 120 height 17
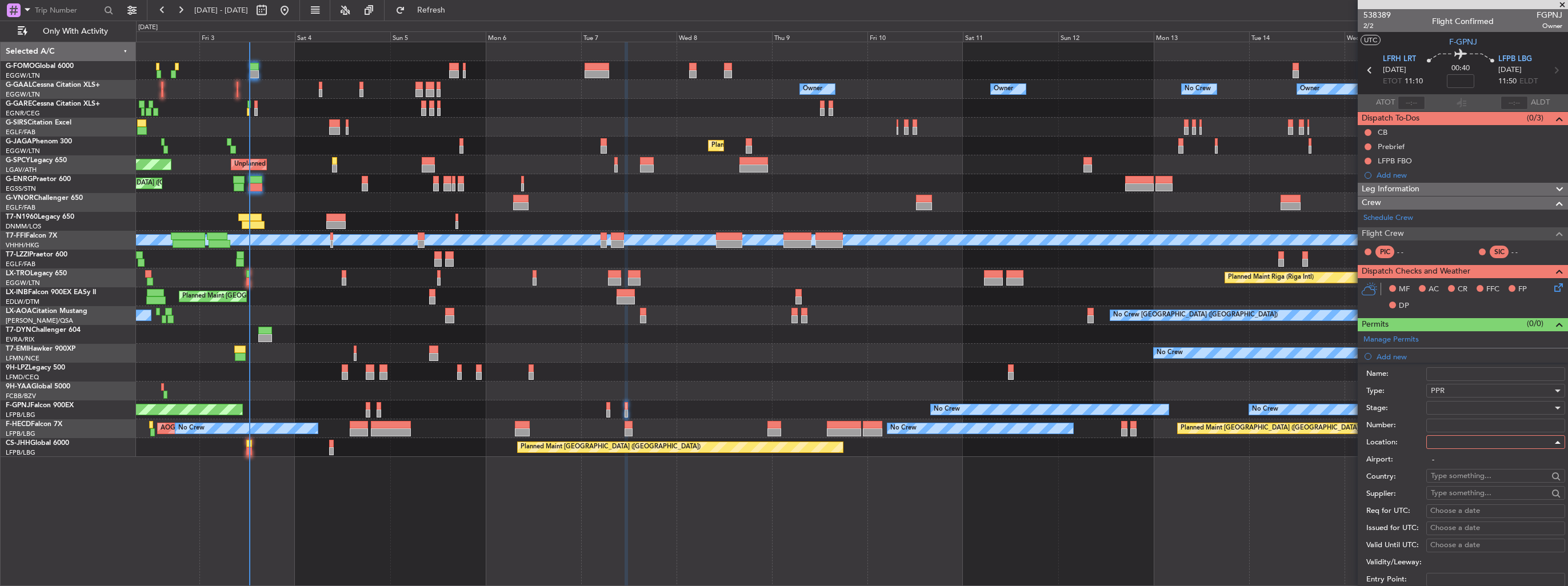
type input "LFRH / LRT"
click at [1473, 409] on div at bounding box center [1492, 408] width 122 height 17
click at [1476, 483] on span "Requested" at bounding box center [1492, 482] width 120 height 17
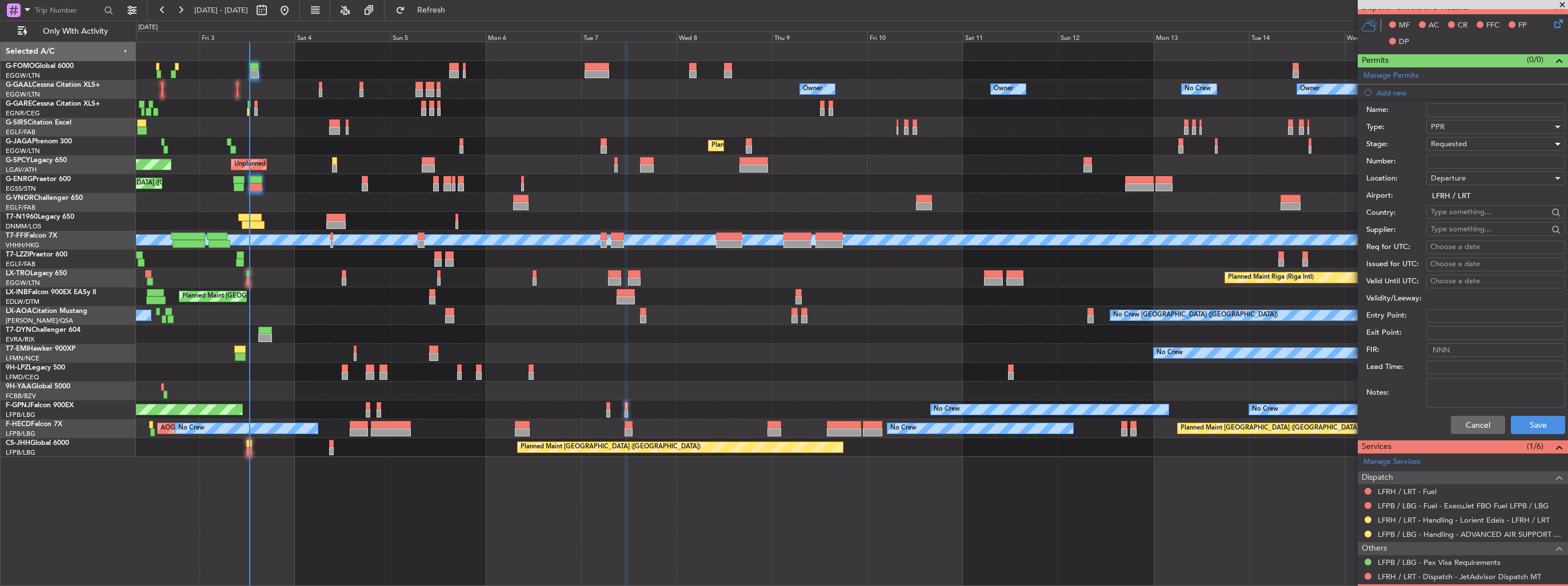
scroll to position [286, 0]
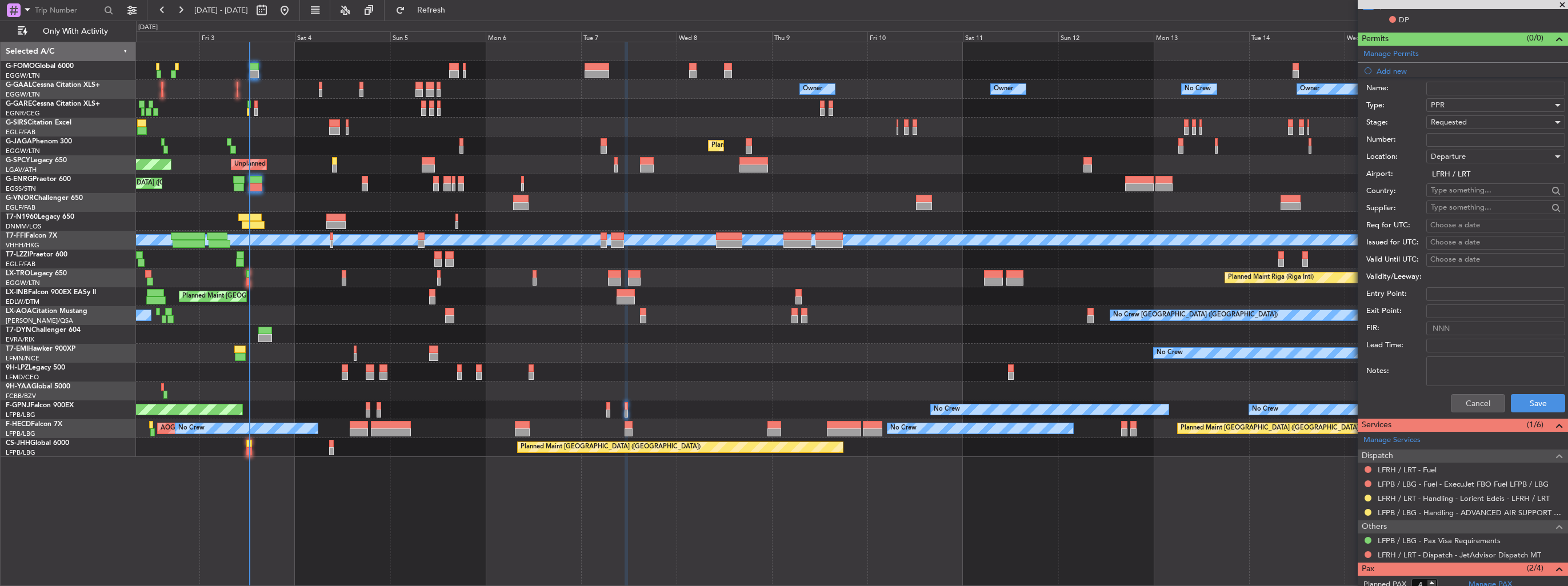
click at [1522, 391] on div "Cancel Save" at bounding box center [1465, 404] width 199 height 30
click at [1524, 402] on button "Save" at bounding box center [1538, 404] width 54 height 18
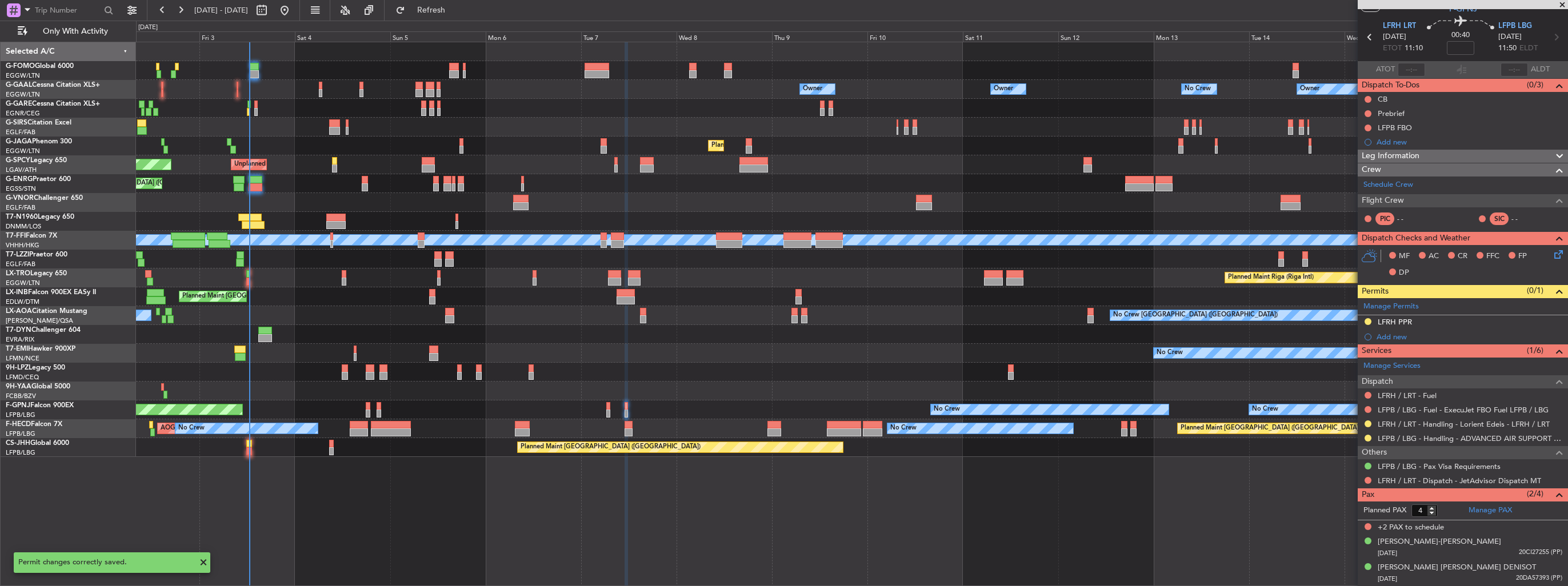
scroll to position [31, 0]
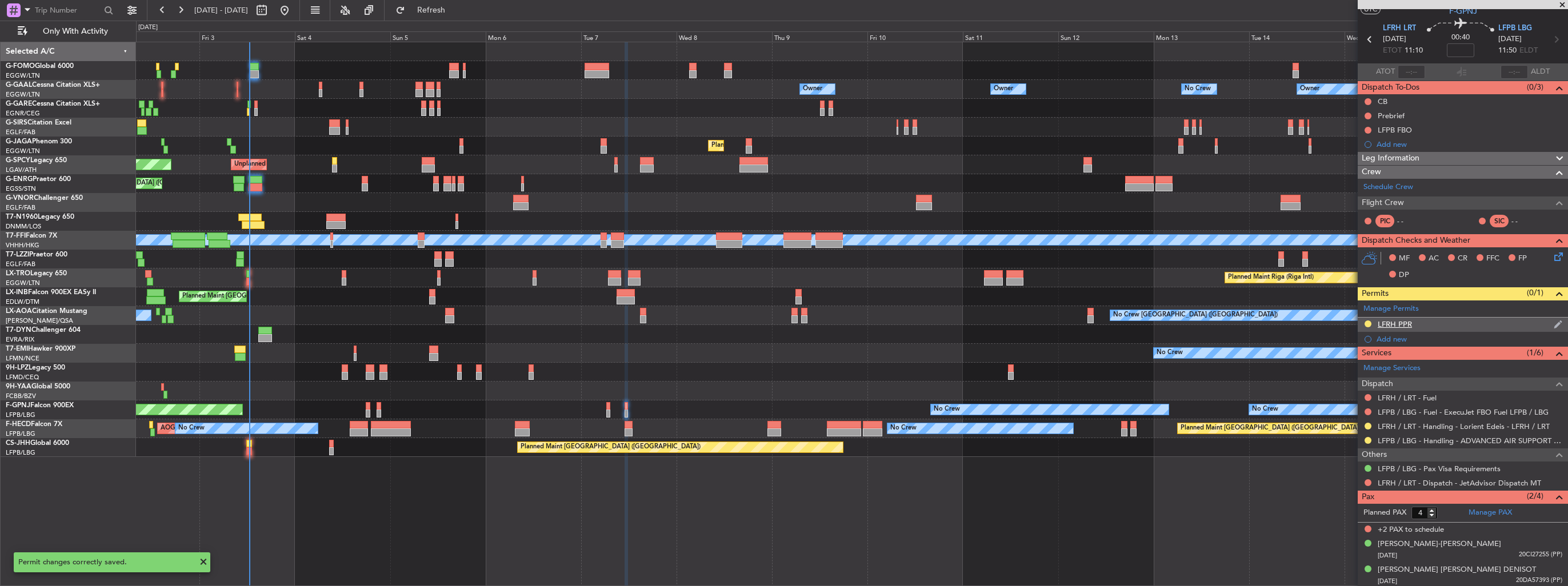
click at [1553, 323] on img at bounding box center [1557, 325] width 8 height 11
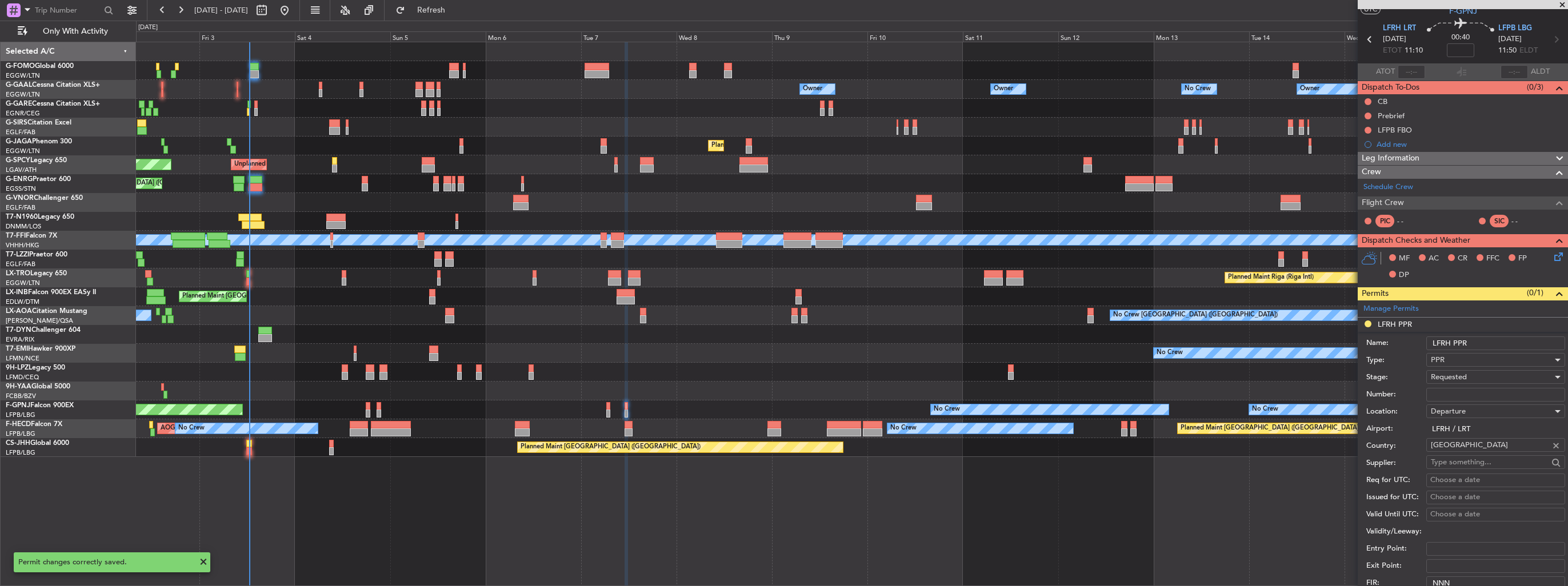
scroll to position [286, 0]
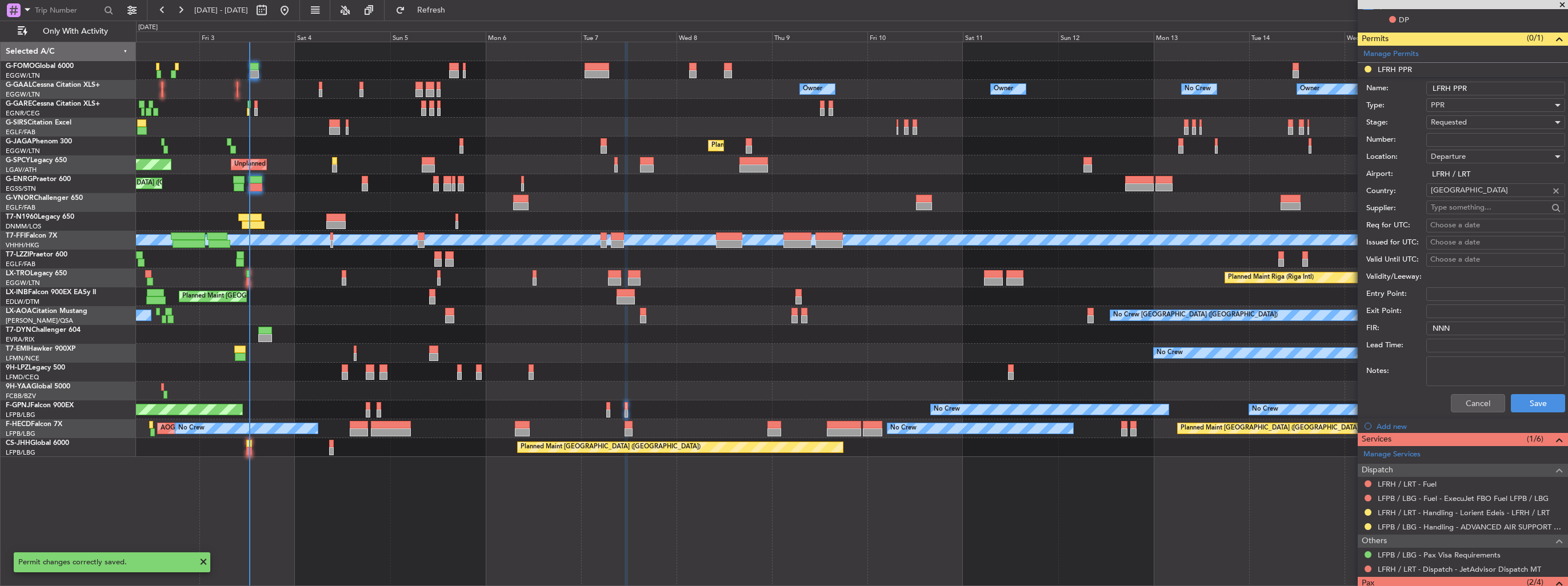
click at [1487, 88] on input "LFRH PPR" at bounding box center [1495, 88] width 139 height 14
type input "LFRH PPR 1100z"
click at [1547, 404] on button "Save" at bounding box center [1538, 404] width 54 height 18
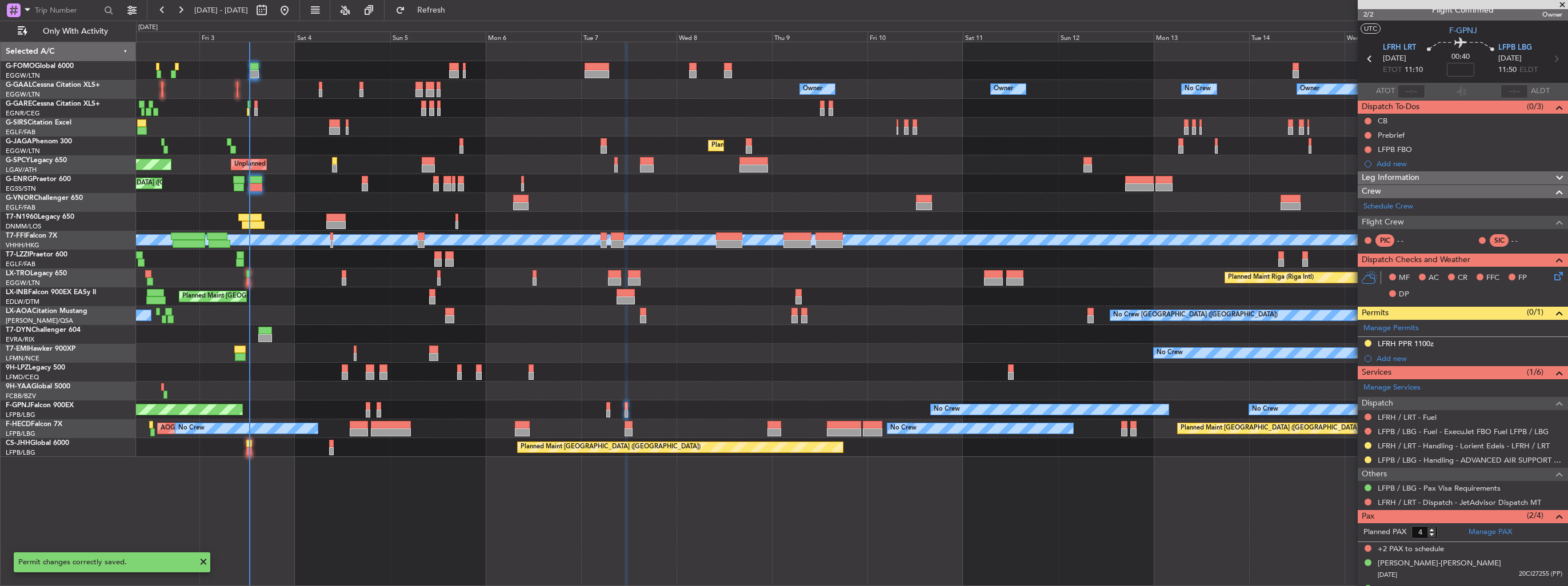
scroll to position [0, 0]
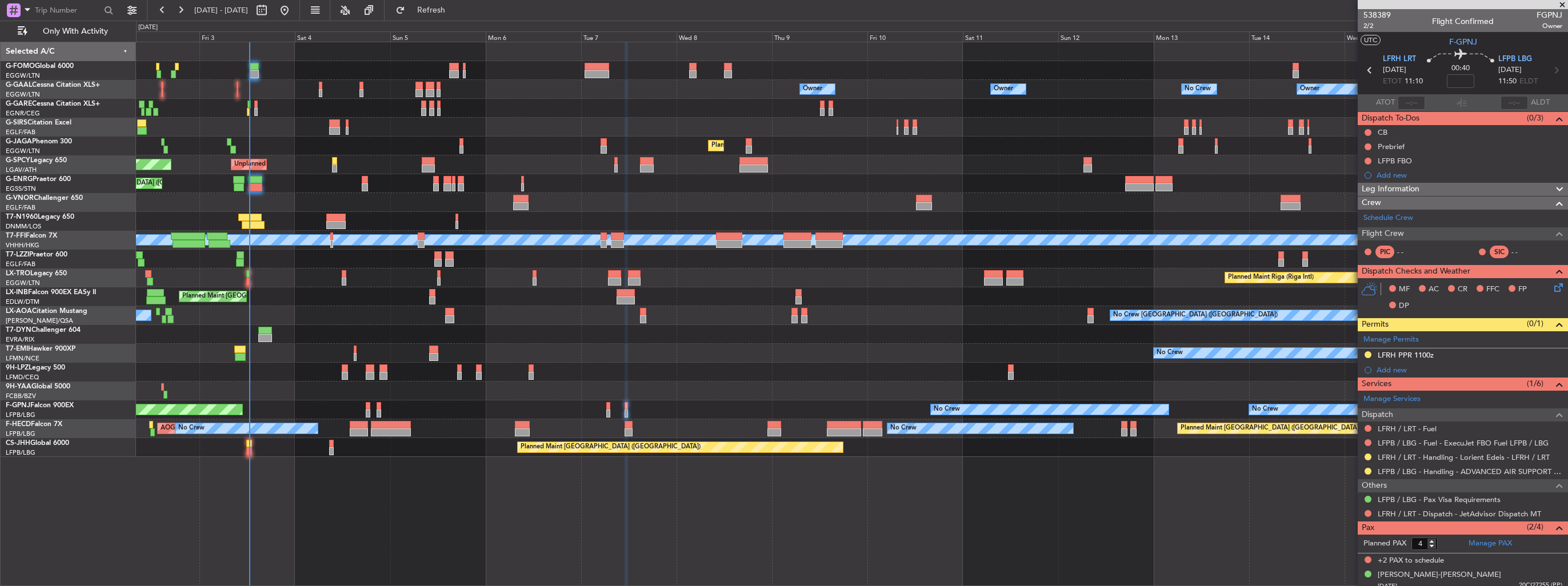
click at [1165, 295] on div "Planned Maint [GEOGRAPHIC_DATA]" at bounding box center [851, 297] width 1432 height 19
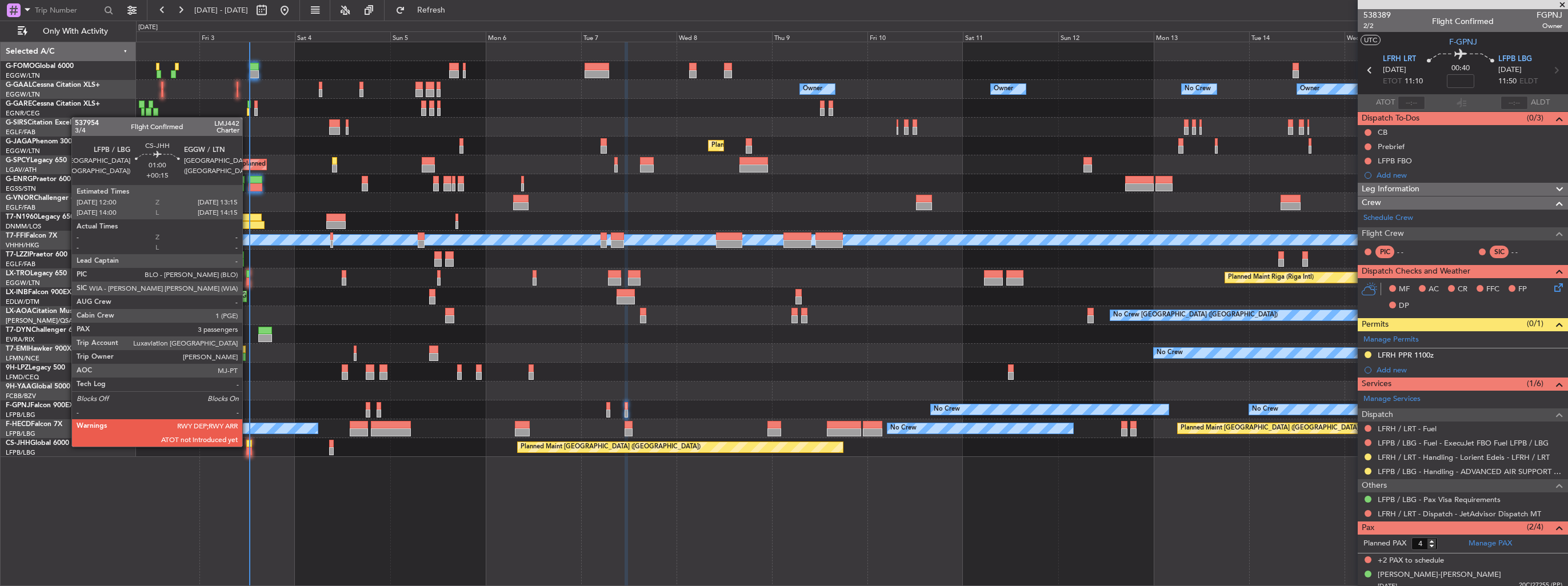
click at [247, 445] on div at bounding box center [249, 444] width 5 height 8
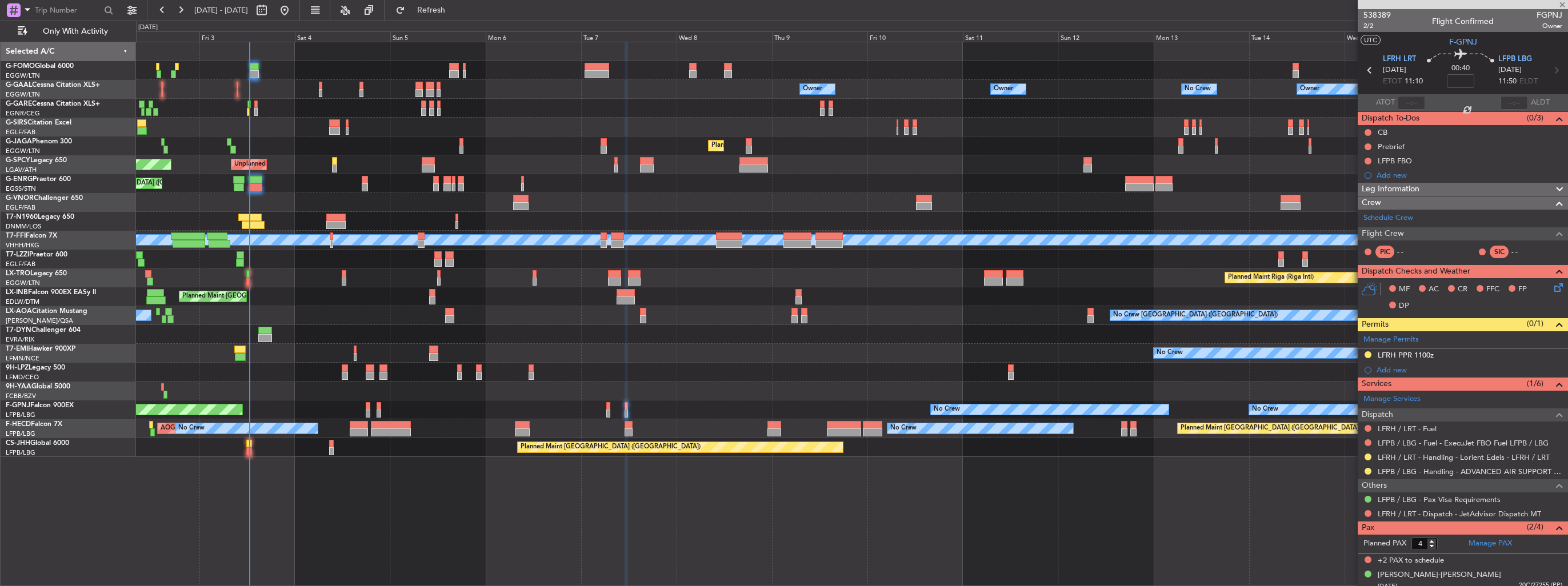
type input "+00:15"
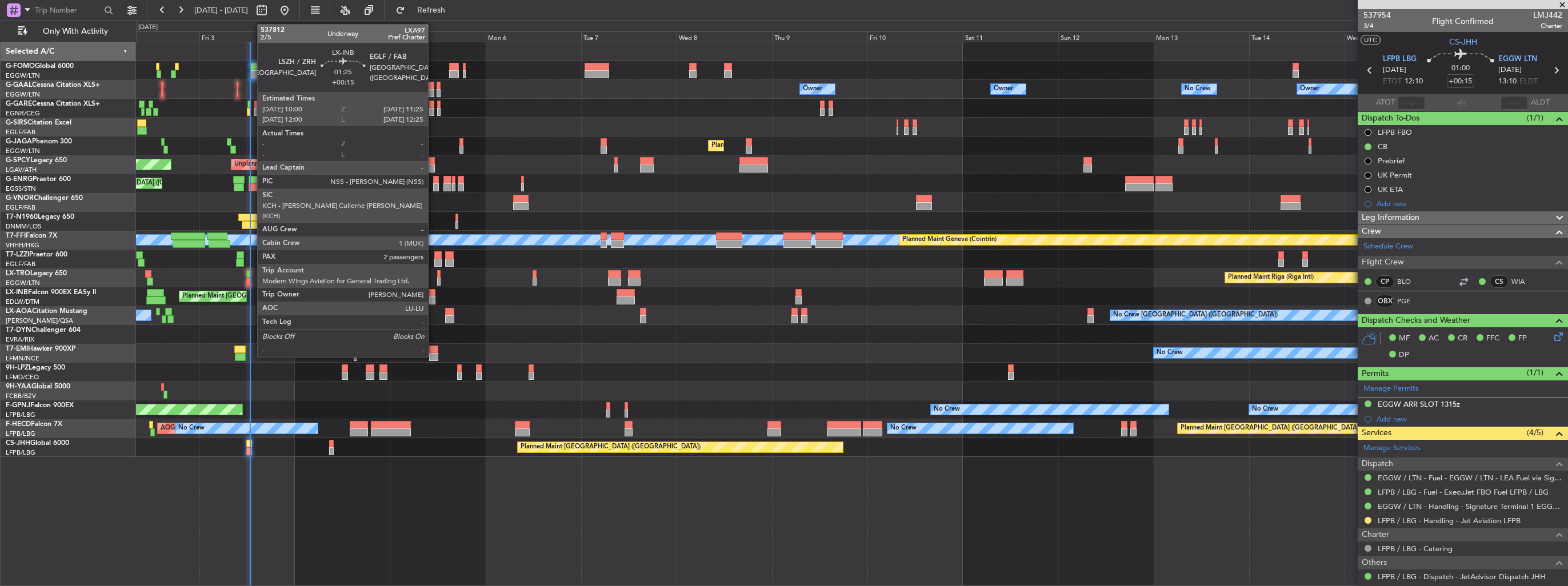
click at [433, 297] on div at bounding box center [431, 301] width 6 height 8
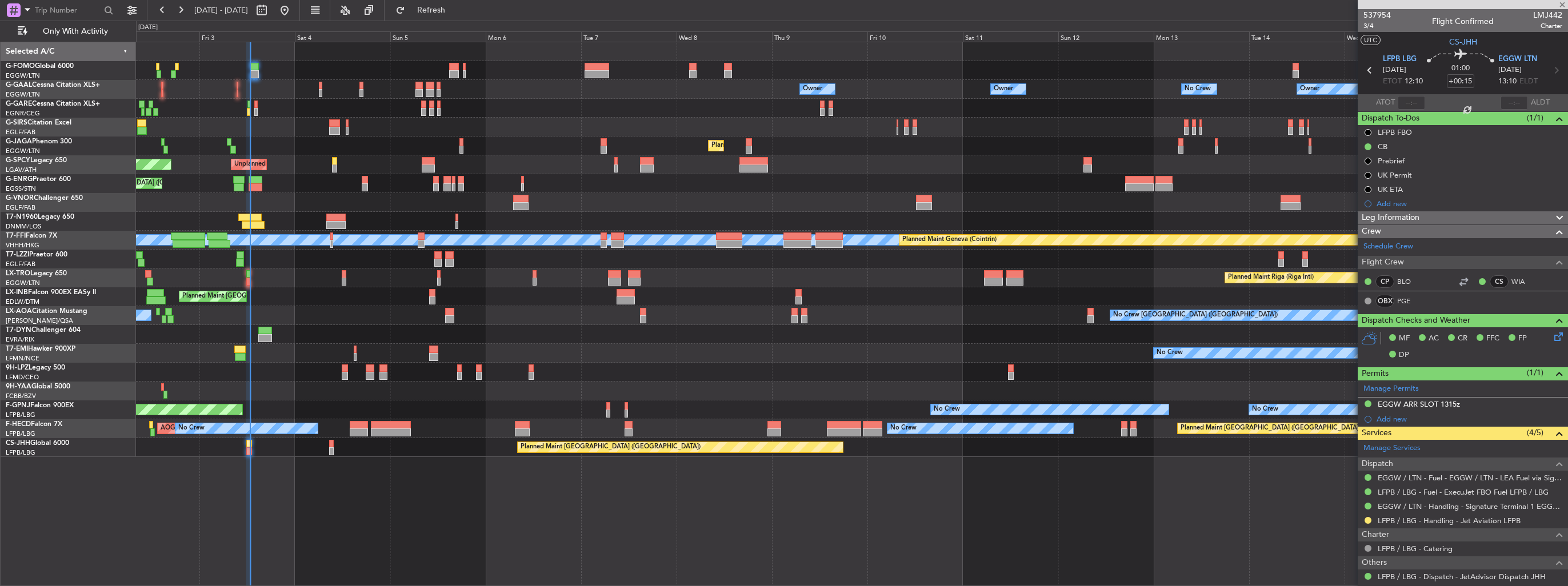
type input "2"
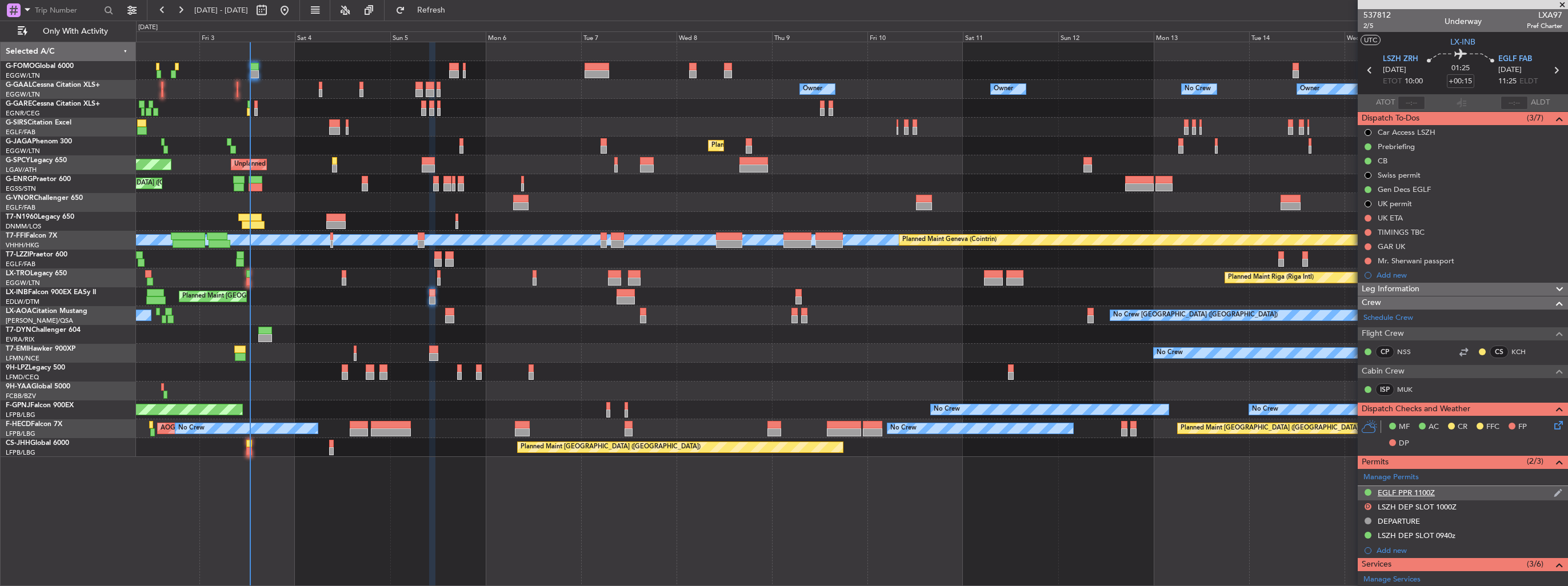
scroll to position [114, 0]
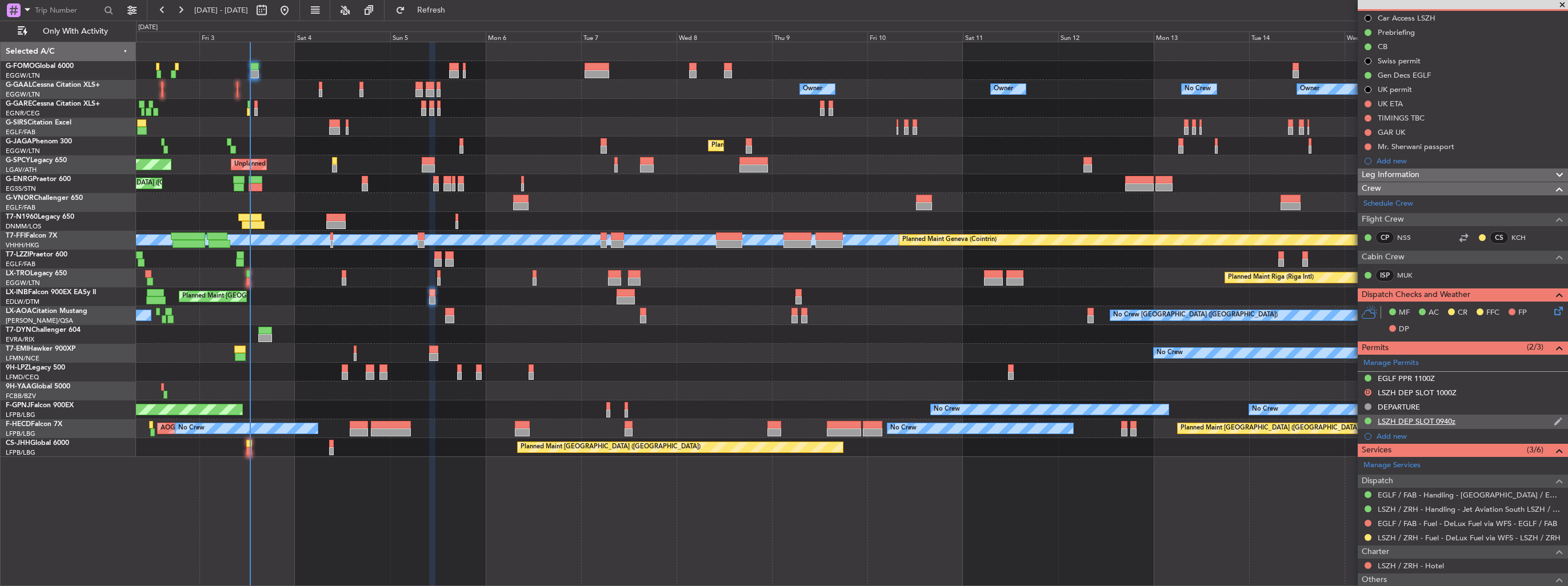
click at [1553, 419] on img at bounding box center [1557, 422] width 8 height 11
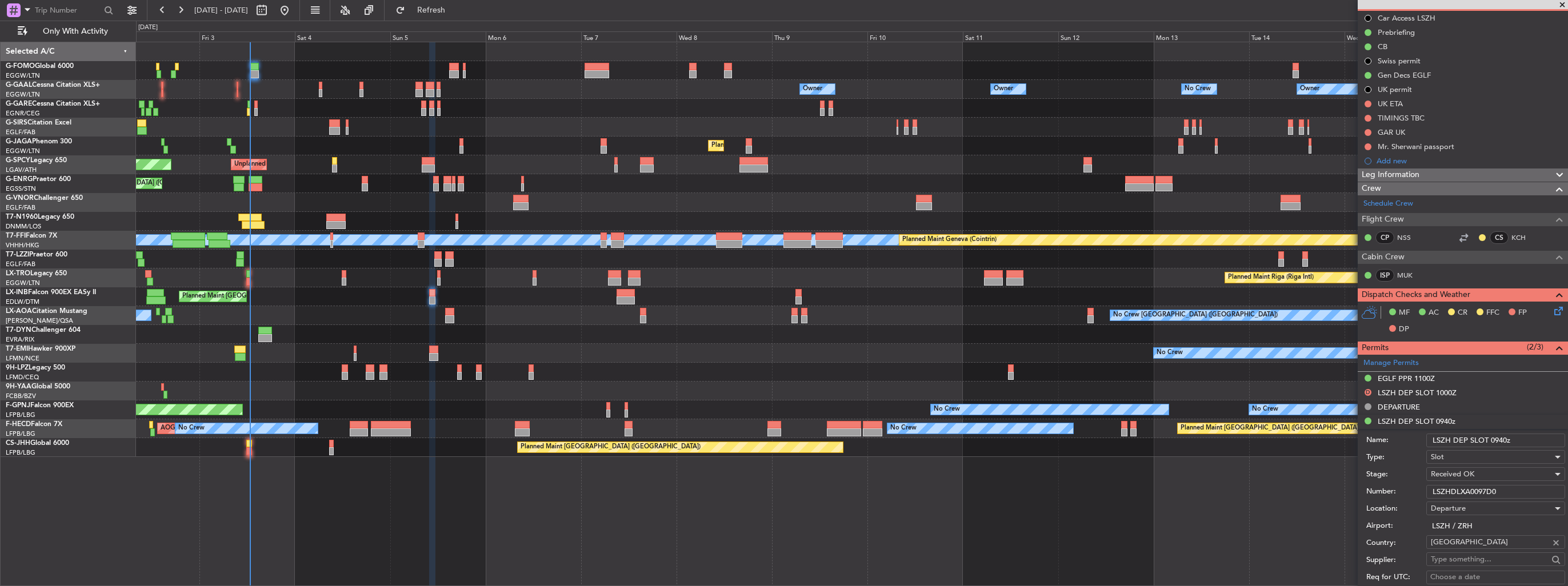
drag, startPoint x: 1511, startPoint y: 441, endPoint x: 1490, endPoint y: 442, distance: 21.0
click at [1490, 442] on input "LSZH DEP SLOT 0940z" at bounding box center [1495, 441] width 139 height 14
type input "LSZH DEP SLOT 1200z"
drag, startPoint x: 1501, startPoint y: 488, endPoint x: 1370, endPoint y: 490, distance: 131.0
click at [1370, 490] on div "Number: LSZHDLXA0097D0" at bounding box center [1465, 491] width 199 height 17
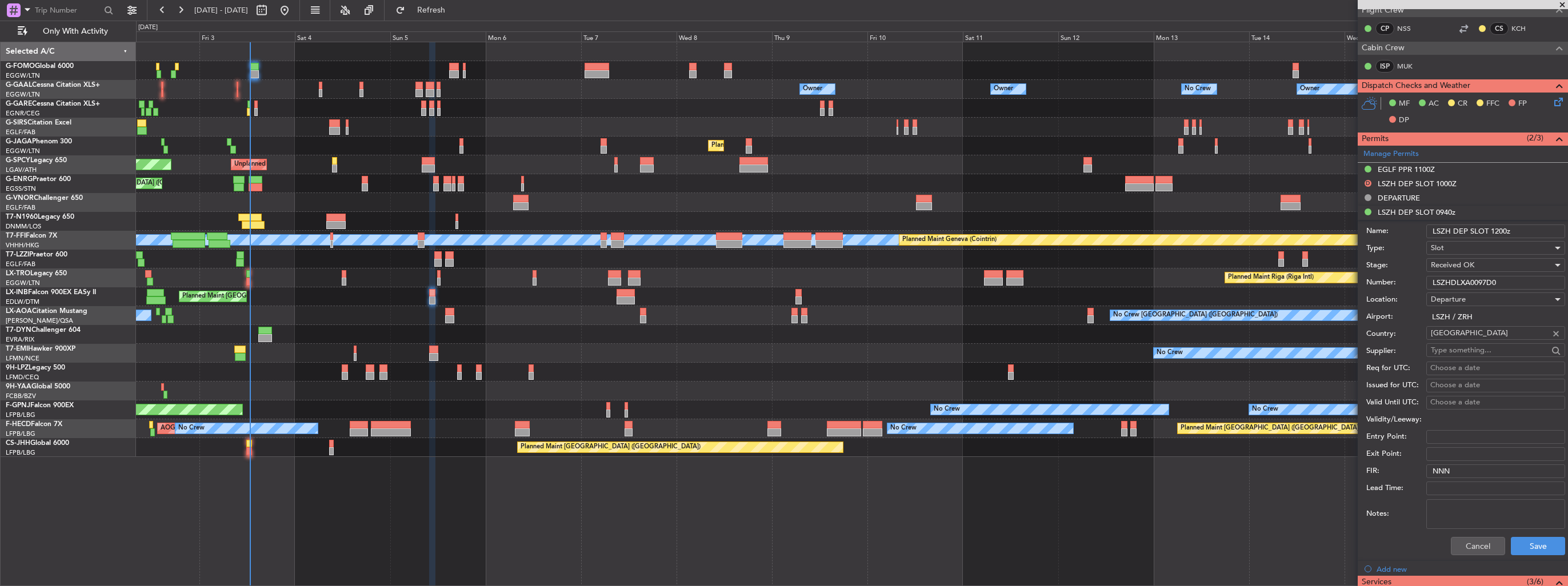
scroll to position [514, 0]
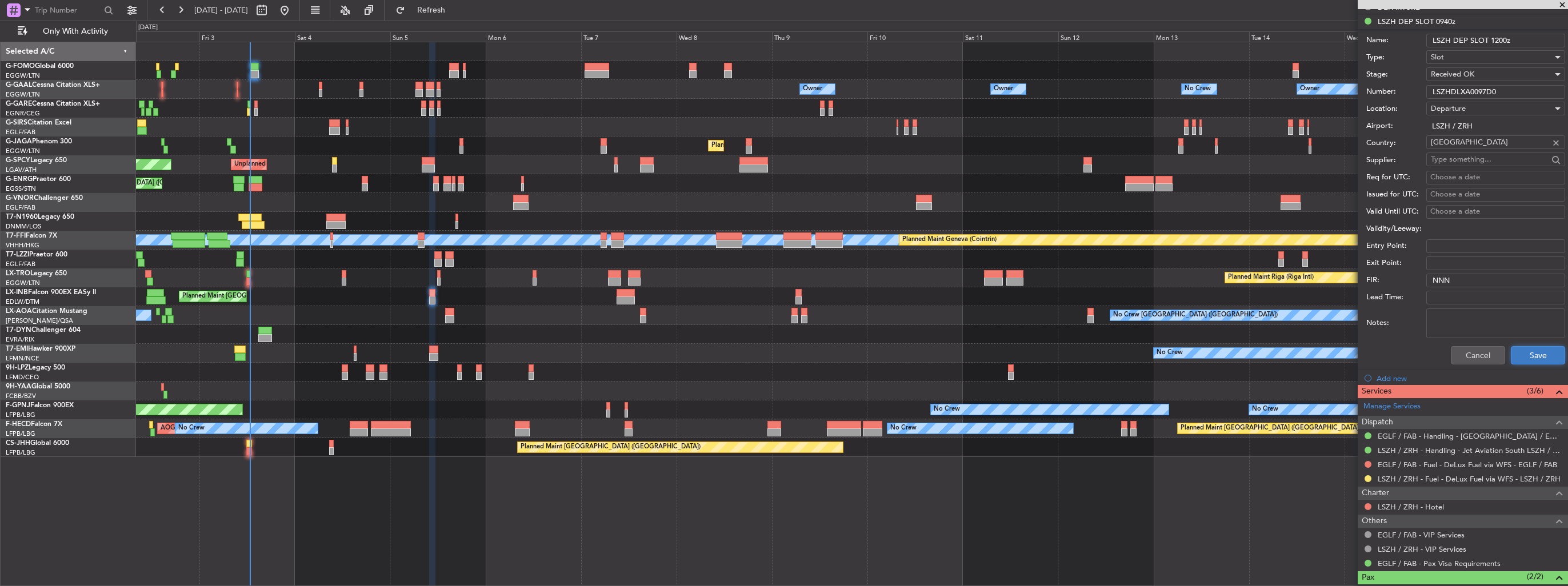
click at [1525, 356] on button "Save" at bounding box center [1538, 355] width 54 height 18
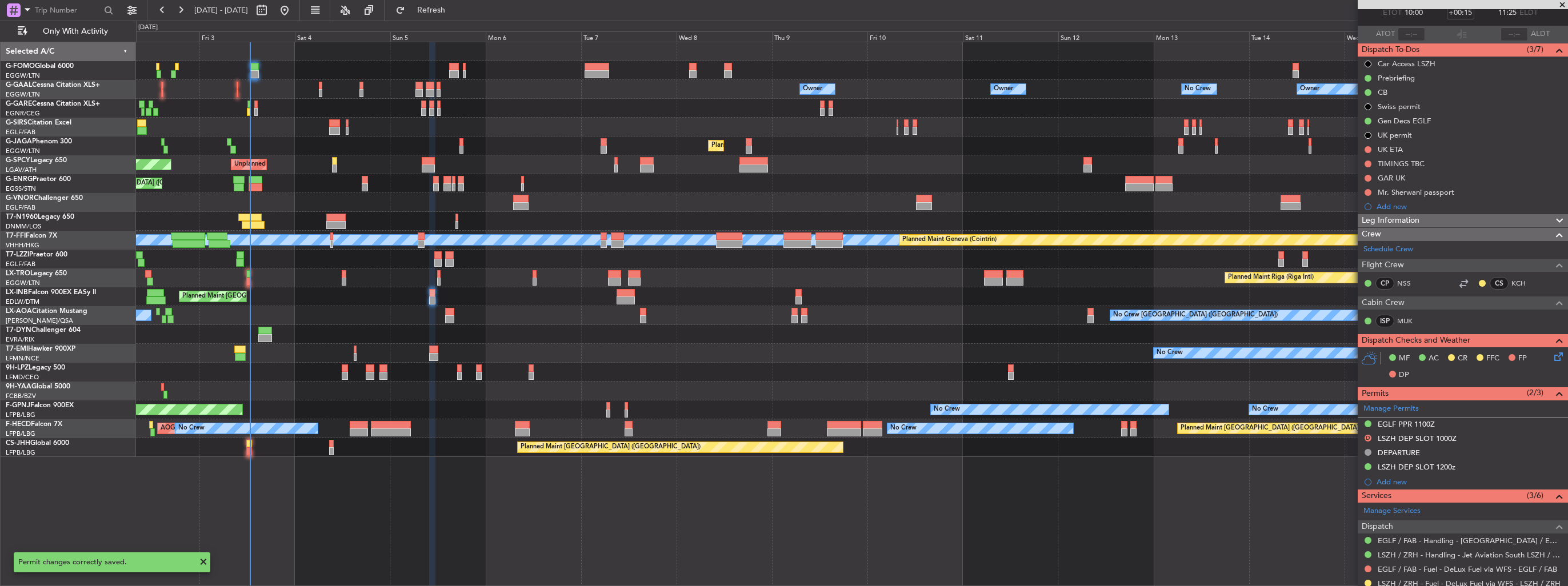
scroll to position [67, 0]
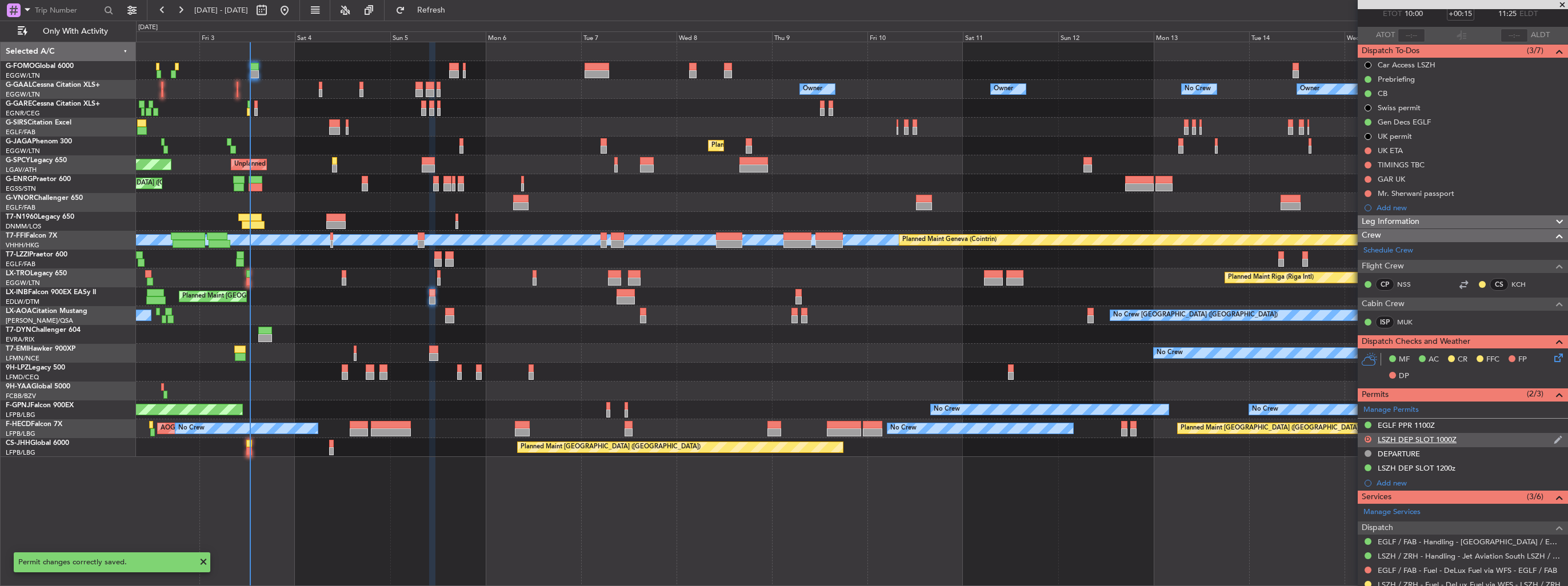
click at [1553, 438] on img at bounding box center [1557, 440] width 8 height 11
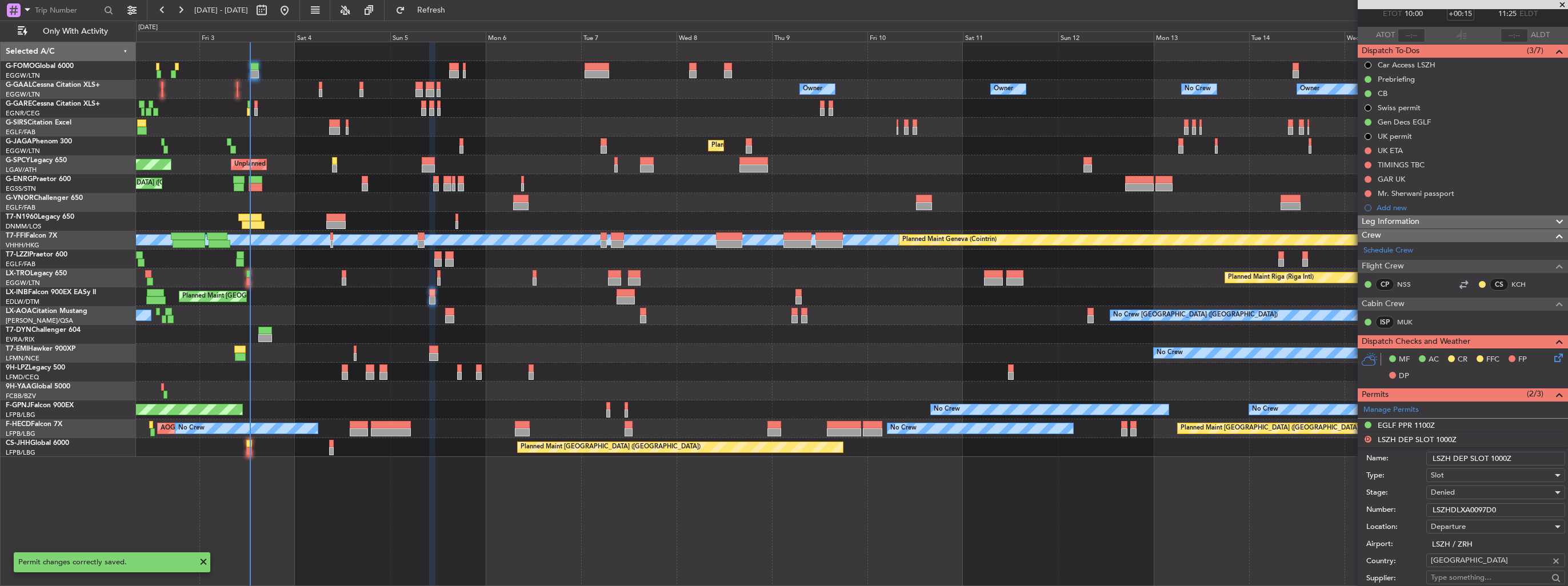
click at [1514, 456] on input "LSZH DEP SLOT 1000Z" at bounding box center [1495, 459] width 139 height 14
click at [1498, 456] on input "LSZH DEP SLOT 1000z" at bounding box center [1495, 459] width 139 height 14
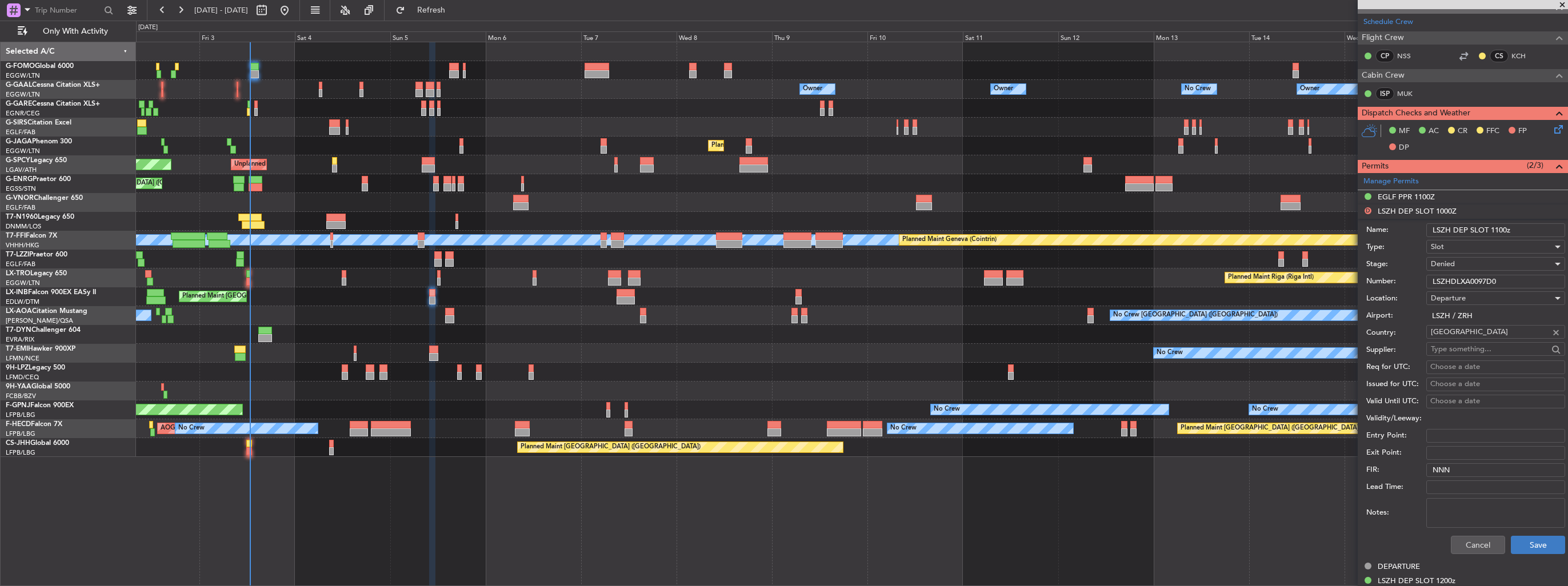
type input "LSZH DEP SLOT 1100z"
click at [1527, 541] on button "Save" at bounding box center [1538, 545] width 54 height 18
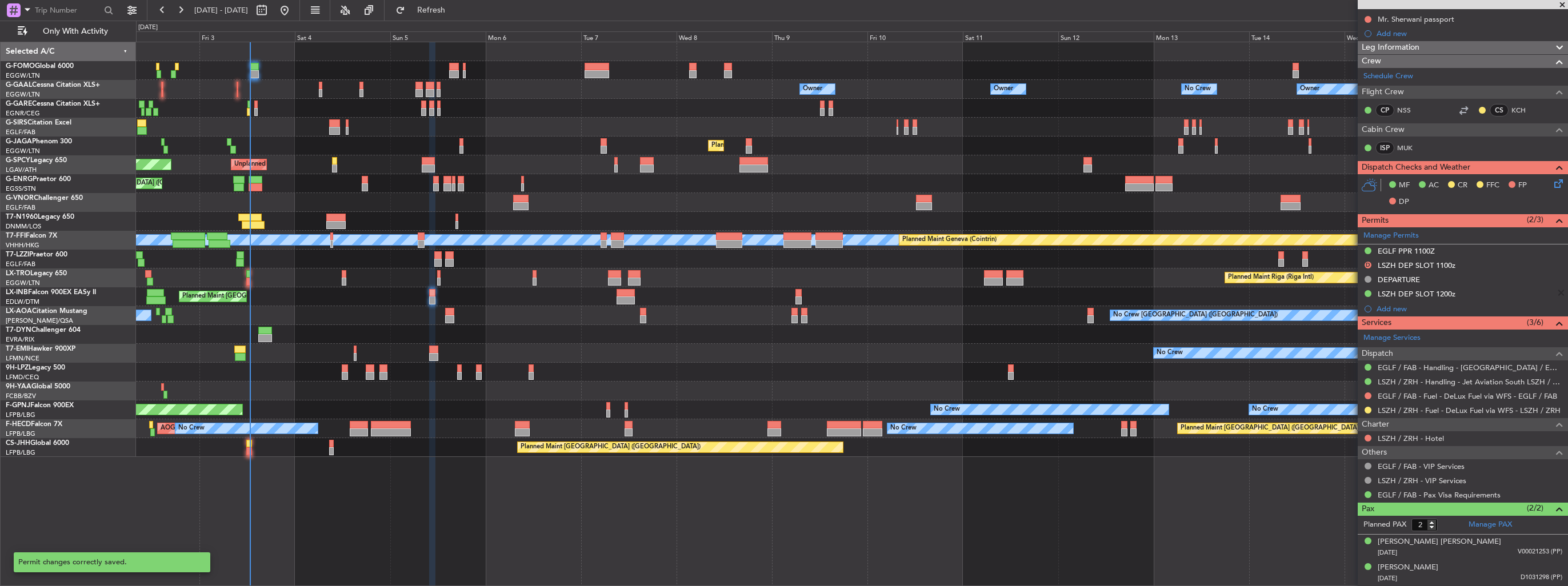
scroll to position [239, 0]
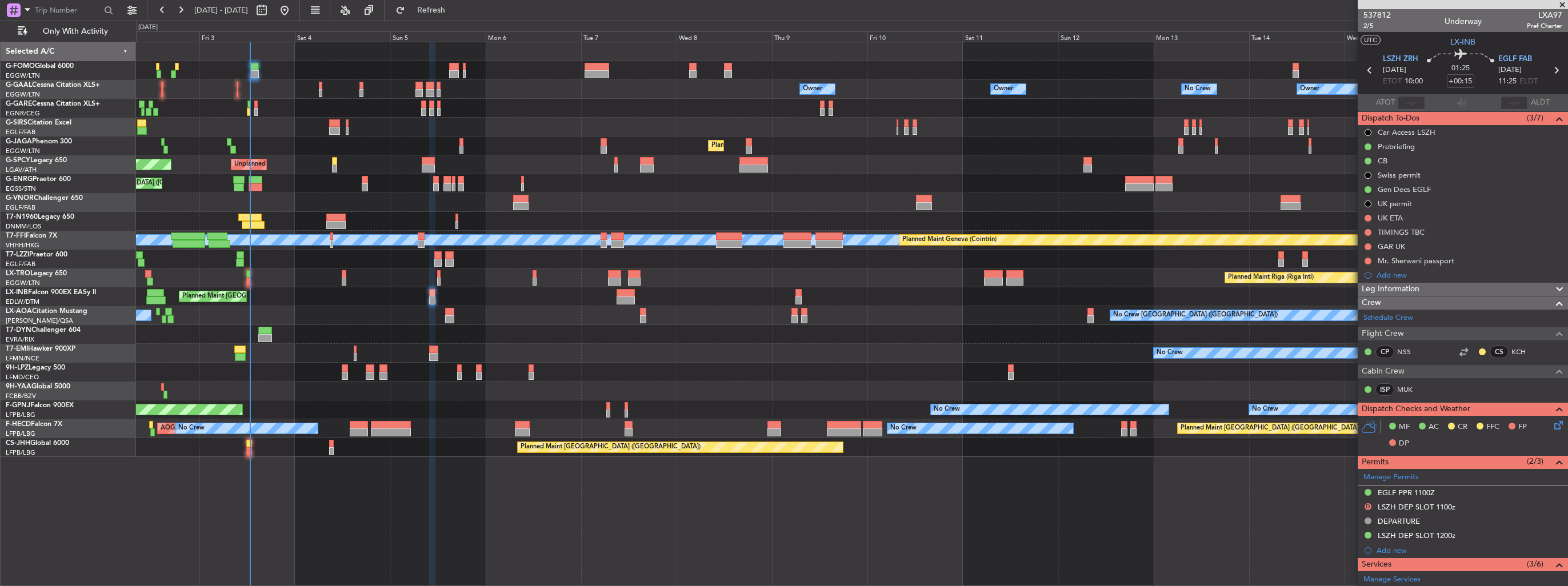
scroll to position [239, 0]
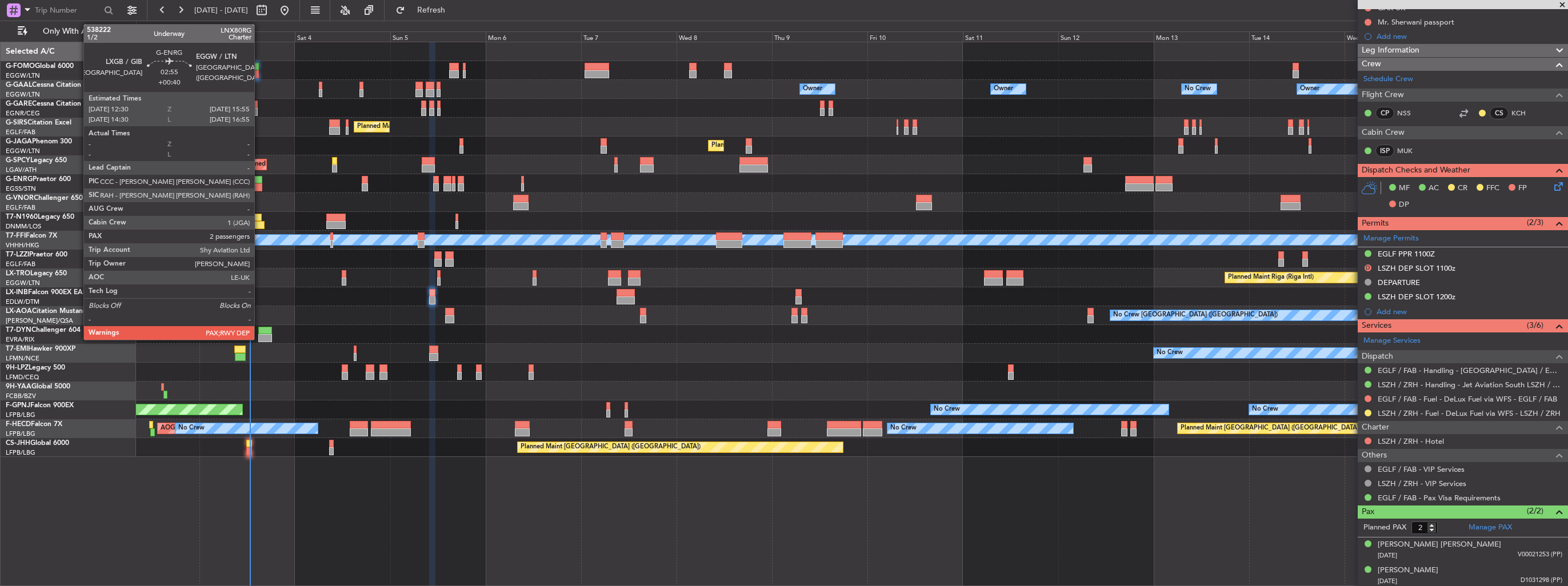
click at [260, 183] on div at bounding box center [255, 187] width 14 height 8
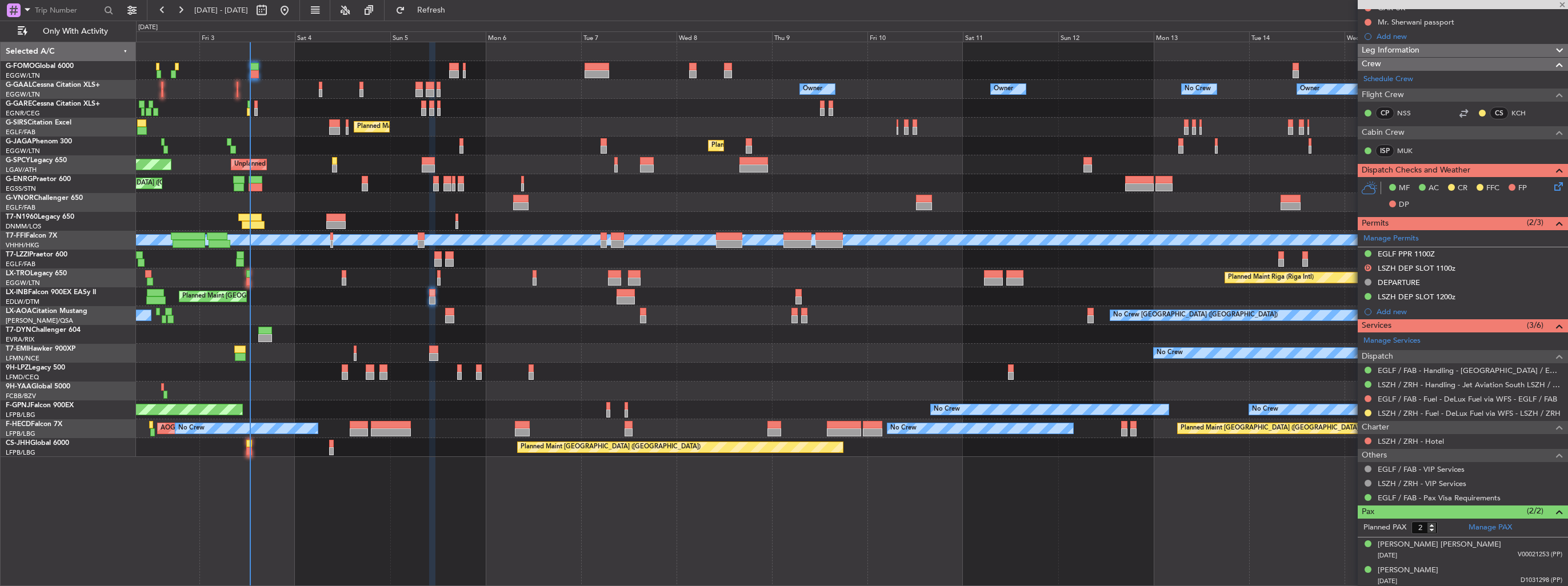
type input "+00:40"
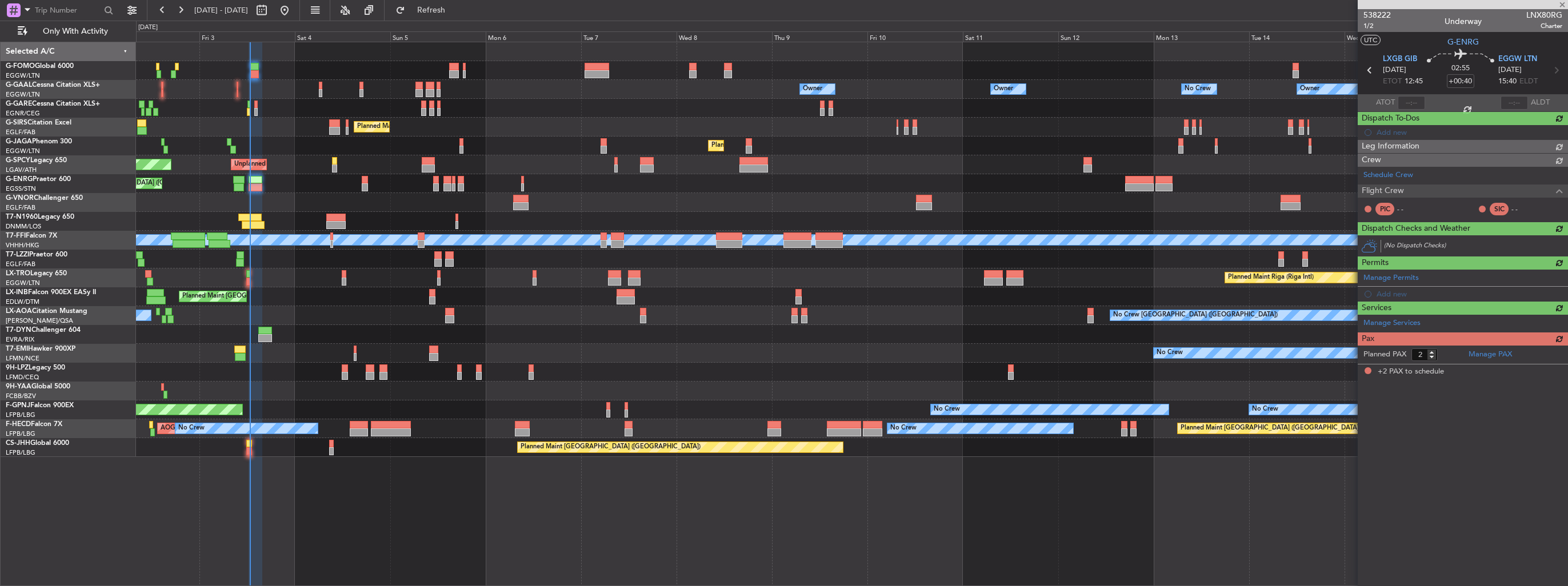
scroll to position [0, 0]
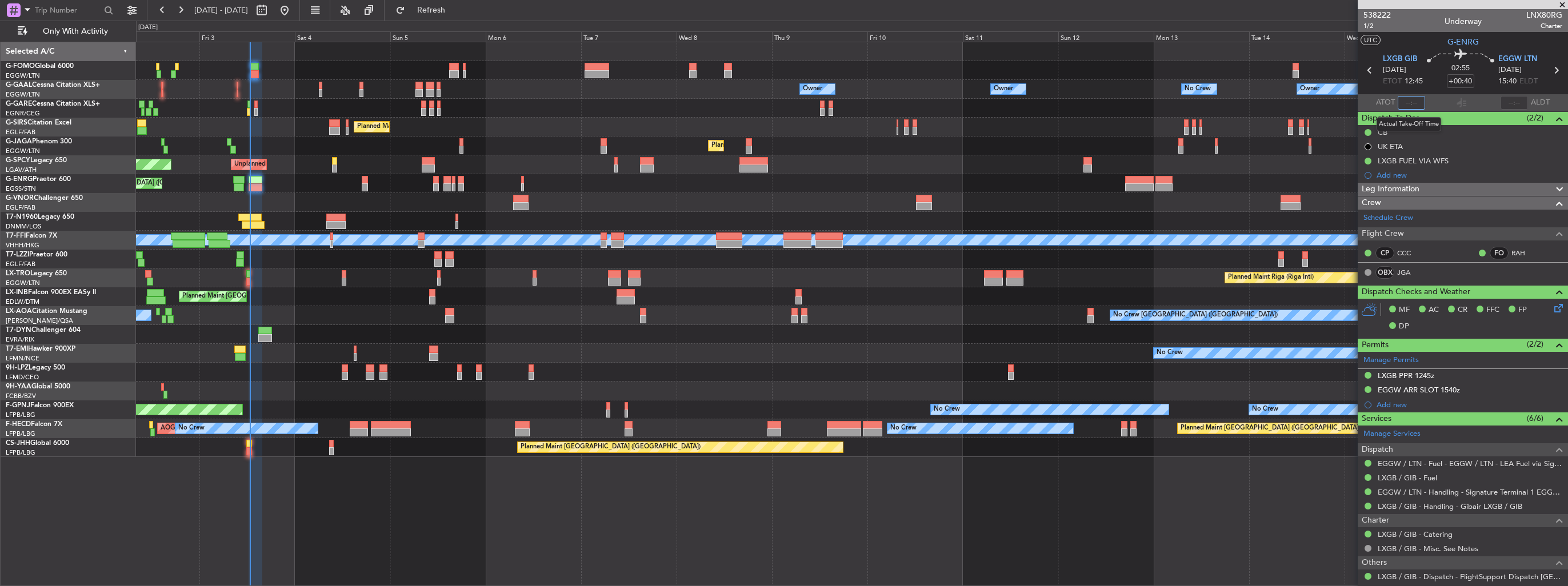
click at [1413, 104] on input "text" at bounding box center [1411, 103] width 27 height 14
type input "12:47"
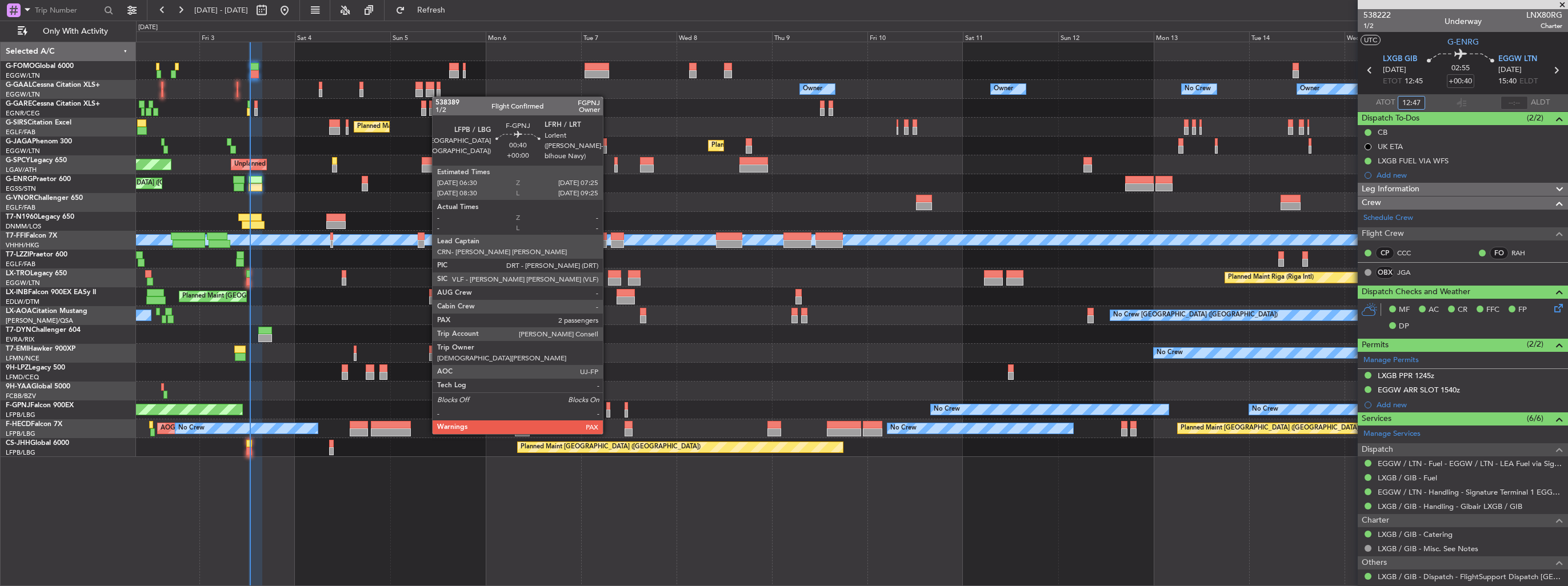
click at [608, 412] on div at bounding box center [608, 413] width 4 height 8
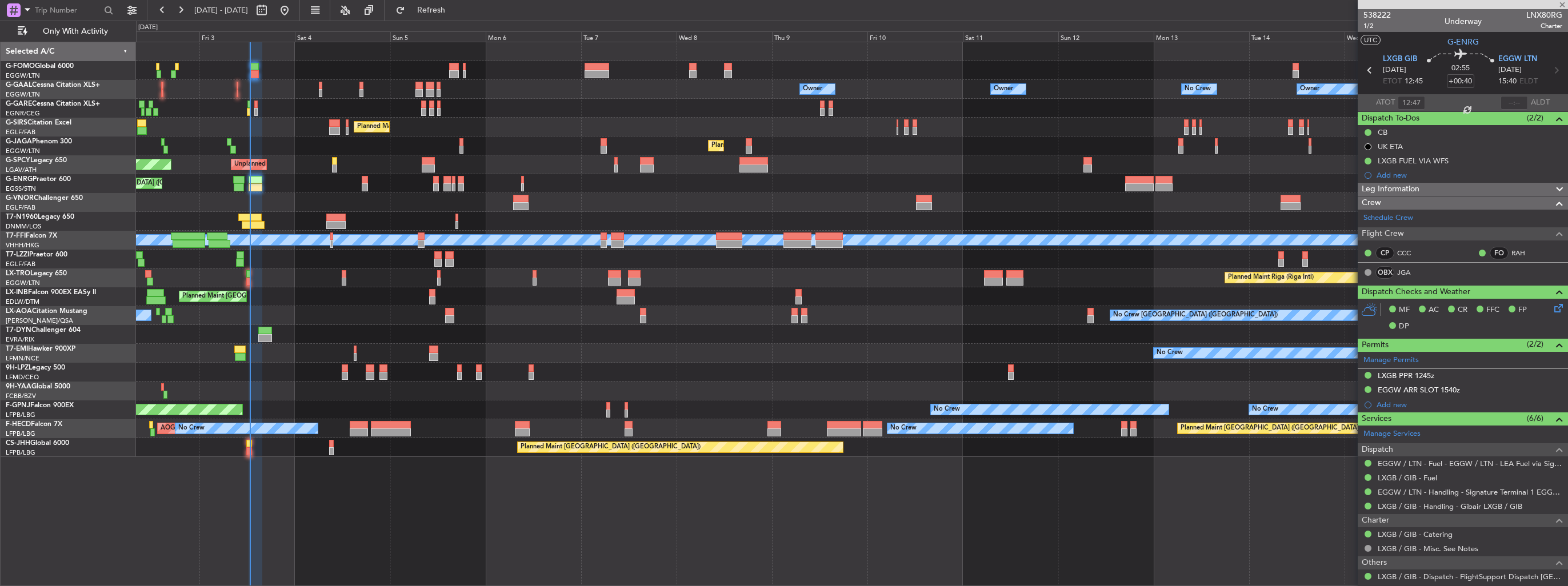
type input "4"
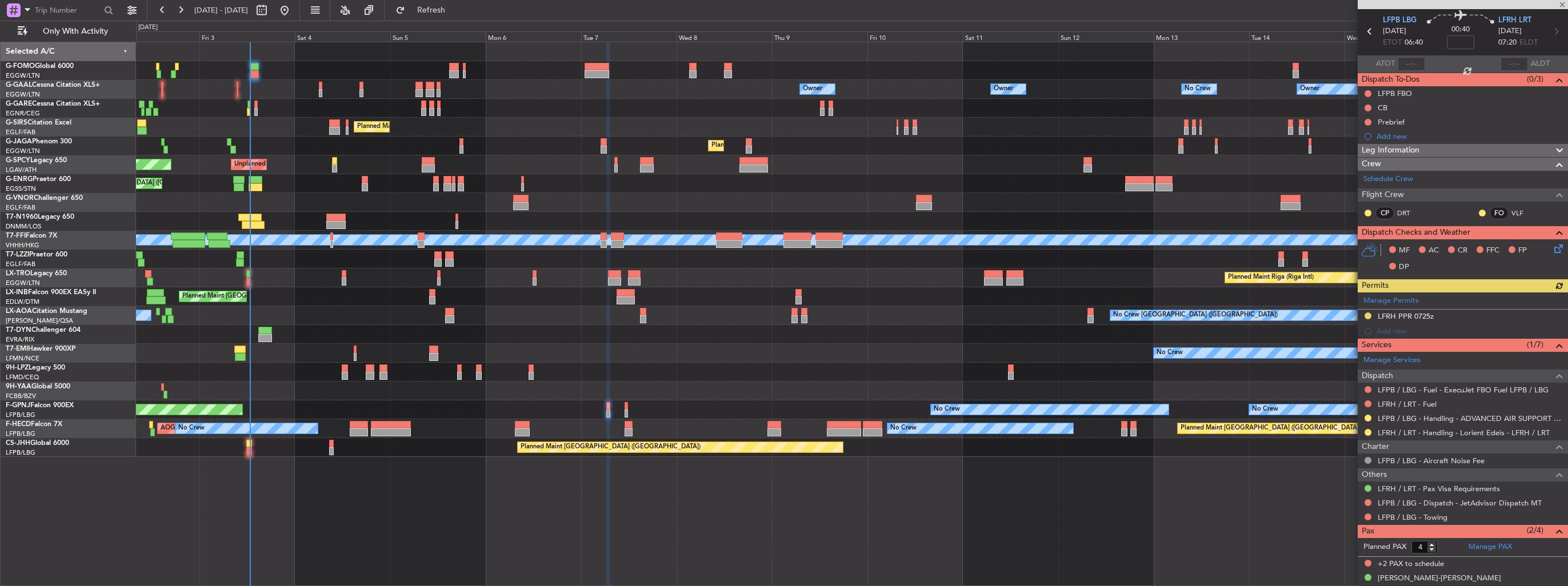
scroll to position [73, 0]
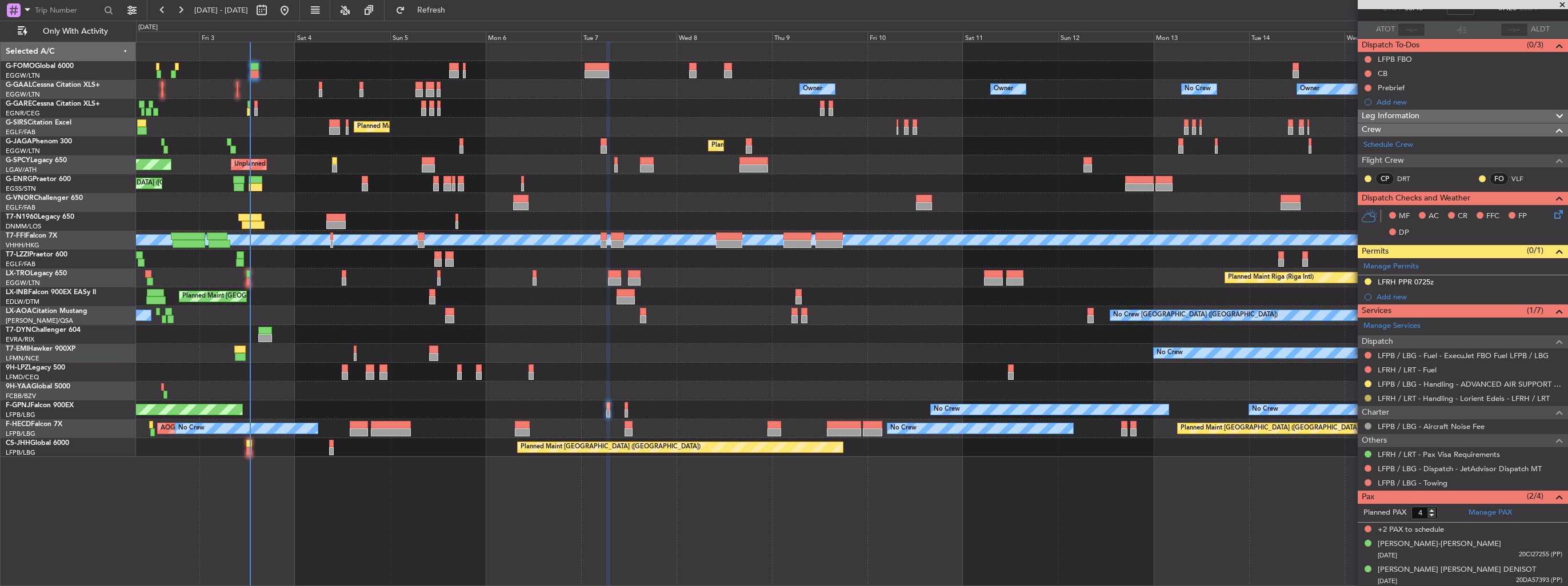
click at [1367, 395] on button at bounding box center [1367, 398] width 7 height 7
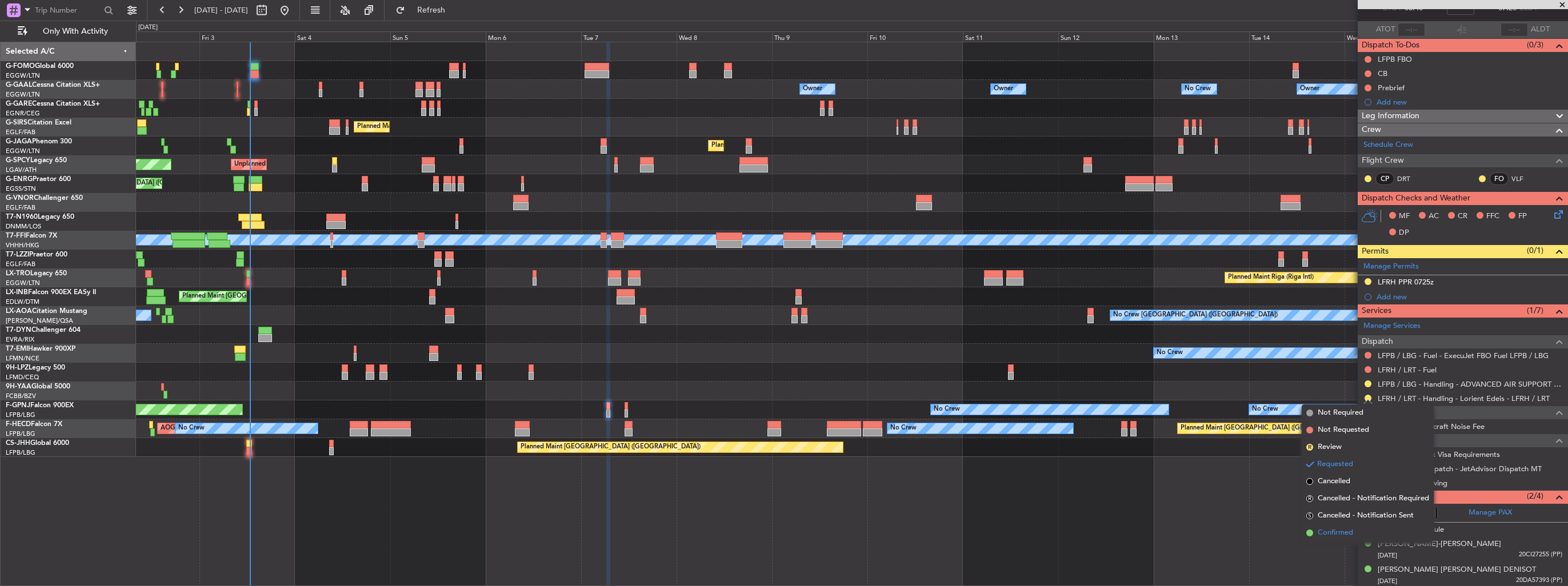
click at [1335, 533] on span "Confirmed" at bounding box center [1335, 533] width 35 height 12
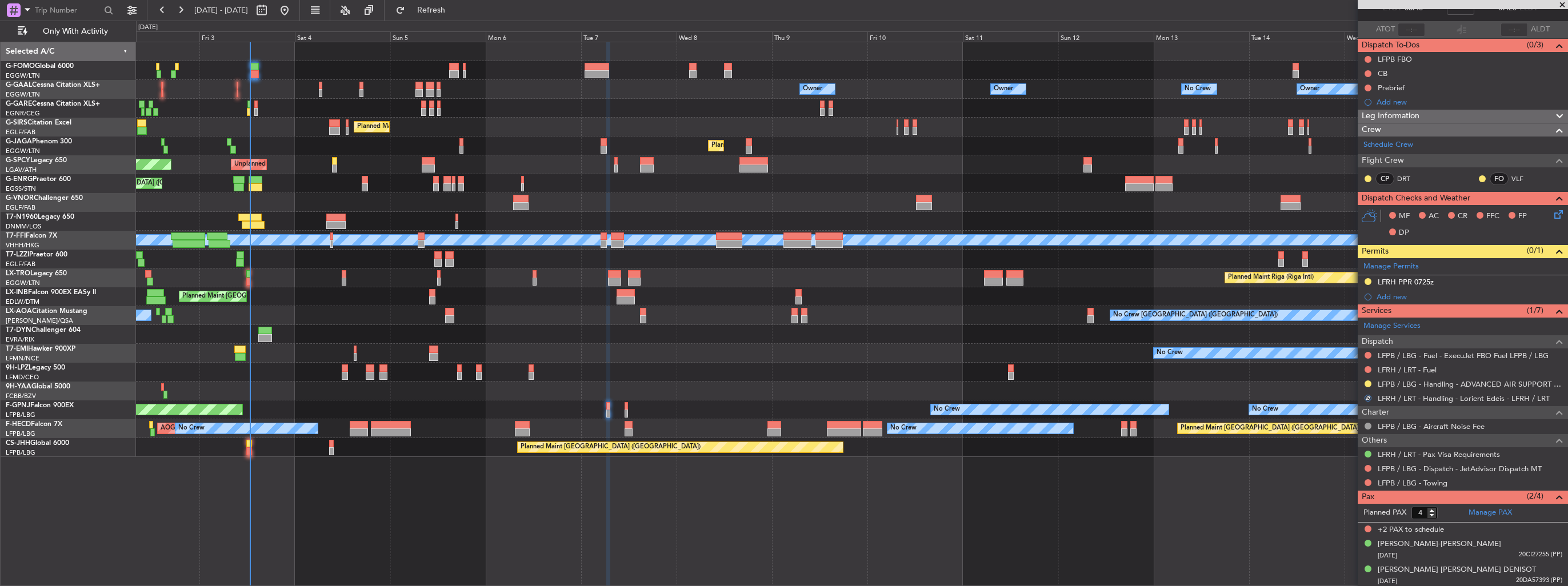
scroll to position [0, 0]
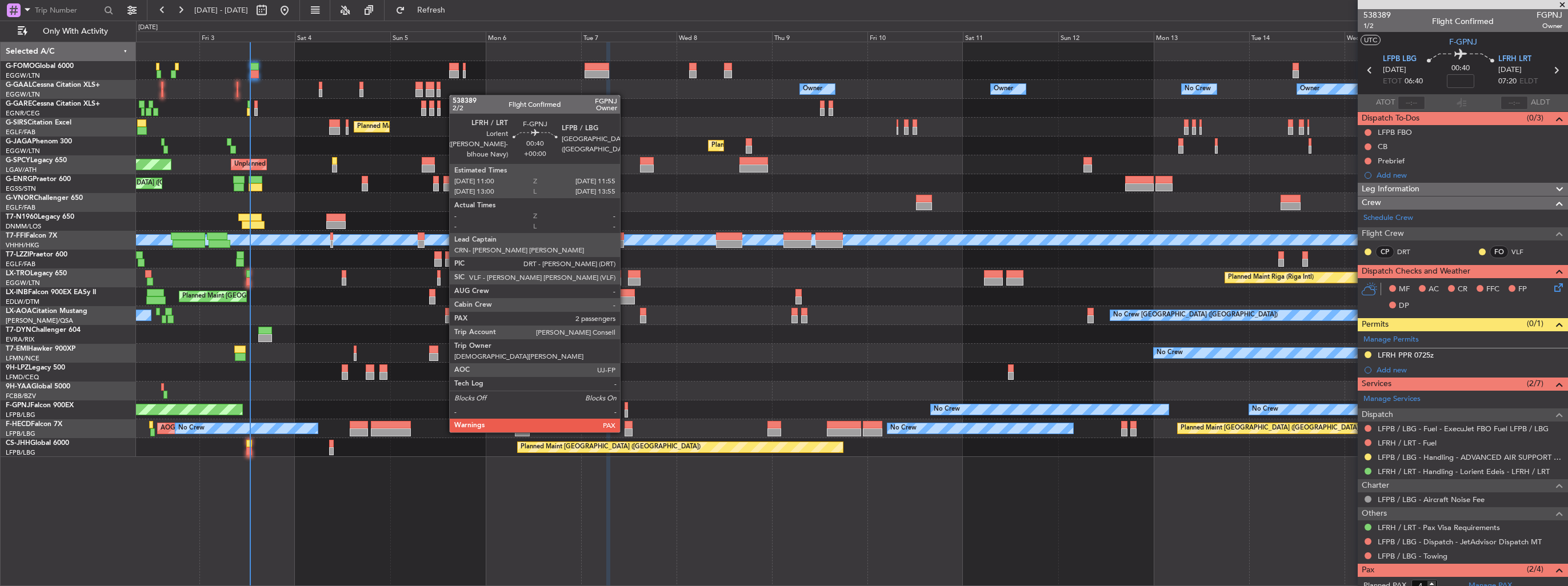
click at [625, 409] on div at bounding box center [626, 413] width 4 height 8
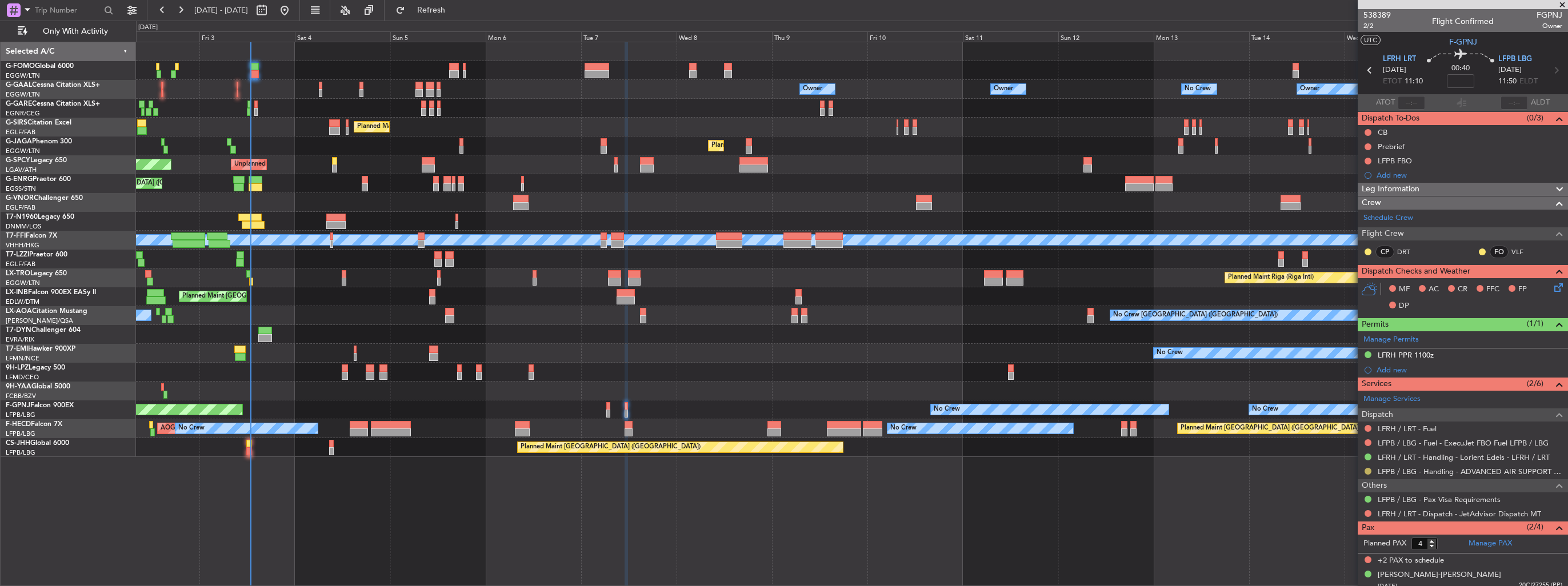
click at [1367, 472] on button at bounding box center [1367, 471] width 7 height 7
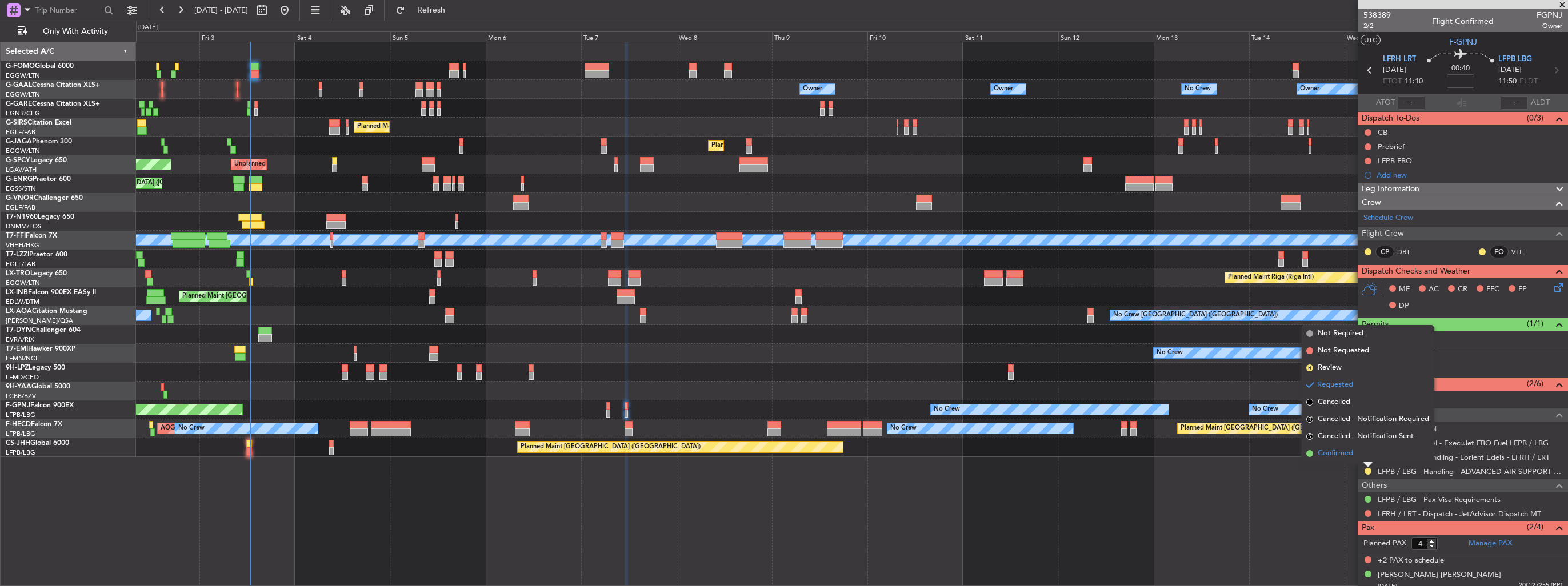
click at [1341, 453] on span "Confirmed" at bounding box center [1335, 454] width 35 height 12
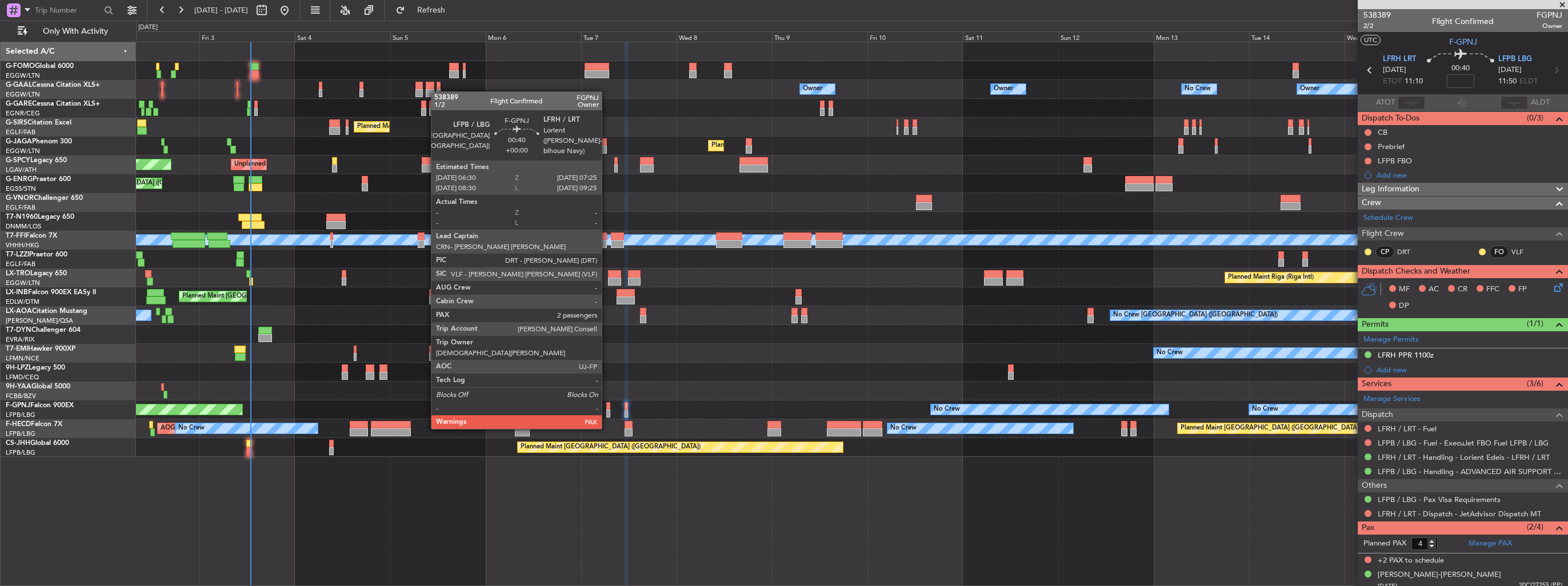
click at [606, 406] on div at bounding box center [608, 406] width 4 height 8
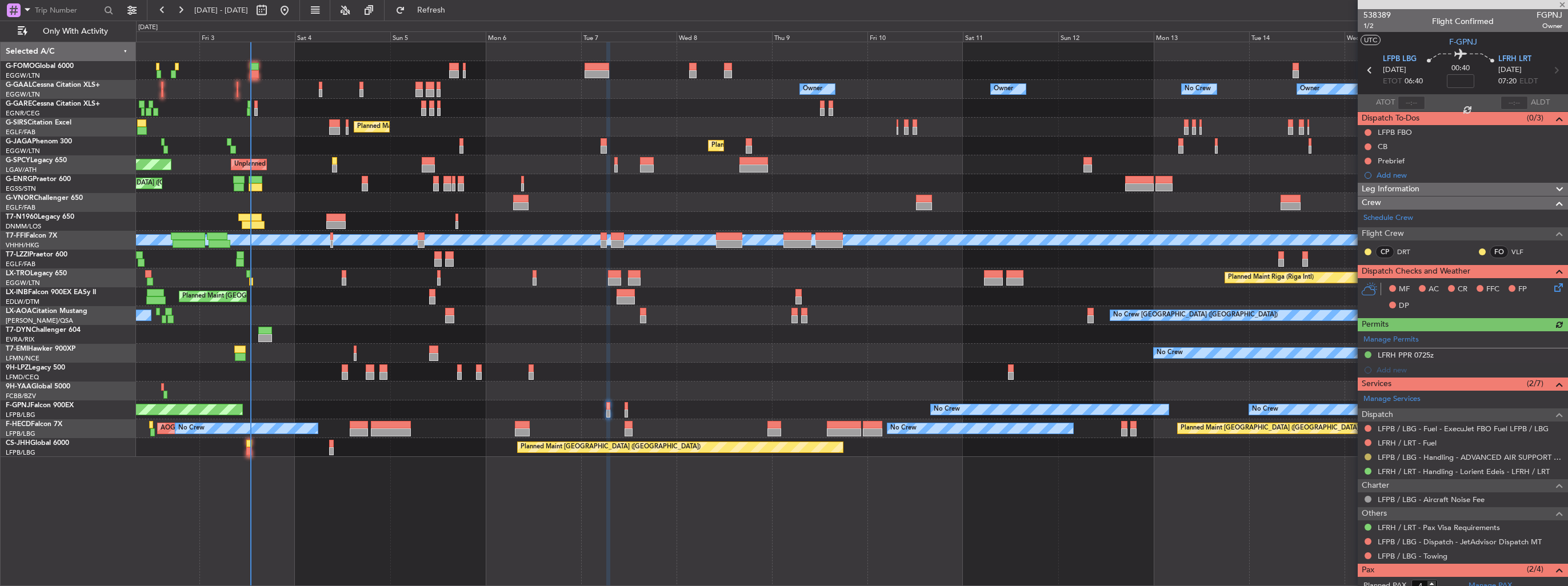
click at [1369, 456] on button at bounding box center [1367, 457] width 7 height 7
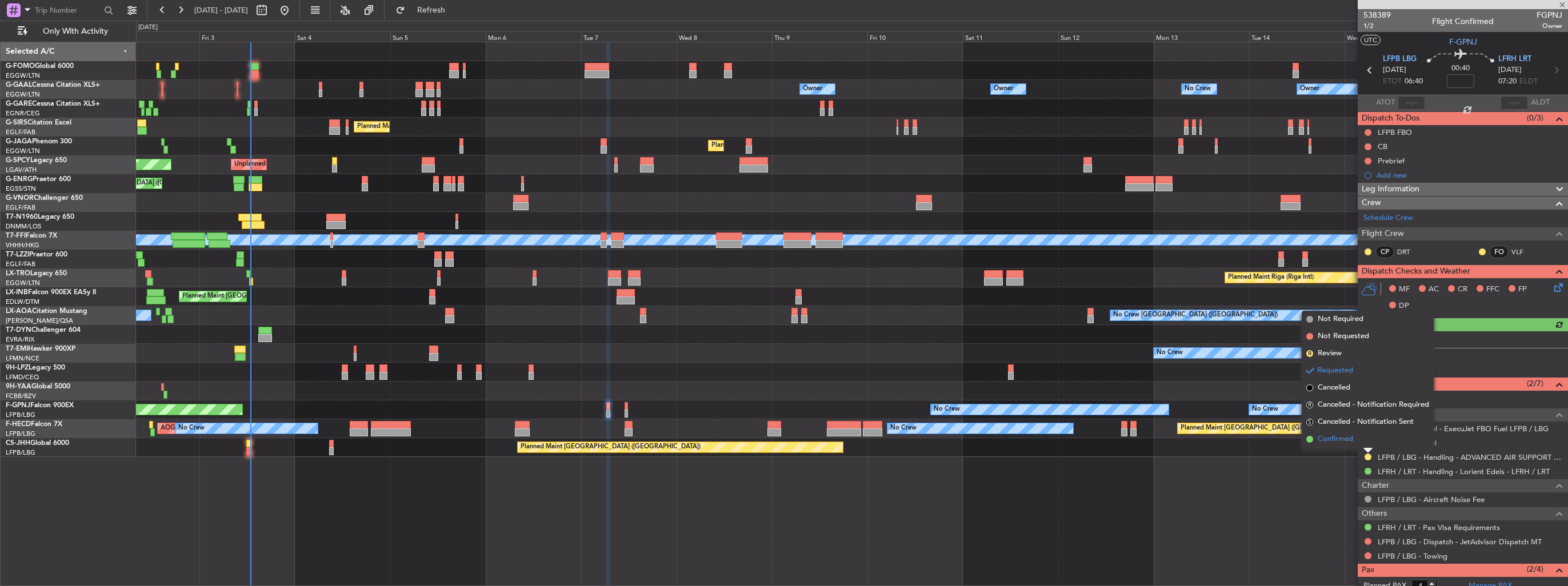
click at [1349, 438] on span "Confirmed" at bounding box center [1335, 440] width 35 height 12
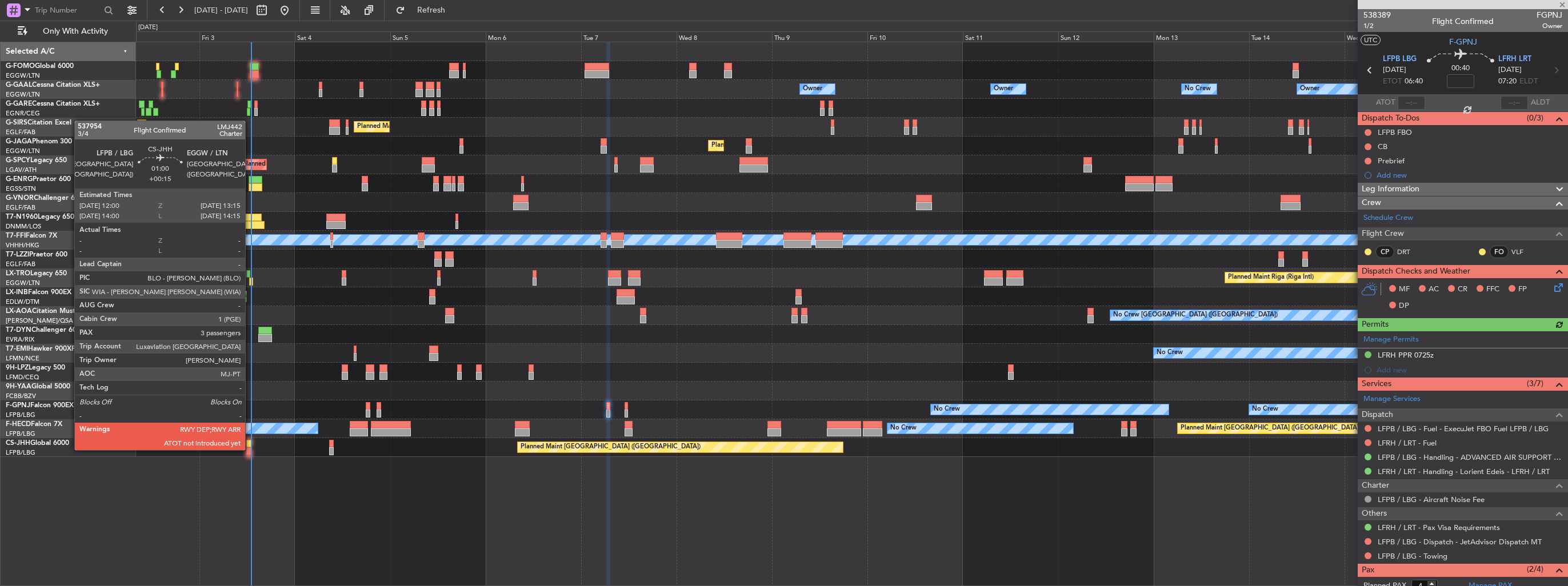
click at [251, 449] on div at bounding box center [249, 451] width 5 height 8
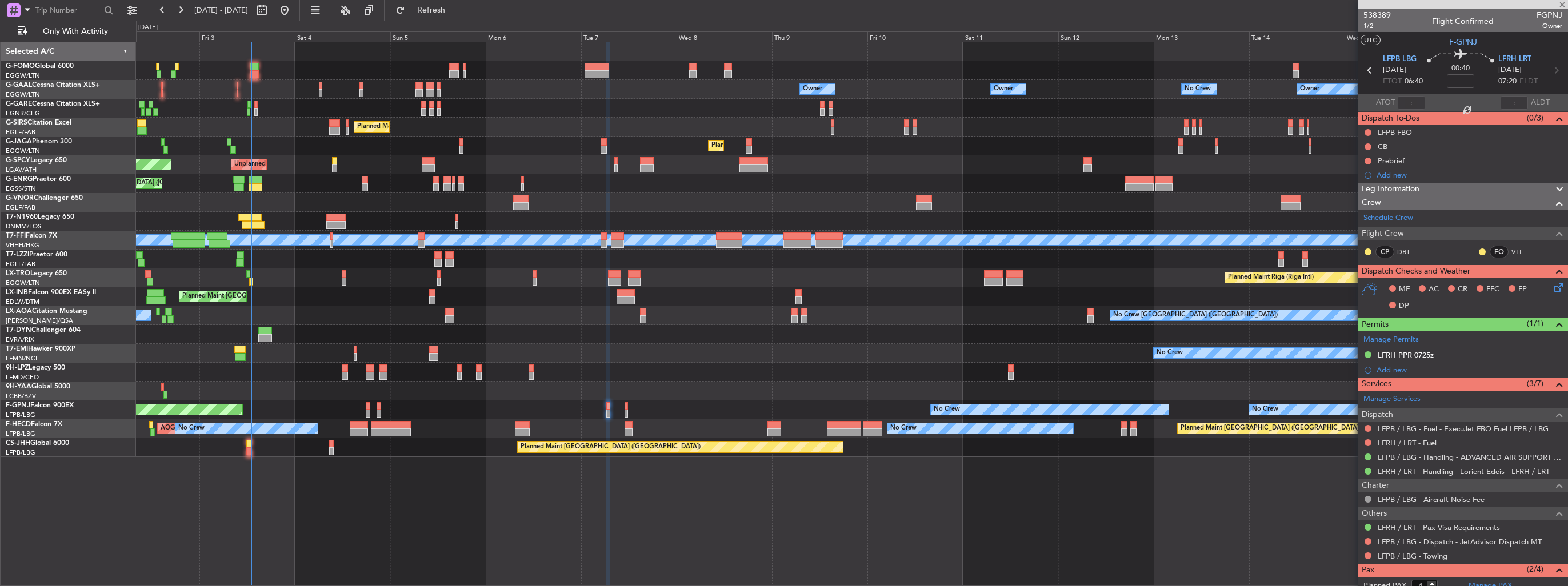
type input "+00:15"
type input "3"
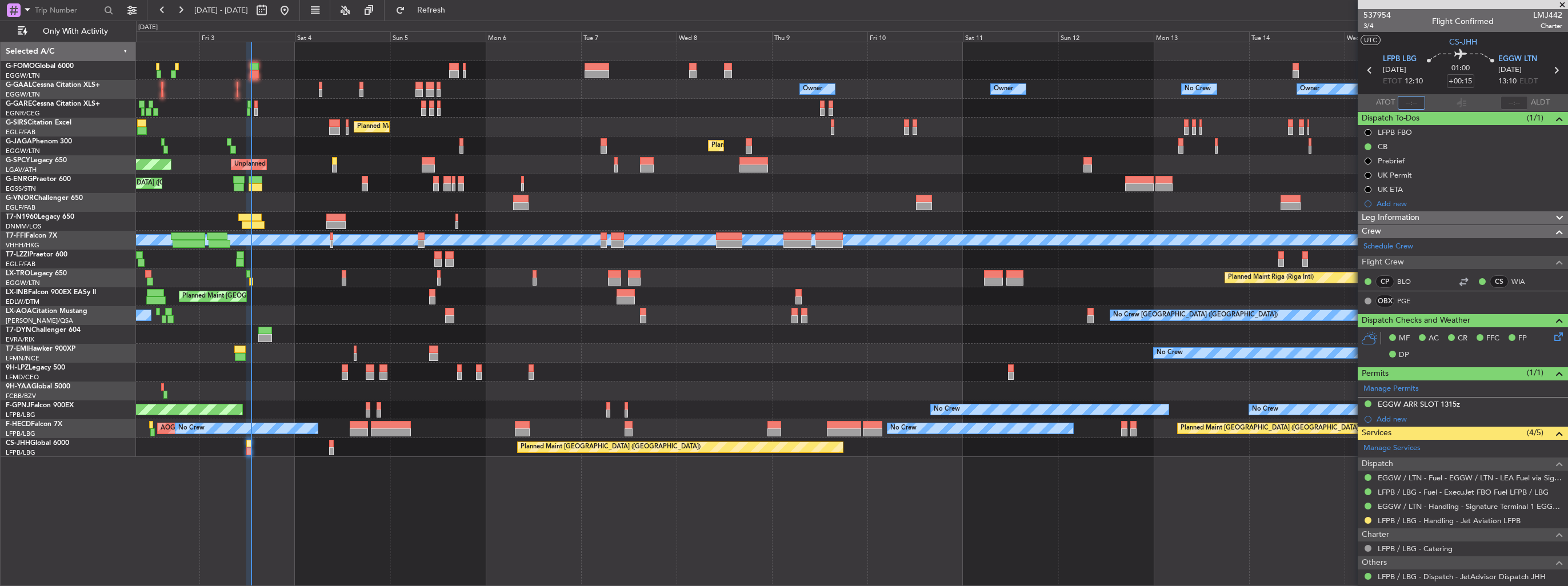
click at [1409, 101] on input "text" at bounding box center [1411, 103] width 27 height 14
type input "12:58"
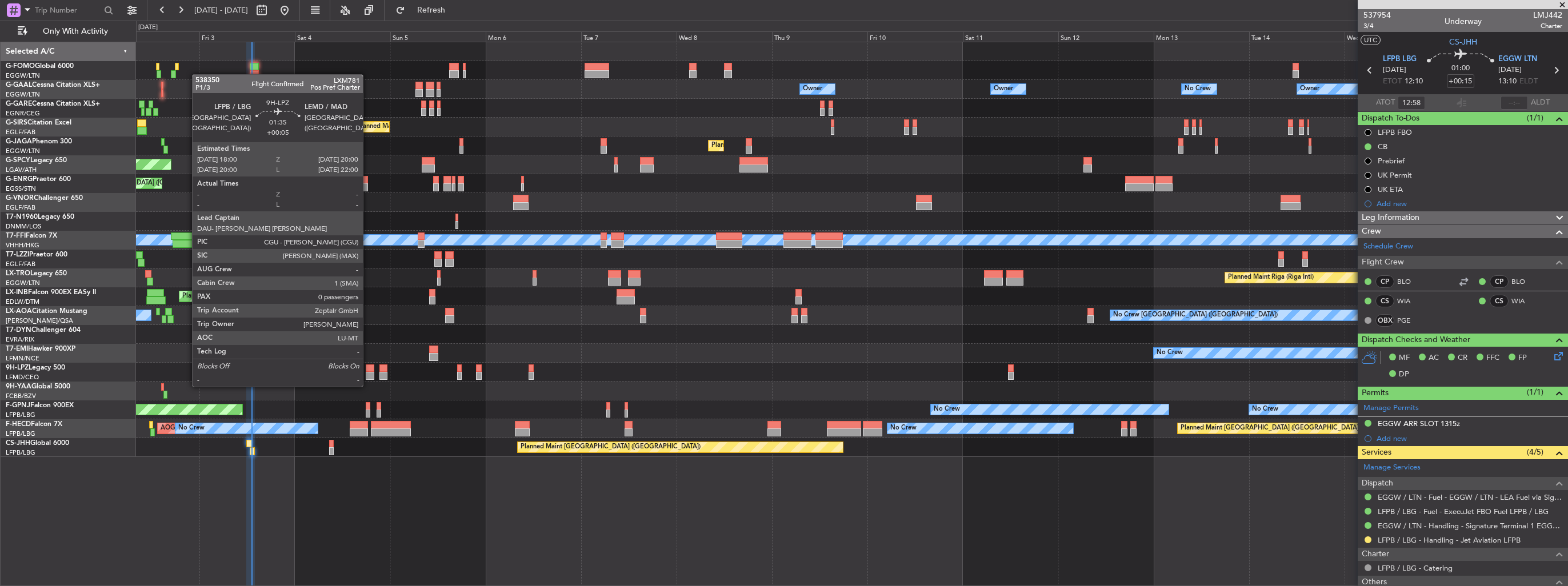
click at [368, 376] on div at bounding box center [370, 376] width 8 height 8
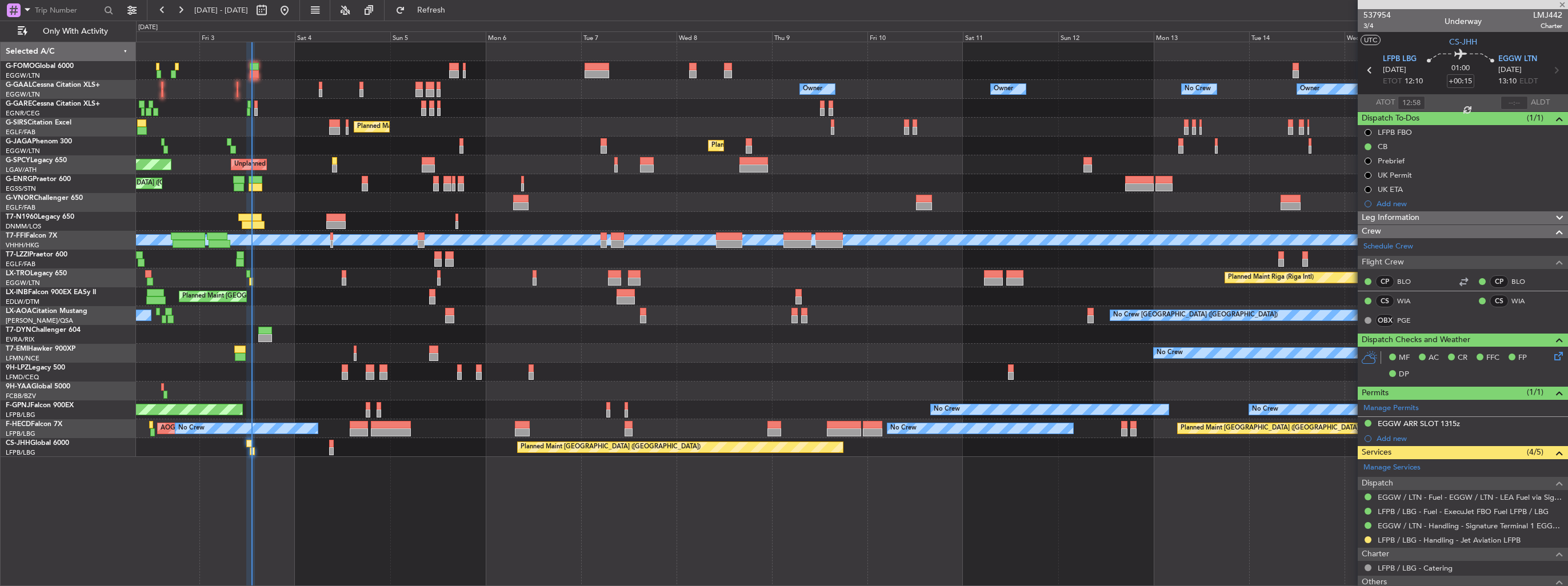
type input "+00:05"
type input "0"
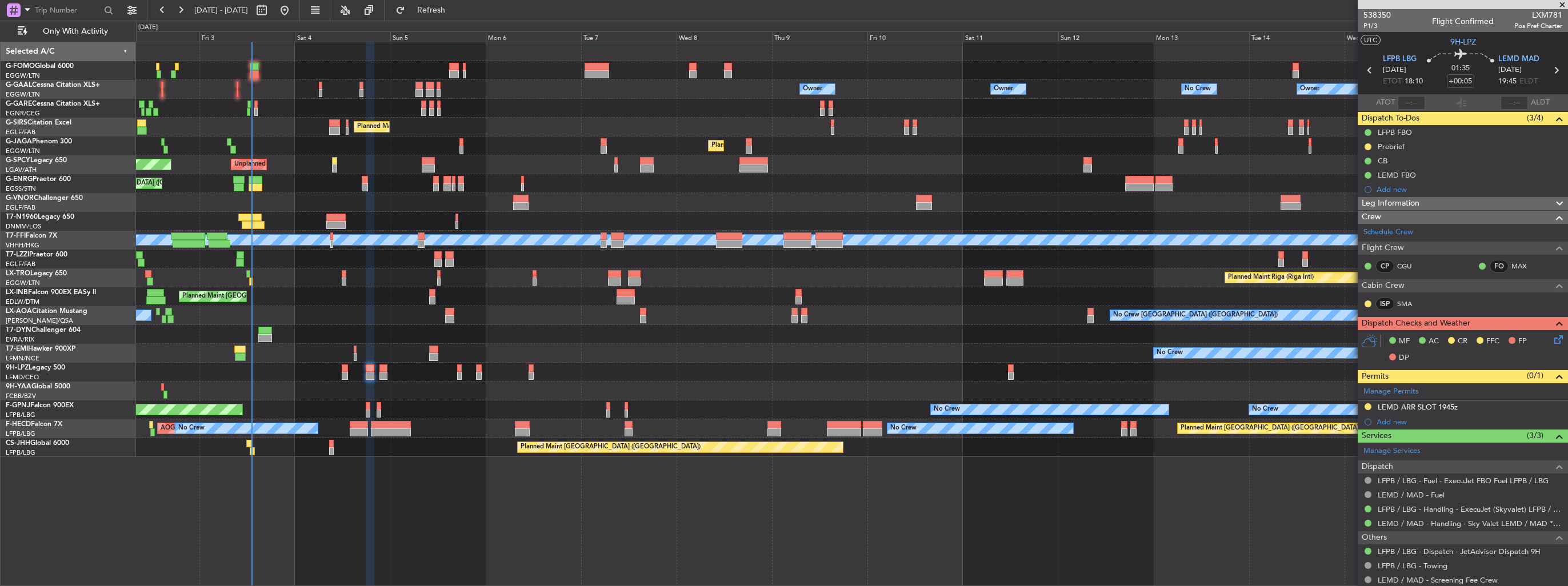
click at [0, 0] on img at bounding box center [0, 0] width 0 height 0
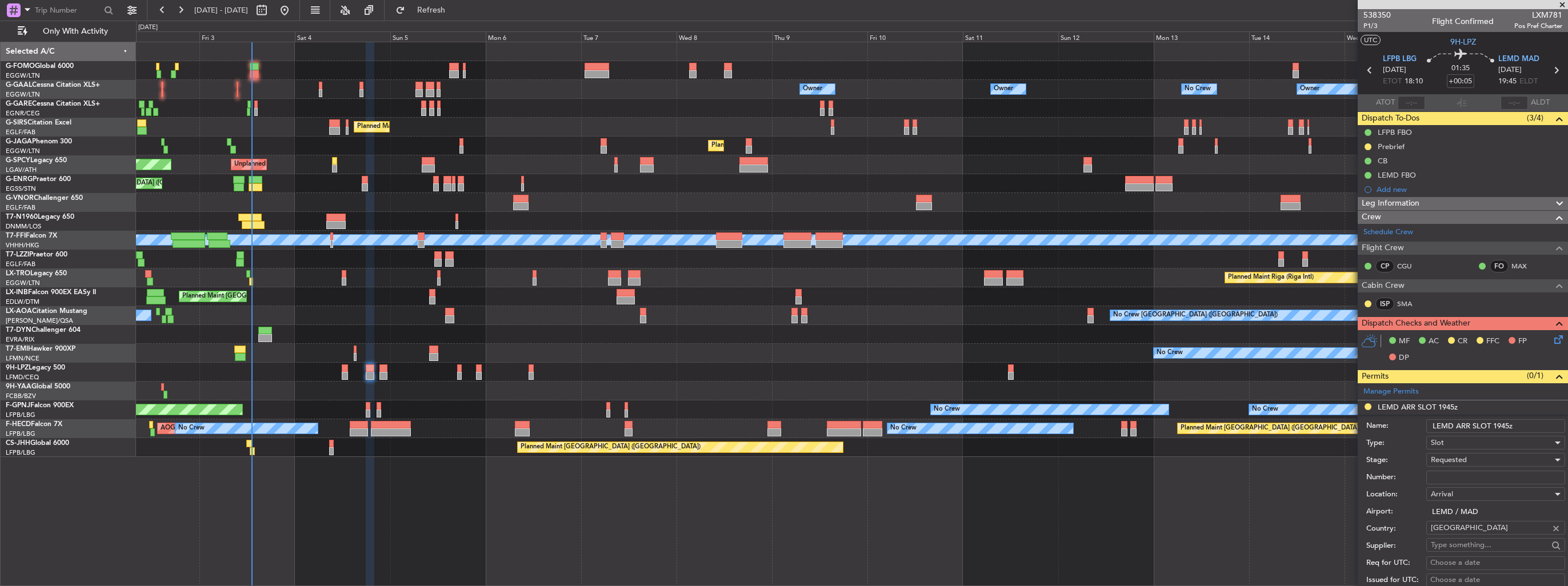
drag, startPoint x: 1518, startPoint y: 427, endPoint x: 1492, endPoint y: 424, distance: 26.2
click at [1492, 424] on input "LEMD ARR SLOT 1945z" at bounding box center [1495, 426] width 139 height 14
type input "LEMD ARR SLOT 2000z"
click at [1476, 460] on div "Requested" at bounding box center [1492, 459] width 122 height 17
drag, startPoint x: 1473, startPoint y: 546, endPoint x: 1477, endPoint y: 538, distance: 8.9
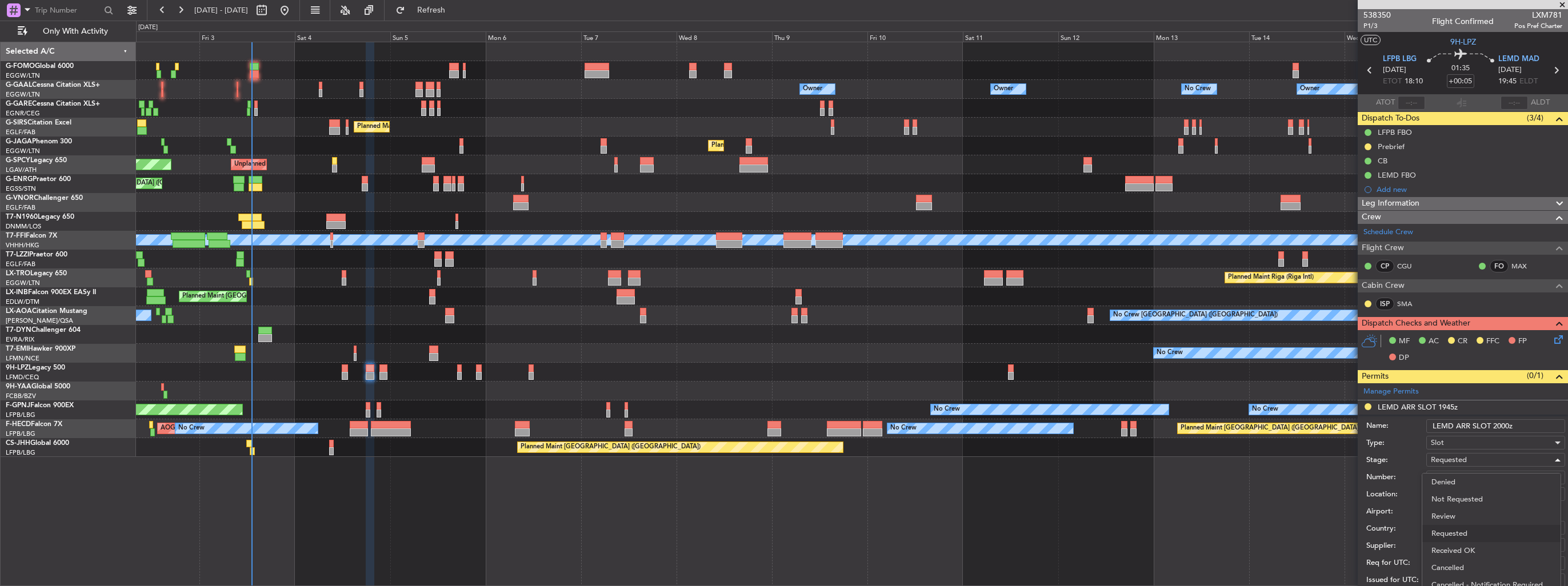
click at [1474, 546] on span "Received OK" at bounding box center [1492, 551] width 120 height 17
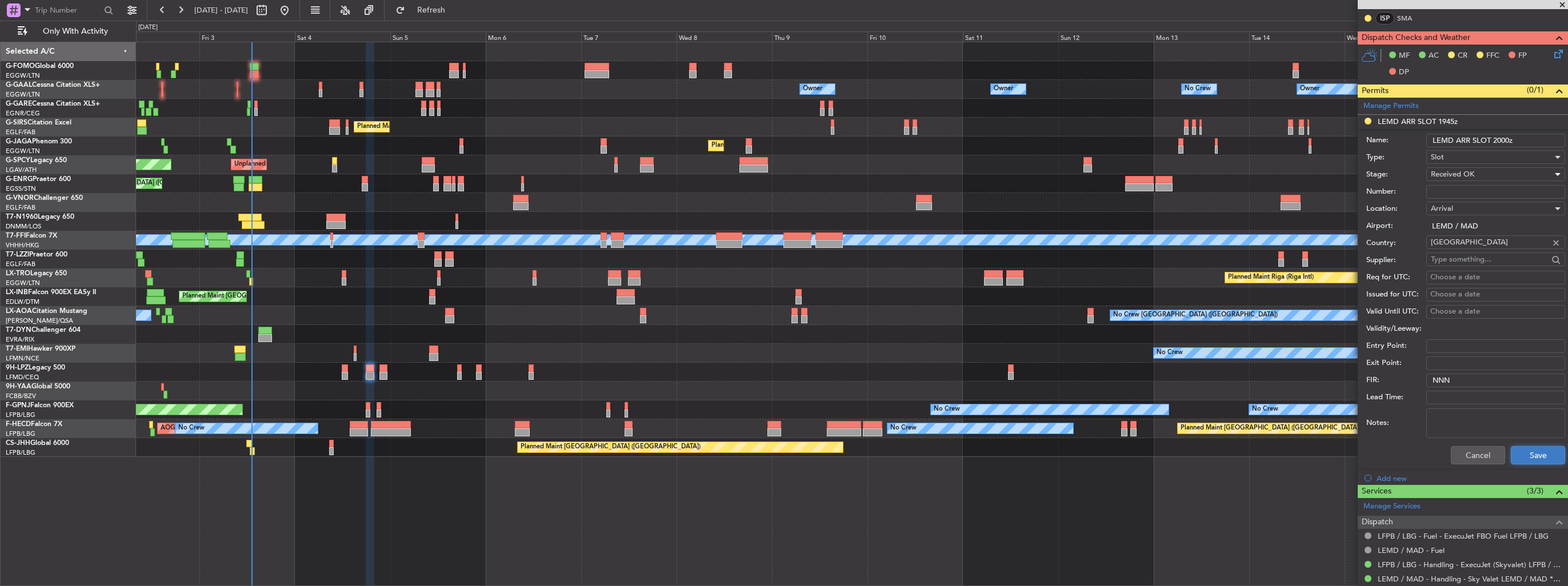
click at [1525, 448] on button "Save" at bounding box center [1538, 455] width 54 height 18
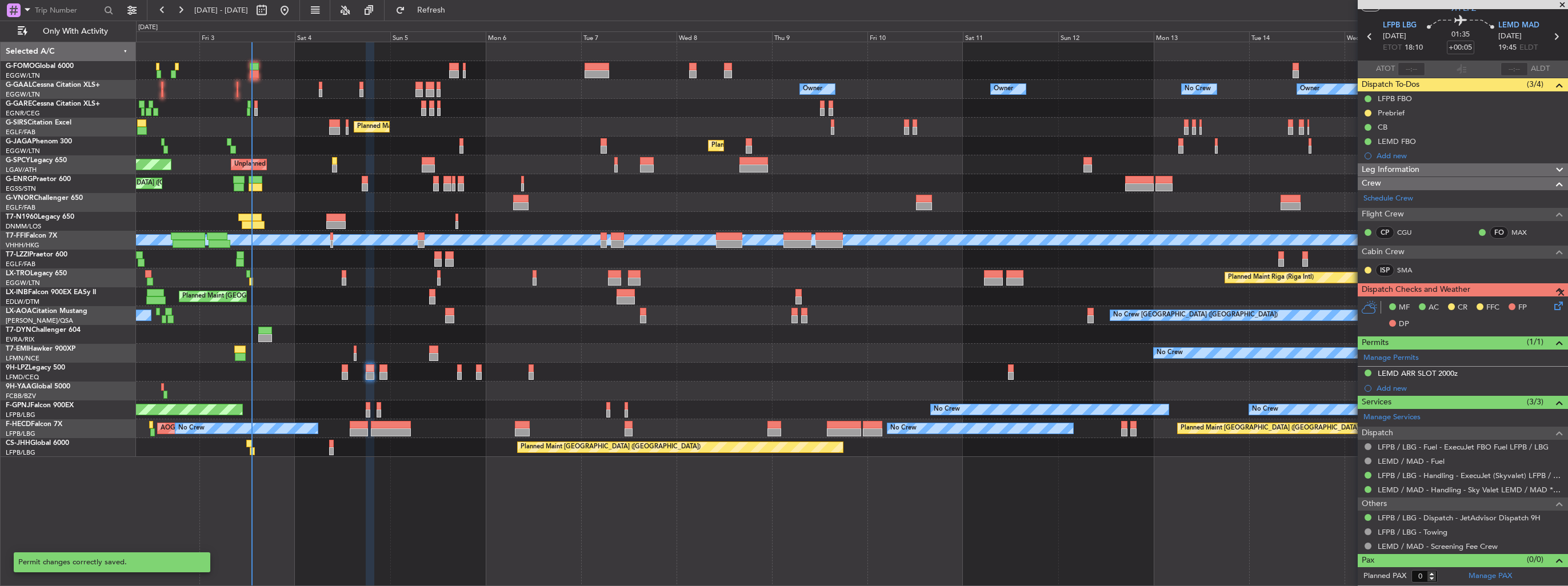
scroll to position [31, 0]
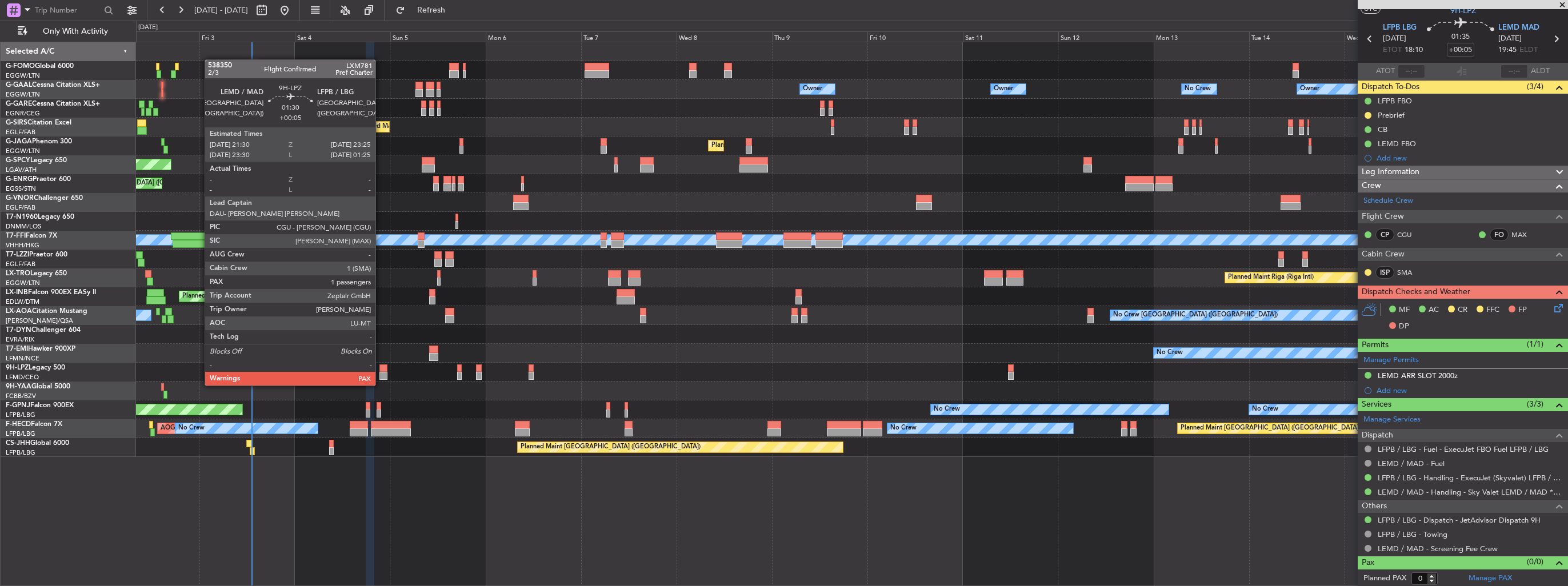
click at [380, 374] on div at bounding box center [384, 376] width 8 height 8
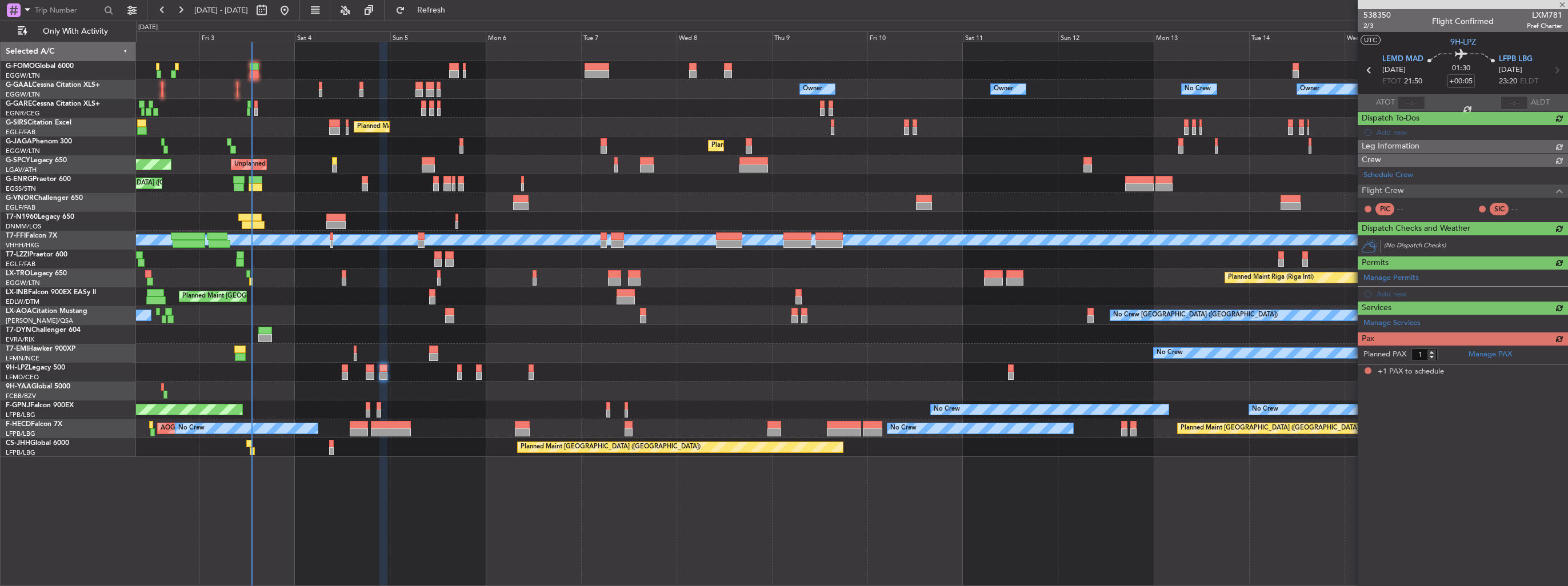
scroll to position [0, 0]
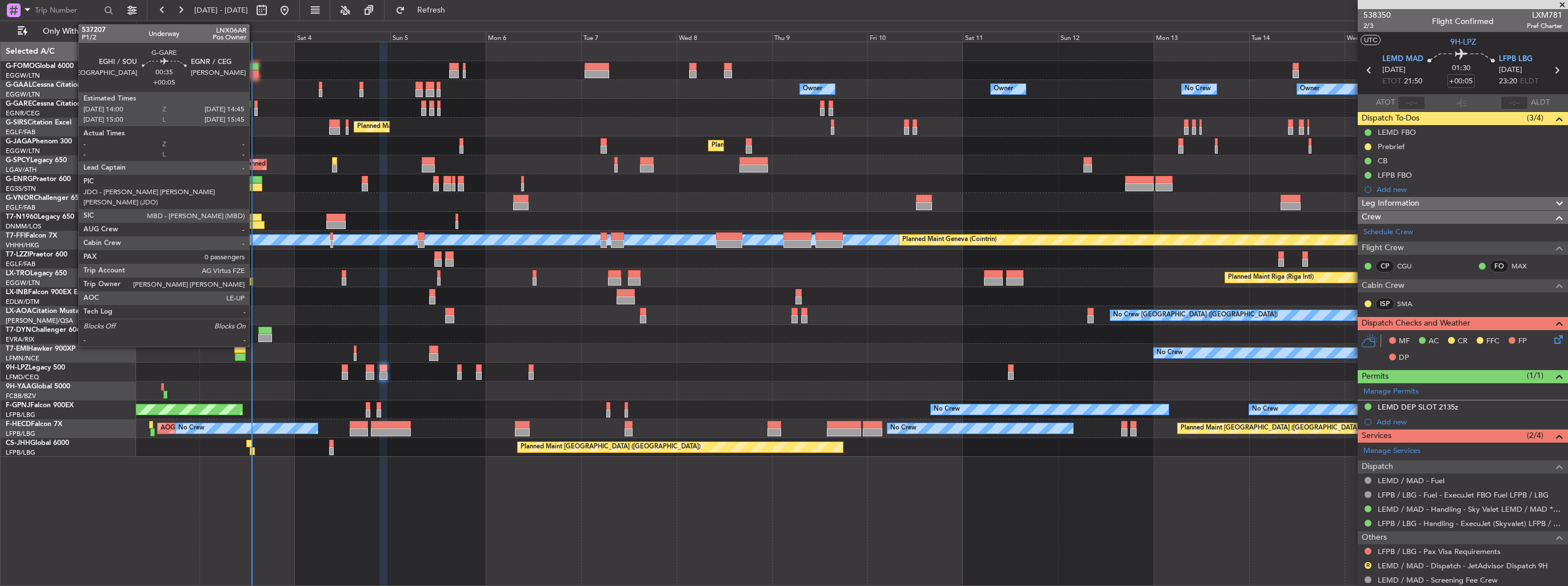
click at [254, 111] on div at bounding box center [256, 112] width 3 height 8
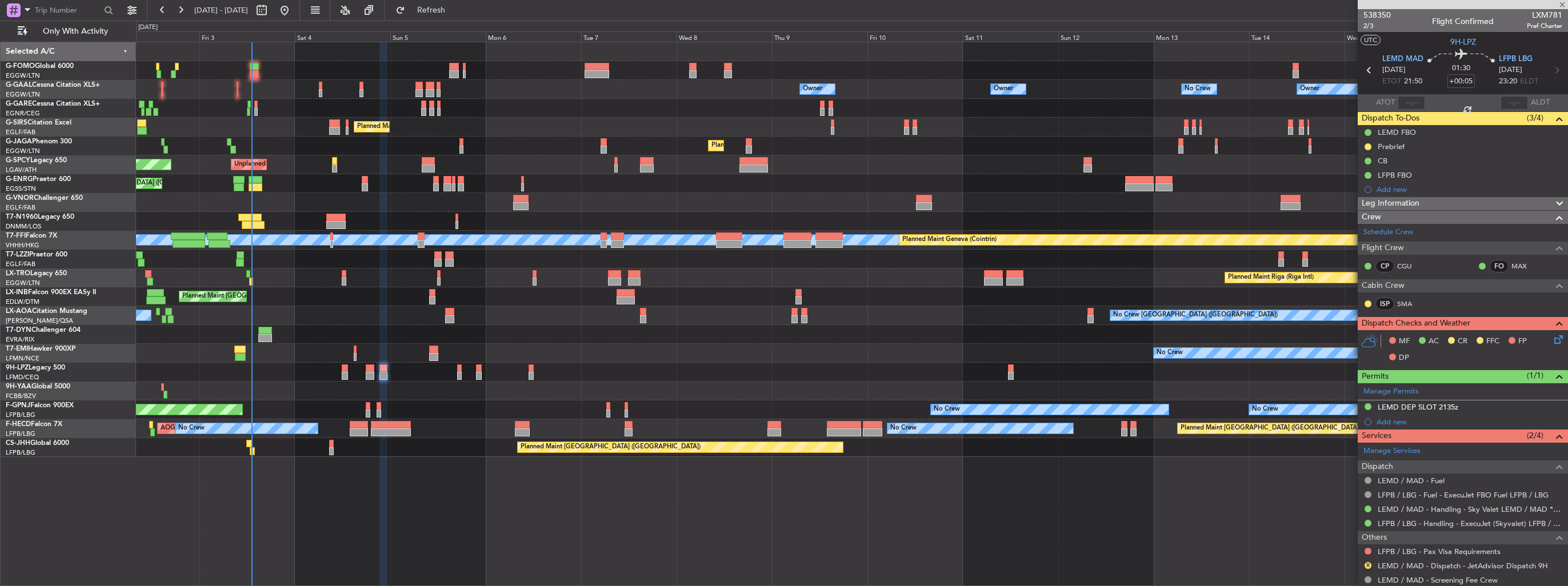
type input "0"
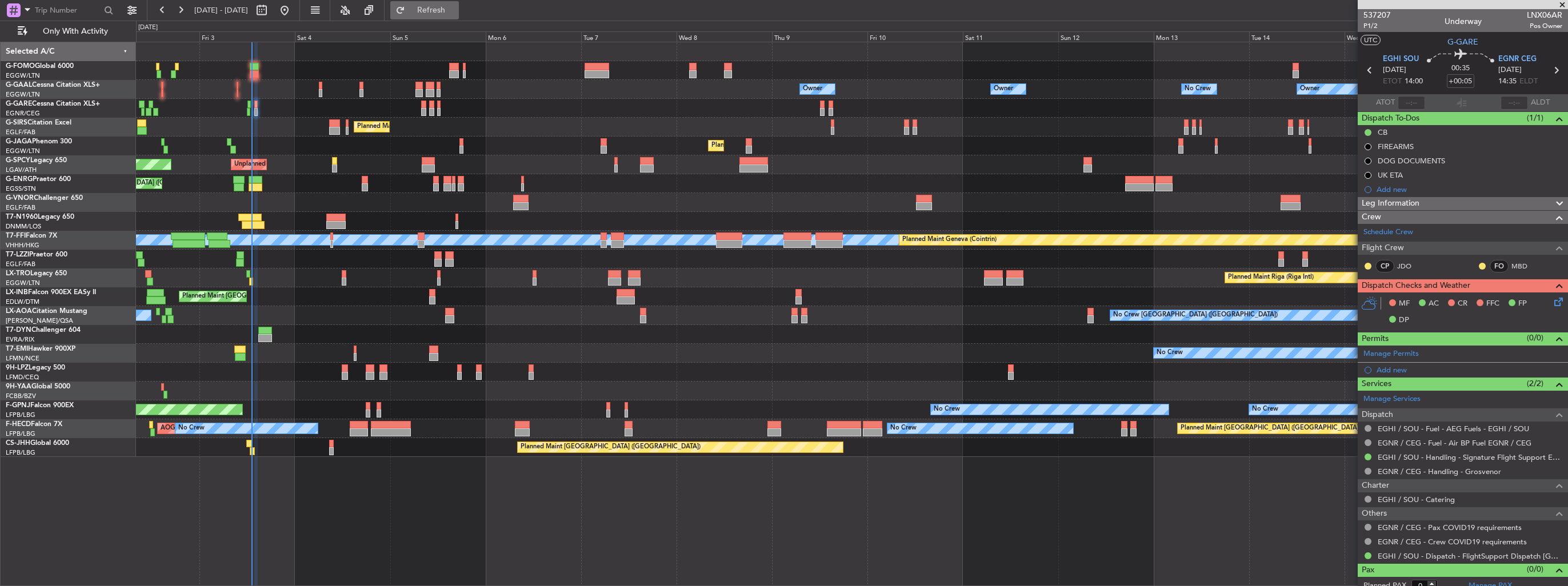
click at [459, 17] on button "Refresh" at bounding box center [424, 10] width 68 height 18
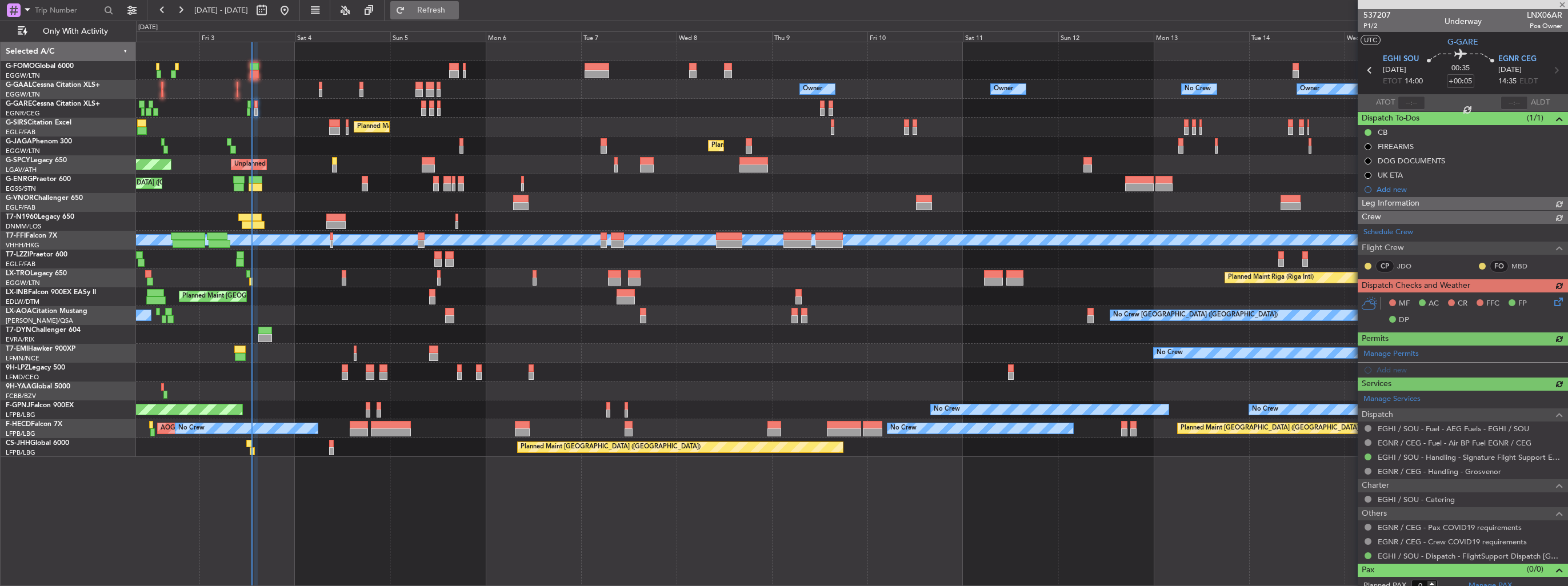
type input "13:09"
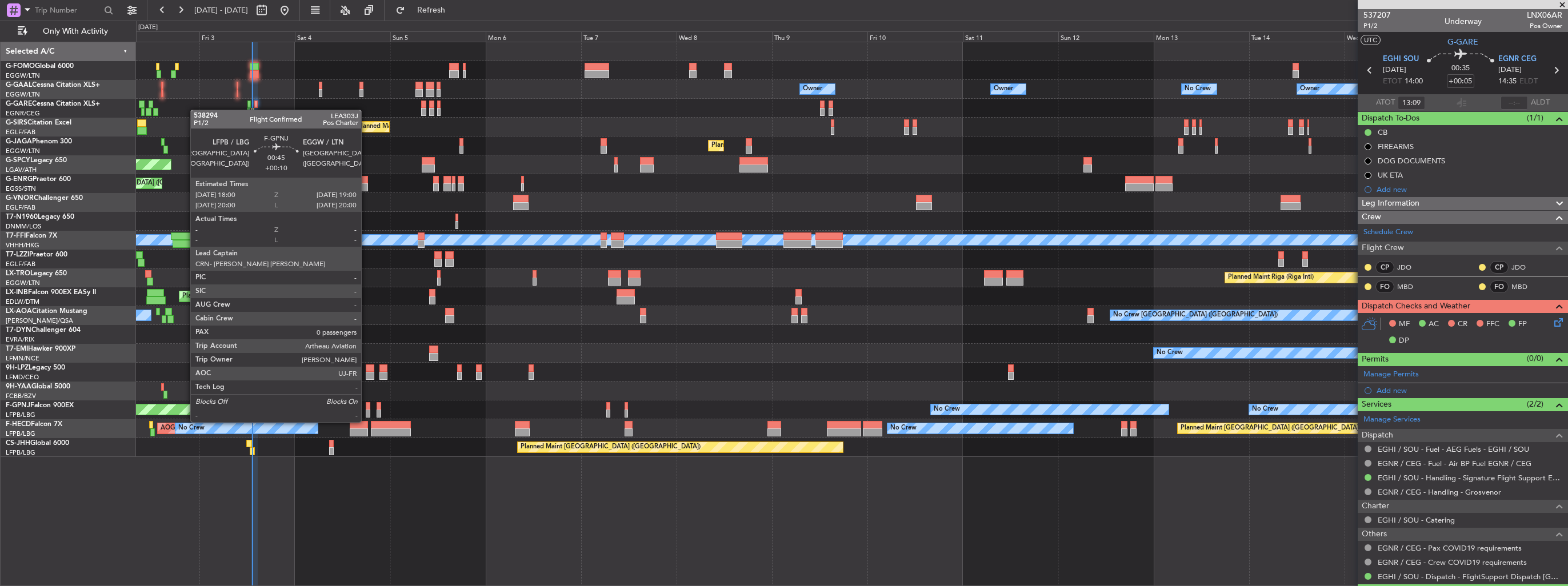
click at [367, 411] on div at bounding box center [367, 413] width 4 height 8
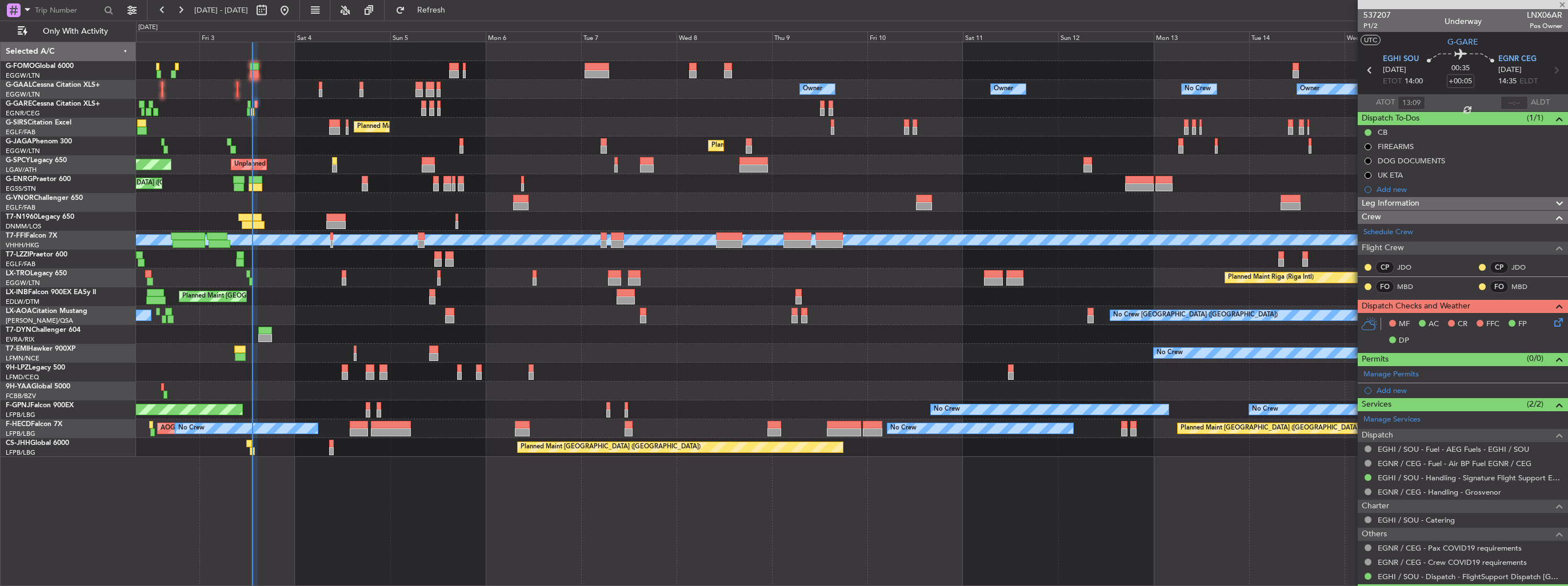
type input "+00:10"
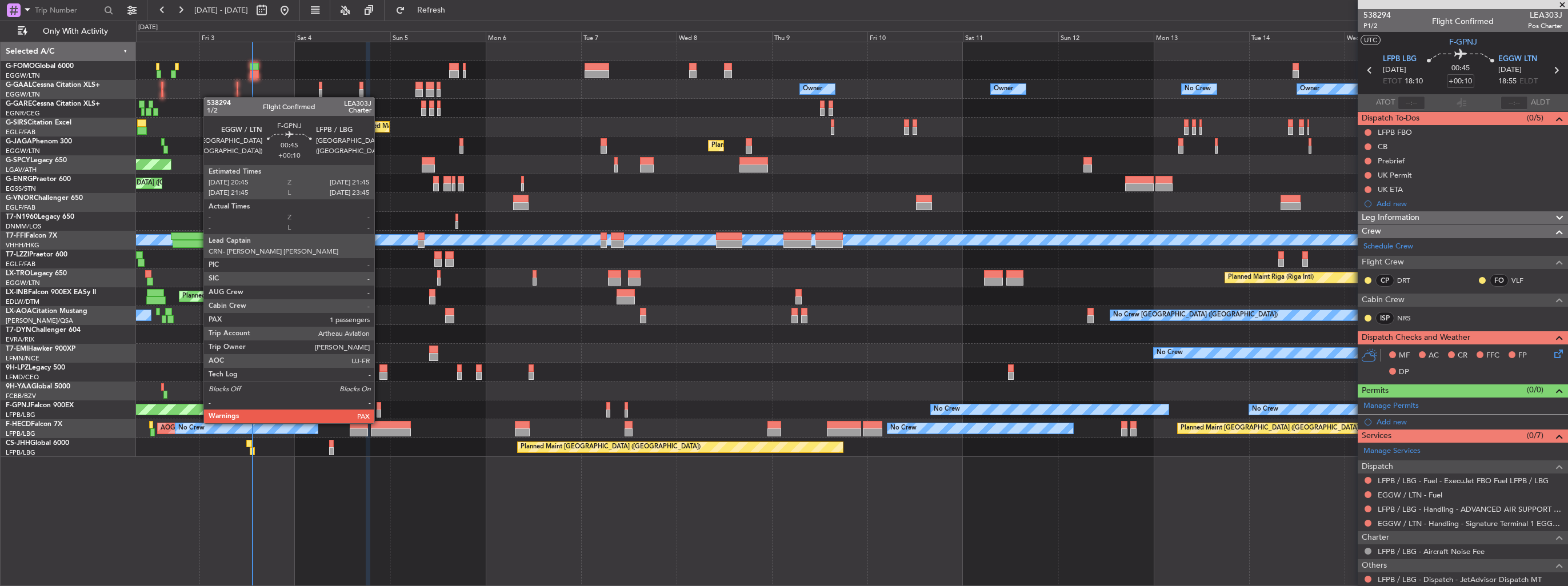
click at [380, 412] on div at bounding box center [378, 413] width 4 height 8
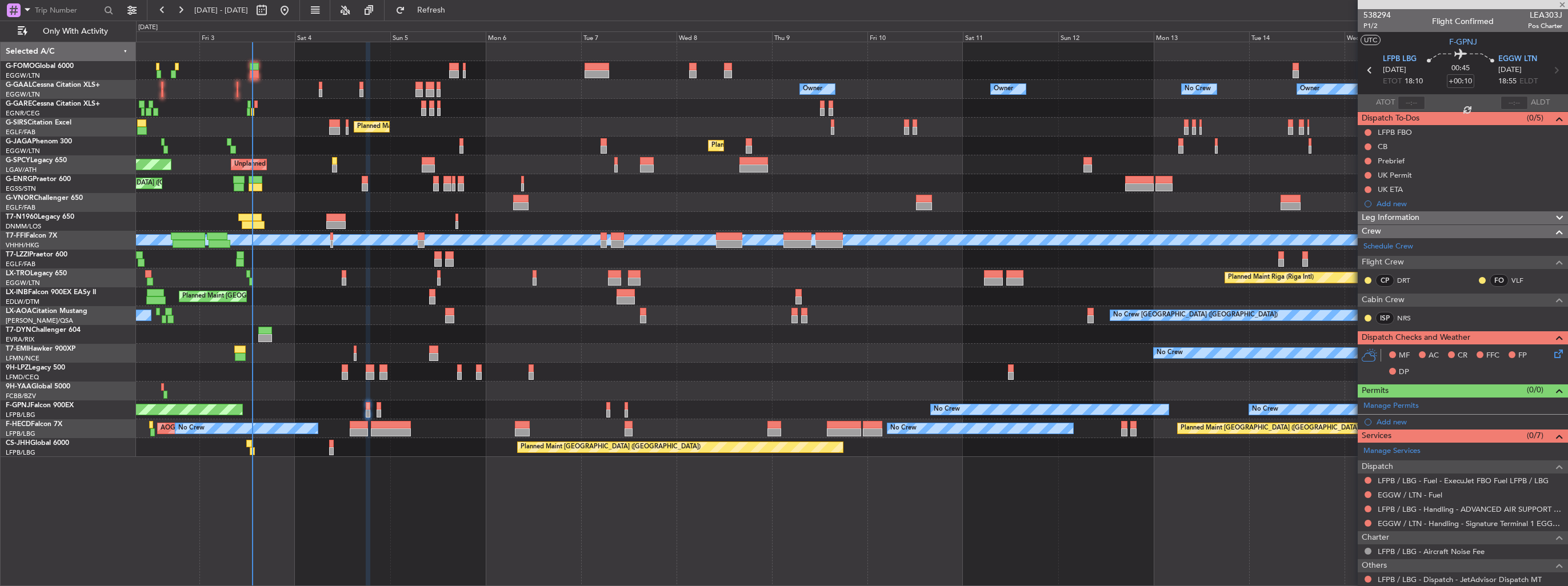
type input "7"
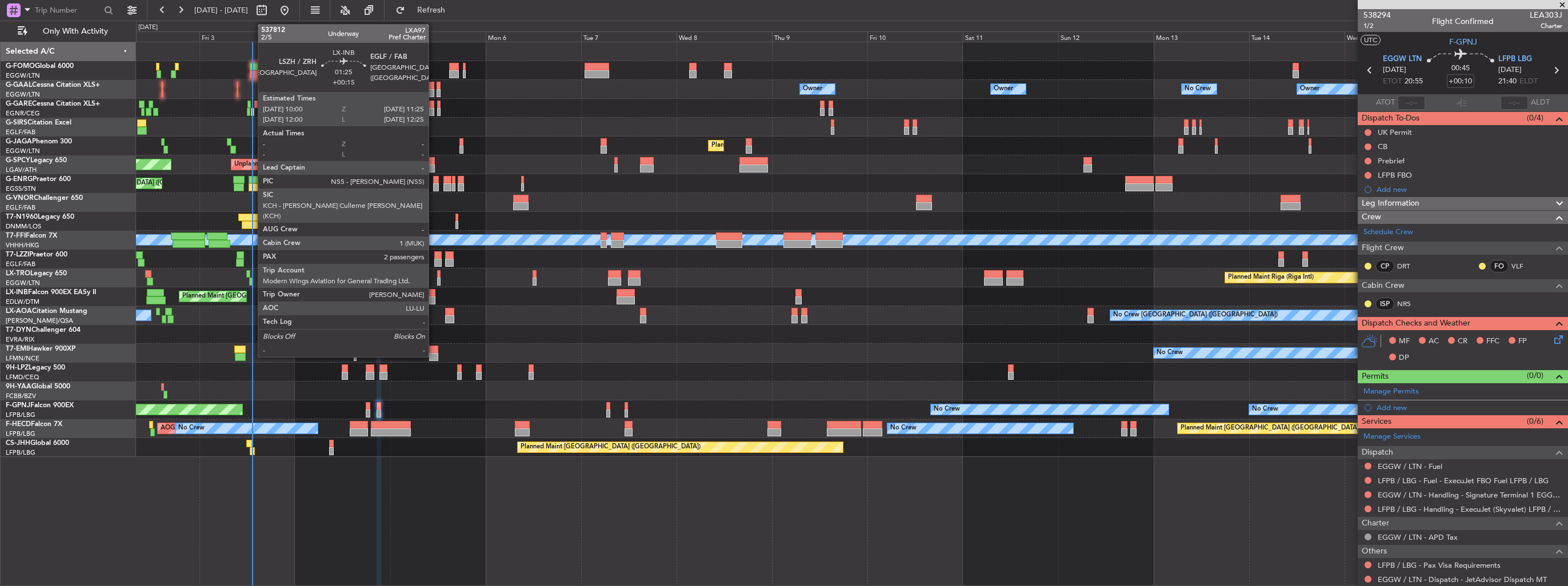
click at [434, 297] on div at bounding box center [431, 301] width 6 height 8
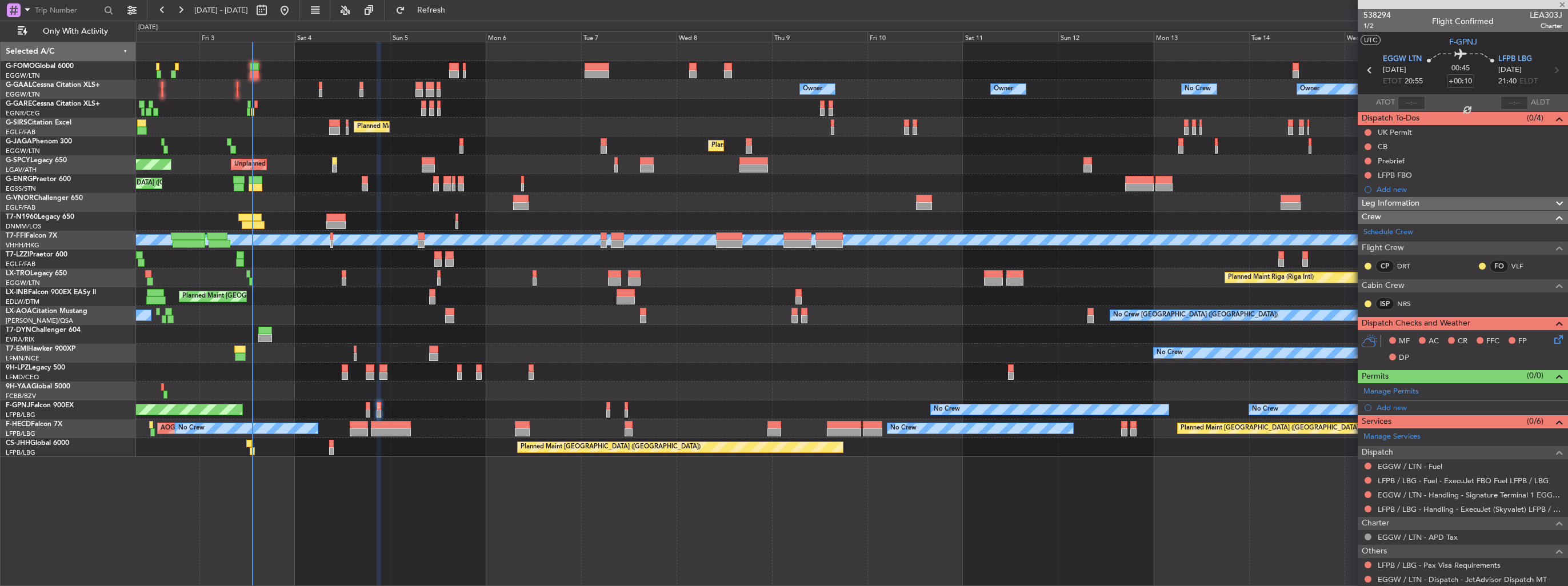
type input "+00:15"
type input "2"
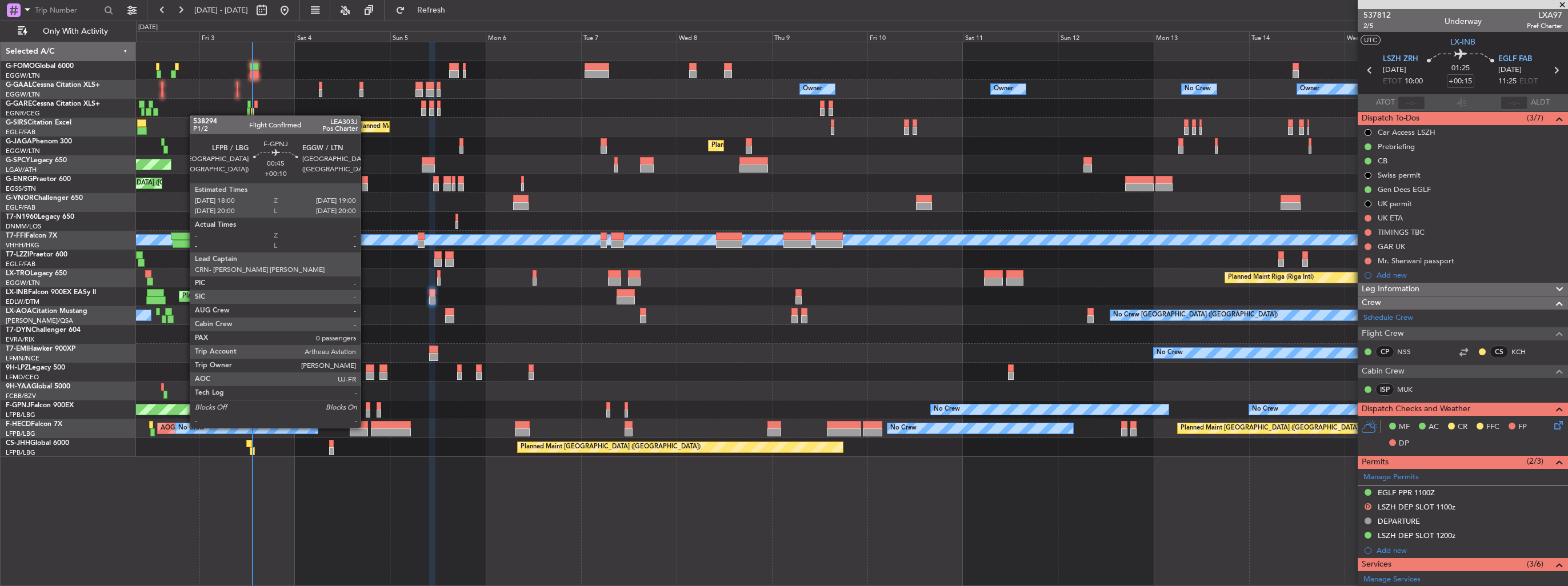
click at [366, 417] on div at bounding box center [367, 413] width 4 height 8
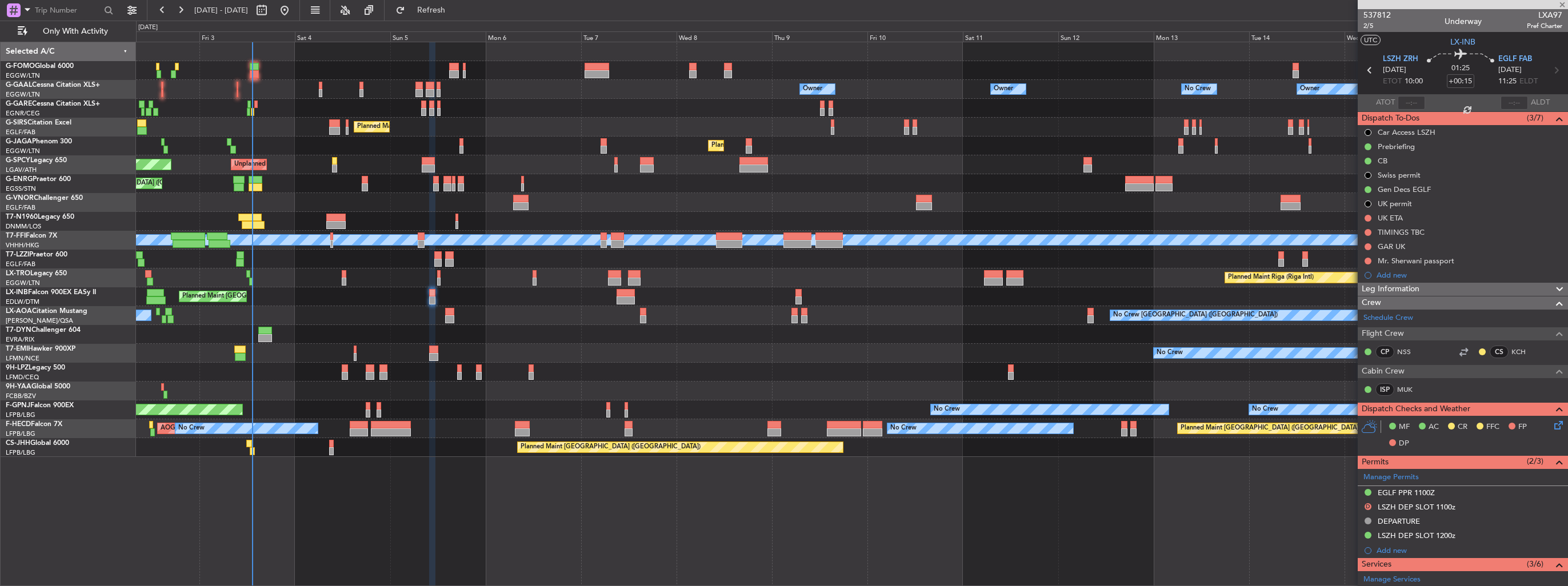
type input "+00:10"
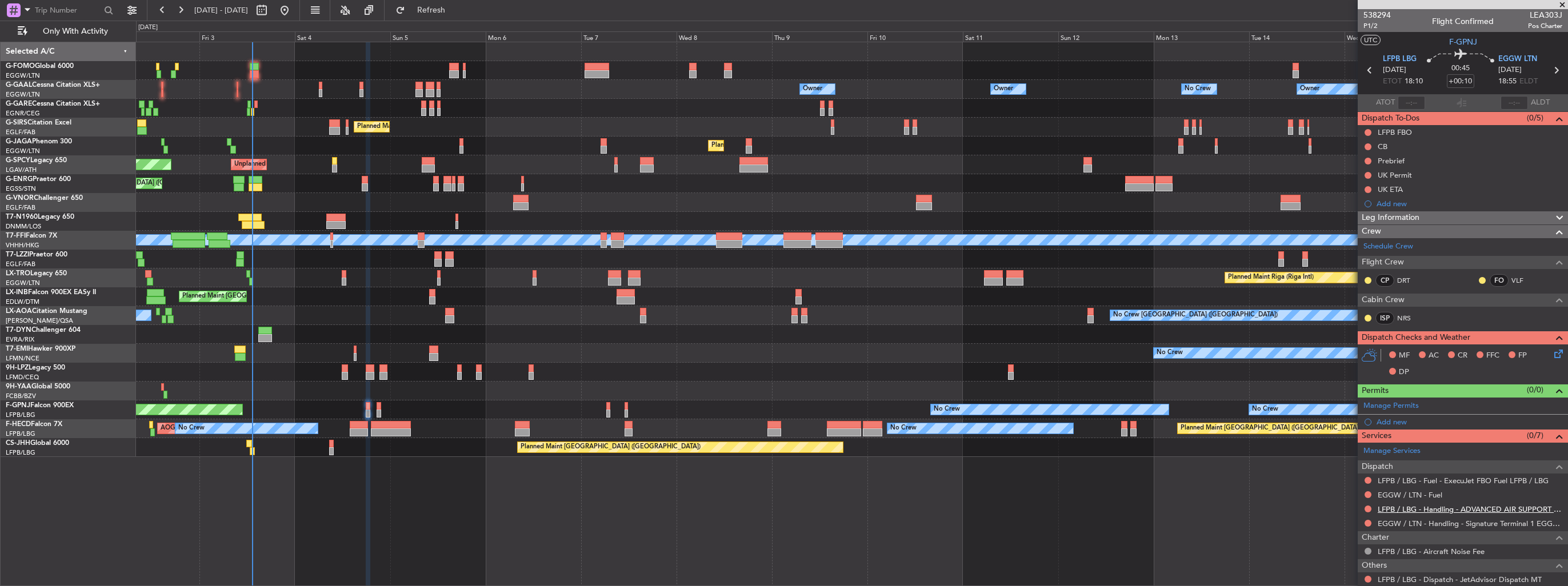
click at [1400, 505] on link "LFPB / LBG - Handling - ADVANCED AIR SUPPORT LFPB" at bounding box center [1469, 510] width 185 height 10
click at [1399, 505] on link "LFPB / LBG - Handling - ADVANCED AIR SUPPORT LFPB" at bounding box center [1469, 510] width 185 height 10
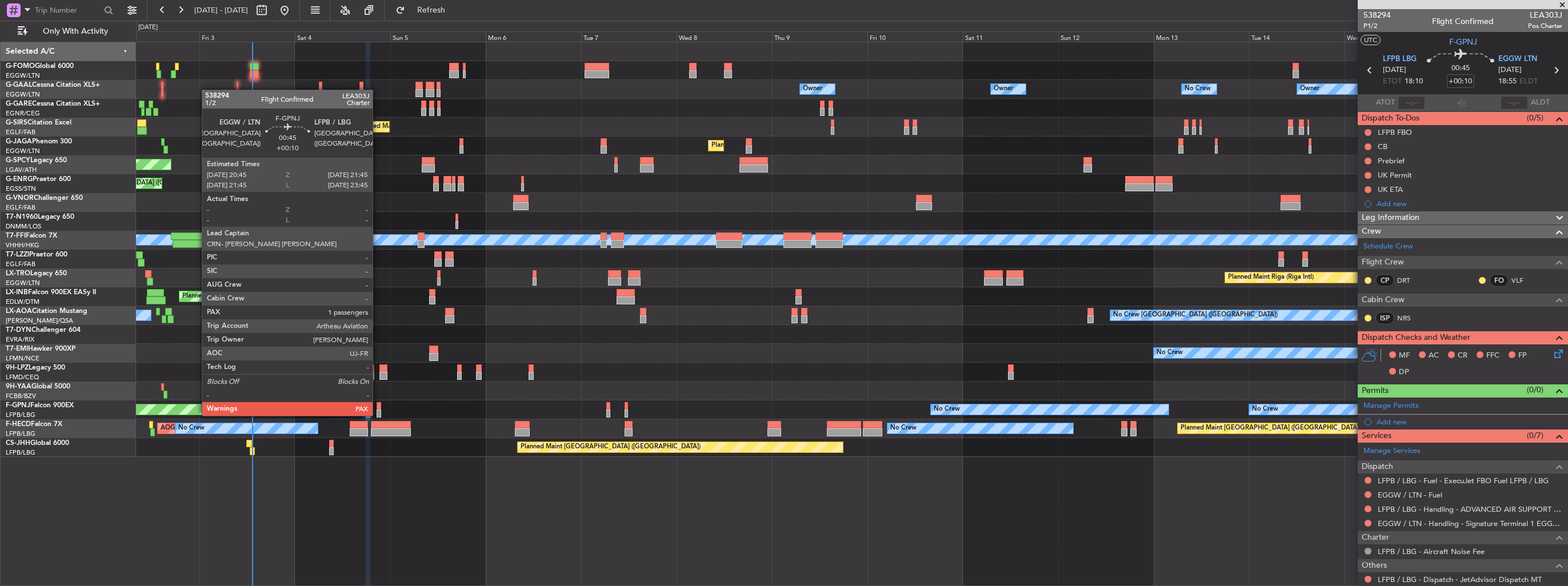
click at [378, 404] on div at bounding box center [378, 406] width 4 height 8
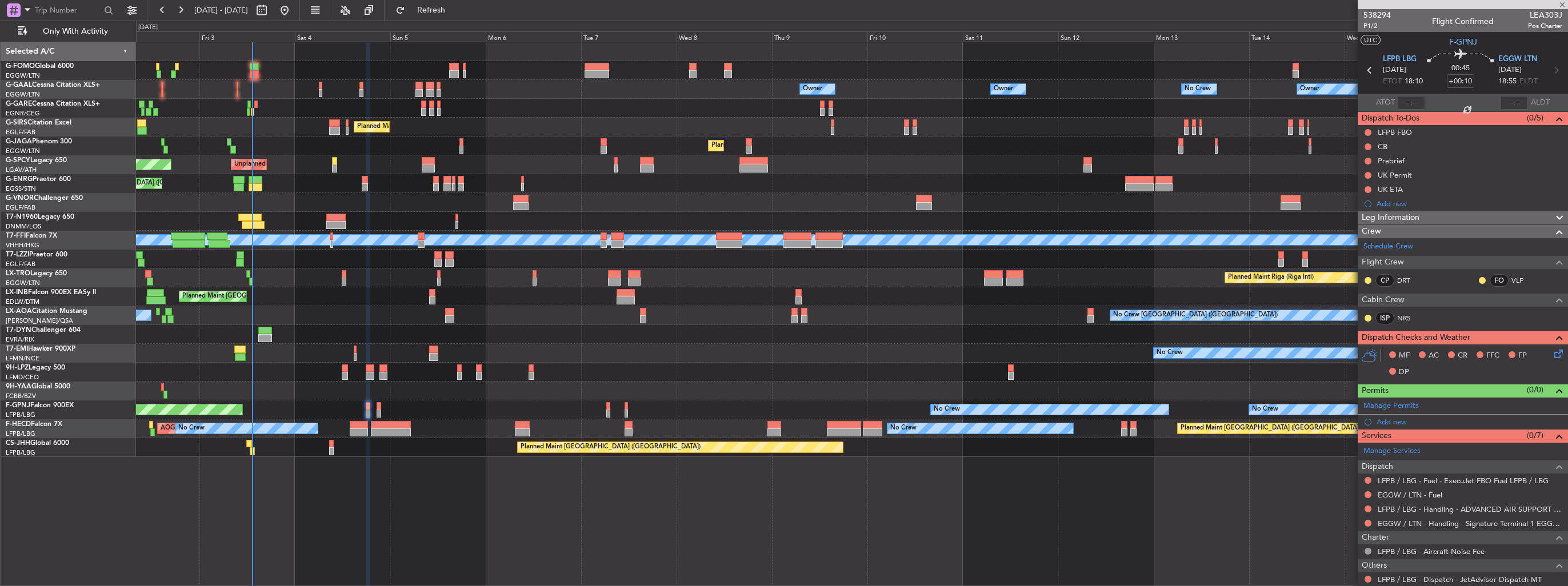
type input "7"
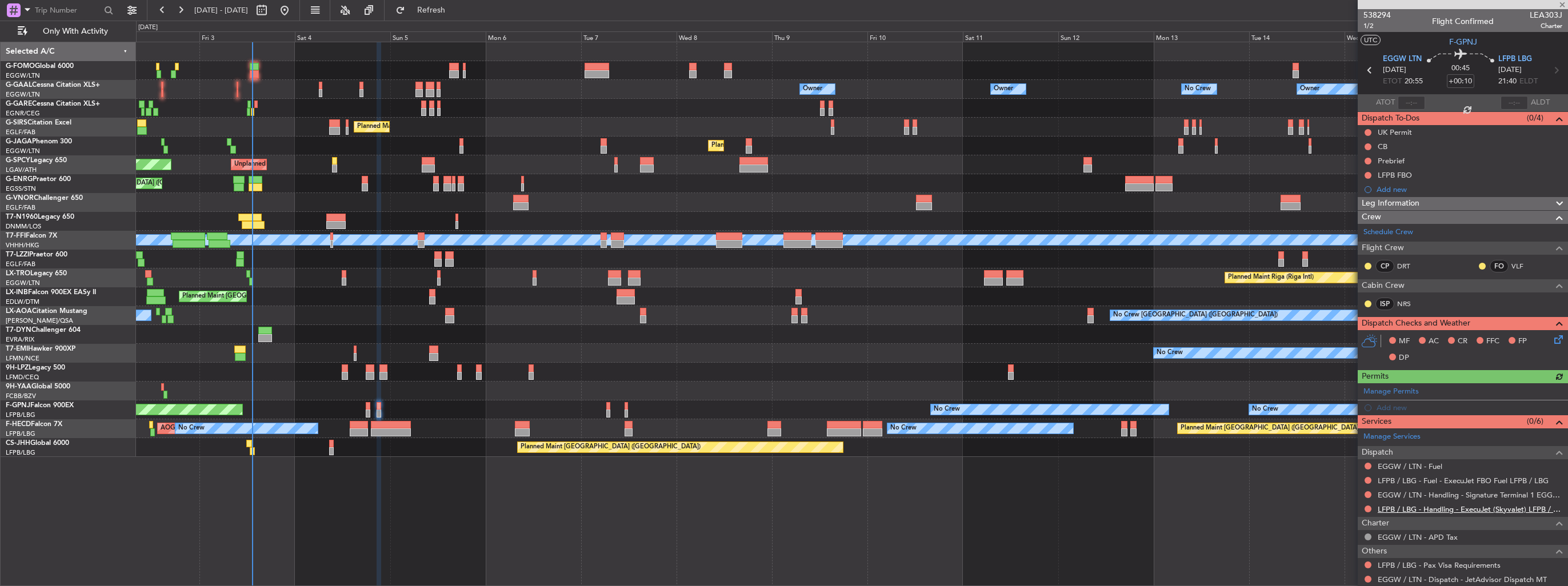
click at [1478, 509] on link "LFPB / LBG - Handling - ExecuJet (Skyvalet) LFPB / LBG" at bounding box center [1469, 510] width 185 height 10
click at [1455, 493] on link "EGGW / LTN - Handling - Signature Terminal 1 EGGW / LTN" at bounding box center [1469, 496] width 185 height 10
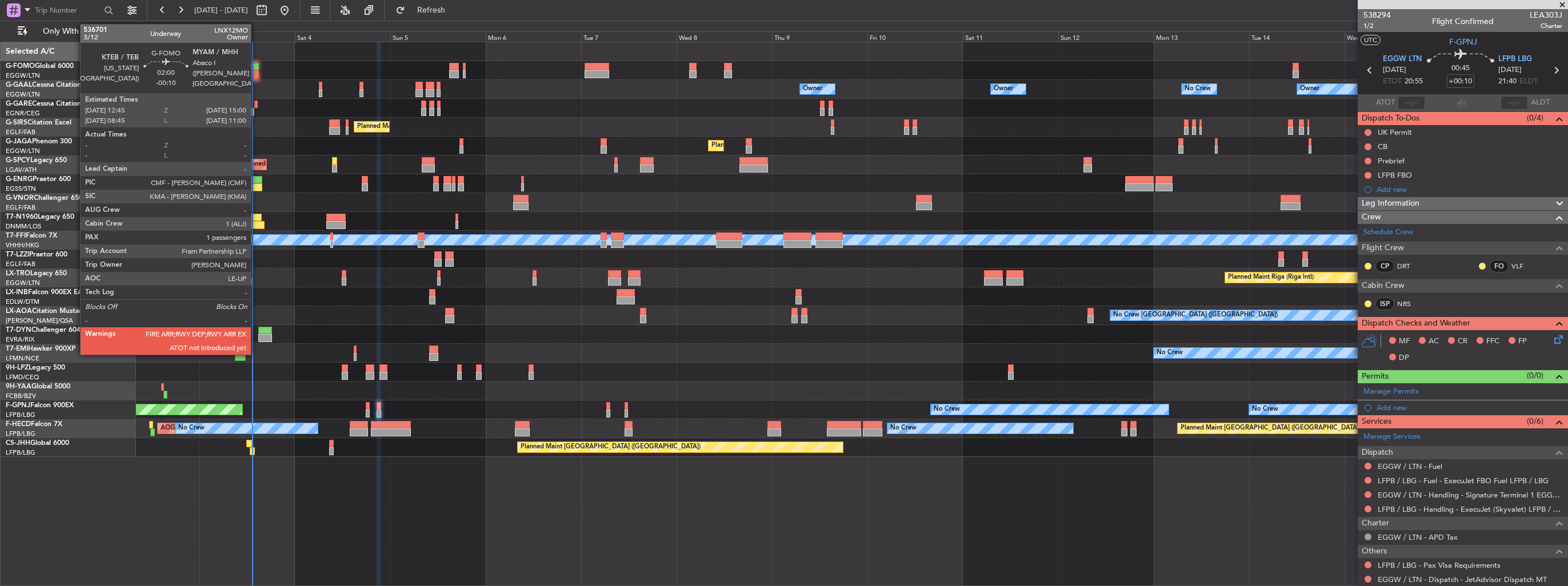
click at [256, 71] on div at bounding box center [254, 75] width 9 height 8
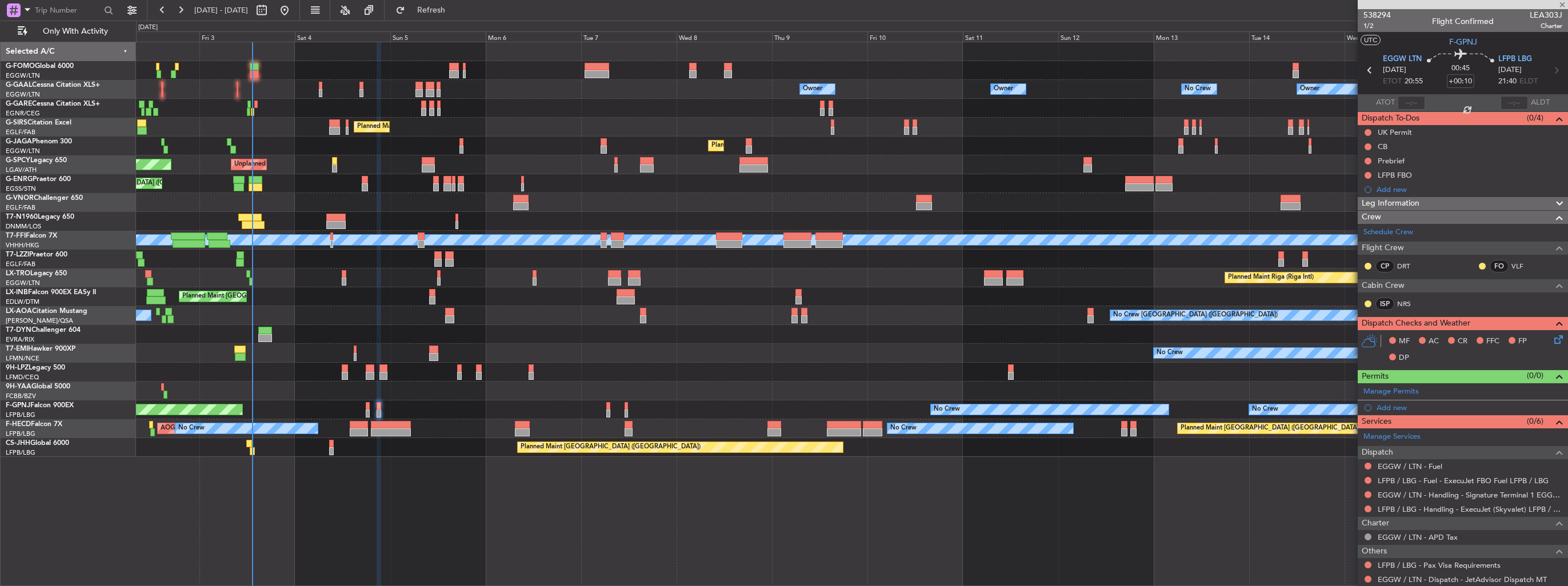
type input "-00:10"
type input "1"
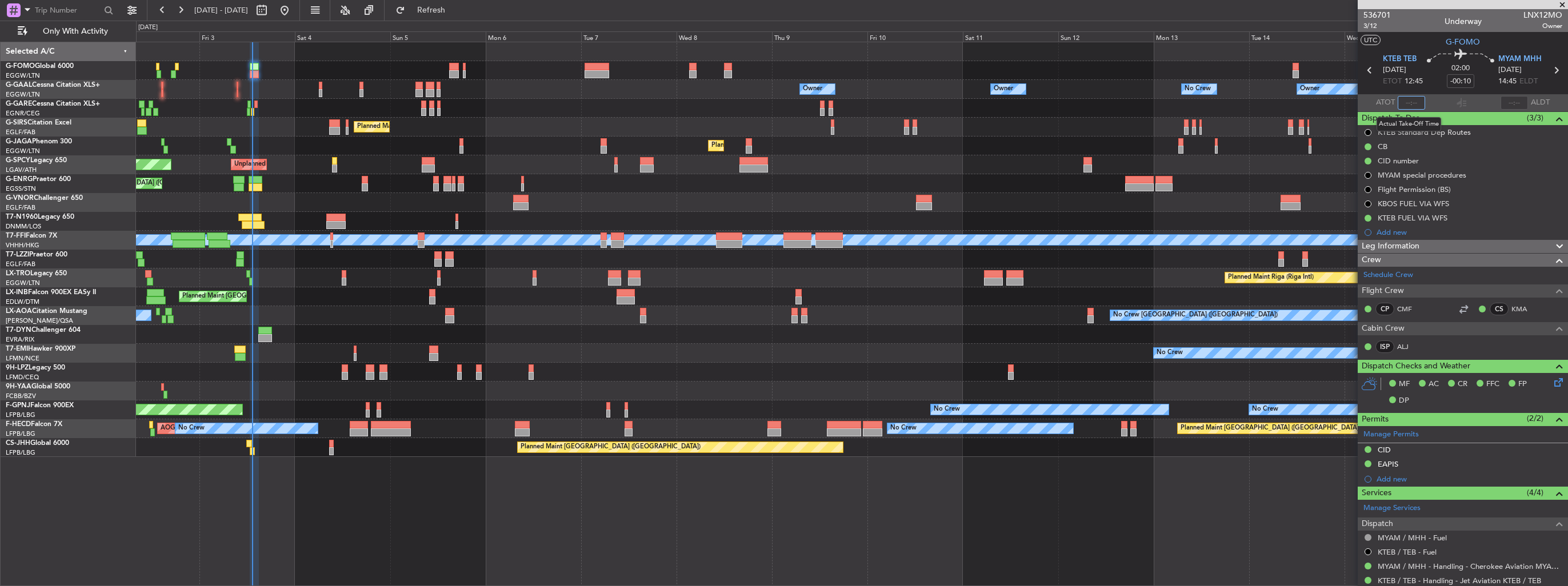
click at [1404, 102] on input "text" at bounding box center [1411, 103] width 27 height 14
type input "13:20"
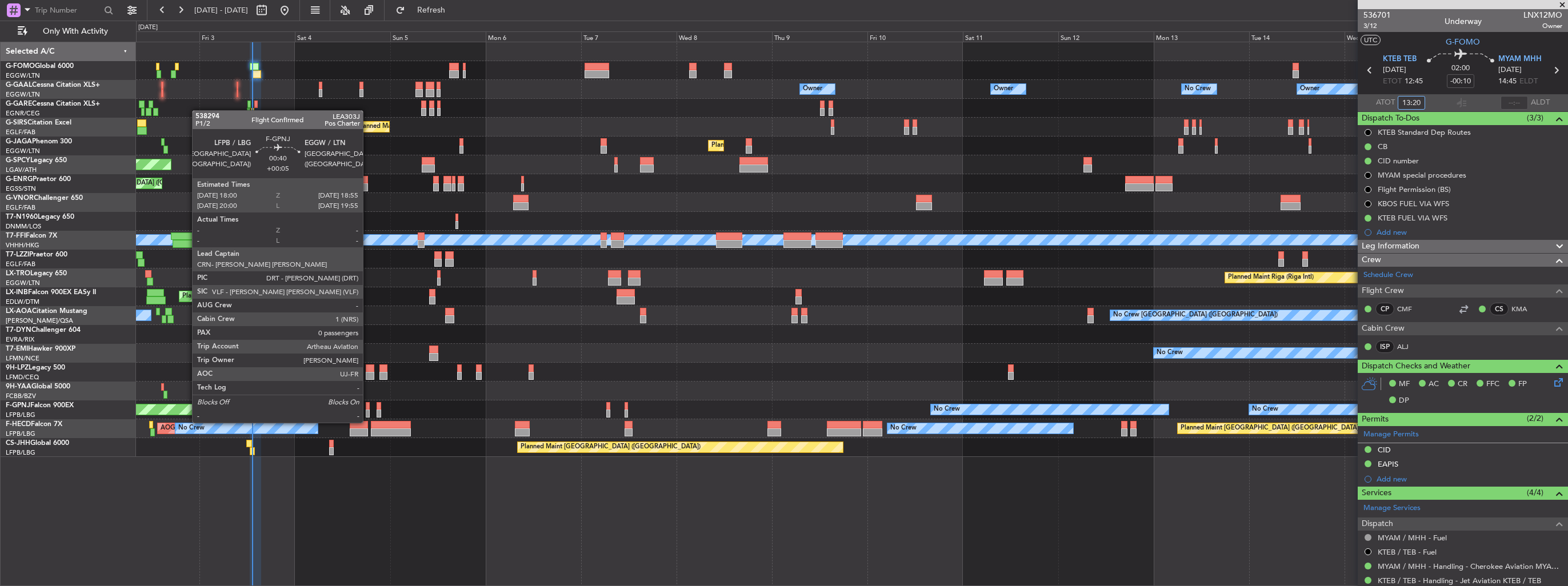
click at [368, 412] on div at bounding box center [367, 413] width 4 height 8
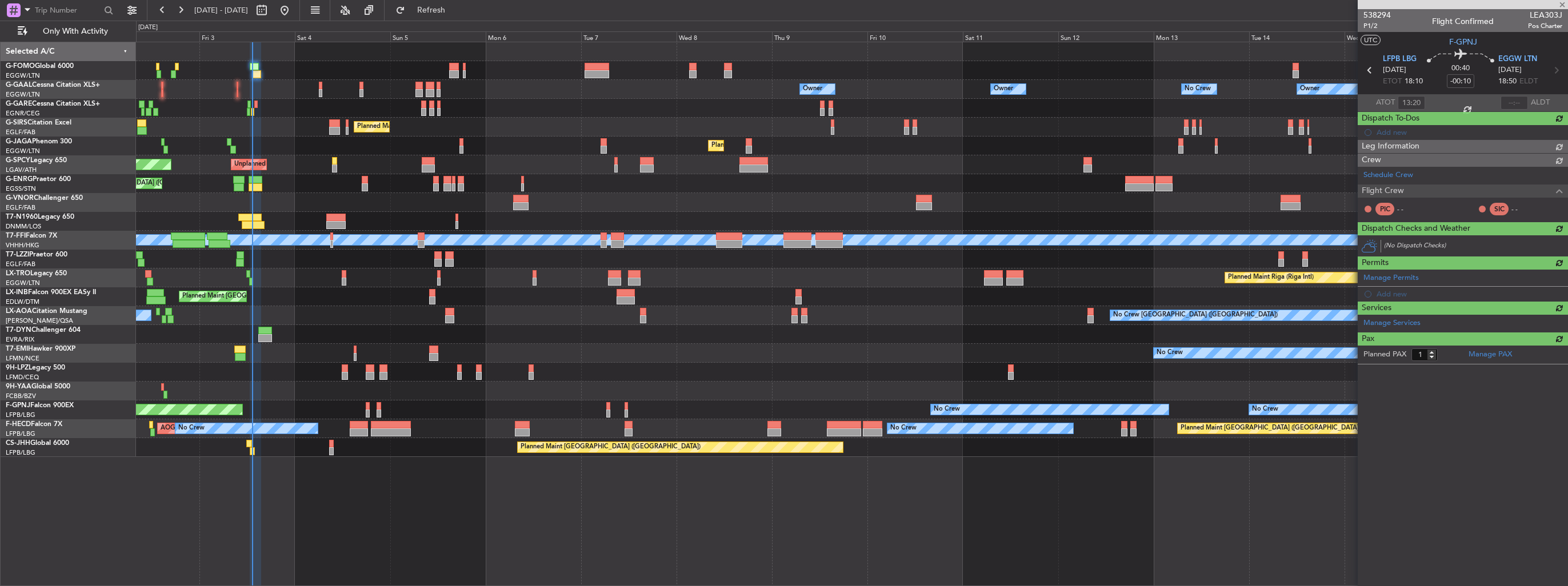
type input "+00:05"
type input "0"
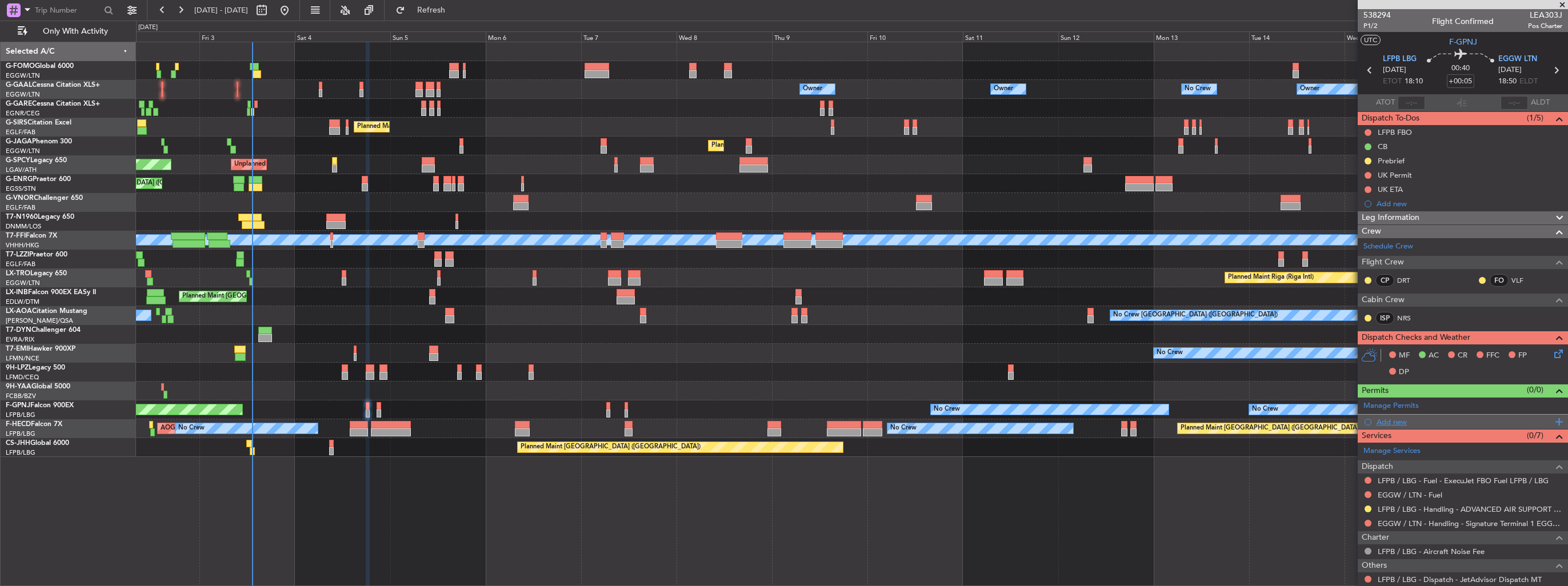
click at [1389, 418] on div "Add new" at bounding box center [1464, 422] width 175 height 10
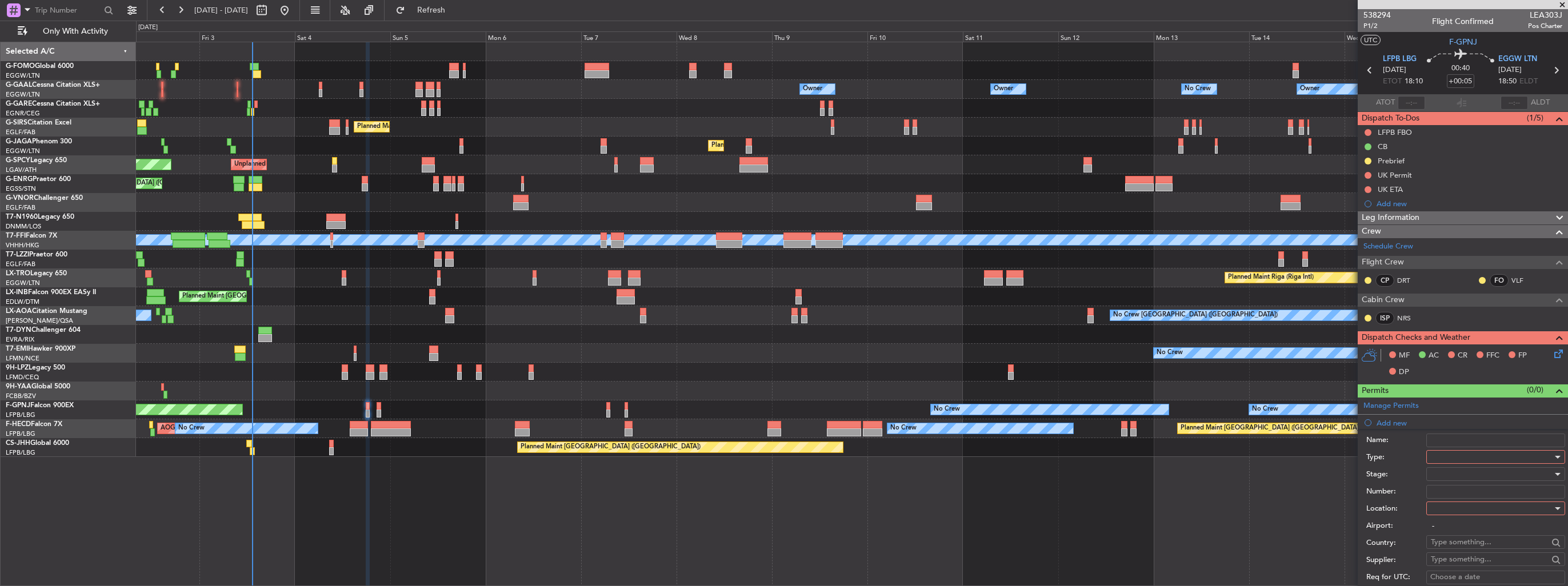
click at [1465, 454] on div at bounding box center [1492, 457] width 122 height 17
click at [1468, 557] on span "Slot" at bounding box center [1492, 564] width 120 height 17
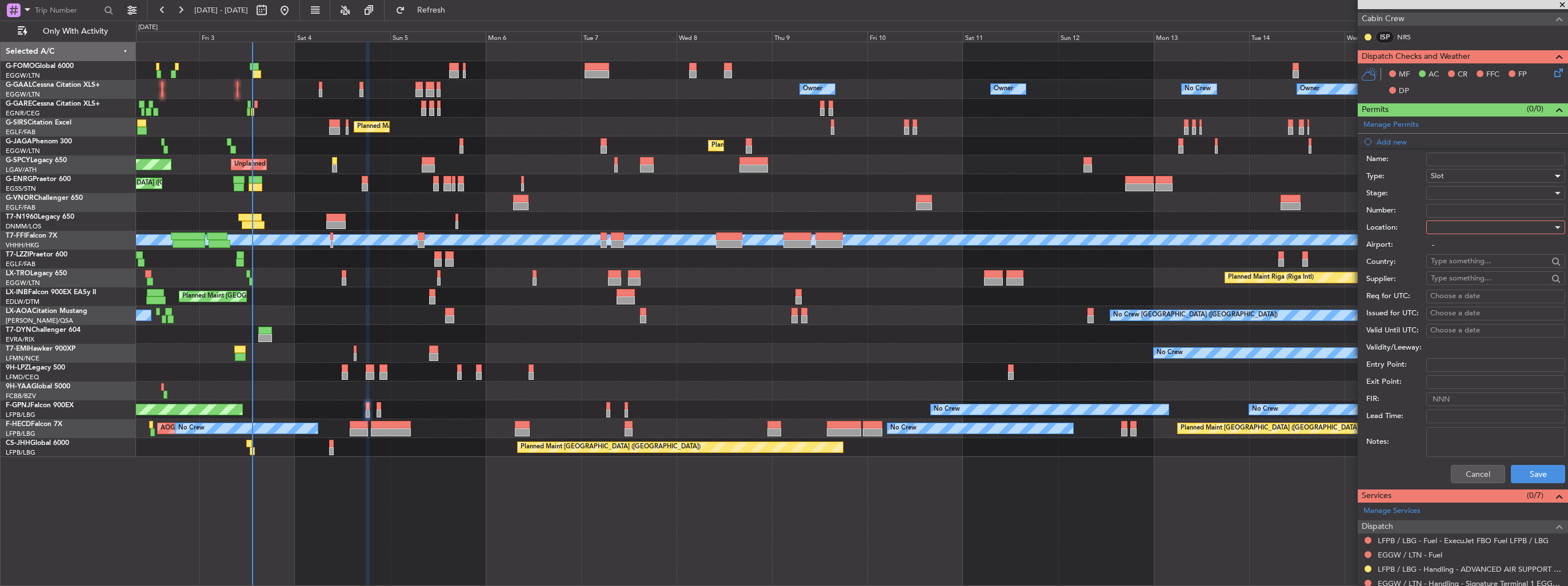
scroll to position [343, 0]
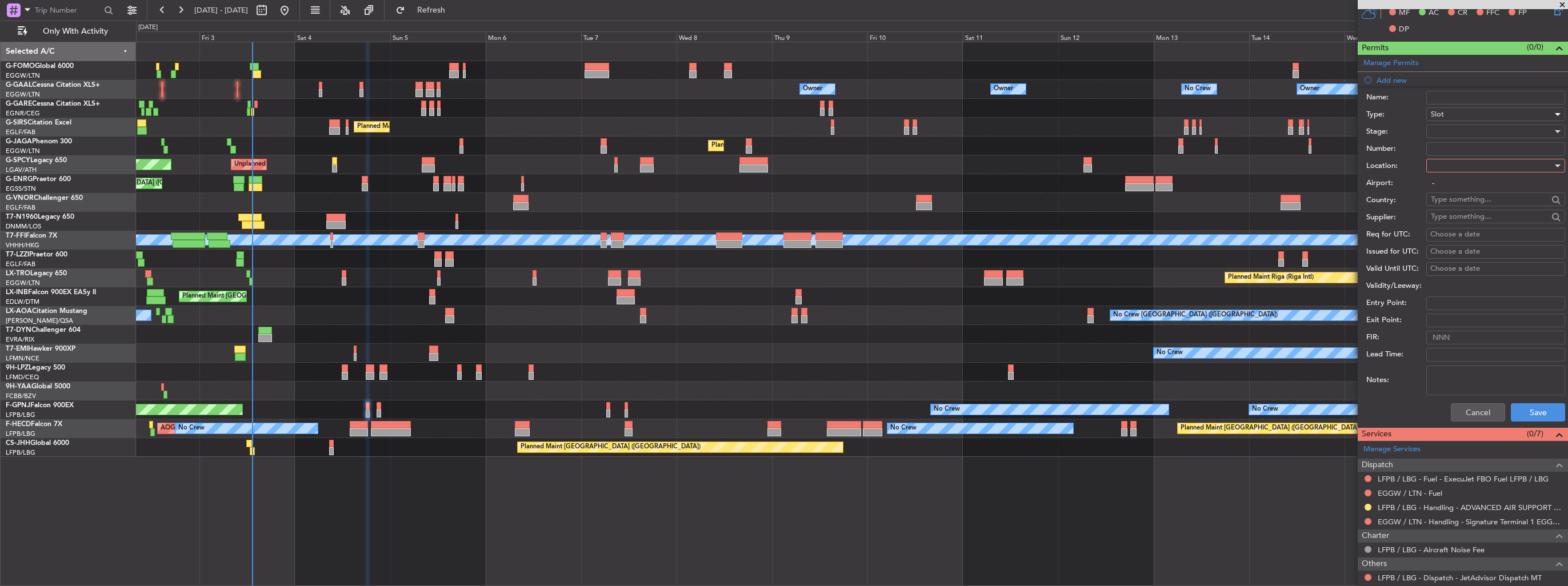
click at [1464, 167] on div at bounding box center [1492, 165] width 122 height 17
click at [1460, 224] on span "Arrival" at bounding box center [1492, 222] width 120 height 17
type input "EGGW / LTN"
click at [1456, 127] on div at bounding box center [1492, 131] width 122 height 17
click at [1467, 203] on span "Requested" at bounding box center [1492, 205] width 120 height 17
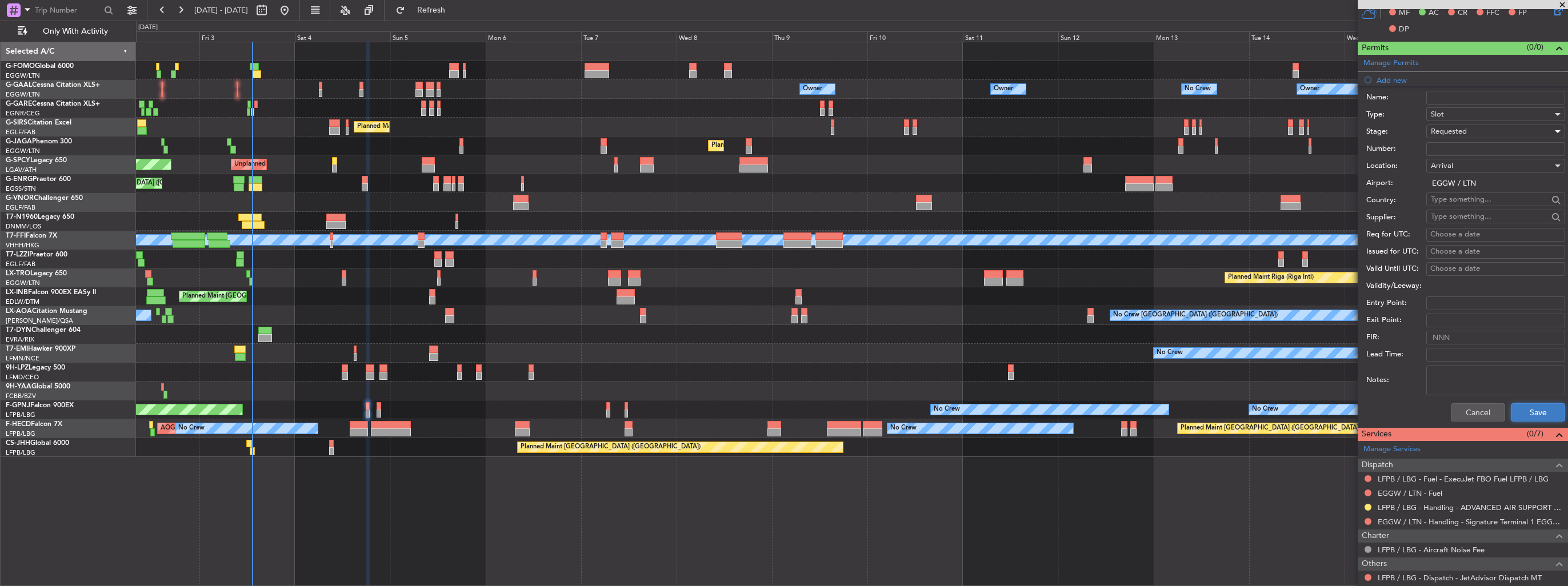
click at [1521, 416] on button "Save" at bounding box center [1538, 413] width 54 height 18
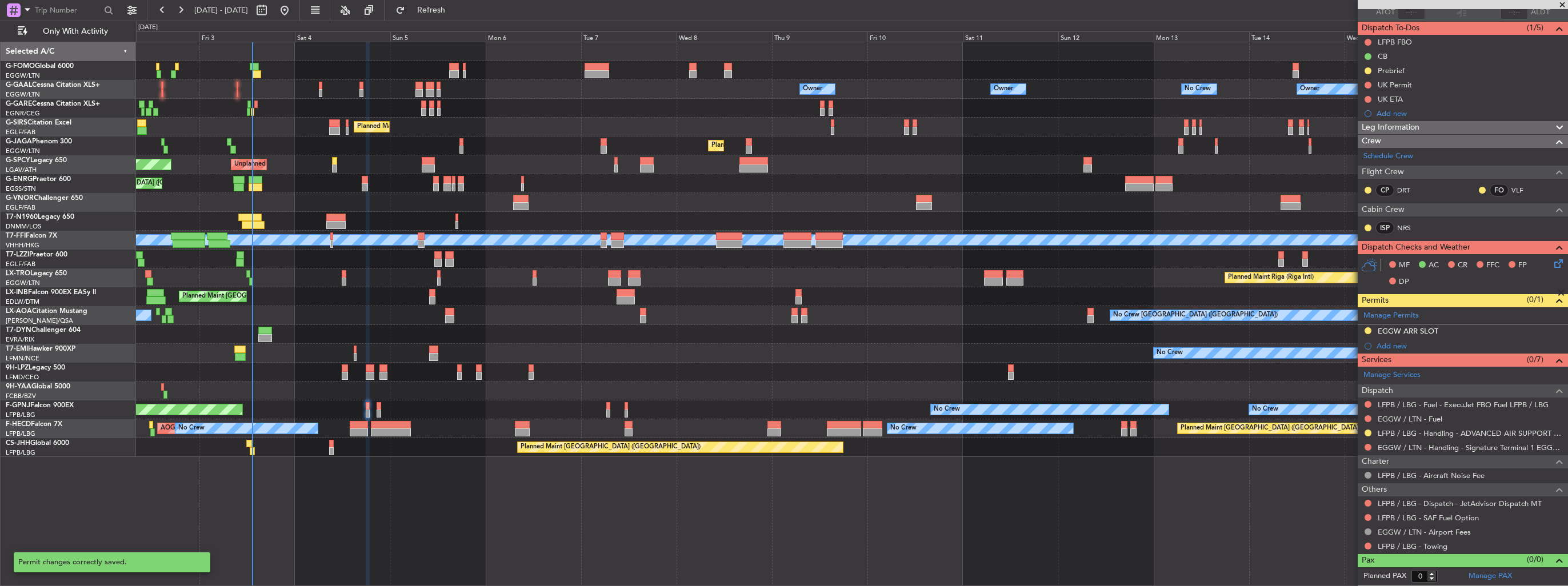
scroll to position [87, 0]
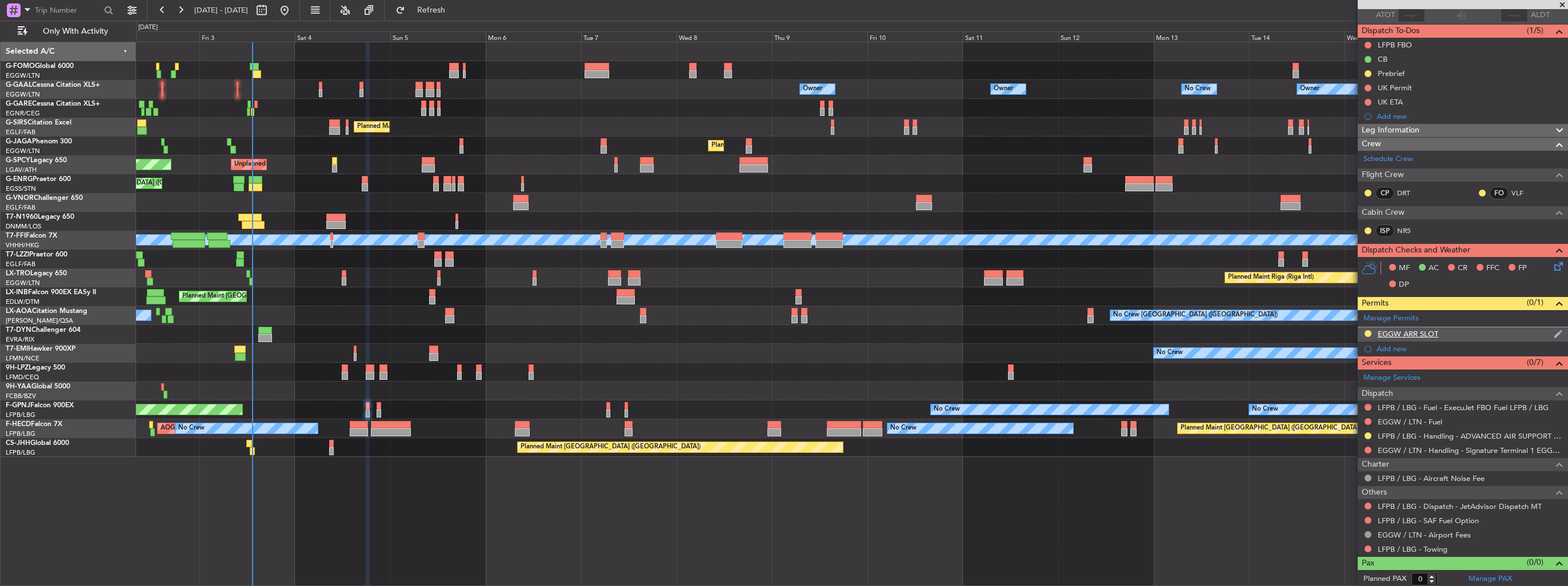
click at [1553, 332] on img at bounding box center [1557, 334] width 8 height 11
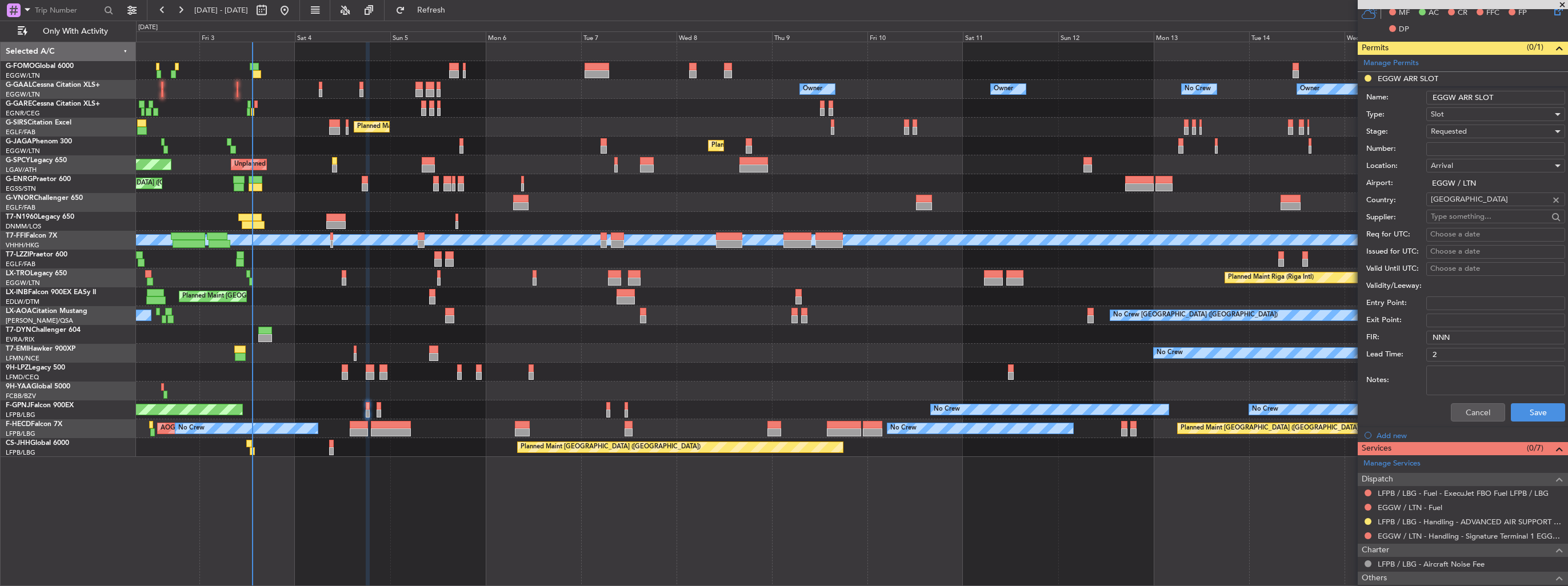
click at [1531, 98] on input "EGGW ARR SLOT" at bounding box center [1495, 98] width 139 height 14
type input "EGGW ARR SLOT 1855z"
click at [1538, 408] on button "Save" at bounding box center [1538, 413] width 54 height 18
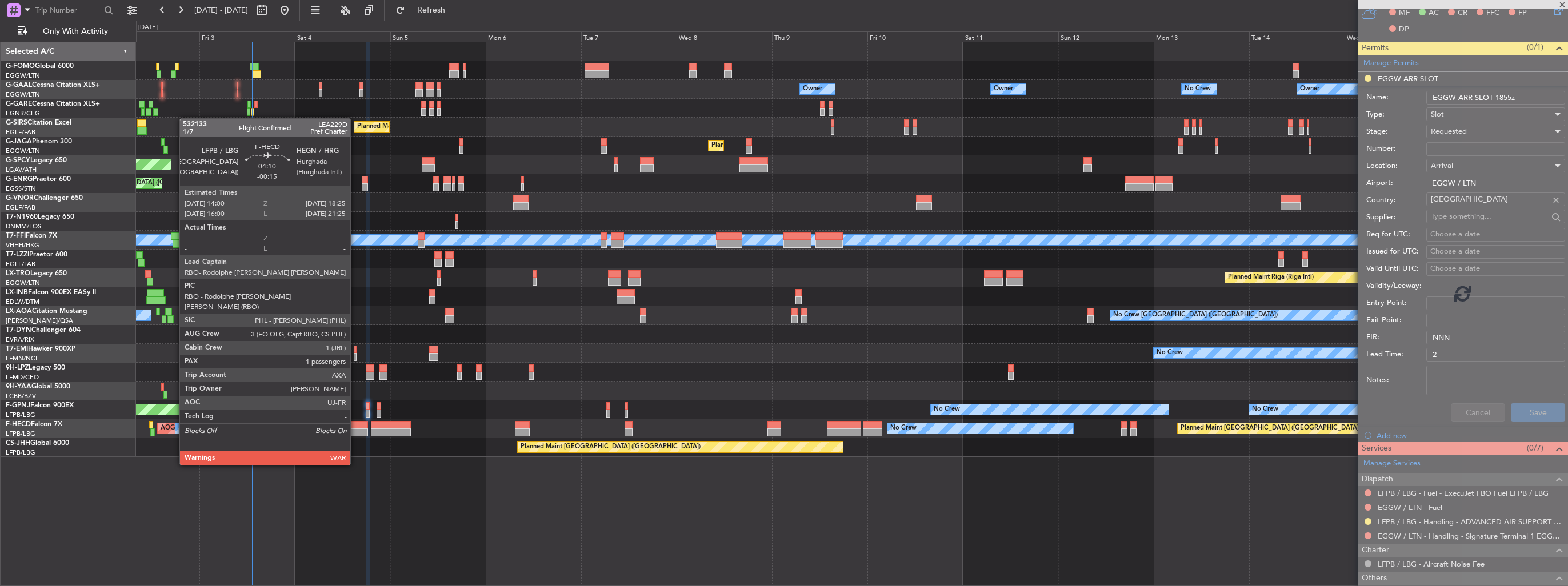
scroll to position [87, 0]
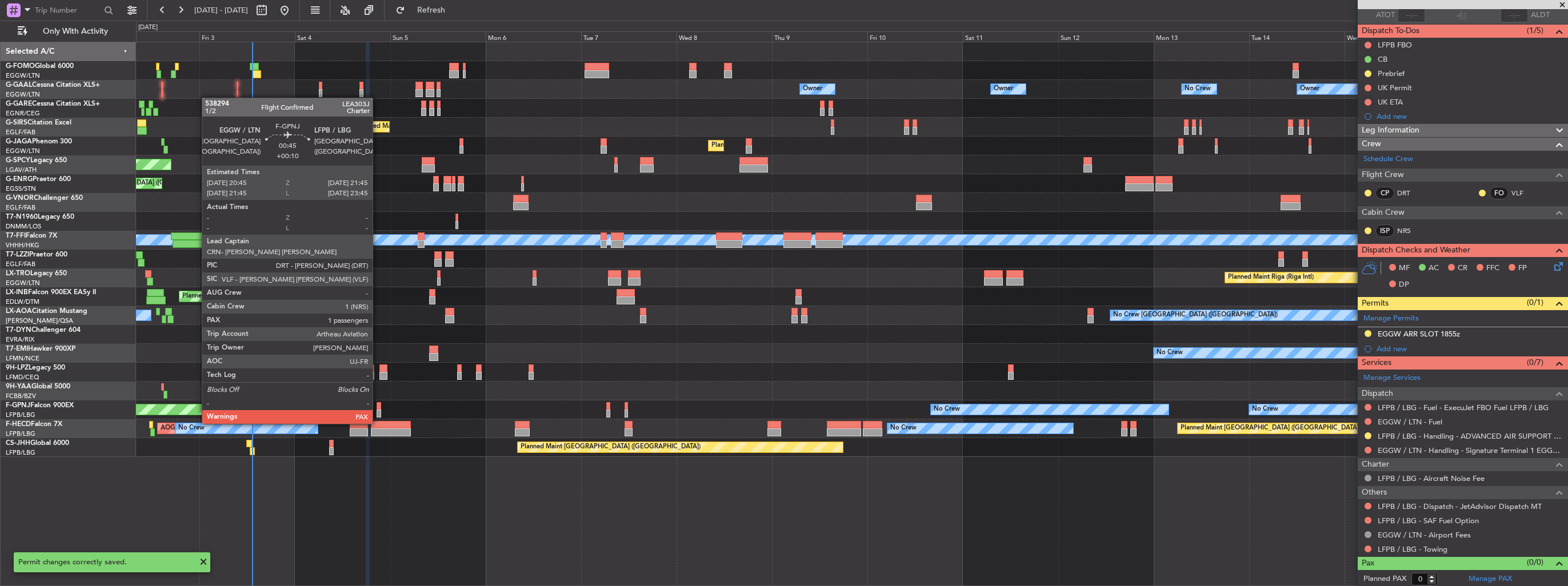
click at [378, 413] on div at bounding box center [378, 413] width 4 height 8
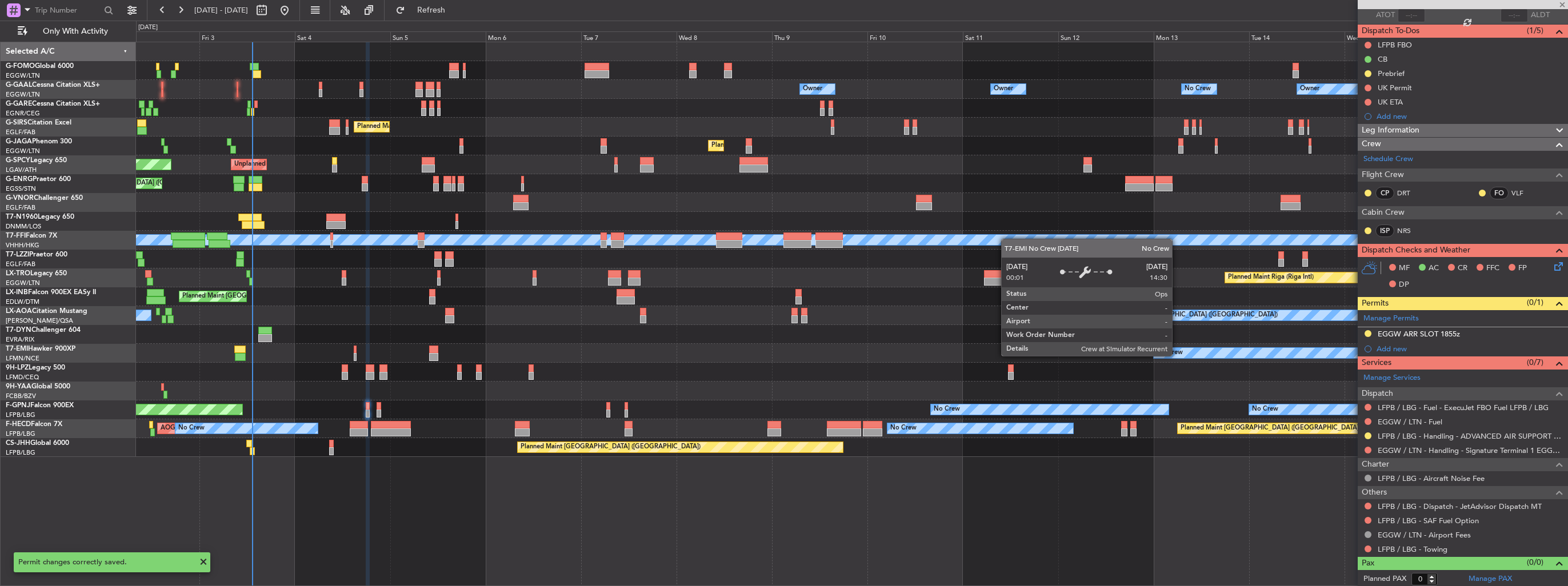
type input "+00:10"
type input "7"
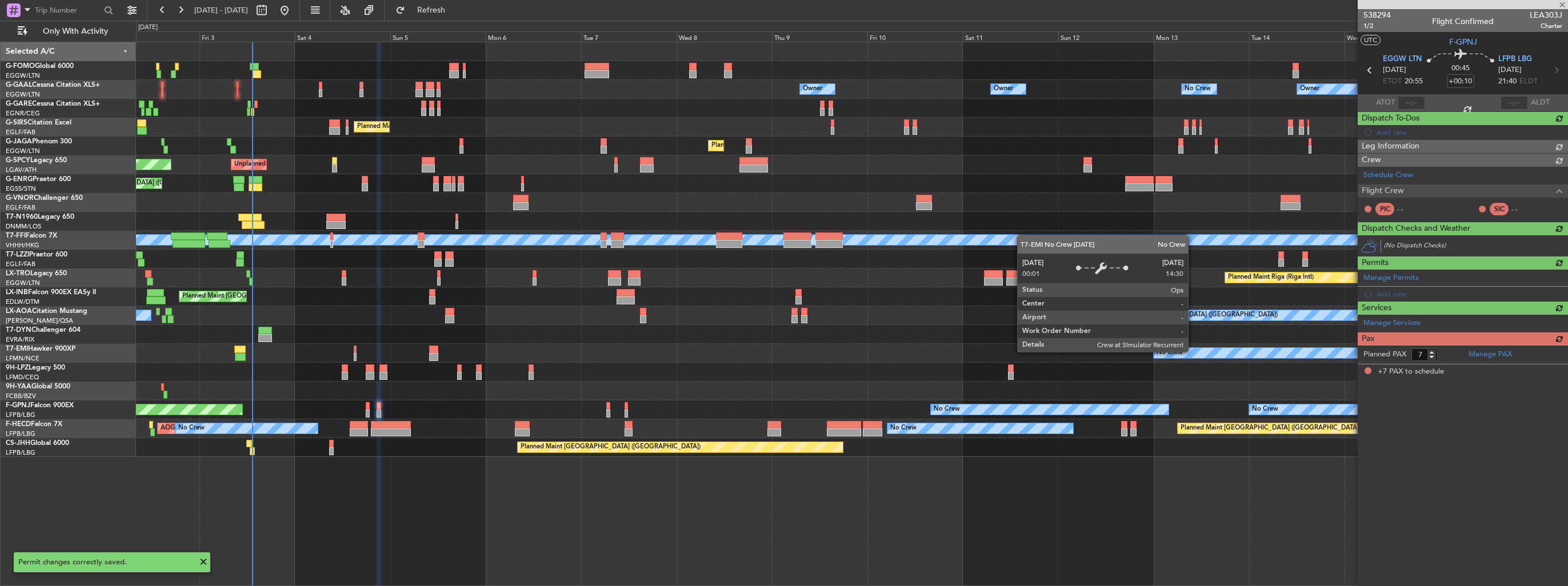
scroll to position [0, 0]
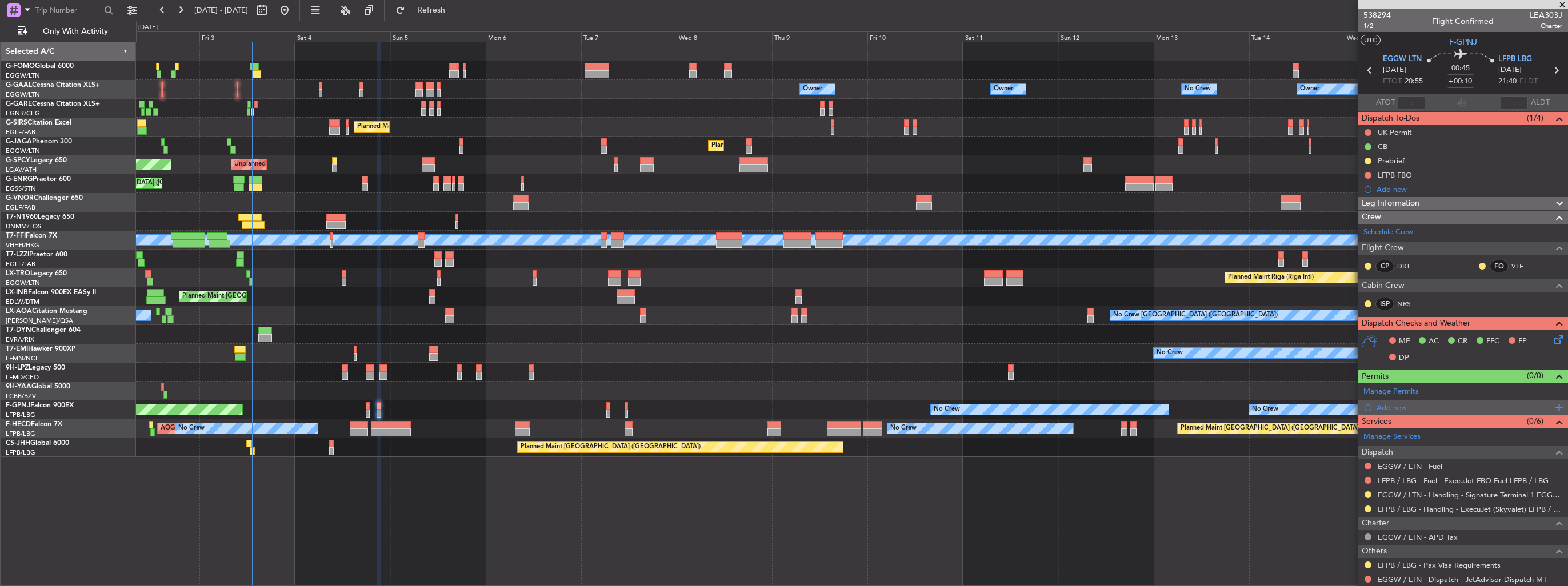
click at [1392, 408] on div "Add new" at bounding box center [1464, 408] width 175 height 10
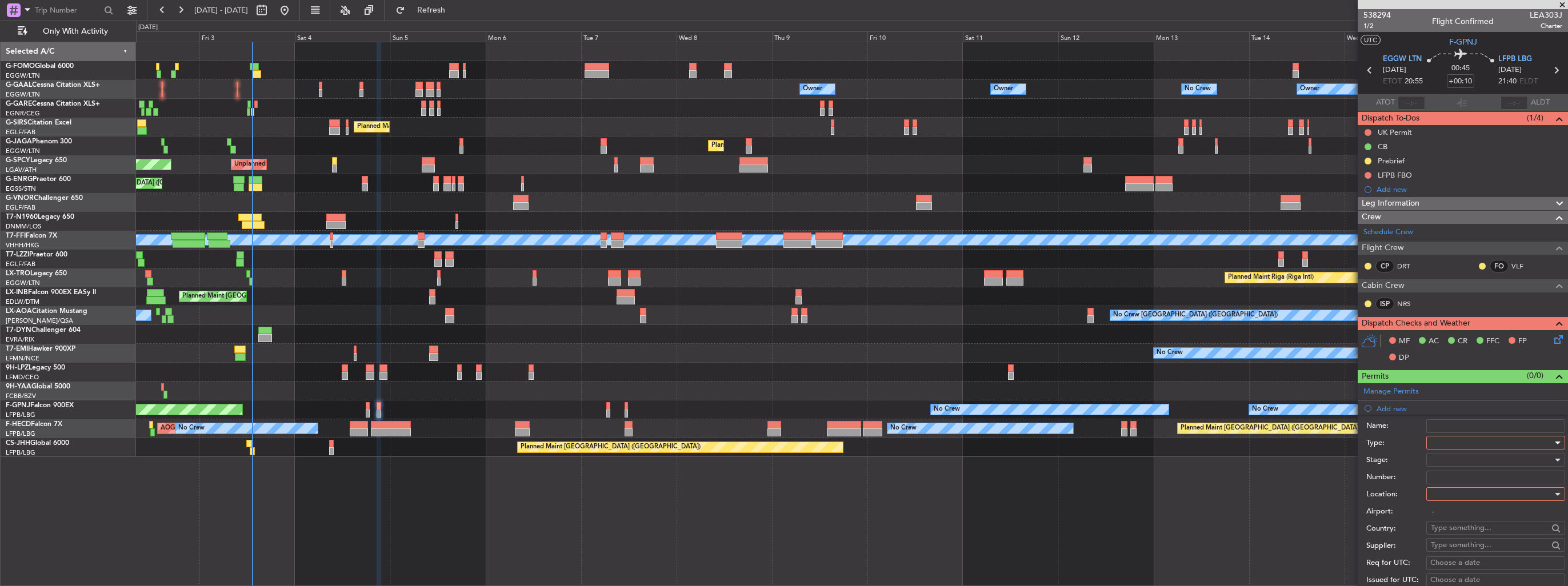
click at [1450, 440] on div at bounding box center [1492, 442] width 122 height 17
click at [1465, 546] on span "Slot" at bounding box center [1492, 550] width 120 height 17
click at [1476, 501] on div at bounding box center [1492, 494] width 122 height 17
click at [1478, 495] on div at bounding box center [784, 293] width 1568 height 586
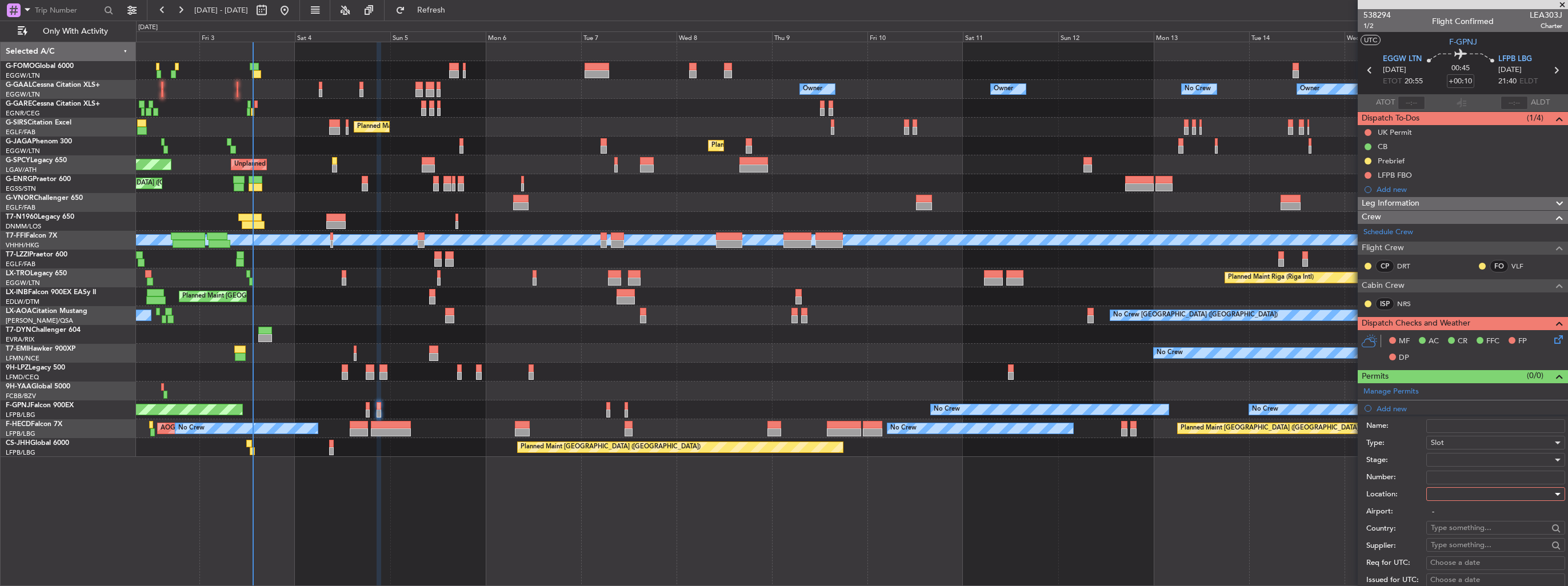
click at [1478, 496] on div at bounding box center [1492, 494] width 122 height 17
click at [1476, 511] on span "Departure" at bounding box center [1492, 516] width 120 height 17
type input "EGGW / LTN"
click at [1481, 465] on div at bounding box center [1492, 459] width 122 height 17
click at [1479, 532] on span "Requested" at bounding box center [1492, 533] width 120 height 17
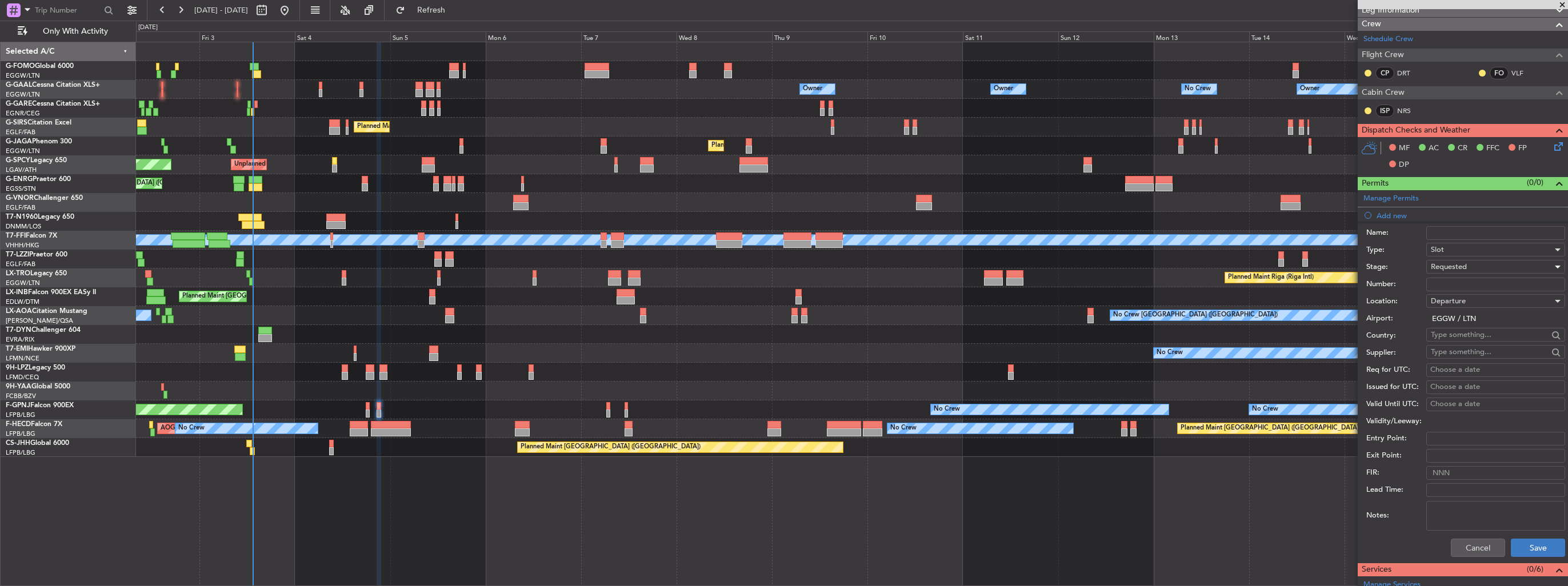
scroll to position [286, 0]
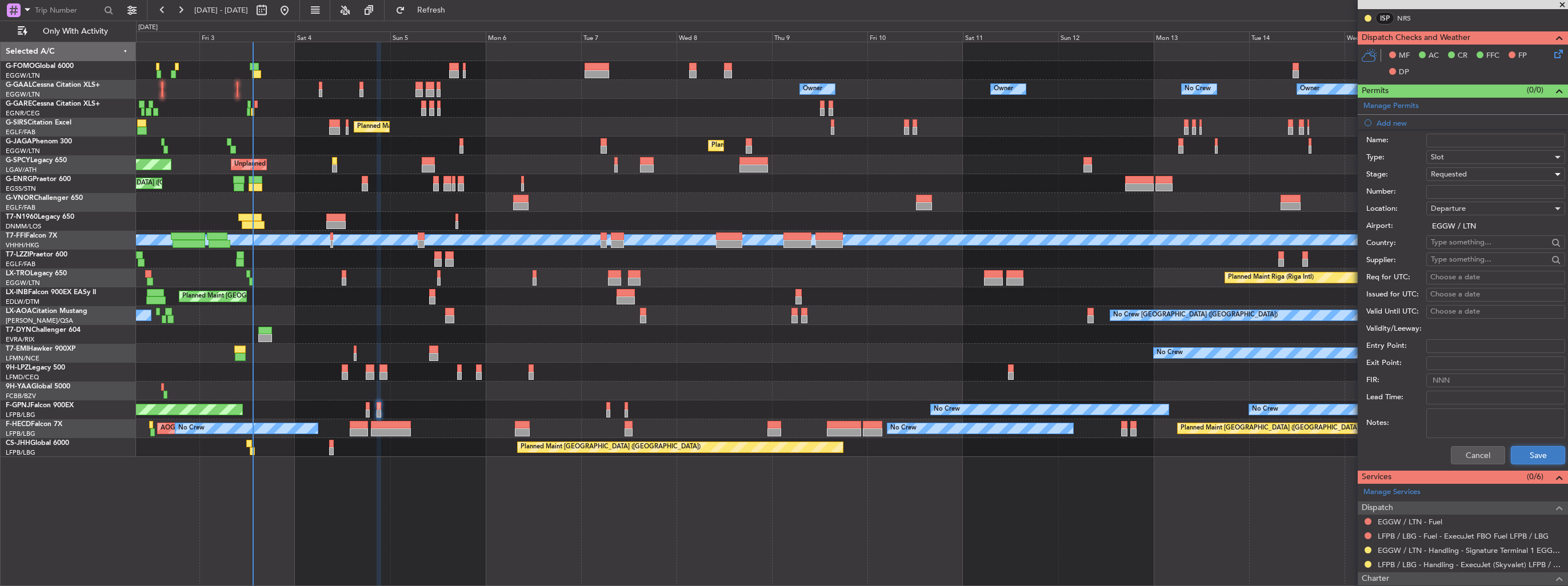
click at [1513, 450] on button "Save" at bounding box center [1538, 455] width 54 height 18
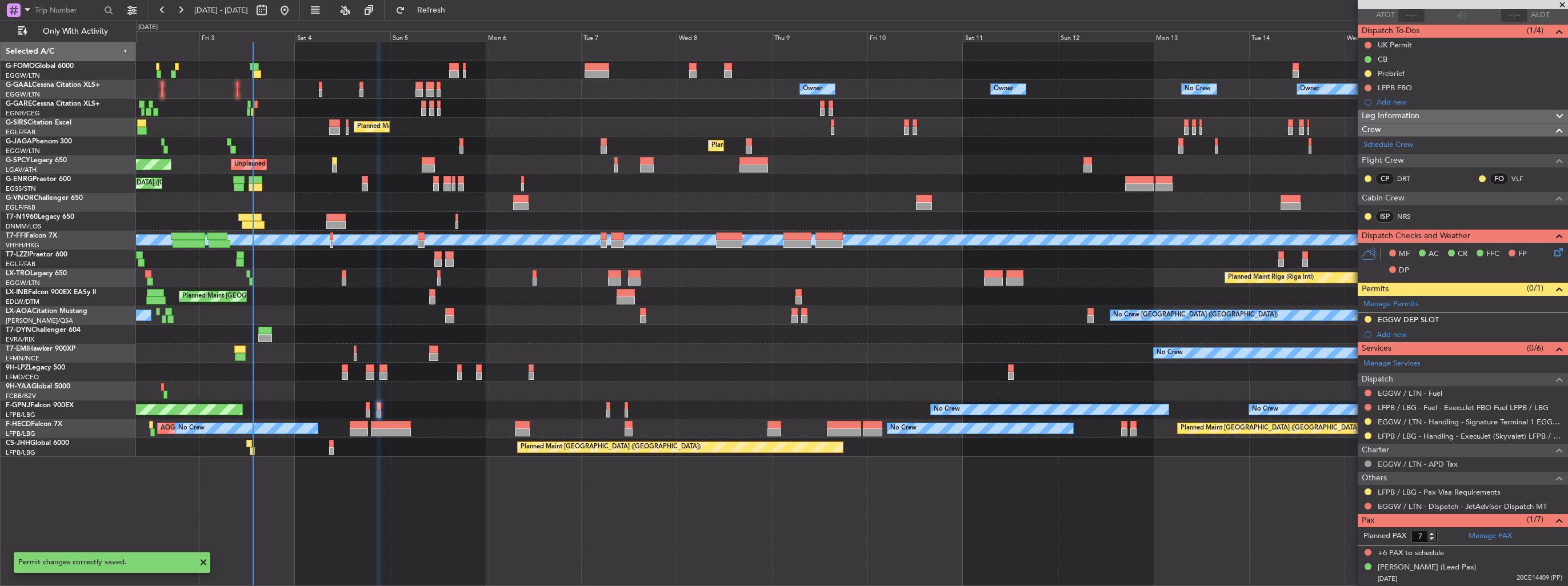
scroll to position [85, 0]
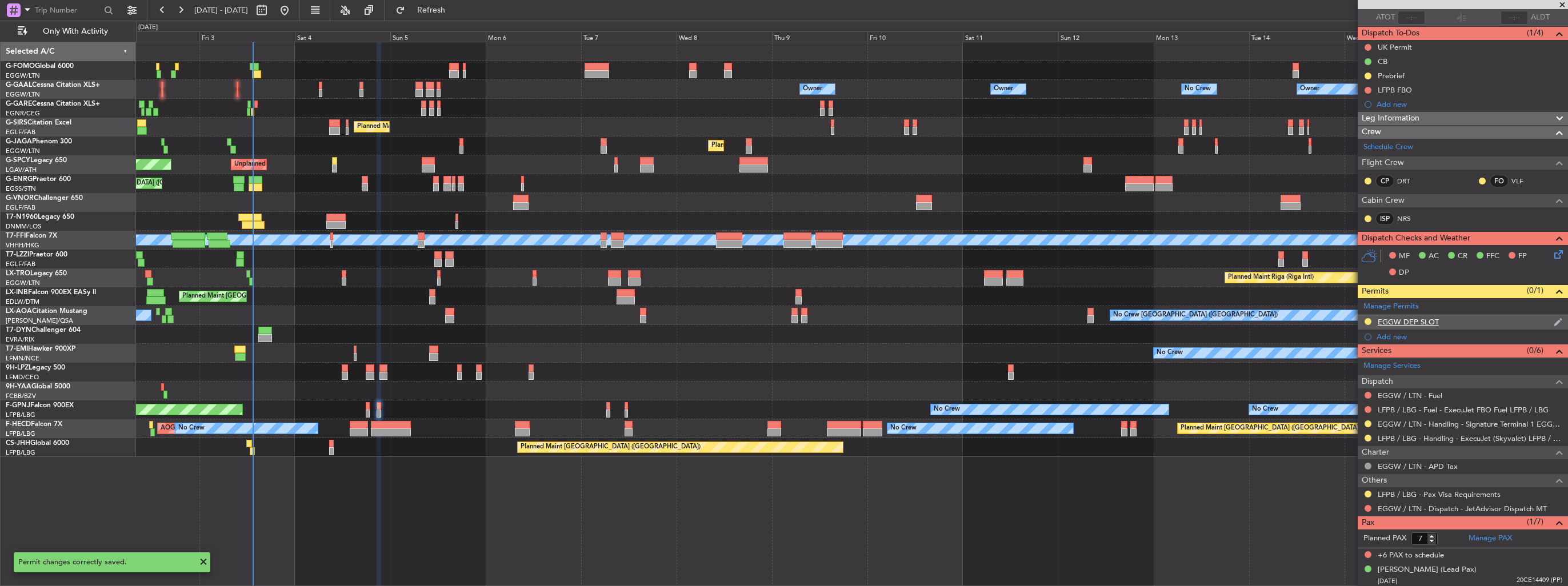
click at [1553, 321] on img at bounding box center [1557, 322] width 8 height 11
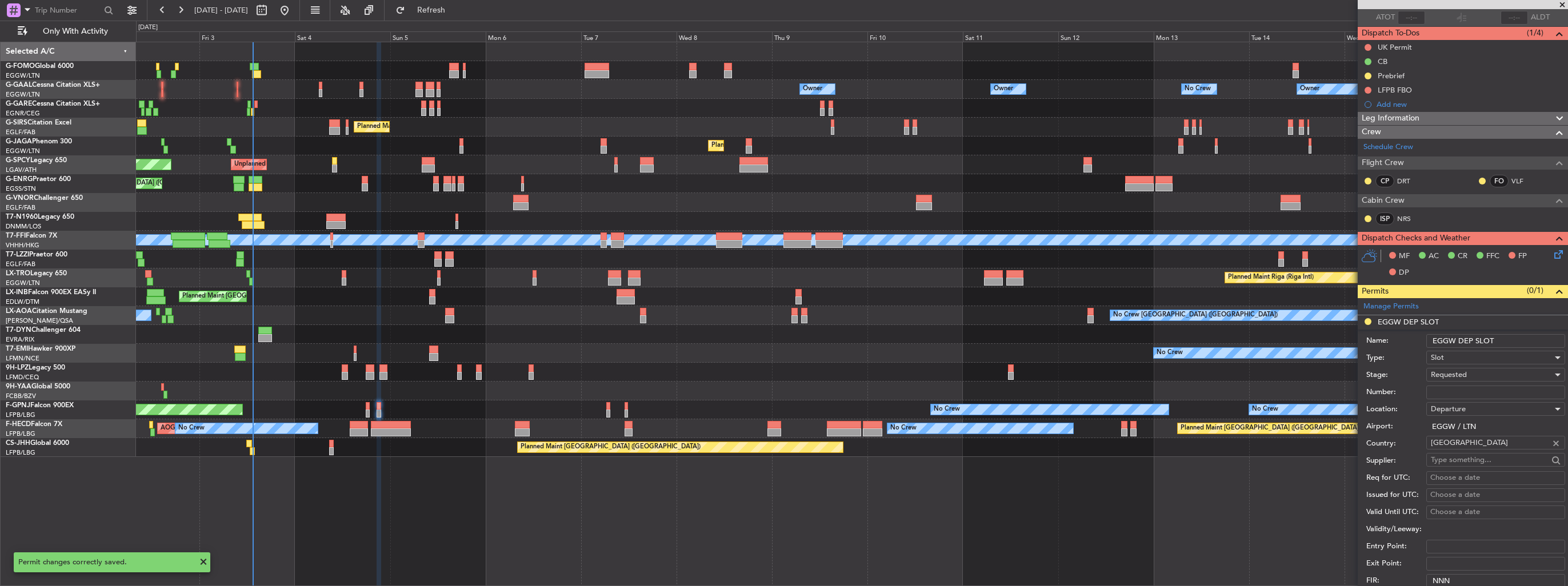
scroll to position [286, 0]
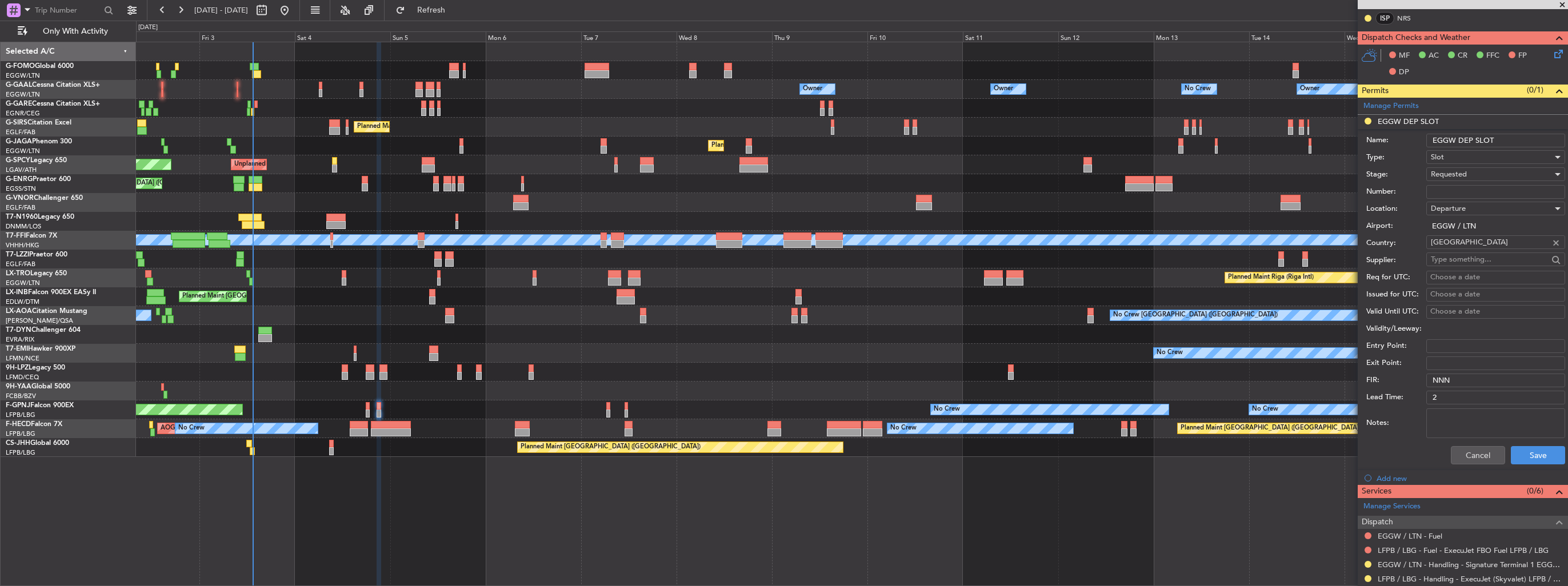
click at [1513, 141] on input "EGGW DEP SLOT" at bounding box center [1495, 141] width 139 height 14
type input "EGGW DEP SLOT 2045z"
click at [1521, 446] on button "Save" at bounding box center [1538, 455] width 54 height 18
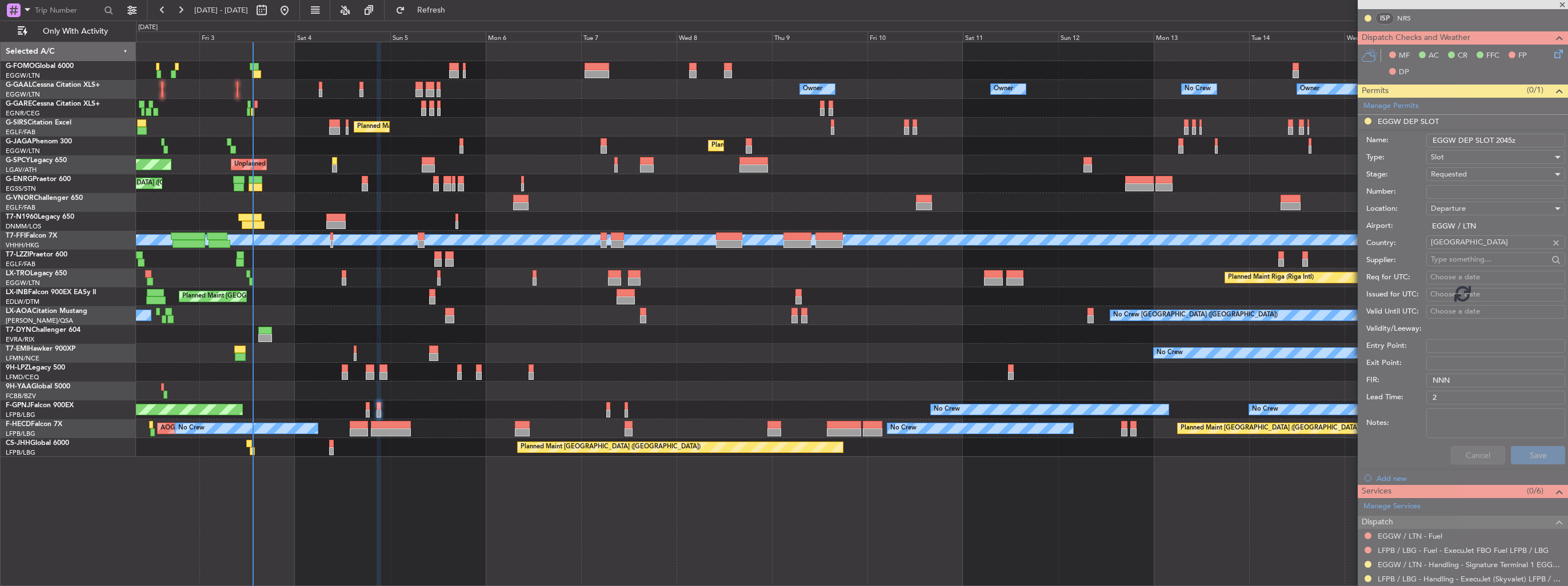
scroll to position [85, 0]
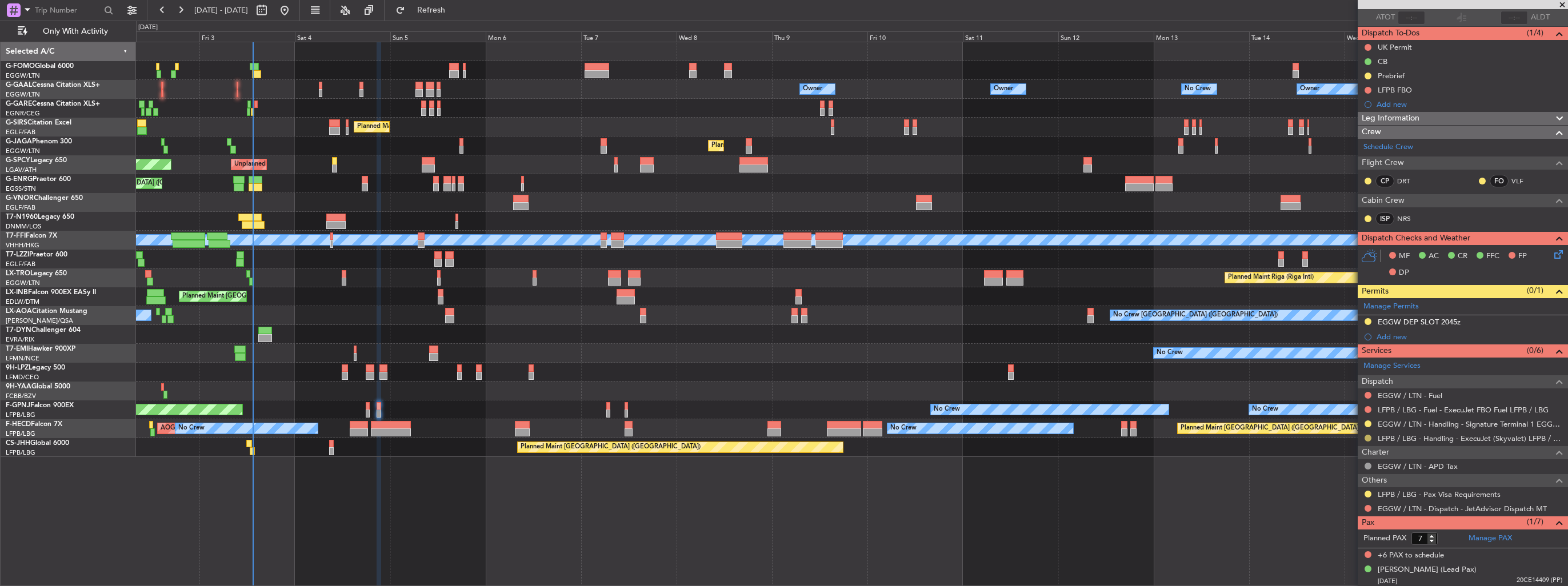
click at [1367, 436] on button at bounding box center [1367, 438] width 7 height 7
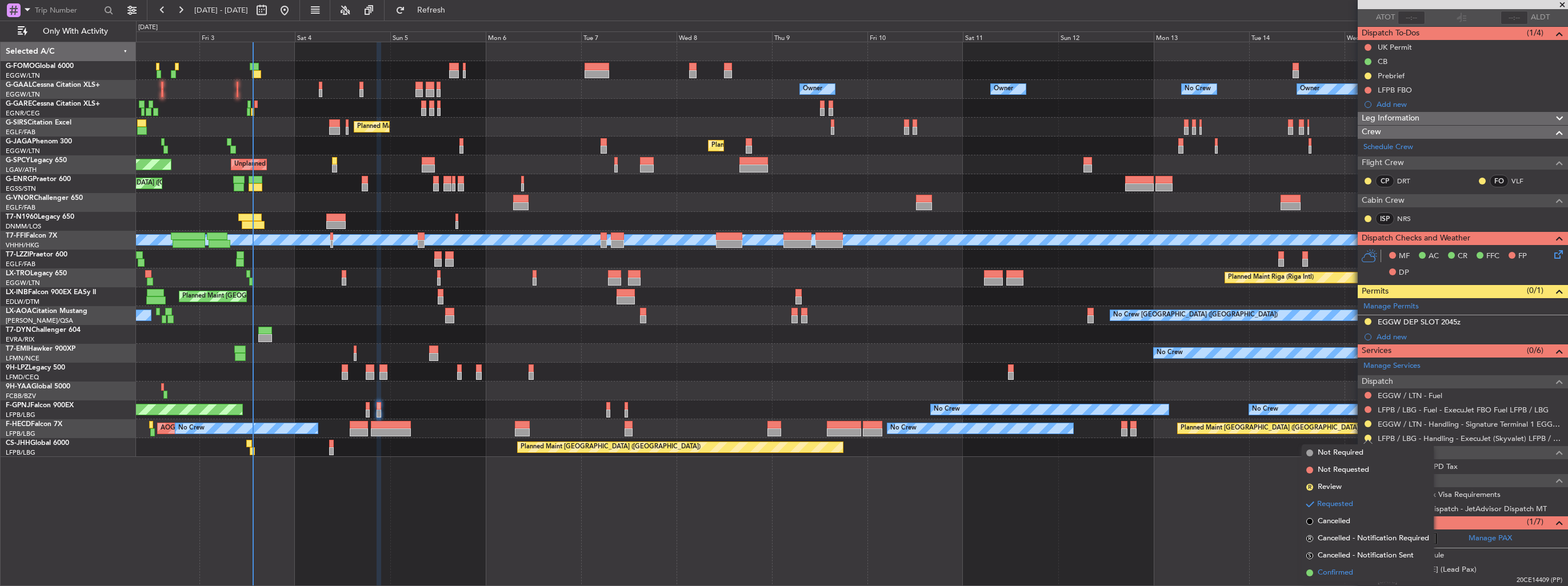
click at [1336, 572] on span "Confirmed" at bounding box center [1335, 573] width 35 height 12
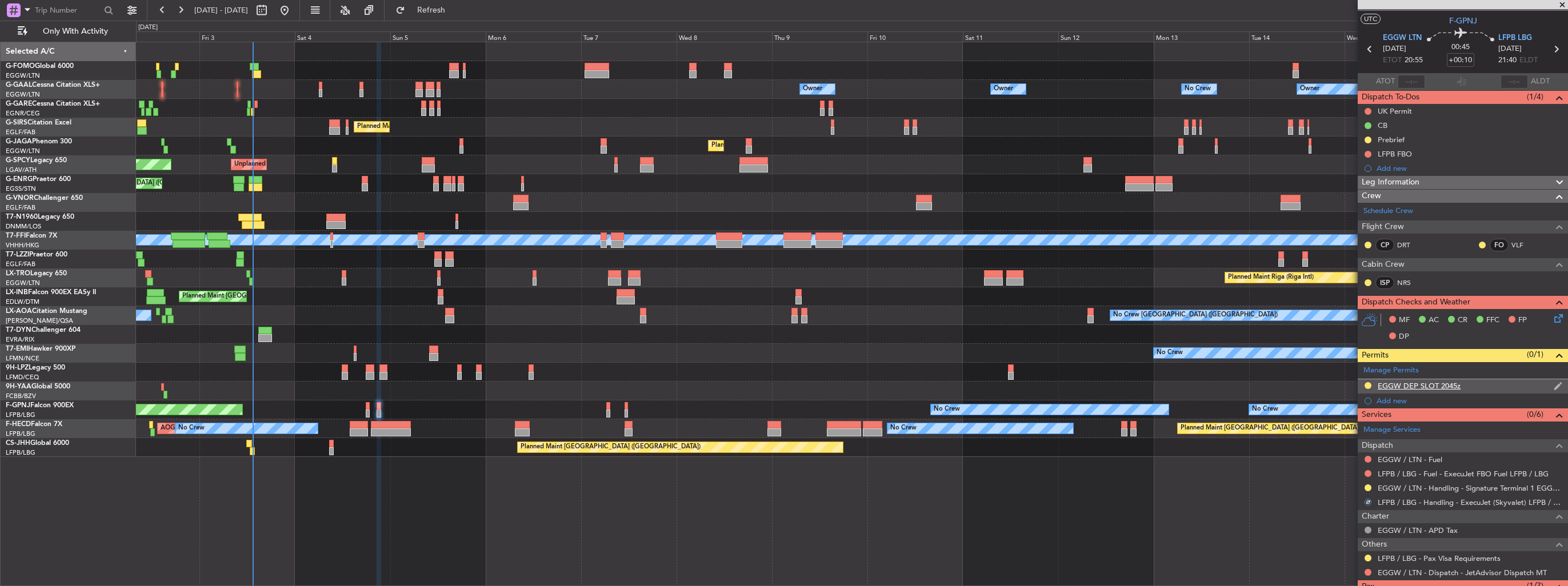
scroll to position [0, 0]
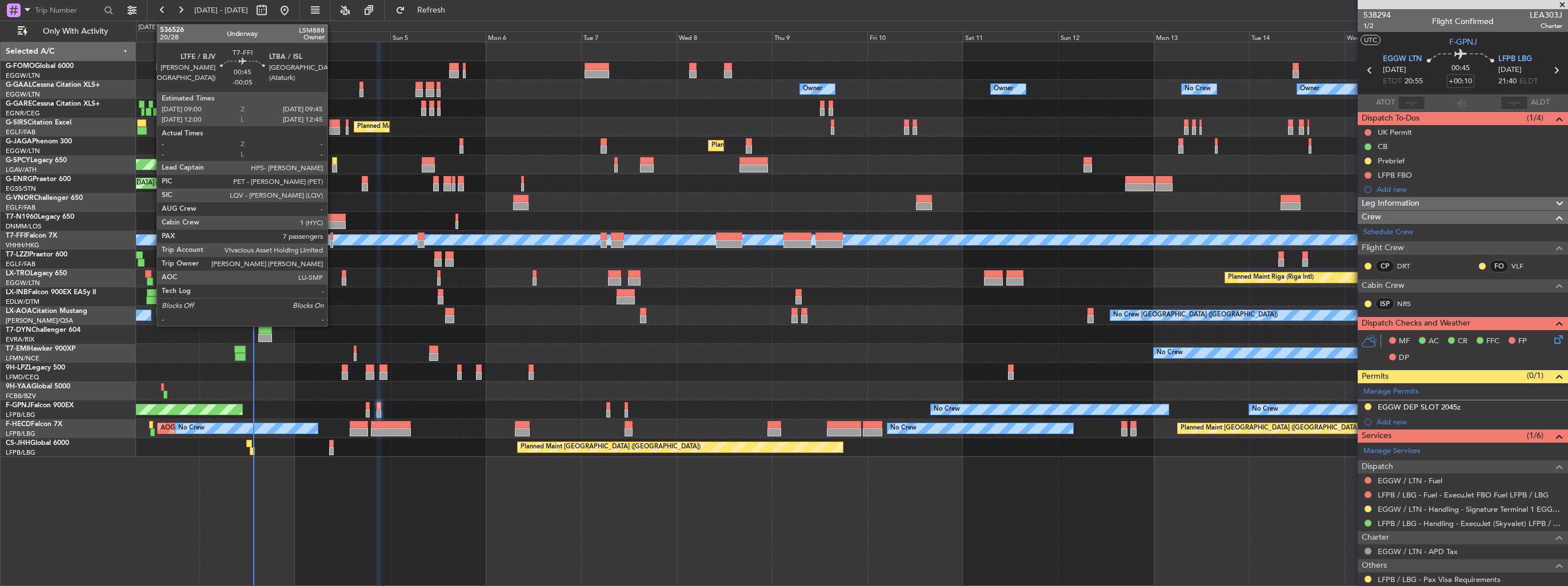
click at [333, 241] on div at bounding box center [332, 244] width 3 height 8
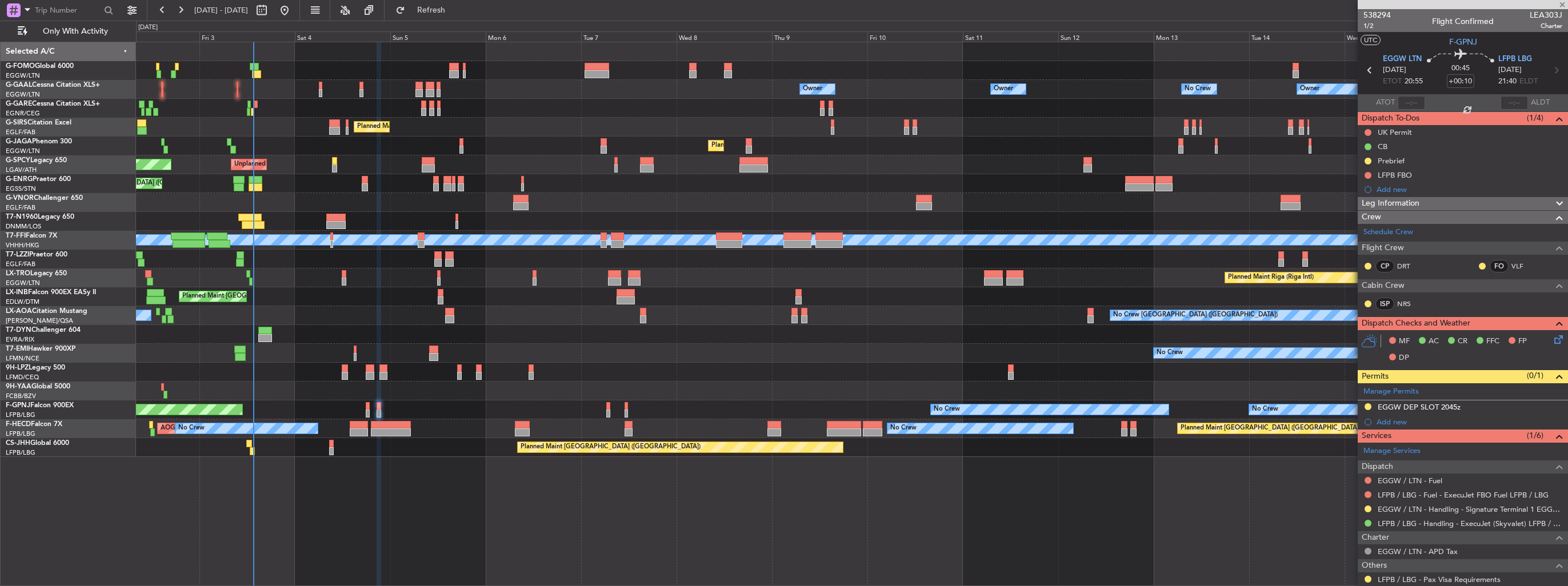
type input "-00:05"
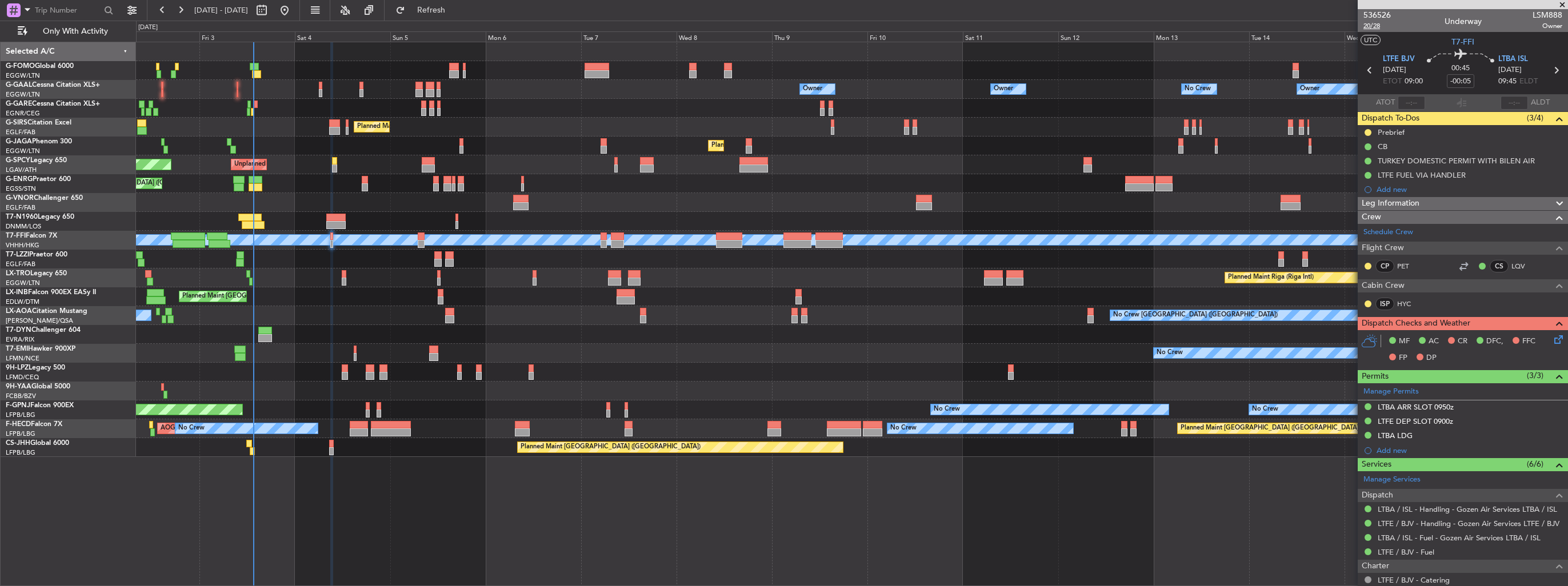
click at [1369, 26] on span "20/28" at bounding box center [1377, 26] width 27 height 10
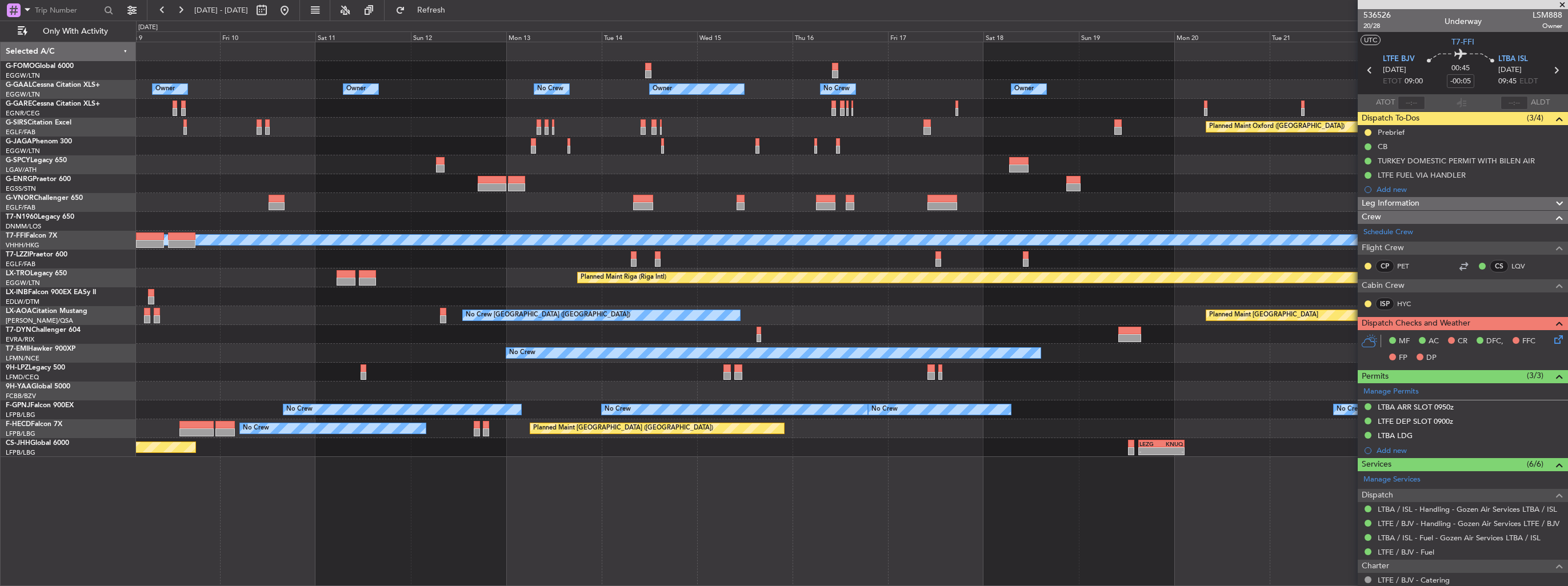
click at [311, 150] on div "Owner Owner No Crew Owner No Crew Owner Owner Owner Planned Maint [GEOGRAPHIC_D…" at bounding box center [851, 249] width 1432 height 415
click at [306, 155] on div "Owner Owner No Crew Owner No Crew Owner Owner Owner Planned Maint [GEOGRAPHIC_D…" at bounding box center [851, 249] width 1432 height 415
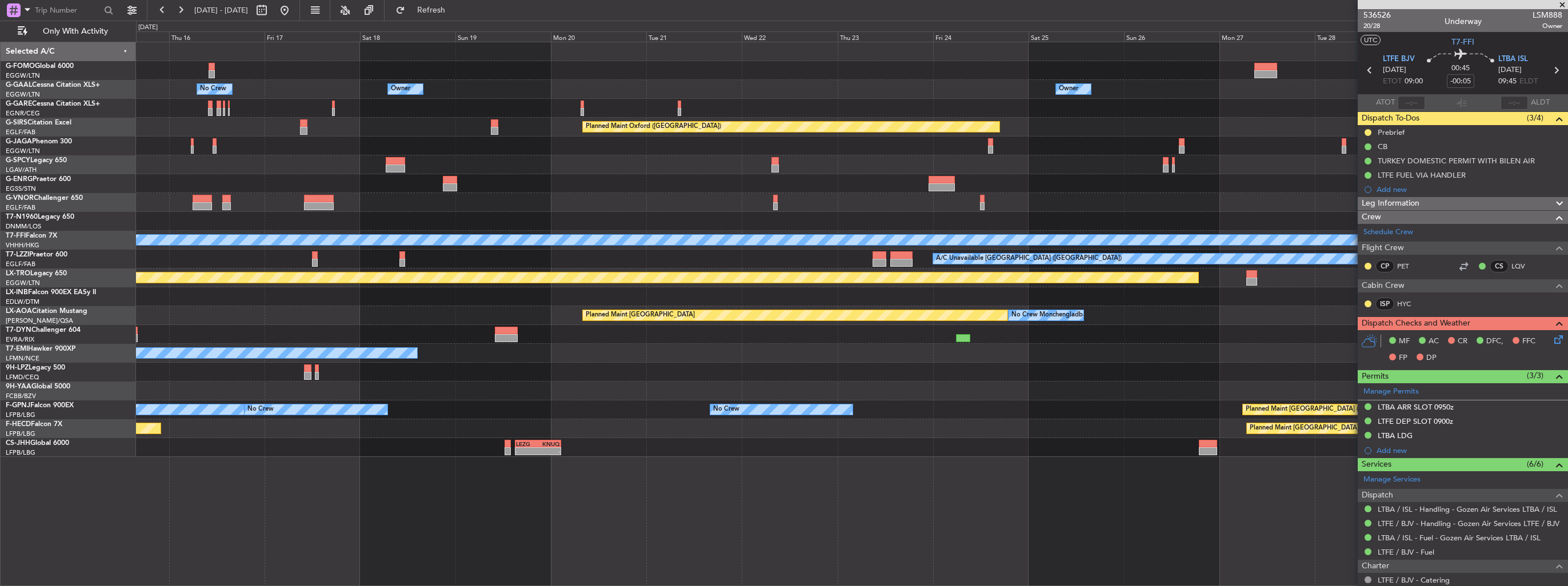
click at [311, 120] on div "Owner No Crew Owner Owner Owner No Crew Owner Planned Maint [GEOGRAPHIC_DATA] (…" at bounding box center [851, 249] width 1432 height 415
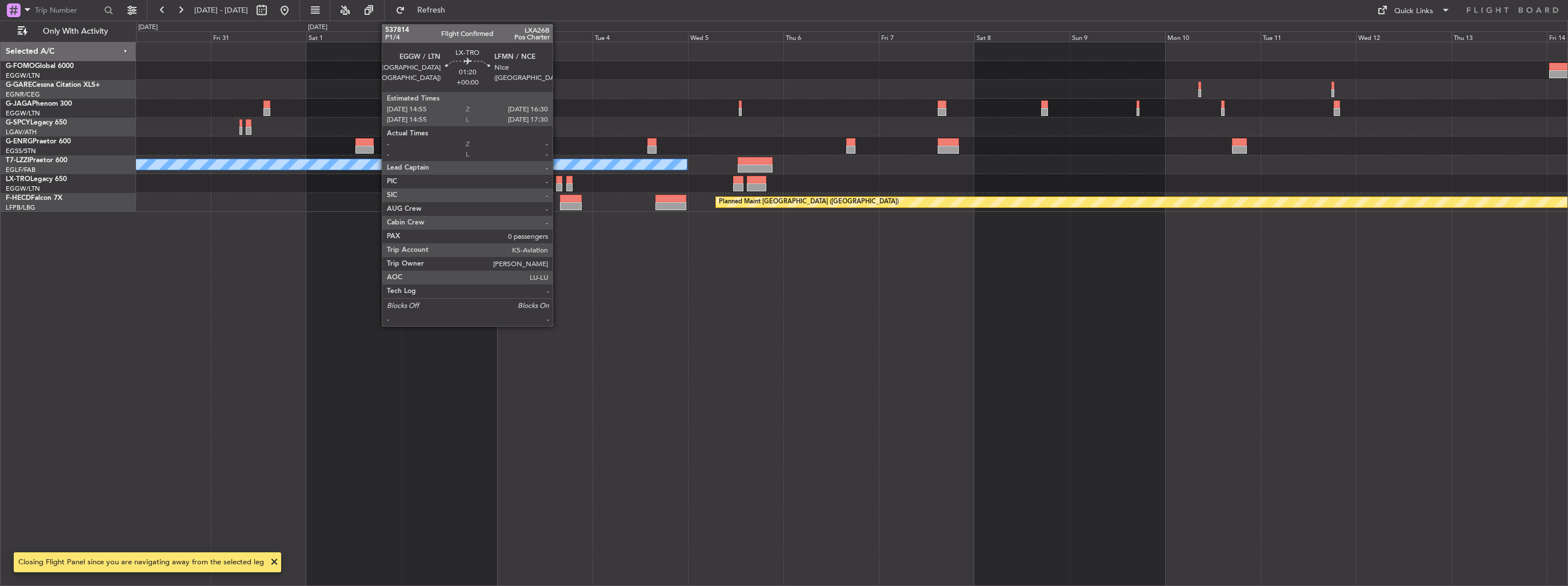
click at [558, 179] on div at bounding box center [559, 180] width 7 height 8
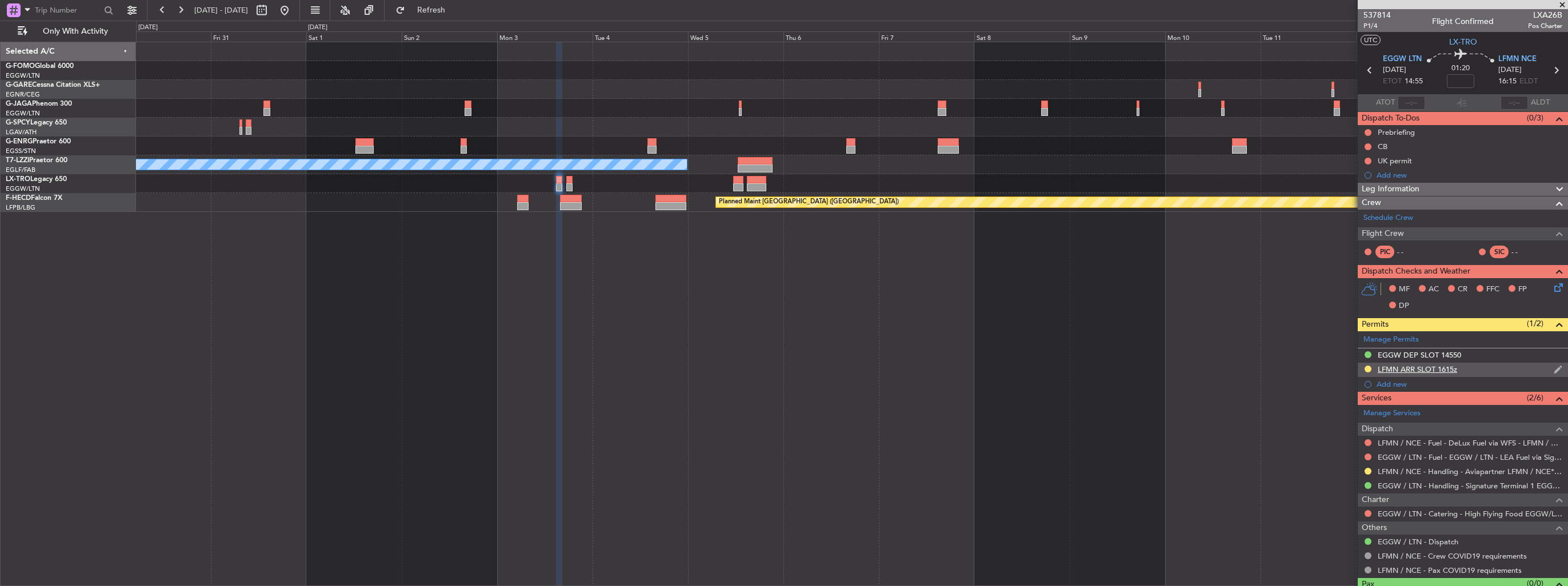
click at [1553, 371] on img at bounding box center [1557, 370] width 8 height 11
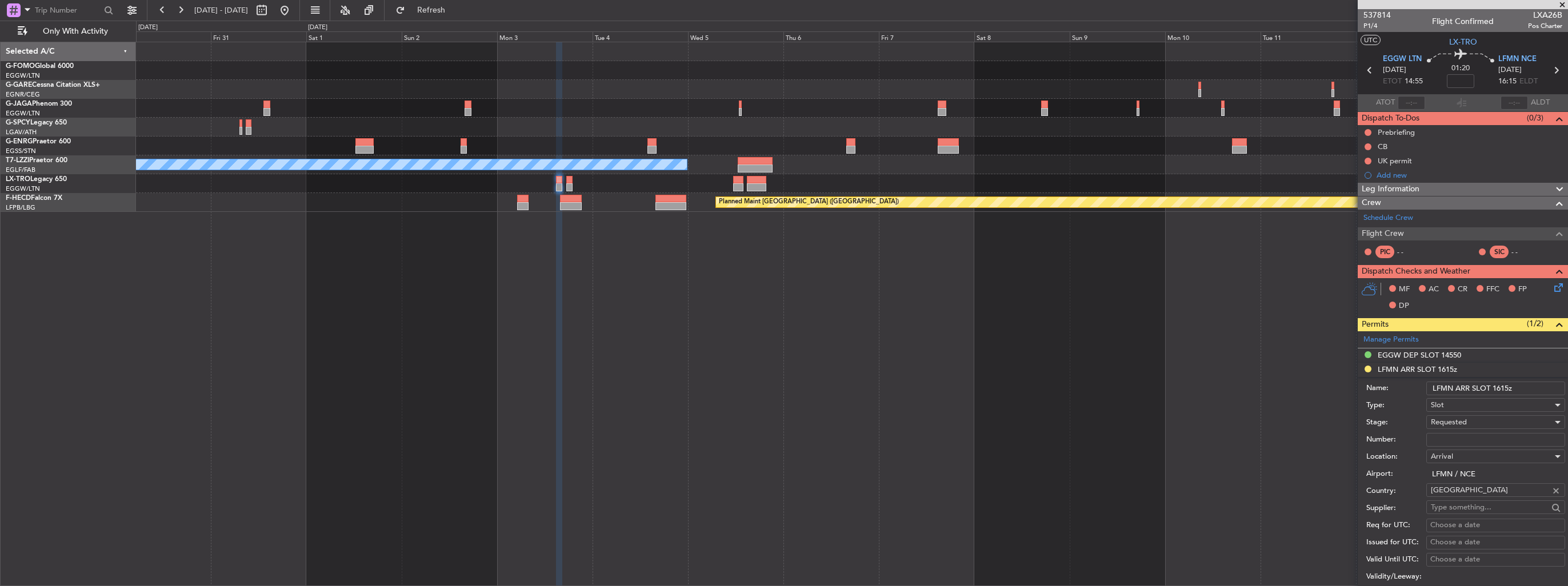
click at [1512, 389] on input "LFMN ARR SLOT 1615z" at bounding box center [1495, 388] width 139 height 14
type input "LFMN ARR SLOT 1630z"
click at [1501, 438] on input "Number:" at bounding box center [1495, 440] width 139 height 14
paste input "LFMNA000000105"
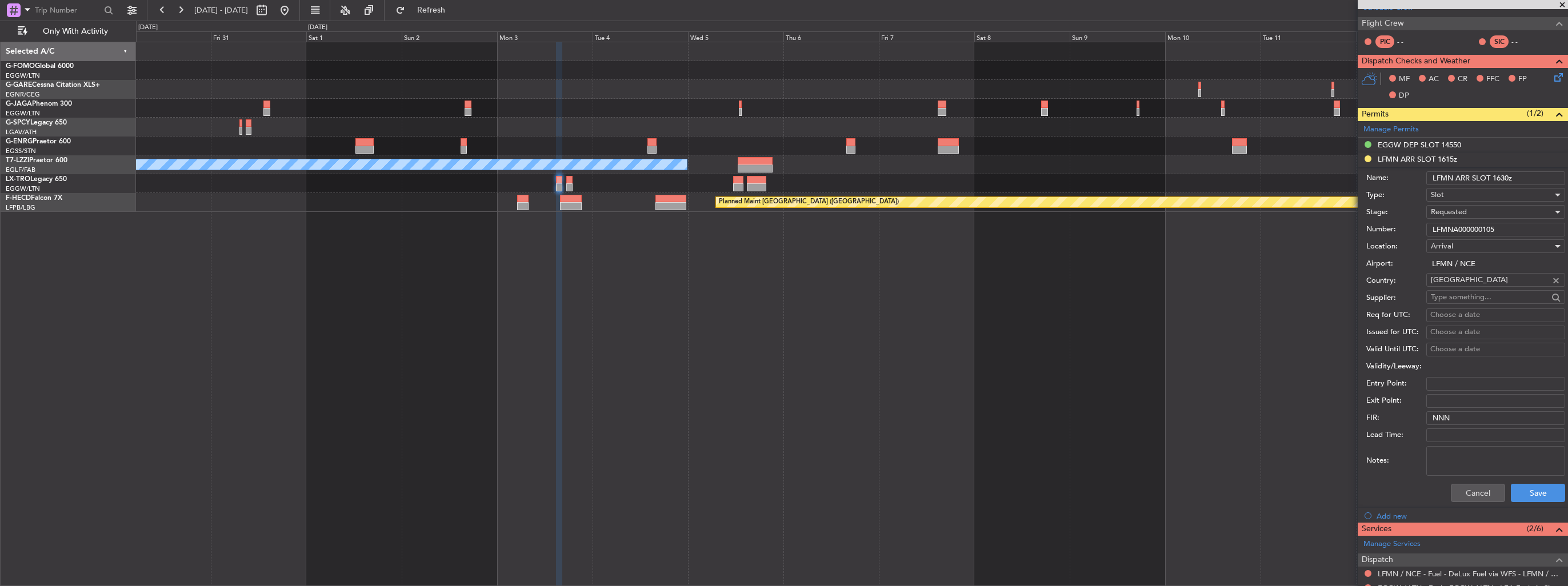
scroll to position [228, 0]
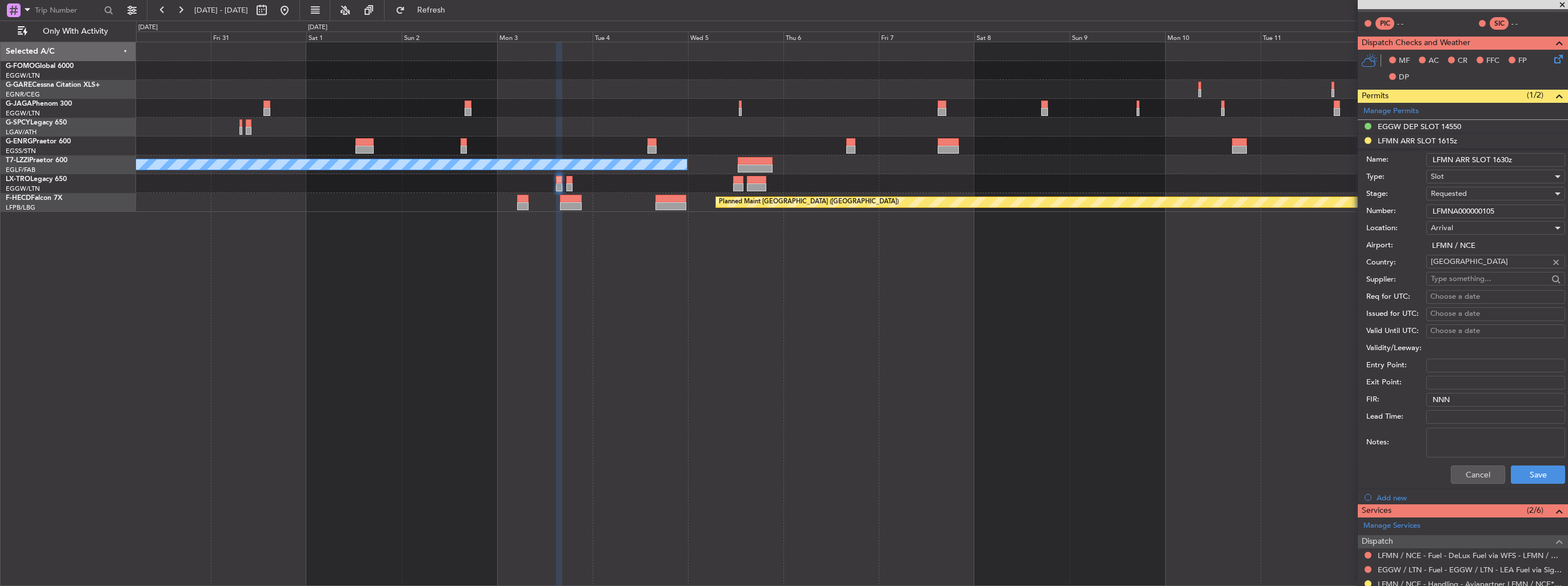
type input "LFMNA000000105"
click at [1468, 188] on div "Requested" at bounding box center [1492, 193] width 122 height 17
click at [1500, 274] on span "Received OK" at bounding box center [1492, 279] width 120 height 17
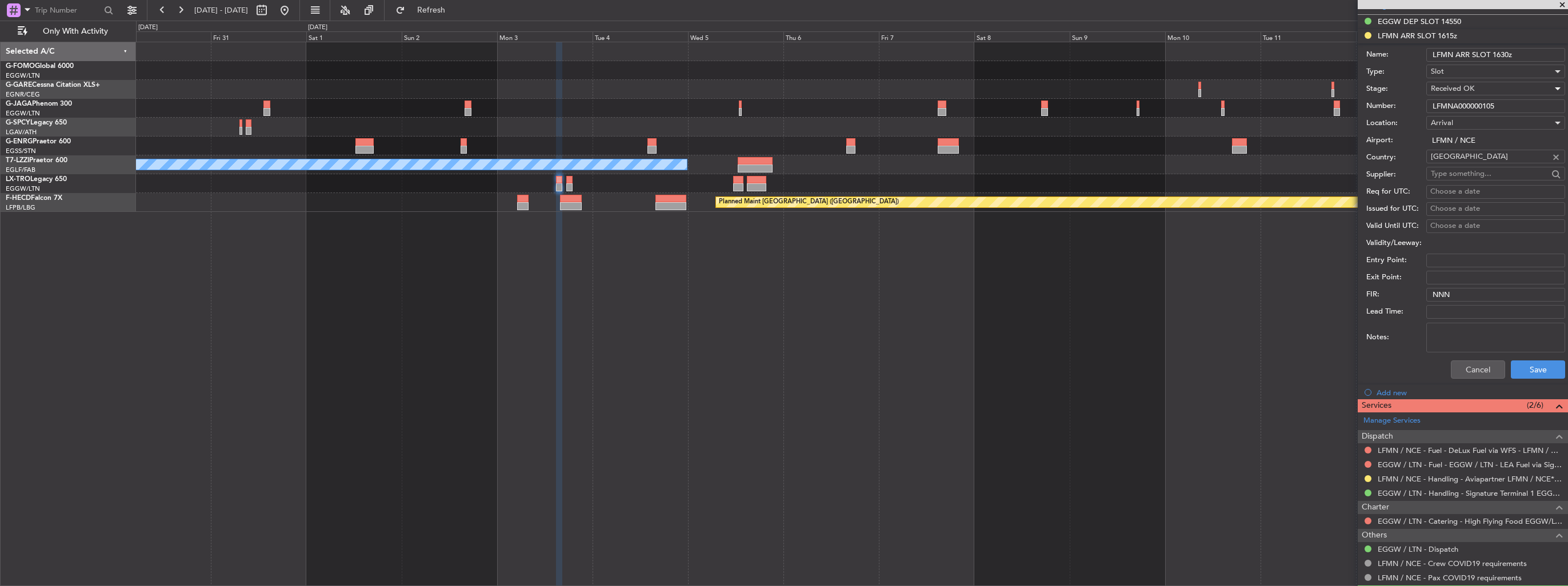
scroll to position [362, 0]
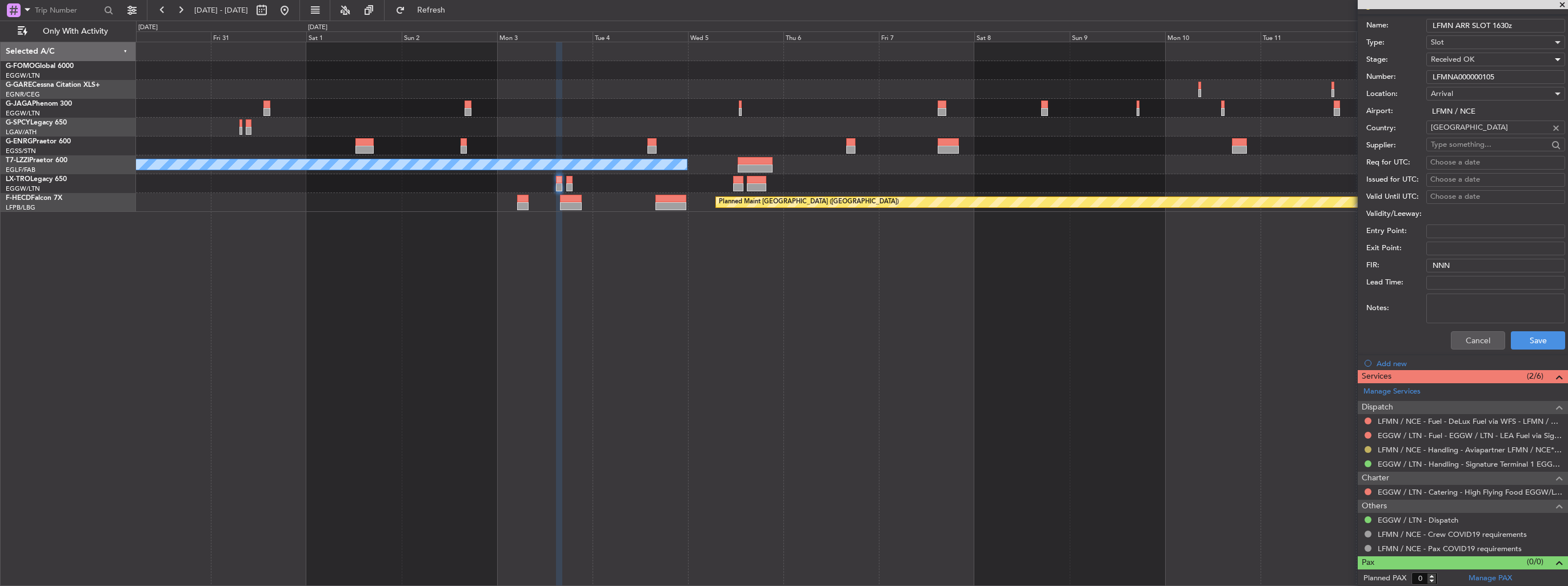
click at [1367, 449] on button at bounding box center [1367, 450] width 7 height 7
click at [1337, 436] on span "Confirmed" at bounding box center [1335, 431] width 35 height 12
click at [1534, 335] on button "Save" at bounding box center [1538, 340] width 54 height 18
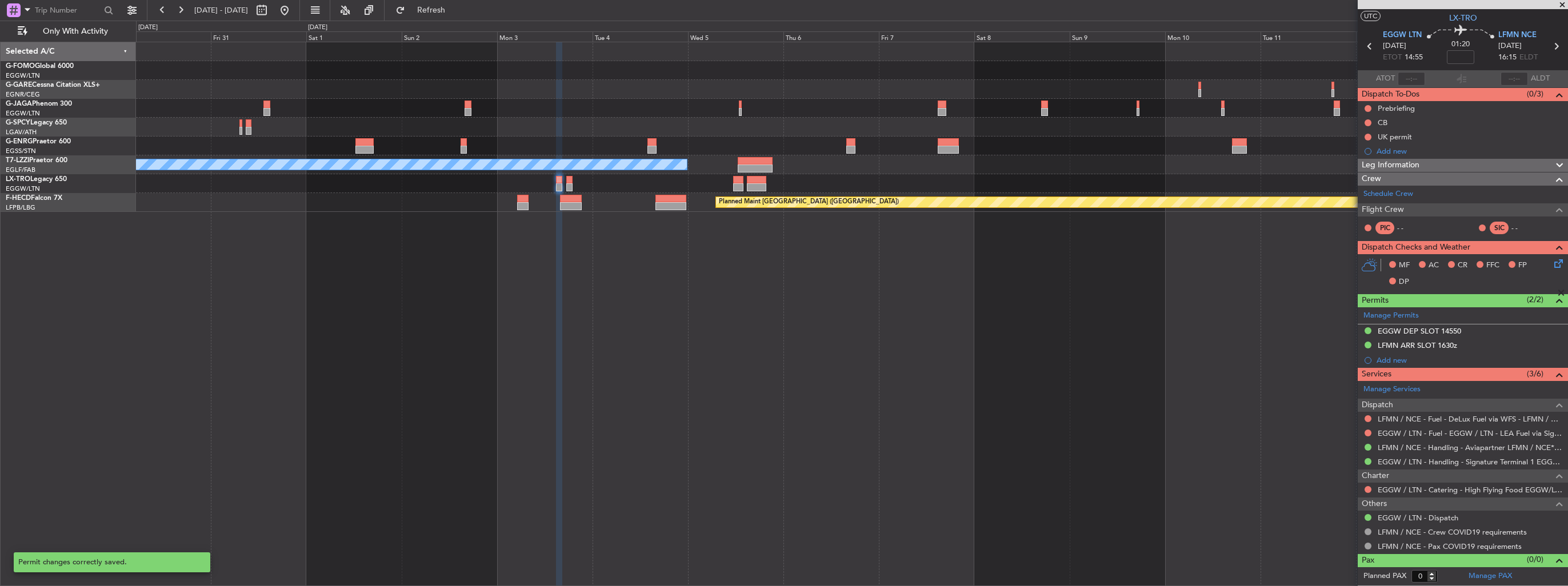
scroll to position [21, 0]
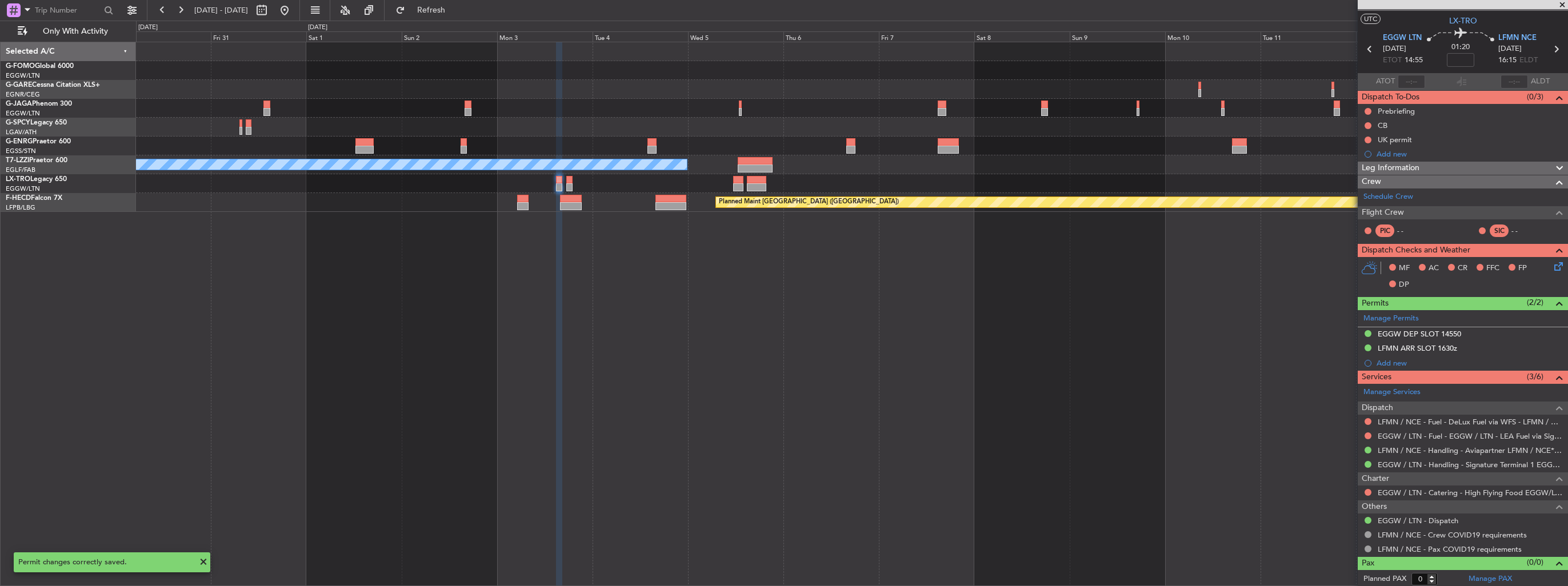
click at [1552, 47] on icon at bounding box center [1556, 49] width 15 height 15
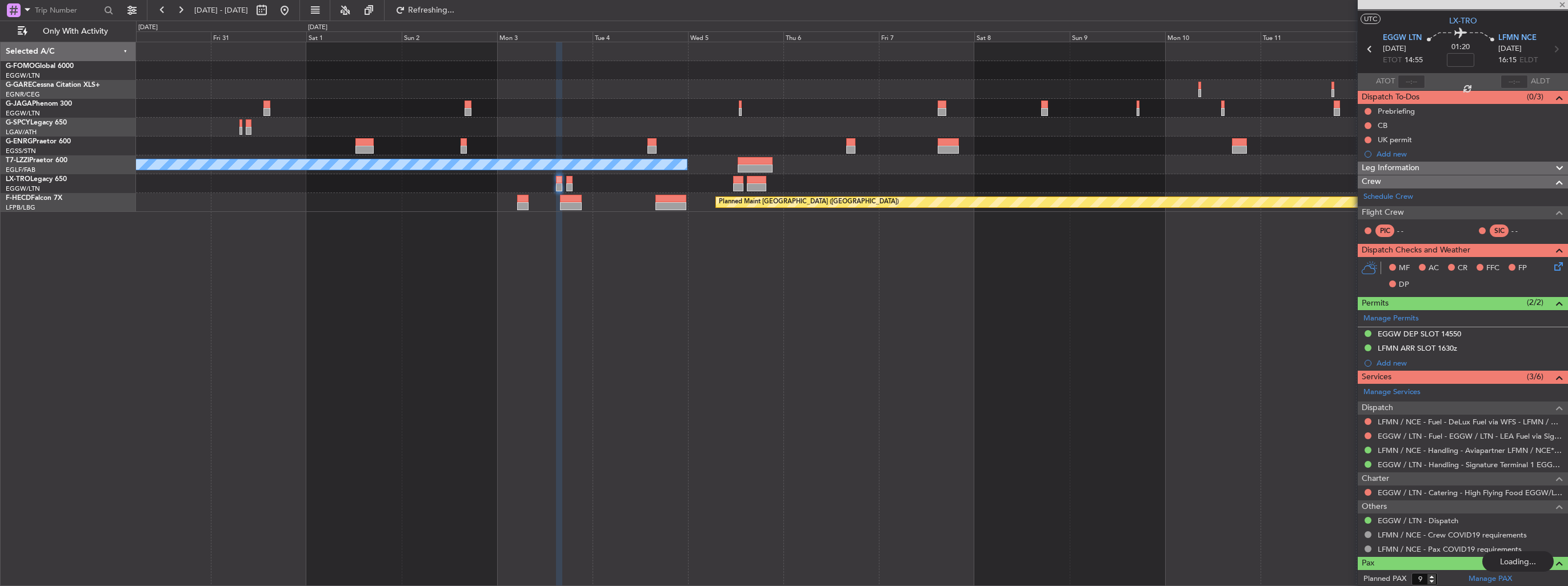
scroll to position [0, 0]
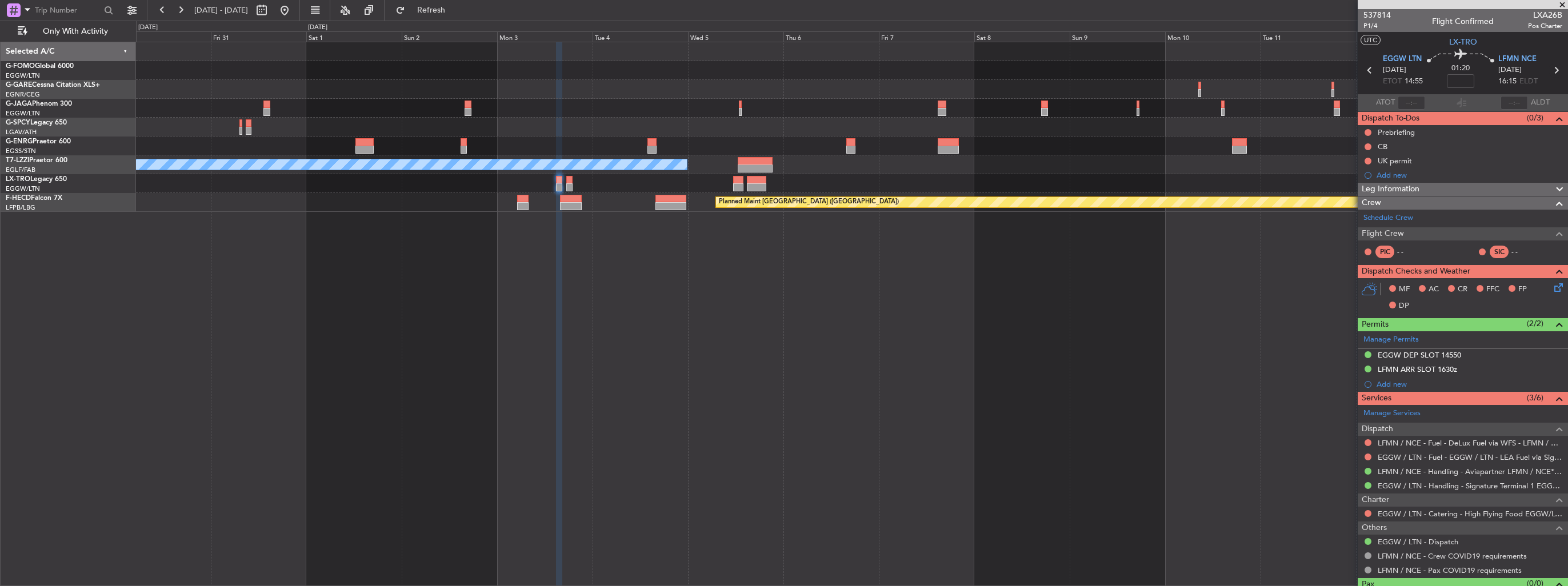
click at [1548, 67] on icon at bounding box center [1556, 70] width 15 height 15
type input "9"
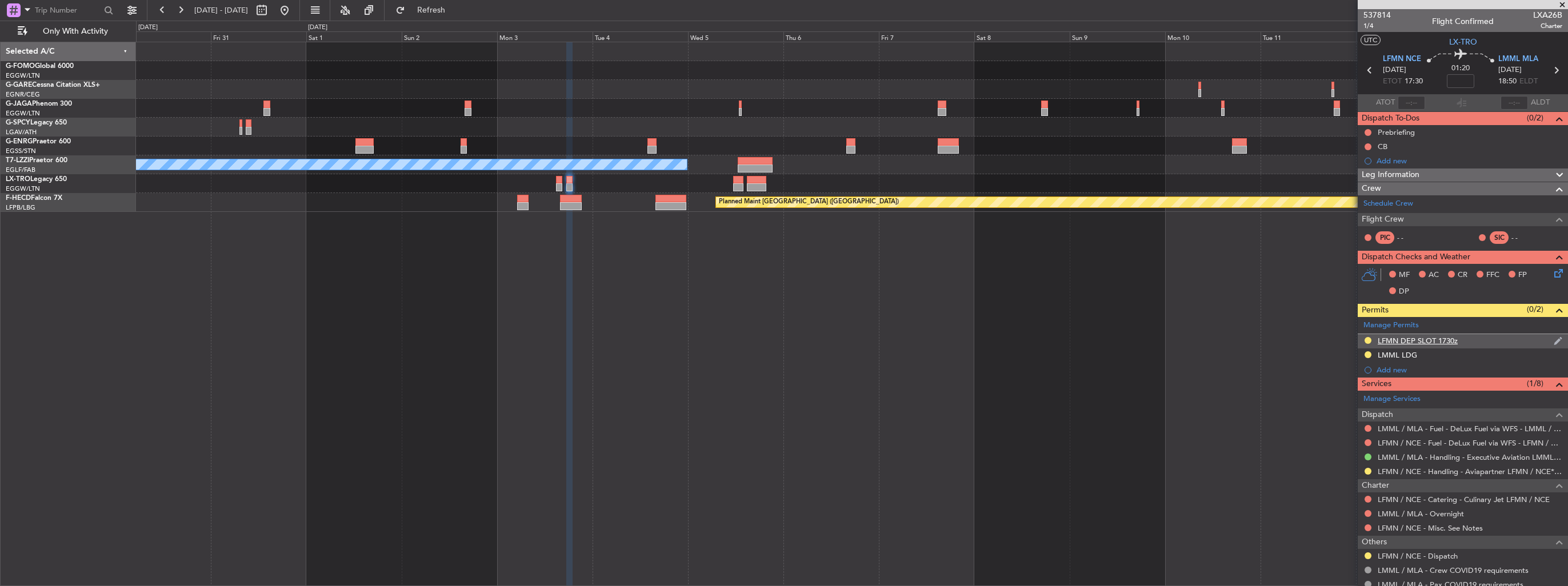
click at [1553, 339] on img at bounding box center [1557, 341] width 8 height 11
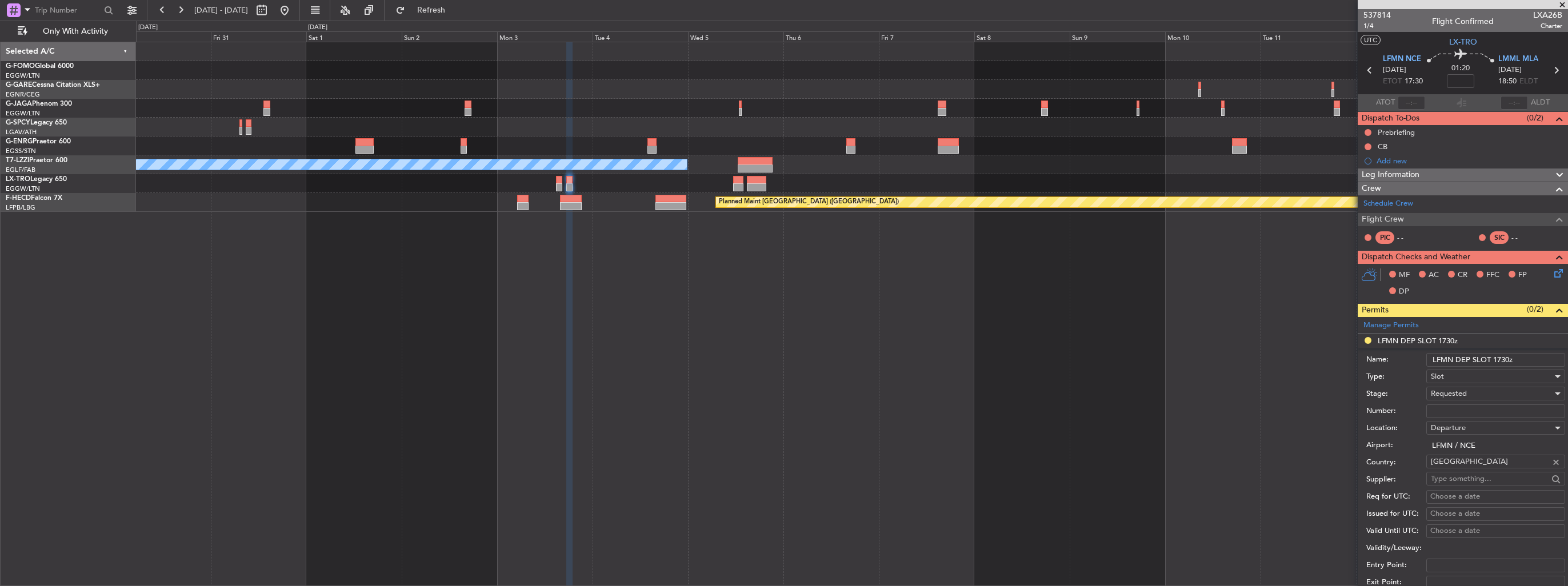
click at [1506, 403] on div "Number:" at bounding box center [1465, 411] width 199 height 17
click at [1508, 406] on input "Number:" at bounding box center [1495, 411] width 139 height 14
paste input "LFMND000000106"
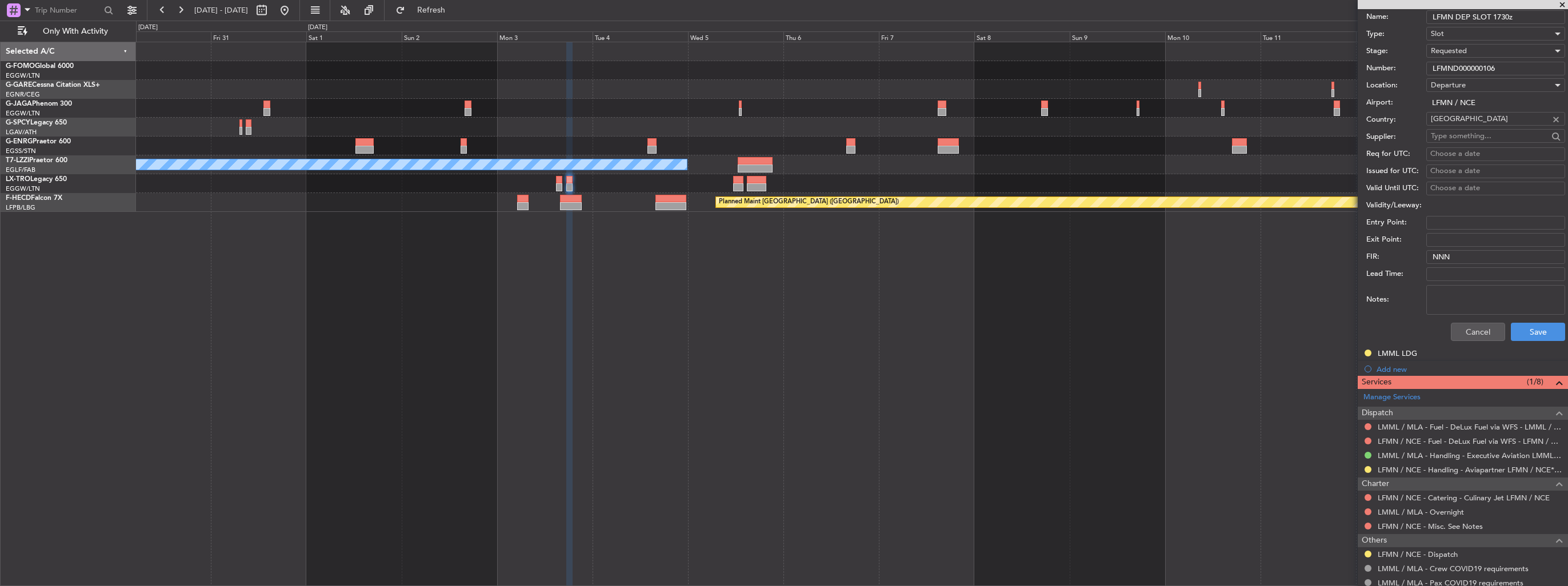
type input "LFMND000000106"
click at [1464, 49] on span "Requested" at bounding box center [1449, 51] width 36 height 11
click at [1476, 131] on span "Received OK" at bounding box center [1492, 136] width 120 height 17
click at [1366, 469] on button at bounding box center [1367, 469] width 7 height 7
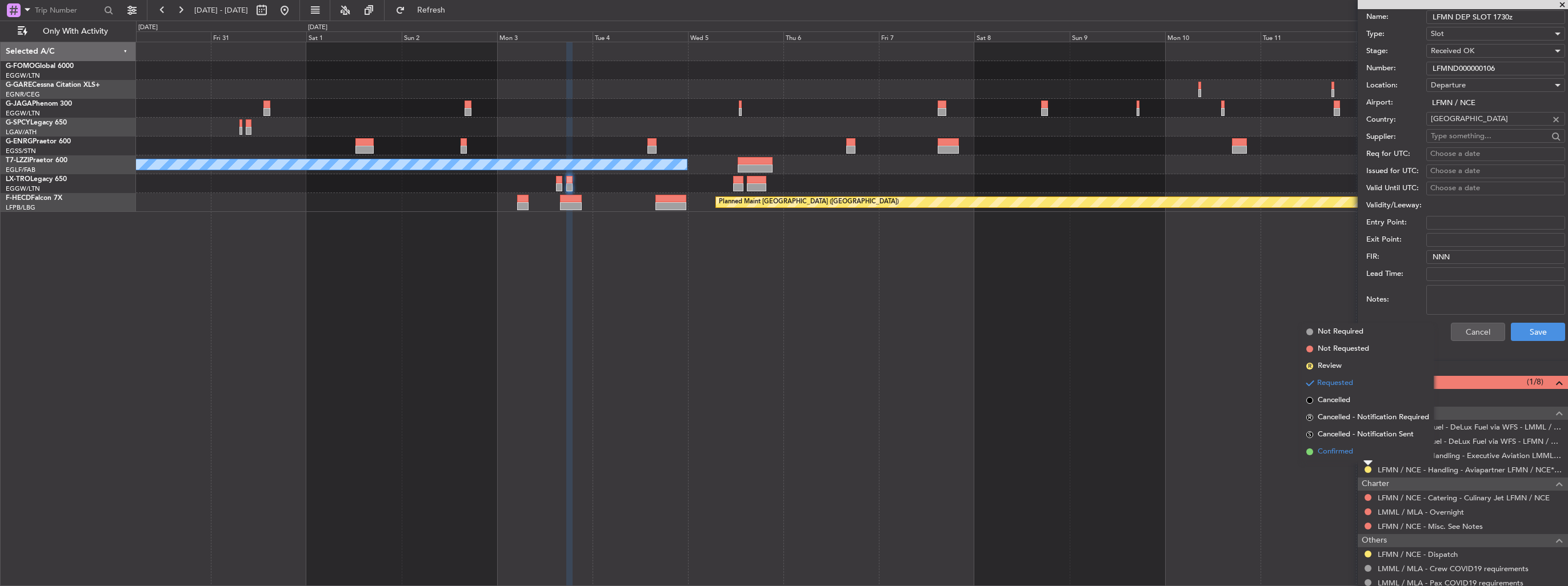
click at [1345, 453] on span "Confirmed" at bounding box center [1335, 452] width 35 height 12
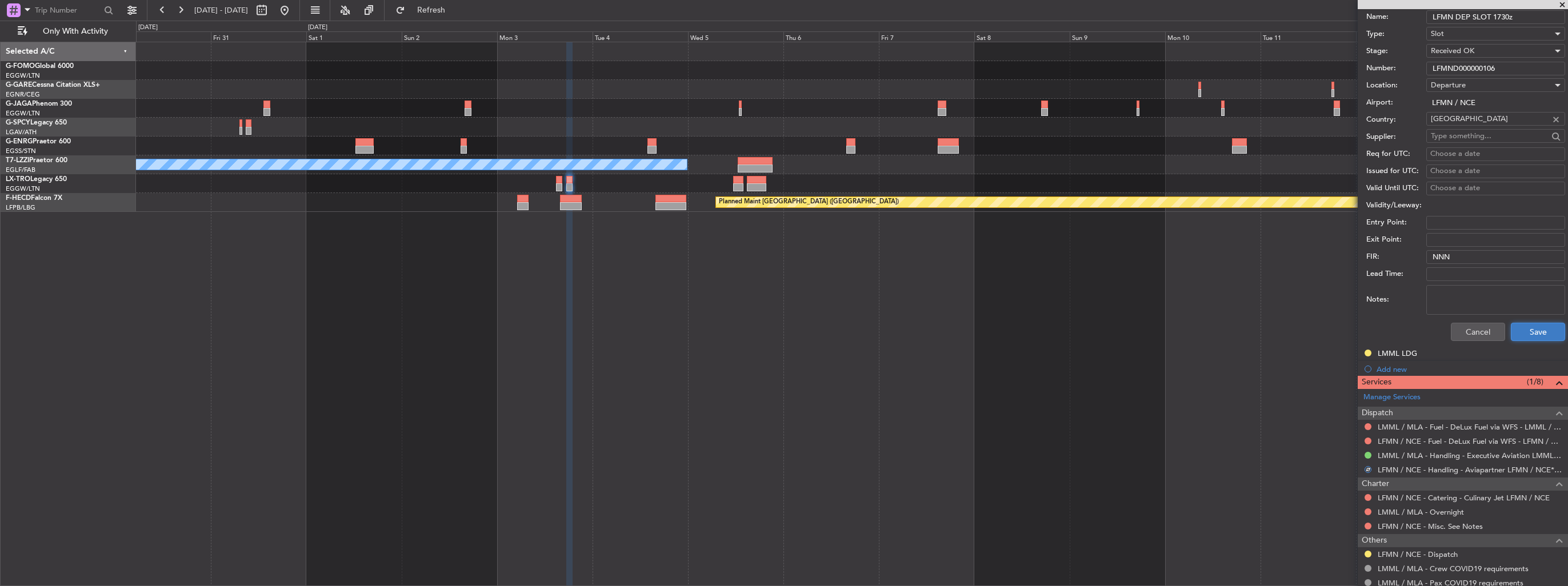
click at [1536, 333] on button "Save" at bounding box center [1538, 332] width 54 height 18
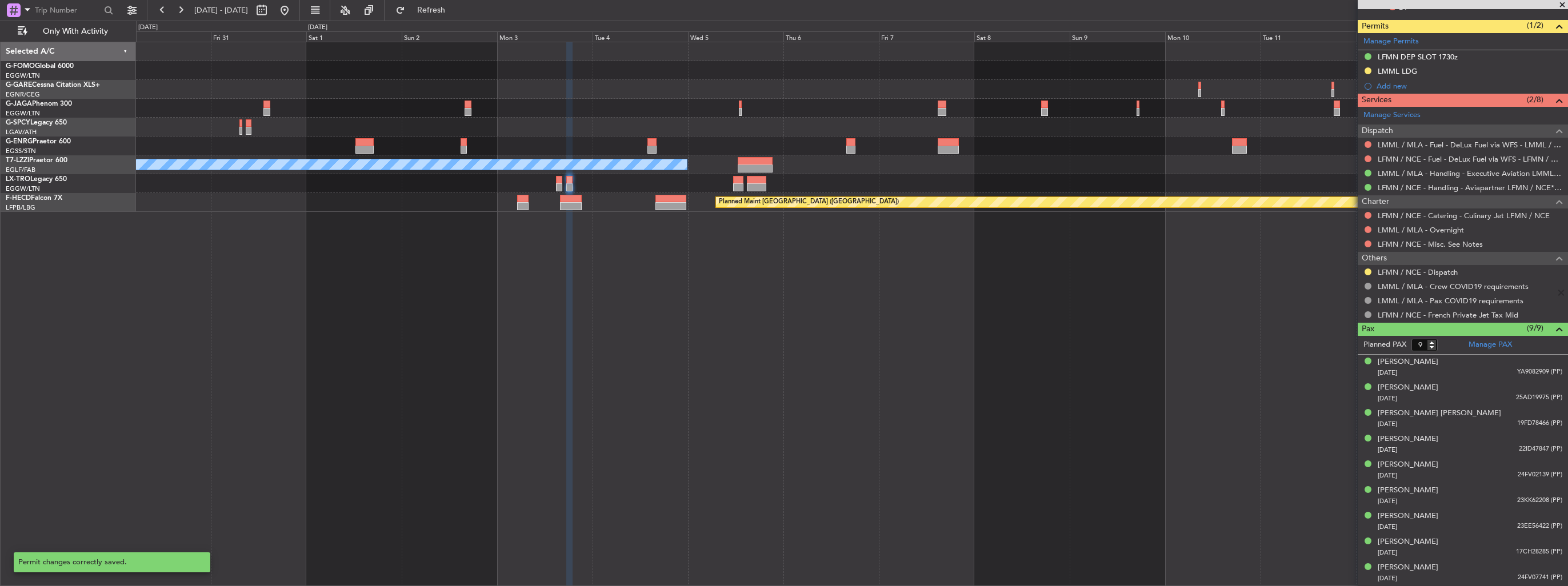
scroll to position [2, 0]
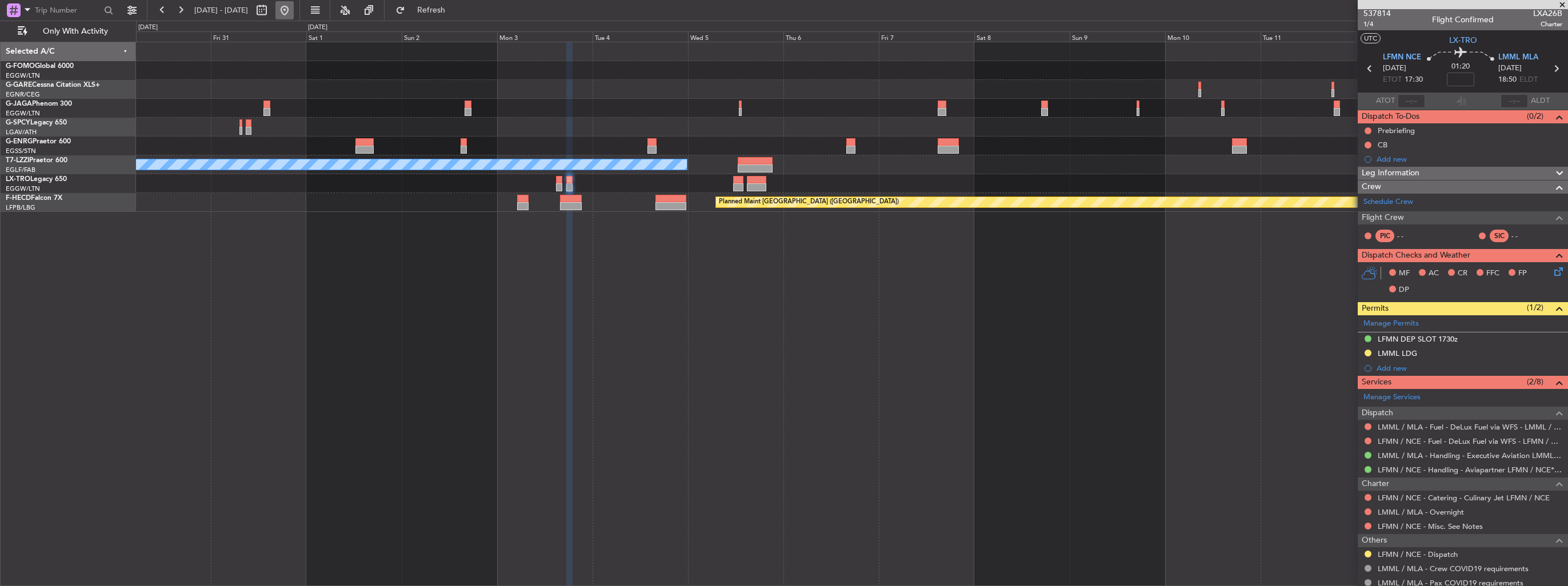
click at [293, 15] on button at bounding box center [284, 10] width 18 height 18
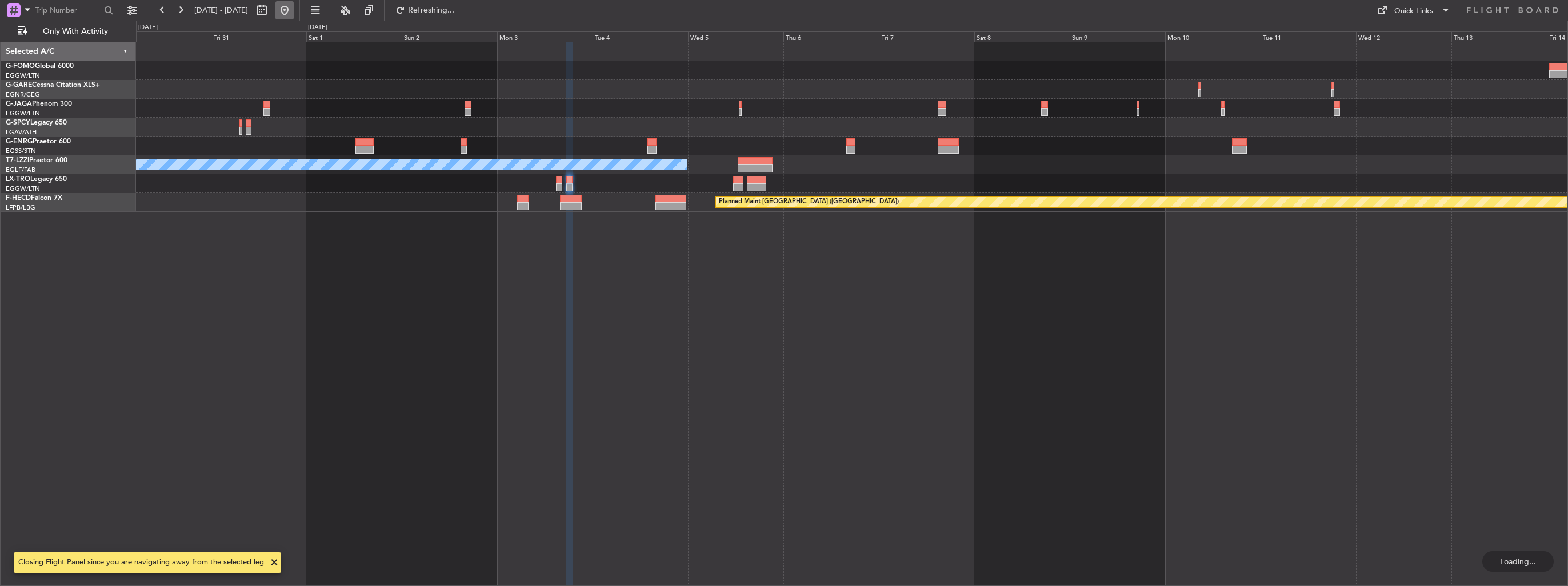
scroll to position [0, 0]
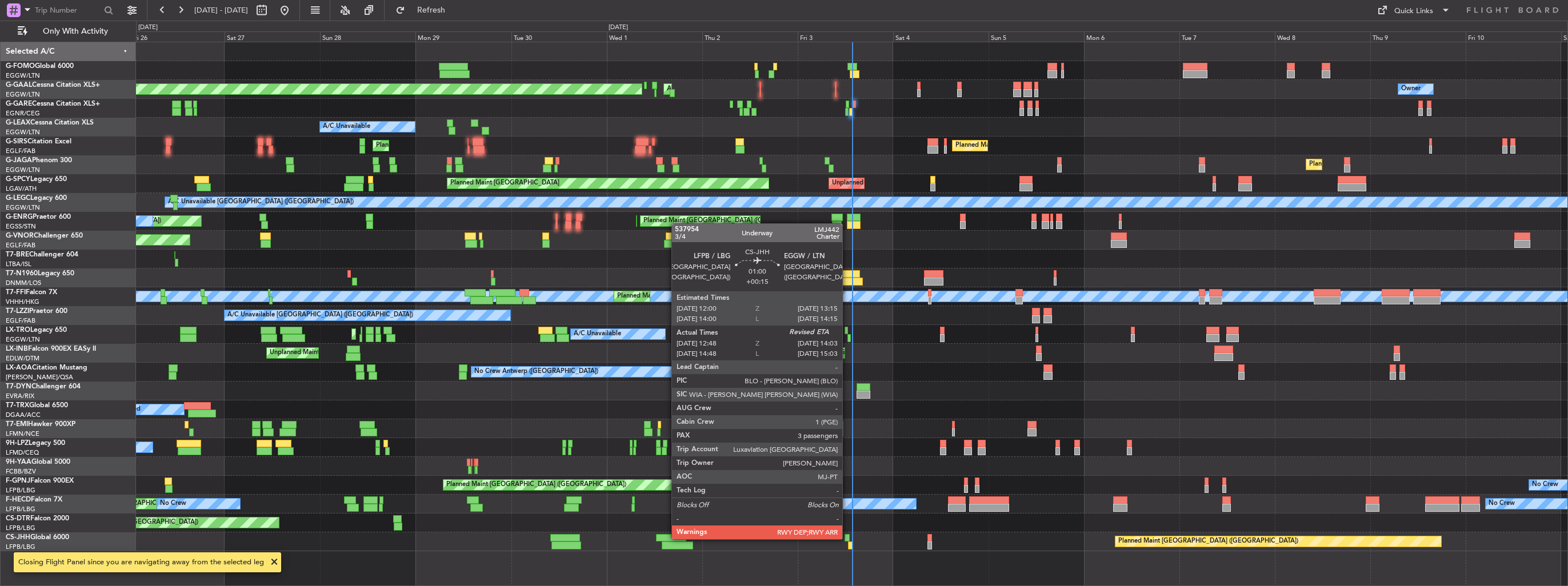
click at [847, 538] on div at bounding box center [847, 538] width 5 height 8
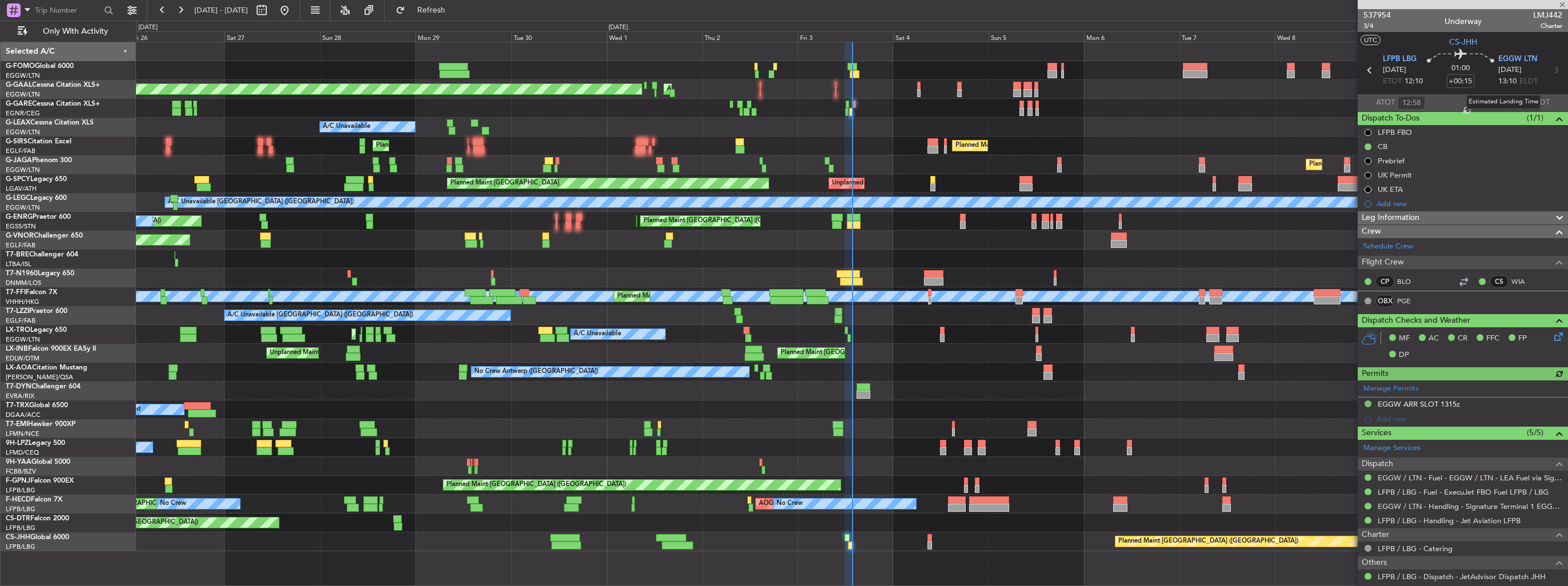
click at [1510, 103] on div "Estimated Landing Time" at bounding box center [1503, 101] width 74 height 14
click at [1506, 100] on input "text" at bounding box center [1514, 103] width 27 height 14
type input "13:46"
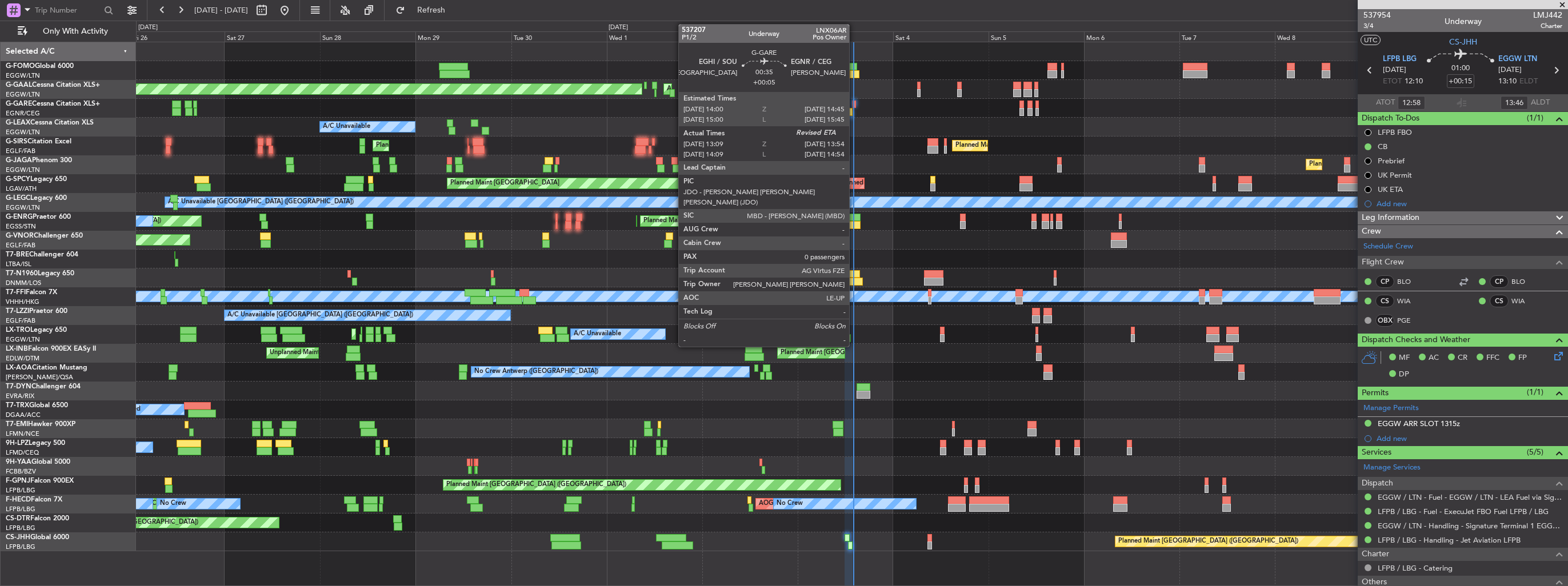
click at [854, 104] on div at bounding box center [854, 104] width 3 height 8
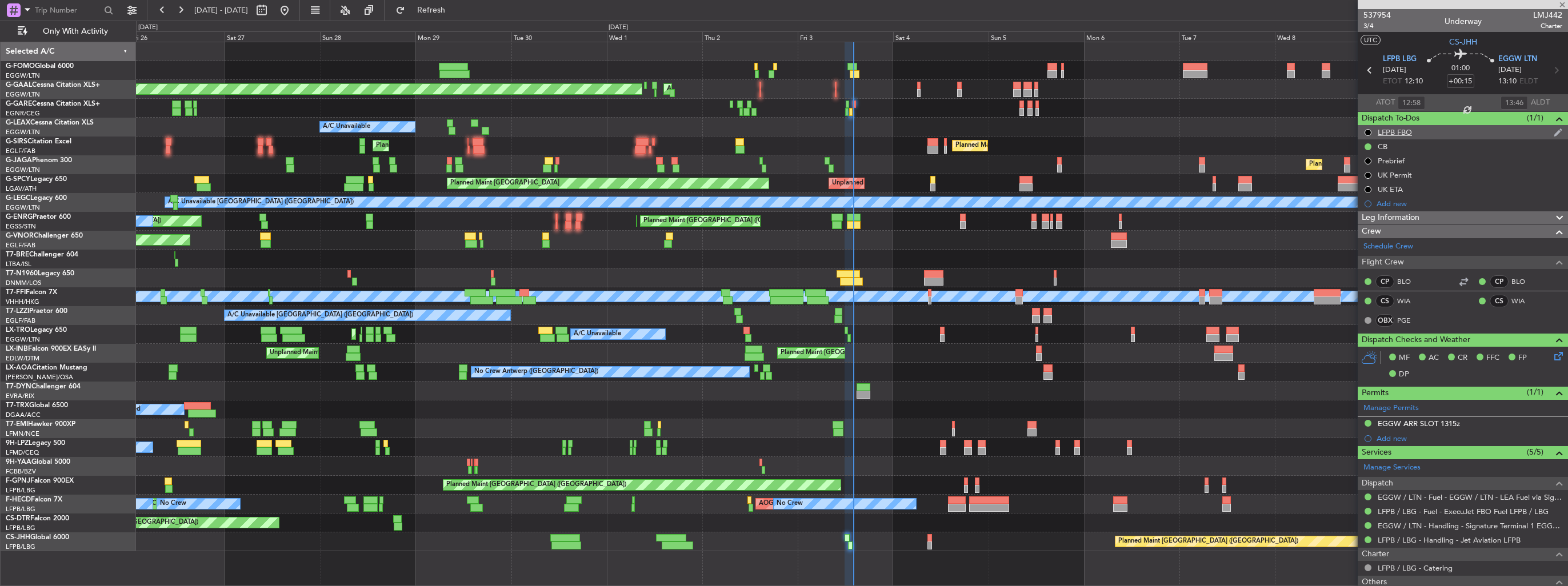
type input "+00:05"
type input "13:09"
type input "0"
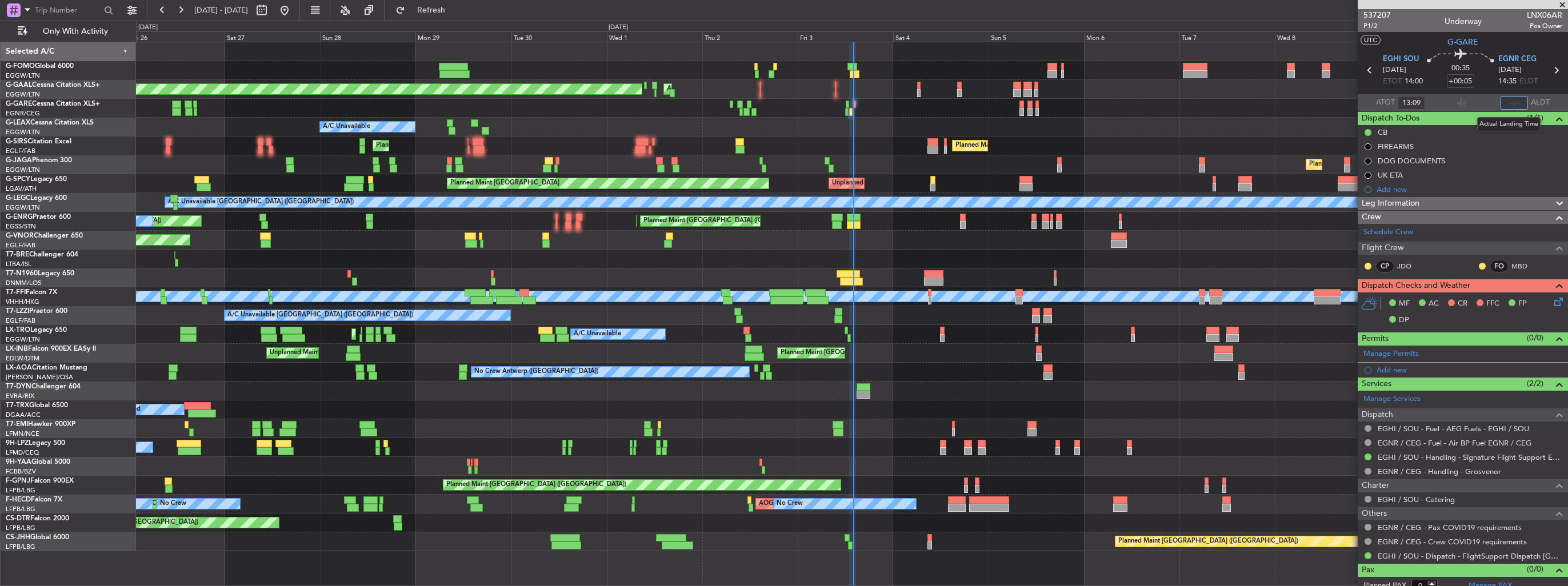
click at [1507, 99] on input "text" at bounding box center [1514, 103] width 27 height 14
click at [1512, 105] on input "text" at bounding box center [1514, 103] width 27 height 14
type input "1359"
type input "14:09"
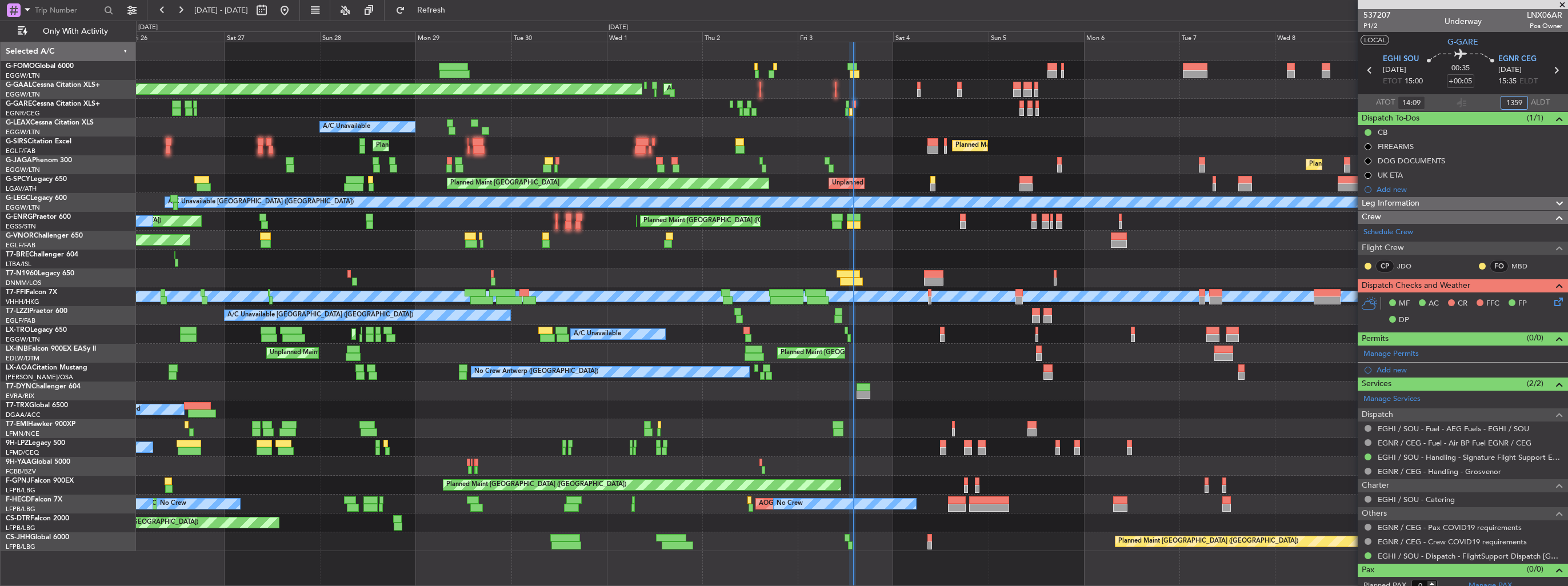
type input "13:59"
type input "13:09"
type input "13:59"
